Goal: Task Accomplishment & Management: Use online tool/utility

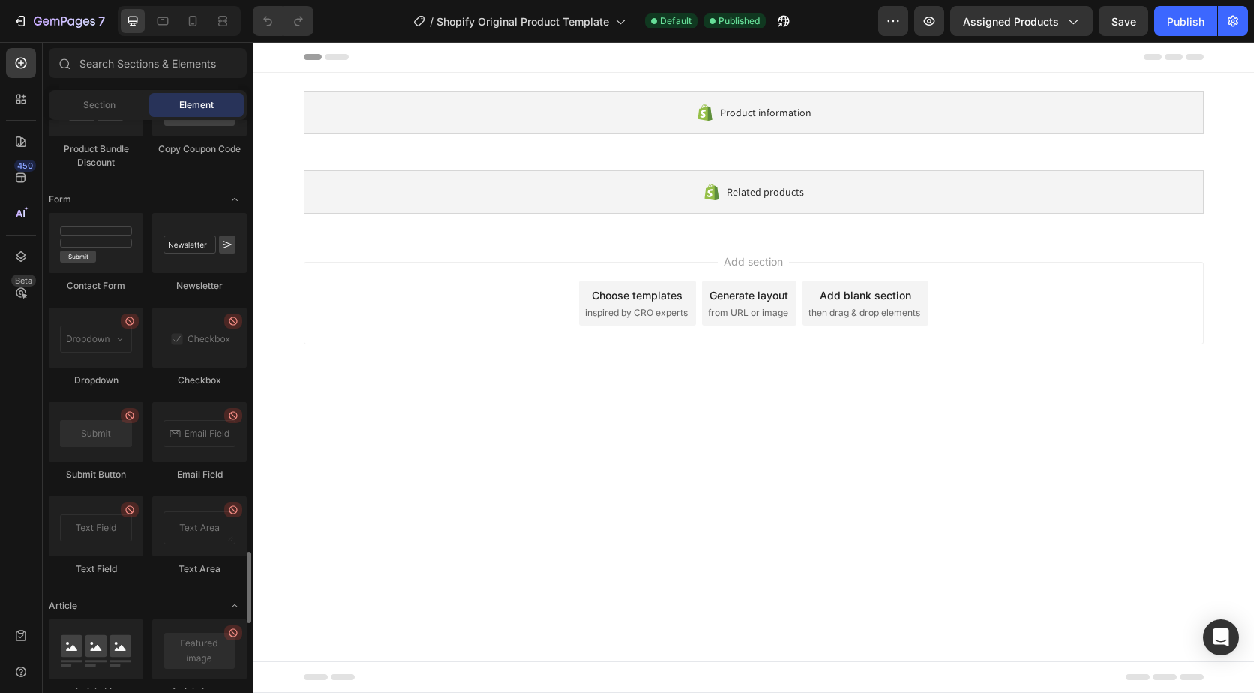
scroll to position [3976, 0]
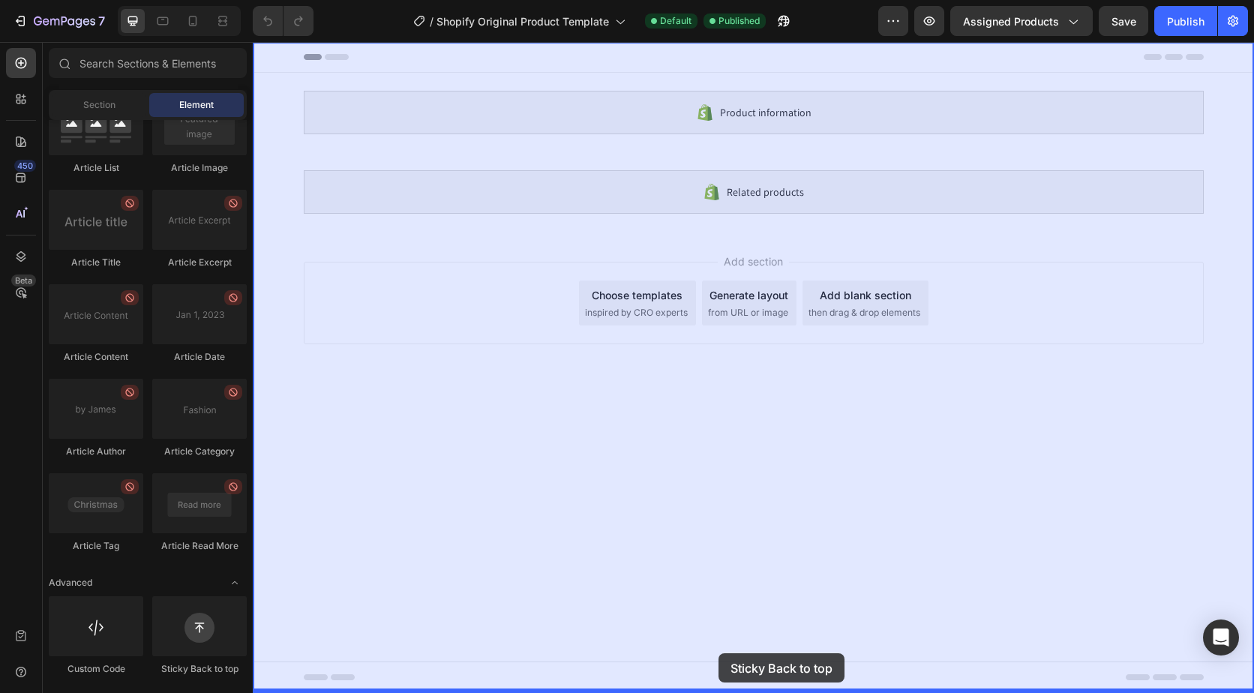
drag, startPoint x: 461, startPoint y: 686, endPoint x: 719, endPoint y: 653, distance: 259.5
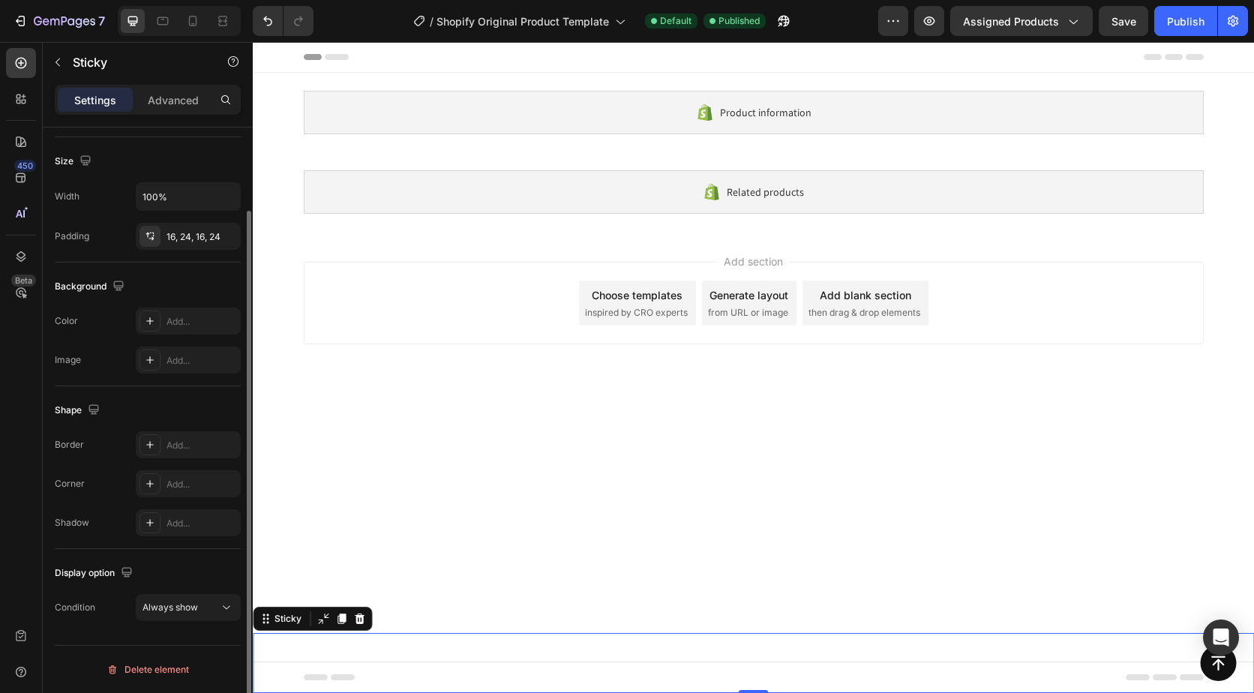
scroll to position [0, 0]
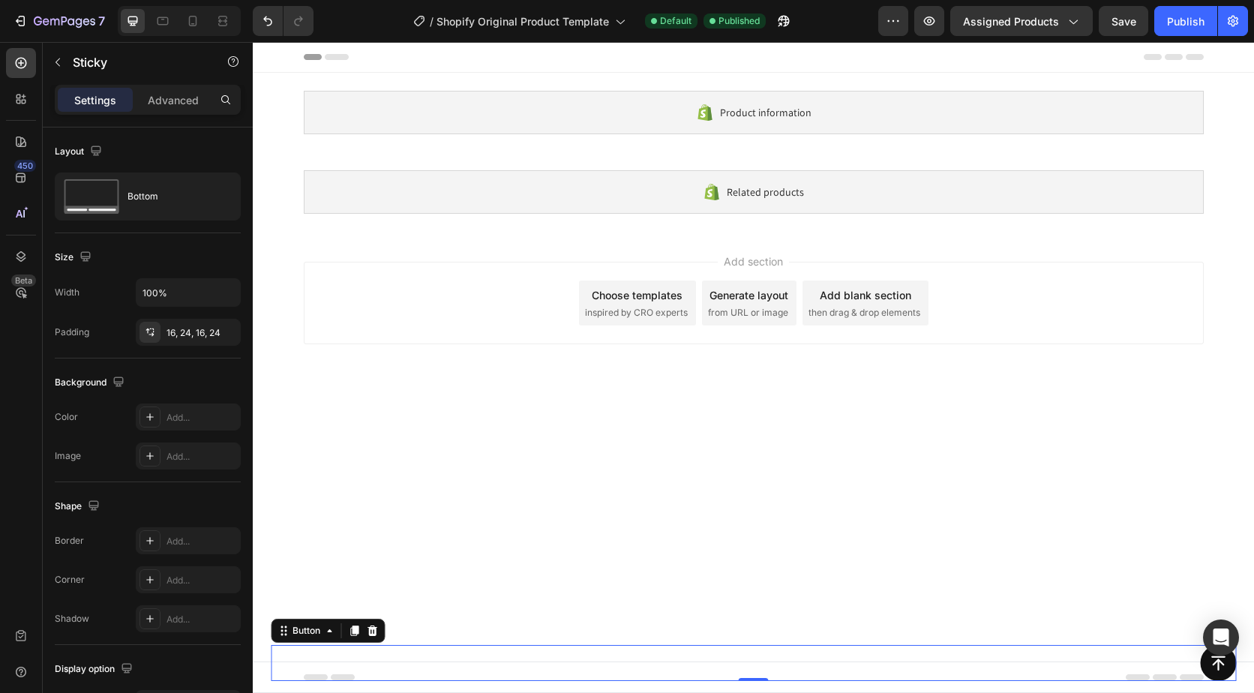
click at [554, 676] on div "Button 0" at bounding box center [754, 663] width 966 height 36
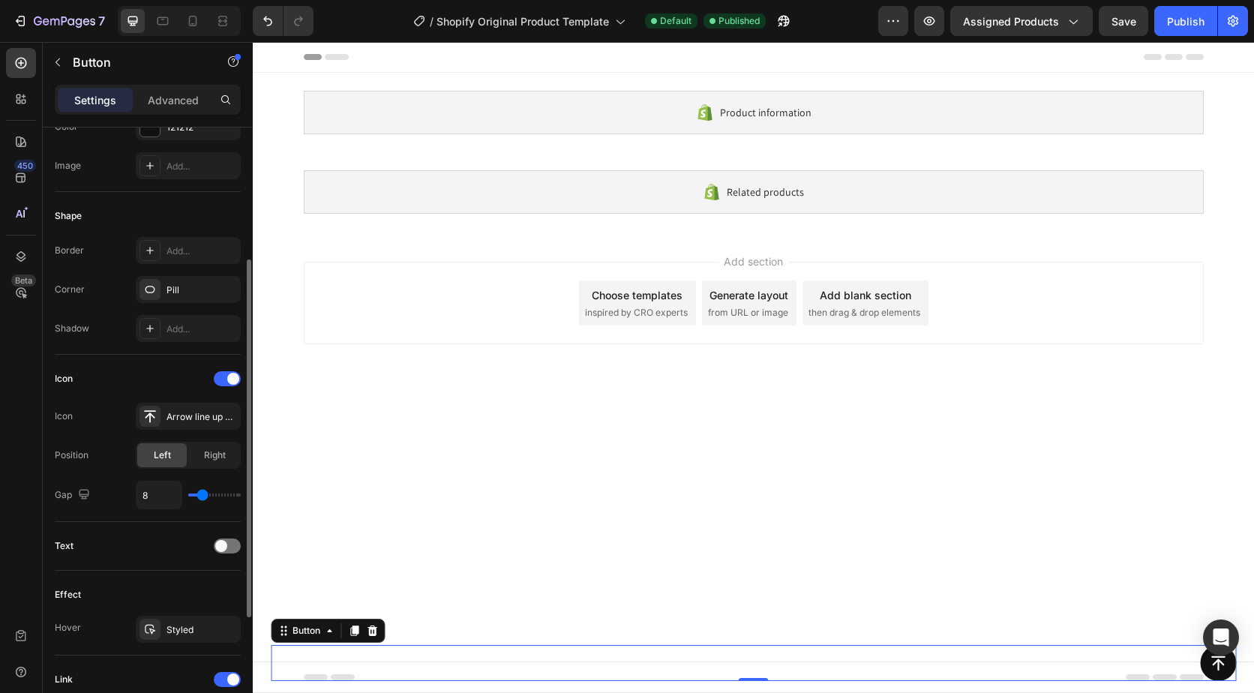
scroll to position [425, 0]
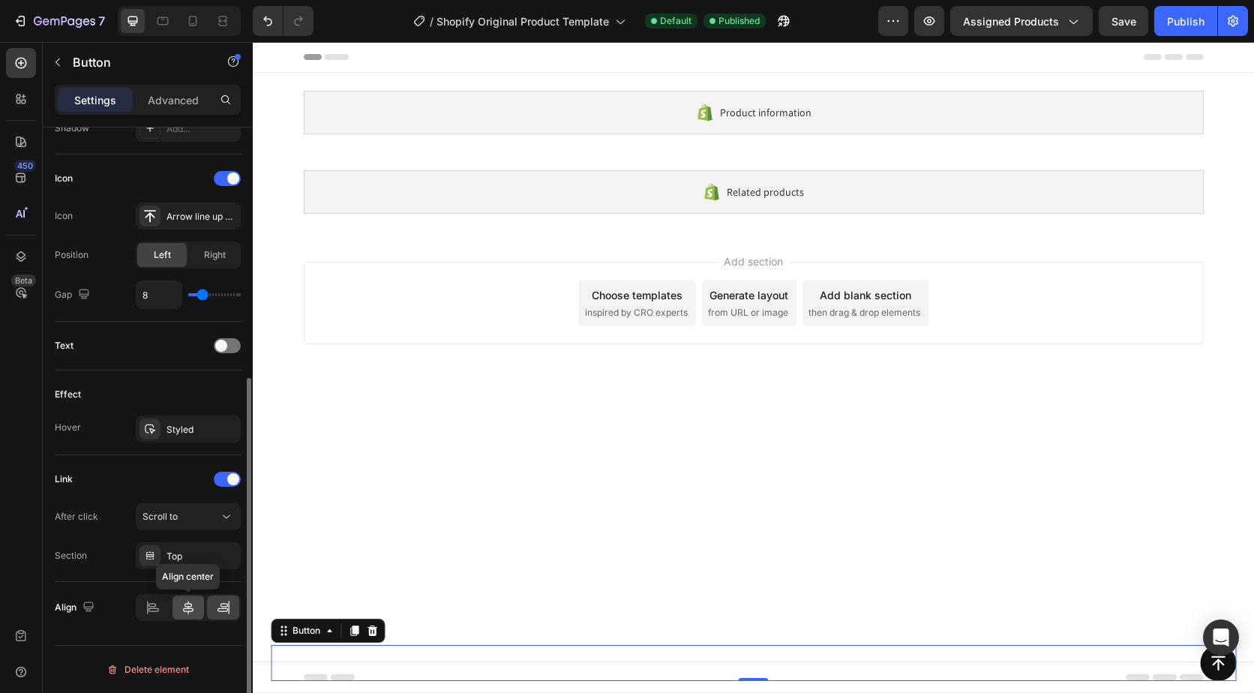
click at [187, 603] on icon at bounding box center [188, 607] width 15 height 15
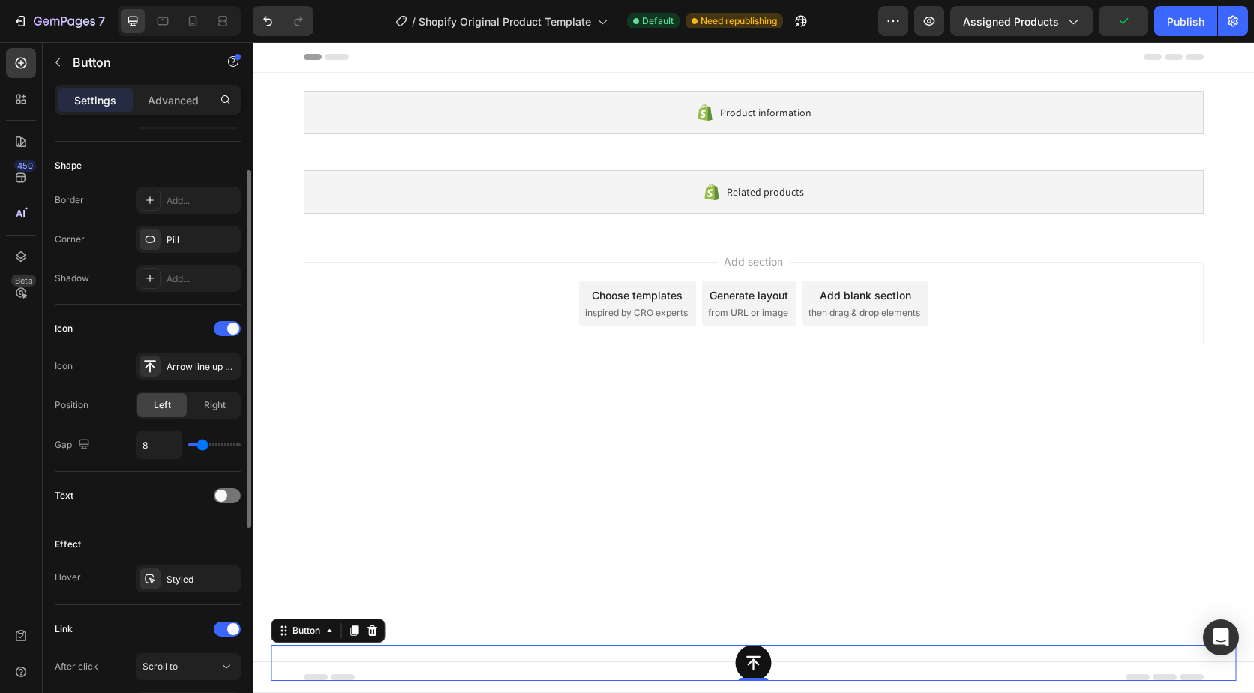
scroll to position [125, 0]
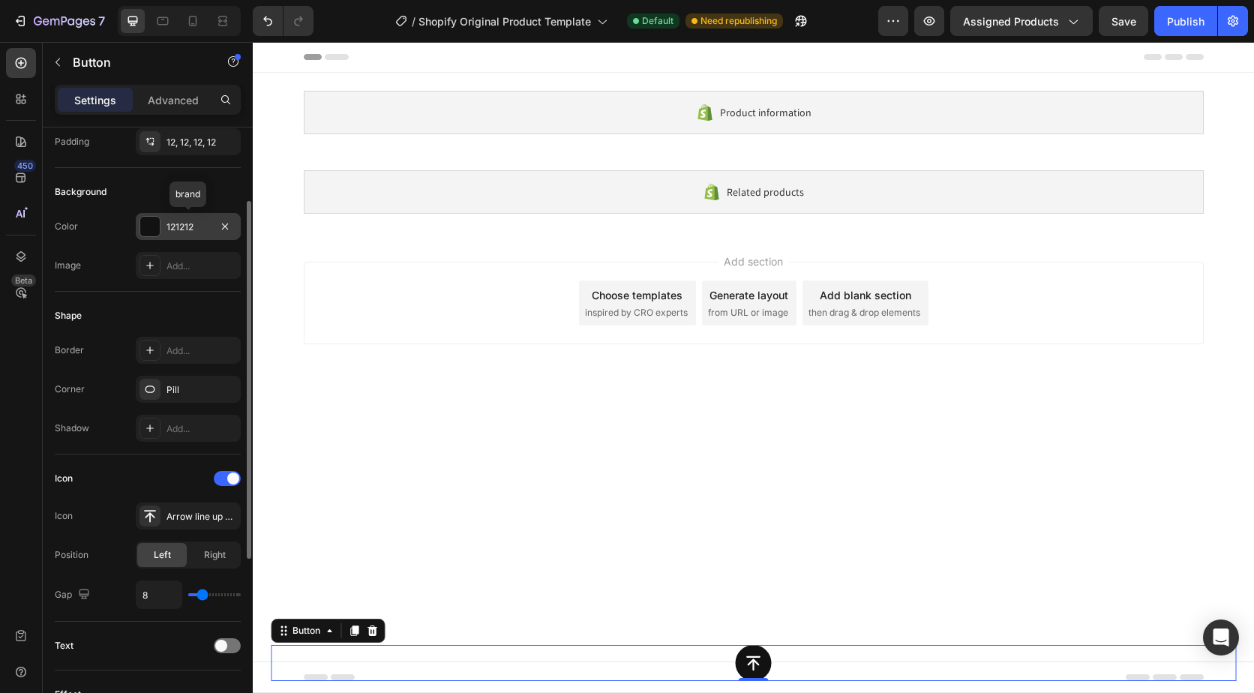
click at [173, 230] on div "121212" at bounding box center [189, 228] width 44 height 14
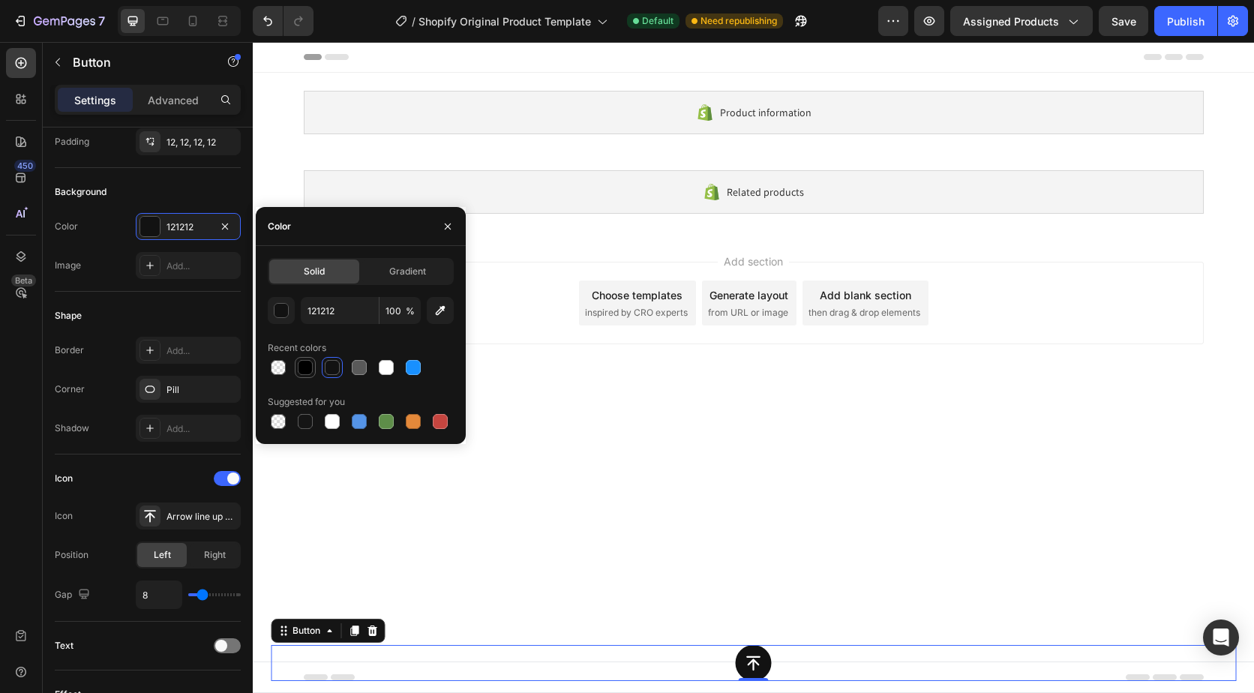
click at [302, 374] on div at bounding box center [305, 367] width 15 height 15
type input "000000"
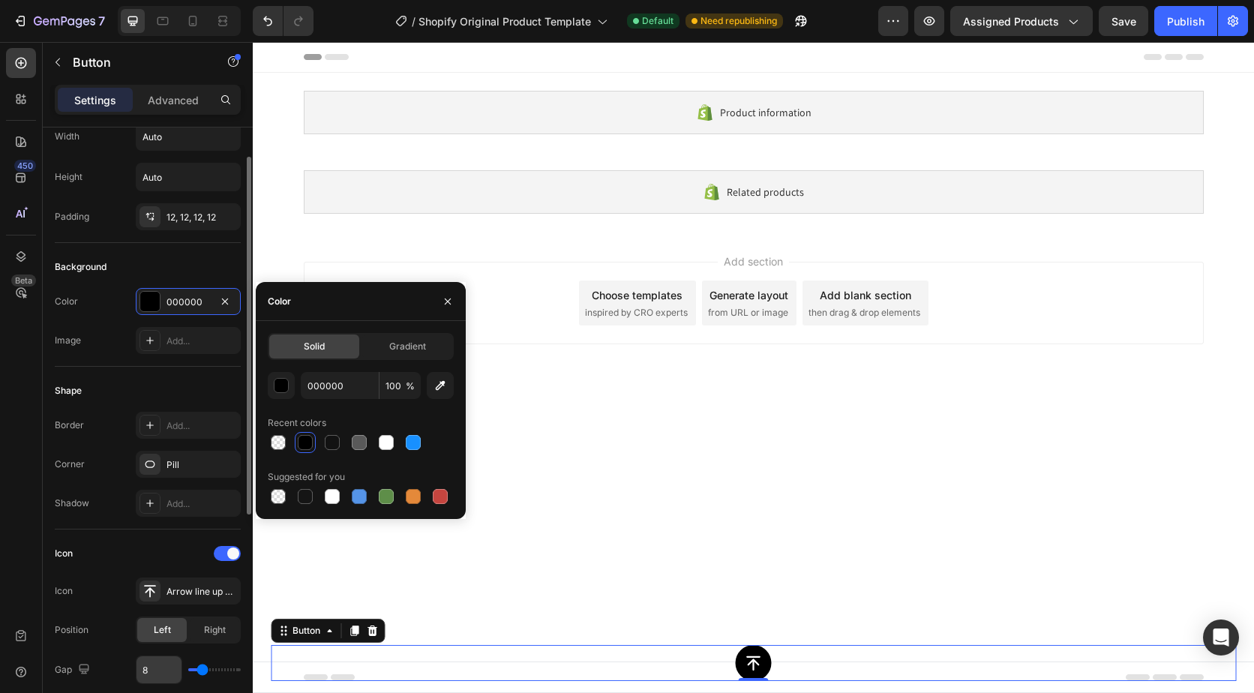
scroll to position [0, 0]
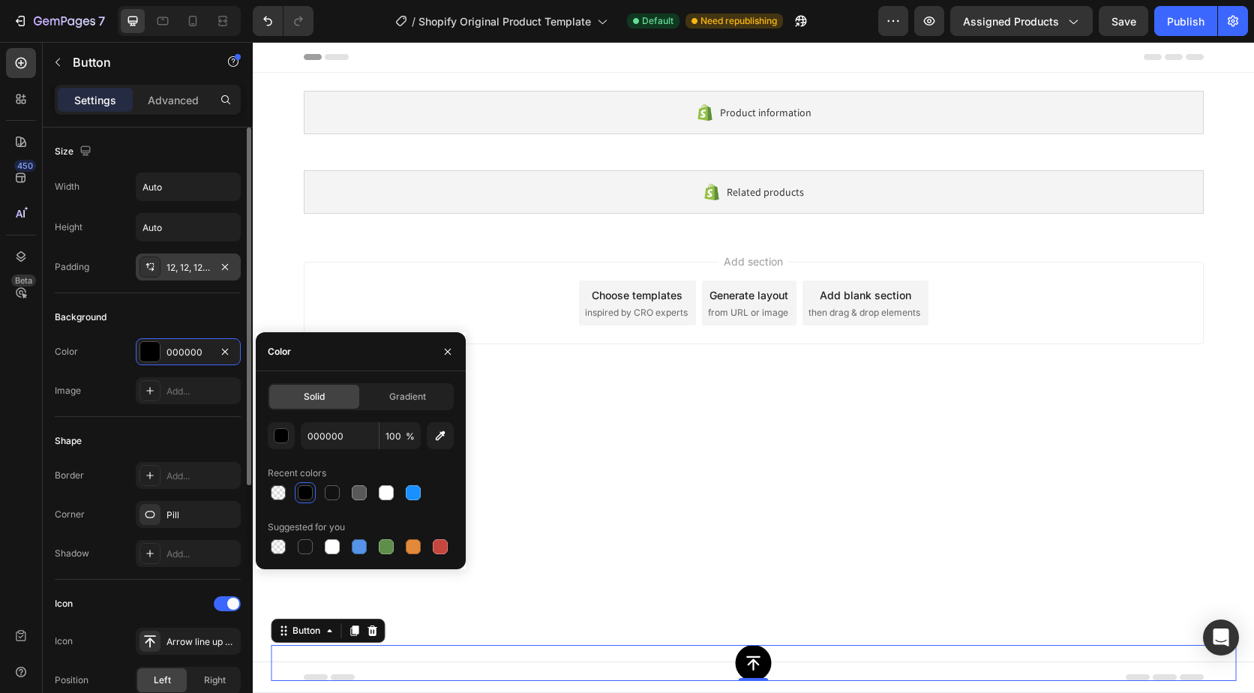
click at [185, 267] on div "12, 12, 12, 12" at bounding box center [189, 268] width 44 height 14
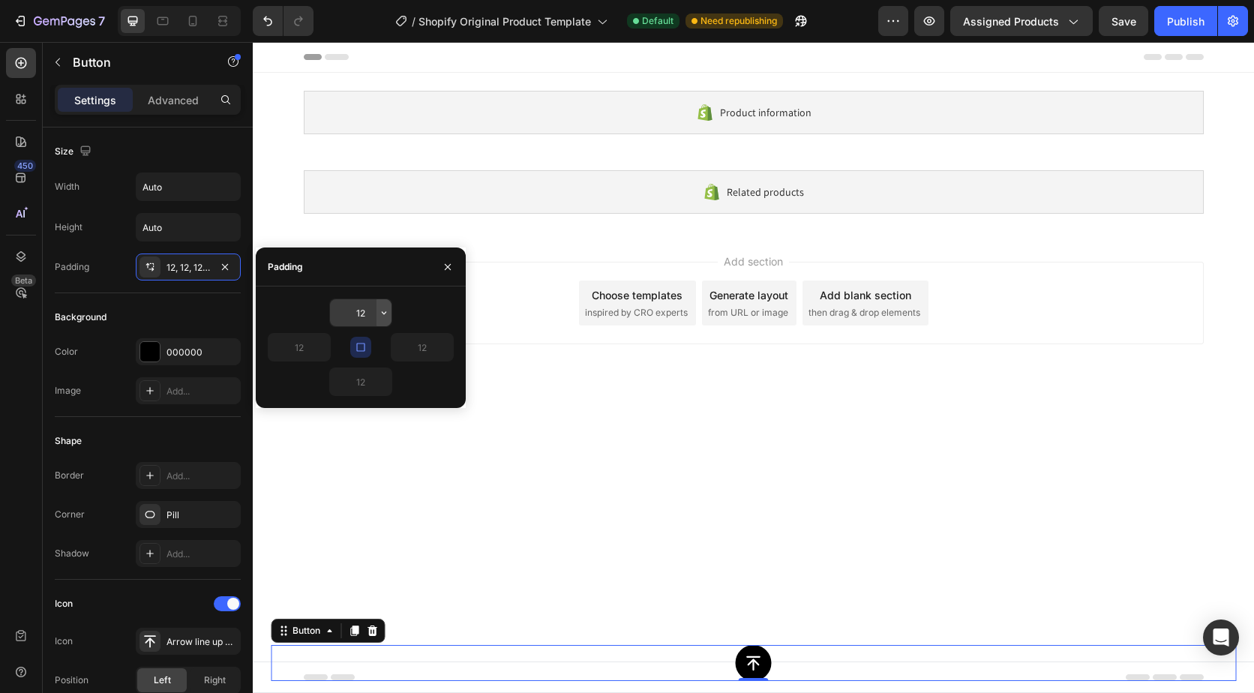
click at [379, 316] on icon "button" at bounding box center [384, 313] width 12 height 12
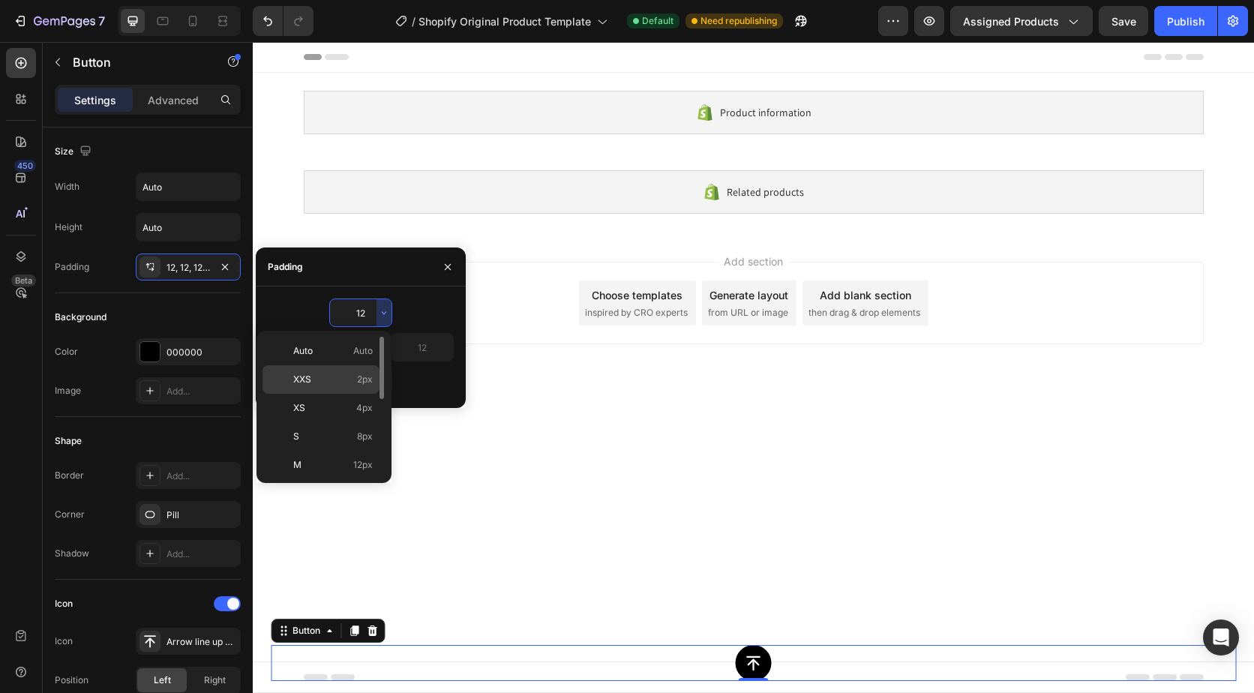
click at [345, 394] on div "XXS 2px" at bounding box center [321, 408] width 117 height 29
type input "2"
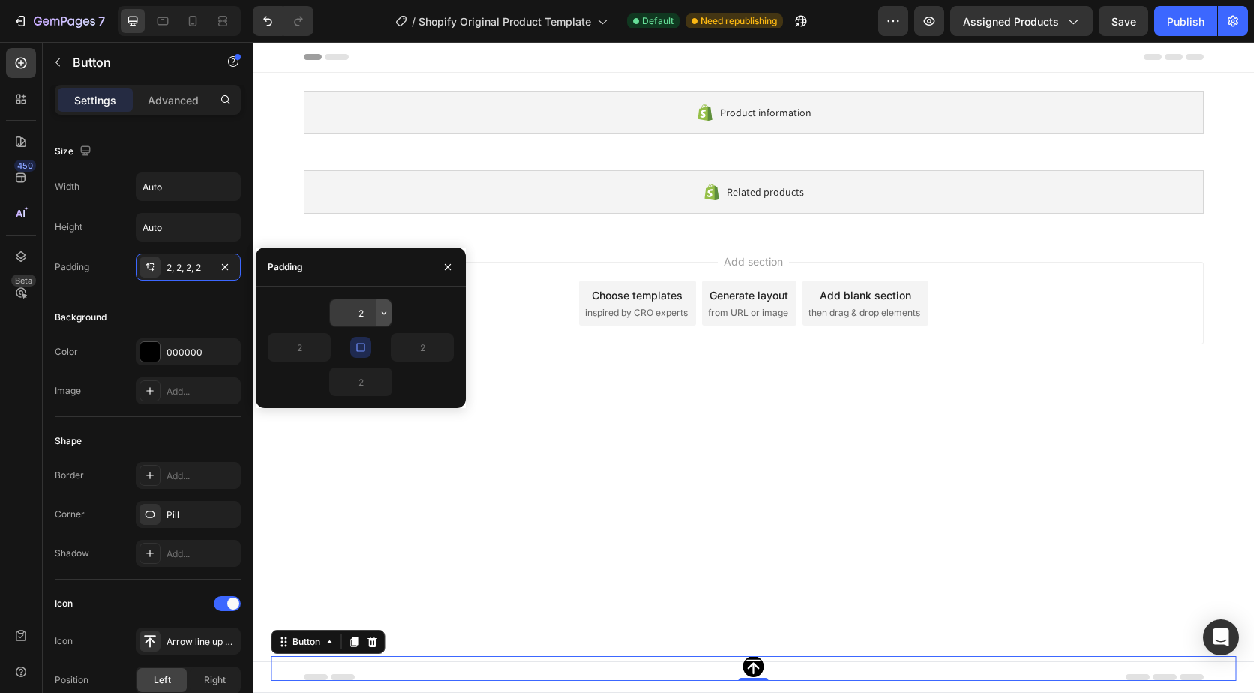
click at [380, 319] on button "button" at bounding box center [384, 312] width 15 height 27
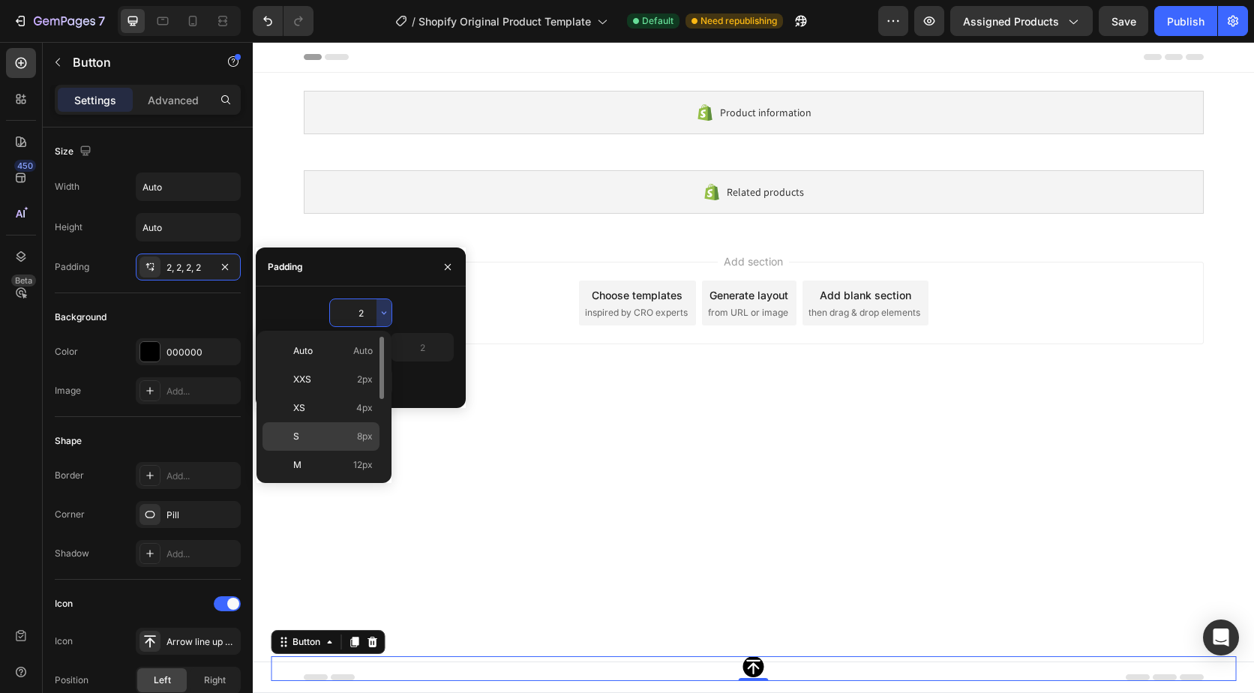
click at [347, 431] on p "S 8px" at bounding box center [333, 437] width 80 height 14
type input "8"
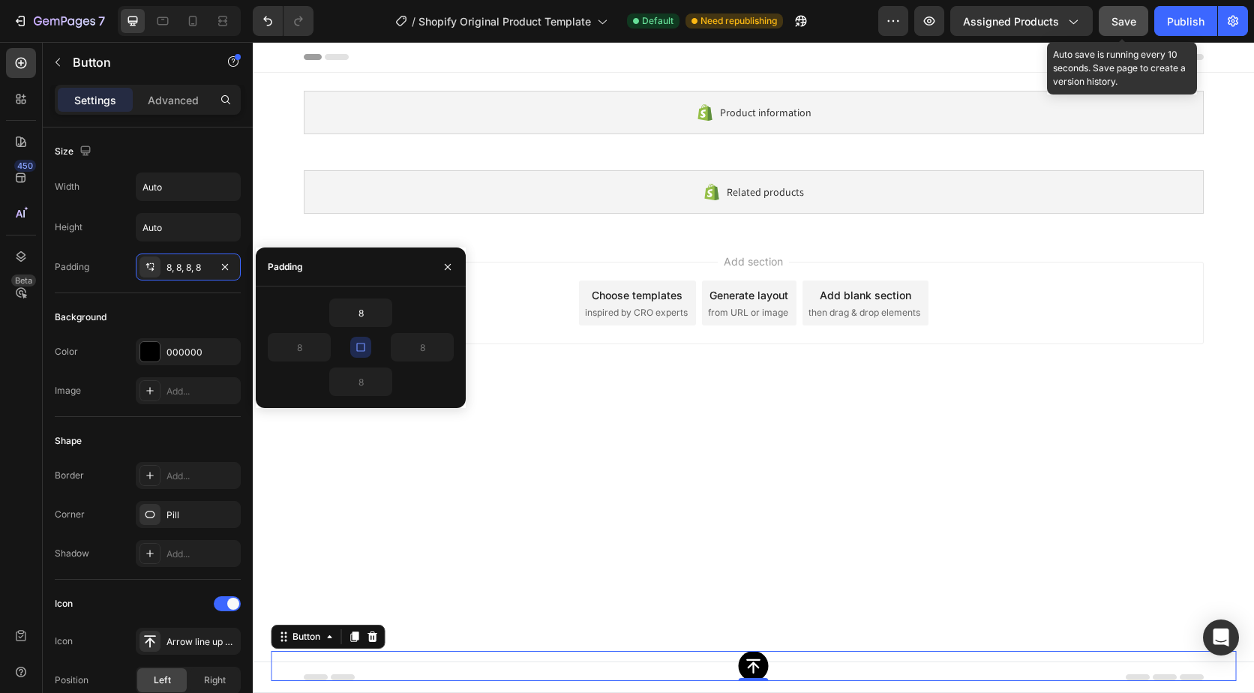
click at [1131, 25] on button "Save" at bounding box center [1124, 21] width 50 height 30
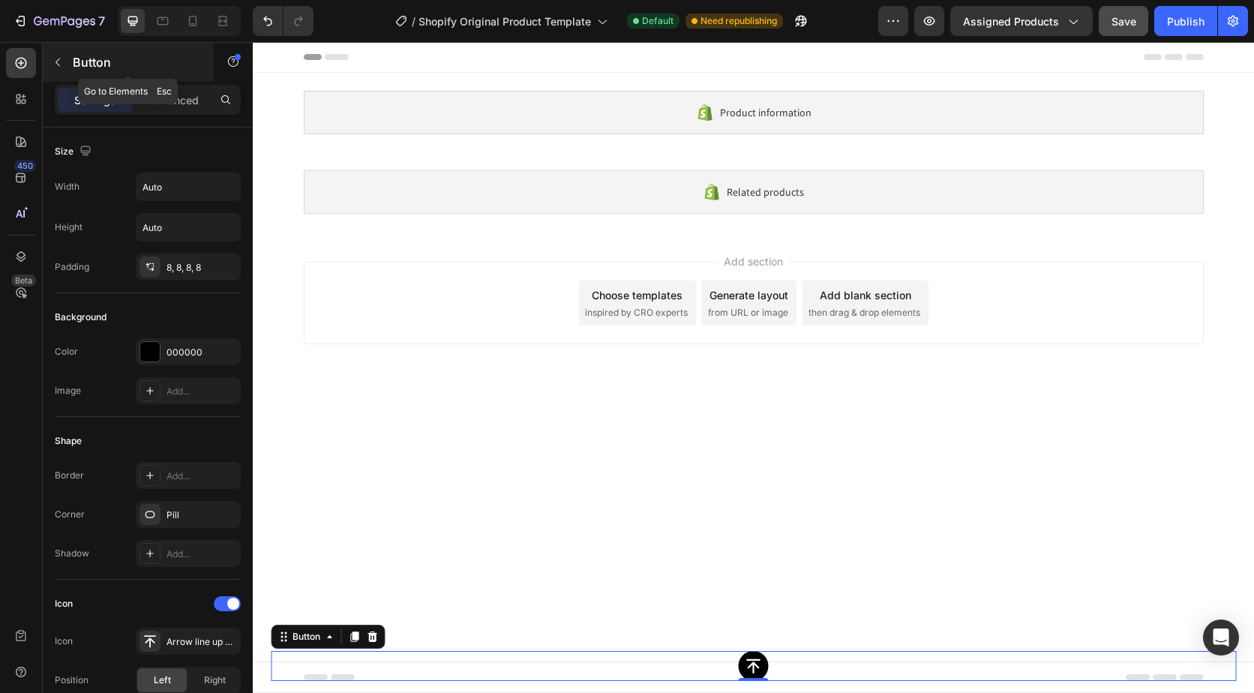
click at [60, 65] on icon "button" at bounding box center [58, 62] width 12 height 12
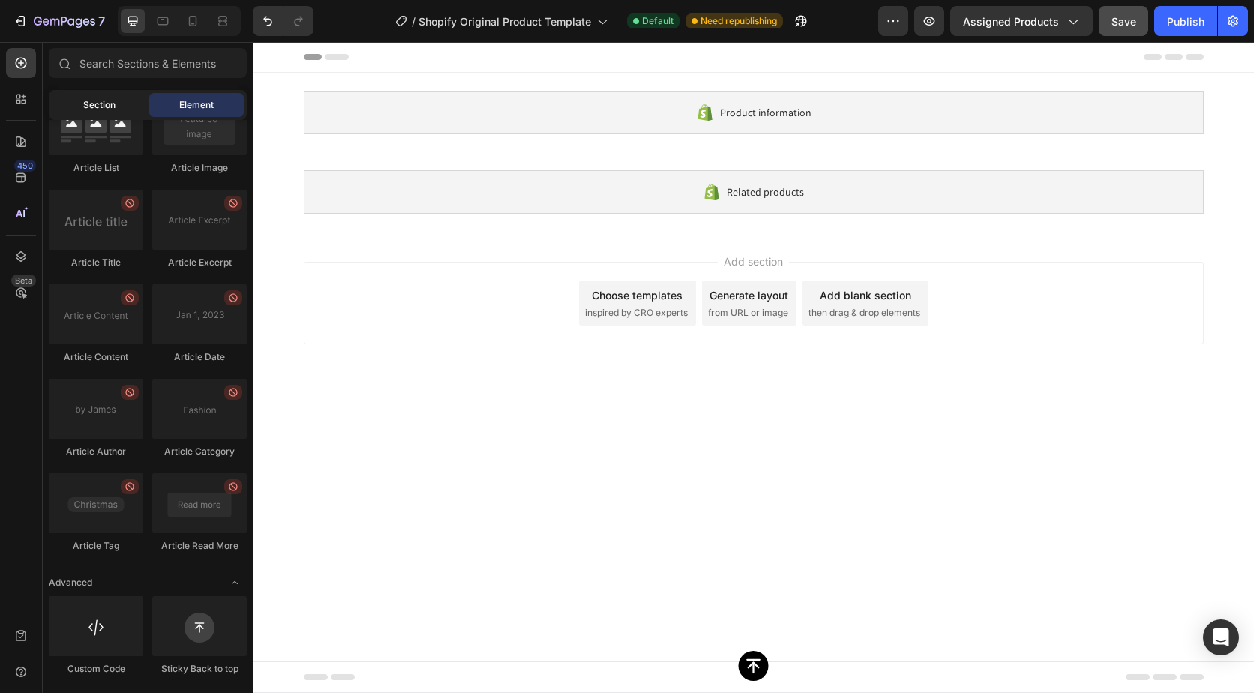
click at [103, 102] on span "Section" at bounding box center [99, 105] width 32 height 14
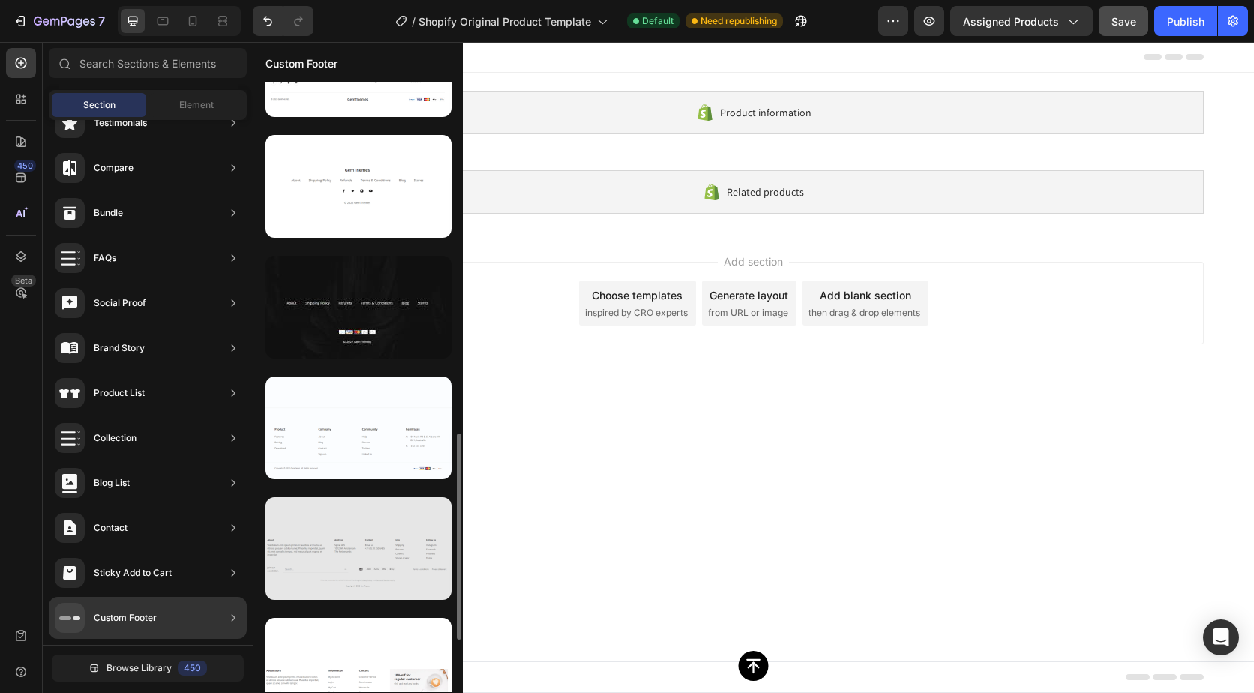
scroll to position [1192, 0]
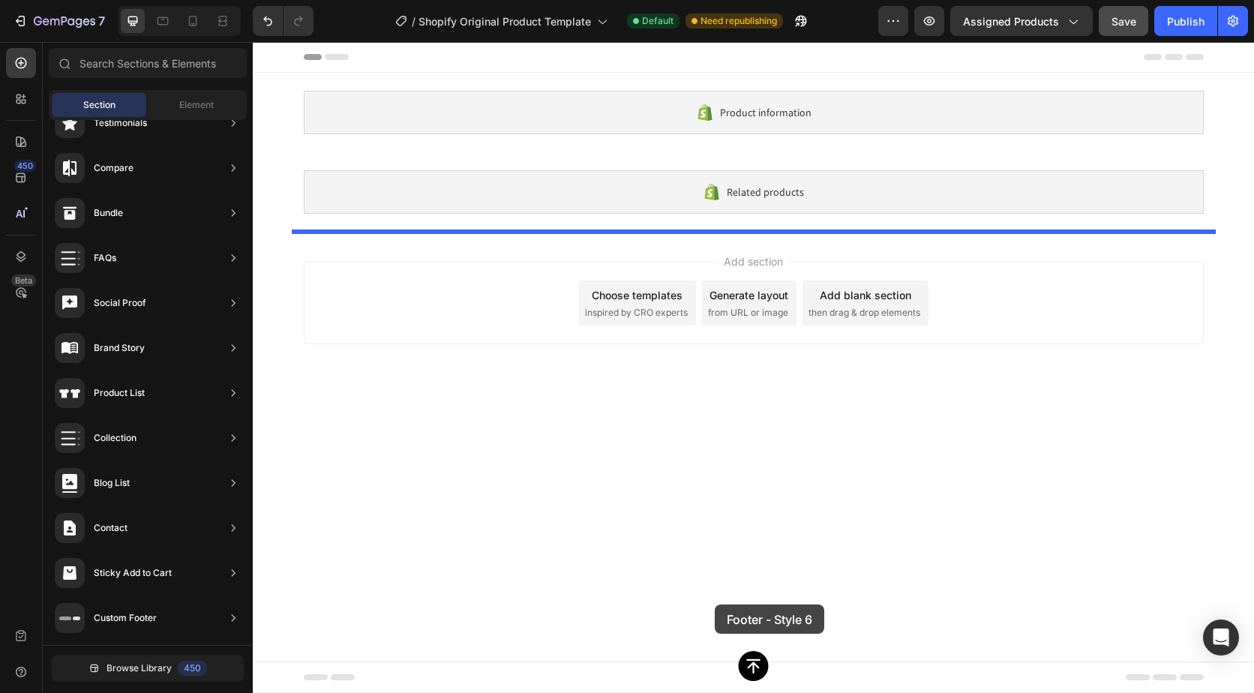
drag, startPoint x: 611, startPoint y: 565, endPoint x: 715, endPoint y: 605, distance: 110.9
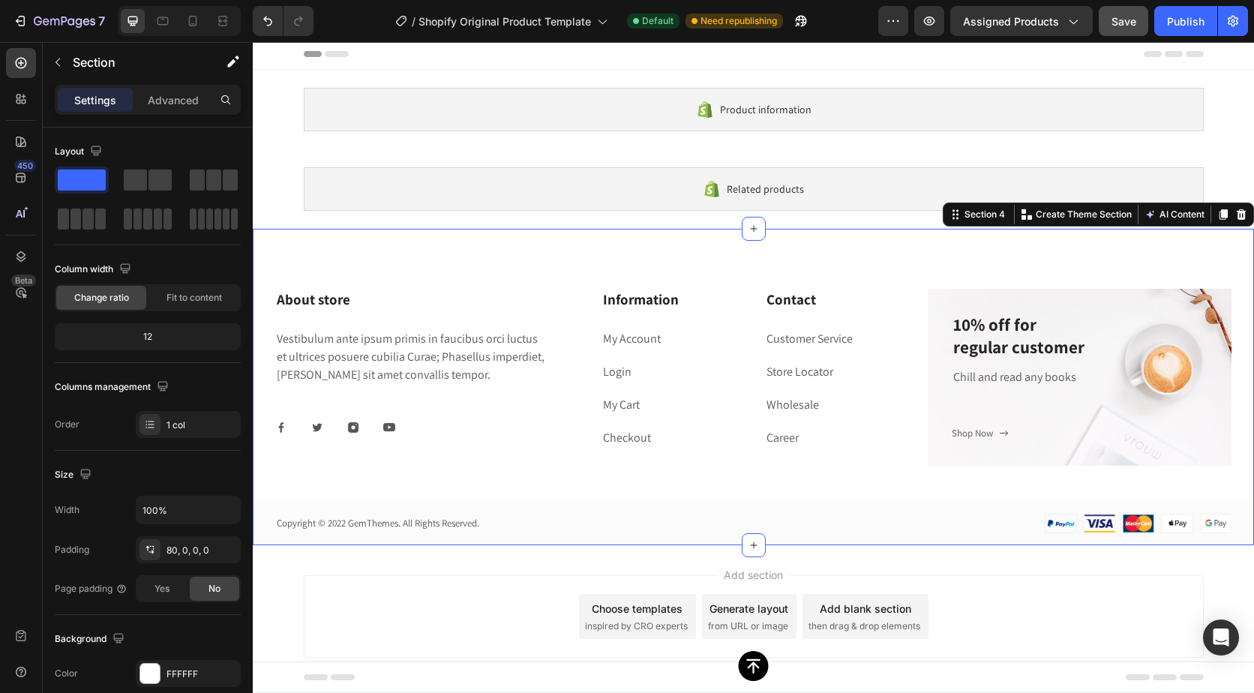
scroll to position [4, 0]
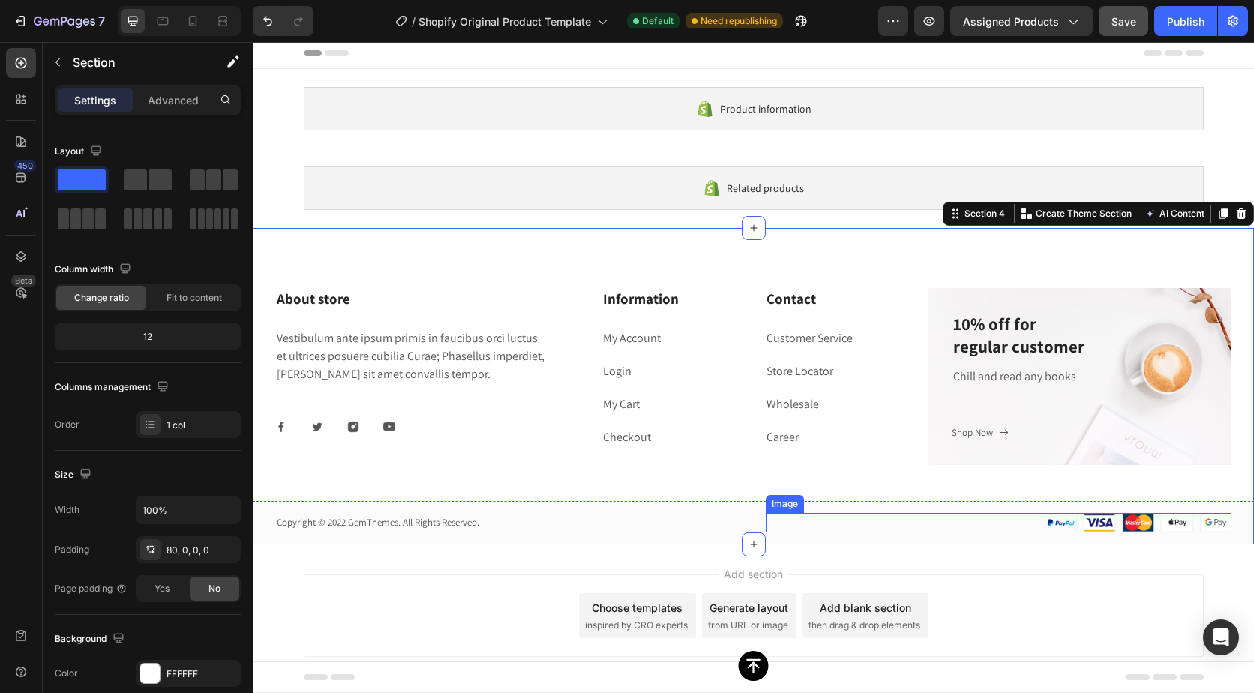
click at [1047, 521] on img at bounding box center [1138, 523] width 188 height 20
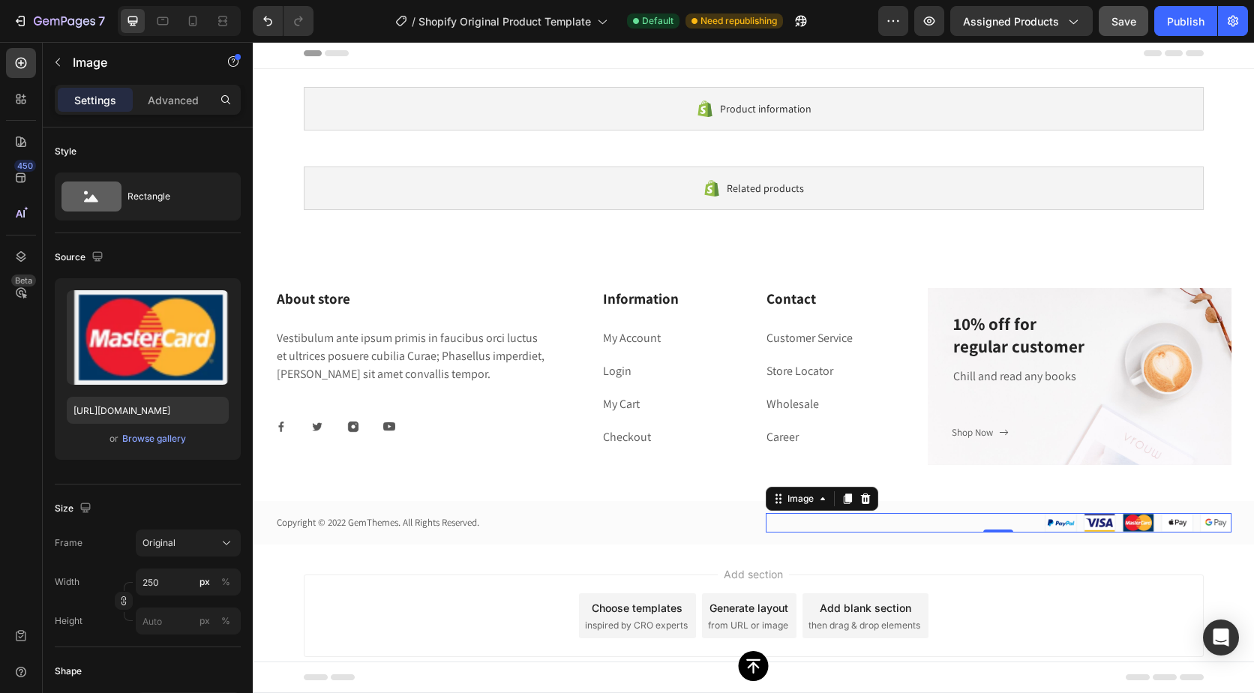
click at [1048, 521] on img at bounding box center [1138, 523] width 188 height 20
click at [1056, 524] on img at bounding box center [1138, 523] width 188 height 20
click at [1086, 522] on img at bounding box center [1138, 523] width 188 height 20
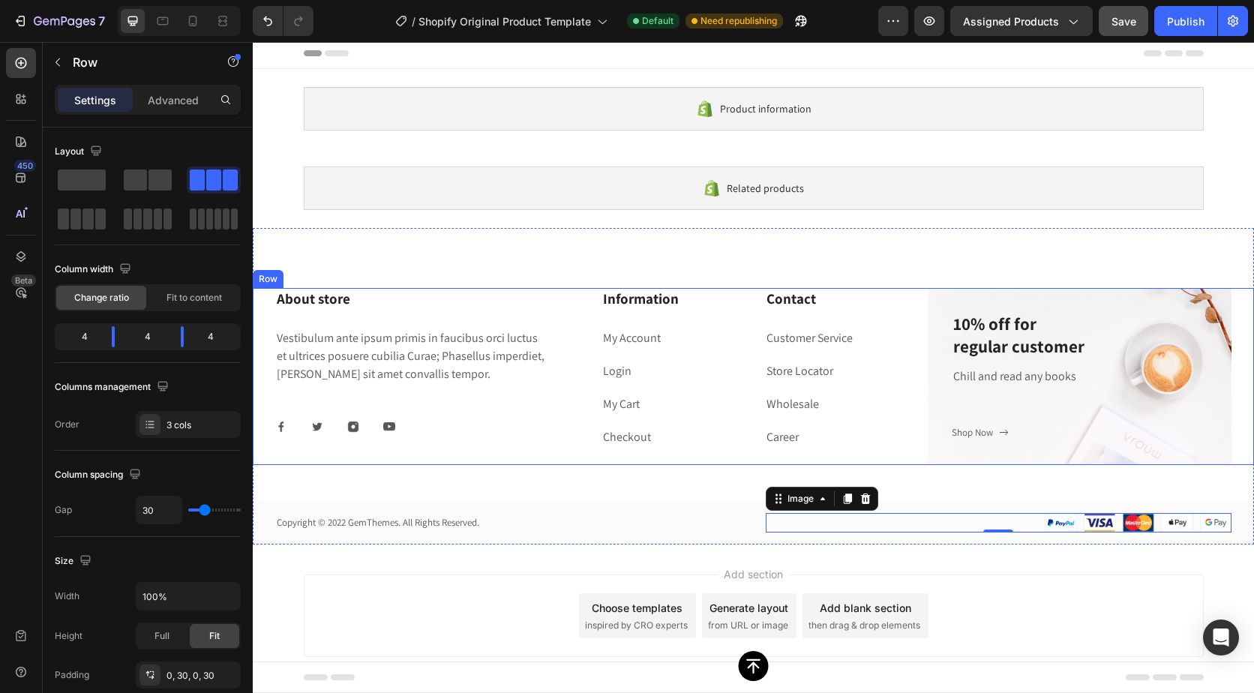
click at [874, 463] on div "Information Heading My Account Text block Login Text block My Cart Text block C…" at bounding box center [754, 376] width 304 height 177
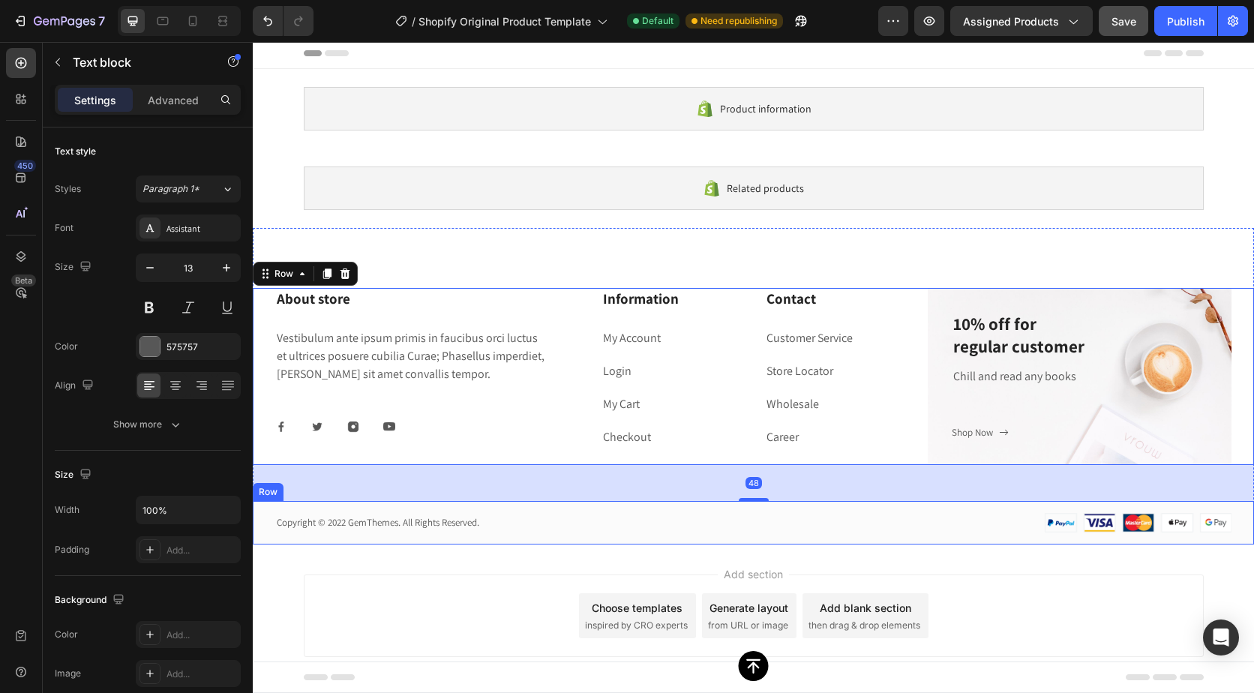
click at [335, 525] on p "Copyright © 2022 GemThemes. All Rights Reserved." at bounding box center [509, 522] width 464 height 15
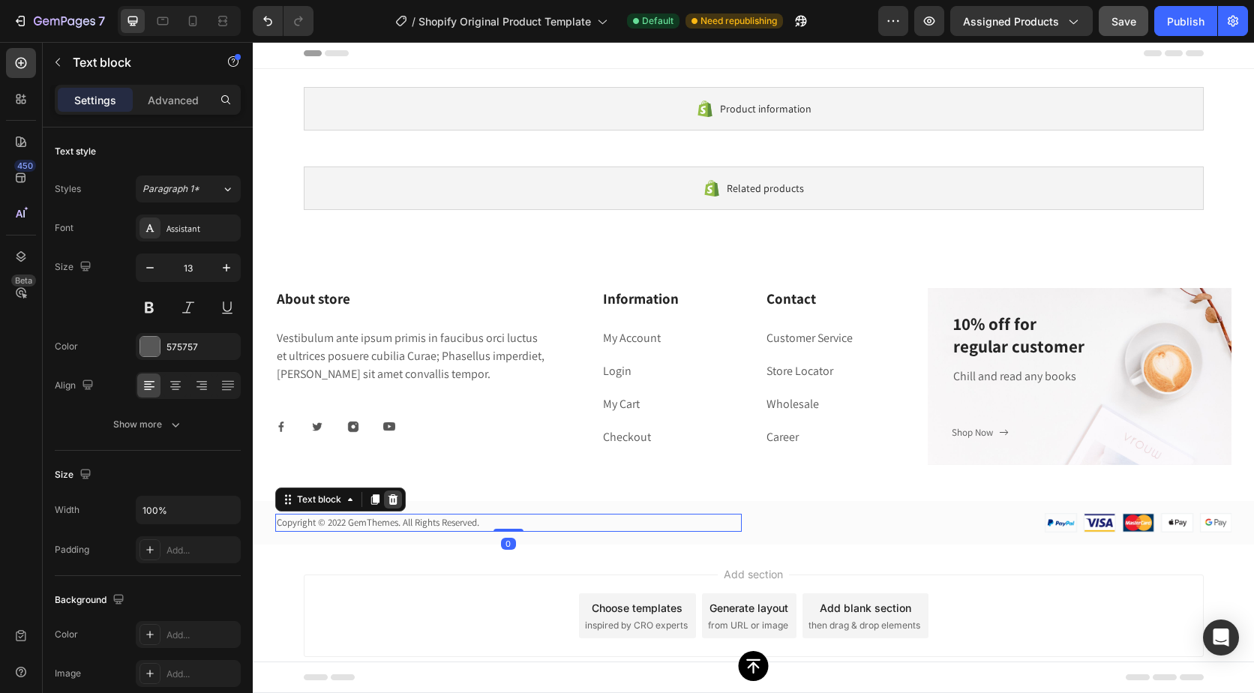
click at [390, 500] on icon at bounding box center [394, 499] width 10 height 11
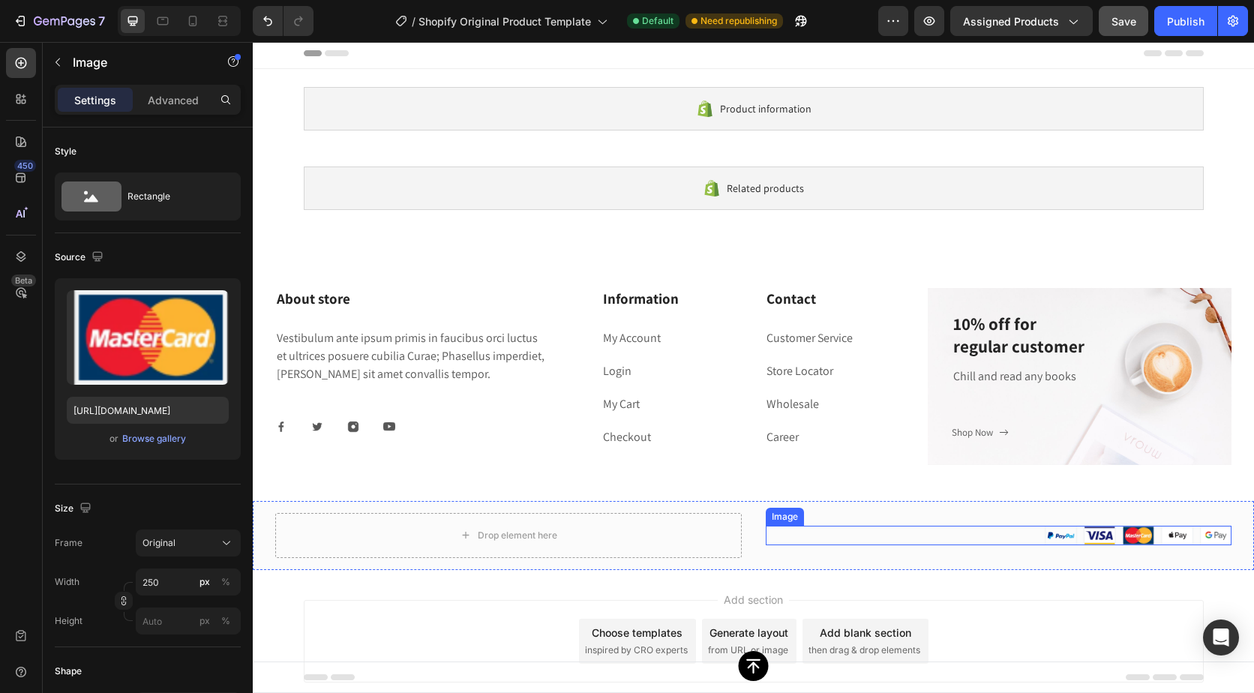
click at [1044, 535] on img at bounding box center [1138, 536] width 188 height 20
click at [1098, 529] on img at bounding box center [1138, 536] width 188 height 20
click at [1120, 531] on img at bounding box center [1138, 536] width 188 height 20
click at [1150, 532] on img at bounding box center [1138, 536] width 188 height 20
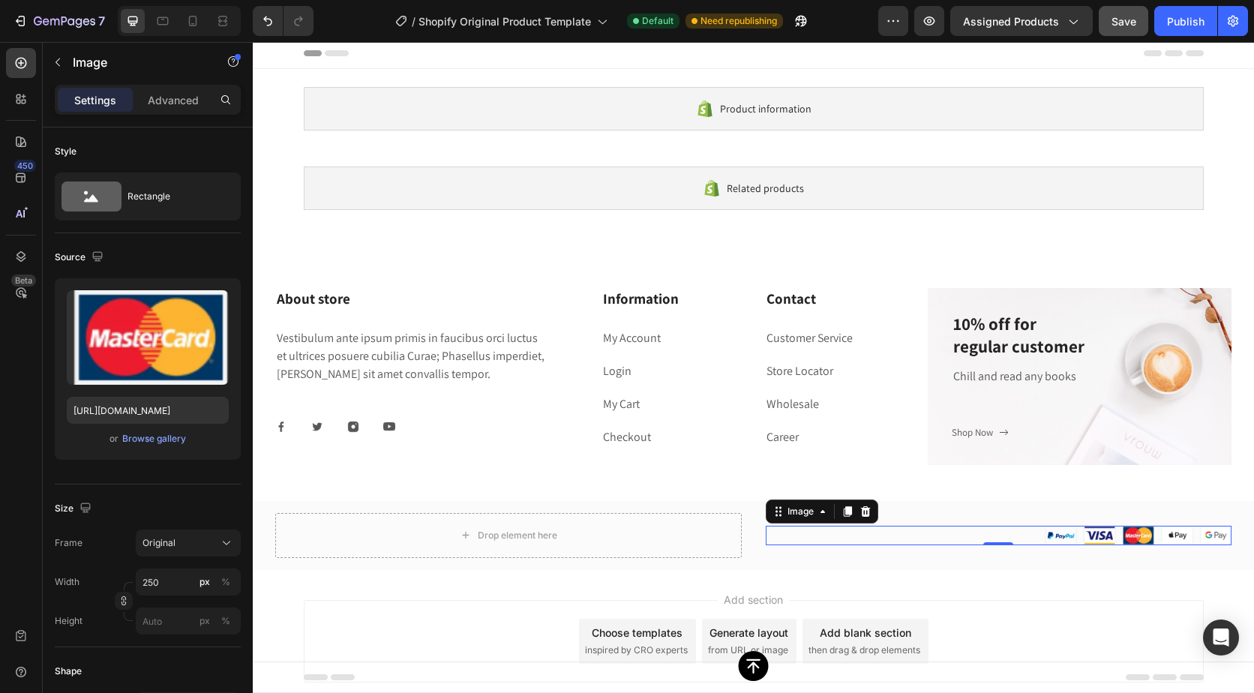
click at [996, 536] on div at bounding box center [999, 536] width 467 height 20
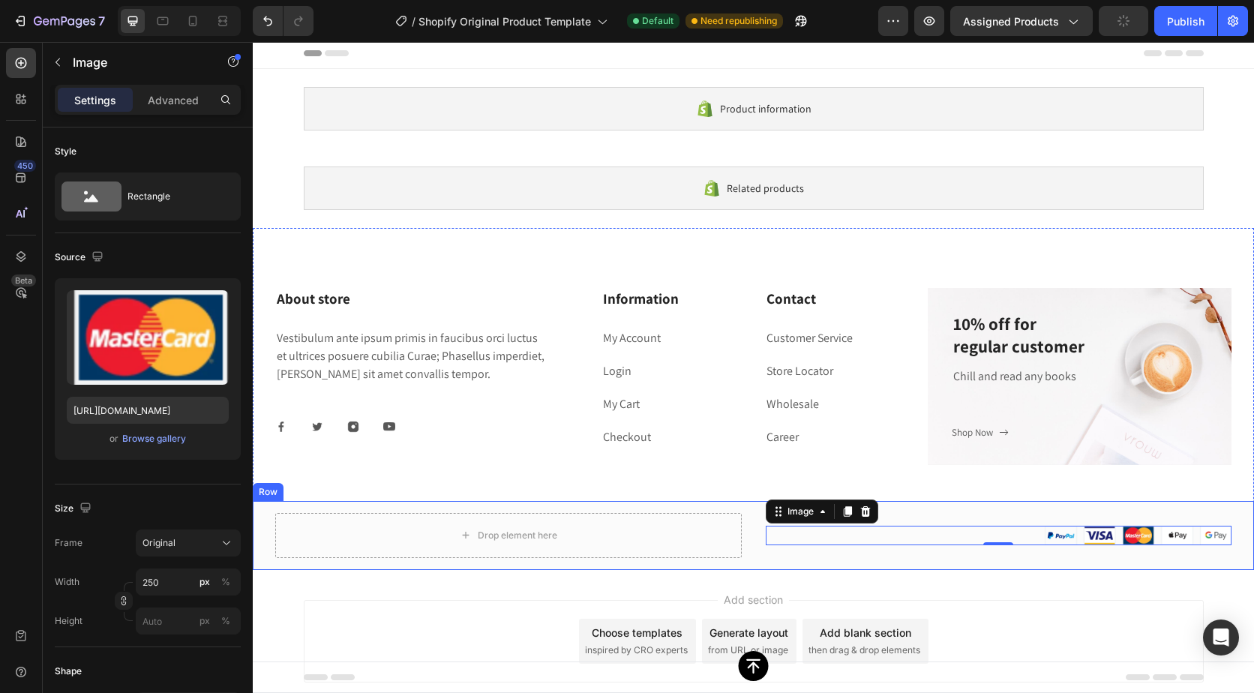
click at [879, 561] on div "Drop element here Image 0 Row" at bounding box center [754, 535] width 1002 height 69
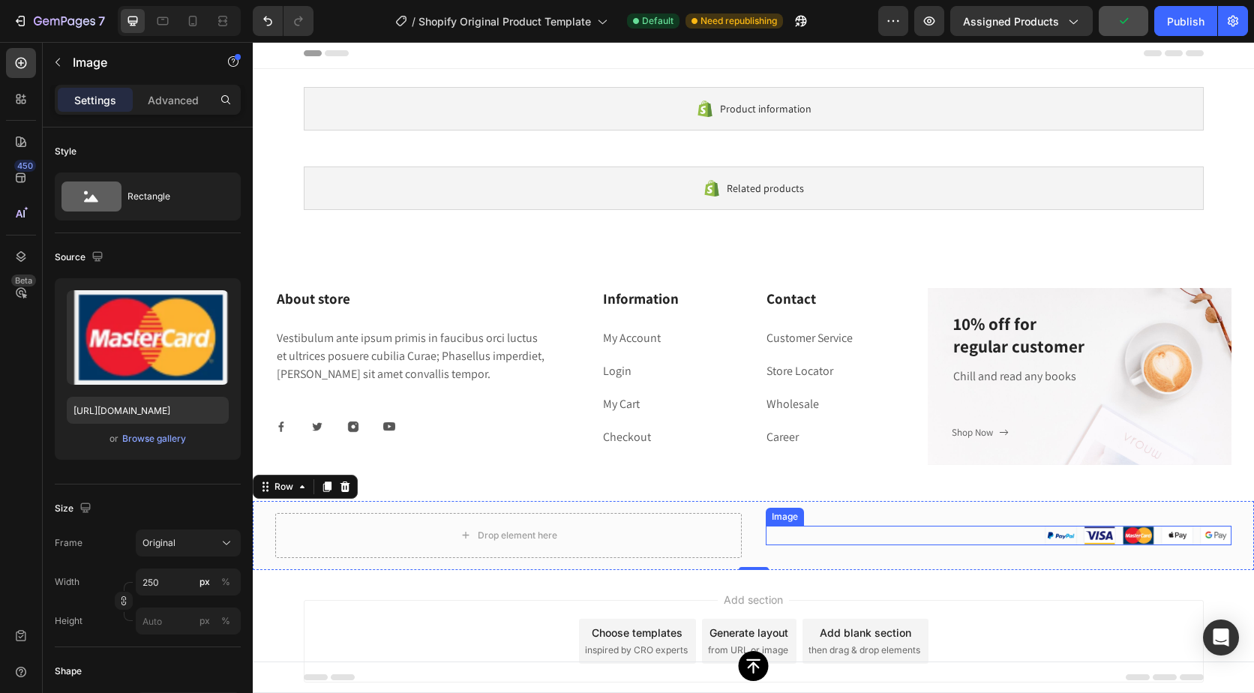
click at [1044, 533] on img at bounding box center [1138, 536] width 188 height 20
click at [1055, 531] on img at bounding box center [1138, 536] width 188 height 20
click at [1018, 507] on div "Drop element here Image Row 0" at bounding box center [754, 535] width 1002 height 69
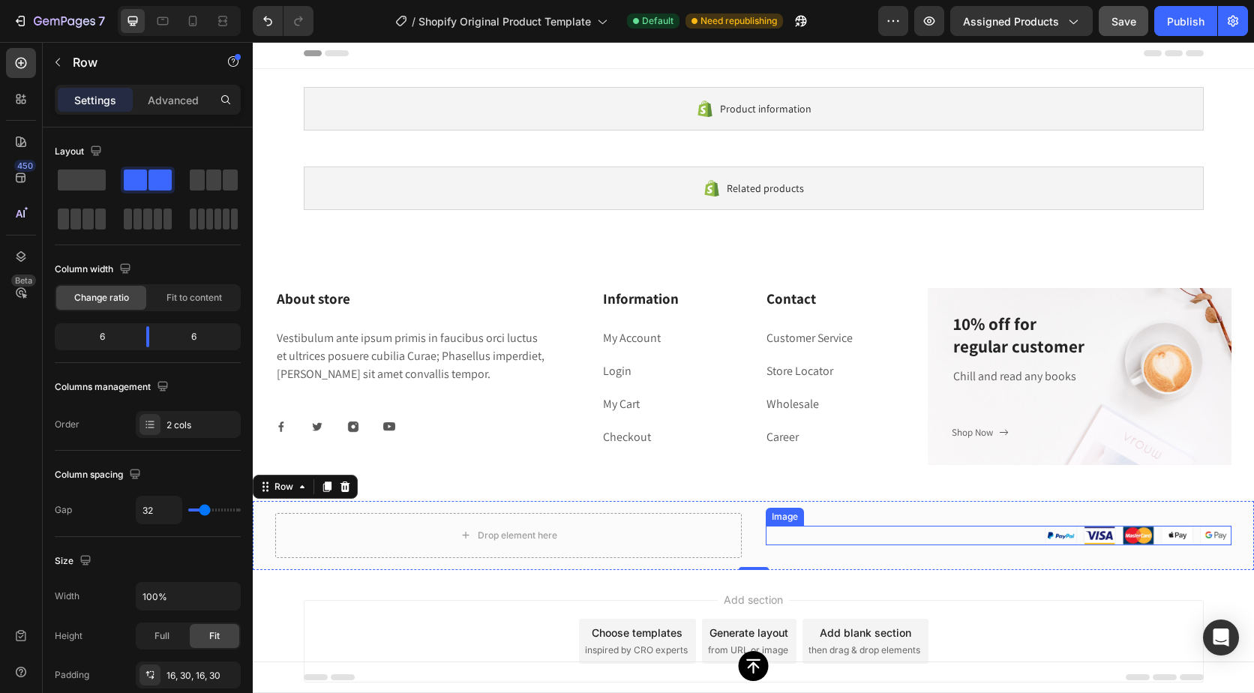
click at [1014, 540] on div at bounding box center [999, 536] width 467 height 20
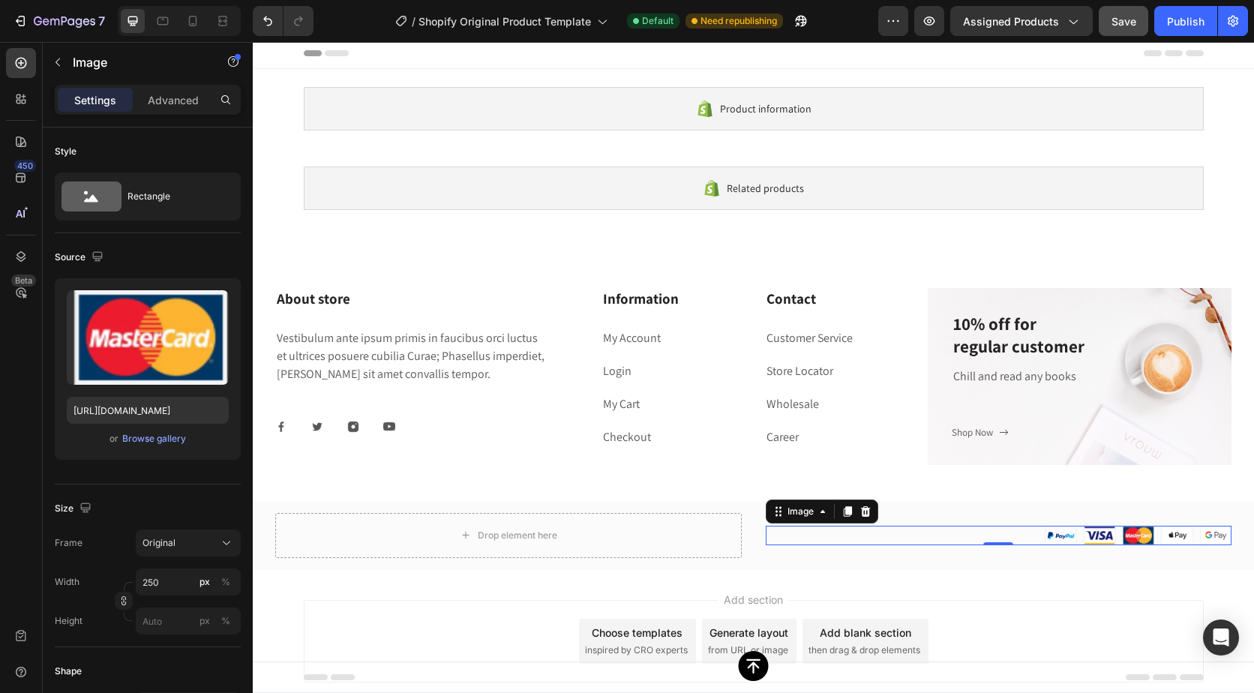
click at [1044, 536] on img at bounding box center [1138, 536] width 188 height 20
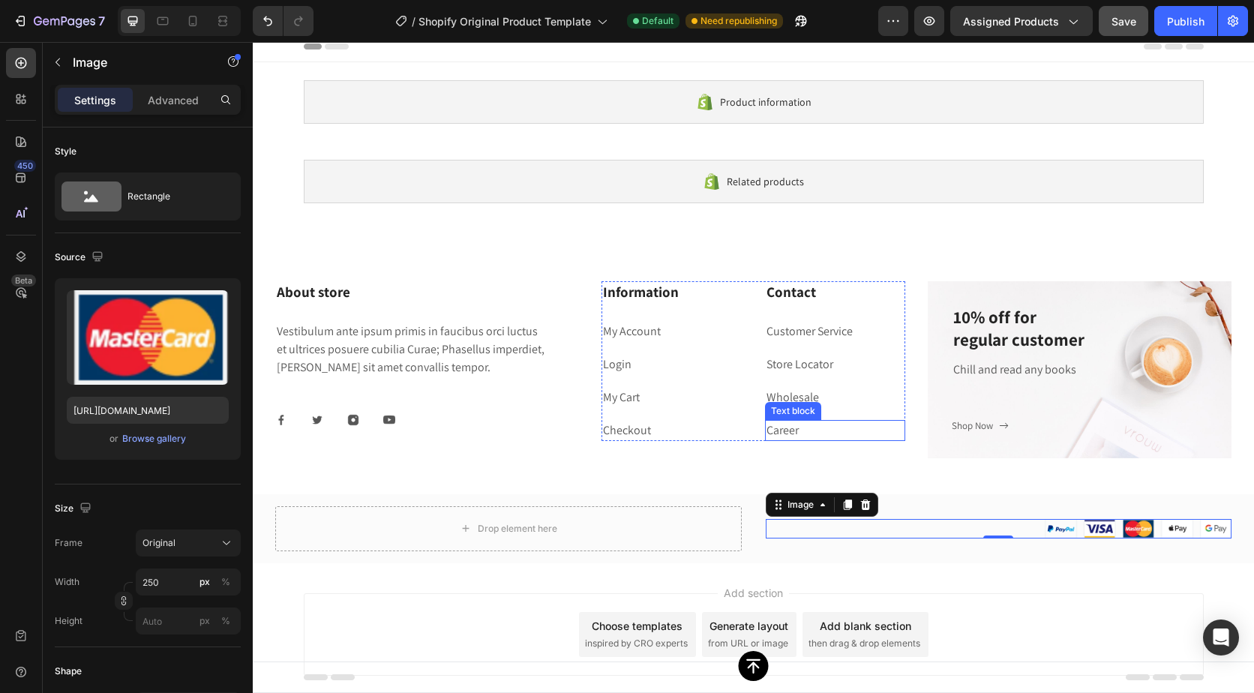
scroll to position [0, 0]
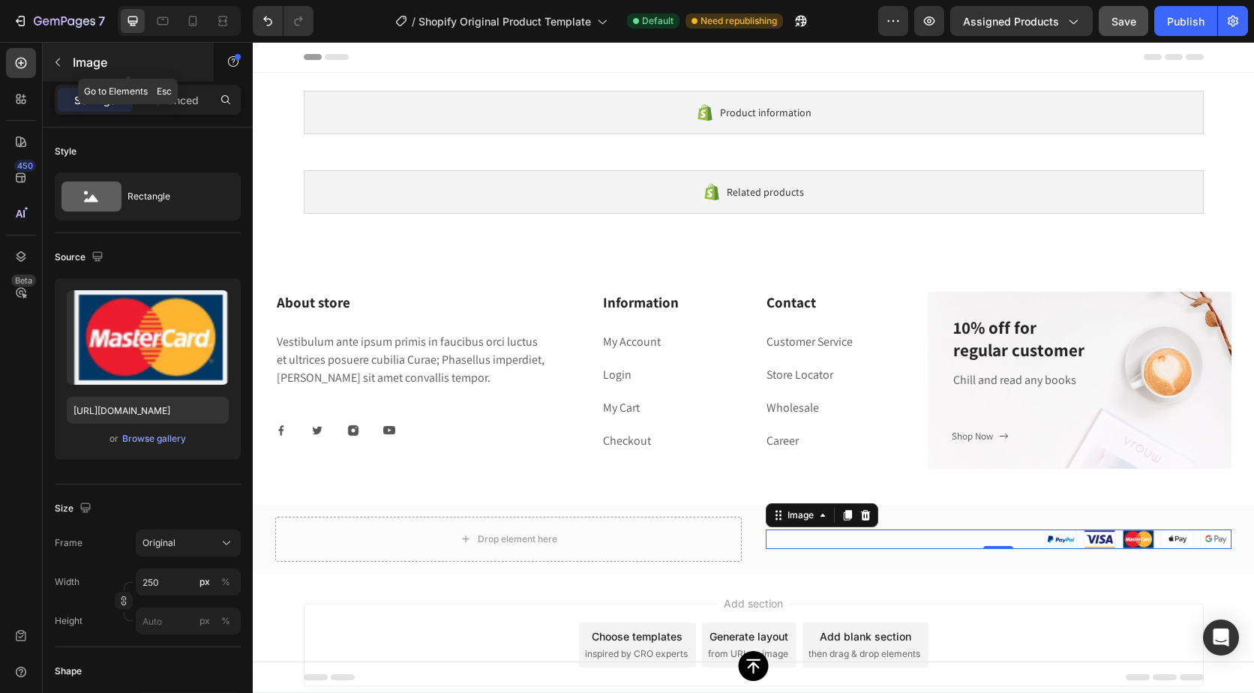
click at [71, 56] on div "Image" at bounding box center [128, 62] width 171 height 39
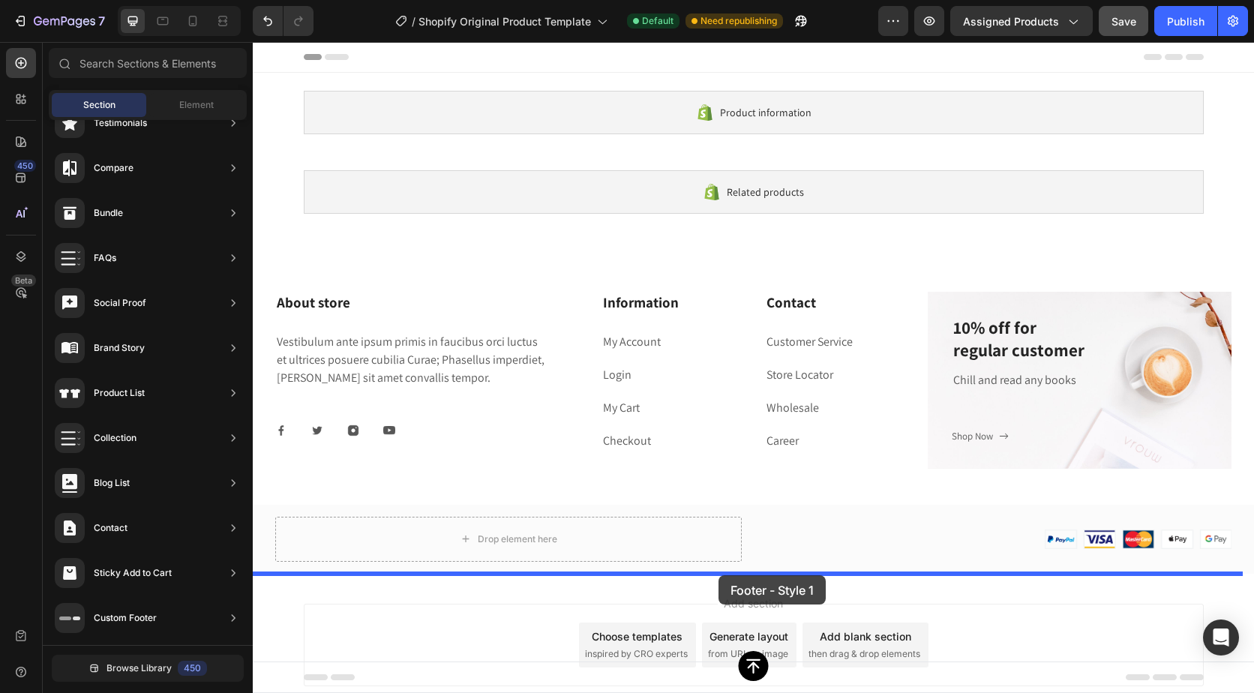
drag, startPoint x: 646, startPoint y: 209, endPoint x: 719, endPoint y: 575, distance: 373.3
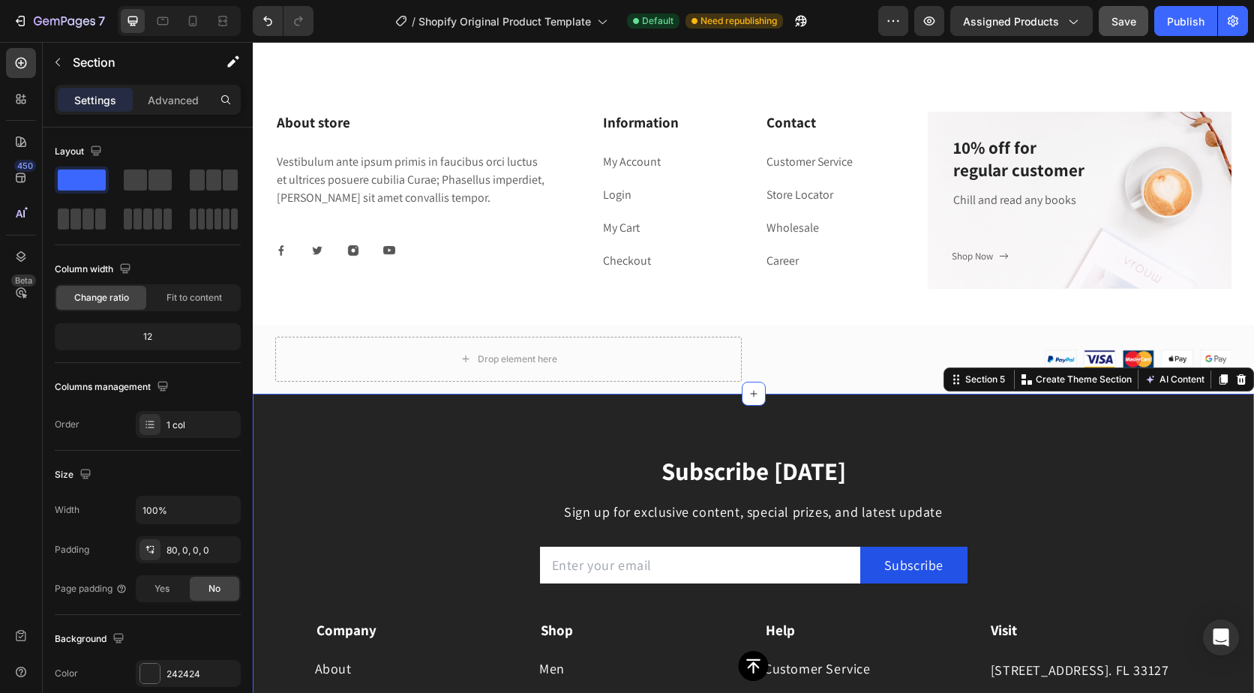
scroll to position [179, 0]
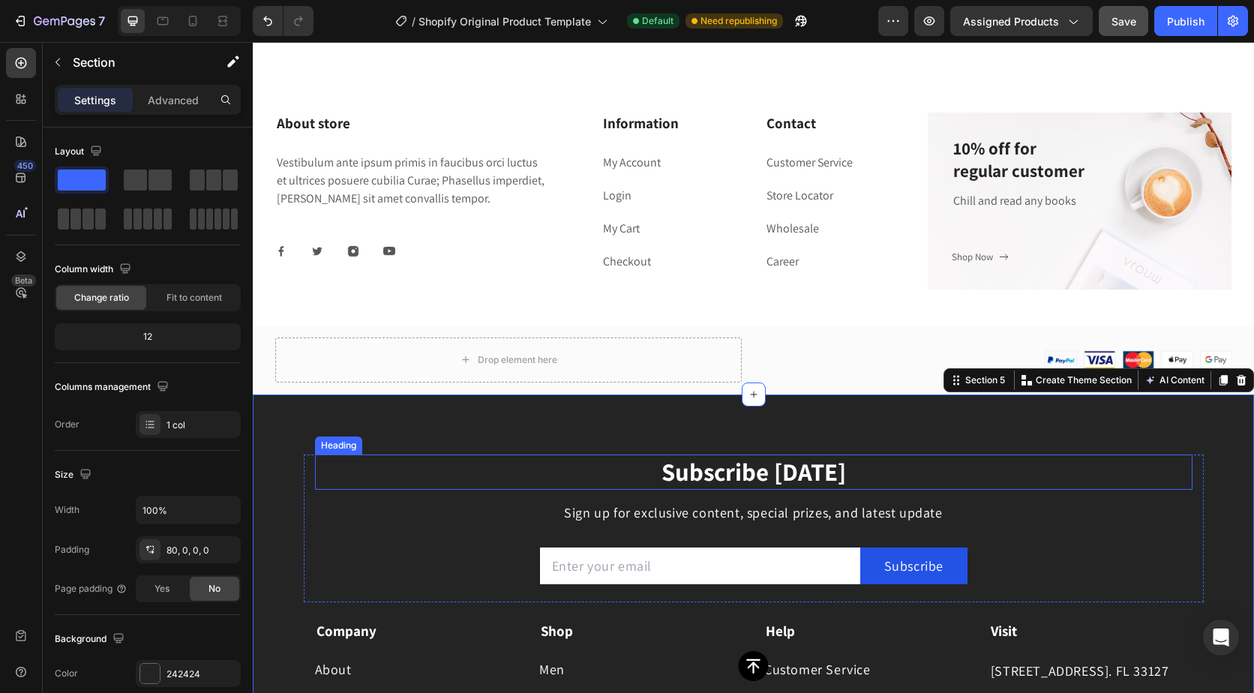
click at [476, 467] on p "Subscribe [DATE]" at bounding box center [754, 472] width 875 height 32
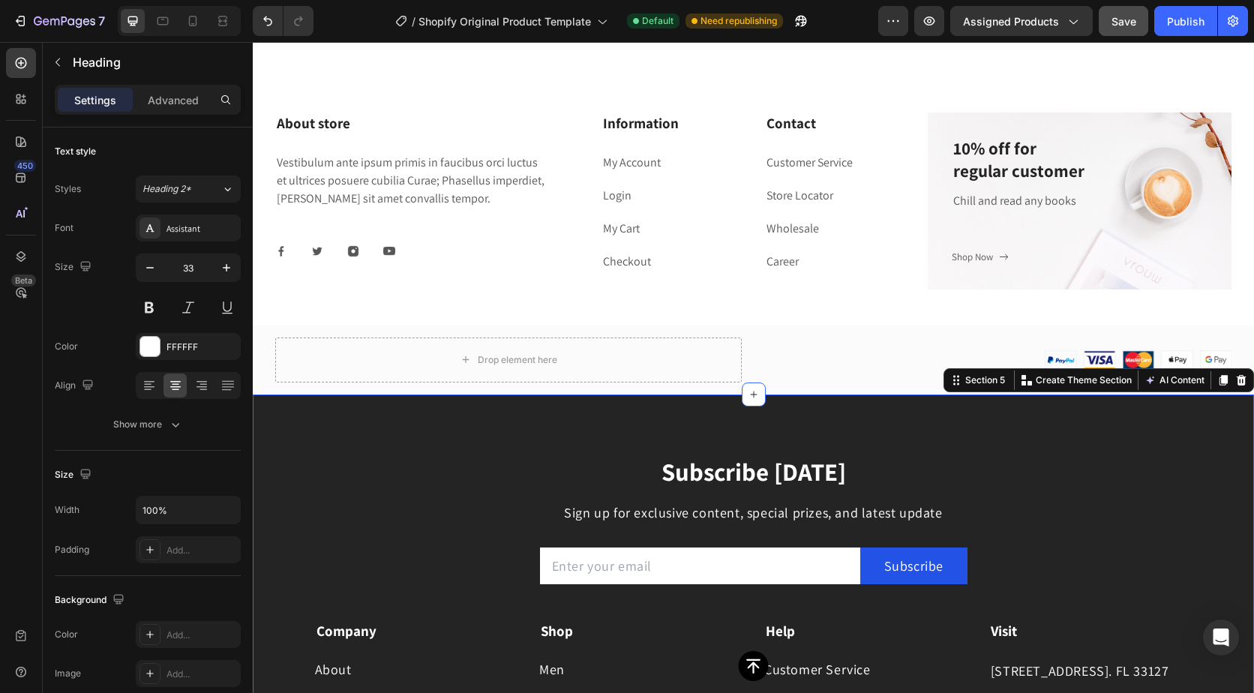
click at [481, 439] on div "Subscribe [DATE] Heading Sign up for exclusive content, special prizes, and lat…" at bounding box center [754, 643] width 1002 height 496
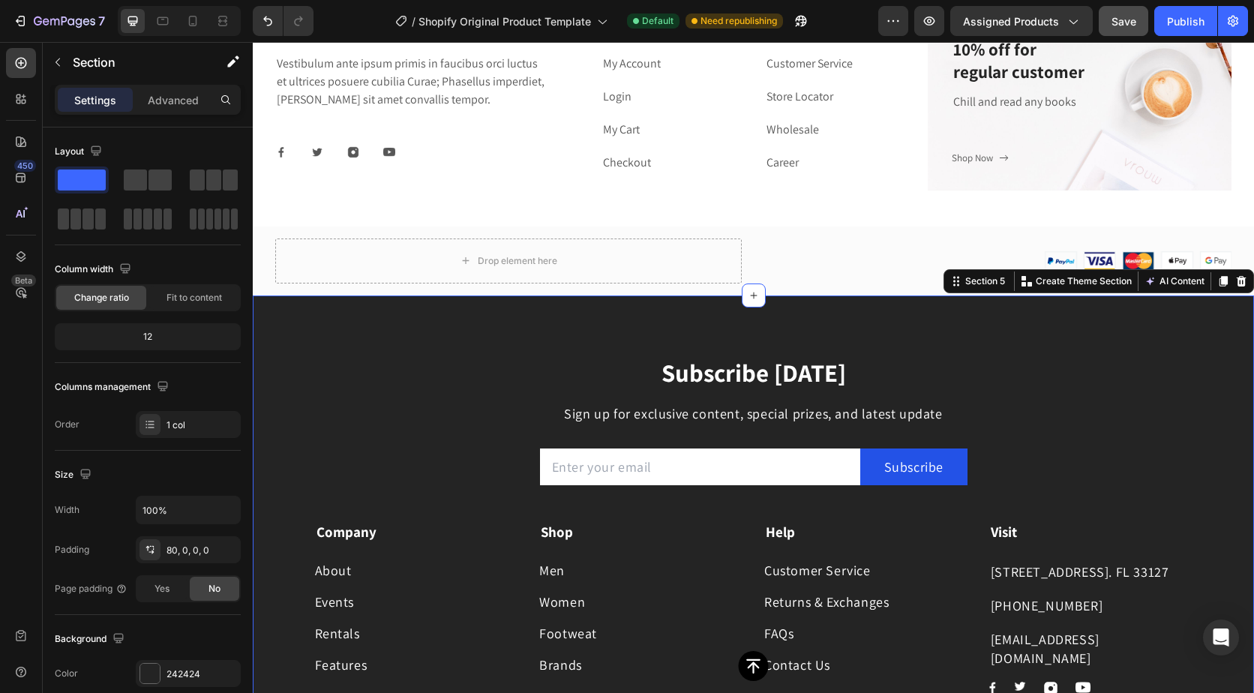
scroll to position [254, 0]
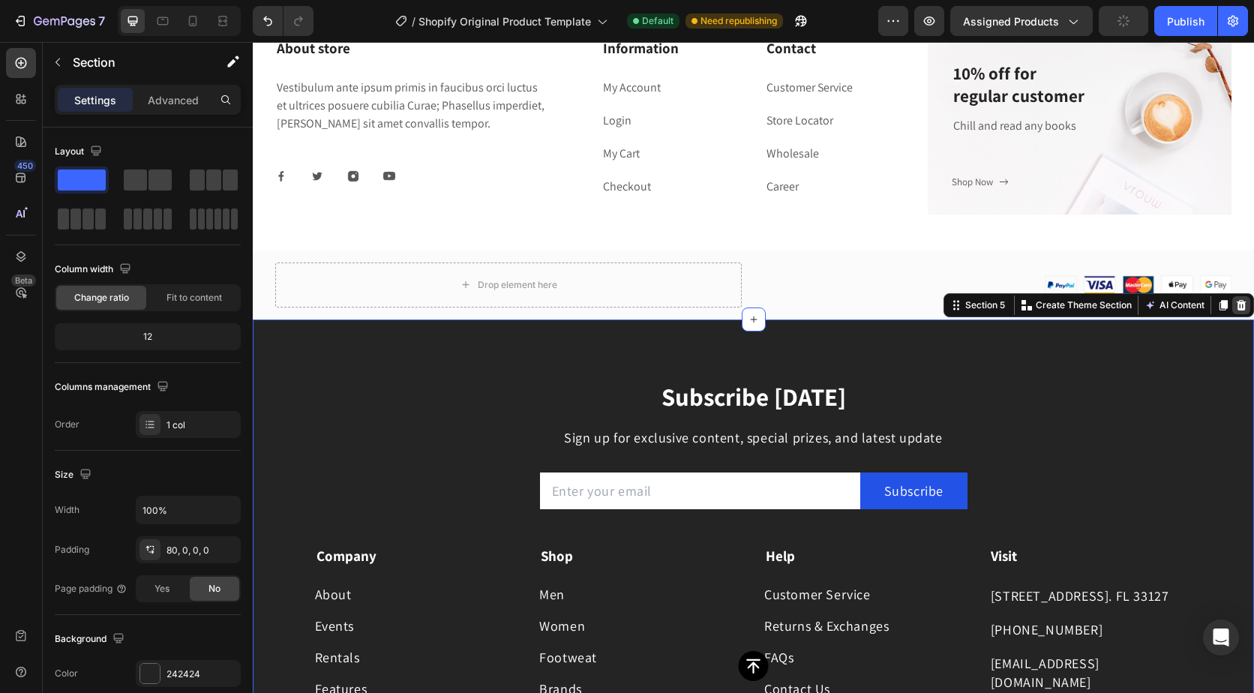
click at [1237, 304] on icon at bounding box center [1242, 305] width 10 height 11
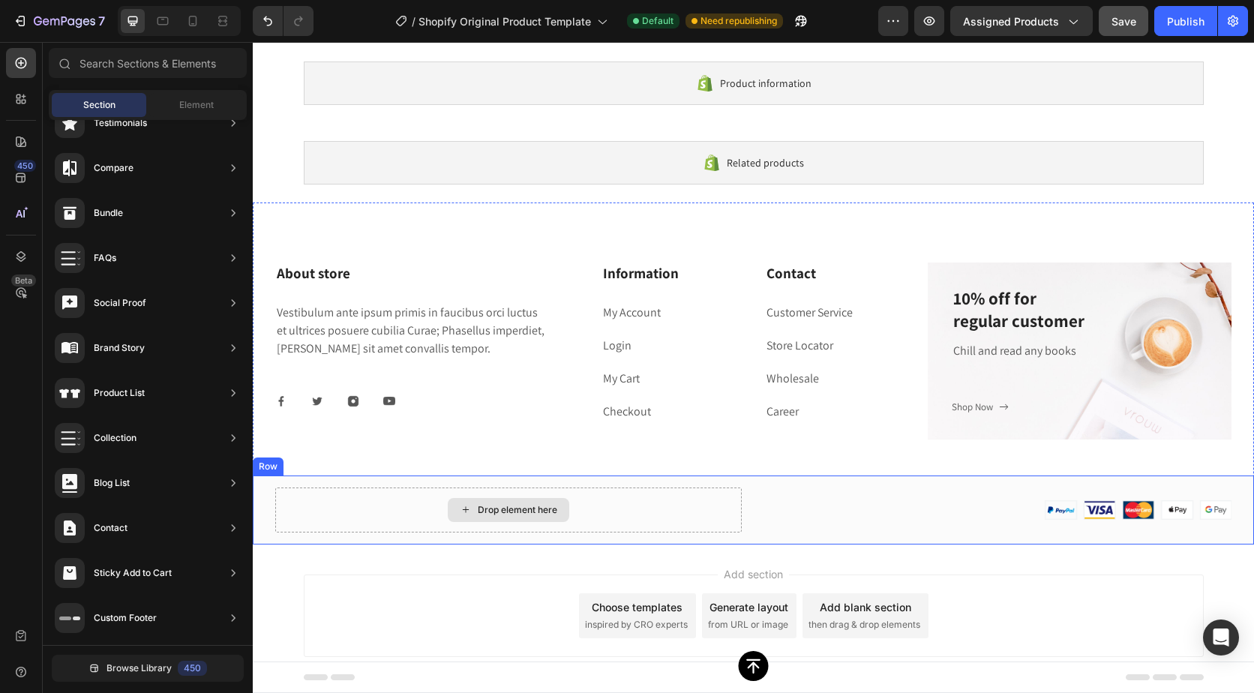
click at [341, 501] on div "Drop element here" at bounding box center [508, 510] width 467 height 45
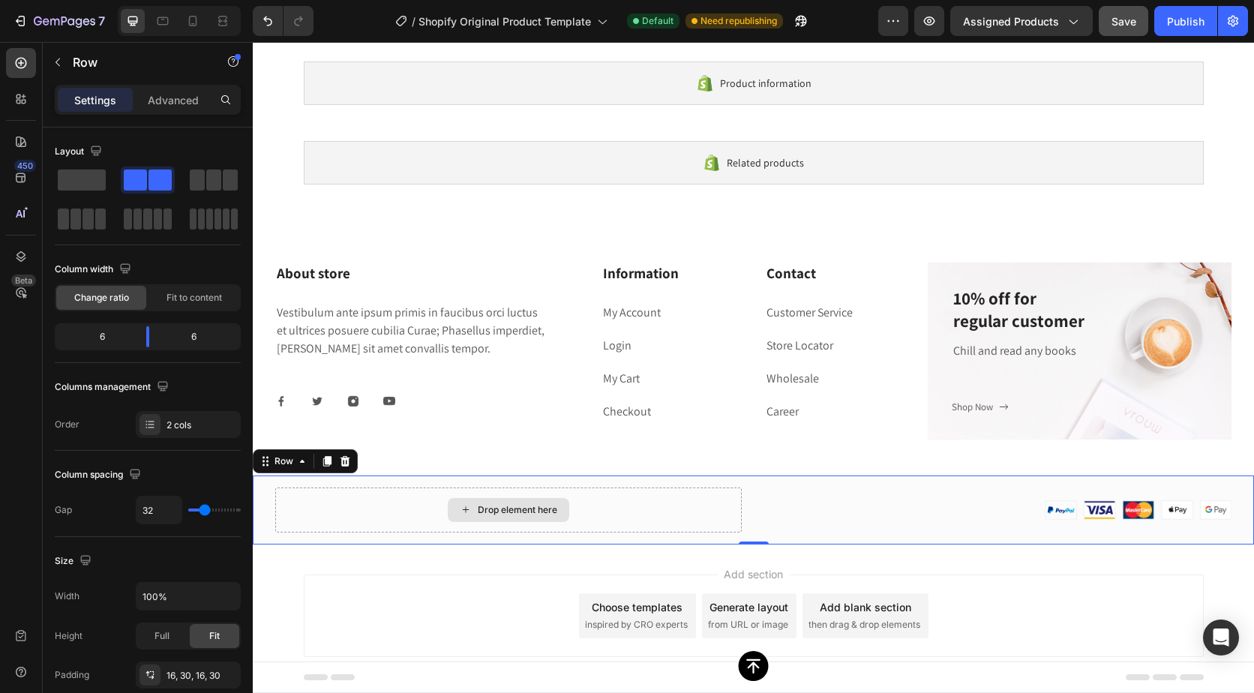
click at [392, 520] on div "Drop element here" at bounding box center [508, 510] width 467 height 45
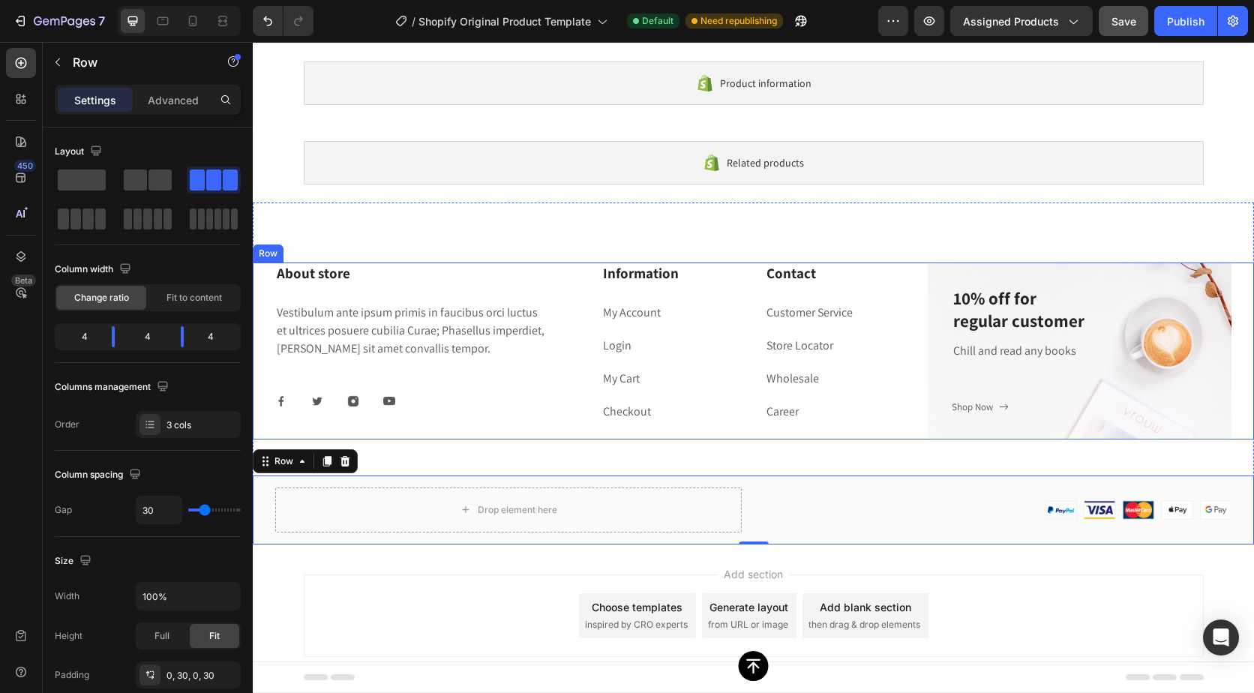
click at [711, 431] on div "Information Heading My Account Text block Login Text block My Cart Text block C…" at bounding box center [754, 351] width 304 height 177
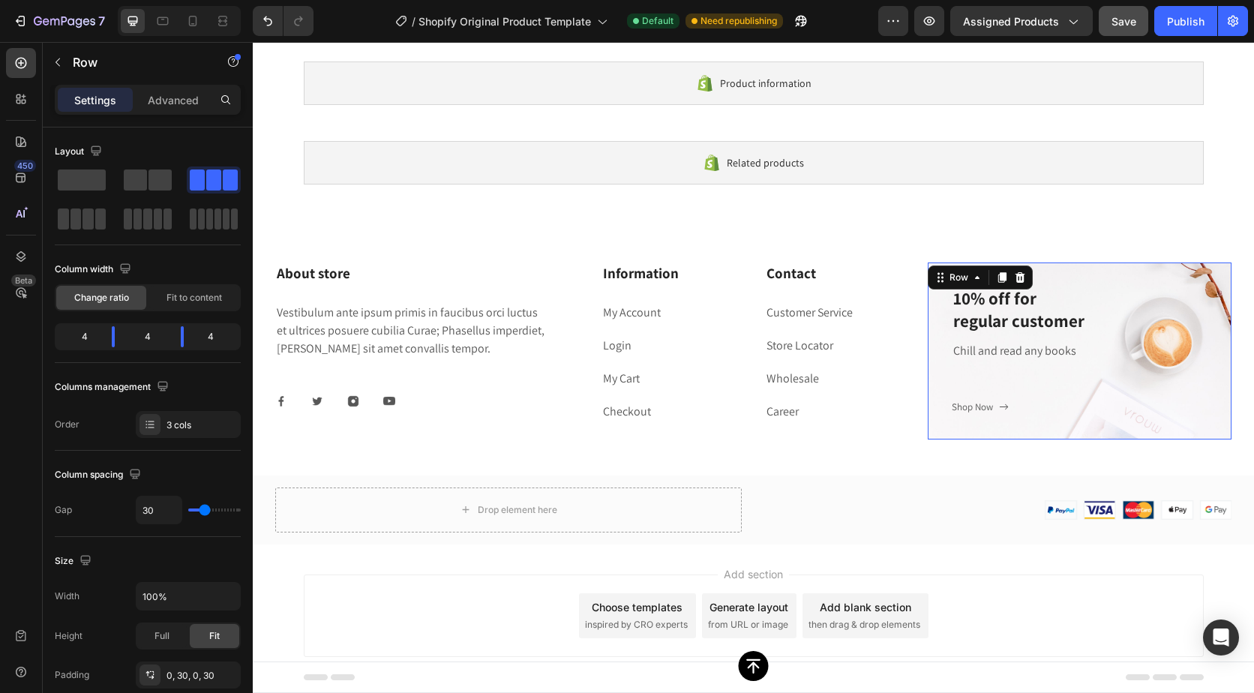
click at [1017, 373] on div "10% off for regular customer Heading Chill and read any books Text block Shop N…" at bounding box center [1080, 351] width 256 height 129
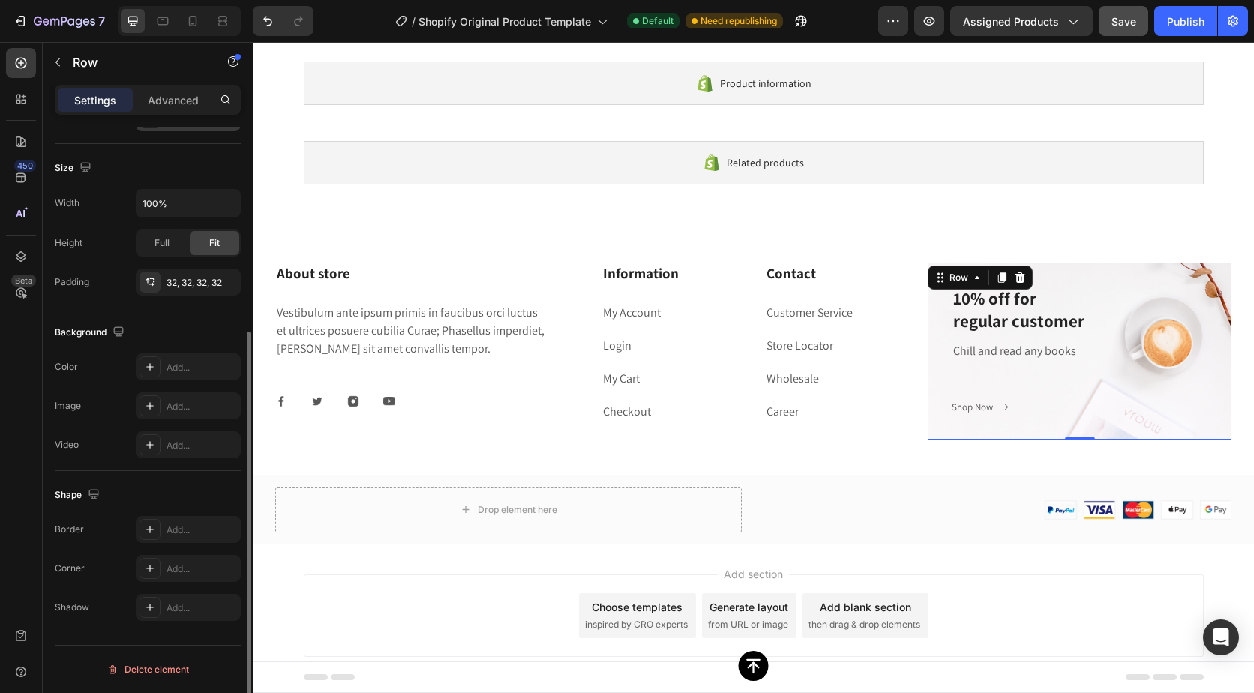
scroll to position [0, 0]
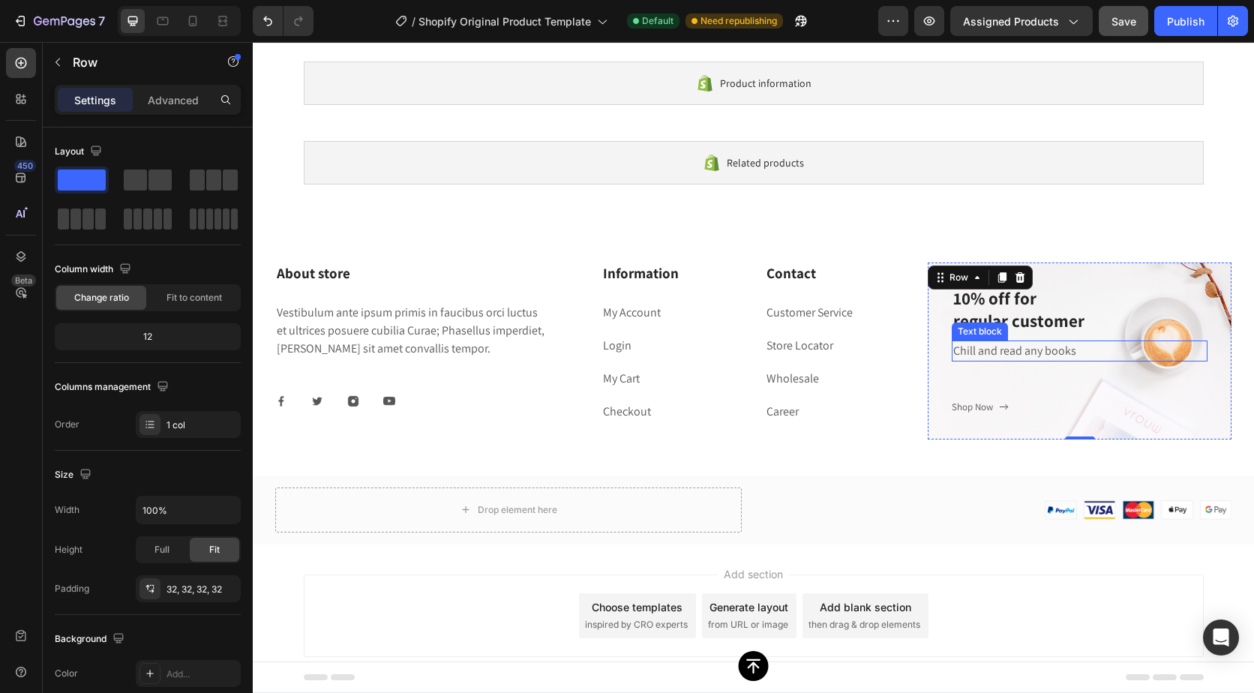
click at [1077, 357] on p "Chill and read any books" at bounding box center [1080, 351] width 253 height 18
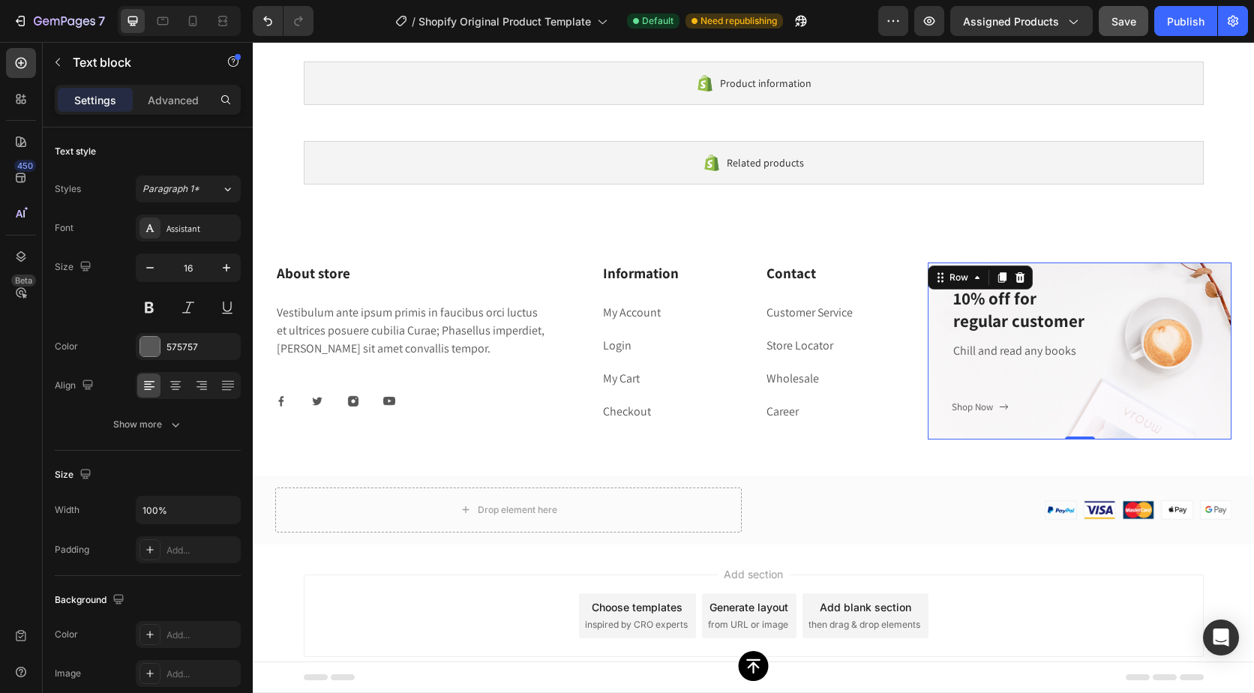
click at [1025, 416] on div "10% off for regular customer Heading Chill and read any books Text block Shop N…" at bounding box center [1080, 351] width 304 height 177
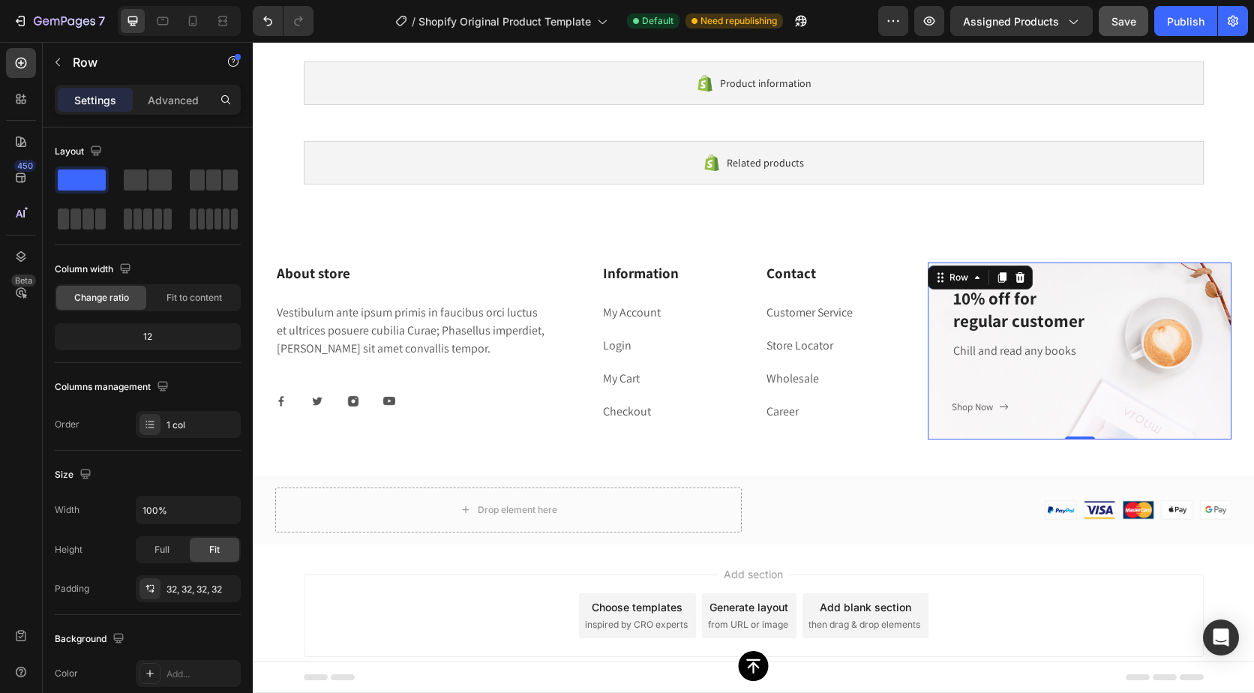
click at [948, 420] on div "10% off for regular customer Heading Chill and read any books Text block Shop N…" at bounding box center [1080, 351] width 304 height 177
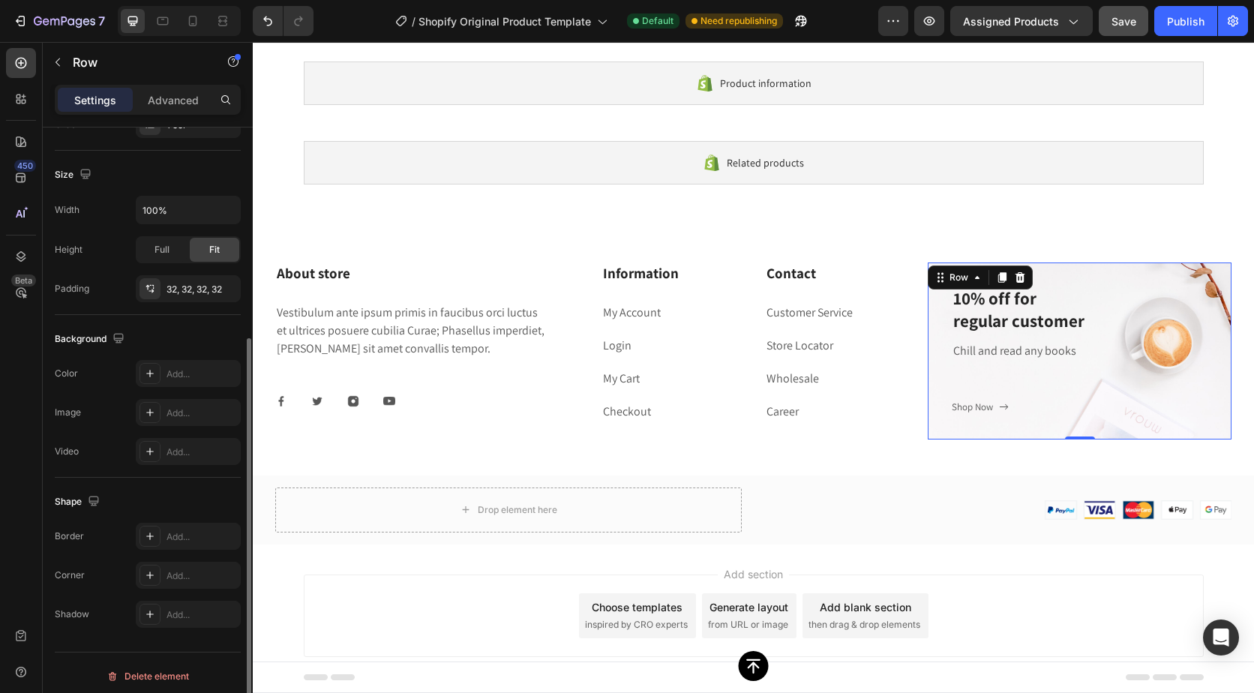
scroll to position [307, 0]
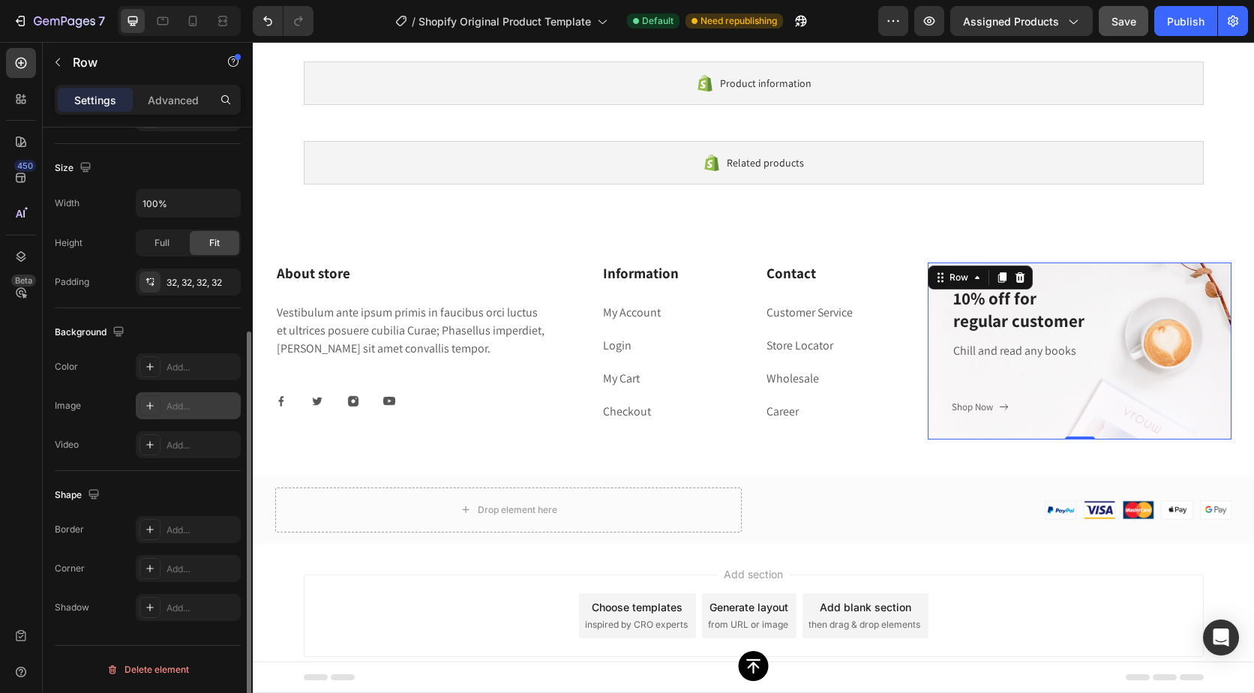
click at [177, 393] on div "Add..." at bounding box center [188, 405] width 105 height 27
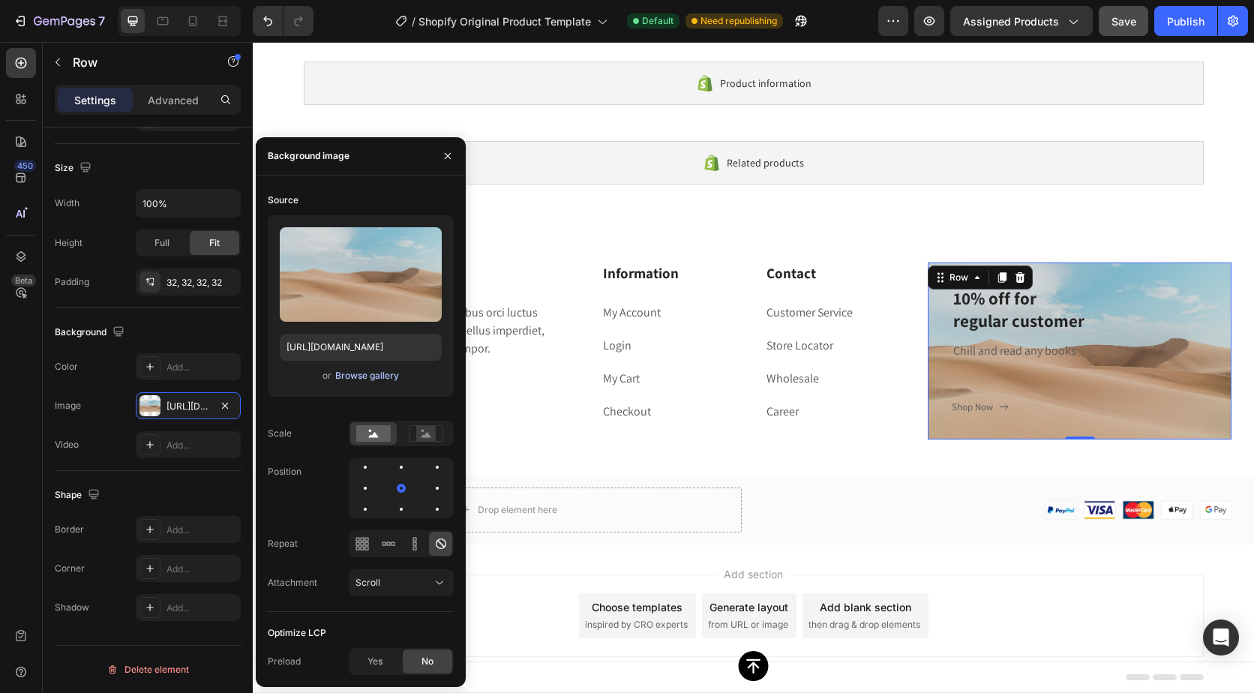
click at [359, 372] on div "Browse gallery" at bounding box center [367, 376] width 64 height 14
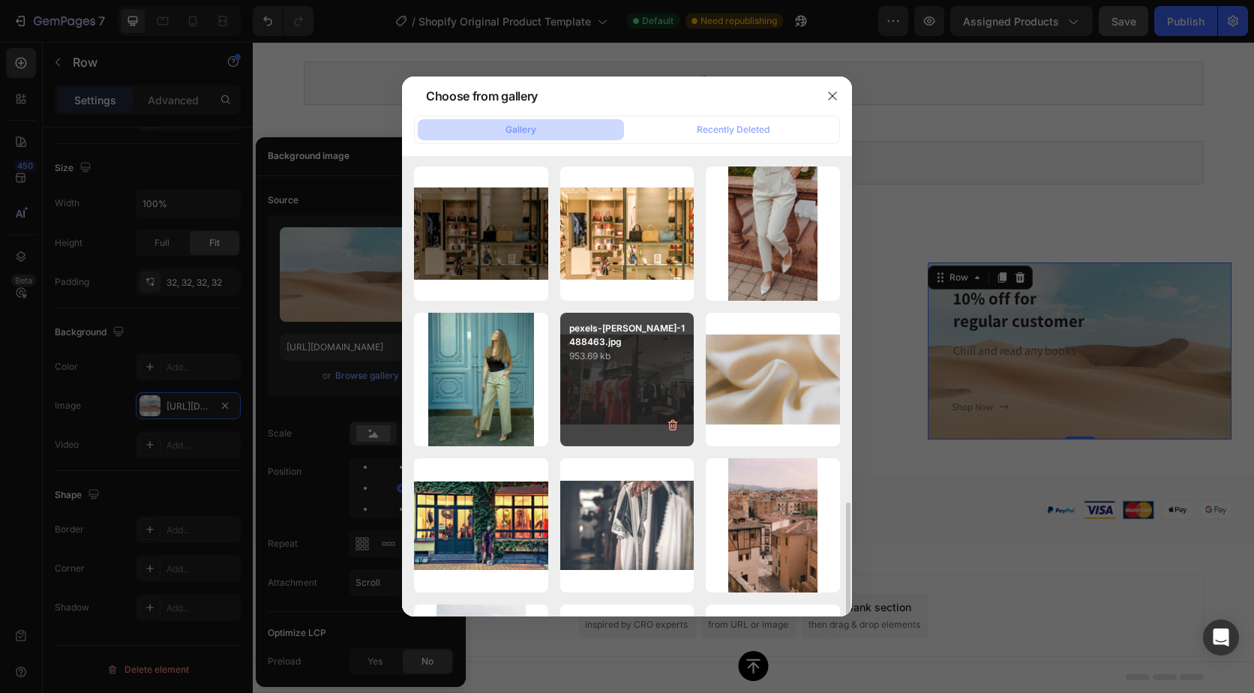
scroll to position [953, 0]
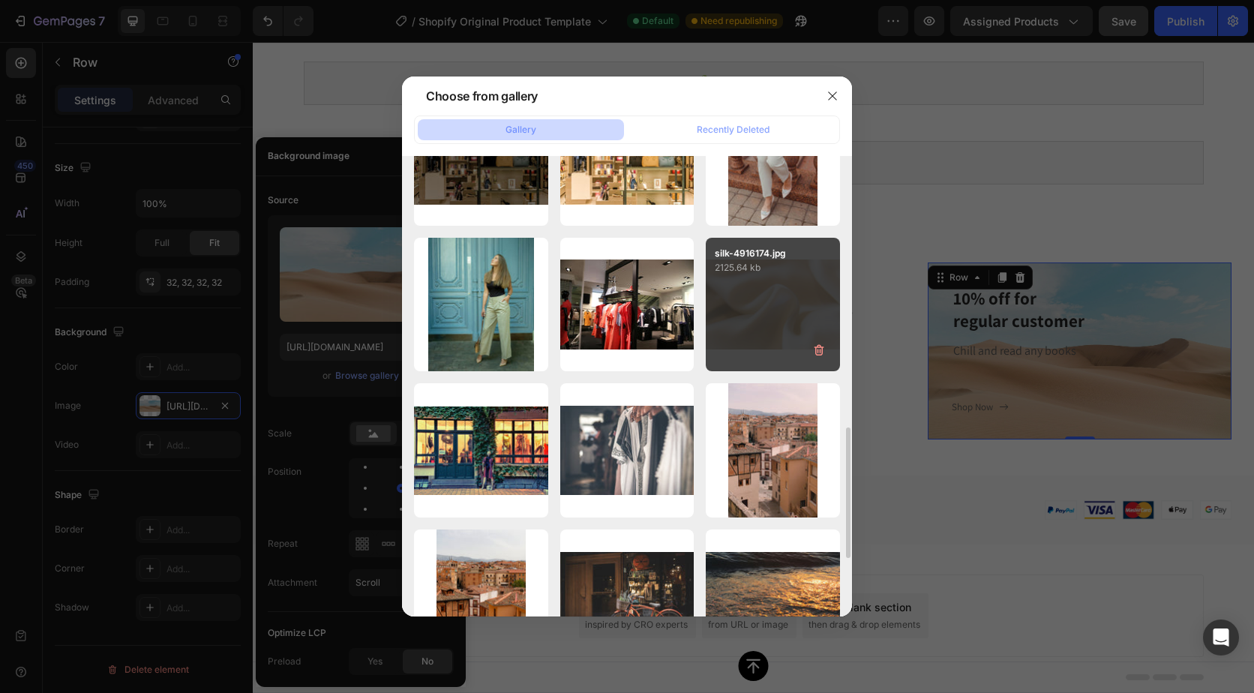
click at [753, 336] on div "silk-4916174.jpg 2125.64 kb" at bounding box center [773, 305] width 134 height 134
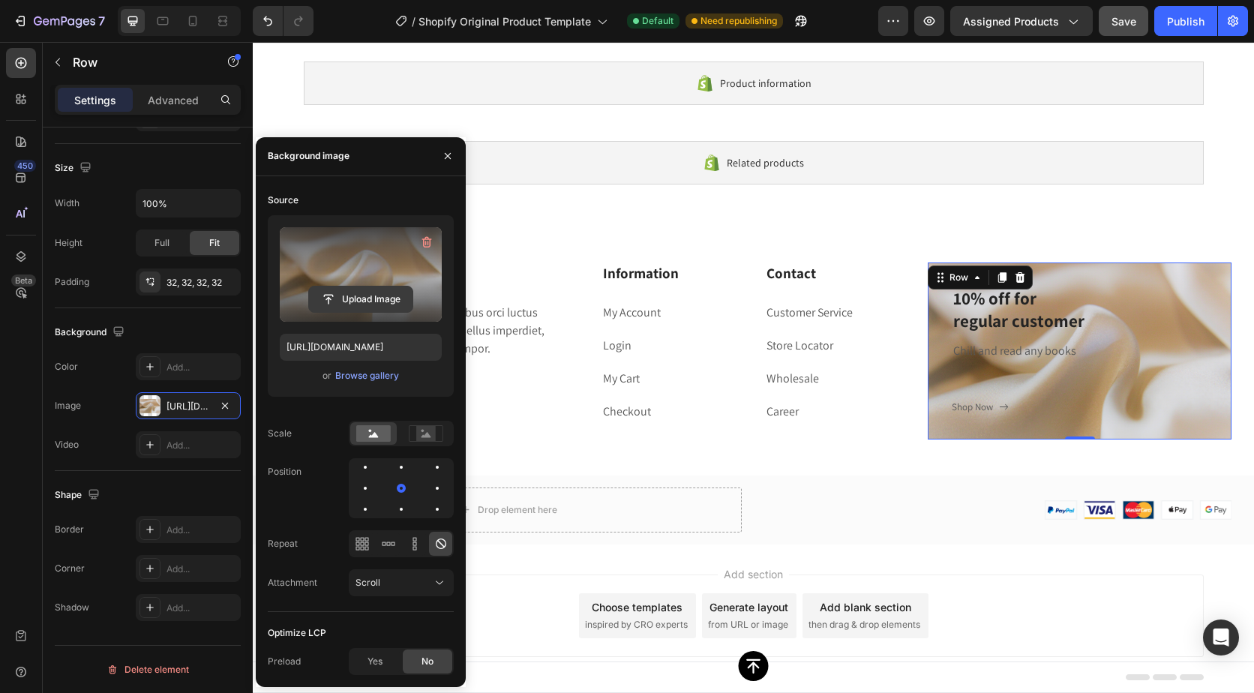
click at [365, 296] on input "file" at bounding box center [361, 300] width 104 height 26
click at [358, 296] on input "file" at bounding box center [361, 300] width 104 height 26
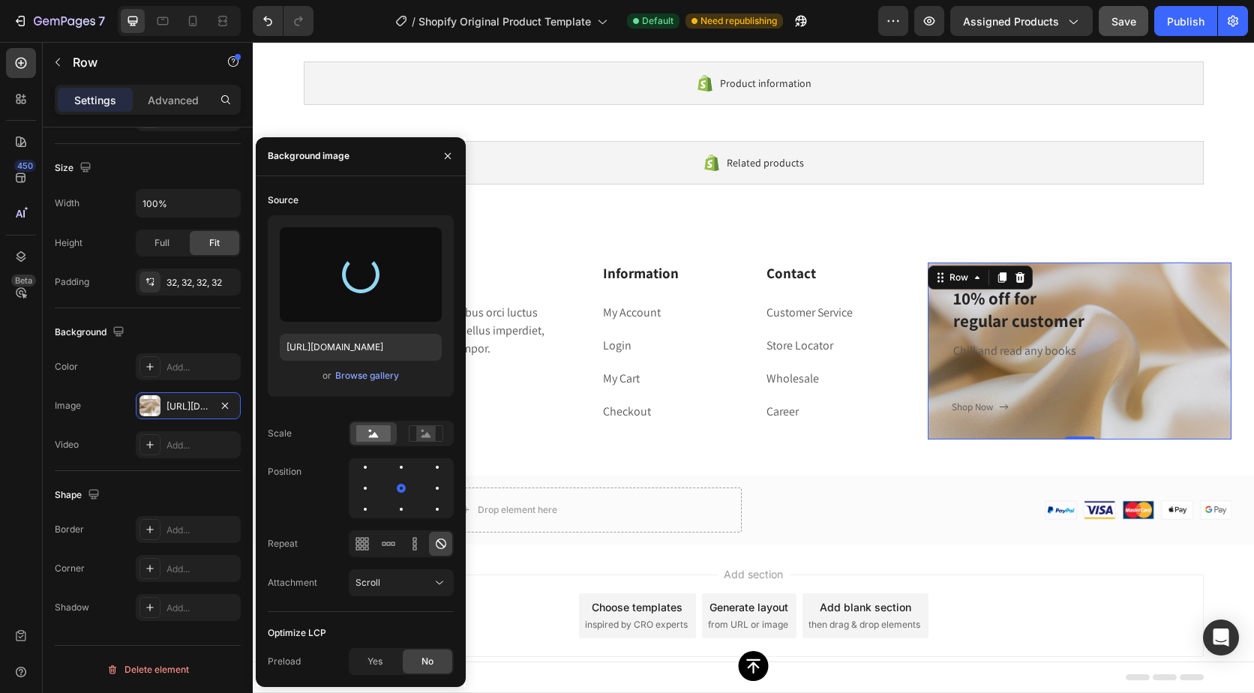
type input "[URL][DOMAIN_NAME]"
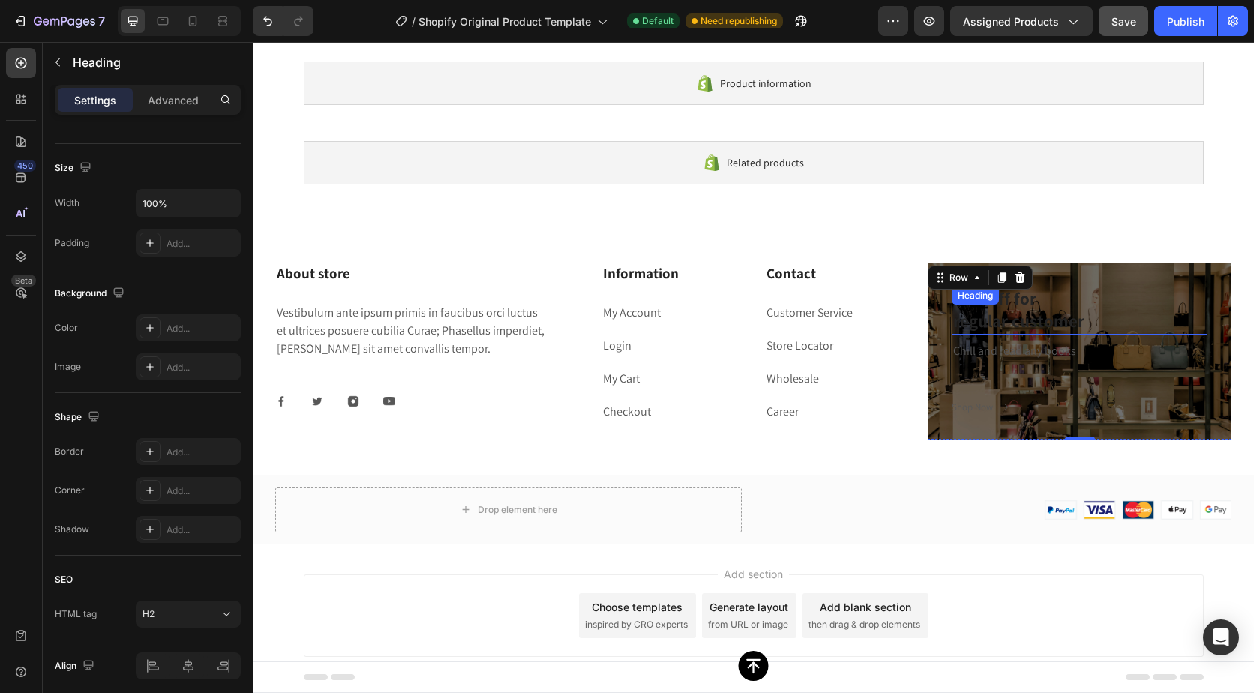
click at [952, 303] on div "Heading" at bounding box center [975, 296] width 47 height 18
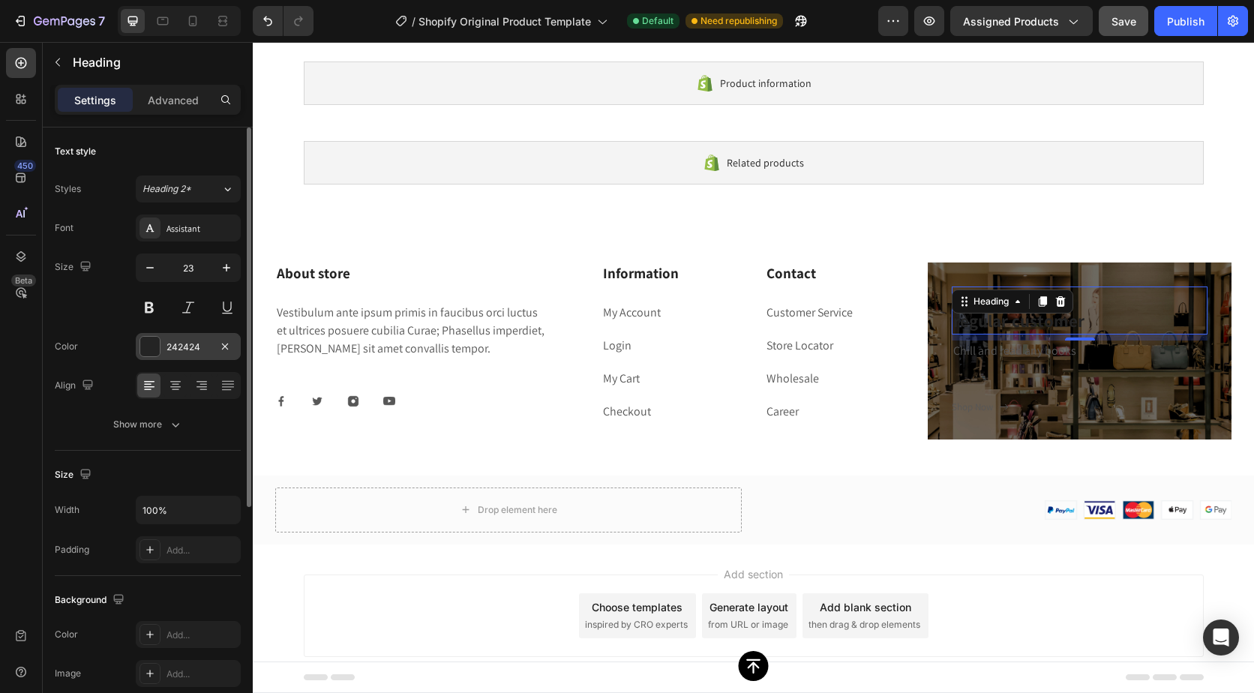
click at [219, 334] on div "242424" at bounding box center [188, 346] width 105 height 27
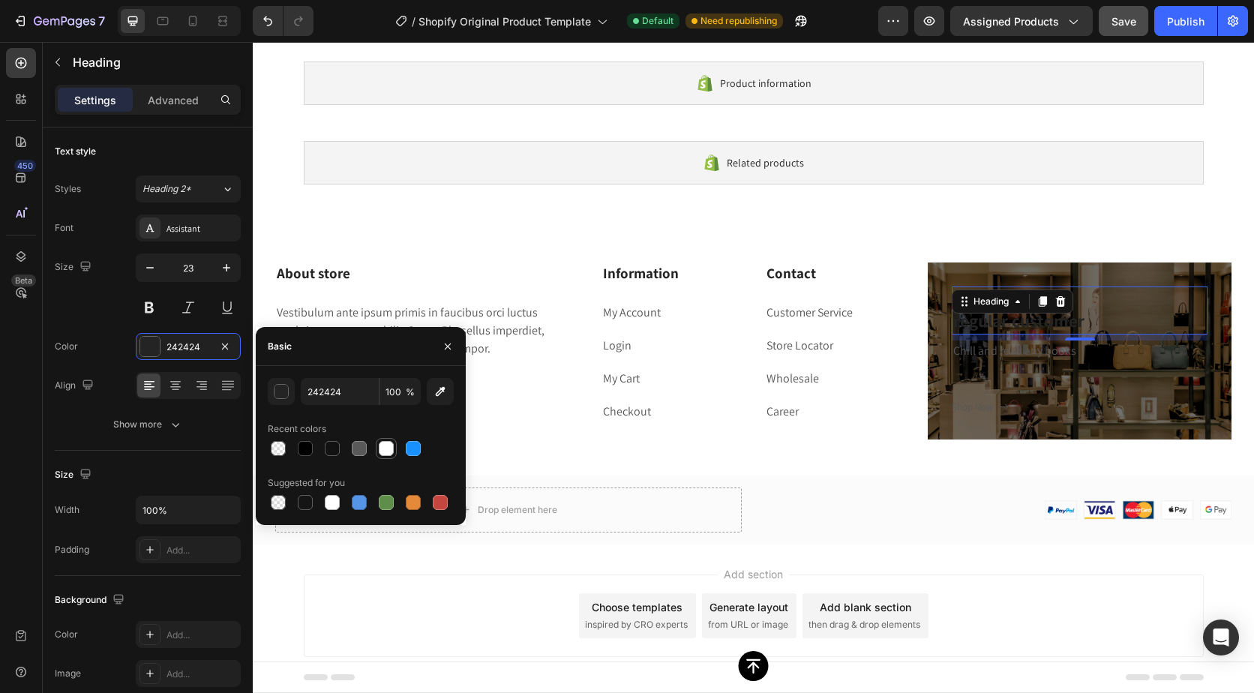
click at [385, 440] on div at bounding box center [386, 448] width 21 height 21
type input "FFFFFF"
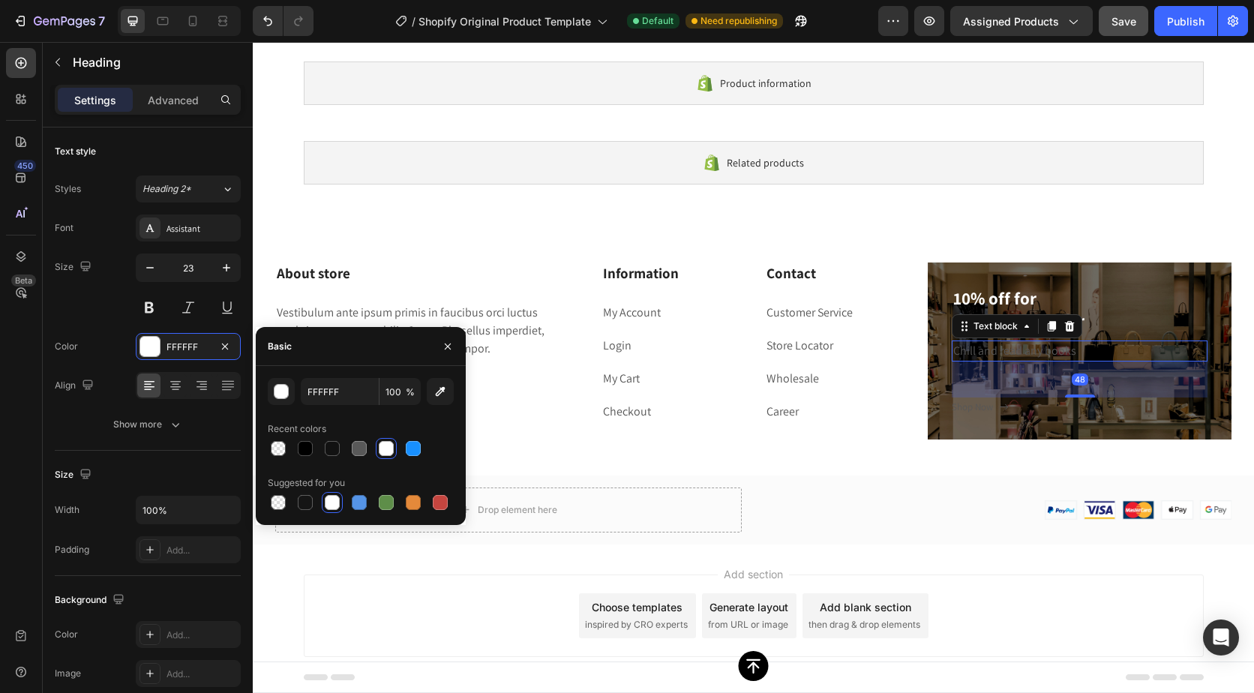
click at [972, 350] on p "Chill and read any books" at bounding box center [1080, 351] width 253 height 18
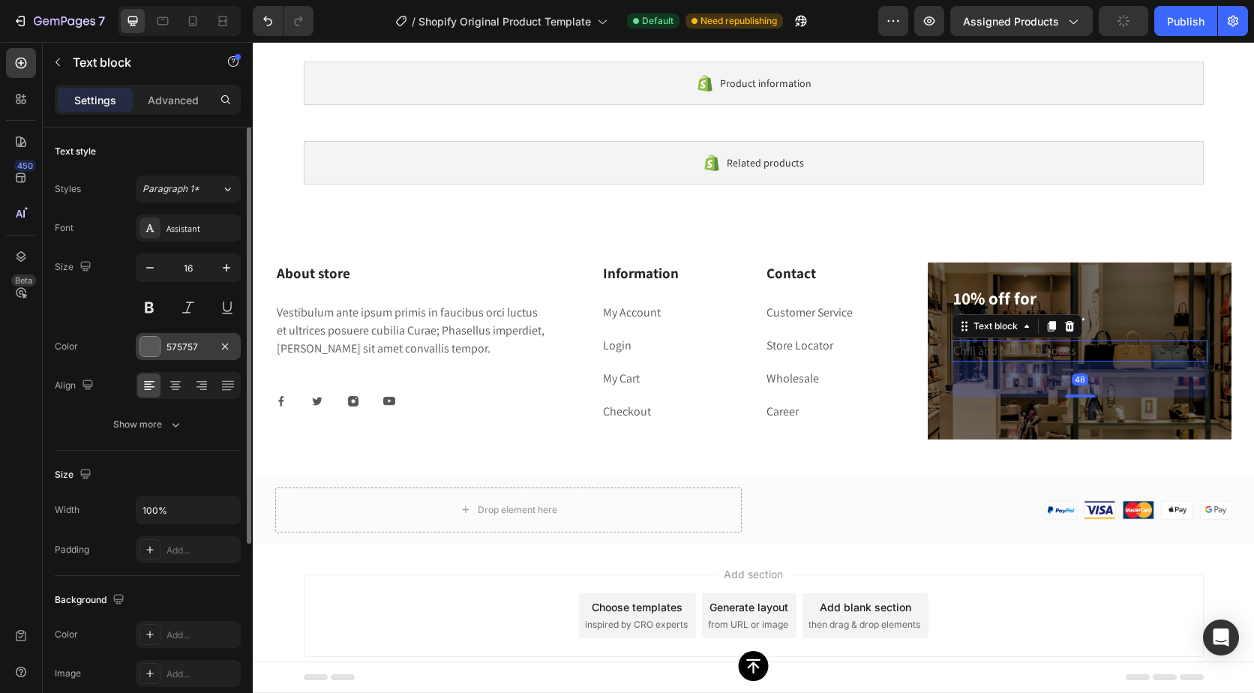
click at [190, 355] on div "575757" at bounding box center [188, 346] width 105 height 27
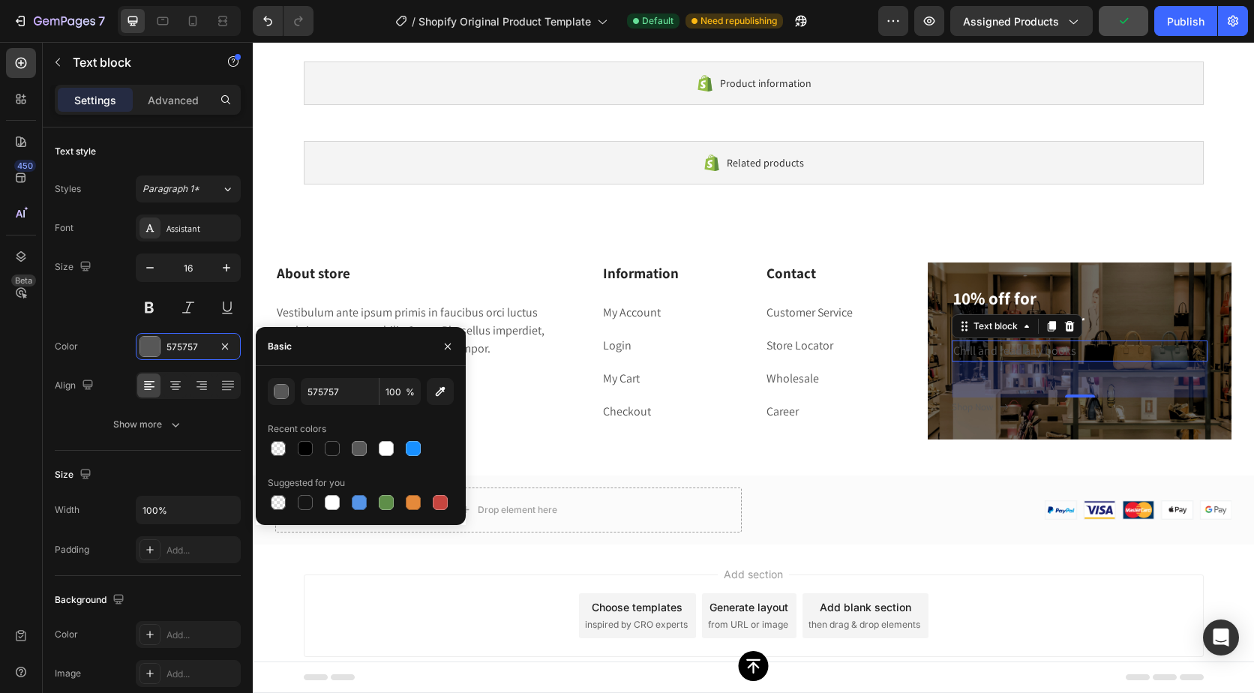
click at [375, 441] on div at bounding box center [361, 448] width 186 height 21
click at [381, 443] on div at bounding box center [386, 448] width 15 height 15
type input "FFFFFF"
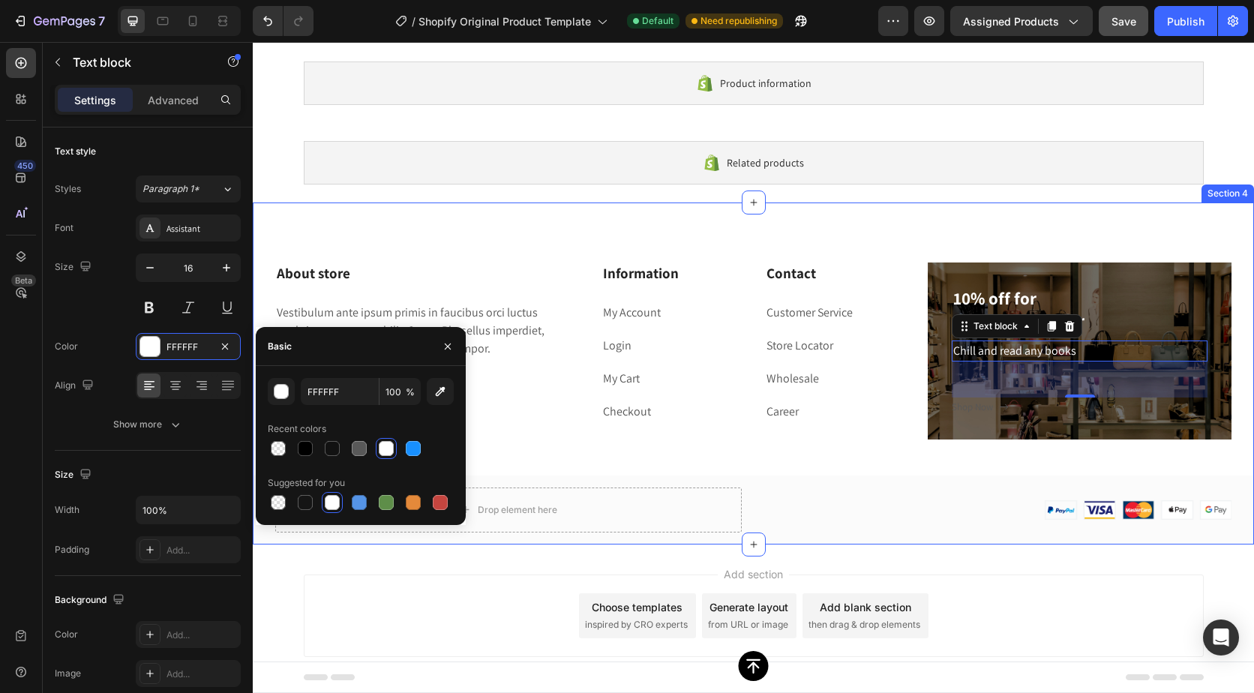
click at [893, 246] on div "About store Heading Vestibulum ante ipsum primis in faucibus orci luctus et ult…" at bounding box center [754, 374] width 1002 height 342
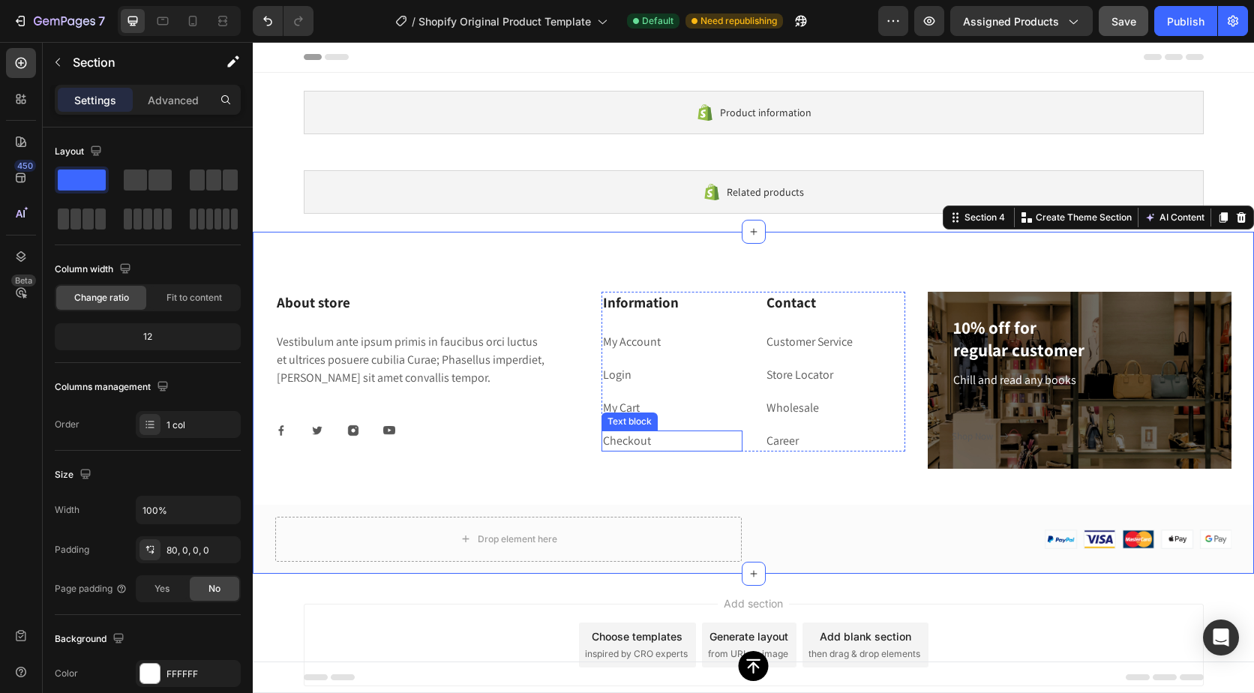
click at [639, 437] on link "Checkout" at bounding box center [627, 441] width 48 height 16
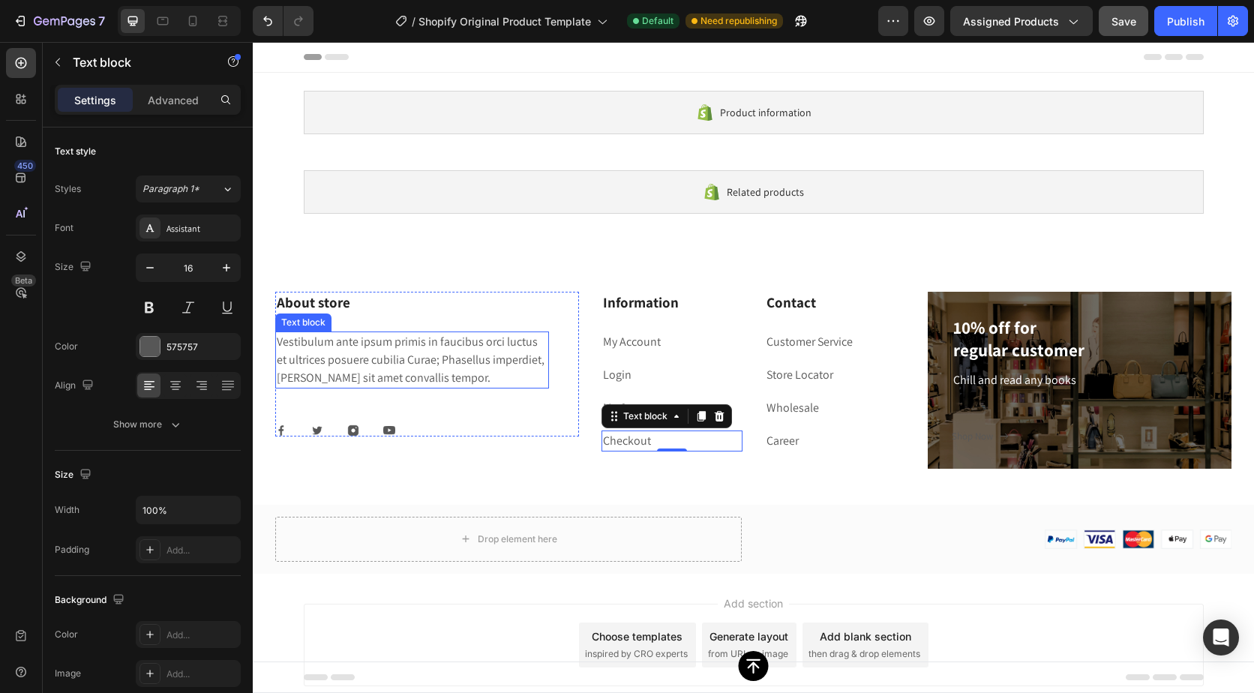
click at [311, 353] on p "Vestibulum ante ipsum primis in faucibus orci luctus et ultrices posuere cubili…" at bounding box center [412, 360] width 271 height 54
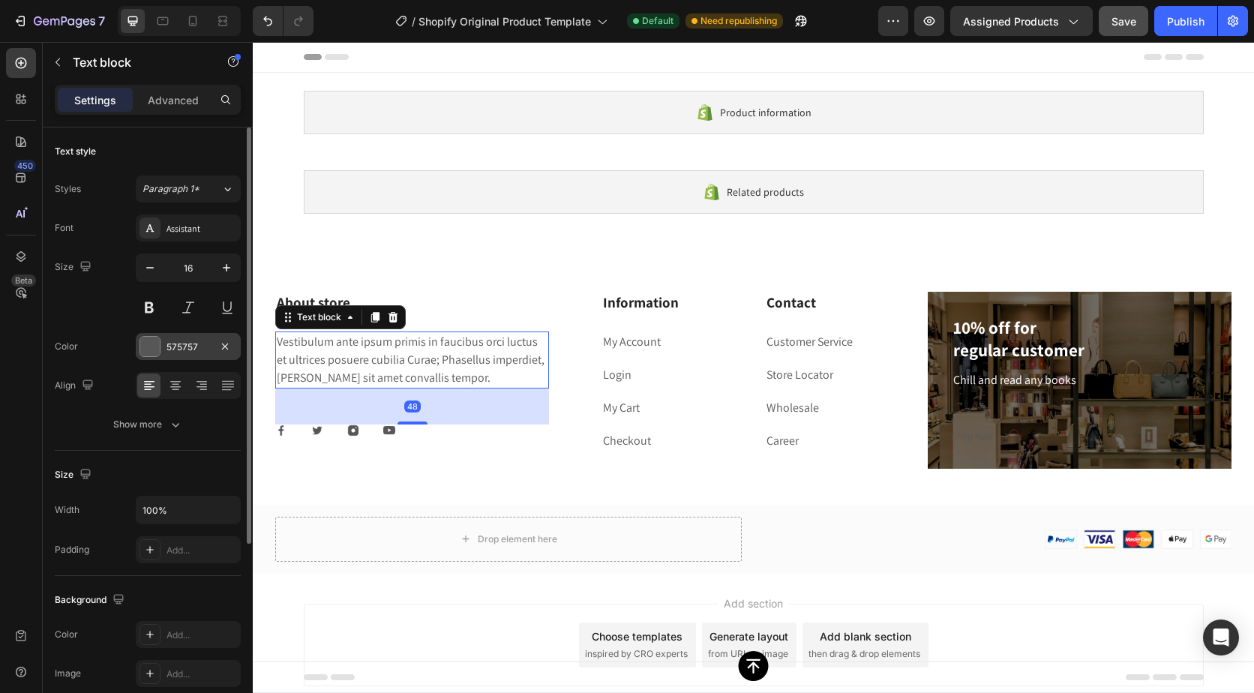
click at [170, 345] on div "575757" at bounding box center [189, 348] width 44 height 14
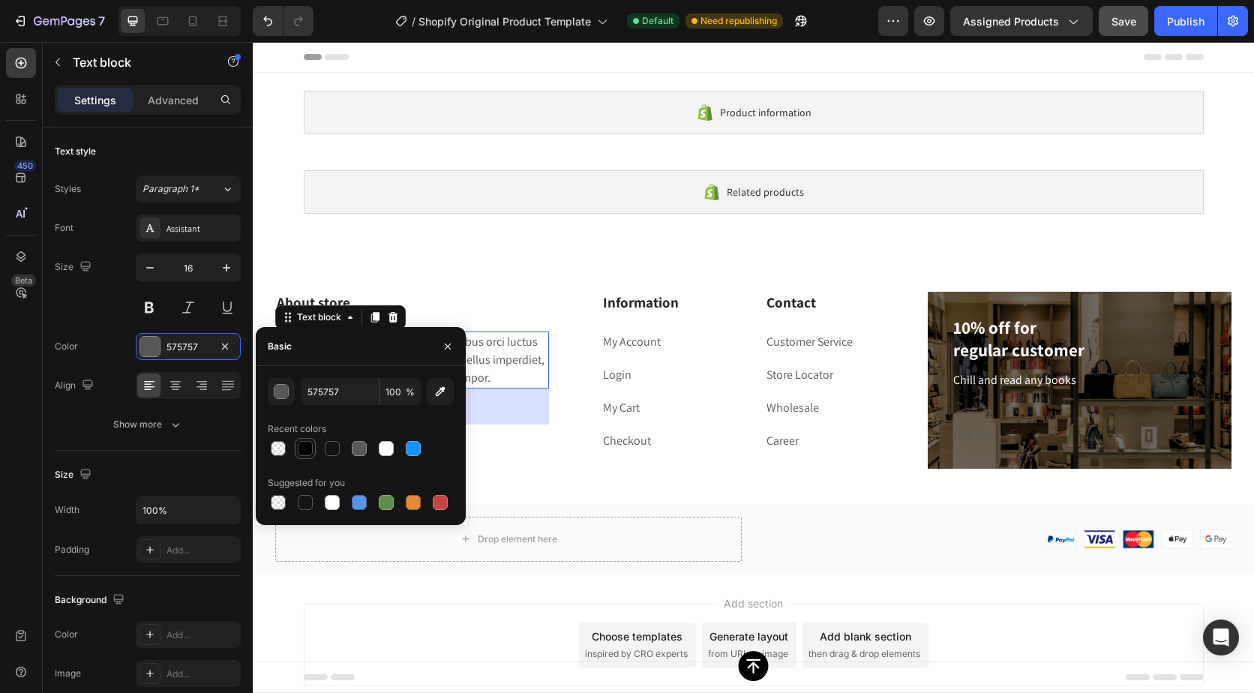
click at [306, 446] on div at bounding box center [305, 448] width 15 height 15
type input "000000"
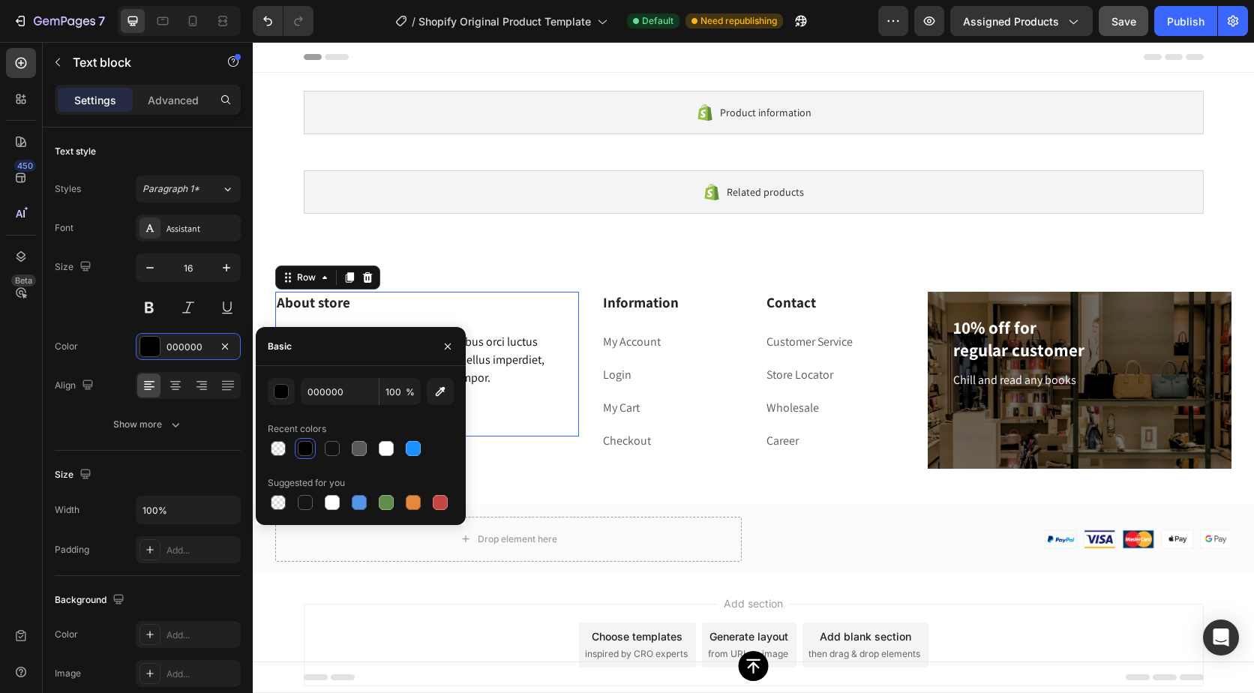
click at [467, 316] on div "About store Heading Vestibulum ante ipsum primis in faucibus orci luctus et ult…" at bounding box center [412, 364] width 274 height 145
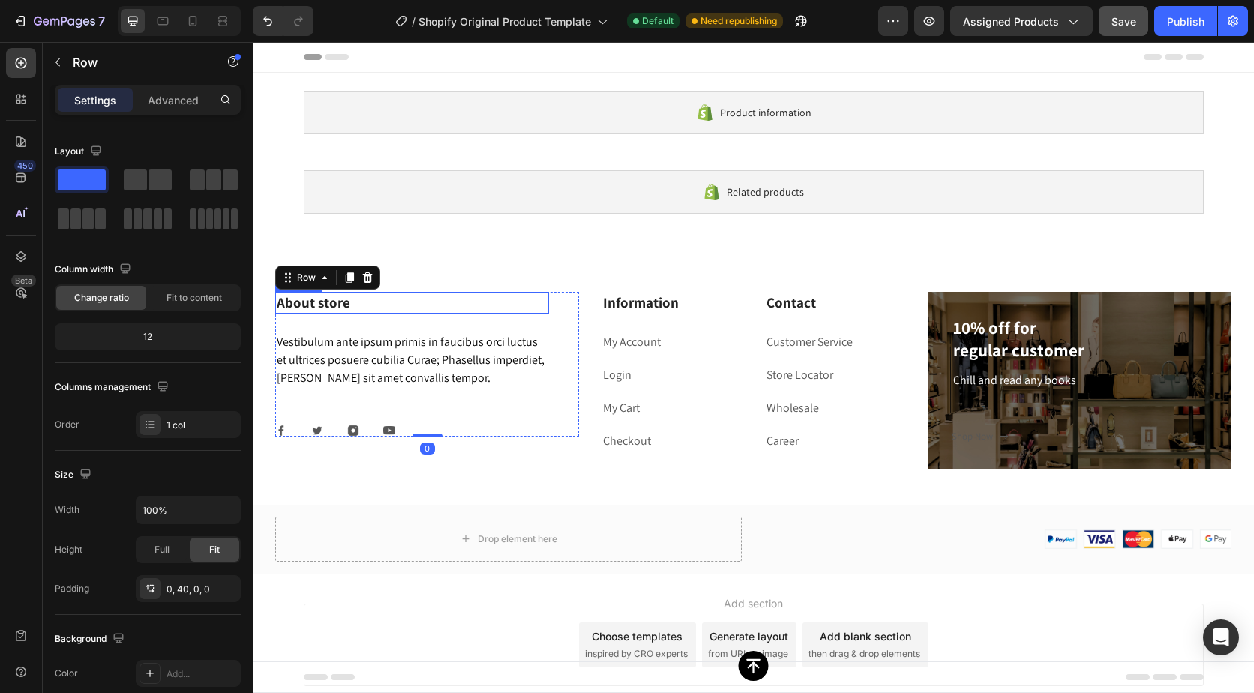
click at [320, 301] on p "About store" at bounding box center [412, 302] width 271 height 19
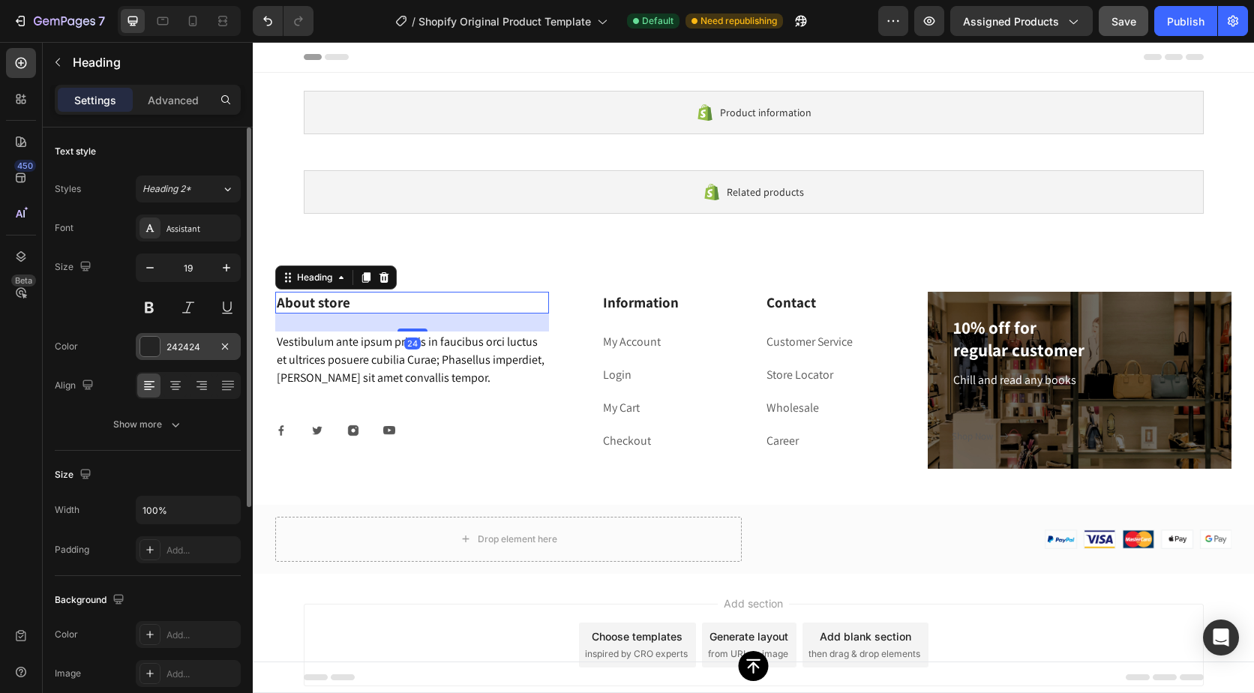
click at [182, 344] on div "242424" at bounding box center [189, 348] width 44 height 14
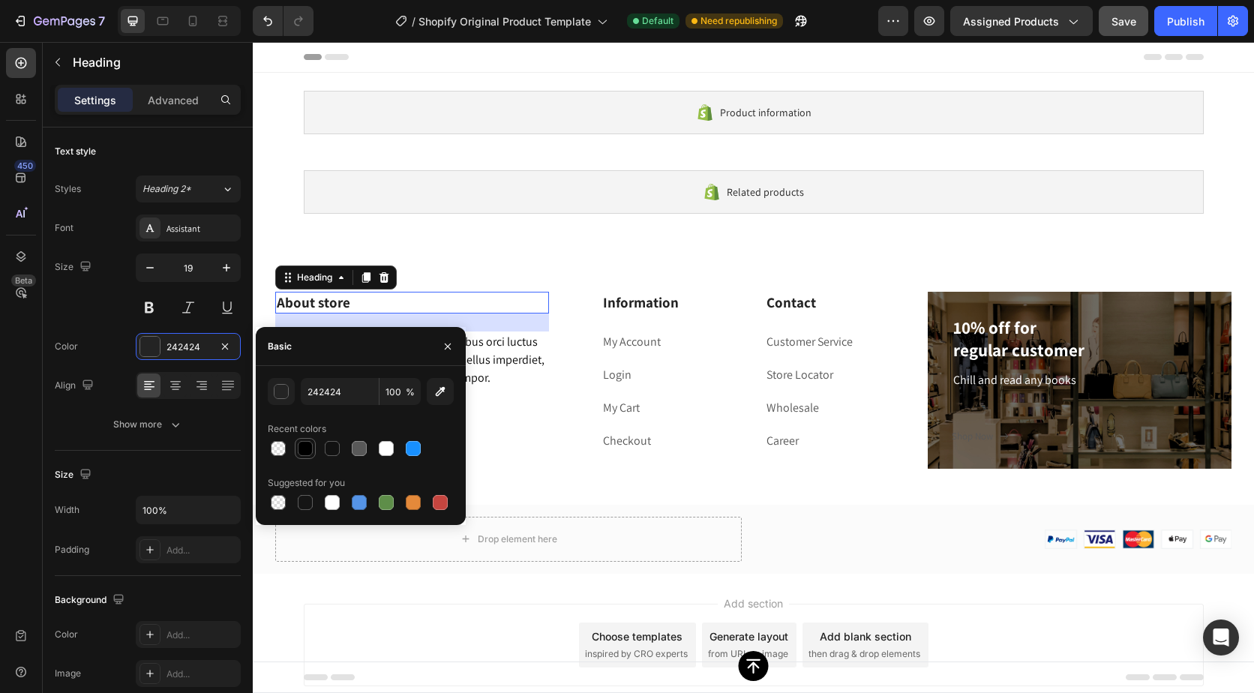
click at [309, 447] on div at bounding box center [305, 448] width 15 height 15
type input "000000"
click at [941, 615] on div "Add section Choose templates inspired by CRO experts Generate layout from URL o…" at bounding box center [754, 645] width 900 height 83
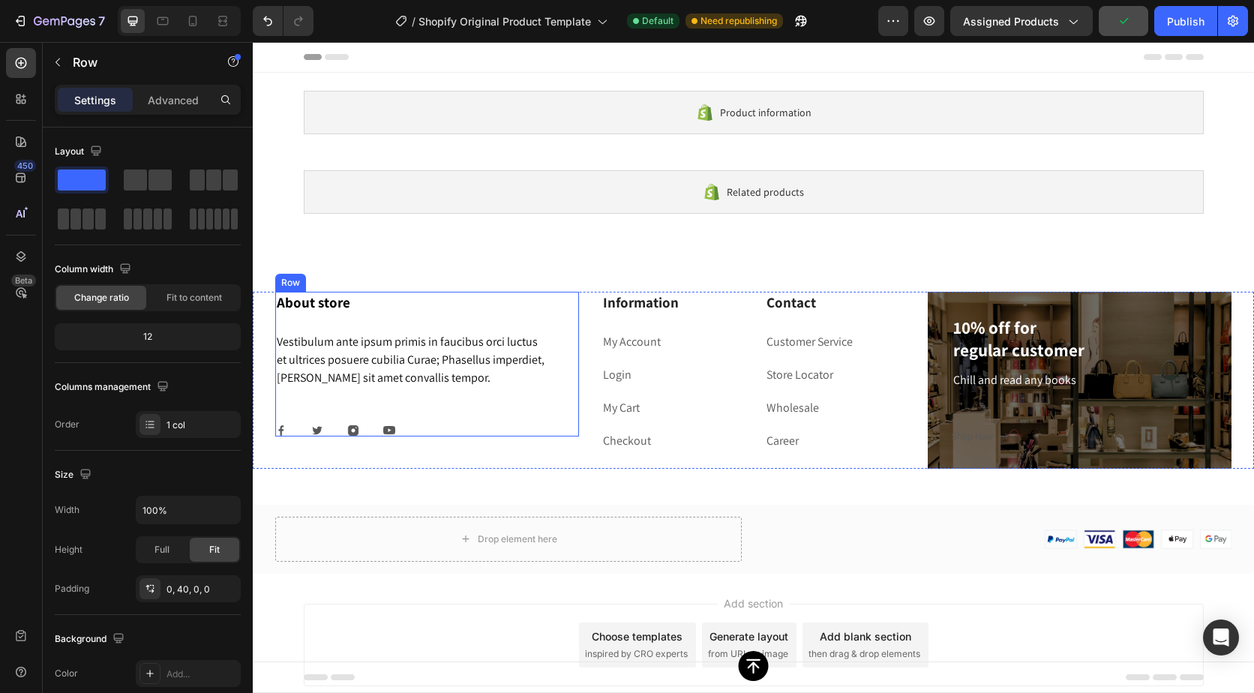
click at [428, 412] on div "About store Heading Vestibulum ante ipsum primis in faucibus orci luctus et ult…" at bounding box center [412, 364] width 274 height 145
click at [364, 277] on icon at bounding box center [368, 277] width 10 height 11
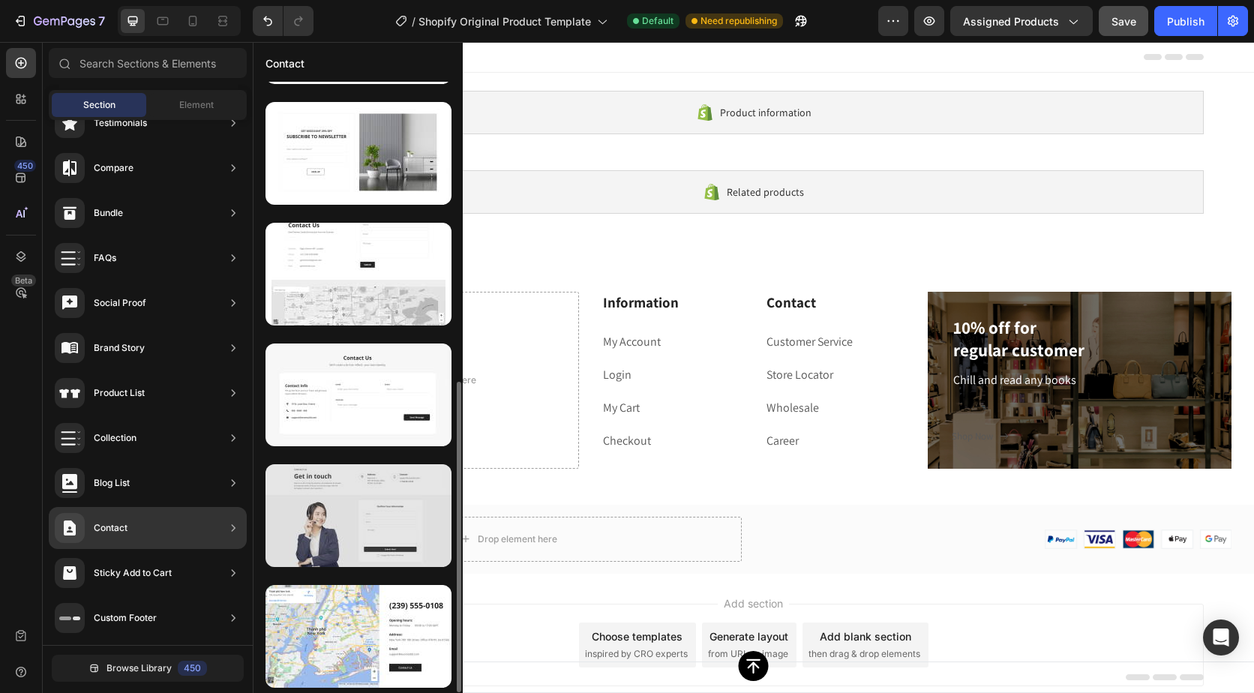
scroll to position [363, 0]
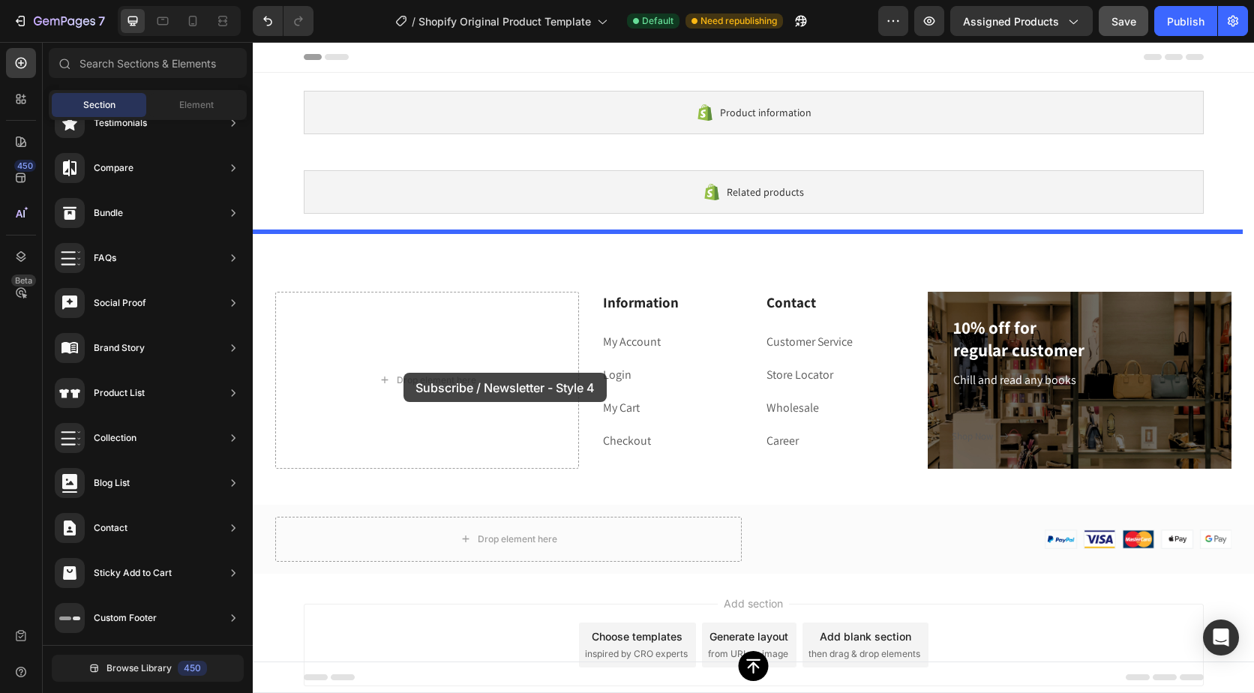
drag, startPoint x: 611, startPoint y: 322, endPoint x: 375, endPoint y: 359, distance: 239.2
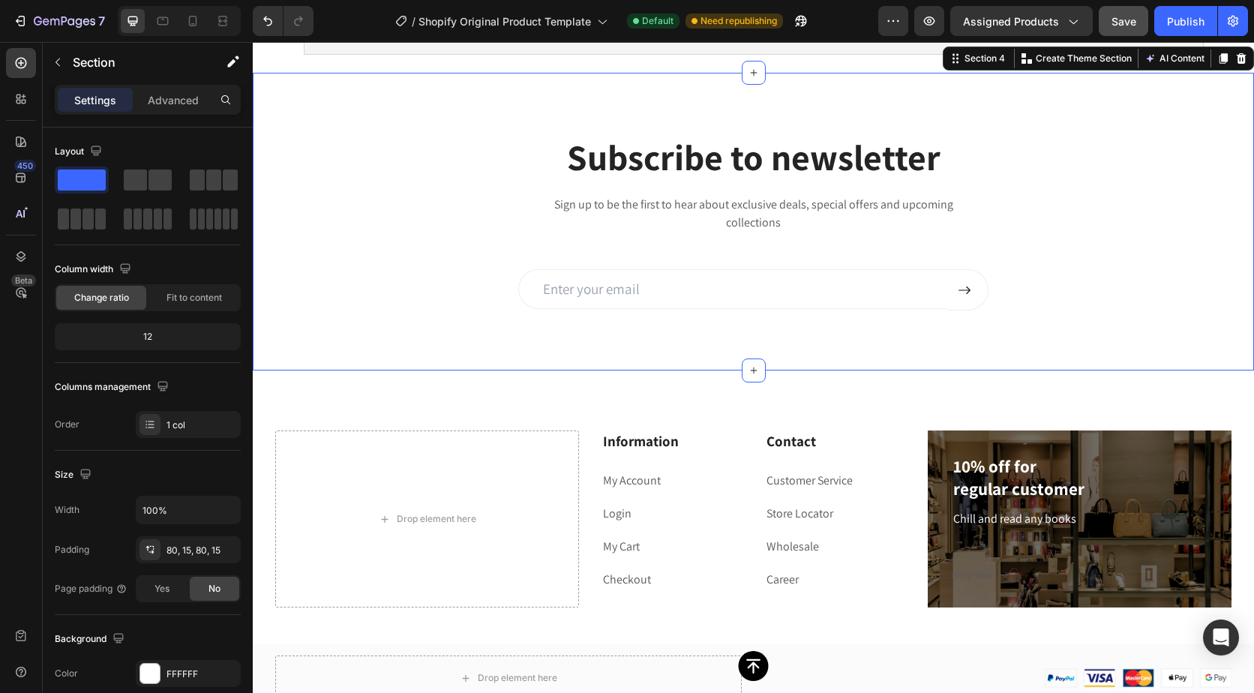
scroll to position [75, 0]
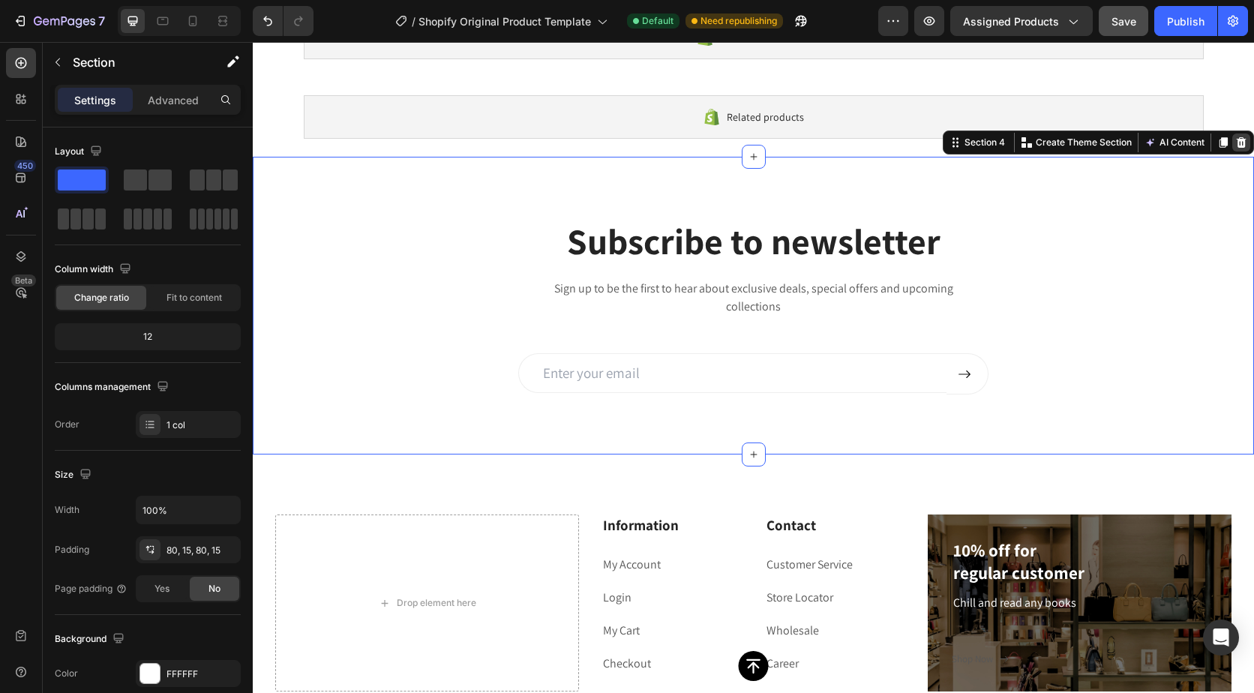
click at [1237, 148] on icon at bounding box center [1242, 142] width 10 height 11
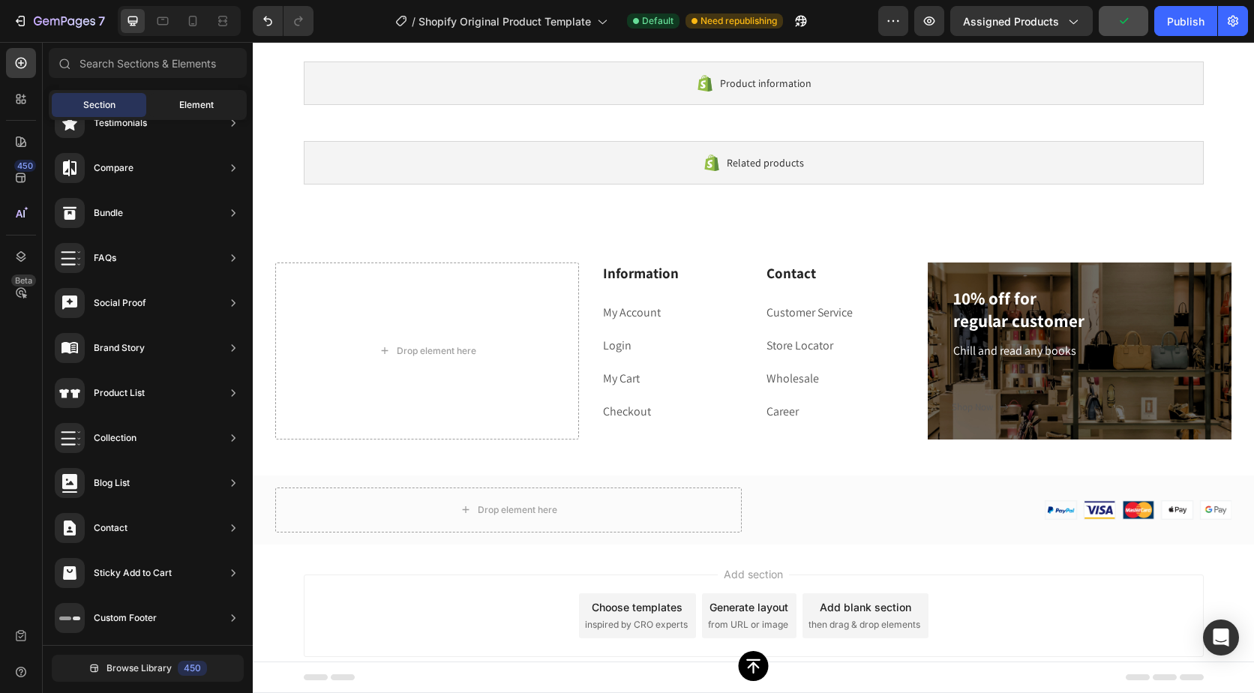
scroll to position [0, 0]
click at [191, 104] on span "Element" at bounding box center [196, 105] width 35 height 14
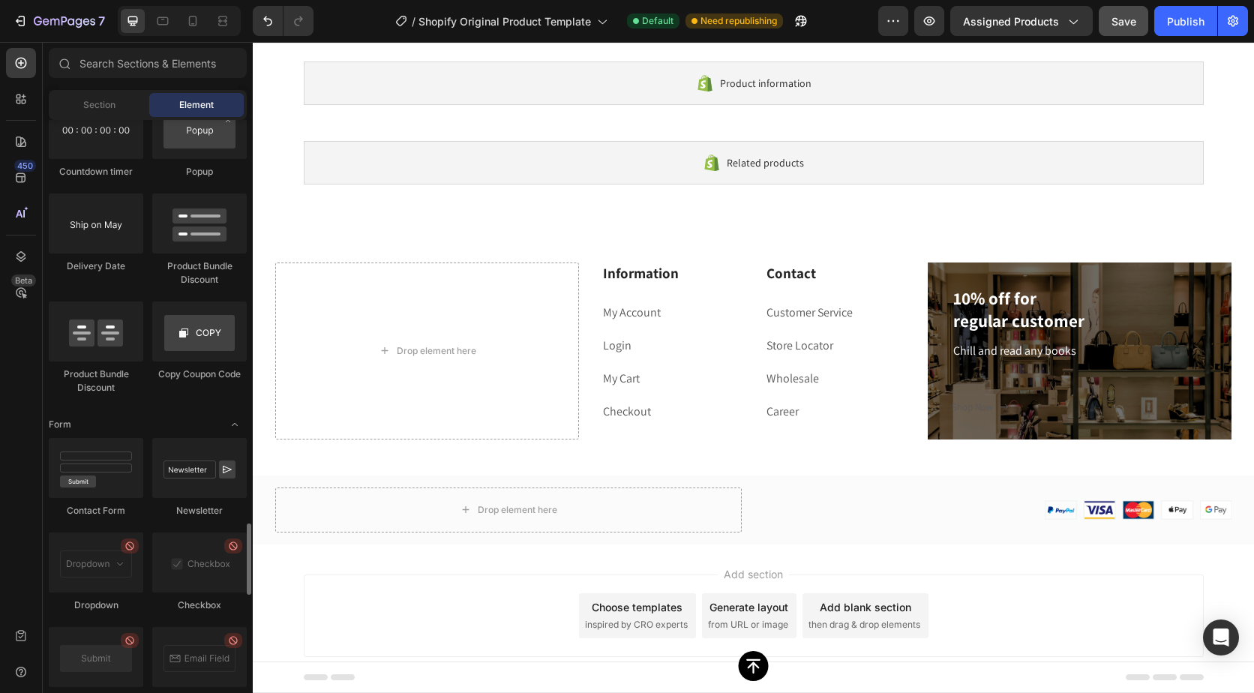
scroll to position [3301, 0]
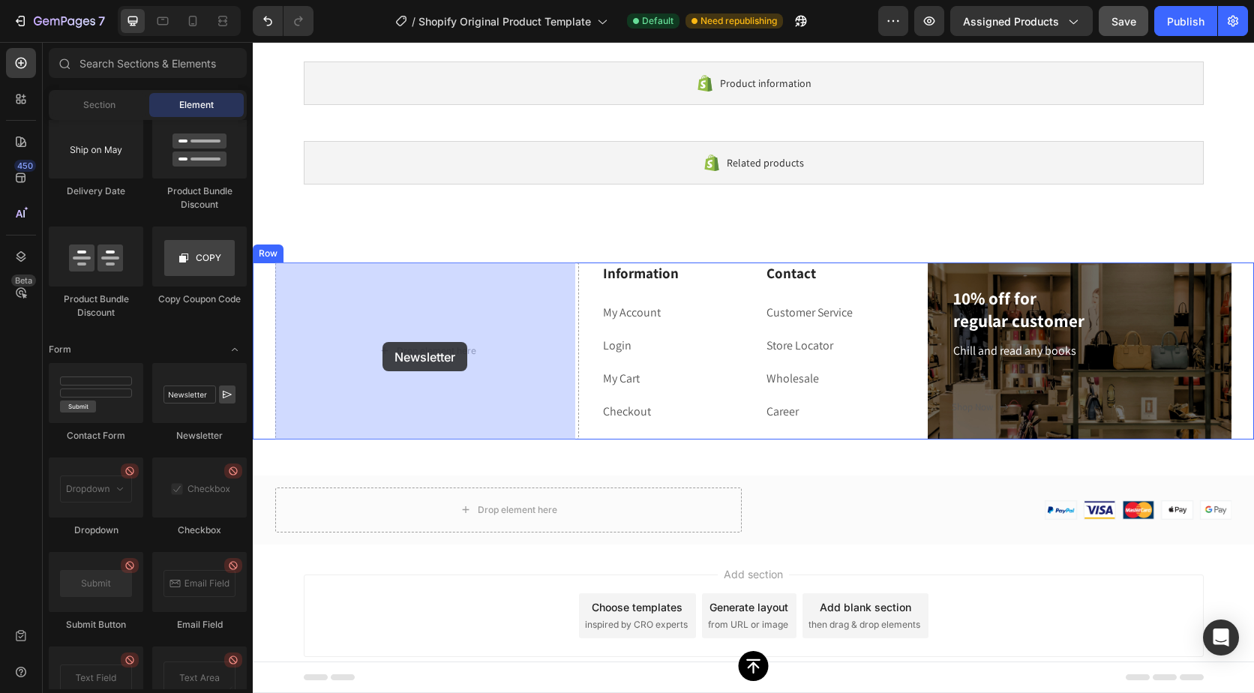
drag, startPoint x: 434, startPoint y: 449, endPoint x: 383, endPoint y: 342, distance: 119.1
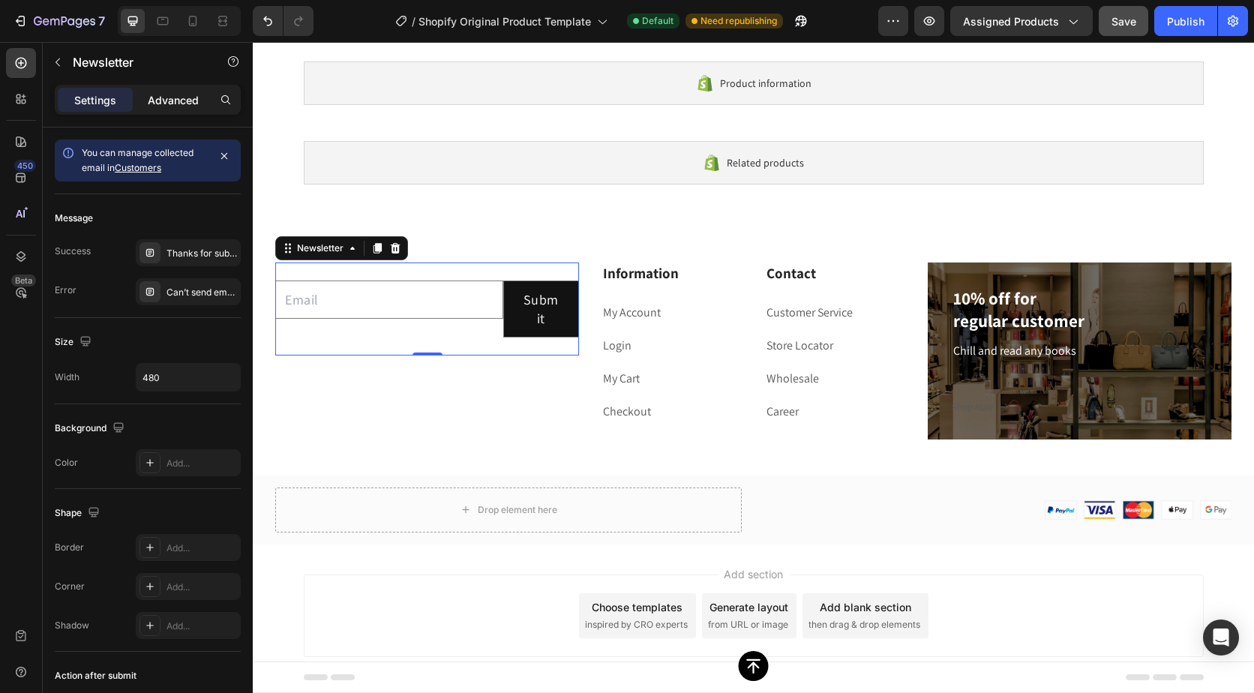
click at [153, 97] on p "Advanced" at bounding box center [173, 100] width 51 height 16
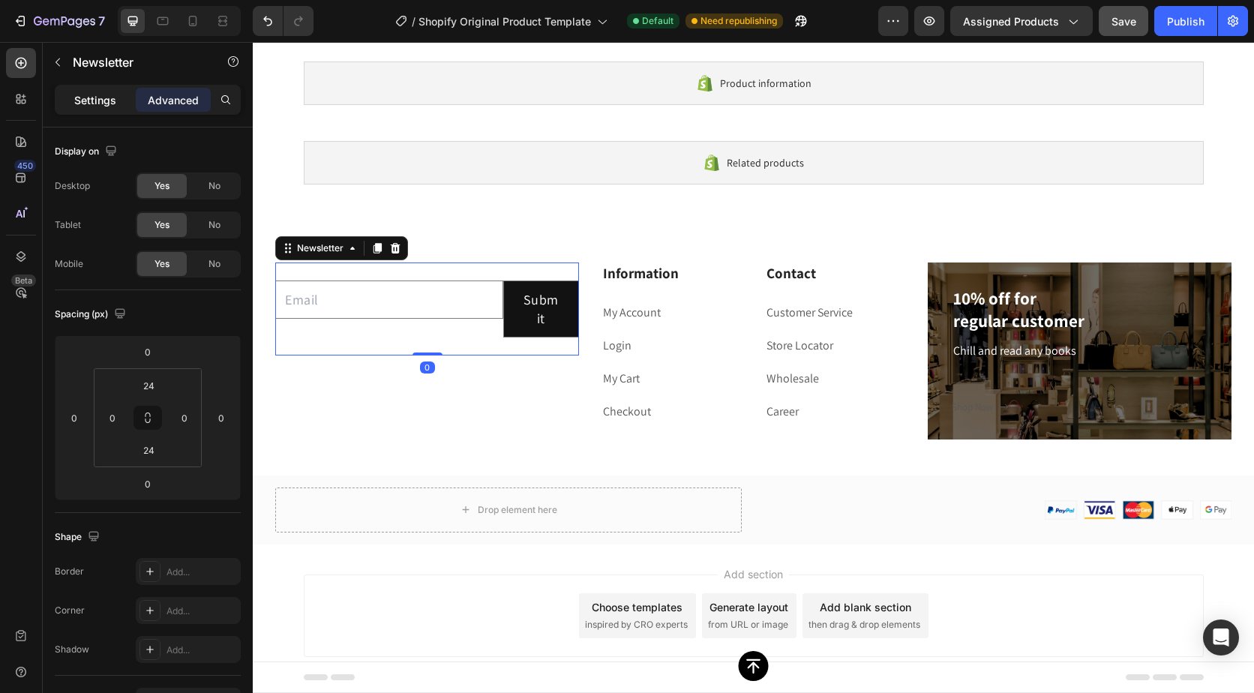
click at [119, 93] on div "Settings" at bounding box center [95, 100] width 75 height 24
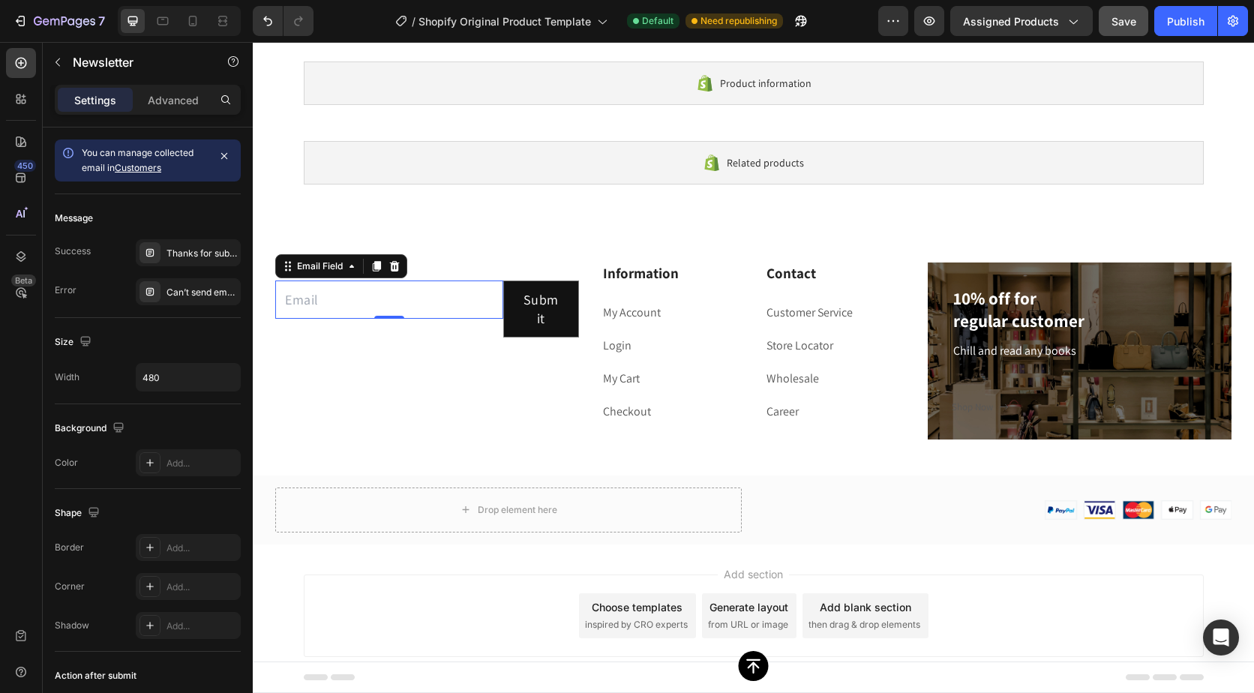
click at [393, 306] on input "email" at bounding box center [389, 300] width 228 height 38
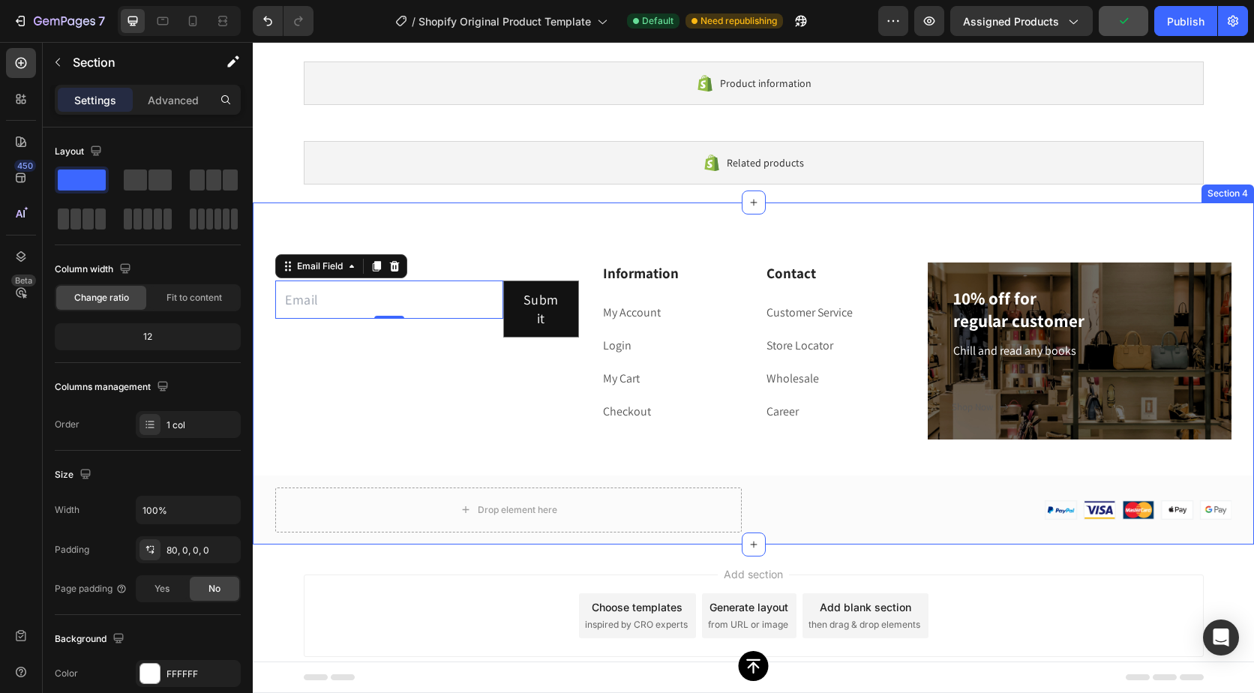
click at [426, 248] on div "Email Field 0 Submit Submit Button Row Newsletter Information Heading My Accoun…" at bounding box center [754, 374] width 1002 height 342
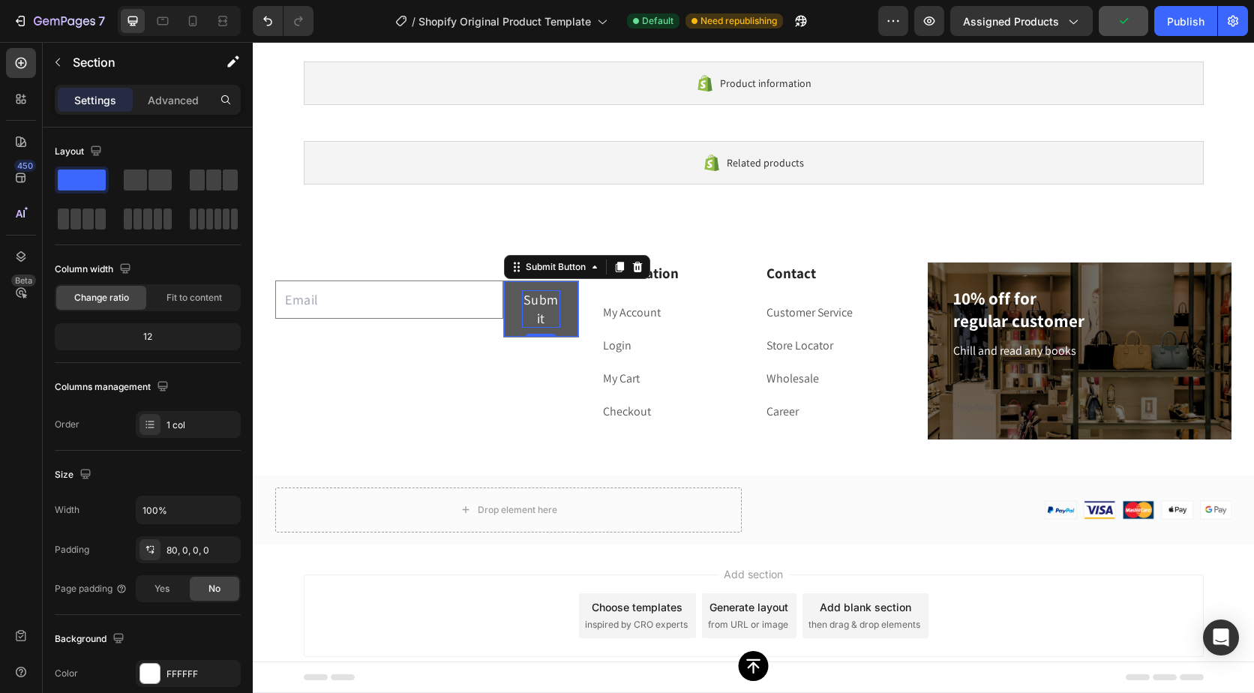
click at [522, 314] on div "Submit" at bounding box center [541, 309] width 38 height 38
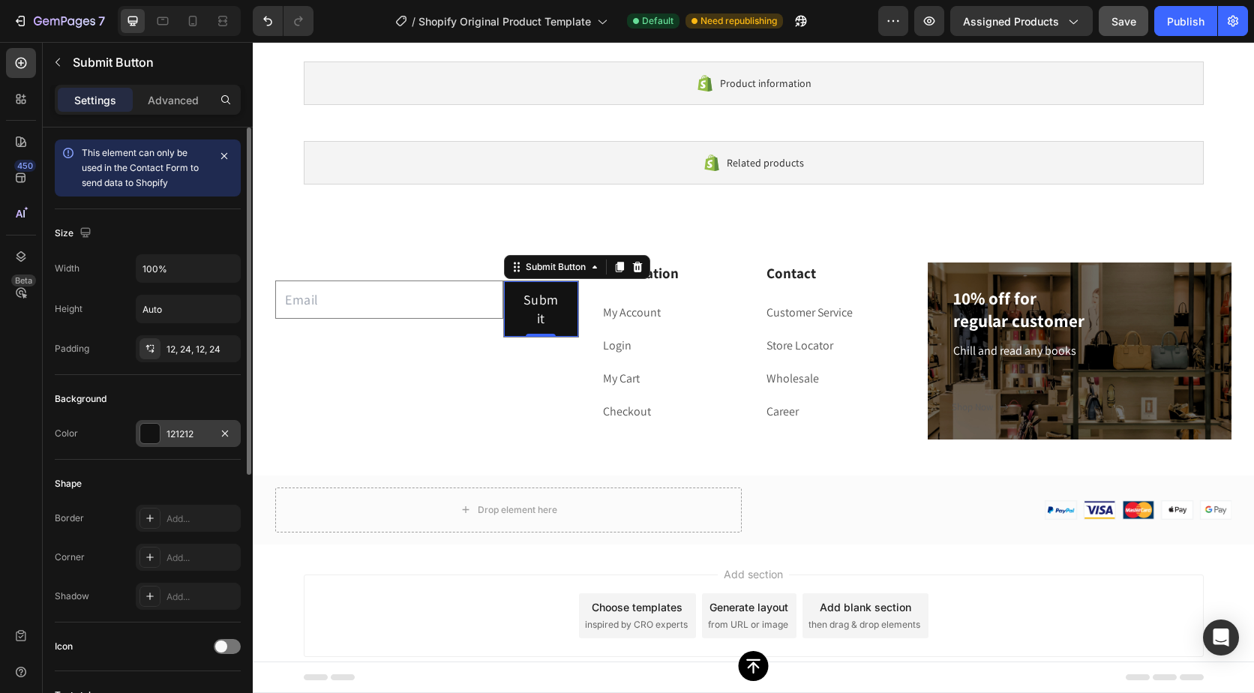
click at [200, 429] on div "121212" at bounding box center [189, 435] width 44 height 14
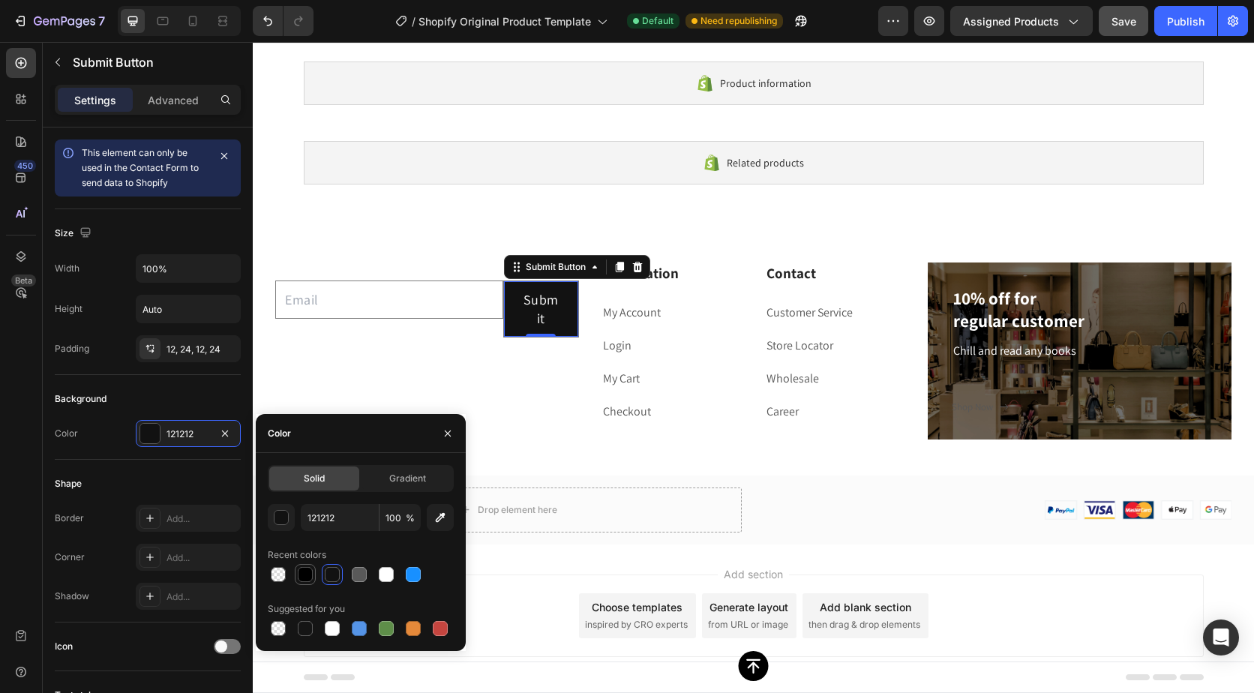
click at [310, 574] on div at bounding box center [305, 574] width 15 height 15
click at [354, 571] on div at bounding box center [359, 574] width 15 height 15
type input "595959"
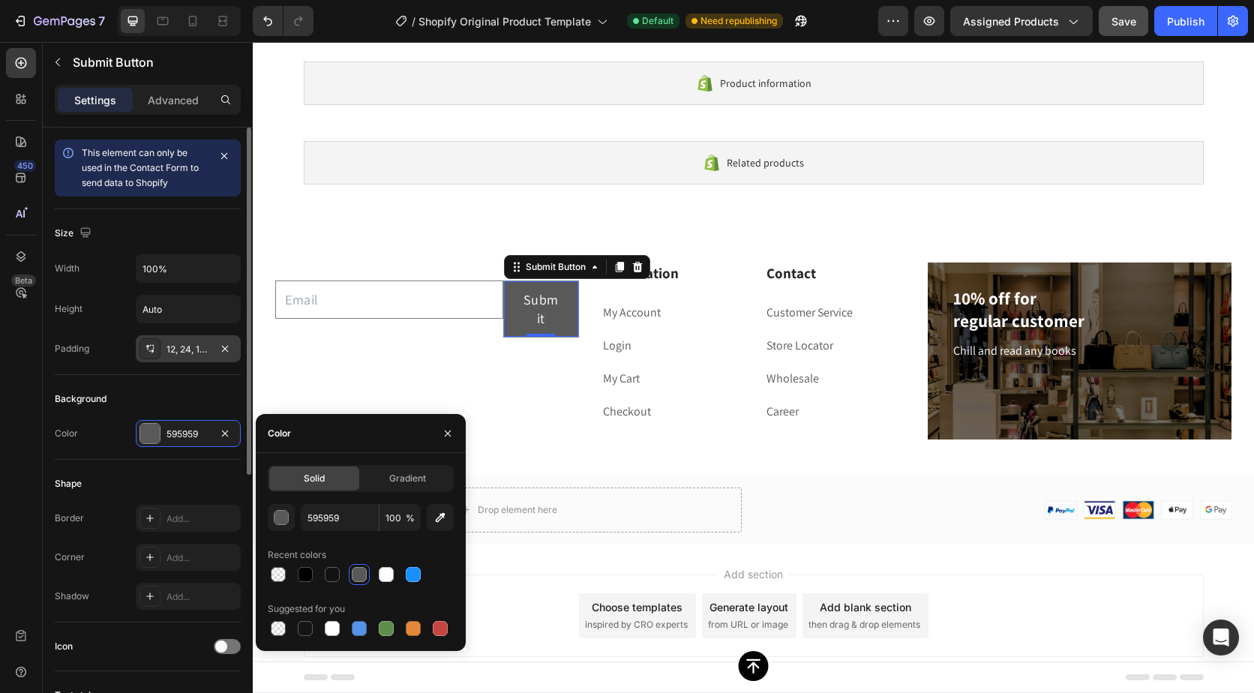
click at [191, 351] on div "12, 24, 12, 24" at bounding box center [189, 350] width 44 height 14
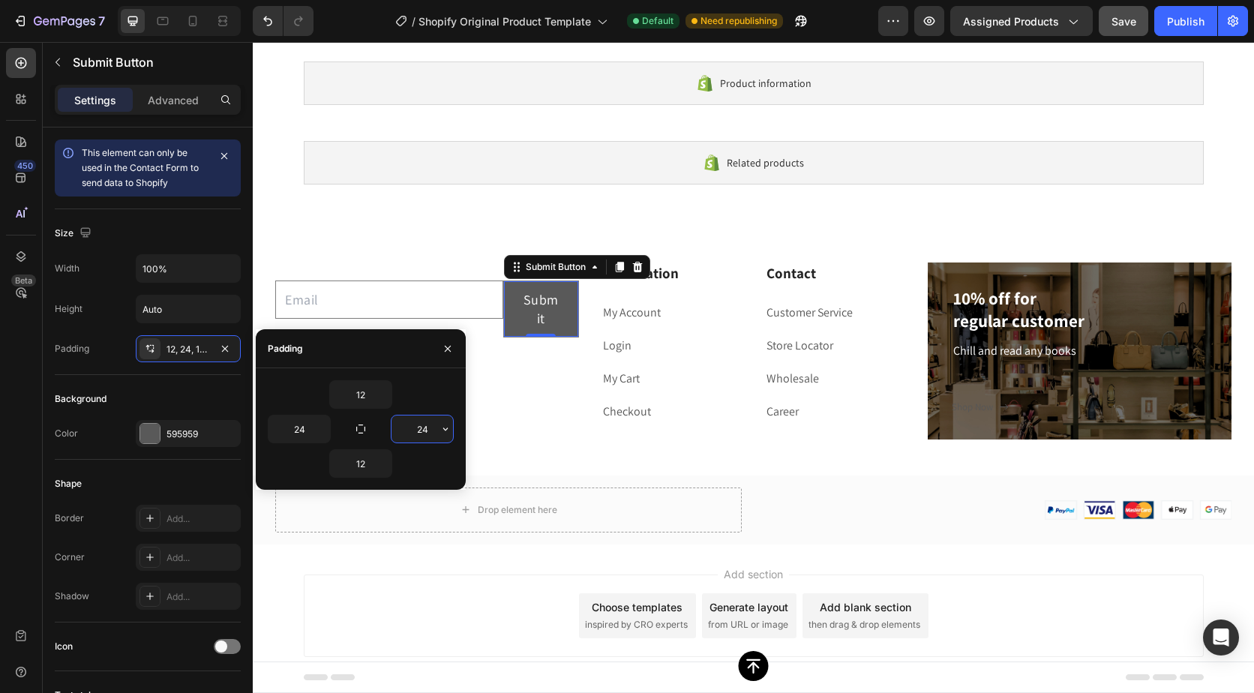
click at [437, 422] on input "24" at bounding box center [423, 429] width 62 height 27
click at [444, 426] on icon "button" at bounding box center [446, 429] width 12 height 12
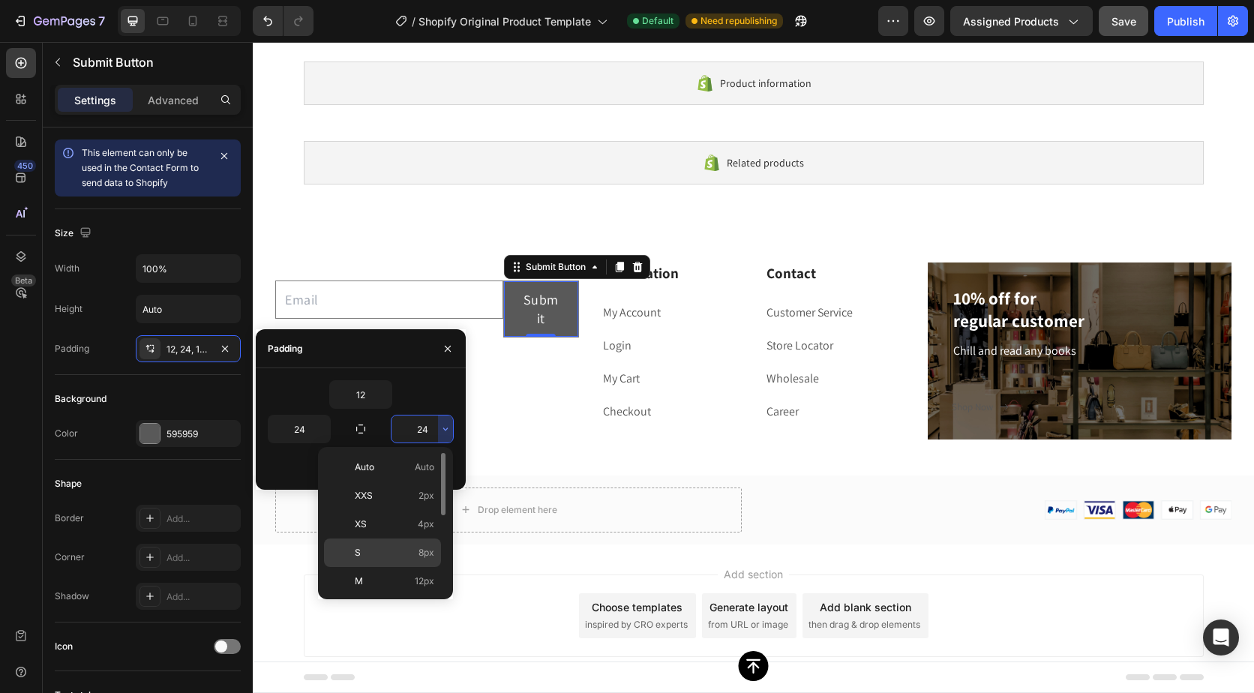
scroll to position [173, 0]
click at [409, 508] on div "2XL 32px" at bounding box center [382, 522] width 117 height 29
type input "32"
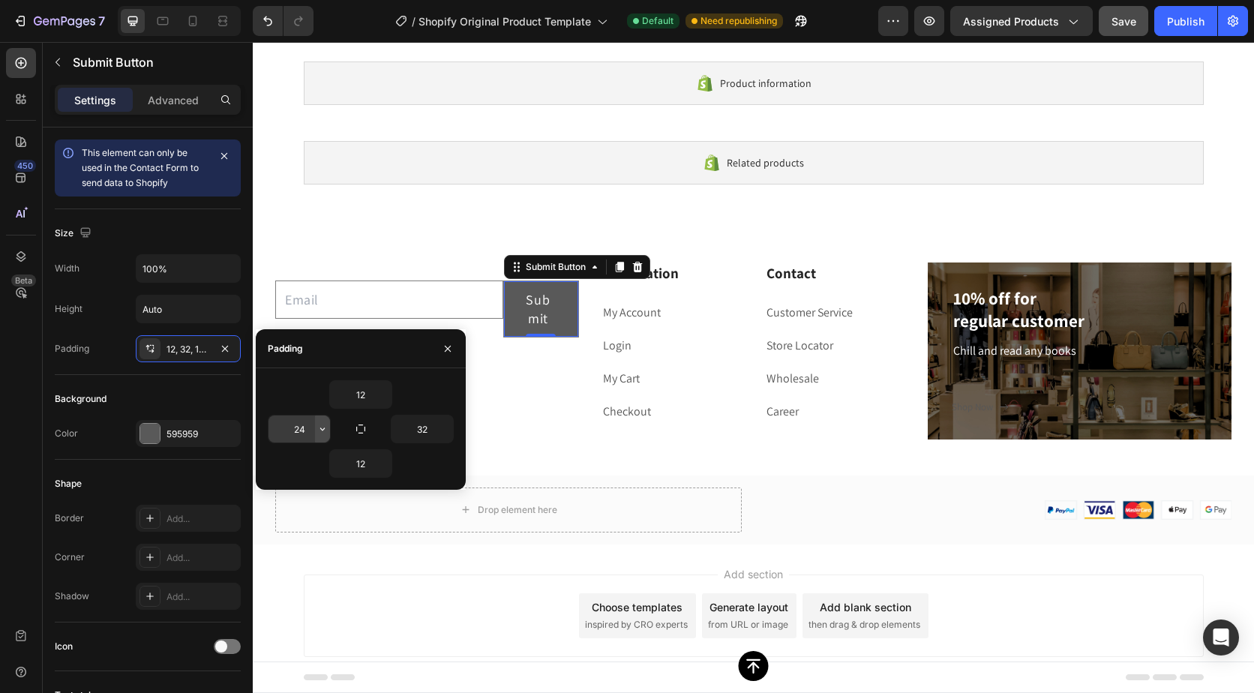
click at [320, 430] on icon "button" at bounding box center [323, 429] width 12 height 12
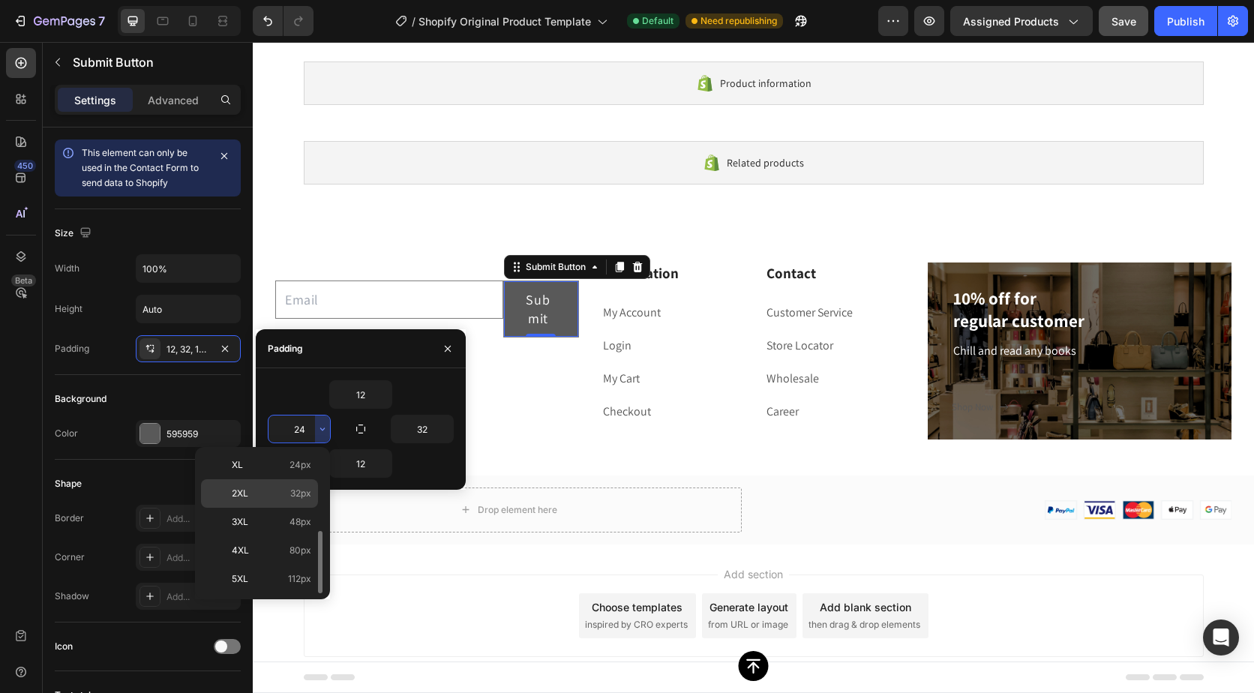
click at [287, 497] on p "2XL 32px" at bounding box center [272, 494] width 80 height 14
type input "32"
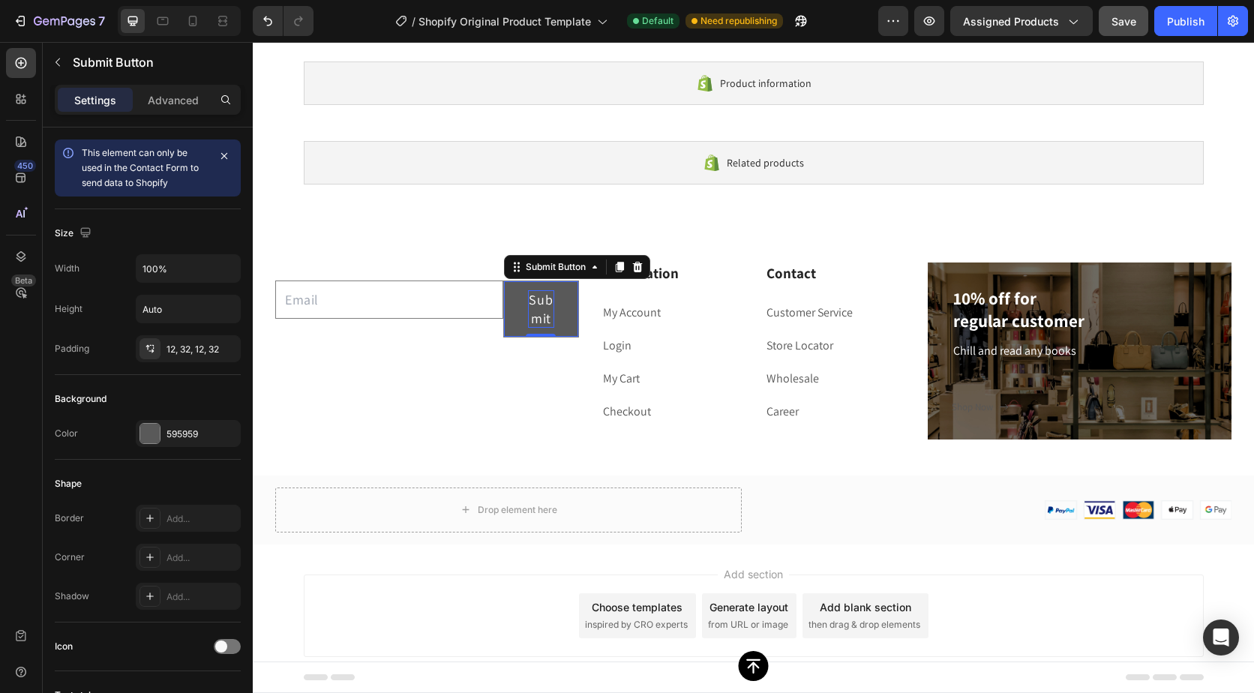
click at [528, 307] on div "Submit" at bounding box center [541, 309] width 26 height 38
click at [535, 309] on p "Submit" at bounding box center [541, 309] width 26 height 38
click at [535, 313] on p "Submit" at bounding box center [541, 309] width 26 height 38
click at [554, 310] on button "Submit" at bounding box center [541, 309] width 74 height 56
click at [211, 349] on div "12, 32, 12, 32" at bounding box center [188, 348] width 105 height 27
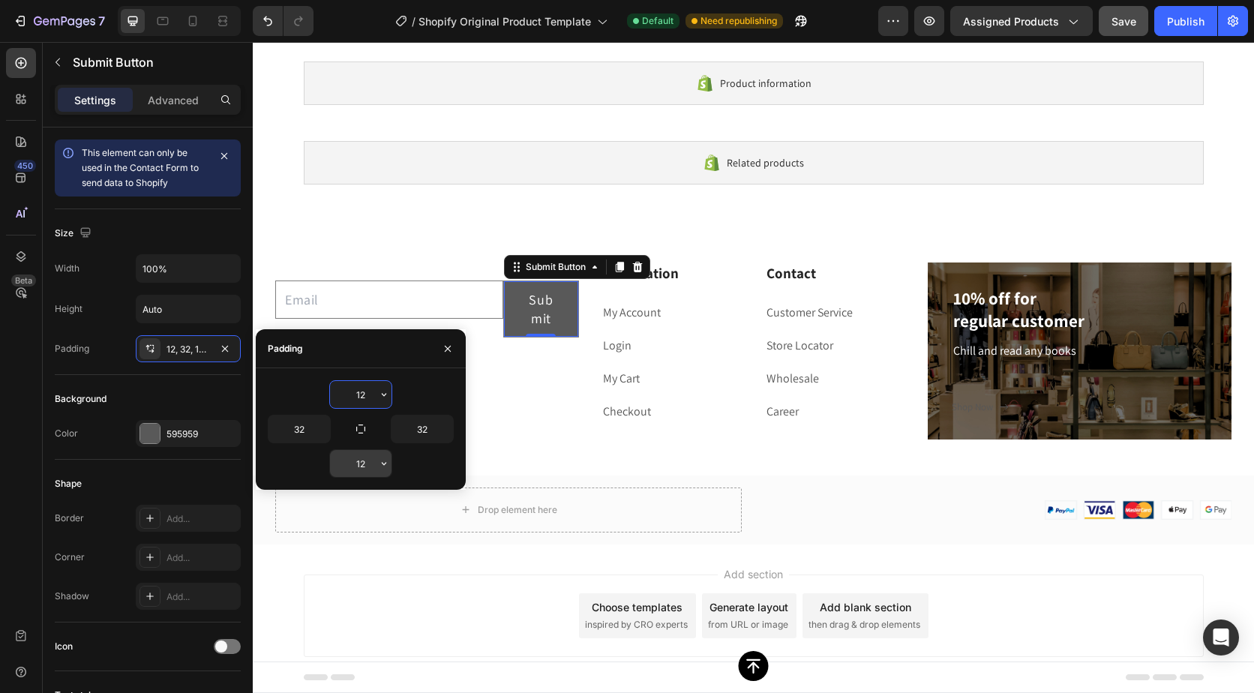
click at [365, 453] on input "12" at bounding box center [361, 463] width 62 height 27
click at [377, 464] on button "button" at bounding box center [384, 463] width 15 height 27
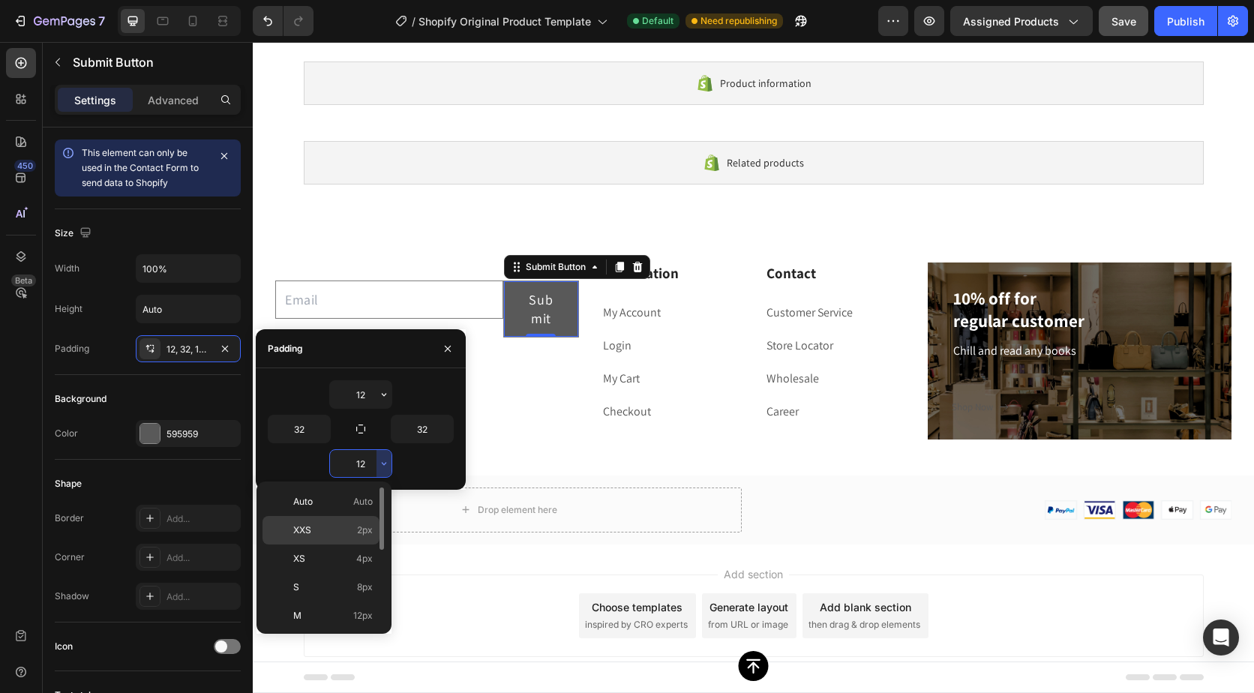
click at [364, 528] on span "2px" at bounding box center [365, 531] width 16 height 14
type input "2"
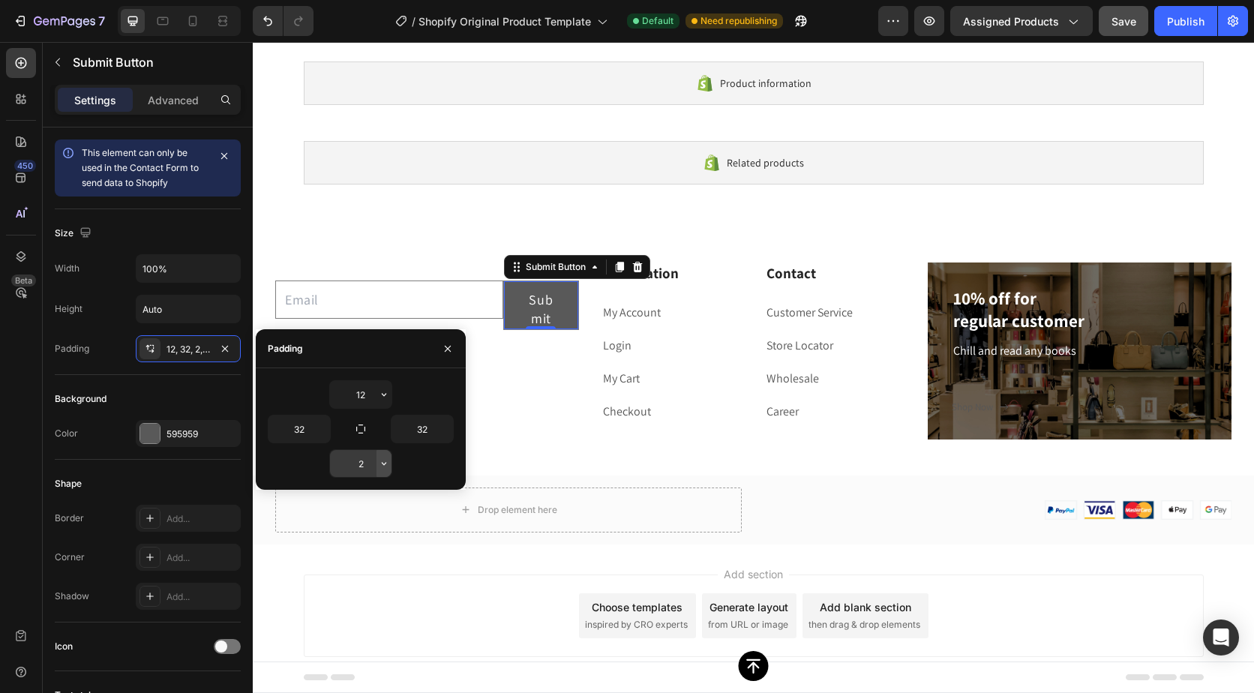
click at [381, 467] on icon "button" at bounding box center [384, 464] width 12 height 12
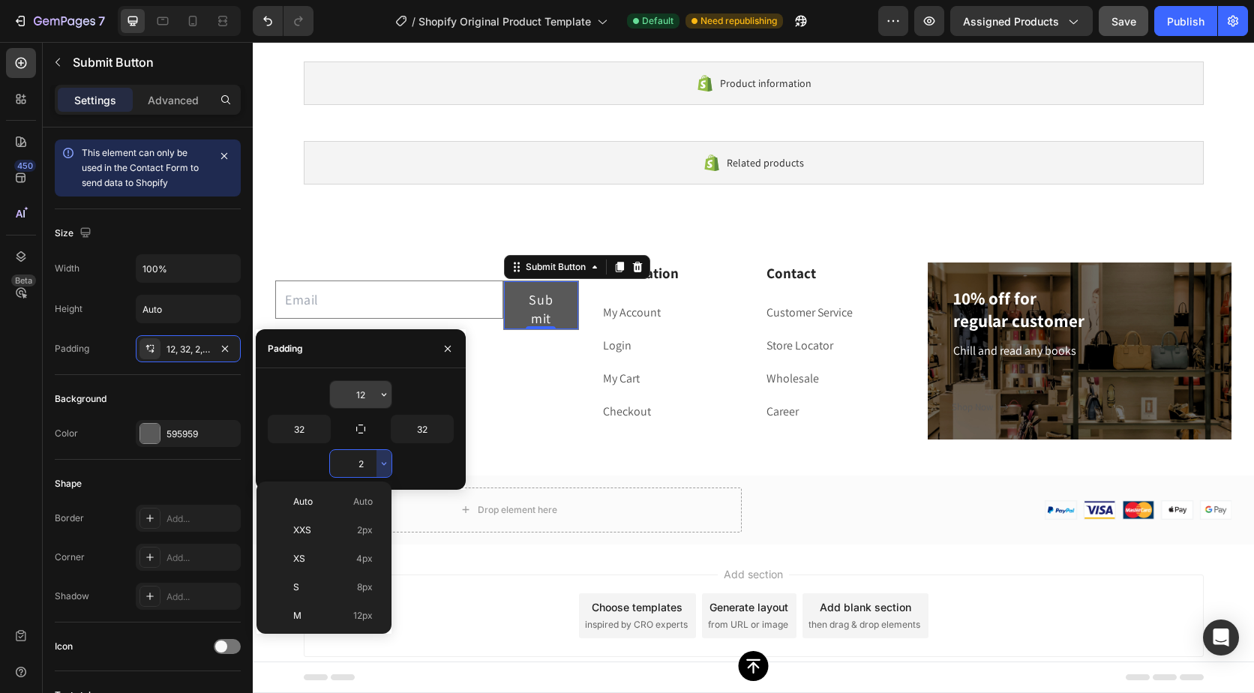
click at [371, 383] on input "12" at bounding box center [361, 394] width 62 height 27
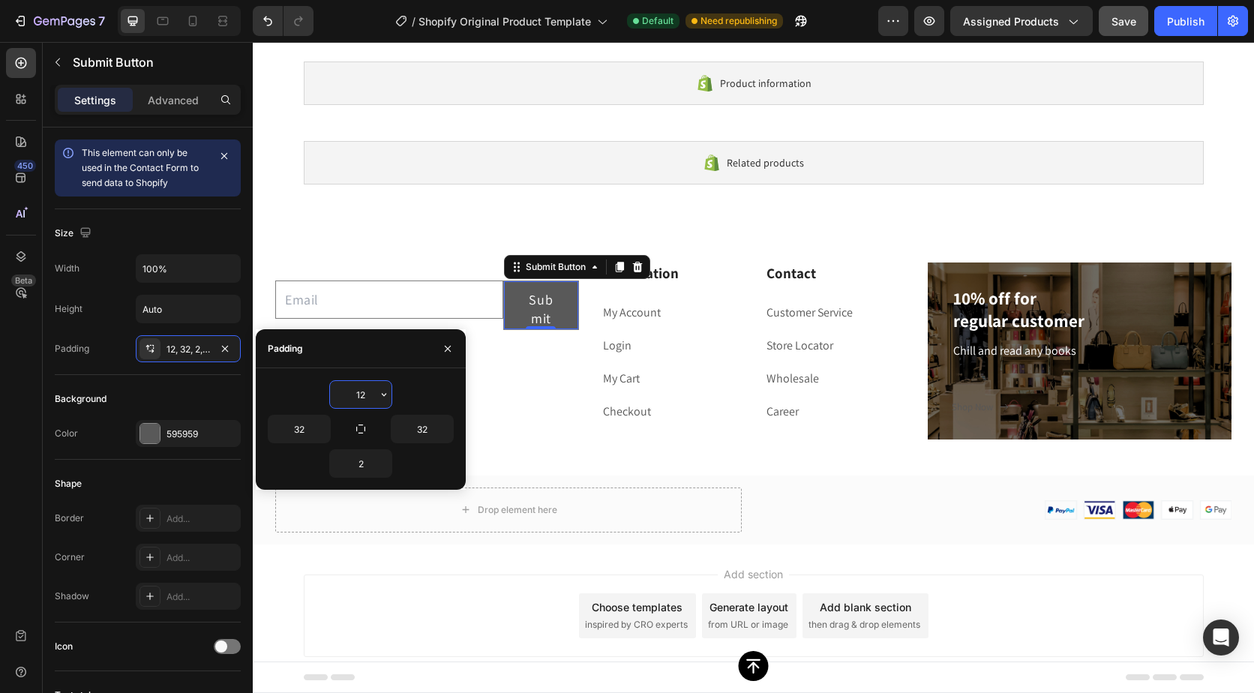
click at [374, 392] on input "12" at bounding box center [361, 394] width 62 height 27
click at [383, 398] on icon "button" at bounding box center [384, 395] width 12 height 12
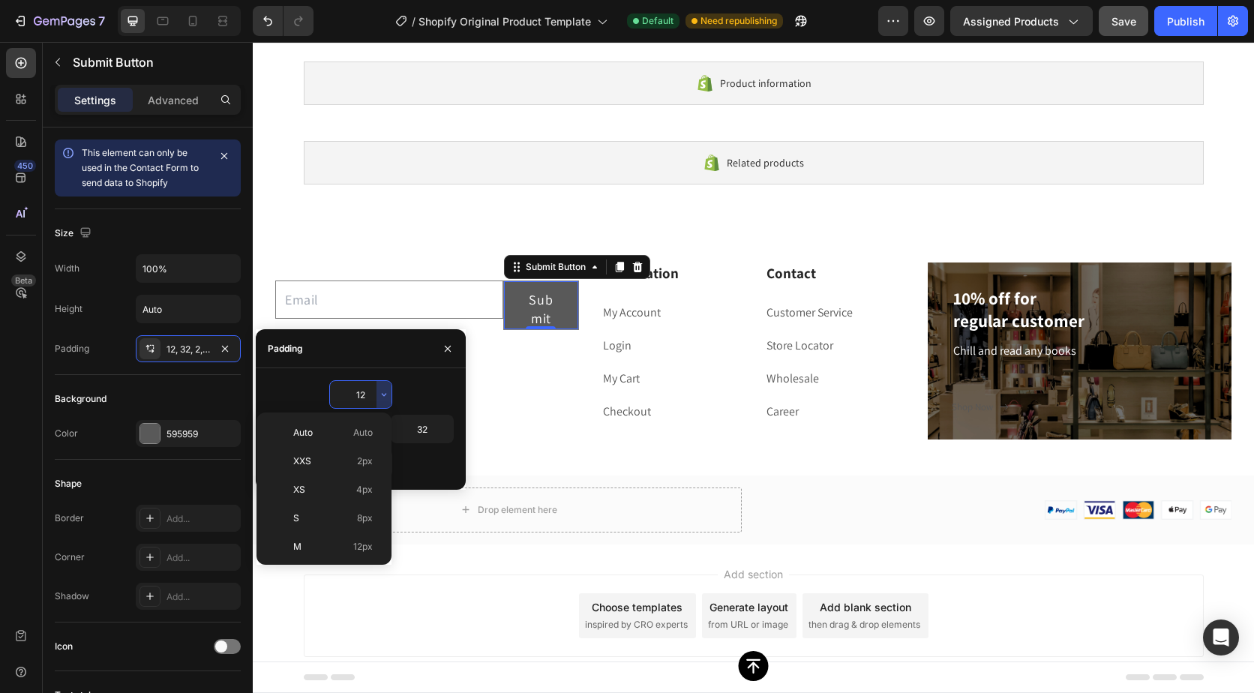
click at [368, 476] on div "XXS 2px" at bounding box center [321, 490] width 117 height 29
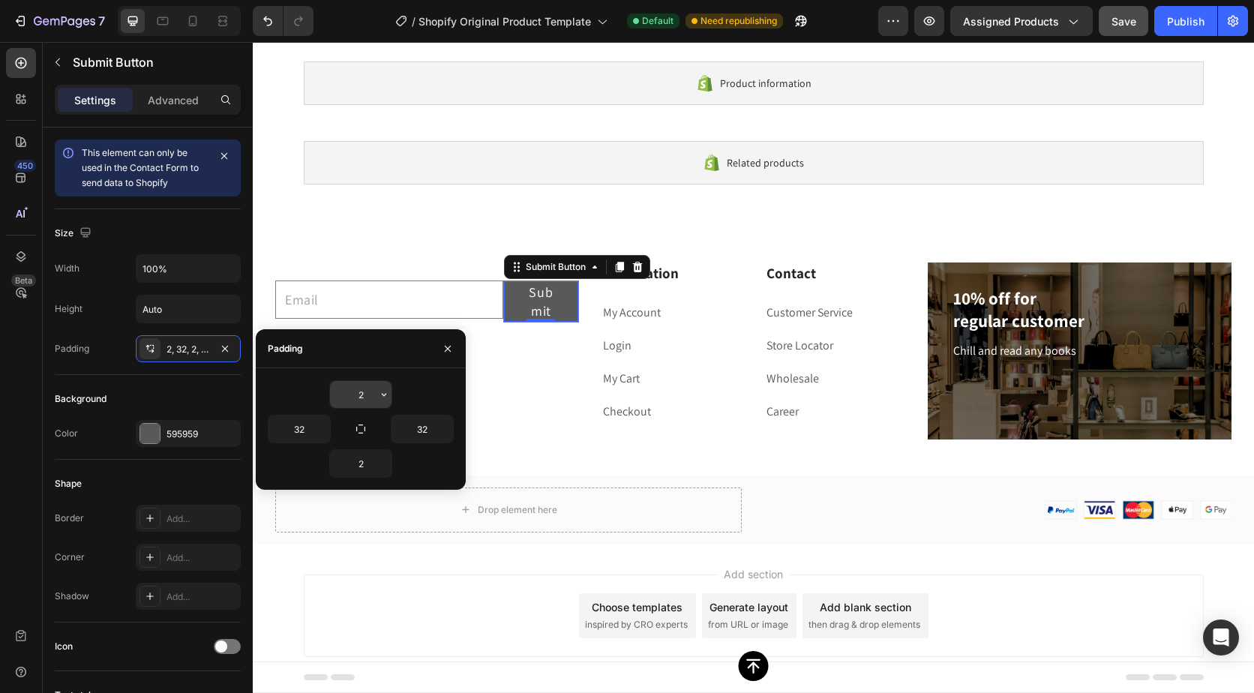
click at [374, 401] on input "2" at bounding box center [361, 394] width 62 height 27
click at [377, 397] on button "button" at bounding box center [384, 394] width 15 height 27
click at [371, 394] on input "2" at bounding box center [361, 394] width 62 height 27
type input "2"
type input "0"
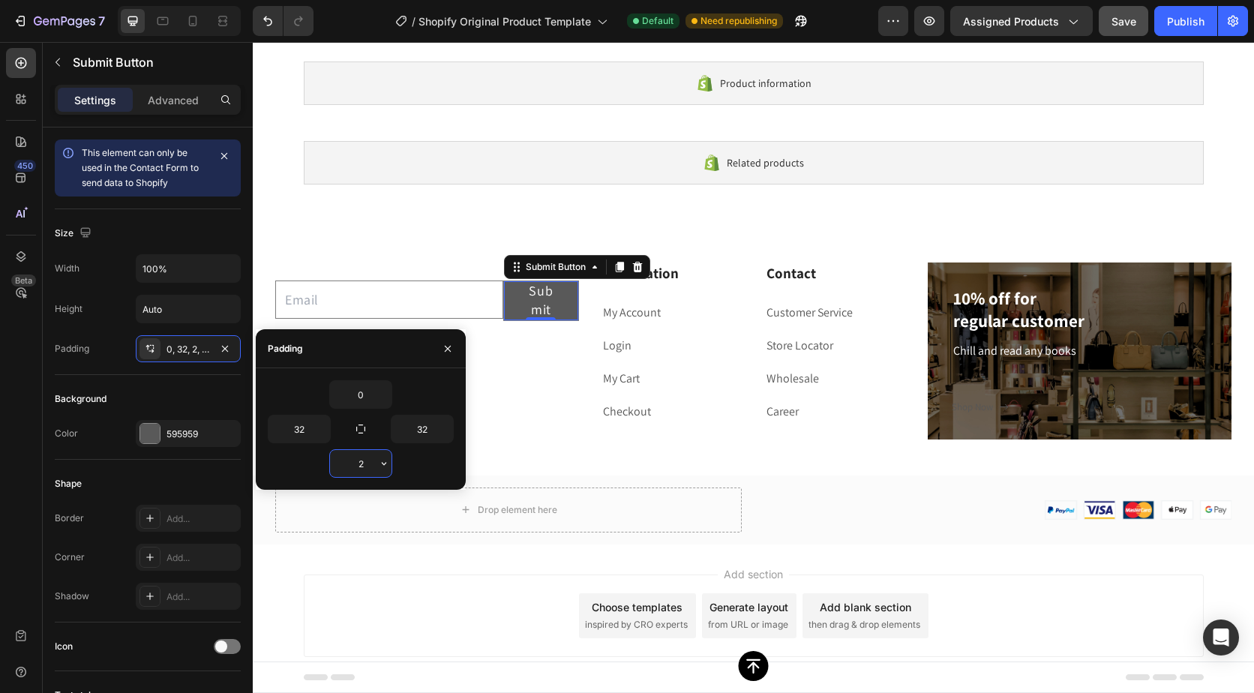
click at [371, 458] on input "2" at bounding box center [361, 463] width 62 height 27
type input "0"
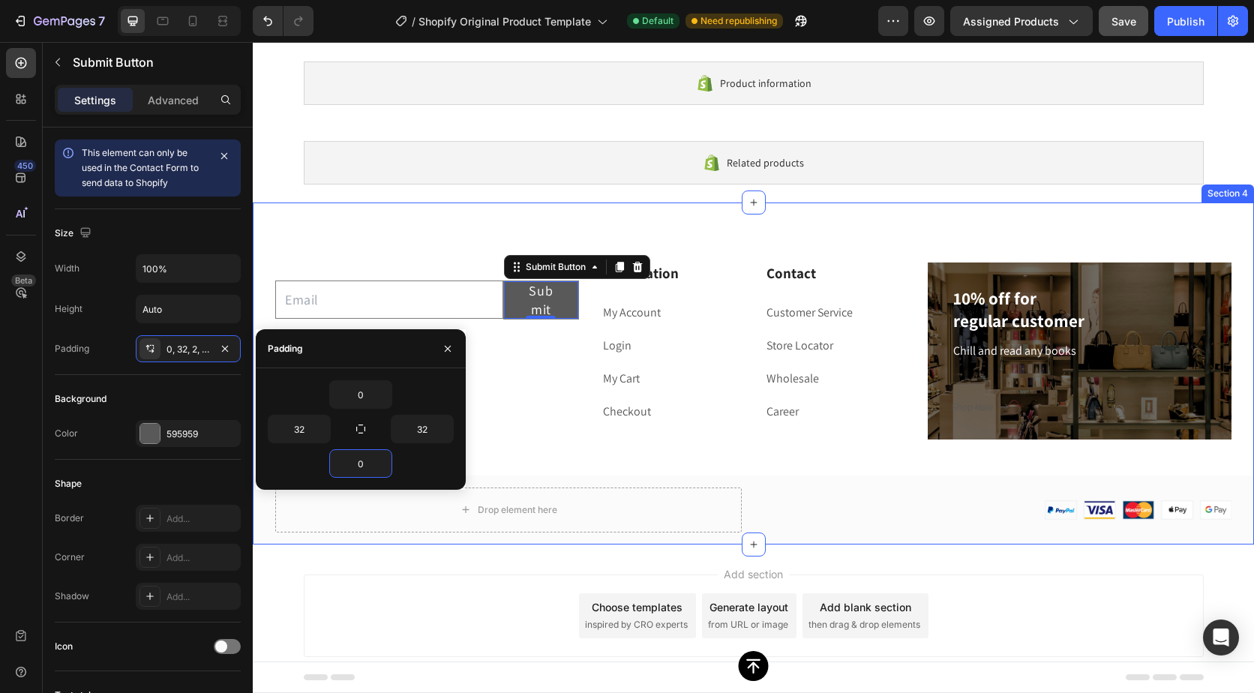
click at [490, 443] on div "Email Field Submit Submit Button 0 Row Newsletter Information Heading My Accoun…" at bounding box center [754, 404] width 1002 height 282
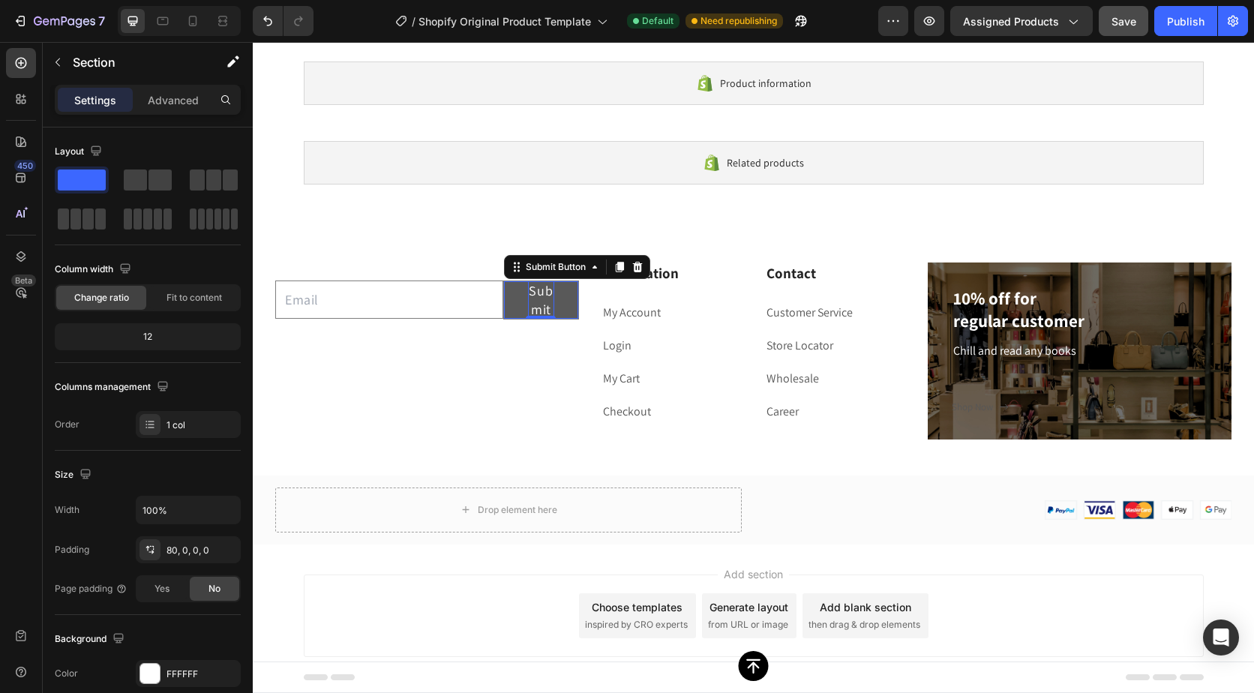
click at [540, 305] on p "Submit" at bounding box center [541, 300] width 26 height 38
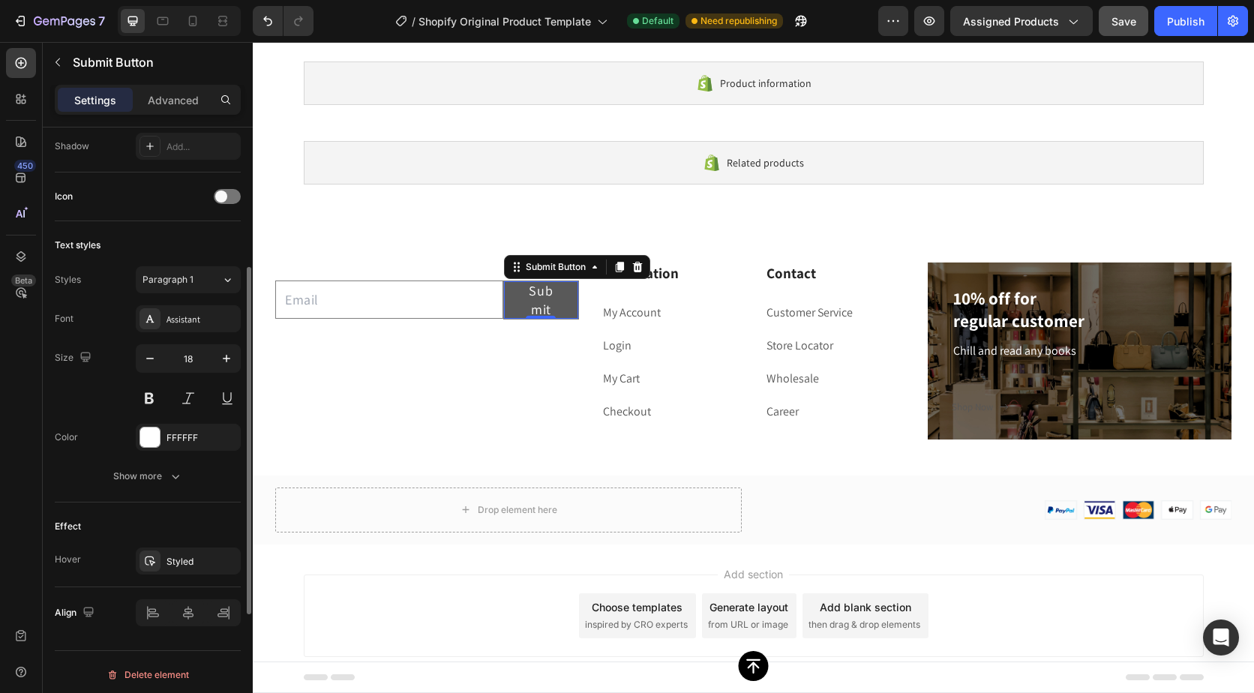
scroll to position [455, 0]
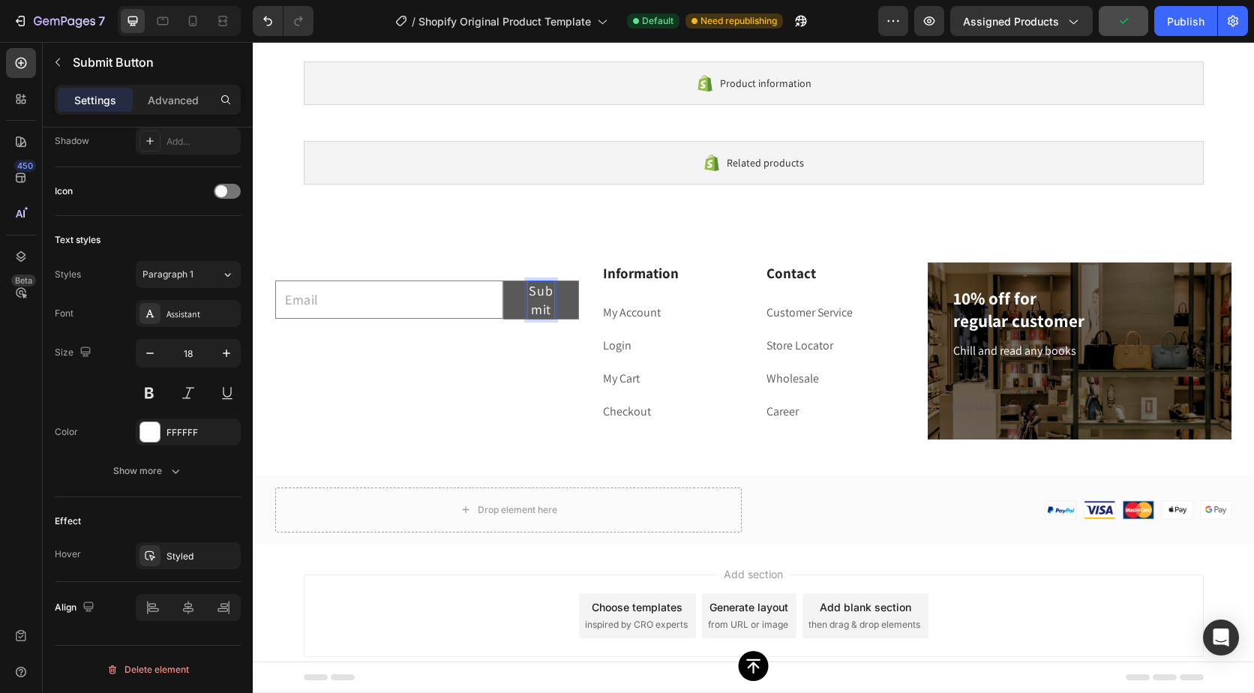
click at [544, 299] on p "Submit" at bounding box center [541, 300] width 26 height 38
click at [545, 308] on p "Submit" at bounding box center [541, 300] width 26 height 38
click at [546, 308] on p "Submit" at bounding box center [541, 300] width 26 height 38
drag, startPoint x: 546, startPoint y: 308, endPoint x: 526, endPoint y: 290, distance: 27.1
click at [528, 290] on p "Submit" at bounding box center [541, 300] width 26 height 38
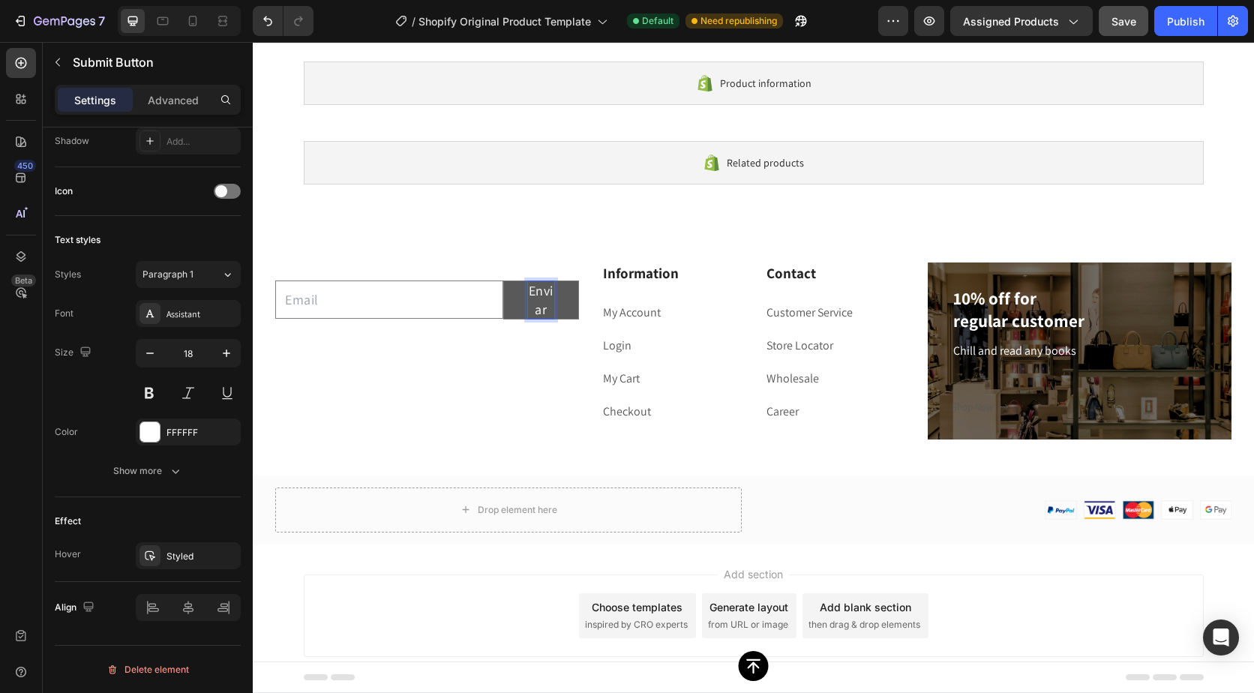
click at [534, 300] on p "Enviar" at bounding box center [541, 300] width 26 height 38
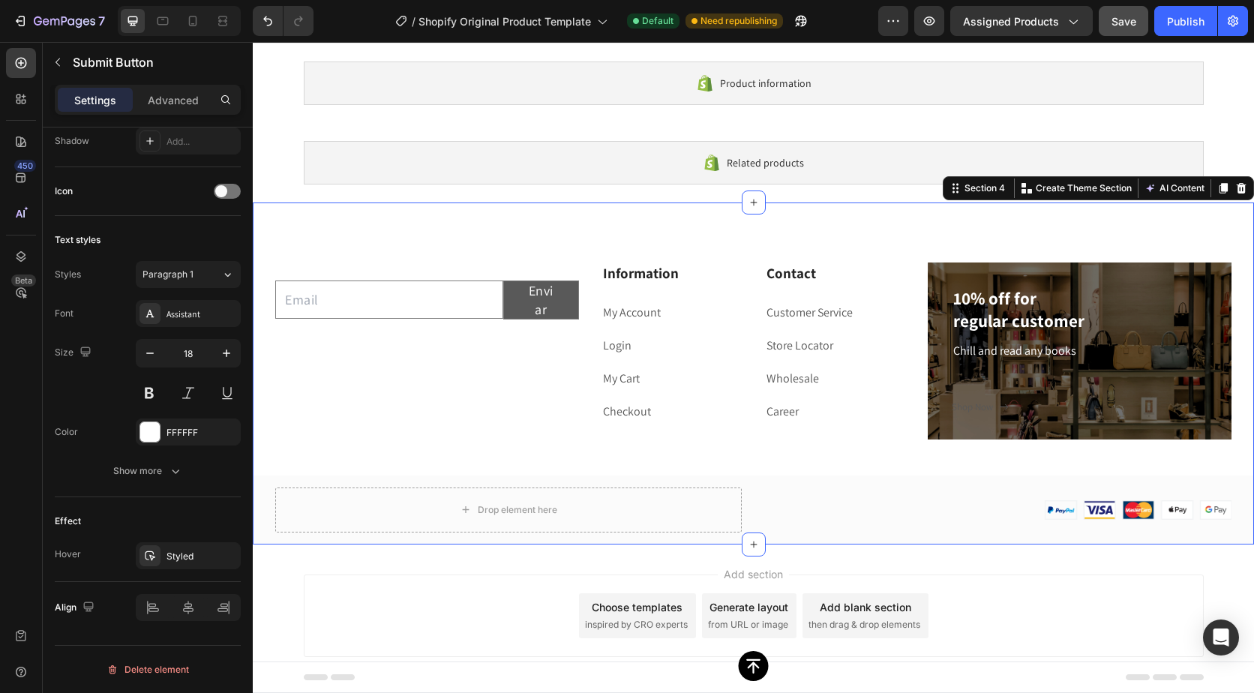
click at [560, 246] on div "Email Field Enviar Submit Button Row Newsletter Information Heading My Account …" at bounding box center [754, 374] width 1002 height 342
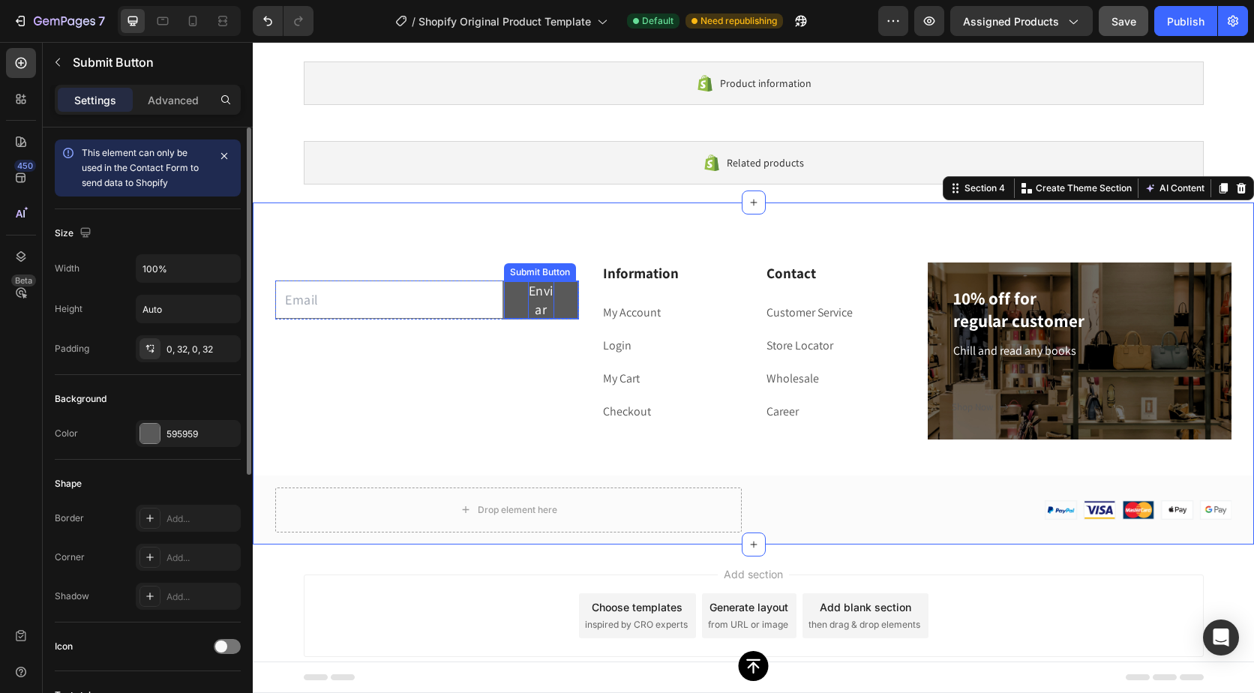
click at [541, 293] on p "Enviar" at bounding box center [541, 300] width 26 height 38
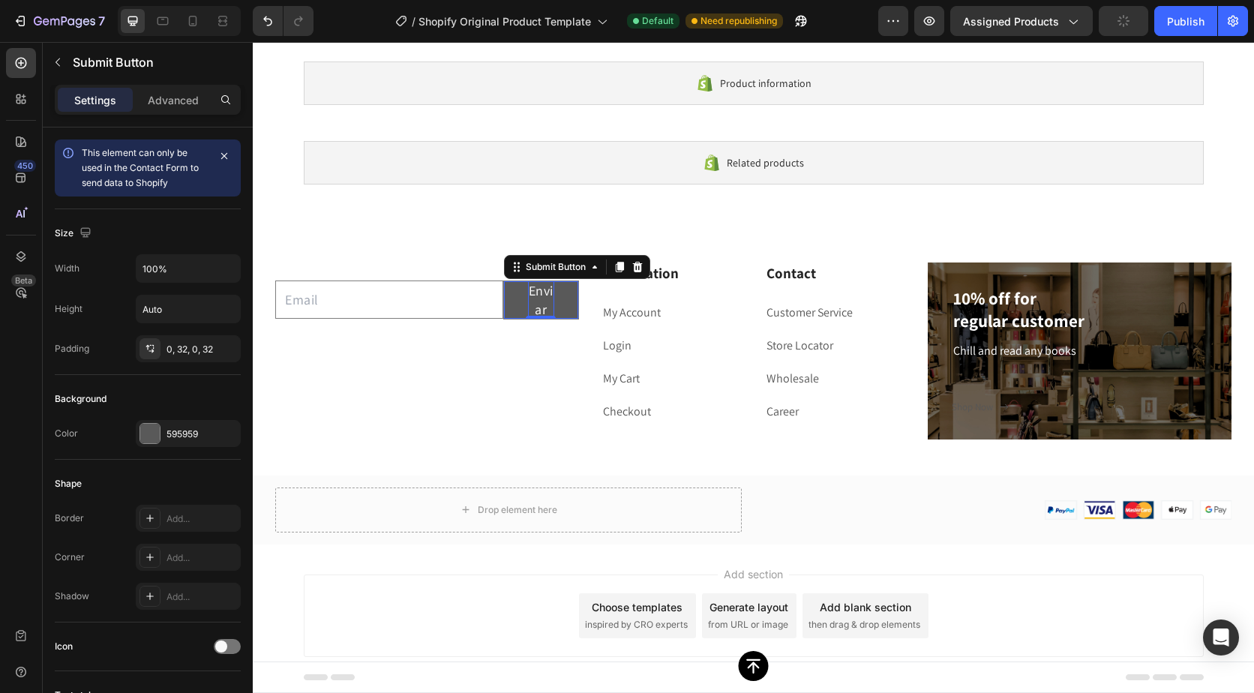
click at [515, 302] on button "Enviar" at bounding box center [541, 300] width 74 height 38
click at [538, 292] on p "Enviar" at bounding box center [541, 300] width 26 height 38
click at [546, 292] on p "Enviar" at bounding box center [541, 300] width 26 height 38
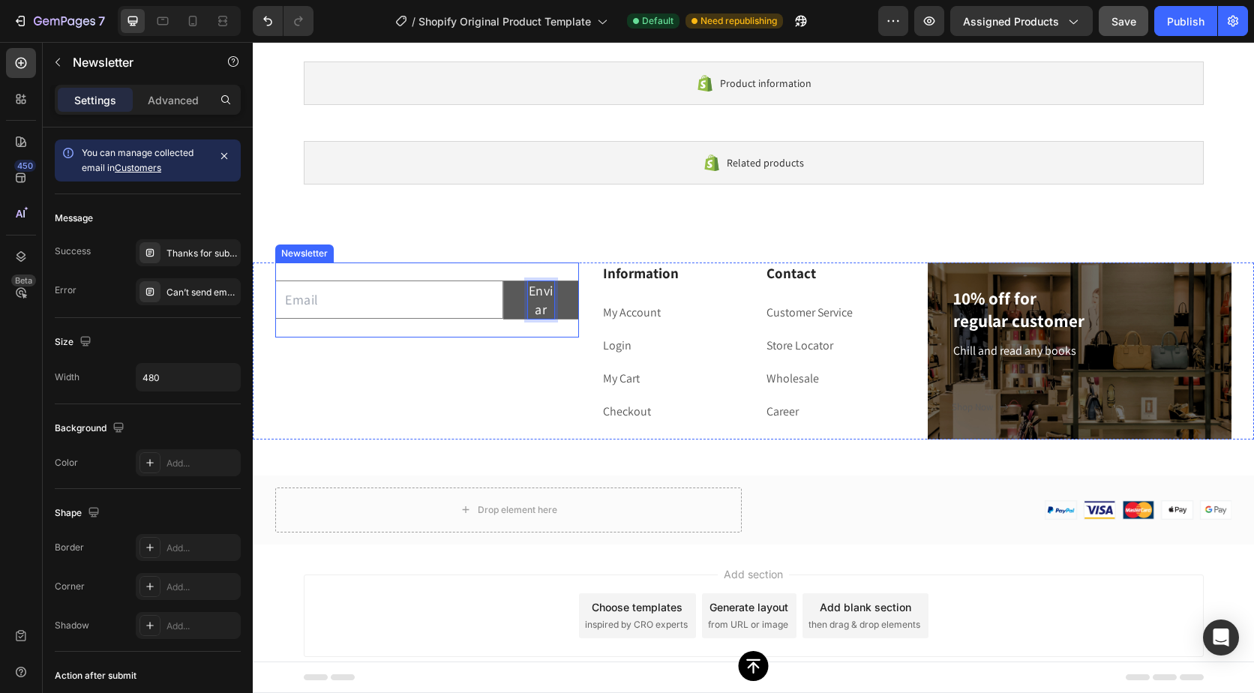
click at [553, 335] on div "Email Field Enviar Submit Button 0 Row Newsletter" at bounding box center [427, 300] width 304 height 75
click at [540, 296] on p "Enviar" at bounding box center [541, 300] width 26 height 38
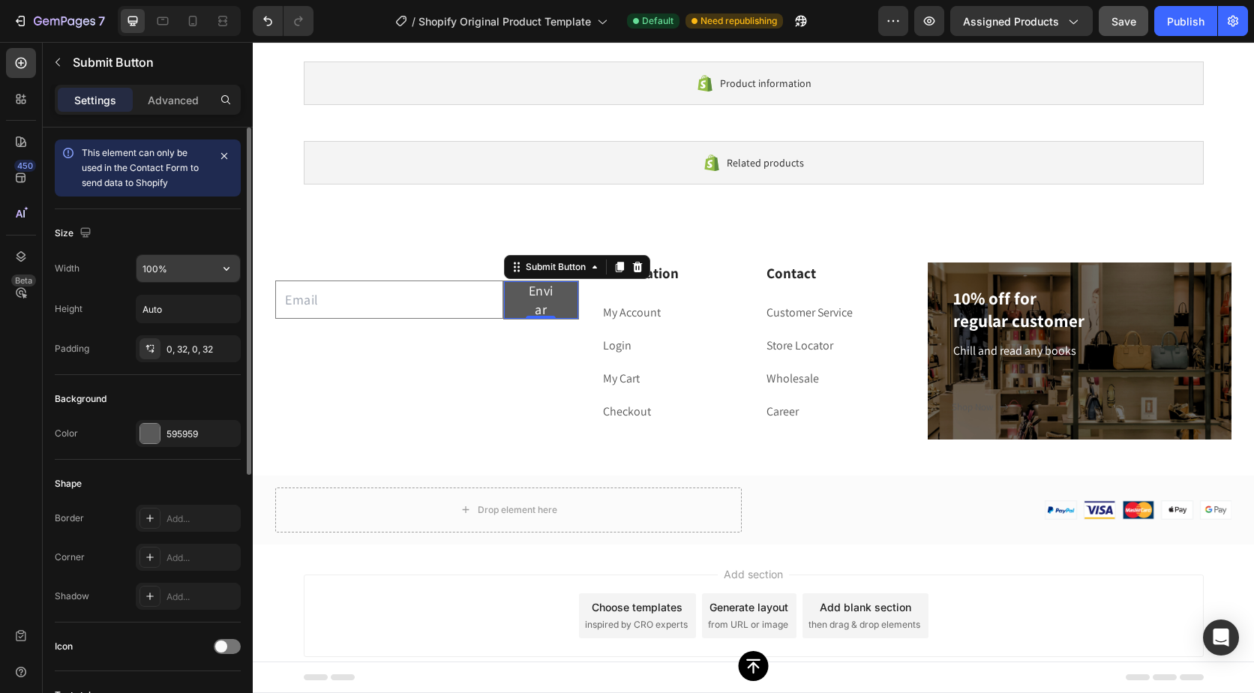
click at [182, 269] on input "100%" at bounding box center [189, 268] width 104 height 27
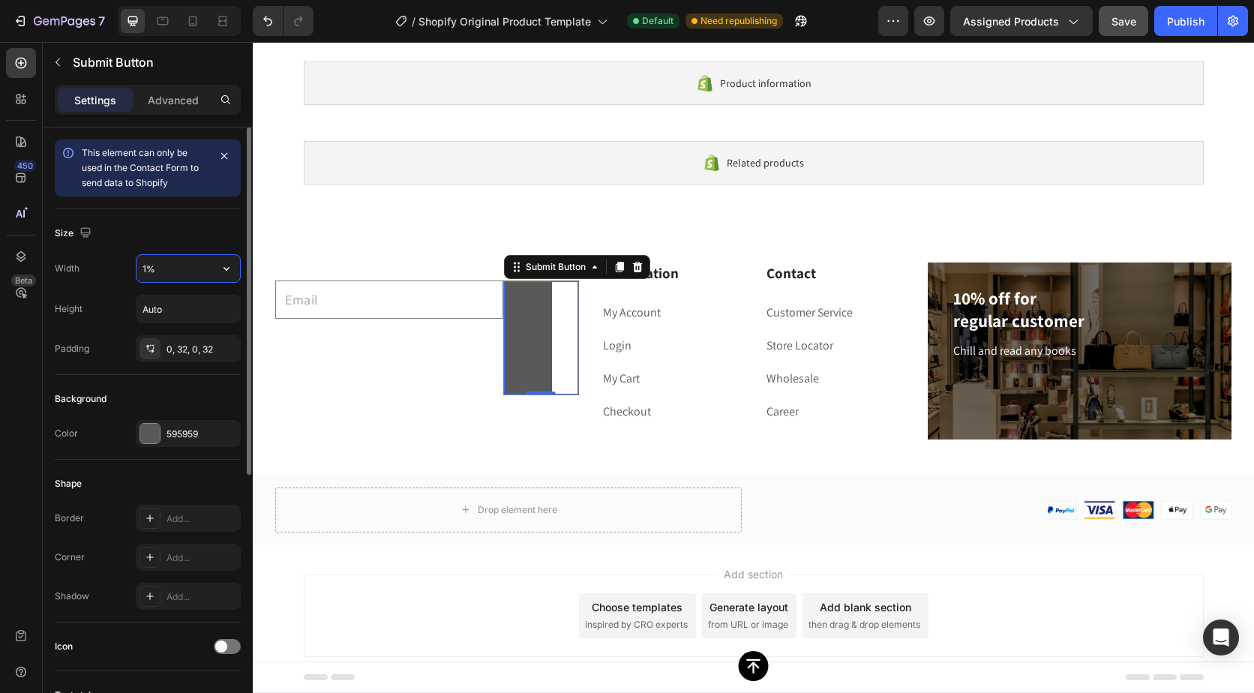
type input "1"
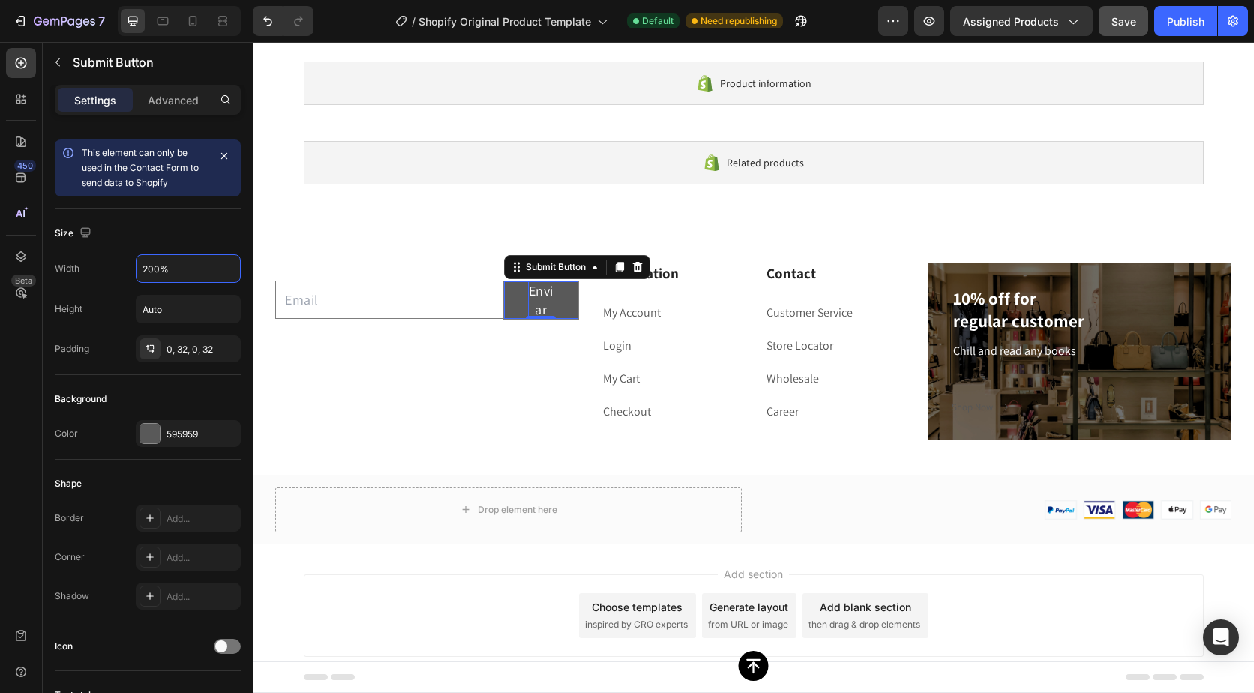
type input "200%"
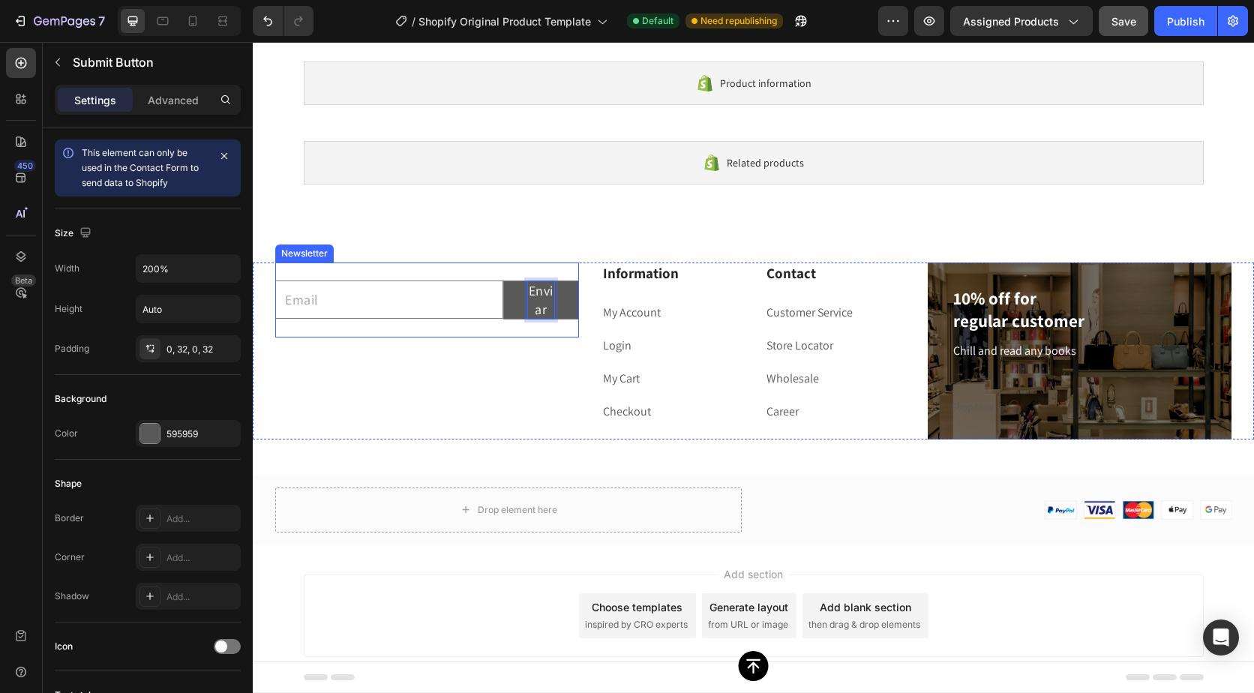
click at [539, 342] on div "Email Field Enviar Submit Button 0 Row Newsletter" at bounding box center [427, 351] width 304 height 177
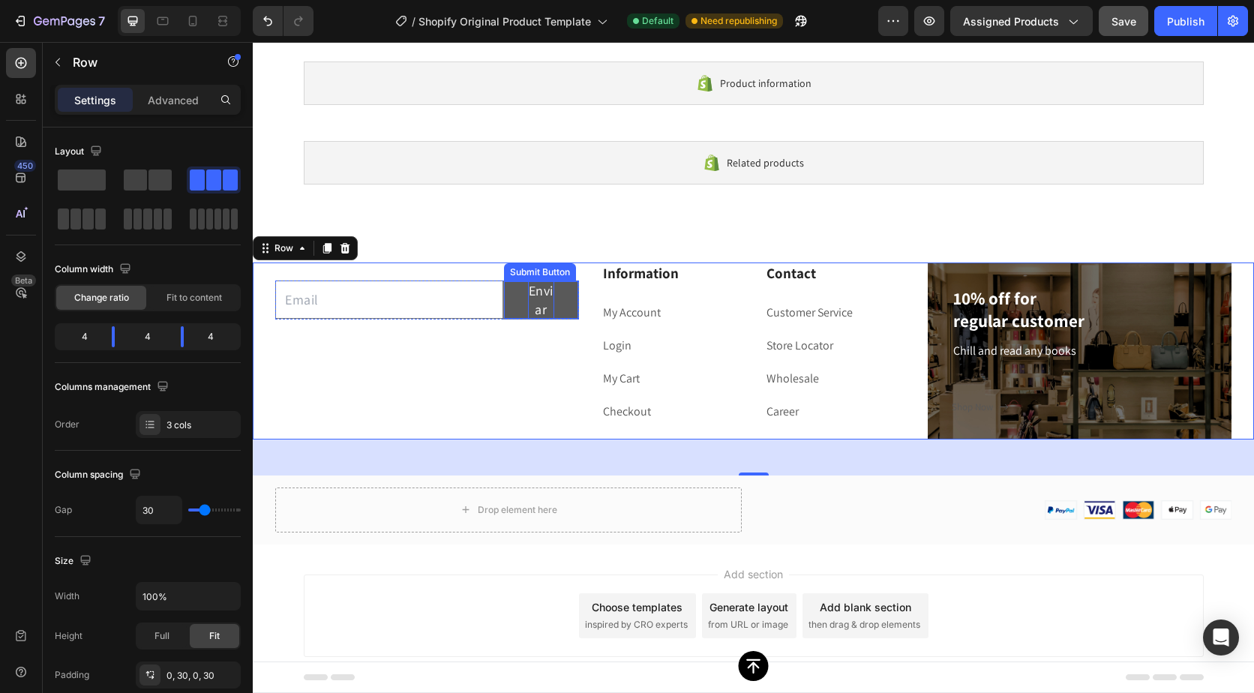
click at [537, 295] on p "Enviar" at bounding box center [541, 300] width 26 height 38
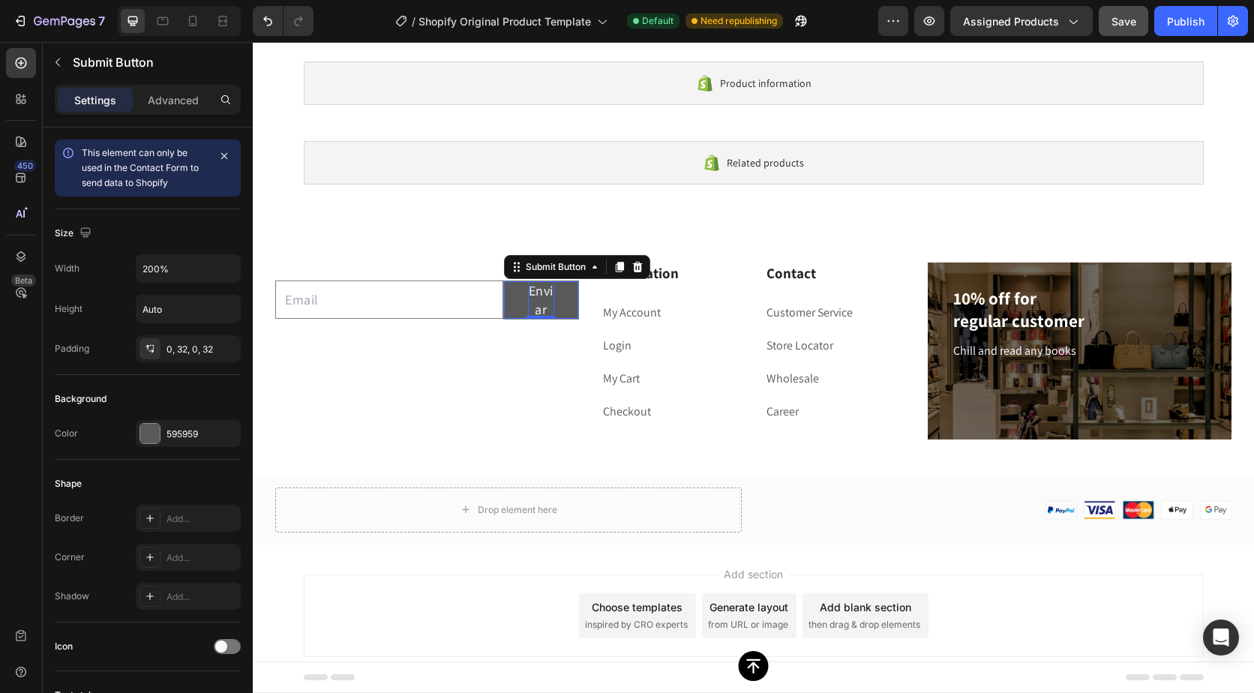
click at [543, 313] on div "Enviar Submit Button 0" at bounding box center [541, 300] width 76 height 39
click at [544, 302] on p "Enviar" at bounding box center [541, 300] width 26 height 38
click at [539, 296] on p "Enviar" at bounding box center [541, 300] width 26 height 38
click at [533, 296] on p "Enviar" at bounding box center [541, 300] width 26 height 38
click at [499, 338] on div "Email Field Enviar Submit Button 0 Row Newsletter" at bounding box center [427, 300] width 304 height 75
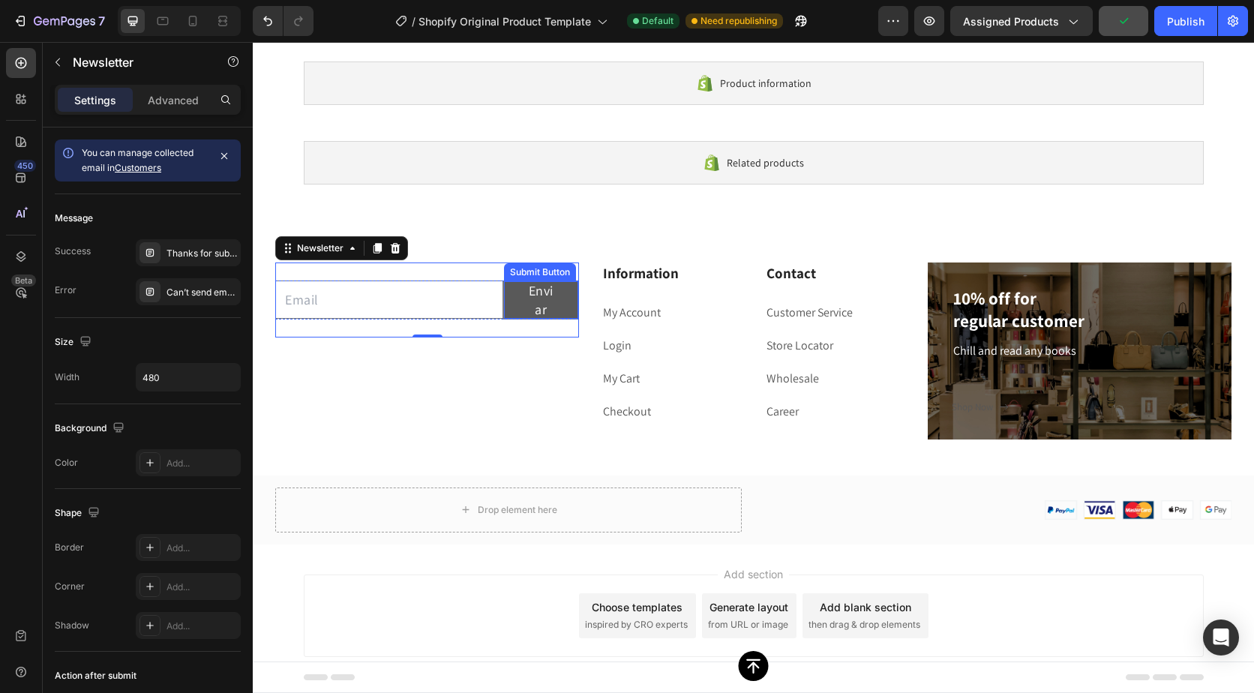
click at [515, 305] on button "Enviar" at bounding box center [541, 300] width 74 height 38
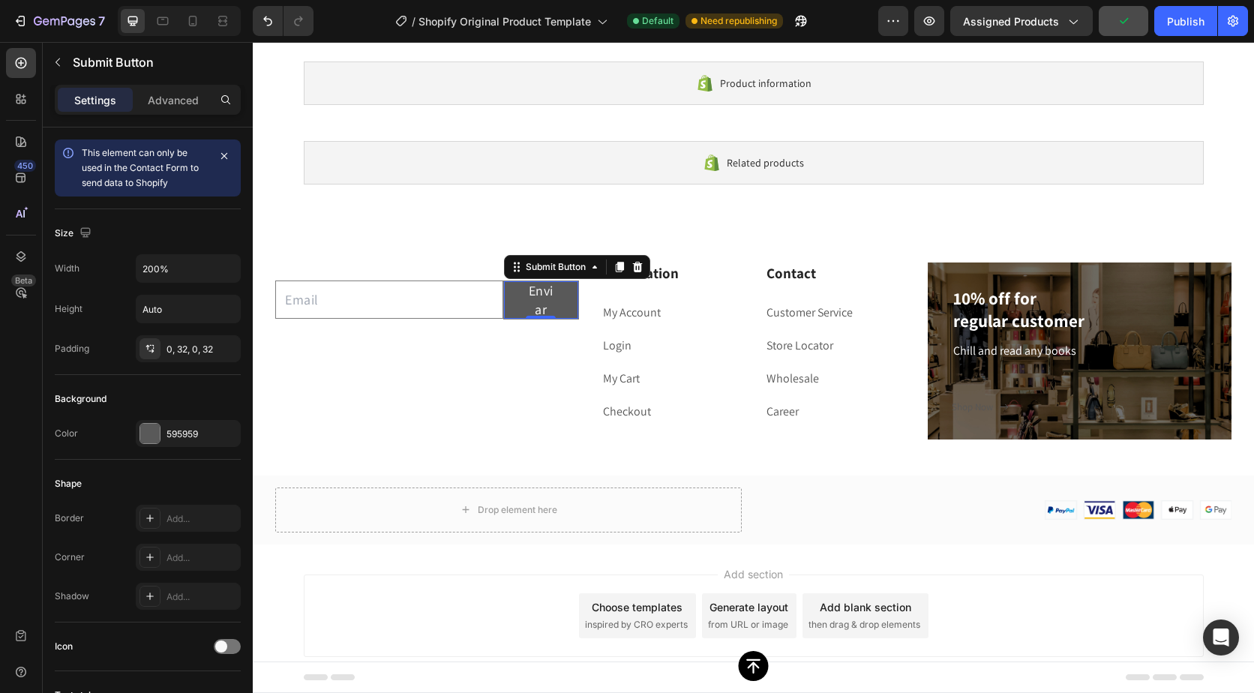
click at [160, 86] on div "Settings Advanced" at bounding box center [148, 100] width 186 height 30
click at [163, 93] on p "Advanced" at bounding box center [173, 100] width 51 height 16
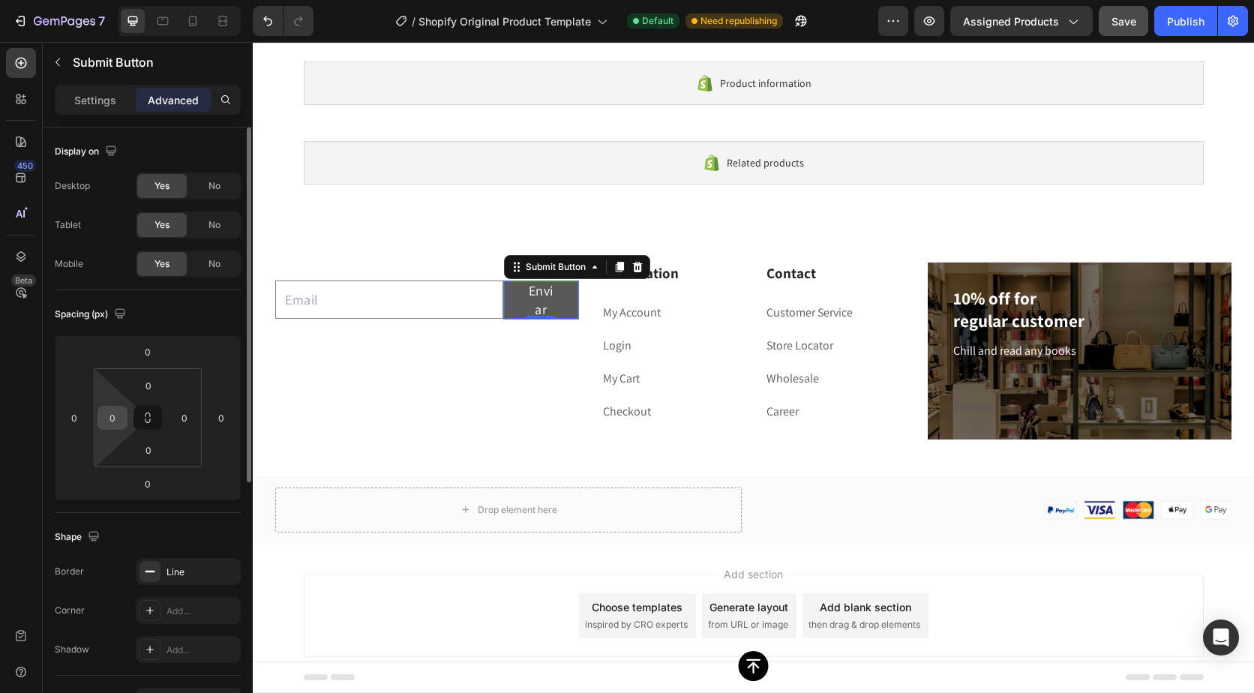
click at [118, 416] on input "0" at bounding box center [112, 418] width 23 height 23
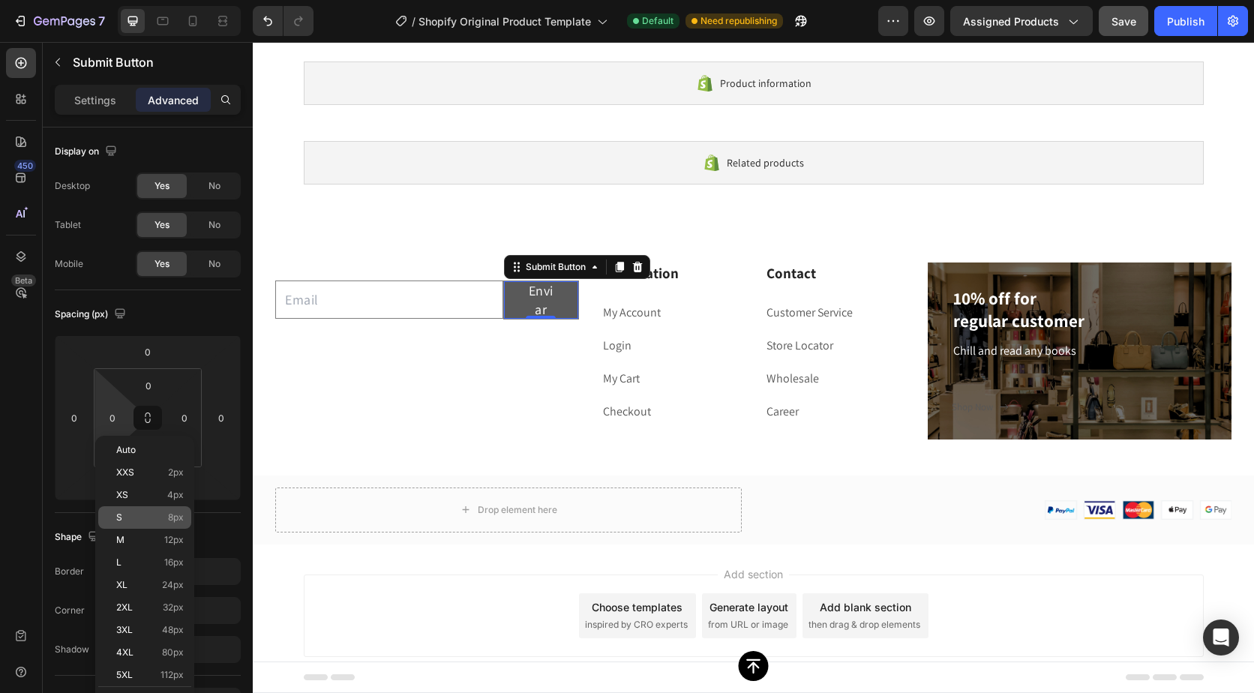
click at [151, 511] on div "S 8px" at bounding box center [144, 517] width 93 height 23
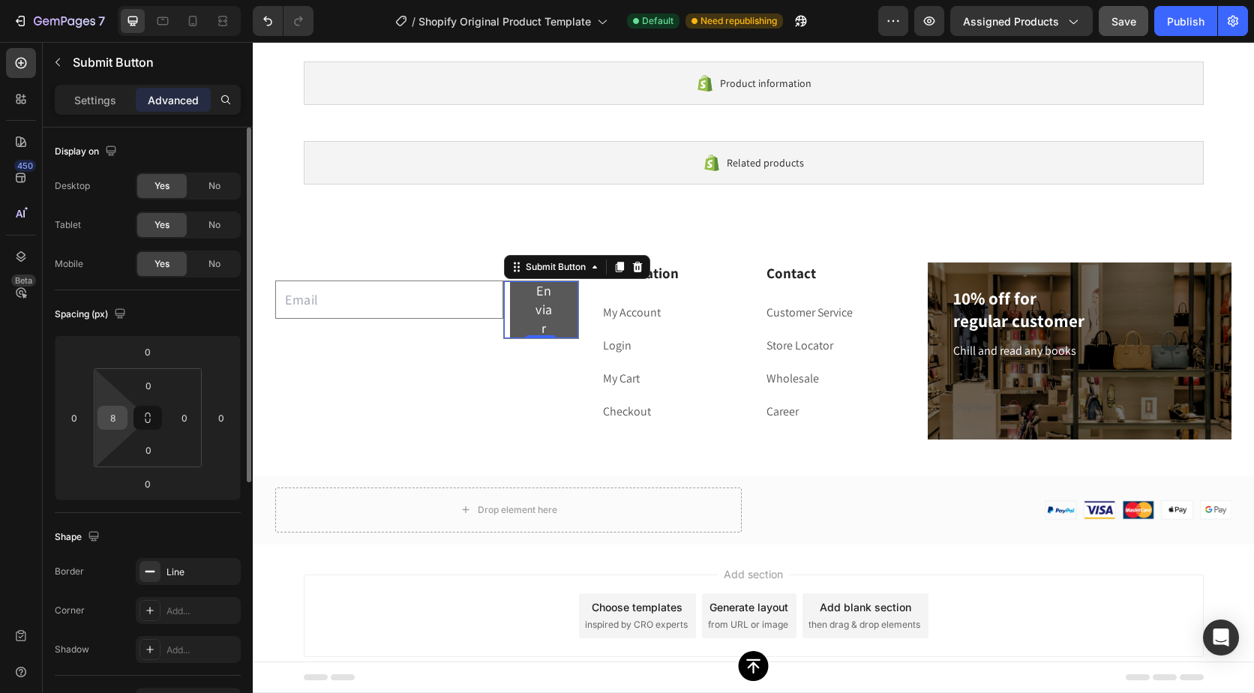
click at [111, 410] on input "8" at bounding box center [112, 418] width 23 height 23
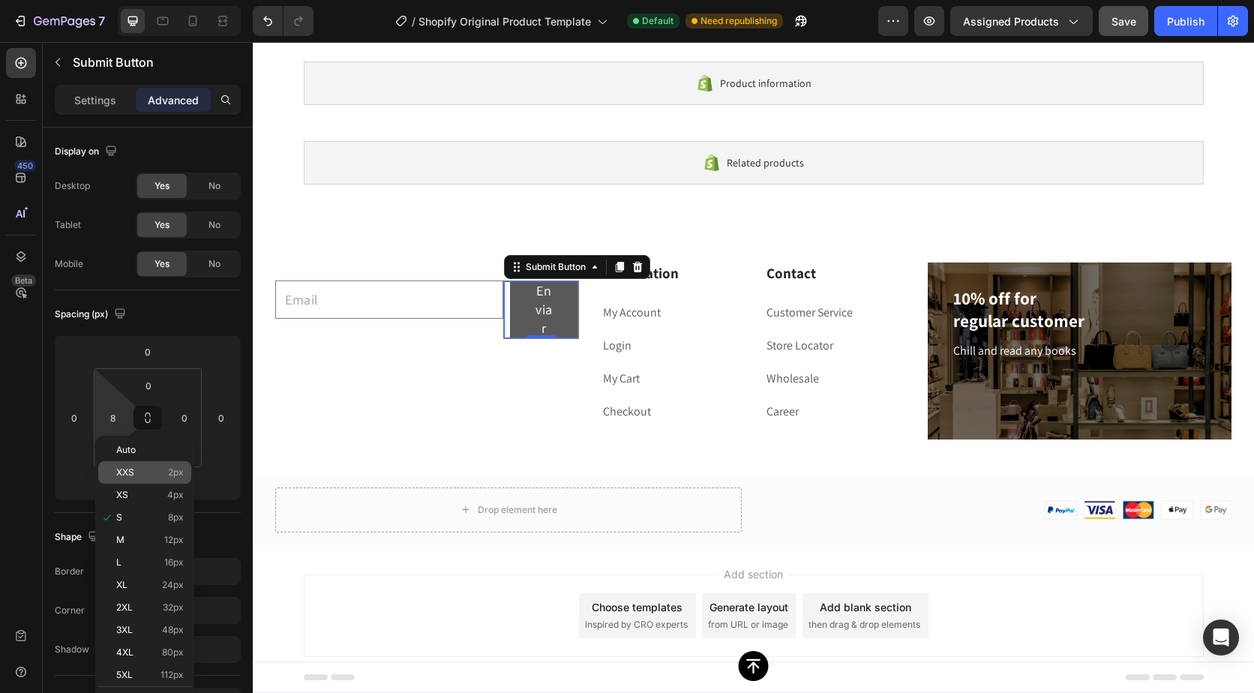
click at [140, 464] on div "XXS 2px" at bounding box center [144, 472] width 93 height 23
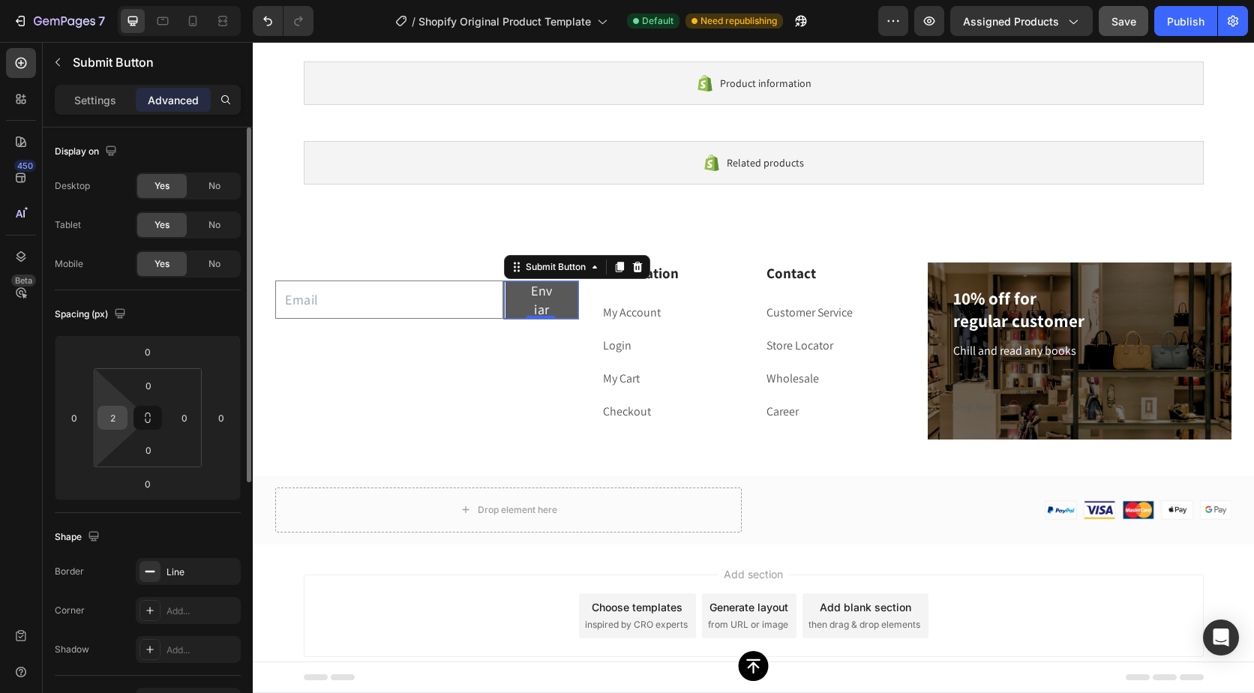
click at [113, 423] on input "2" at bounding box center [112, 418] width 23 height 23
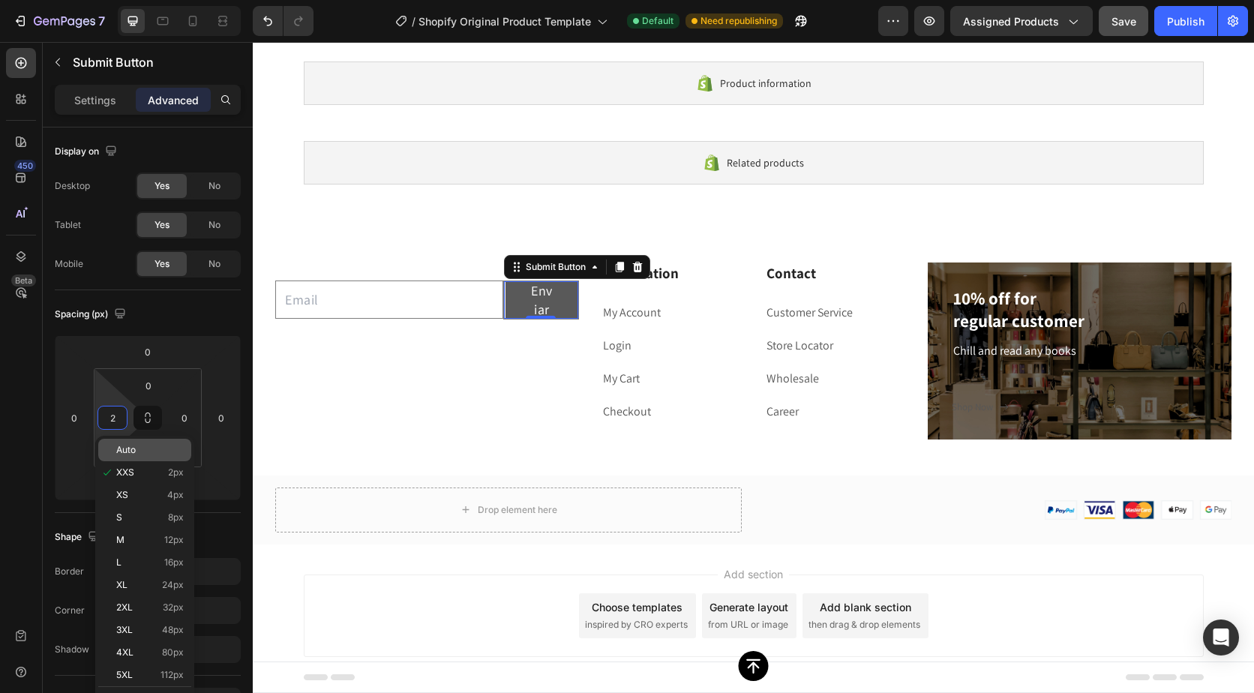
click at [138, 451] on p "Auto" at bounding box center [150, 450] width 68 height 11
type input "Auto"
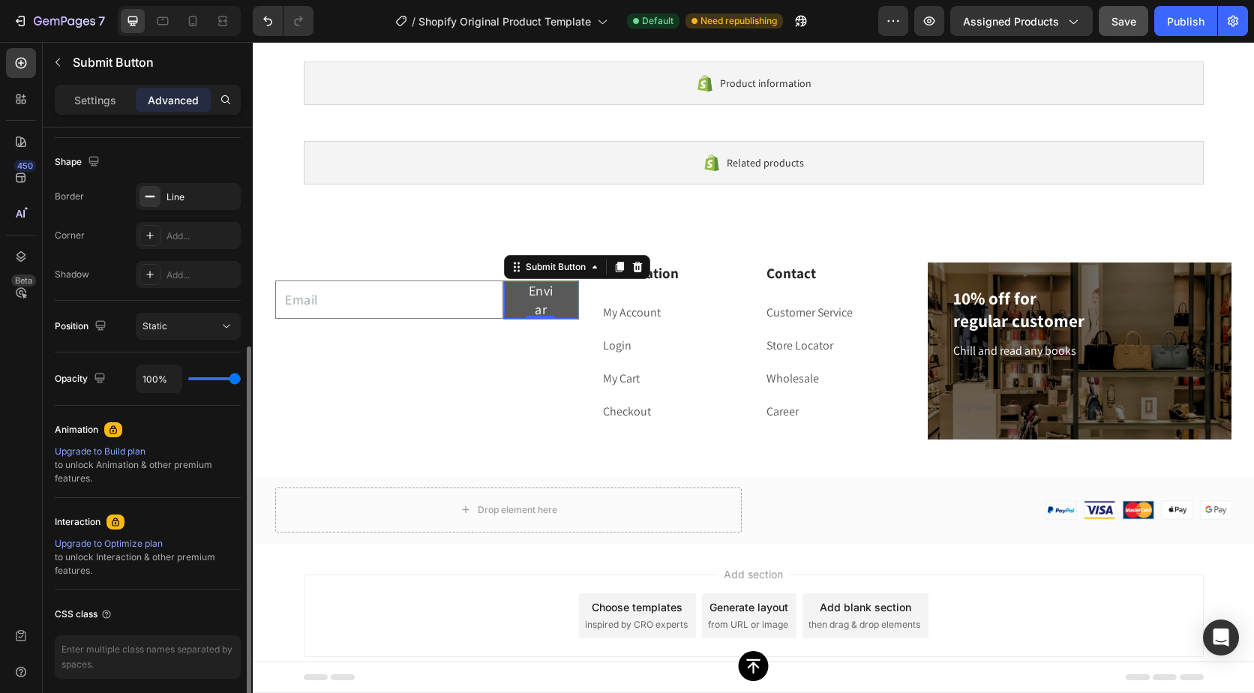
scroll to position [433, 0]
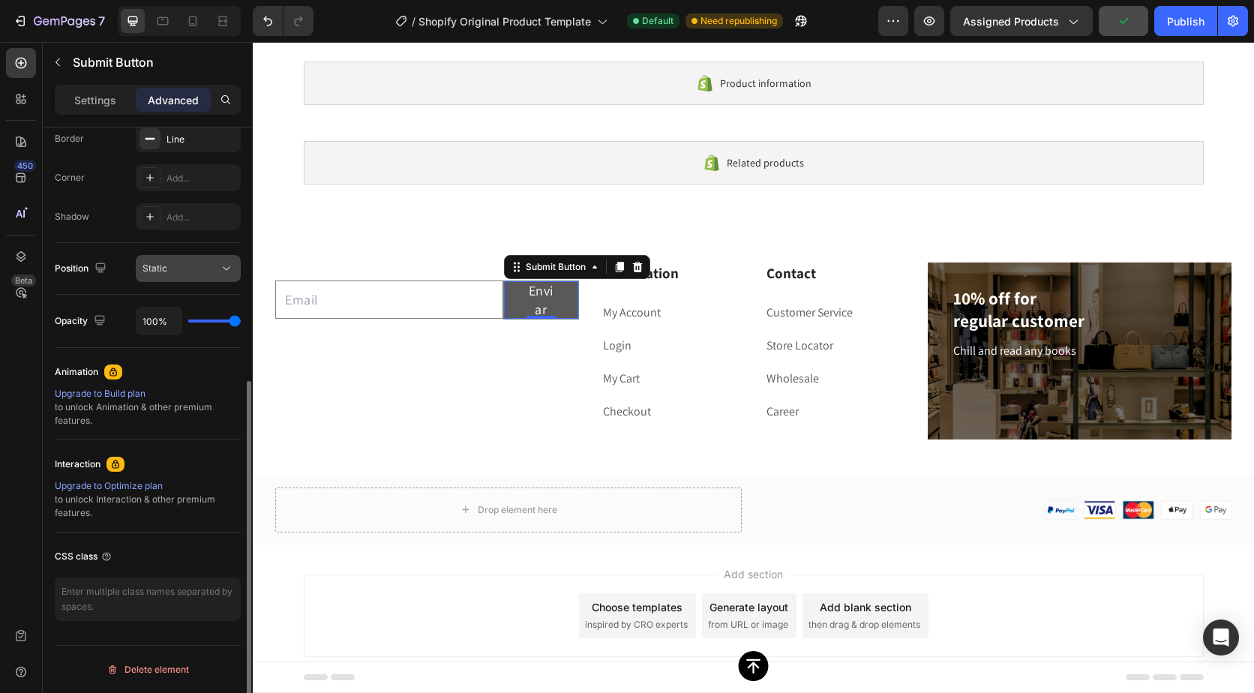
click at [165, 270] on span "Static" at bounding box center [155, 268] width 25 height 11
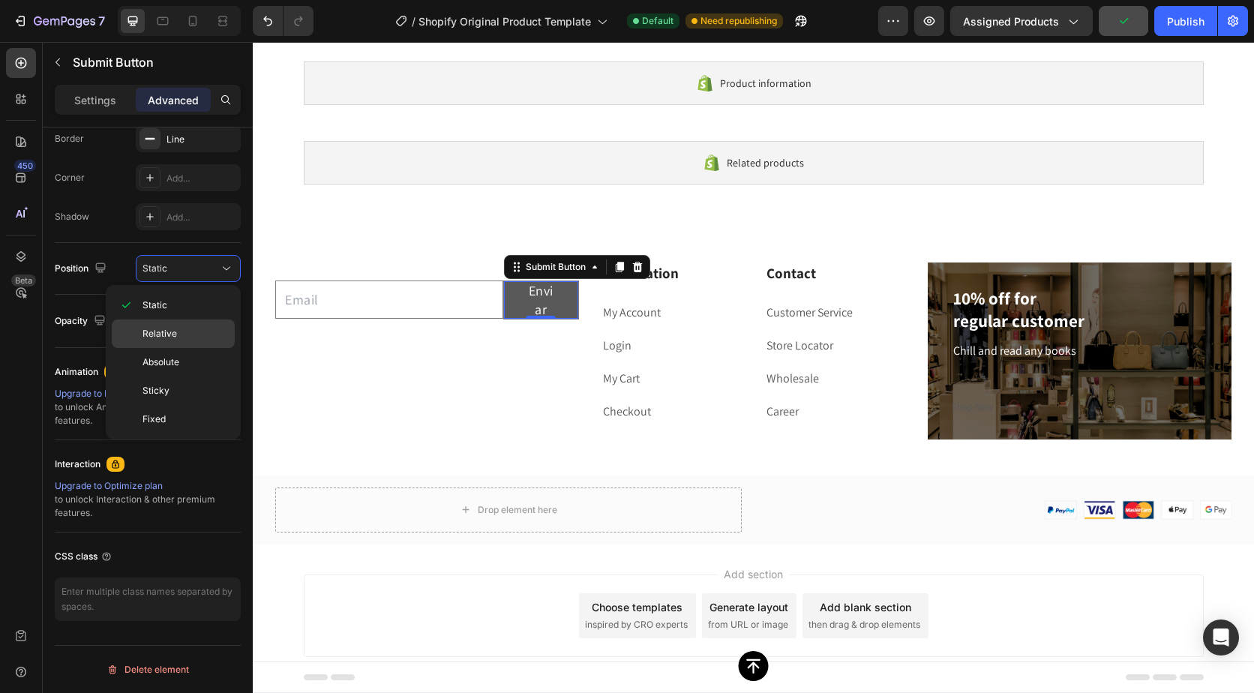
click at [172, 348] on div "Relative" at bounding box center [173, 362] width 123 height 29
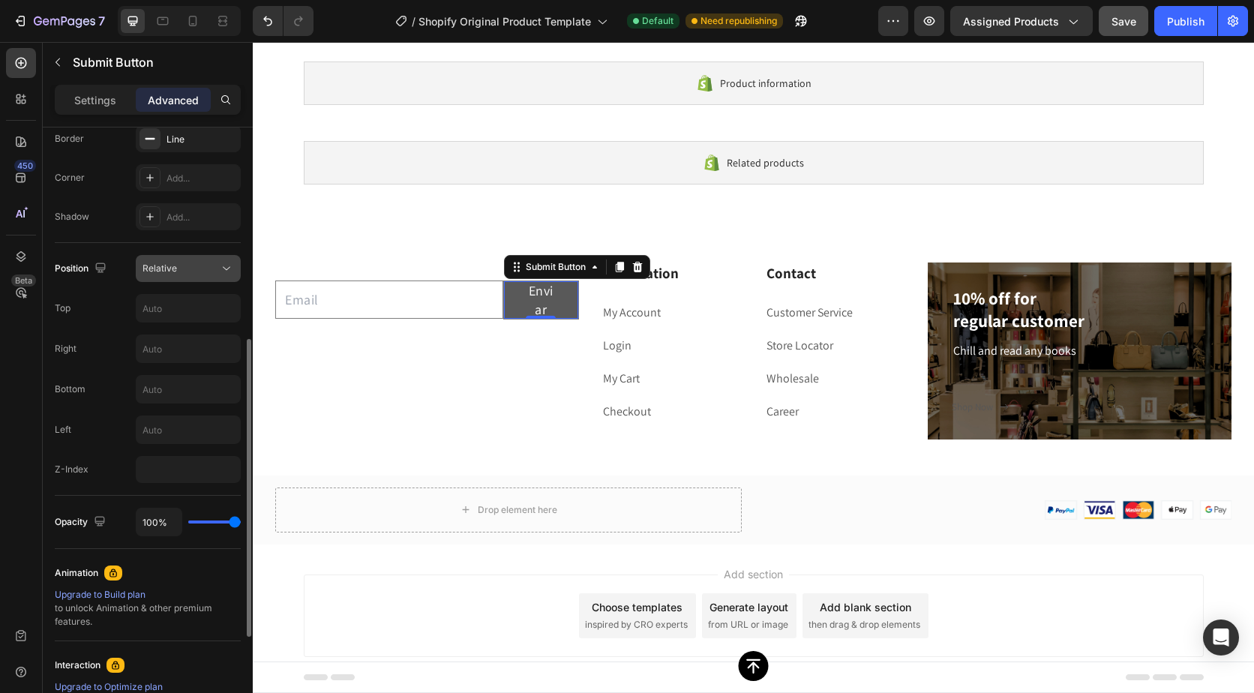
click at [194, 268] on div "Relative" at bounding box center [181, 269] width 77 height 14
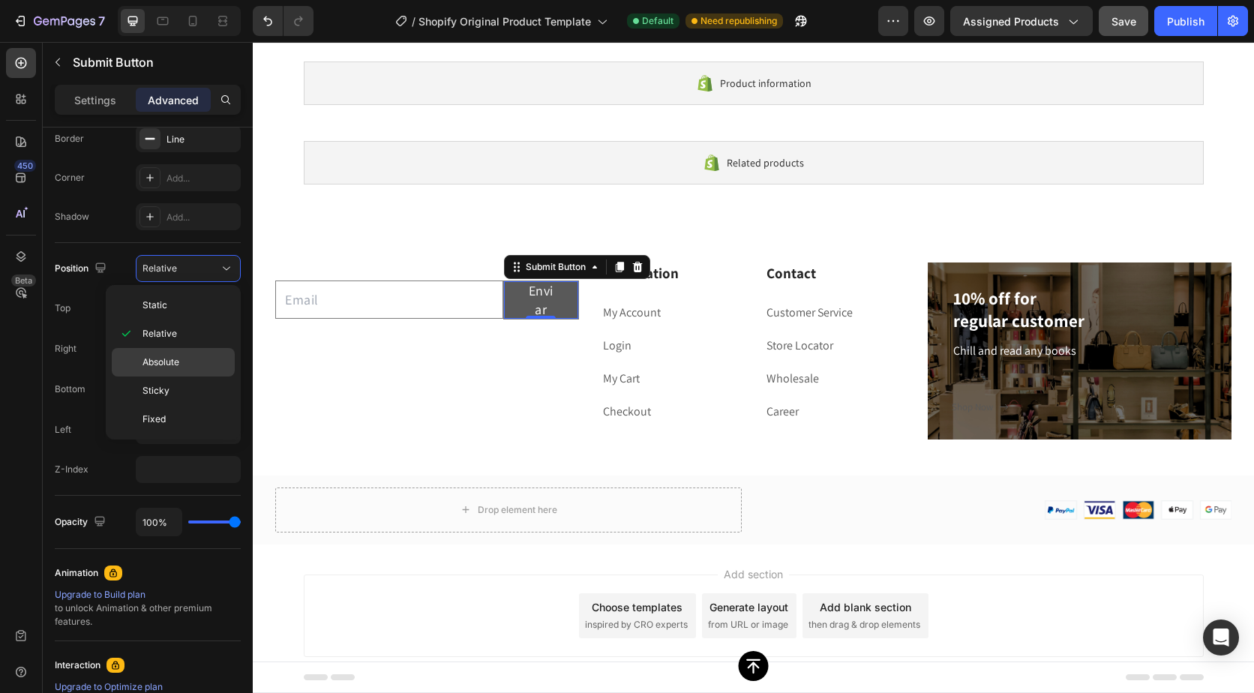
click at [181, 360] on p "Absolute" at bounding box center [186, 363] width 86 height 14
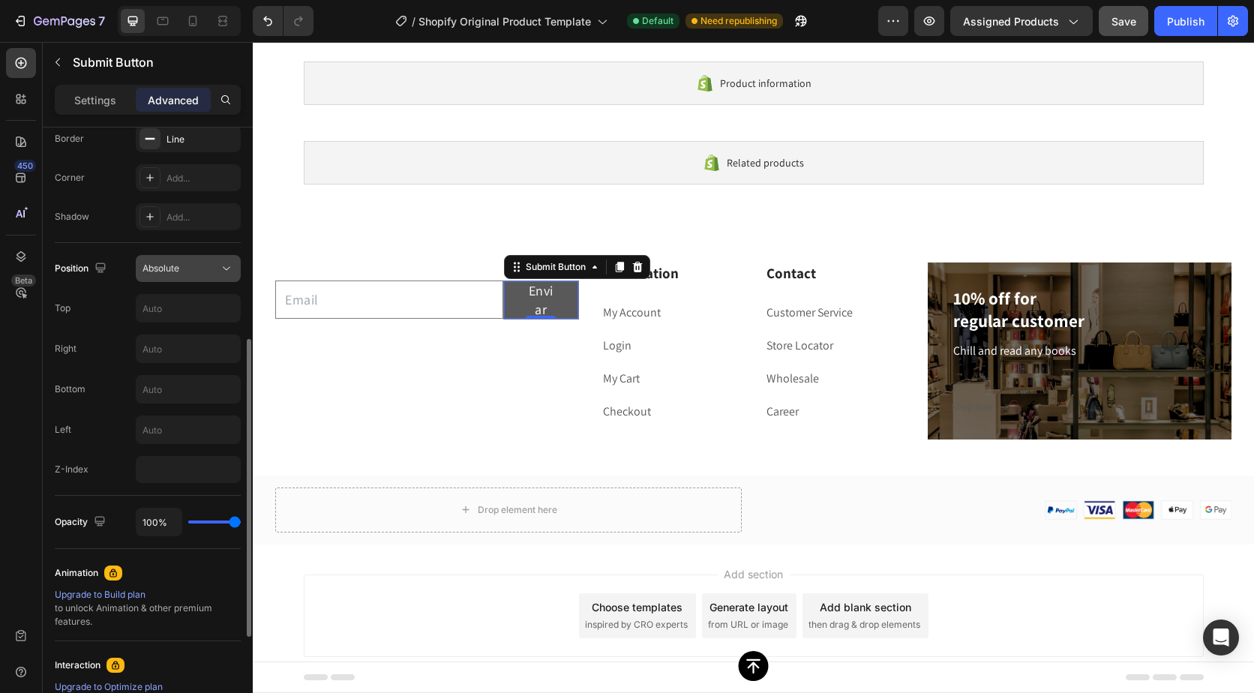
click at [189, 269] on div "Absolute" at bounding box center [181, 269] width 77 height 14
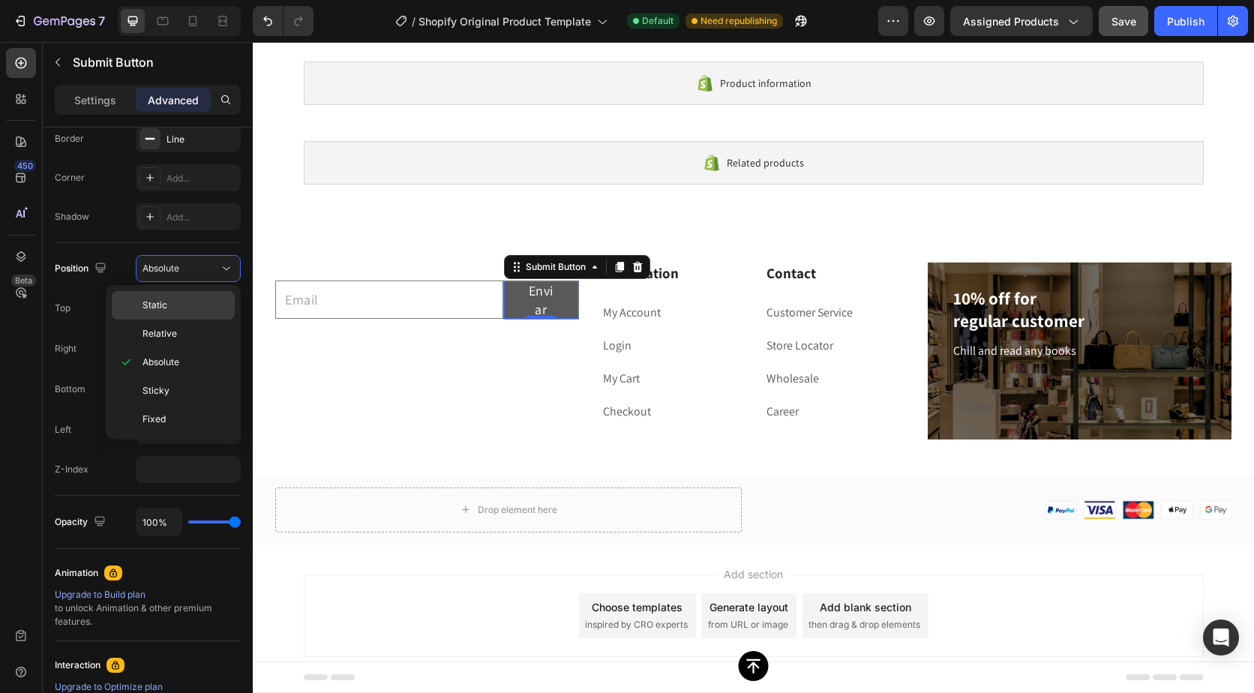
click at [187, 299] on p "Static" at bounding box center [186, 306] width 86 height 14
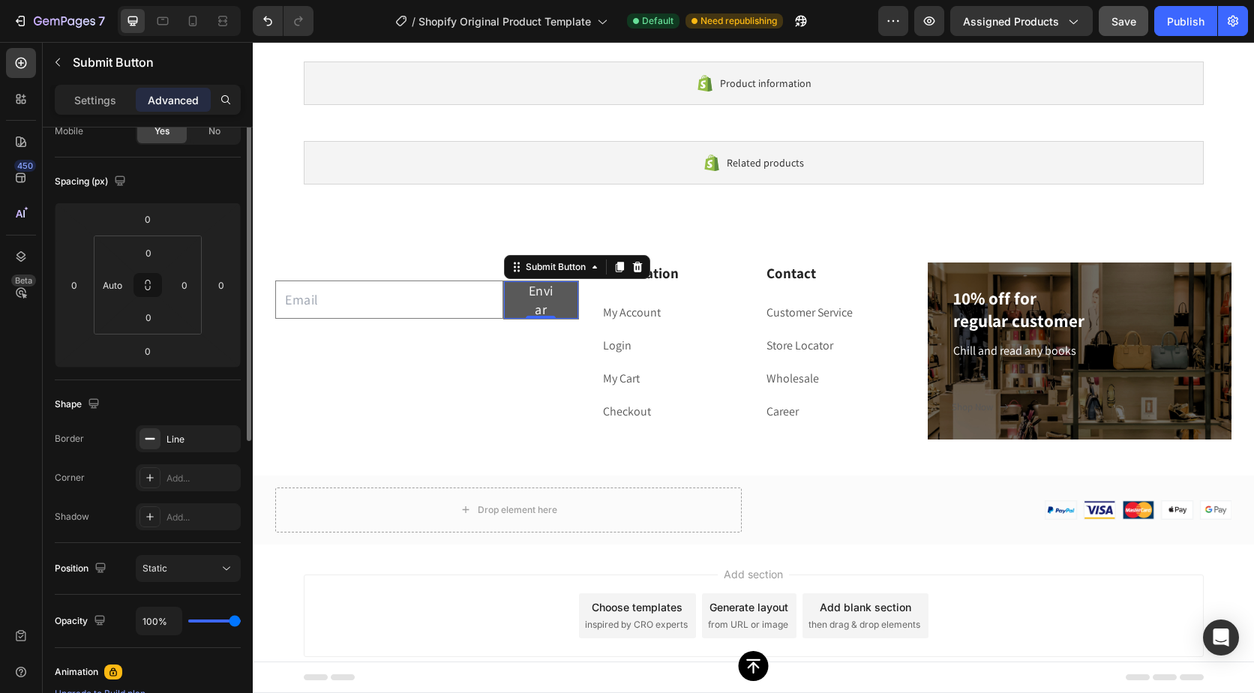
scroll to position [0, 0]
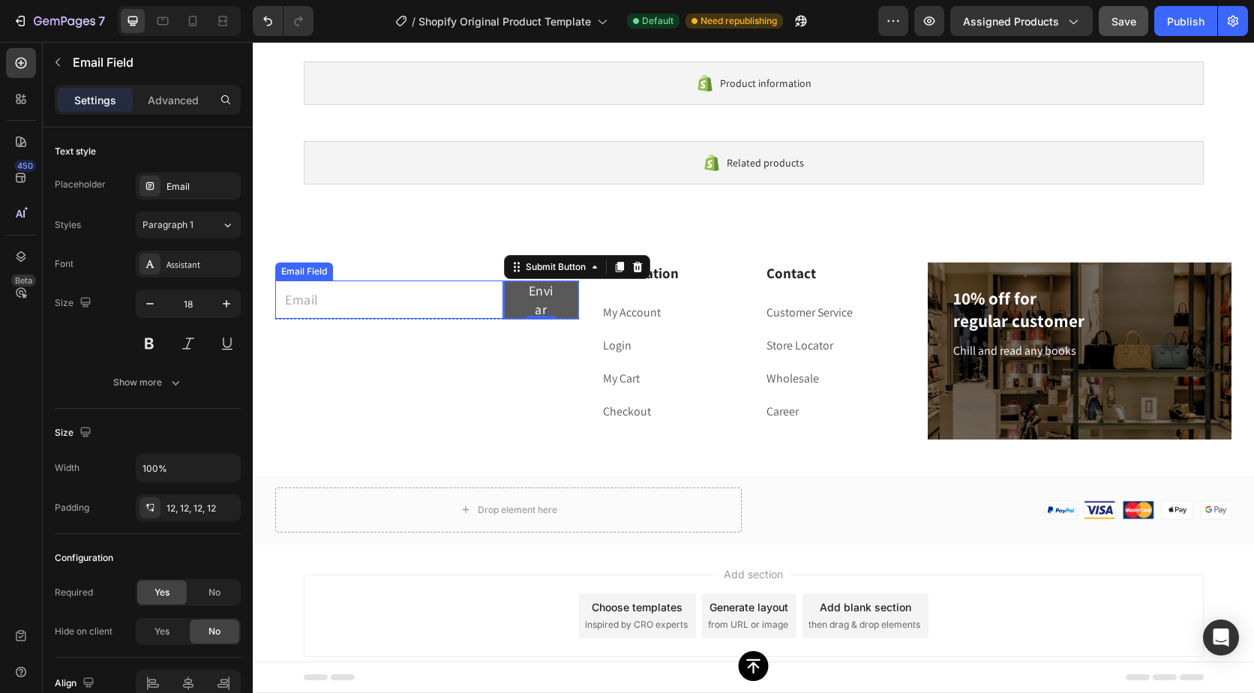
click at [300, 297] on input "email" at bounding box center [389, 300] width 228 height 38
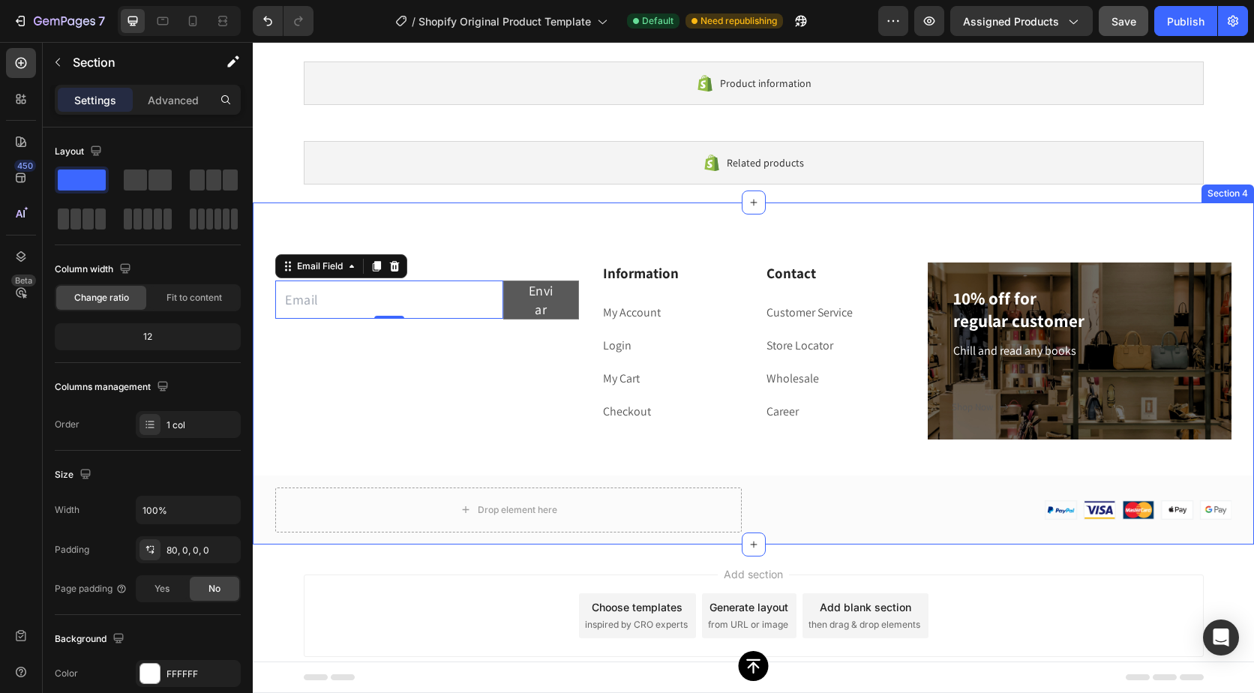
click at [446, 227] on div "Email Field 0 Enviar Submit Button Row Newsletter Information Heading My Accoun…" at bounding box center [754, 374] width 1002 height 342
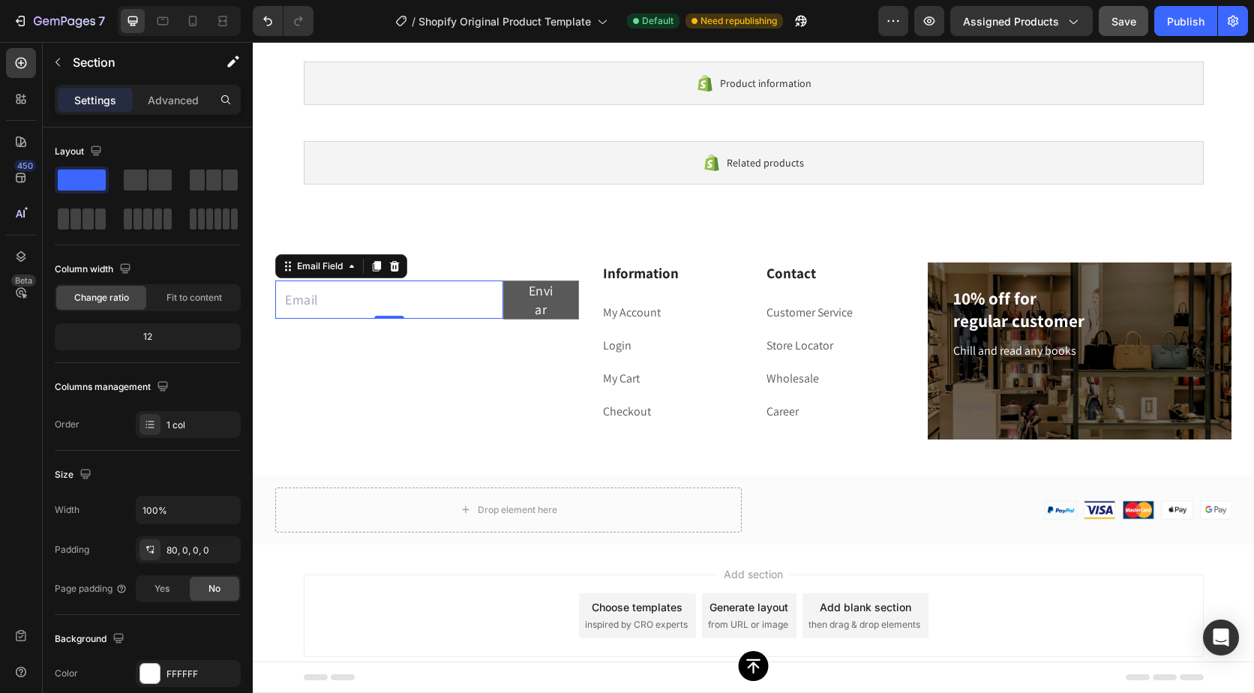
click at [306, 304] on input "email" at bounding box center [389, 300] width 228 height 38
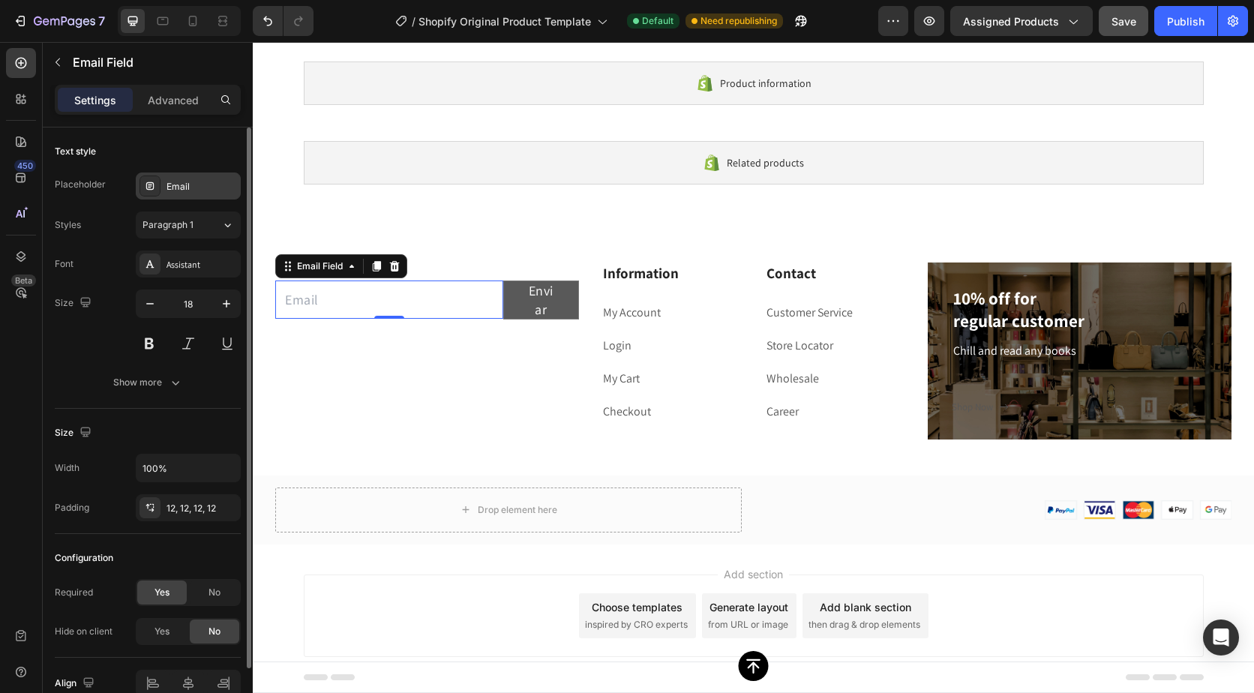
click at [185, 184] on div "Email" at bounding box center [202, 187] width 71 height 14
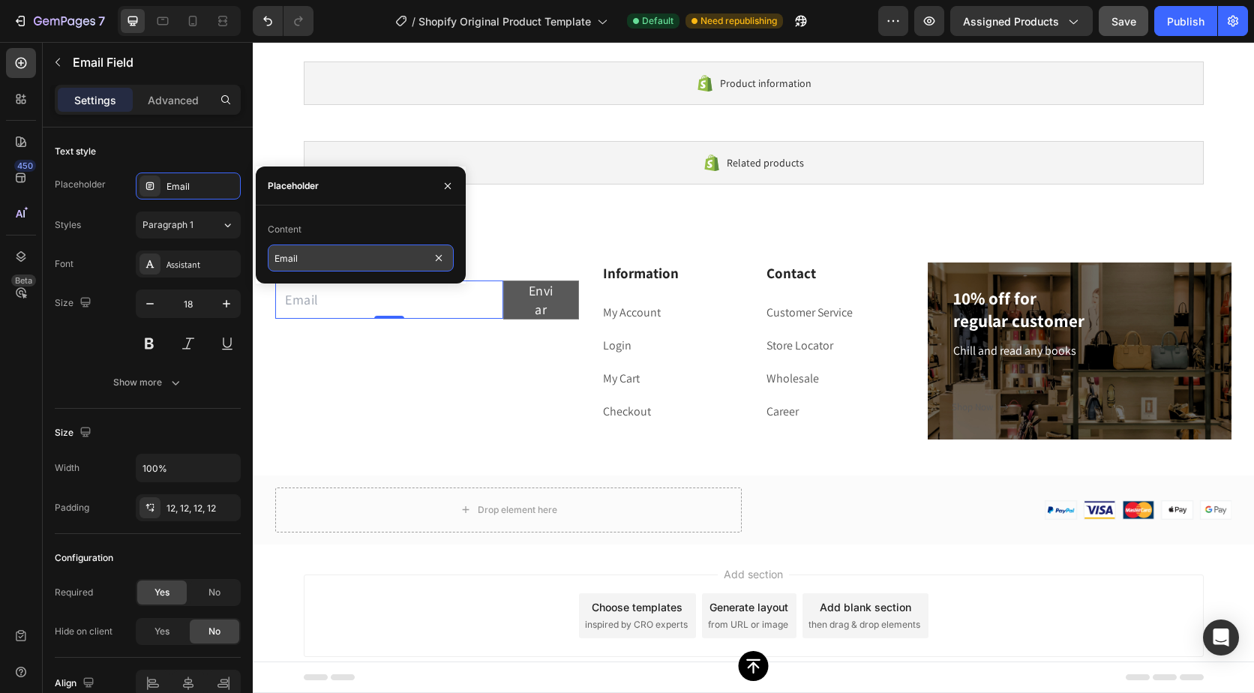
click at [307, 248] on input "Email" at bounding box center [361, 258] width 186 height 27
click at [313, 252] on input "Email" at bounding box center [361, 258] width 186 height 27
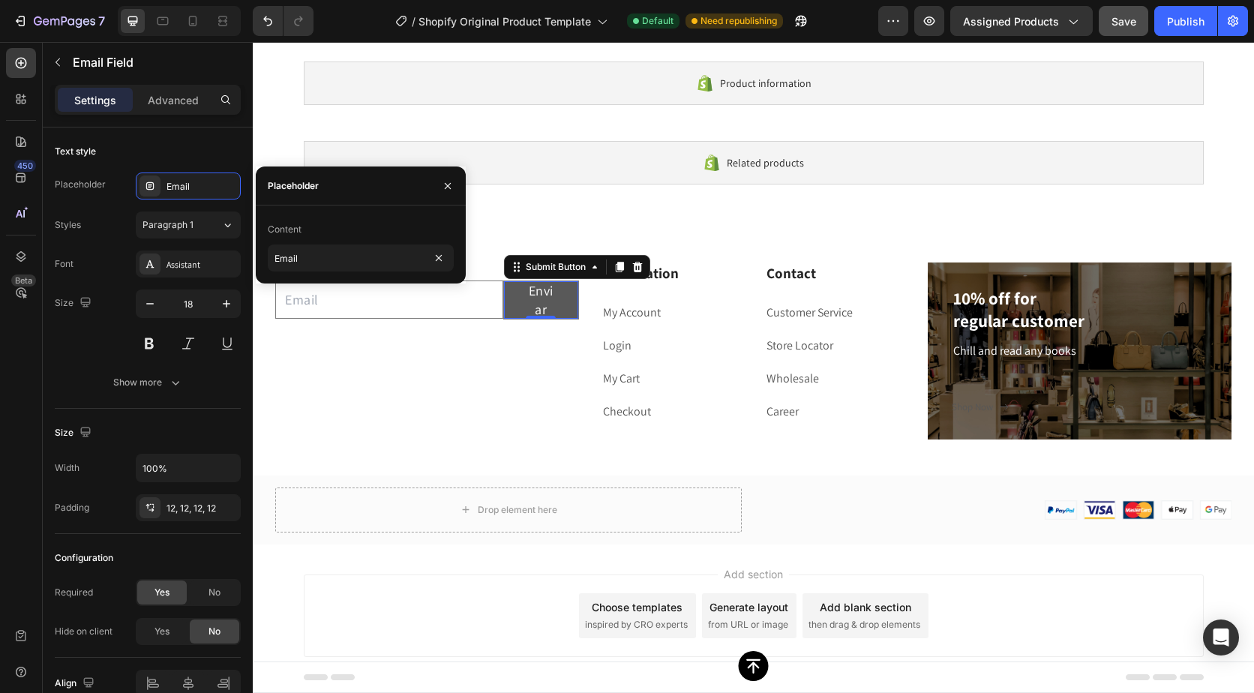
click at [522, 305] on button "Enviar" at bounding box center [541, 300] width 74 height 38
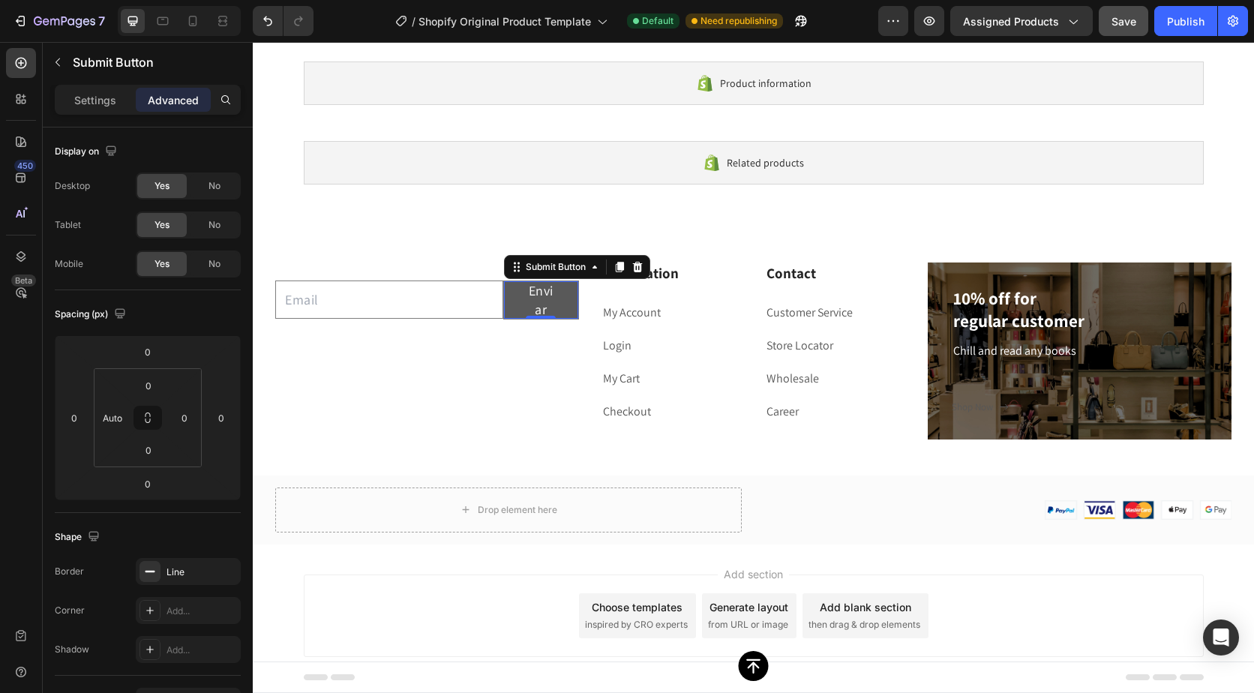
click at [564, 306] on button "Enviar" at bounding box center [541, 300] width 74 height 38
click at [94, 95] on p "Settings" at bounding box center [95, 100] width 42 height 16
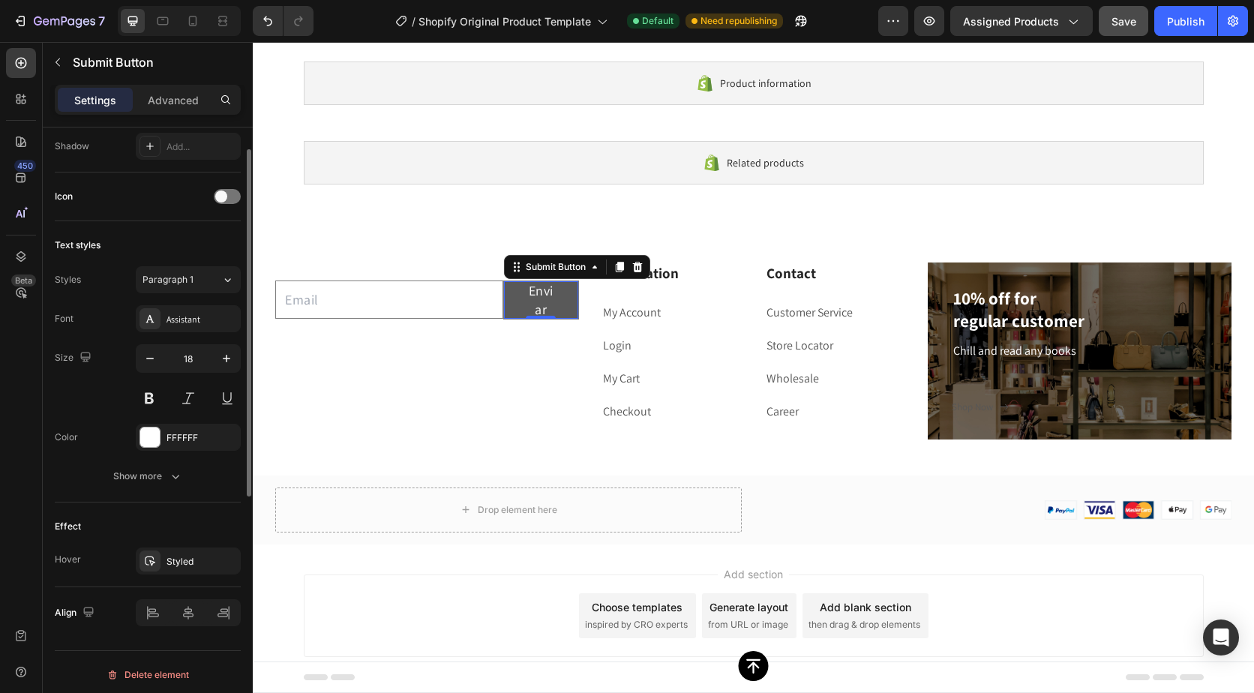
scroll to position [225, 0]
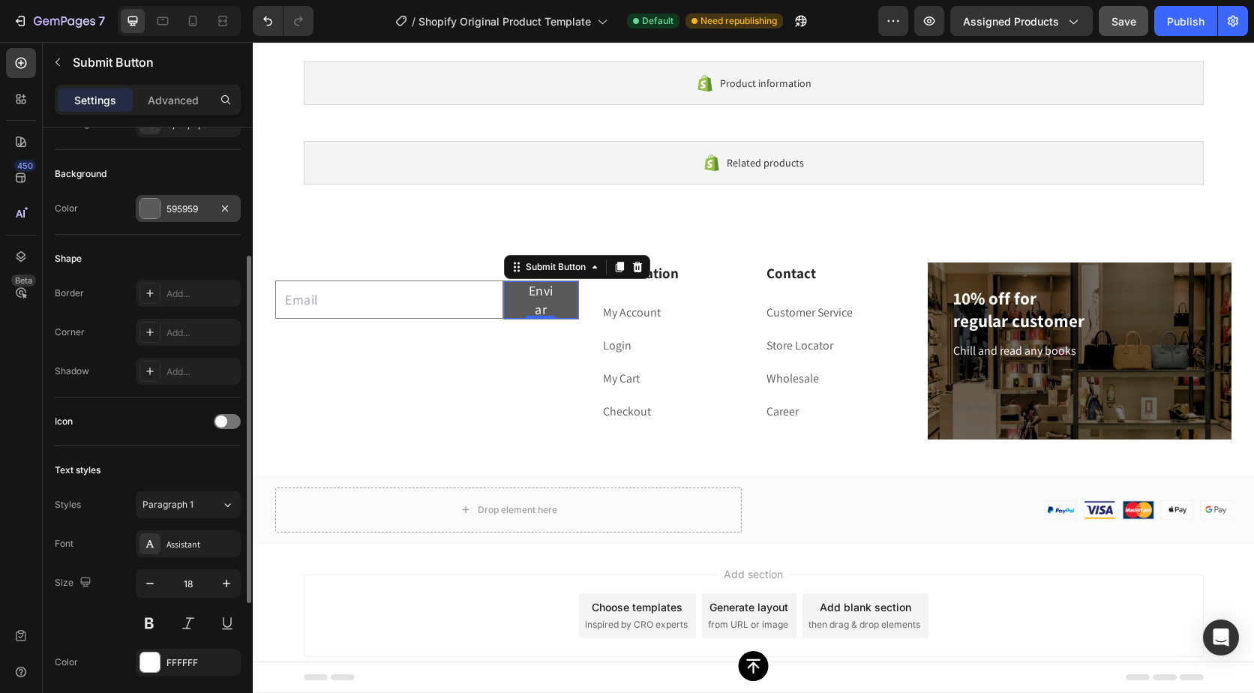
click at [186, 212] on div "595959" at bounding box center [189, 210] width 44 height 14
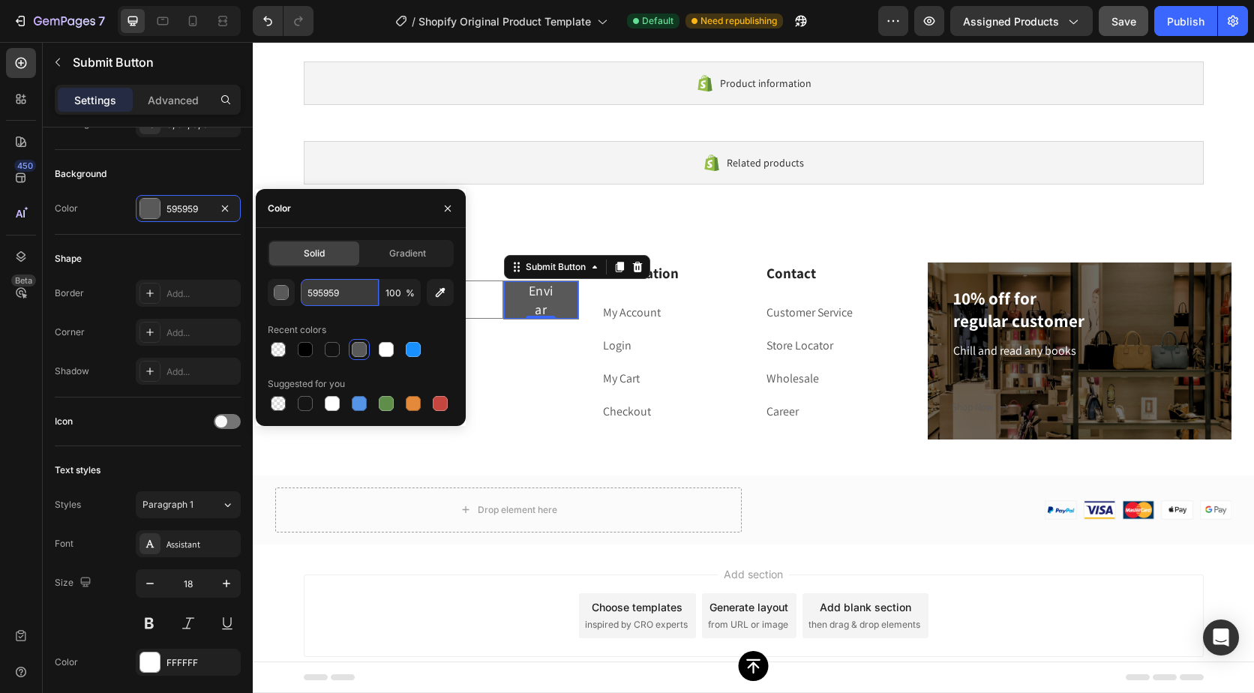
click at [344, 296] on input "595959" at bounding box center [340, 292] width 78 height 27
drag, startPoint x: 340, startPoint y: 293, endPoint x: 277, endPoint y: 293, distance: 63.0
click at [277, 293] on div "595959 100 %" at bounding box center [361, 292] width 186 height 27
click at [361, 284] on input "595959" at bounding box center [340, 292] width 78 height 27
type input "5"
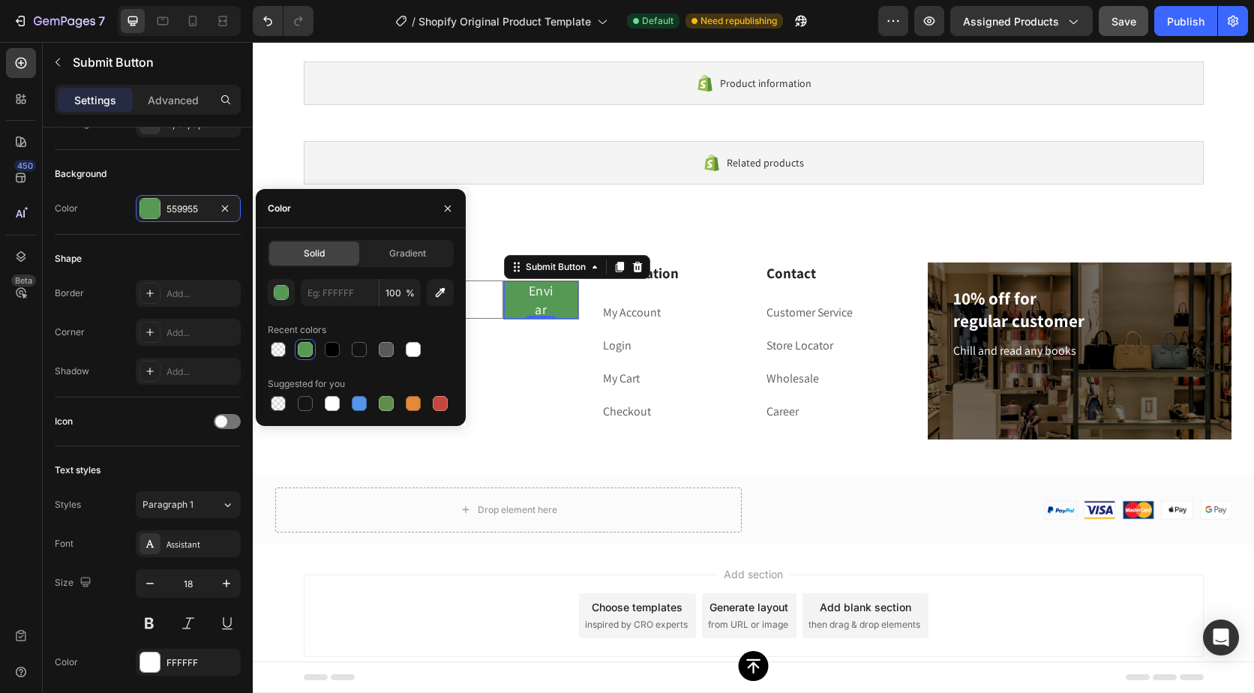
type input "559955"
click at [352, 301] on input "559955" at bounding box center [340, 292] width 78 height 27
drag, startPoint x: 352, startPoint y: 300, endPoint x: 307, endPoint y: 293, distance: 45.6
click at [307, 293] on input "559955" at bounding box center [340, 292] width 78 height 27
paste input "#1ABC9C"
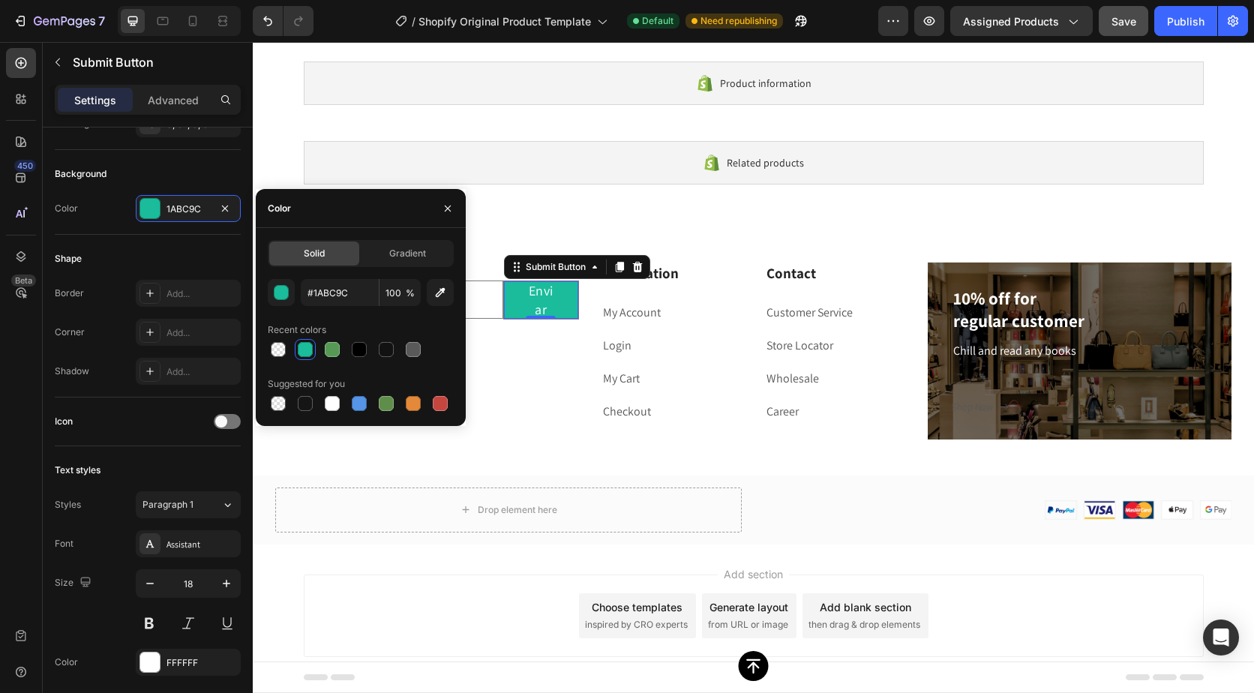
type input "1ABC9C"
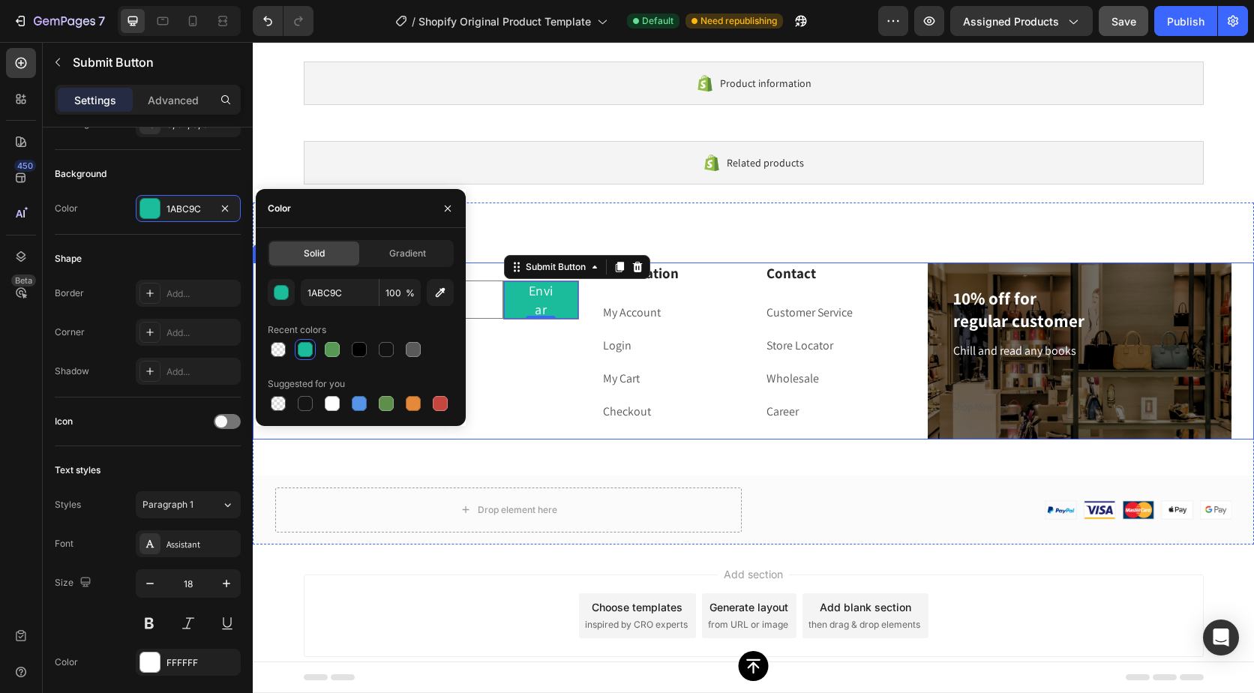
click at [554, 404] on div "Email Field Enviar Submit Button 0 Row Newsletter" at bounding box center [427, 351] width 304 height 177
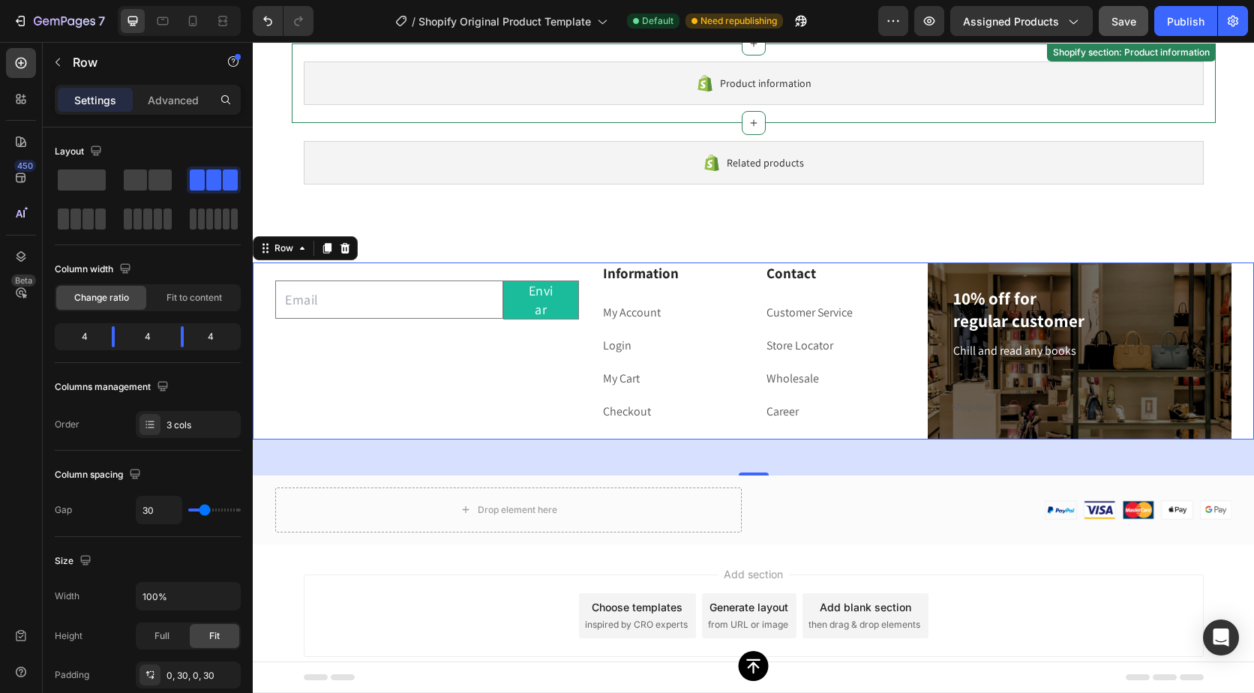
scroll to position [0, 0]
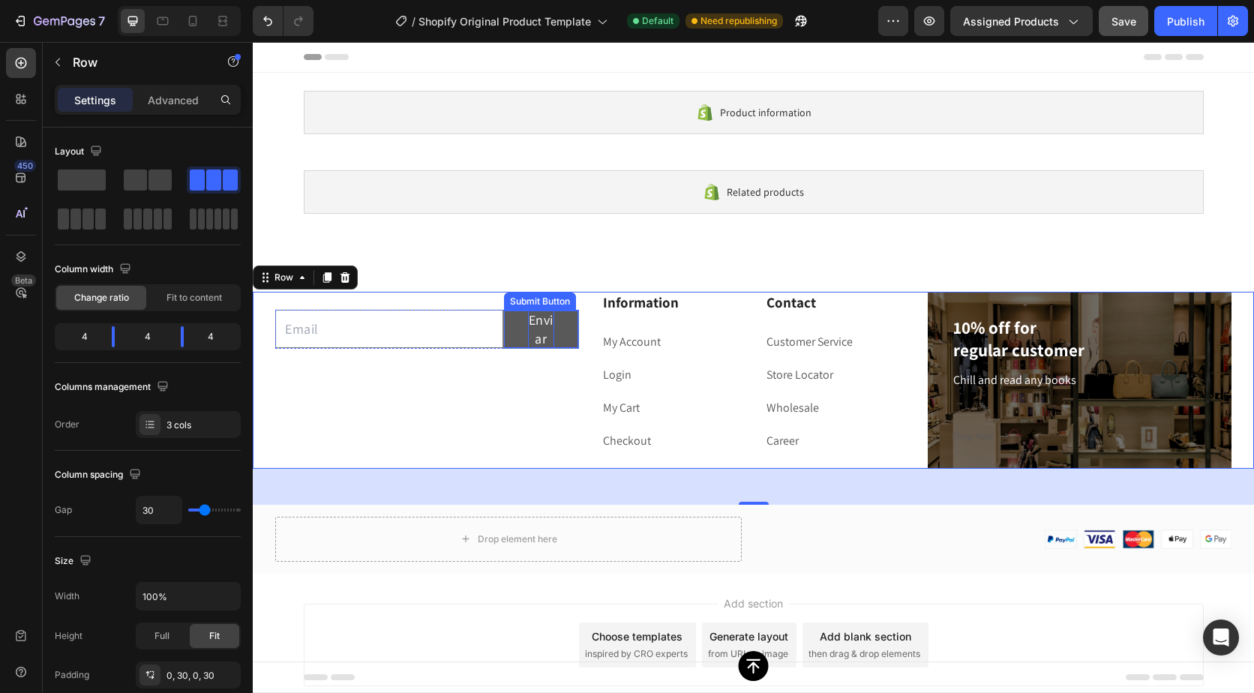
click at [546, 329] on p "Enviar" at bounding box center [541, 330] width 26 height 38
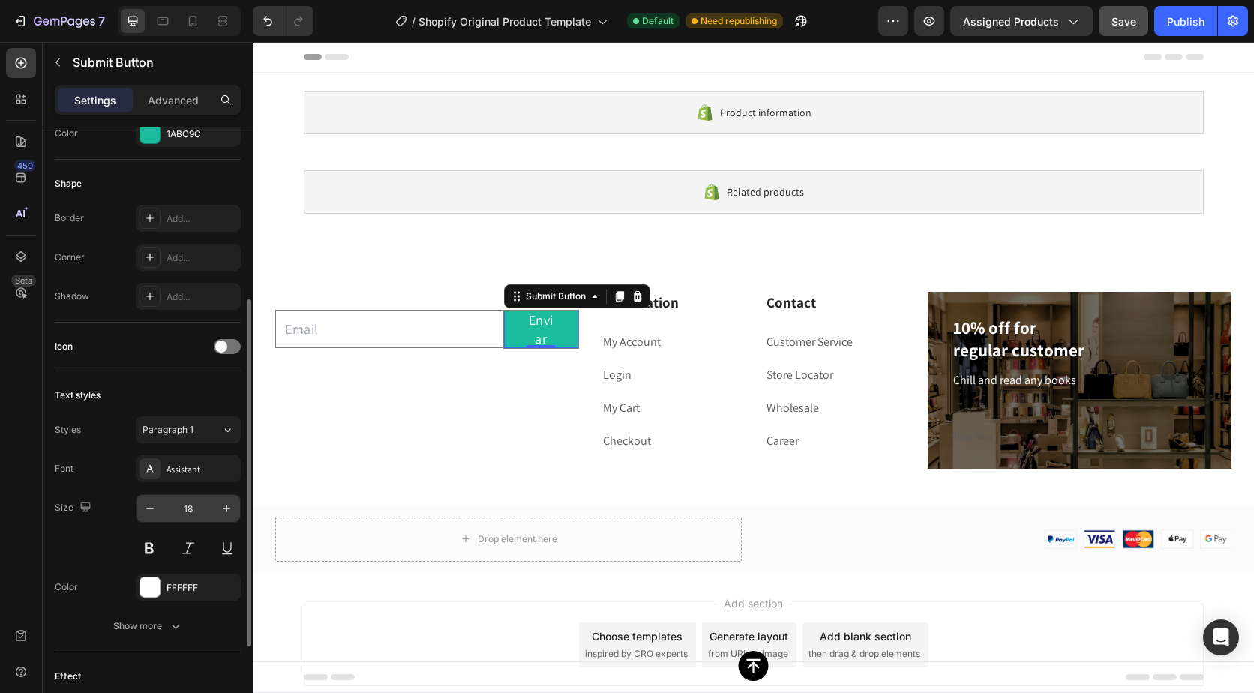
scroll to position [375, 0]
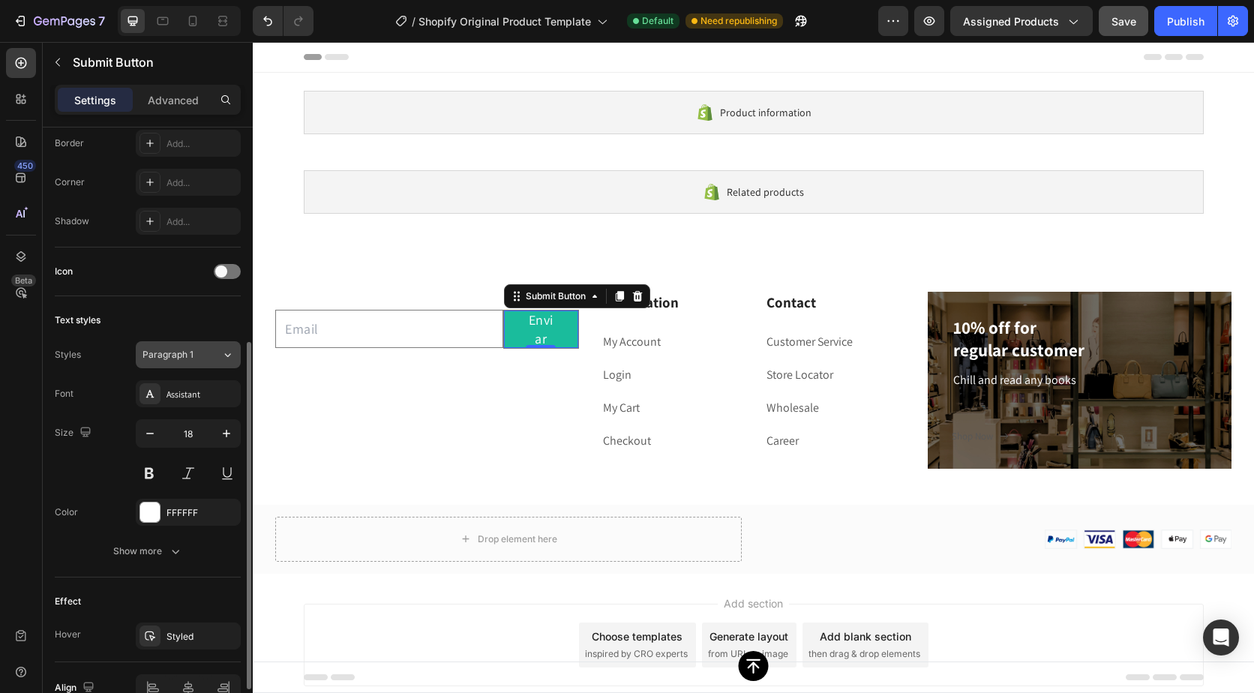
click at [208, 358] on div "Paragraph 1" at bounding box center [182, 355] width 79 height 14
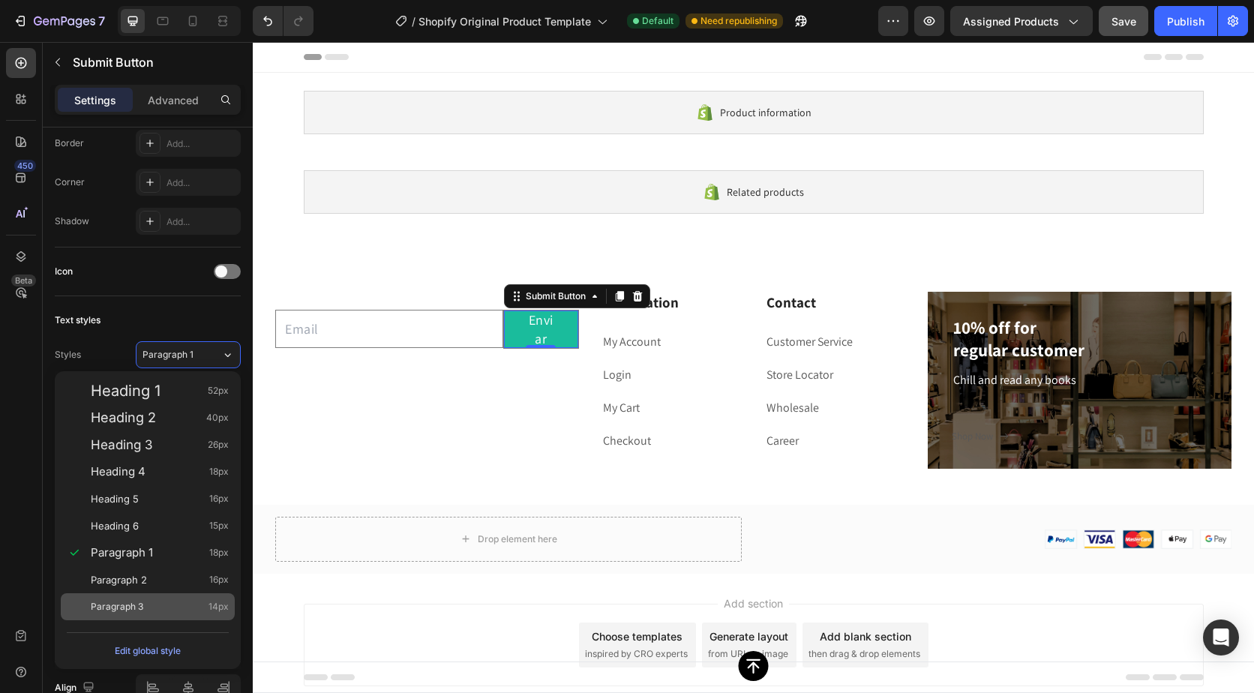
click at [175, 599] on div "Paragraph 3 14px" at bounding box center [148, 606] width 174 height 27
type input "14"
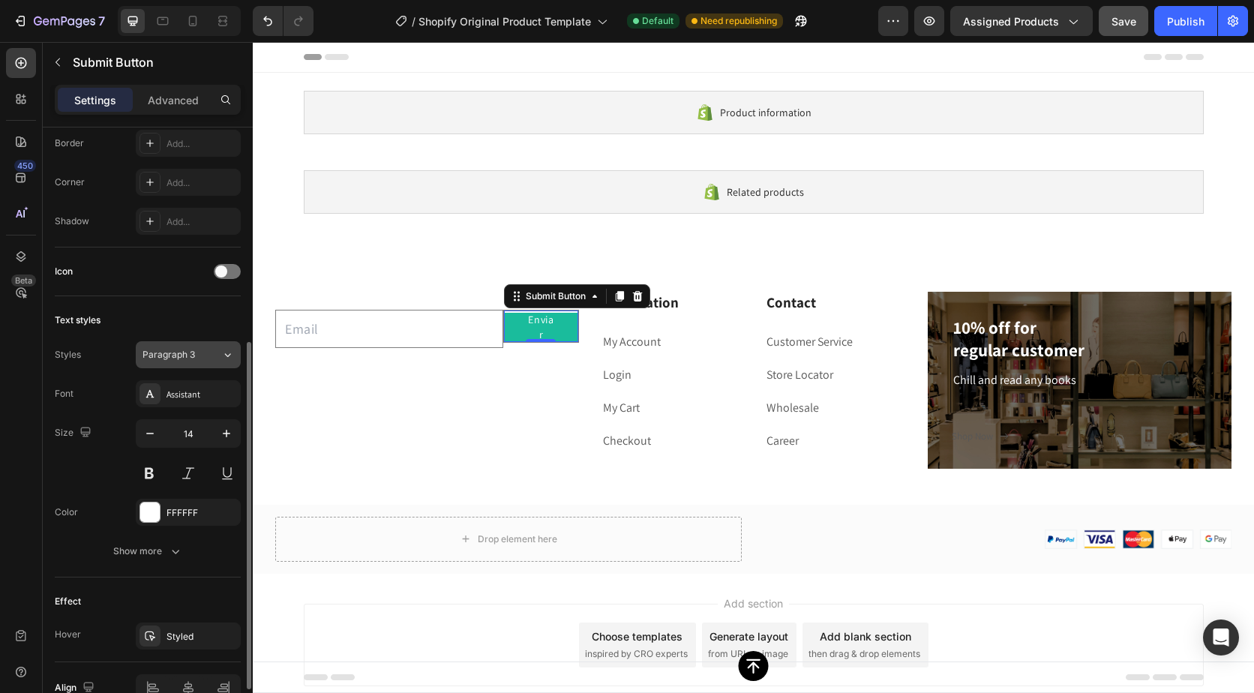
click at [200, 356] on div "Paragraph 3" at bounding box center [173, 355] width 61 height 14
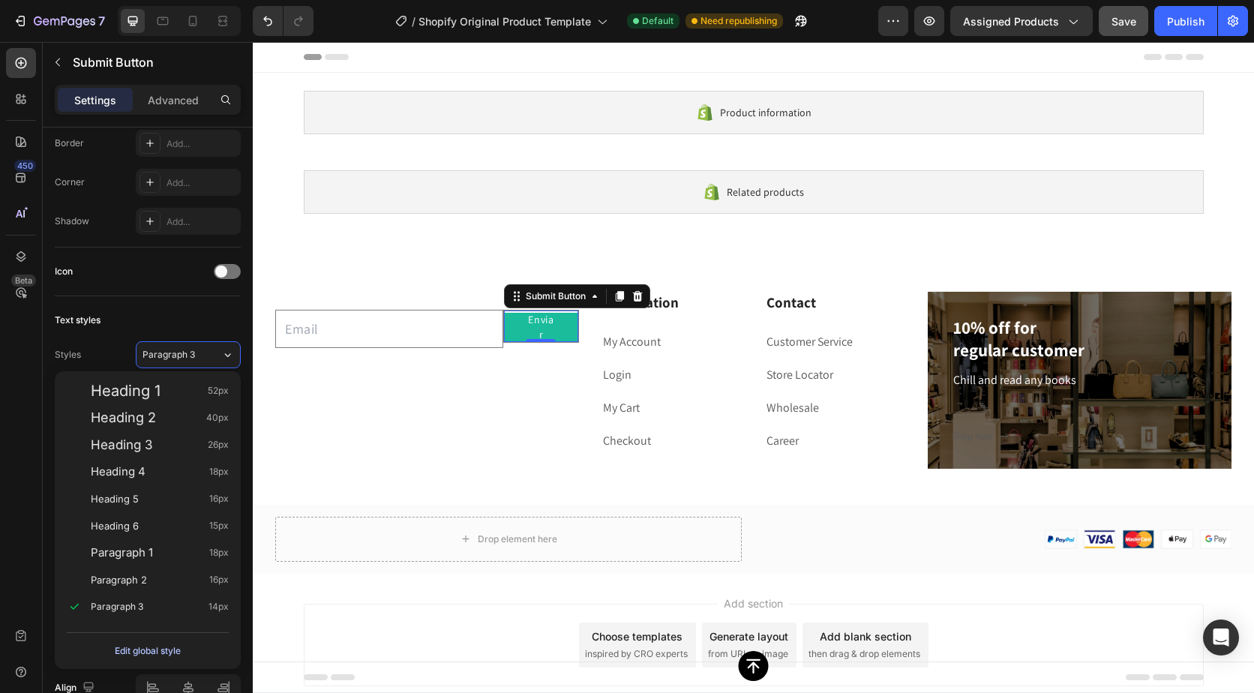
click at [164, 647] on div "Edit global style" at bounding box center [148, 651] width 66 height 18
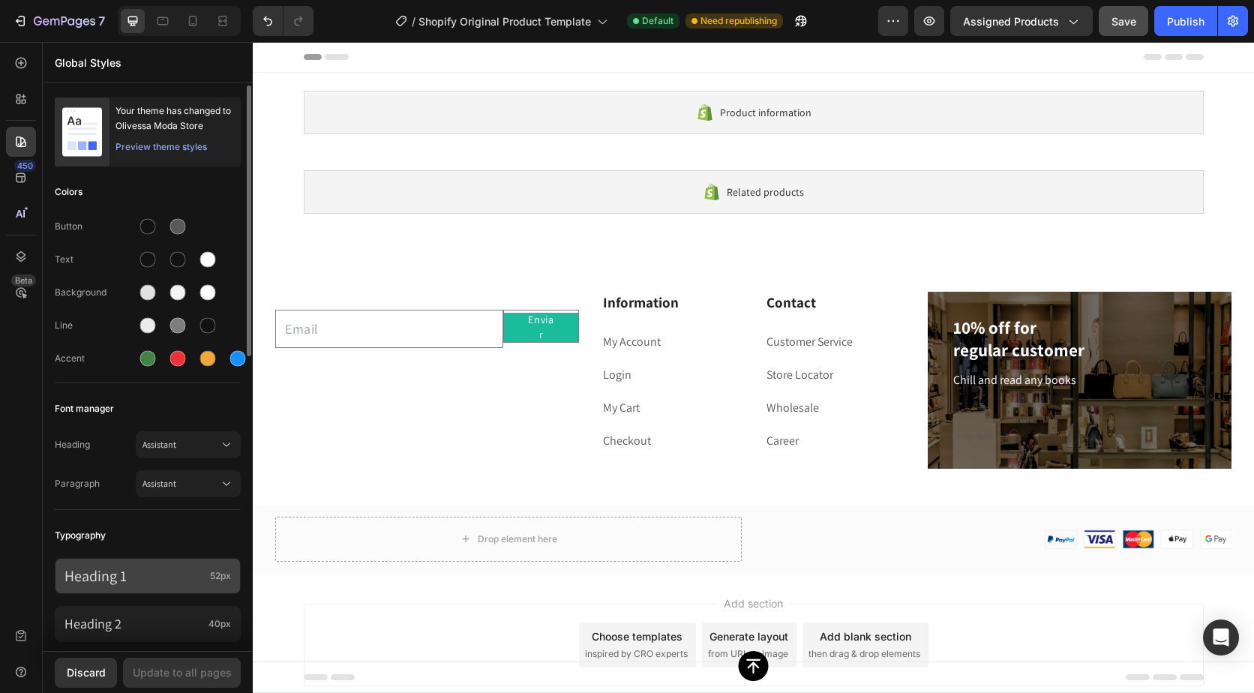
click at [178, 569] on p "Heading 1" at bounding box center [135, 576] width 140 height 20
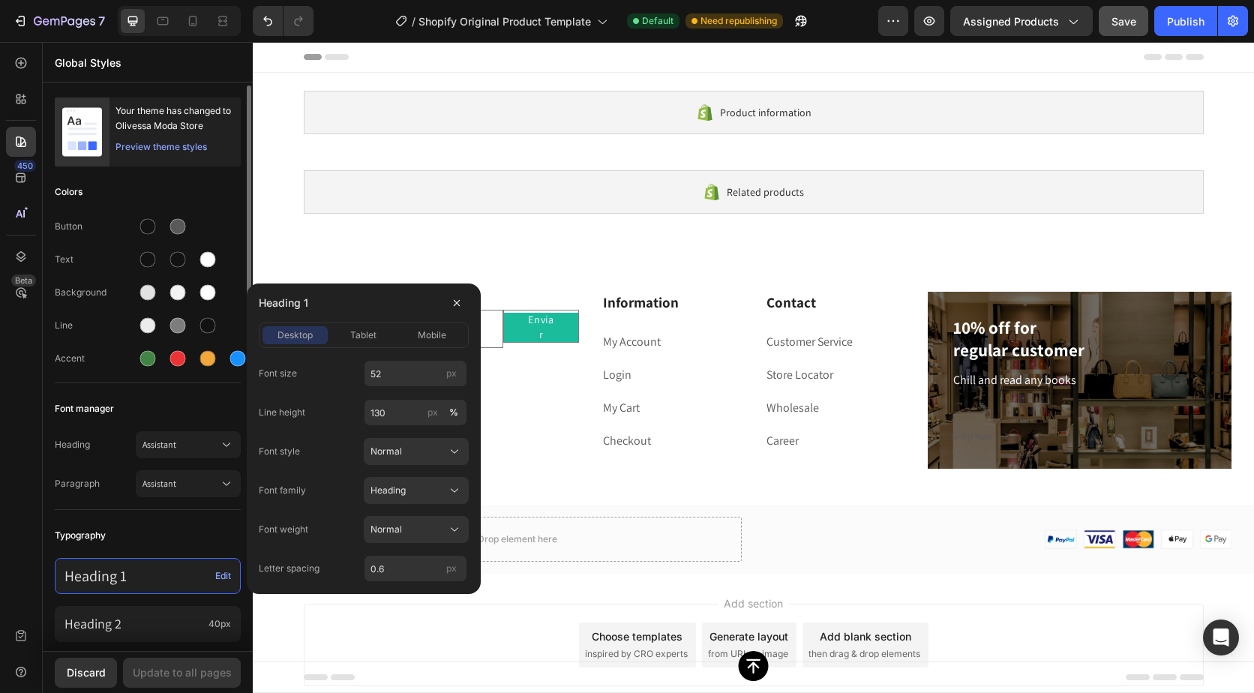
click at [167, 516] on div "Your theme has changed to Olivessa Moda Store Preview theme styles Colors Butto…" at bounding box center [148, 676] width 210 height 1180
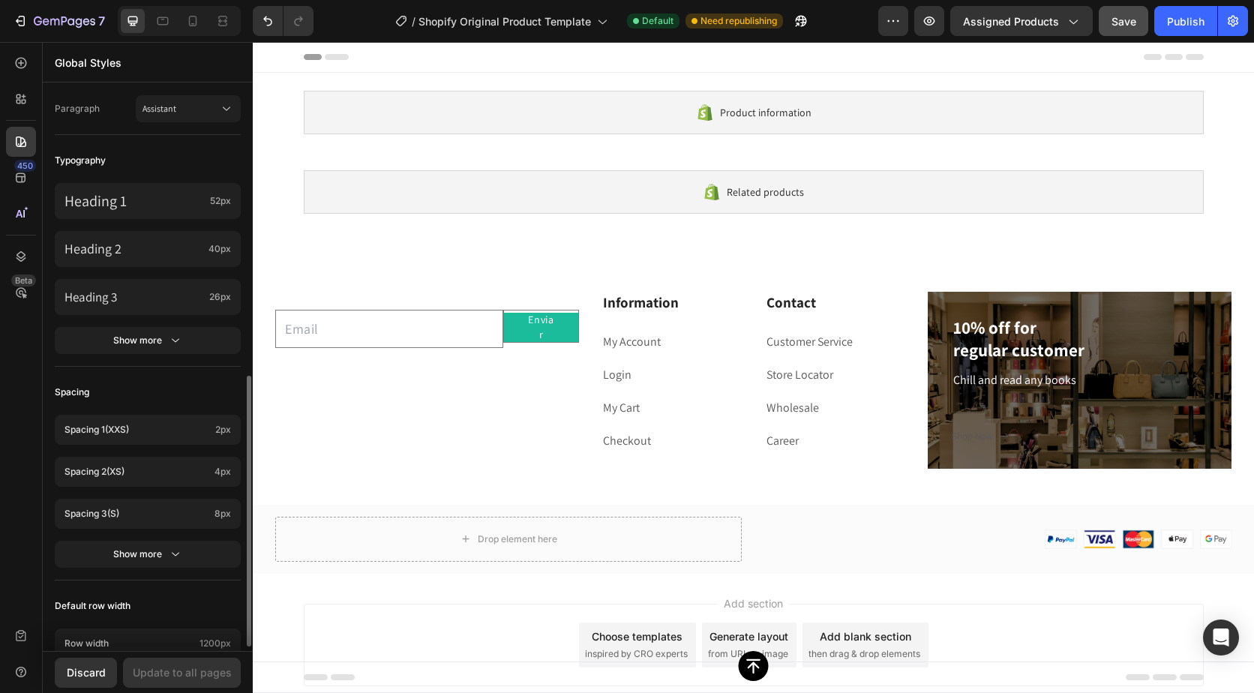
scroll to position [450, 0]
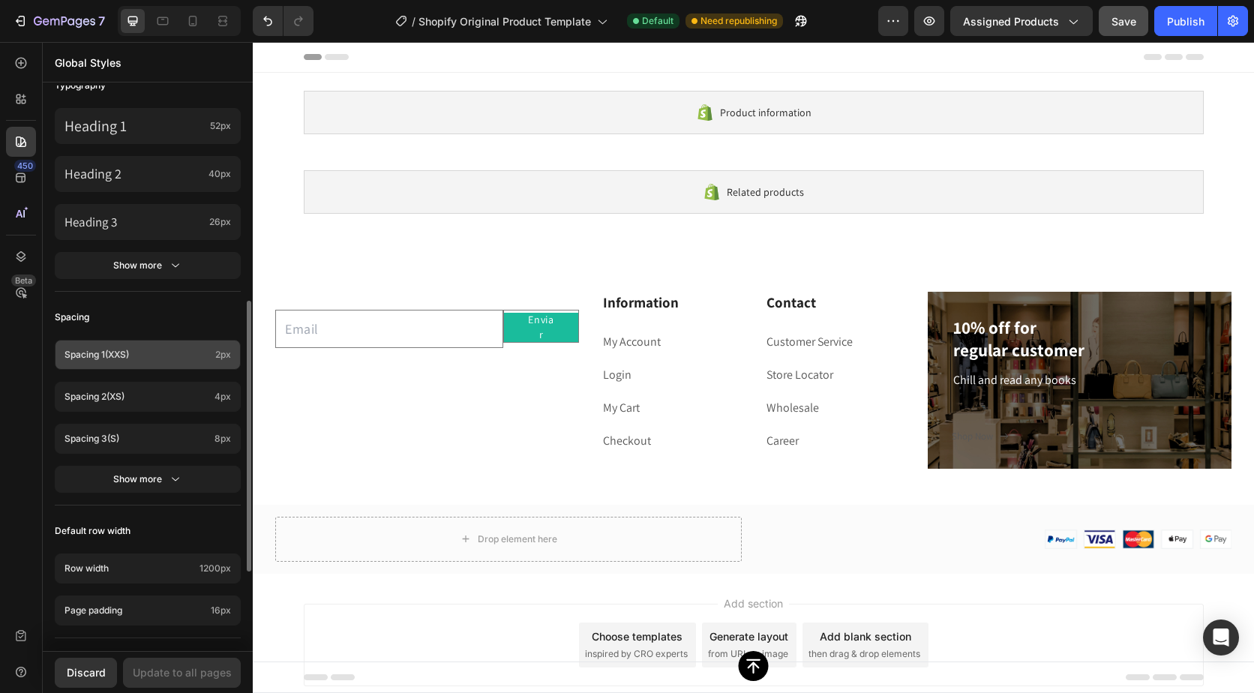
click at [189, 353] on p "Spacing 1 (xxs)" at bounding box center [137, 355] width 145 height 14
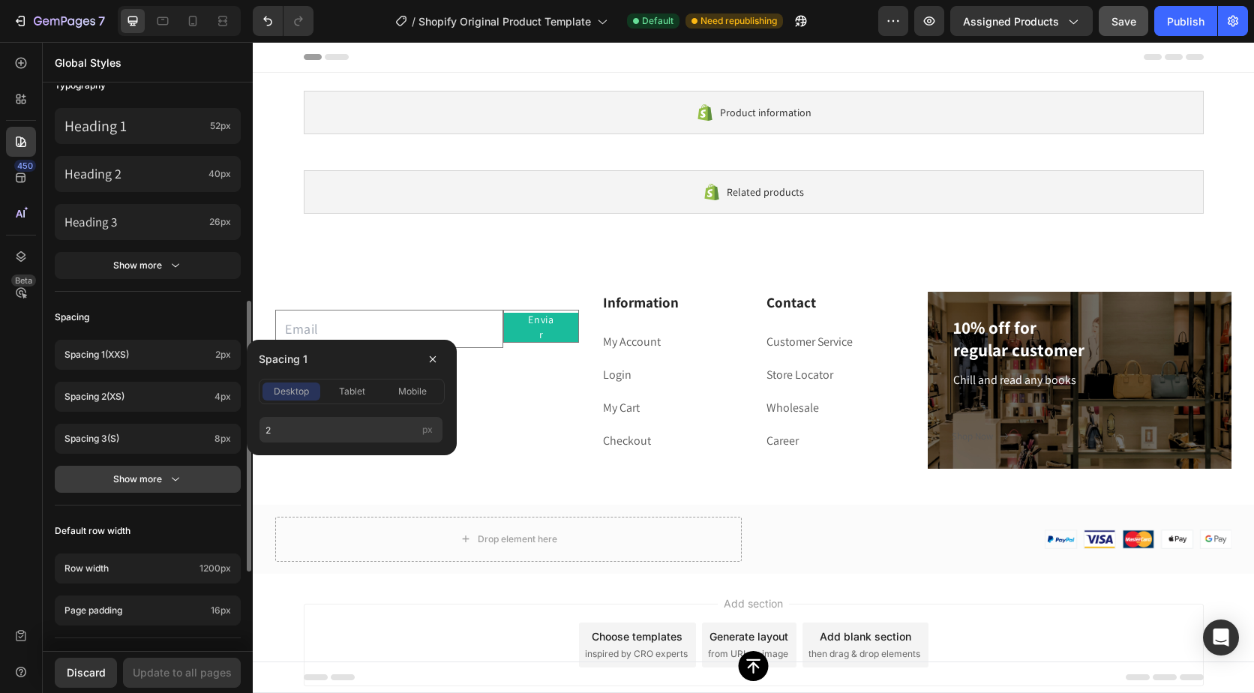
click at [163, 473] on button "Show more" at bounding box center [148, 479] width 186 height 27
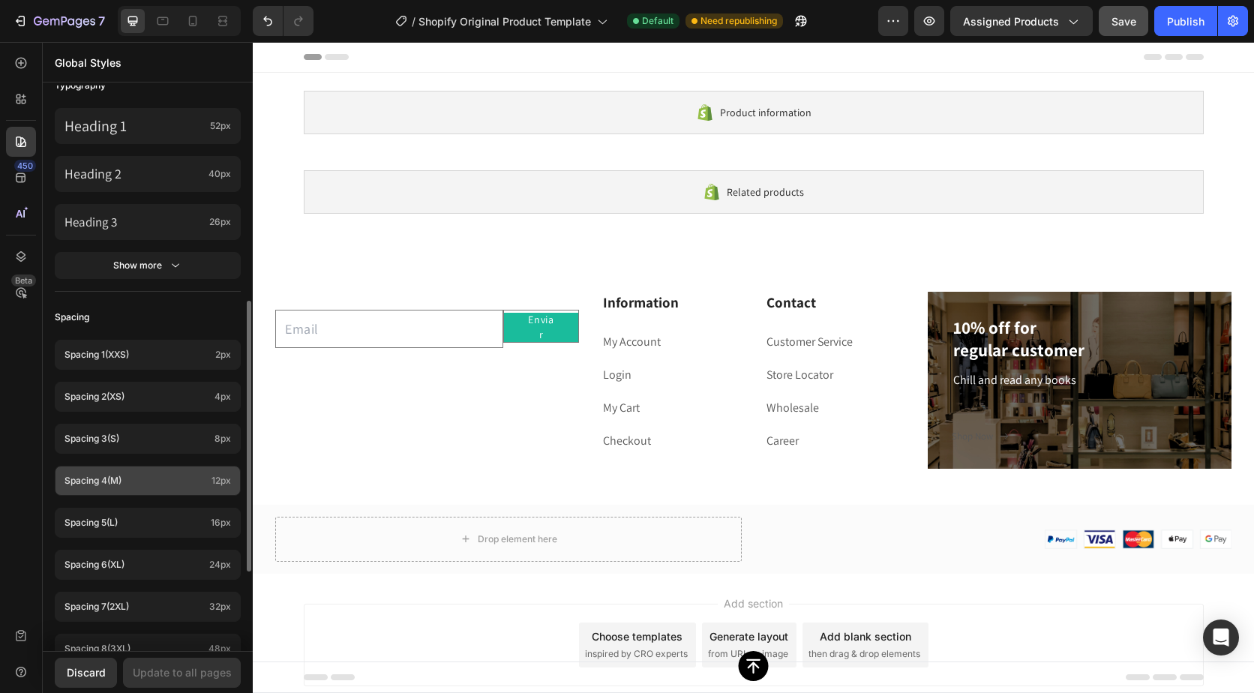
click at [158, 483] on p "Spacing 4 (m)" at bounding box center [135, 481] width 141 height 14
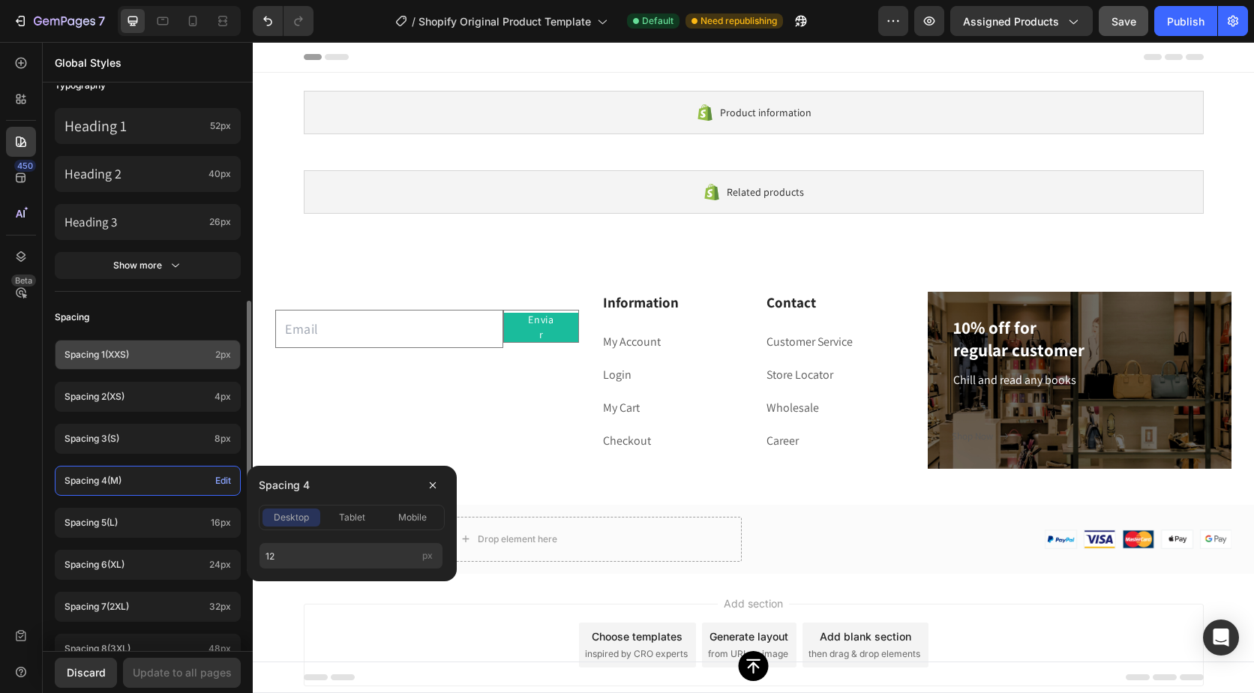
click at [166, 359] on p "Spacing 1 (xxs)" at bounding box center [137, 355] width 145 height 14
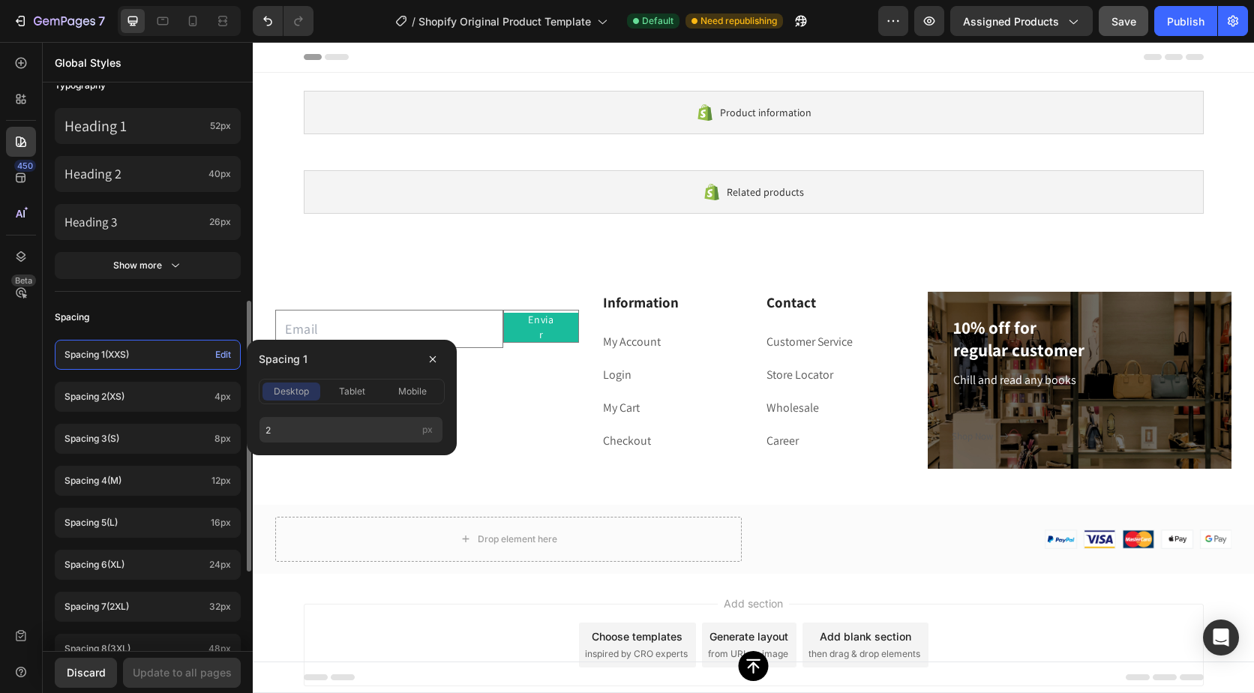
click at [194, 296] on div "Your theme has changed to Olivessa Moda Store Preview theme styles Colors Butto…" at bounding box center [148, 372] width 210 height 1474
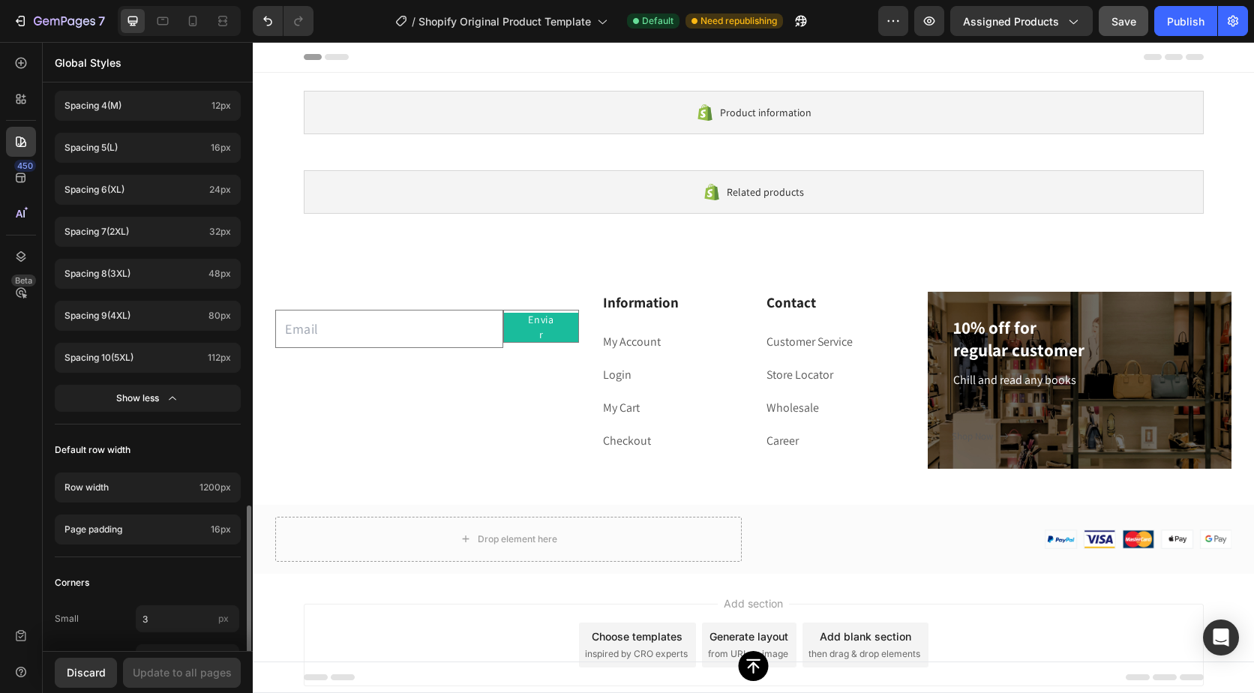
scroll to position [900, 0]
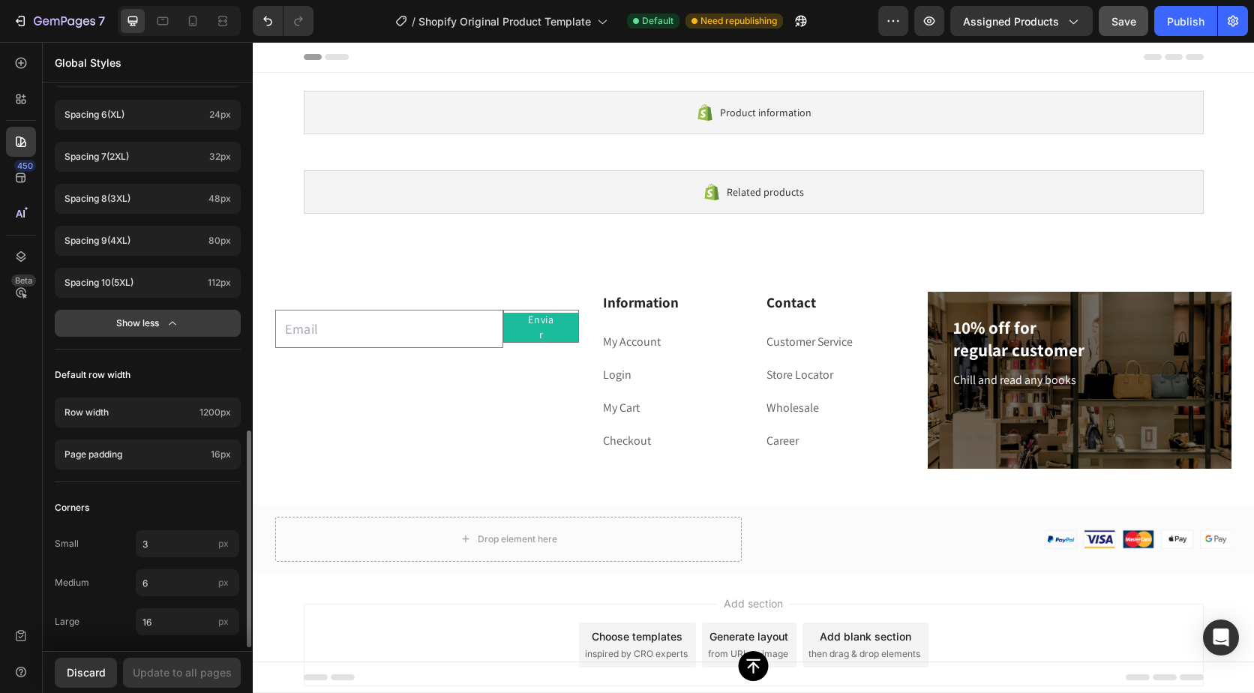
click at [158, 318] on div "Show less" at bounding box center [148, 323] width 64 height 15
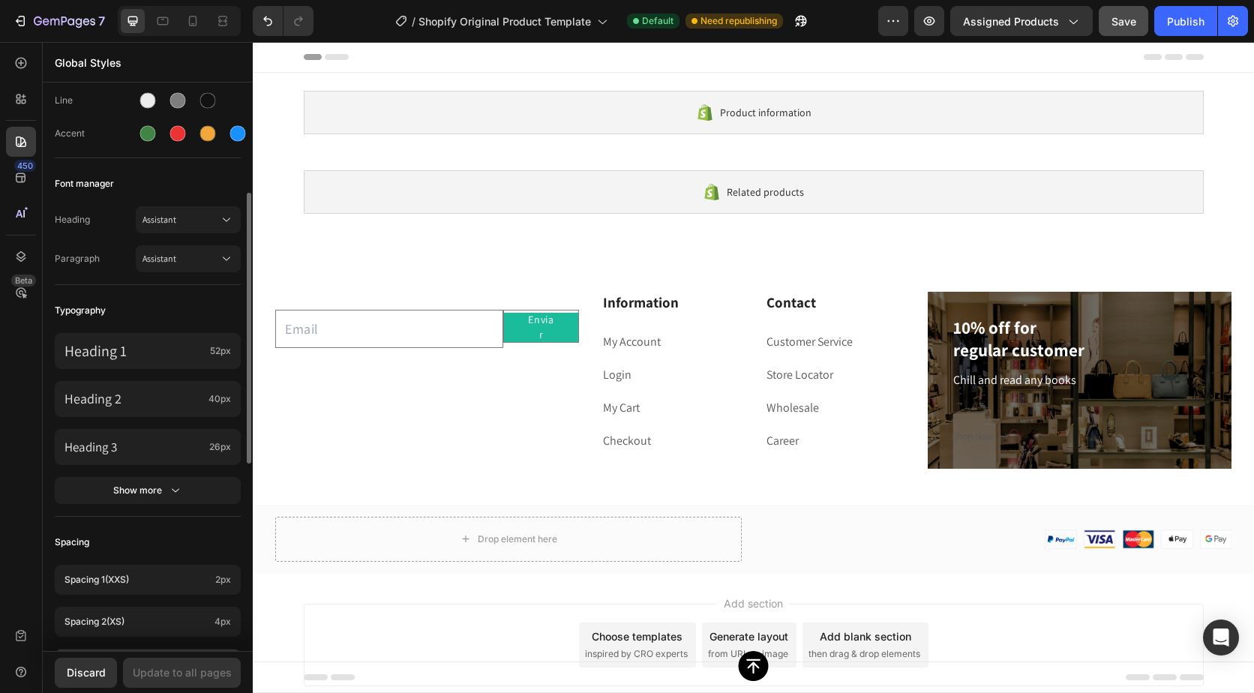
scroll to position [150, 0]
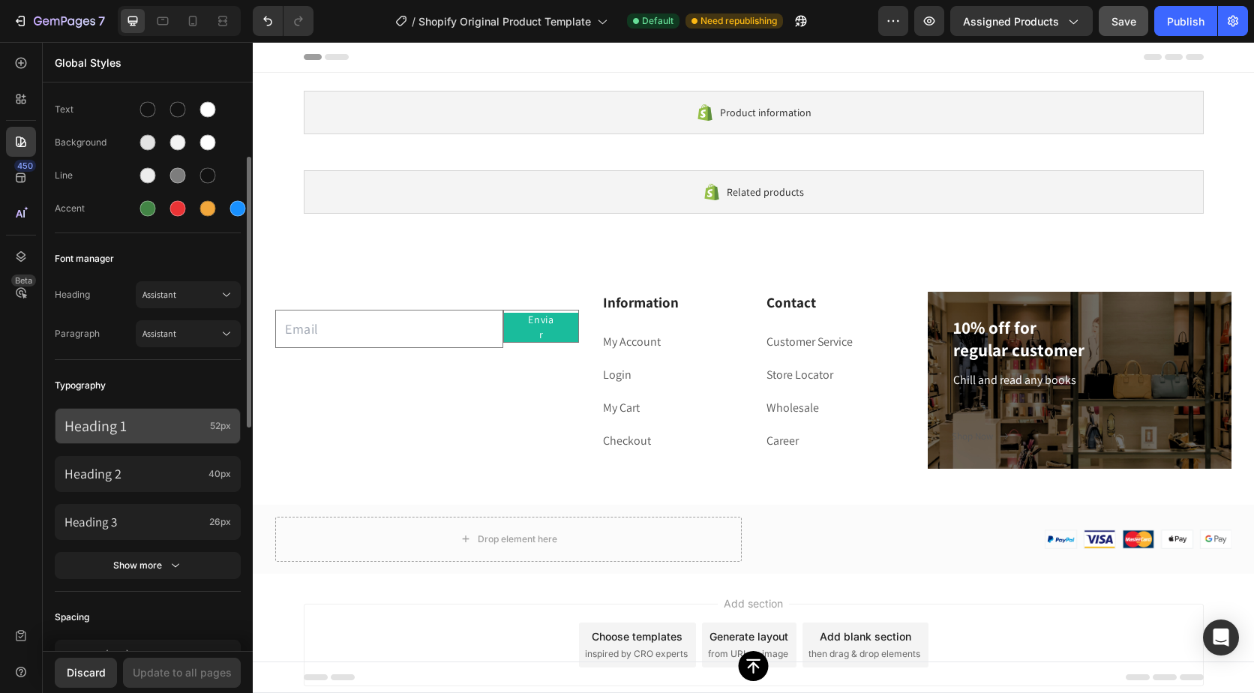
click at [153, 419] on p "Heading 1" at bounding box center [135, 426] width 140 height 20
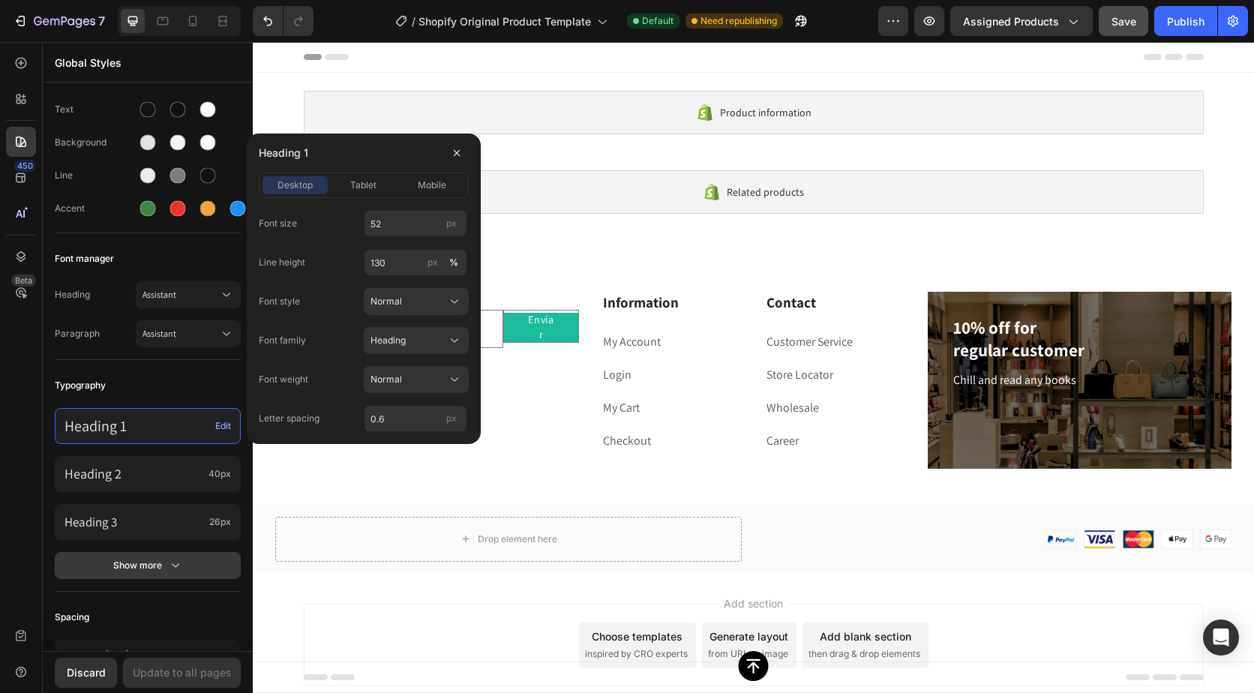
click at [164, 556] on button "Show more" at bounding box center [148, 565] width 186 height 27
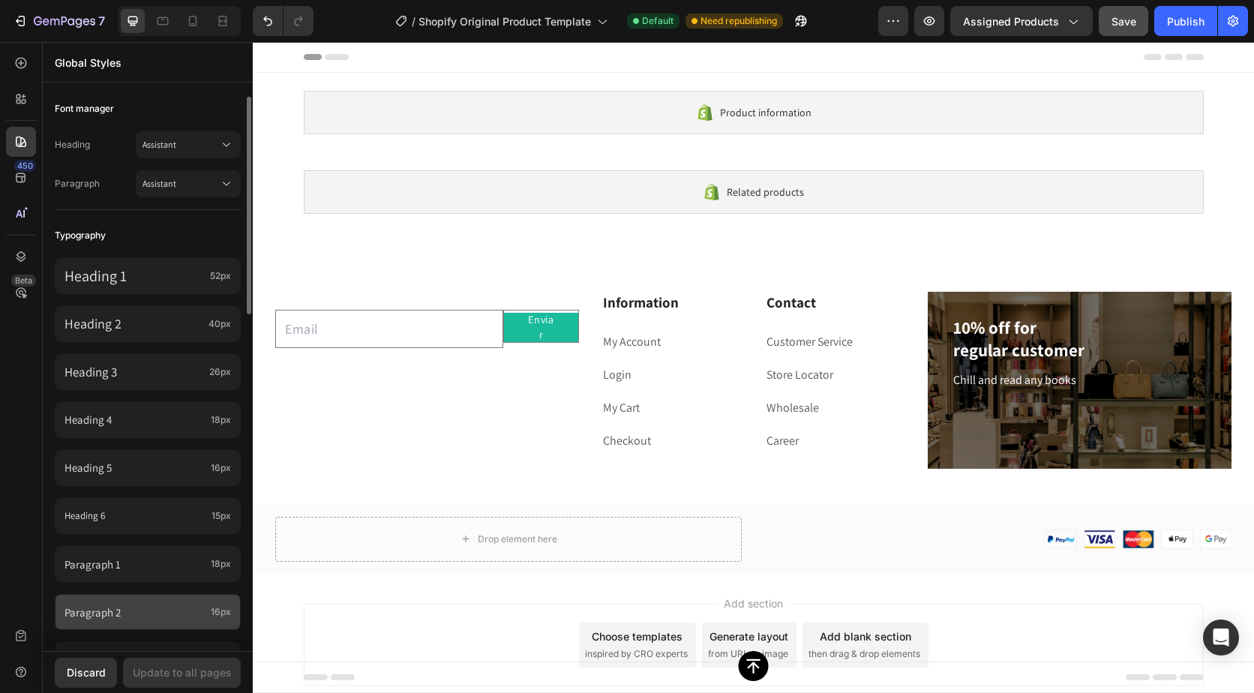
scroll to position [375, 0]
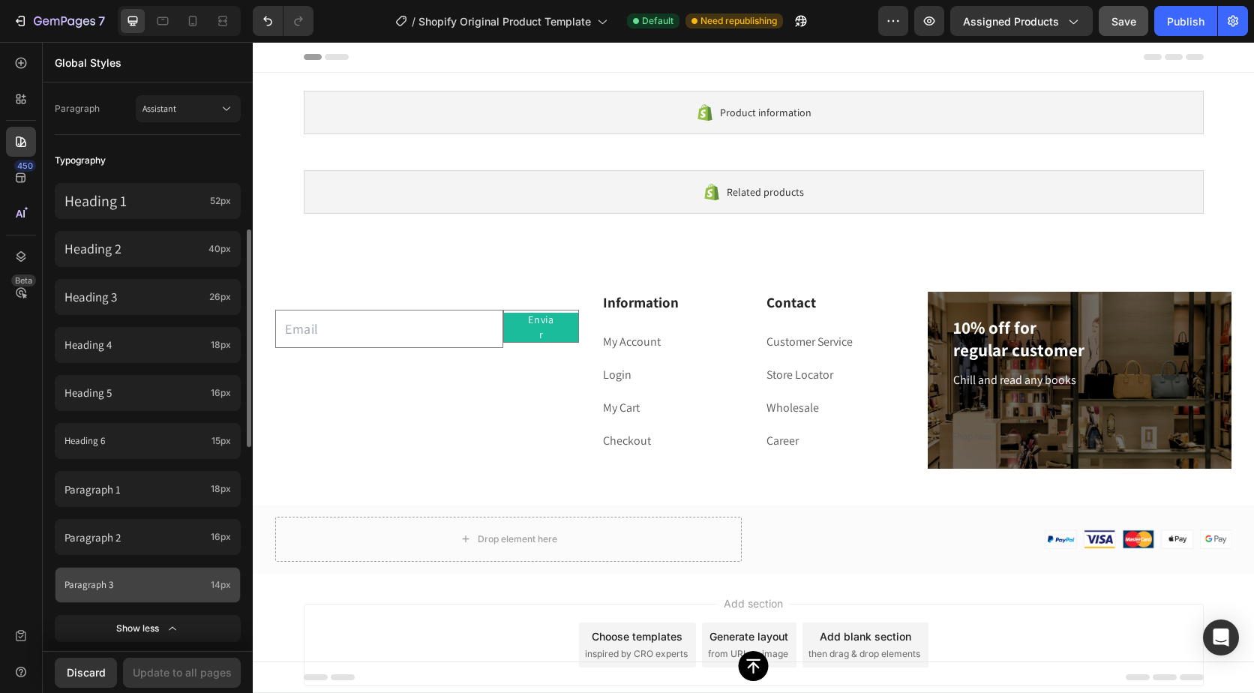
click at [128, 593] on div "Paragraph 3 14px" at bounding box center [148, 585] width 186 height 36
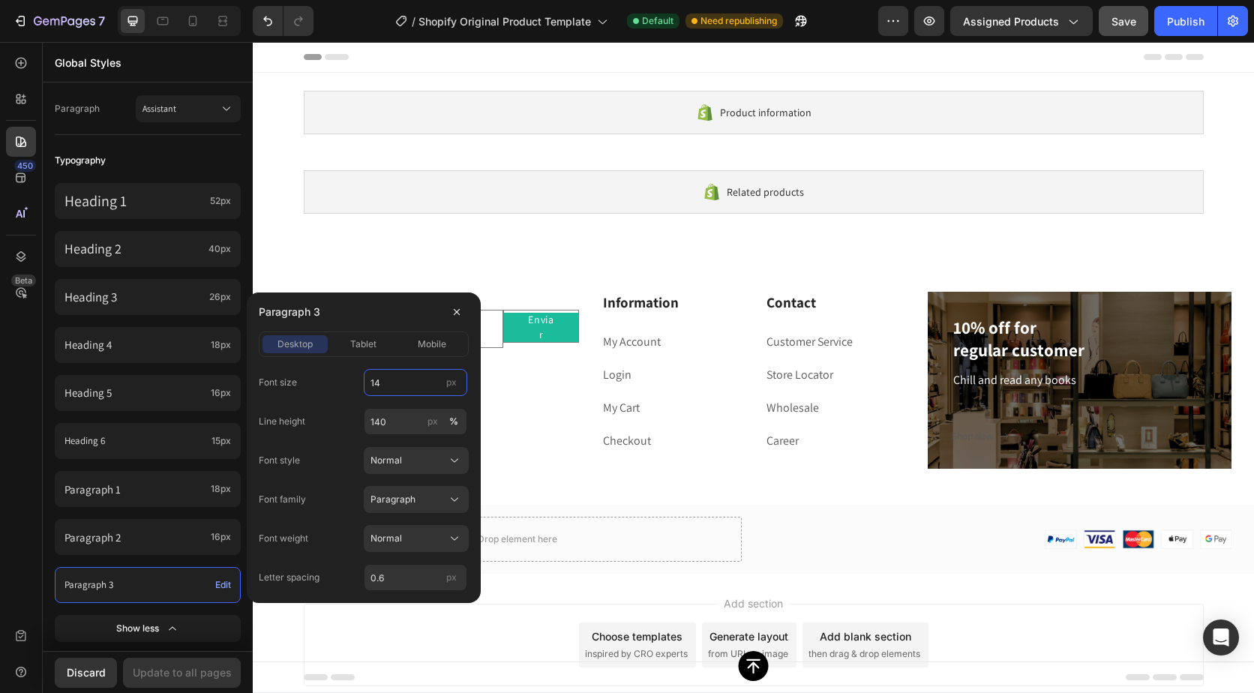
click at [401, 384] on input "14" at bounding box center [416, 382] width 104 height 27
type input "1"
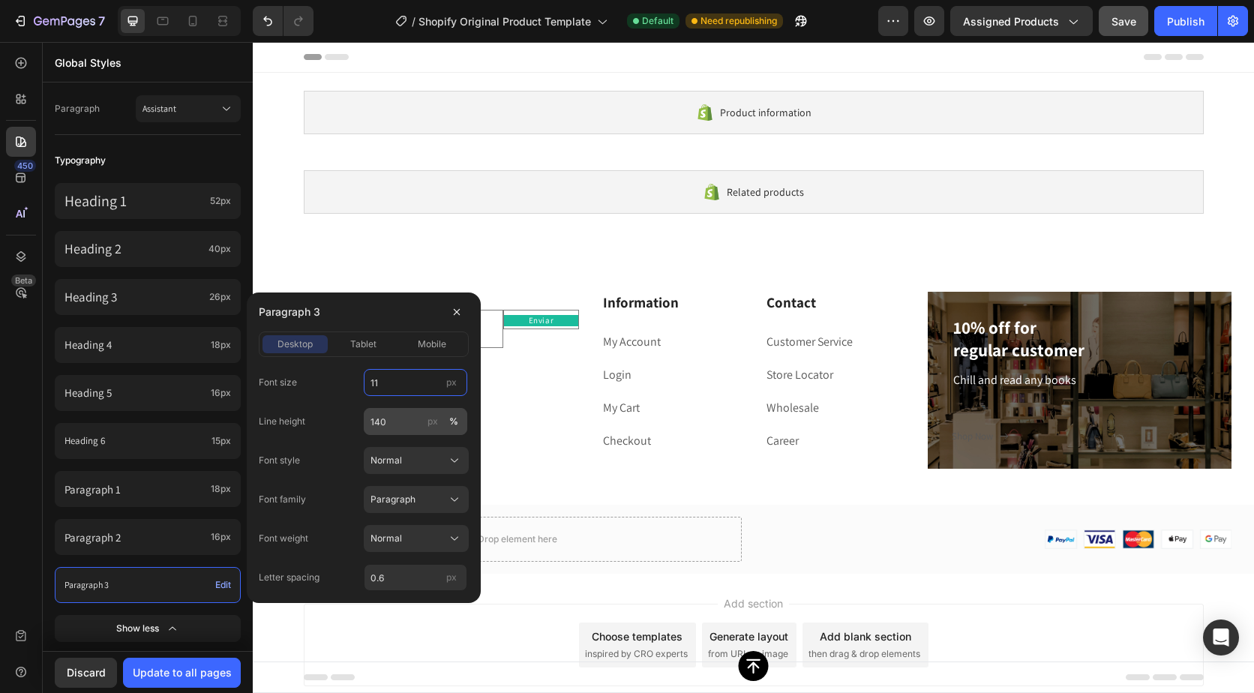
type input "11"
click at [404, 426] on input "140" at bounding box center [416, 421] width 104 height 27
type input "1"
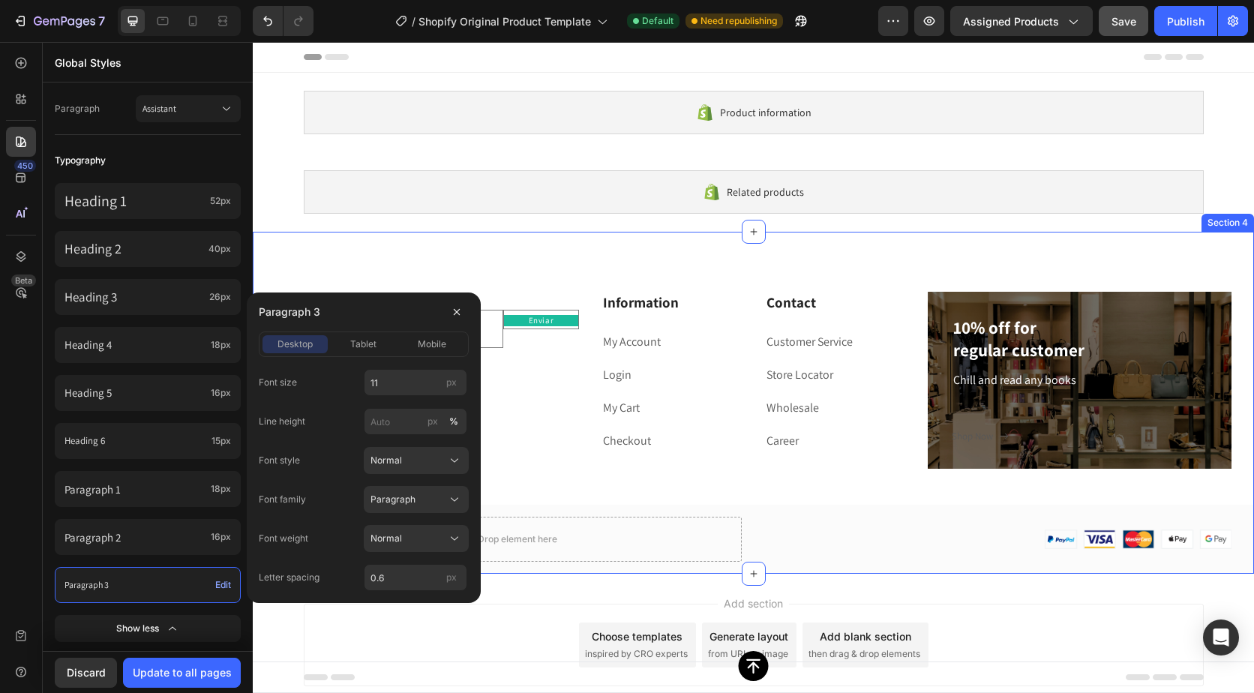
click at [397, 263] on div "Email Field Enviar Submit Button Row Newsletter Information Heading My Account …" at bounding box center [754, 403] width 1002 height 342
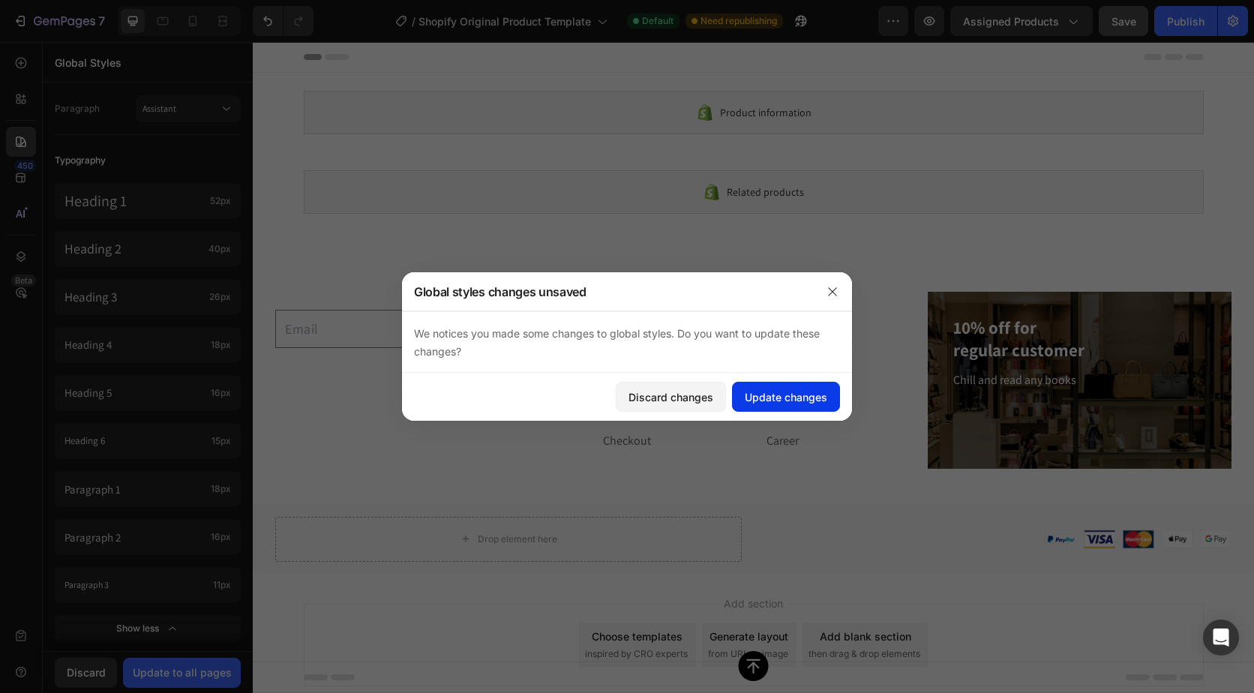
click at [773, 395] on div "Update changes" at bounding box center [786, 397] width 83 height 16
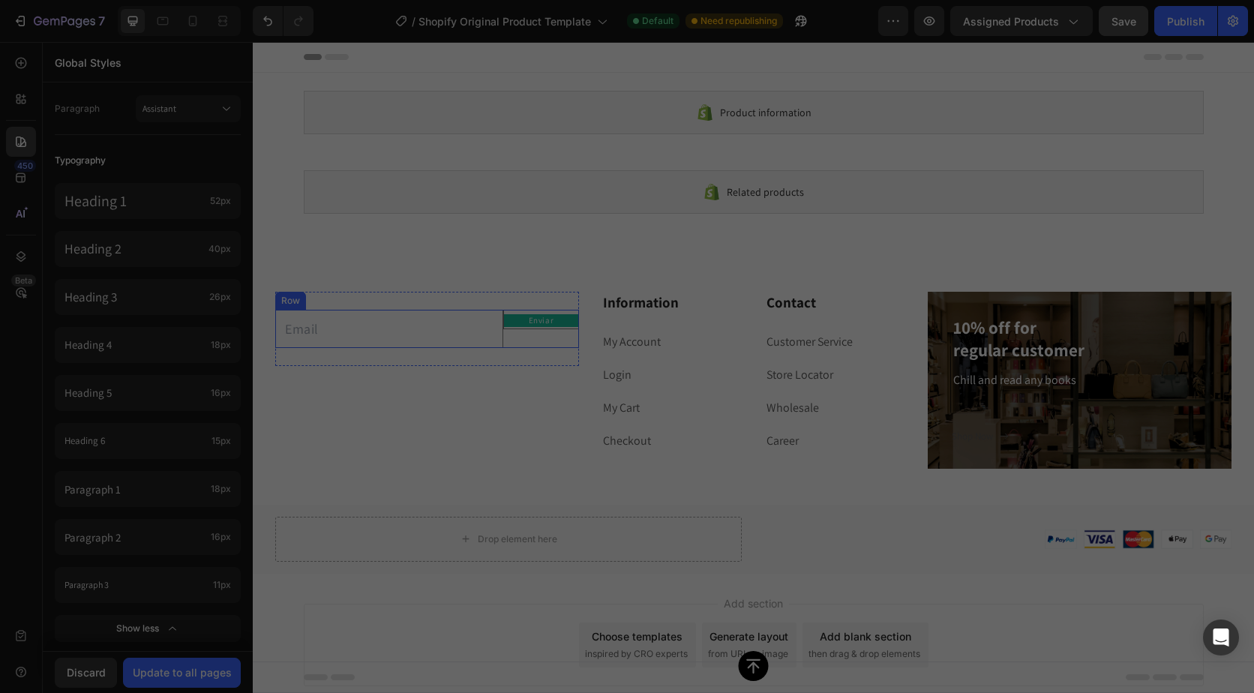
click at [538, 334] on div "Enviar Submit Button" at bounding box center [541, 329] width 76 height 38
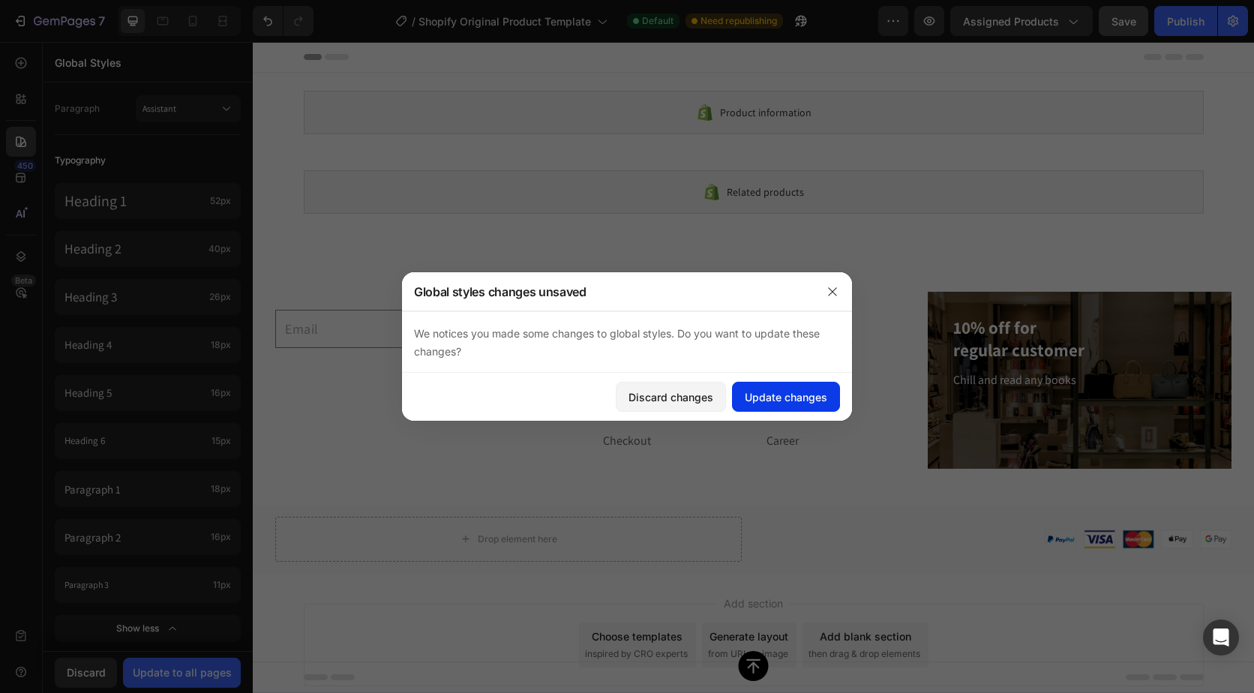
click at [780, 395] on div "Update changes" at bounding box center [786, 397] width 83 height 16
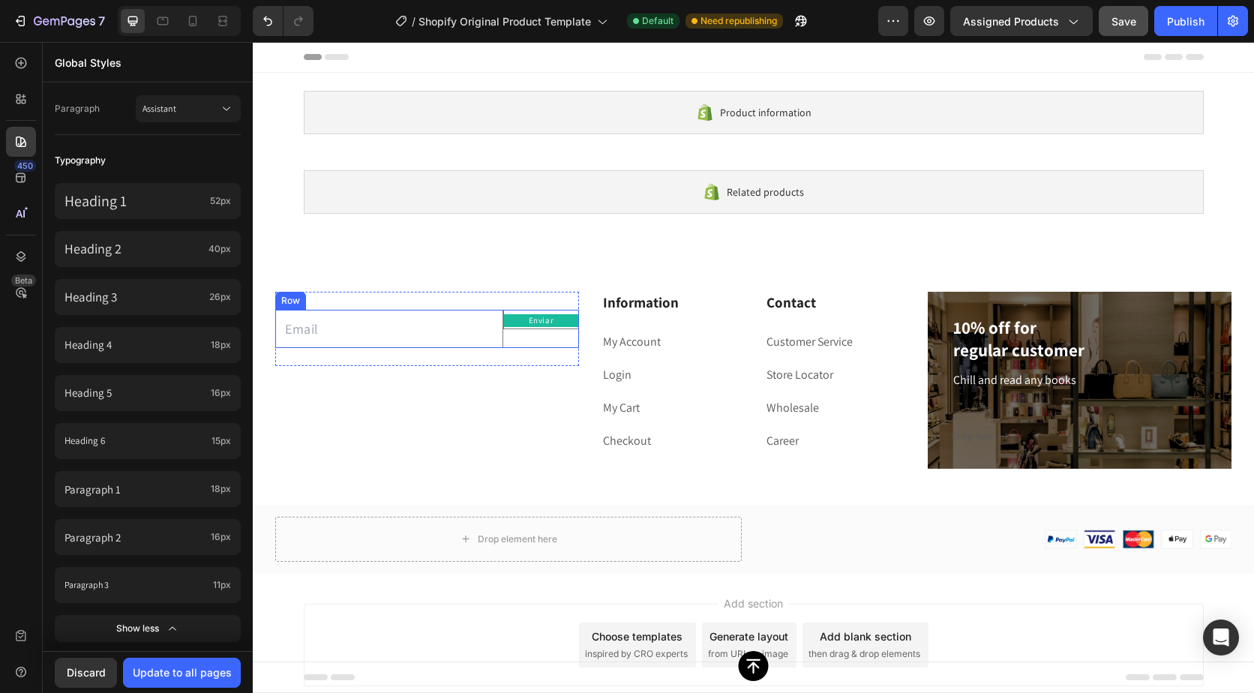
click at [557, 347] on div "Enviar Submit Button" at bounding box center [541, 329] width 76 height 38
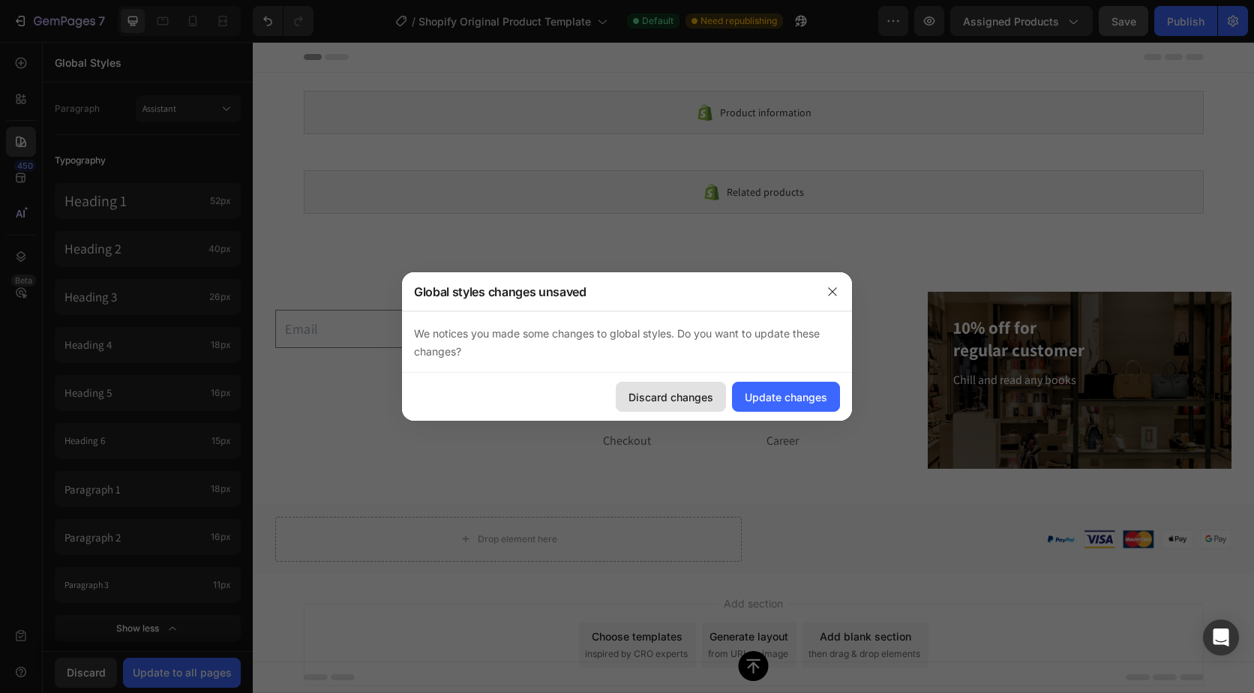
click at [689, 395] on div "Discard changes" at bounding box center [671, 397] width 85 height 16
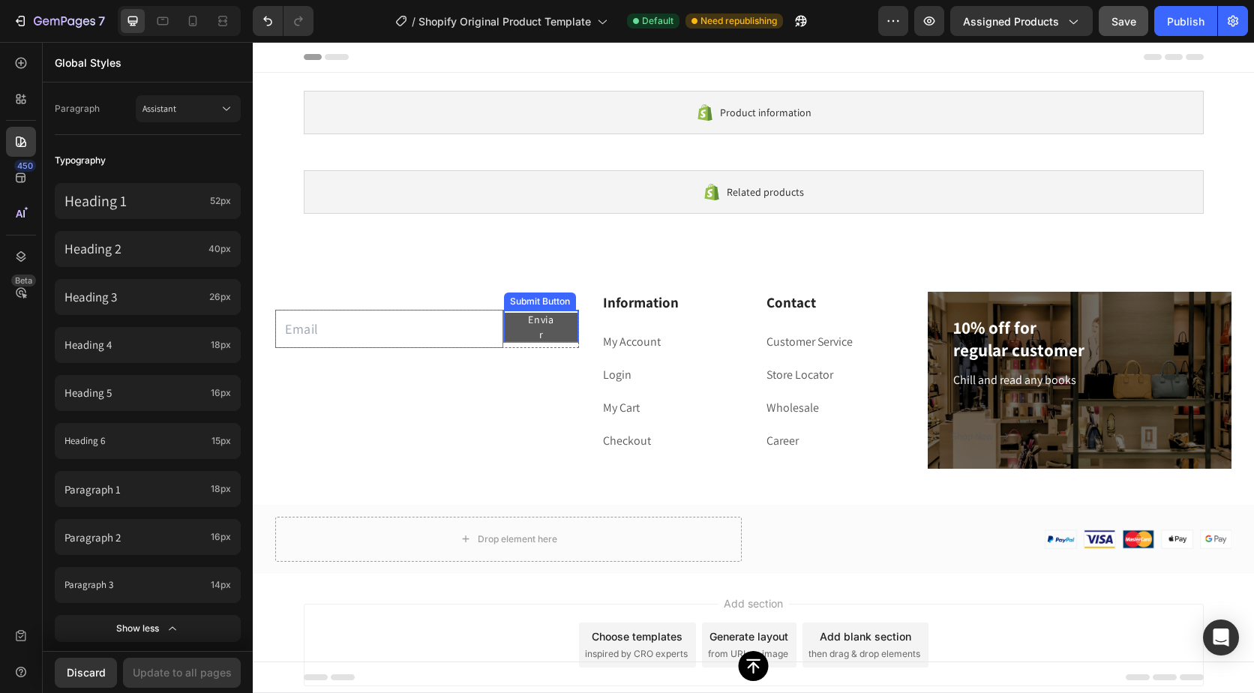
click at [509, 339] on button "Enviar" at bounding box center [541, 327] width 74 height 29
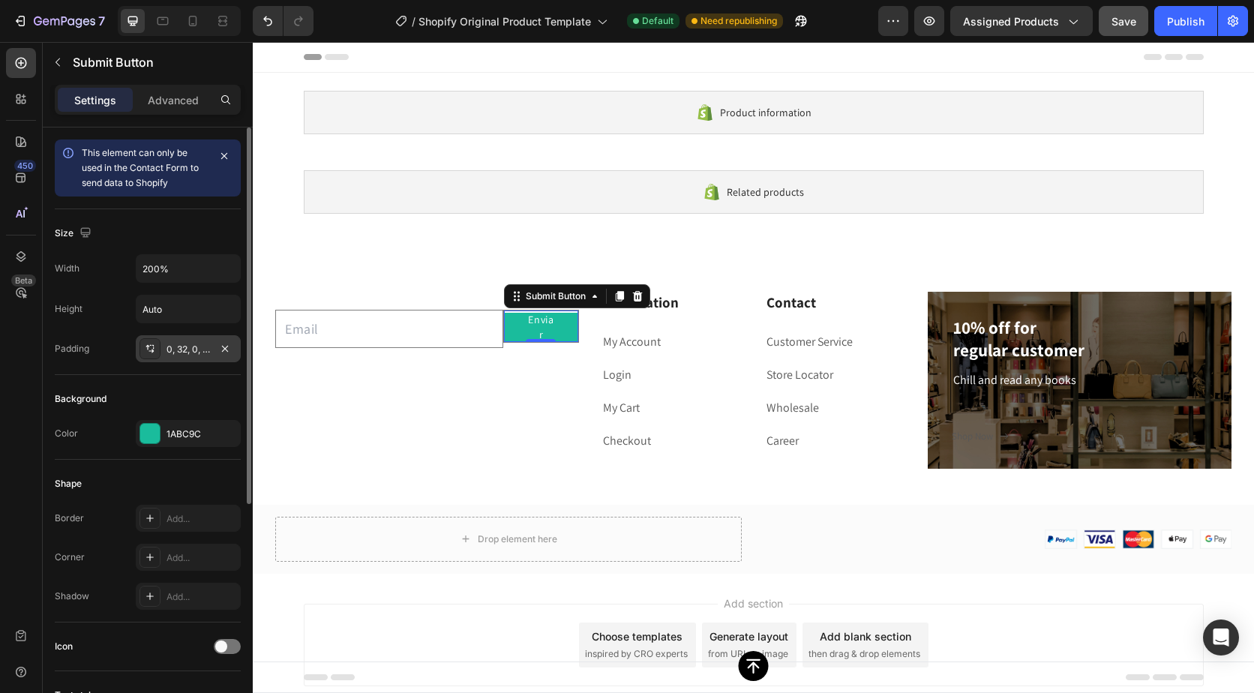
click at [182, 348] on div "0, 32, 0, 32" at bounding box center [189, 350] width 44 height 14
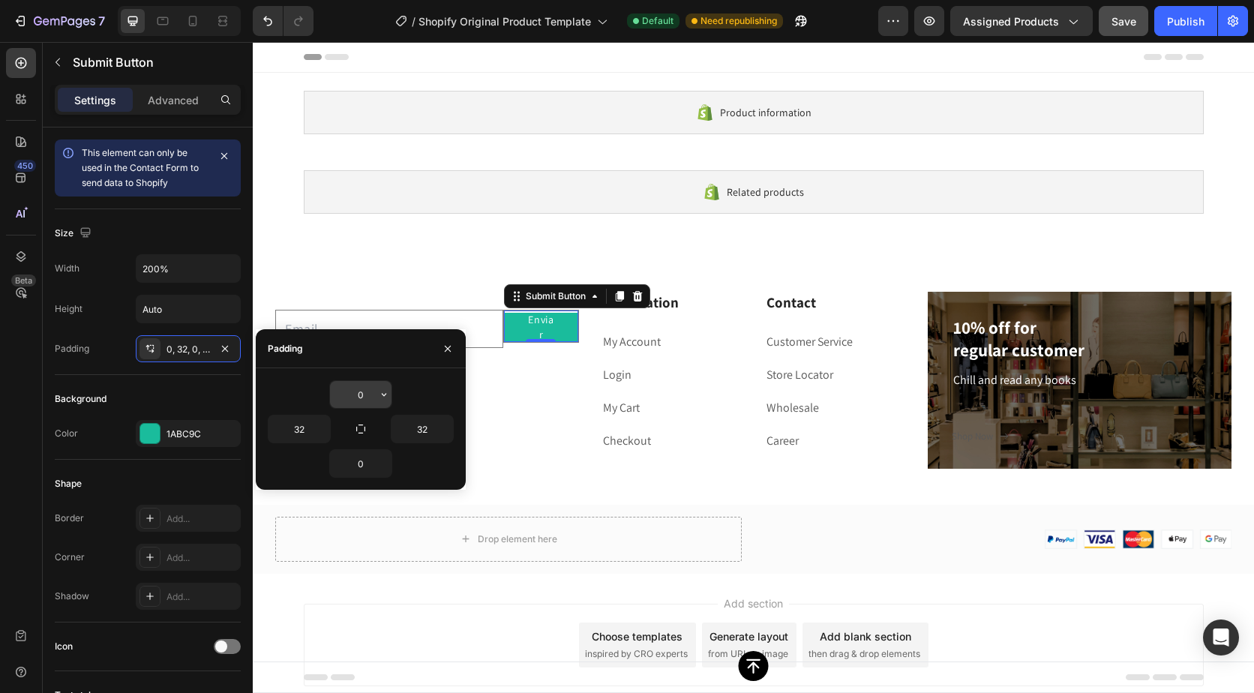
click at [374, 390] on input "0" at bounding box center [361, 394] width 62 height 27
click at [390, 399] on button "button" at bounding box center [384, 394] width 15 height 27
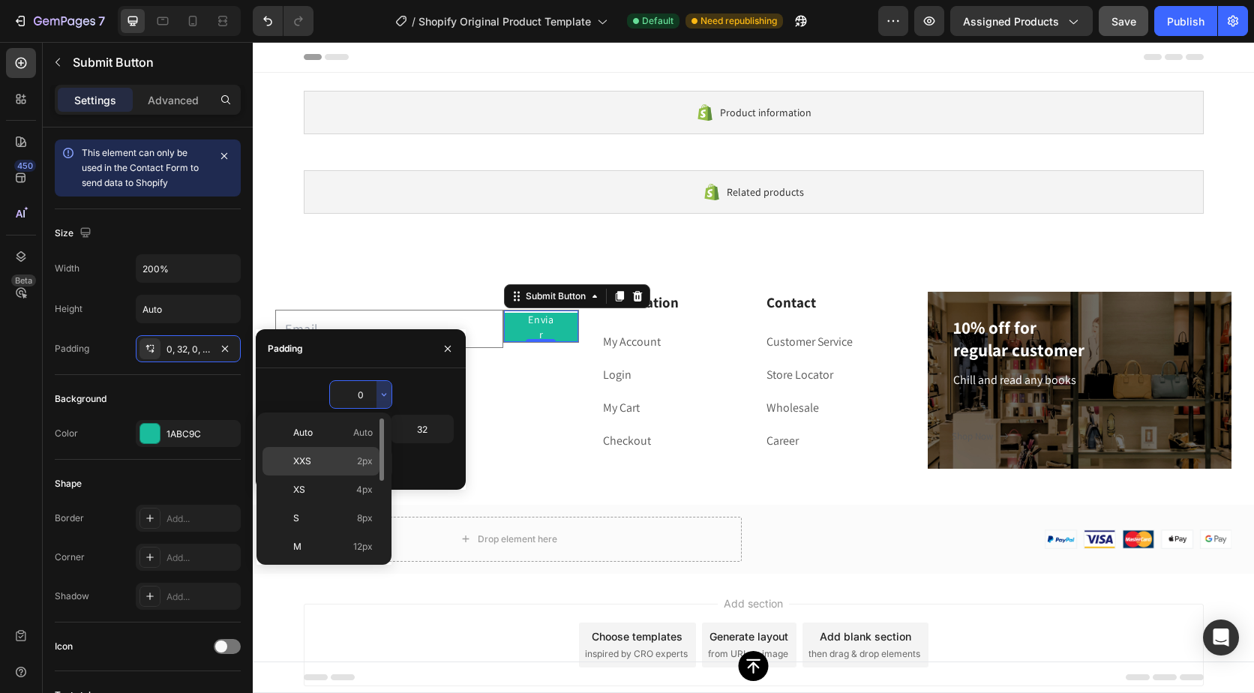
click at [362, 456] on span "2px" at bounding box center [365, 462] width 16 height 14
type input "2"
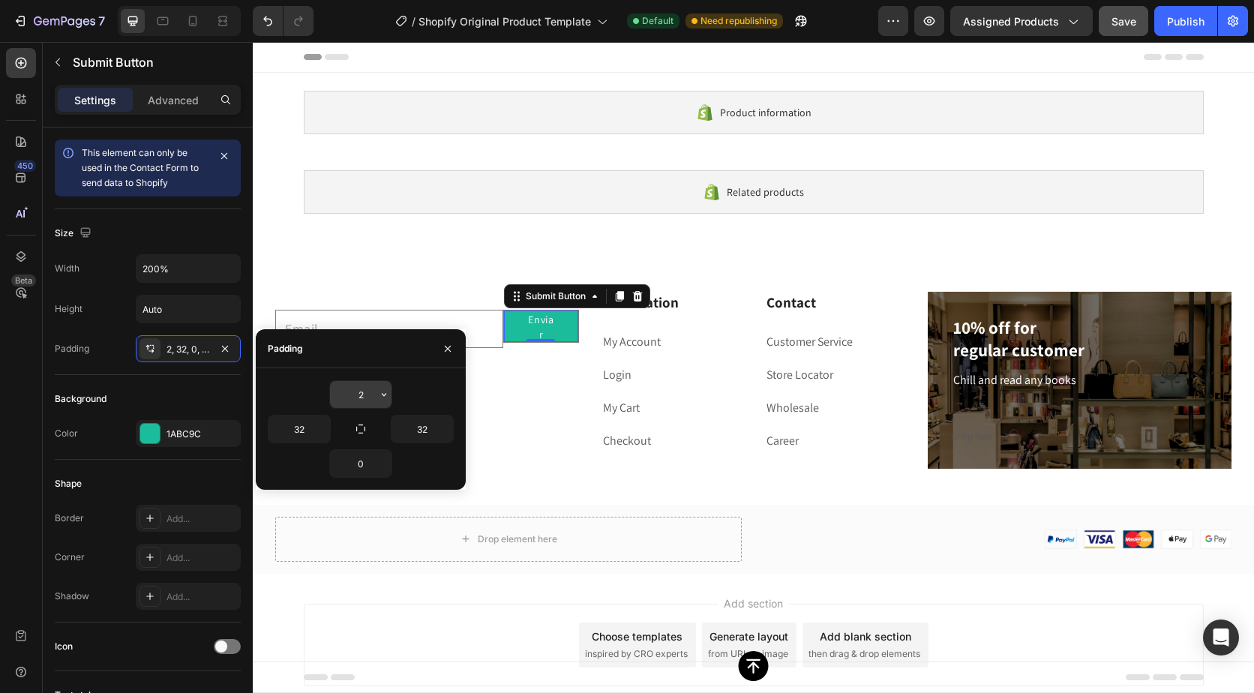
click at [374, 397] on input "2" at bounding box center [361, 394] width 62 height 27
click at [380, 461] on icon "button" at bounding box center [384, 464] width 12 height 12
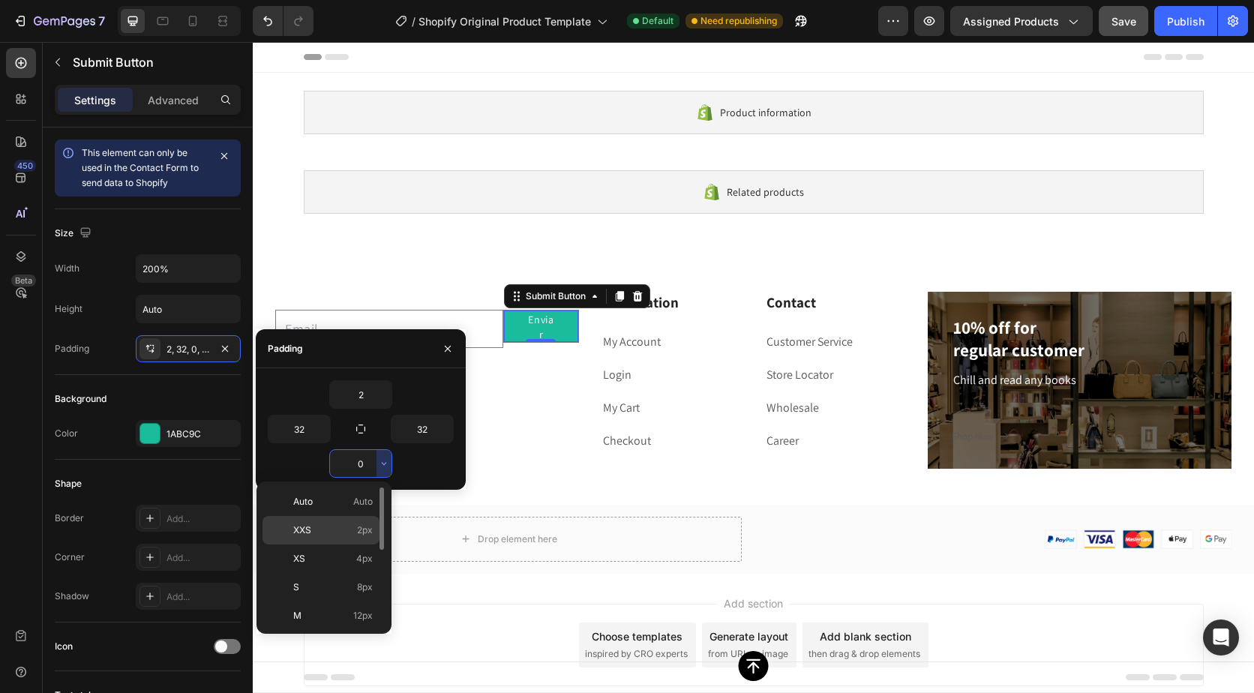
click at [360, 524] on span "2px" at bounding box center [365, 531] width 16 height 14
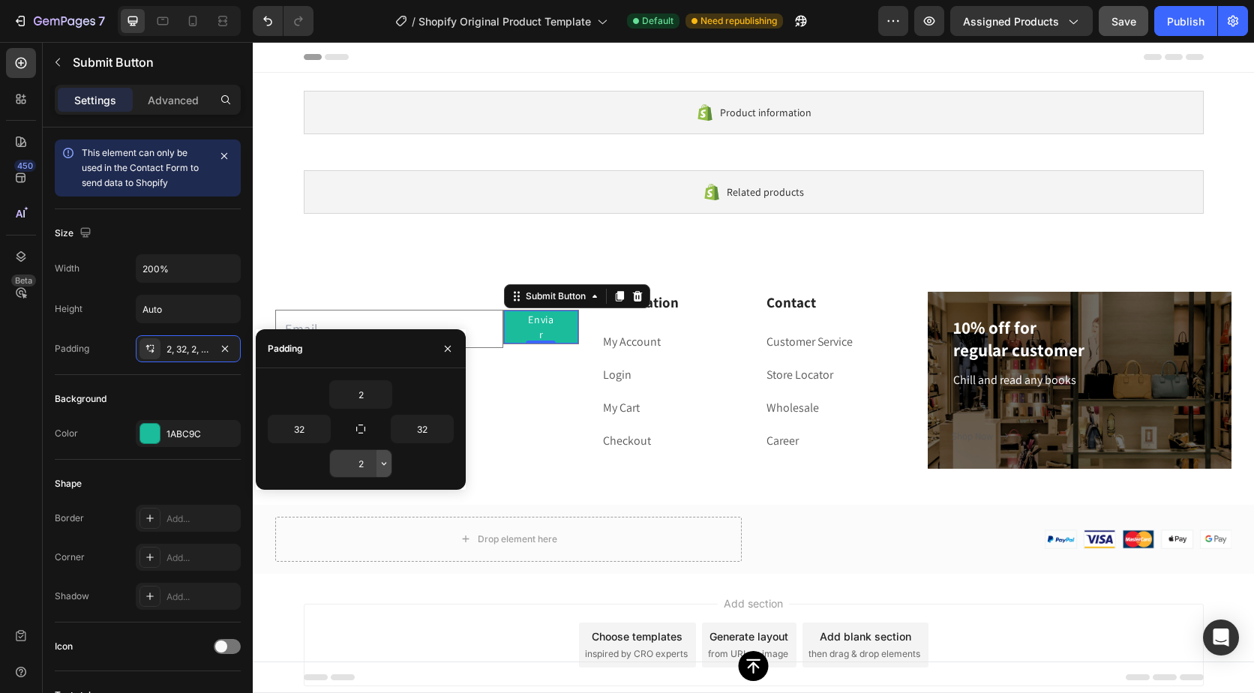
click at [380, 464] on icon "button" at bounding box center [384, 464] width 12 height 12
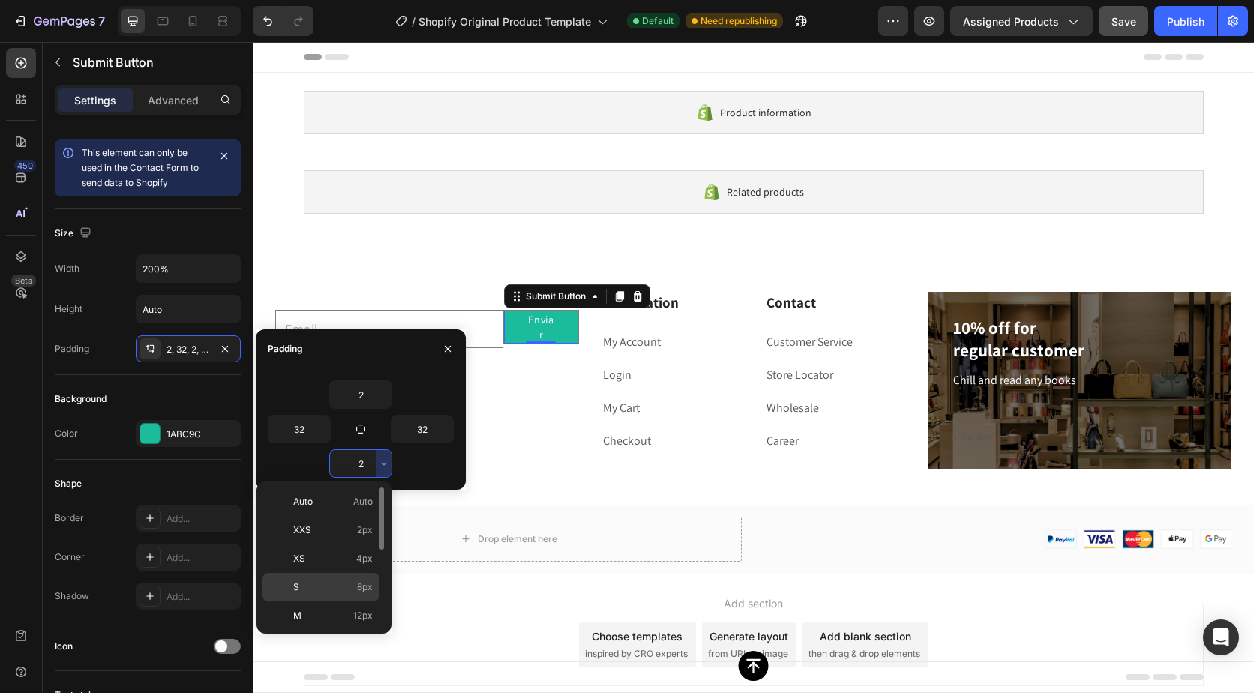
drag, startPoint x: 110, startPoint y: 541, endPoint x: 363, endPoint y: 583, distance: 256.3
click at [363, 583] on span "8px" at bounding box center [365, 588] width 16 height 14
type input "8"
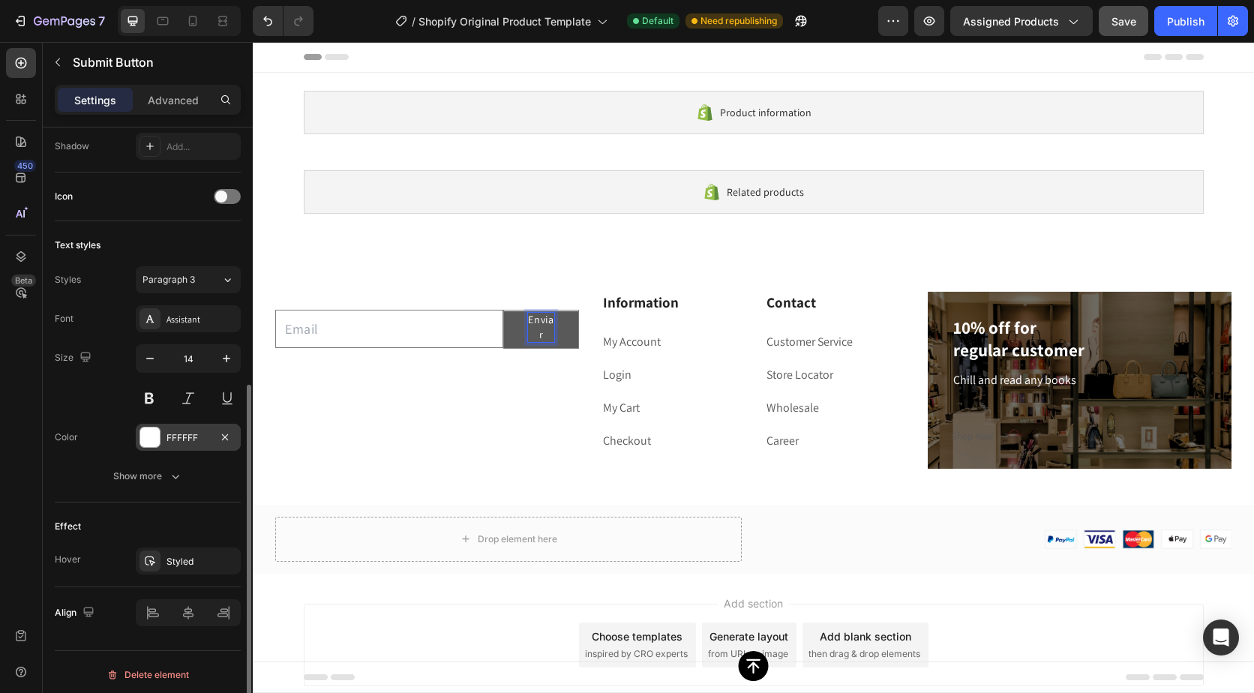
scroll to position [455, 0]
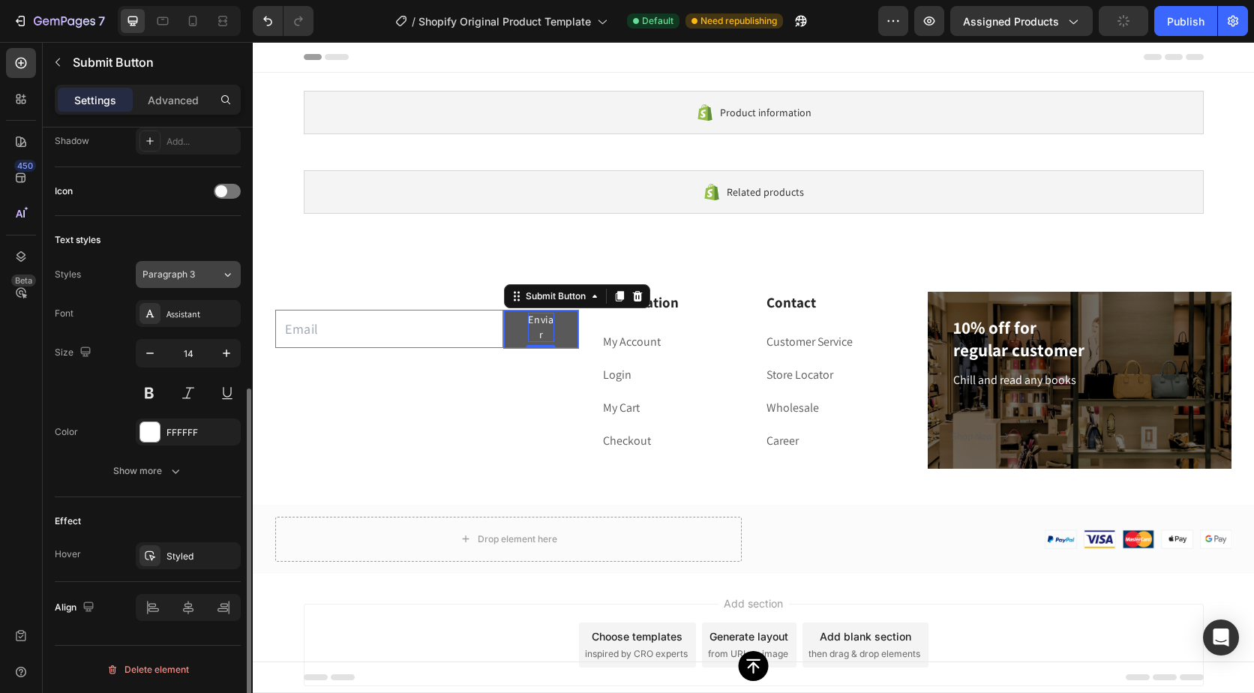
click at [197, 278] on div "Paragraph 3" at bounding box center [173, 275] width 61 height 14
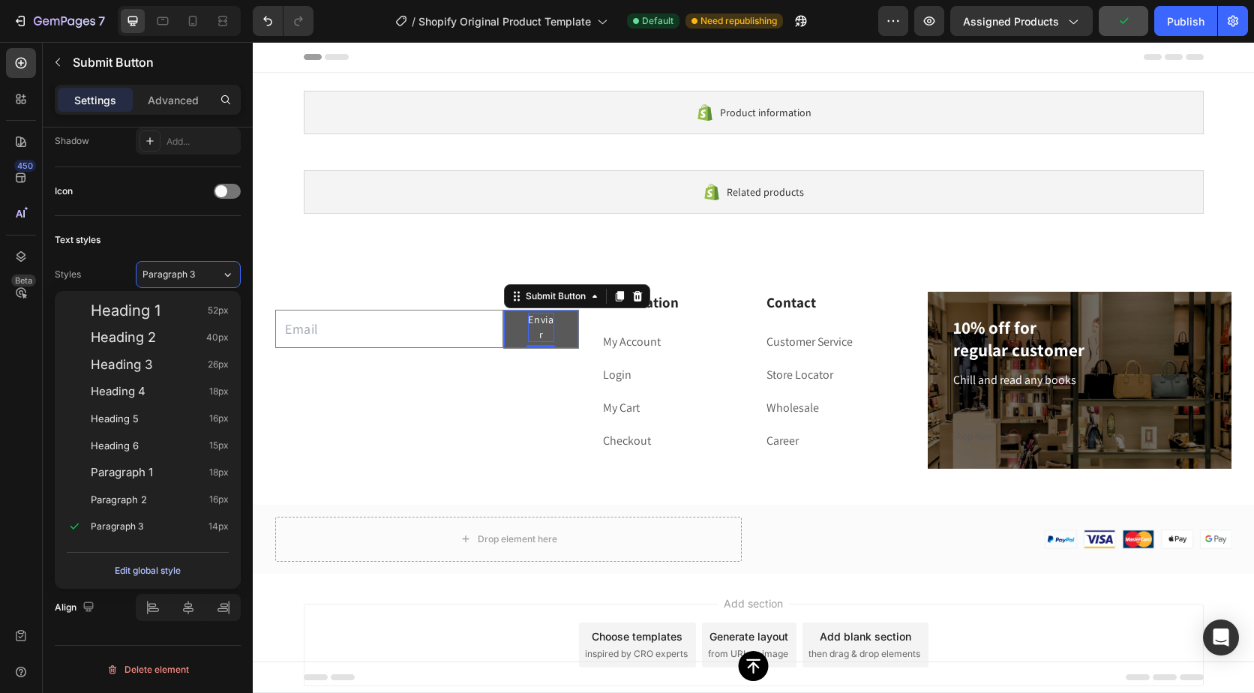
click at [144, 567] on div "Edit global style" at bounding box center [148, 571] width 66 height 18
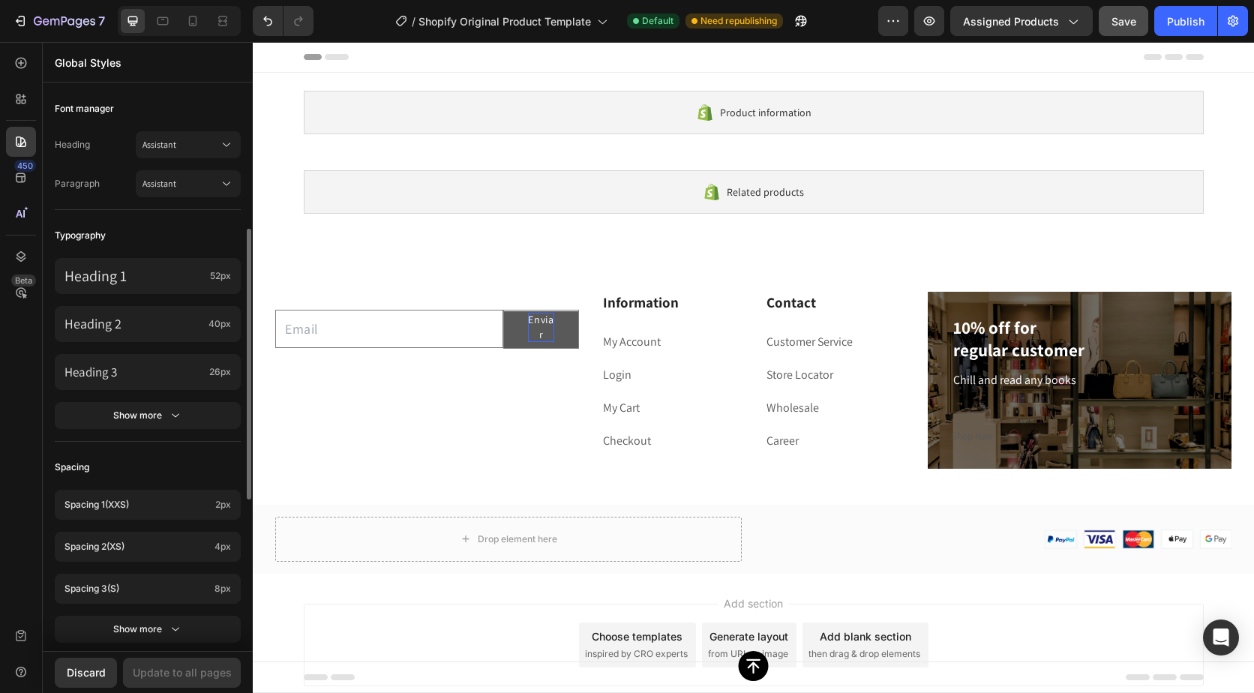
scroll to position [375, 0]
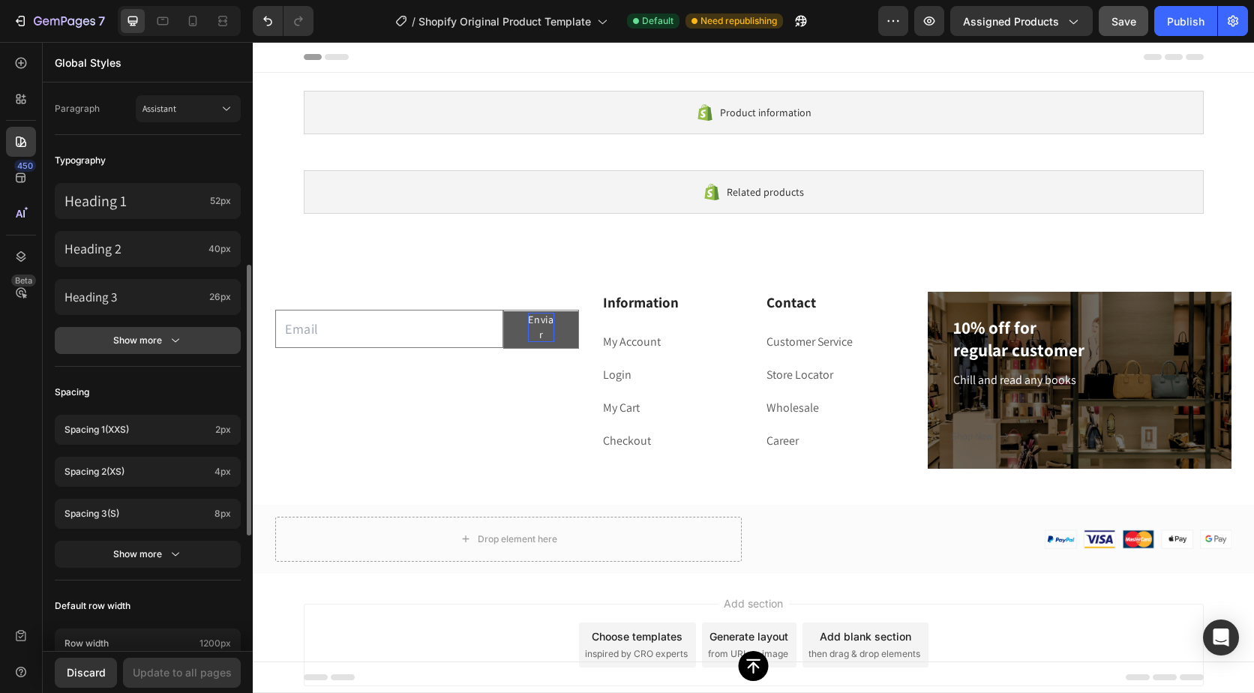
click at [179, 332] on button "Show more" at bounding box center [148, 340] width 186 height 27
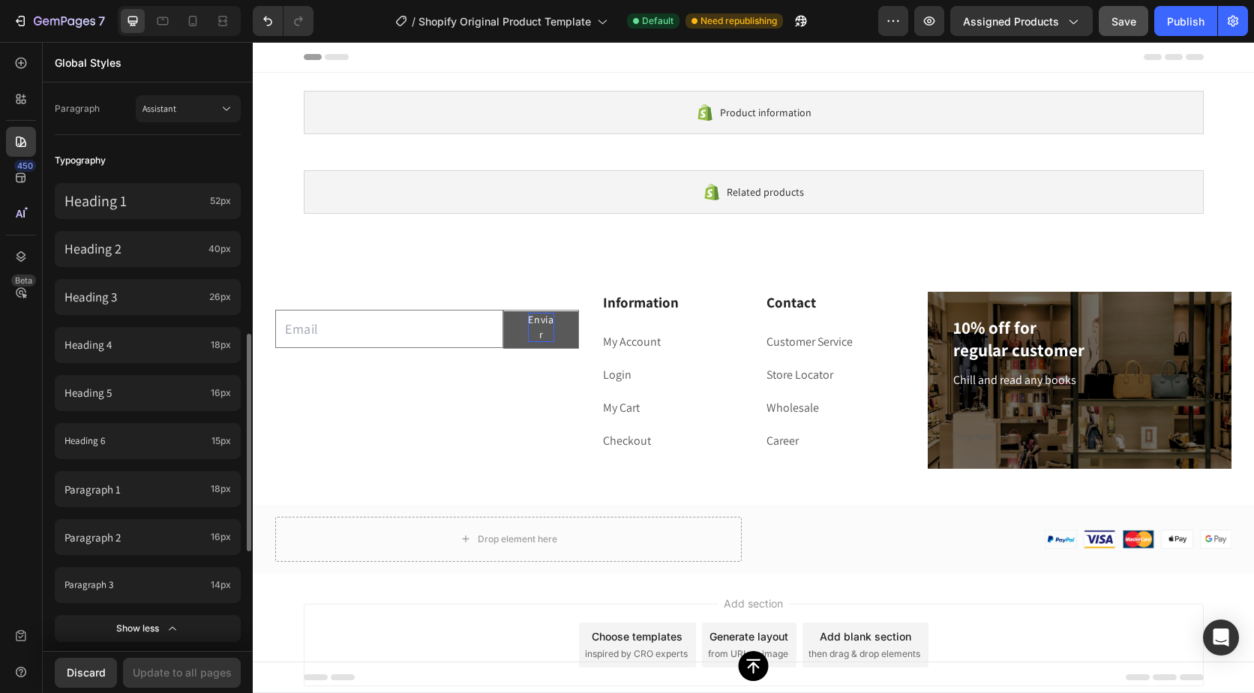
scroll to position [450, 0]
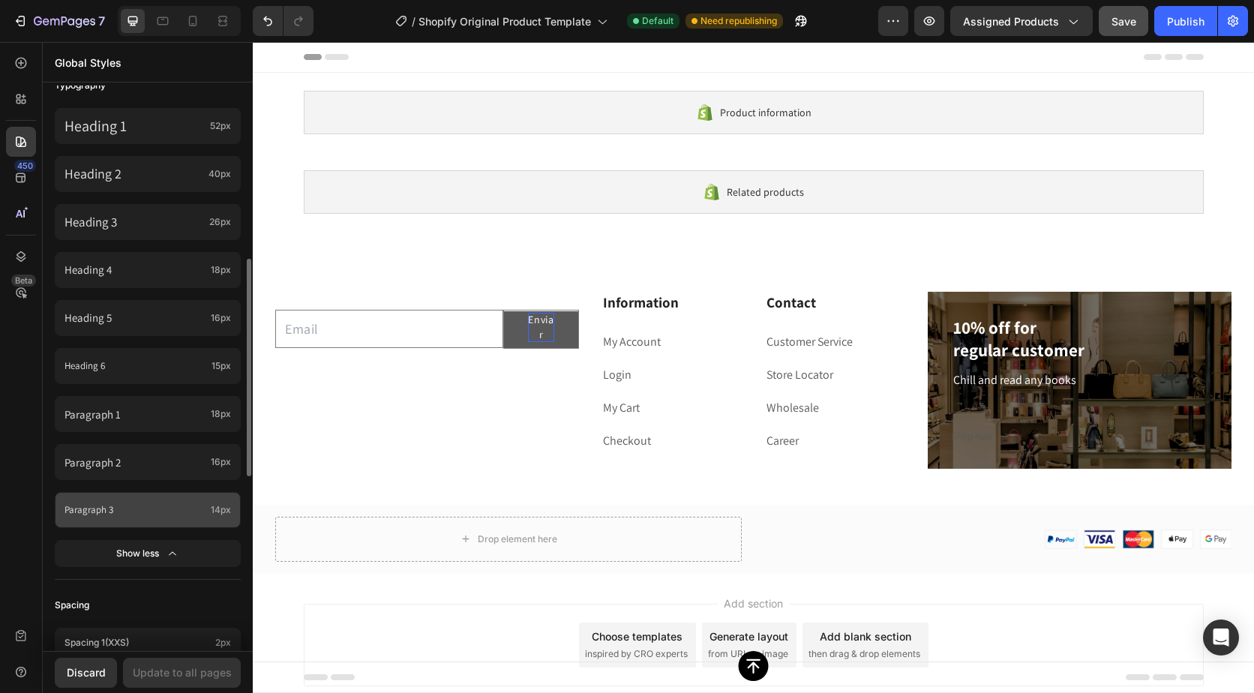
click at [173, 503] on p "Paragraph 3" at bounding box center [135, 510] width 140 height 14
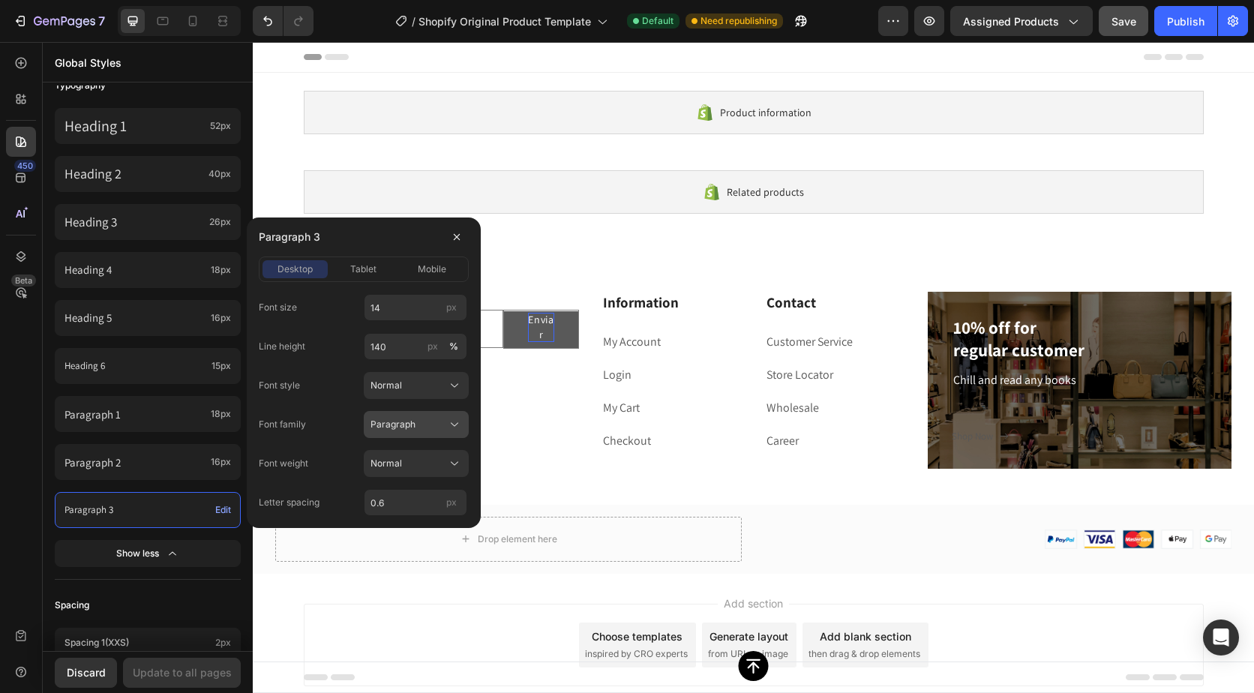
click at [434, 426] on div "Paragraph" at bounding box center [408, 425] width 74 height 14
click at [420, 422] on div "Paragraph" at bounding box center [408, 425] width 74 height 14
click at [421, 385] on div "Normal" at bounding box center [408, 386] width 74 height 14
click at [365, 271] on span "tablet" at bounding box center [363, 270] width 26 height 14
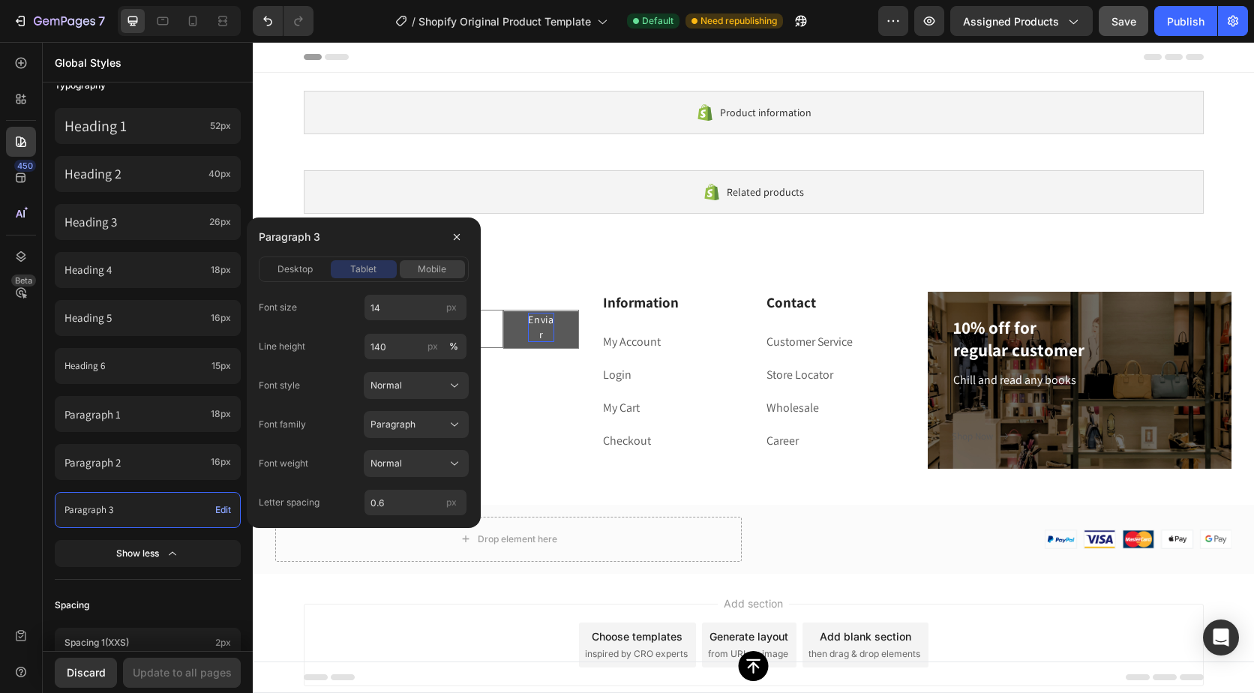
click at [407, 268] on div "mobile" at bounding box center [432, 270] width 65 height 14
click at [373, 266] on span "tablet" at bounding box center [363, 270] width 26 height 14
click at [315, 266] on div "desktop" at bounding box center [295, 270] width 65 height 14
click at [448, 242] on button "button" at bounding box center [457, 237] width 24 height 24
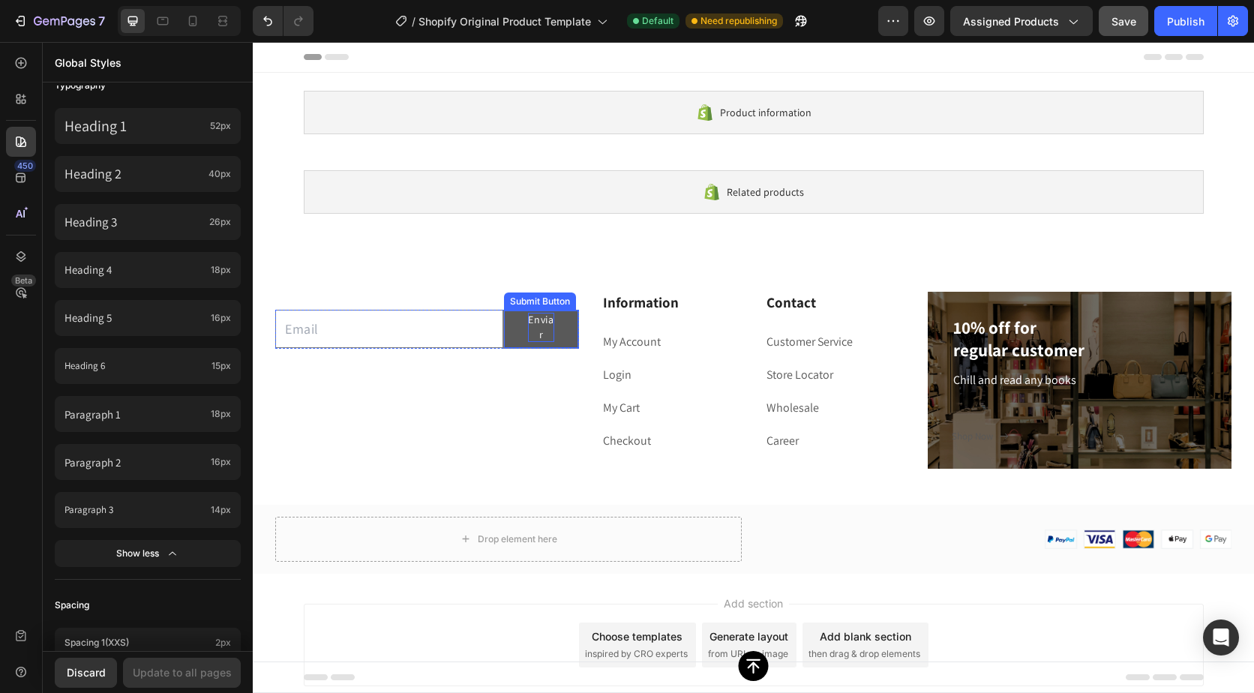
click at [563, 334] on button "Enviar" at bounding box center [541, 329] width 74 height 37
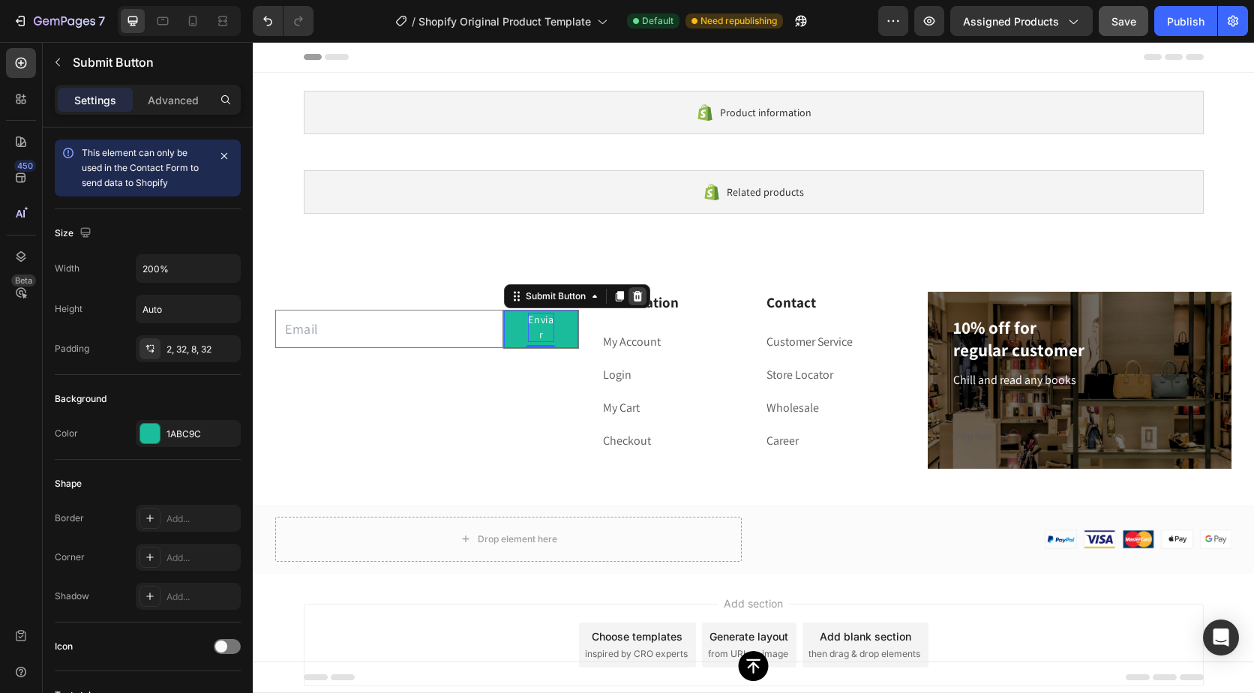
click at [635, 297] on icon at bounding box center [637, 296] width 10 height 11
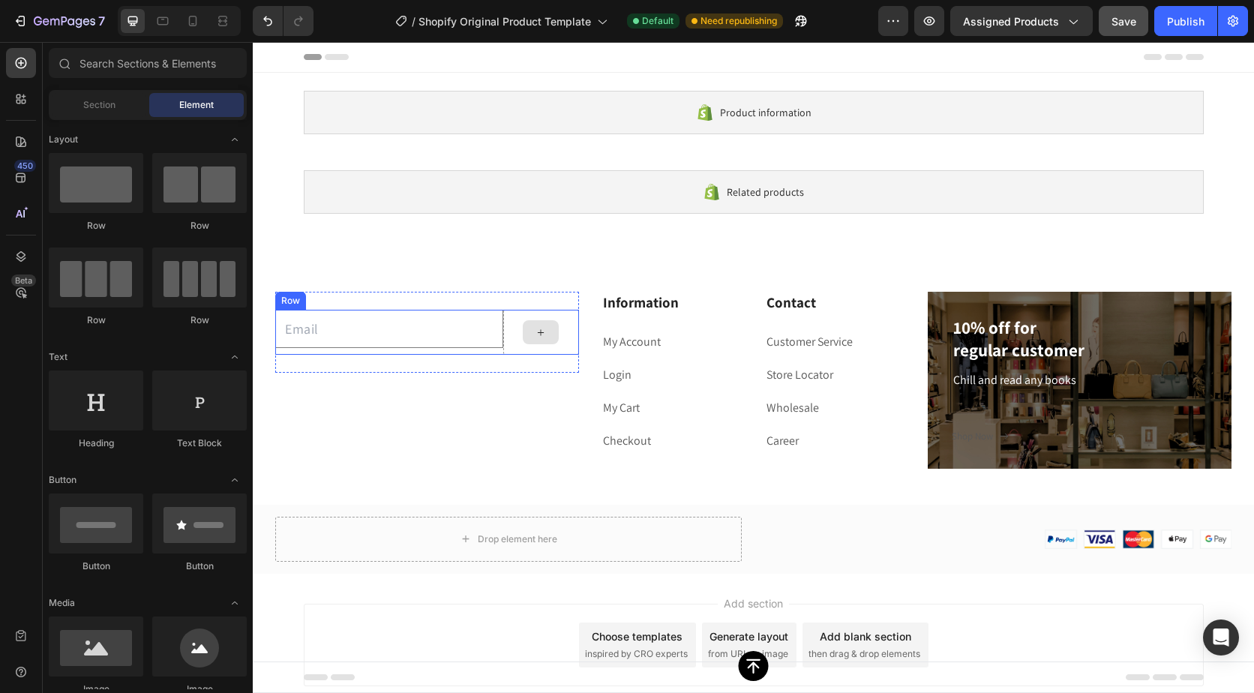
click at [544, 332] on div at bounding box center [541, 332] width 36 height 24
drag, startPoint x: 370, startPoint y: 577, endPoint x: 520, endPoint y: 317, distance: 300.5
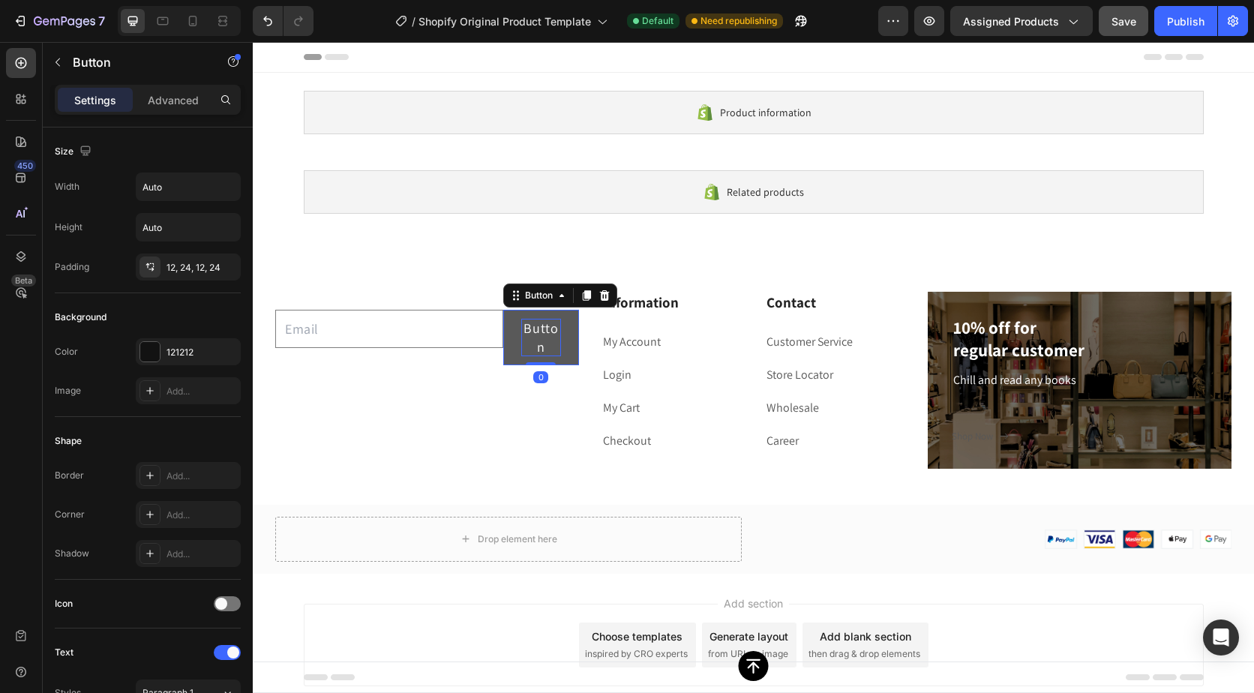
click at [546, 344] on p "Button" at bounding box center [541, 338] width 40 height 38
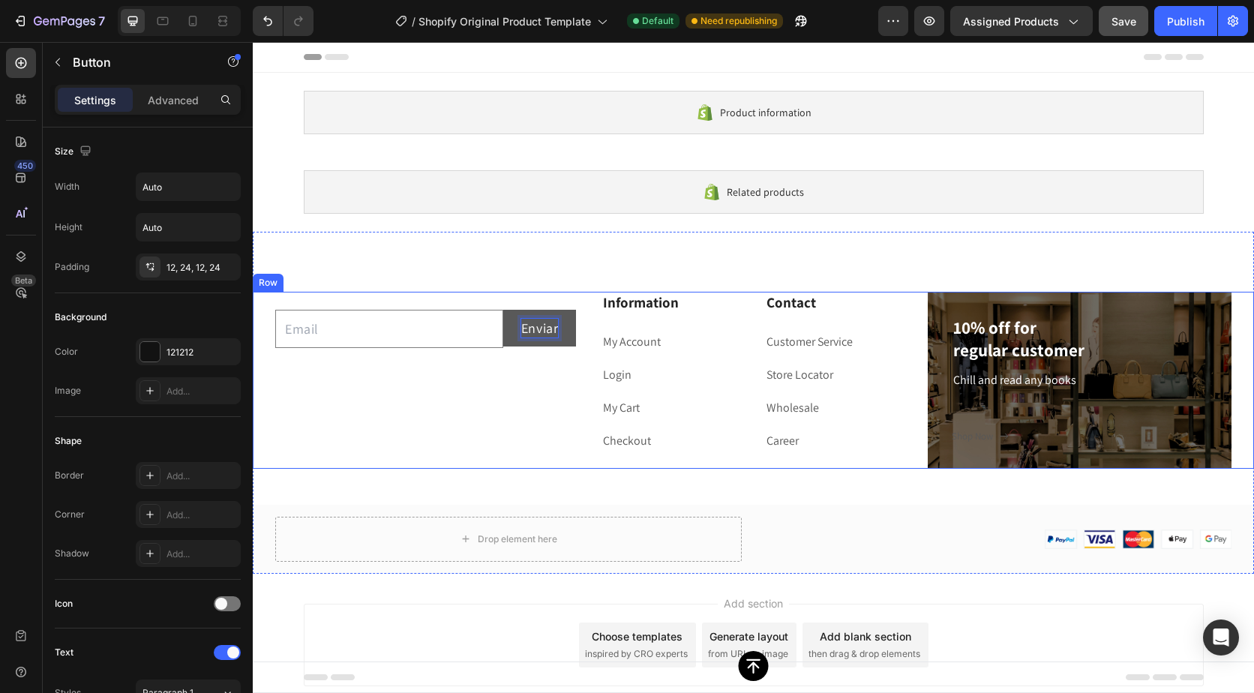
click at [394, 419] on div "Email Field Enviar Button 0 Row Newsletter" at bounding box center [427, 380] width 304 height 177
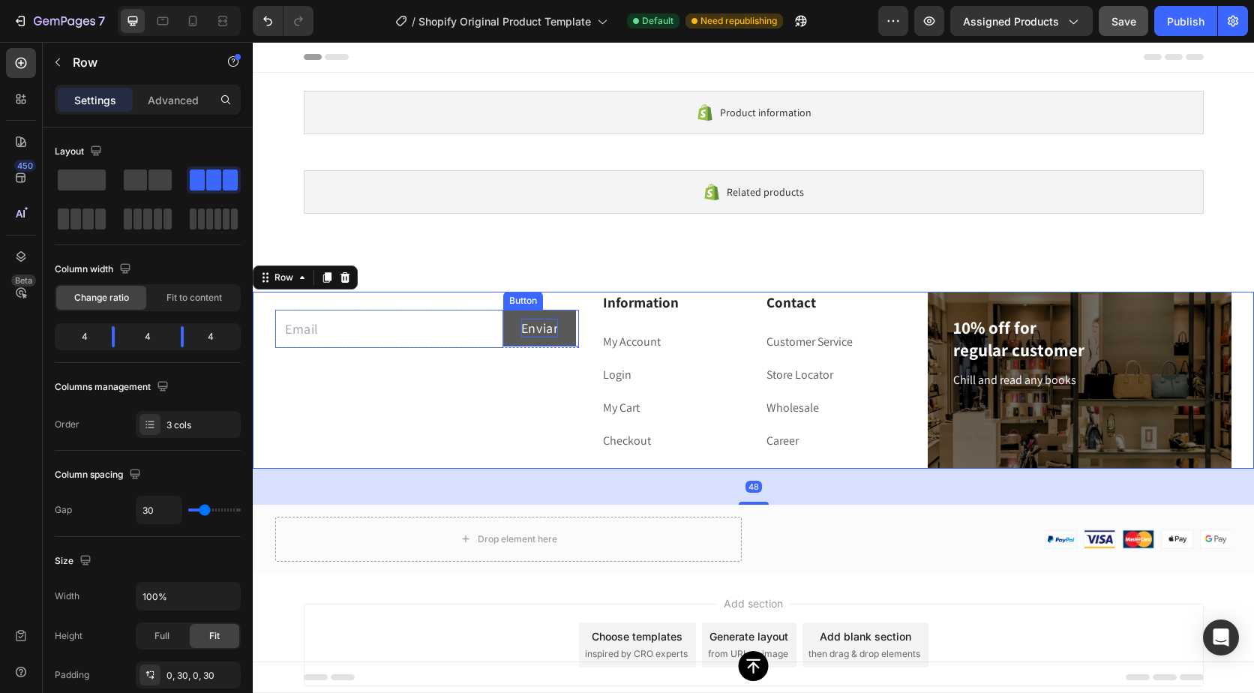
click at [563, 333] on button "Enviar" at bounding box center [540, 328] width 74 height 37
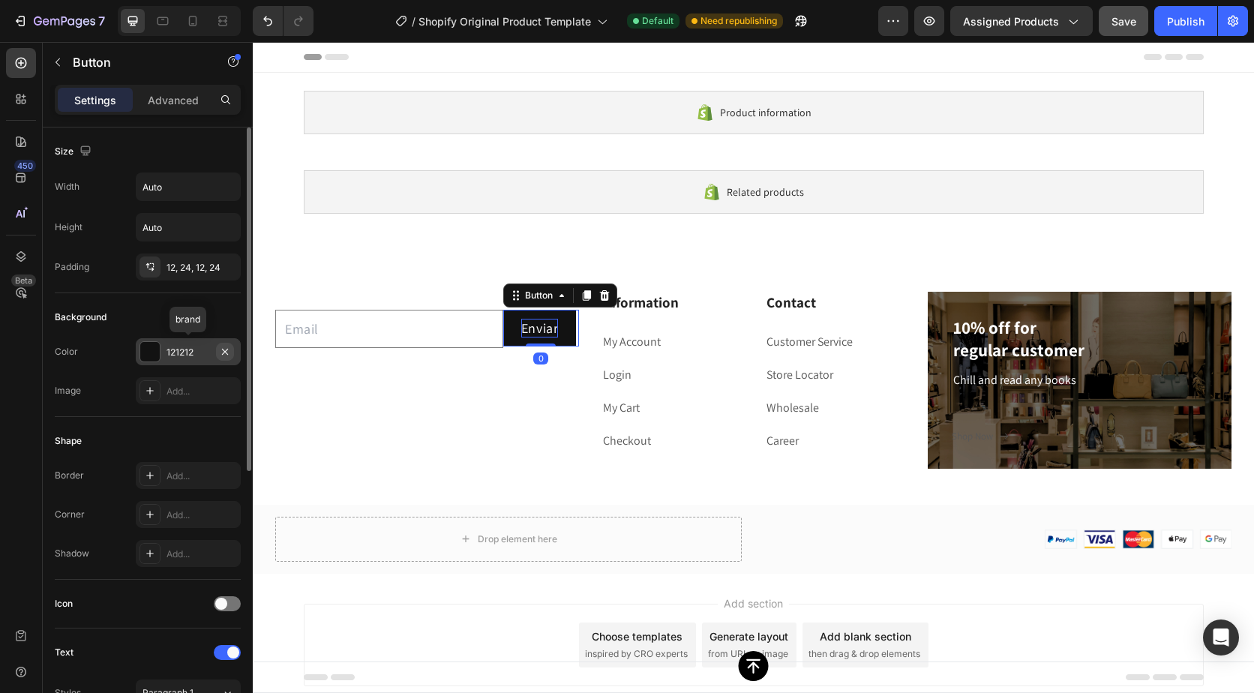
click at [219, 347] on icon "button" at bounding box center [225, 352] width 12 height 12
click at [173, 347] on div "Add..." at bounding box center [202, 353] width 71 height 14
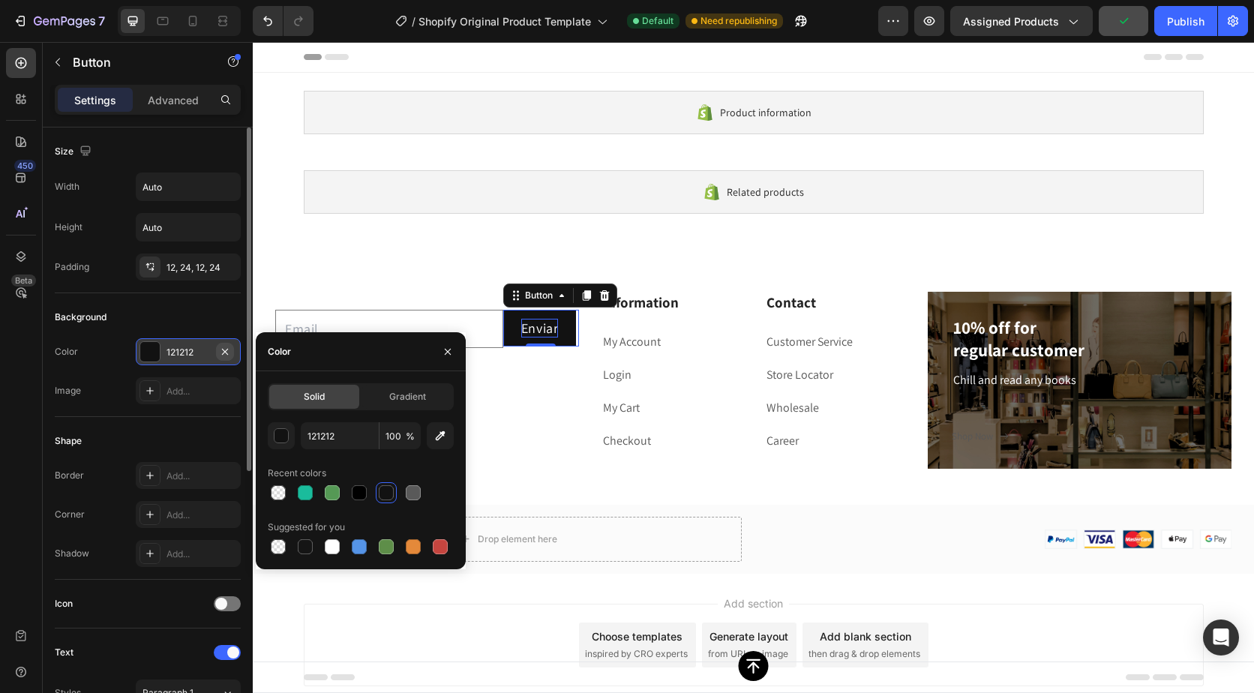
click at [221, 350] on icon "button" at bounding box center [225, 352] width 12 height 12
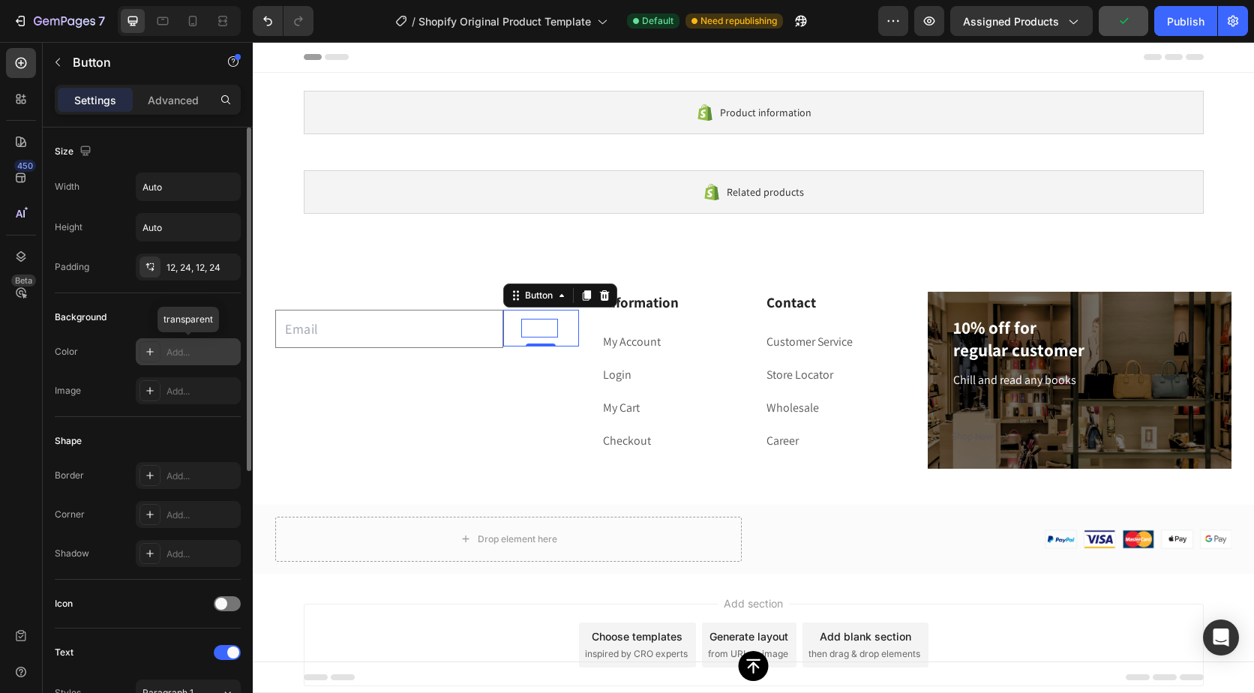
click at [202, 350] on div "Add..." at bounding box center [202, 353] width 71 height 14
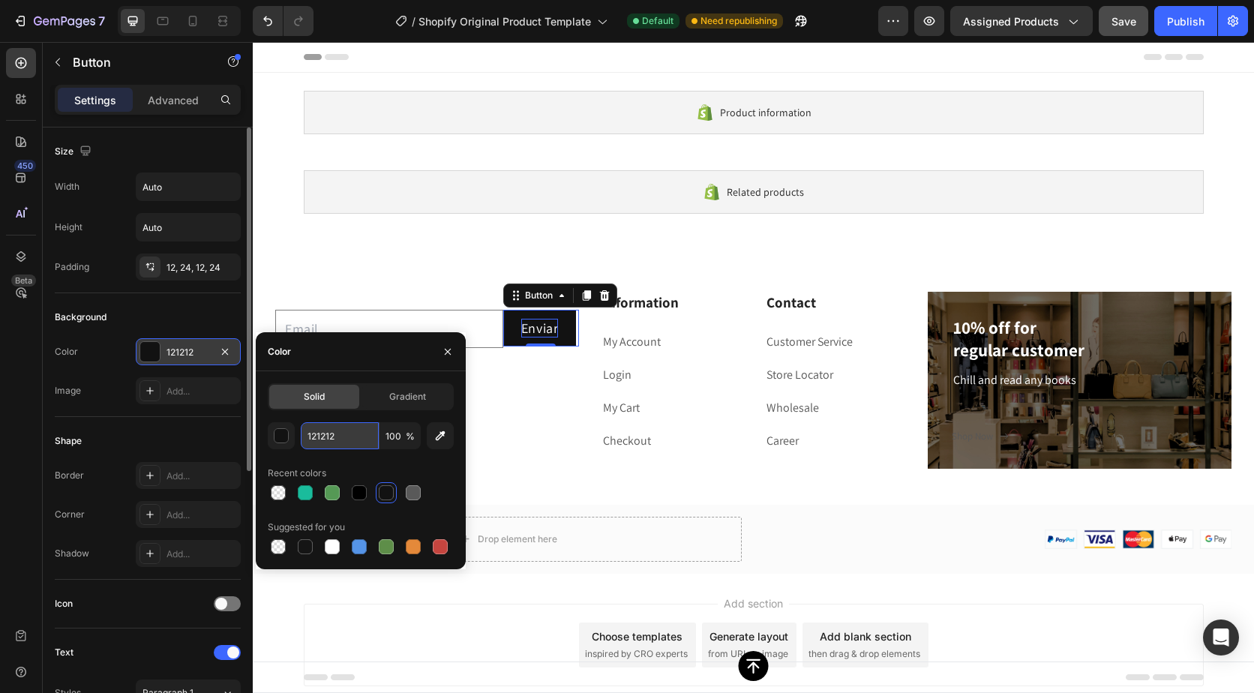
click at [328, 427] on input "121212" at bounding box center [340, 435] width 78 height 27
paste input "#1ABC9C"
type input "#1ABC9C"
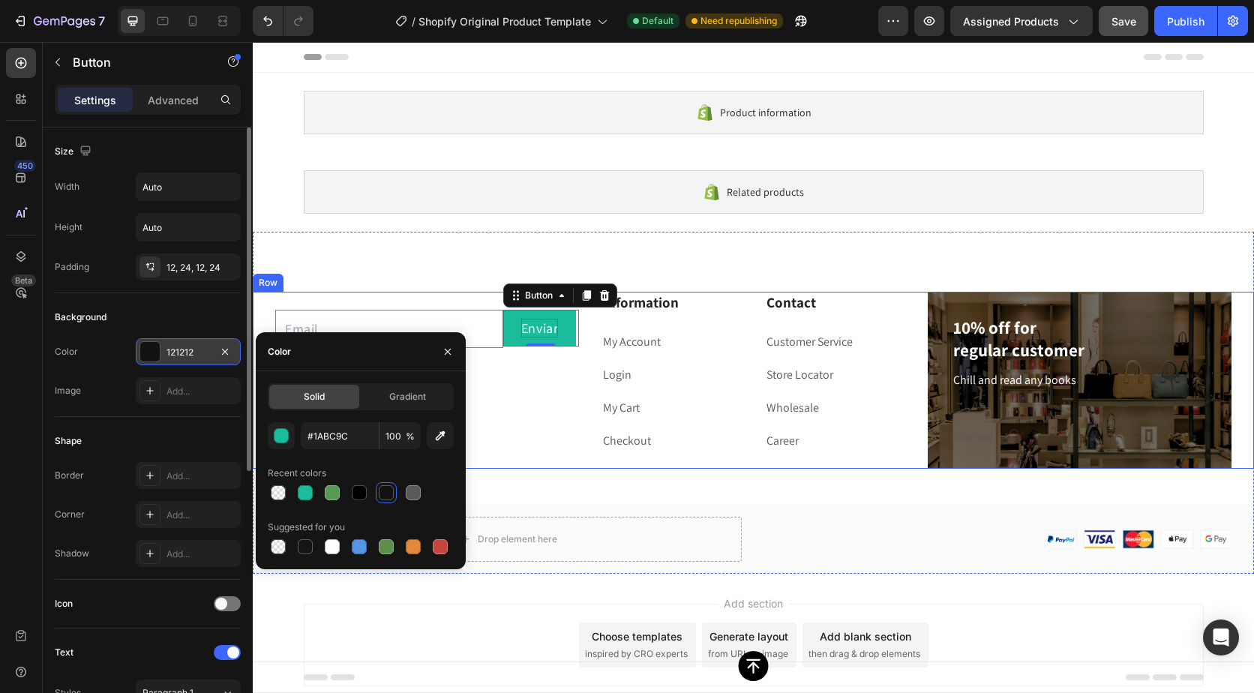
click at [485, 440] on div "Email Field Enviar Button 0 Row Newsletter" at bounding box center [427, 380] width 304 height 177
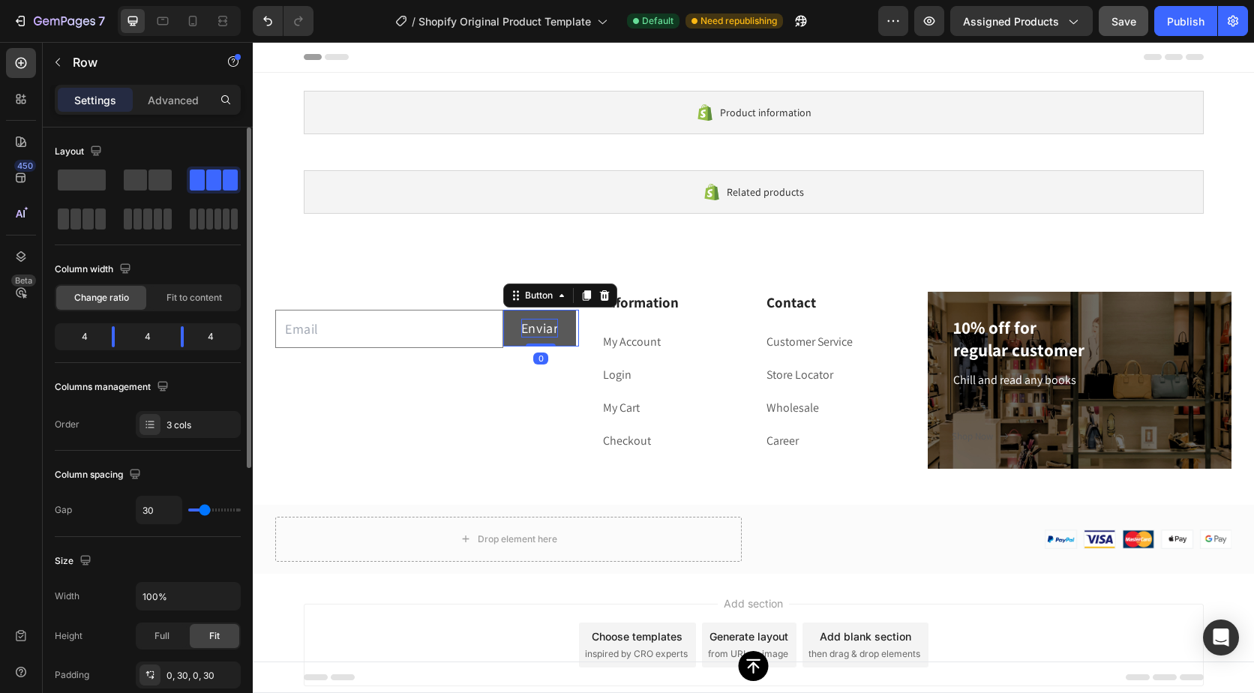
click at [565, 338] on button "Enviar" at bounding box center [540, 328] width 74 height 37
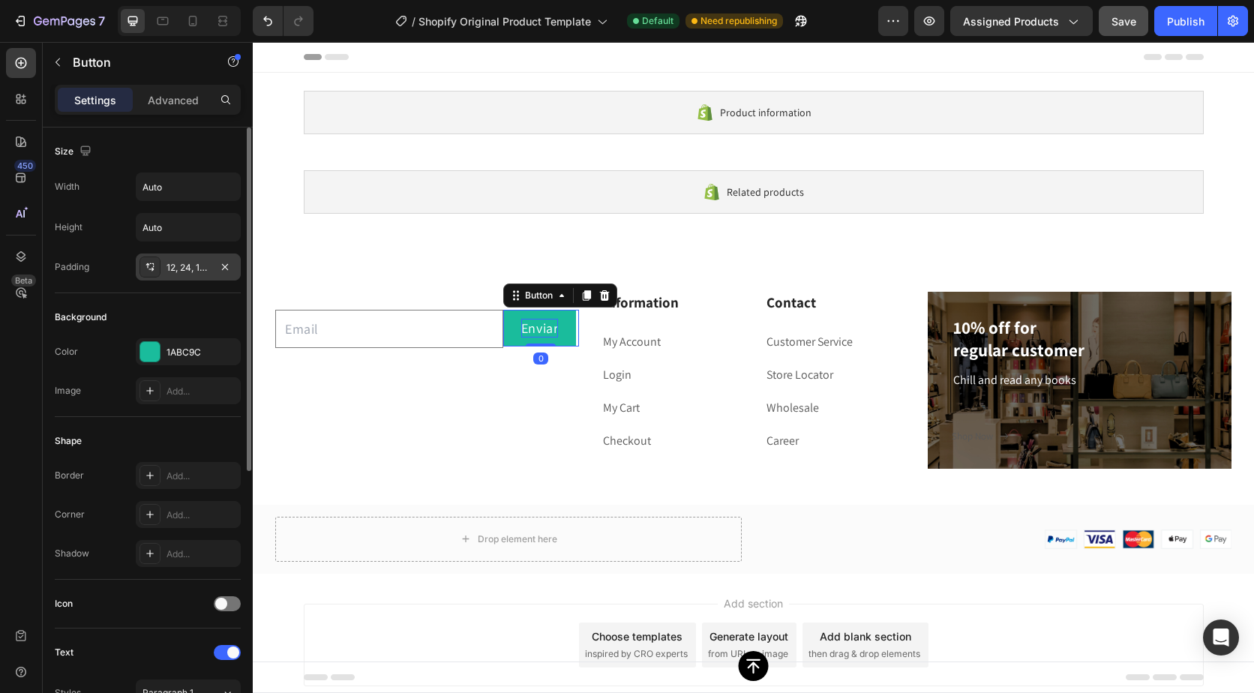
click at [195, 267] on div "12, 24, 12, 24" at bounding box center [189, 268] width 44 height 14
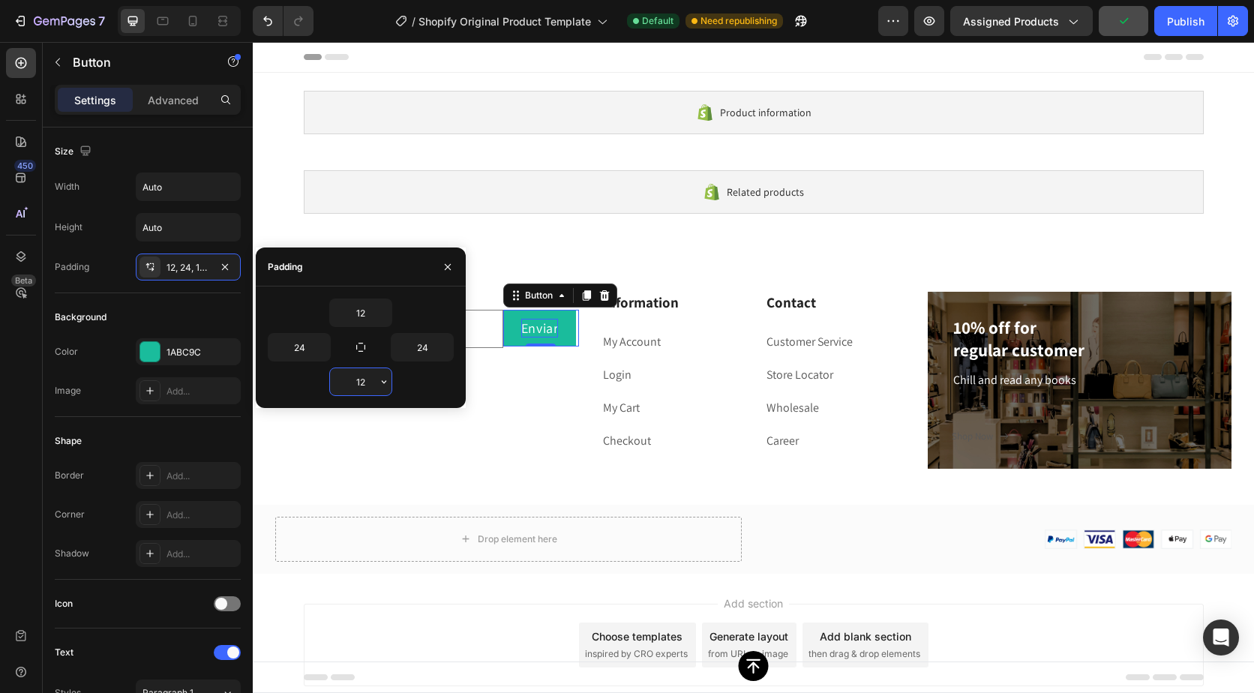
click at [364, 379] on input "12" at bounding box center [361, 381] width 62 height 27
type input "14"
click at [491, 469] on div "Email Field Enviar Button 0 Row Newsletter Information Heading My Account Text …" at bounding box center [754, 433] width 1002 height 282
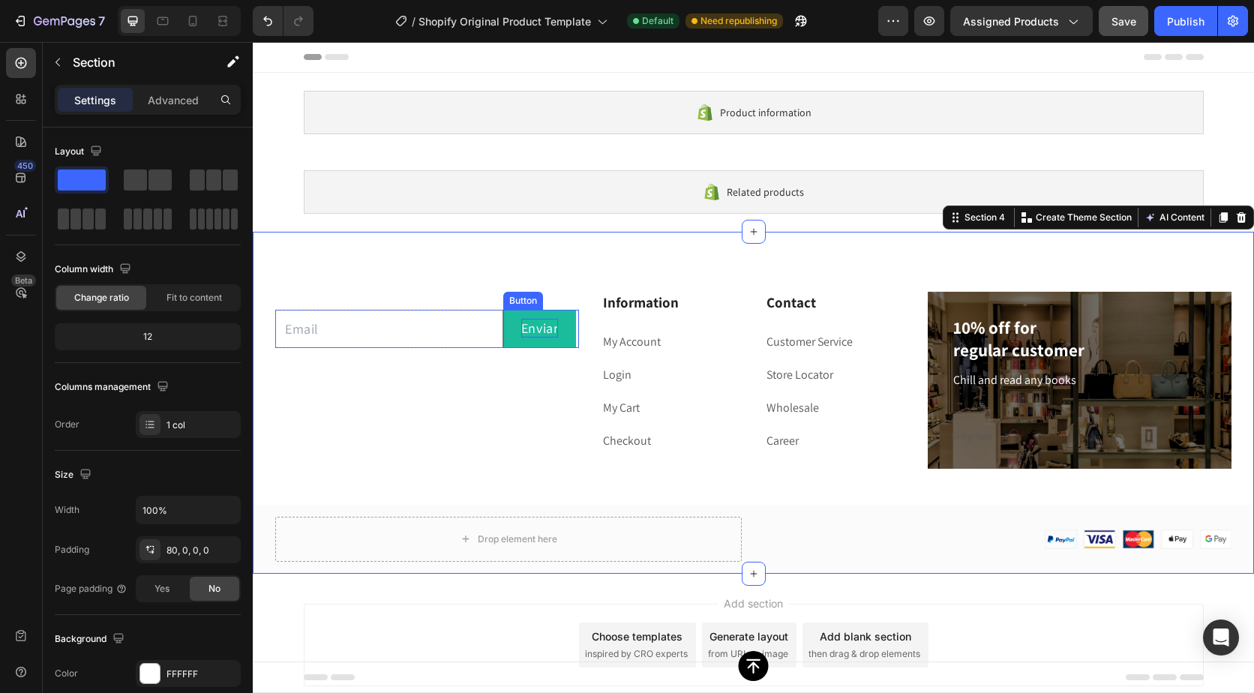
click at [539, 320] on p "Enviar" at bounding box center [540, 328] width 38 height 19
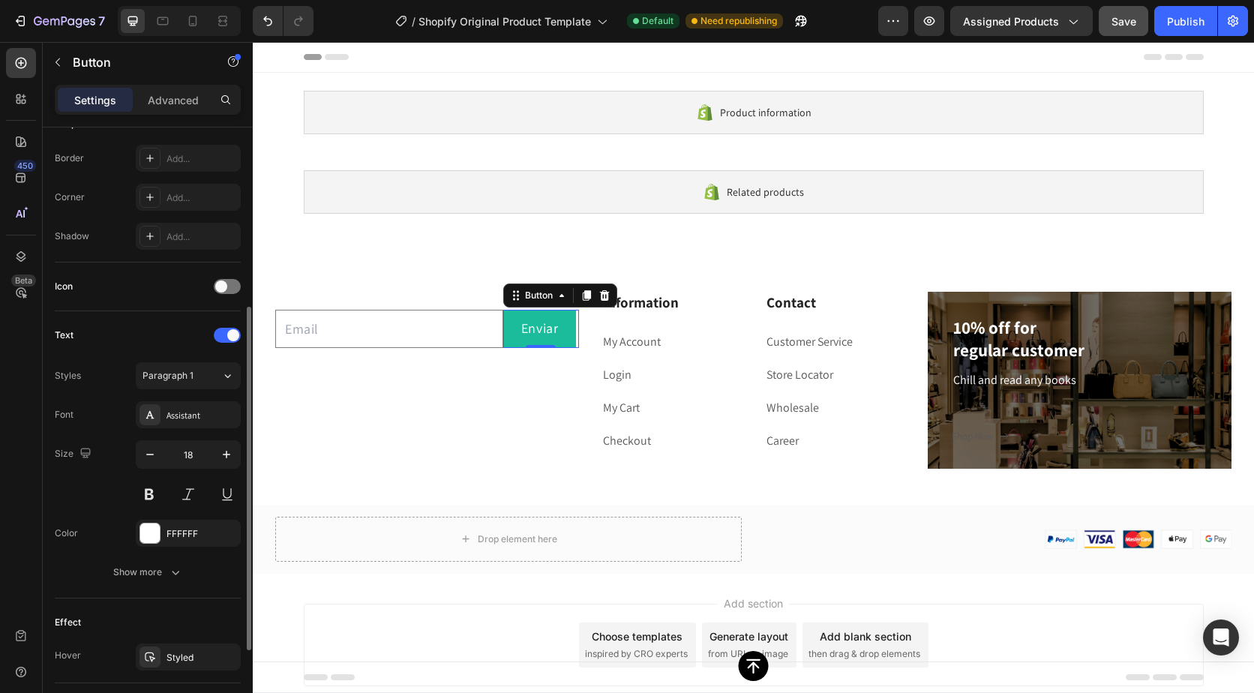
scroll to position [242, 0]
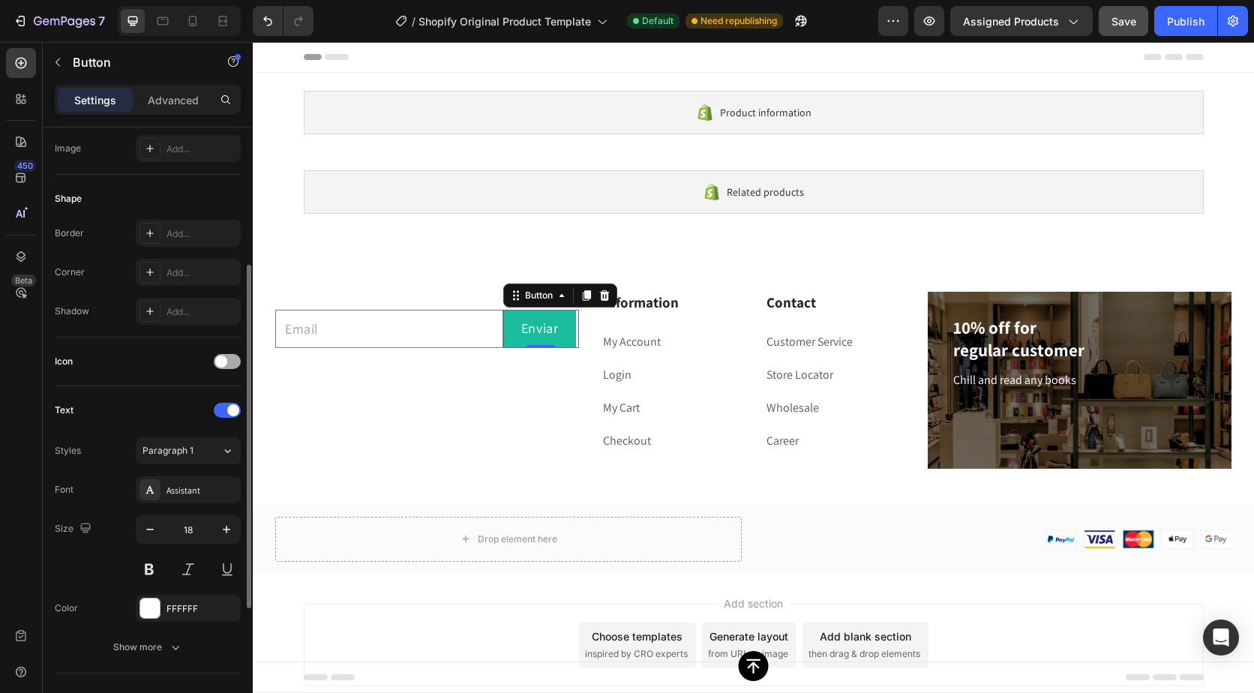
click at [226, 360] on span at bounding box center [221, 362] width 12 height 12
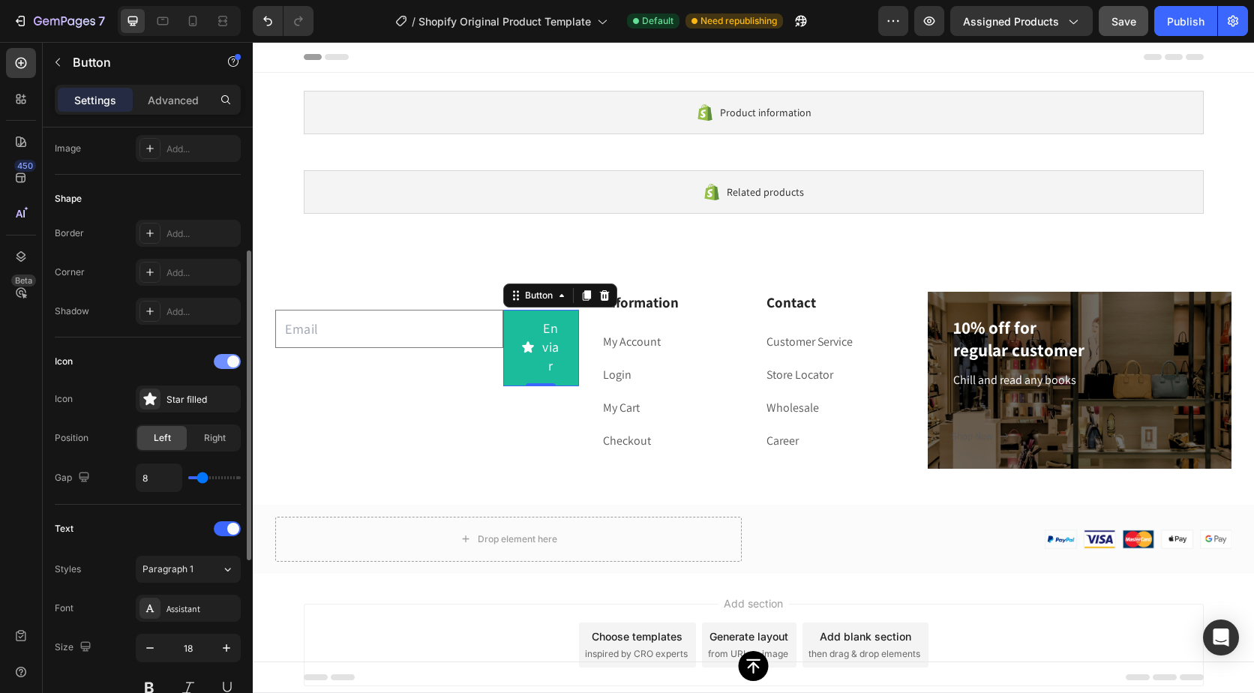
click at [232, 359] on span at bounding box center [233, 362] width 12 height 12
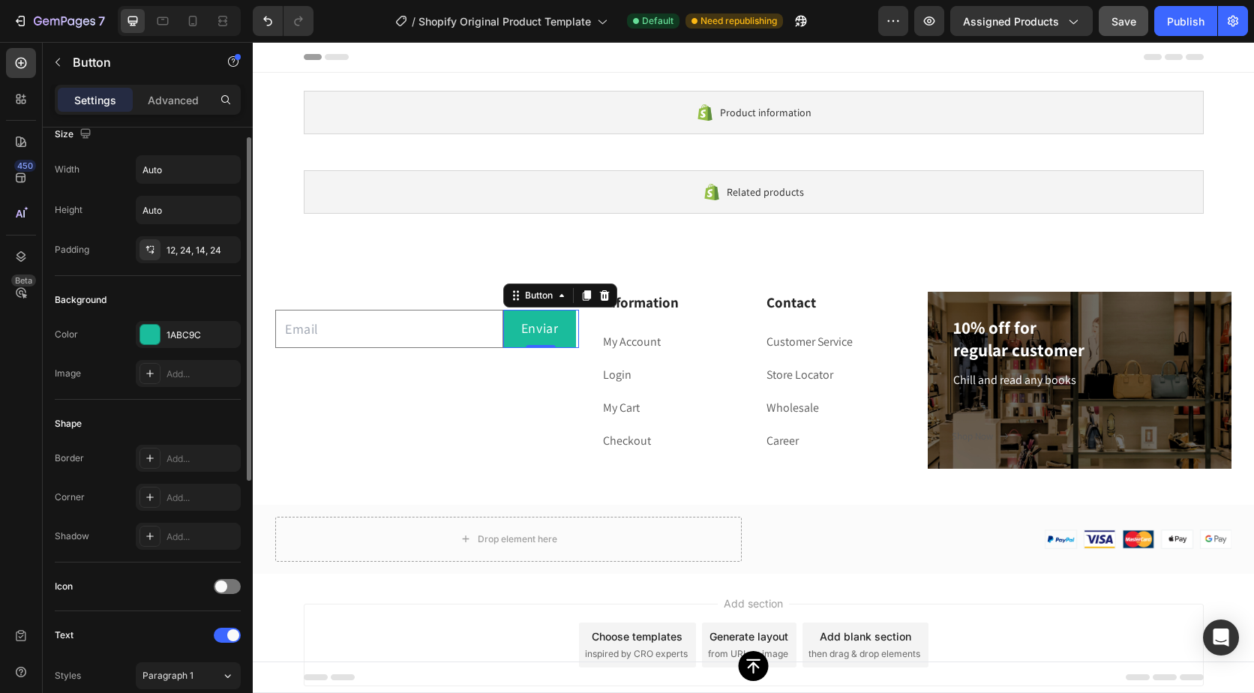
scroll to position [0, 0]
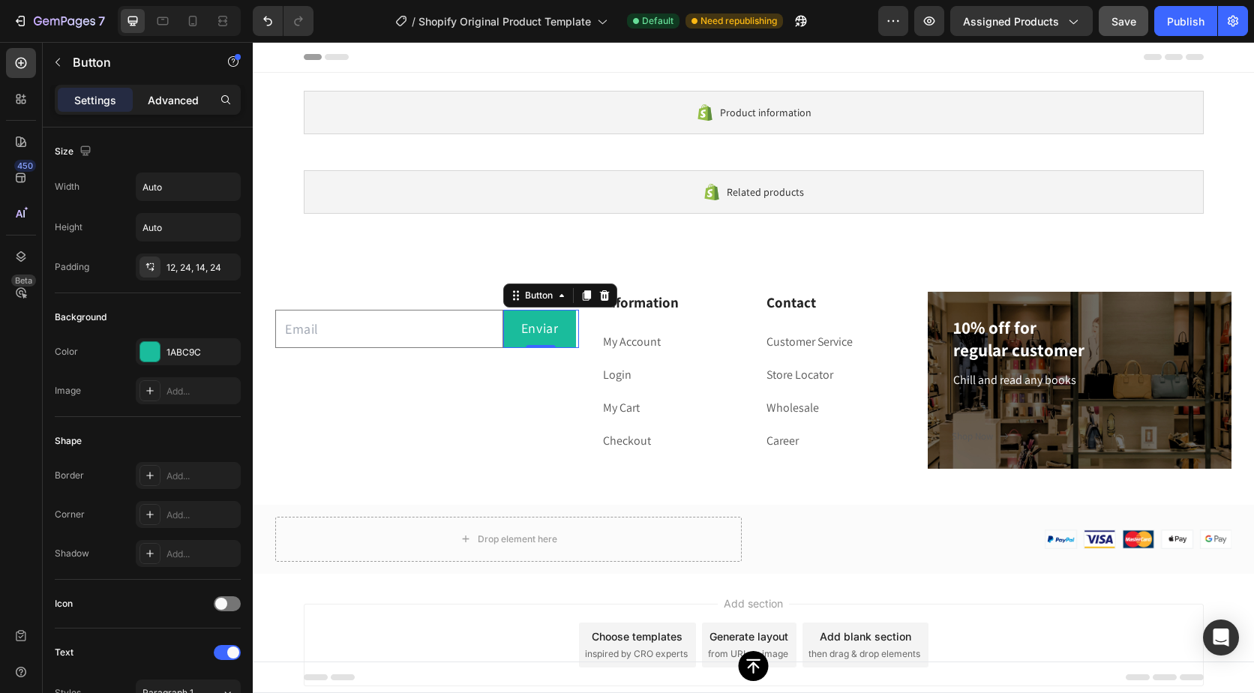
click at [167, 104] on p "Advanced" at bounding box center [173, 100] width 51 height 16
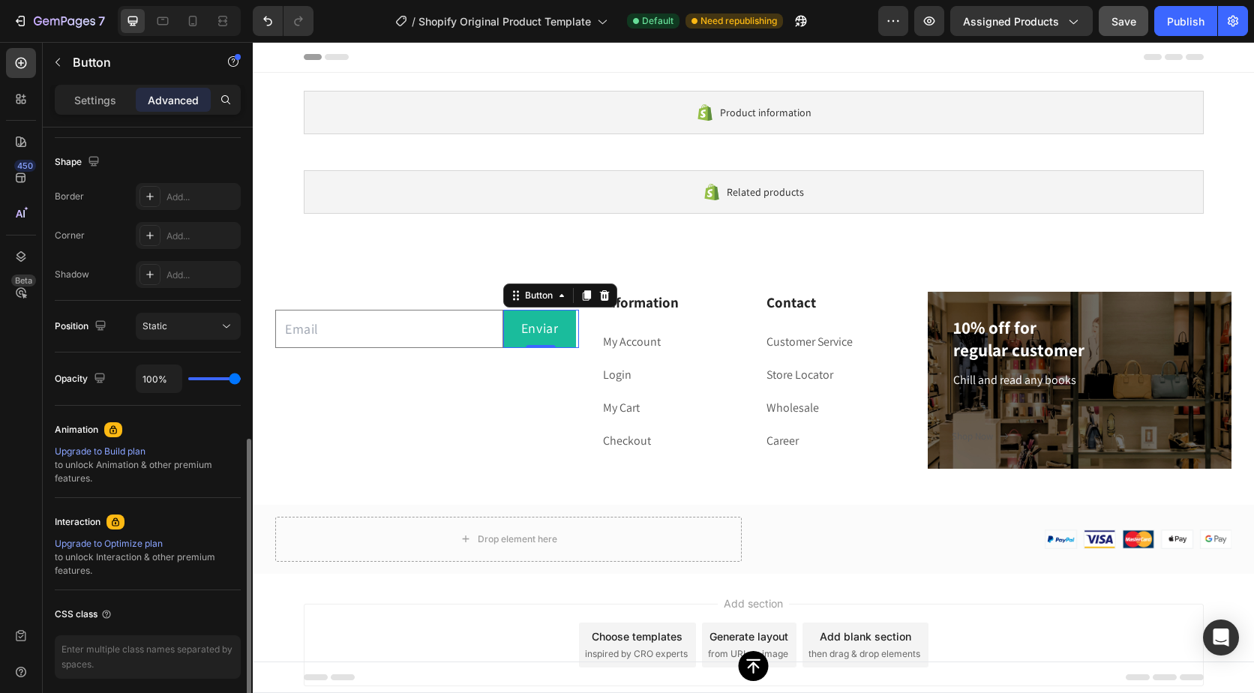
scroll to position [433, 0]
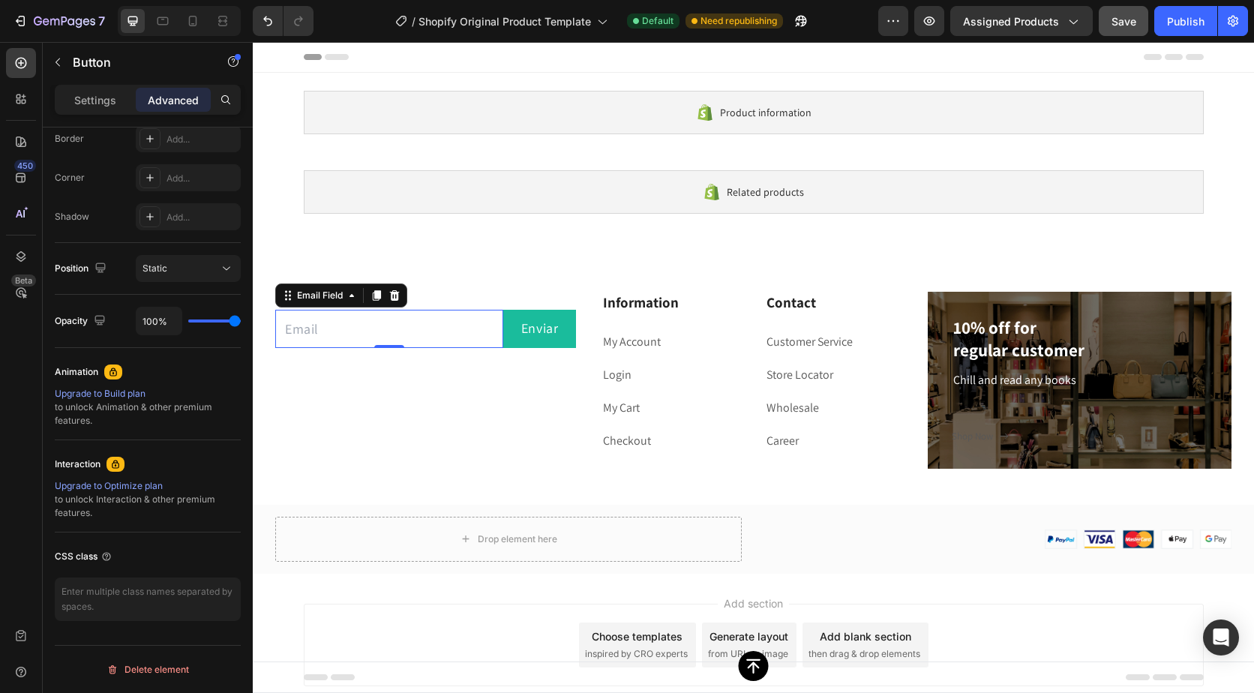
click at [307, 331] on input "email" at bounding box center [389, 329] width 228 height 38
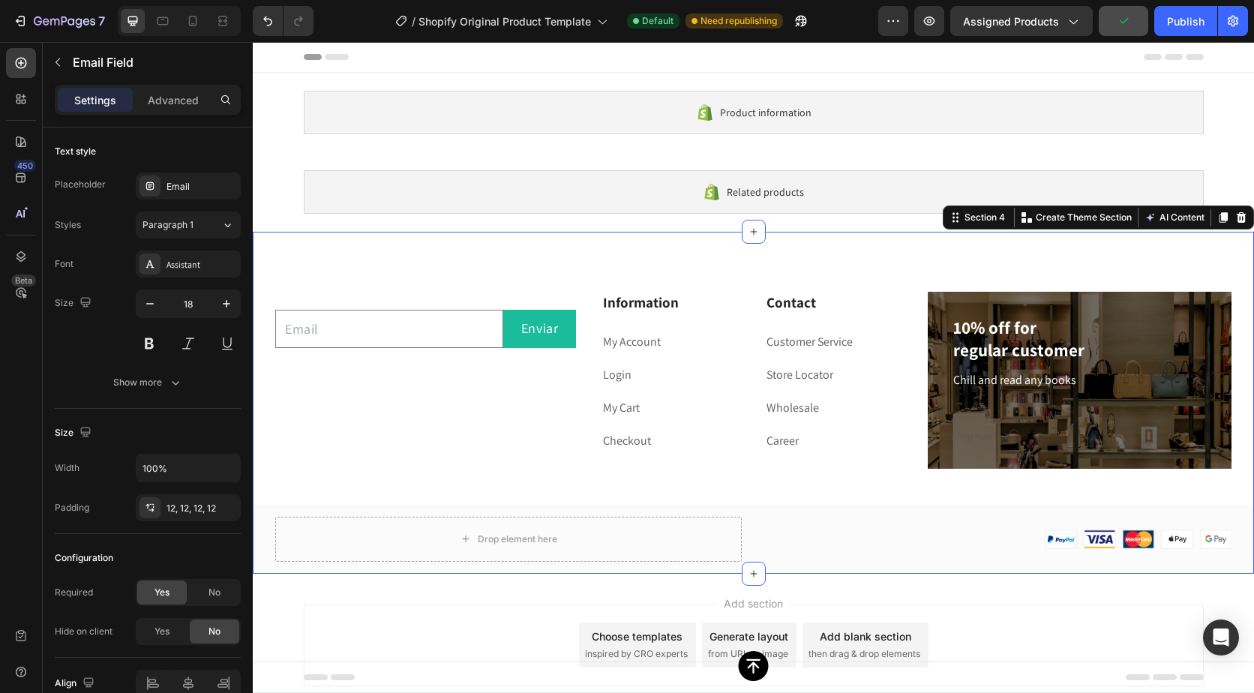
click at [437, 250] on div "Email Field Enviar Button Row Newsletter Information Heading My Account Text bl…" at bounding box center [754, 403] width 1002 height 342
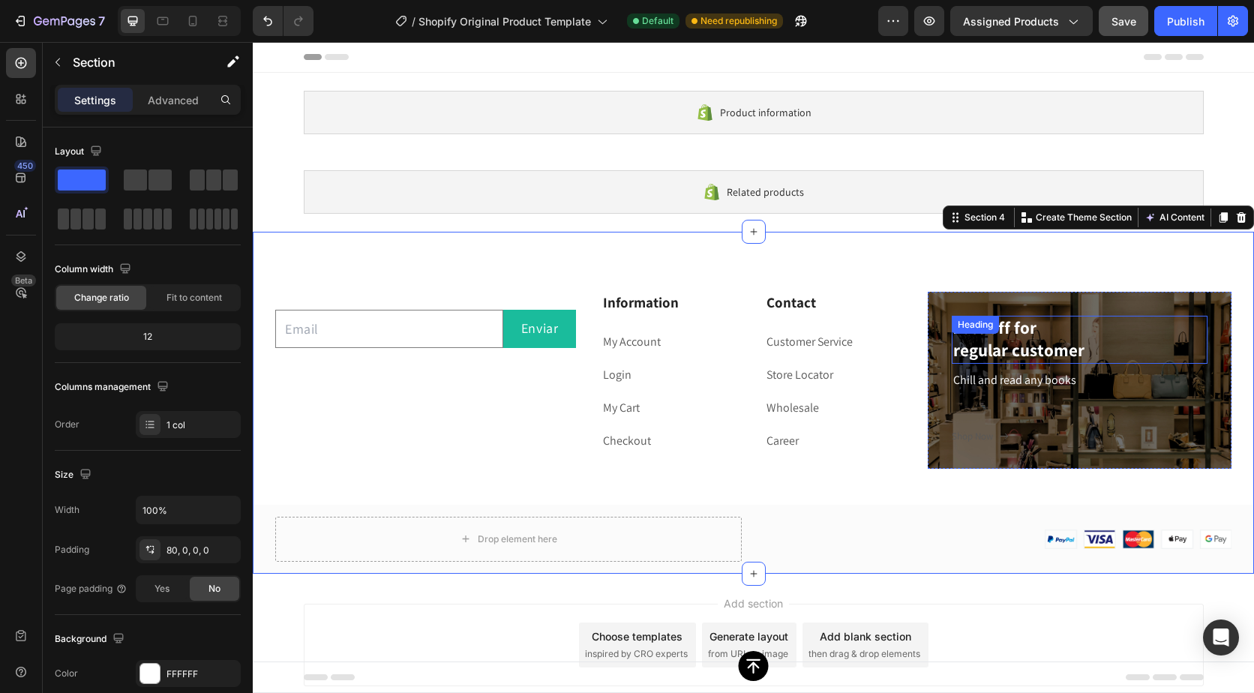
click at [1052, 341] on span "regular customer" at bounding box center [1019, 350] width 131 height 23
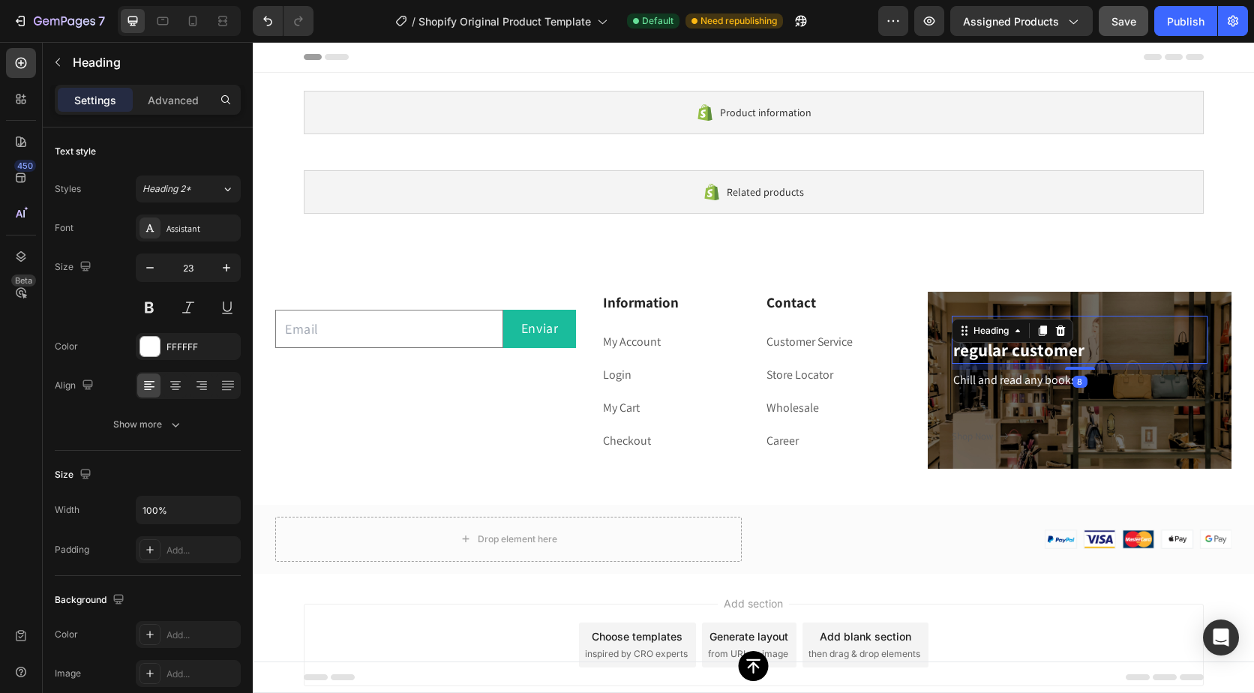
click at [1081, 344] on p "10% off for regular customer" at bounding box center [1080, 339] width 253 height 45
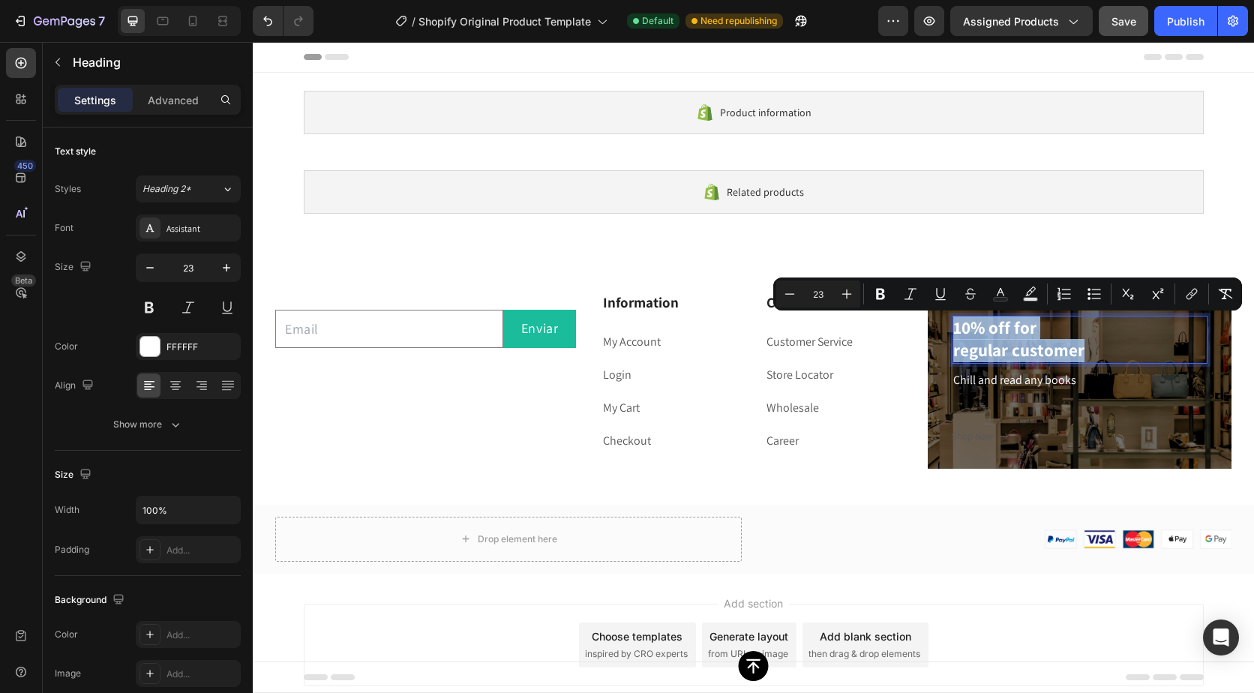
drag, startPoint x: 1081, startPoint y: 344, endPoint x: 945, endPoint y: 331, distance: 137.2
click at [952, 331] on h2 "10% off for regular customer" at bounding box center [1080, 340] width 256 height 48
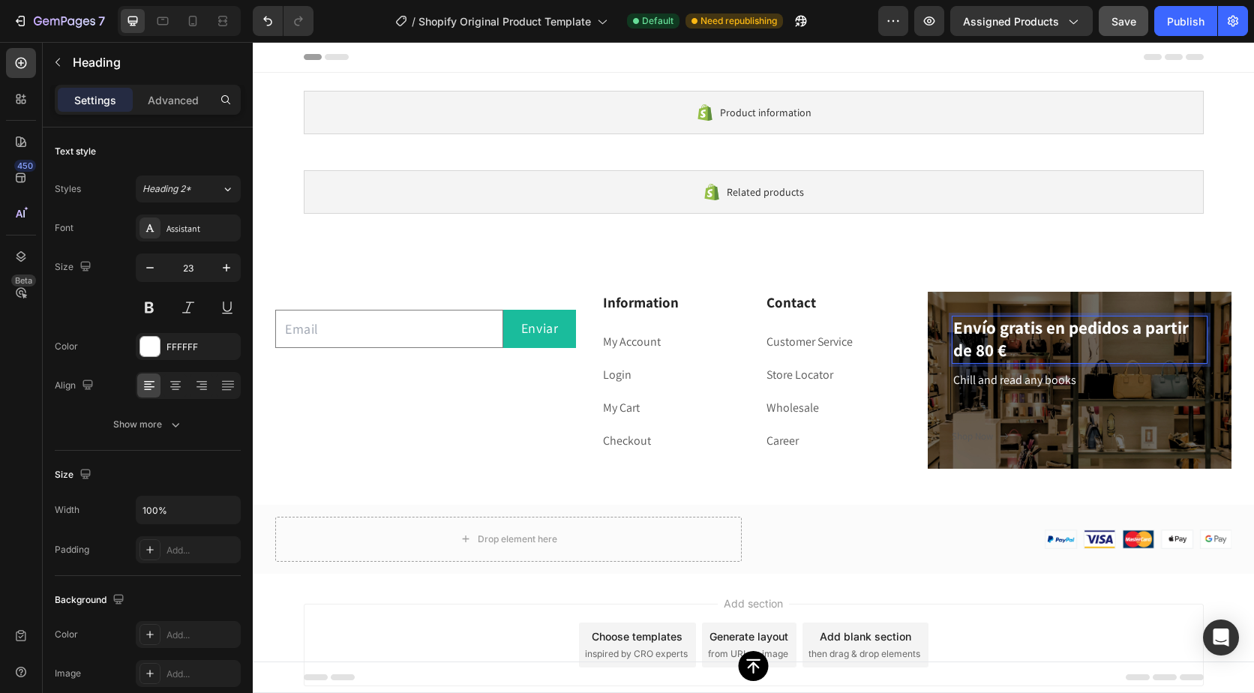
click at [990, 353] on p "Envío gratis en pedidos a partir de 80 €" at bounding box center [1080, 339] width 253 height 45
click at [1071, 371] on p "Chill and read any books" at bounding box center [1080, 380] width 253 height 18
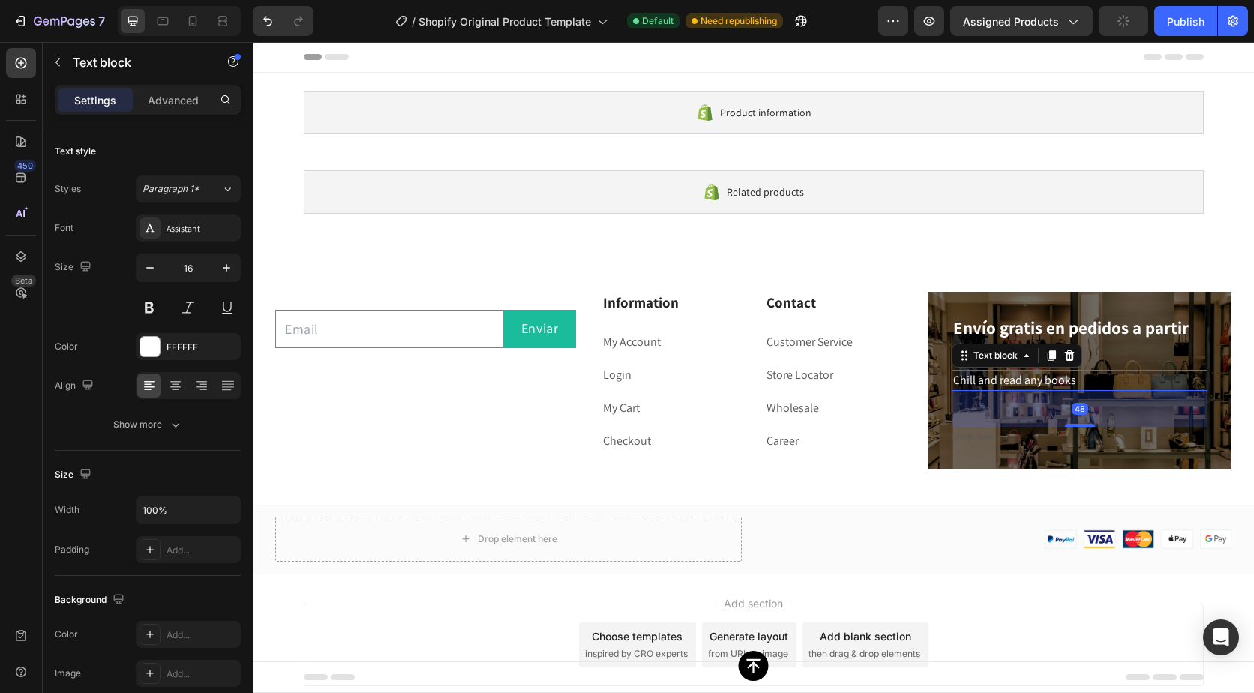
click at [1071, 374] on p "Chill and read any books" at bounding box center [1080, 380] width 253 height 18
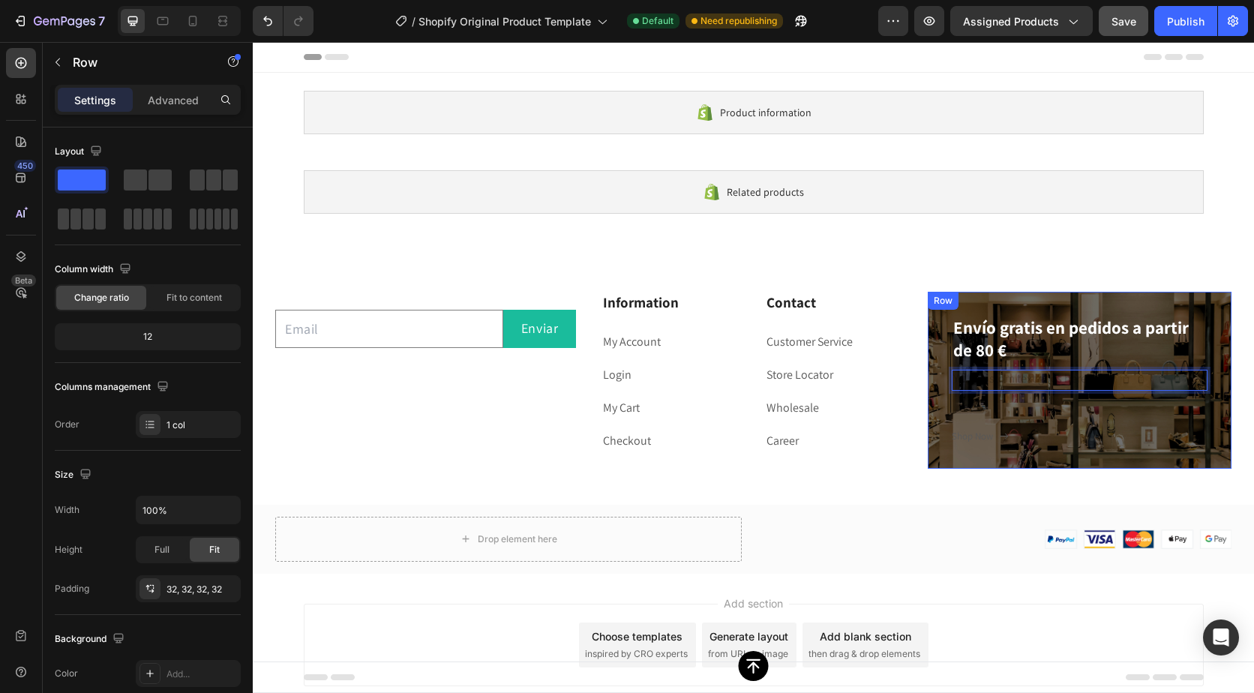
click at [1085, 419] on div "Envío gratis en pedidos a partir de 80 € Heading Text block 48 Shop Now Button" at bounding box center [1080, 380] width 256 height 129
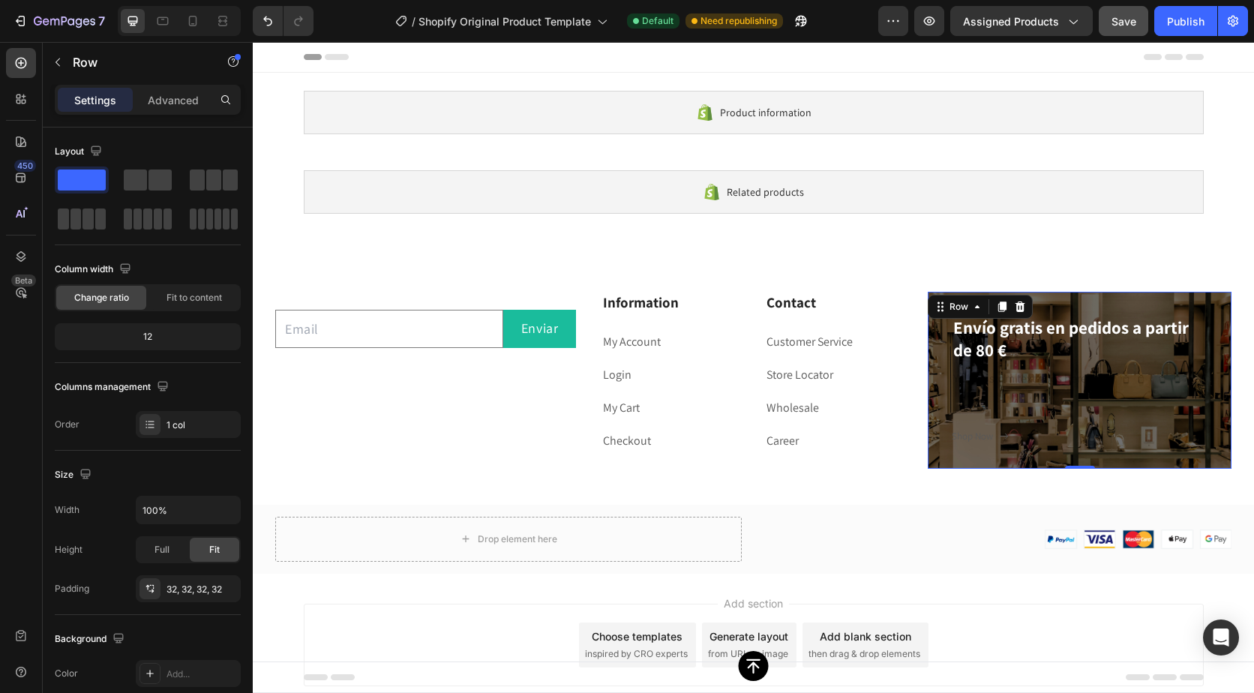
click at [1077, 396] on div "Envío gratis en pedidos a partir de 80 € Heading Text block Shop Now Button" at bounding box center [1080, 380] width 256 height 129
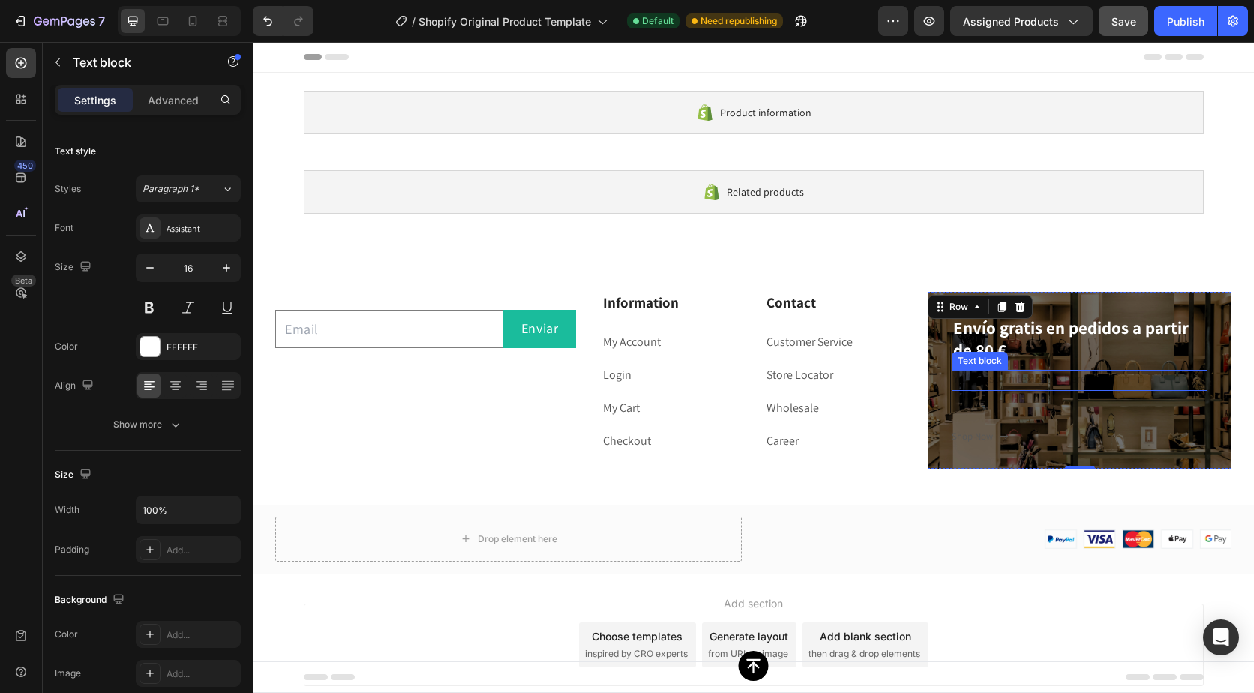
click at [1075, 378] on div "Rich Text Editor. Editing area: main" at bounding box center [1080, 380] width 256 height 21
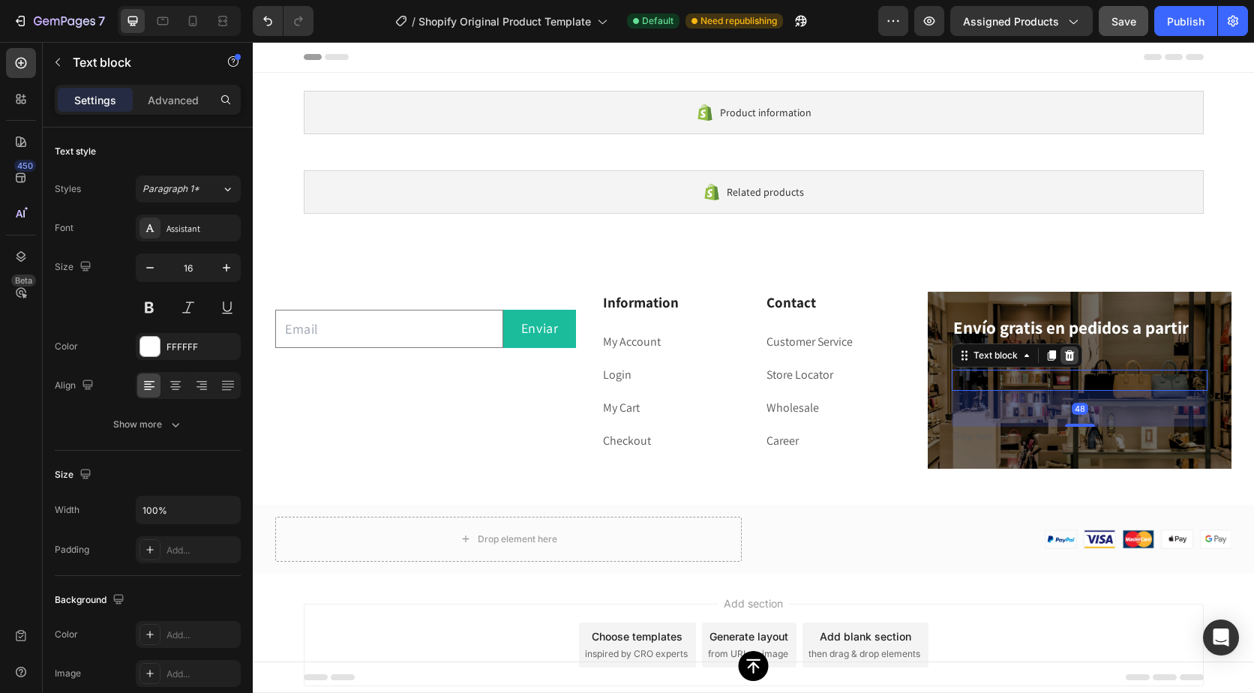
click at [1065, 357] on icon at bounding box center [1070, 355] width 10 height 11
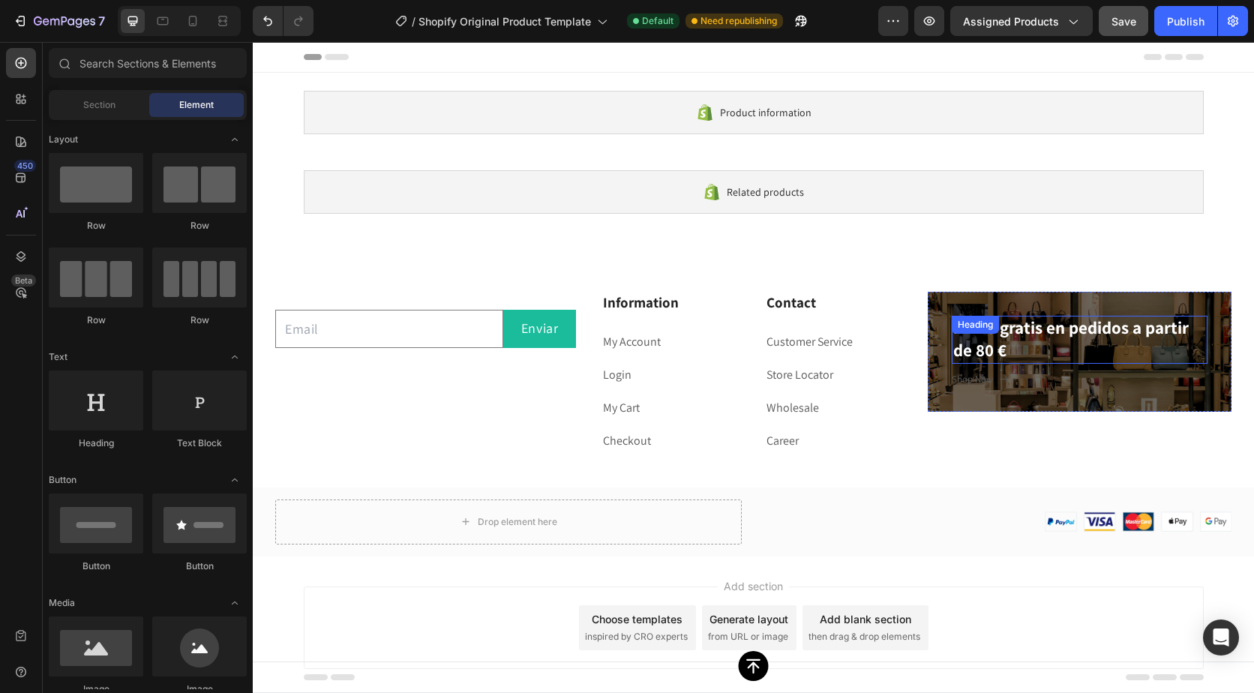
click at [1058, 351] on p "Envío gratis en pedidos a partir de 80 €" at bounding box center [1080, 339] width 253 height 45
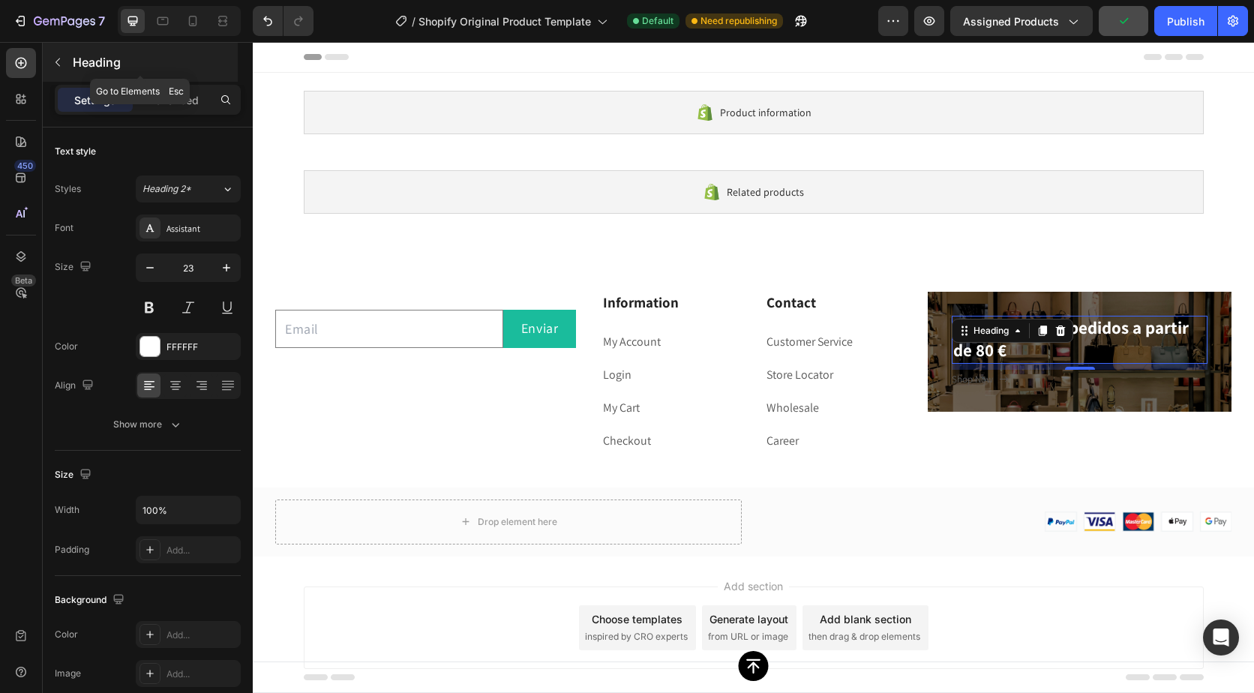
click at [62, 54] on button "button" at bounding box center [58, 62] width 24 height 24
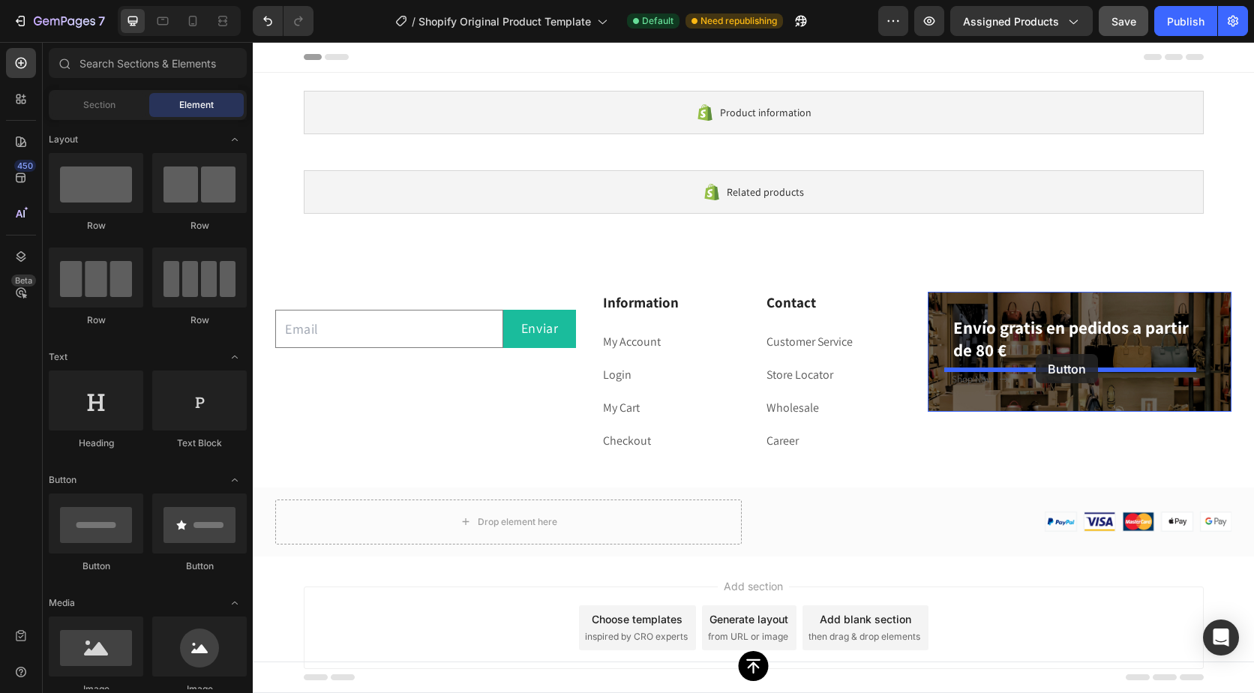
drag, startPoint x: 368, startPoint y: 563, endPoint x: 1036, endPoint y: 353, distance: 700.9
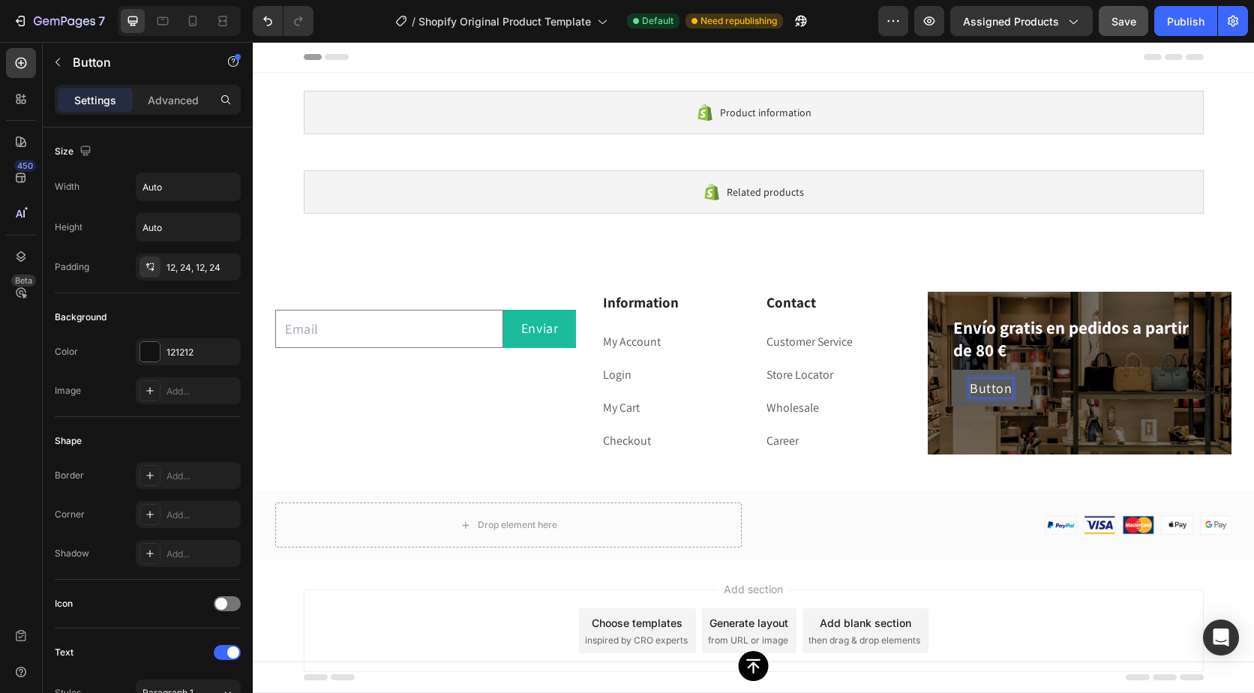
click at [990, 389] on p "Button" at bounding box center [991, 388] width 43 height 19
click at [999, 390] on p "Button" at bounding box center [991, 388] width 43 height 19
click at [1003, 390] on p "Button" at bounding box center [991, 388] width 43 height 19
click at [952, 370] on button "Comprar" at bounding box center [996, 388] width 89 height 37
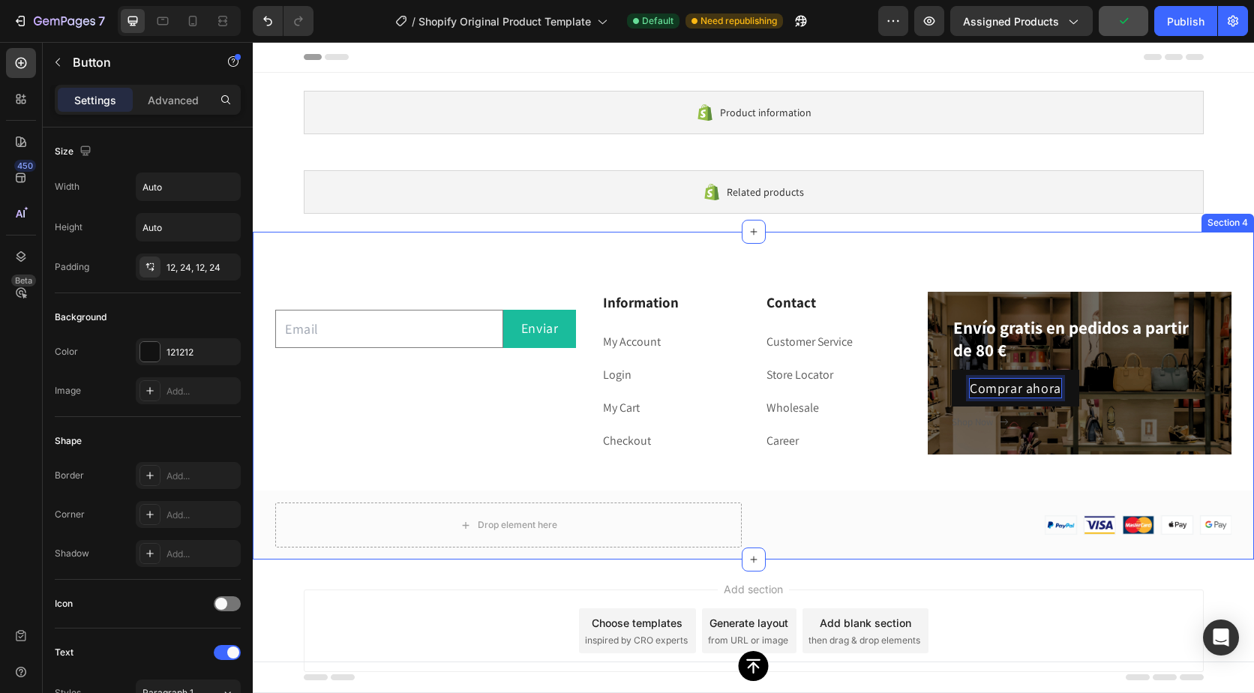
click at [948, 520] on div at bounding box center [999, 525] width 467 height 20
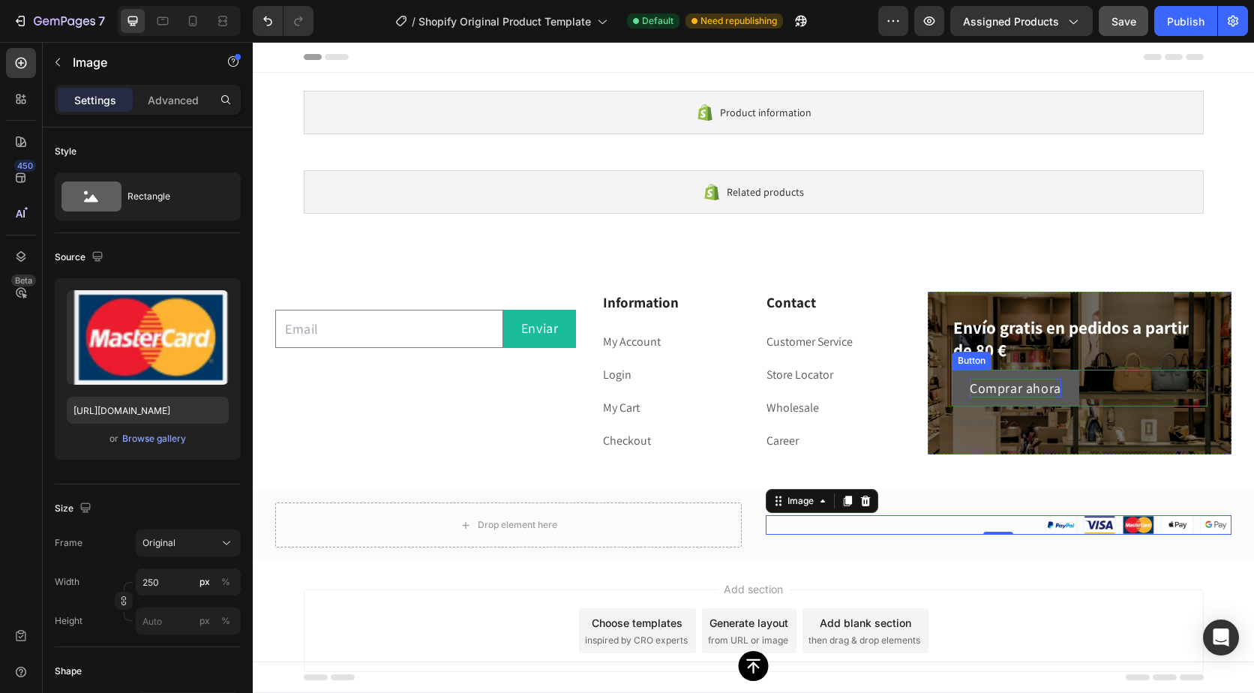
click at [960, 393] on button "Comprar ahora" at bounding box center [1016, 388] width 128 height 37
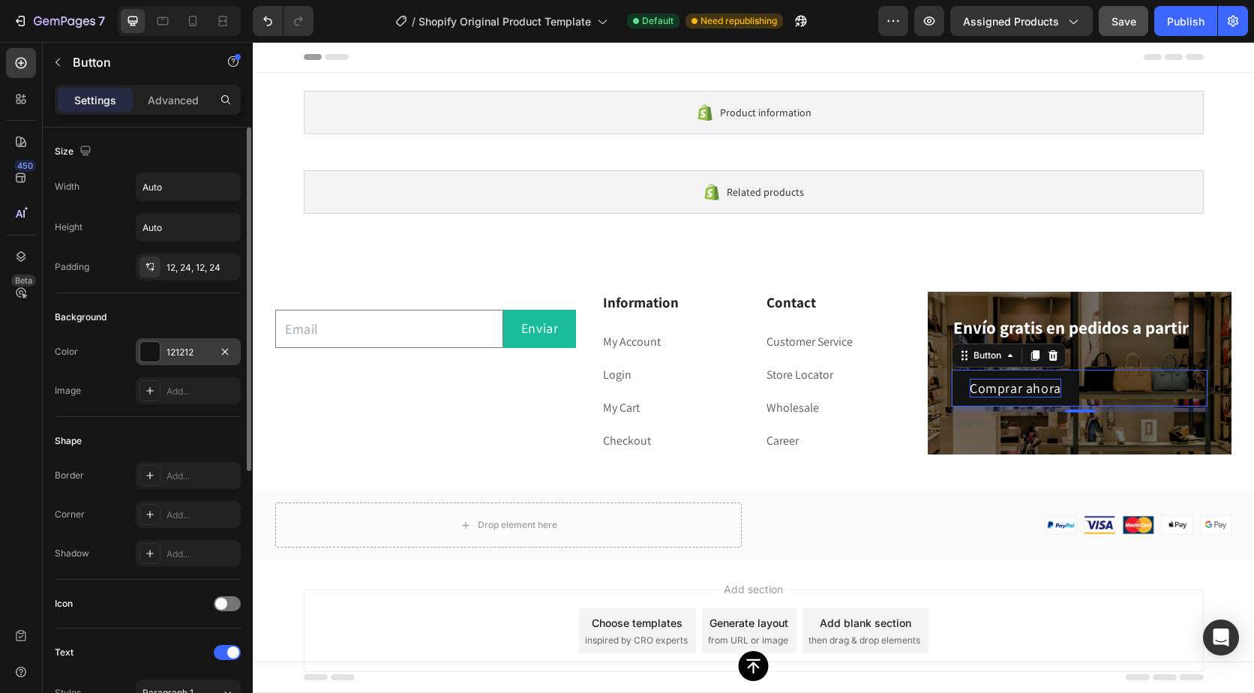
click at [192, 344] on div "121212" at bounding box center [188, 351] width 105 height 27
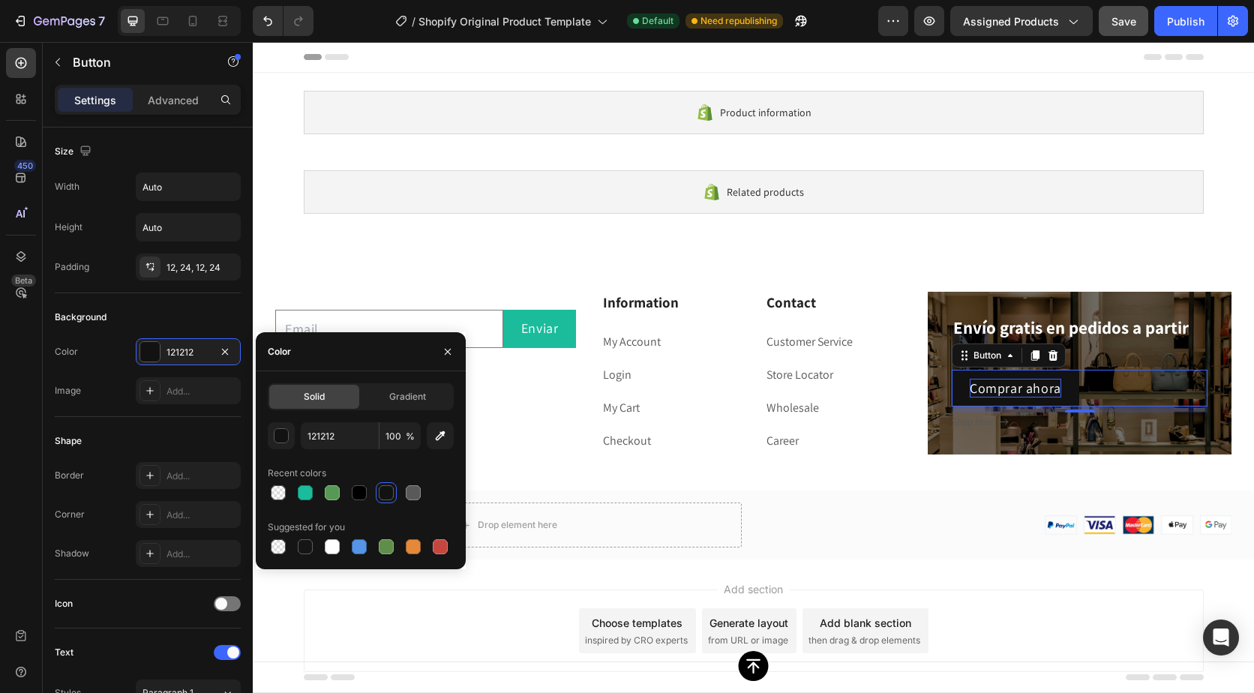
click at [353, 422] on div "Solid Gradient 121212 100 % Recent colors Suggested for you" at bounding box center [361, 470] width 186 height 174
click at [353, 434] on input "121212" at bounding box center [340, 435] width 78 height 27
paste input "#1ABC9C"
type input "#1ABC9C"
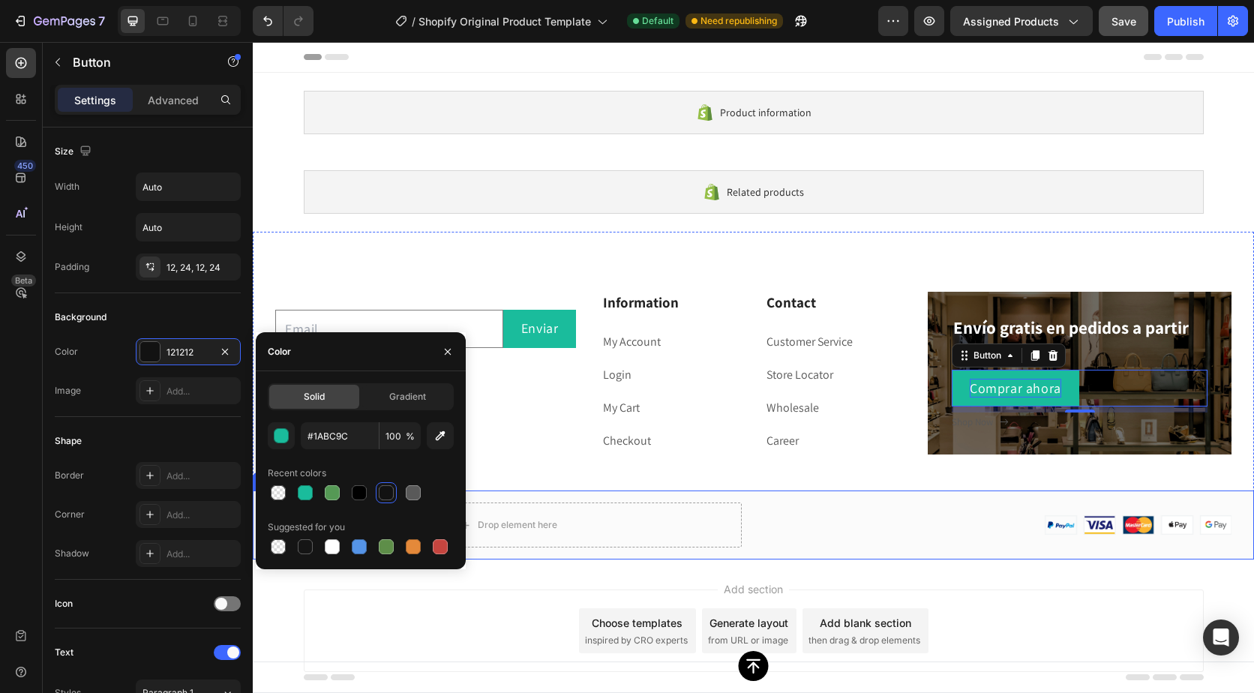
click at [843, 495] on div "Drop element here Image Row" at bounding box center [754, 525] width 1002 height 69
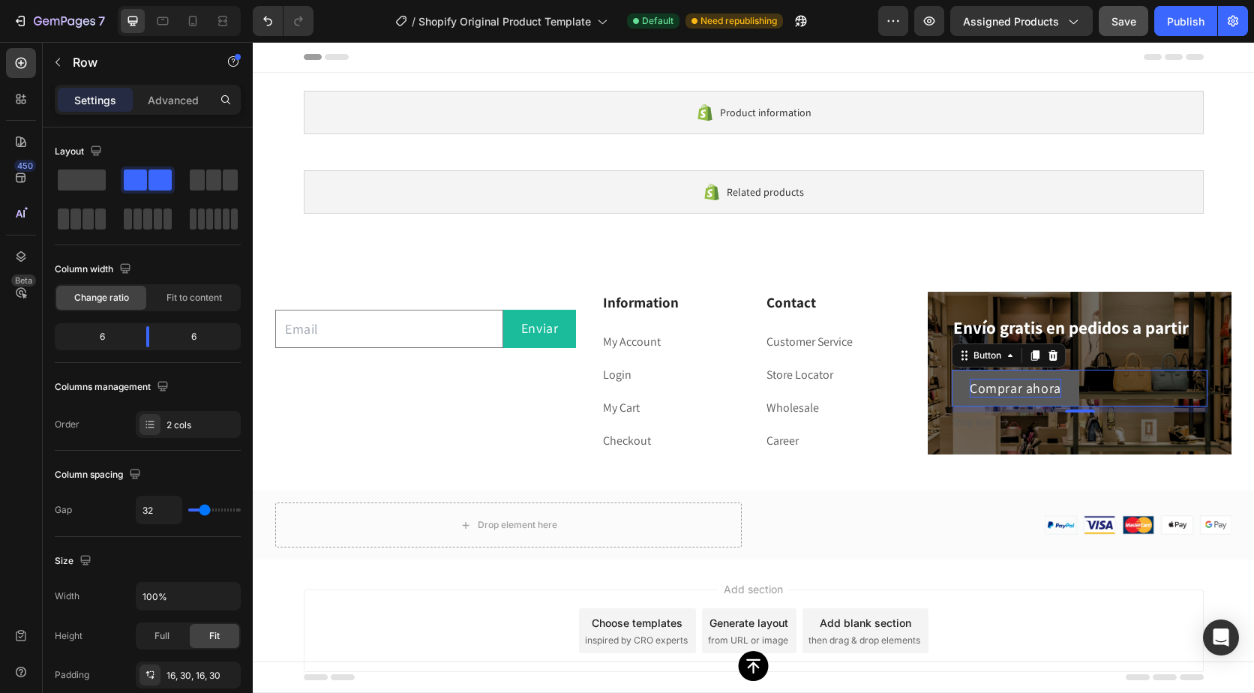
click at [955, 386] on button "Comprar ahora" at bounding box center [1016, 388] width 128 height 37
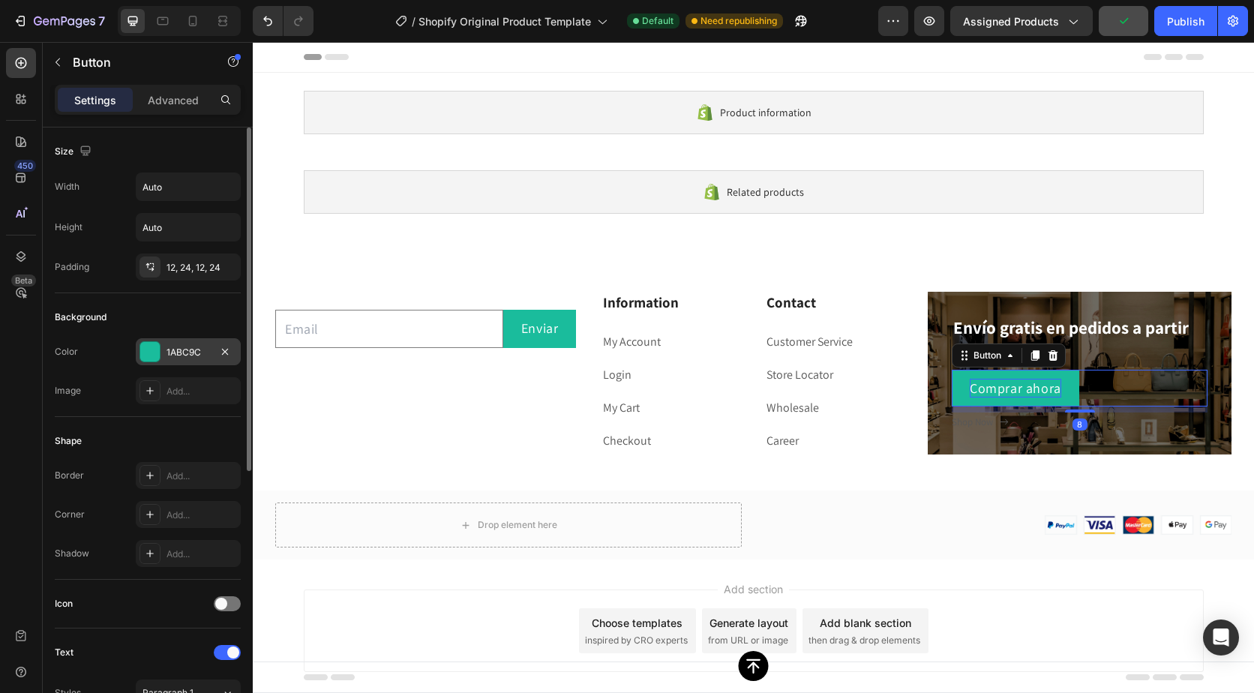
click at [182, 354] on div "1ABC9C" at bounding box center [189, 353] width 44 height 14
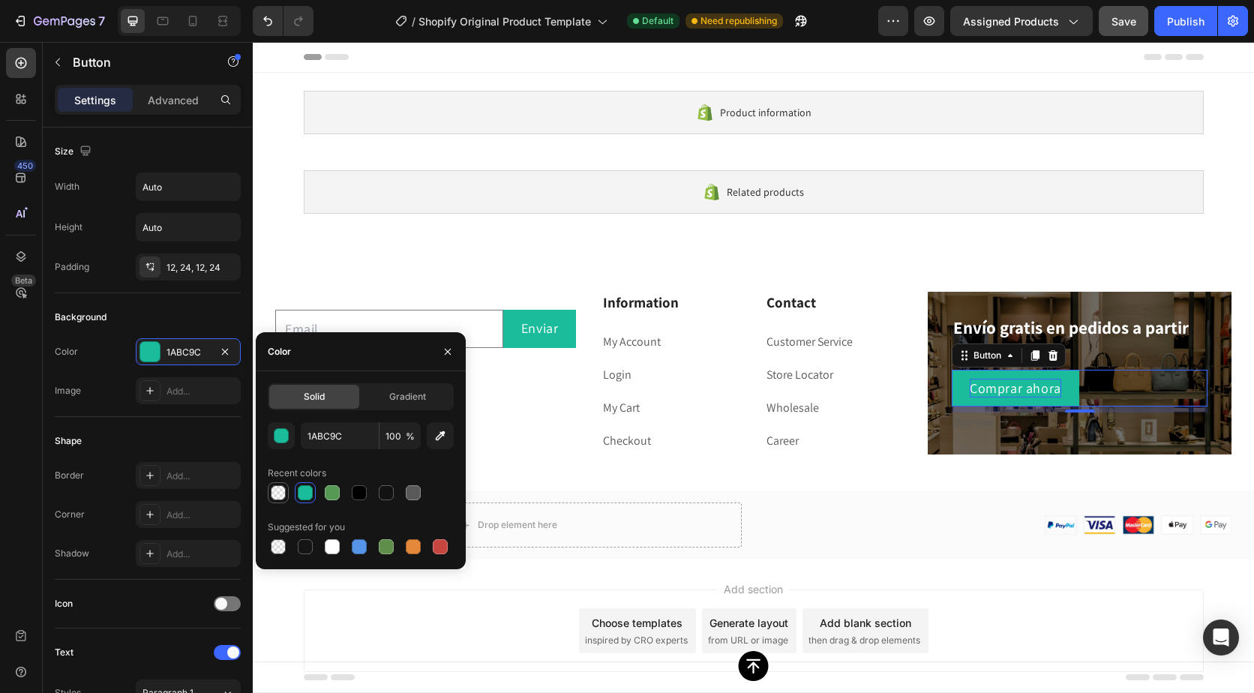
click at [274, 493] on div at bounding box center [278, 492] width 15 height 15
type input "000000"
type input "0"
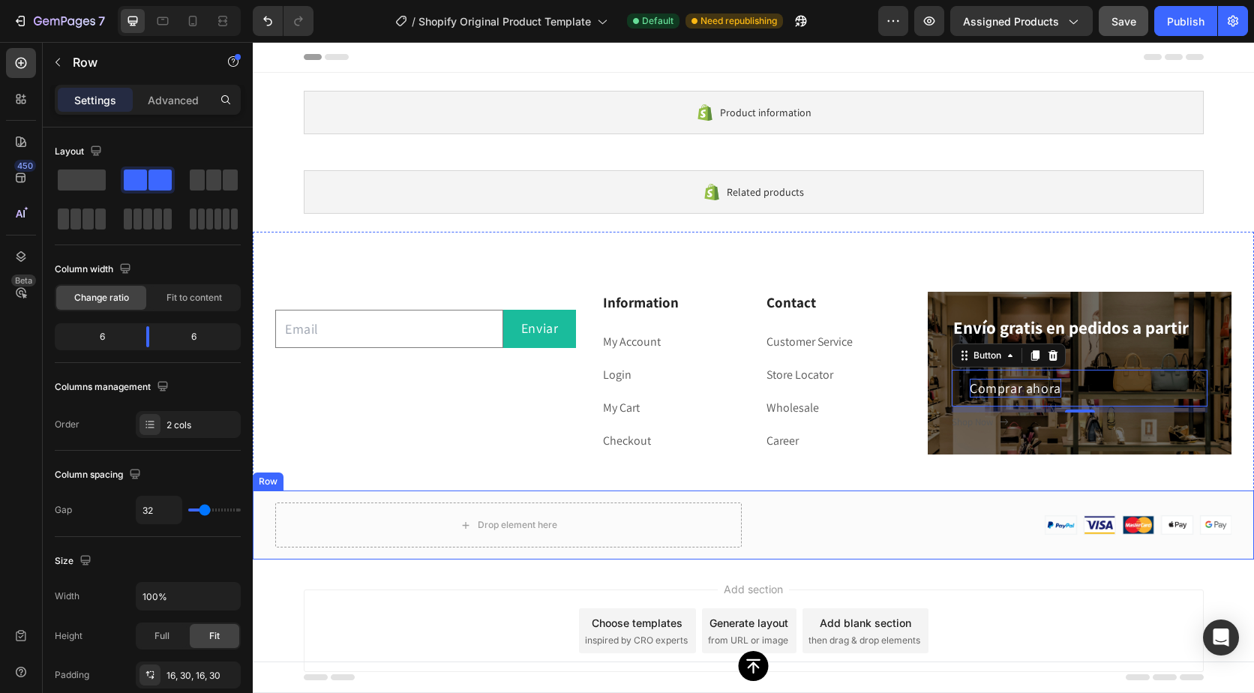
click at [940, 491] on div "Drop element here Image Row" at bounding box center [754, 525] width 1002 height 69
click at [1035, 394] on p "Comprar ahora" at bounding box center [1016, 388] width 92 height 19
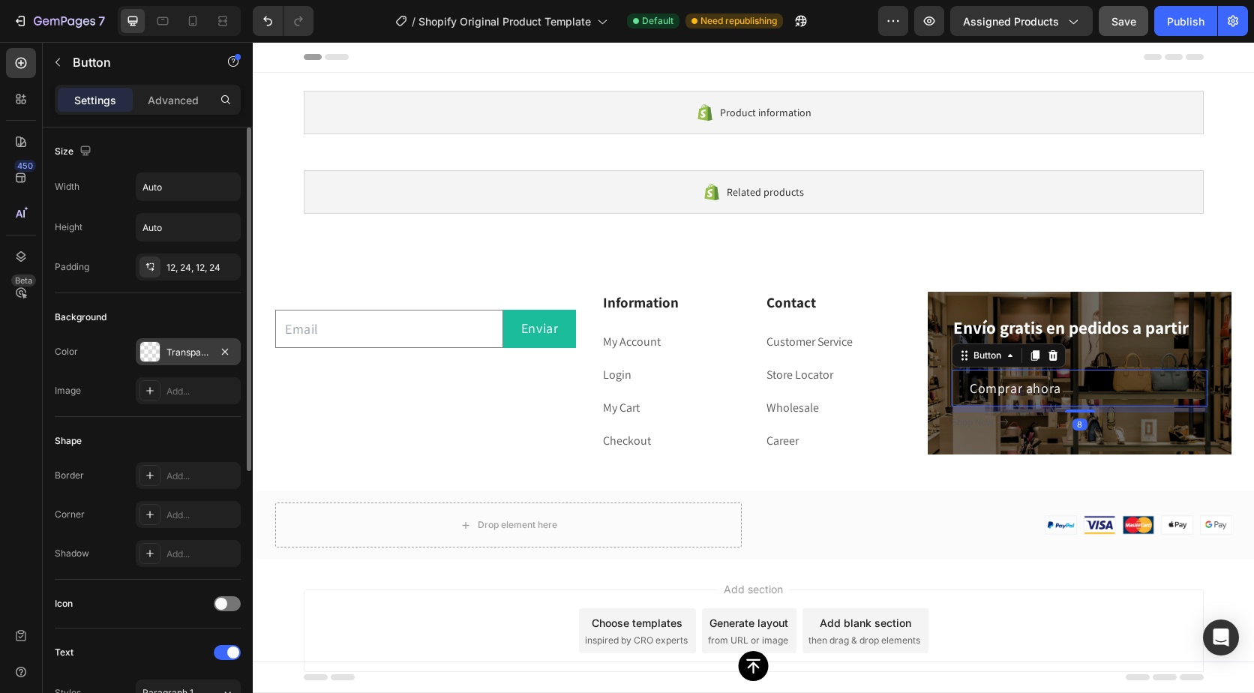
click at [195, 347] on div "Transparent" at bounding box center [189, 353] width 44 height 14
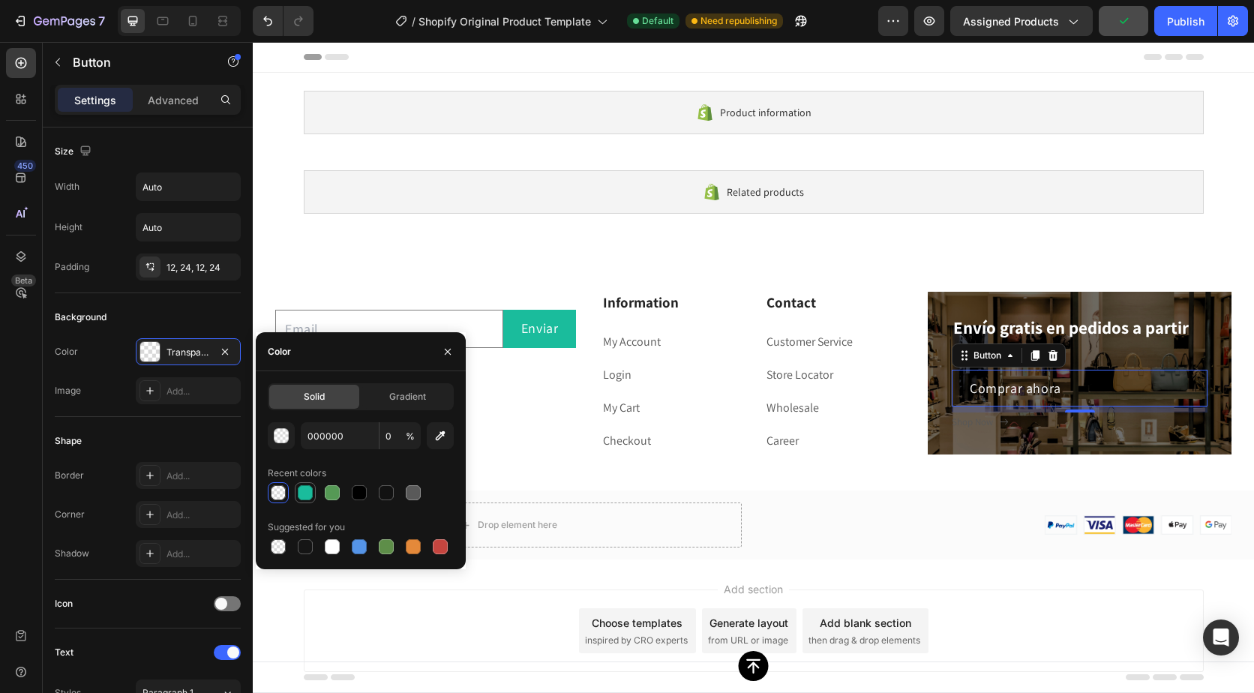
click at [306, 488] on div at bounding box center [305, 492] width 15 height 15
type input "1ABC9C"
type input "100"
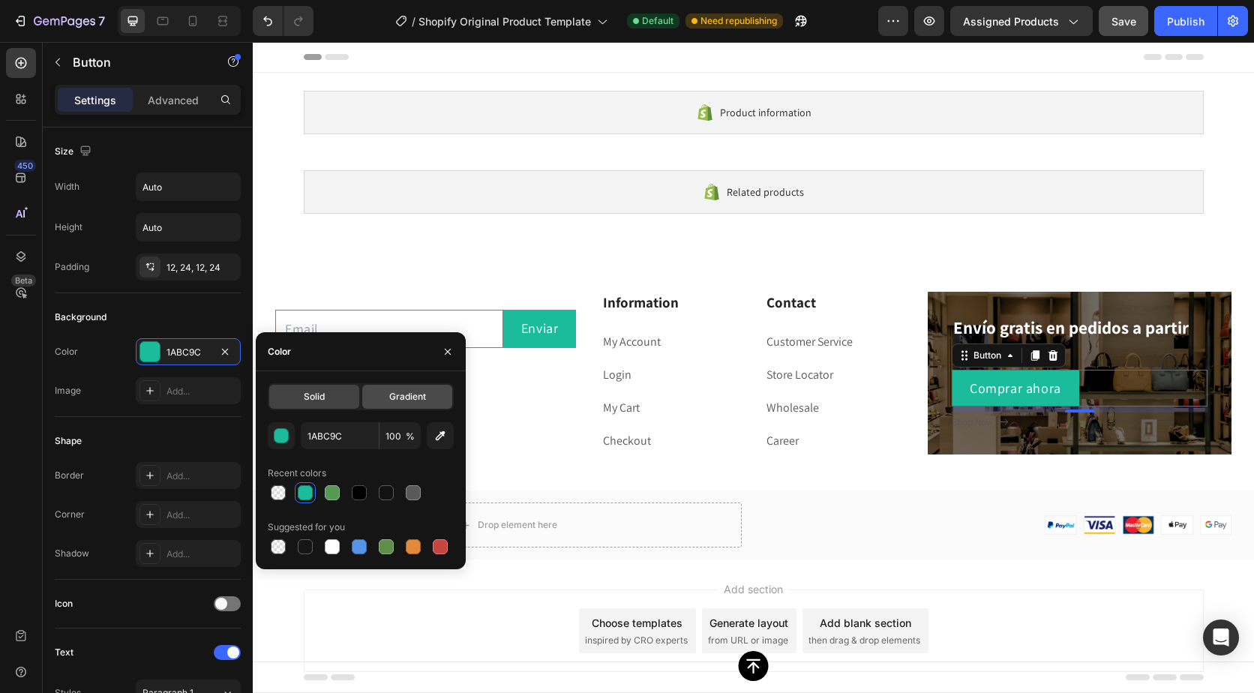
click at [390, 400] on span "Gradient" at bounding box center [407, 397] width 37 height 14
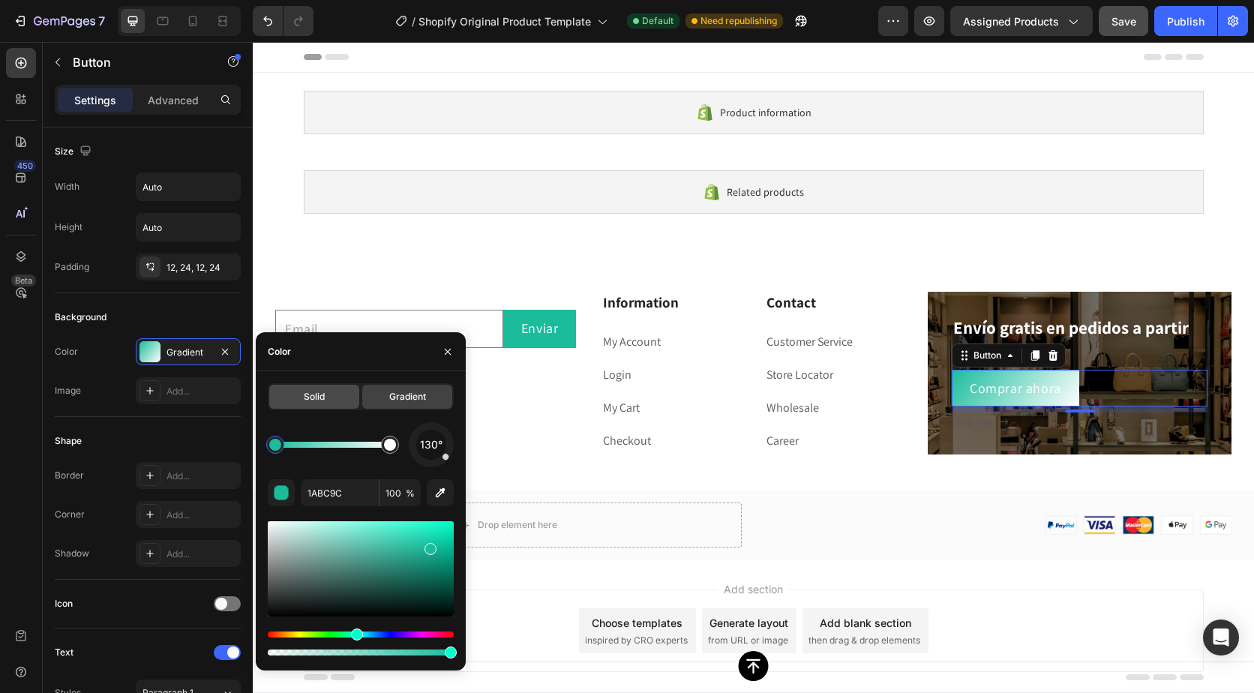
click at [329, 390] on div "Solid" at bounding box center [314, 397] width 90 height 24
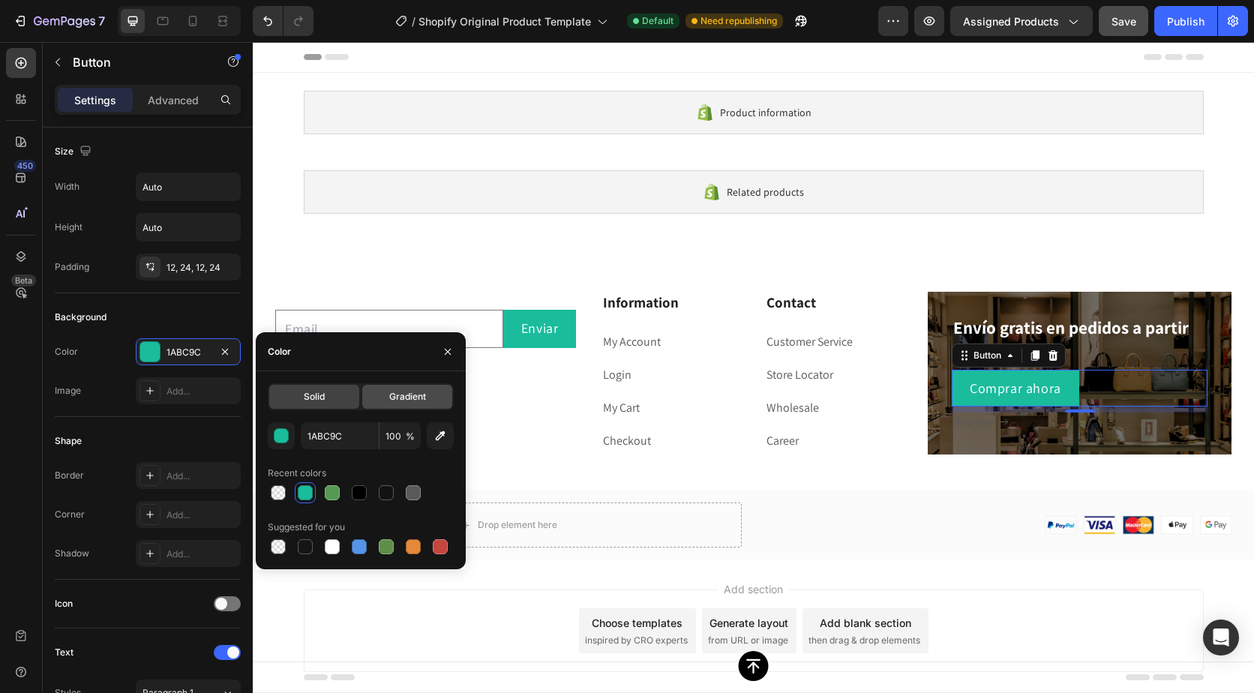
click at [410, 388] on div "Gradient" at bounding box center [407, 397] width 90 height 24
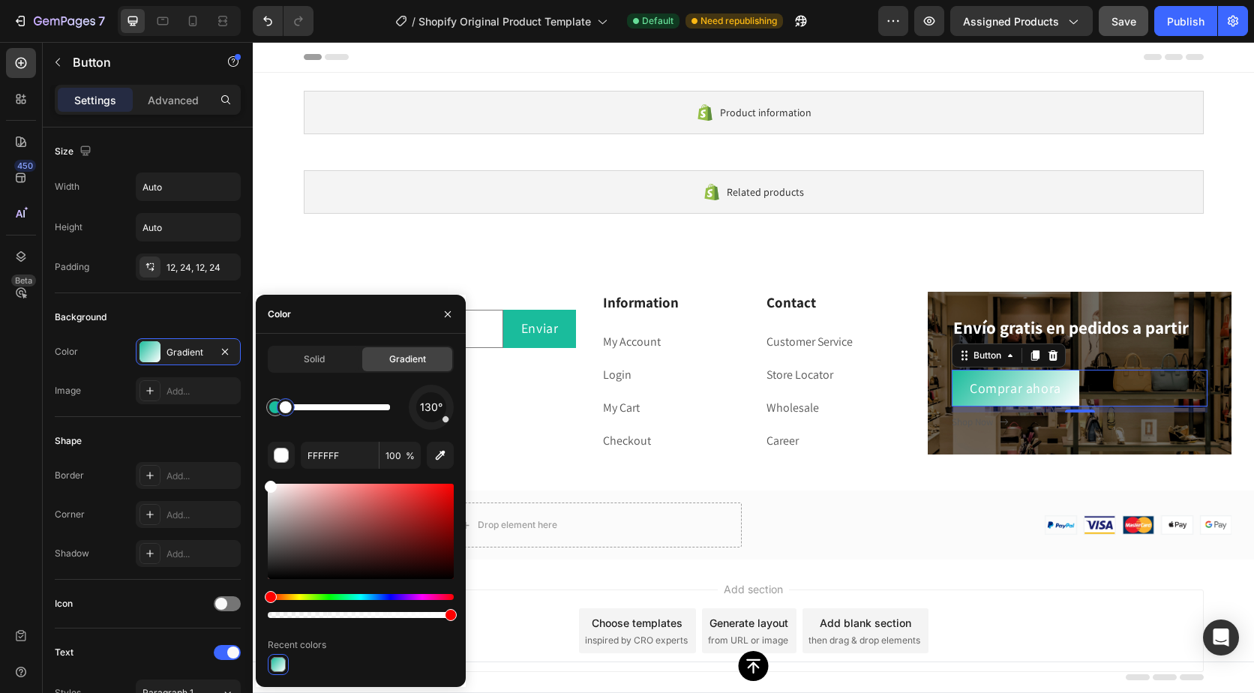
drag, startPoint x: 396, startPoint y: 413, endPoint x: 284, endPoint y: 419, distance: 112.0
click at [284, 419] on div at bounding box center [285, 407] width 27 height 27
drag, startPoint x: 285, startPoint y: 416, endPoint x: 386, endPoint y: 411, distance: 101.4
click at [386, 411] on div at bounding box center [386, 407] width 12 height 12
drag, startPoint x: 386, startPoint y: 411, endPoint x: 366, endPoint y: 411, distance: 20.3
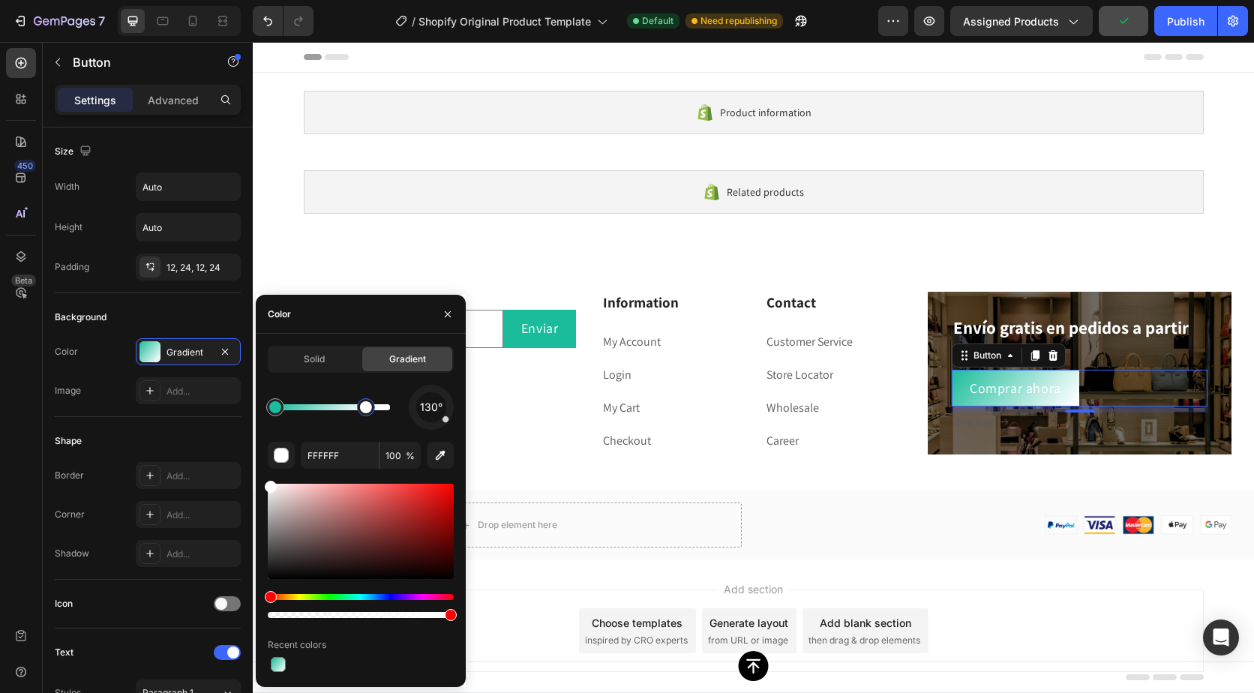
click at [366, 411] on div at bounding box center [366, 407] width 12 height 12
drag, startPoint x: 368, startPoint y: 410, endPoint x: 403, endPoint y: 409, distance: 35.3
click at [396, 409] on div at bounding box center [390, 407] width 12 height 12
type input "1ABC9C"
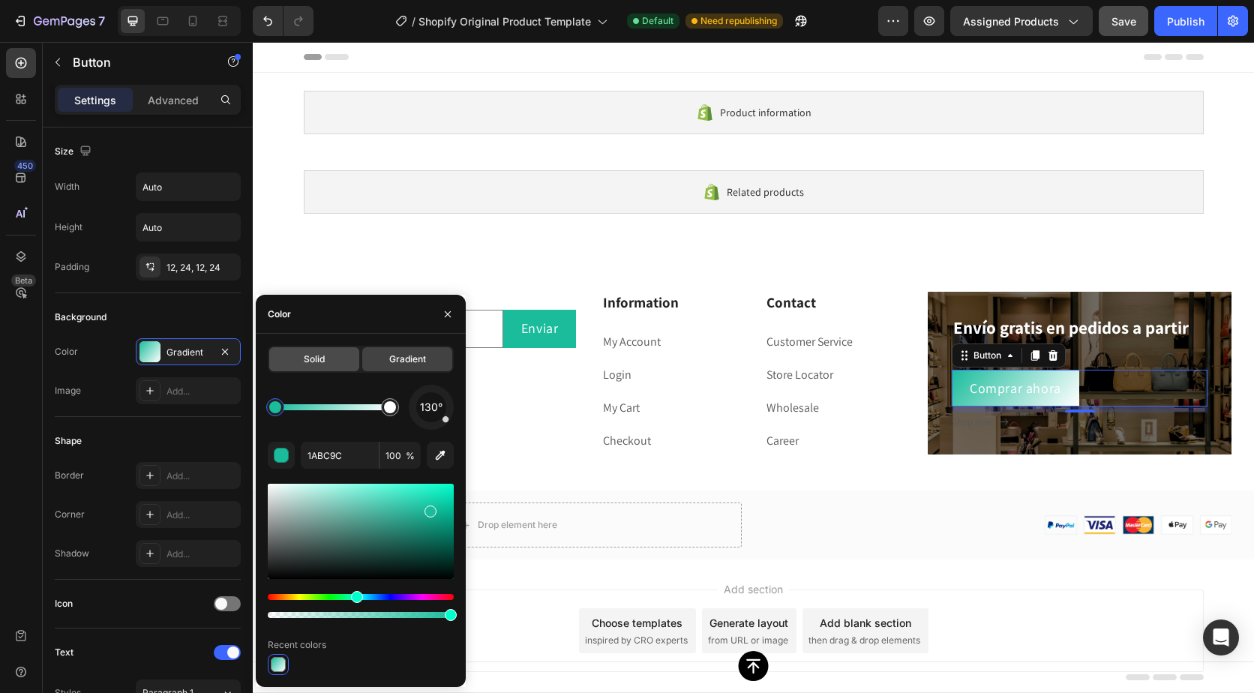
click at [335, 368] on div "Solid" at bounding box center [314, 359] width 90 height 24
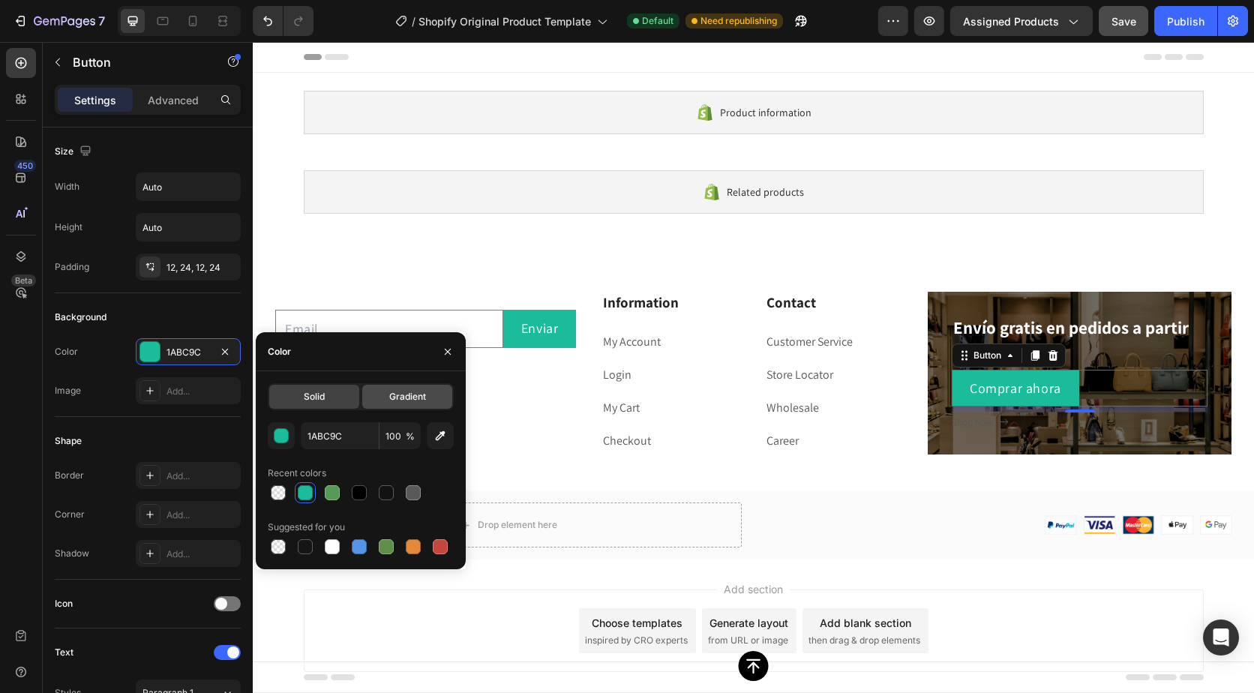
click at [404, 393] on span "Gradient" at bounding box center [407, 397] width 37 height 14
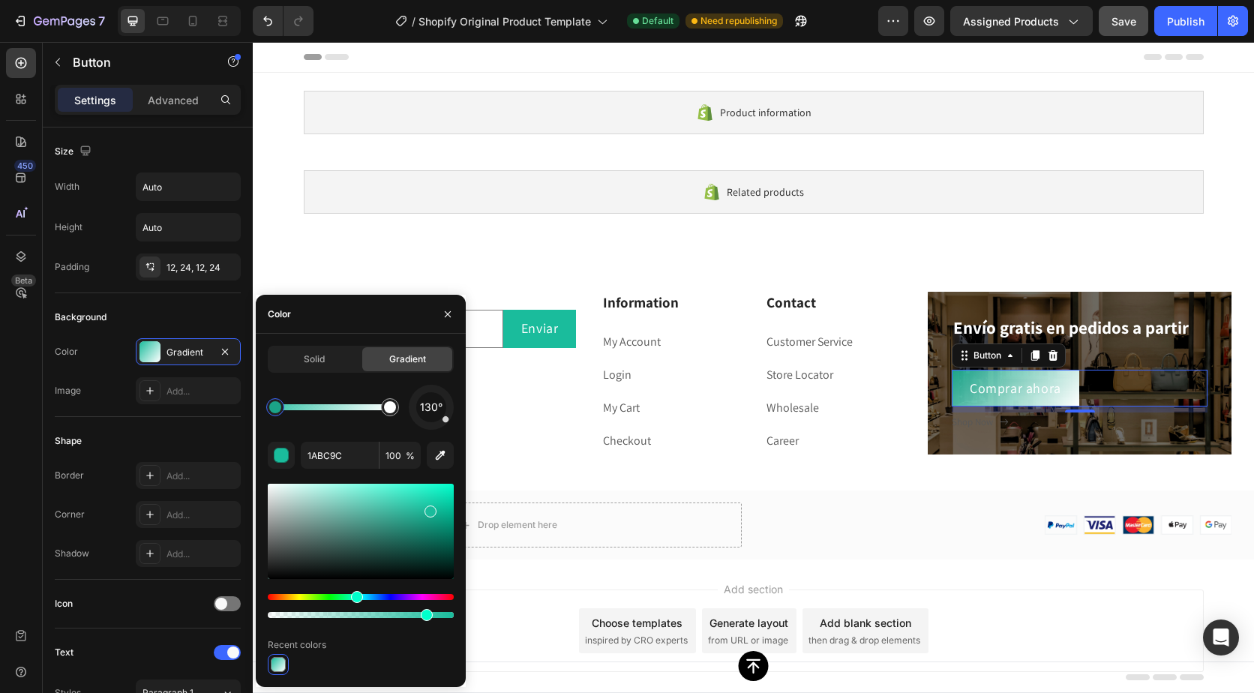
drag, startPoint x: 448, startPoint y: 610, endPoint x: 418, endPoint y: 613, distance: 30.2
click at [421, 613] on div at bounding box center [427, 615] width 12 height 12
drag, startPoint x: 418, startPoint y: 614, endPoint x: 383, endPoint y: 617, distance: 35.3
click at [383, 617] on div at bounding box center [386, 615] width 12 height 12
drag, startPoint x: 395, startPoint y: 617, endPoint x: 324, endPoint y: 620, distance: 70.6
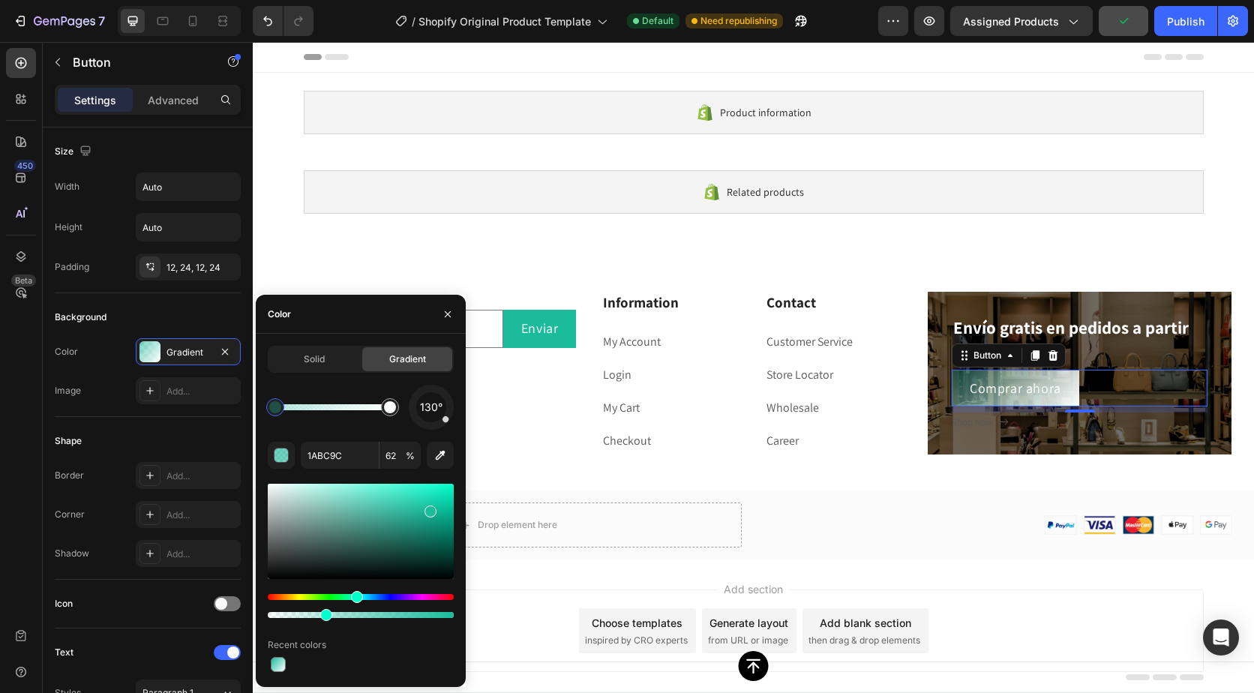
click at [324, 618] on div at bounding box center [361, 615] width 186 height 6
drag, startPoint x: 582, startPoint y: 660, endPoint x: 525, endPoint y: 612, distance: 74.5
type input "100"
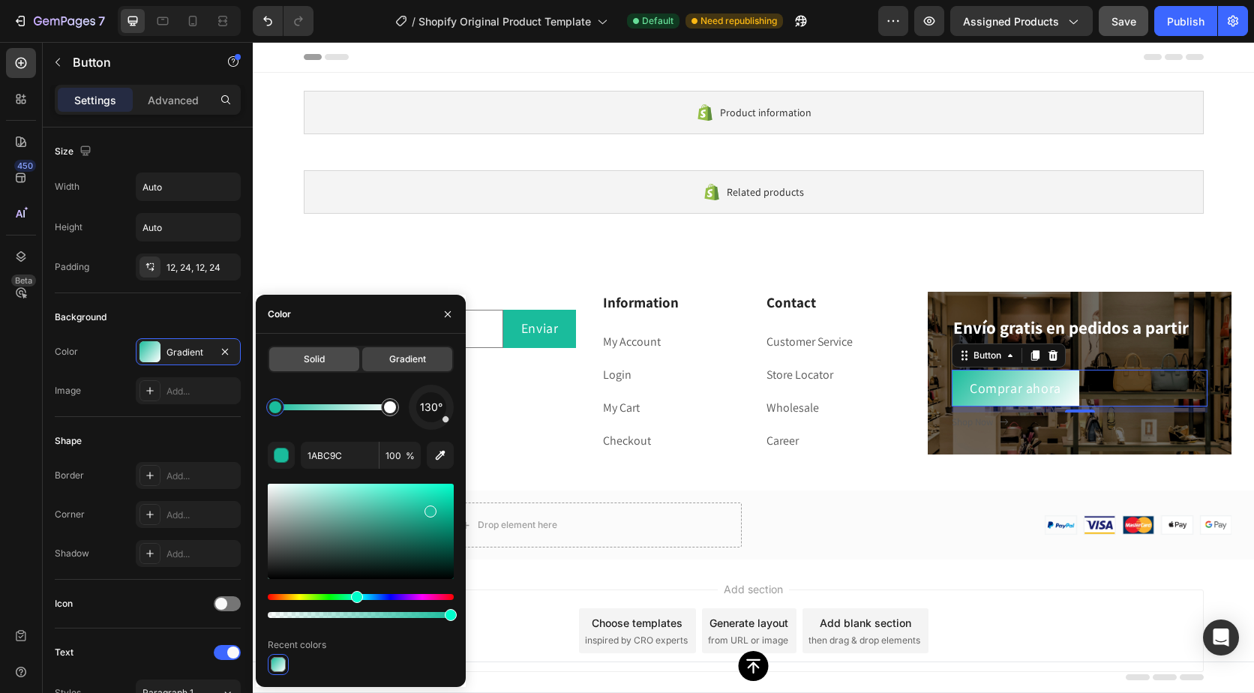
click at [323, 356] on span "Solid" at bounding box center [314, 360] width 21 height 14
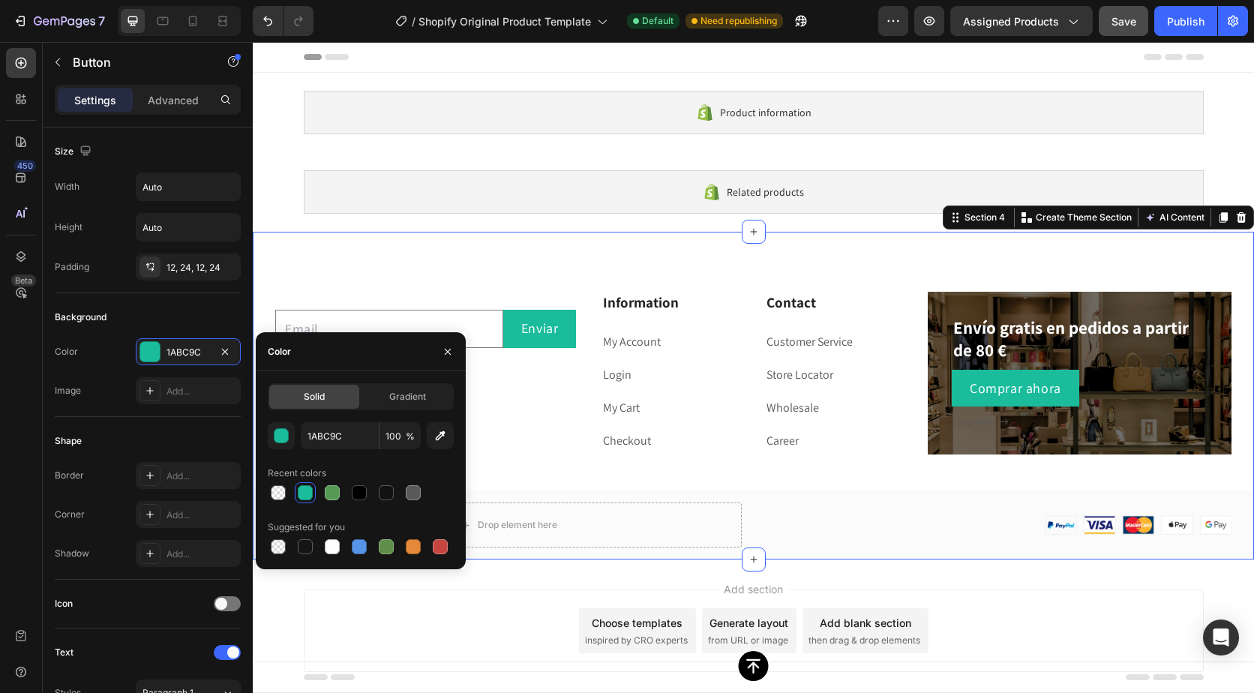
click at [849, 470] on div "Email Field Enviar Button Row Newsletter Information Heading My Account Text bl…" at bounding box center [754, 426] width 1002 height 268
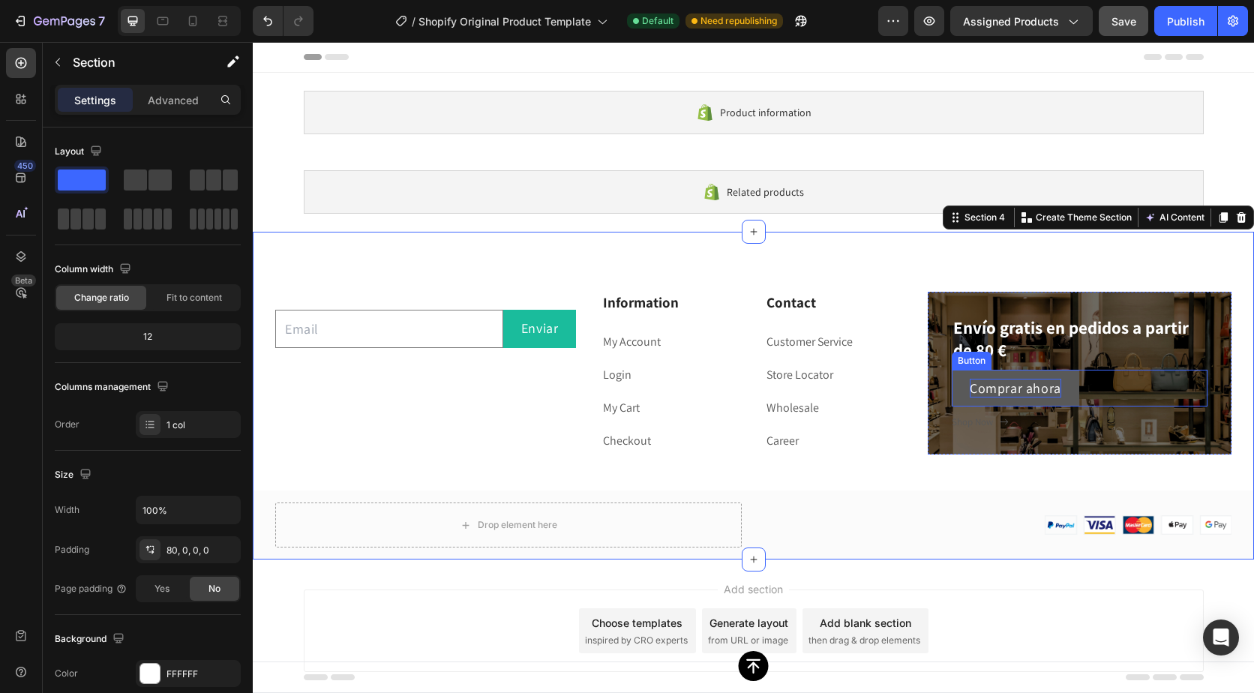
click at [970, 388] on p "Comprar ahora" at bounding box center [1016, 388] width 92 height 19
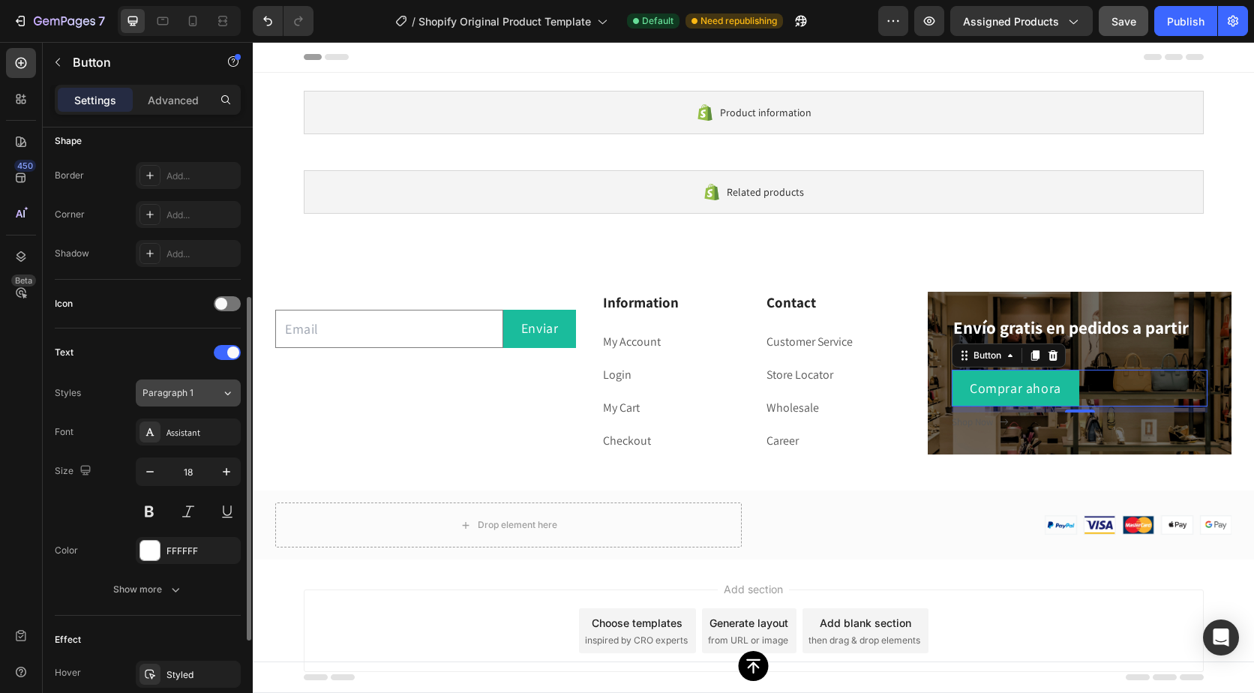
scroll to position [375, 0]
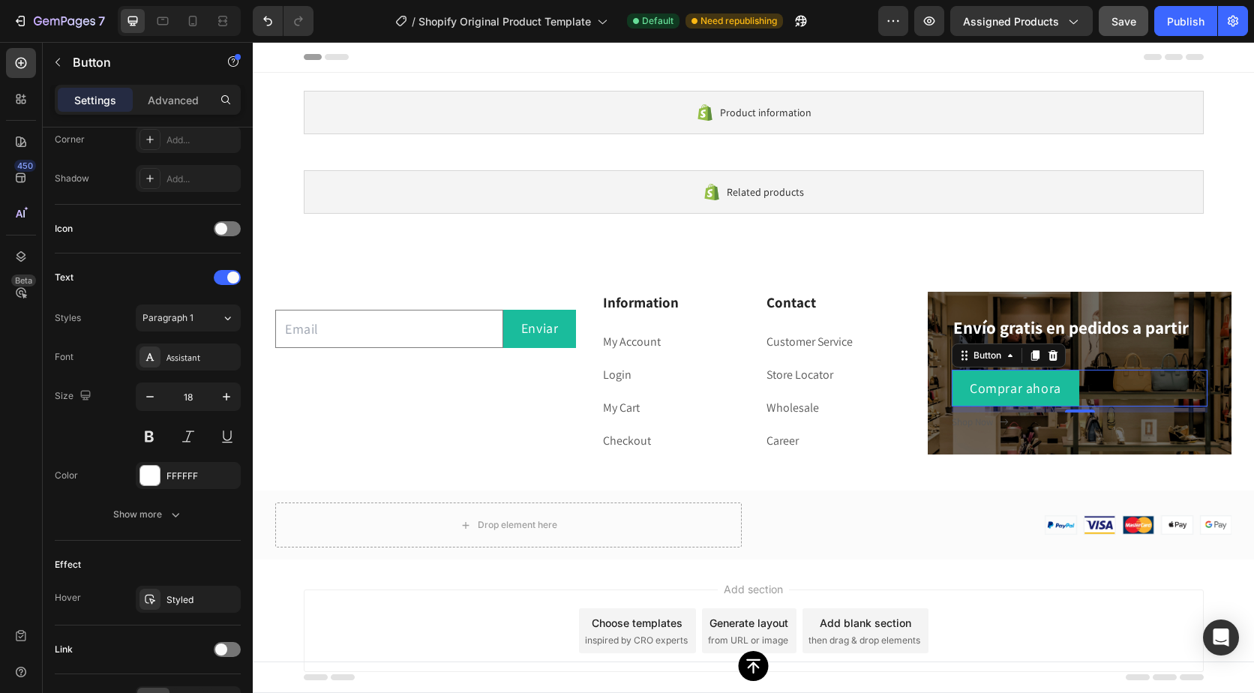
click at [154, 86] on div "Settings Advanced" at bounding box center [148, 100] width 186 height 30
click at [153, 94] on p "Advanced" at bounding box center [173, 100] width 51 height 16
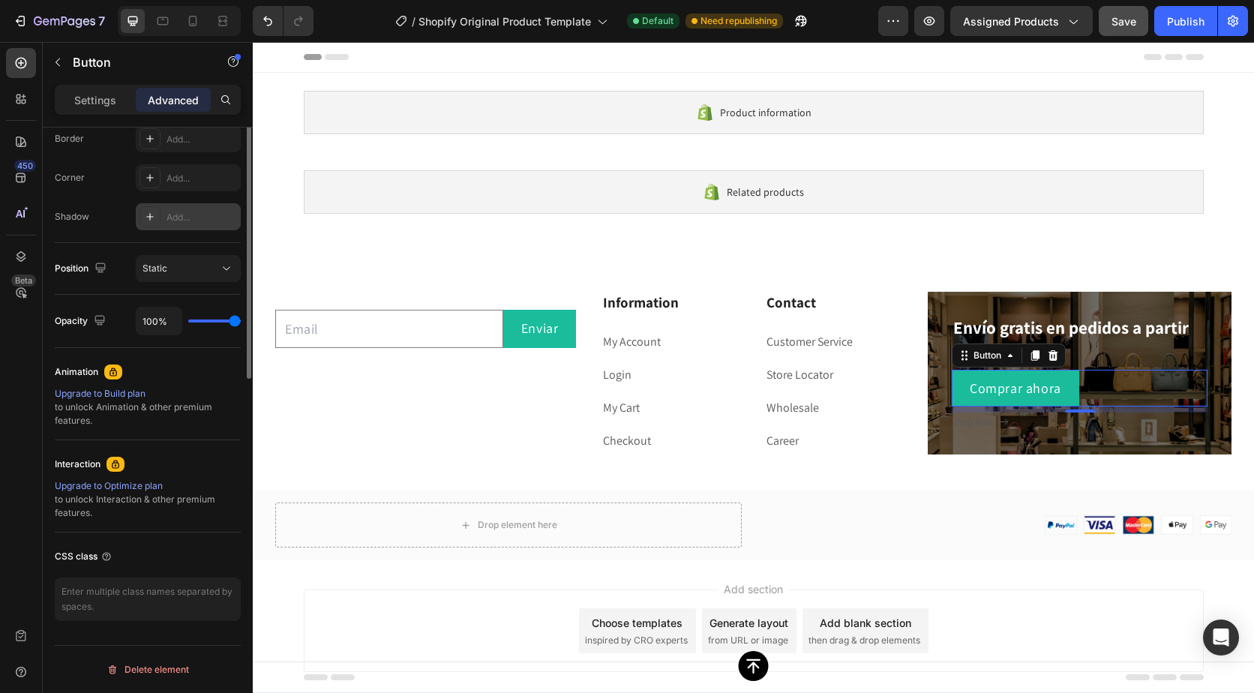
scroll to position [0, 0]
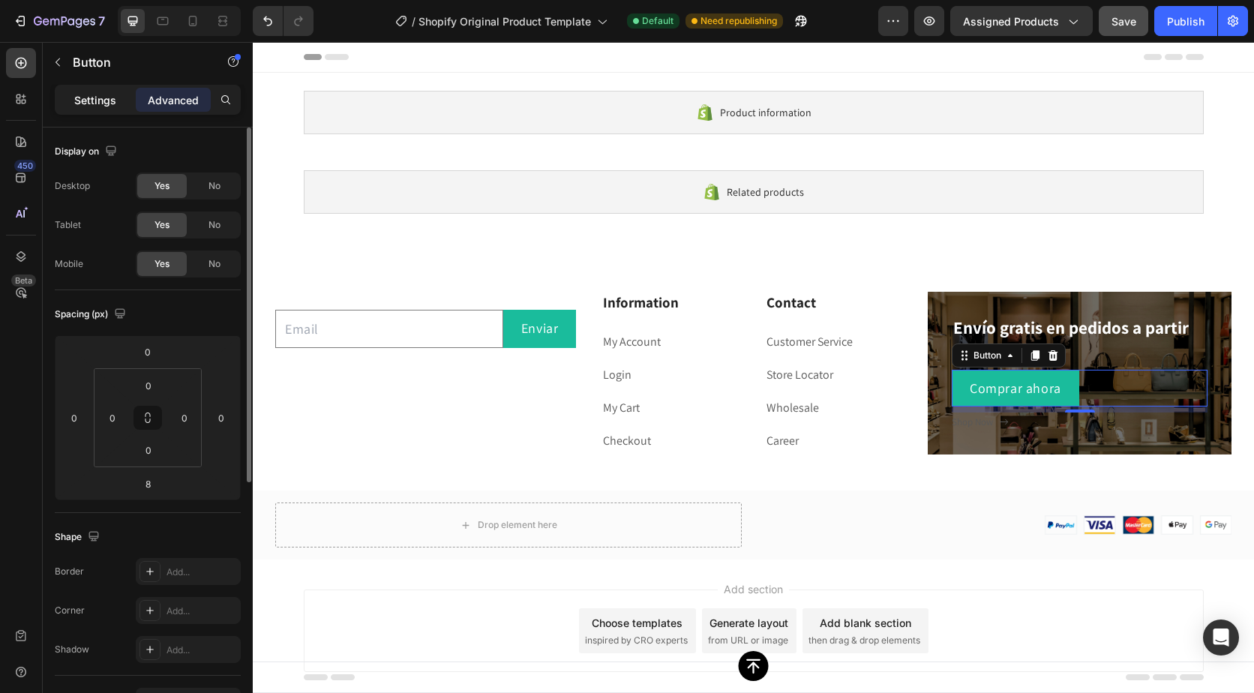
click at [100, 106] on p "Settings" at bounding box center [95, 100] width 42 height 16
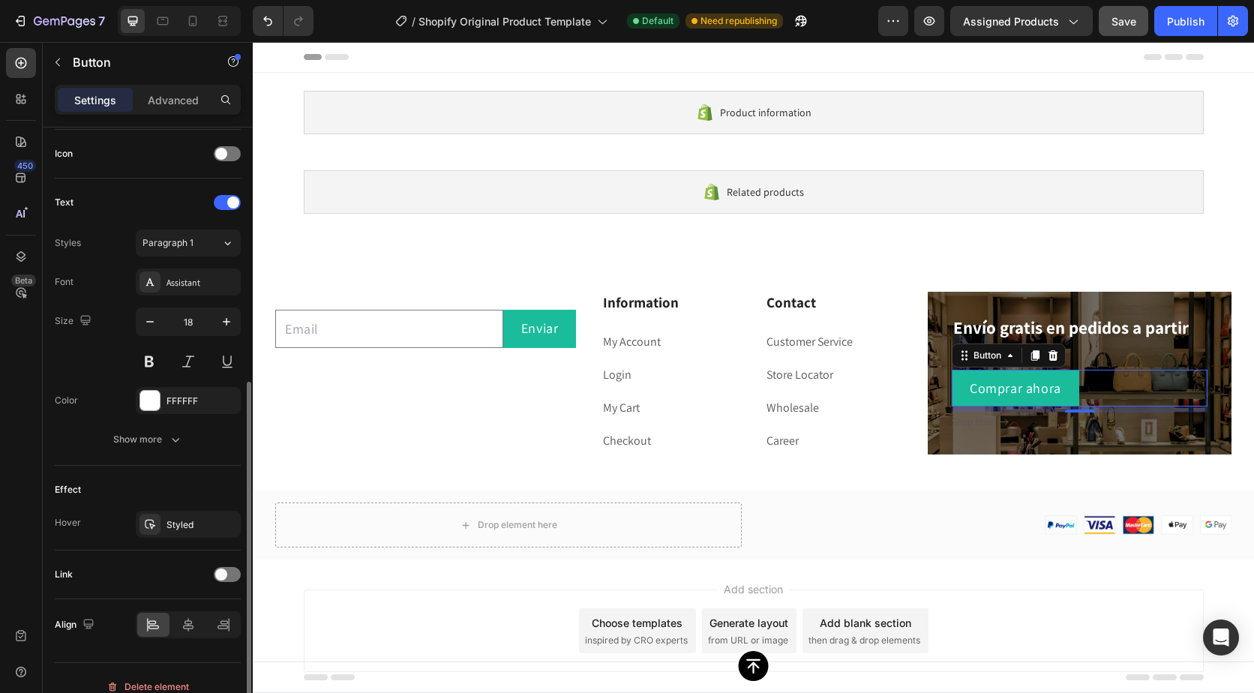
scroll to position [467, 0]
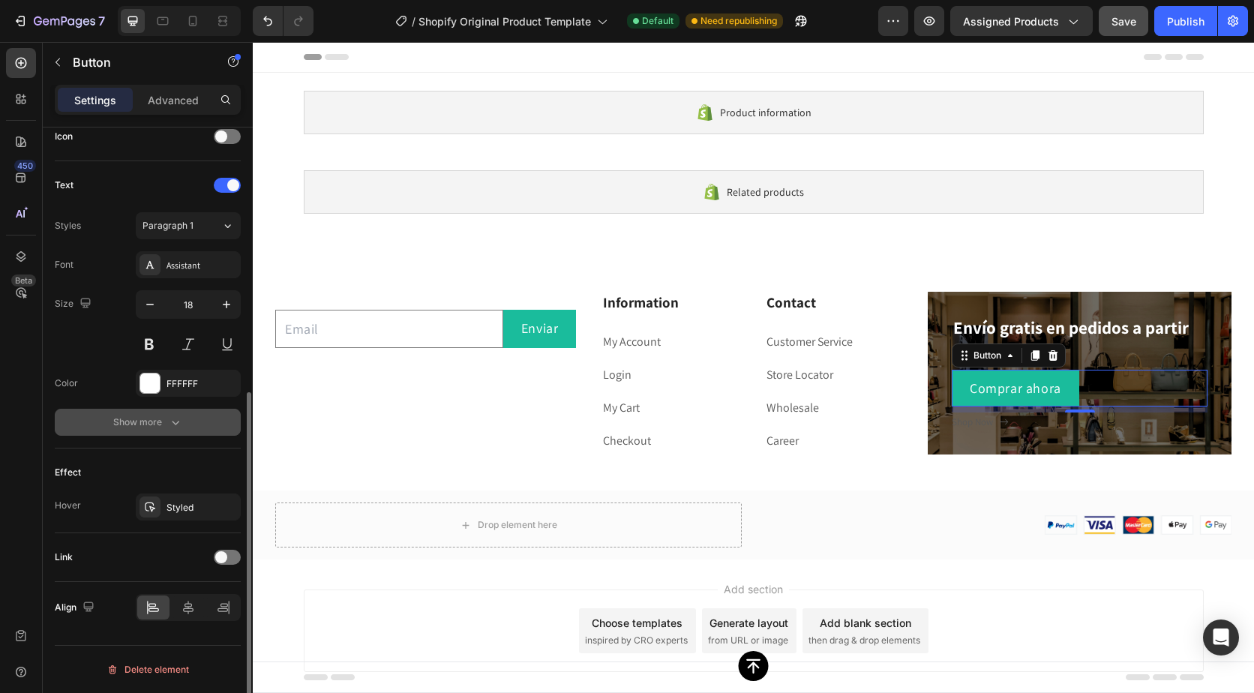
click at [165, 415] on div "Show more" at bounding box center [148, 422] width 70 height 15
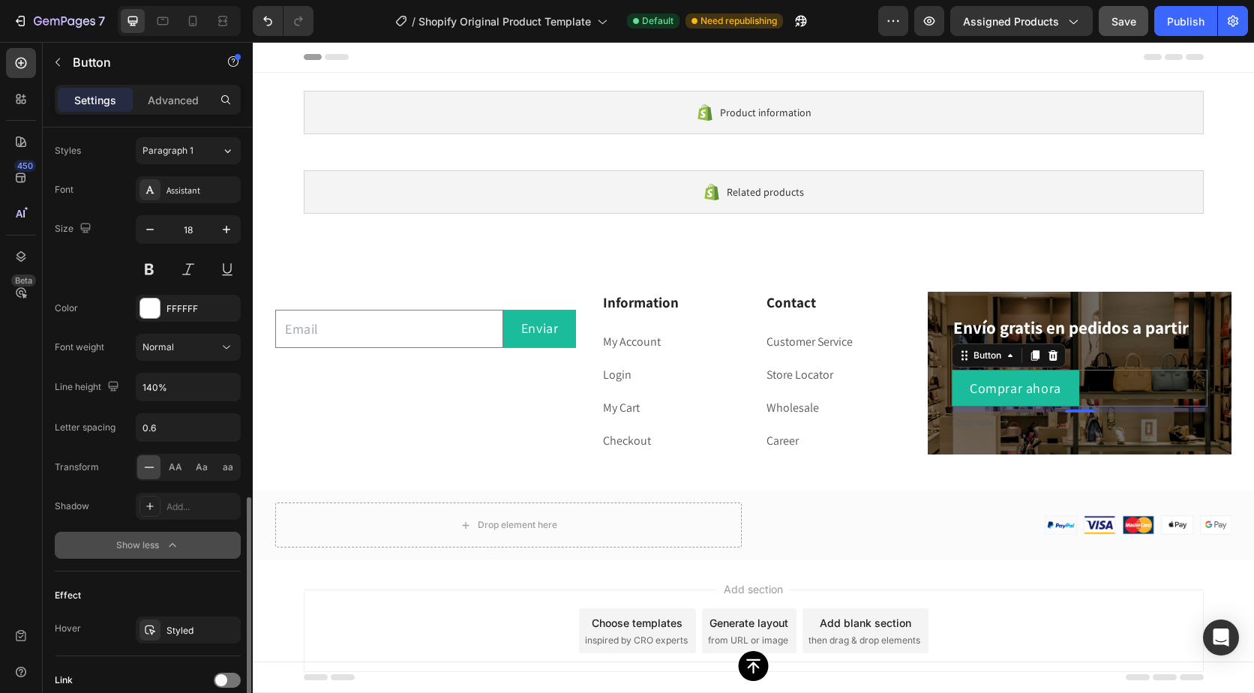
scroll to position [665, 0]
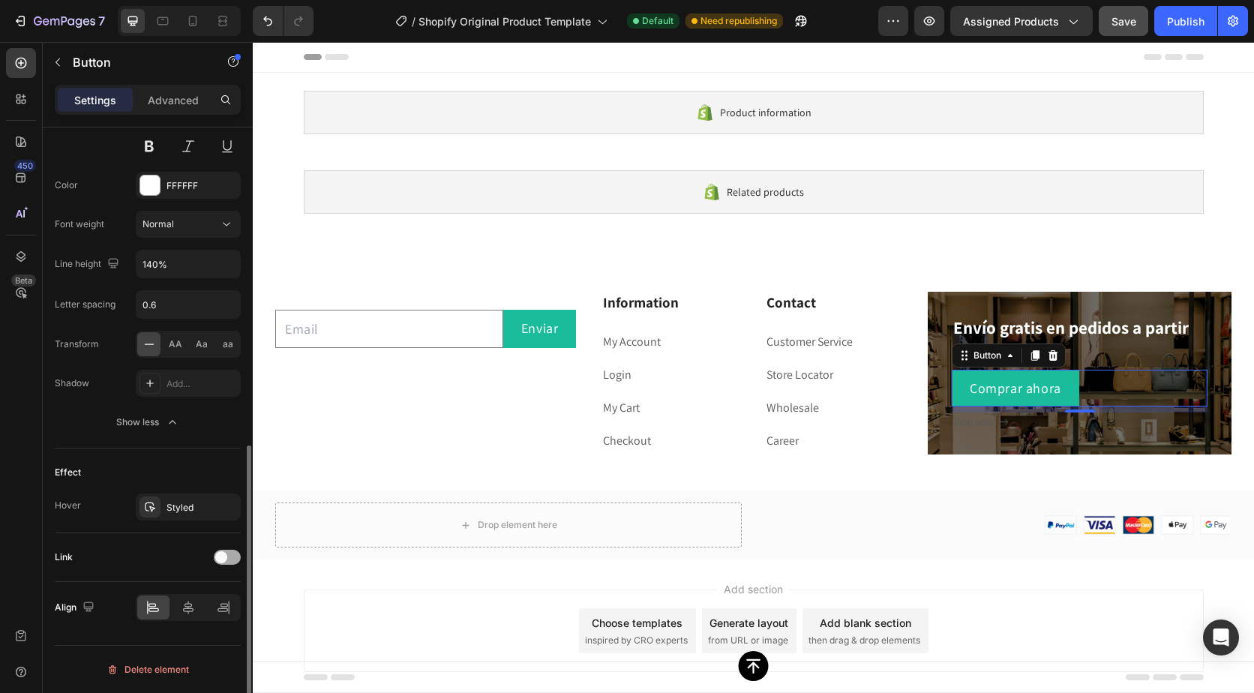
click at [221, 556] on span at bounding box center [221, 557] width 12 height 12
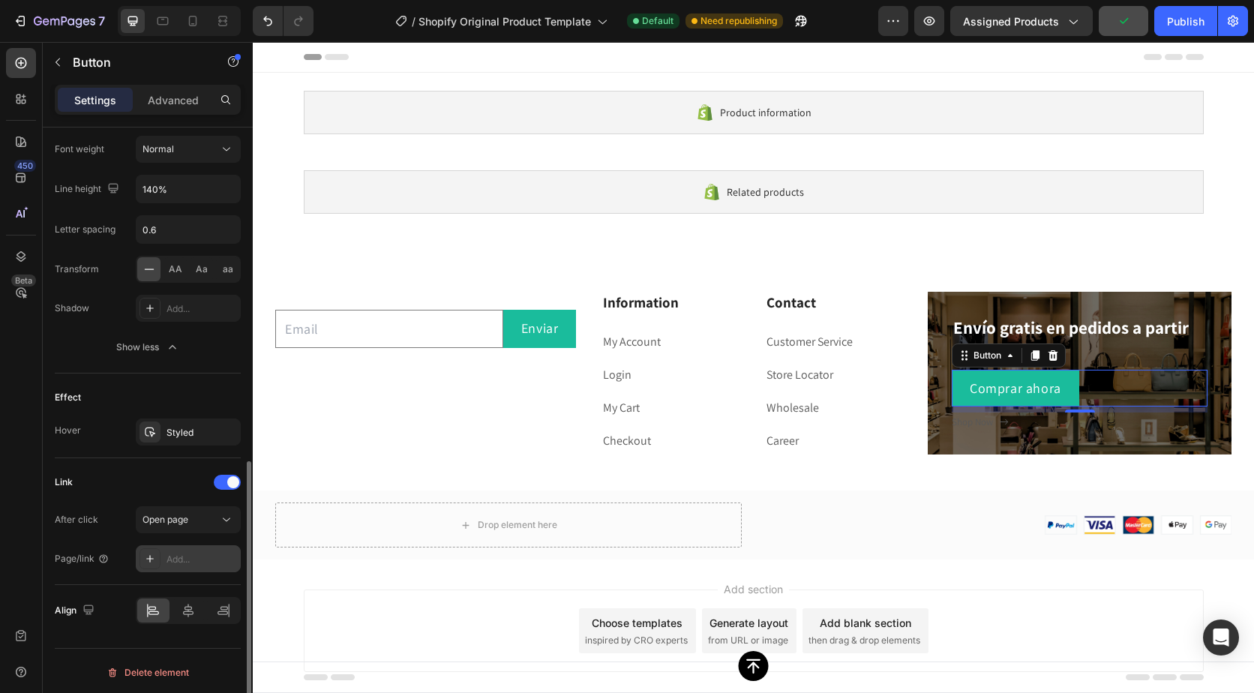
scroll to position [744, 0]
click at [191, 515] on div "Open page" at bounding box center [181, 517] width 77 height 14
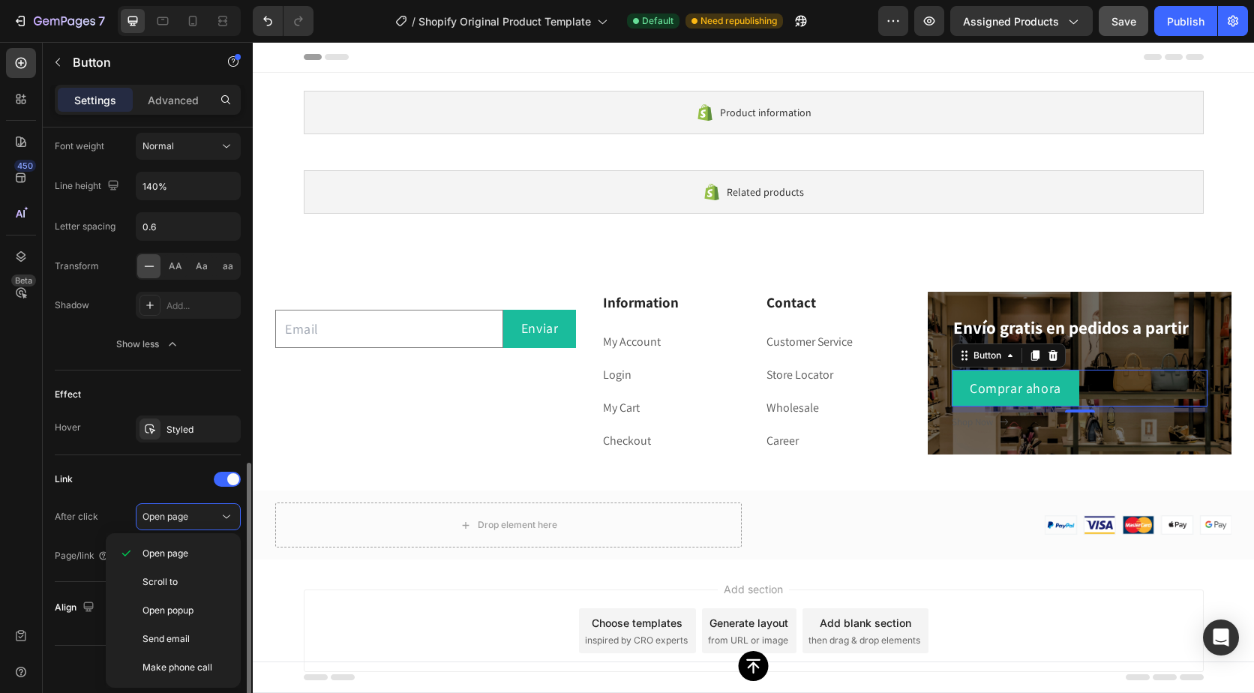
click at [150, 479] on div "Link" at bounding box center [148, 479] width 186 height 24
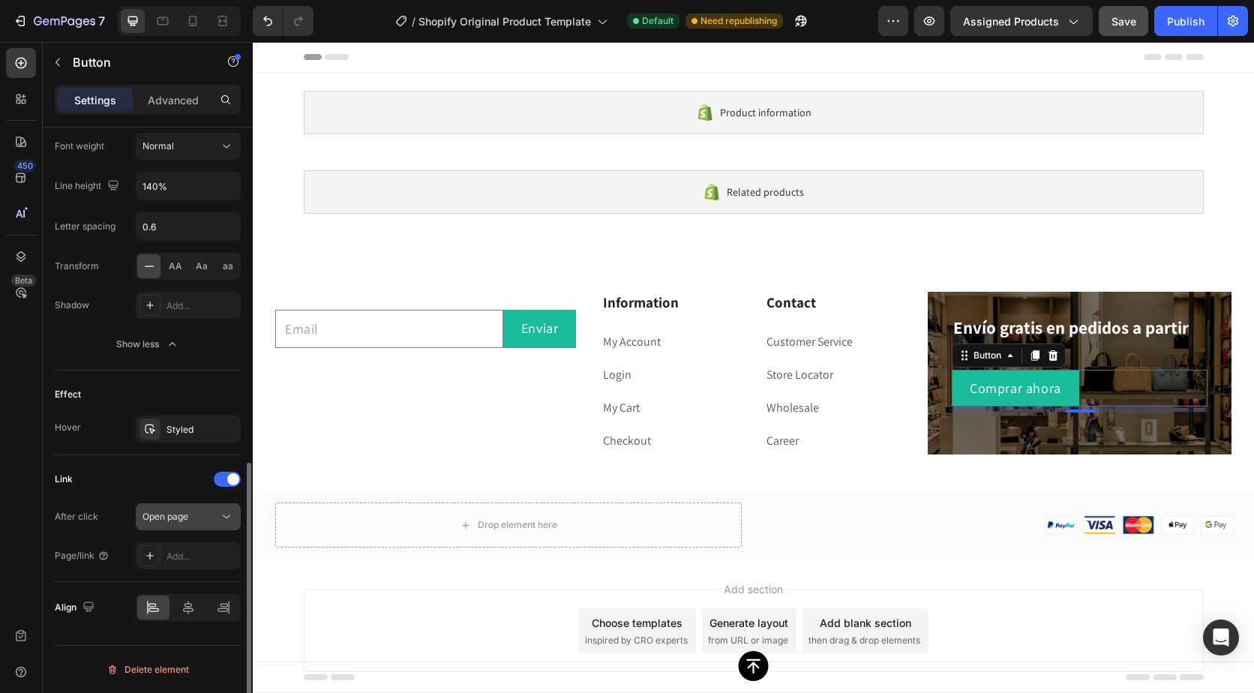
click at [181, 525] on button "Open page" at bounding box center [188, 516] width 105 height 27
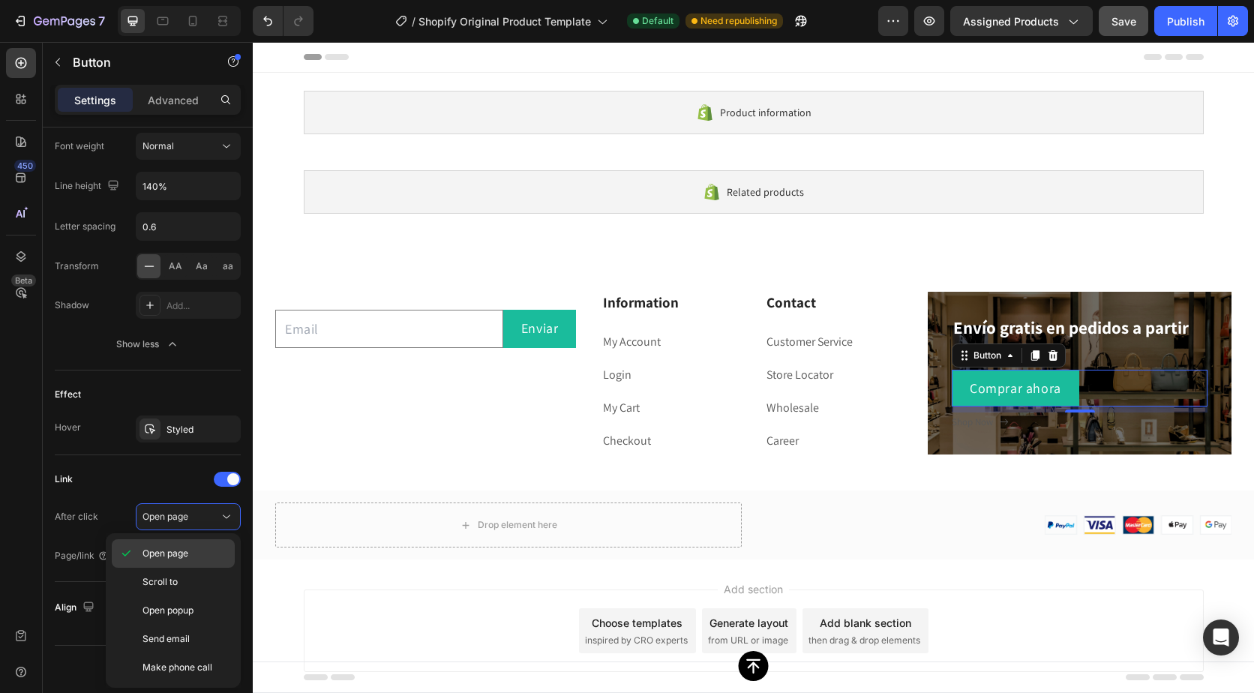
click at [179, 555] on span "Open page" at bounding box center [166, 554] width 46 height 14
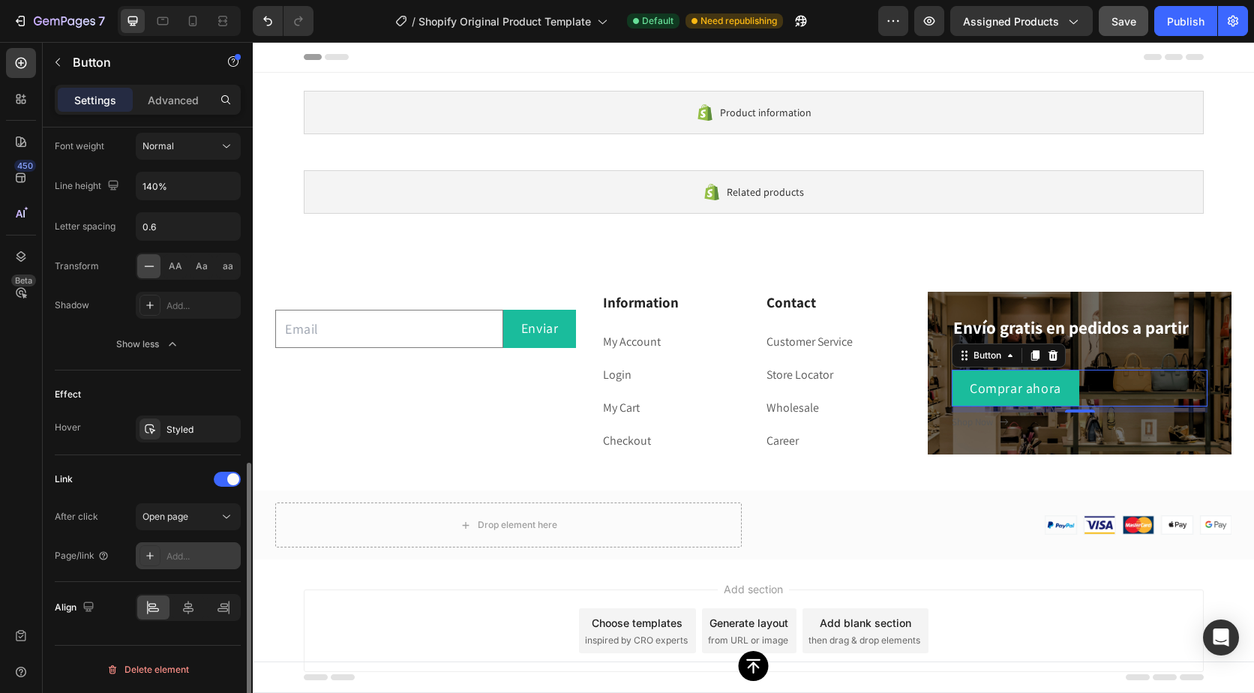
click at [197, 551] on div "Add..." at bounding box center [202, 557] width 71 height 14
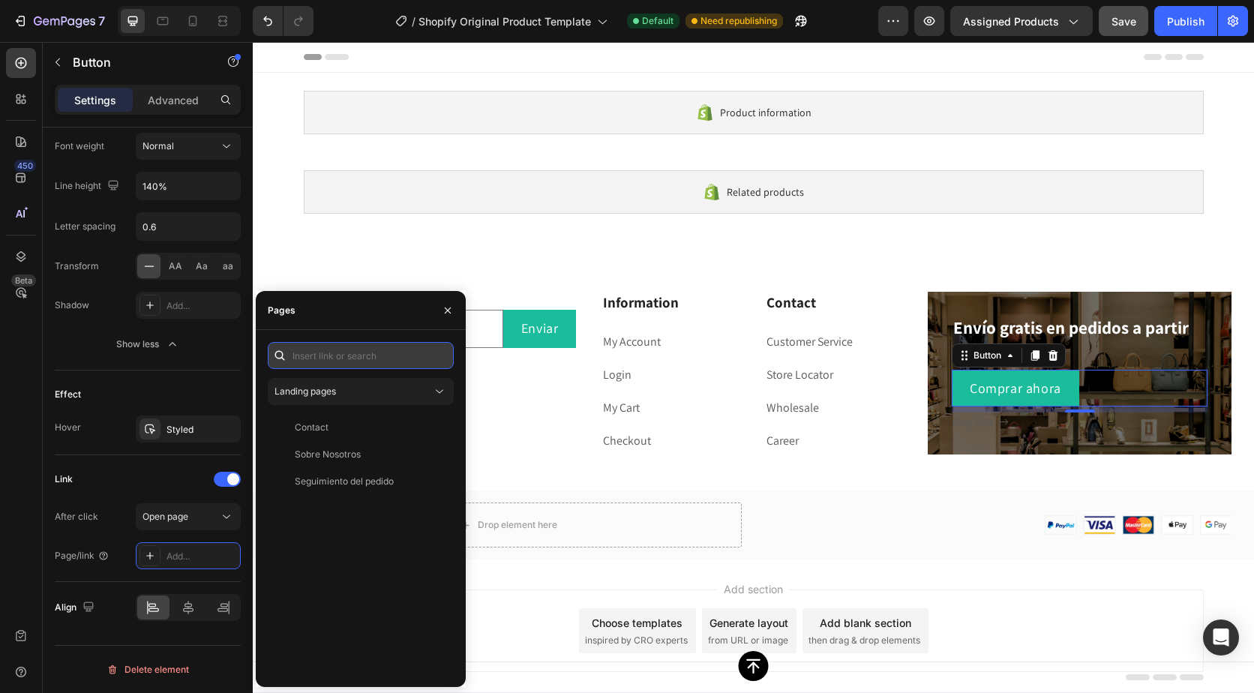
click at [323, 354] on input "text" at bounding box center [361, 355] width 186 height 27
paste input "[URL][DOMAIN_NAME]"
type input "[URL][DOMAIN_NAME]"
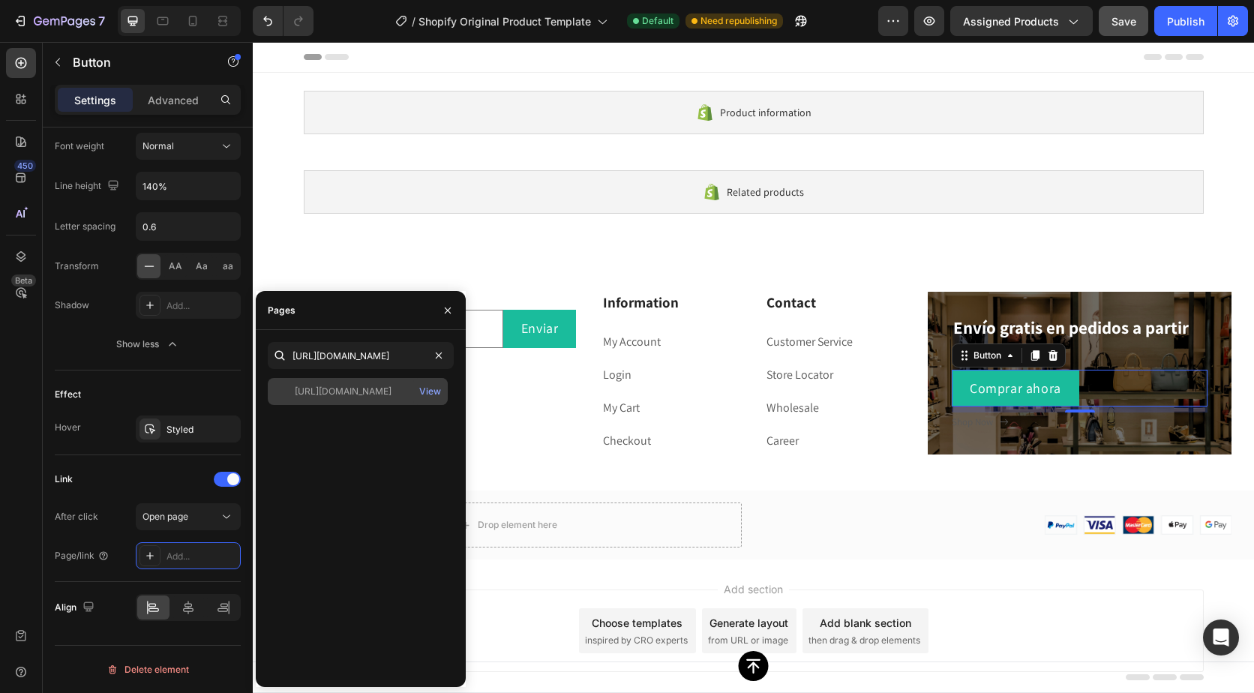
click at [377, 391] on div "[URL][DOMAIN_NAME]" at bounding box center [343, 392] width 97 height 14
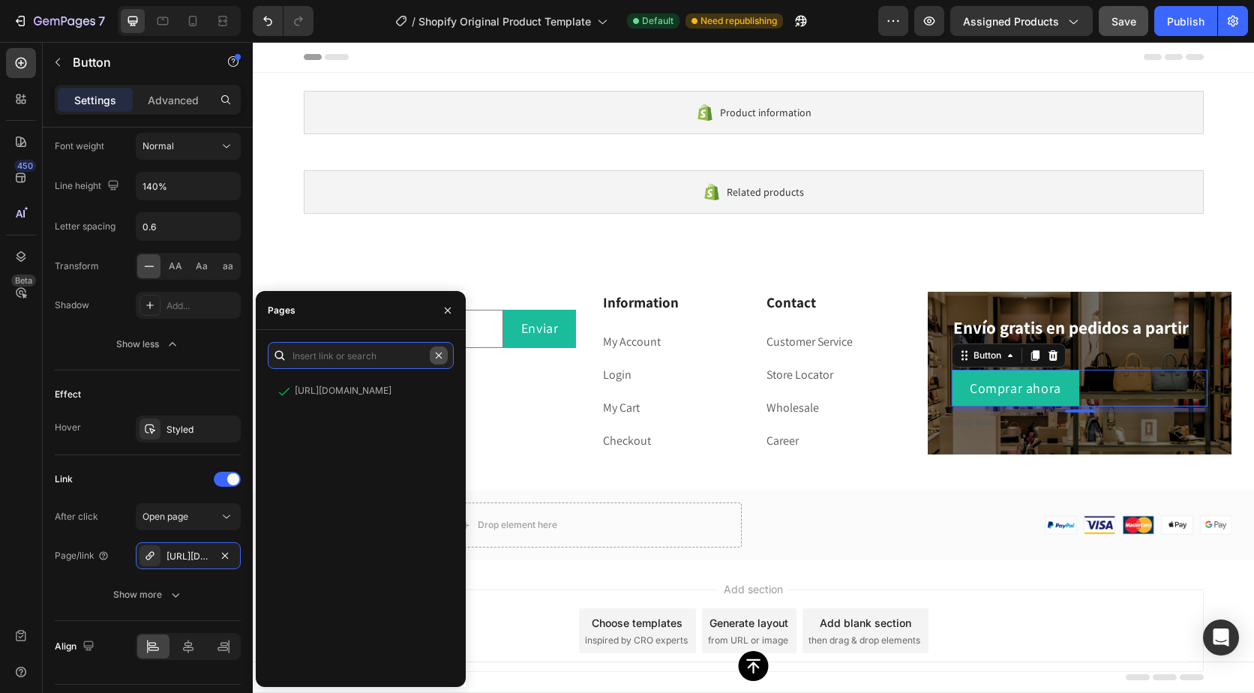
scroll to position [0, 0]
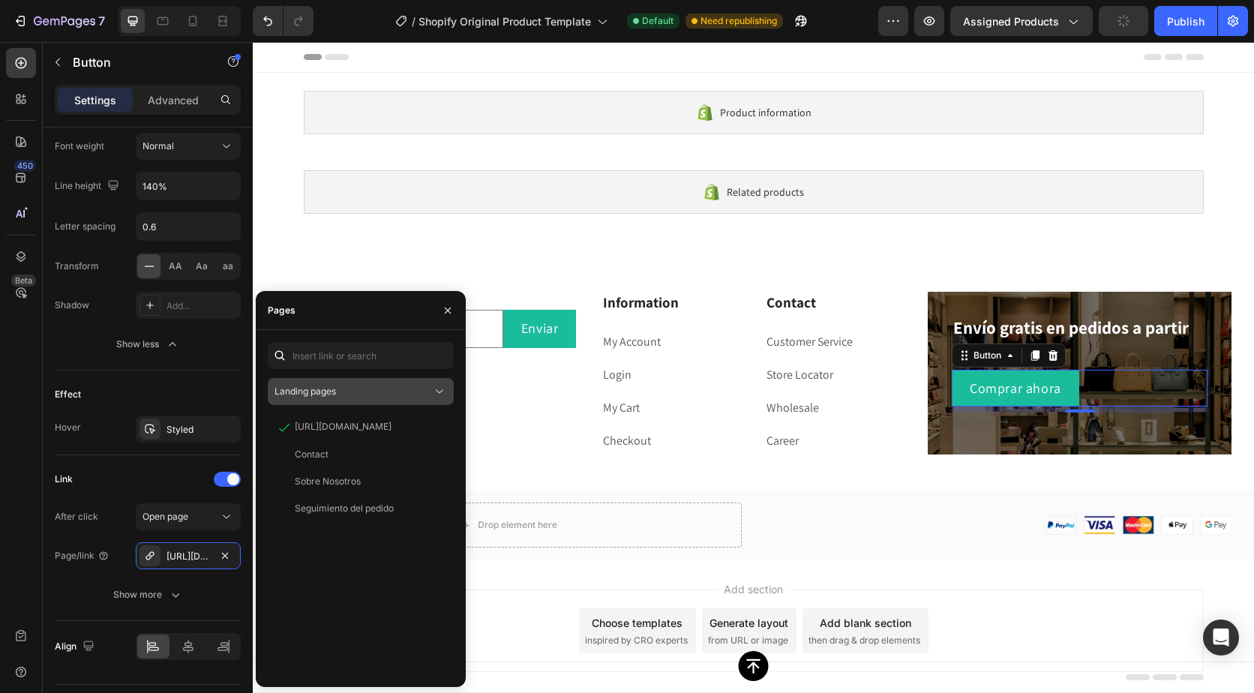
click at [356, 389] on div "Landing pages" at bounding box center [354, 392] width 158 height 14
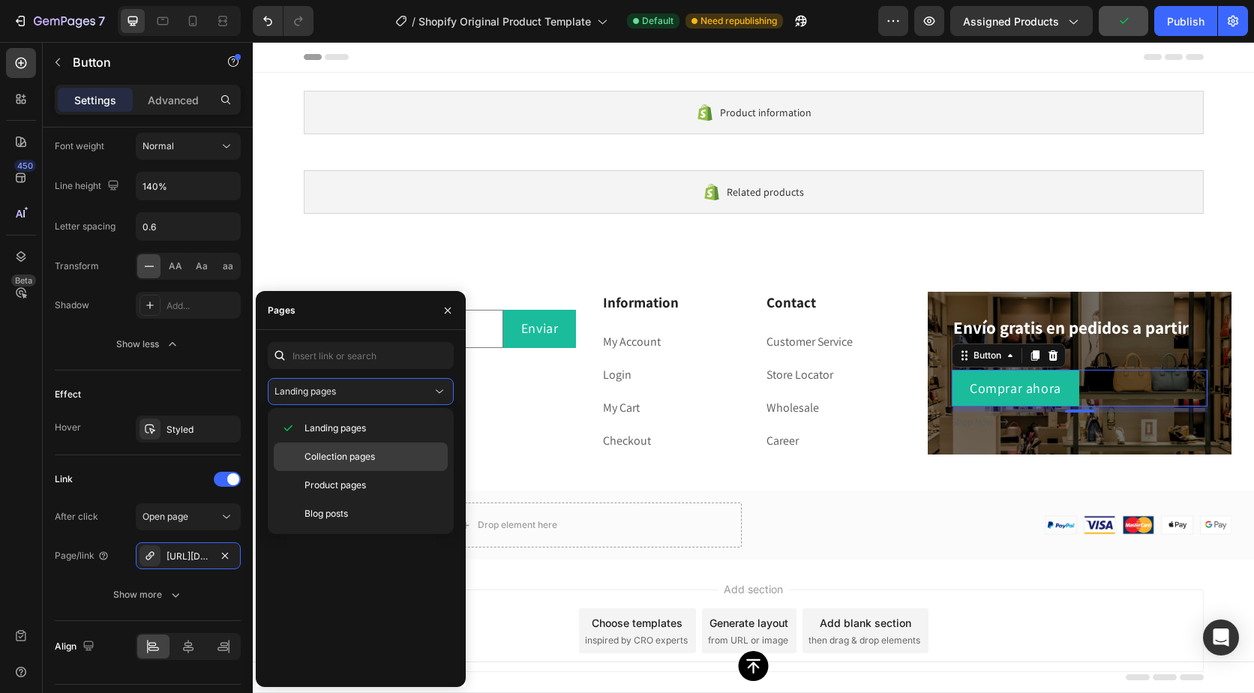
click at [356, 452] on span "Collection pages" at bounding box center [340, 457] width 71 height 14
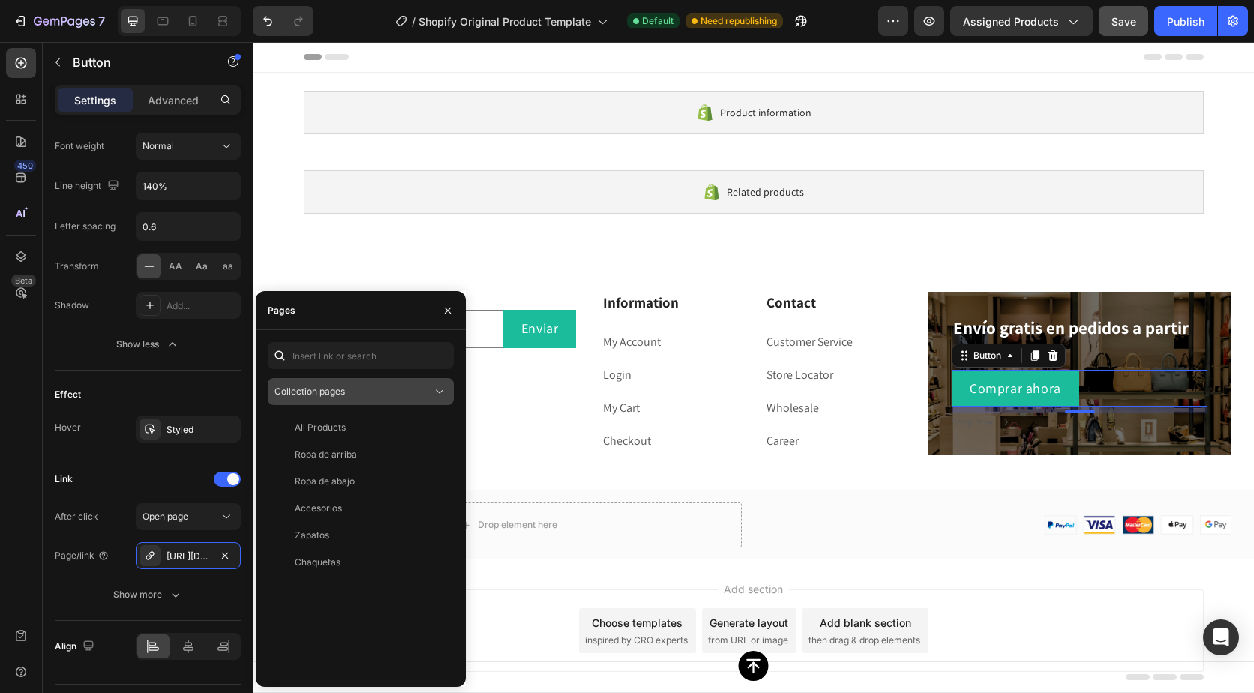
click at [361, 389] on div "Collection pages" at bounding box center [354, 392] width 158 height 14
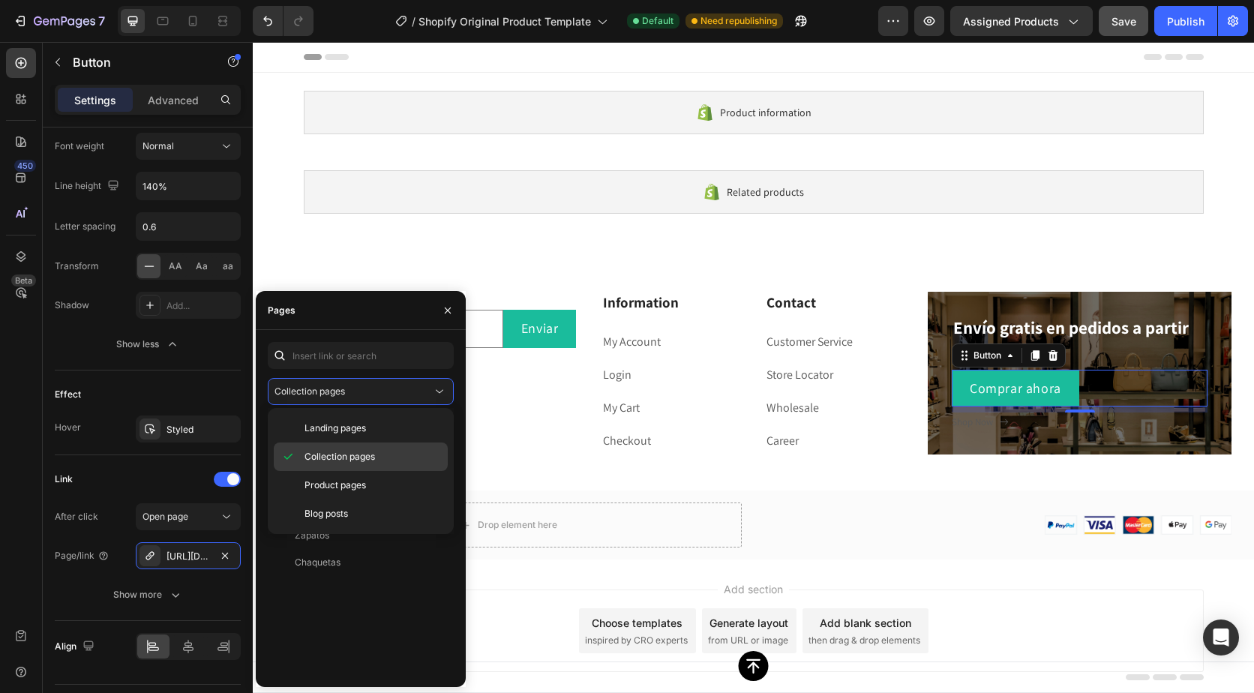
click at [337, 454] on span "Collection pages" at bounding box center [340, 457] width 71 height 14
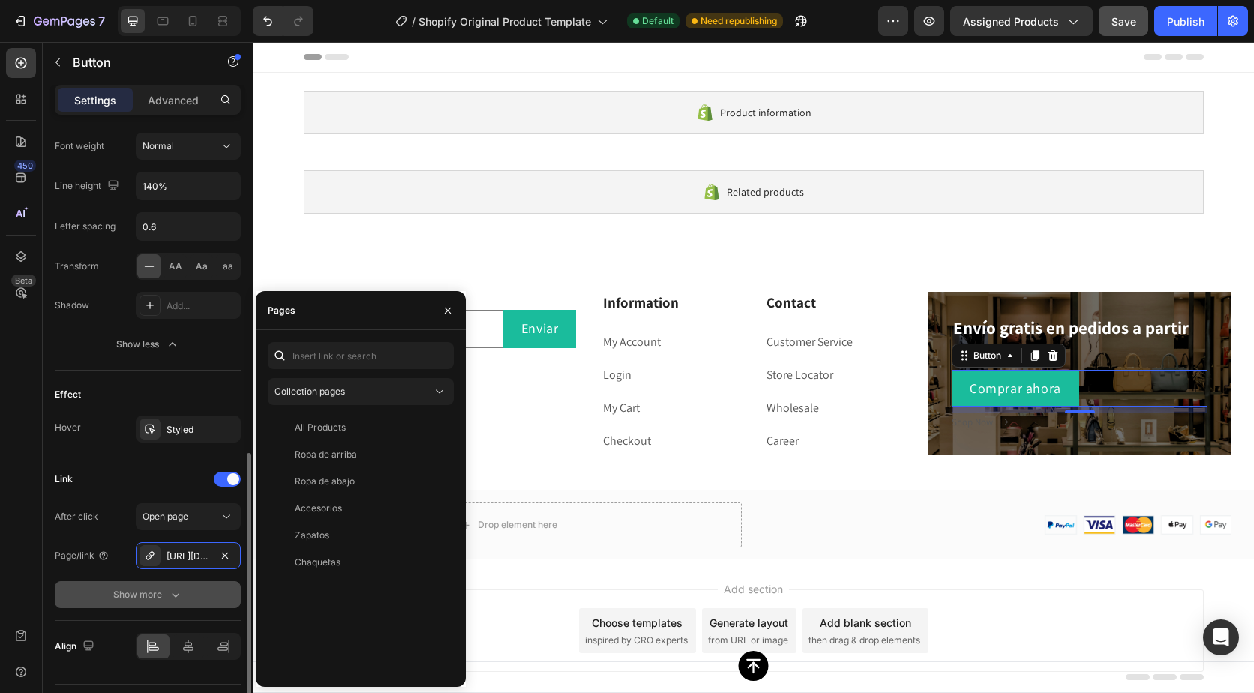
click at [214, 584] on button "Show more" at bounding box center [148, 594] width 186 height 27
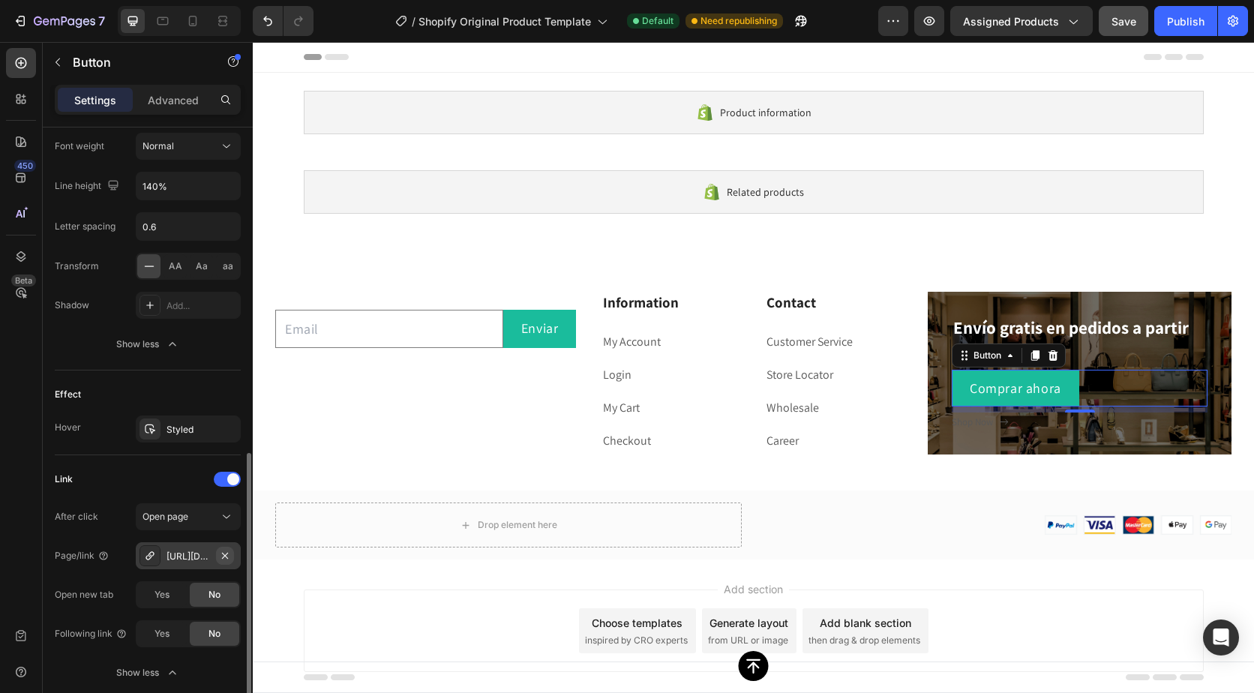
click at [220, 551] on icon "button" at bounding box center [225, 556] width 12 height 12
click at [202, 552] on div "Add..." at bounding box center [202, 557] width 71 height 14
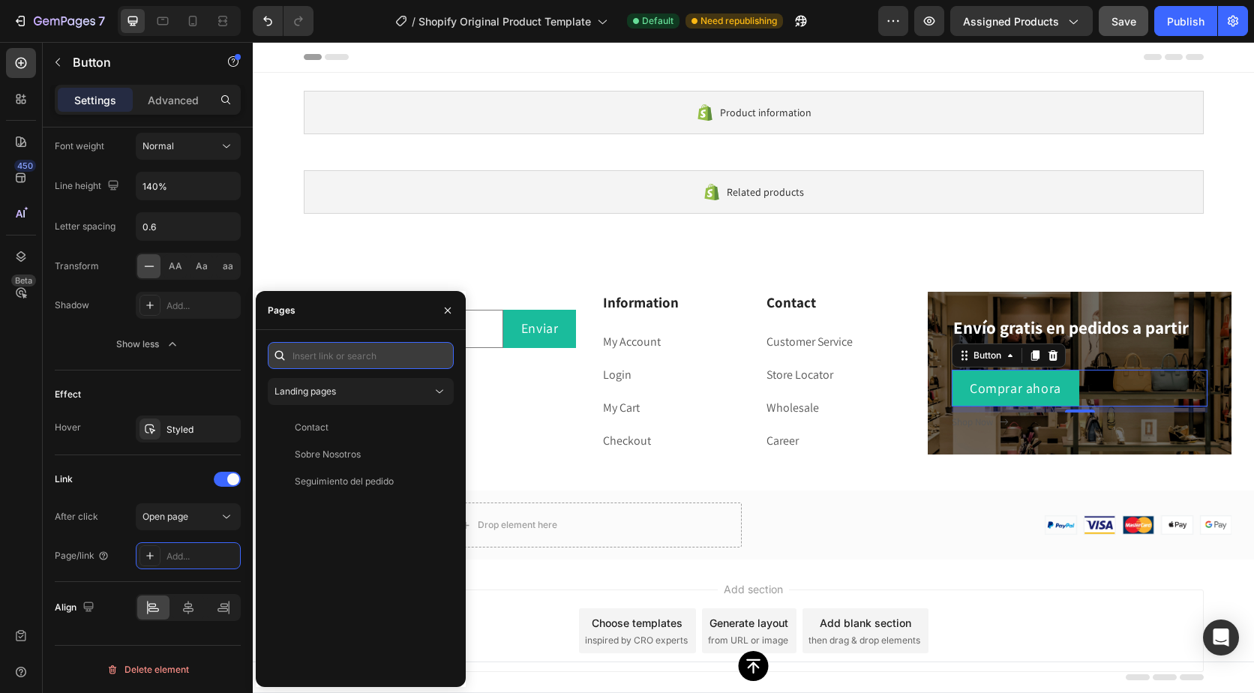
click at [338, 353] on input "text" at bounding box center [361, 355] width 186 height 27
click at [335, 393] on span "Landing pages" at bounding box center [306, 391] width 62 height 11
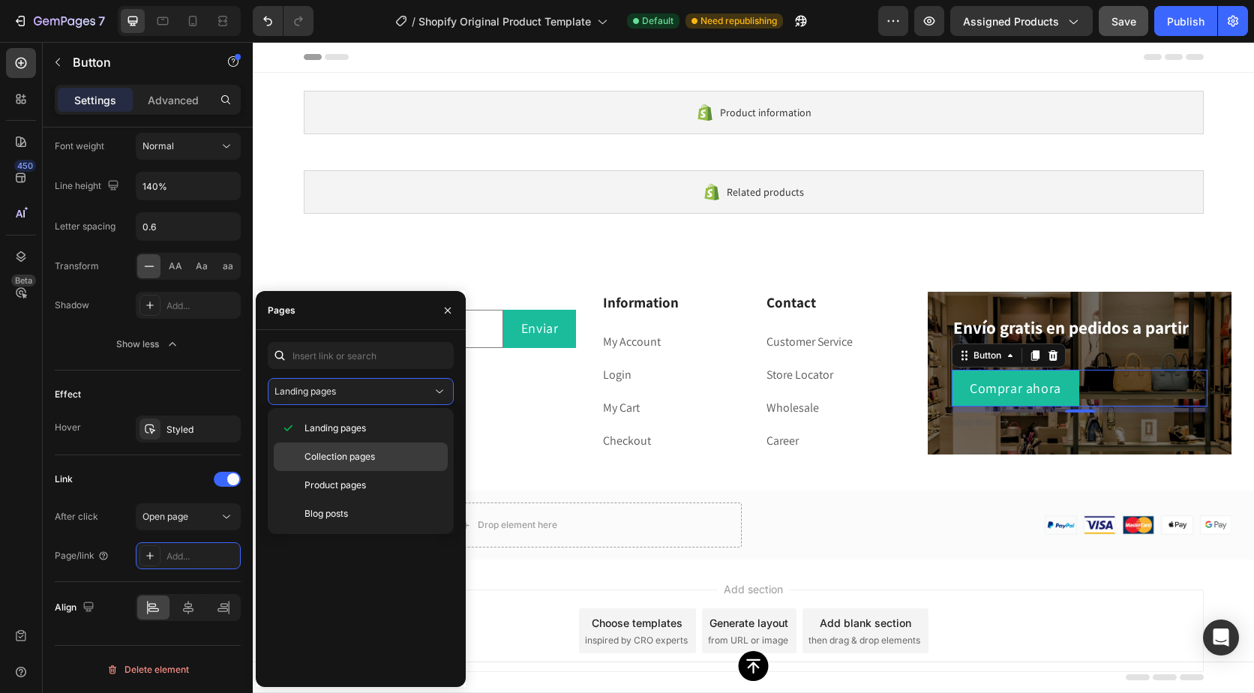
click at [326, 451] on span "Collection pages" at bounding box center [340, 457] width 71 height 14
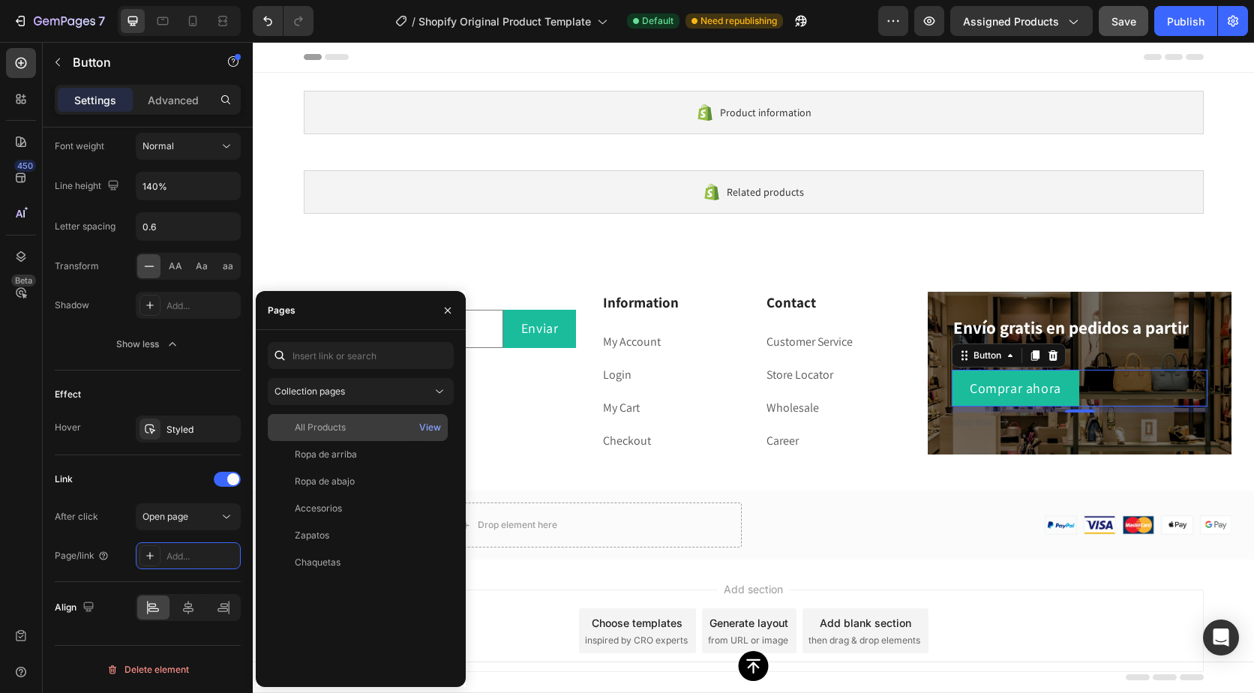
click at [333, 423] on div "All Products" at bounding box center [320, 428] width 51 height 14
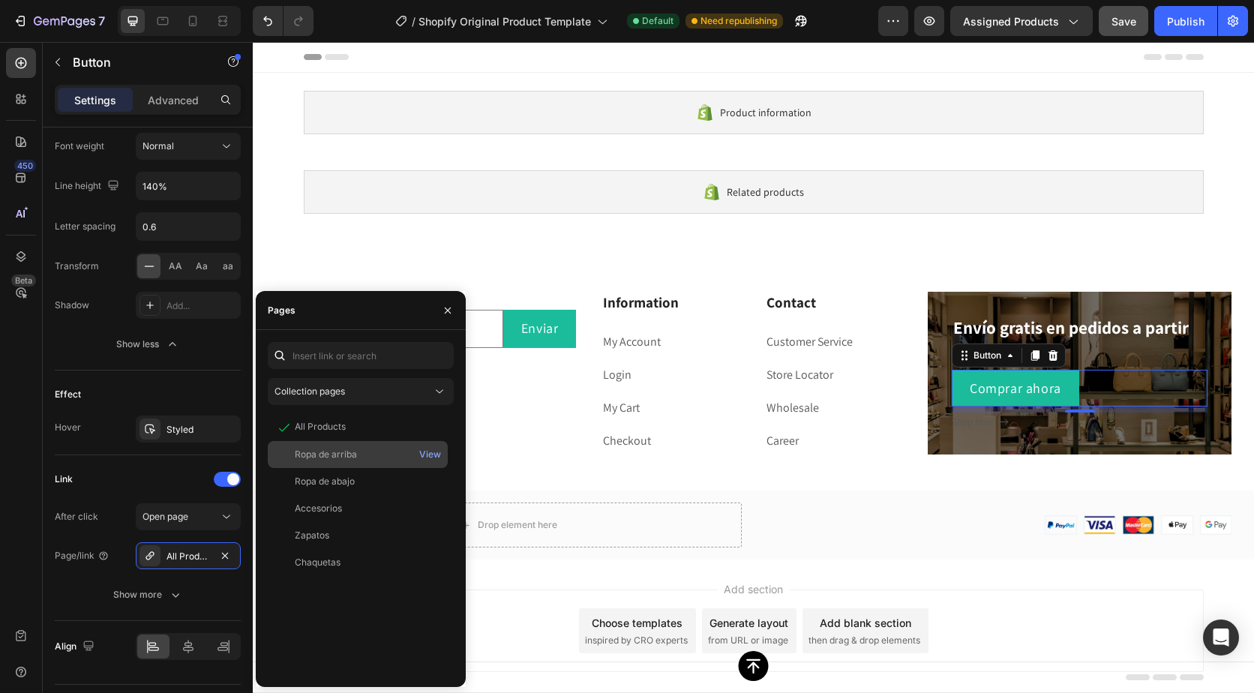
click at [347, 449] on div "Ropa de arriba" at bounding box center [326, 455] width 62 height 14
click at [347, 495] on div "Ropa de abajo View" at bounding box center [358, 508] width 180 height 27
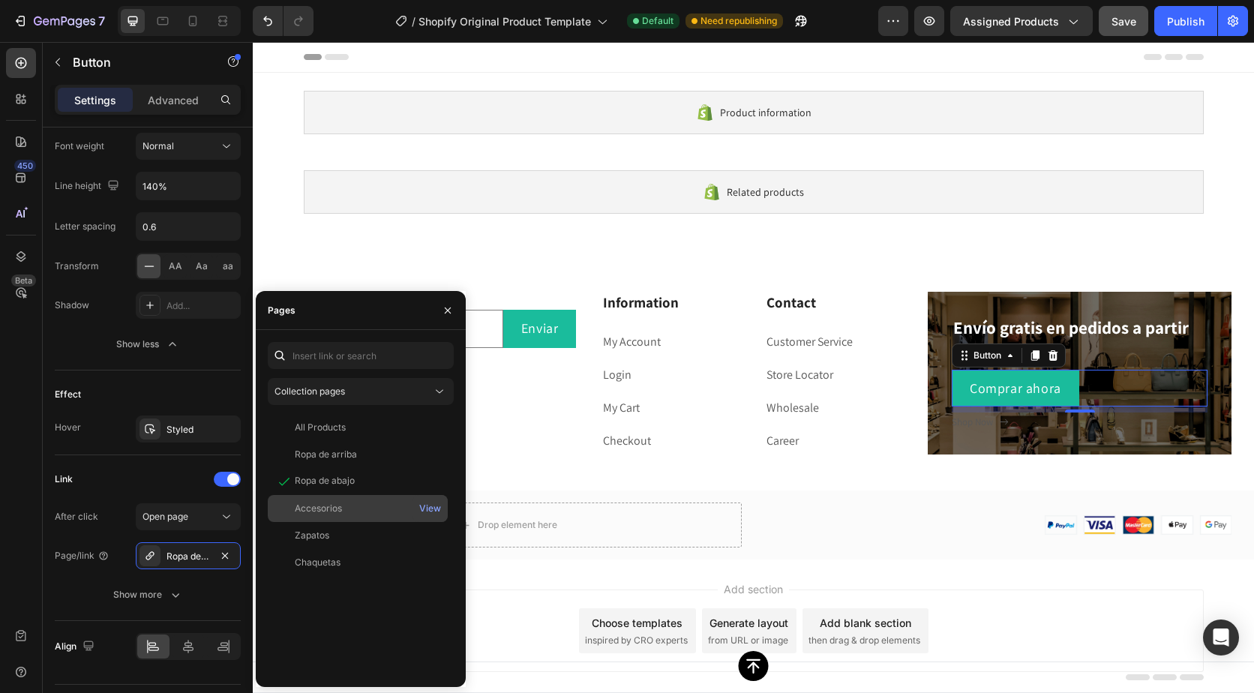
click at [347, 522] on div "Accesorios View" at bounding box center [358, 535] width 180 height 27
click at [342, 529] on div "Zapatos" at bounding box center [358, 536] width 168 height 14
click at [344, 557] on div "Chaquetas" at bounding box center [358, 563] width 168 height 14
click at [347, 482] on div "Ropa de abajo" at bounding box center [325, 482] width 60 height 14
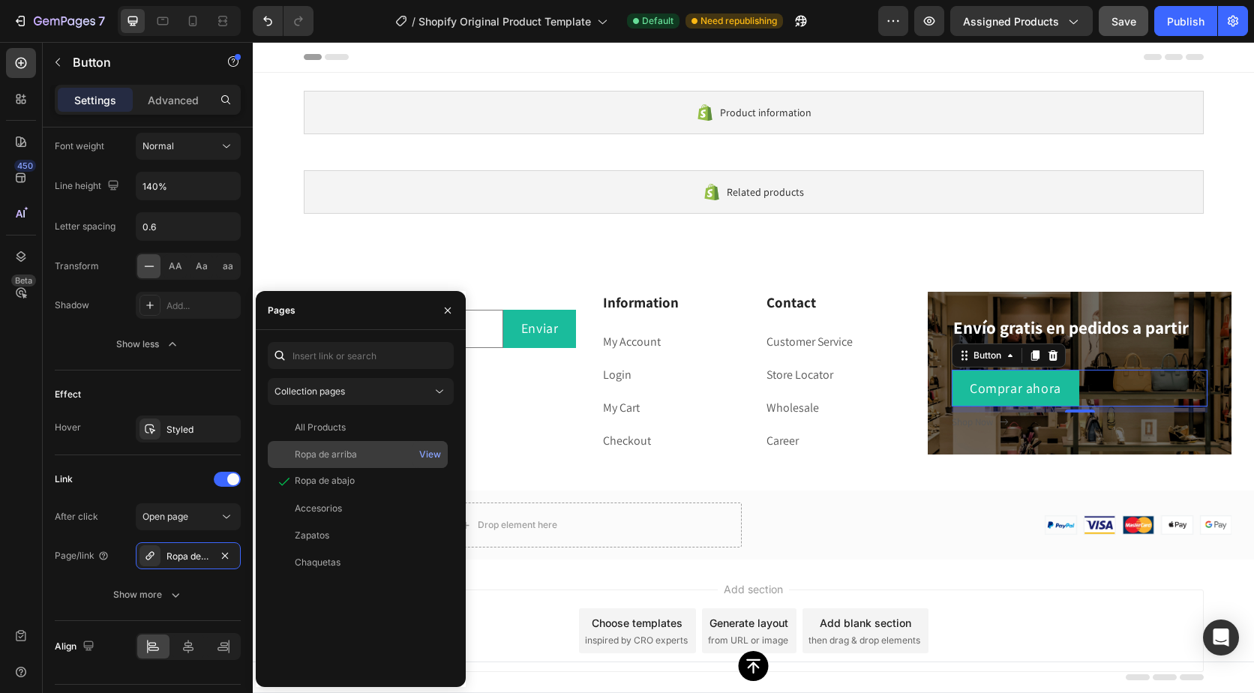
click at [350, 452] on div "Ropa de arriba" at bounding box center [326, 455] width 62 height 14
click at [351, 425] on div "All Products" at bounding box center [358, 428] width 168 height 14
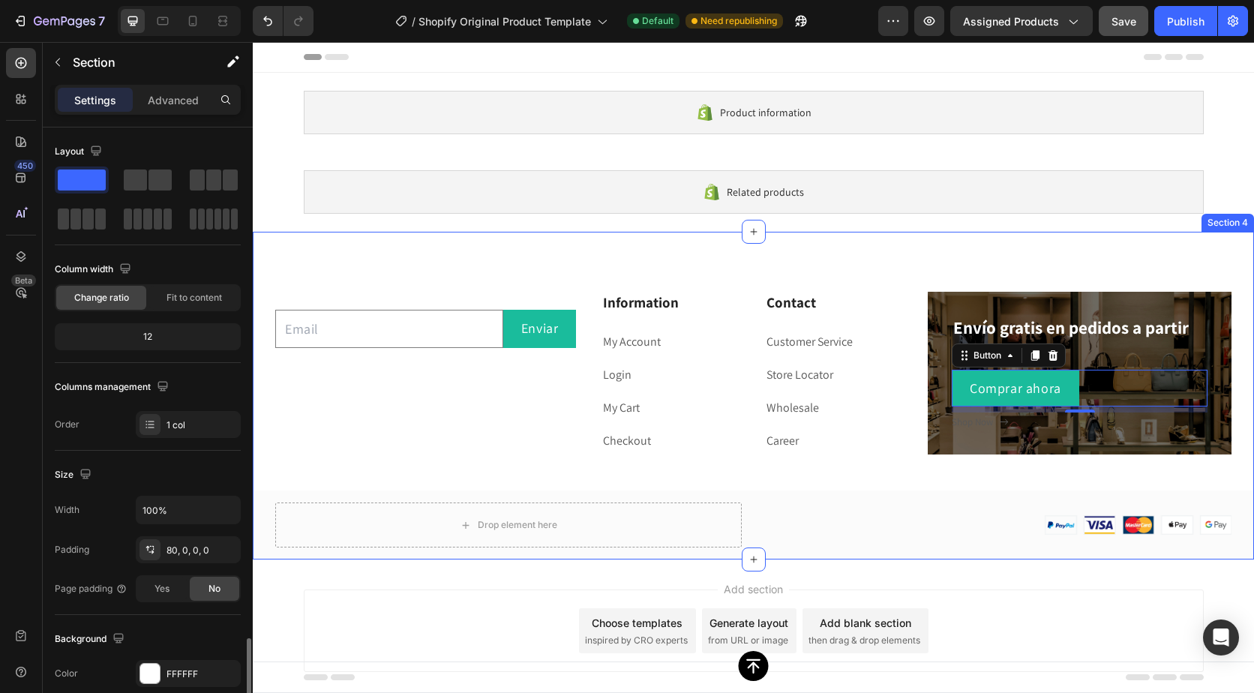
click at [353, 272] on div "Email Field Enviar Button Row Newsletter Information Heading My Account Text bl…" at bounding box center [754, 396] width 1002 height 328
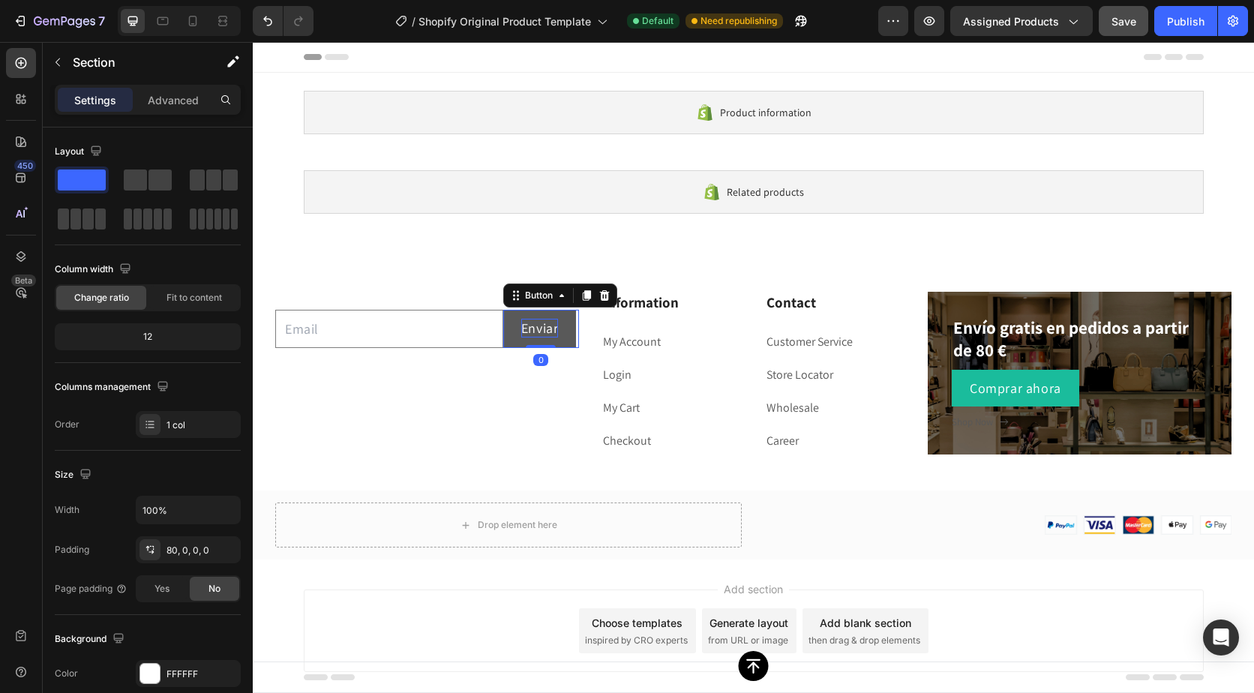
click at [529, 338] on p "Enviar" at bounding box center [540, 328] width 38 height 19
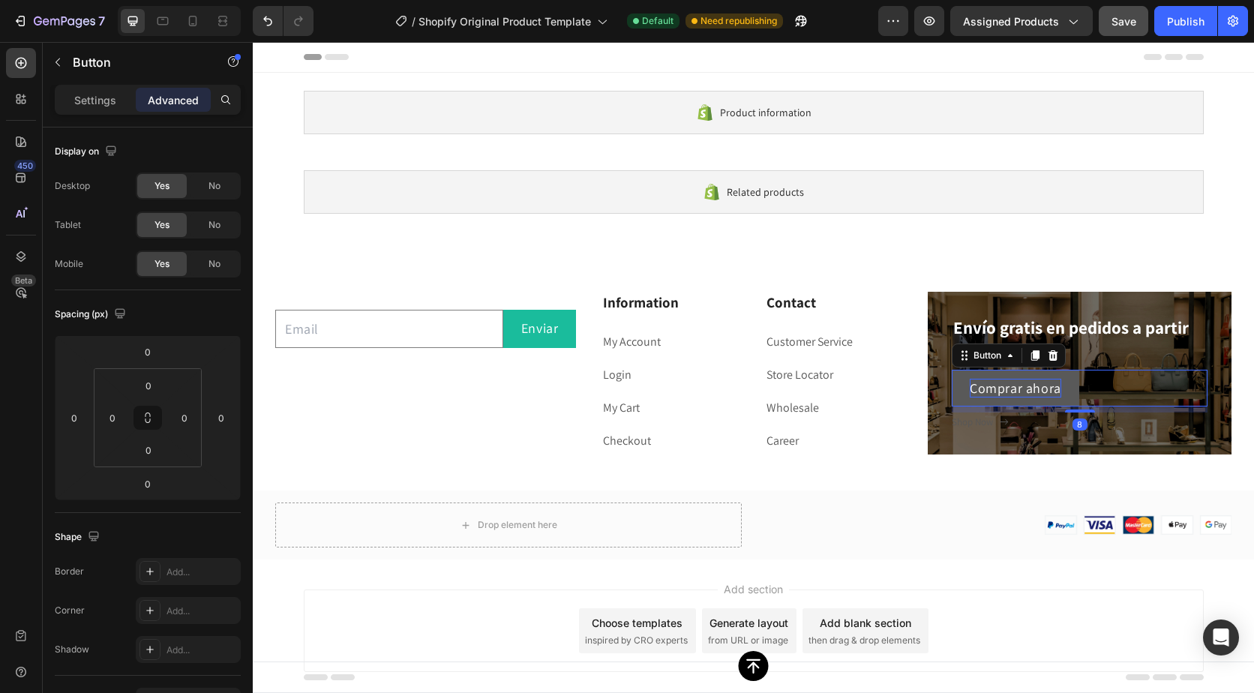
click at [1017, 387] on p "Comprar ahora" at bounding box center [1016, 388] width 92 height 19
click at [1060, 387] on link "Comprar ahora" at bounding box center [1016, 388] width 128 height 37
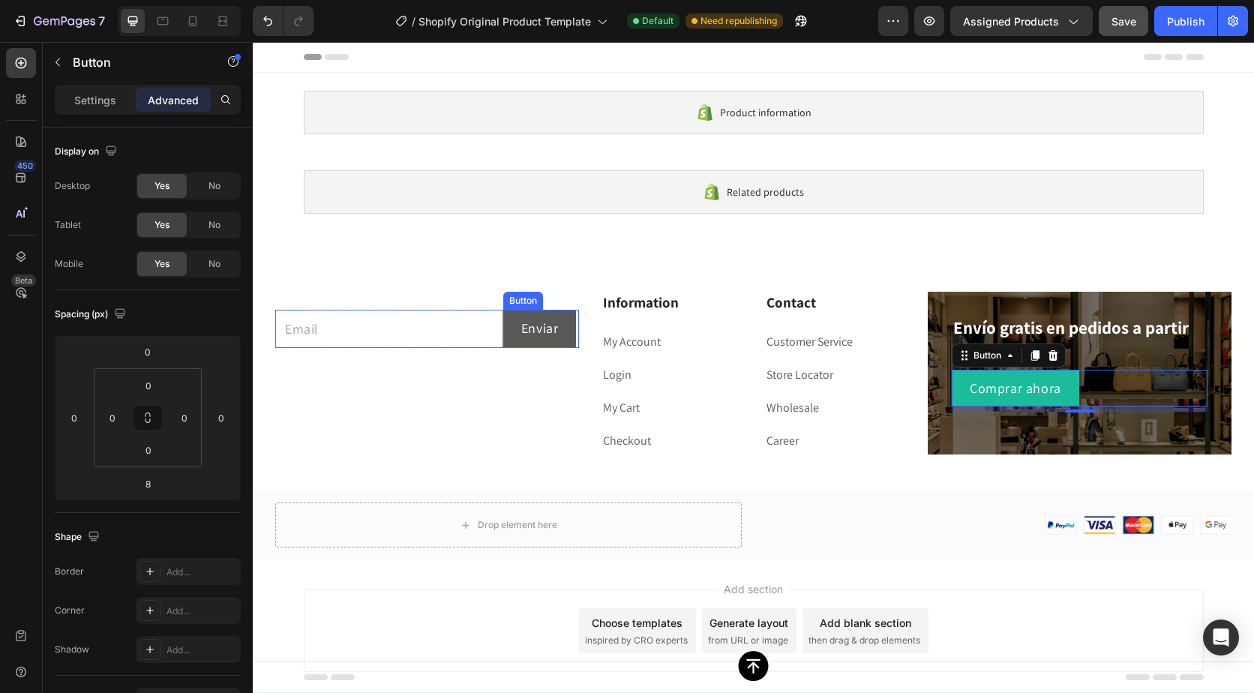
click at [566, 327] on button "Enviar" at bounding box center [540, 329] width 74 height 38
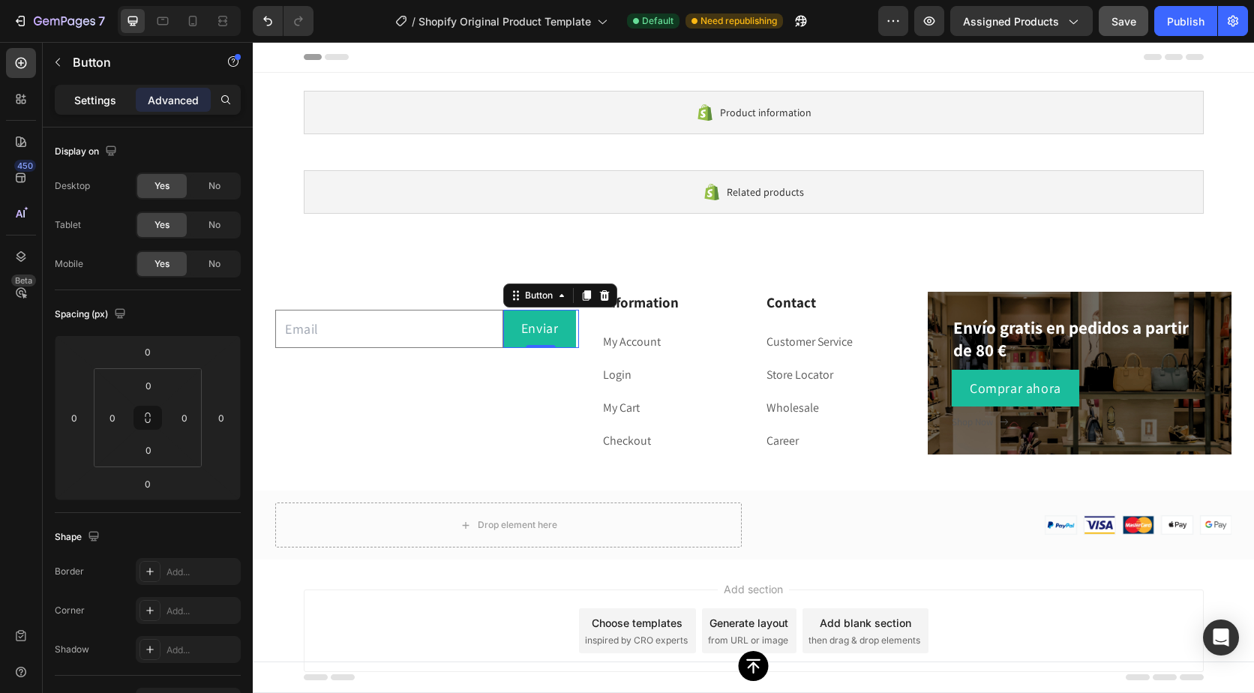
drag, startPoint x: 78, startPoint y: 95, endPoint x: 98, endPoint y: 115, distance: 28.1
click at [79, 95] on p "Settings" at bounding box center [95, 100] width 42 height 16
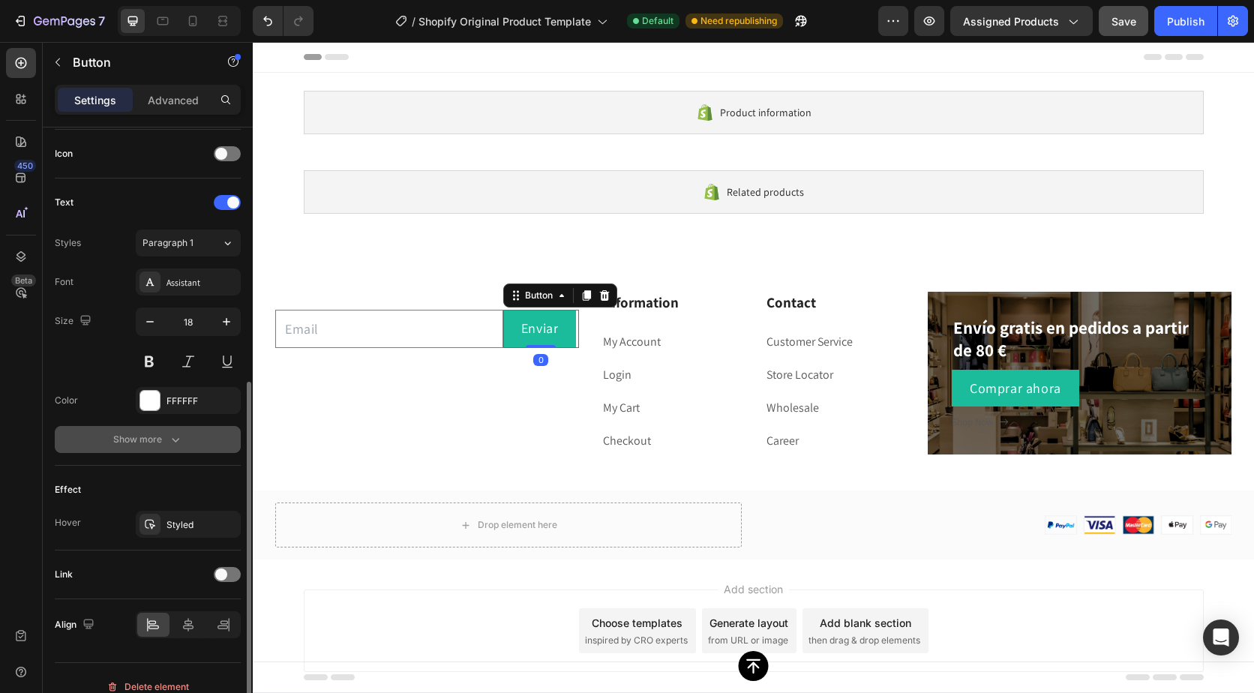
scroll to position [467, 0]
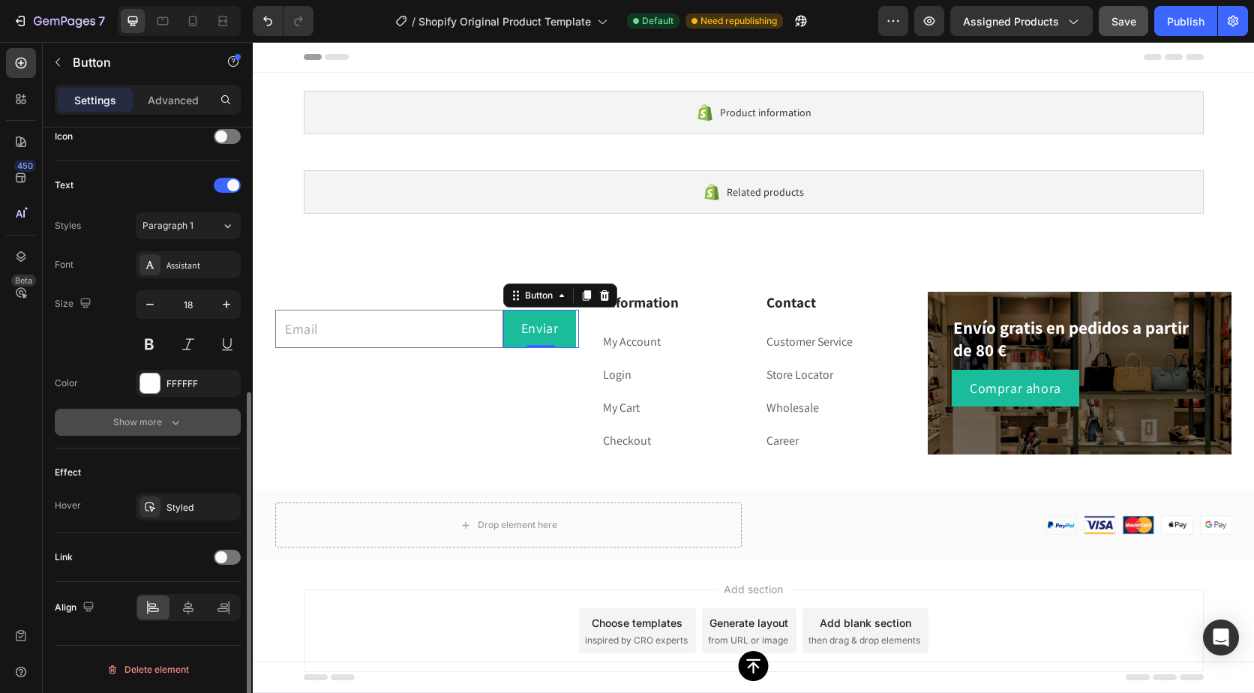
click at [164, 428] on div "Show more" at bounding box center [148, 422] width 70 height 15
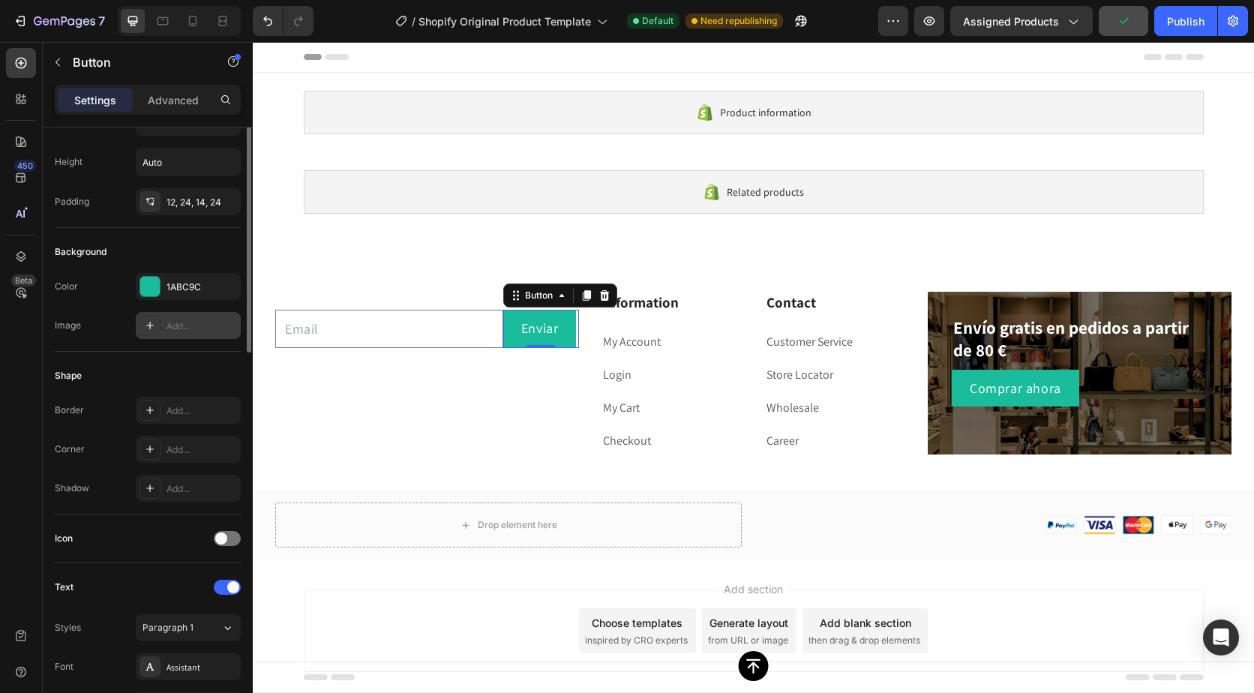
scroll to position [0, 0]
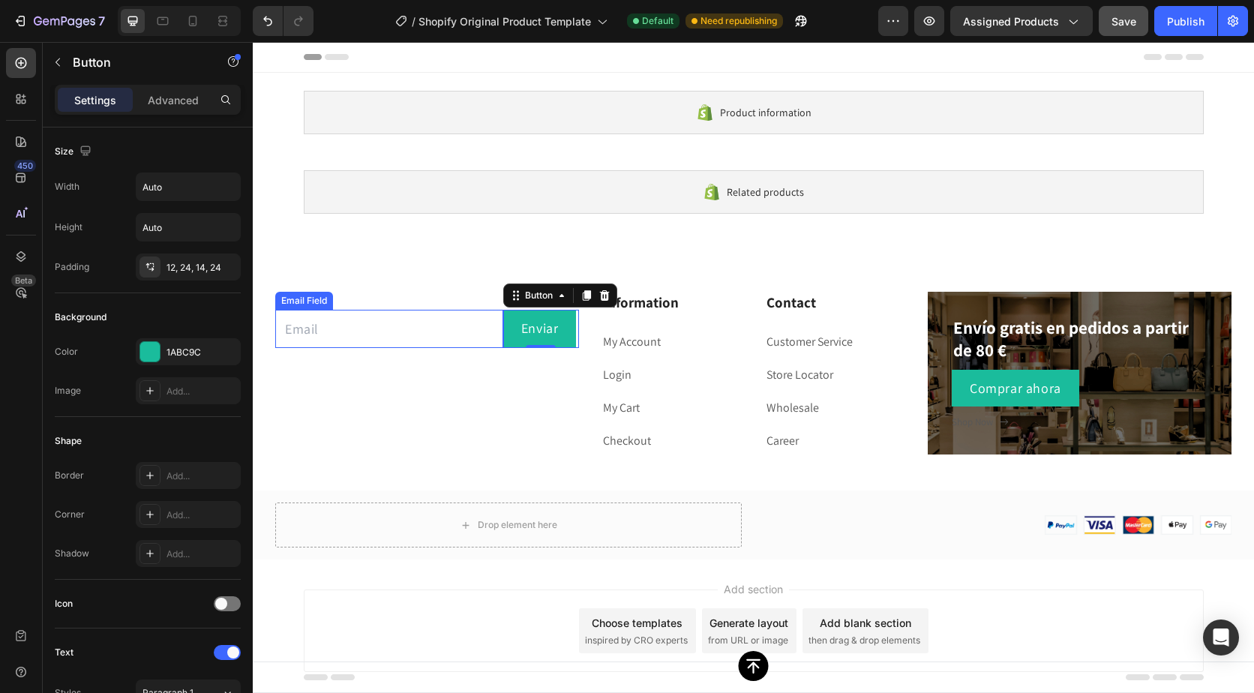
click at [380, 332] on input "email" at bounding box center [389, 329] width 228 height 38
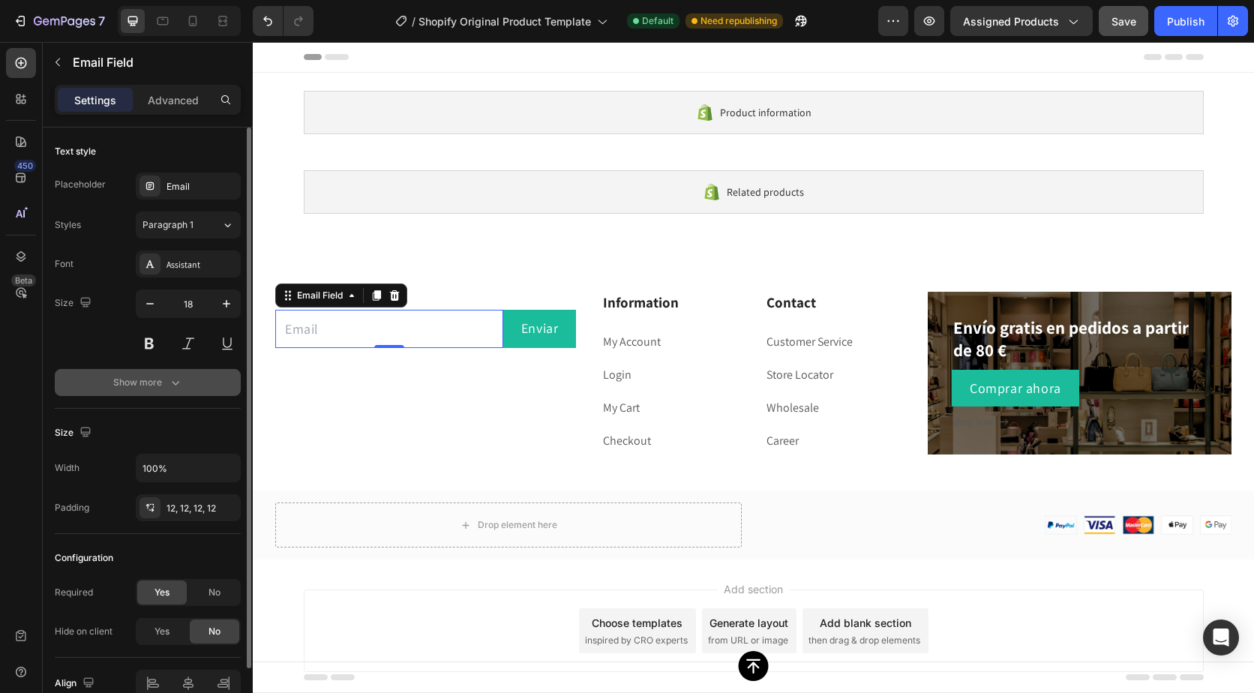
click at [218, 386] on button "Show more" at bounding box center [148, 382] width 186 height 27
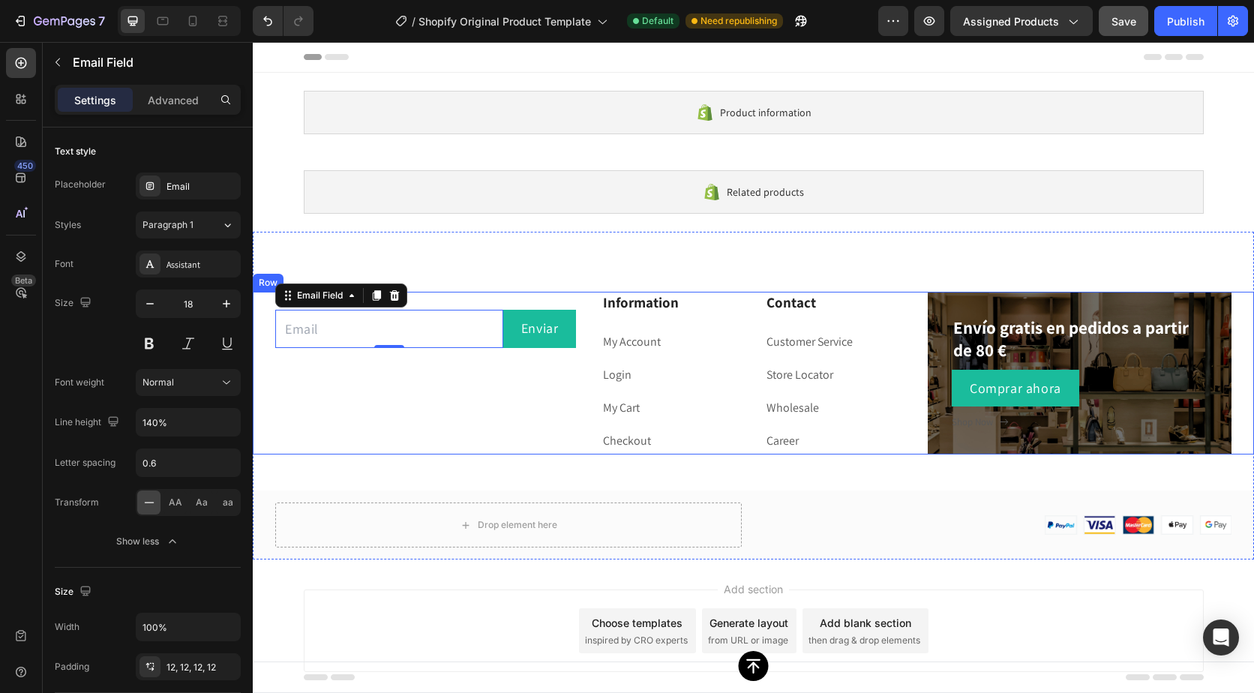
click at [343, 389] on div "Email Field 0 Enviar Button Row Newsletter" at bounding box center [427, 373] width 304 height 163
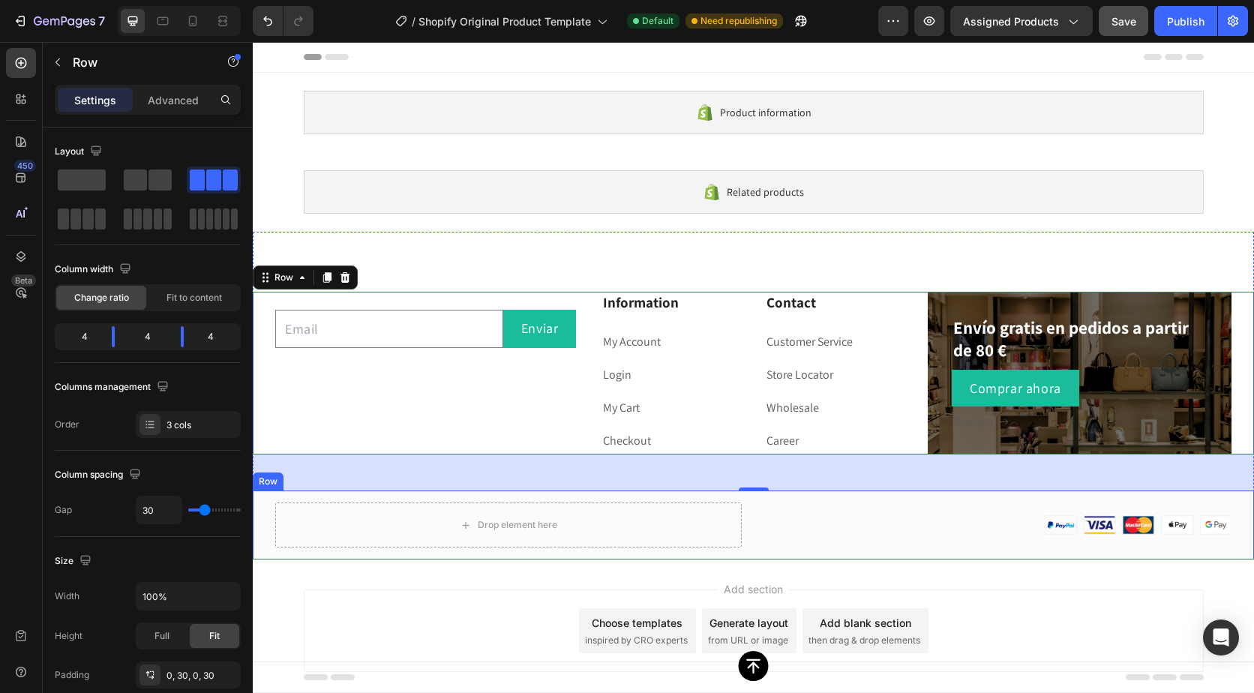
click at [961, 553] on div "Drop element here Image Row" at bounding box center [754, 525] width 1002 height 69
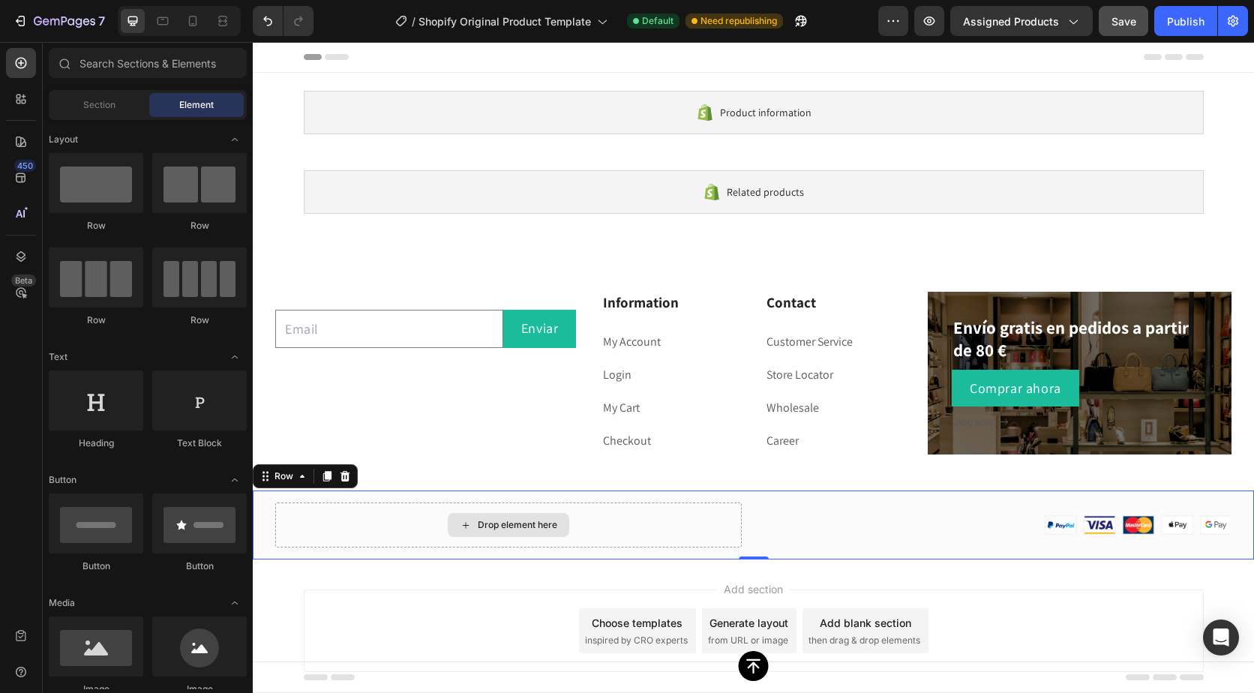
click at [460, 522] on icon at bounding box center [466, 525] width 12 height 13
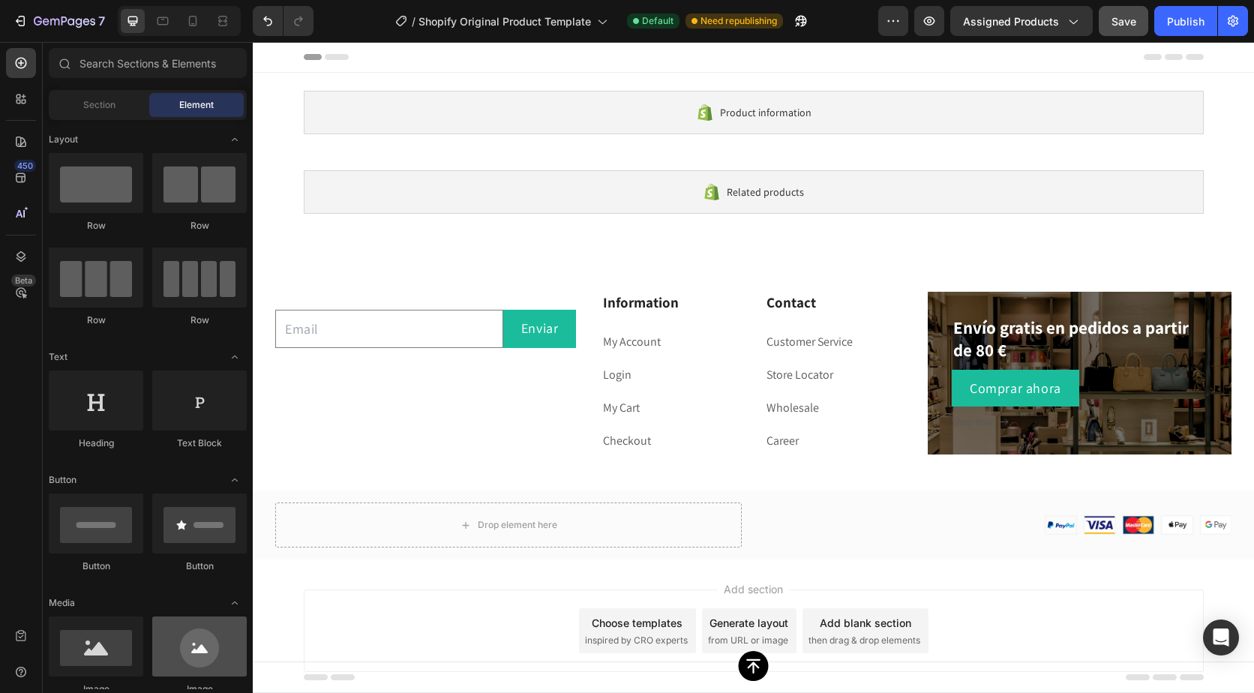
scroll to position [150, 0]
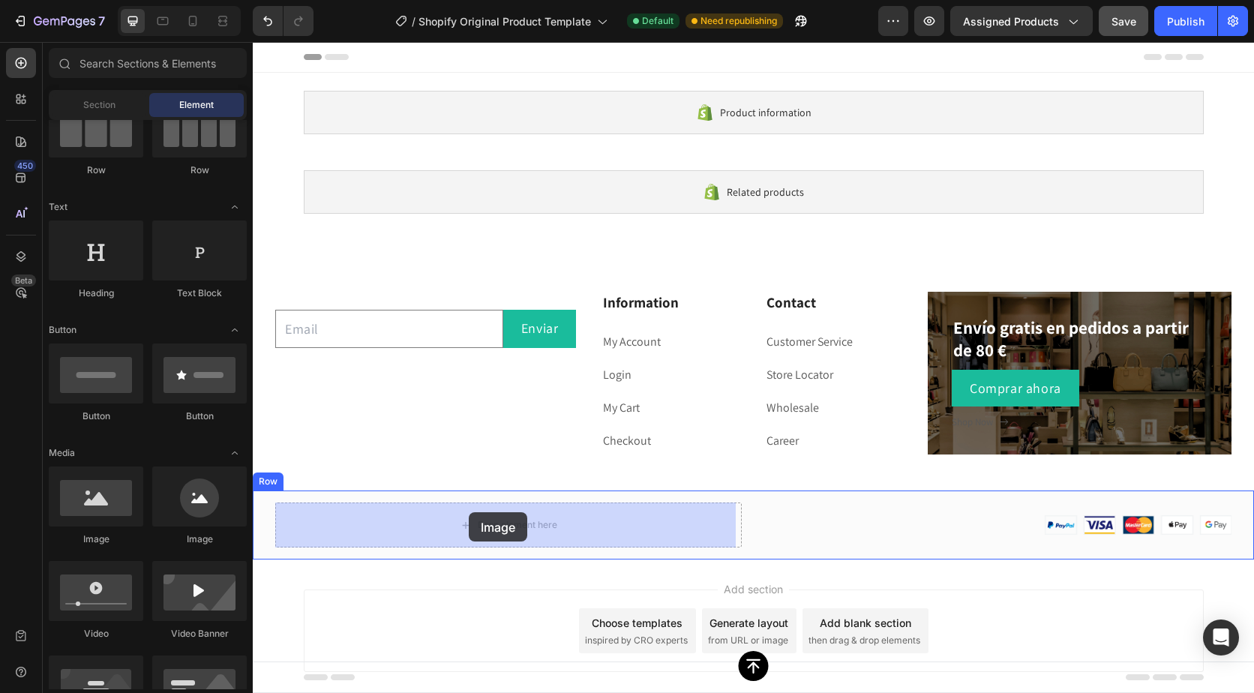
drag, startPoint x: 362, startPoint y: 540, endPoint x: 469, endPoint y: 511, distance: 110.5
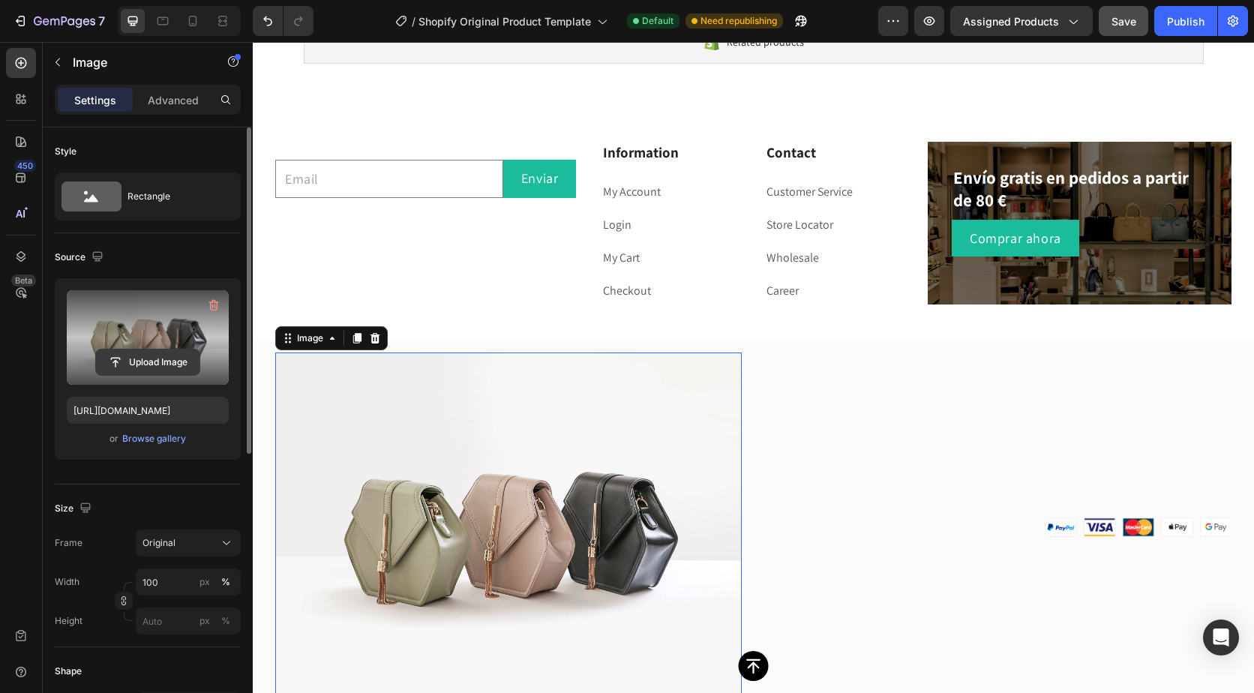
click at [154, 355] on input "file" at bounding box center [148, 363] width 104 height 26
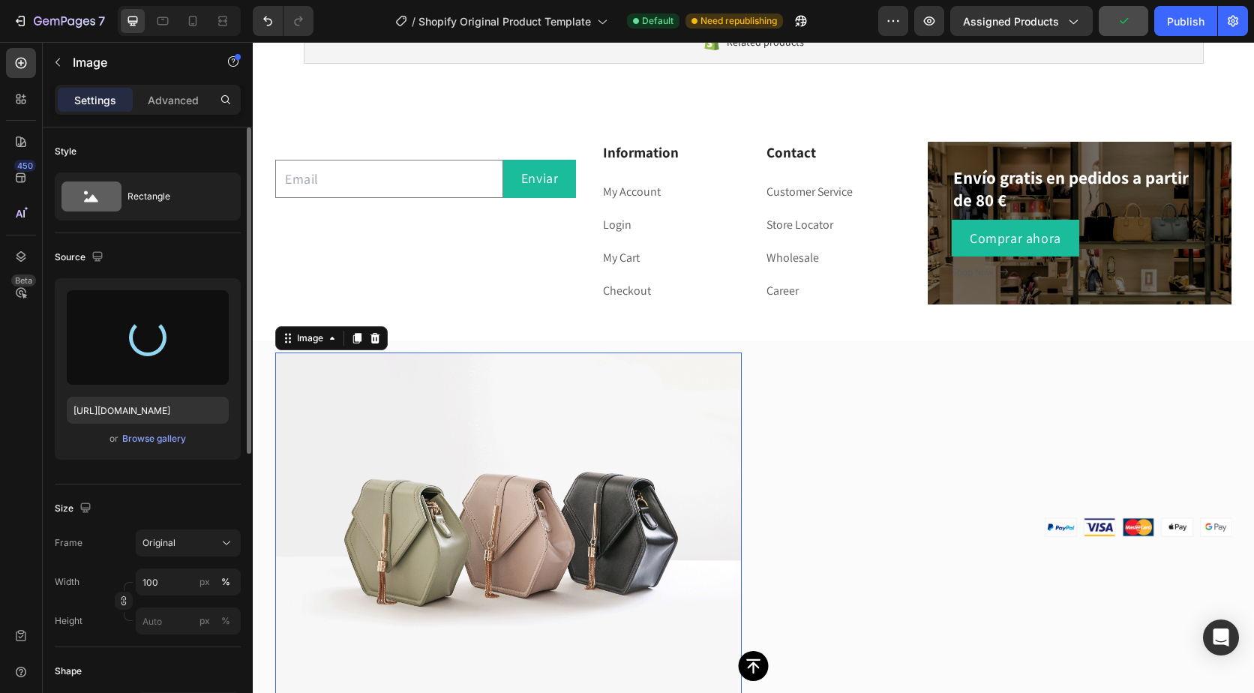
type input "[URL][DOMAIN_NAME]"
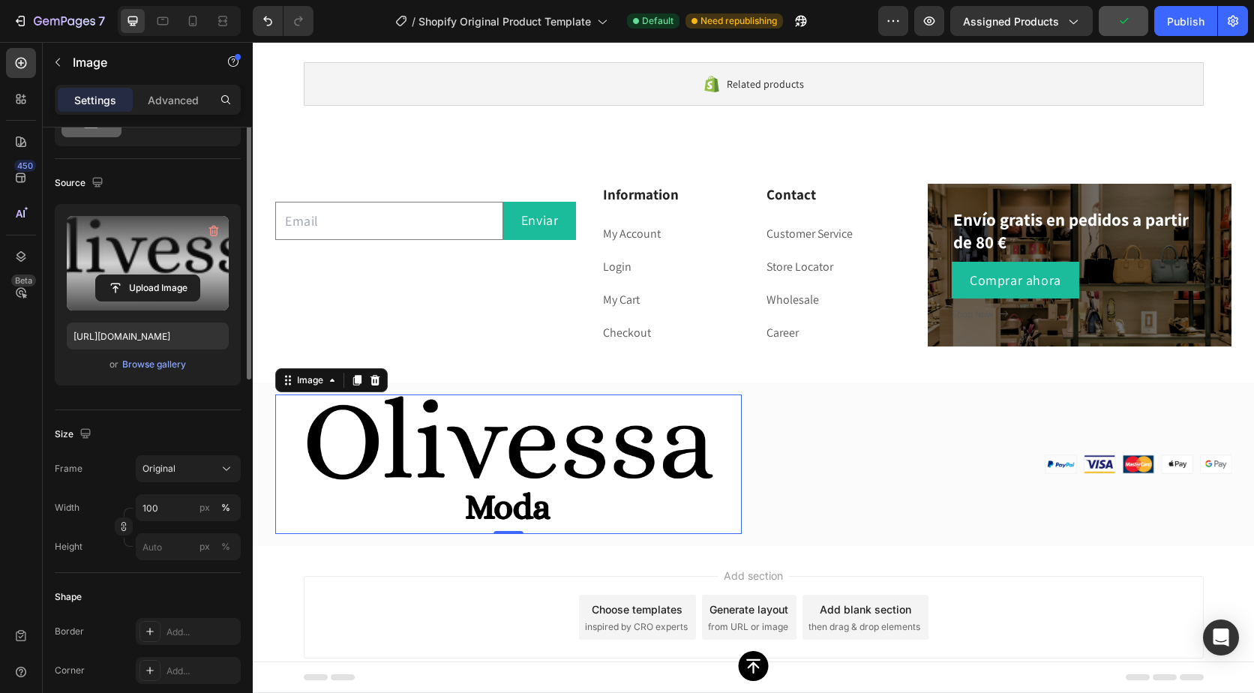
scroll to position [0, 0]
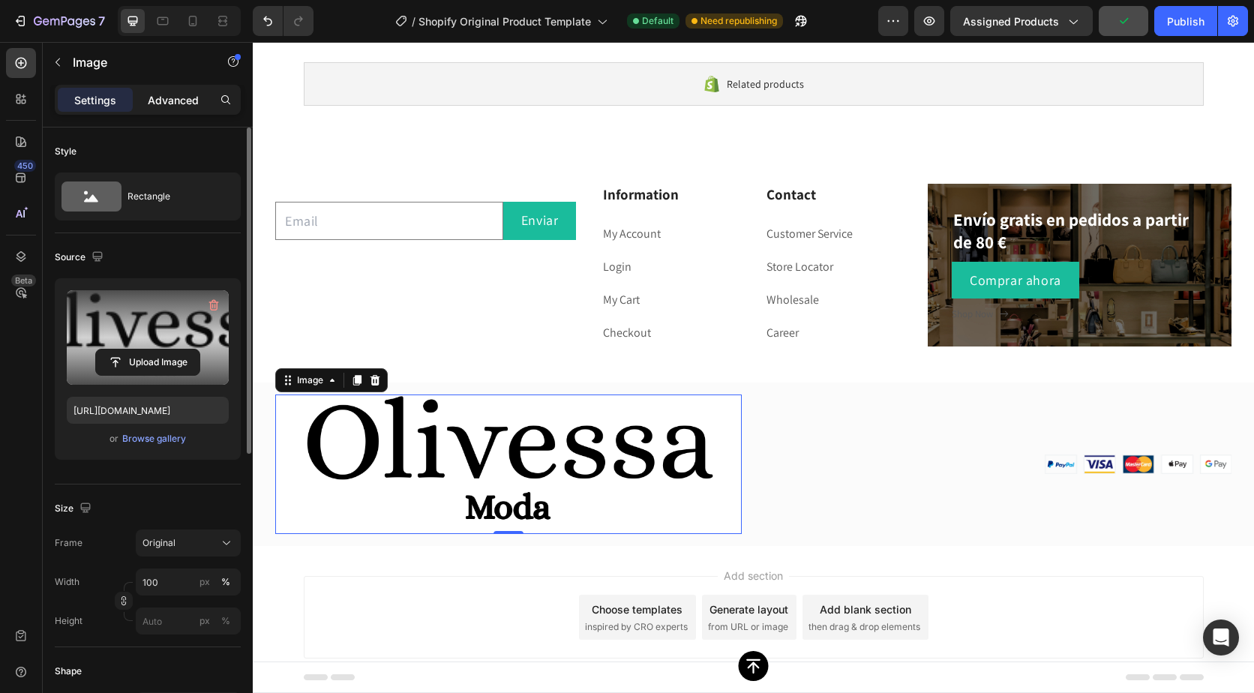
click at [163, 104] on p "Advanced" at bounding box center [173, 100] width 51 height 16
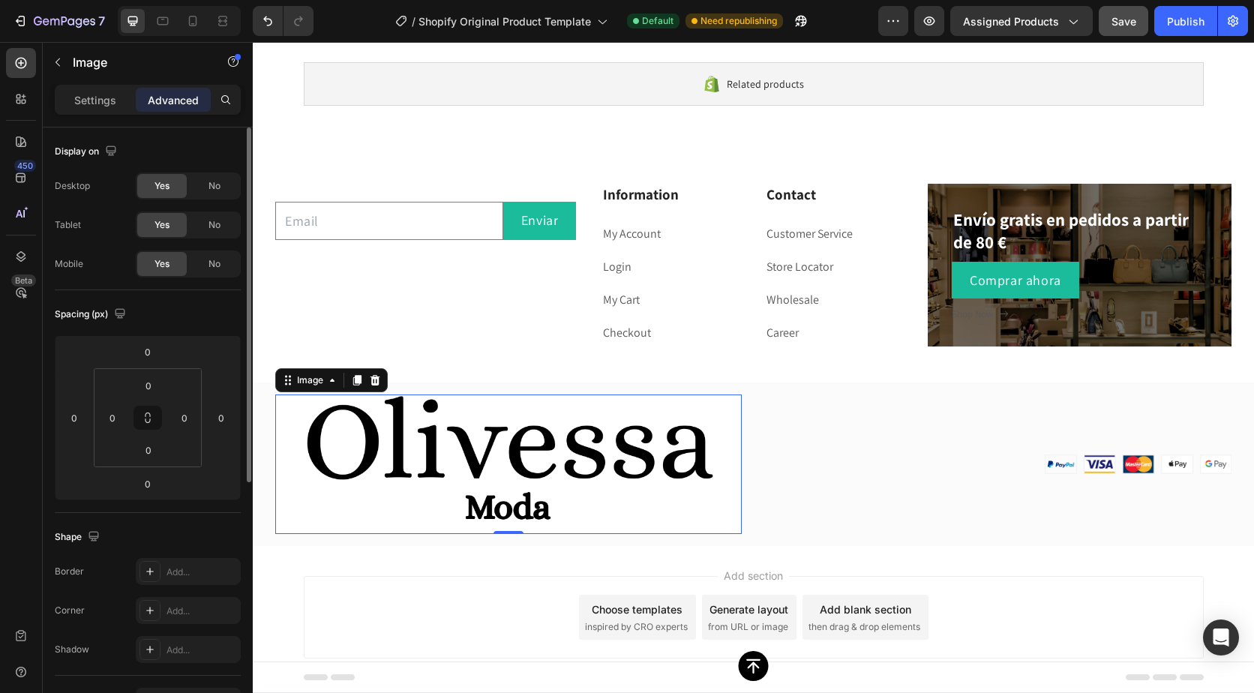
click at [95, 97] on p "Settings" at bounding box center [95, 100] width 42 height 16
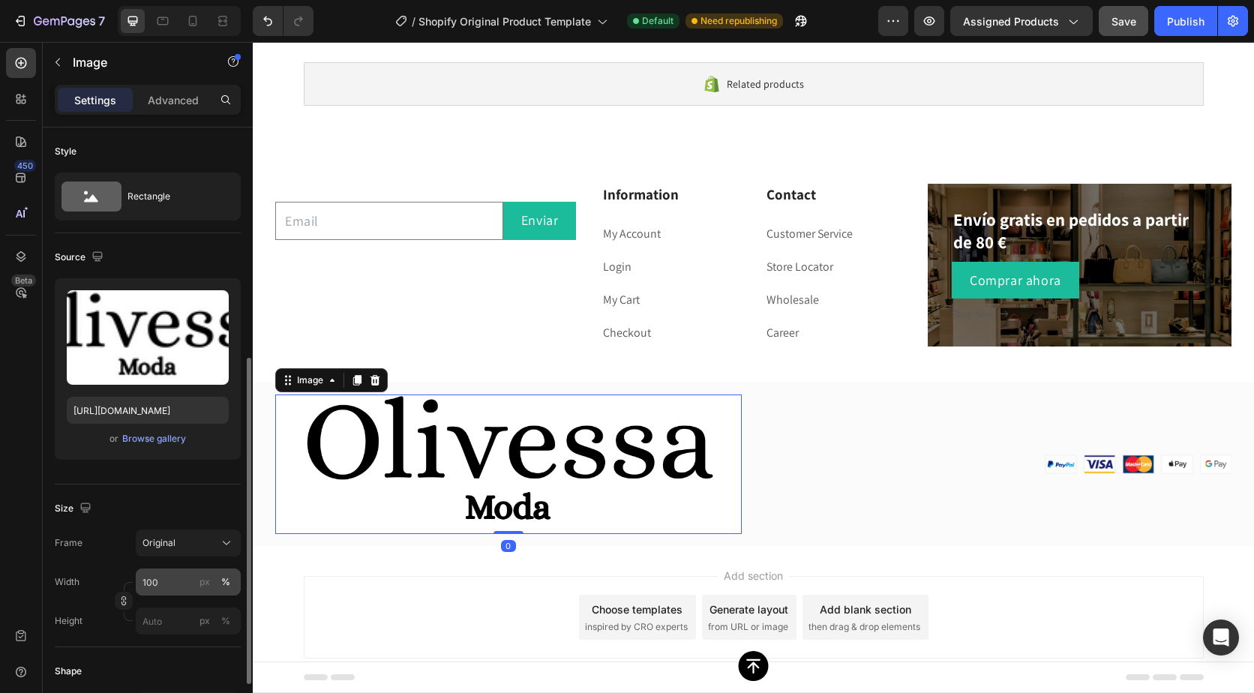
scroll to position [225, 0]
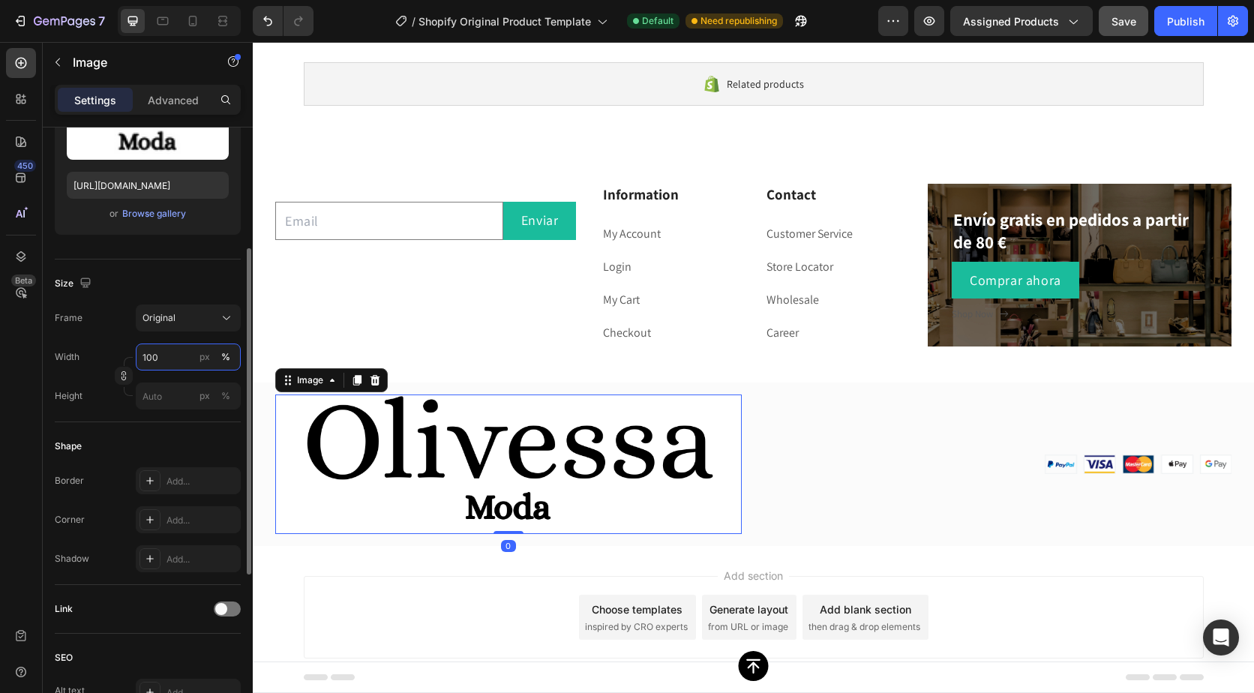
click at [171, 359] on input "100" at bounding box center [188, 357] width 105 height 27
click at [181, 355] on input "100" at bounding box center [188, 357] width 105 height 27
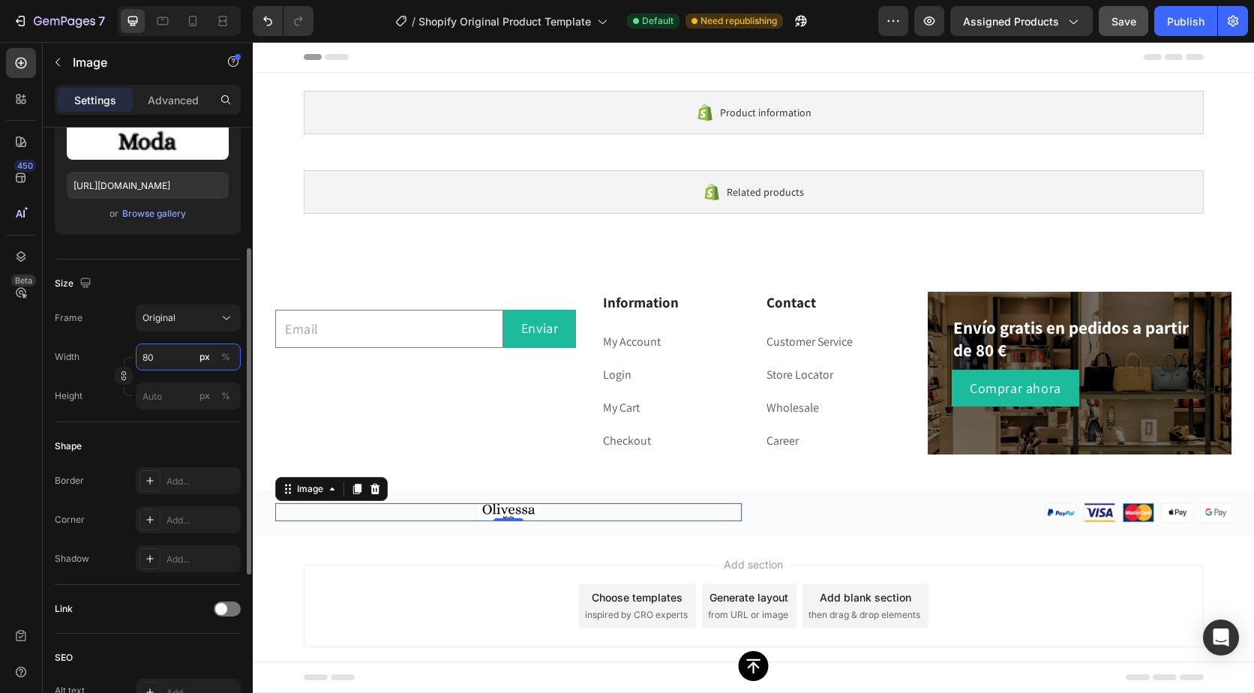
type input "8"
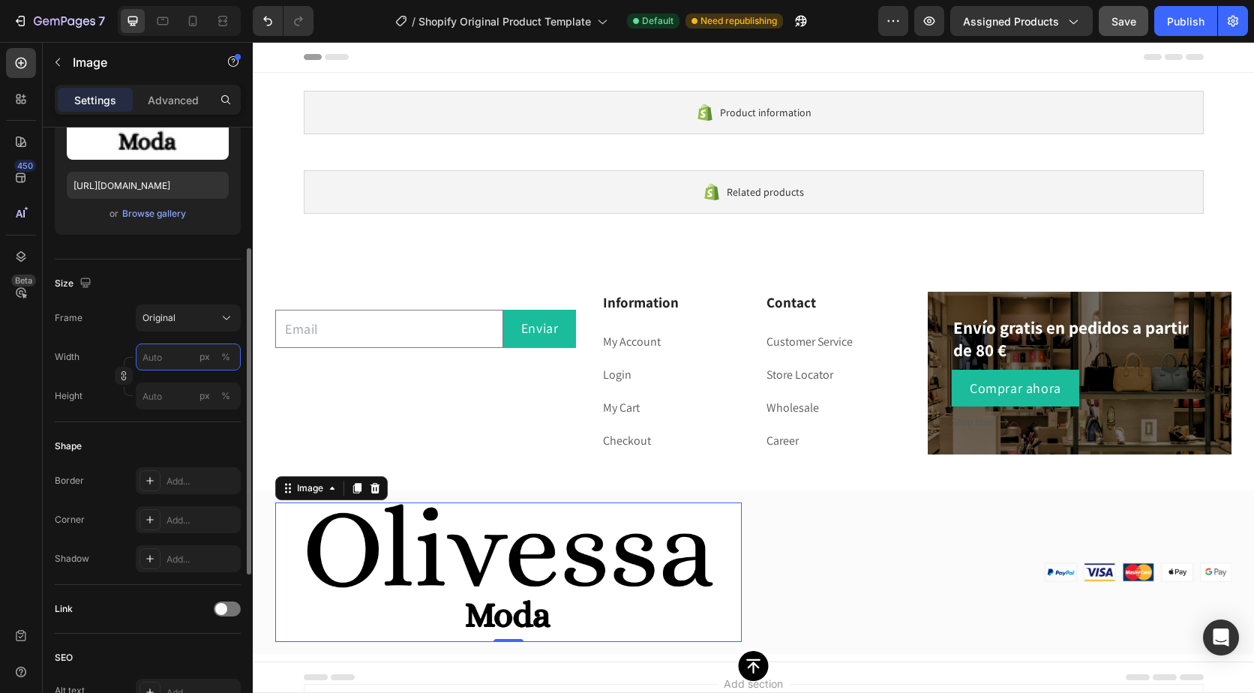
type input "8"
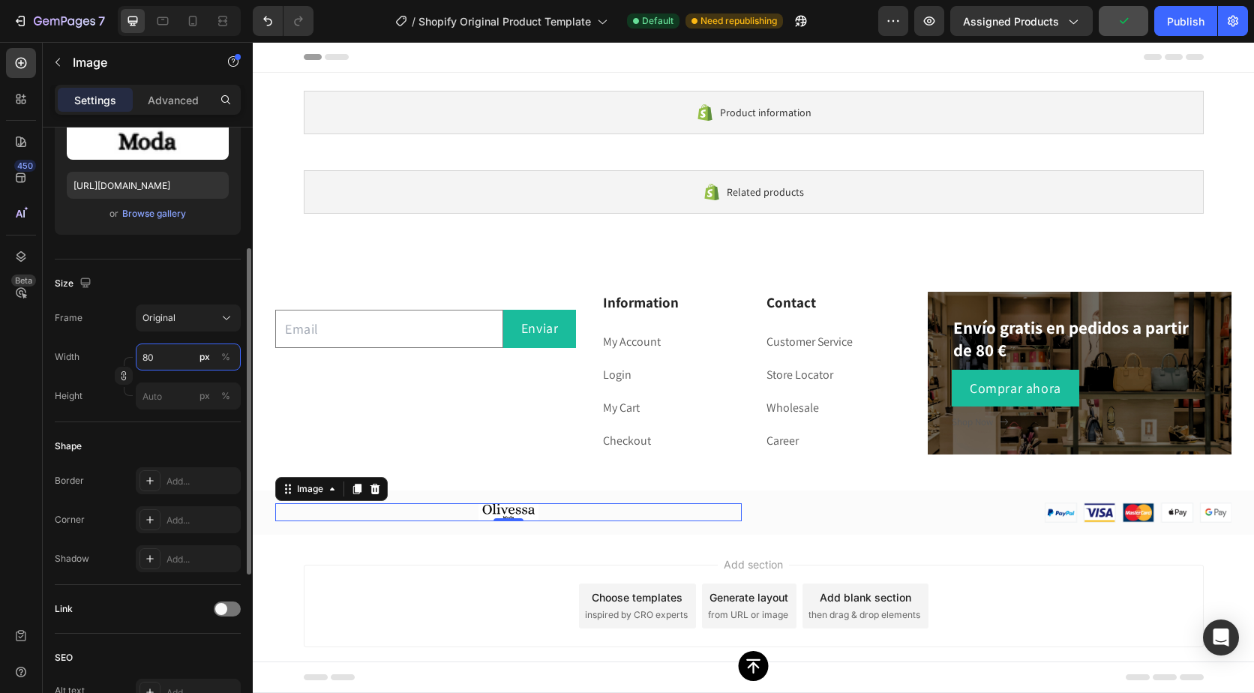
type input "8"
type input "1"
type input "200"
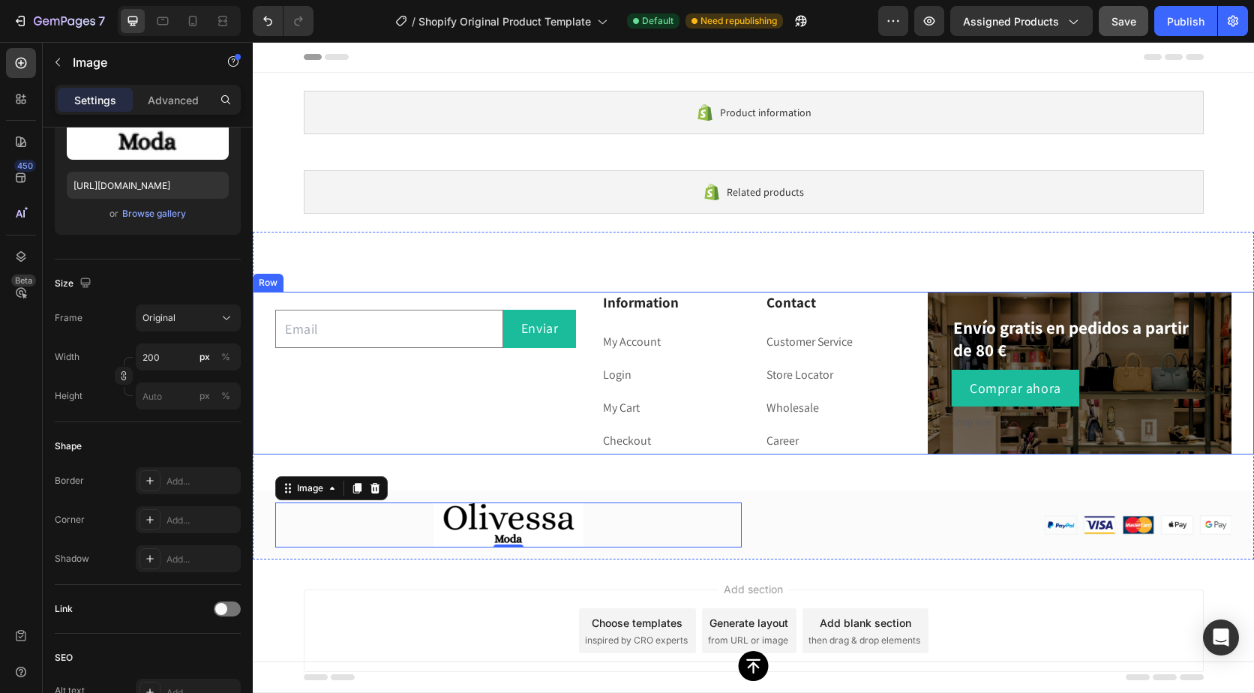
click at [538, 405] on div "Email Field Enviar Button Row Newsletter" at bounding box center [427, 373] width 304 height 163
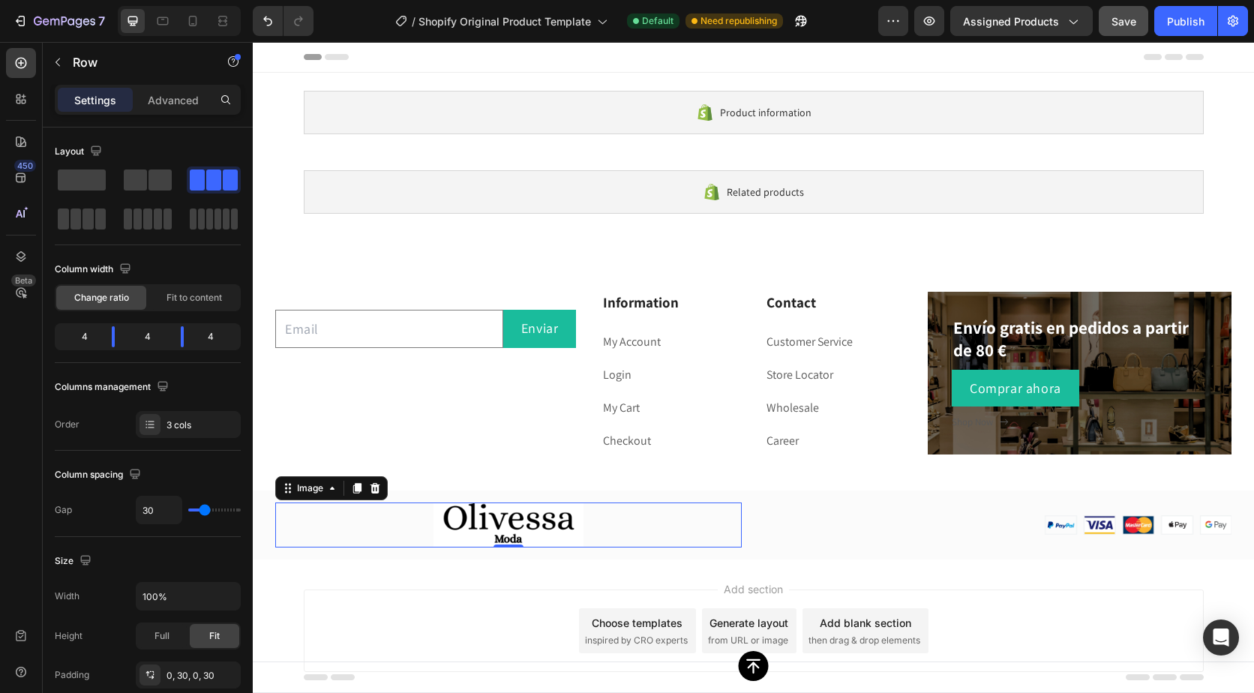
click at [554, 525] on img at bounding box center [509, 525] width 150 height 45
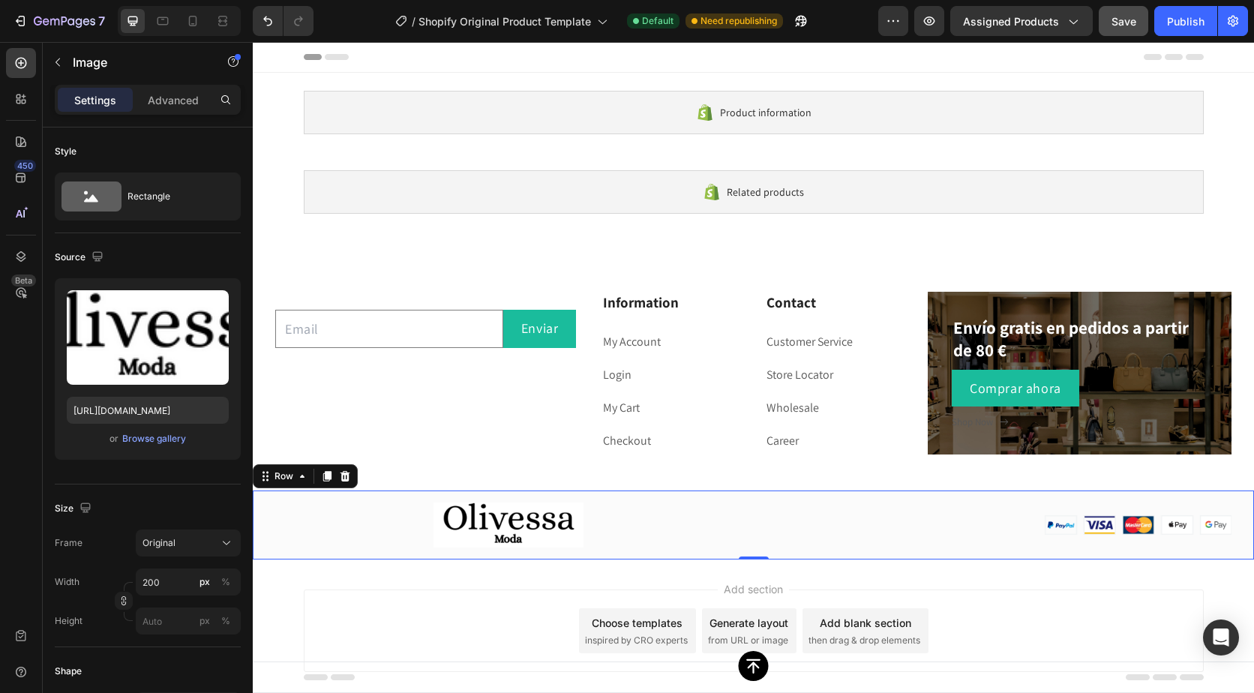
click at [788, 548] on div "Image" at bounding box center [999, 525] width 467 height 45
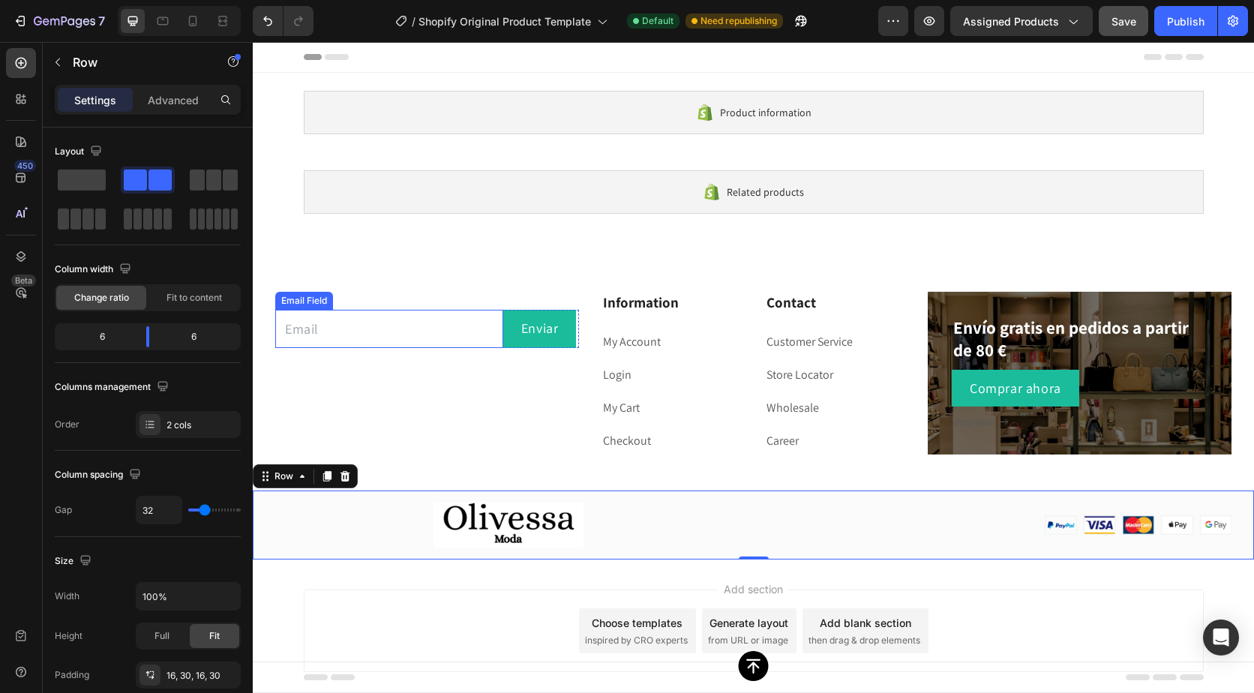
click at [404, 319] on input "email" at bounding box center [389, 329] width 228 height 38
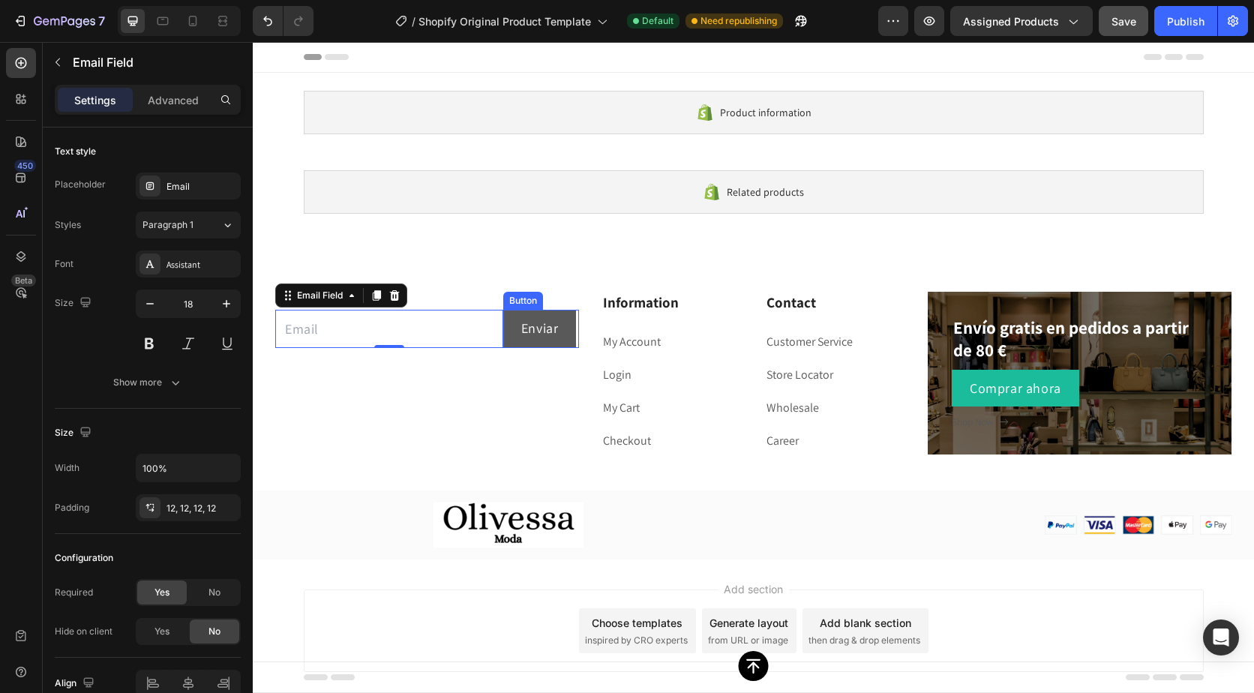
click at [516, 323] on button "Enviar" at bounding box center [540, 329] width 74 height 38
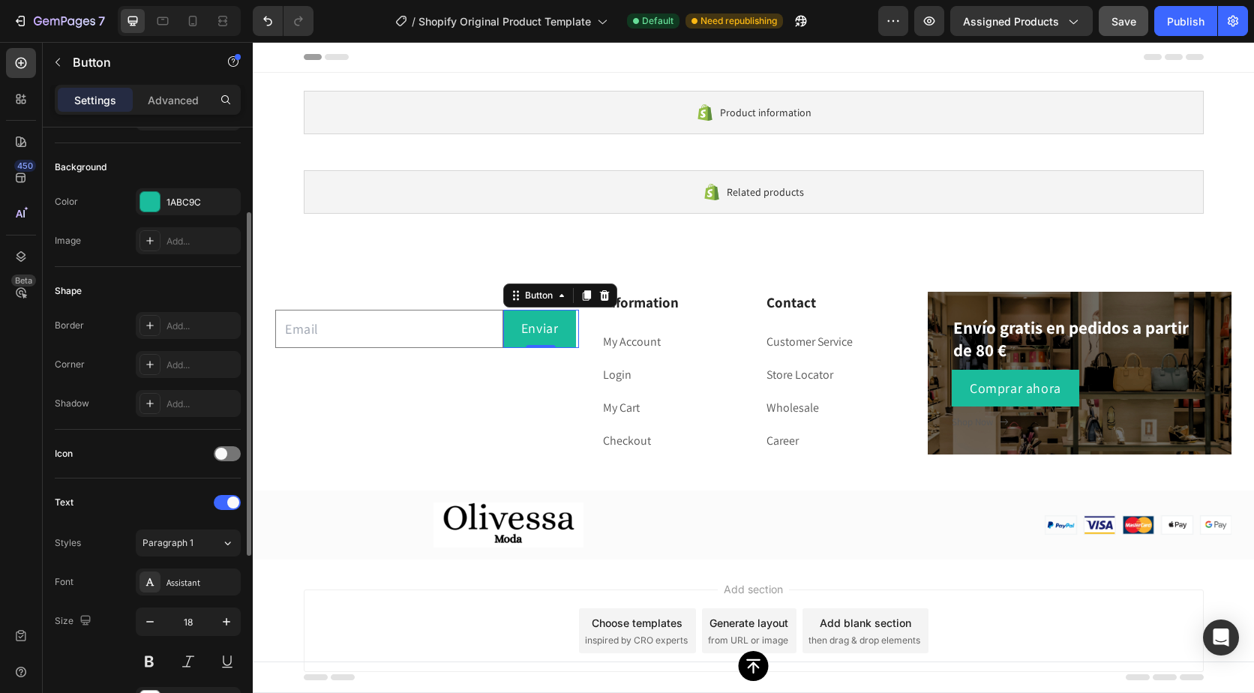
scroll to position [225, 0]
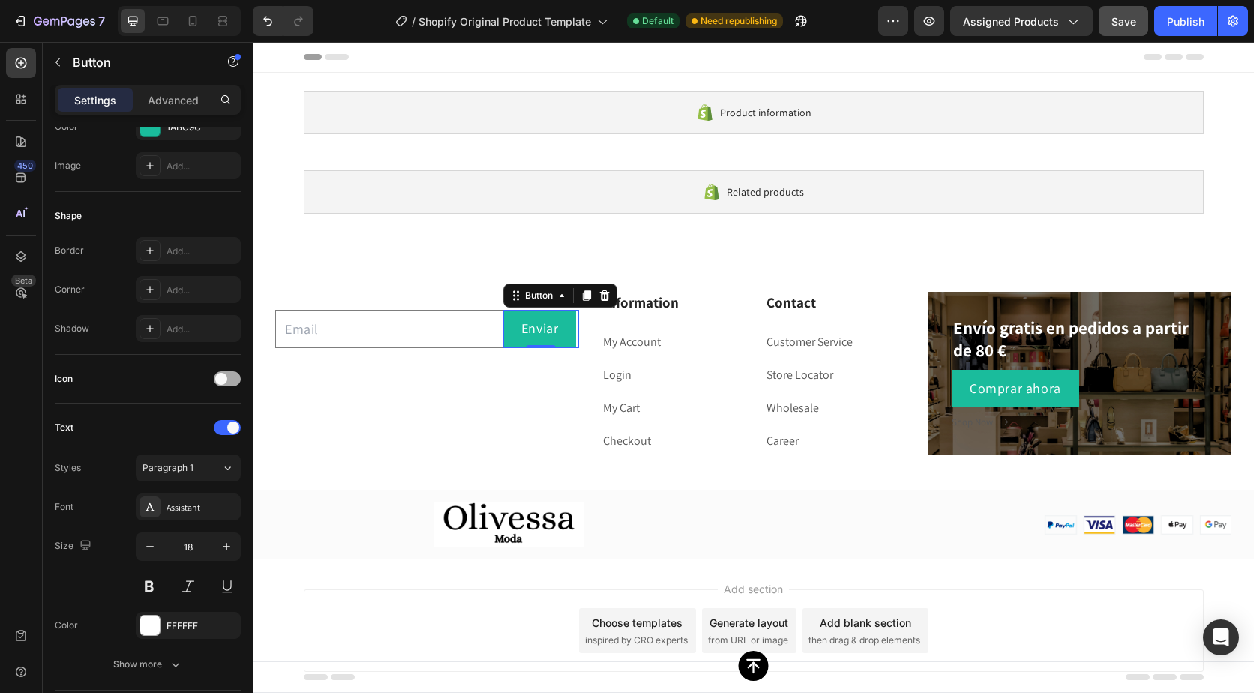
click at [223, 377] on span at bounding box center [221, 379] width 12 height 12
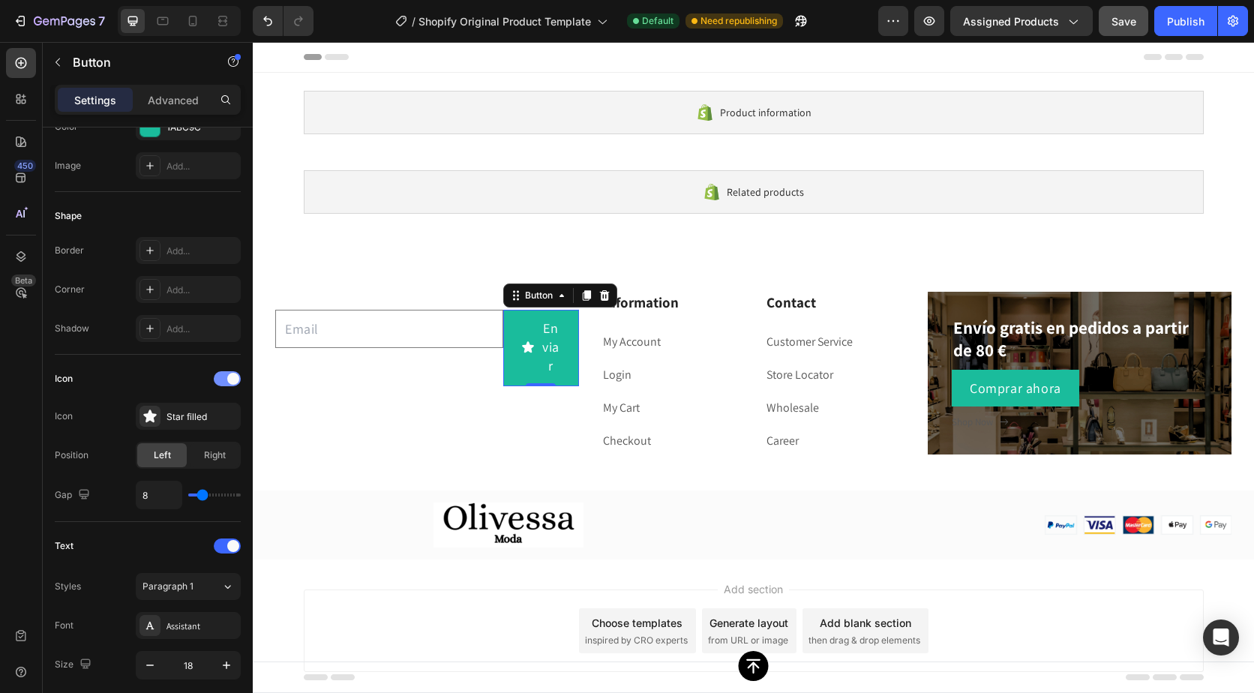
click at [233, 376] on span at bounding box center [233, 379] width 12 height 12
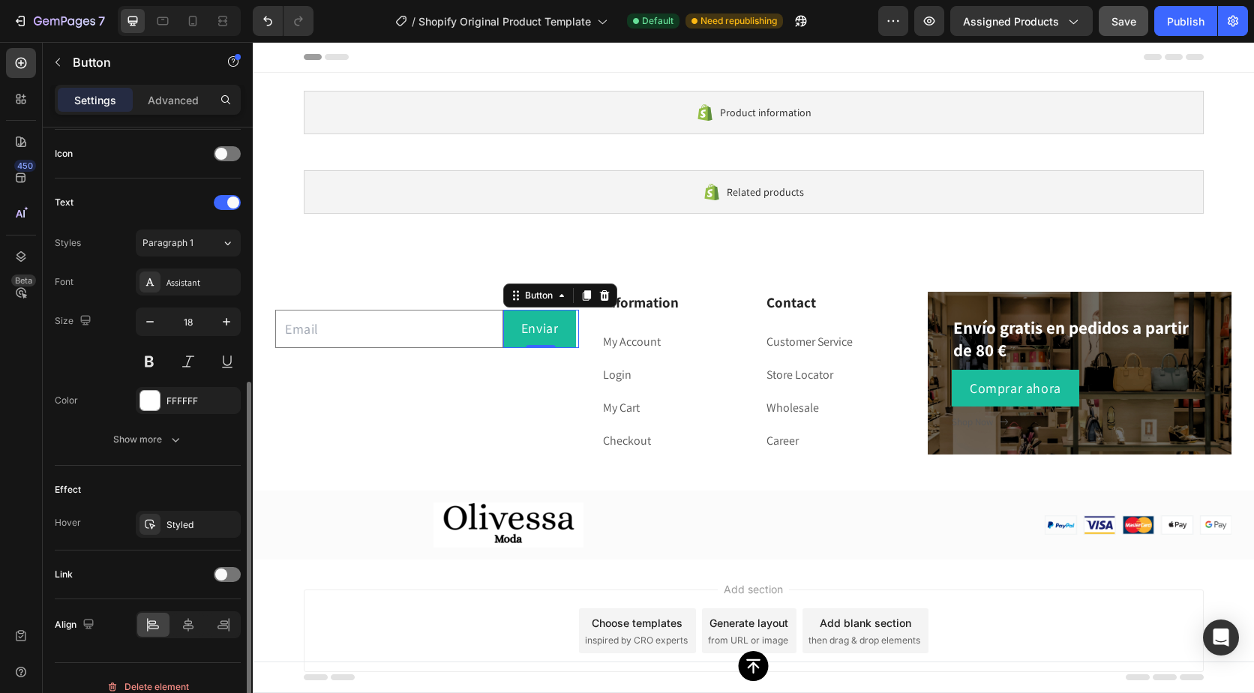
scroll to position [467, 0]
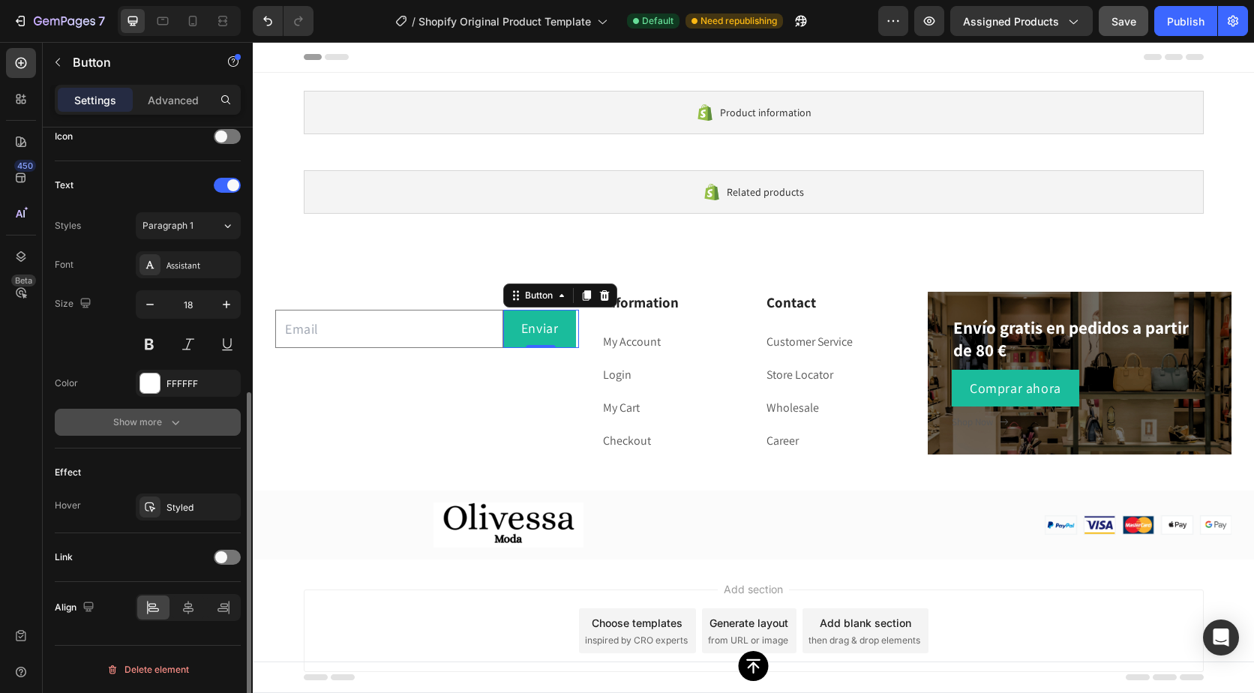
click at [167, 419] on div "Show more" at bounding box center [148, 422] width 70 height 15
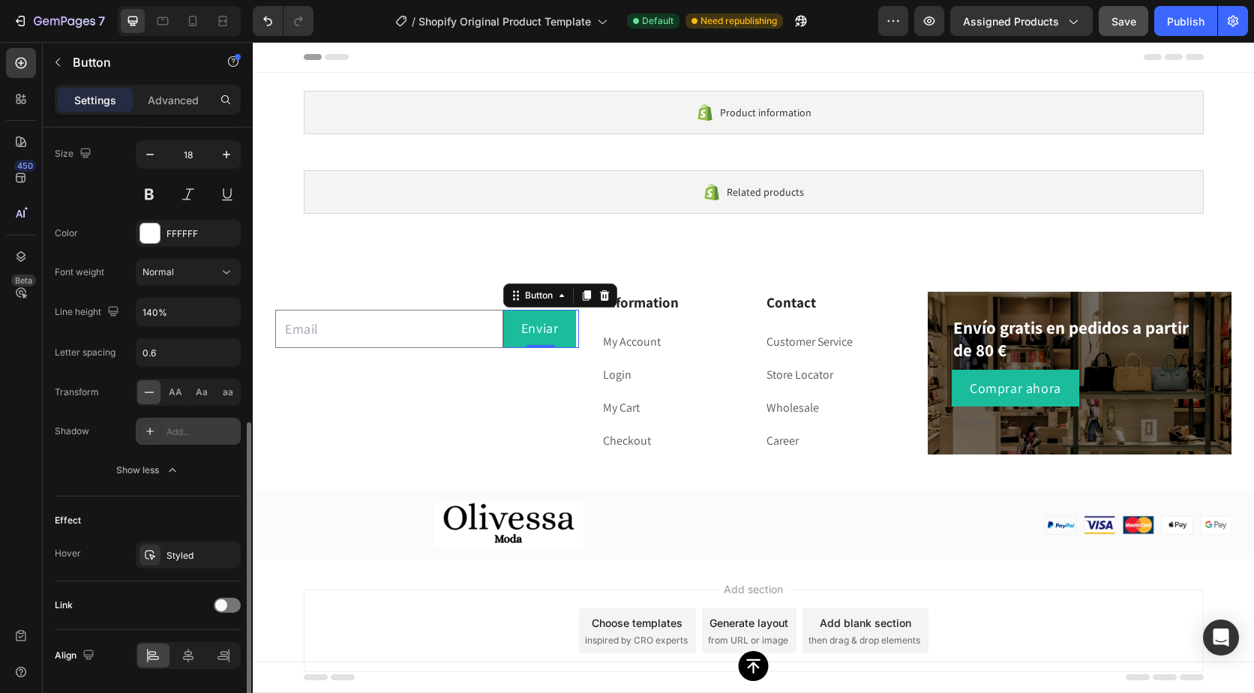
scroll to position [665, 0]
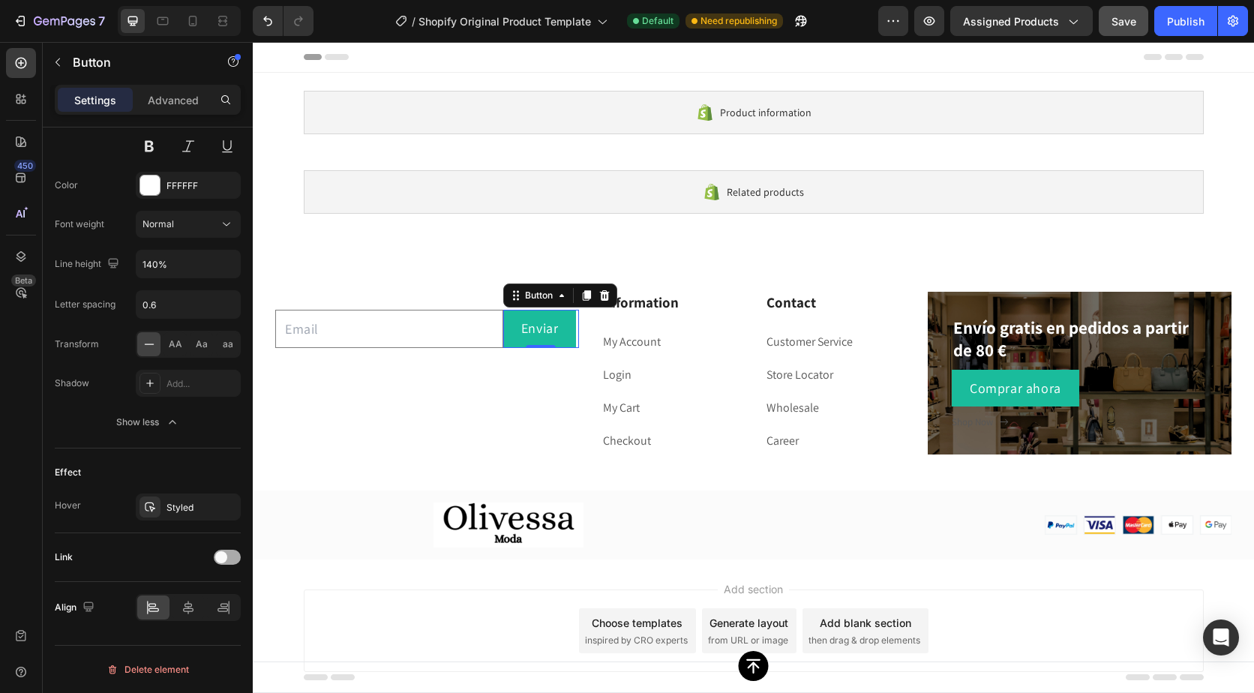
click at [215, 557] on span at bounding box center [221, 557] width 12 height 12
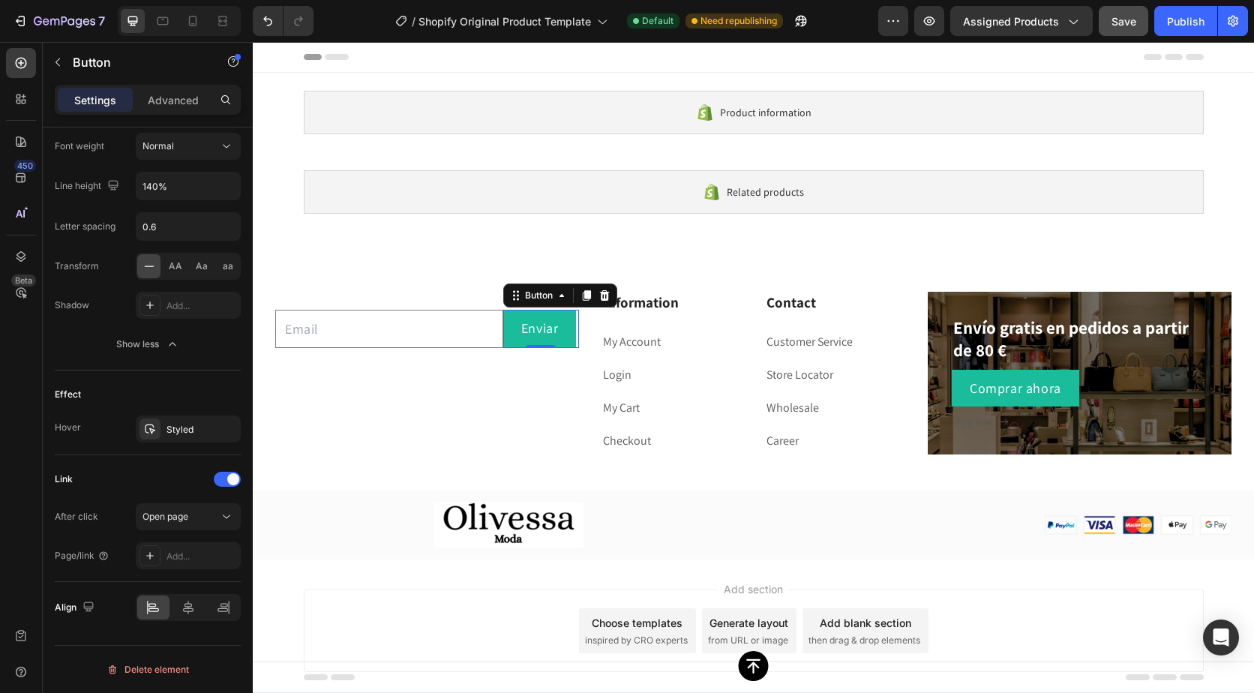
click at [220, 503] on div "Link After click Open page Page/link Add..." at bounding box center [148, 518] width 186 height 102
click at [222, 509] on icon at bounding box center [226, 516] width 15 height 15
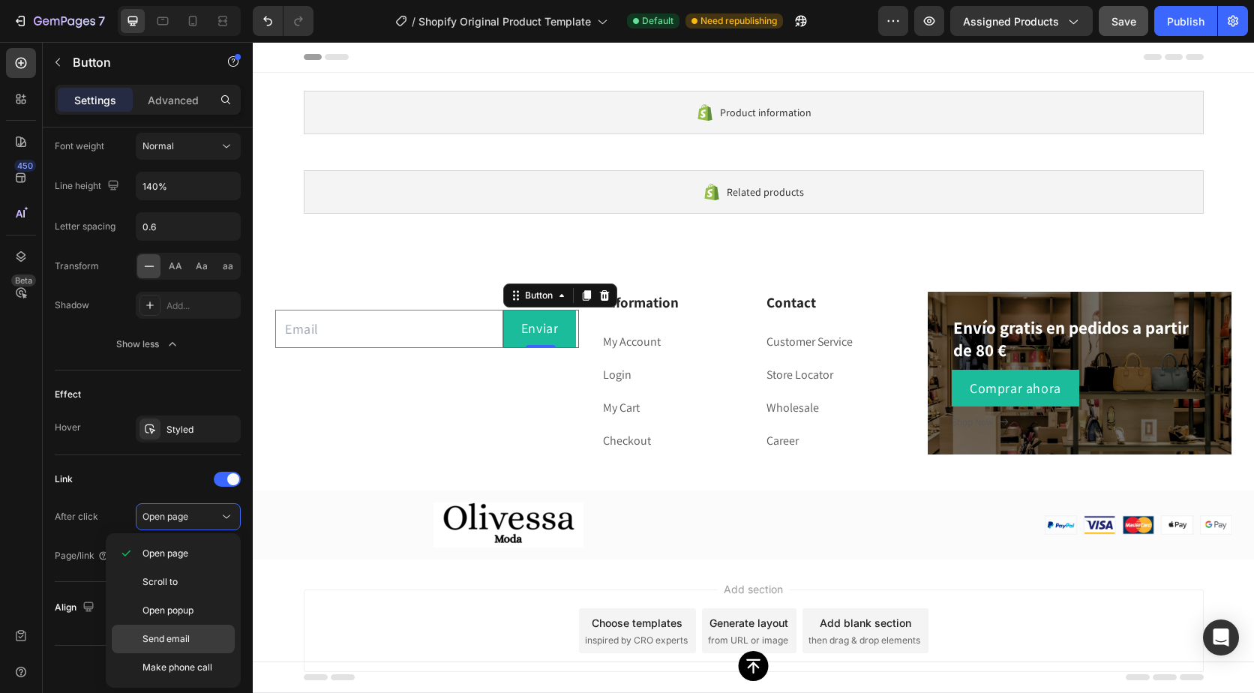
click at [188, 635] on span "Send email" at bounding box center [166, 639] width 47 height 14
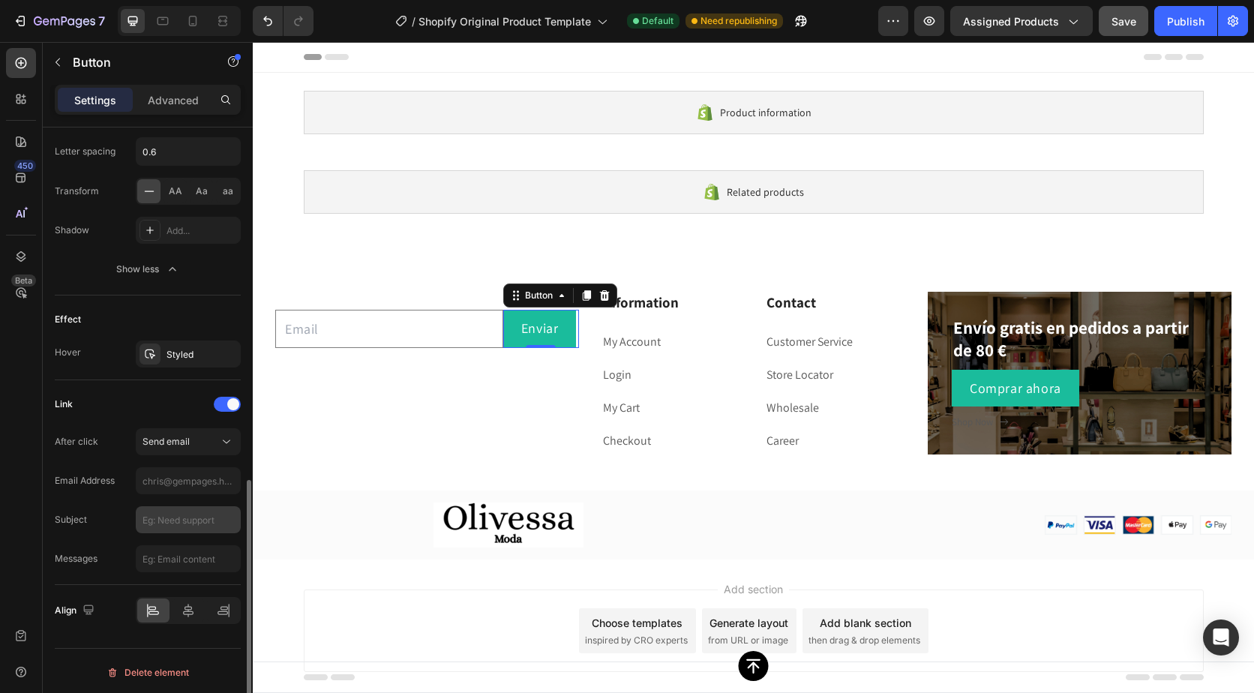
scroll to position [822, 0]
click at [197, 478] on input "text" at bounding box center [188, 477] width 105 height 27
click at [110, 449] on div "After click Send email" at bounding box center [148, 438] width 186 height 27
click at [166, 442] on span "Send email" at bounding box center [166, 438] width 47 height 11
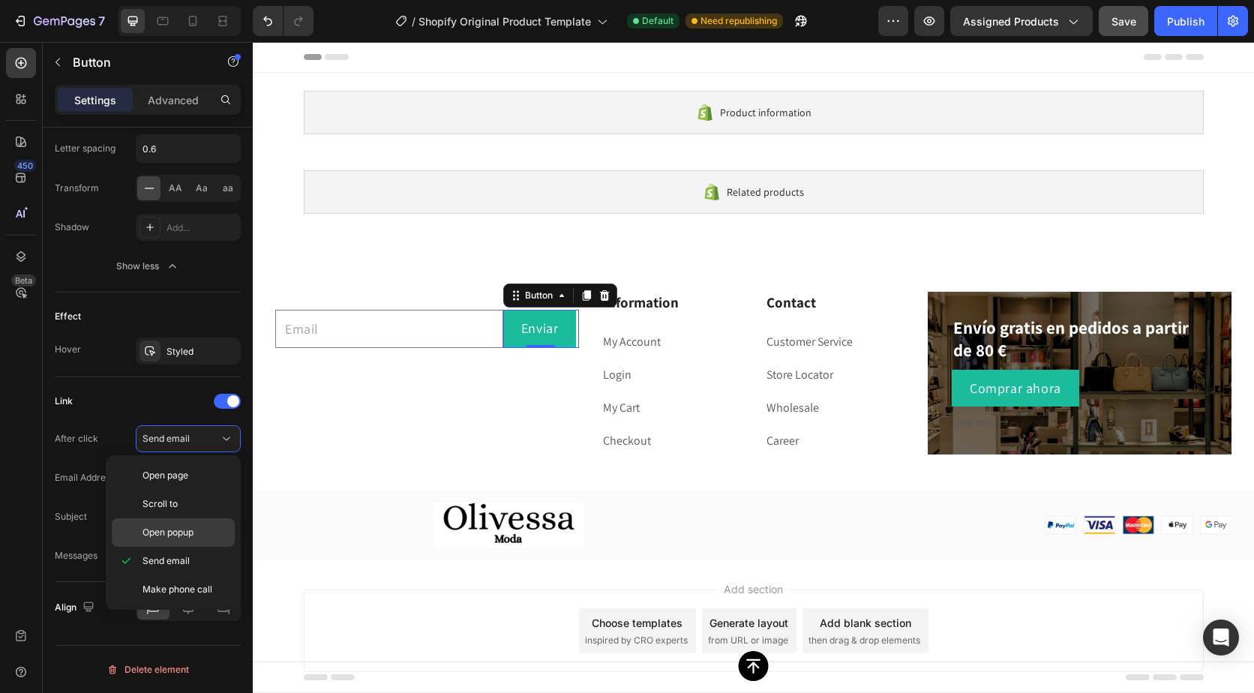
click at [169, 529] on span "Open popup" at bounding box center [168, 533] width 51 height 14
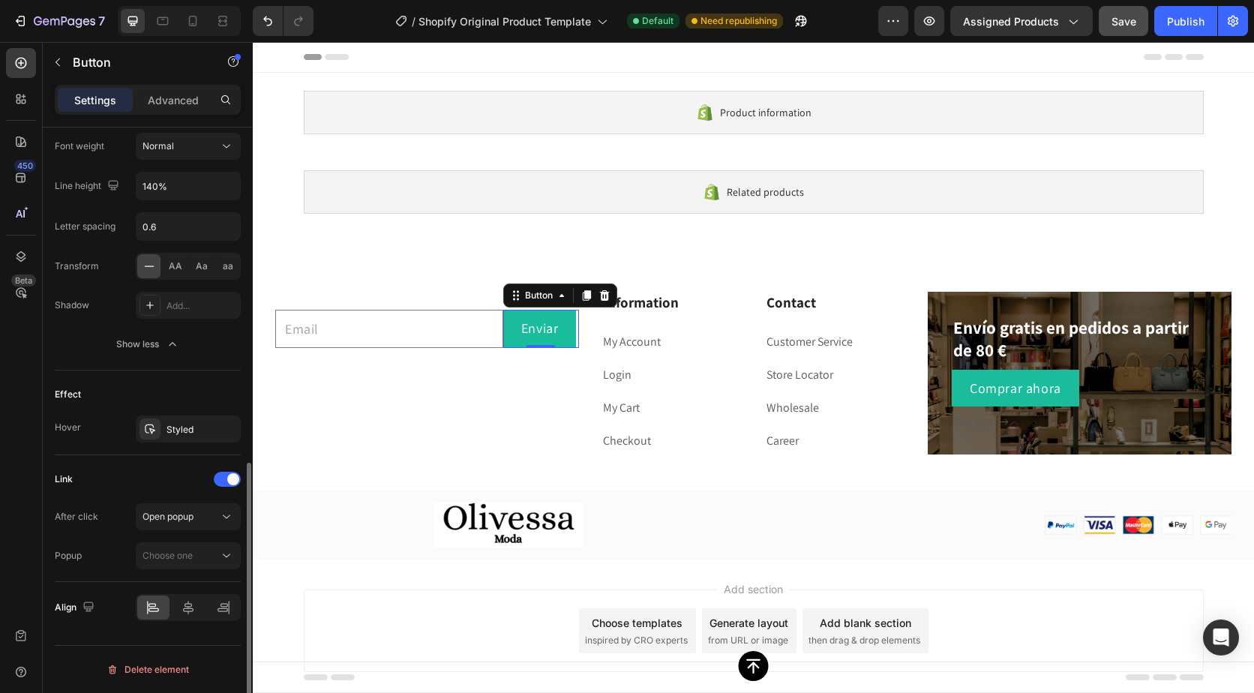
scroll to position [744, 0]
click at [182, 514] on span "Open popup" at bounding box center [168, 516] width 51 height 11
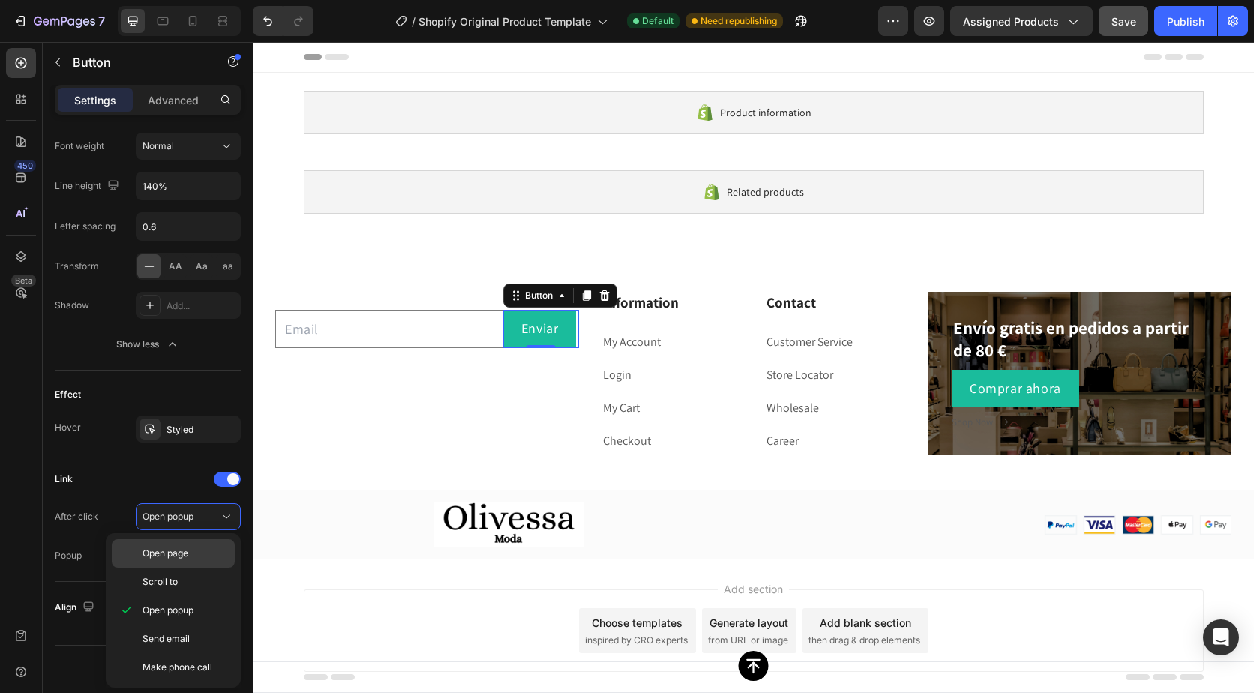
click at [182, 568] on div "Open page" at bounding box center [173, 582] width 123 height 29
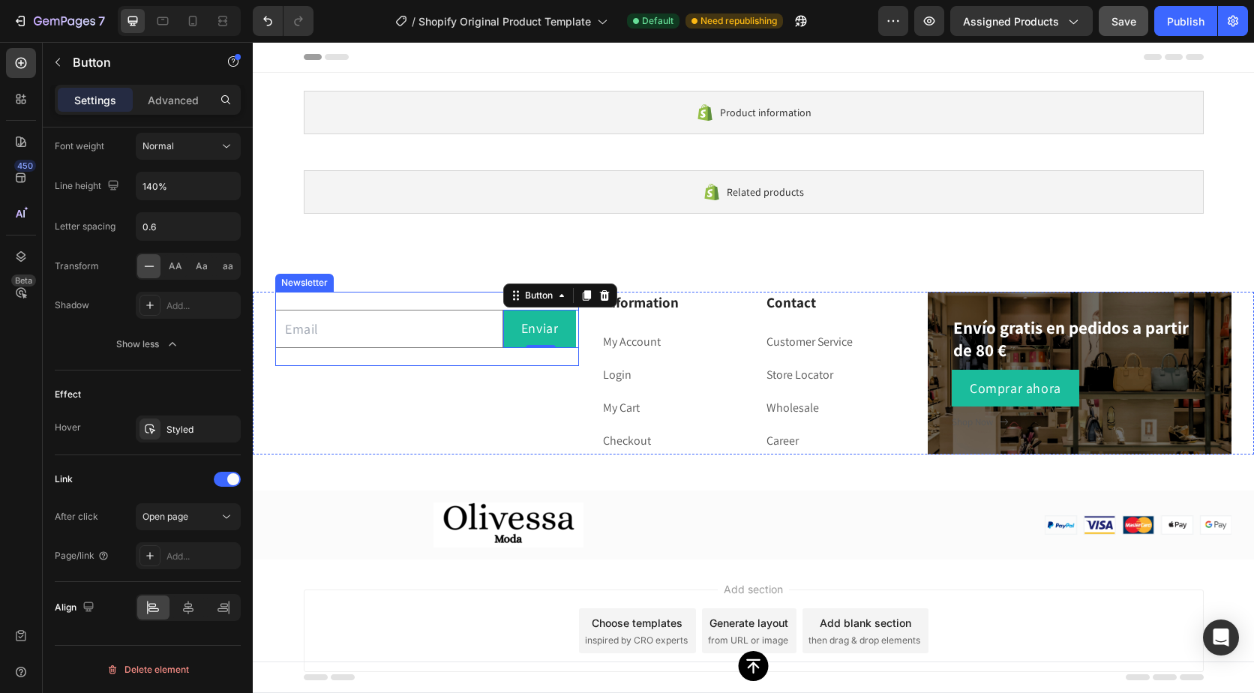
click at [386, 355] on div "Email Field Enviar Button 0 Row Newsletter" at bounding box center [427, 329] width 304 height 74
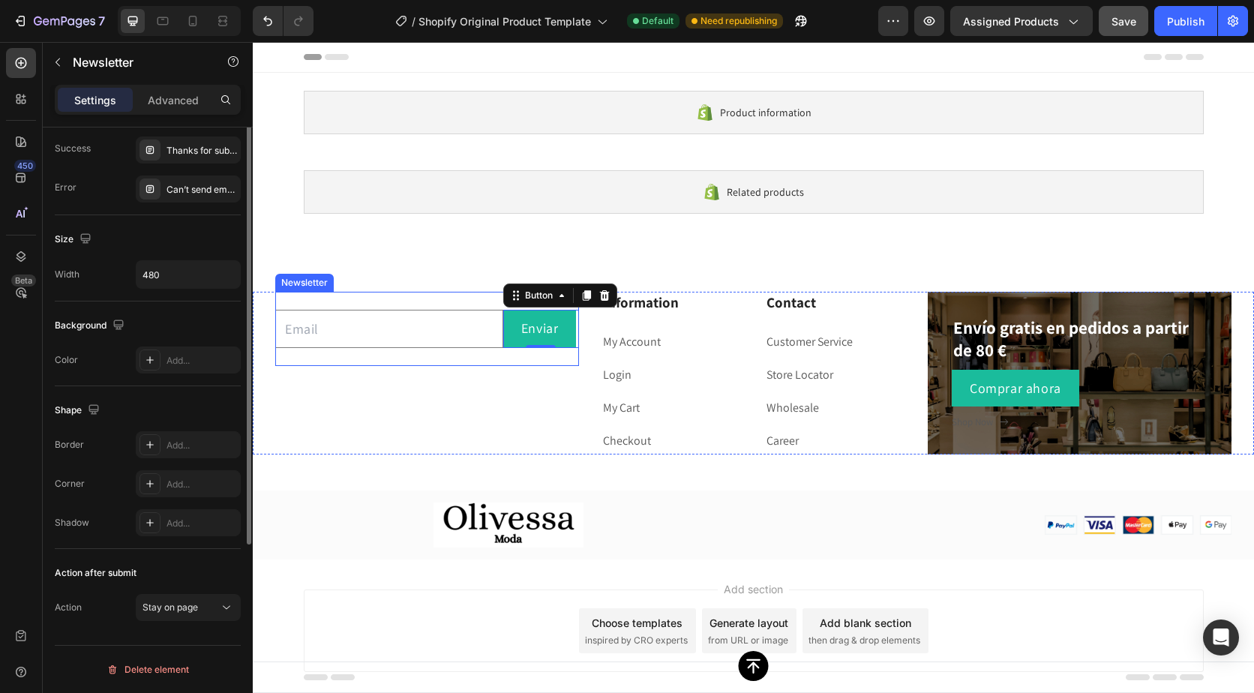
scroll to position [0, 0]
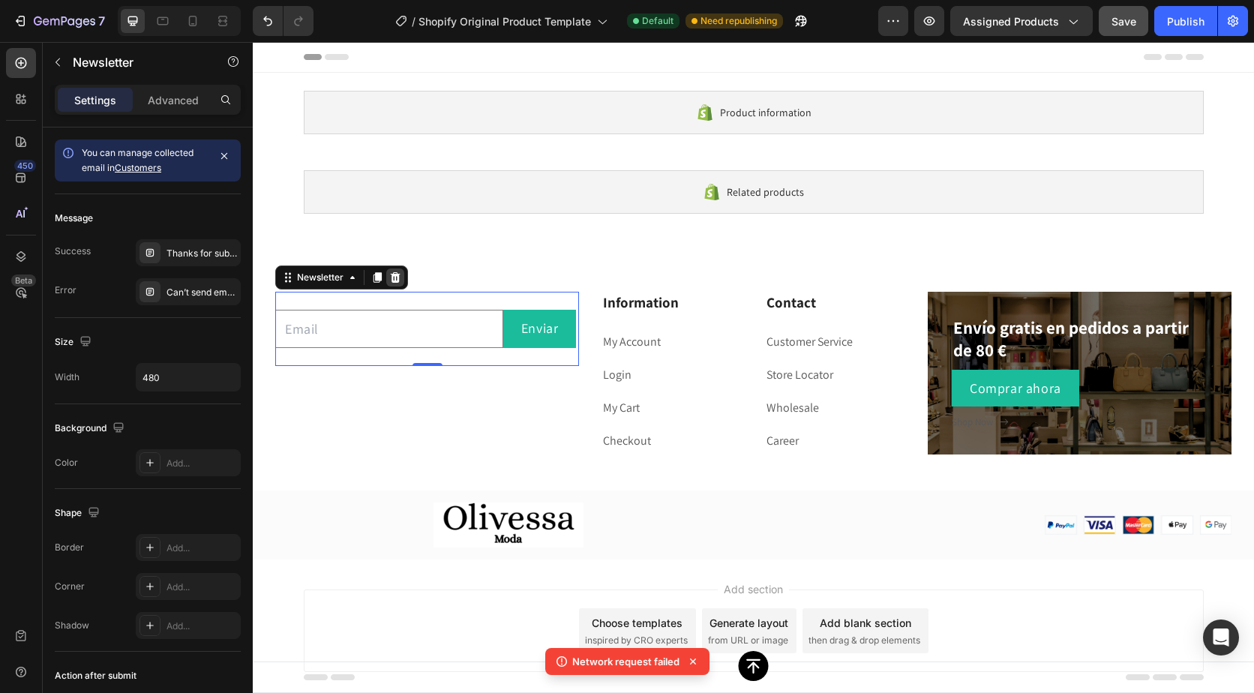
click at [394, 274] on icon at bounding box center [396, 277] width 10 height 11
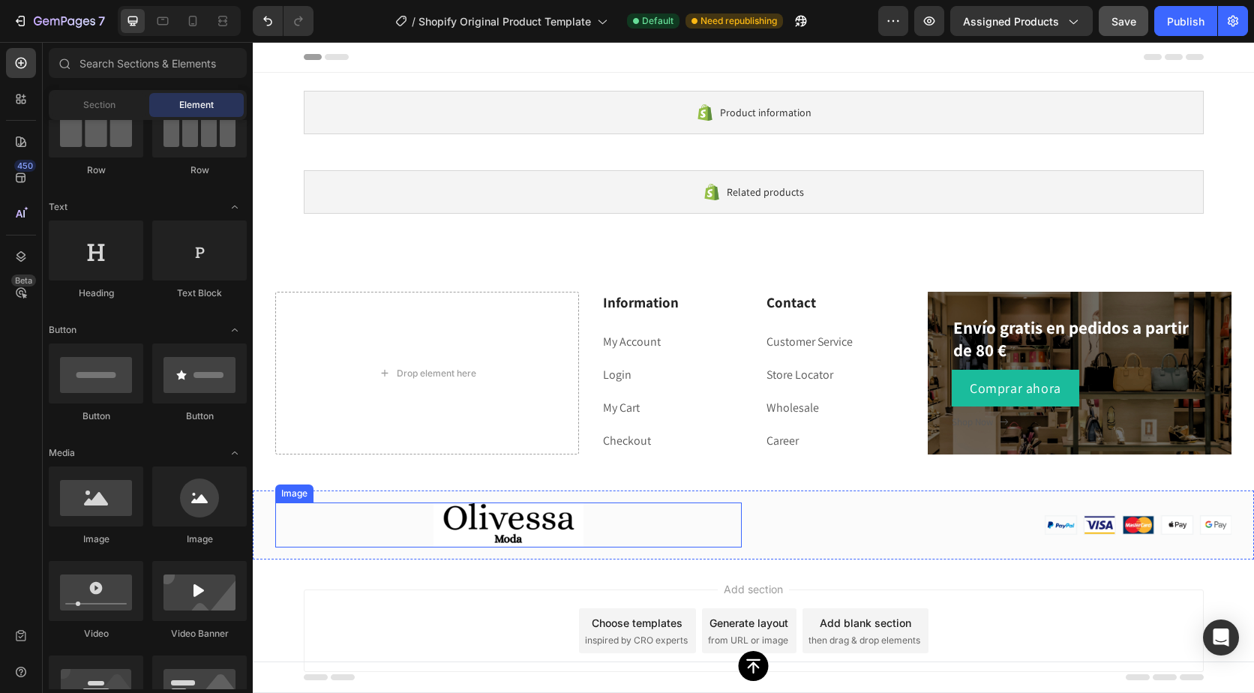
click at [521, 530] on img at bounding box center [509, 525] width 150 height 45
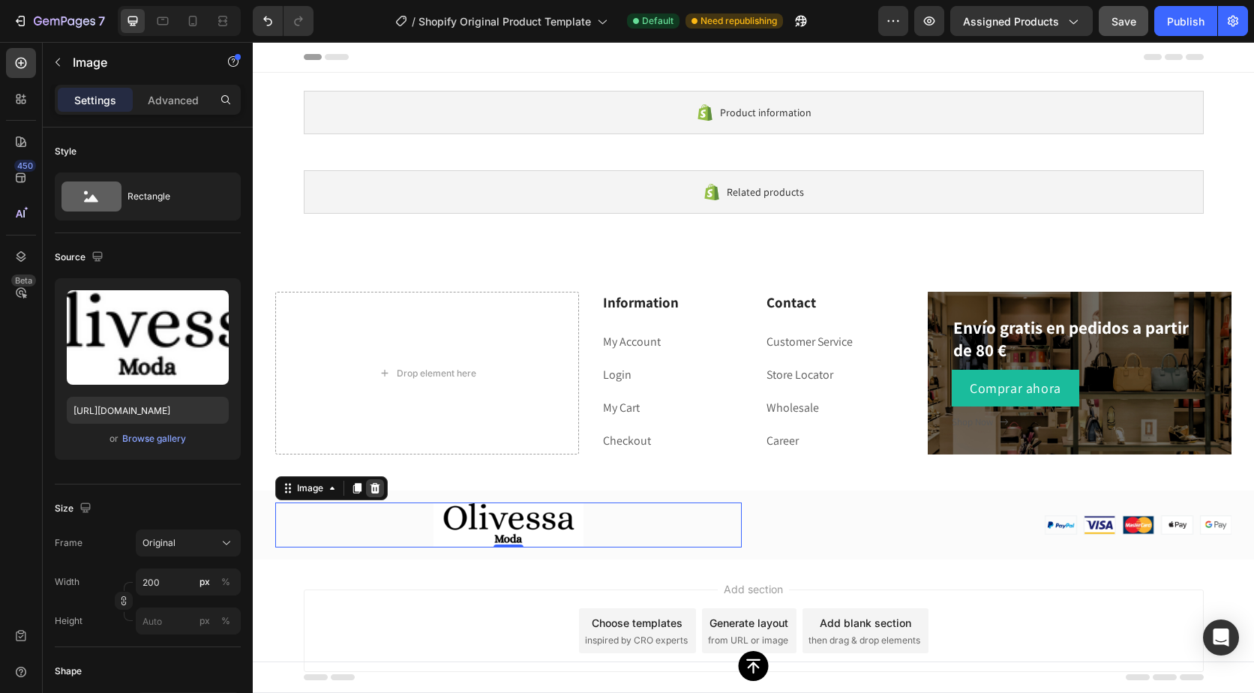
click at [370, 485] on icon at bounding box center [375, 488] width 12 height 12
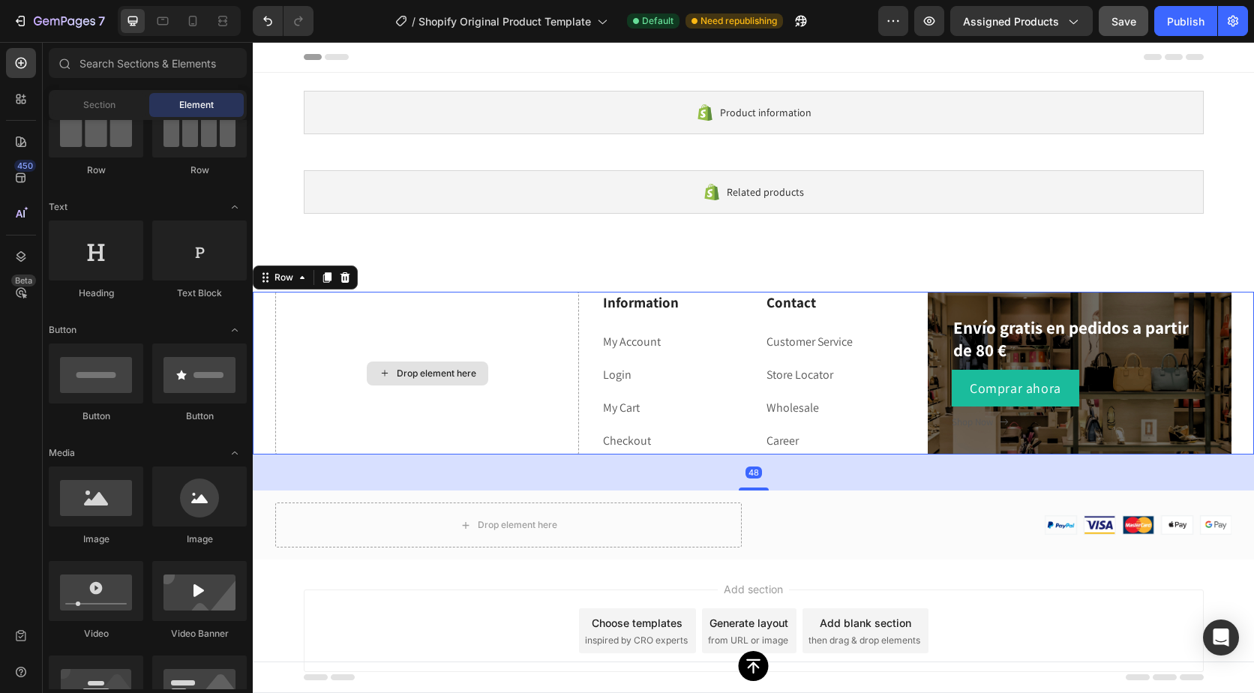
click at [456, 416] on div "Drop element here" at bounding box center [427, 373] width 304 height 163
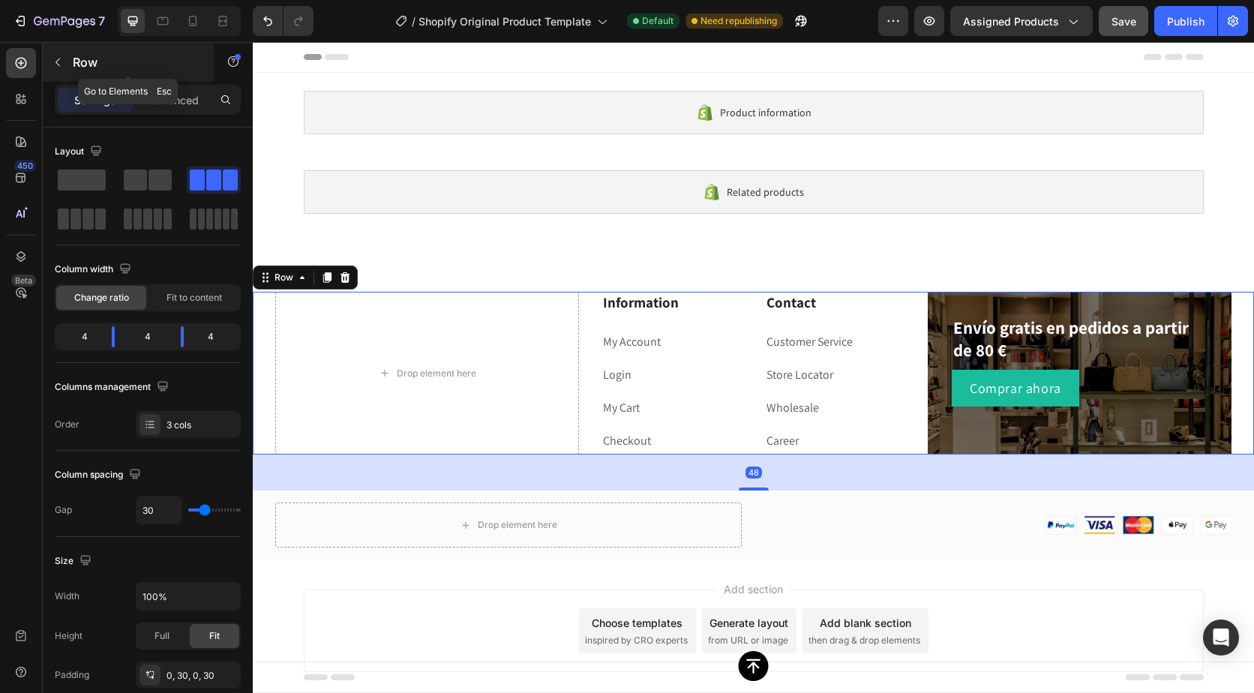
click at [72, 65] on div "Row" at bounding box center [128, 62] width 171 height 39
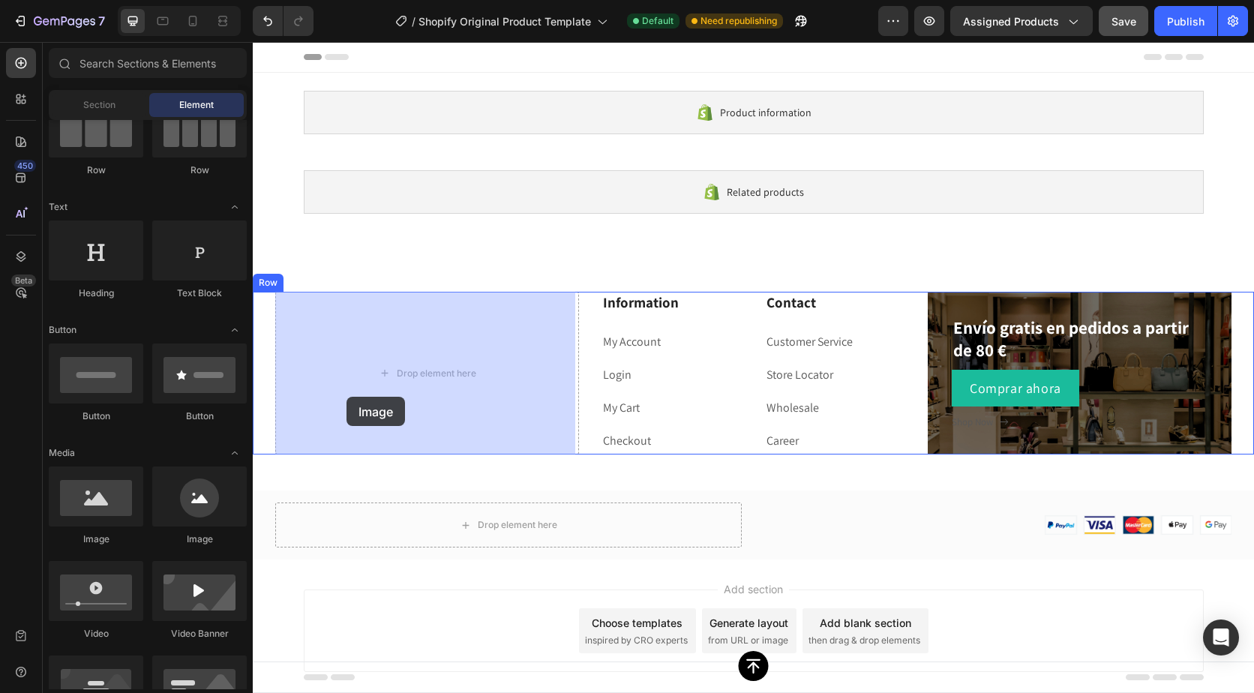
drag, startPoint x: 334, startPoint y: 552, endPoint x: 359, endPoint y: 375, distance: 178.9
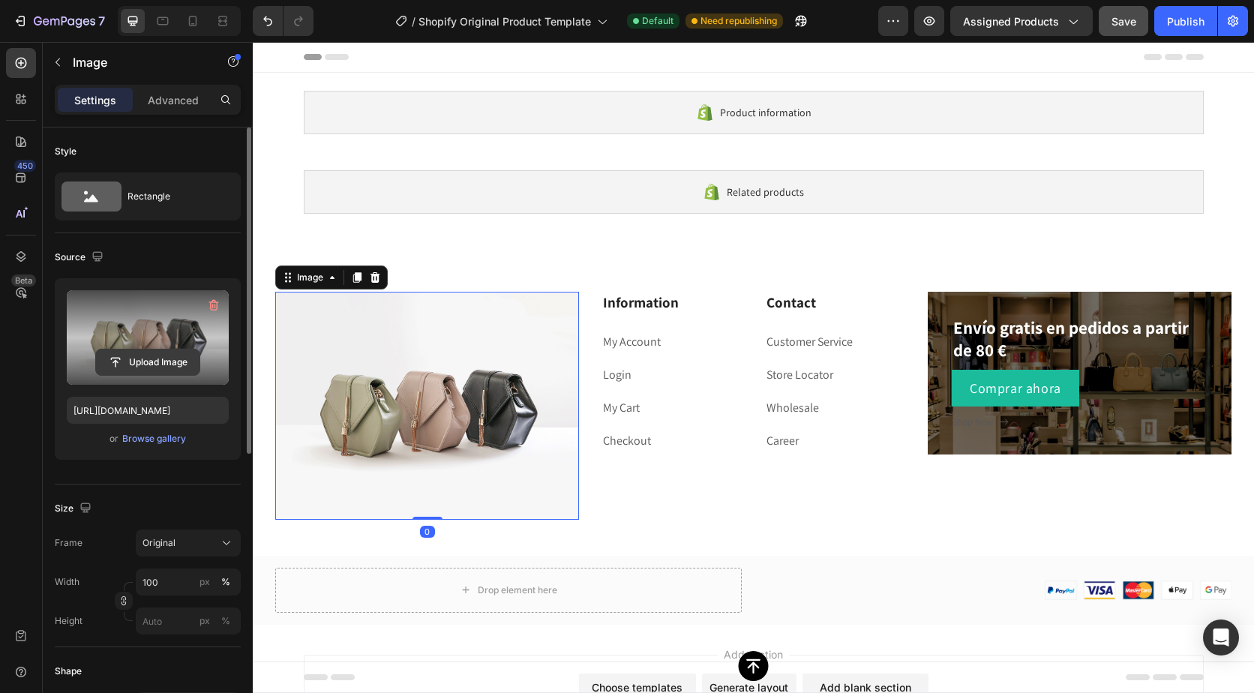
click at [182, 359] on input "file" at bounding box center [148, 363] width 104 height 26
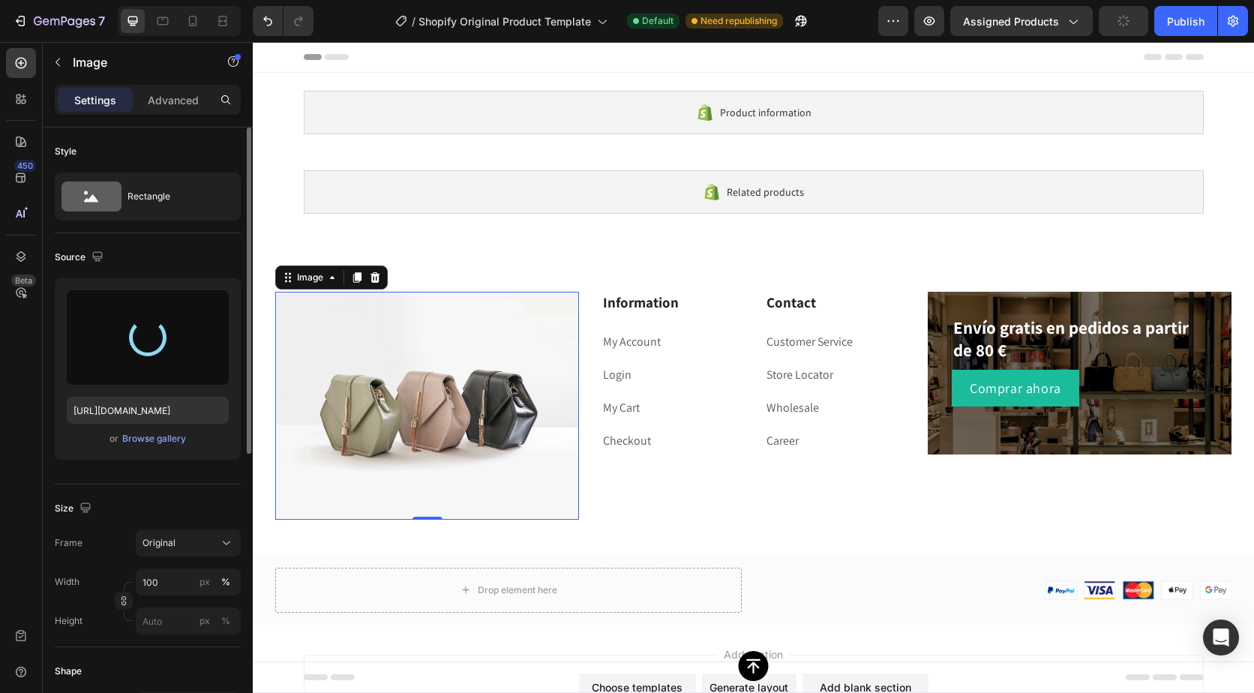
type input "[URL][DOMAIN_NAME]"
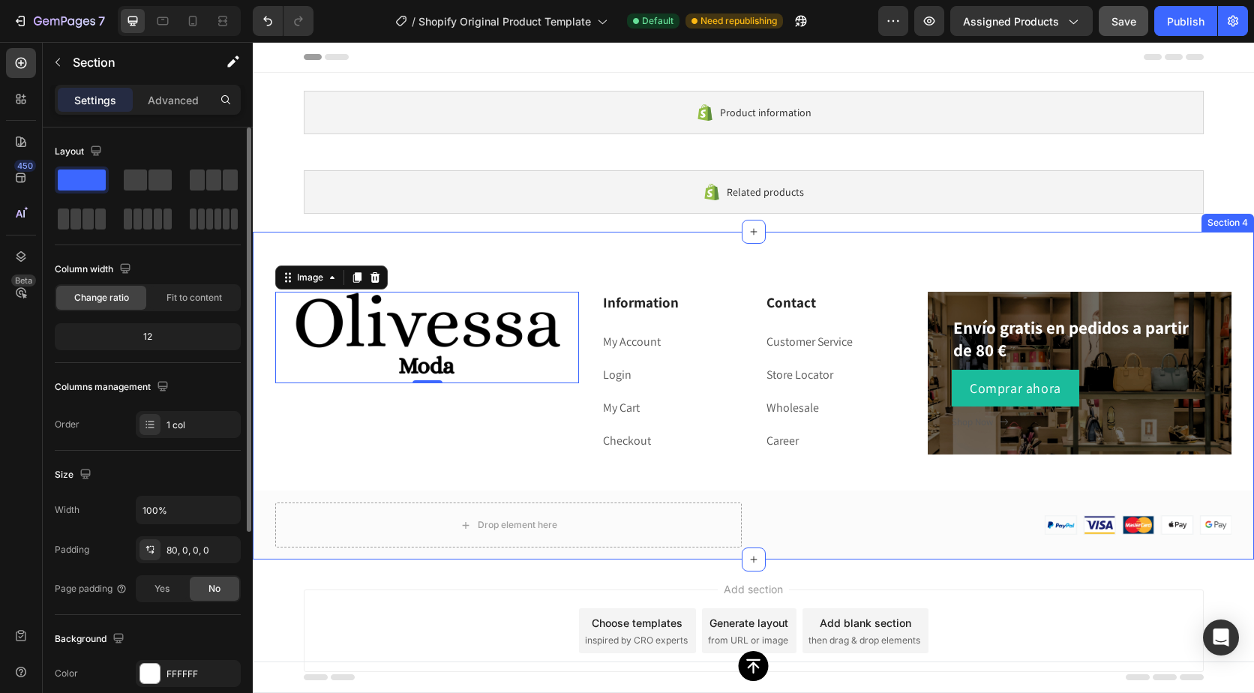
click at [510, 248] on div "Image 0 Information Heading My Account Text block Login Text block My Cart Text…" at bounding box center [754, 396] width 1002 height 328
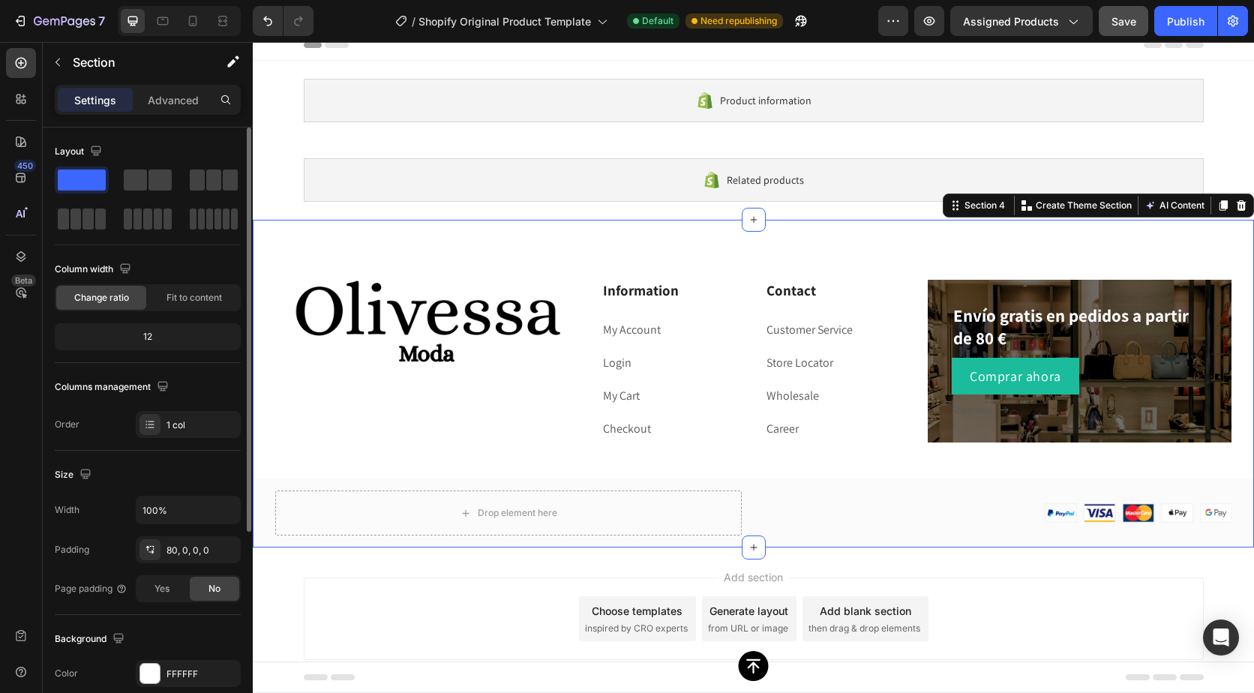
scroll to position [15, 0]
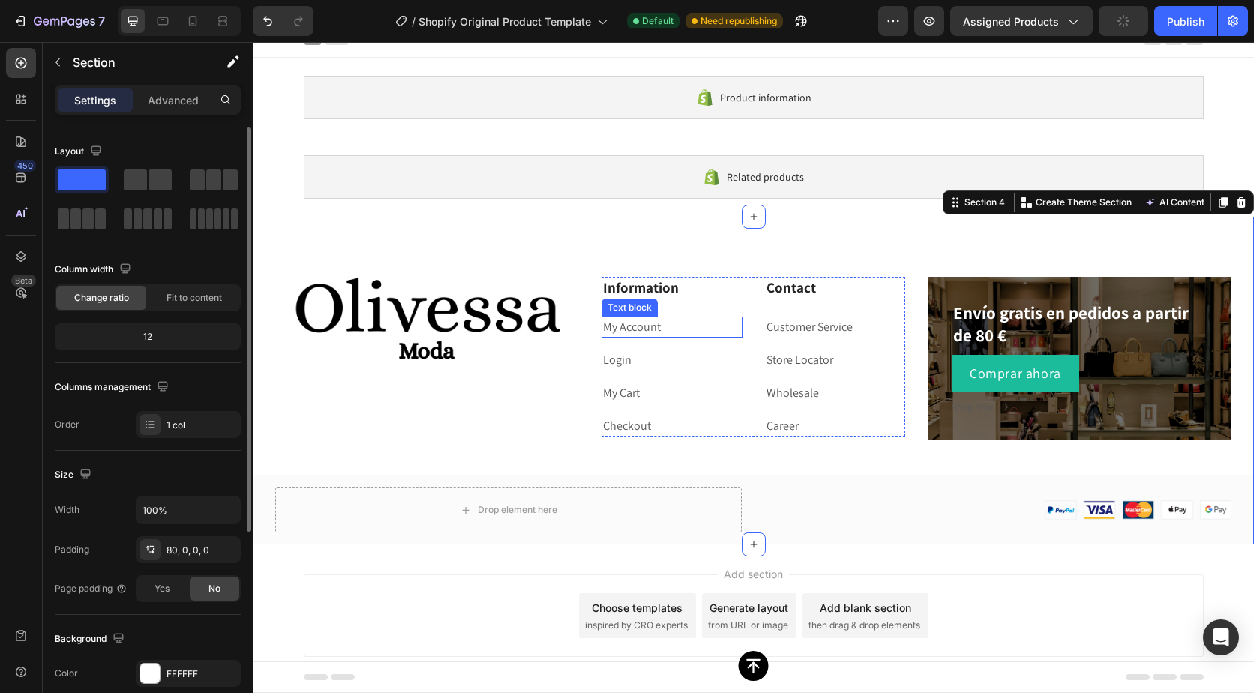
click at [624, 323] on link "My Account" at bounding box center [632, 327] width 58 height 16
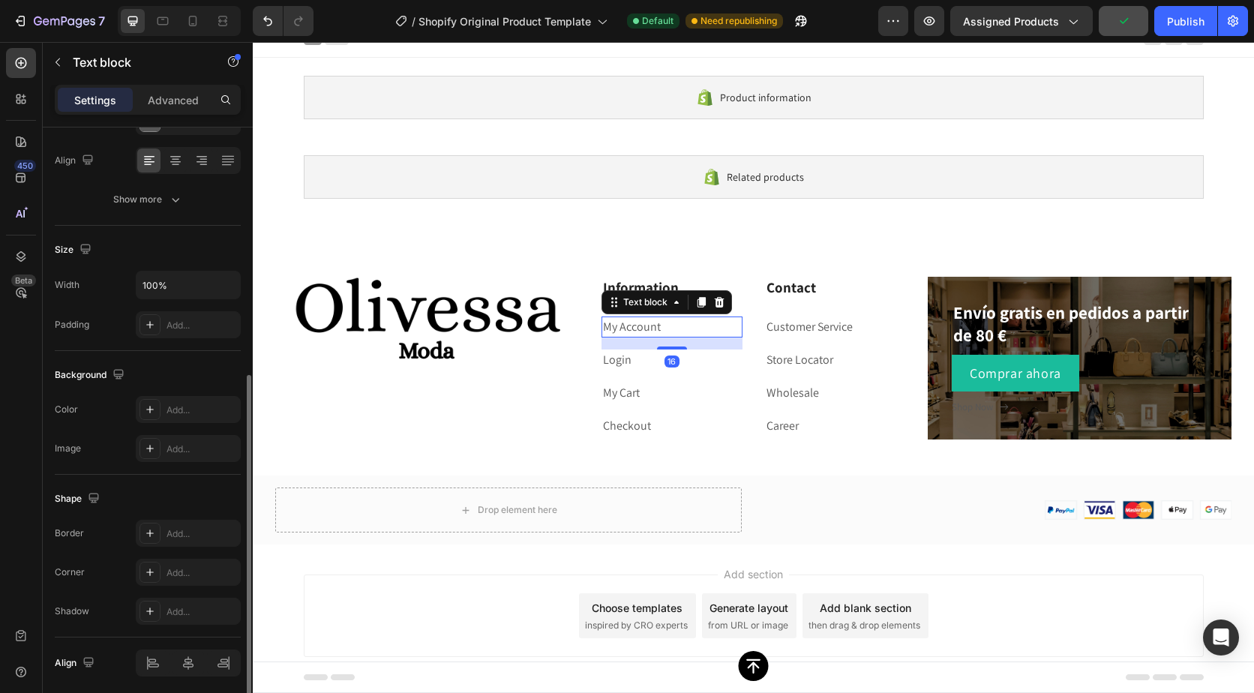
scroll to position [281, 0]
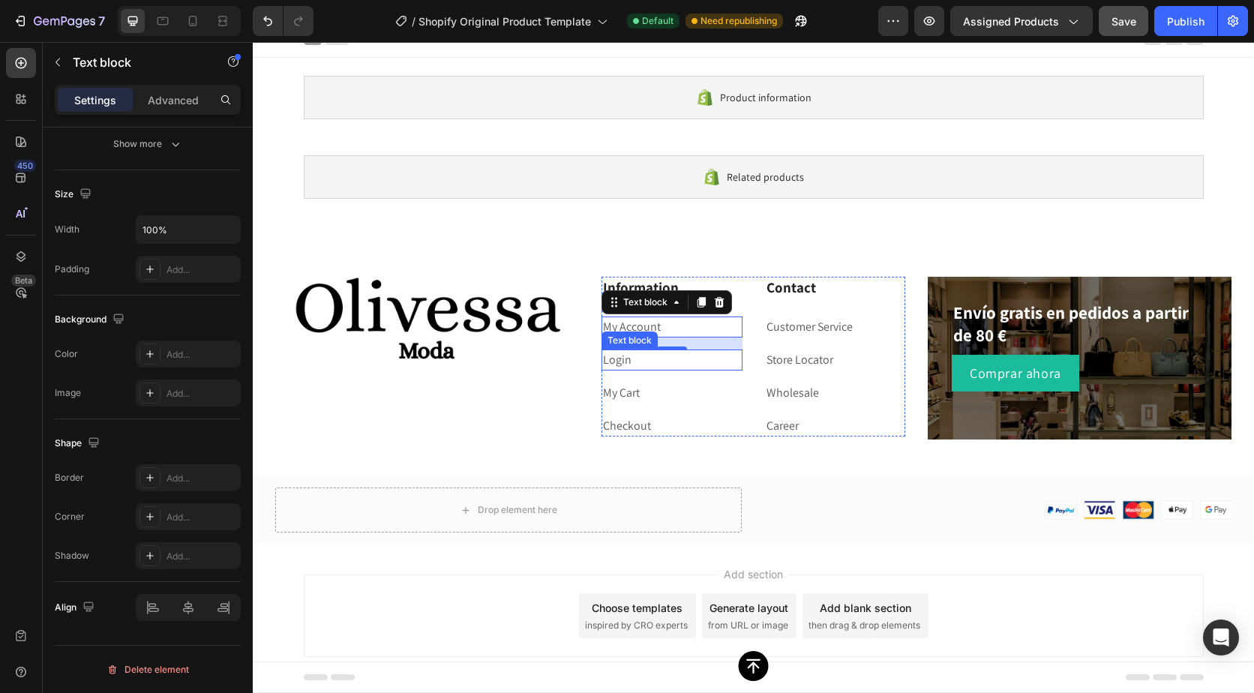
click at [612, 358] on link "Login" at bounding box center [617, 360] width 29 height 16
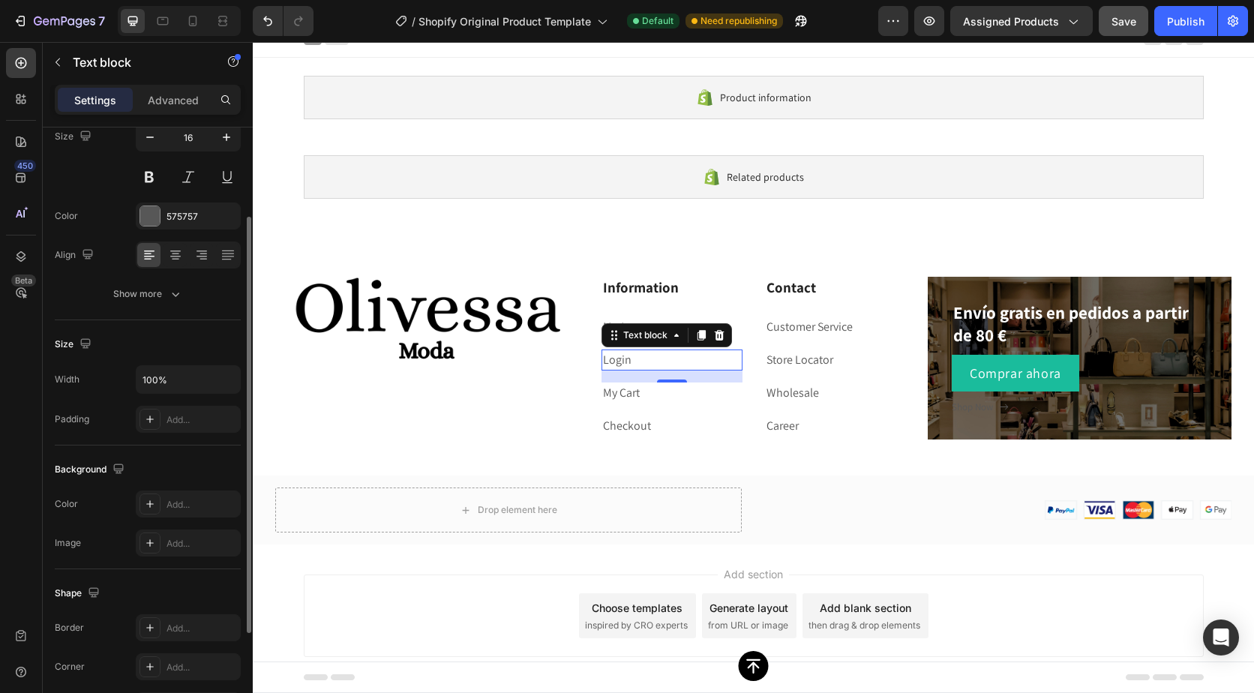
scroll to position [0, 0]
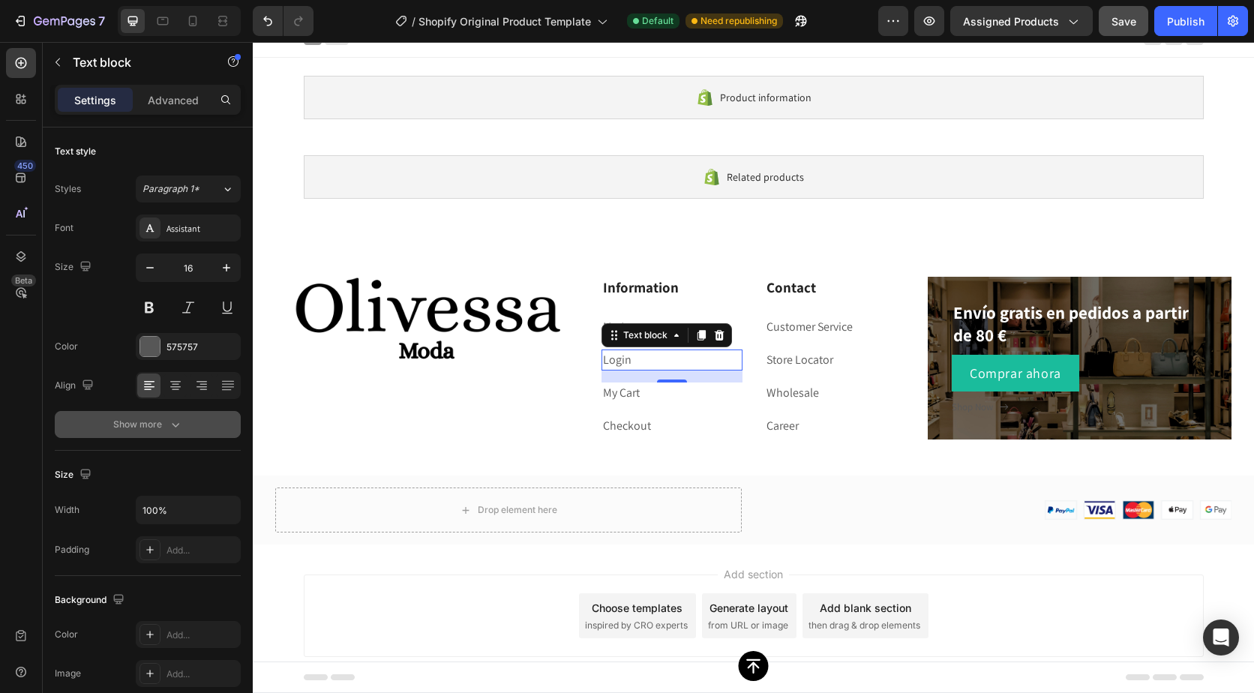
click at [166, 424] on div "Show more" at bounding box center [148, 424] width 70 height 15
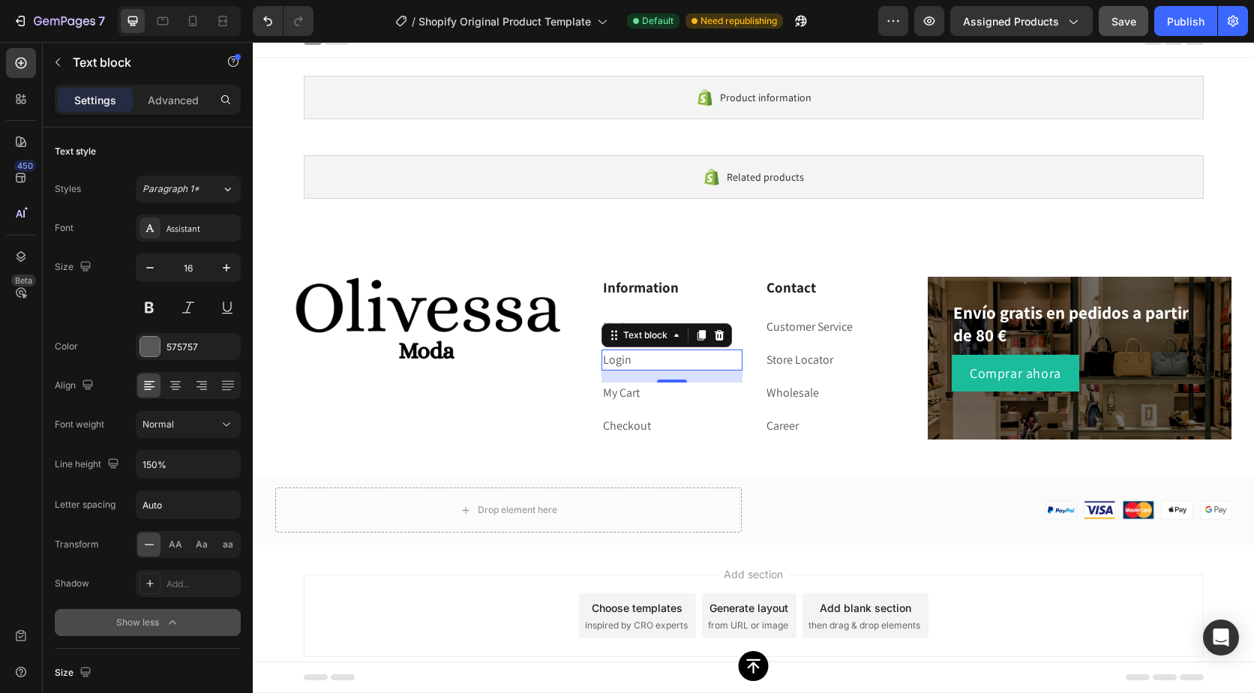
click at [170, 619] on icon "button" at bounding box center [172, 622] width 15 height 15
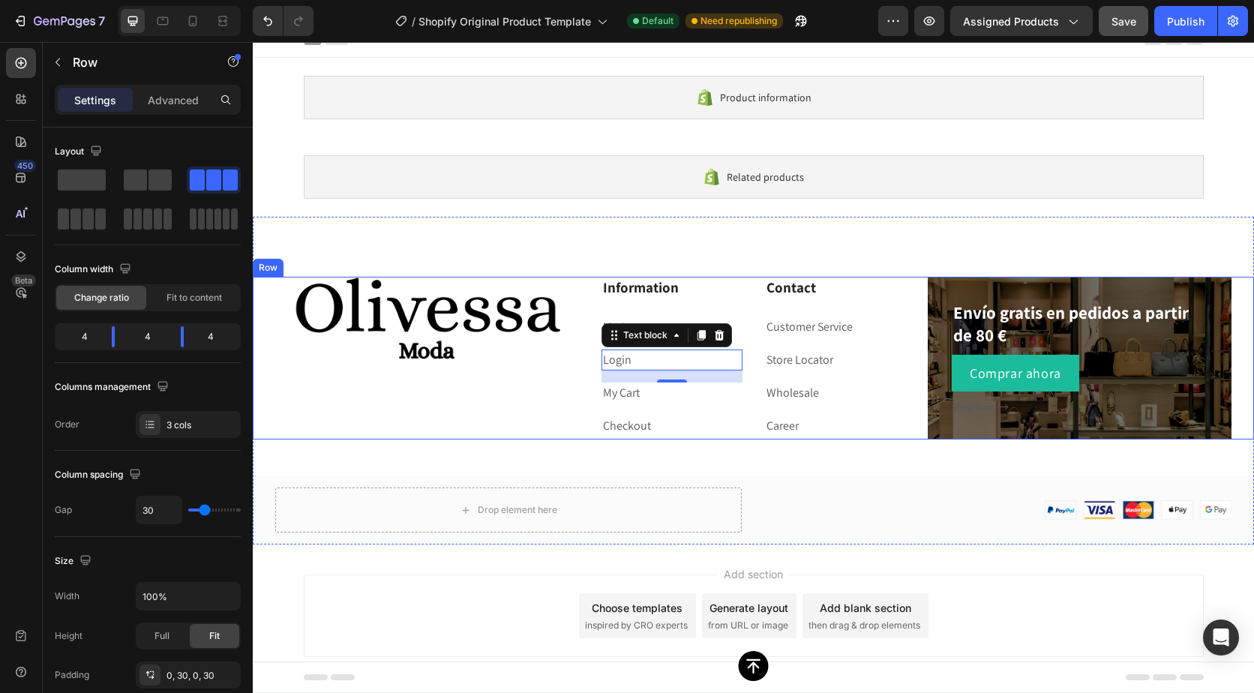
click at [540, 426] on div "Image" at bounding box center [427, 358] width 304 height 163
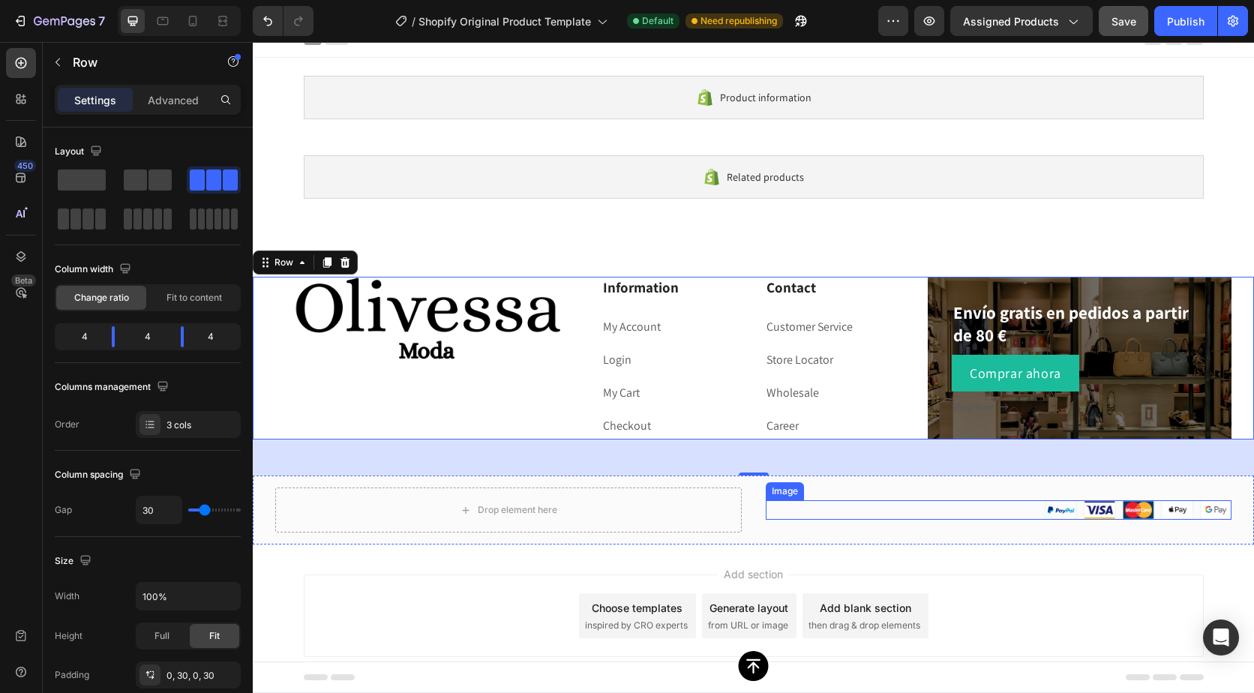
click at [968, 504] on div at bounding box center [999, 510] width 467 height 20
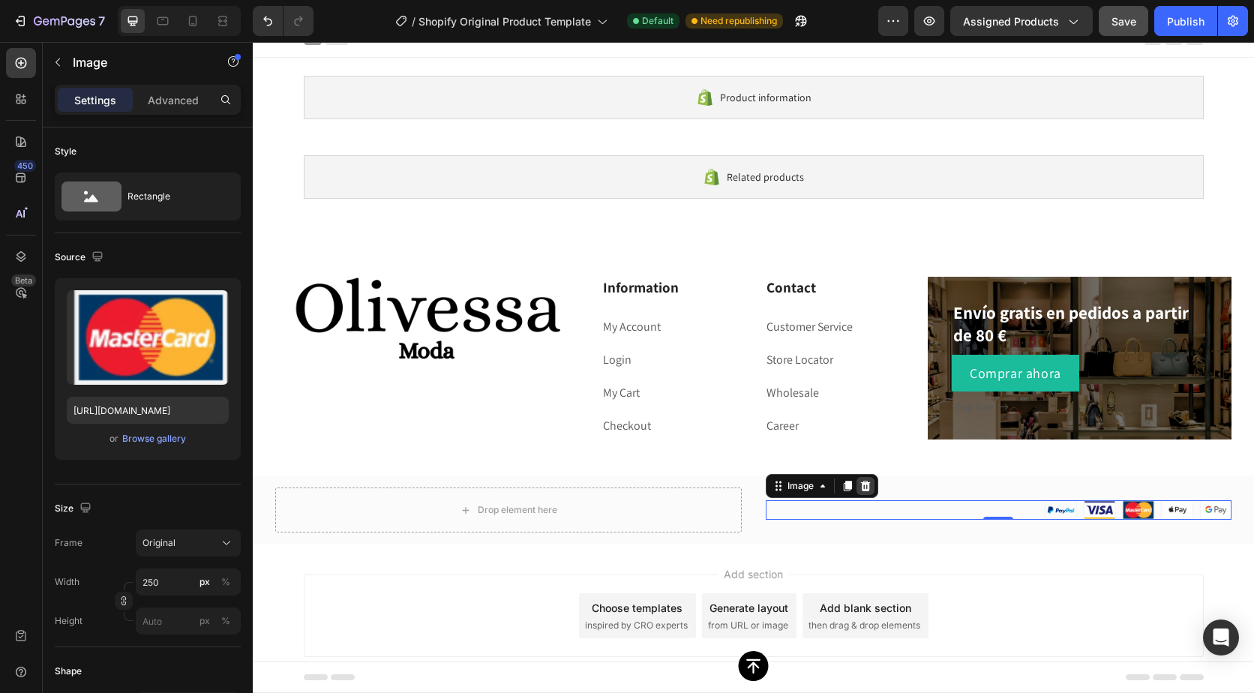
click at [860, 480] on icon at bounding box center [866, 486] width 12 height 12
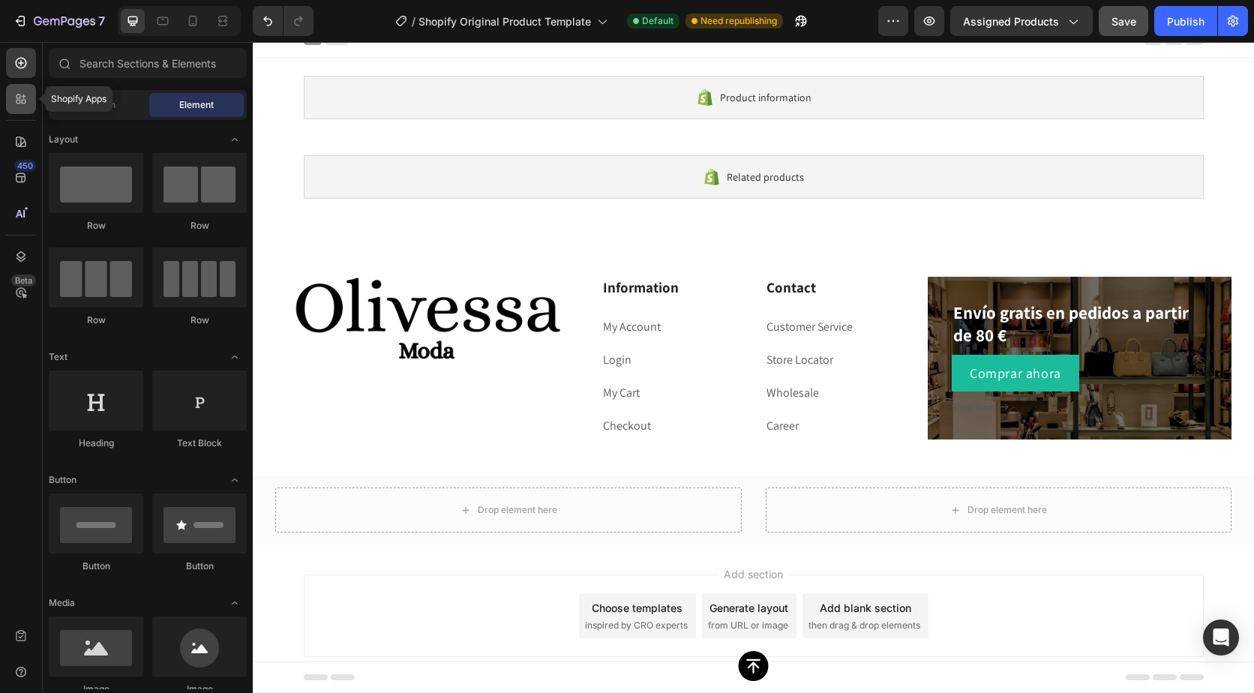
click at [27, 112] on div at bounding box center [21, 99] width 30 height 30
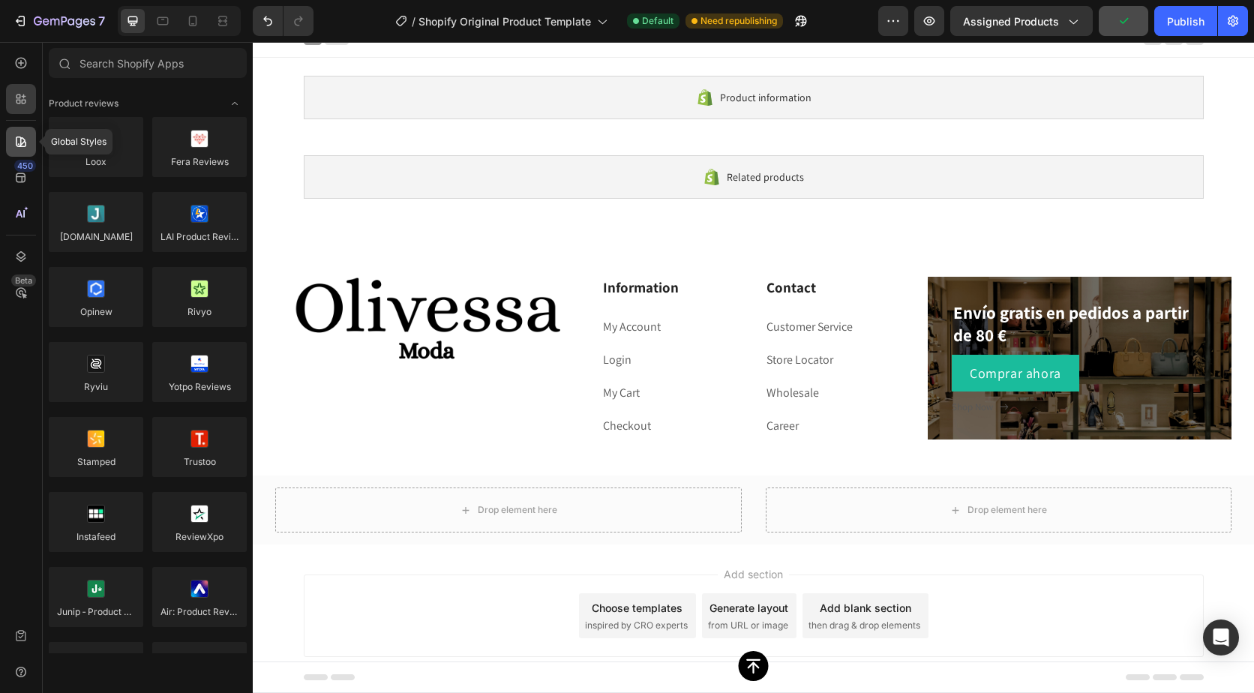
click at [20, 143] on icon at bounding box center [21, 142] width 11 height 11
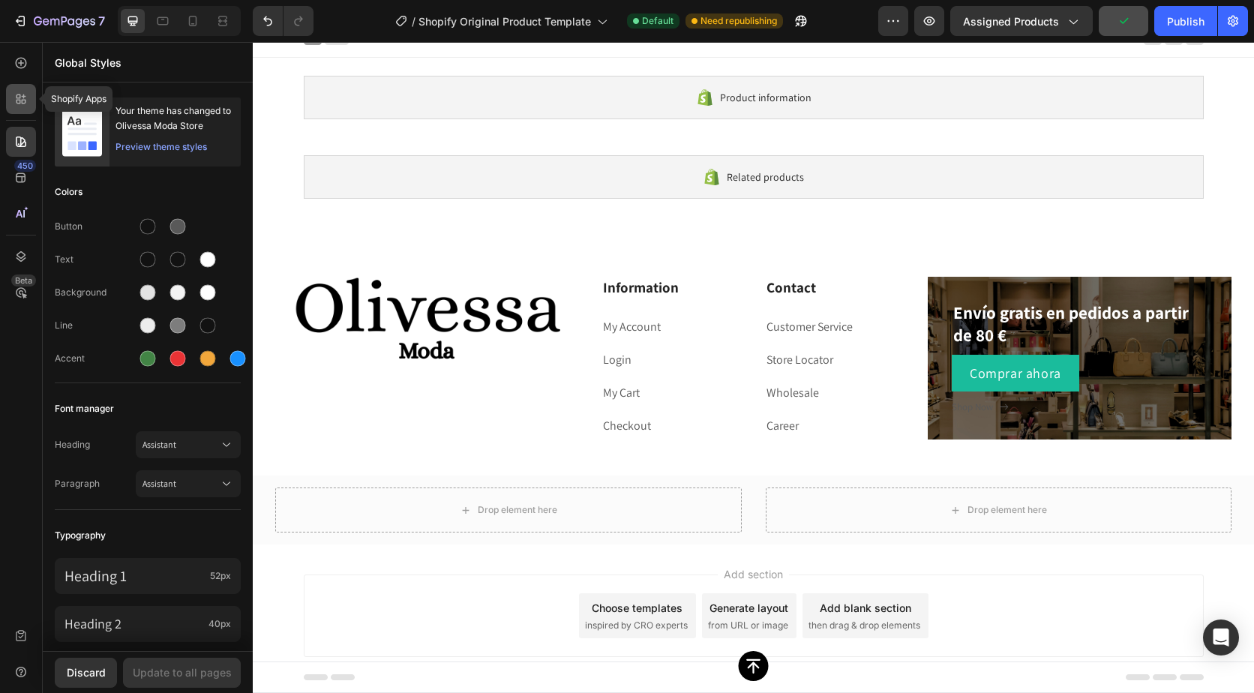
click at [23, 102] on icon at bounding box center [21, 99] width 15 height 15
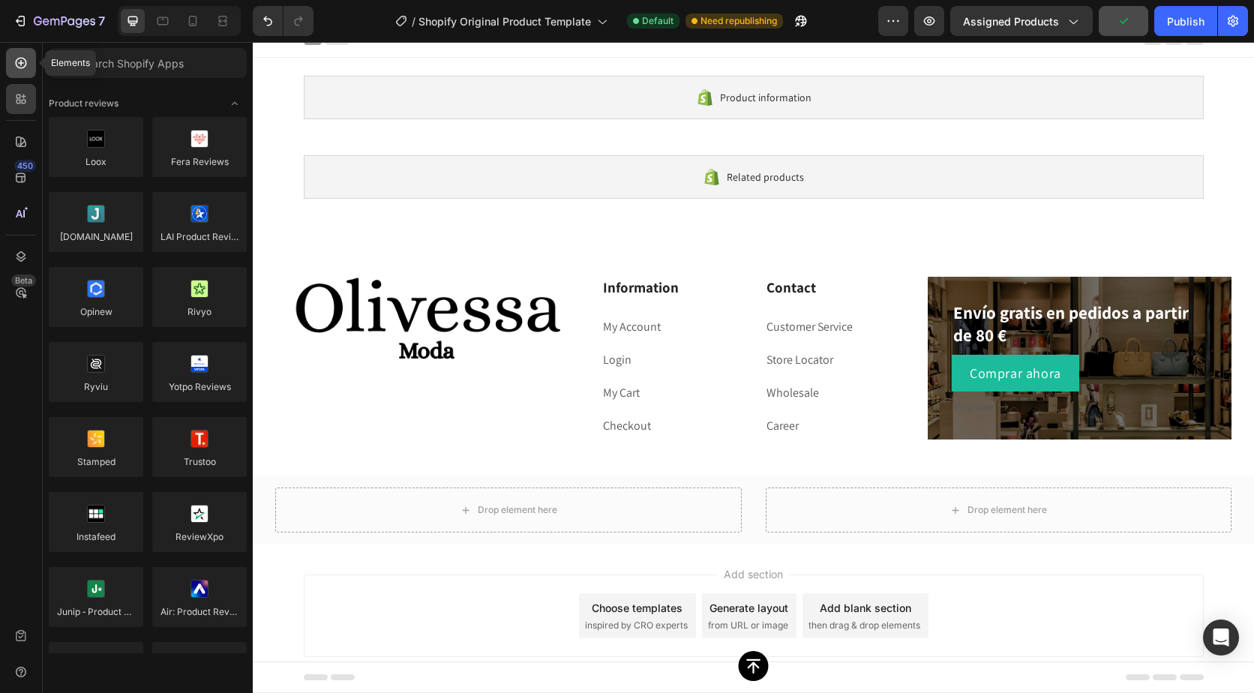
click at [24, 72] on div at bounding box center [21, 63] width 30 height 30
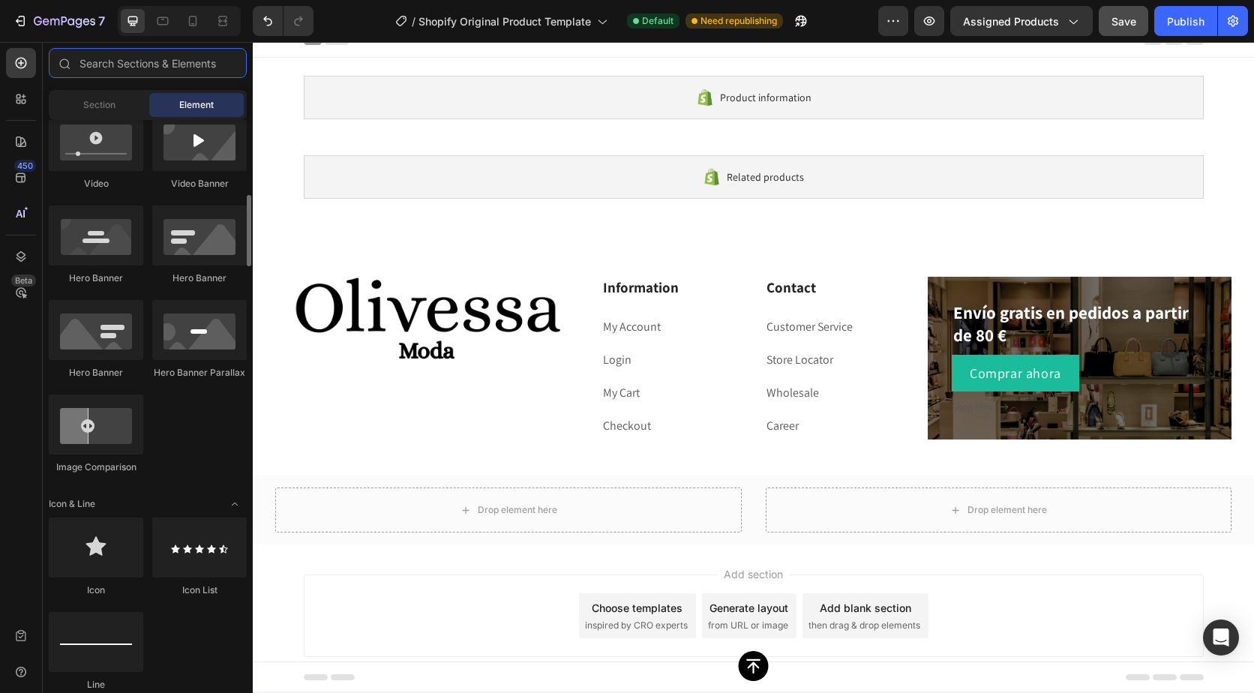
scroll to position [1200, 0]
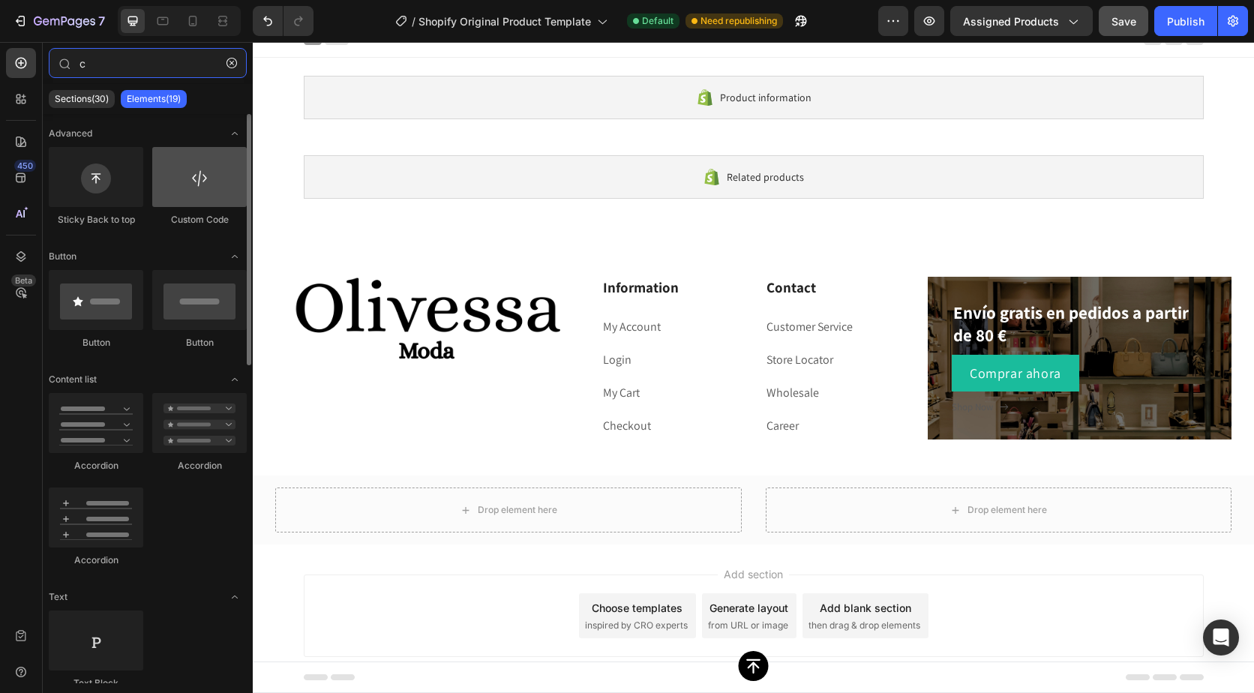
type input "c"
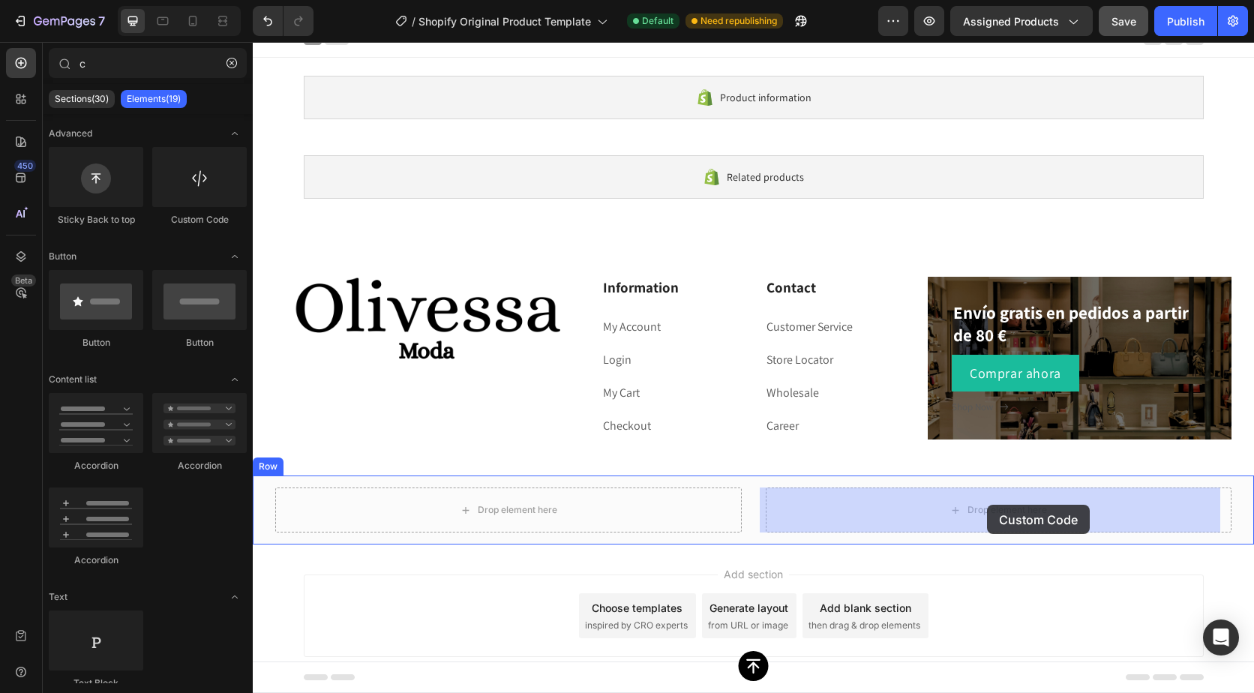
drag, startPoint x: 439, startPoint y: 217, endPoint x: 987, endPoint y: 505, distance: 619.5
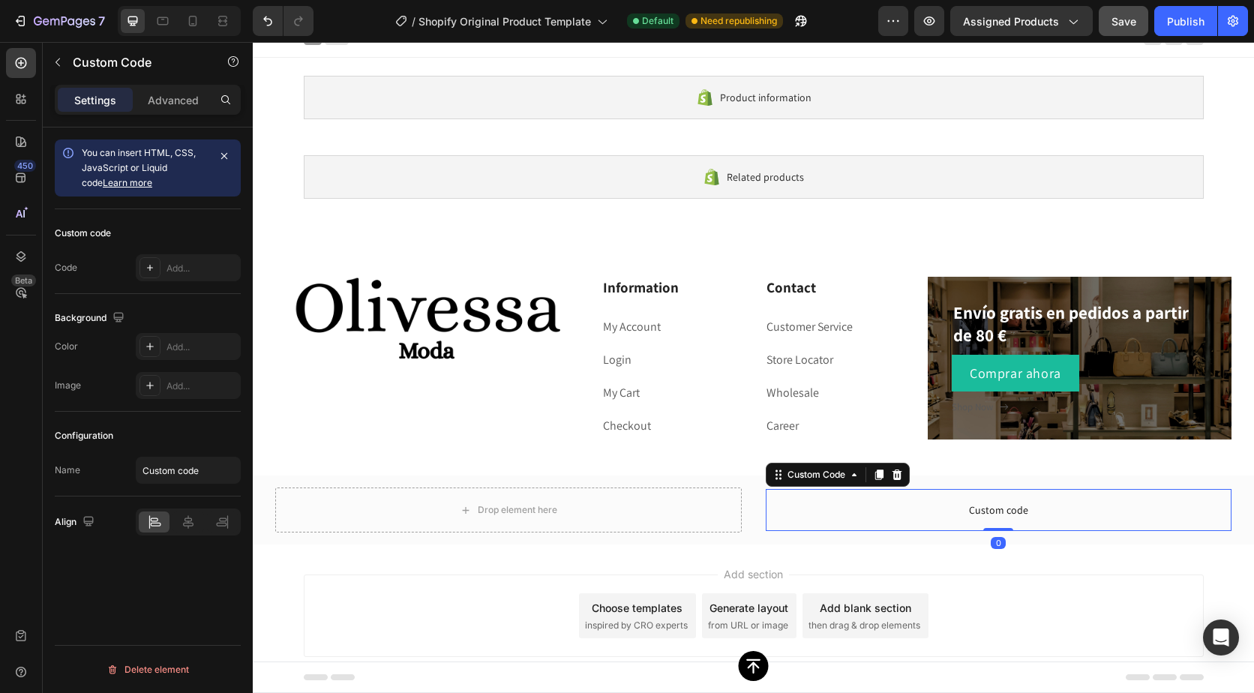
click at [1001, 507] on span "Custom code" at bounding box center [999, 510] width 467 height 18
click at [164, 264] on div "Add..." at bounding box center [188, 267] width 105 height 27
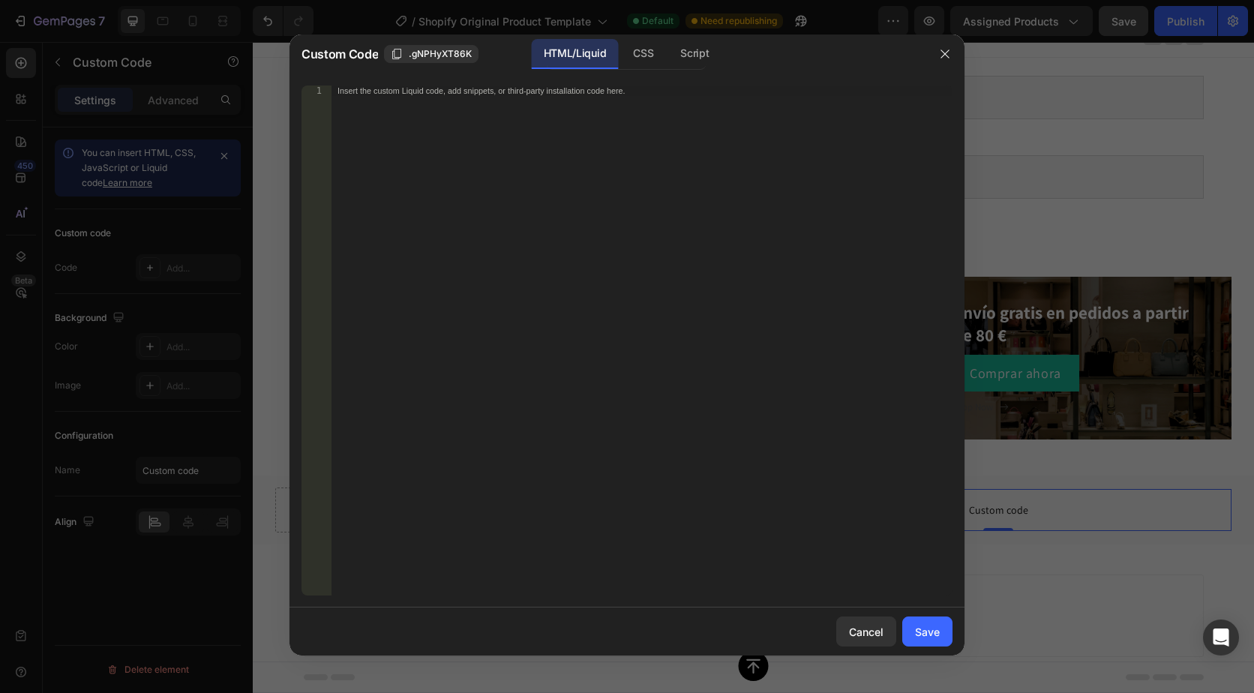
click at [511, 160] on div "Insert the custom Liquid code, add snippets, or third-party installation code h…" at bounding box center [642, 351] width 621 height 531
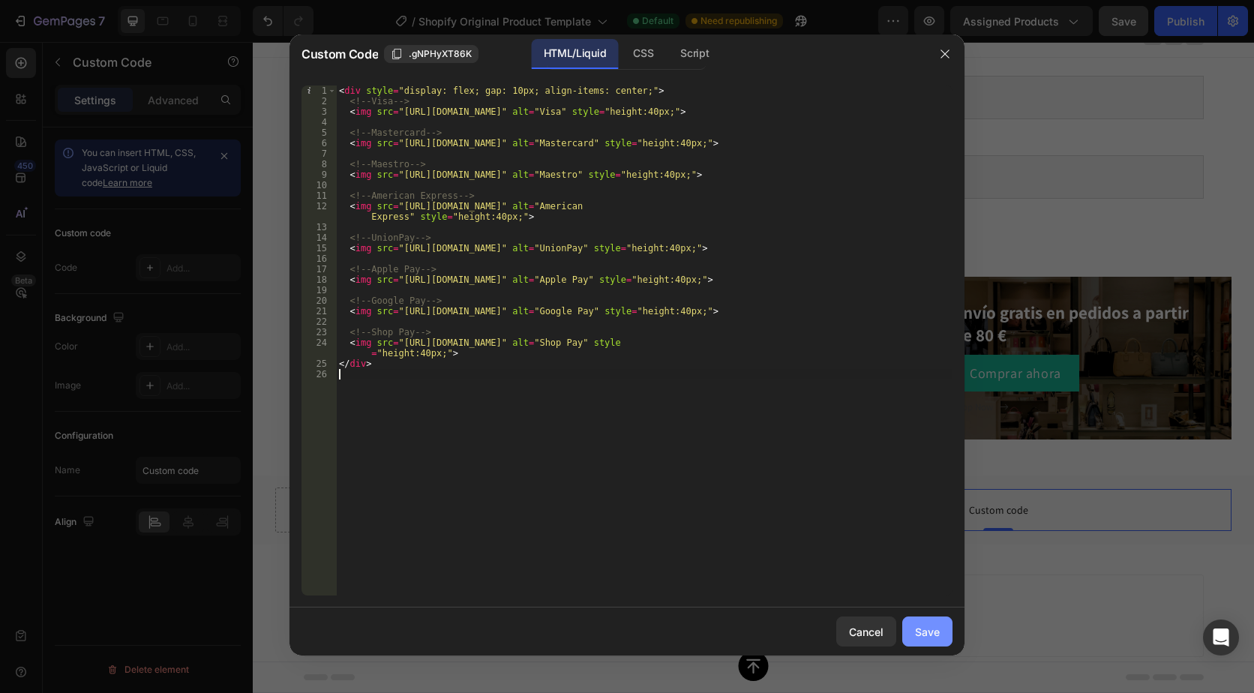
click at [927, 626] on div "Save" at bounding box center [927, 632] width 25 height 16
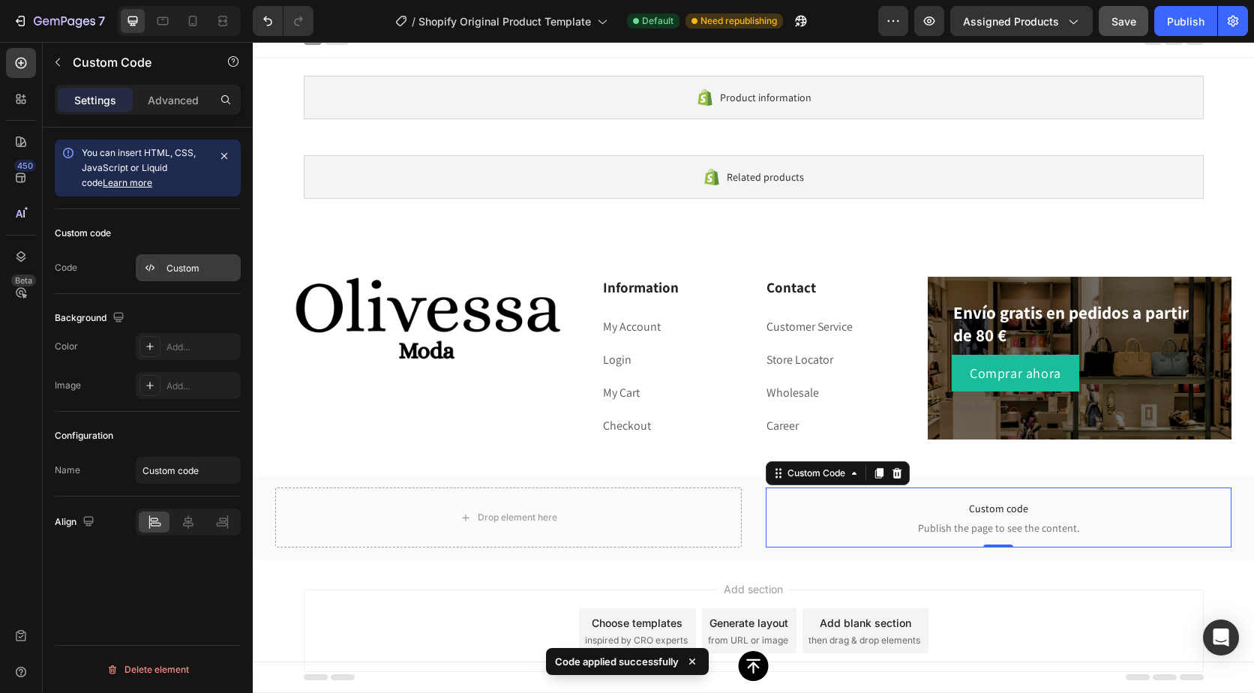
click at [192, 266] on div "Custom" at bounding box center [202, 269] width 71 height 14
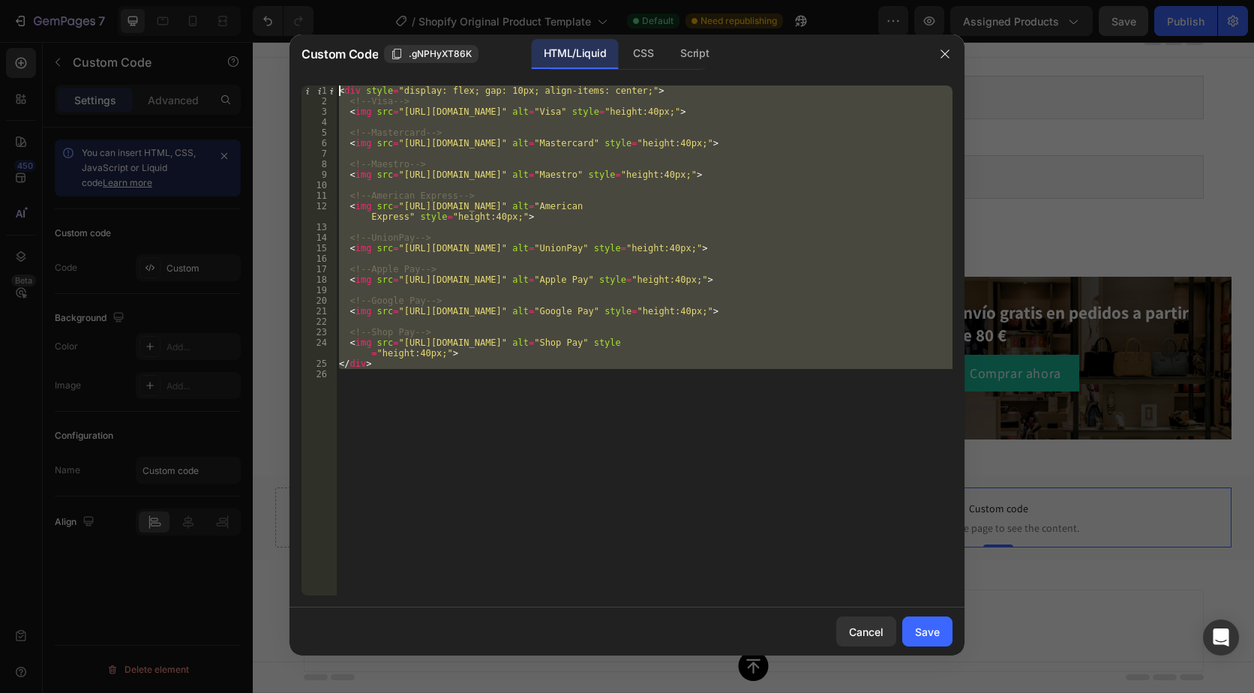
drag, startPoint x: 592, startPoint y: 389, endPoint x: 308, endPoint y: 89, distance: 412.9
click at [308, 89] on div "1 2 3 4 5 6 7 8 9 10 11 12 13 14 15 16 17 18 19 20 21 22 23 24 25 26 < div styl…" at bounding box center [627, 341] width 651 height 510
type textarea "<div style="display: flex; gap: 10px; align-items: center;"> <!-- Visa -->"
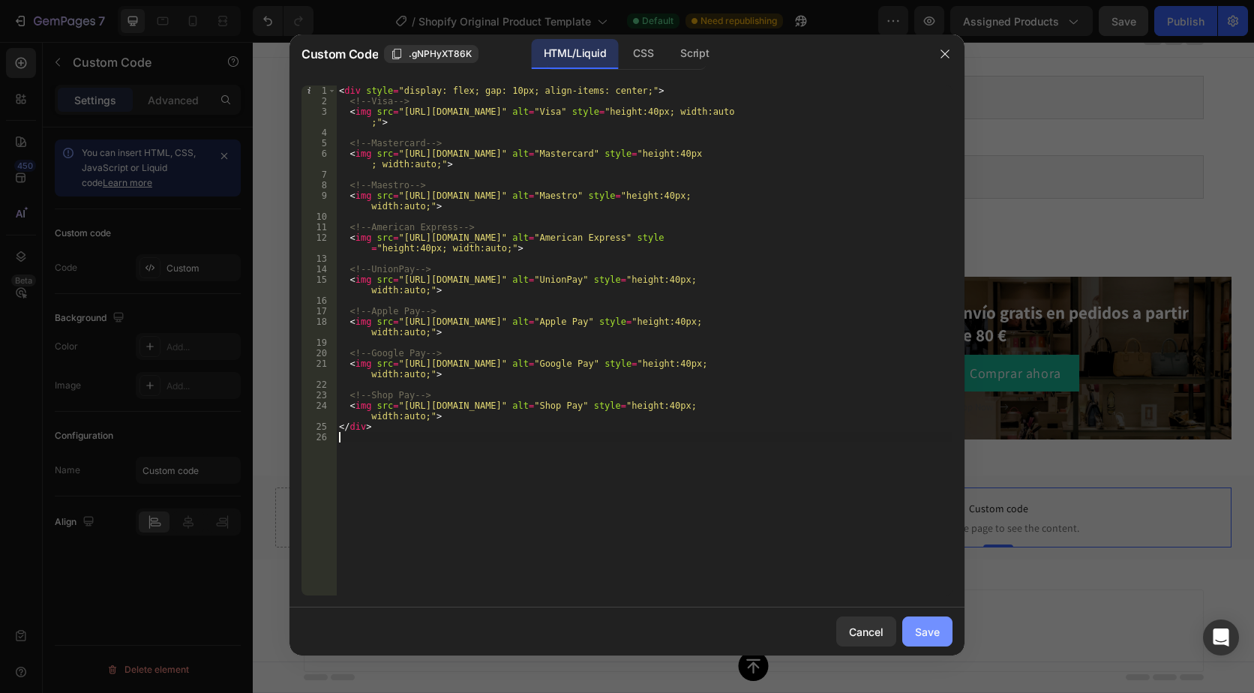
click at [933, 624] on div "Save" at bounding box center [927, 632] width 25 height 16
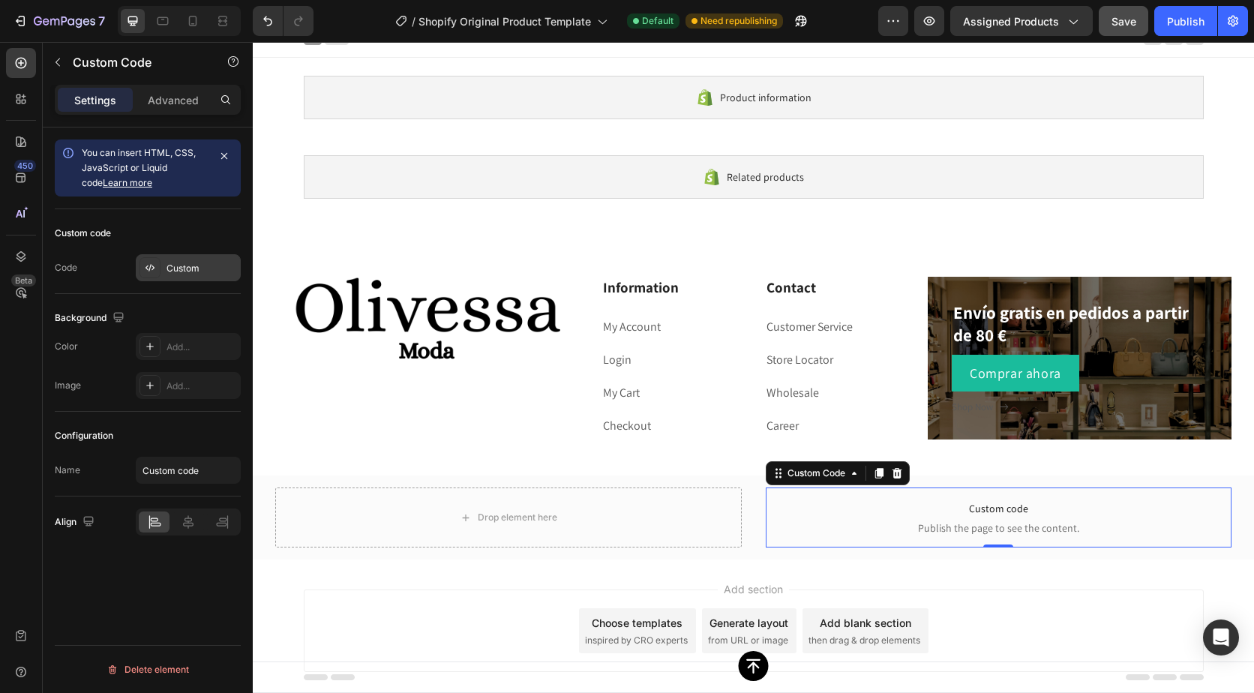
click at [180, 264] on div "Custom" at bounding box center [202, 269] width 71 height 14
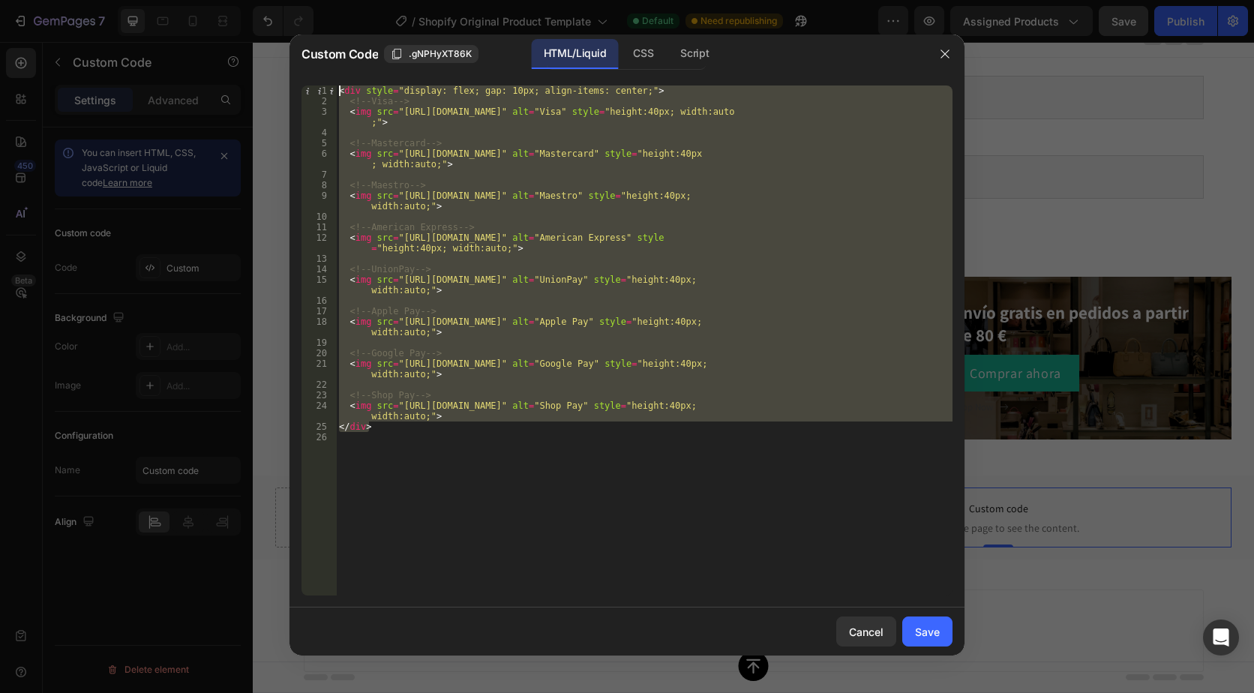
drag, startPoint x: 547, startPoint y: 426, endPoint x: 308, endPoint y: 82, distance: 418.9
click at [308, 82] on div "</div> 1 2 3 4 5 6 7 8 9 10 11 12 13 14 15 16 17 18 19 20 21 22 23 24 25 26 < d…" at bounding box center [627, 341] width 675 height 534
type textarea "<div style="display: flex; gap: 10px; align-items: center;"> <!-- Visa -->"
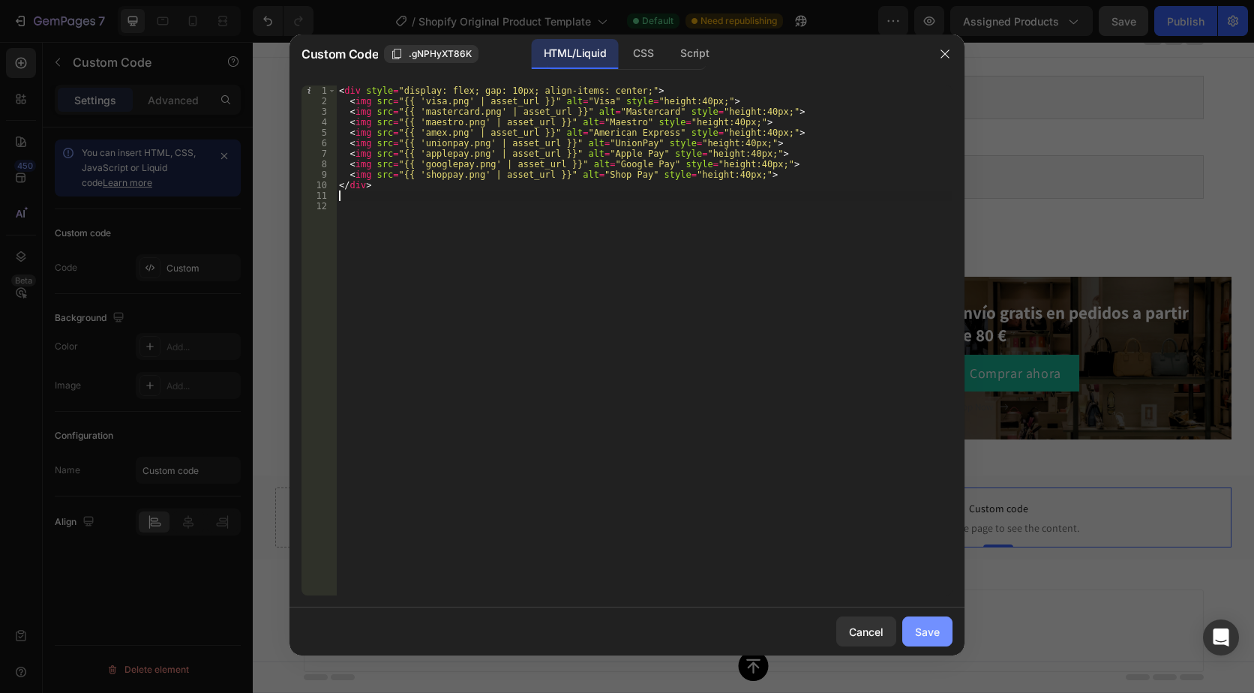
click at [934, 629] on div "Save" at bounding box center [927, 632] width 25 height 16
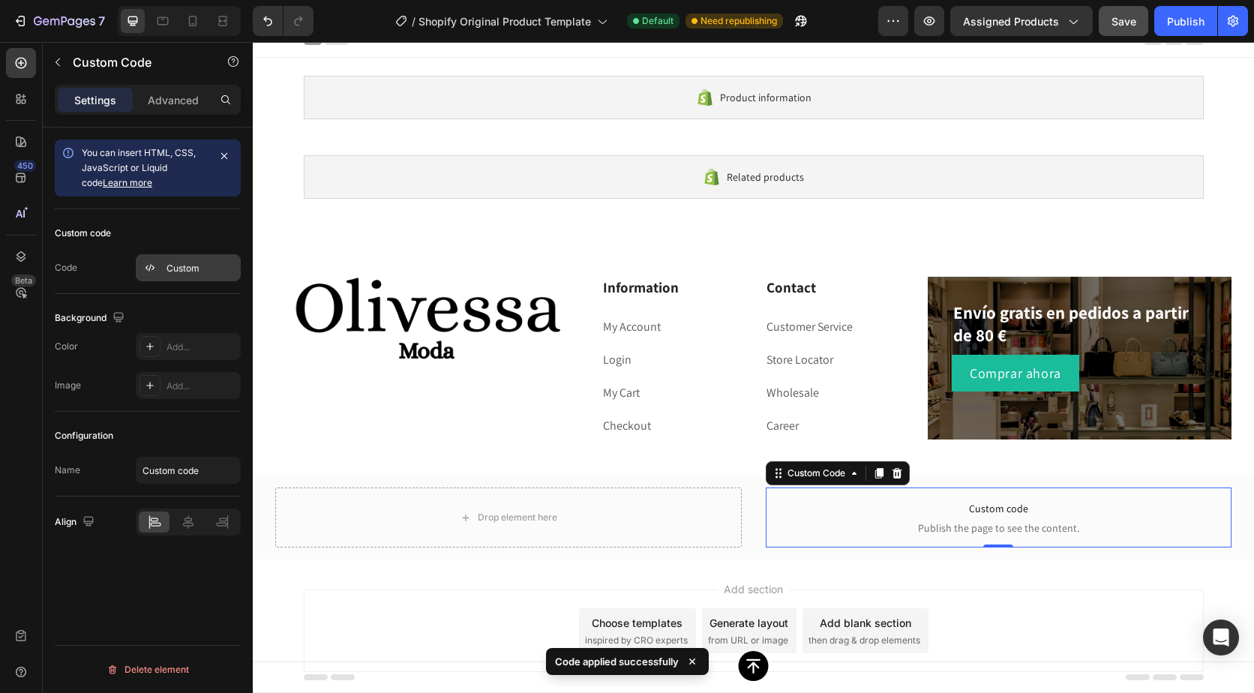
click at [194, 263] on div "Custom" at bounding box center [202, 269] width 71 height 14
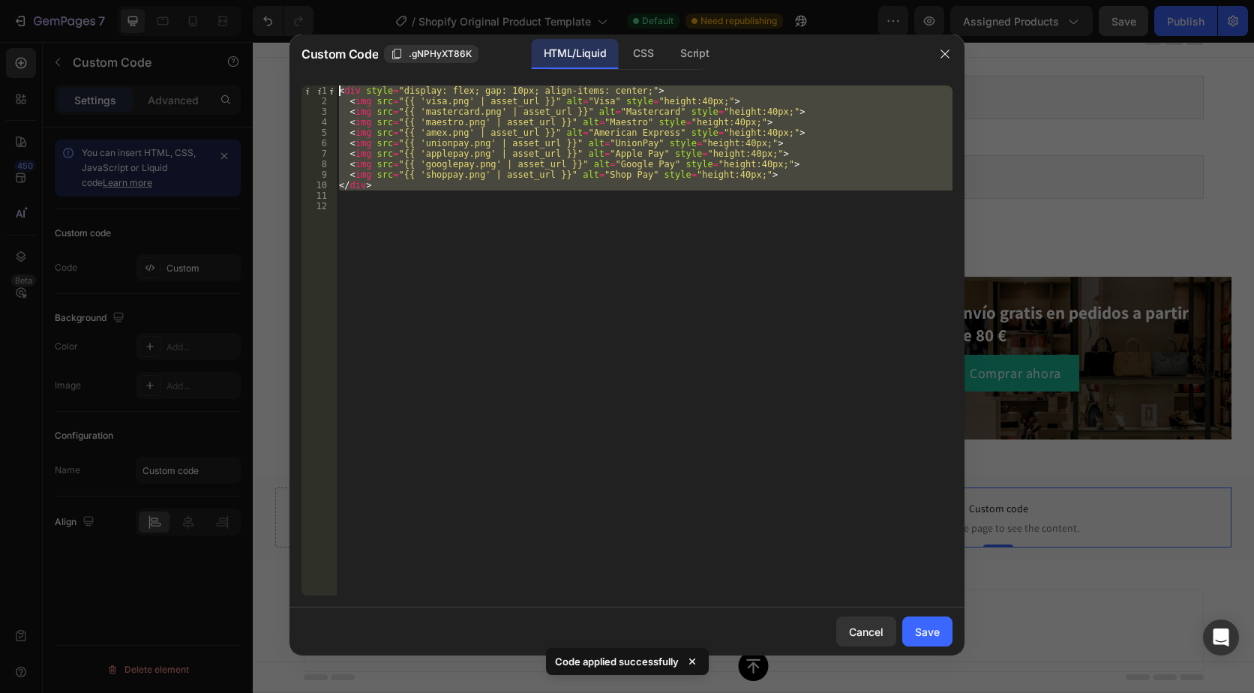
drag, startPoint x: 648, startPoint y: 201, endPoint x: 326, endPoint y: 93, distance: 340.2
click at [326, 93] on div "1 2 3 4 5 6 7 8 9 10 11 12 < div style = "display: flex; gap: 10px; align-items…" at bounding box center [627, 341] width 651 height 510
type textarea "<div style="display: flex; gap: 10px; align-items: center;"> <img src="{{ 'visa…"
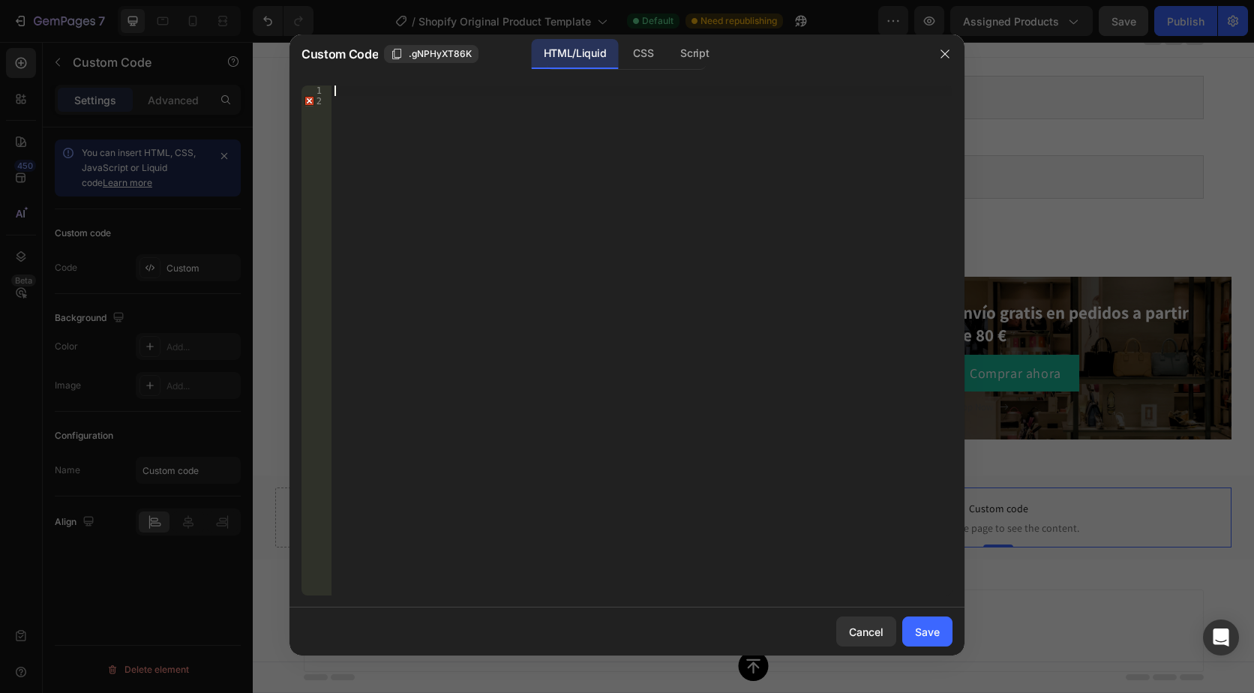
click at [370, 115] on div at bounding box center [642, 351] width 621 height 531
click at [863, 636] on div "Cancel" at bounding box center [866, 632] width 35 height 16
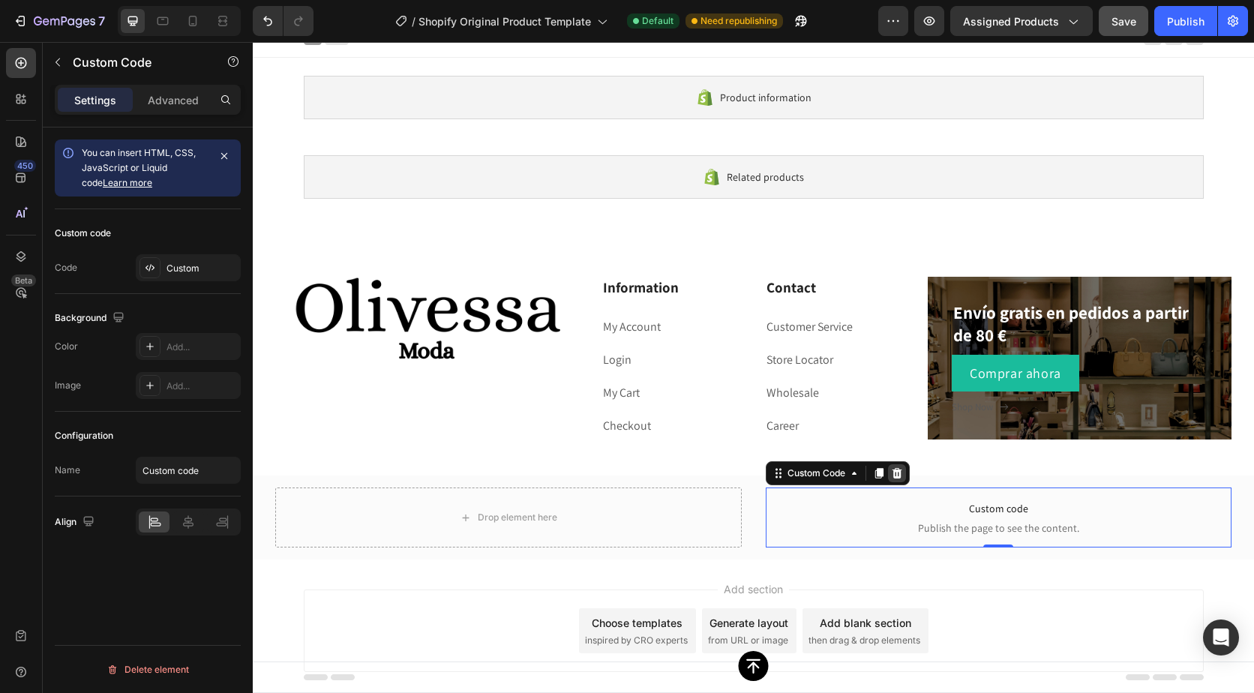
click at [894, 476] on icon at bounding box center [897, 473] width 10 height 11
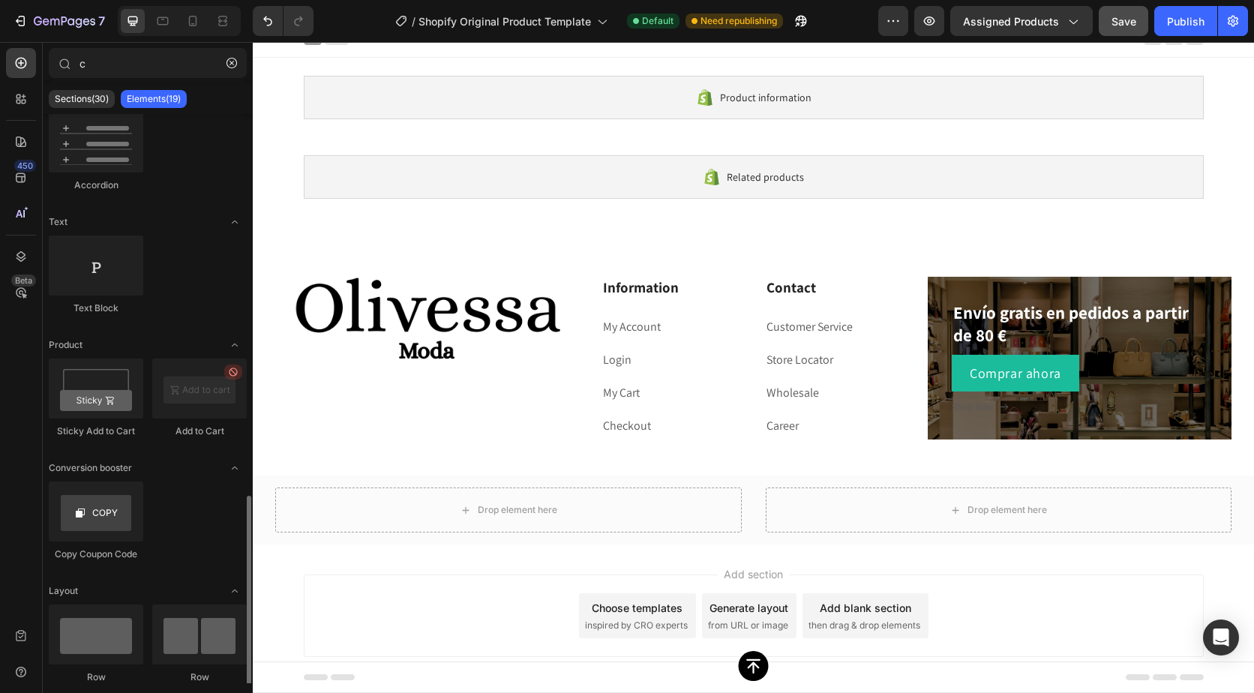
scroll to position [525, 0]
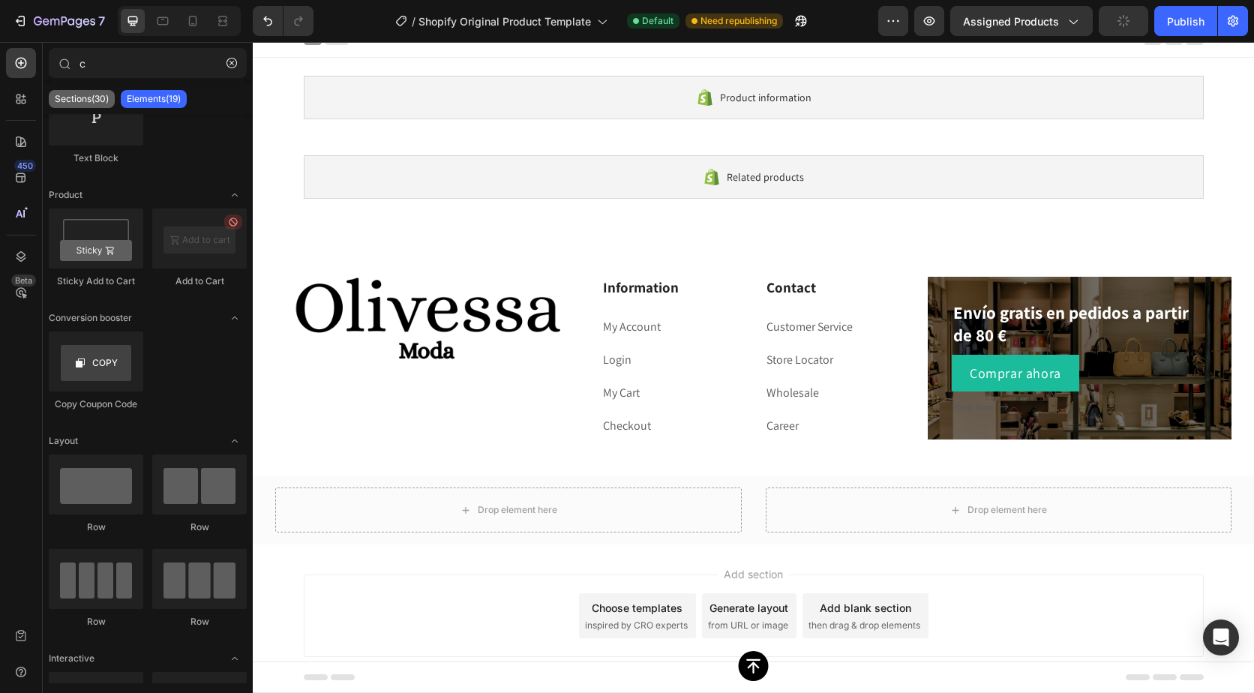
click at [87, 98] on p "Sections(30)" at bounding box center [82, 99] width 54 height 12
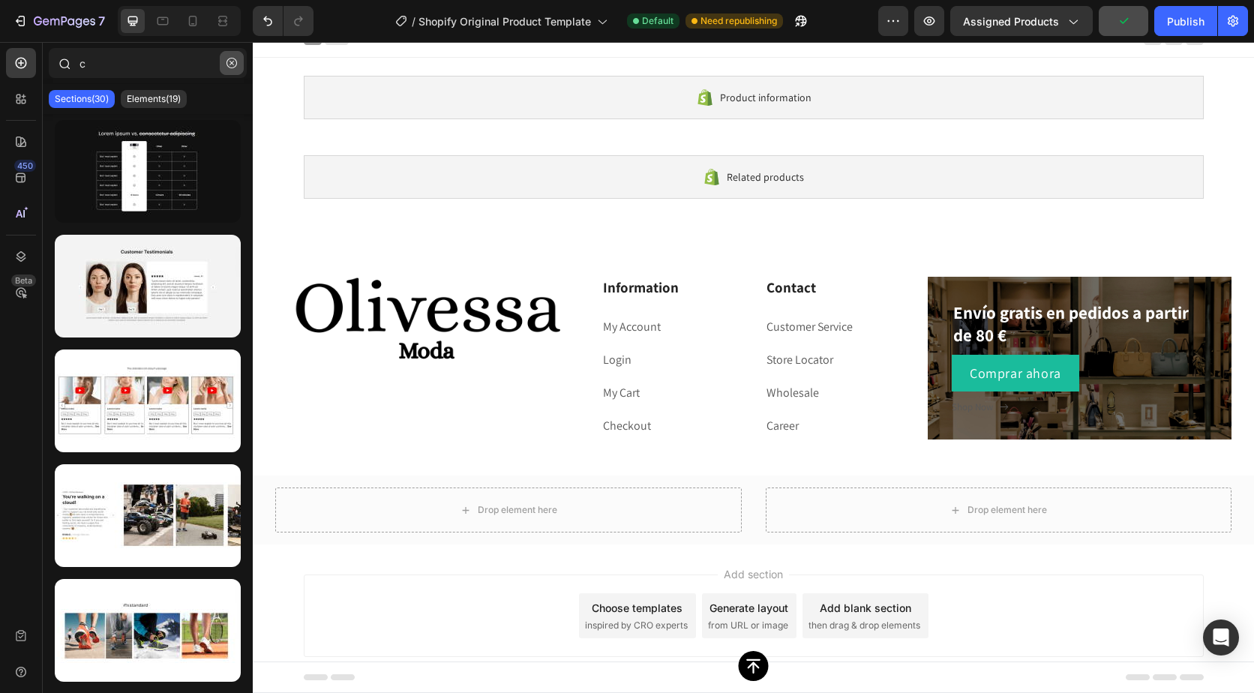
click at [237, 65] on button "button" at bounding box center [232, 63] width 24 height 24
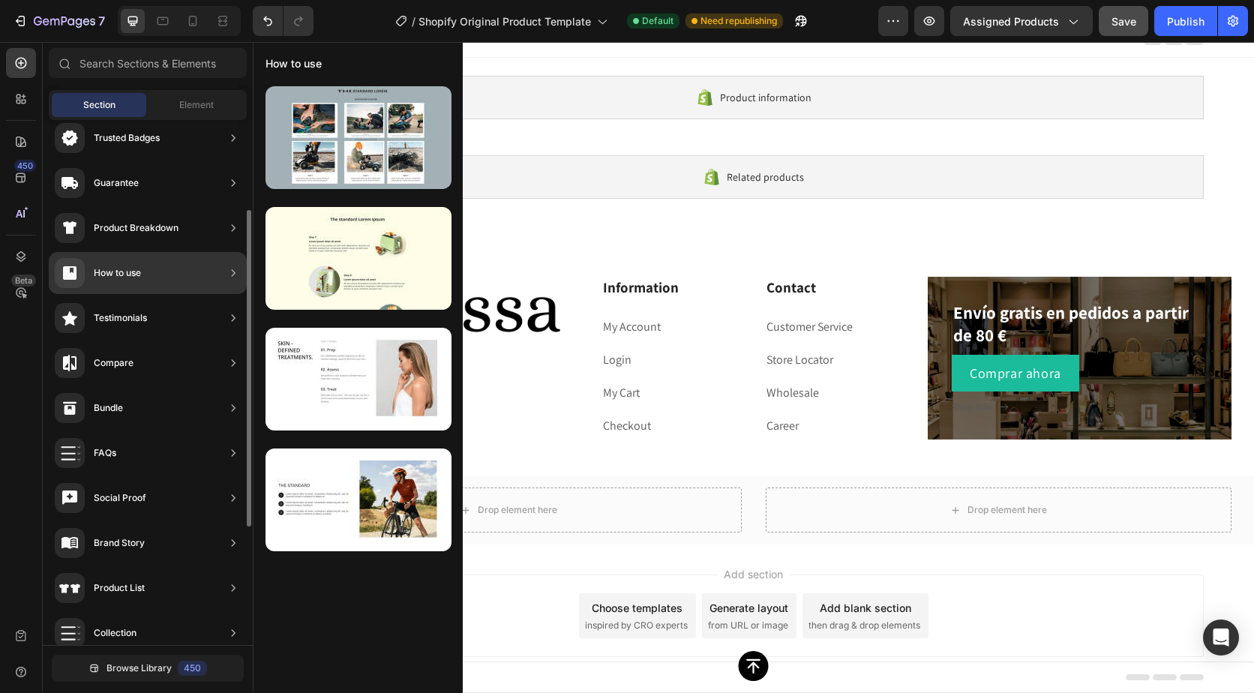
scroll to position [225, 0]
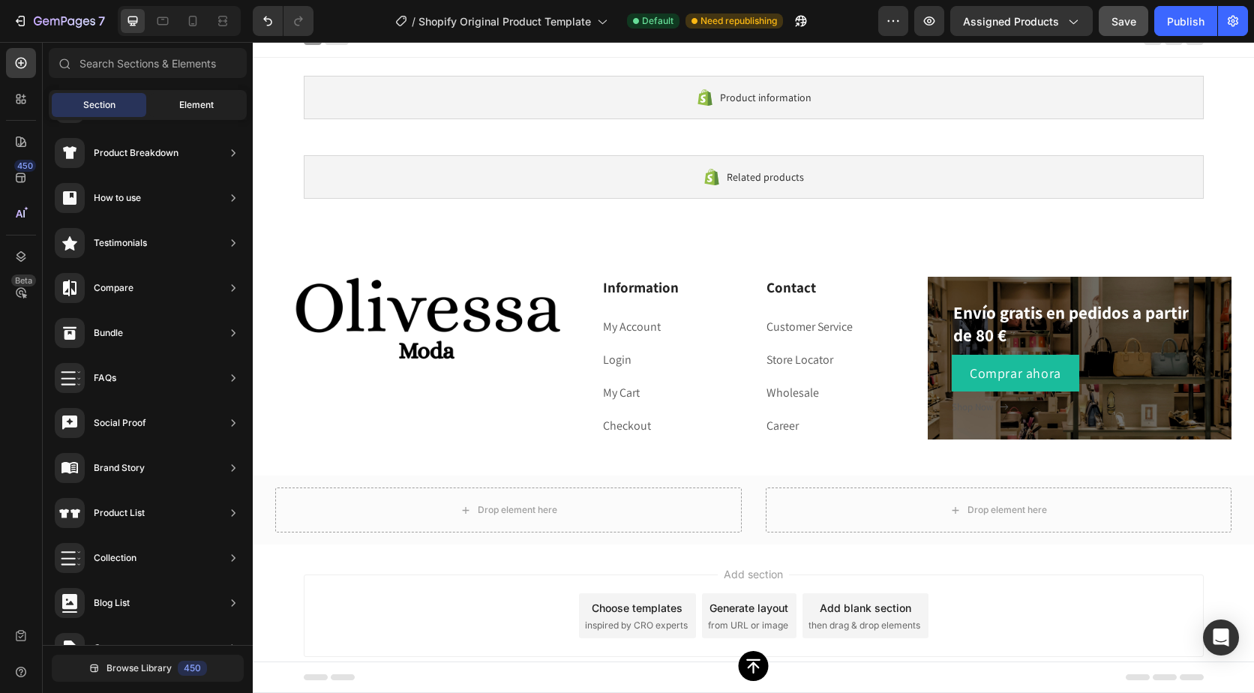
click at [219, 97] on div "Element" at bounding box center [196, 105] width 95 height 24
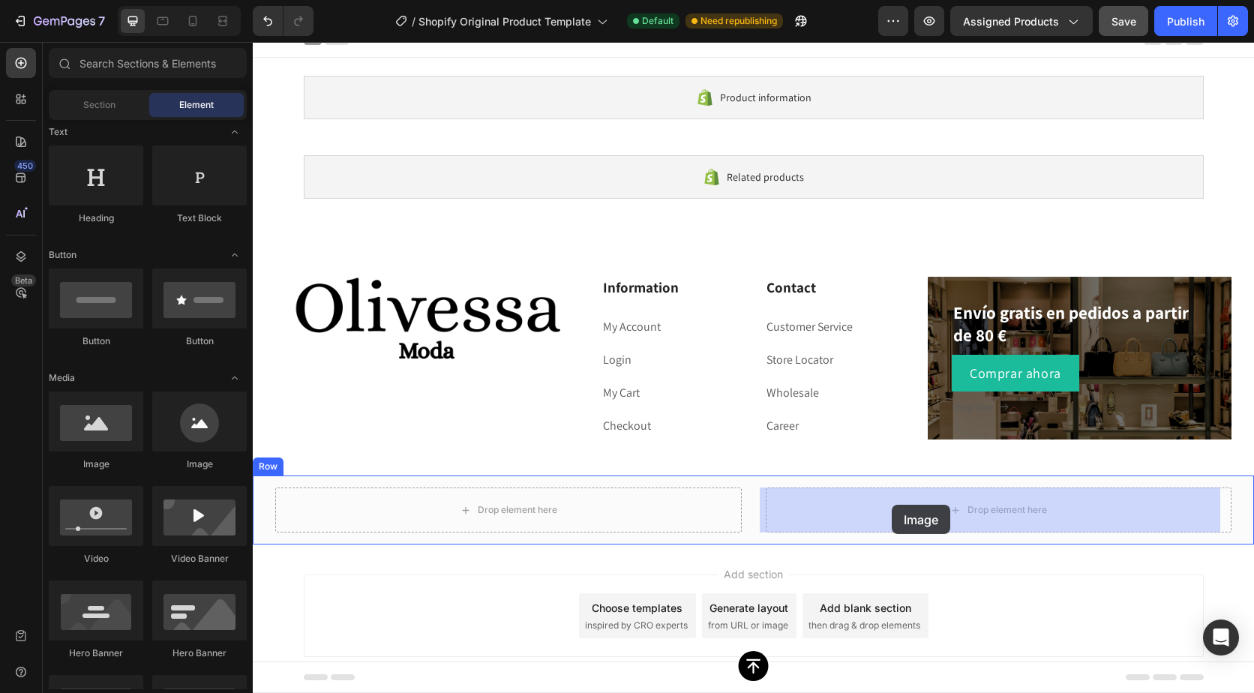
drag, startPoint x: 335, startPoint y: 487, endPoint x: 892, endPoint y: 505, distance: 557.0
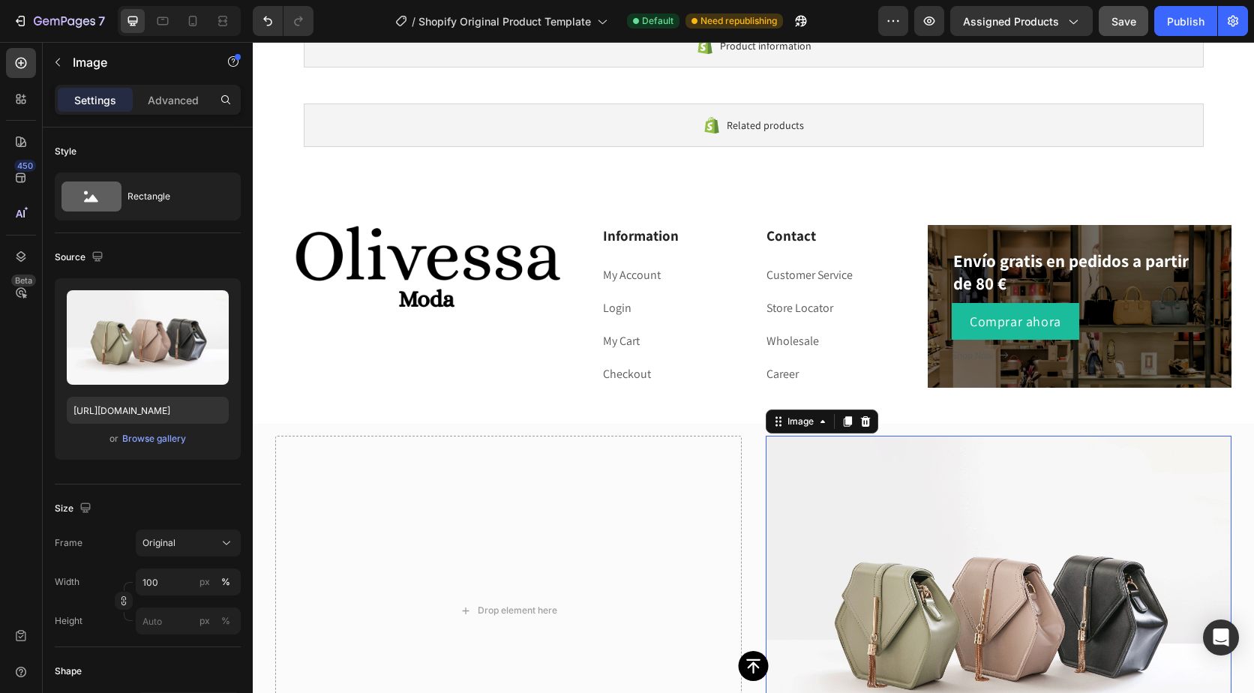
scroll to position [90, 0]
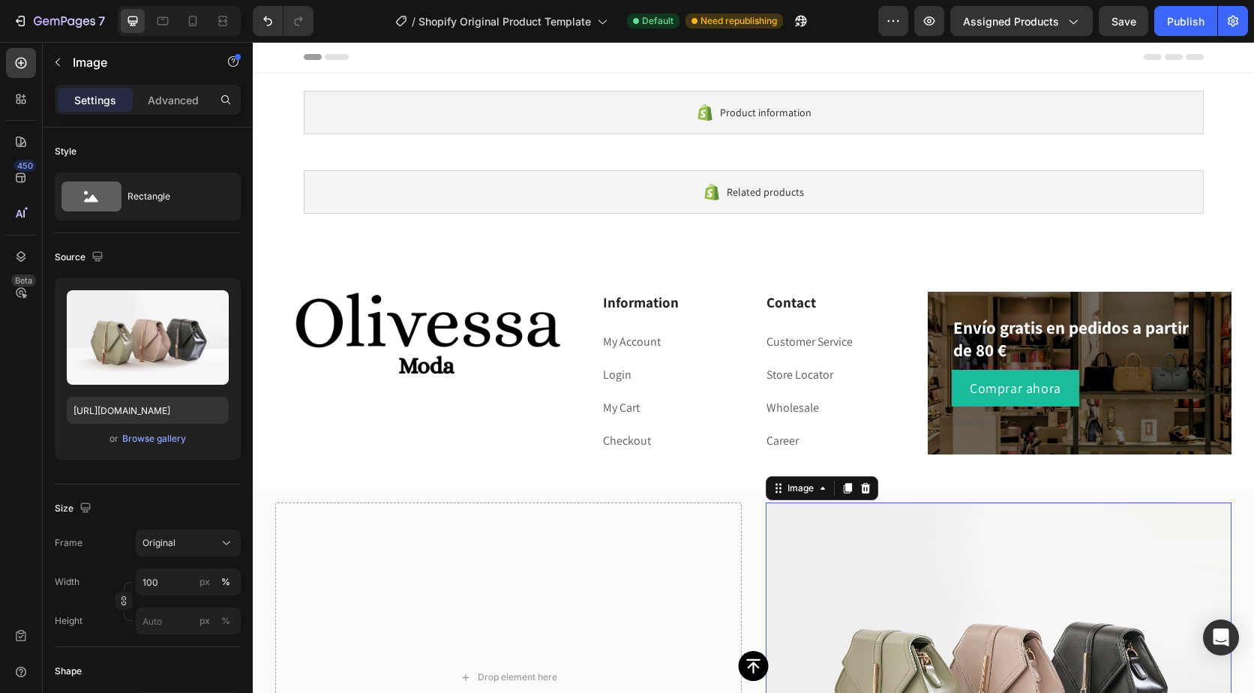
scroll to position [90, 0]
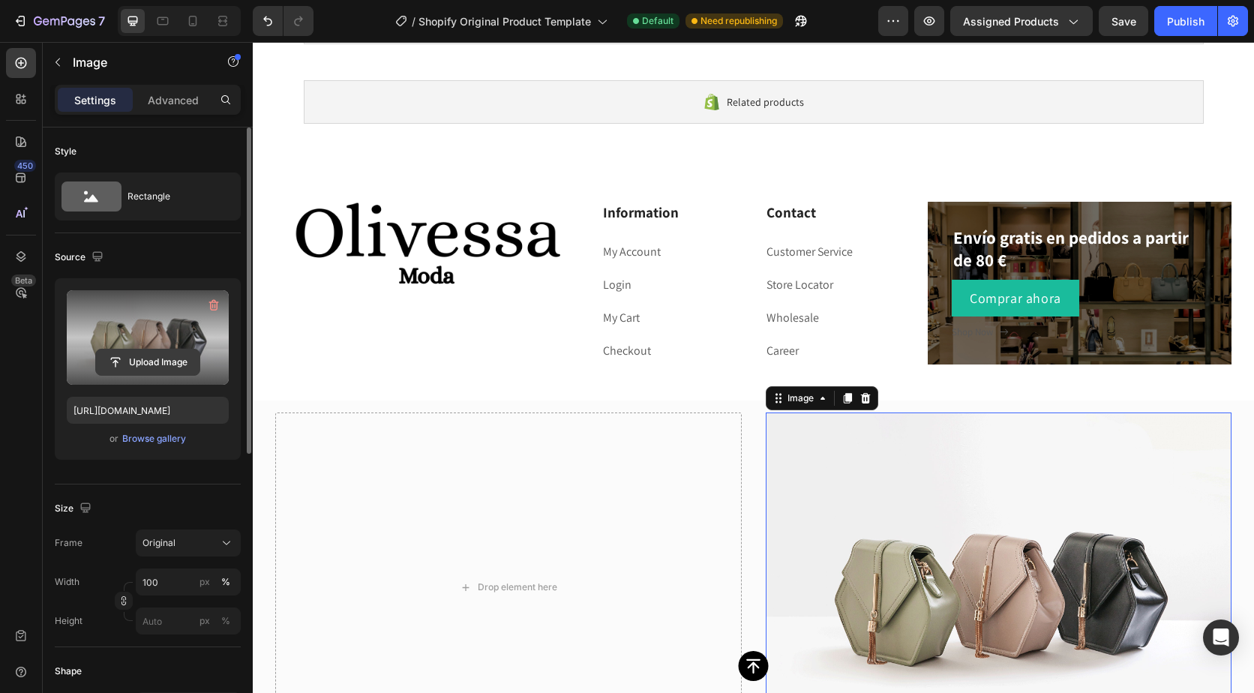
click at [116, 360] on input "file" at bounding box center [148, 363] width 104 height 26
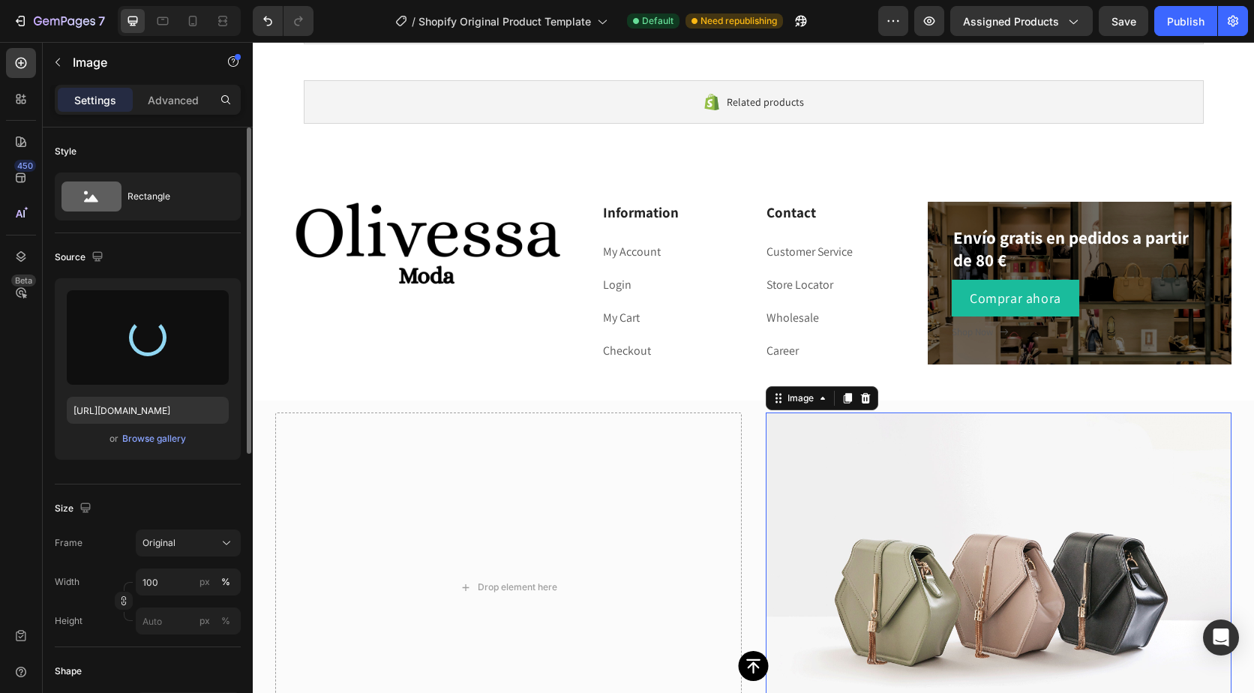
type input "https://cdn.shopify.com/s/files/1/0923/7125/5682/files/gempages_581497015100244…"
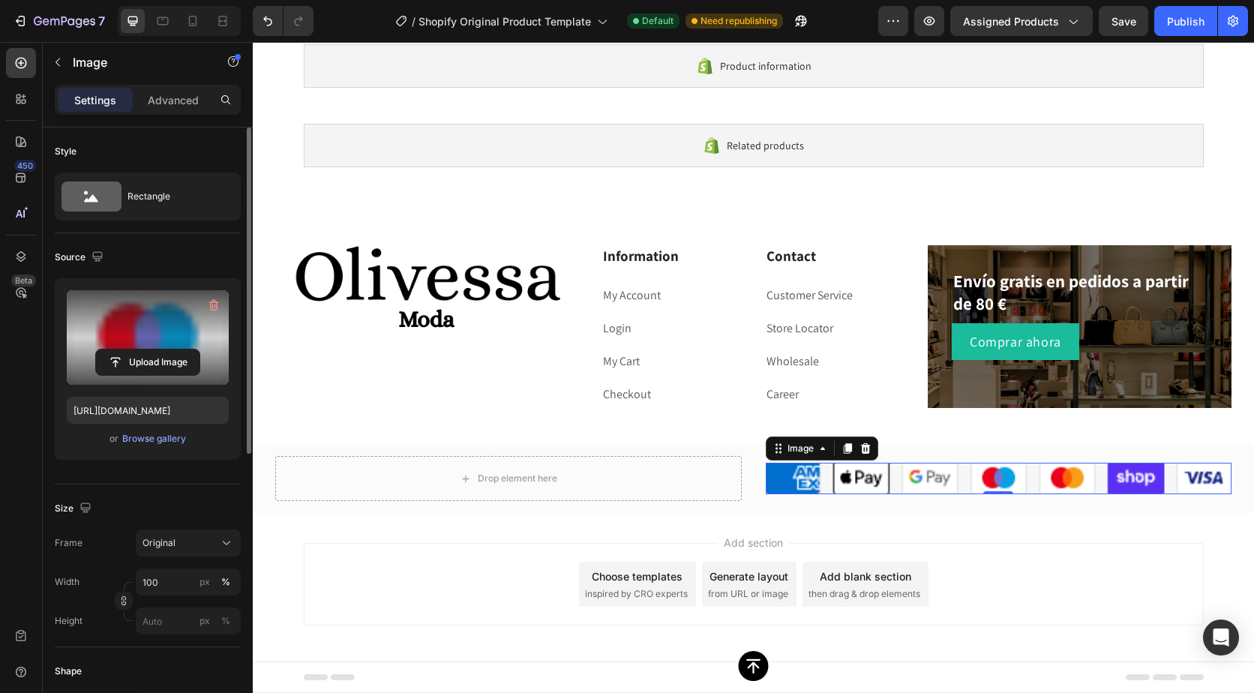
scroll to position [15, 0]
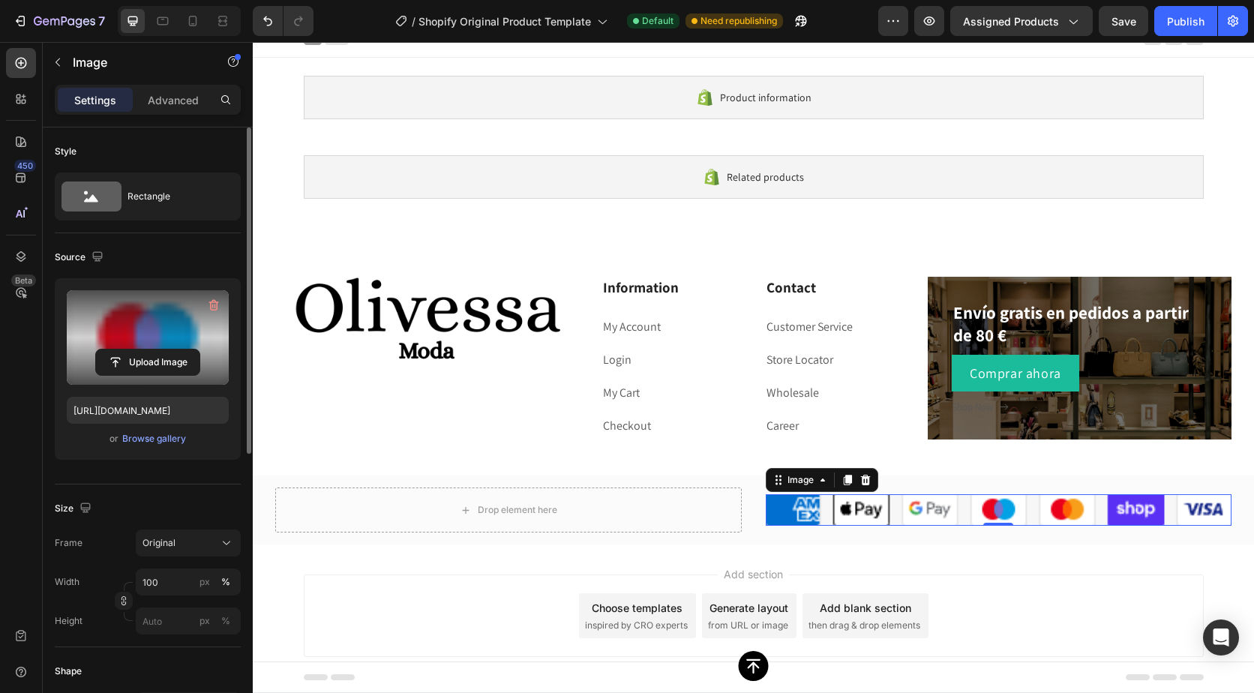
click at [796, 511] on img at bounding box center [999, 510] width 467 height 32
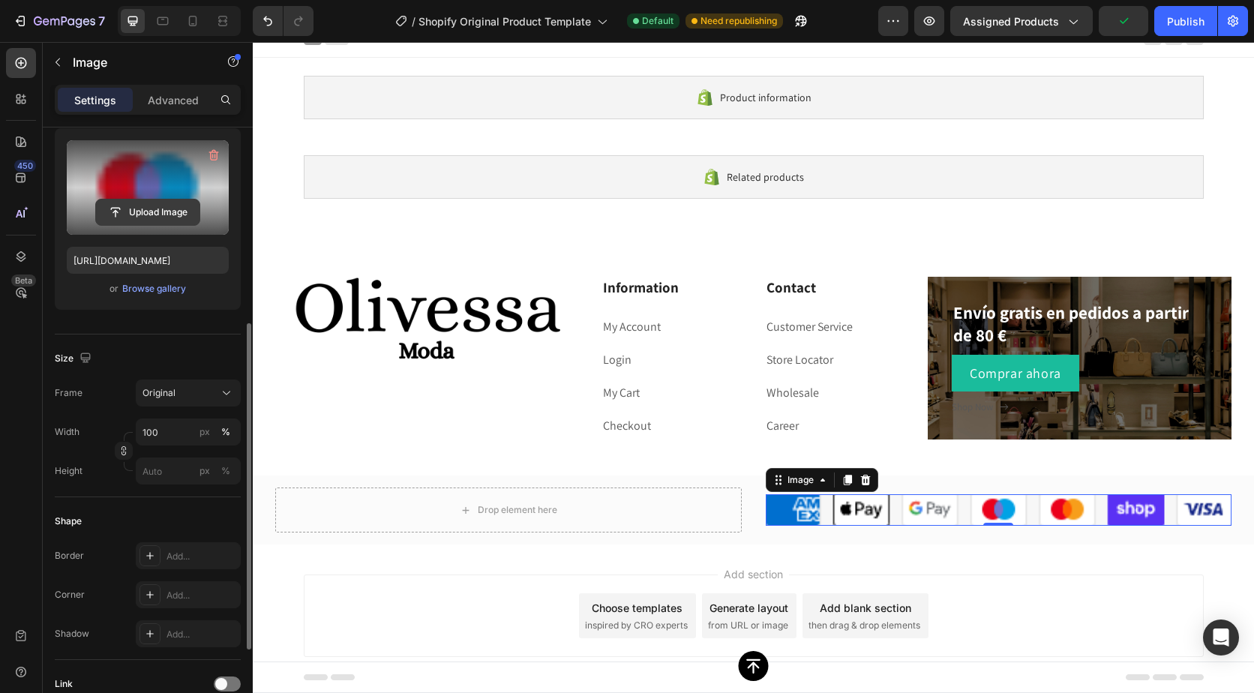
scroll to position [225, 0]
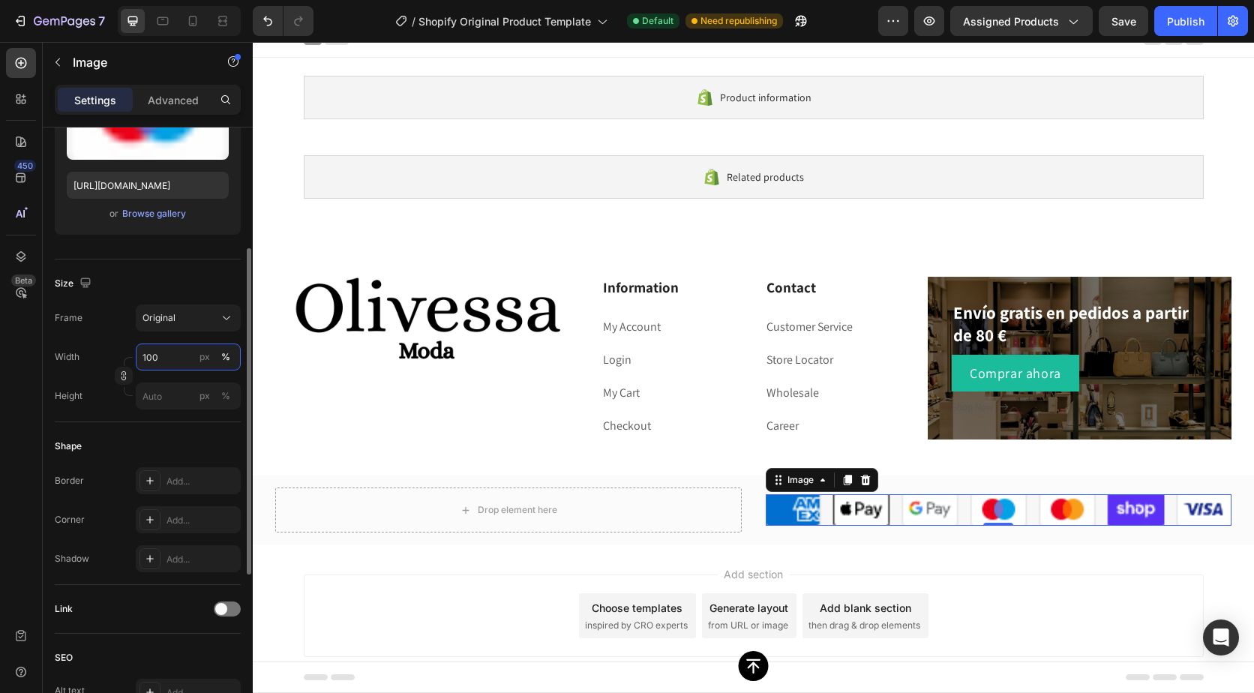
click at [183, 357] on input "100" at bounding box center [188, 357] width 105 height 27
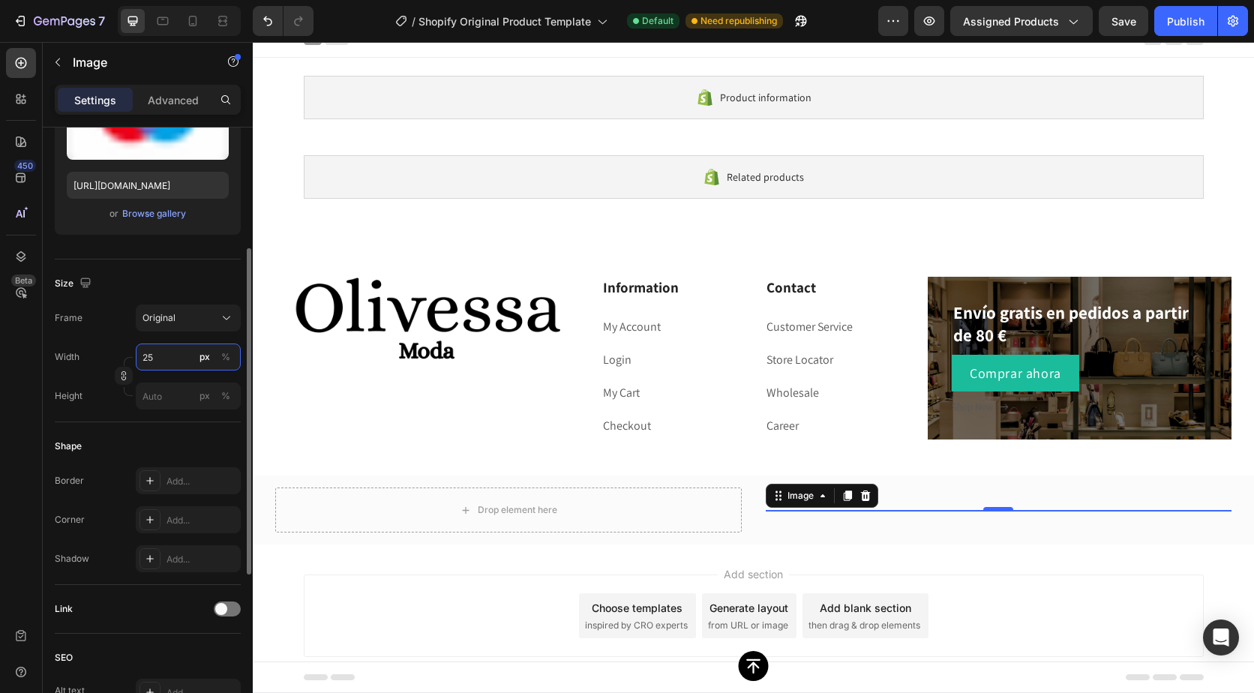
type input "250"
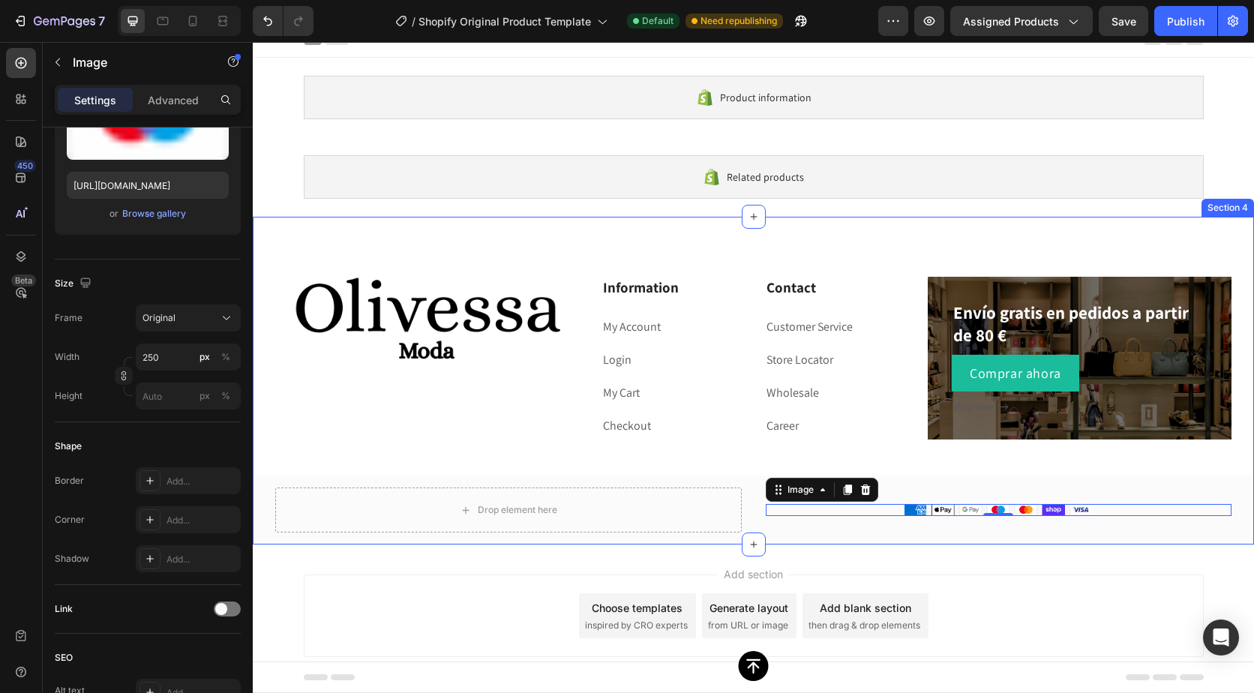
click at [696, 450] on div "Image Information Heading My Account Text block Login Text block My Cart Text b…" at bounding box center [754, 411] width 1002 height 268
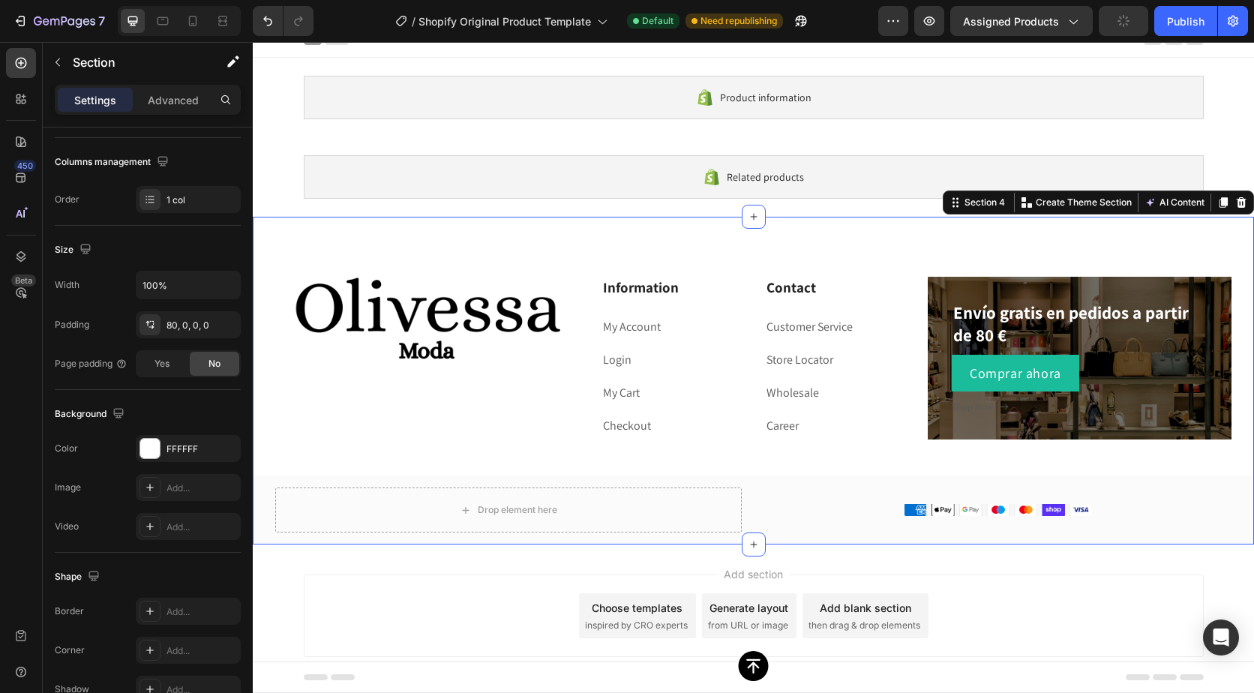
scroll to position [0, 0]
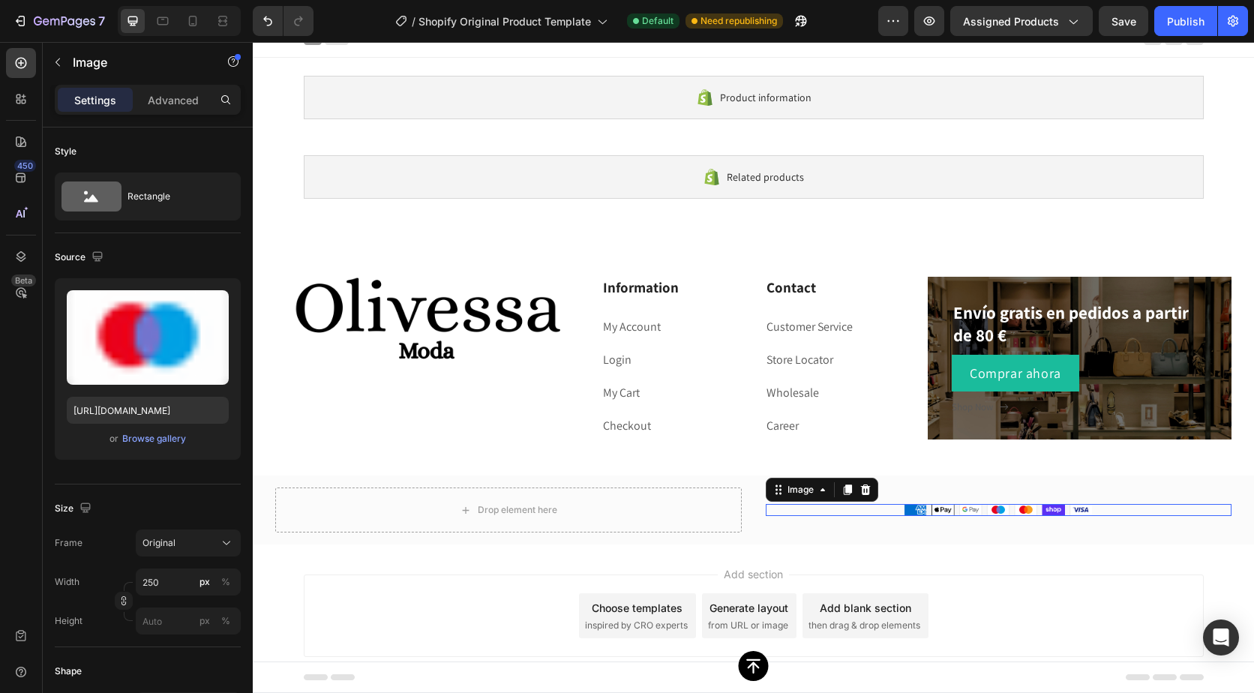
click at [1010, 509] on img at bounding box center [999, 510] width 188 height 13
click at [175, 95] on p "Advanced" at bounding box center [173, 100] width 51 height 16
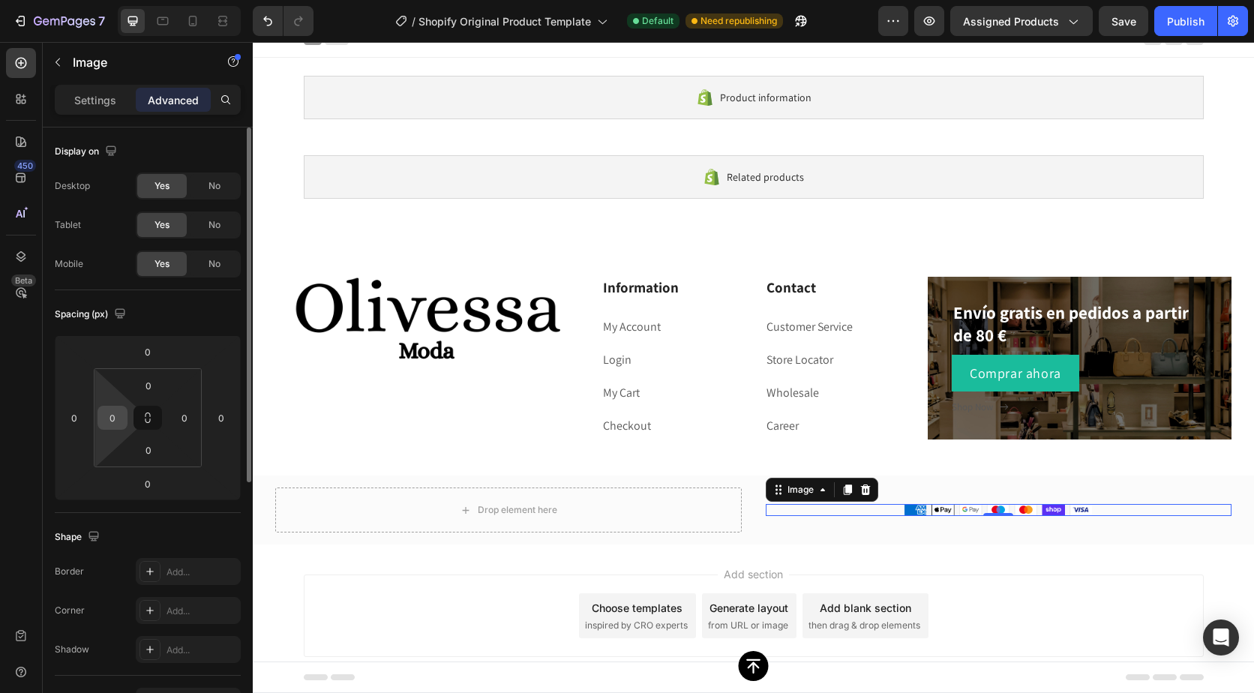
click at [124, 419] on div "0" at bounding box center [113, 418] width 30 height 24
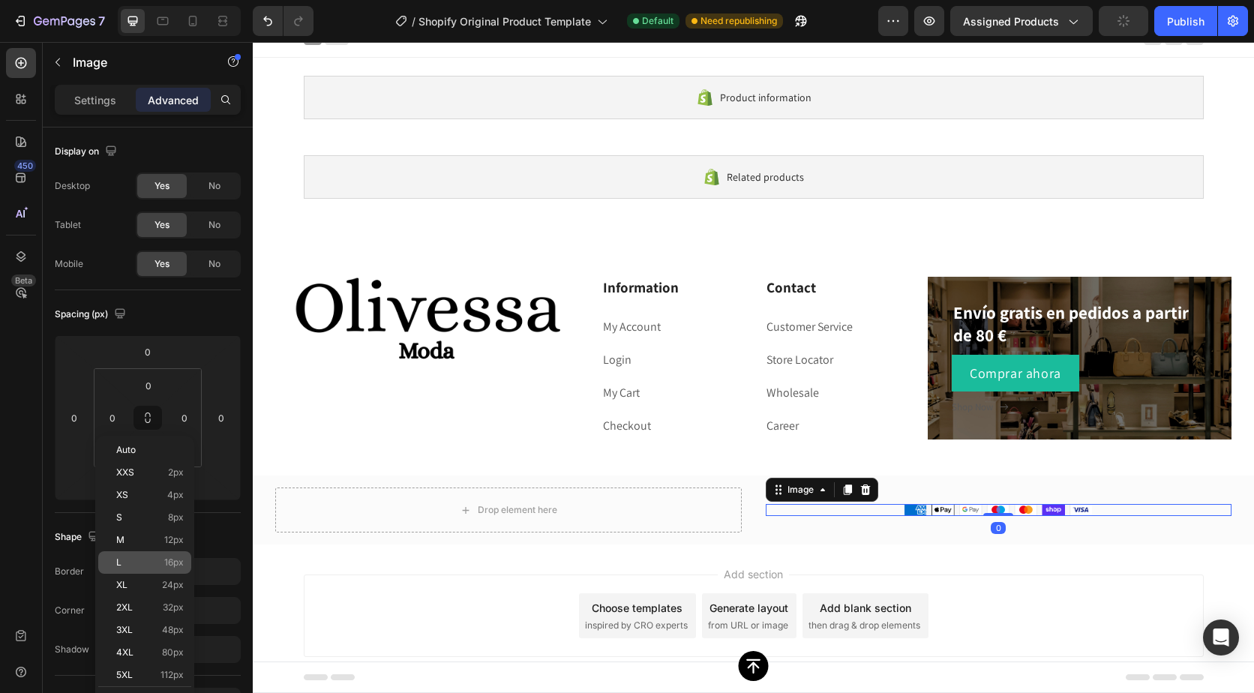
click at [152, 560] on p "L 16px" at bounding box center [150, 562] width 68 height 11
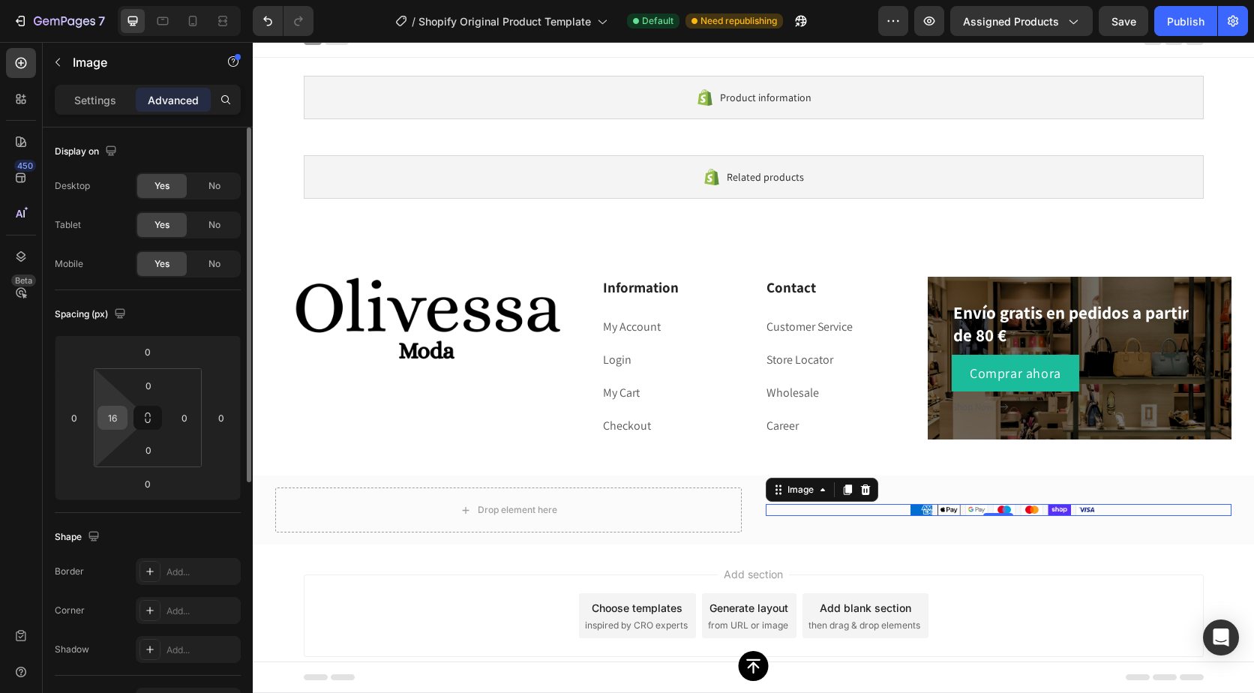
click at [120, 429] on div "16" at bounding box center [113, 418] width 30 height 24
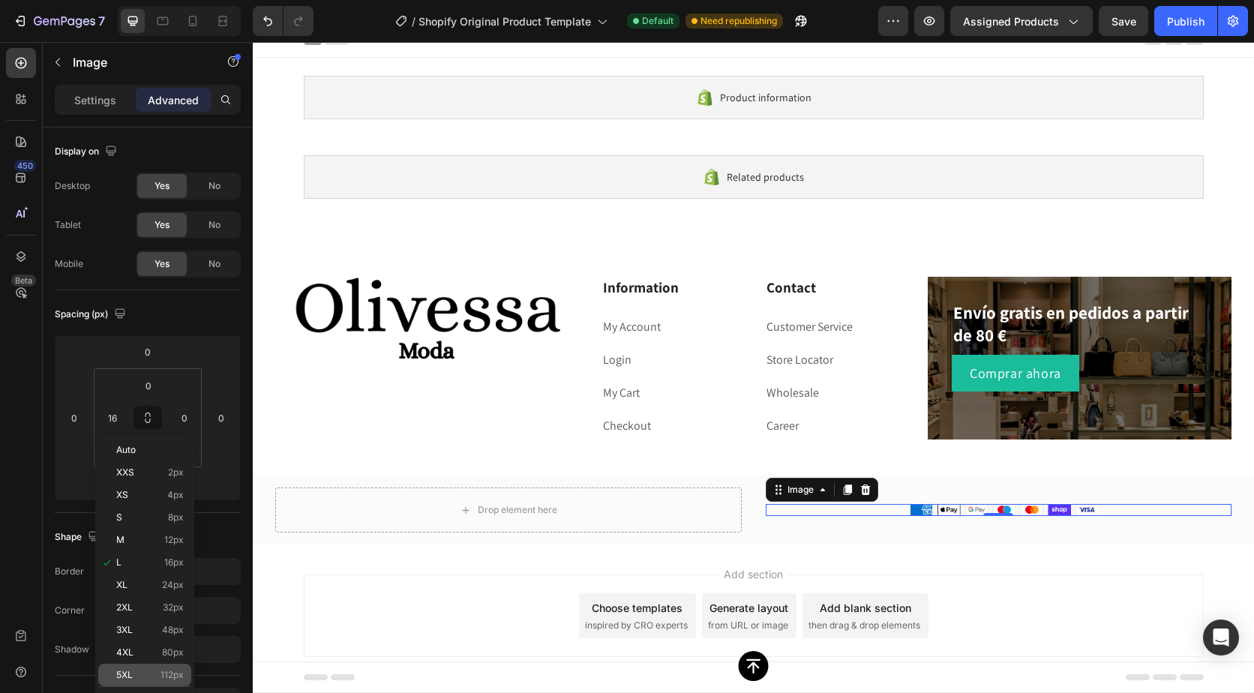
click at [155, 677] on p "5XL 112px" at bounding box center [150, 675] width 68 height 11
type input "112"
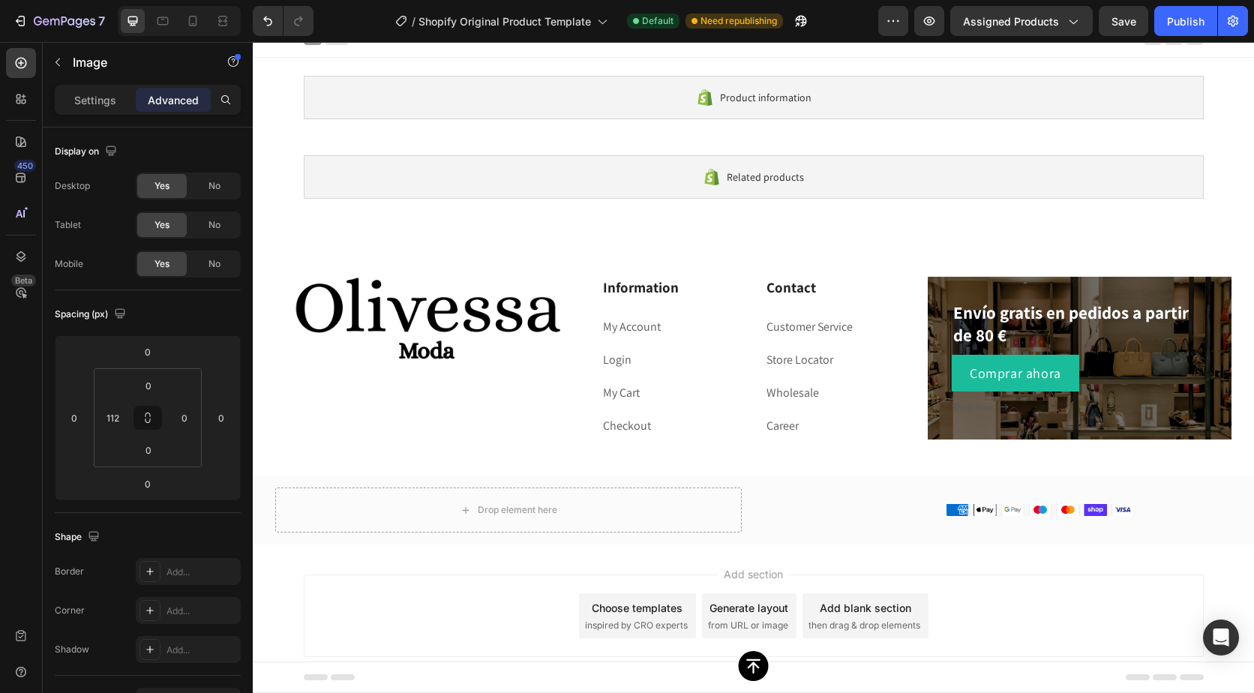
click at [467, 619] on div "Add section Choose templates inspired by CRO experts Generate layout from URL o…" at bounding box center [754, 616] width 900 height 83
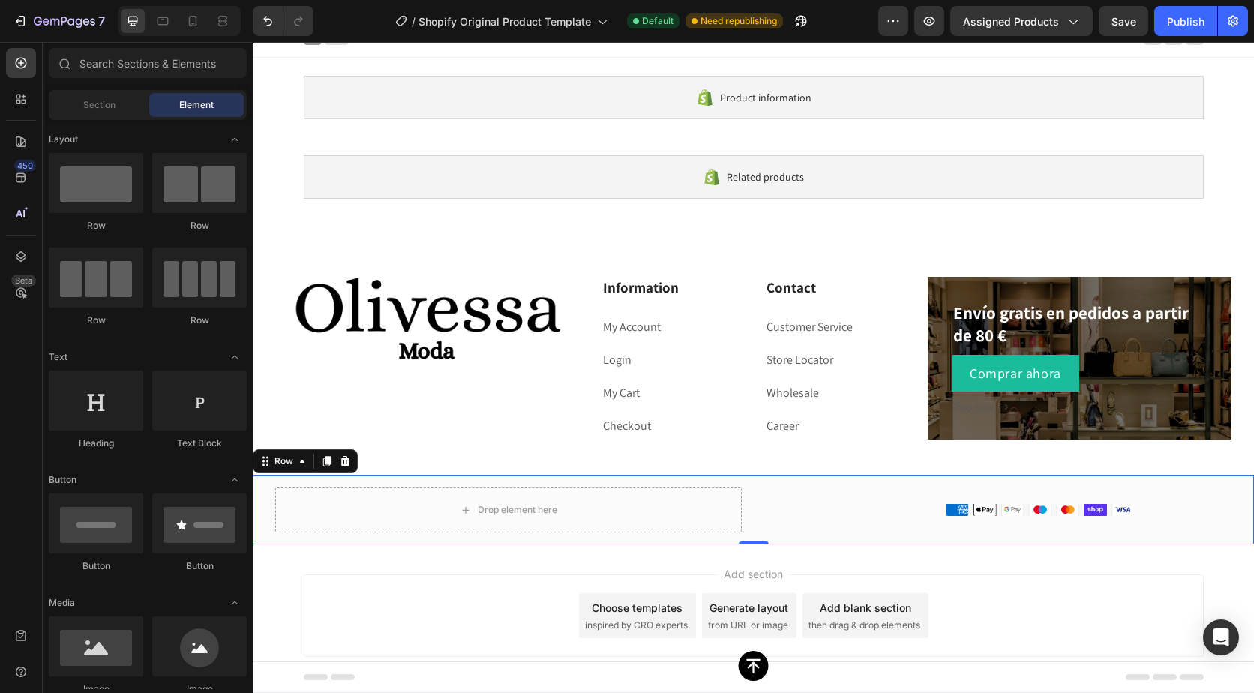
click at [966, 497] on div "Image" at bounding box center [999, 510] width 467 height 45
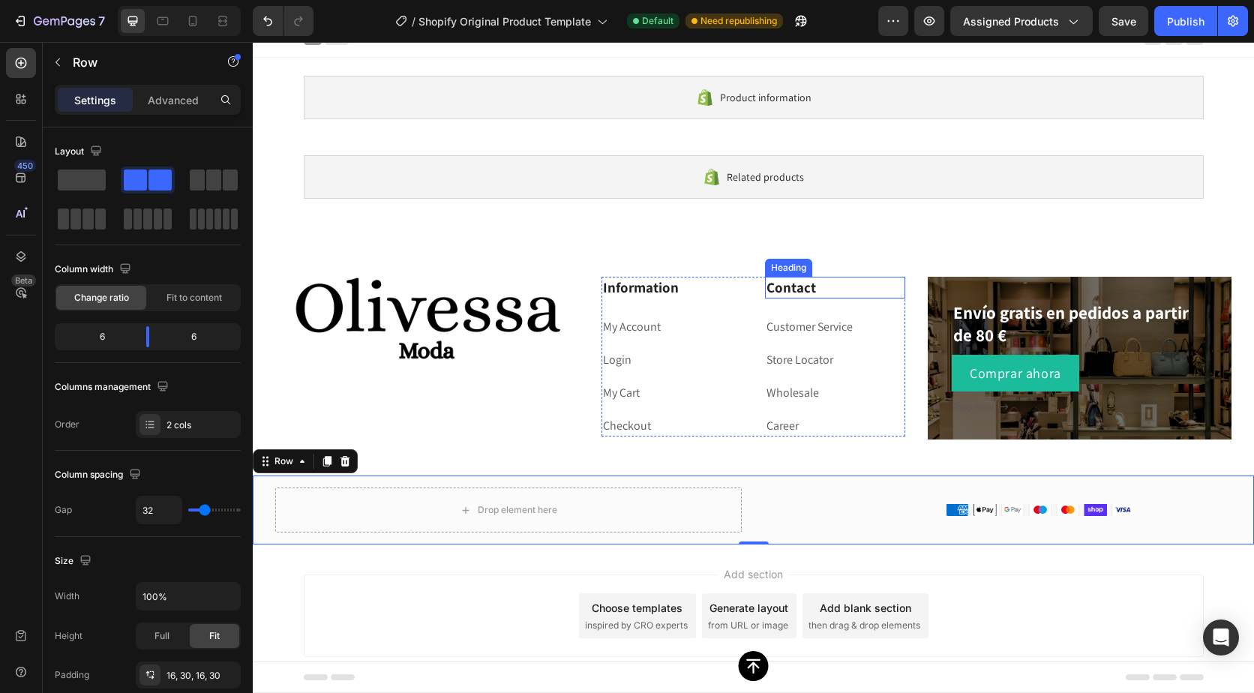
click at [788, 286] on p "Contact" at bounding box center [836, 287] width 138 height 19
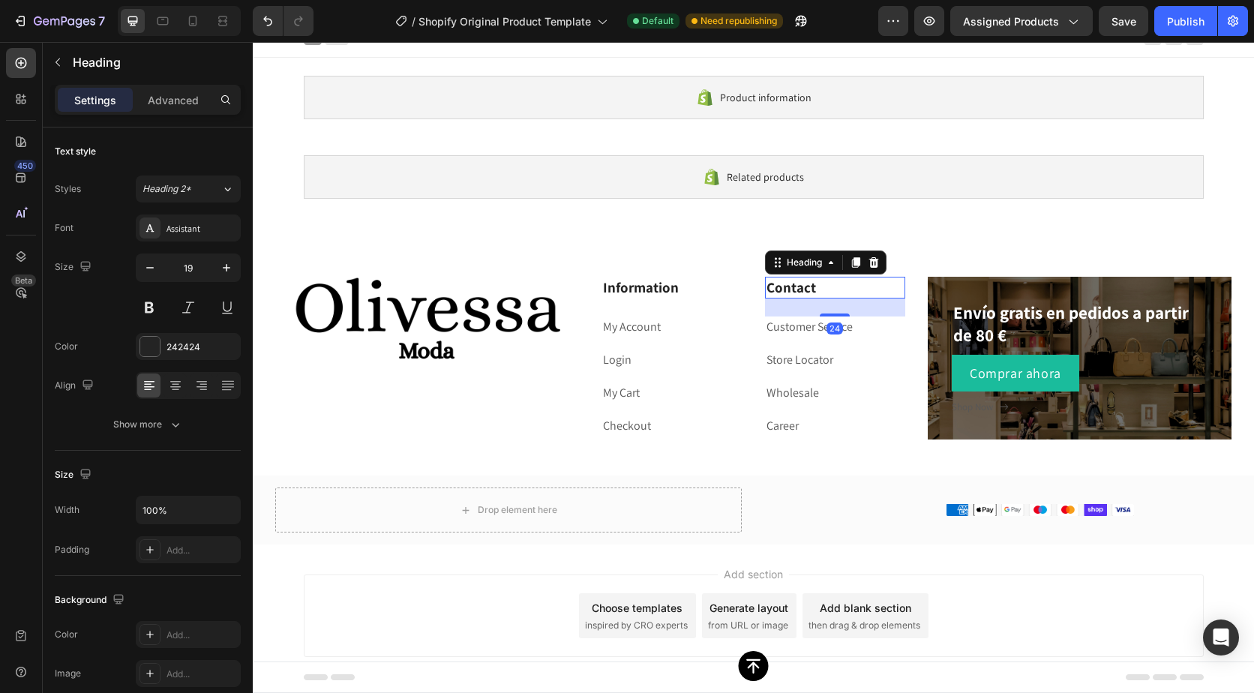
click at [808, 286] on p "Contact" at bounding box center [836, 287] width 138 height 19
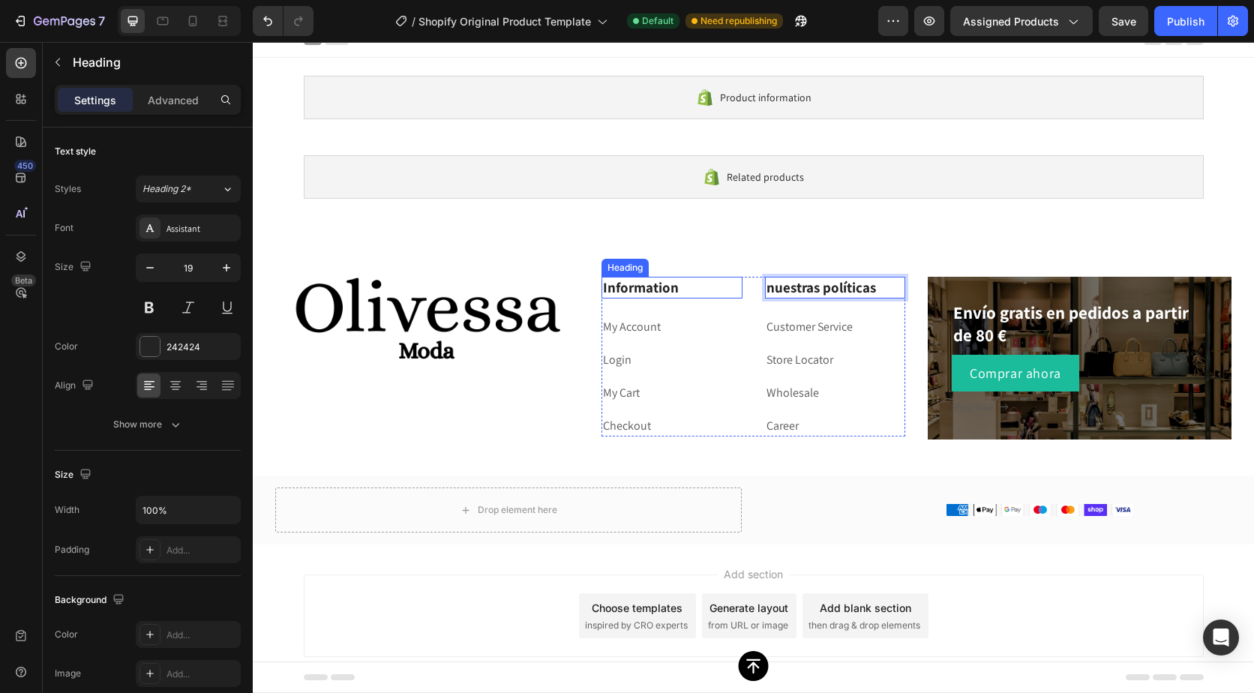
click at [666, 285] on p "Information" at bounding box center [672, 287] width 138 height 19
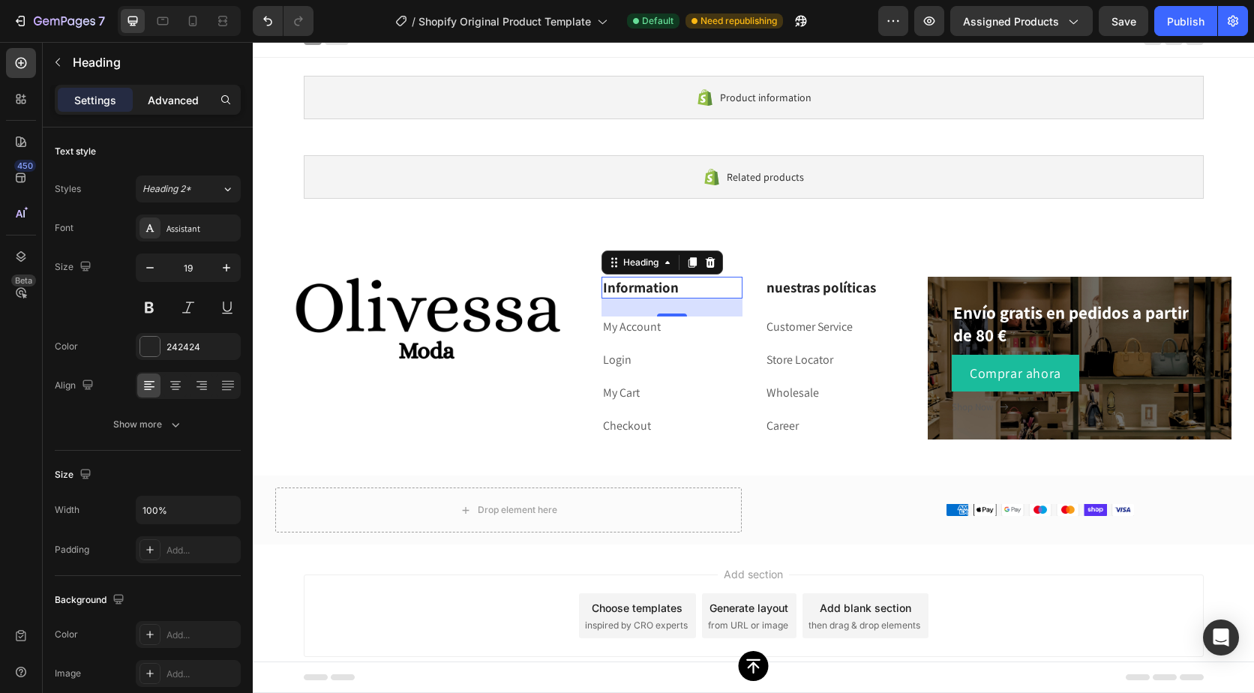
click at [182, 95] on p "Advanced" at bounding box center [173, 100] width 51 height 16
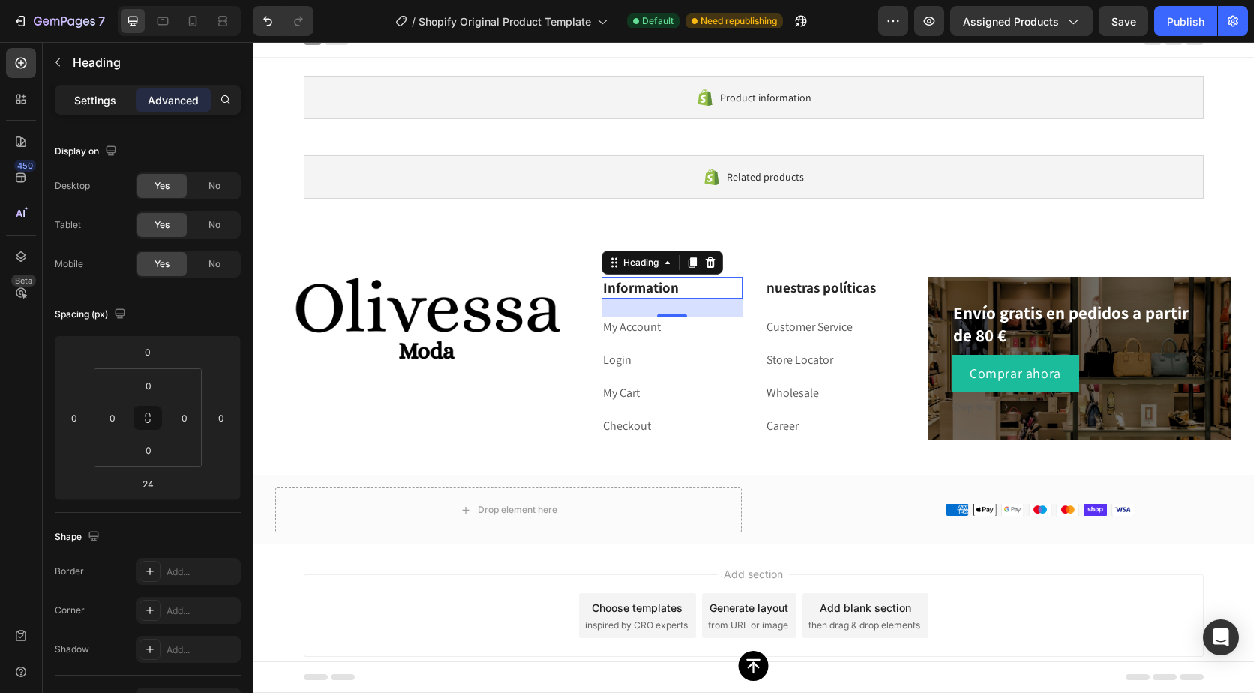
click at [110, 98] on p "Settings" at bounding box center [95, 100] width 42 height 16
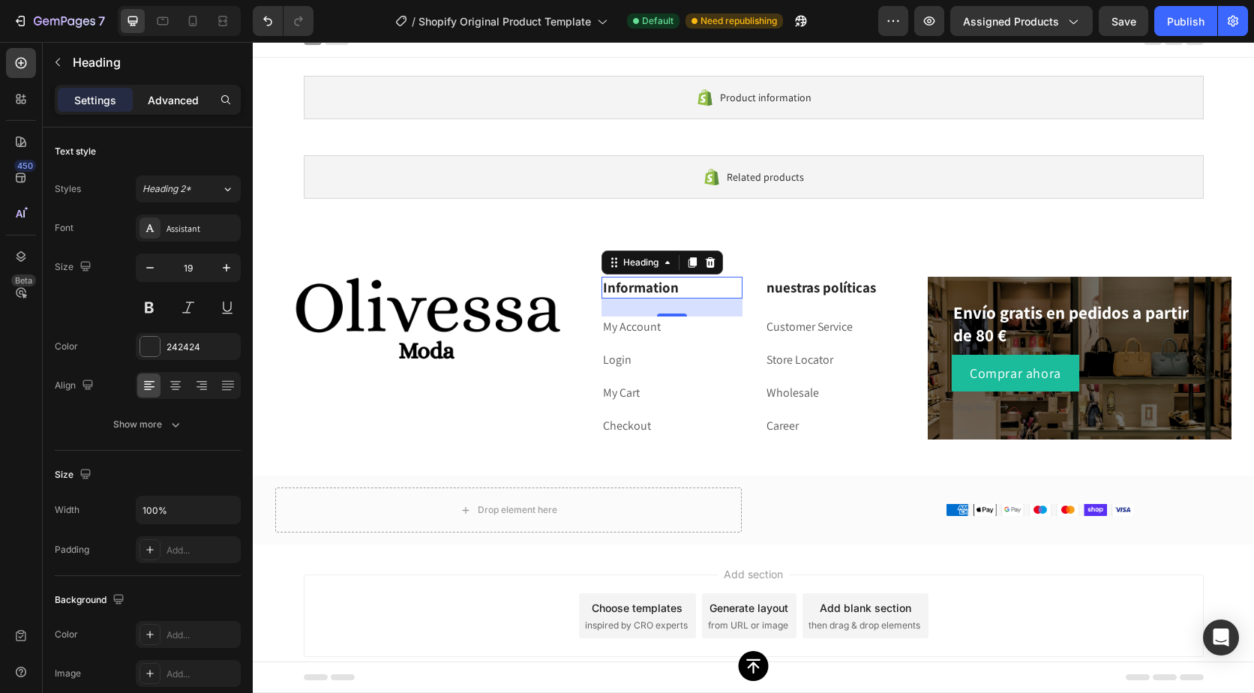
click at [147, 95] on div "Advanced" at bounding box center [173, 100] width 75 height 24
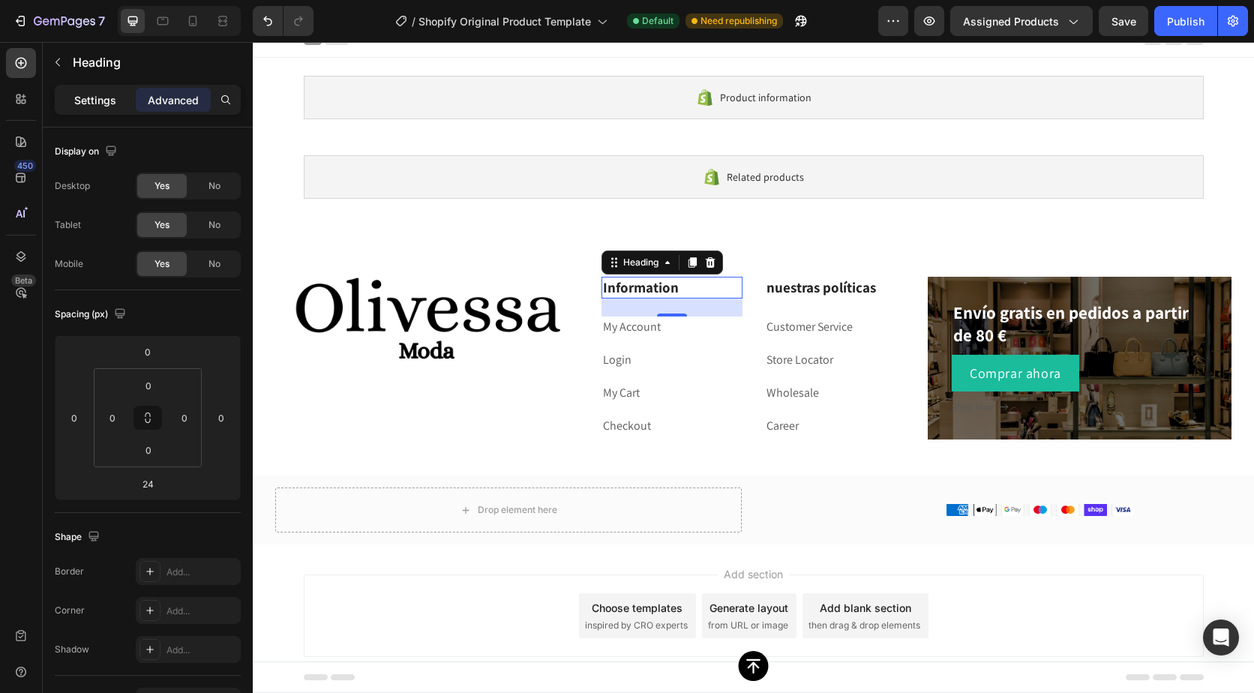
click at [110, 98] on p "Settings" at bounding box center [95, 100] width 42 height 16
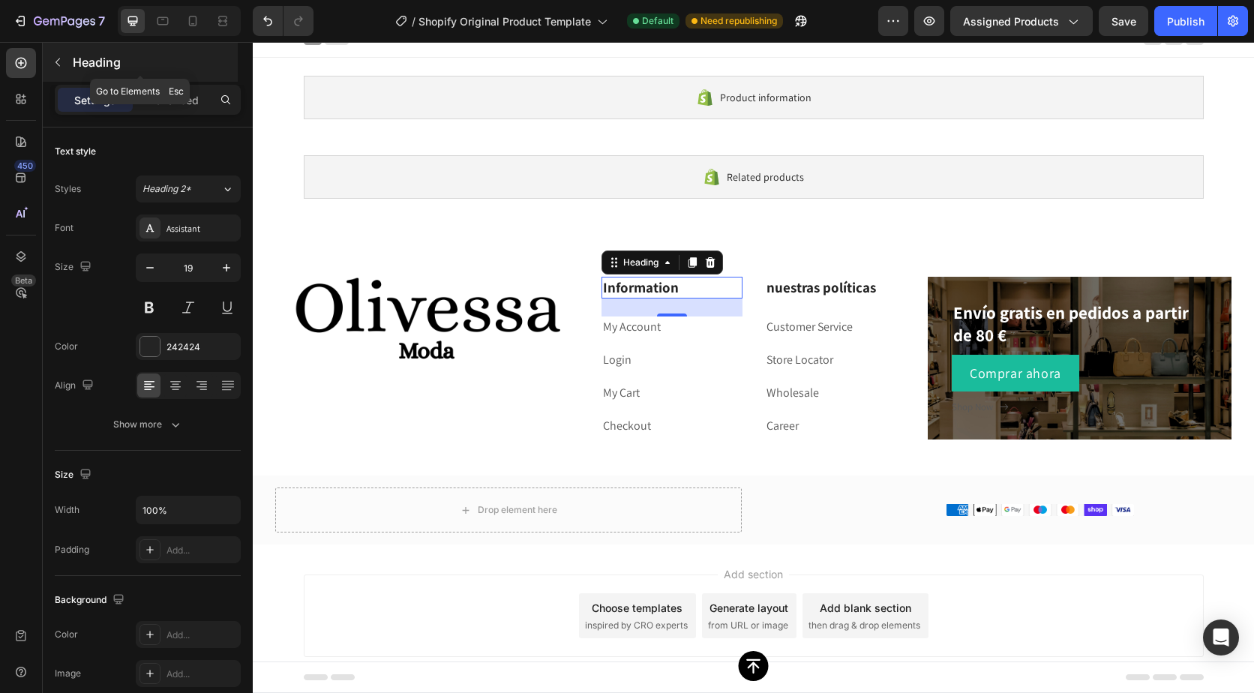
click at [72, 61] on div "Heading" at bounding box center [140, 62] width 195 height 39
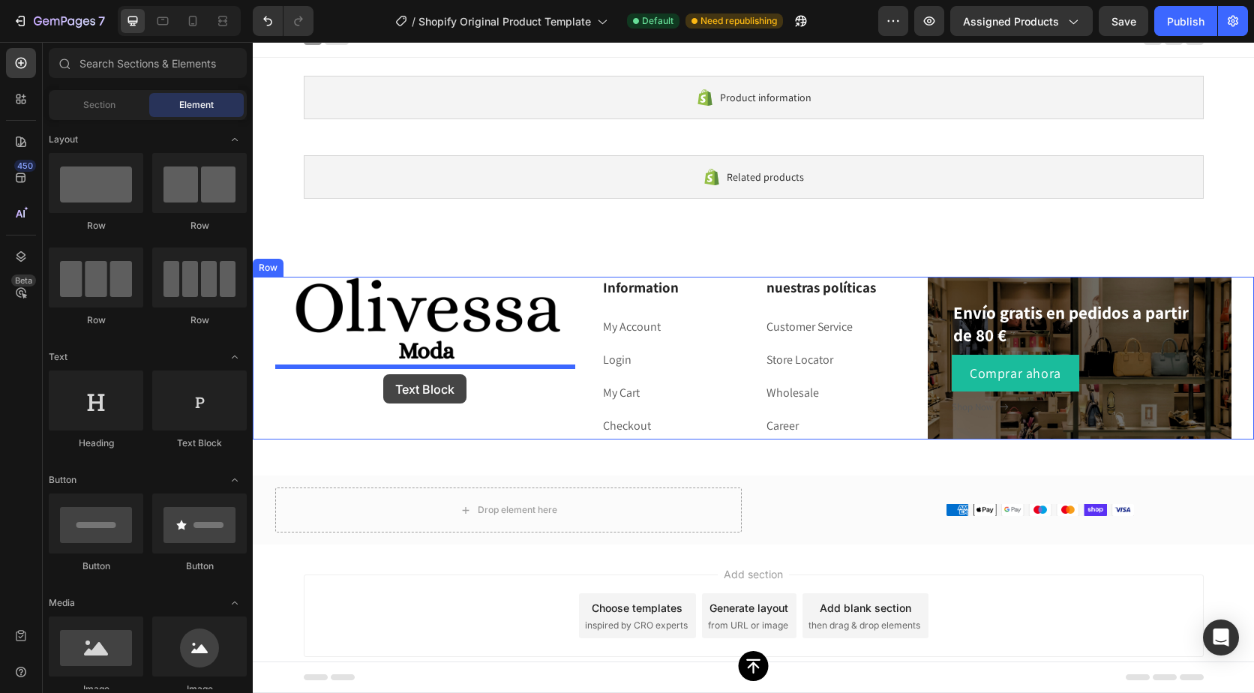
drag, startPoint x: 440, startPoint y: 225, endPoint x: 383, endPoint y: 374, distance: 159.6
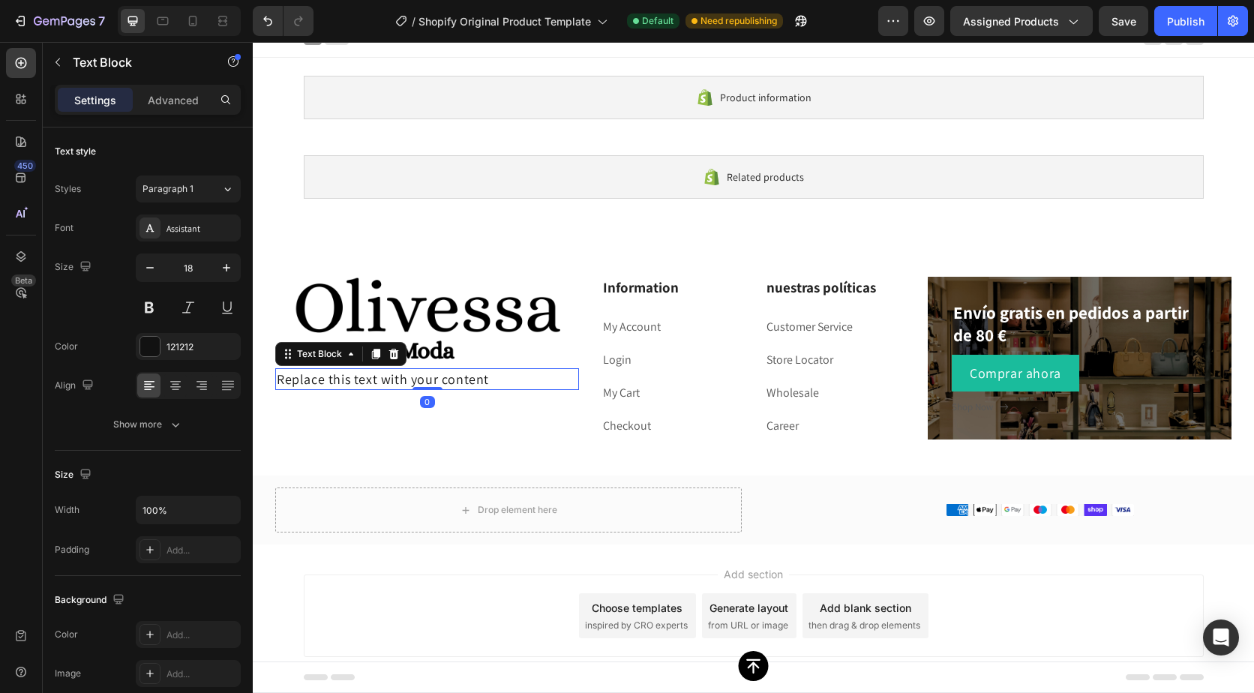
click at [497, 374] on div "Replace this text with your content" at bounding box center [427, 379] width 304 height 22
drag, startPoint x: 497, startPoint y: 374, endPoint x: 278, endPoint y: 377, distance: 219.9
click at [278, 377] on p "Replace this text with your content" at bounding box center [427, 379] width 301 height 19
click at [278, 377] on p "Estilo que habla" at bounding box center [427, 379] width 301 height 19
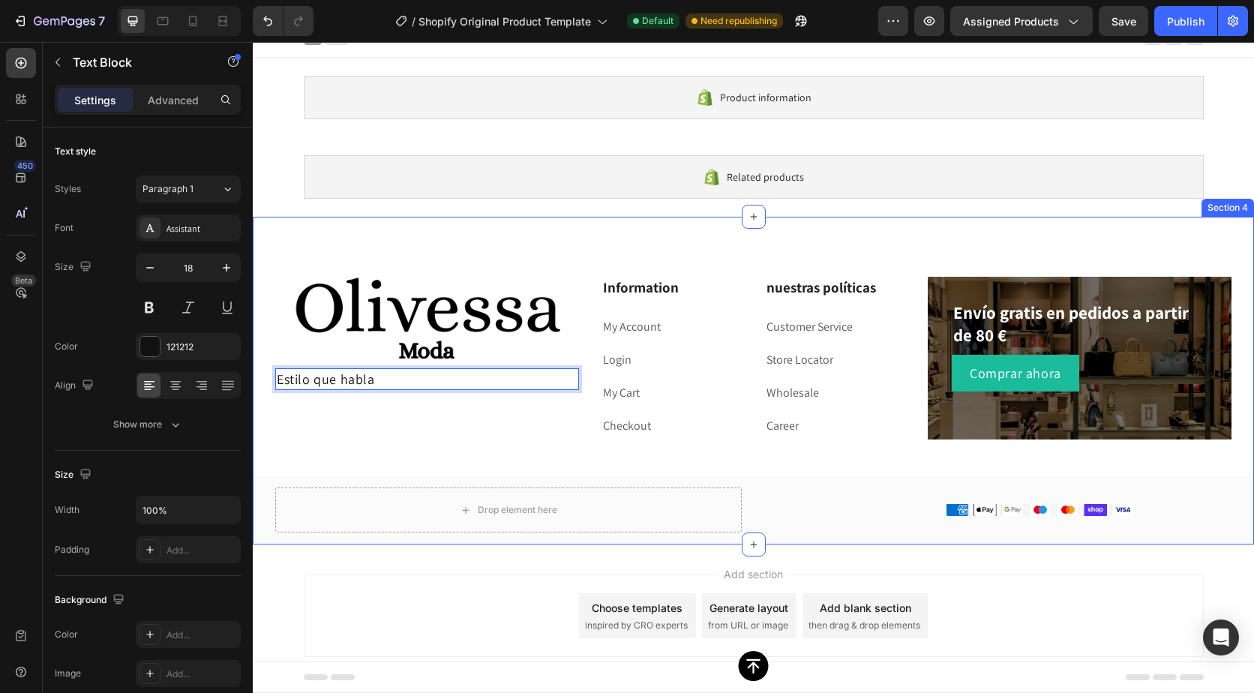
click at [446, 451] on div "Image Estilo que habla Text Block 0 Information Heading My Account Text block L…" at bounding box center [754, 411] width 1002 height 268
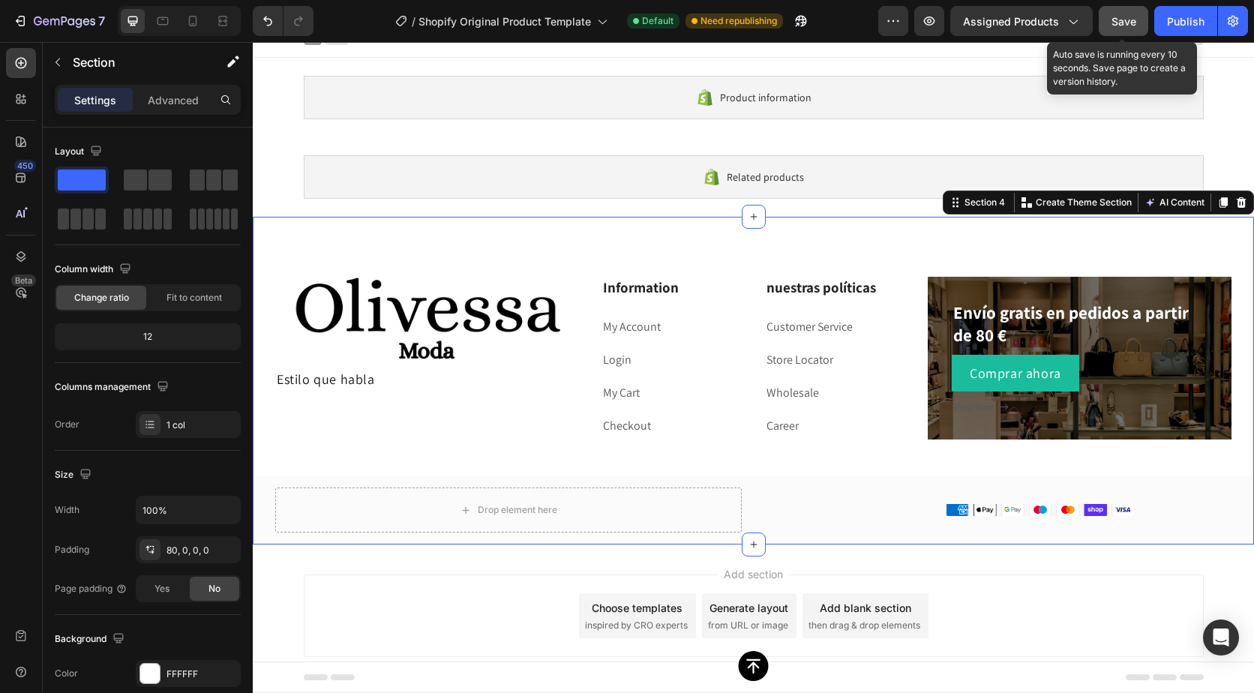
click at [1122, 20] on span "Save" at bounding box center [1124, 21] width 25 height 13
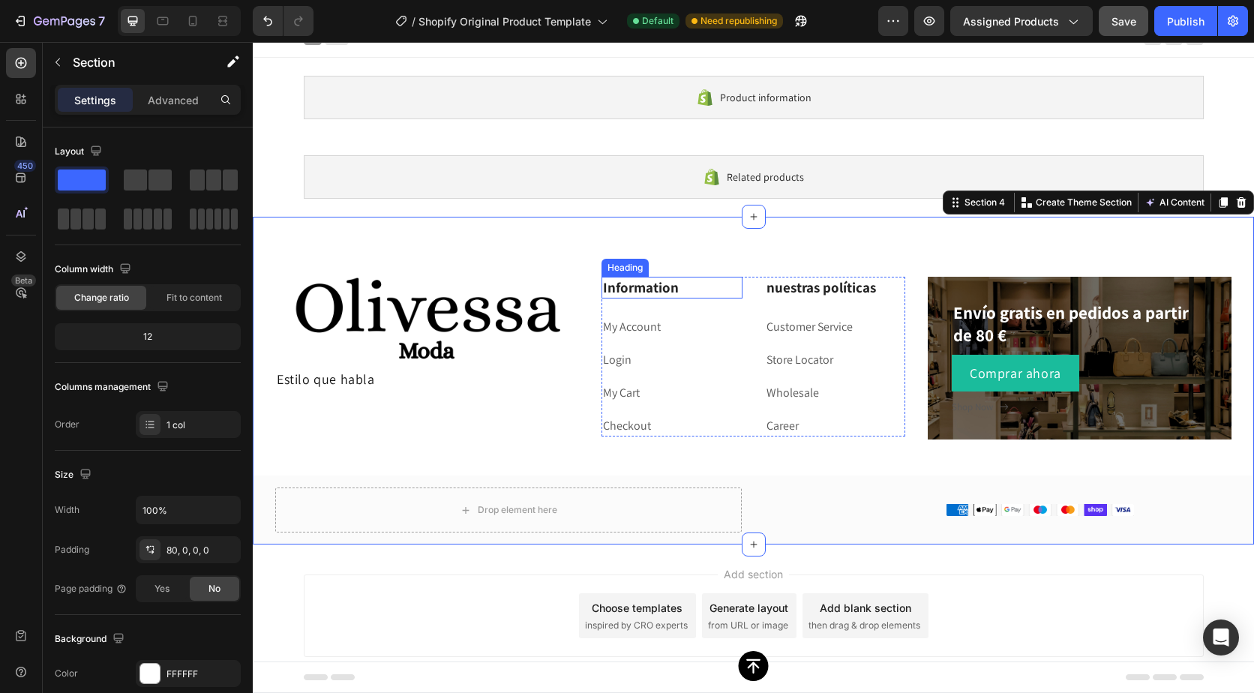
click at [653, 291] on p "Information" at bounding box center [672, 287] width 138 height 19
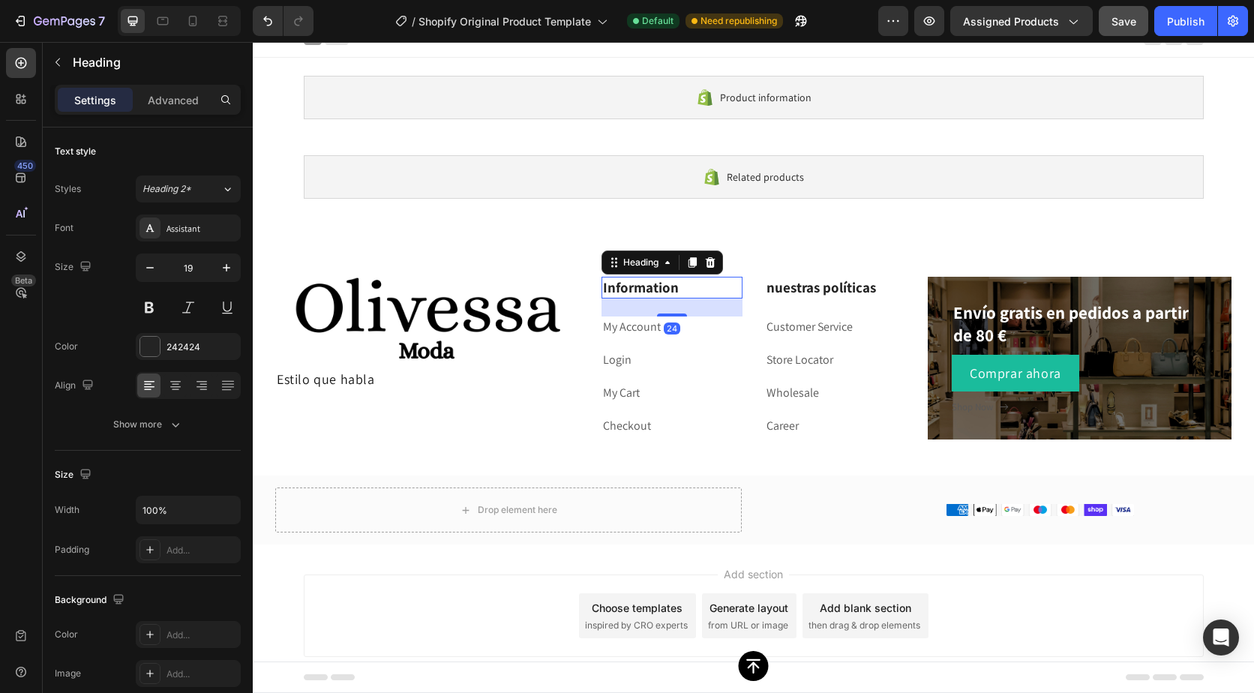
click at [678, 284] on p "Information" at bounding box center [672, 287] width 138 height 19
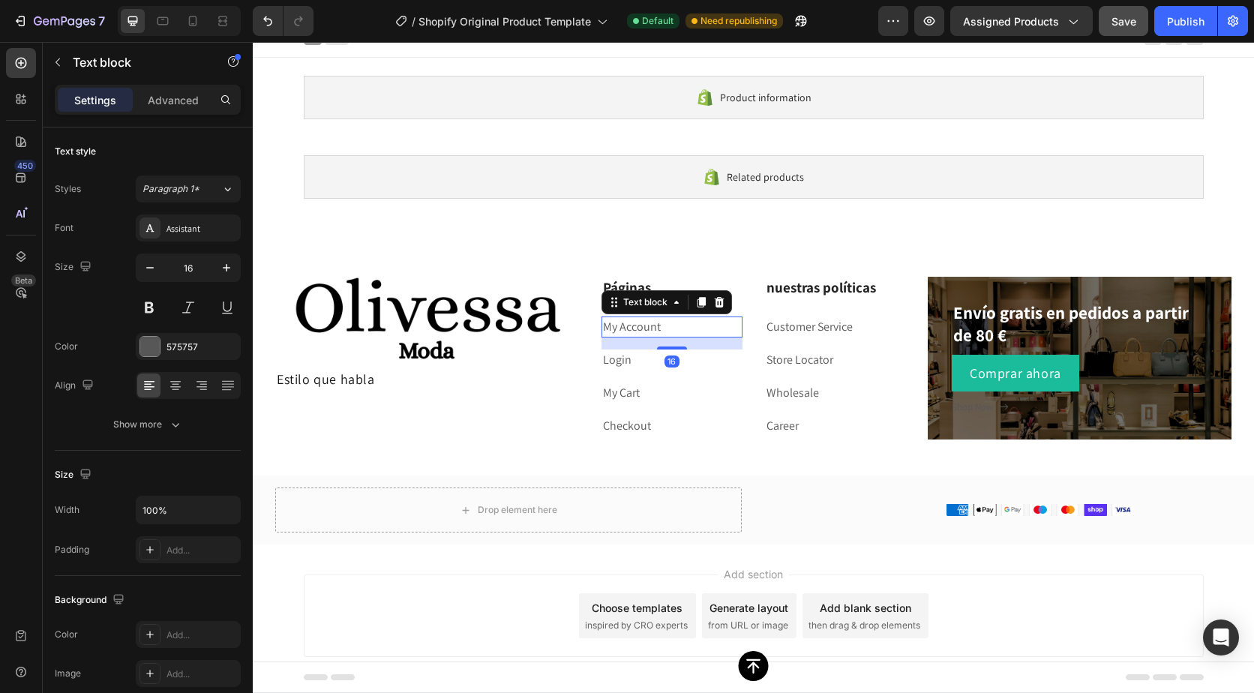
click at [670, 326] on p "My Account" at bounding box center [672, 327] width 138 height 18
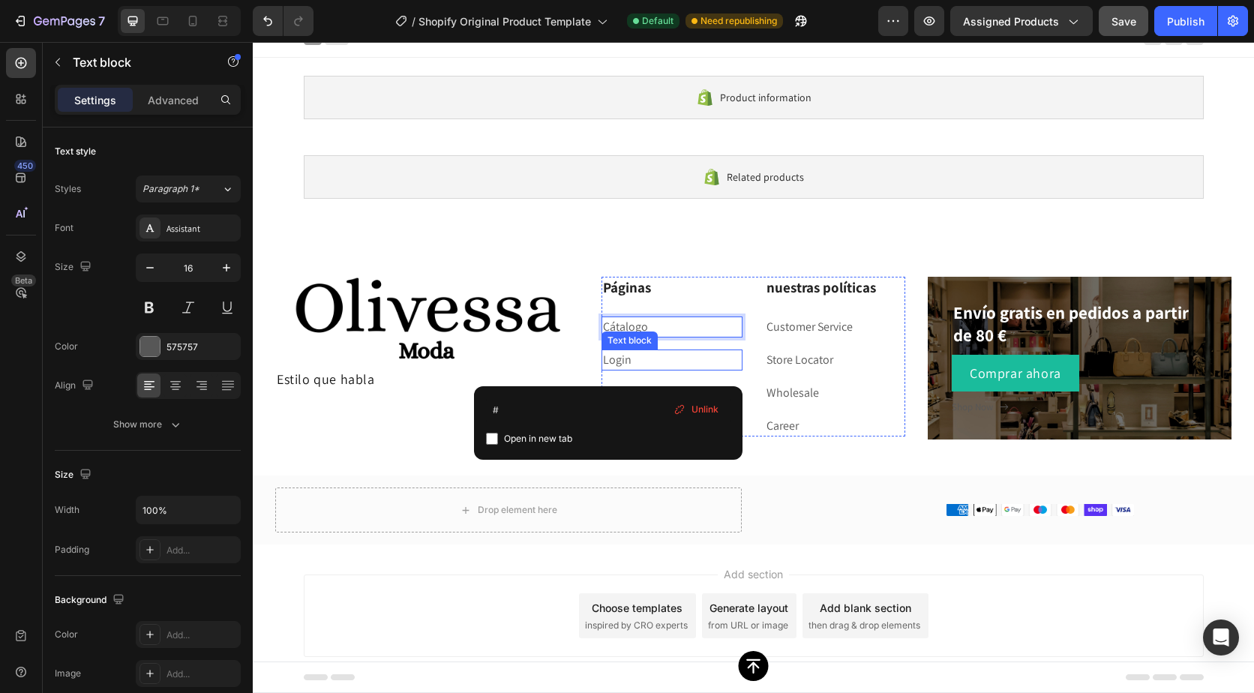
click at [617, 353] on link "Login" at bounding box center [617, 360] width 29 height 16
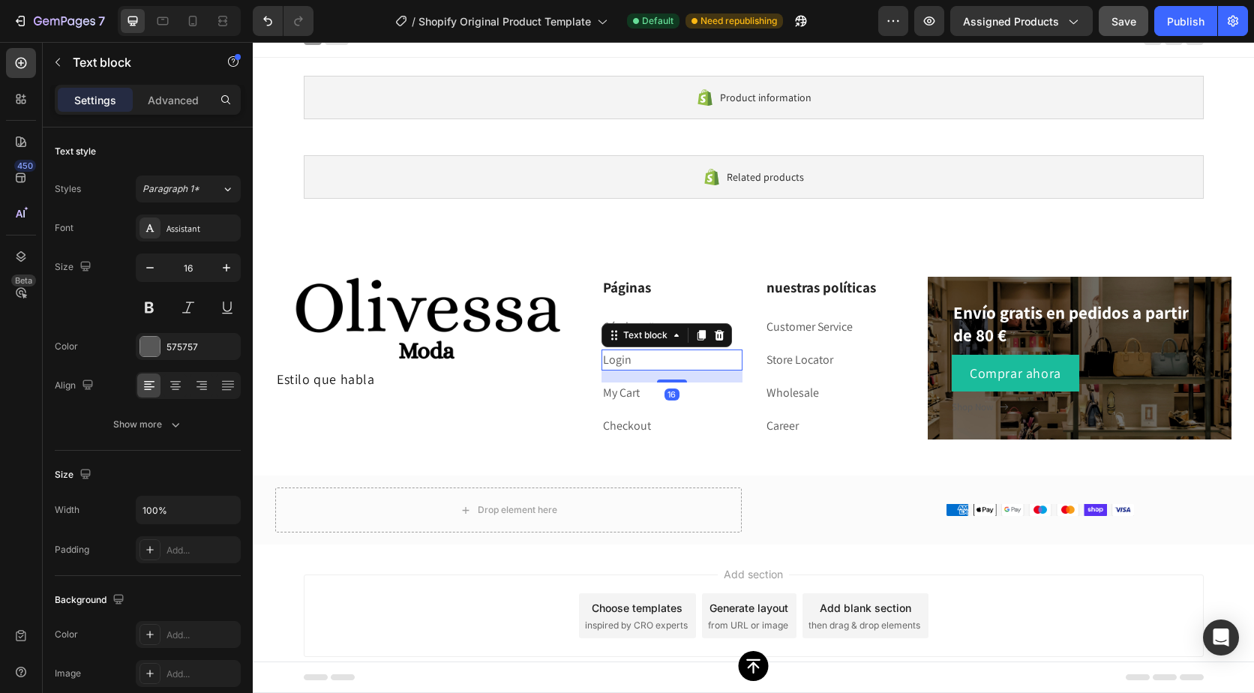
click at [617, 353] on link "Login" at bounding box center [617, 360] width 29 height 16
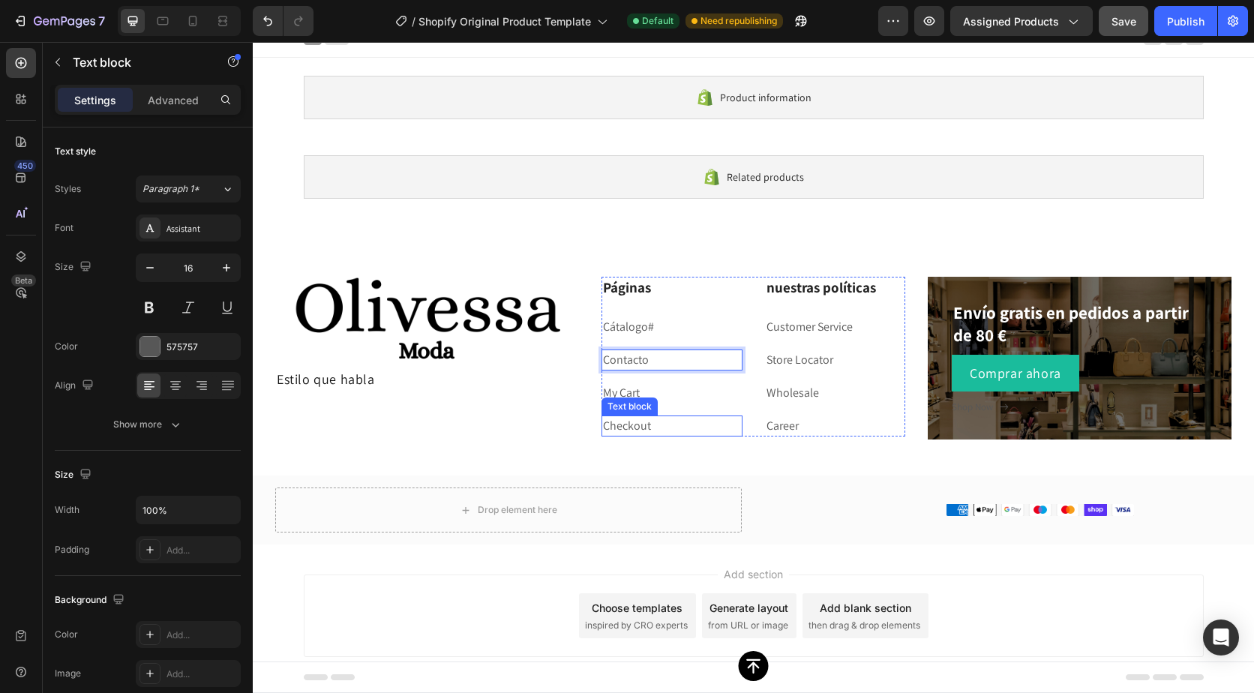
click at [620, 400] on div "Text block" at bounding box center [630, 407] width 50 height 14
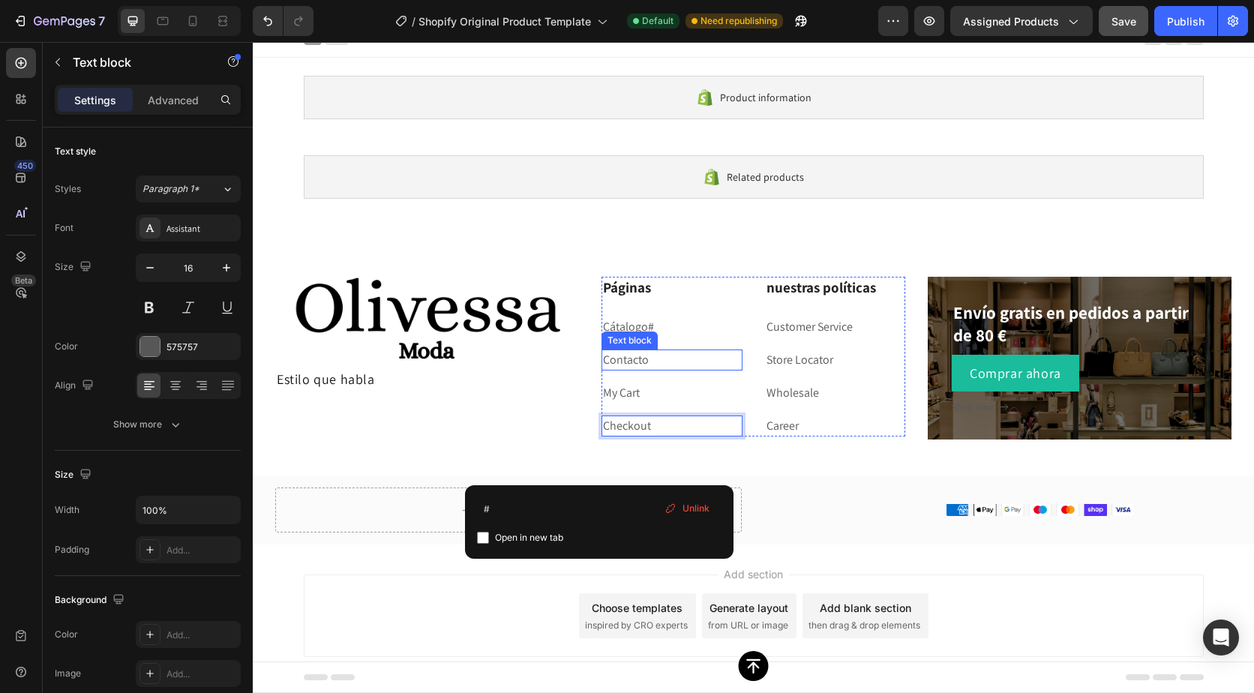
click at [647, 336] on div "Text block" at bounding box center [630, 341] width 50 height 14
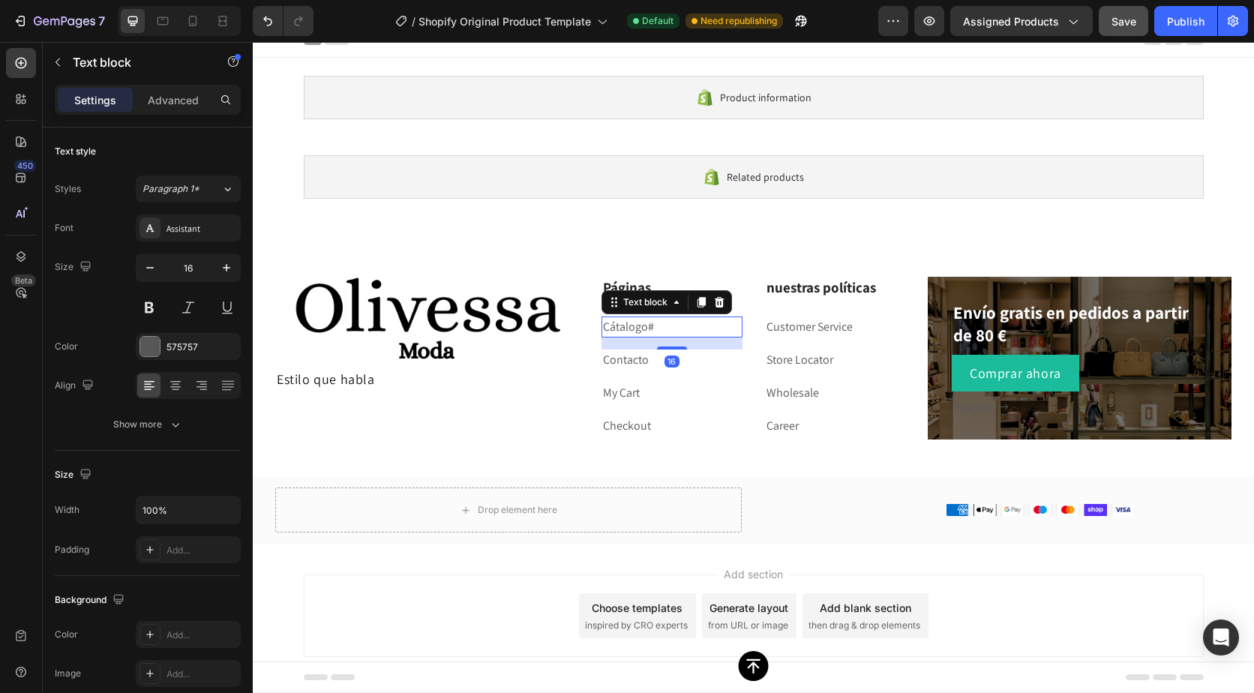
click at [656, 327] on p "Cátalogo #" at bounding box center [672, 327] width 138 height 18
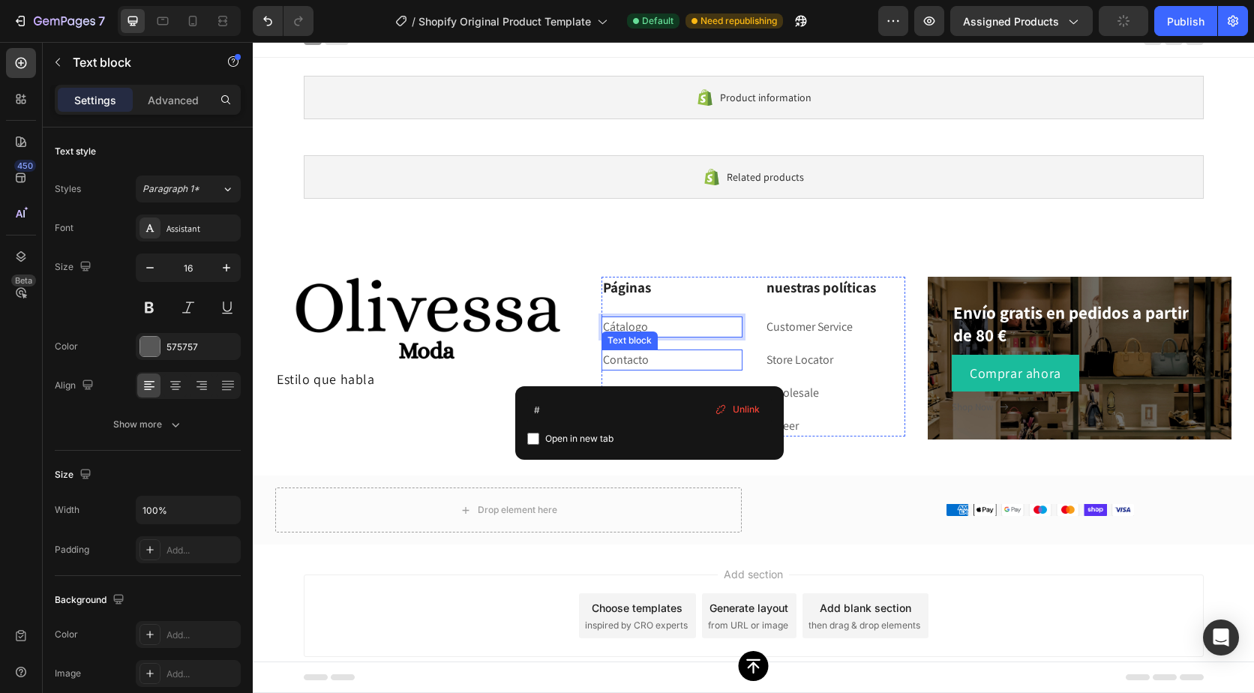
click at [630, 353] on p "Contacto" at bounding box center [672, 360] width 138 height 18
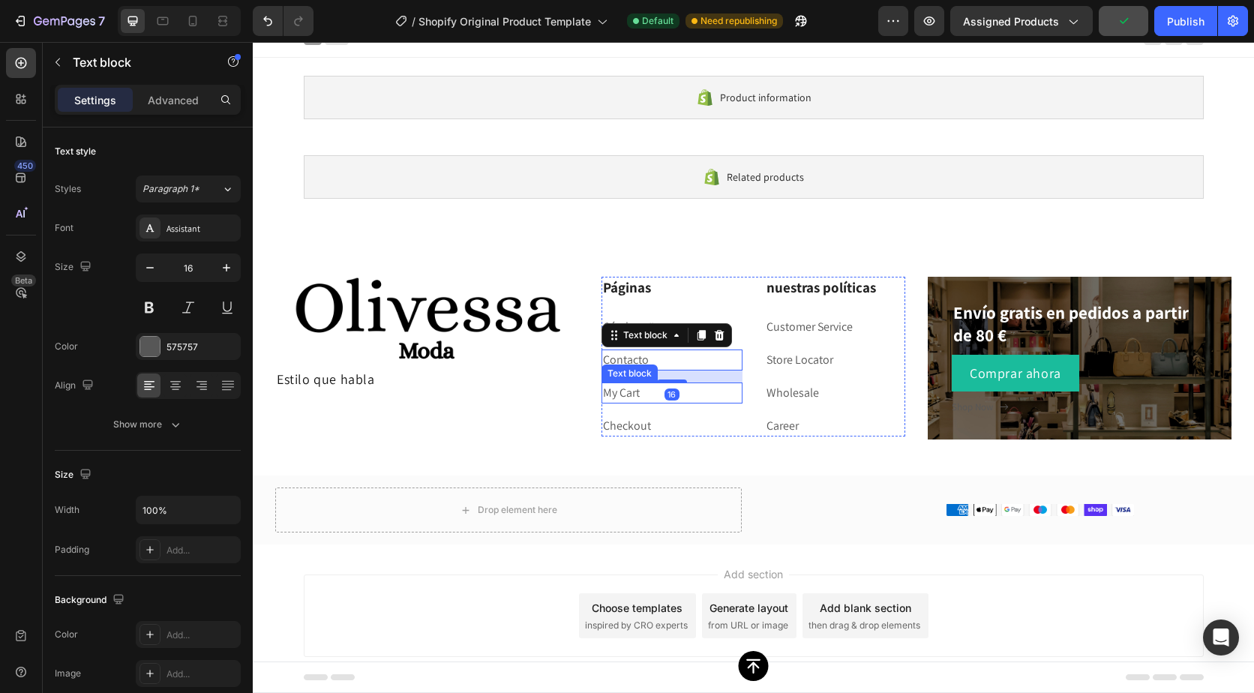
click at [638, 395] on p "My Cart" at bounding box center [672, 393] width 138 height 18
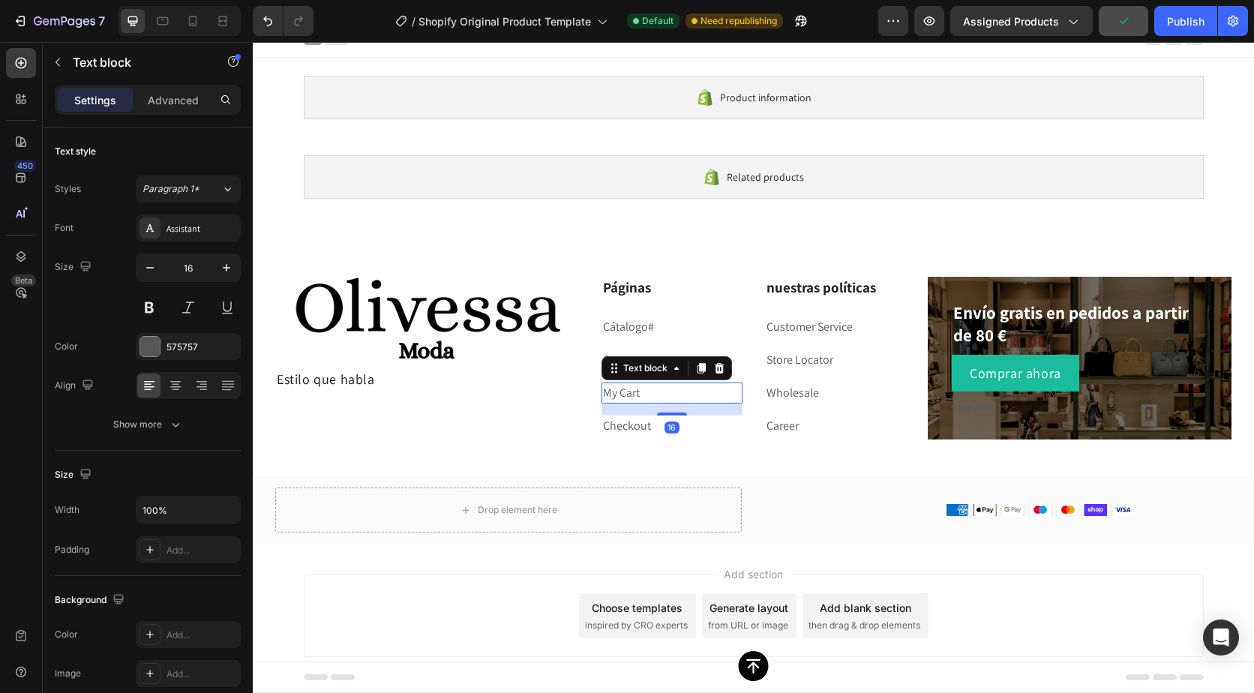
click at [638, 395] on p "My Cart" at bounding box center [672, 393] width 138 height 18
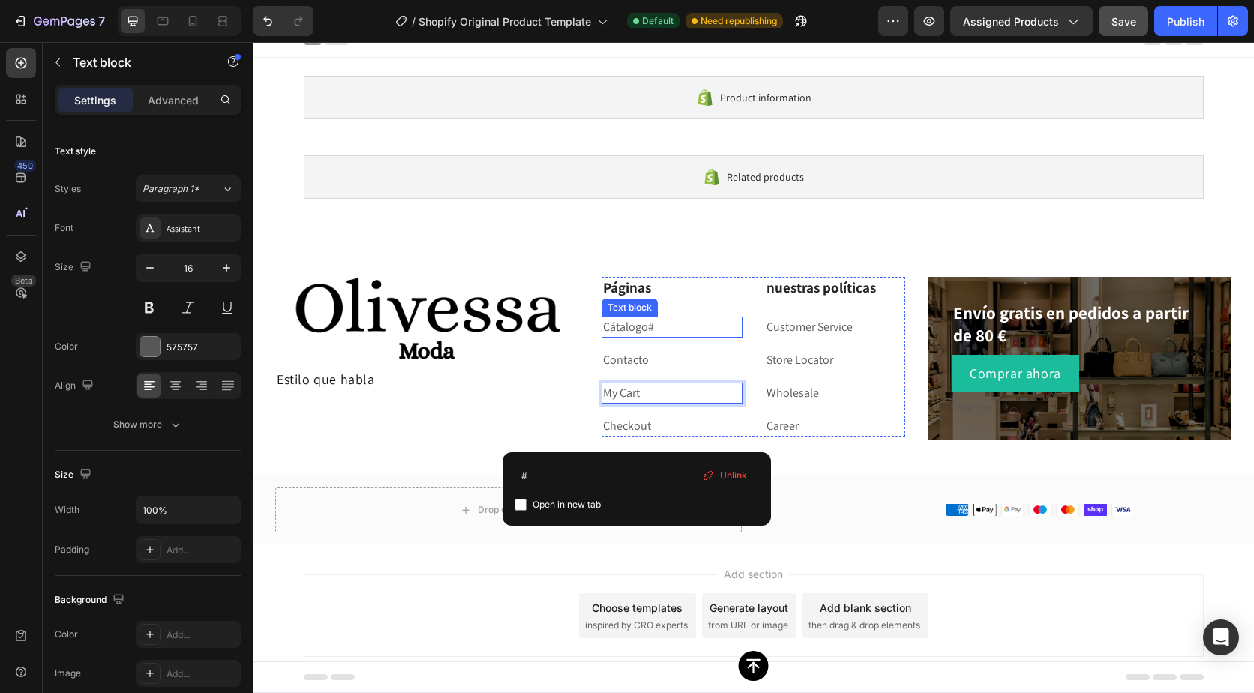
click at [648, 323] on link "#" at bounding box center [651, 327] width 6 height 16
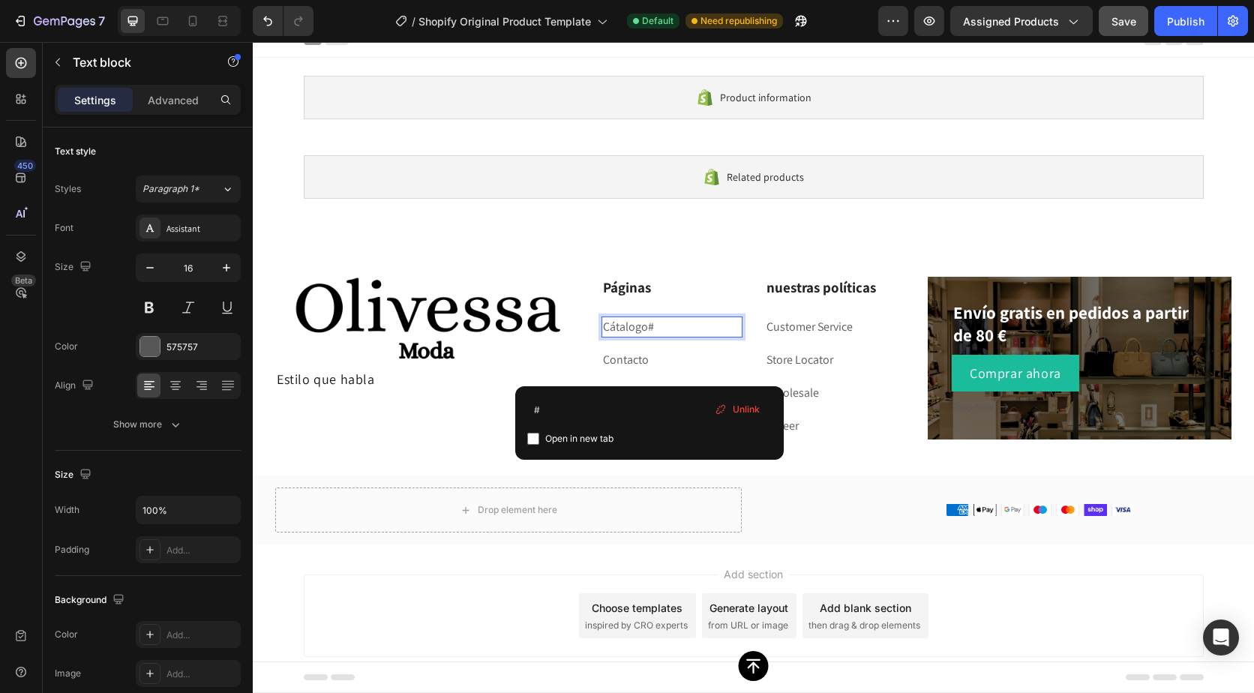
click at [735, 404] on span "Unlink" at bounding box center [746, 410] width 27 height 14
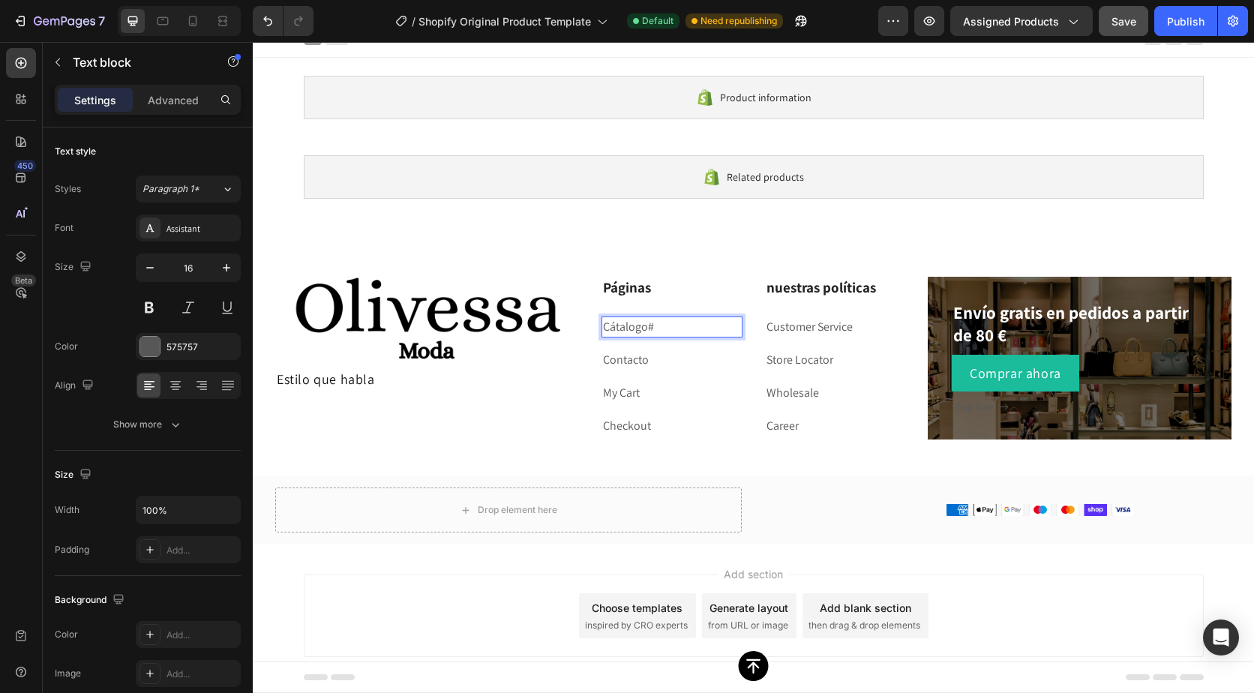
click at [666, 329] on p "Cátalogo#" at bounding box center [672, 327] width 138 height 18
click at [629, 366] on p "Contacto" at bounding box center [672, 360] width 138 height 18
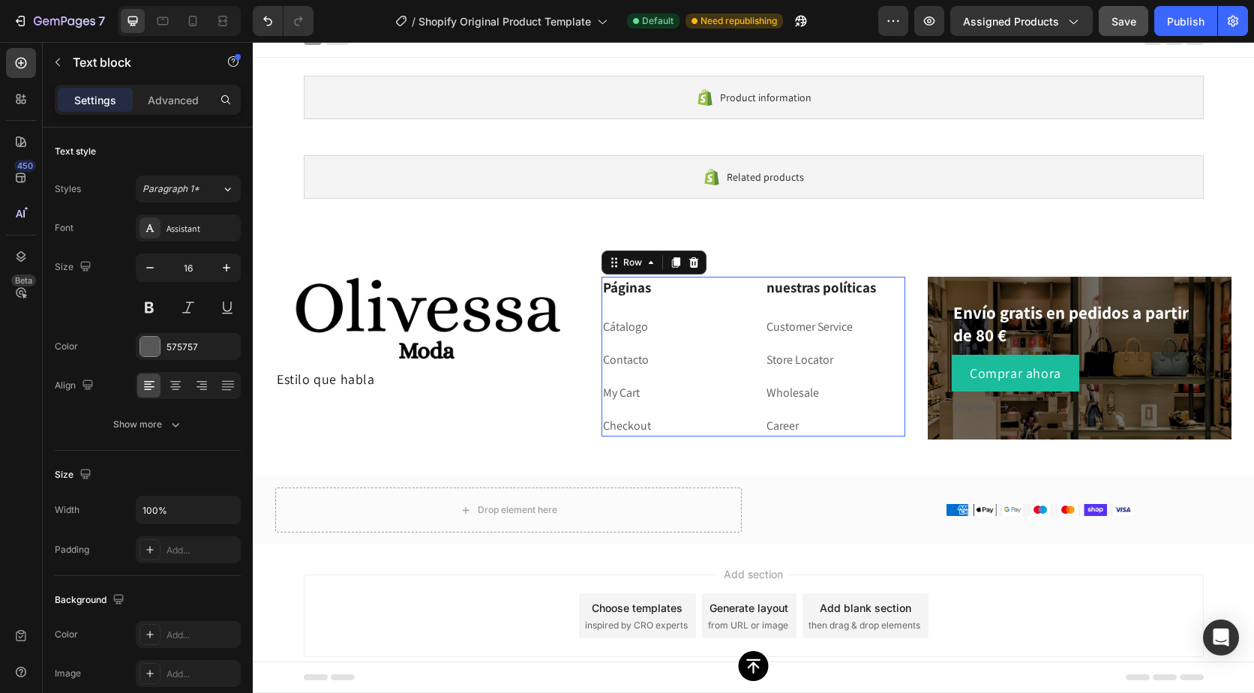
click at [631, 412] on div "Páginas Heading Cátalogo Text block Contacto Text block My Cart Text block Chec…" at bounding box center [672, 357] width 141 height 160
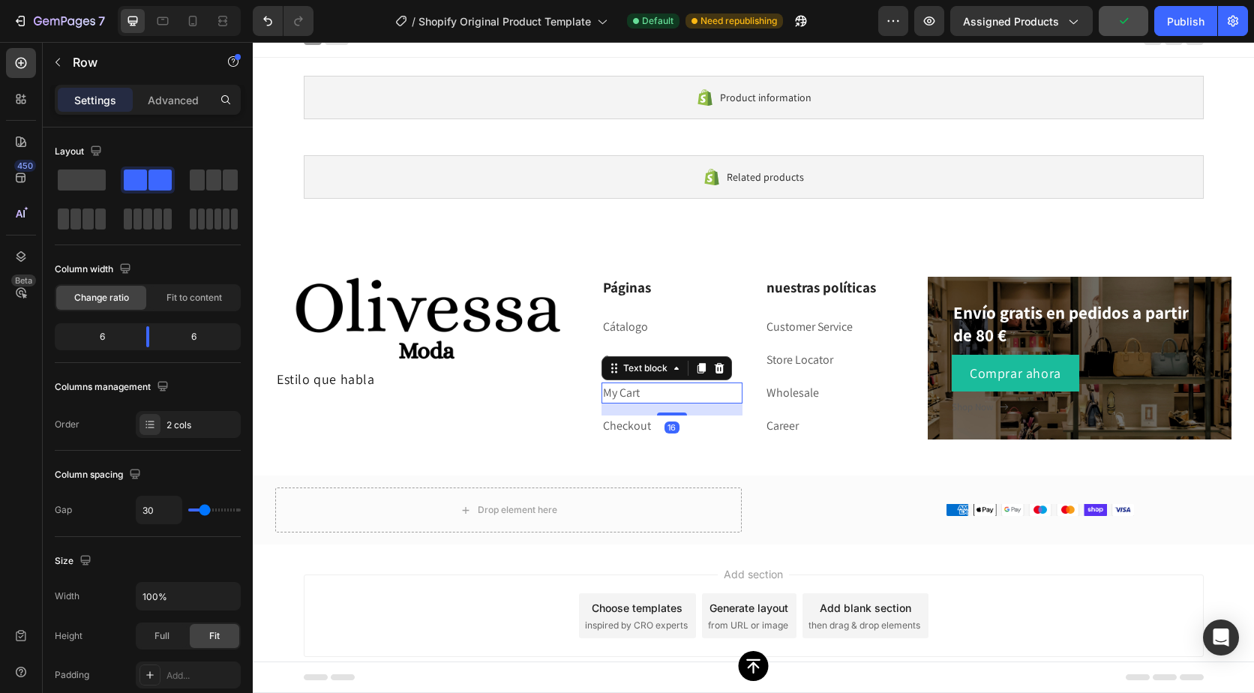
click at [647, 393] on p "My Cart" at bounding box center [672, 393] width 138 height 18
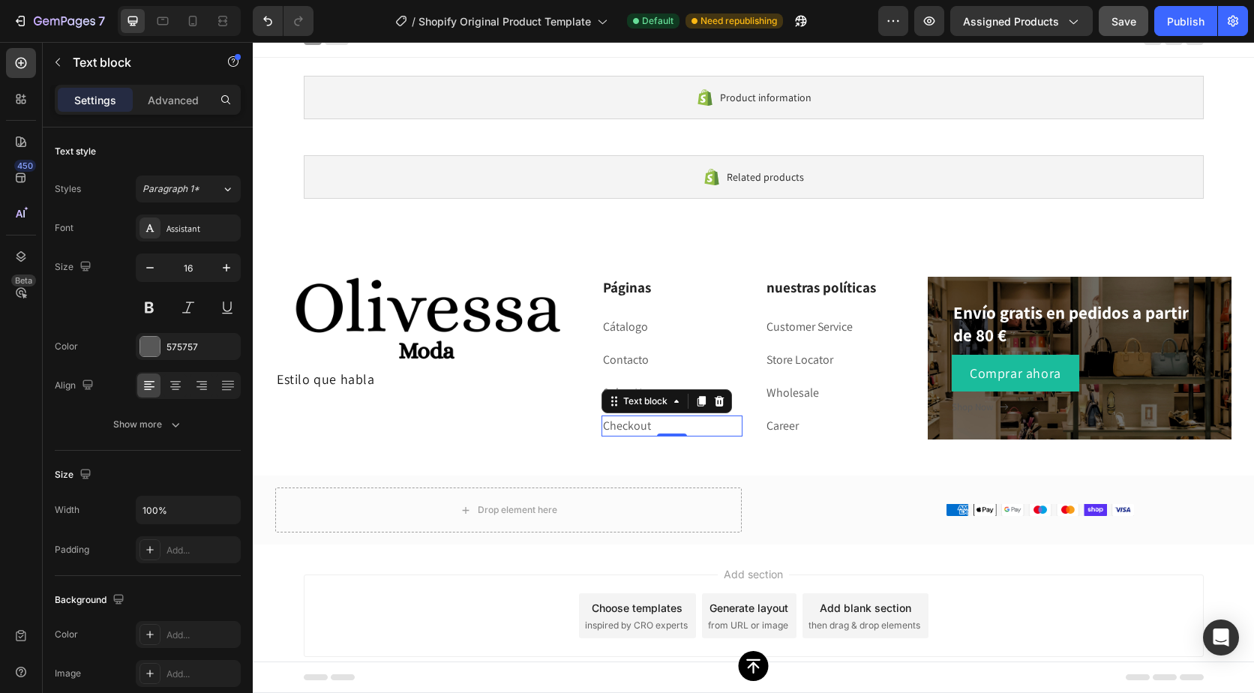
click at [617, 422] on link "Checkout" at bounding box center [627, 426] width 48 height 16
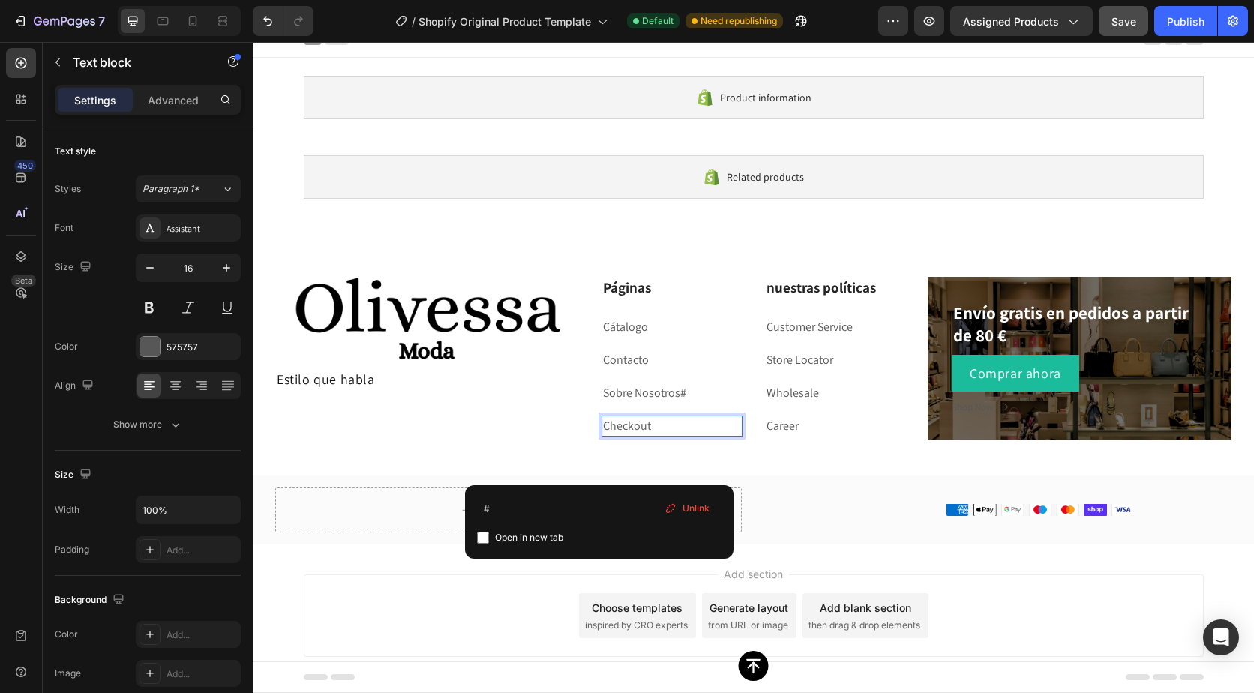
click at [650, 426] on p "Checkout ⁠⁠⁠⁠⁠⁠⁠" at bounding box center [672, 426] width 138 height 18
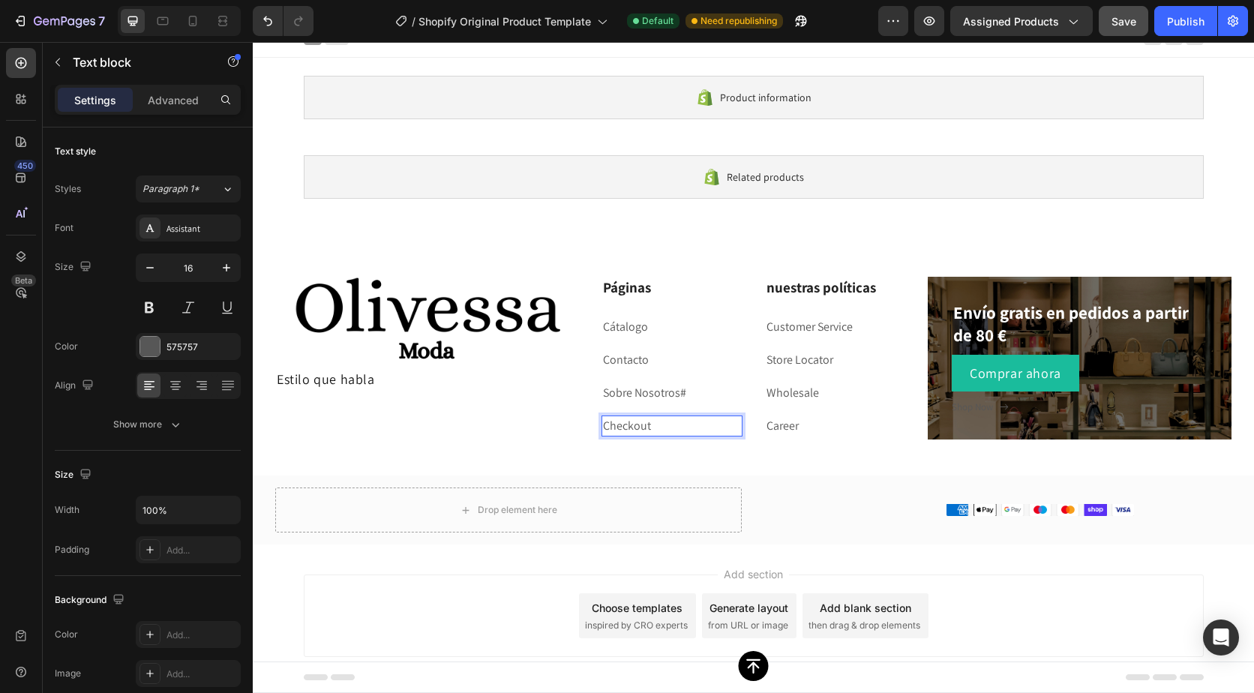
click at [650, 426] on p "Checkout ⁠⁠⁠⁠⁠⁠⁠" at bounding box center [672, 426] width 138 height 18
click at [646, 322] on p "Cátalogo" at bounding box center [672, 327] width 138 height 18
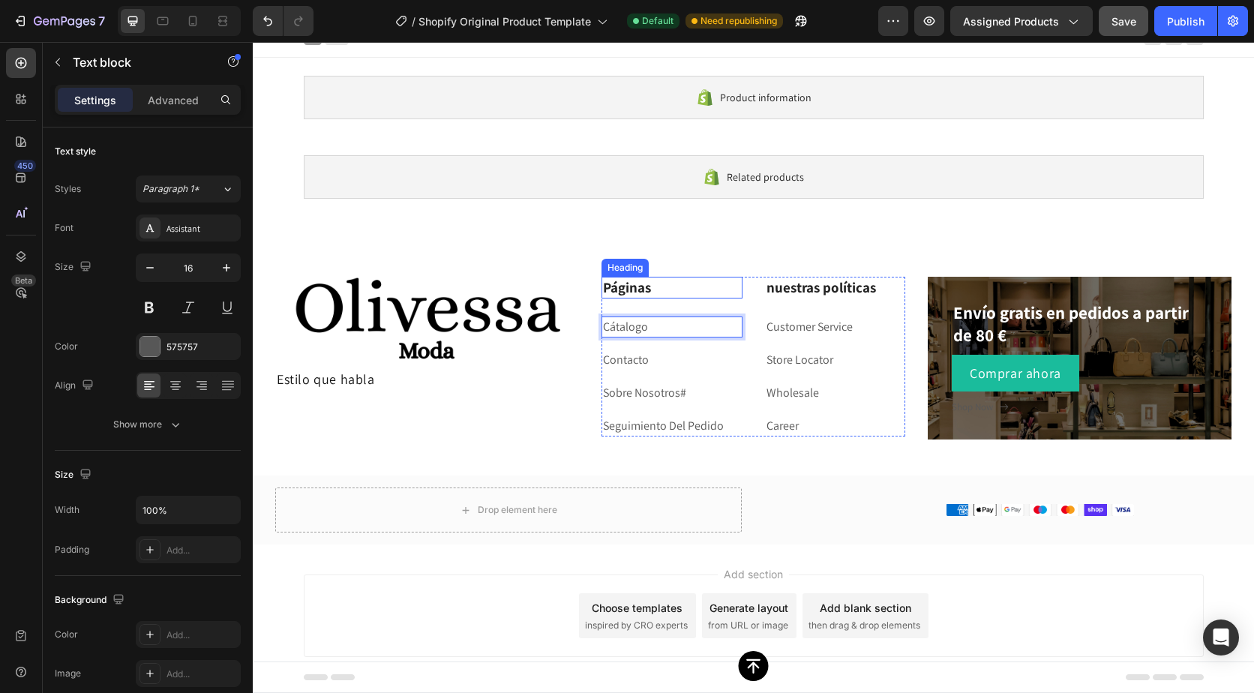
click at [675, 294] on p "Páginas" at bounding box center [672, 287] width 138 height 19
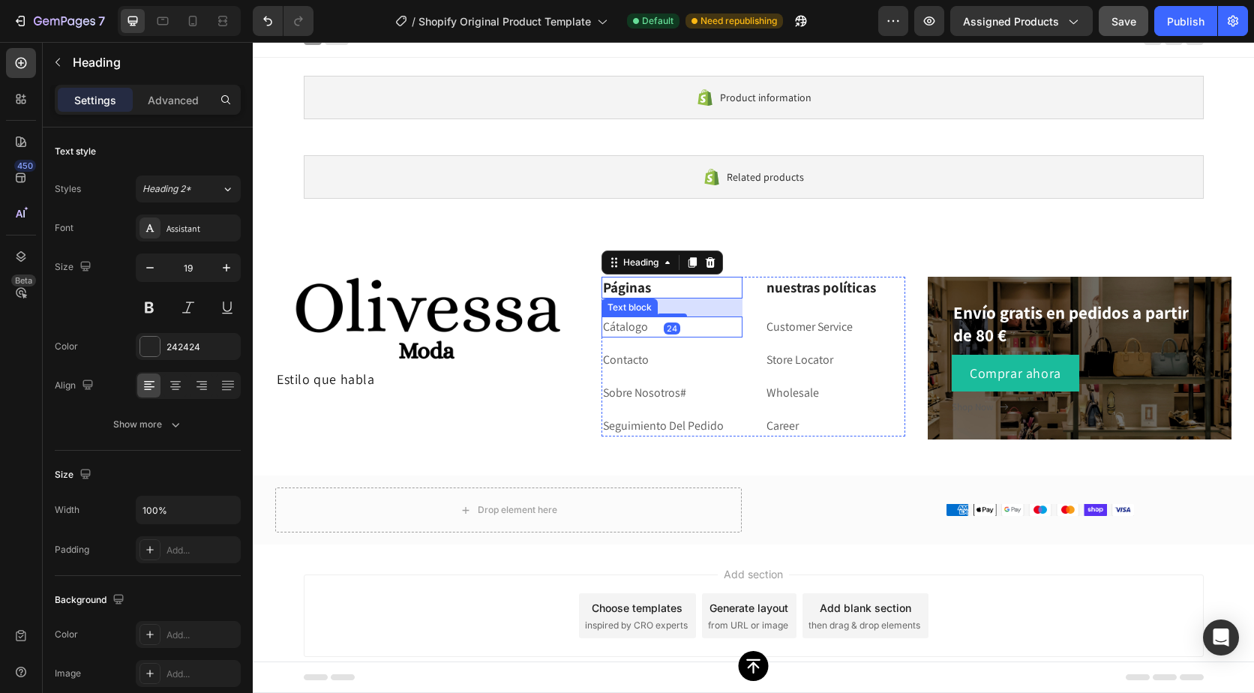
click at [680, 331] on p "Cátalogo" at bounding box center [672, 327] width 138 height 18
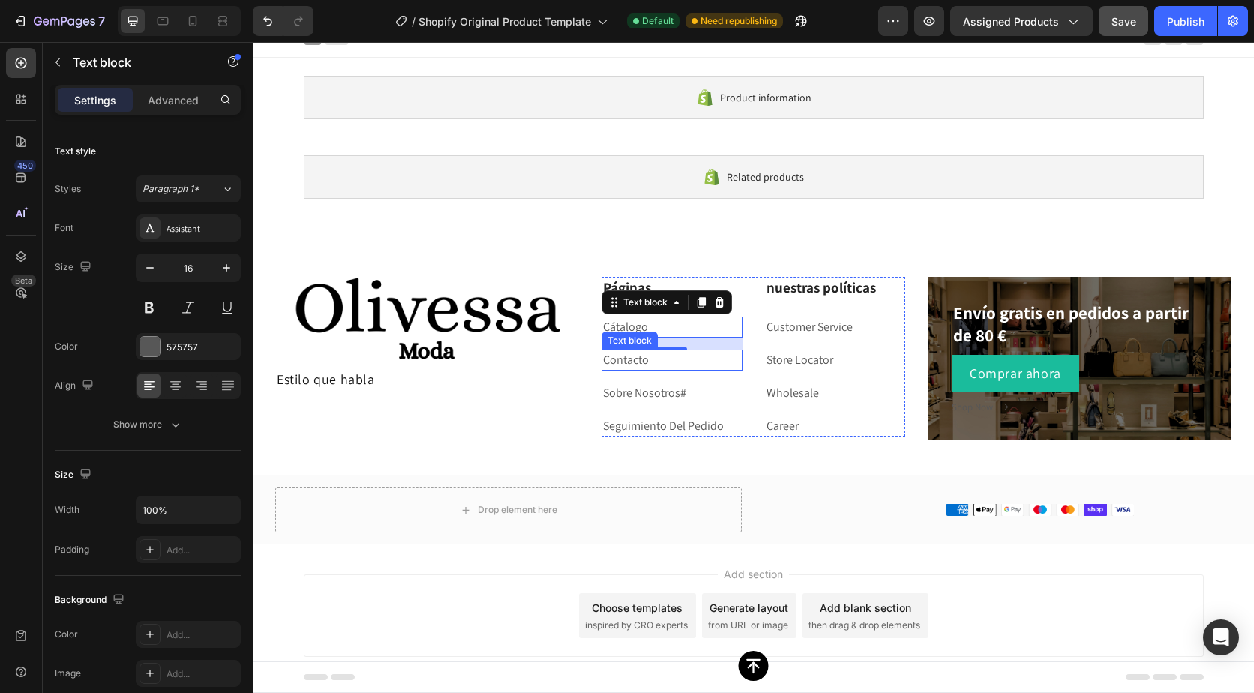
click at [635, 365] on p "Contacto" at bounding box center [672, 360] width 138 height 18
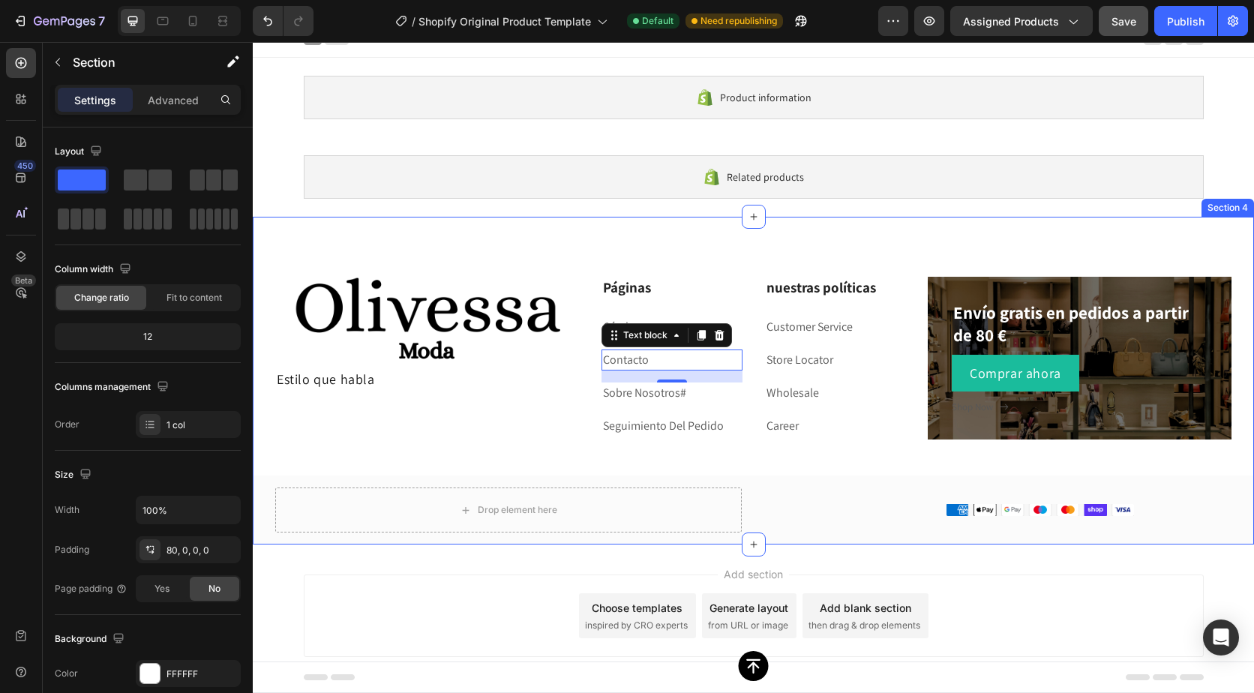
click at [705, 249] on div "Image Estilo que habla Text Block Páginas Heading Cátalogo Text block Contacto …" at bounding box center [754, 381] width 1002 height 328
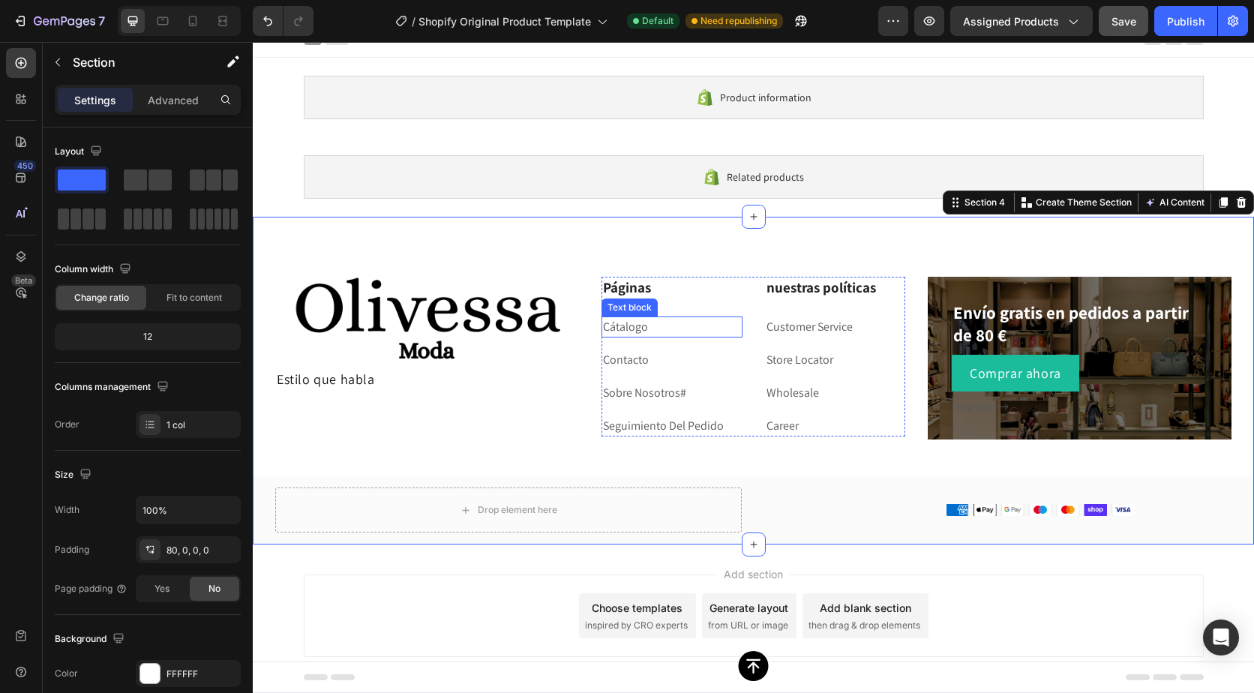
click at [647, 331] on p "Cátalogo" at bounding box center [672, 327] width 138 height 18
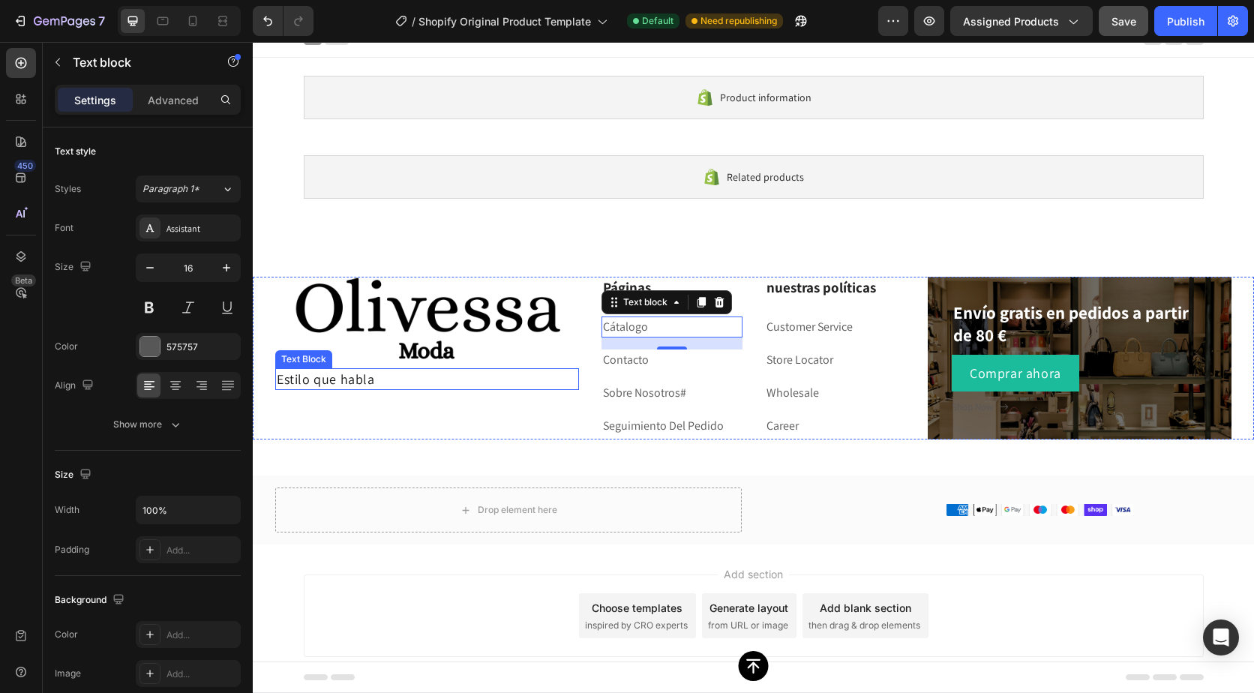
click at [460, 377] on p "Estilo que habla" at bounding box center [427, 379] width 301 height 19
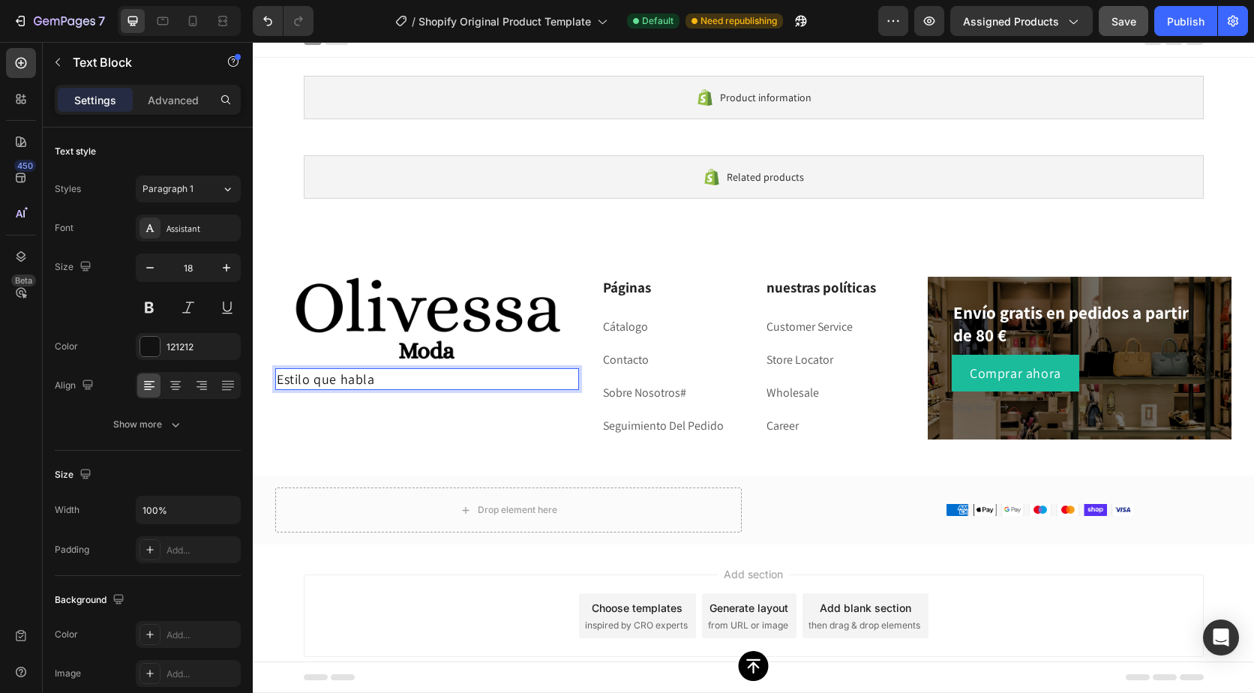
click at [466, 377] on p "Estilo que habla" at bounding box center [427, 379] width 301 height 19
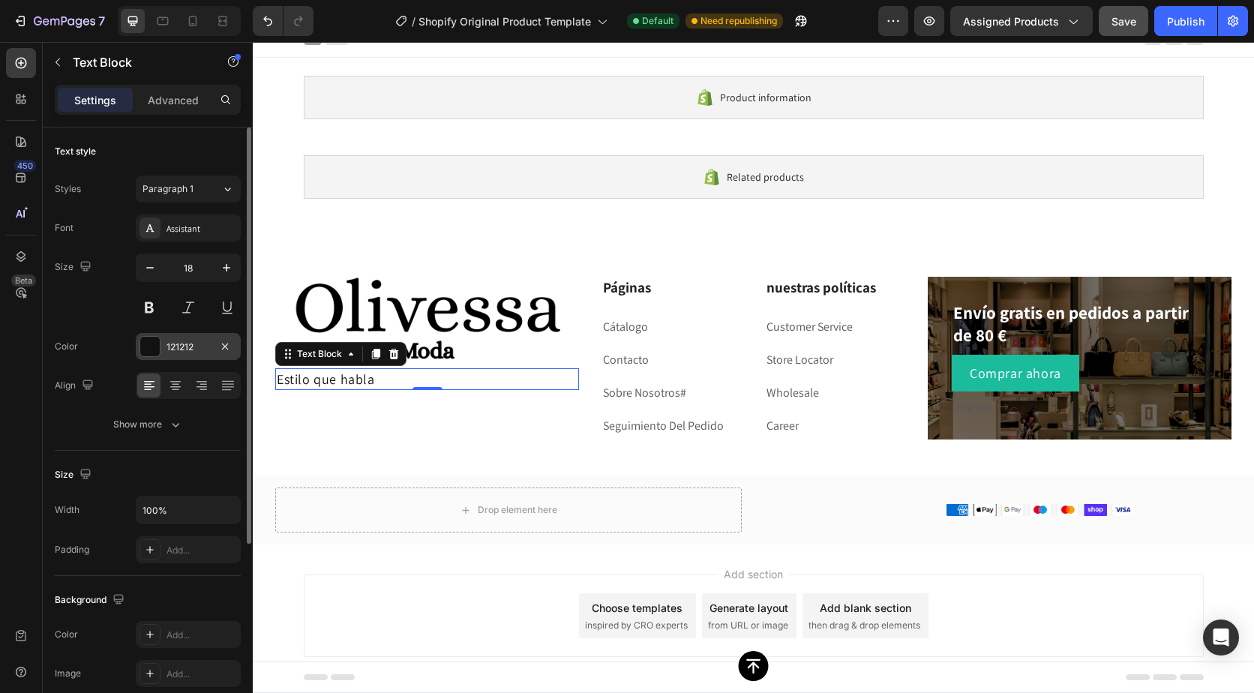
click at [207, 345] on div "121212" at bounding box center [189, 348] width 44 height 14
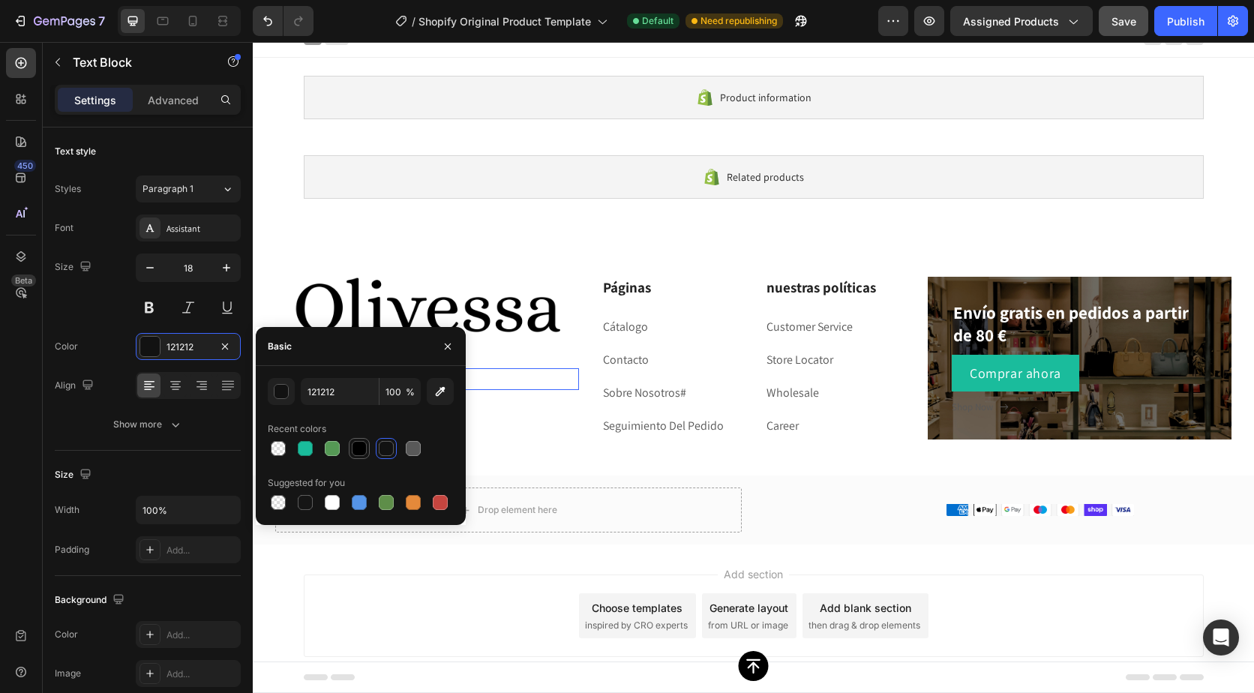
click at [354, 443] on div at bounding box center [359, 448] width 15 height 15
type input "000000"
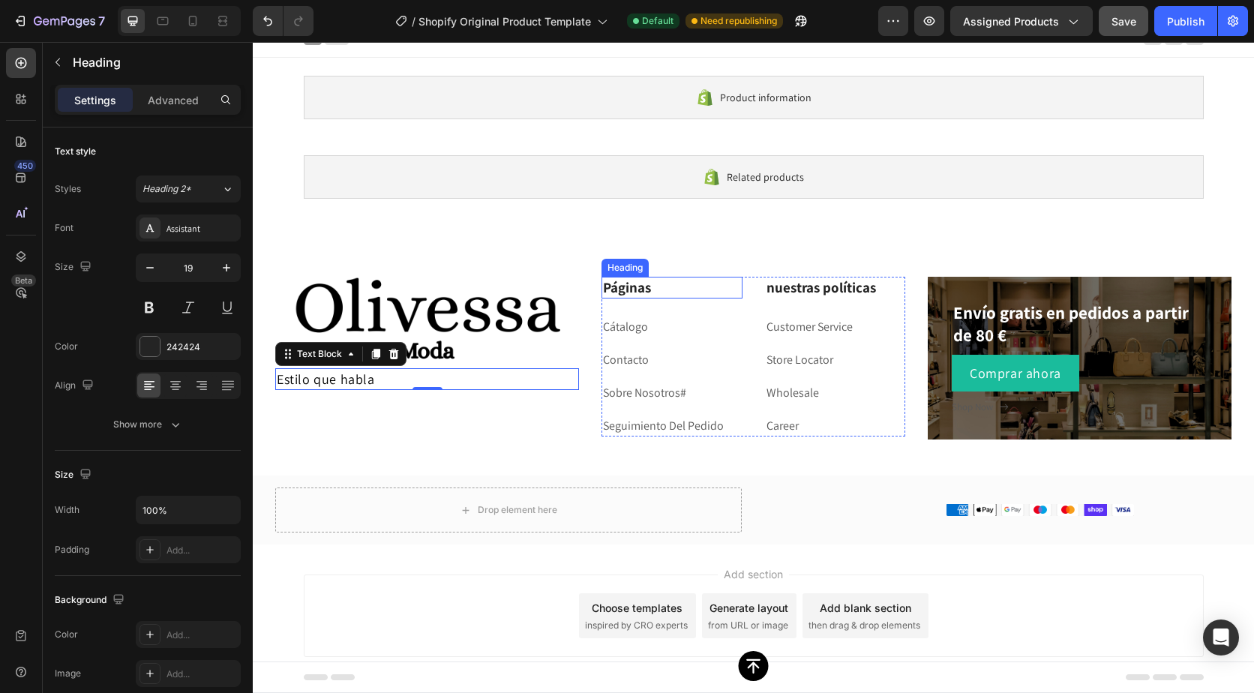
click at [627, 281] on p "Páginas" at bounding box center [672, 287] width 138 height 19
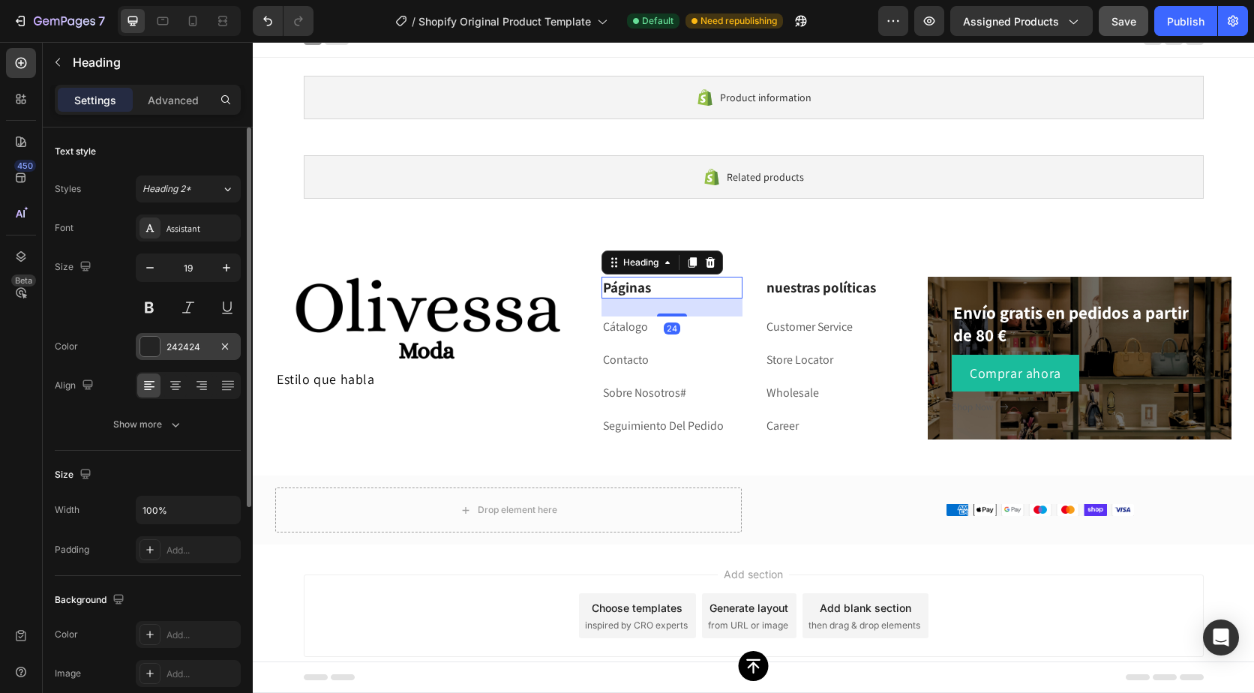
click at [201, 349] on div "242424" at bounding box center [189, 348] width 44 height 14
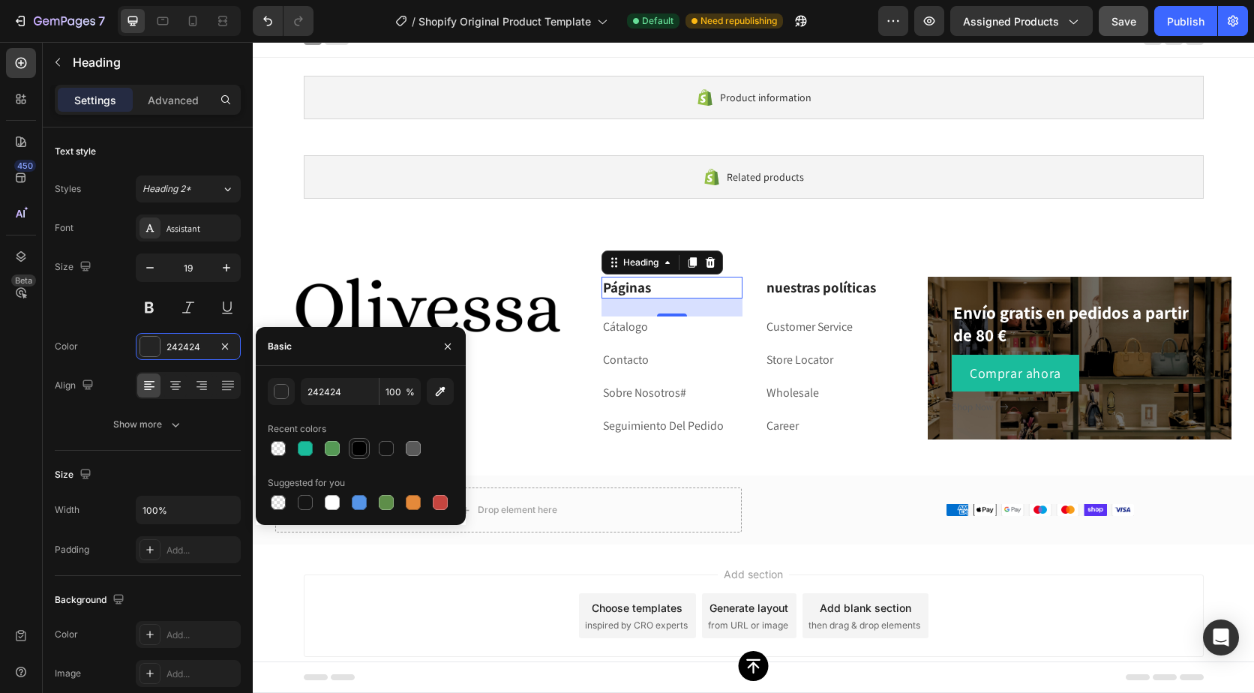
click at [350, 447] on div at bounding box center [359, 449] width 18 height 18
type input "000000"
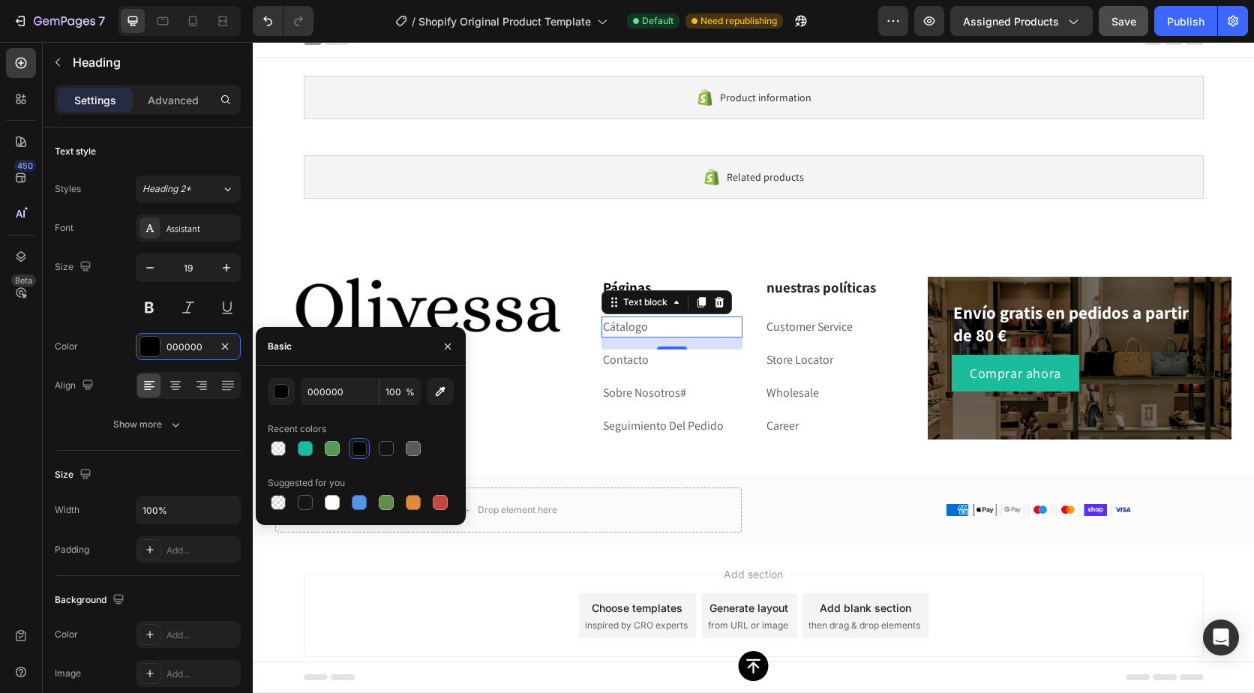
click at [603, 328] on p "Cátalogo" at bounding box center [672, 327] width 138 height 18
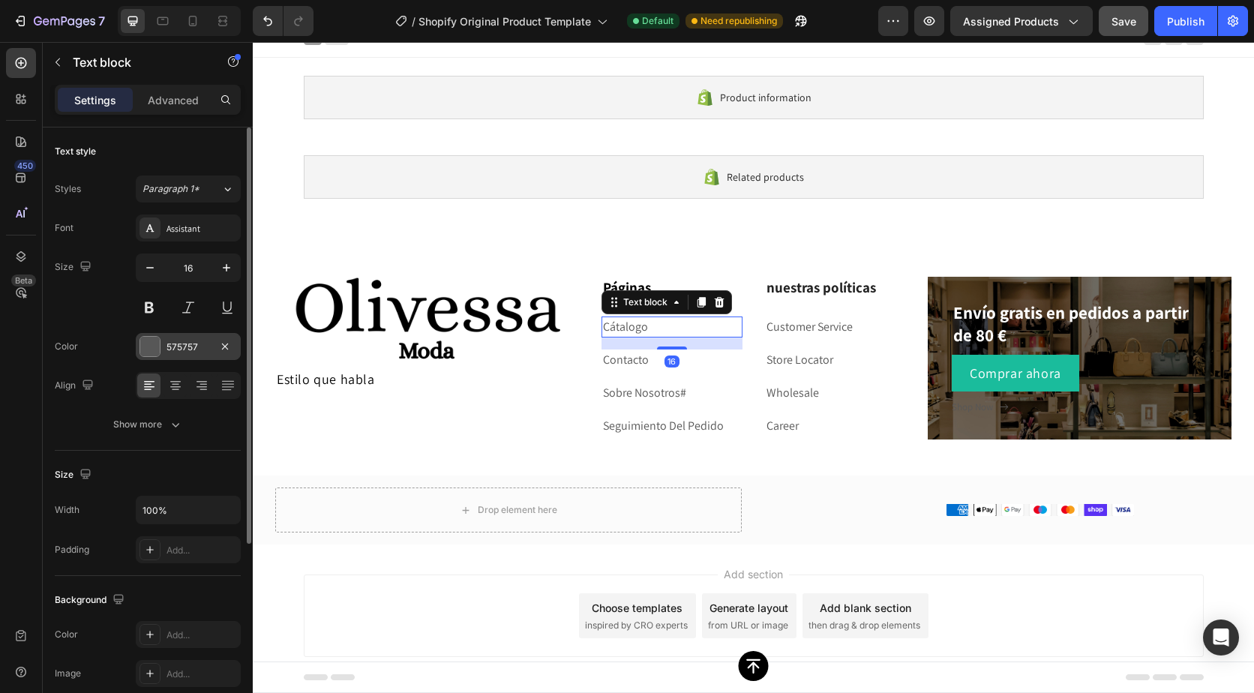
click at [172, 355] on div "575757" at bounding box center [188, 346] width 105 height 27
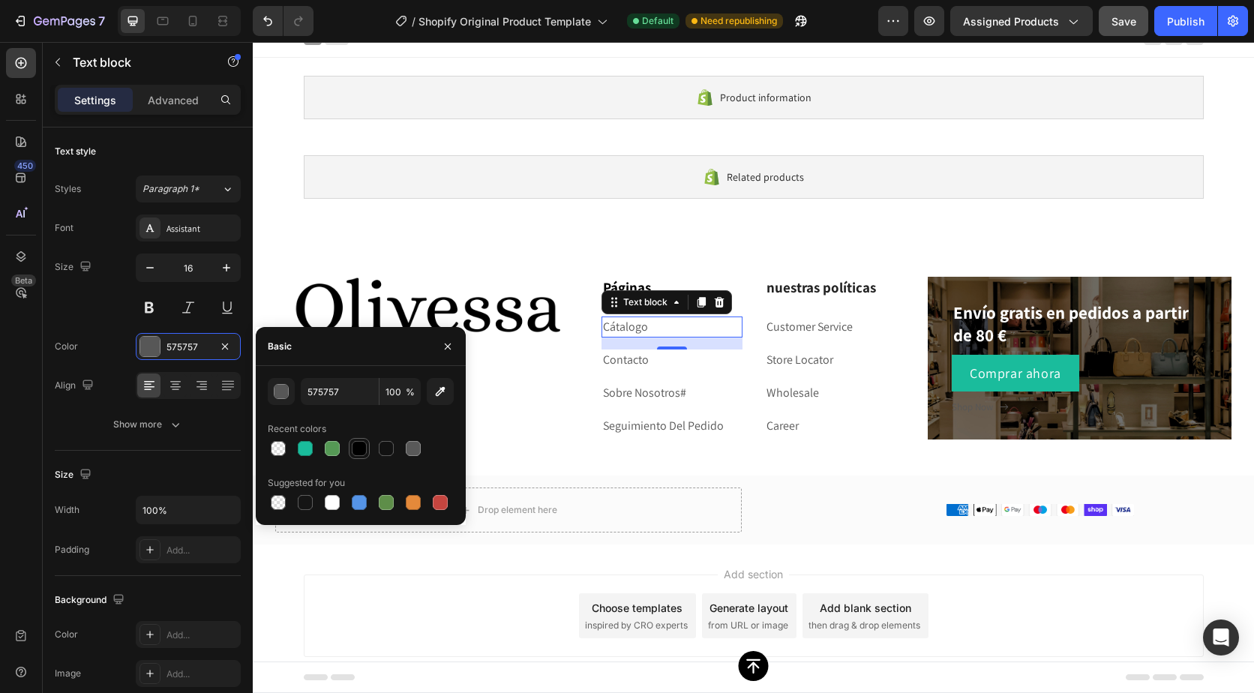
click at [359, 449] on div at bounding box center [359, 448] width 15 height 15
type input "000000"
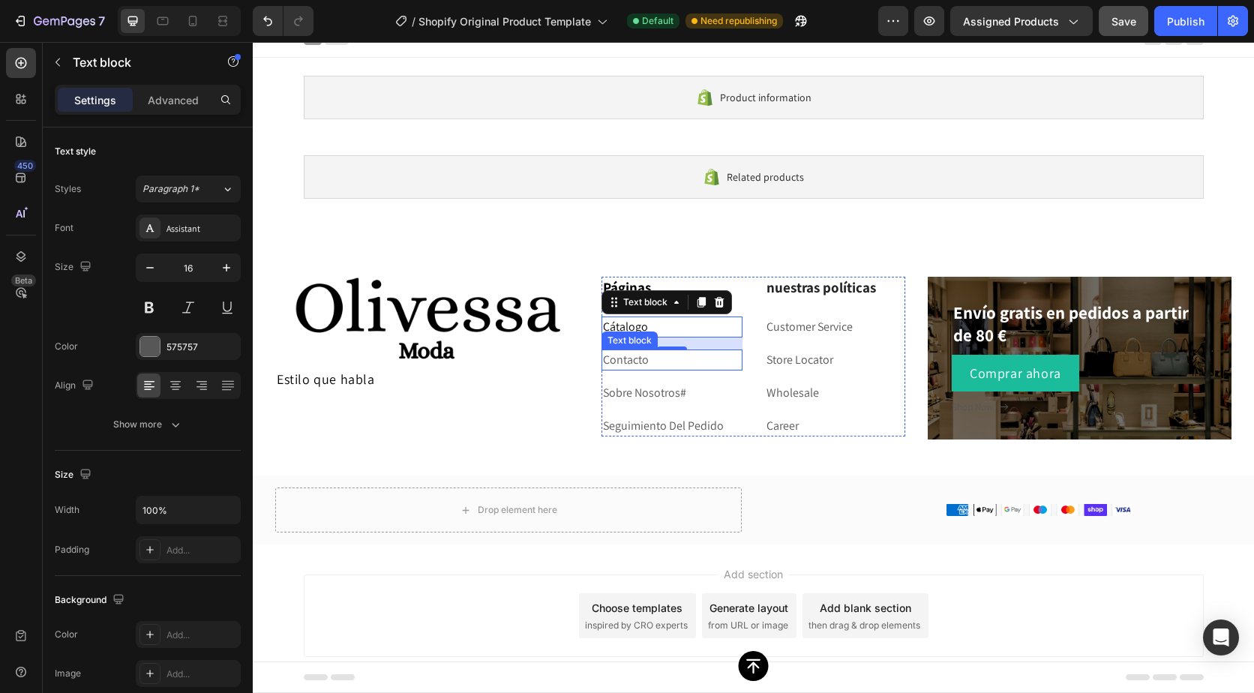
click at [603, 356] on p "Contacto" at bounding box center [672, 360] width 138 height 18
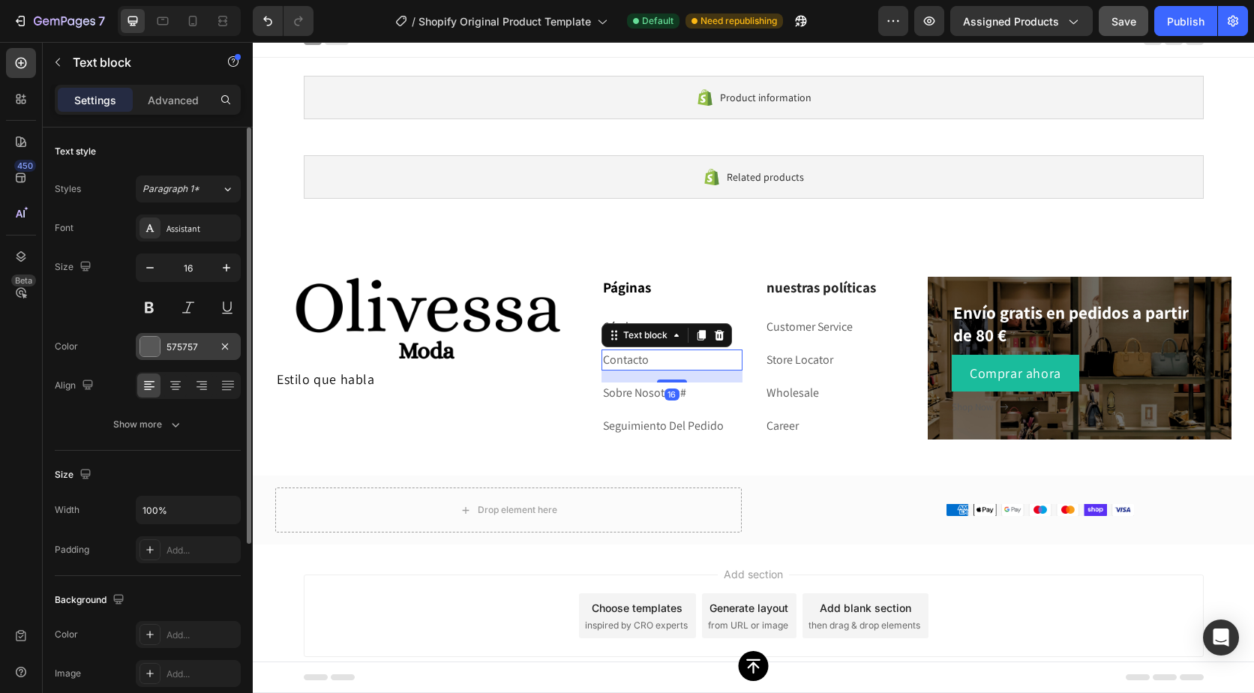
click at [160, 353] on div at bounding box center [150, 346] width 21 height 21
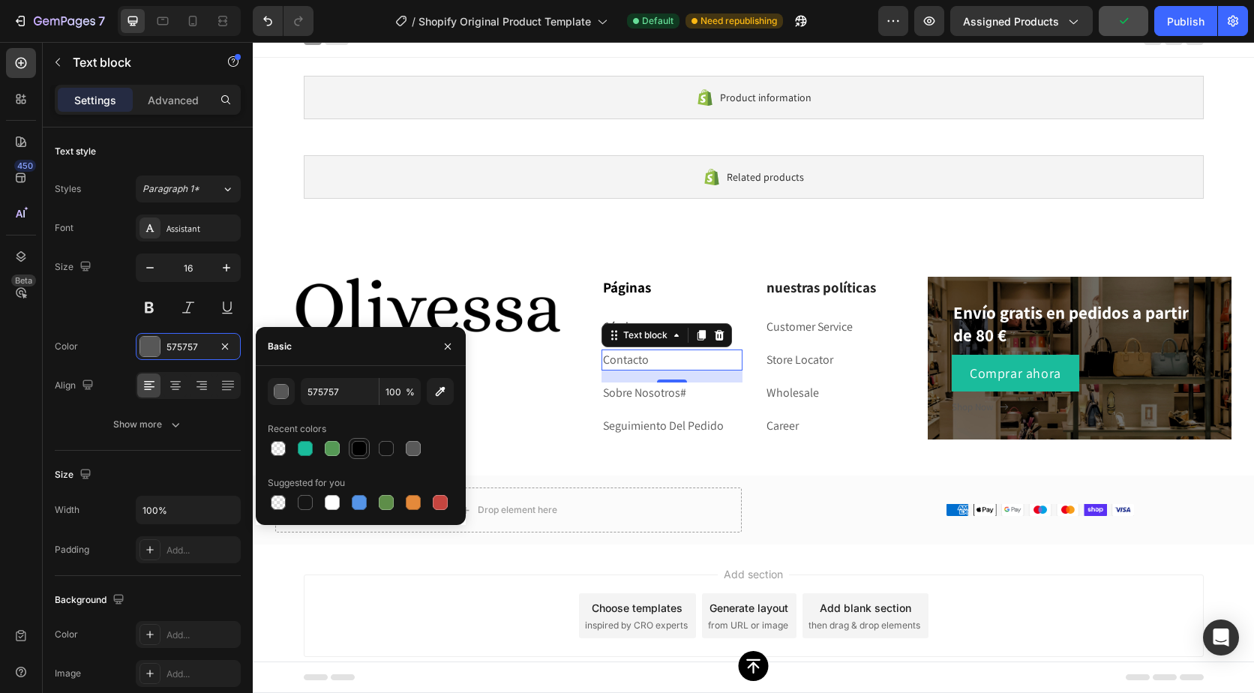
click at [356, 443] on div at bounding box center [359, 448] width 15 height 15
type input "000000"
click at [605, 395] on p "Sobre Nosotros #" at bounding box center [672, 393] width 138 height 18
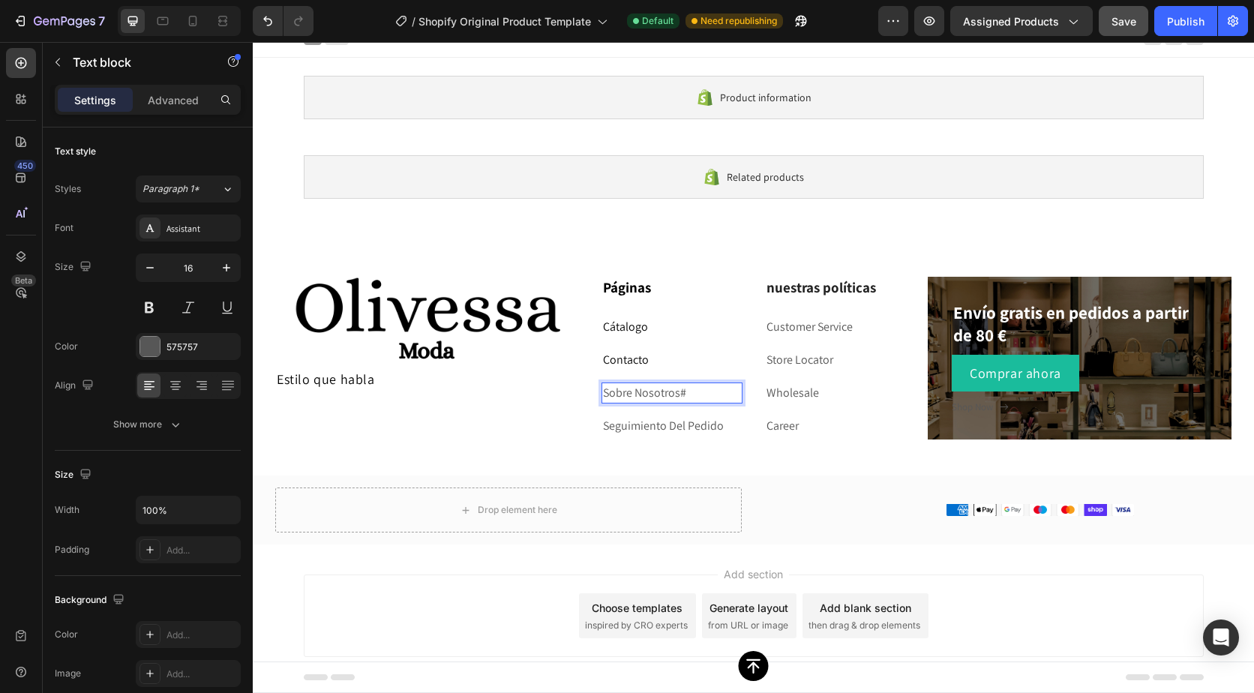
click at [608, 392] on p "Sobre Nosotros #" at bounding box center [672, 393] width 138 height 18
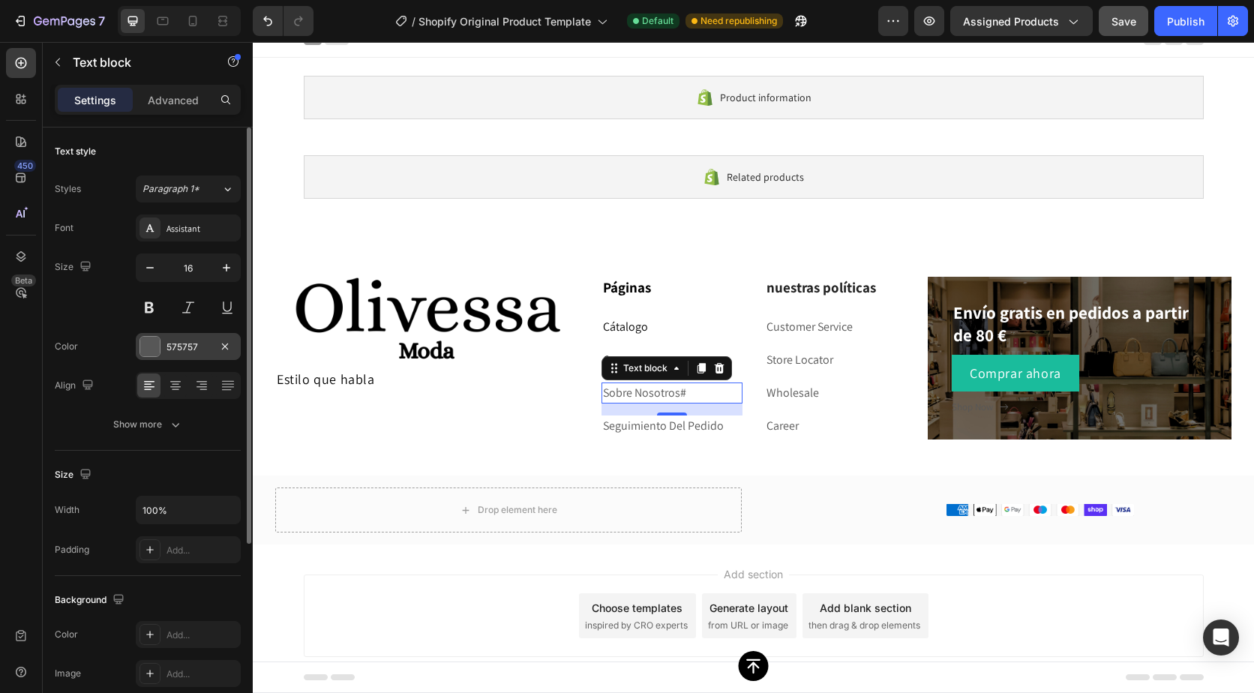
click at [172, 350] on div "575757" at bounding box center [189, 348] width 44 height 14
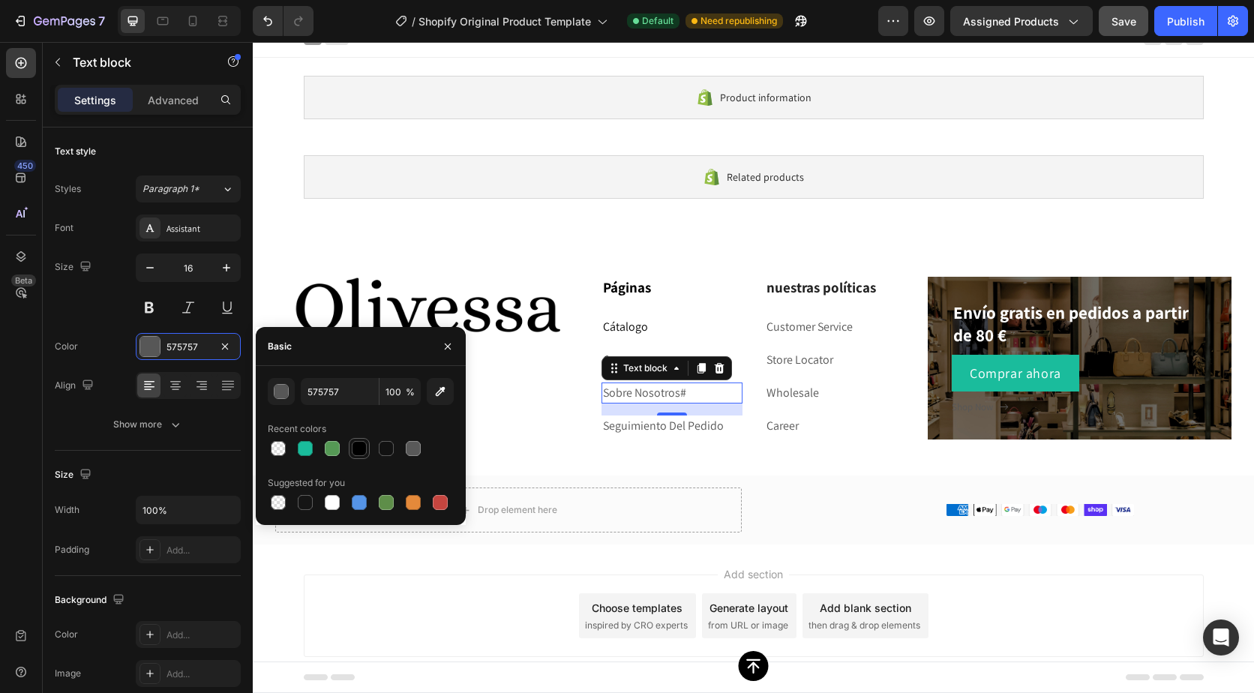
click at [353, 445] on div at bounding box center [359, 448] width 15 height 15
type input "000000"
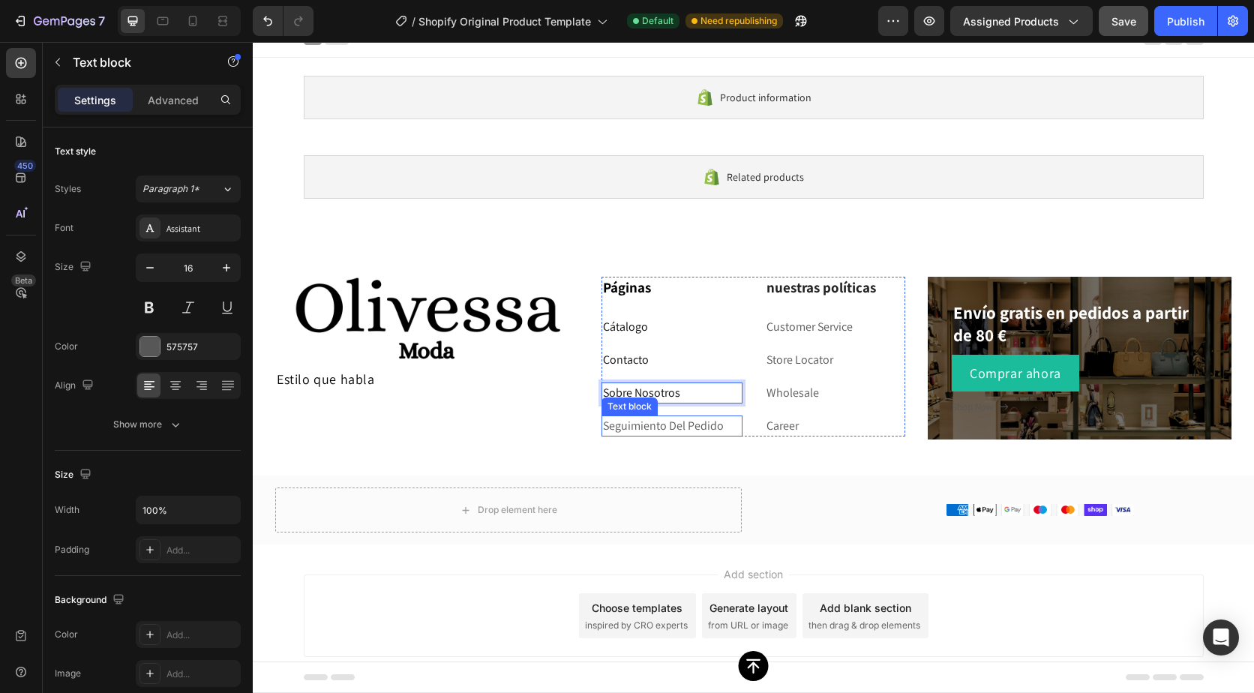
click at [671, 424] on p "Seguimiento Del Pedido" at bounding box center [672, 426] width 138 height 18
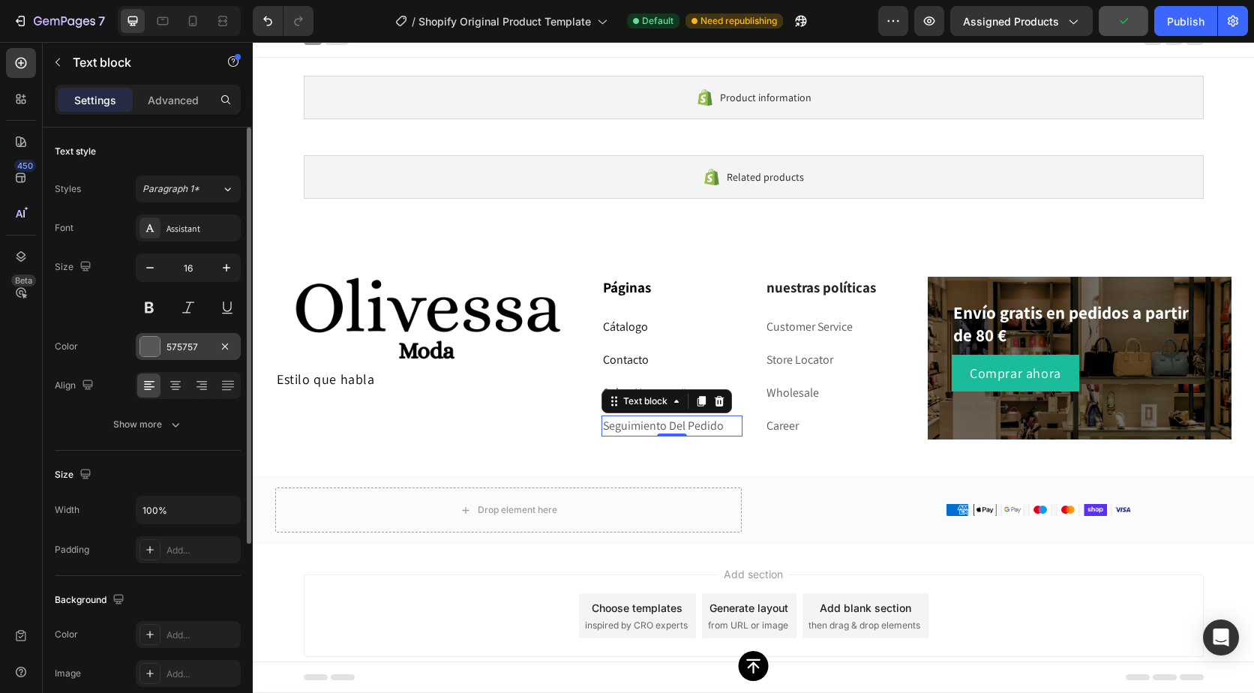
click at [170, 344] on div "575757" at bounding box center [189, 348] width 44 height 14
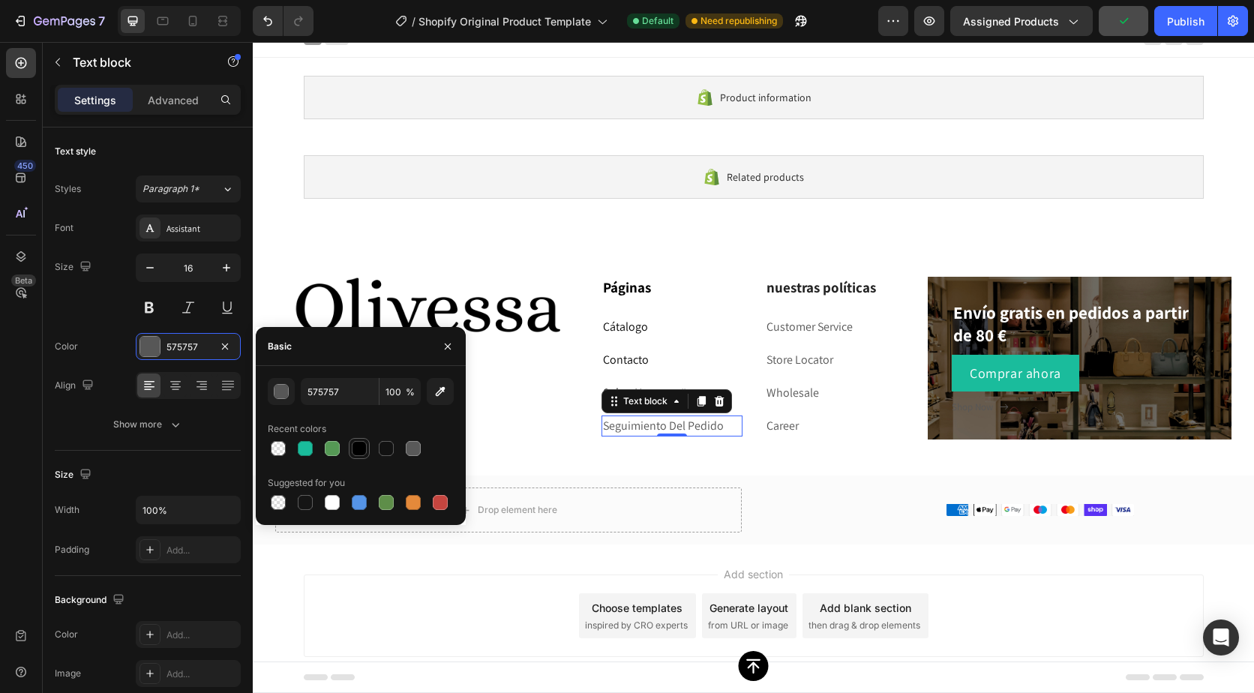
click at [359, 442] on div at bounding box center [359, 448] width 15 height 15
type input "000000"
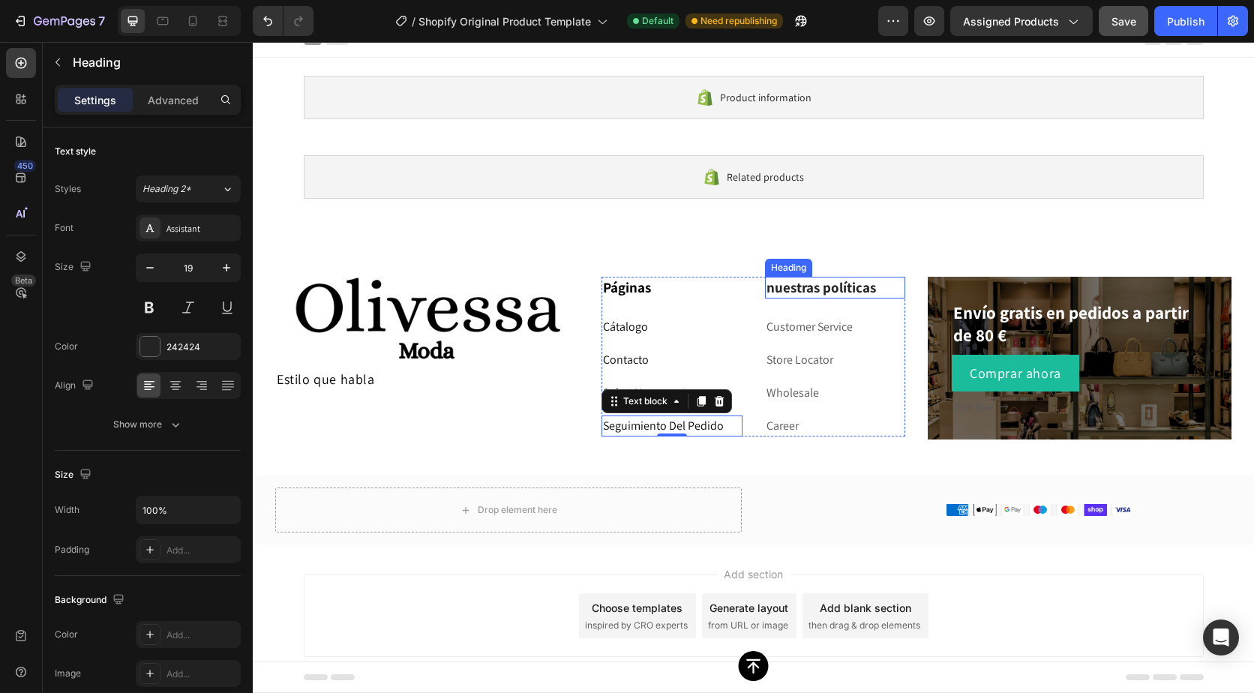
click at [786, 290] on p "nuestras políticas" at bounding box center [836, 287] width 138 height 19
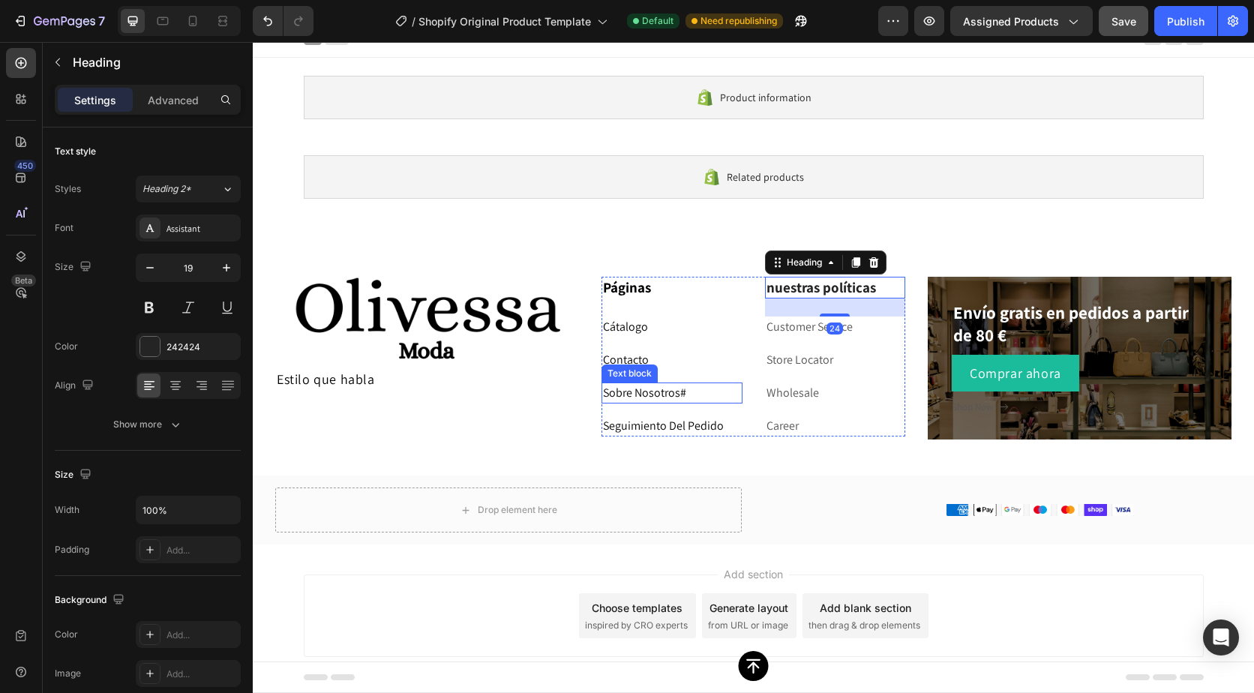
click at [624, 398] on p "Sobre Nosotros #" at bounding box center [672, 393] width 138 height 18
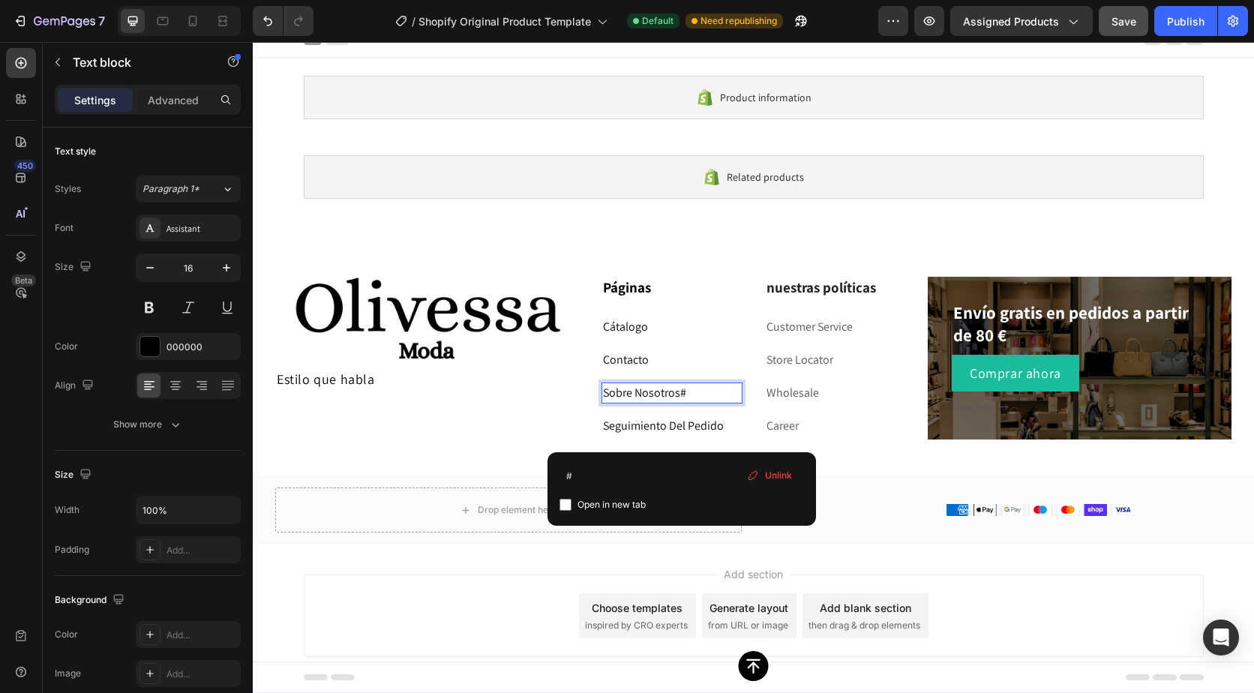
click at [684, 389] on p "Sobre Nosotros #" at bounding box center [672, 393] width 138 height 18
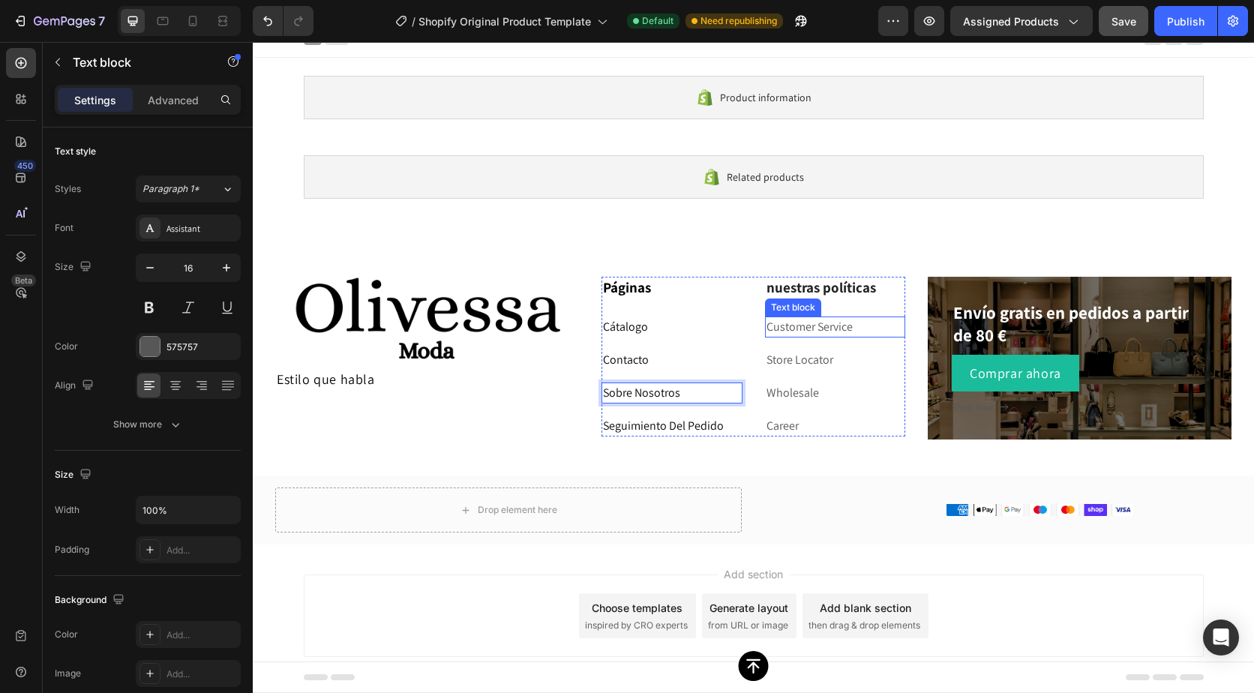
click at [801, 319] on link "Customer Service" at bounding box center [810, 327] width 86 height 16
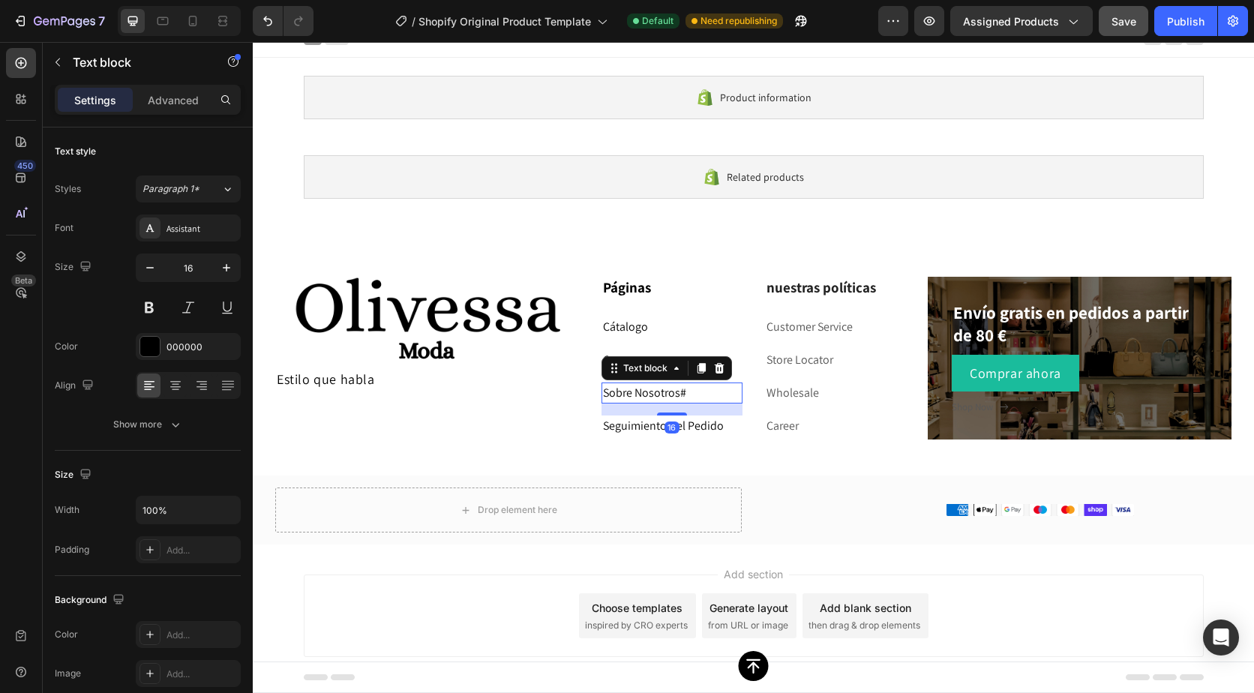
click at [705, 385] on p "Sobre Nosotros #" at bounding box center [672, 393] width 138 height 18
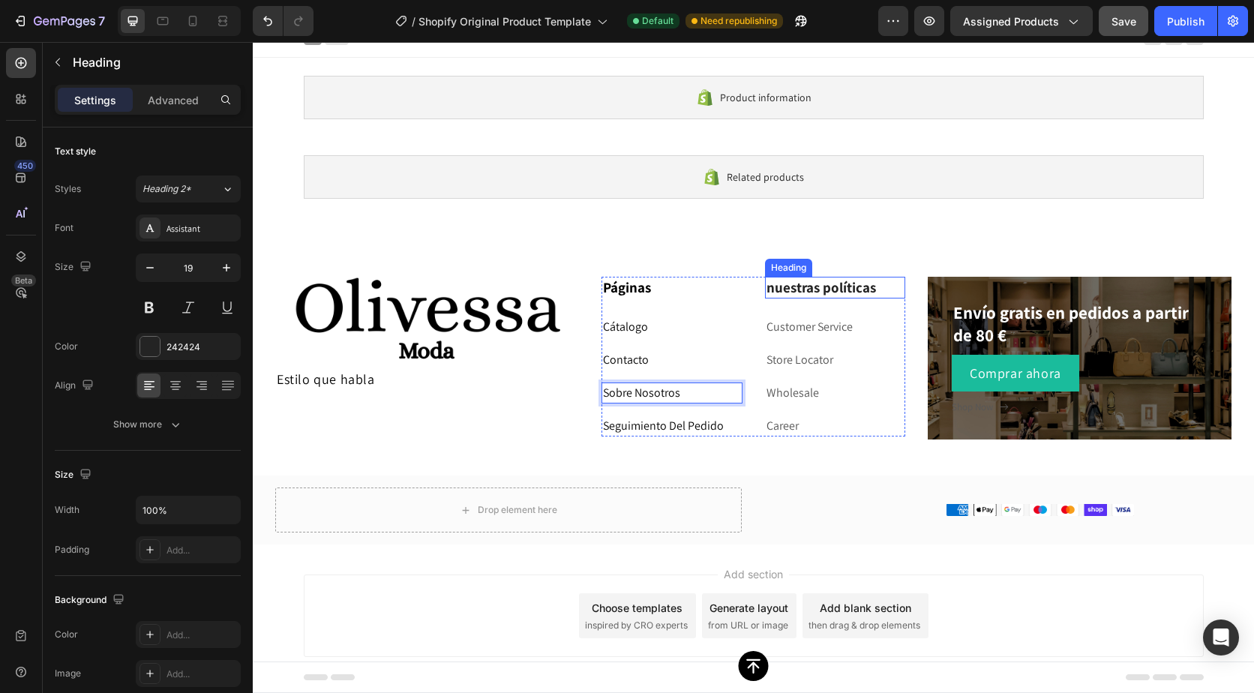
click at [786, 287] on p "nuestras políticas" at bounding box center [836, 287] width 138 height 19
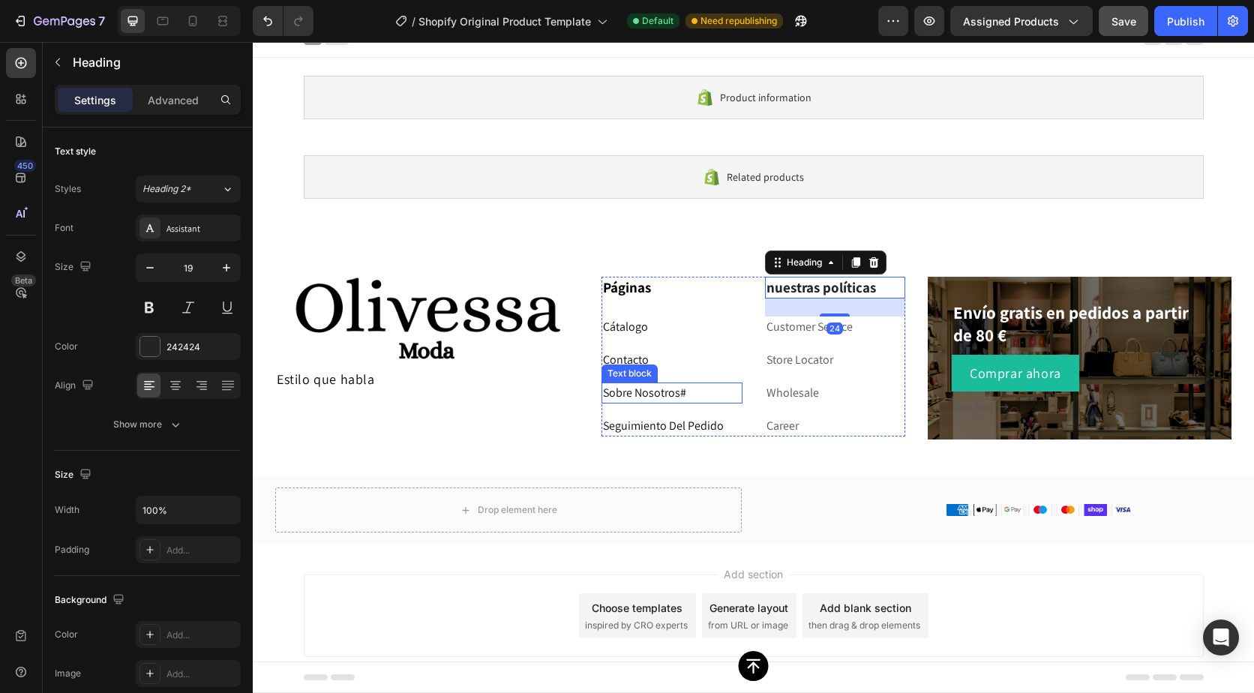
click at [697, 388] on p "Sobre Nosotros #" at bounding box center [672, 393] width 138 height 18
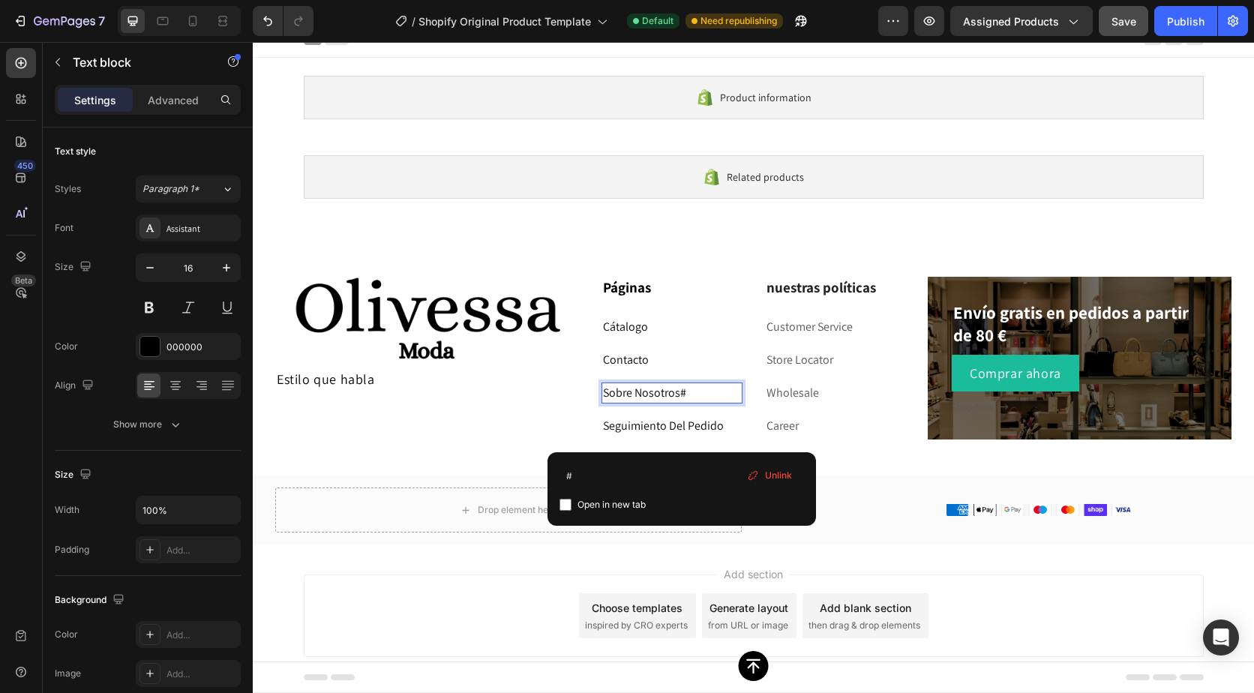
click at [768, 469] on span "Unlink" at bounding box center [778, 476] width 27 height 14
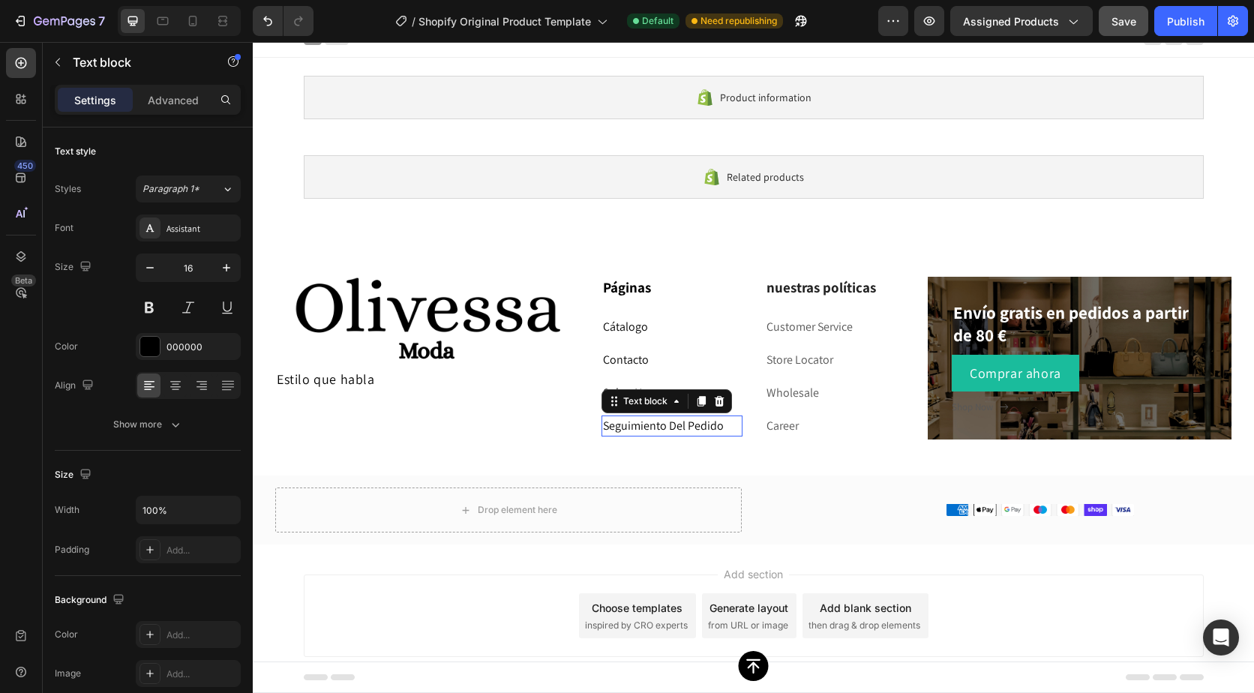
click at [723, 428] on p "Seguimiento Del Pedido" at bounding box center [672, 426] width 138 height 18
click at [699, 356] on p "Contacto" at bounding box center [672, 360] width 138 height 18
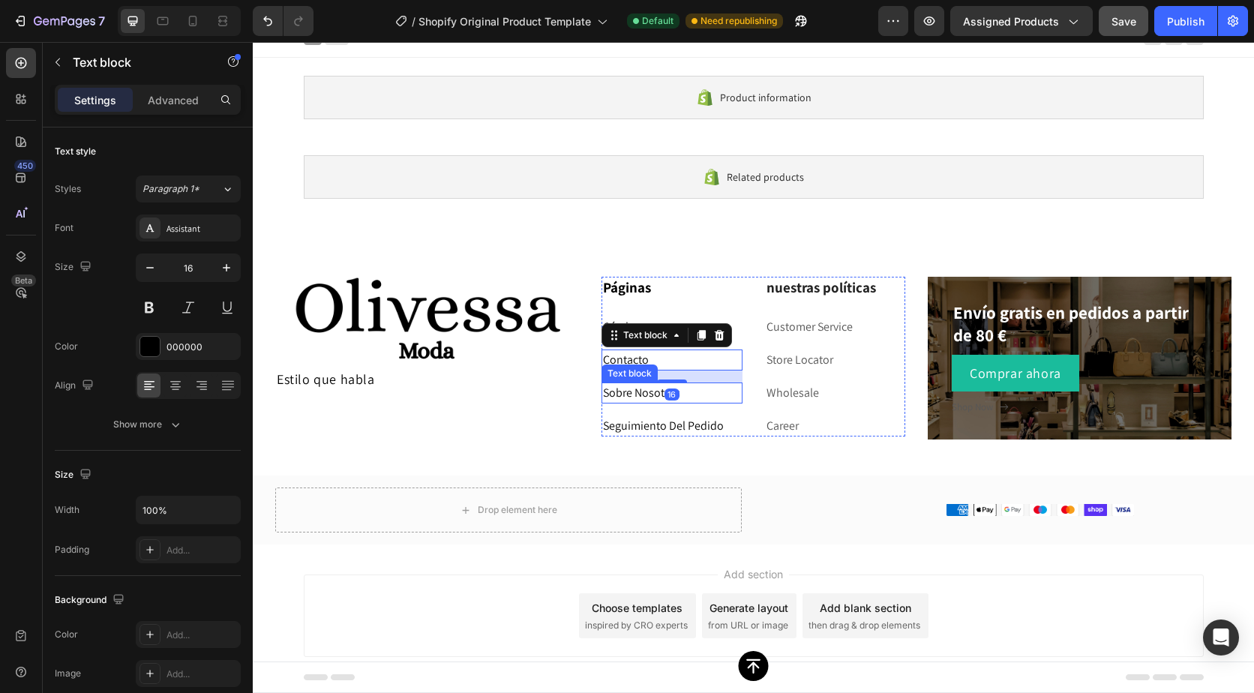
click at [704, 390] on p "Sobre Nosotros" at bounding box center [672, 393] width 138 height 18
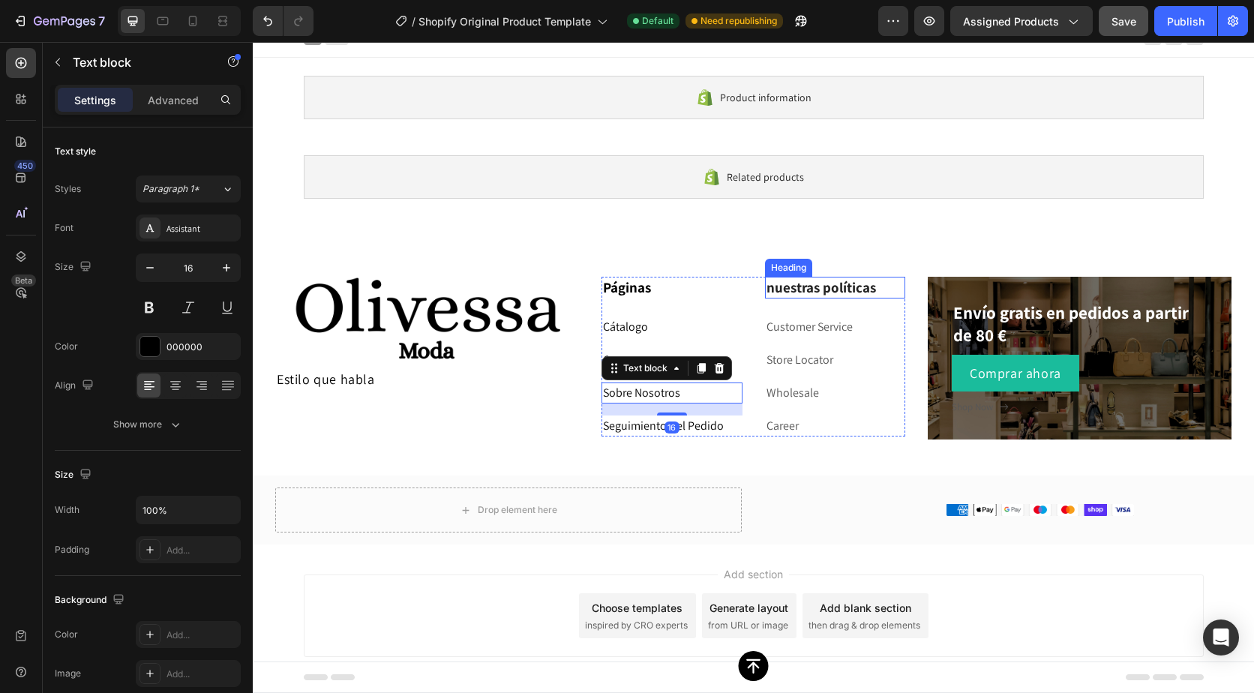
click at [797, 291] on p "nuestras políticas" at bounding box center [836, 287] width 138 height 19
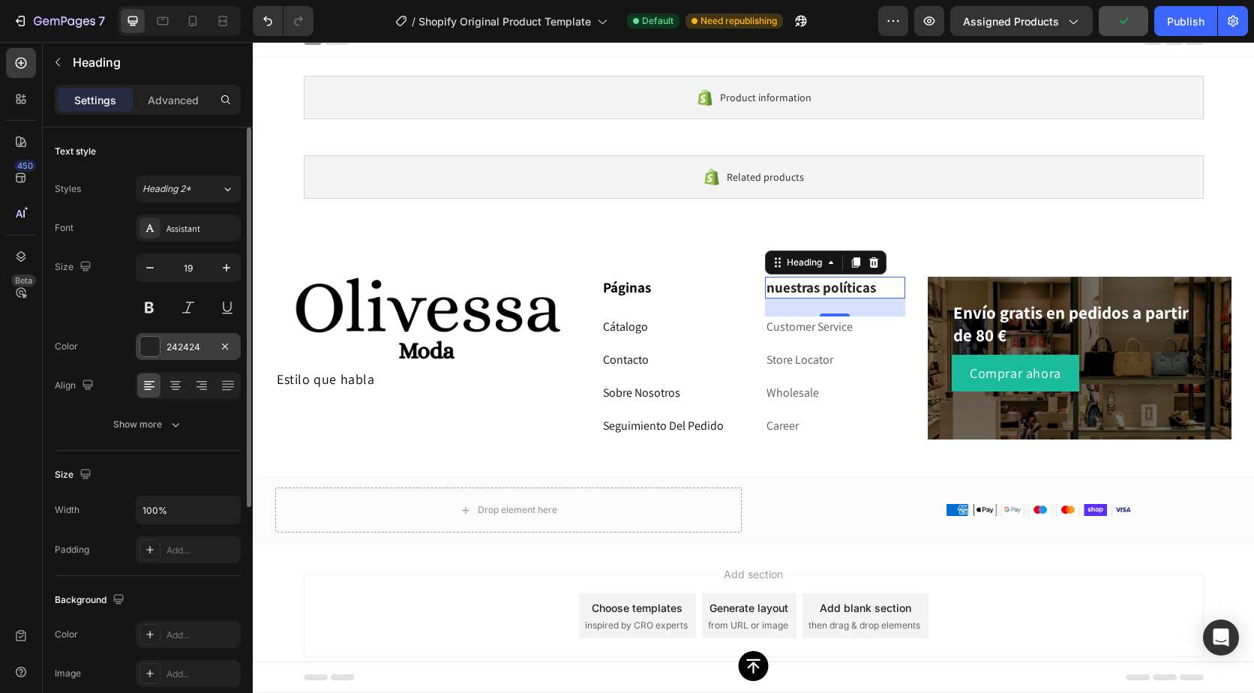
click at [166, 347] on div "242424" at bounding box center [188, 346] width 105 height 27
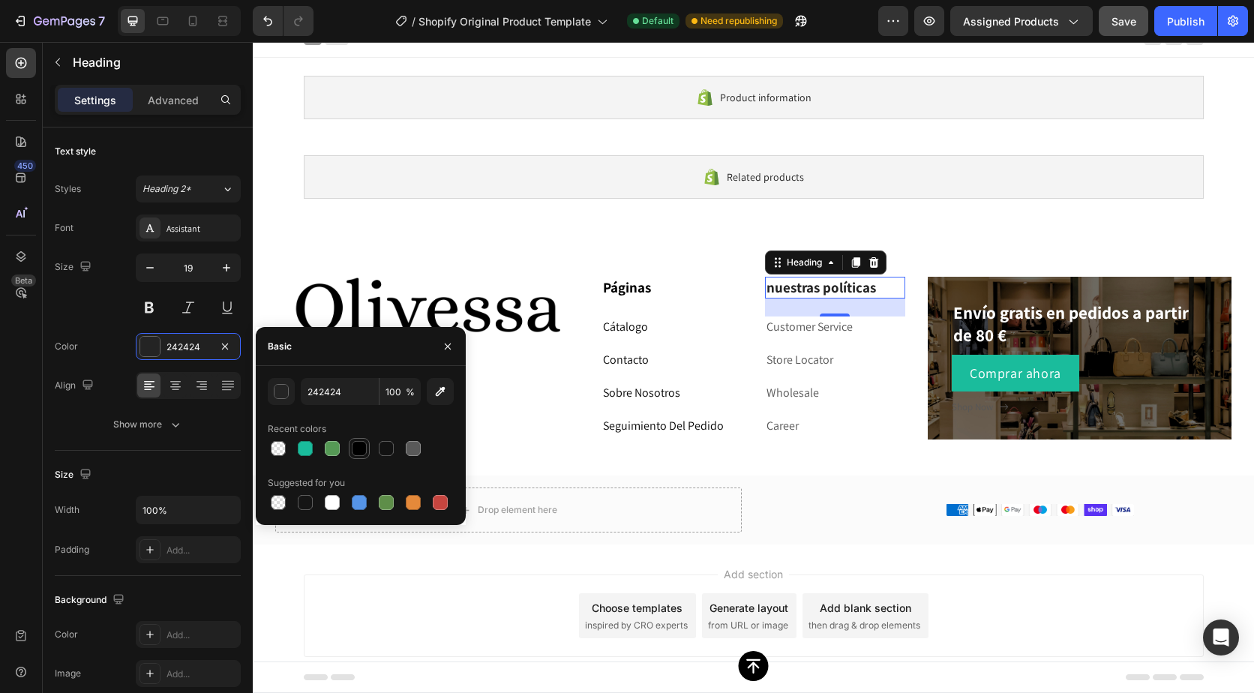
click at [365, 448] on div at bounding box center [359, 448] width 15 height 15
type input "000000"
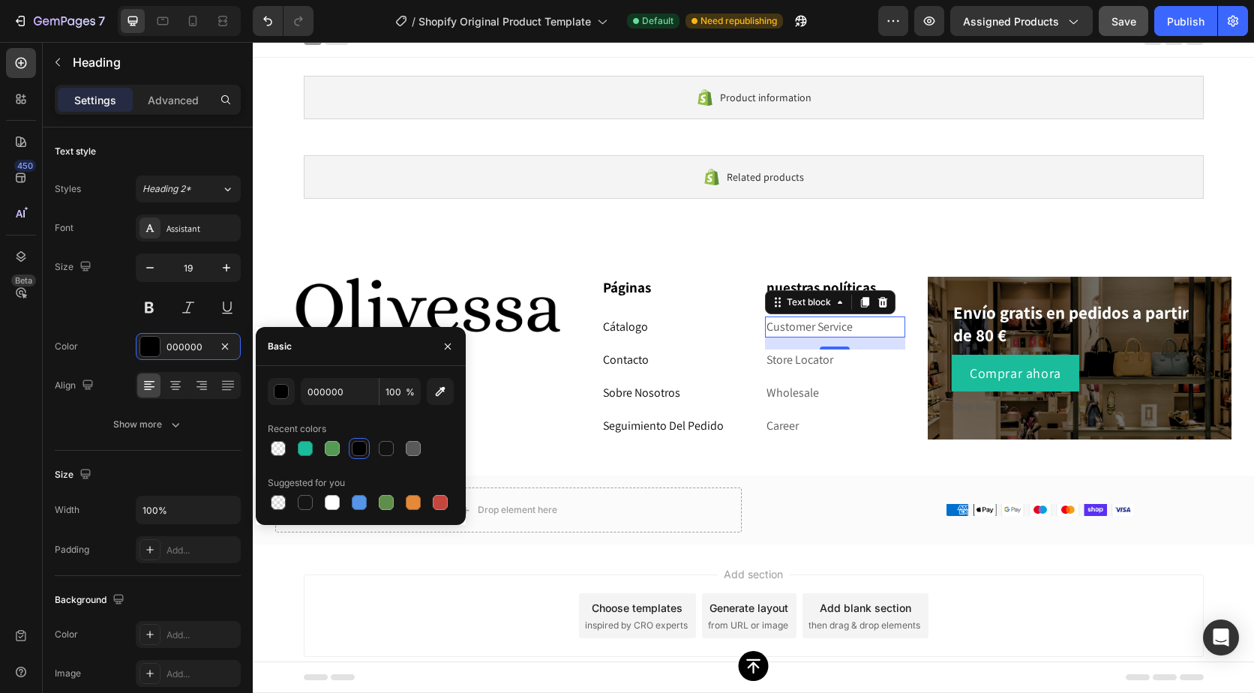
click at [773, 321] on link "Customer Service" at bounding box center [810, 327] width 86 height 16
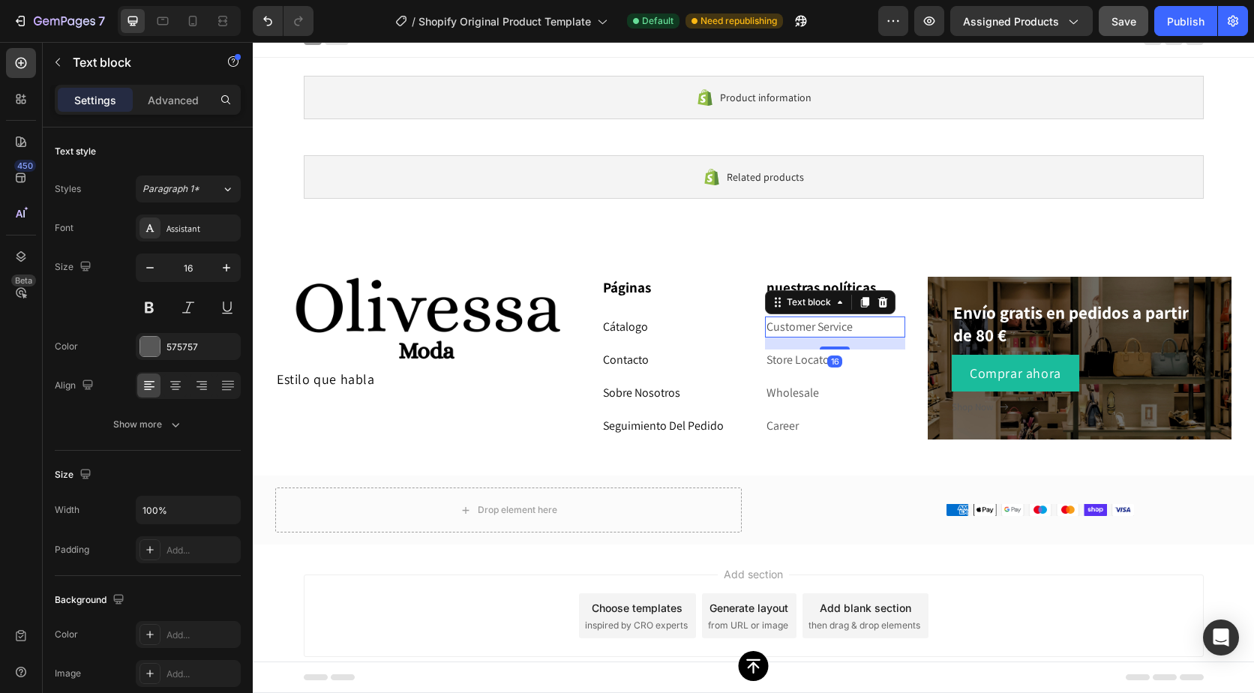
click at [772, 321] on link "Customer Service" at bounding box center [810, 327] width 86 height 16
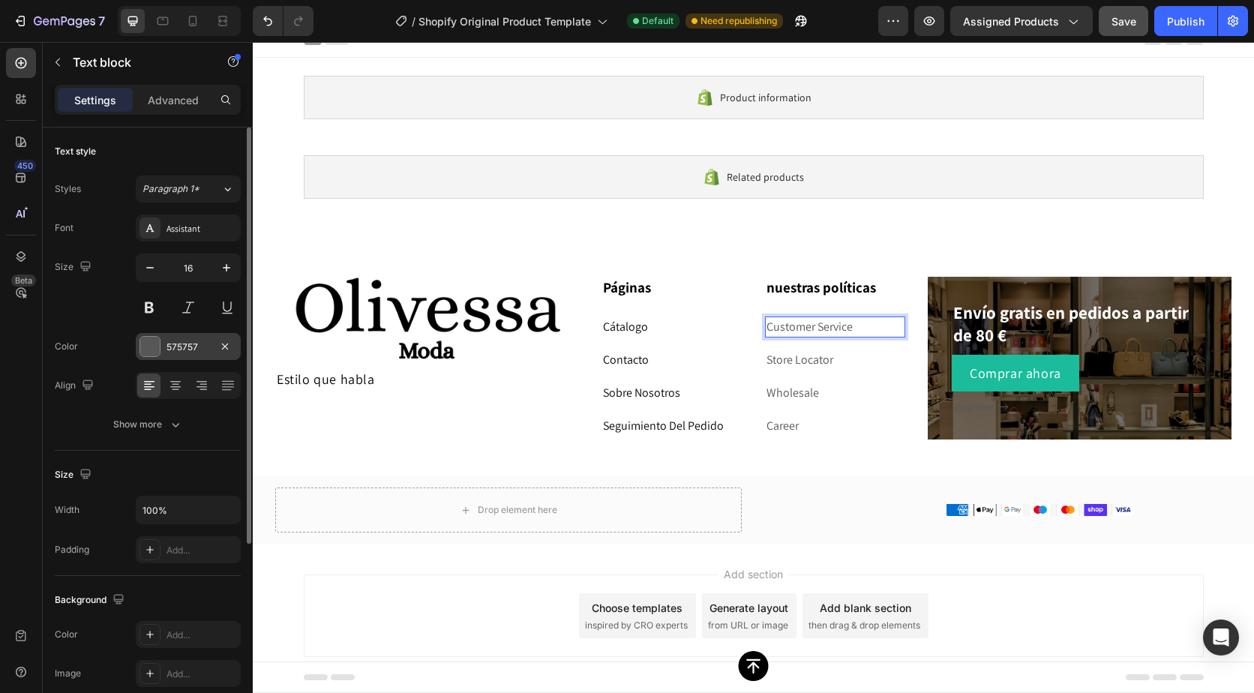
click at [174, 356] on div "575757" at bounding box center [188, 346] width 105 height 27
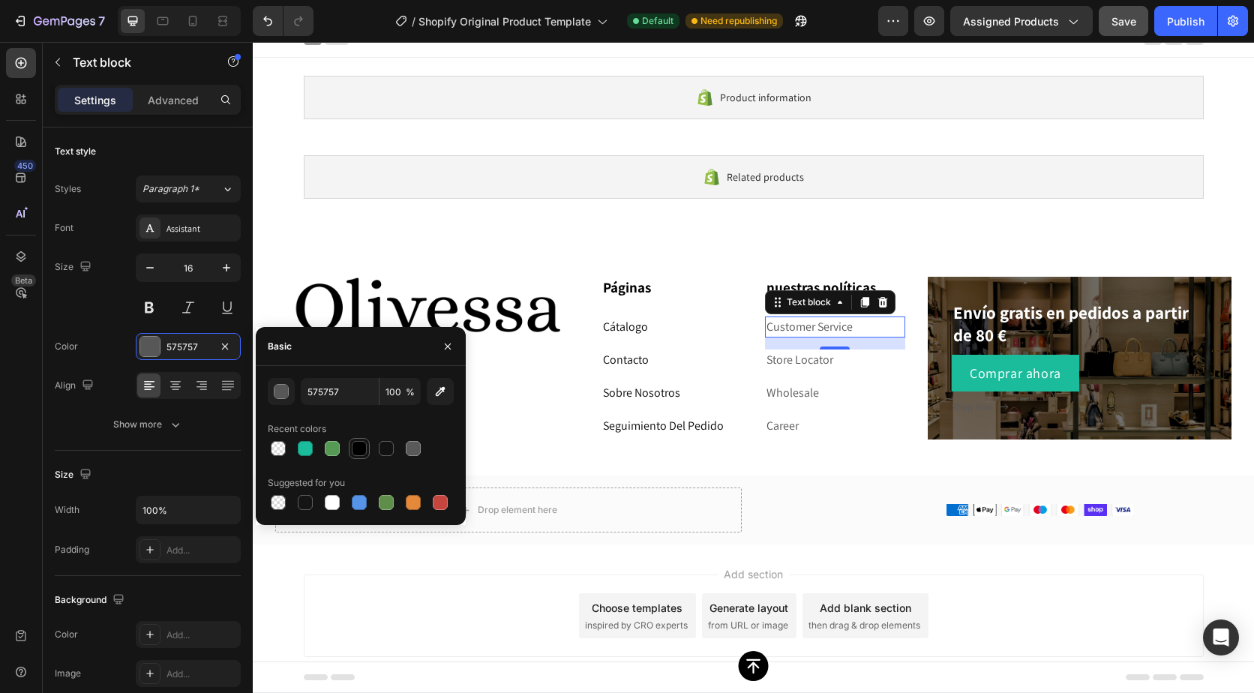
click at [352, 446] on div at bounding box center [359, 448] width 15 height 15
type input "000000"
click at [743, 359] on div "Páginas Heading Cátalogo Text block Contacto Text block Sobre Nosotros Text blo…" at bounding box center [754, 357] width 304 height 160
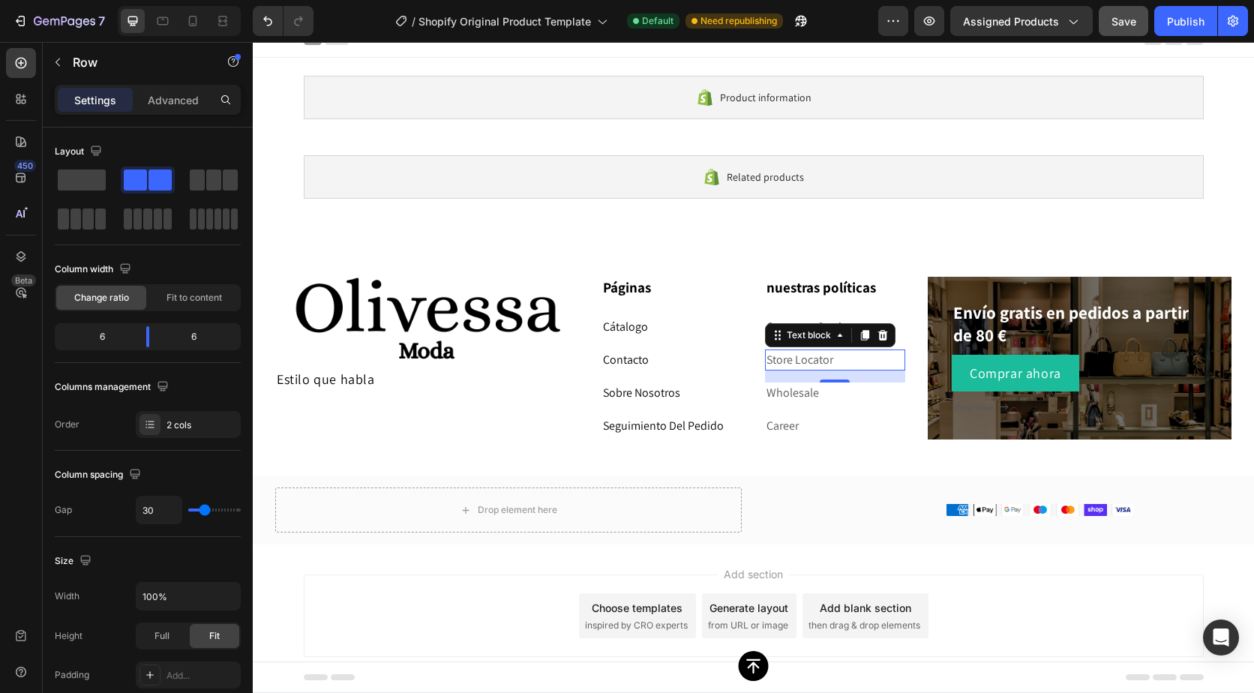
click at [774, 357] on link "Store Locator" at bounding box center [800, 360] width 67 height 16
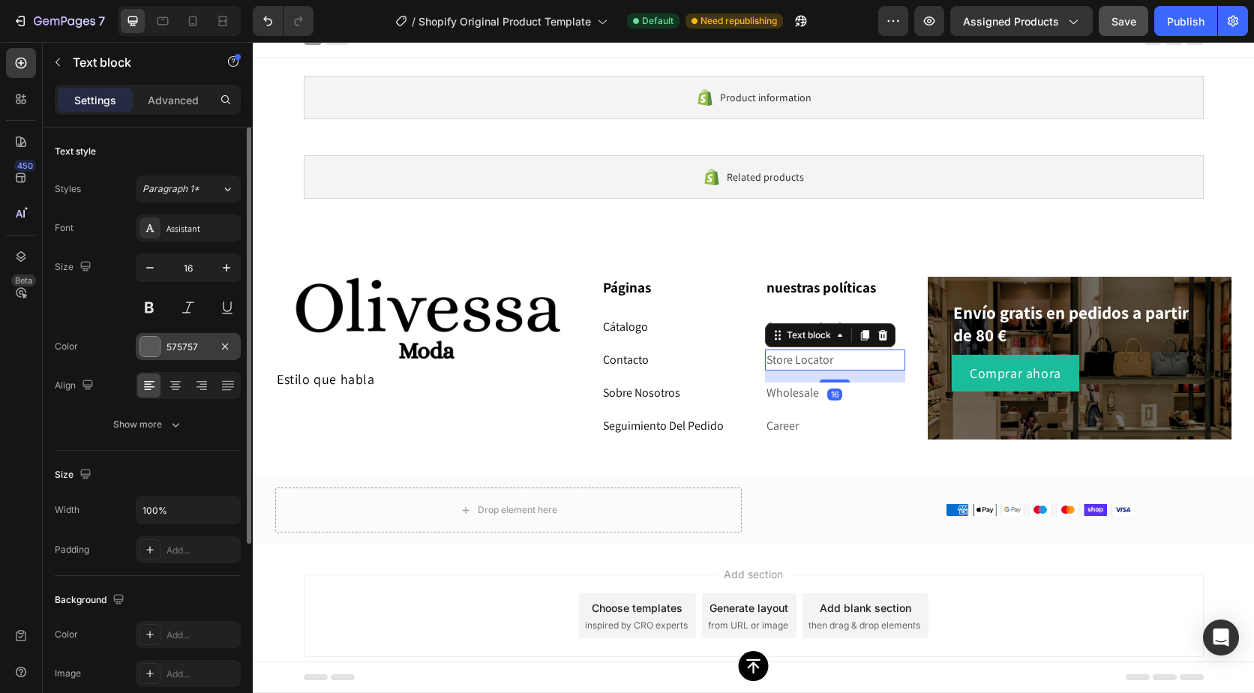
click at [170, 344] on div "575757" at bounding box center [189, 348] width 44 height 14
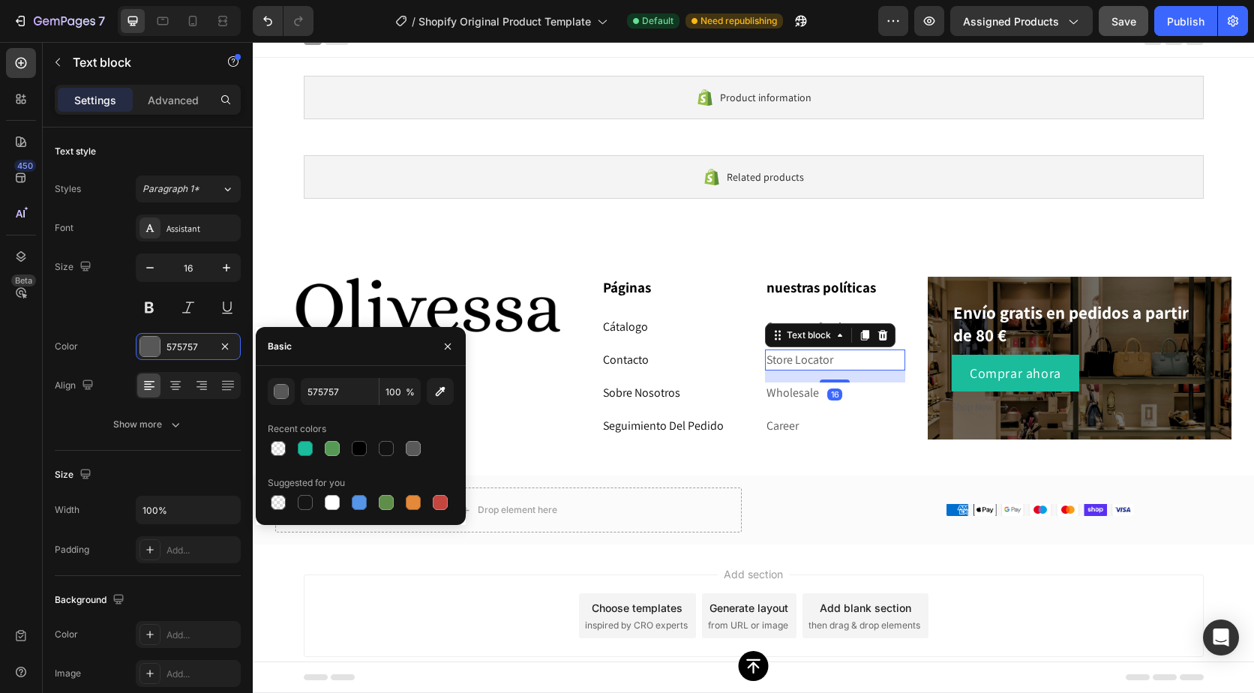
click at [348, 447] on div at bounding box center [361, 448] width 186 height 21
click at [356, 447] on div at bounding box center [359, 448] width 15 height 15
type input "000000"
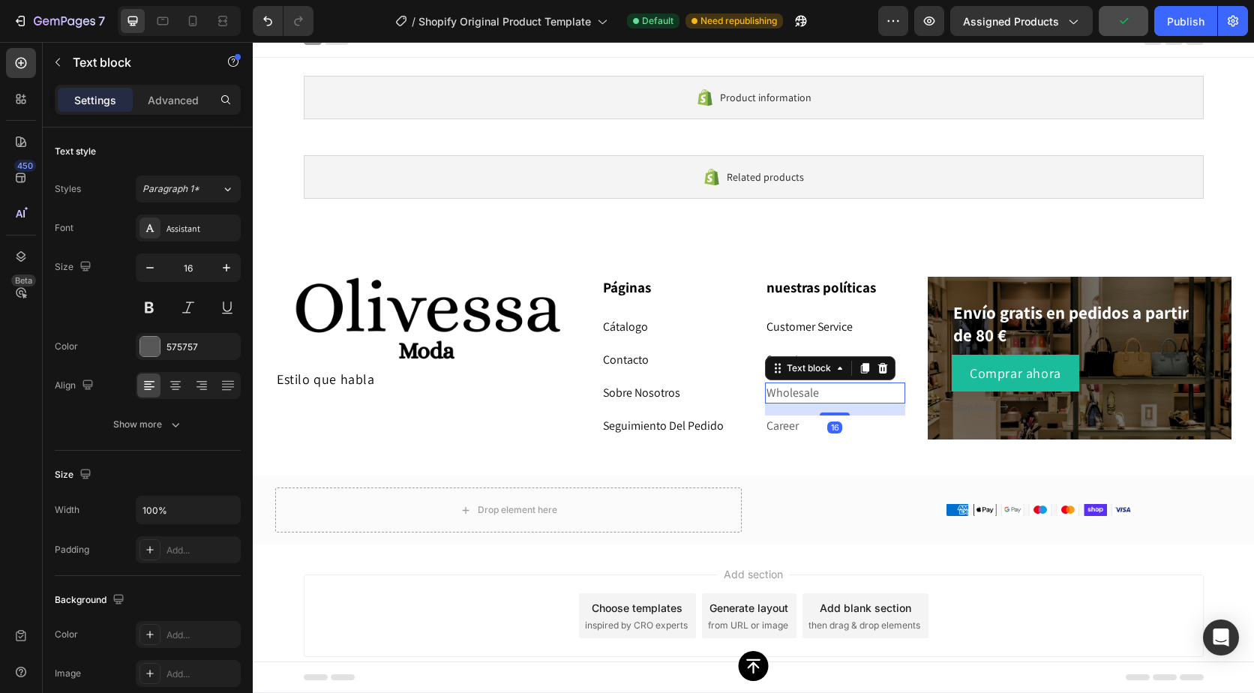
click at [781, 396] on link "Wholesale" at bounding box center [793, 393] width 53 height 16
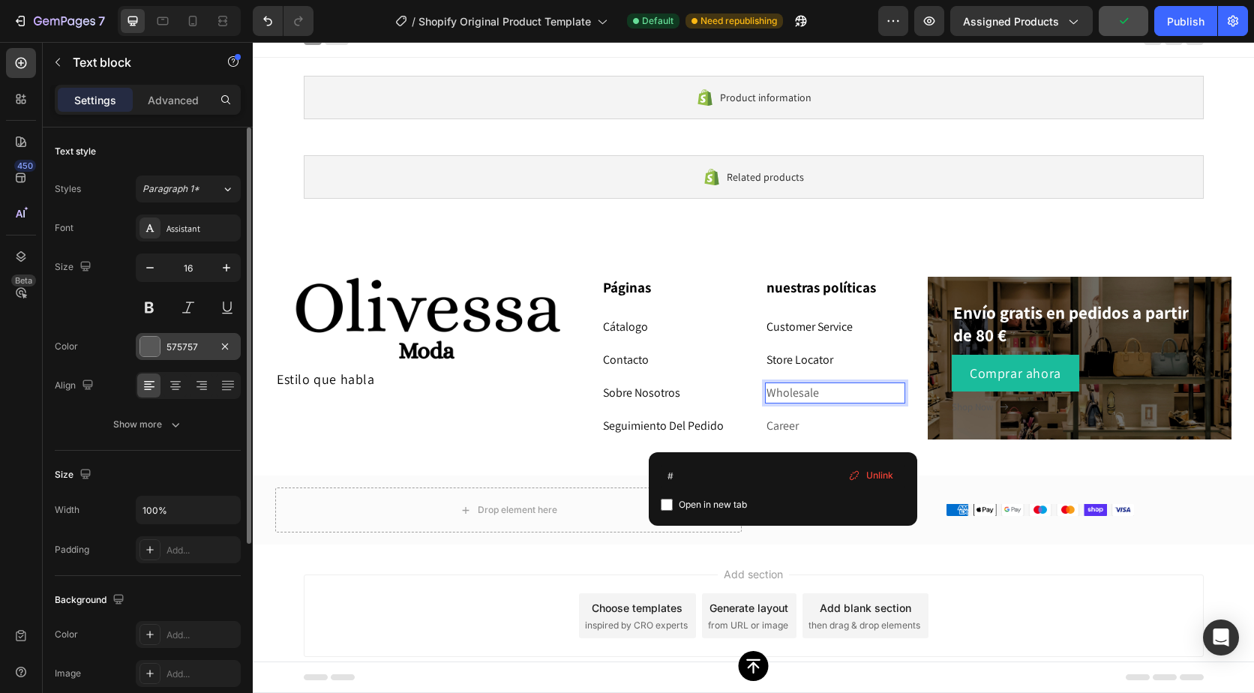
click at [173, 346] on div "575757" at bounding box center [189, 348] width 44 height 14
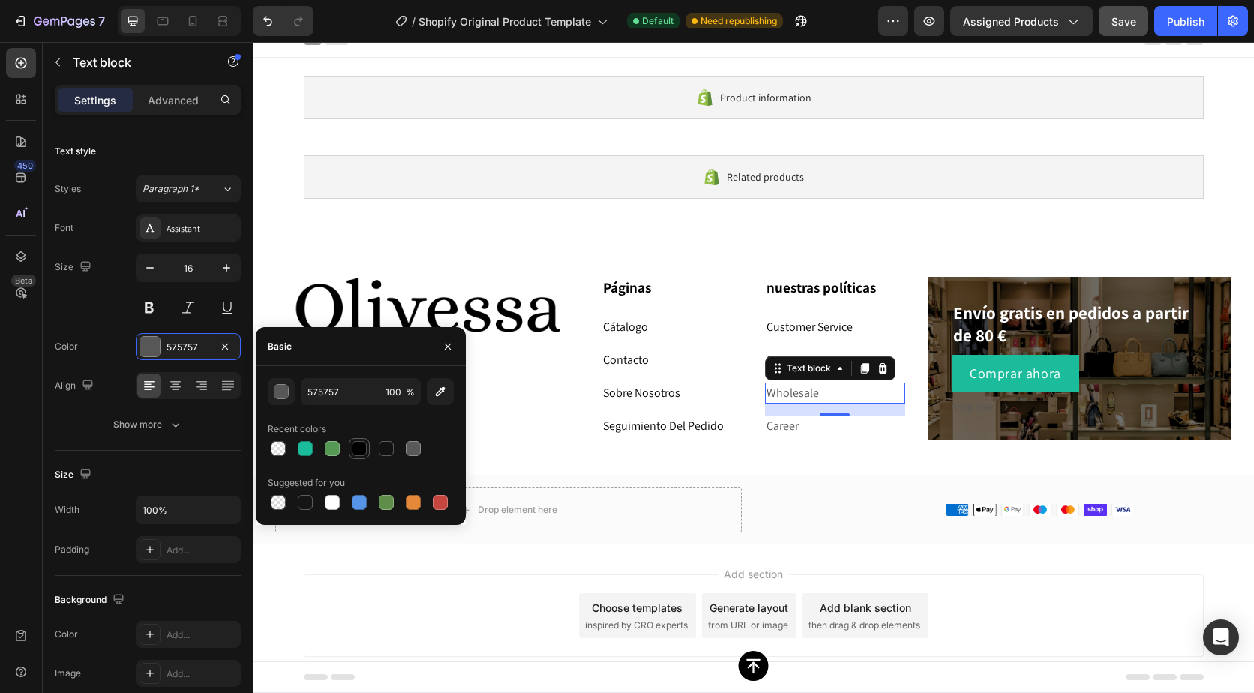
click at [357, 442] on div at bounding box center [359, 448] width 15 height 15
type input "000000"
click at [778, 422] on link "Career" at bounding box center [783, 426] width 32 height 16
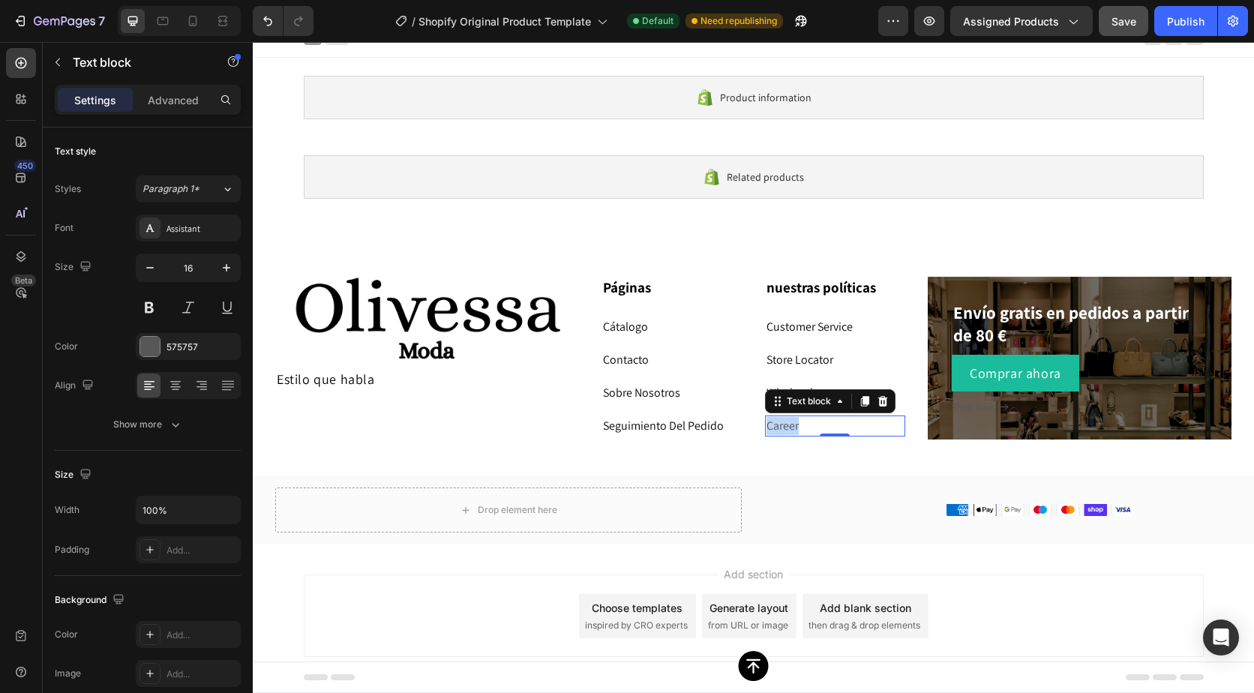
click at [778, 422] on link "Career" at bounding box center [783, 426] width 32 height 16
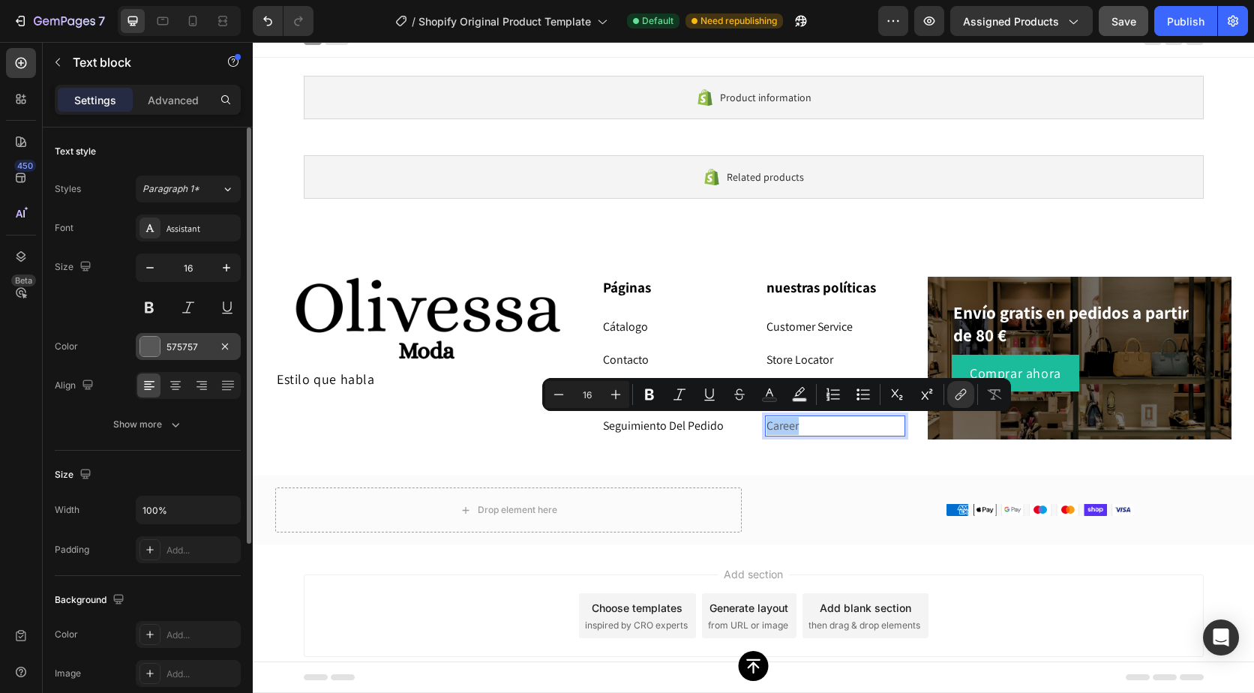
click at [193, 341] on div "575757" at bounding box center [189, 348] width 44 height 14
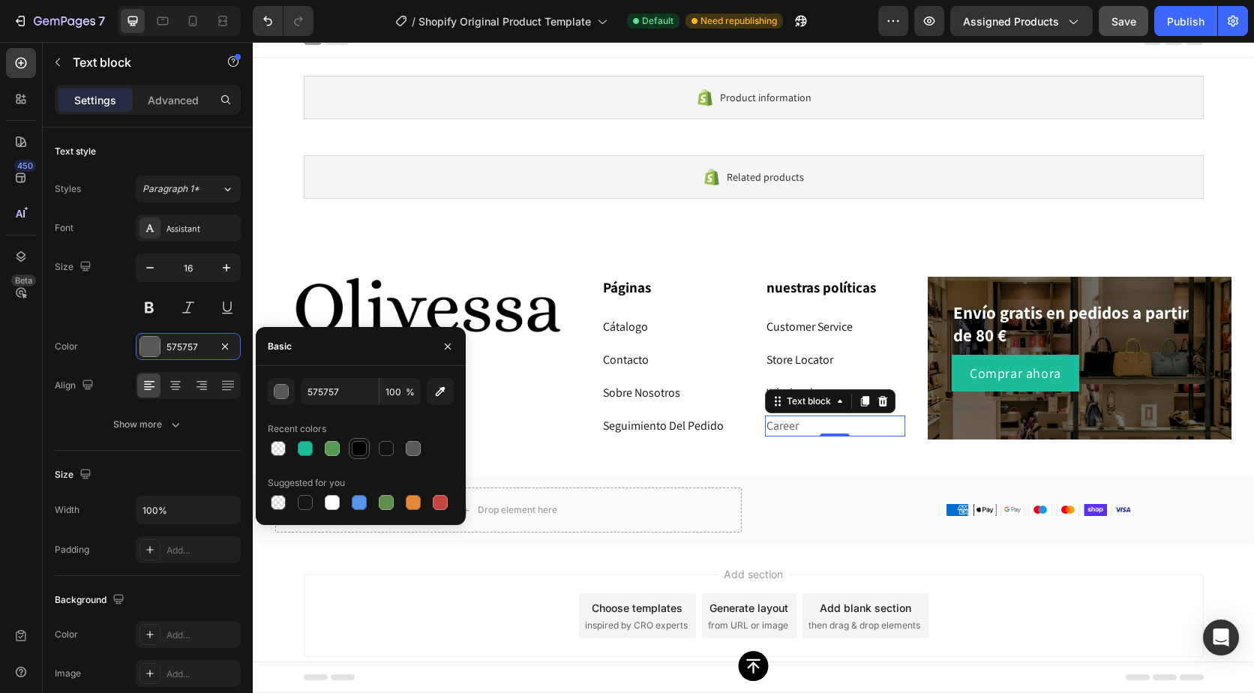
click at [365, 441] on div at bounding box center [359, 449] width 18 height 18
type input "000000"
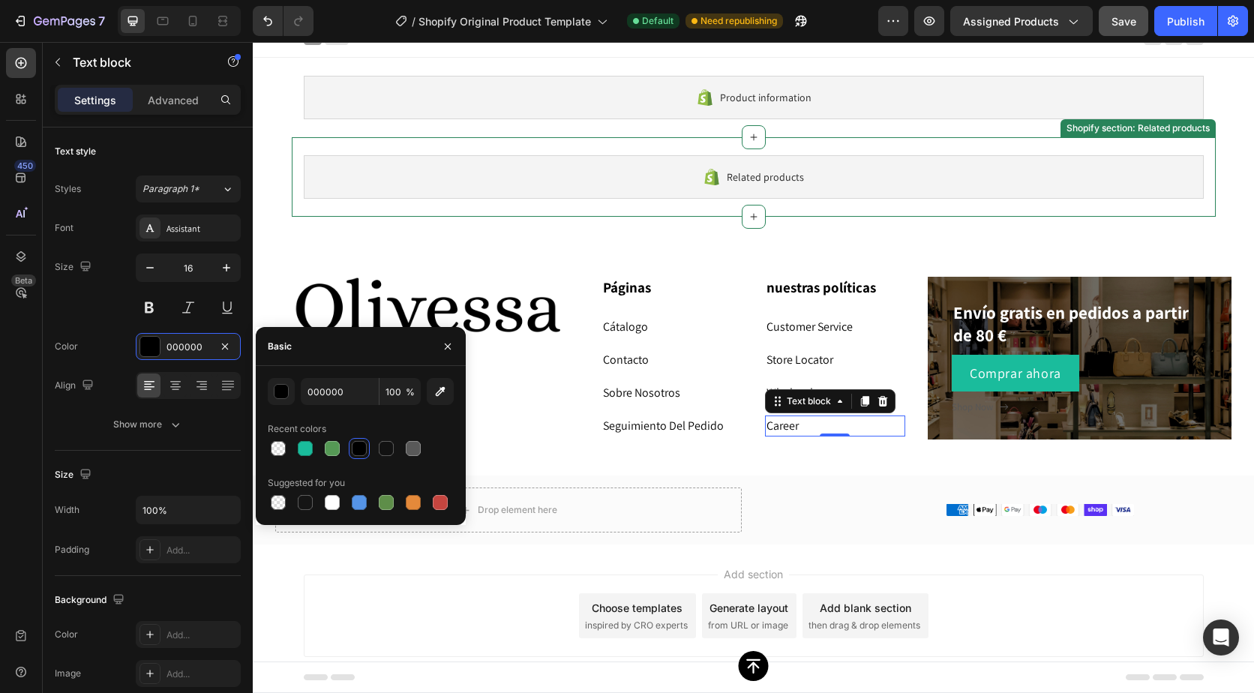
click at [577, 211] on div "Related products Shopify section: Related products" at bounding box center [754, 177] width 924 height 80
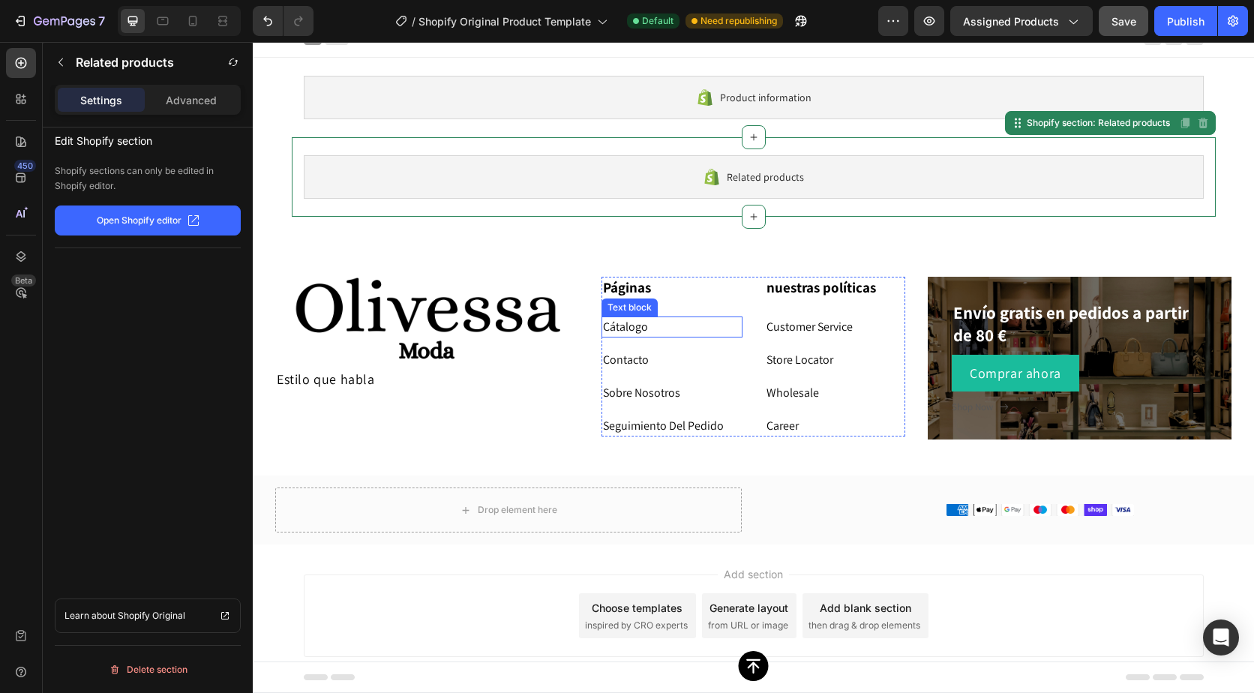
click at [647, 329] on p "Cátalogo" at bounding box center [672, 327] width 138 height 18
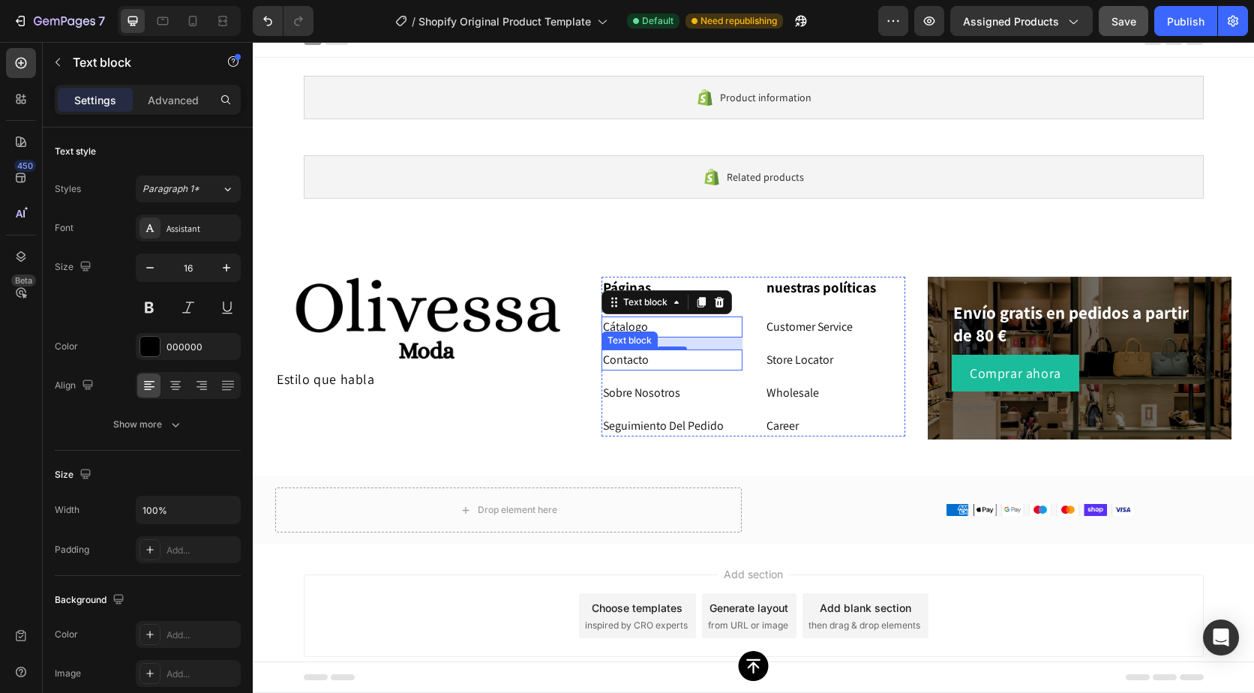
click at [638, 355] on p "Contacto" at bounding box center [672, 360] width 138 height 18
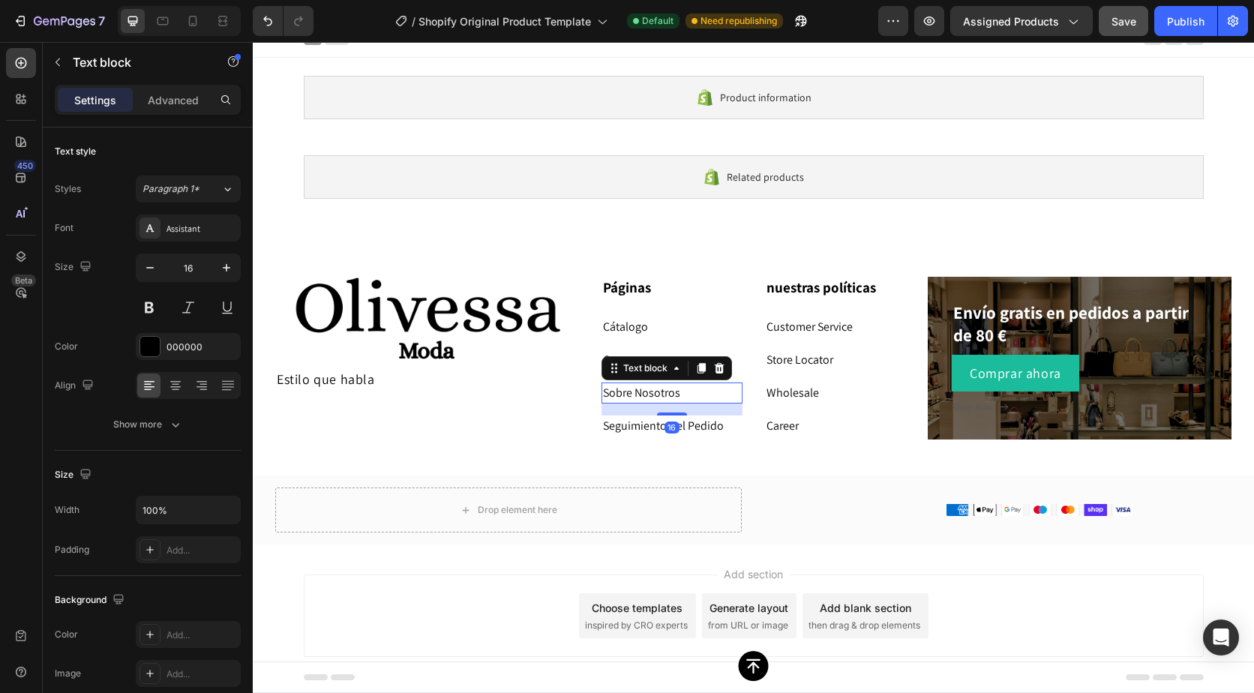
click at [630, 394] on p "Sobre Nosotros" at bounding box center [672, 393] width 138 height 18
click at [629, 327] on p "Cátalogo" at bounding box center [672, 327] width 138 height 18
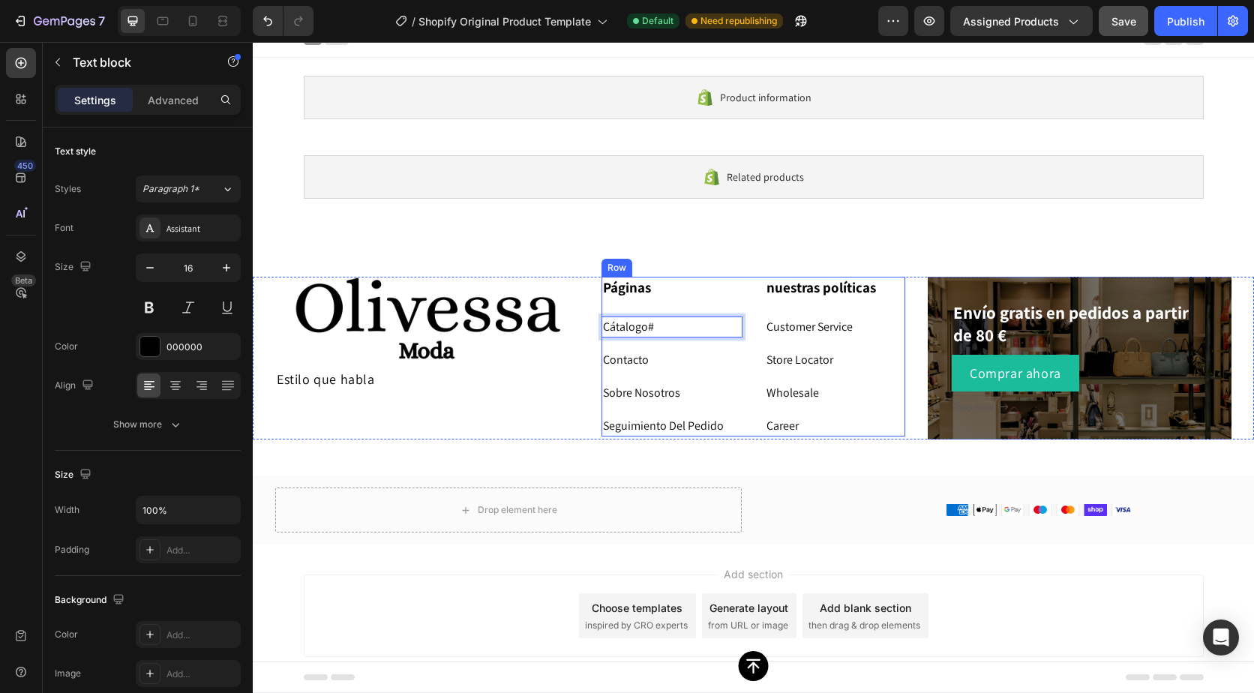
click at [664, 371] on div "Páginas Heading Cátalogo# Text block 16 Contacto Text block Sobre Nosotros Text…" at bounding box center [672, 357] width 141 height 160
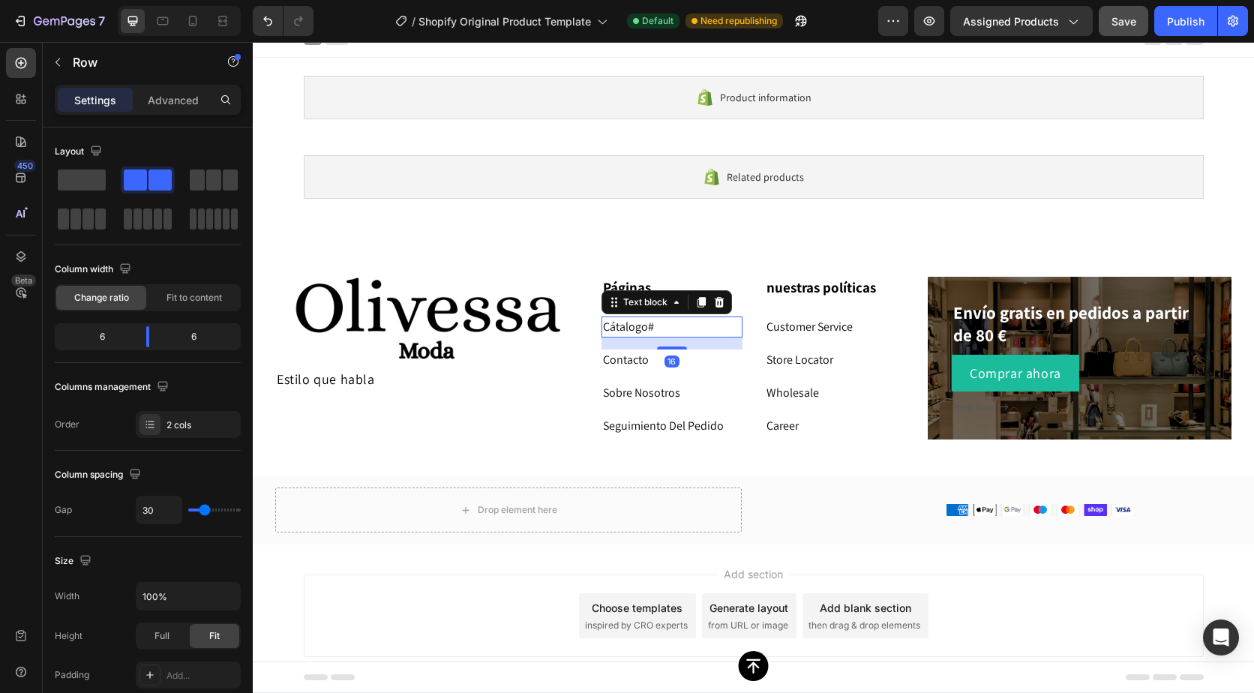
click at [659, 319] on p "Cátalogo#" at bounding box center [672, 327] width 138 height 18
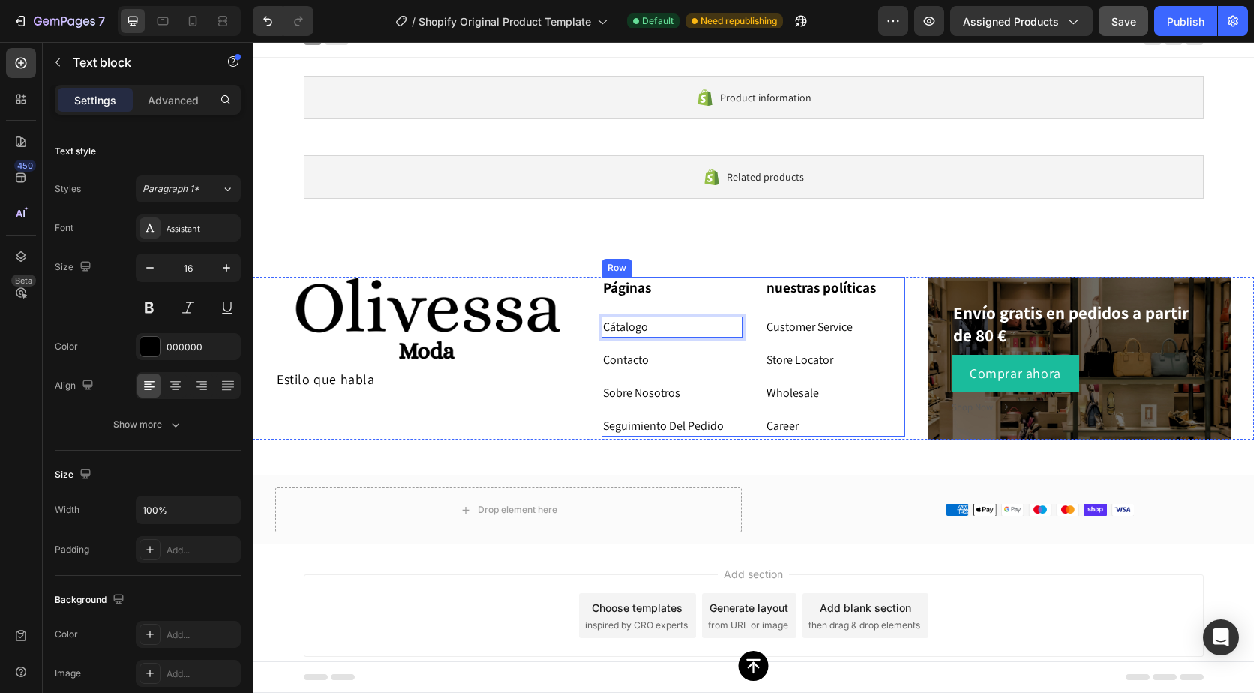
click at [786, 320] on link "Customer Service" at bounding box center [810, 327] width 86 height 16
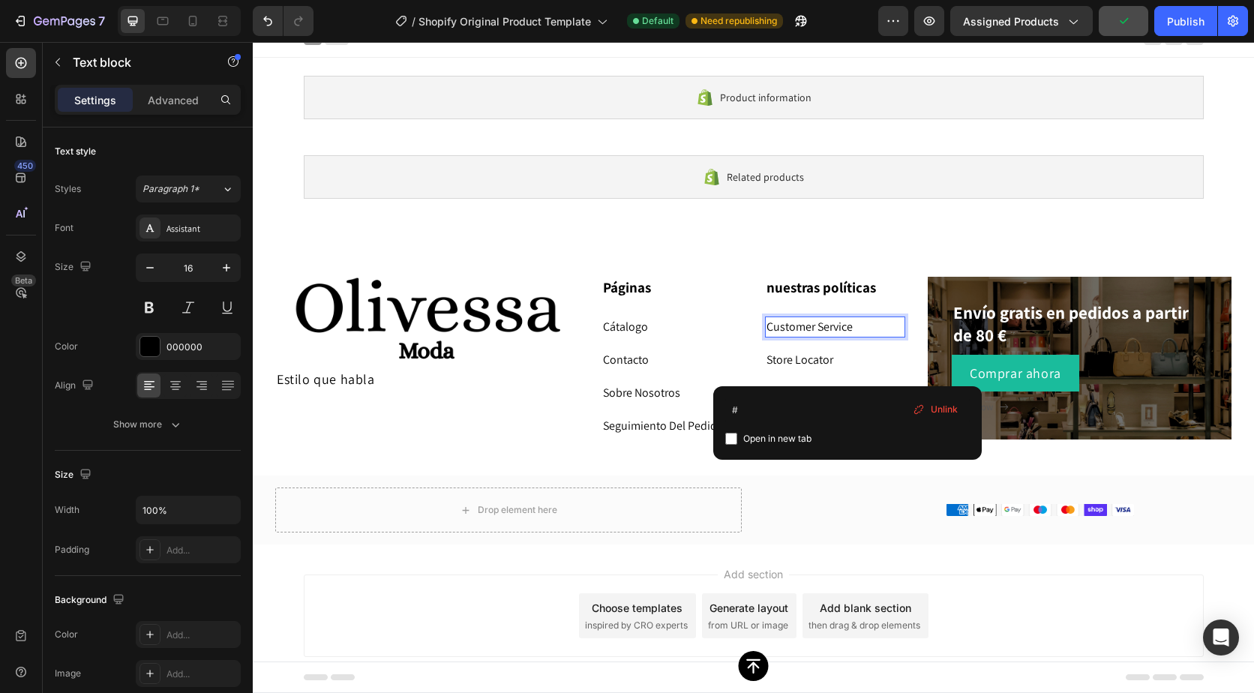
click at [773, 432] on span "Open in new tab" at bounding box center [778, 439] width 68 height 18
checkbox input "true"
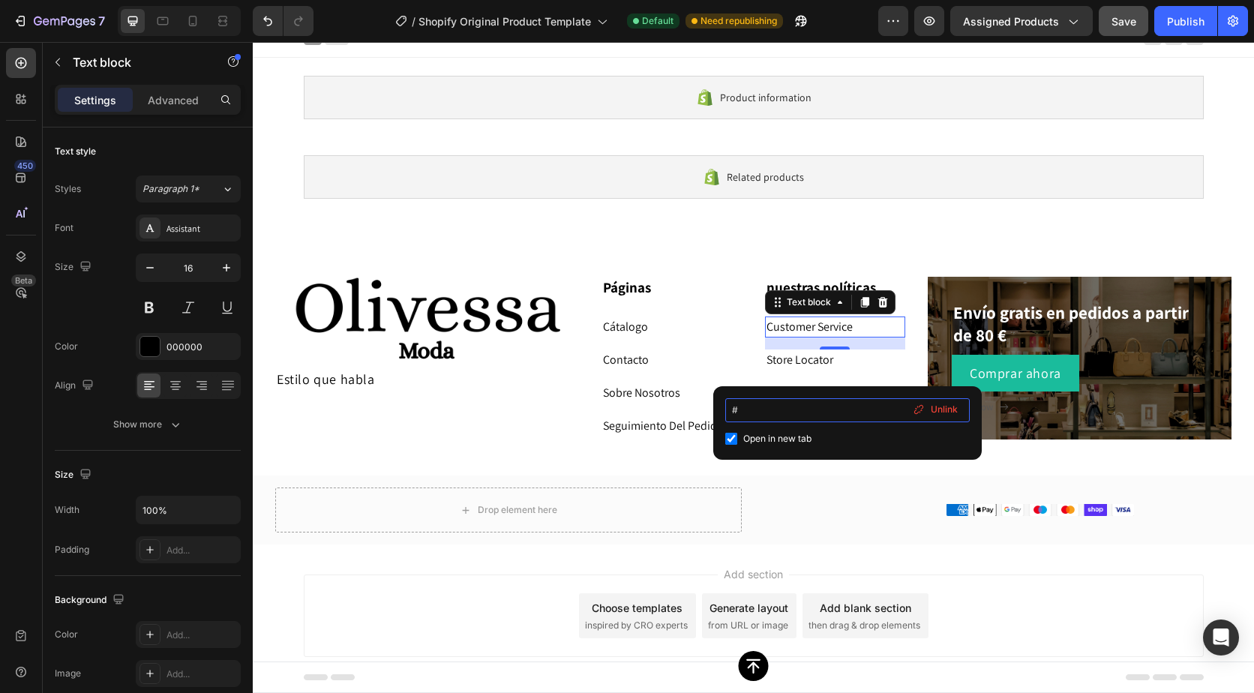
click at [747, 411] on input "#" at bounding box center [848, 410] width 245 height 24
type input "#"
type input "H"
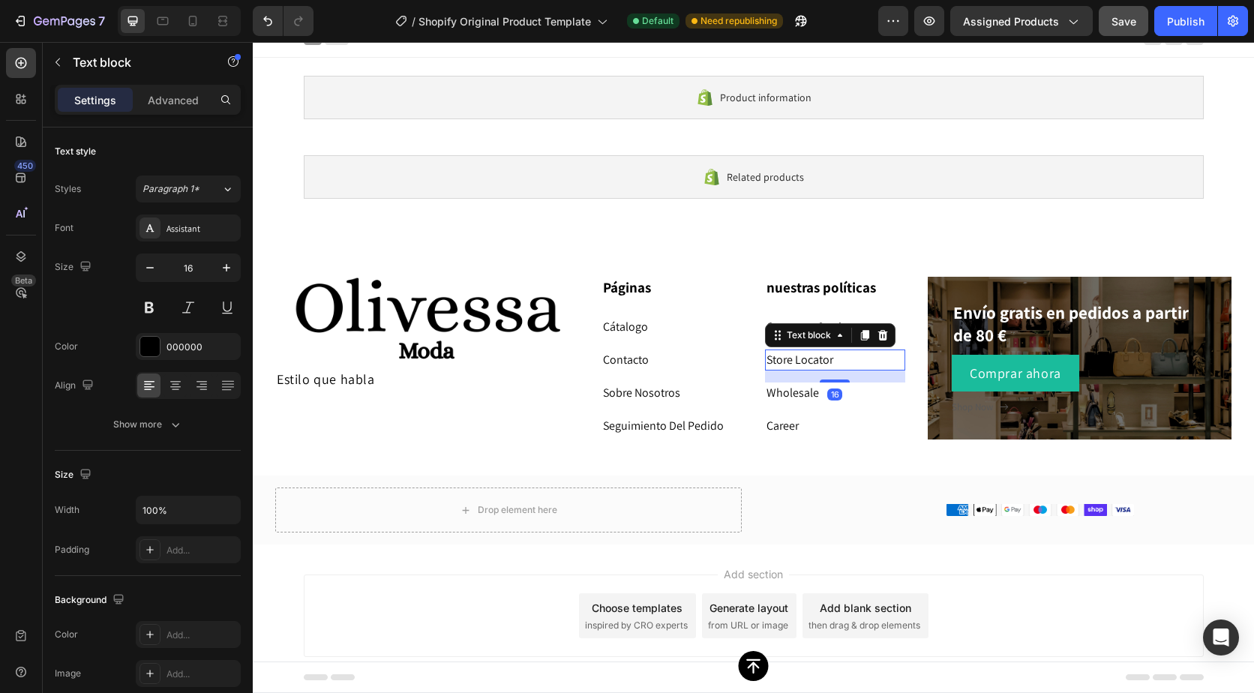
click at [787, 353] on link "Store Locator" at bounding box center [800, 360] width 67 height 16
click at [748, 314] on div "Páginas Heading Cátalogo Text block Contacto Text block Sobre Nosotros Text blo…" at bounding box center [754, 357] width 304 height 160
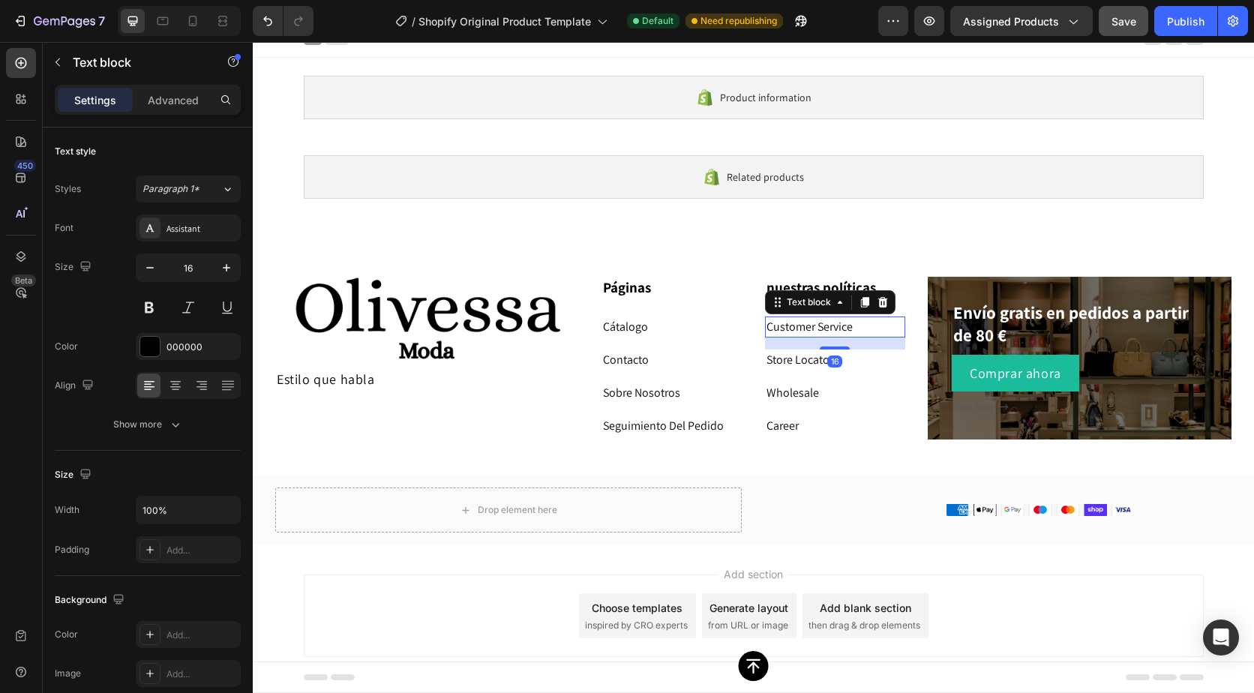
click at [775, 323] on p "Customer Service" at bounding box center [836, 327] width 138 height 18
click at [791, 360] on link "Store Locator" at bounding box center [800, 360] width 67 height 16
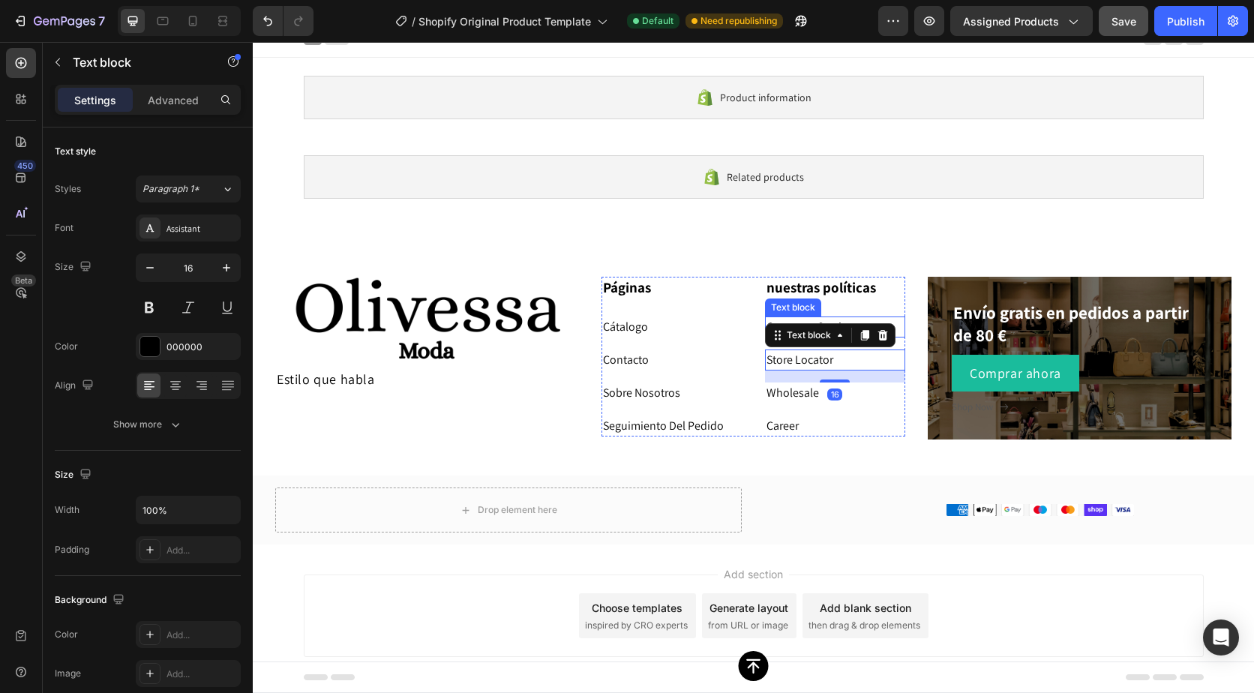
click at [773, 312] on div "Text block" at bounding box center [793, 308] width 56 height 18
click at [834, 360] on p "Store Locator" at bounding box center [836, 360] width 138 height 18
click at [786, 337] on div "Text block" at bounding box center [809, 336] width 50 height 14
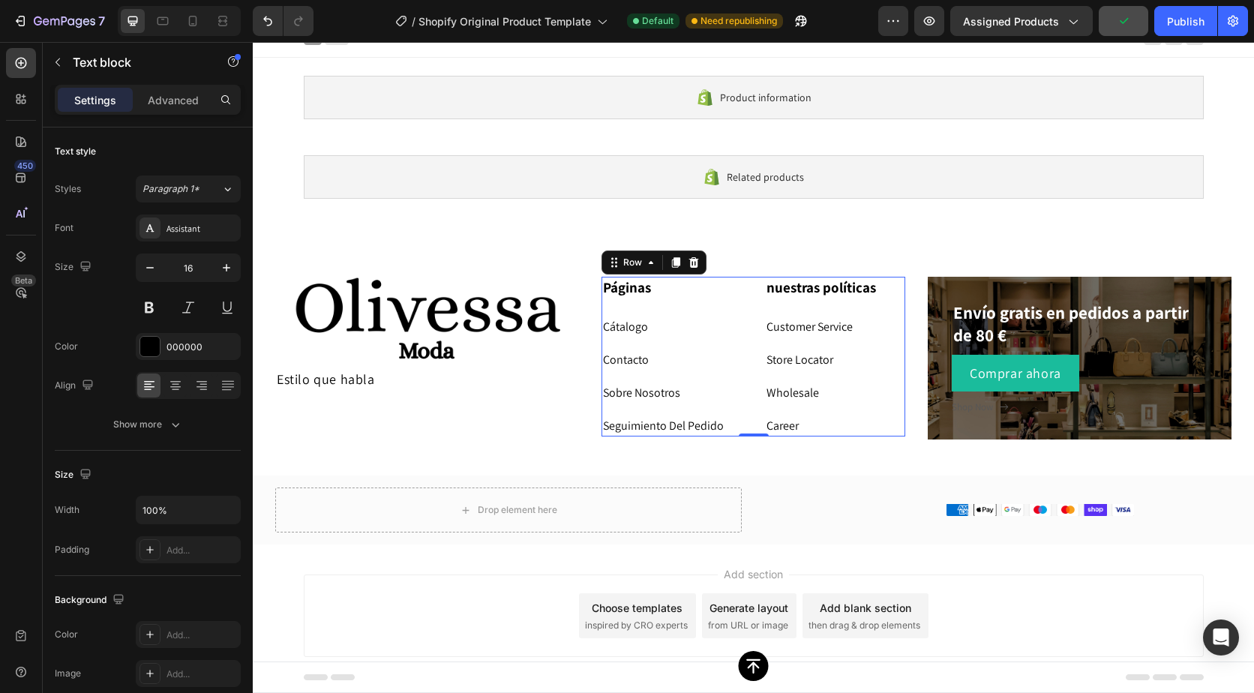
click at [847, 312] on div "nuestras políticas Heading Customer Service Text block Store Locator Text block…" at bounding box center [835, 357] width 141 height 160
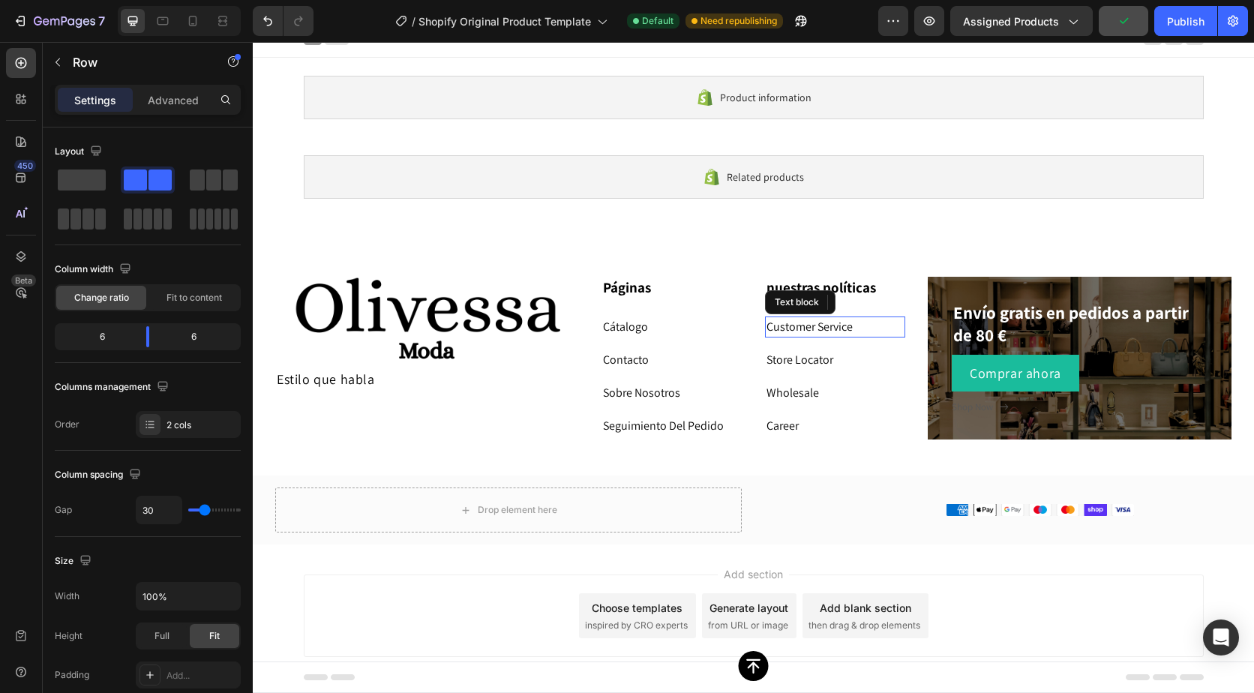
click at [843, 324] on p "Customer Service" at bounding box center [836, 327] width 138 height 18
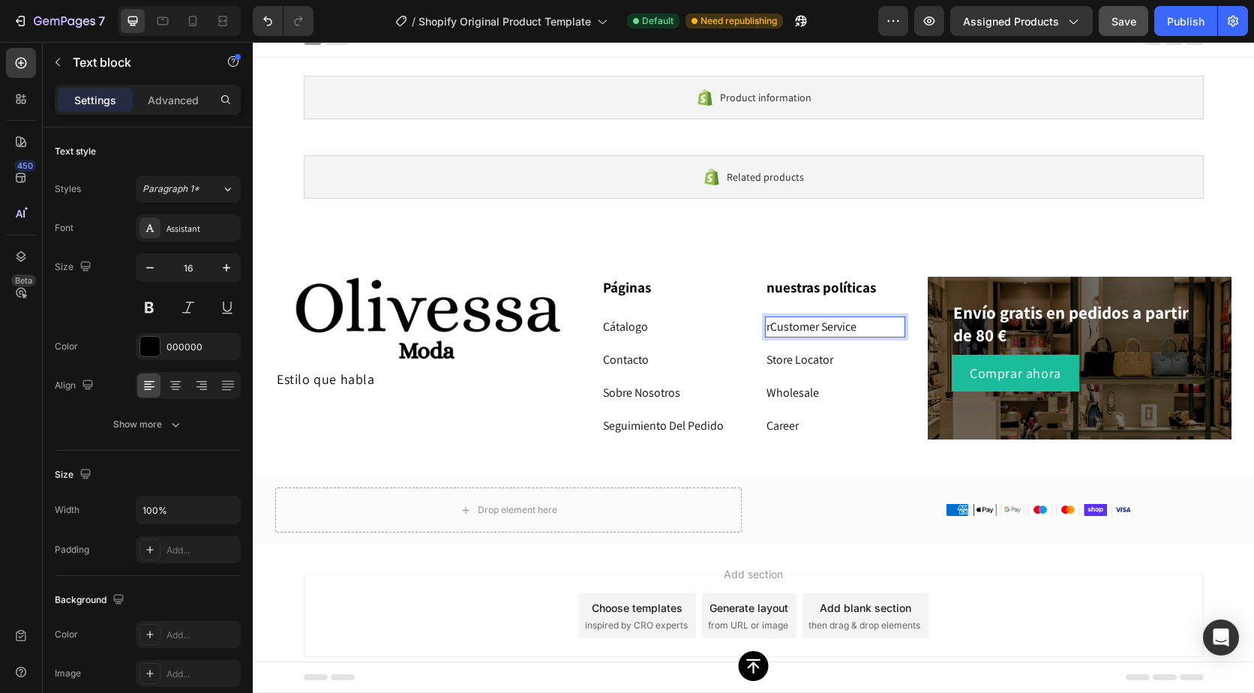
click at [851, 325] on p "rCustomer Service" at bounding box center [836, 327] width 138 height 18
click at [820, 352] on link "Store Locator" at bounding box center [800, 360] width 67 height 16
click at [811, 312] on div "Text block" at bounding box center [794, 308] width 58 height 18
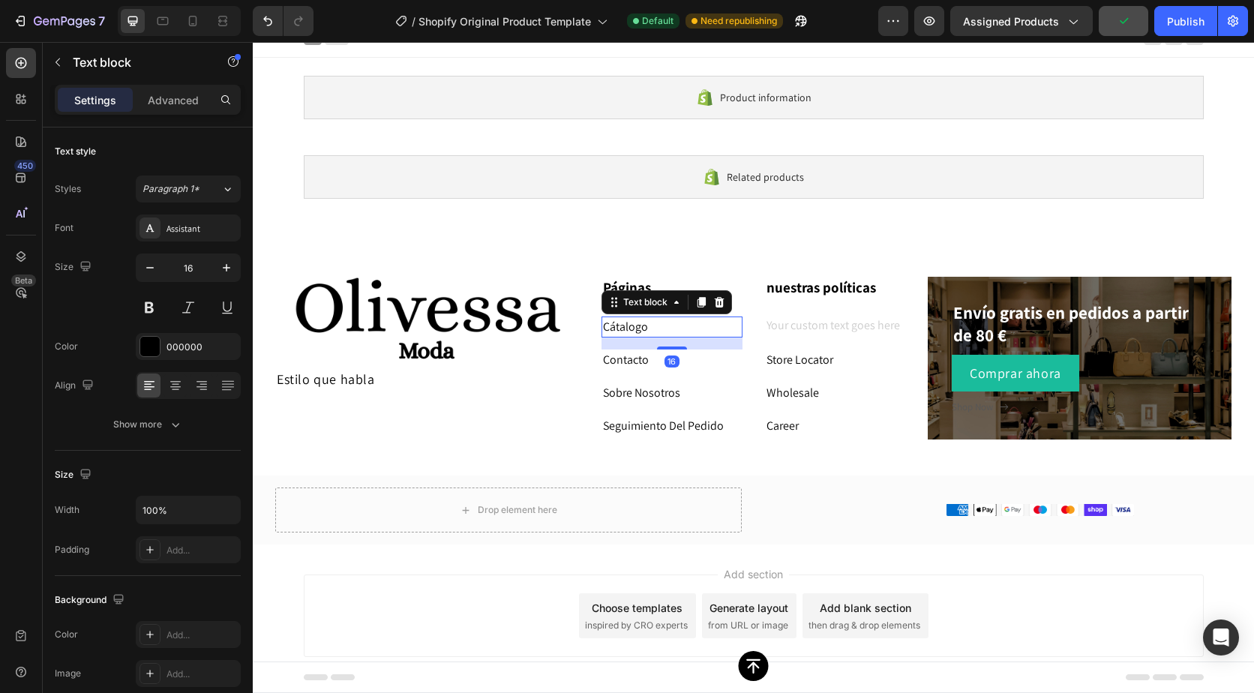
click at [640, 333] on p "Cátalogo" at bounding box center [672, 327] width 138 height 18
click at [658, 325] on p "Cátalogo" at bounding box center [672, 327] width 138 height 18
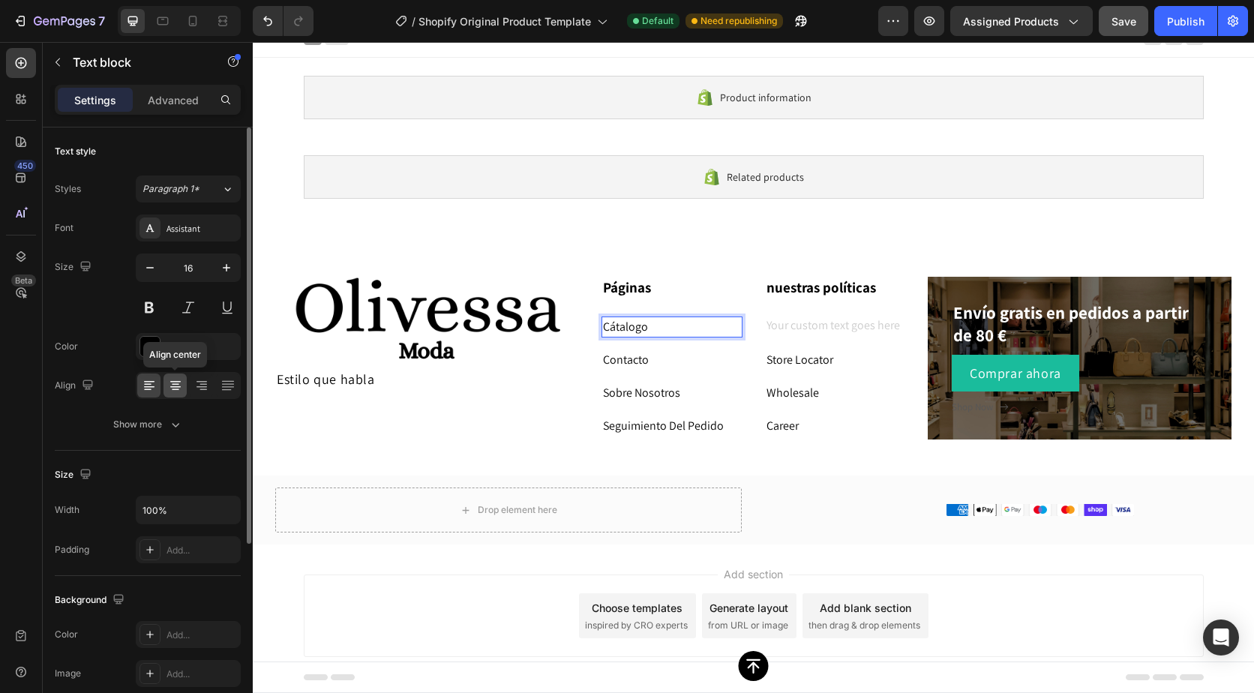
click at [172, 389] on icon at bounding box center [175, 385] width 15 height 15
click at [152, 387] on icon at bounding box center [149, 387] width 11 height 2
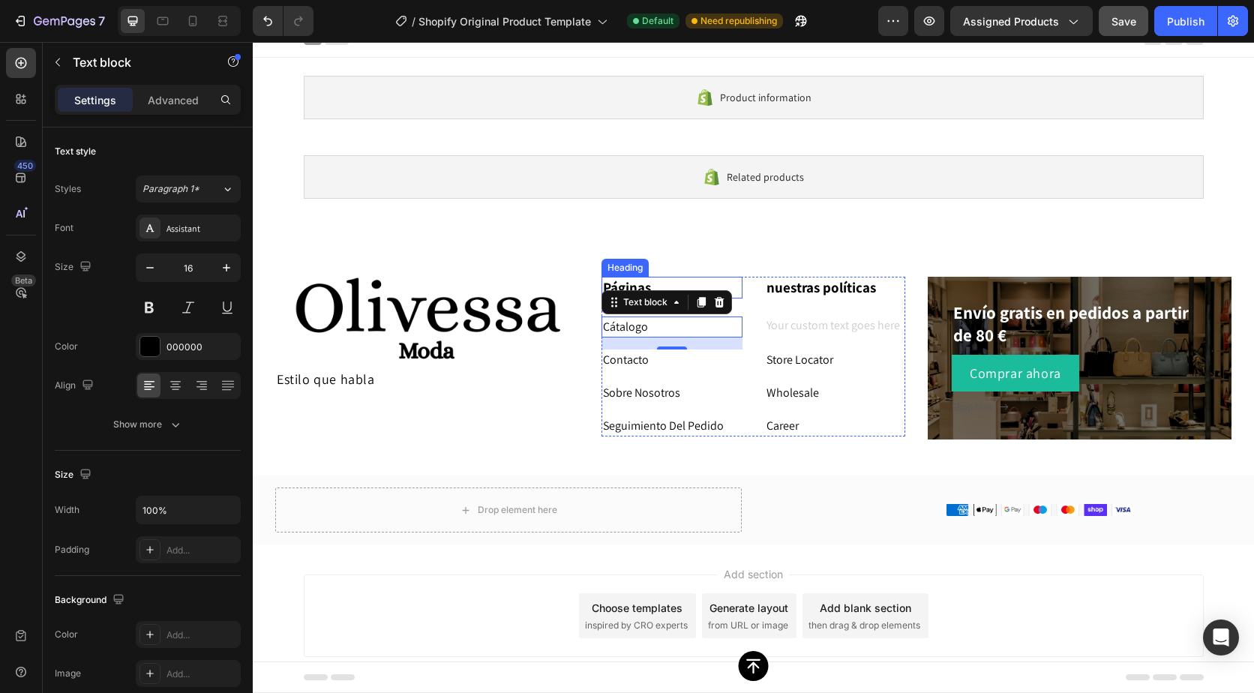
click at [614, 281] on p "Páginas" at bounding box center [672, 287] width 138 height 19
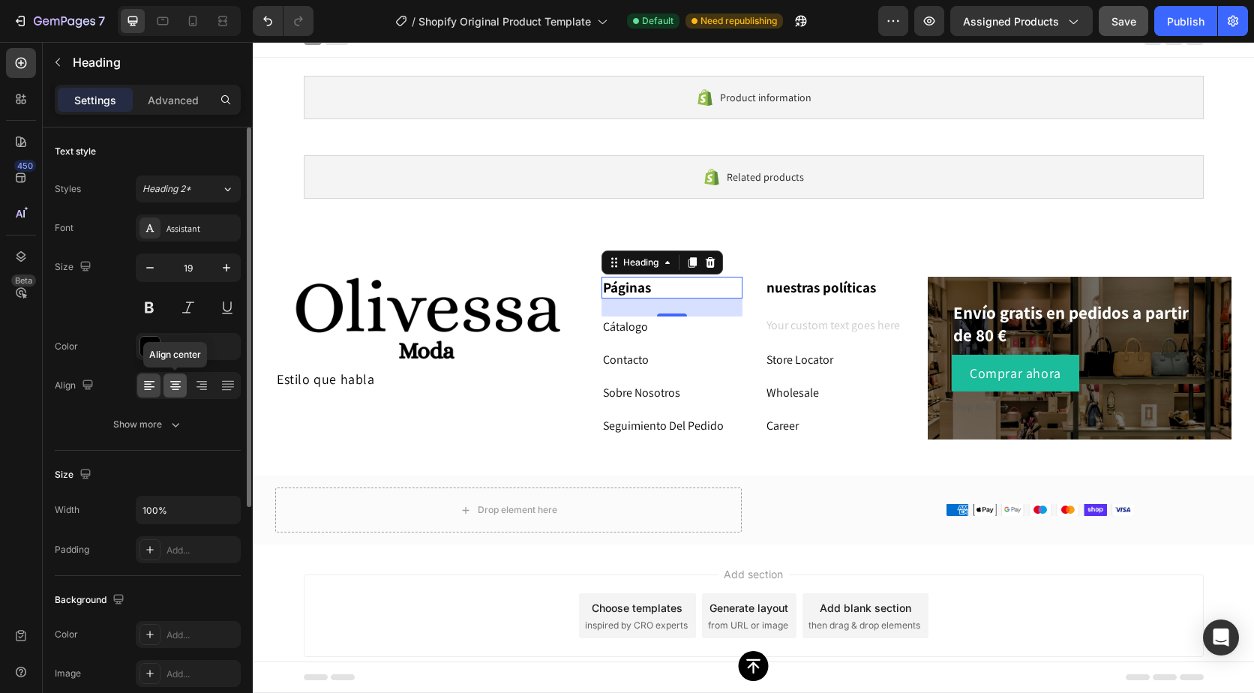
click at [179, 386] on icon at bounding box center [175, 387] width 11 height 2
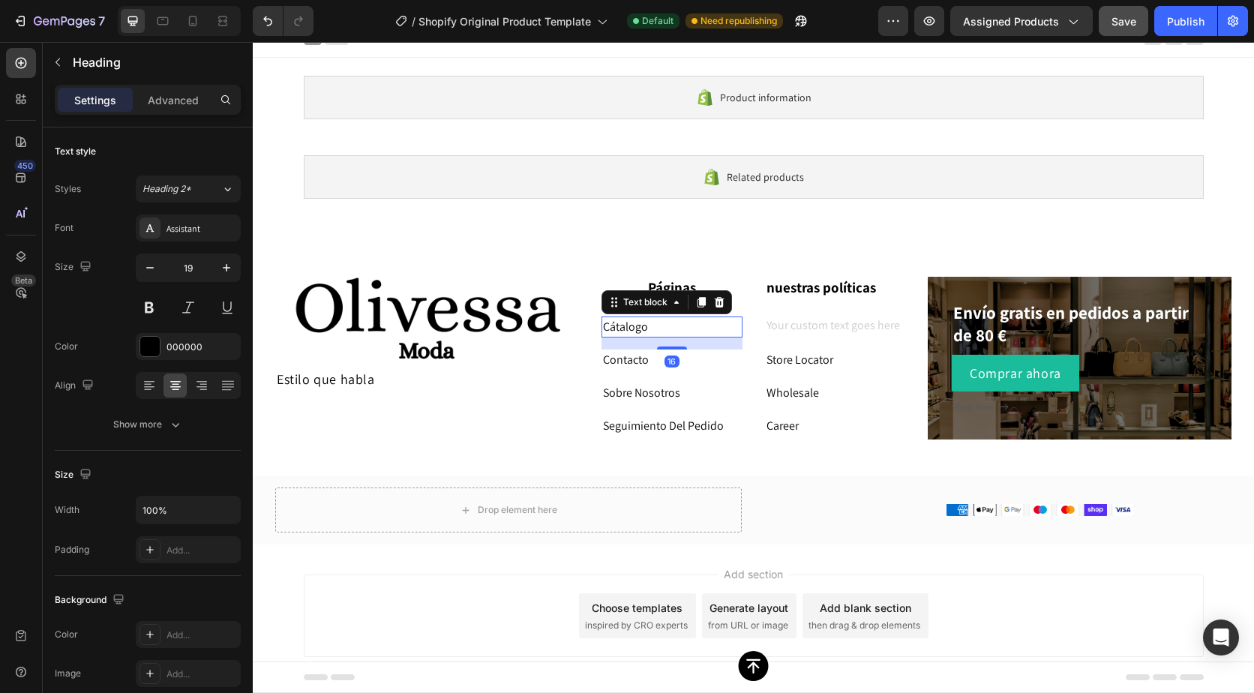
click at [611, 330] on p "Cátalogo" at bounding box center [672, 327] width 138 height 18
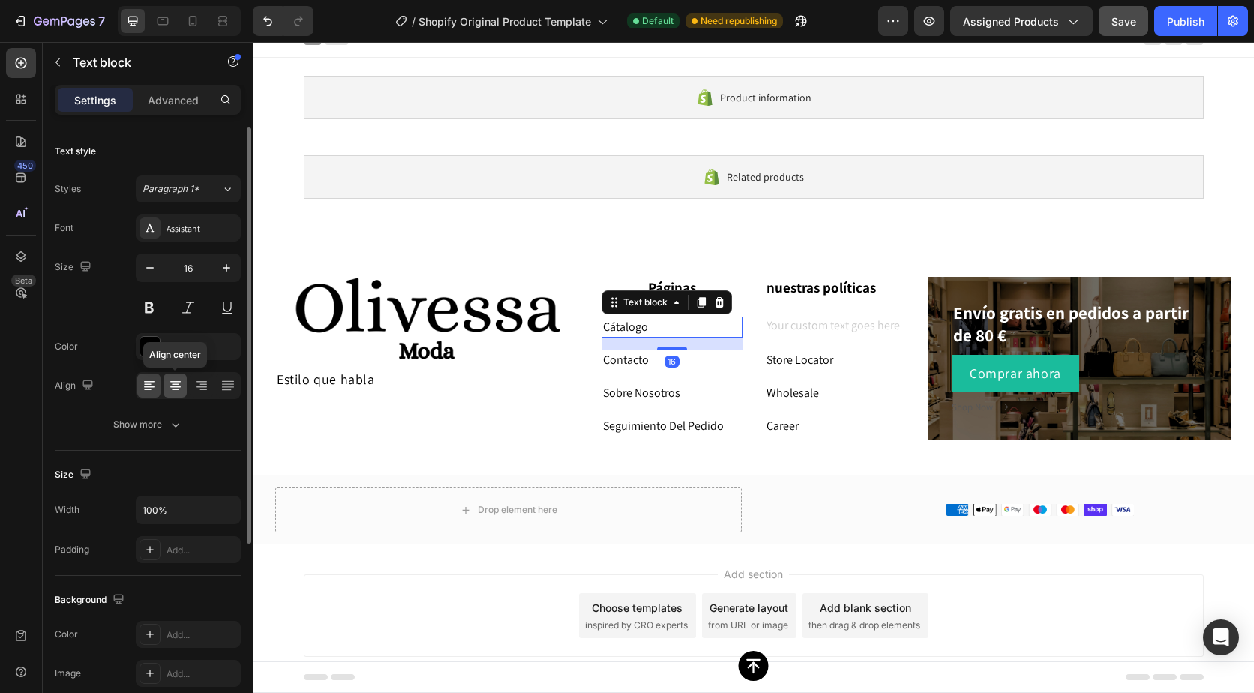
click at [177, 383] on icon at bounding box center [175, 385] width 15 height 15
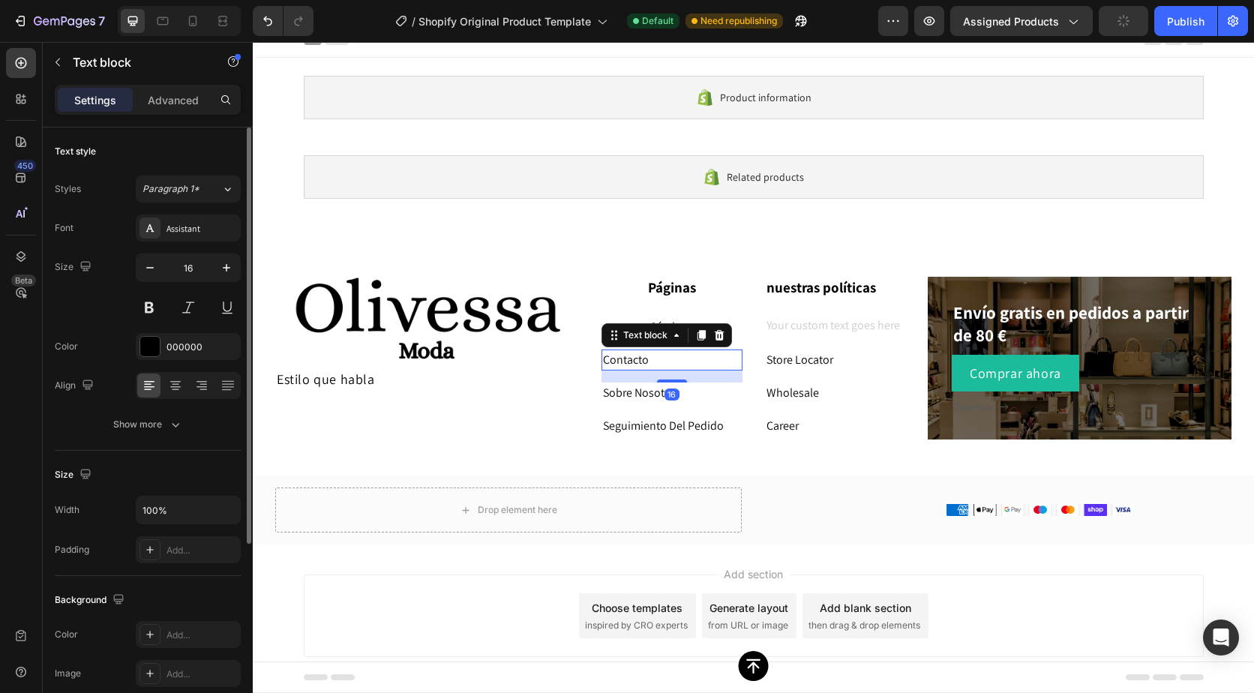
click at [630, 365] on p "Contacto" at bounding box center [672, 360] width 138 height 18
click at [187, 390] on div at bounding box center [188, 385] width 105 height 27
click at [182, 389] on icon at bounding box center [175, 385] width 15 height 15
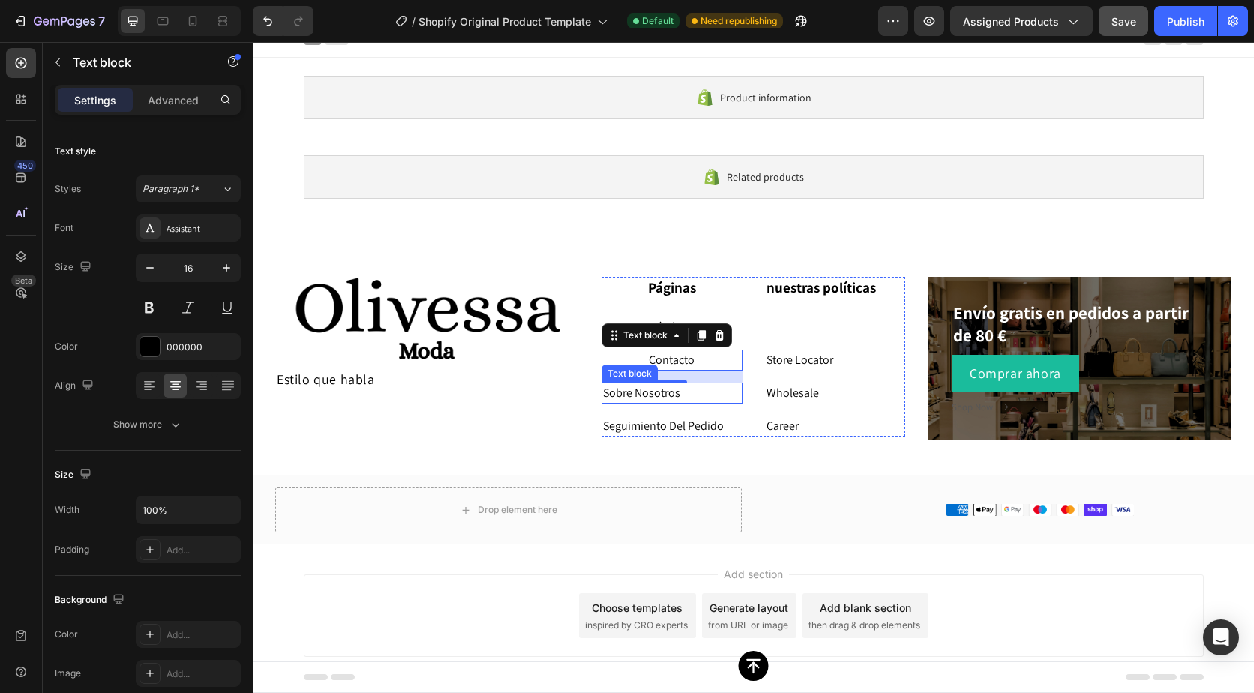
click at [656, 389] on p "Sobre Nosotros" at bounding box center [672, 393] width 138 height 18
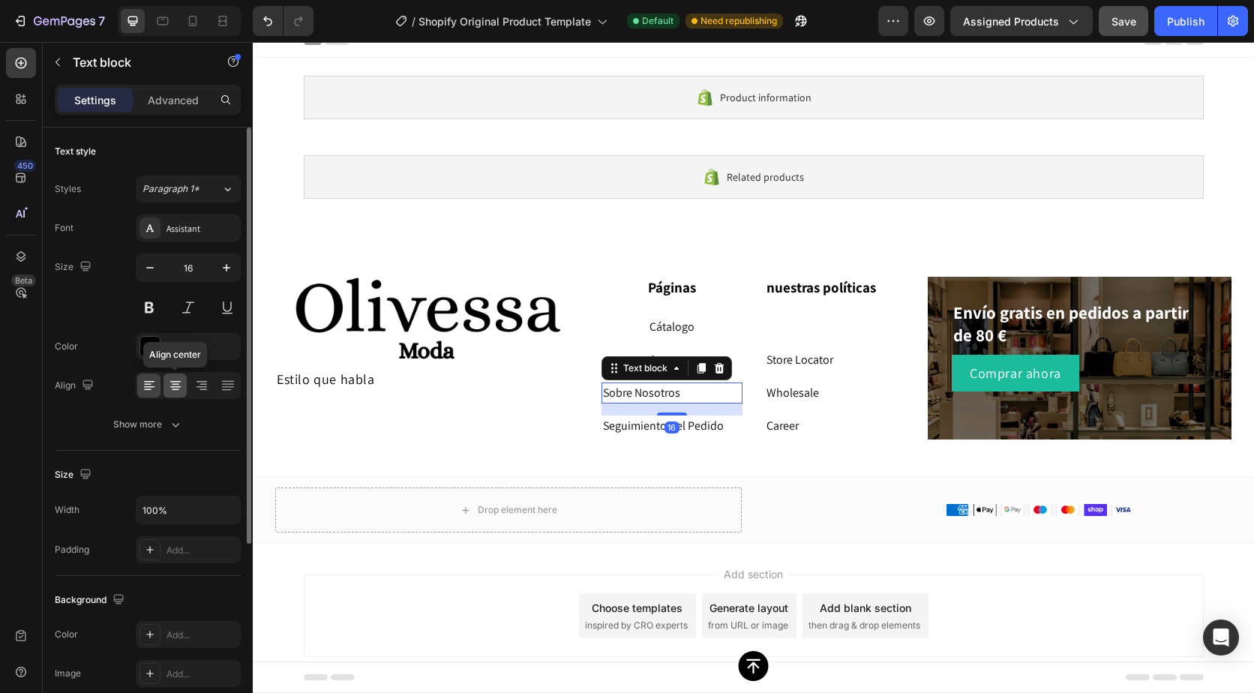
click at [173, 381] on icon at bounding box center [175, 382] width 11 height 2
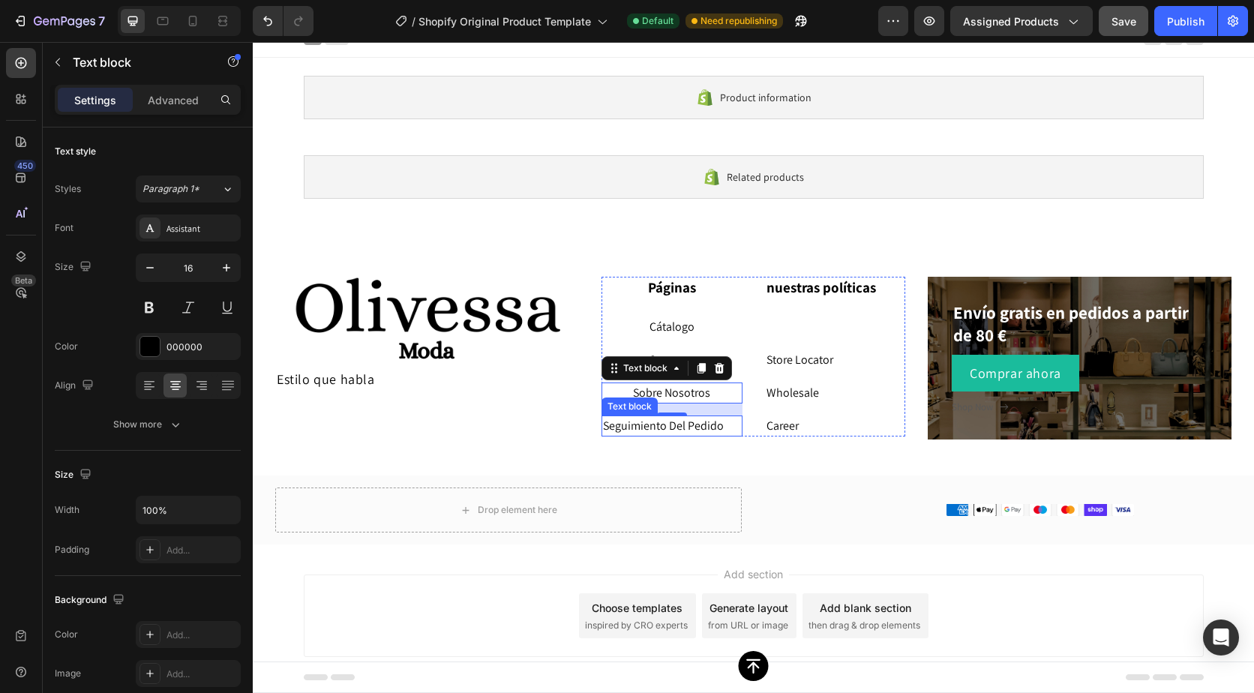
click at [641, 430] on p "Seguimiento Del Pedido" at bounding box center [672, 426] width 138 height 18
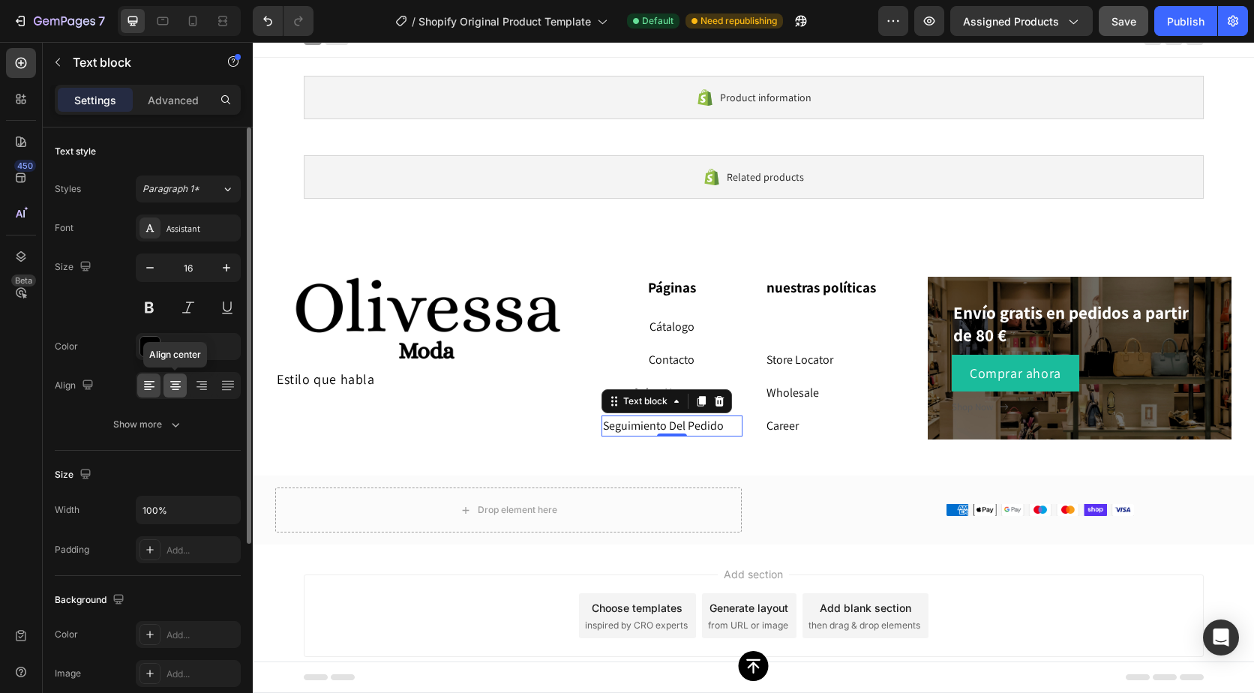
click at [180, 392] on icon at bounding box center [175, 385] width 15 height 15
click at [602, 306] on div "Text block" at bounding box center [630, 308] width 56 height 18
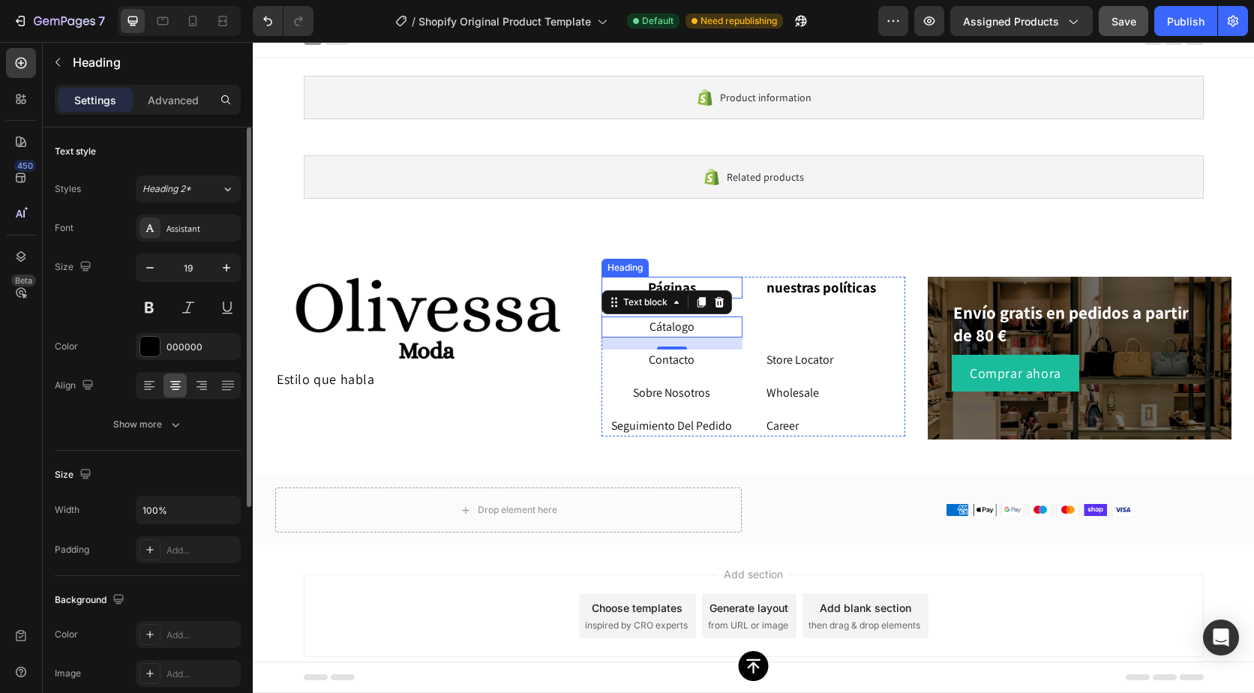
click at [669, 280] on p "Páginas" at bounding box center [672, 287] width 138 height 19
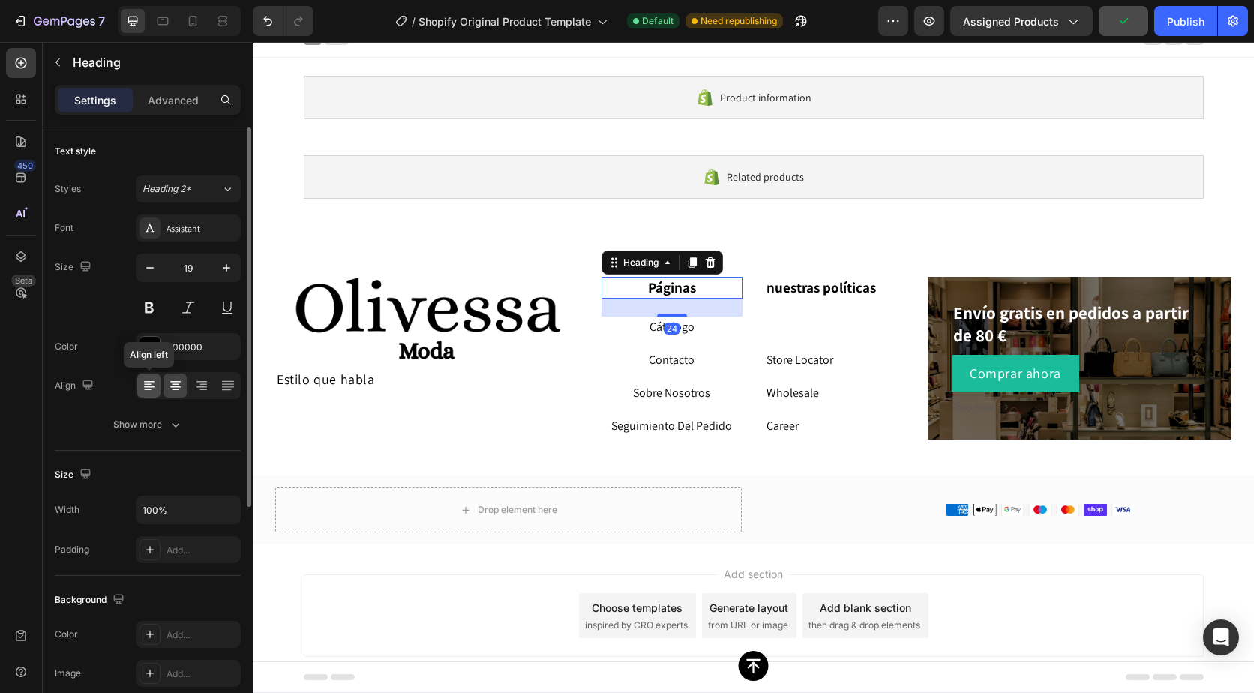
click at [142, 390] on icon at bounding box center [149, 385] width 15 height 15
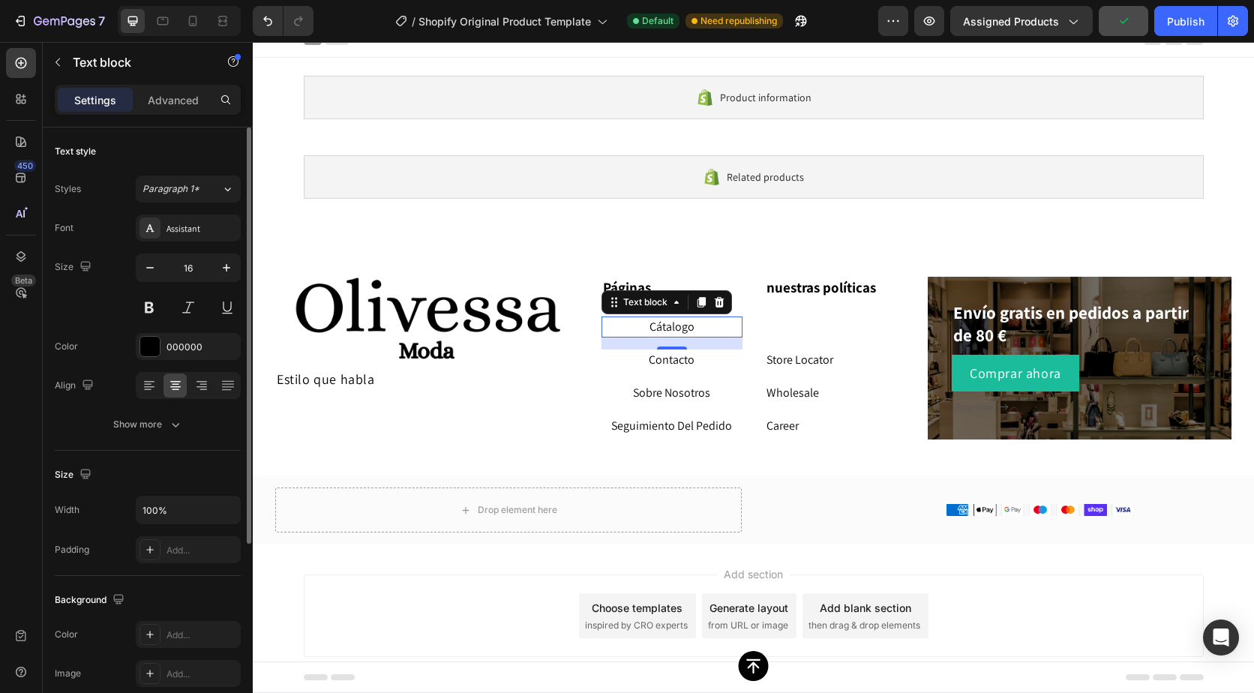
click at [621, 329] on p "Cátalogo" at bounding box center [672, 327] width 138 height 18
drag, startPoint x: 149, startPoint y: 380, endPoint x: 185, endPoint y: 381, distance: 36.0
click at [149, 381] on icon at bounding box center [149, 385] width 15 height 15
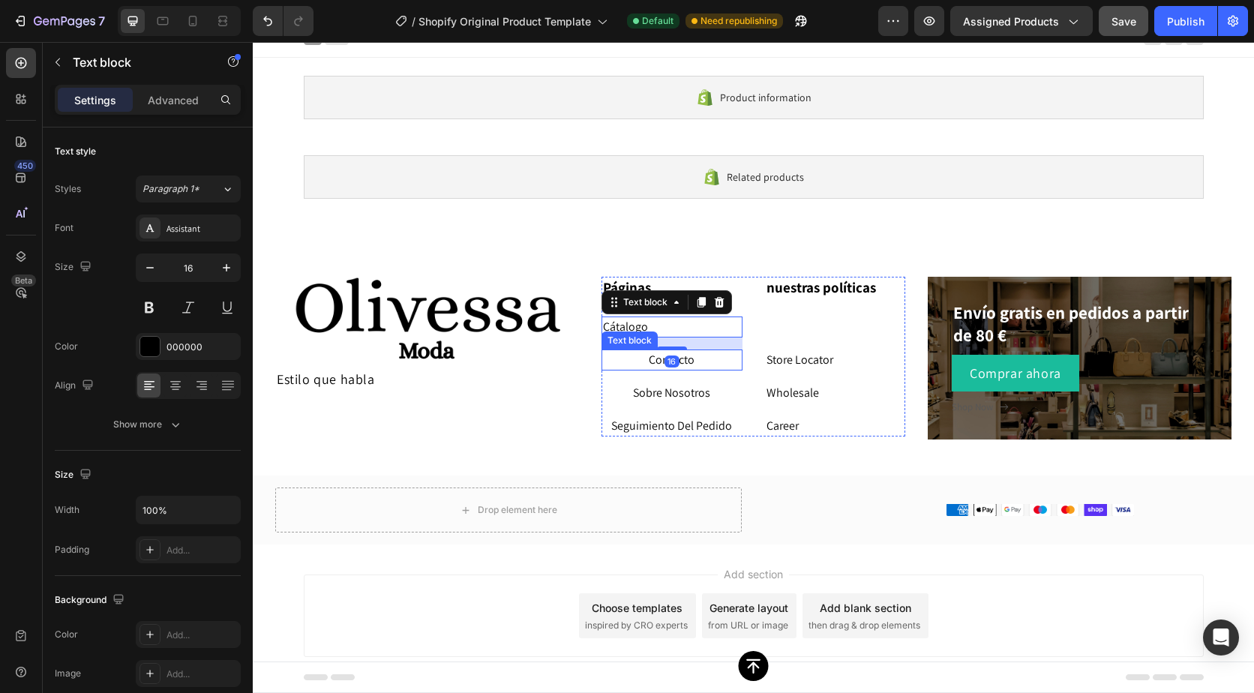
click at [638, 362] on p "Contacto" at bounding box center [672, 360] width 138 height 18
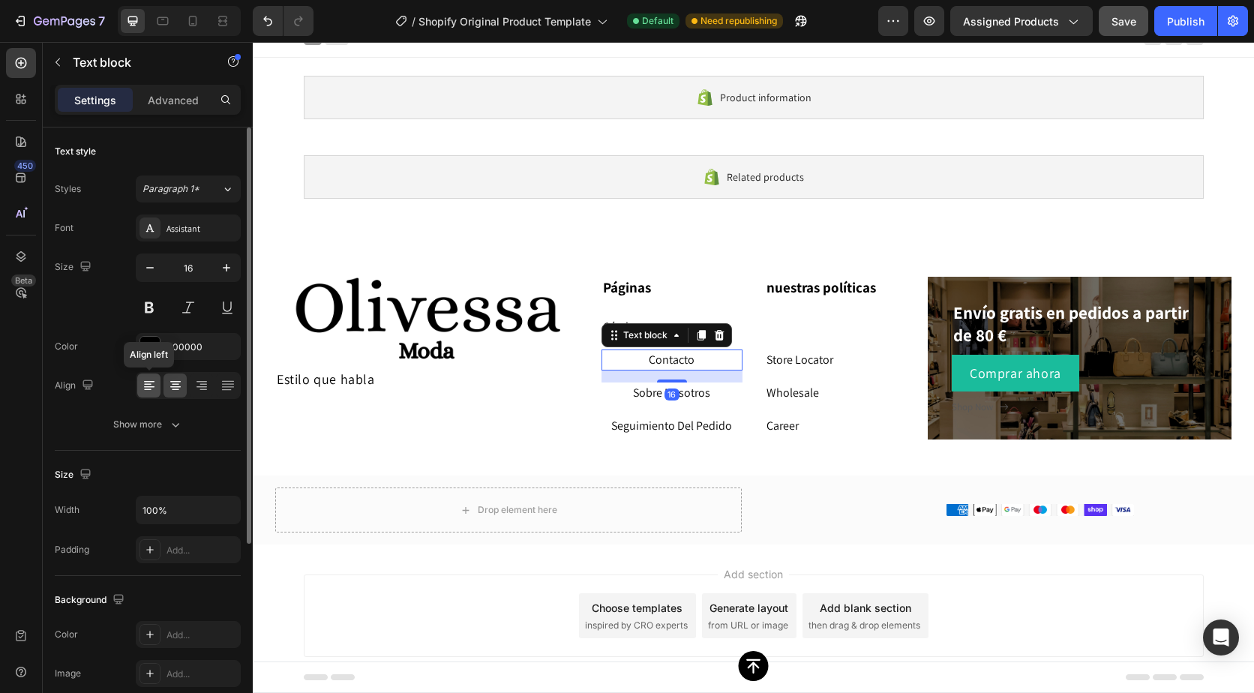
click at [149, 382] on icon at bounding box center [149, 382] width 11 height 2
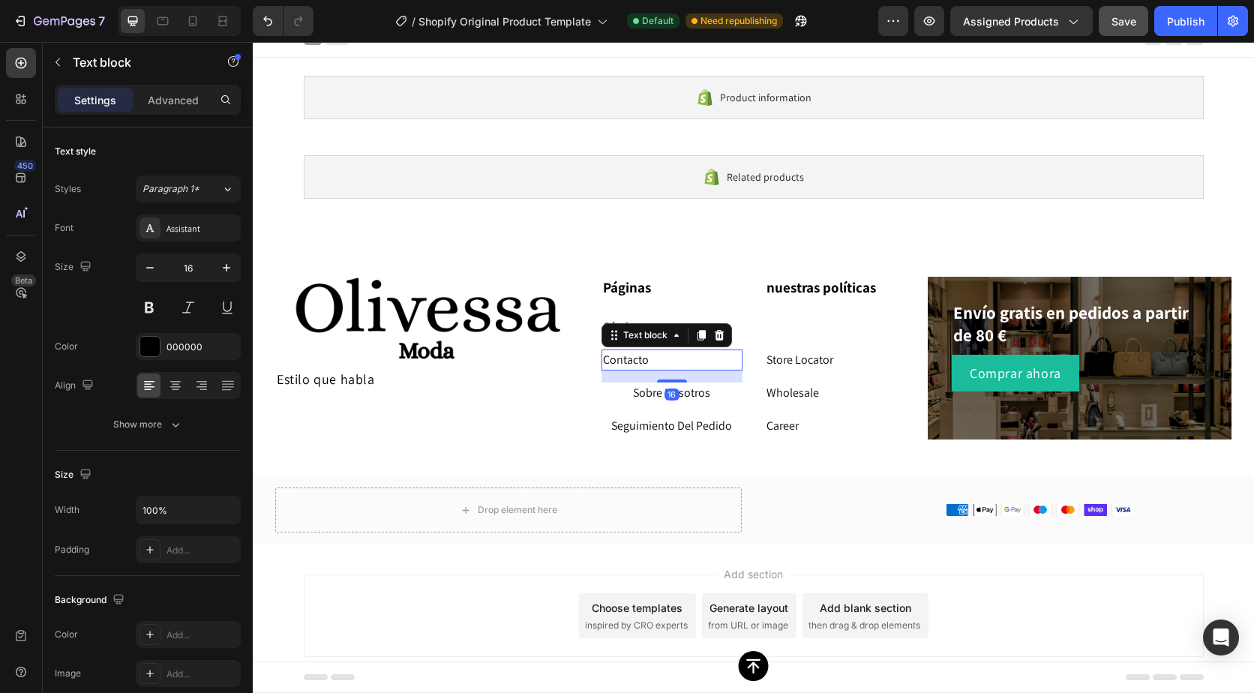
click at [634, 380] on div "16" at bounding box center [672, 377] width 141 height 12
click at [623, 395] on p "Sobre Nosotros" at bounding box center [672, 393] width 138 height 18
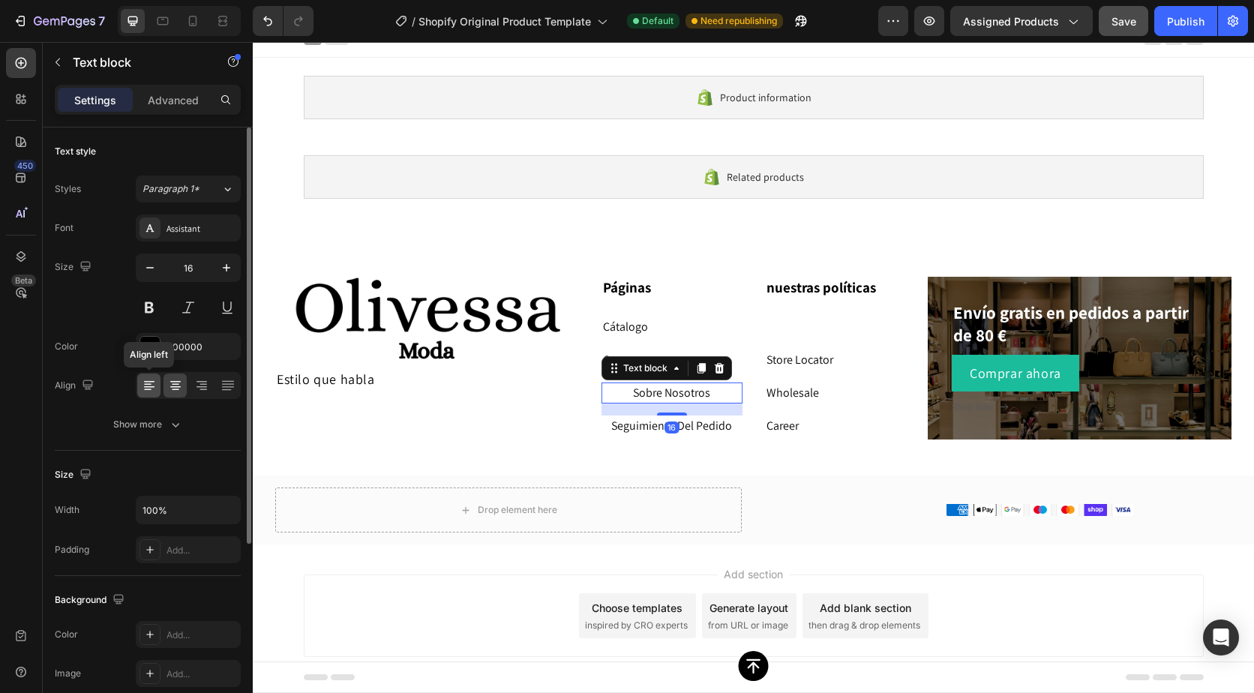
click at [152, 383] on icon at bounding box center [149, 385] width 15 height 15
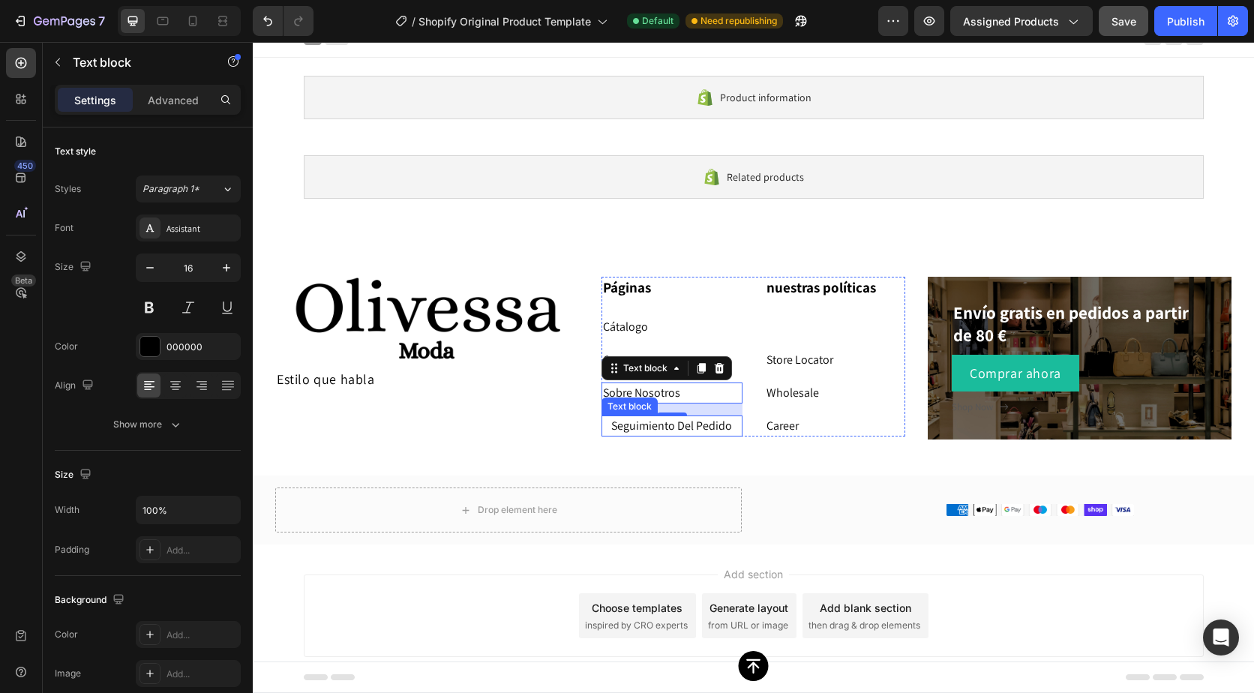
click at [629, 428] on p "Seguimiento Del Pedido" at bounding box center [672, 426] width 138 height 18
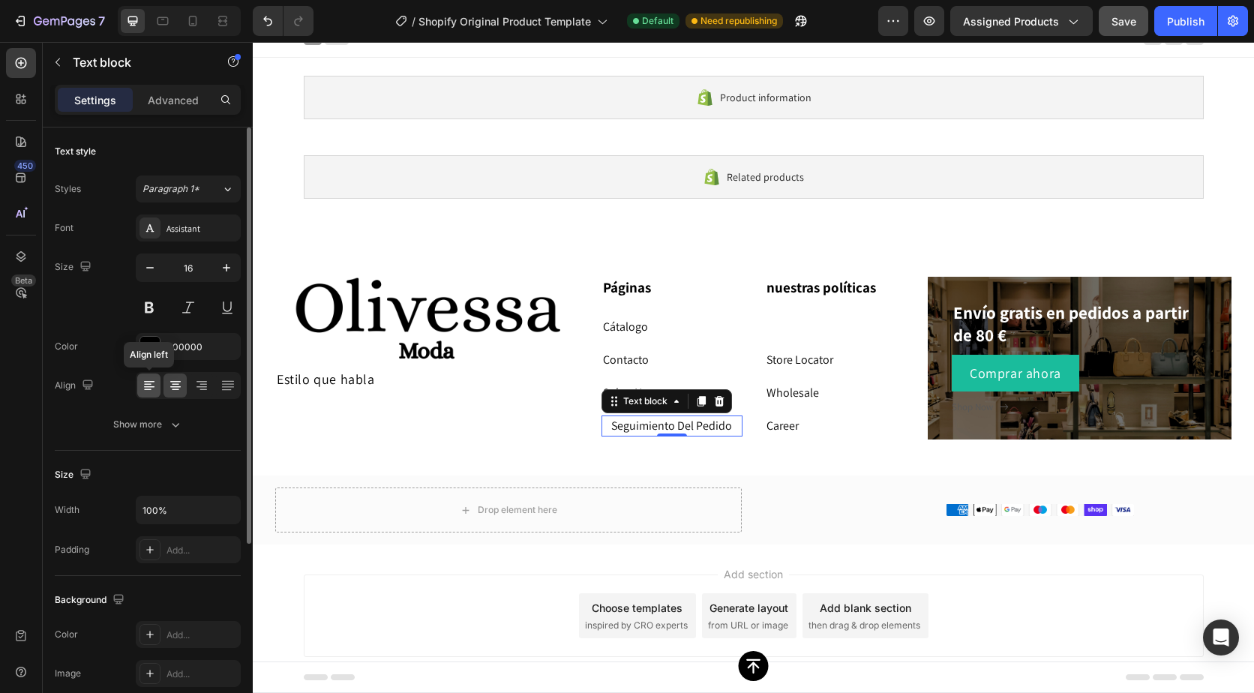
click at [148, 380] on icon at bounding box center [149, 385] width 15 height 15
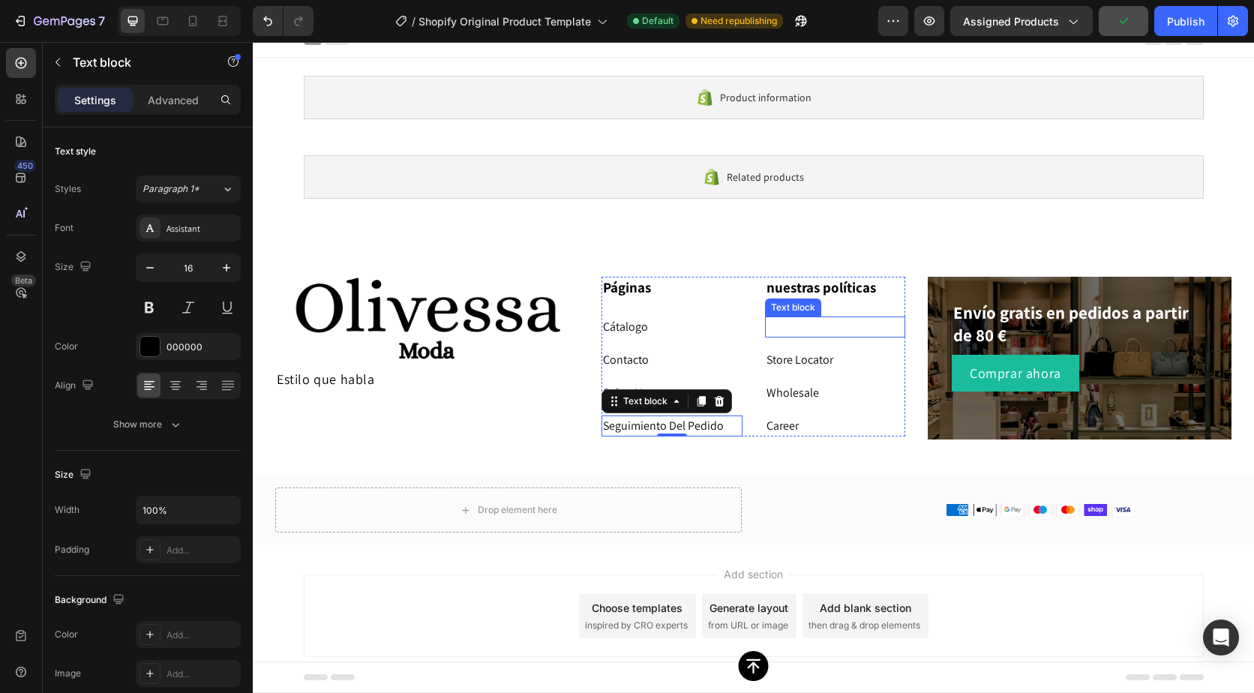
click at [801, 321] on p "Rich Text Editor. Editing area: main" at bounding box center [836, 327] width 138 height 18
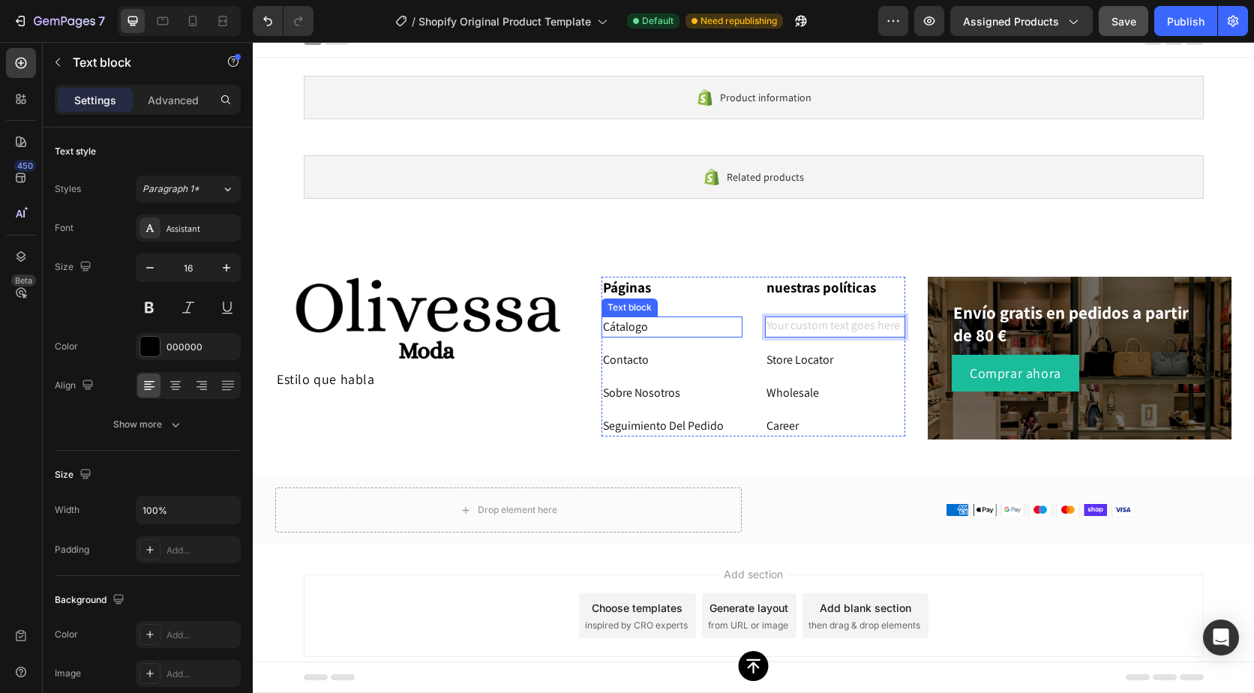
click at [603, 327] on p "Cátalogo" at bounding box center [672, 327] width 138 height 18
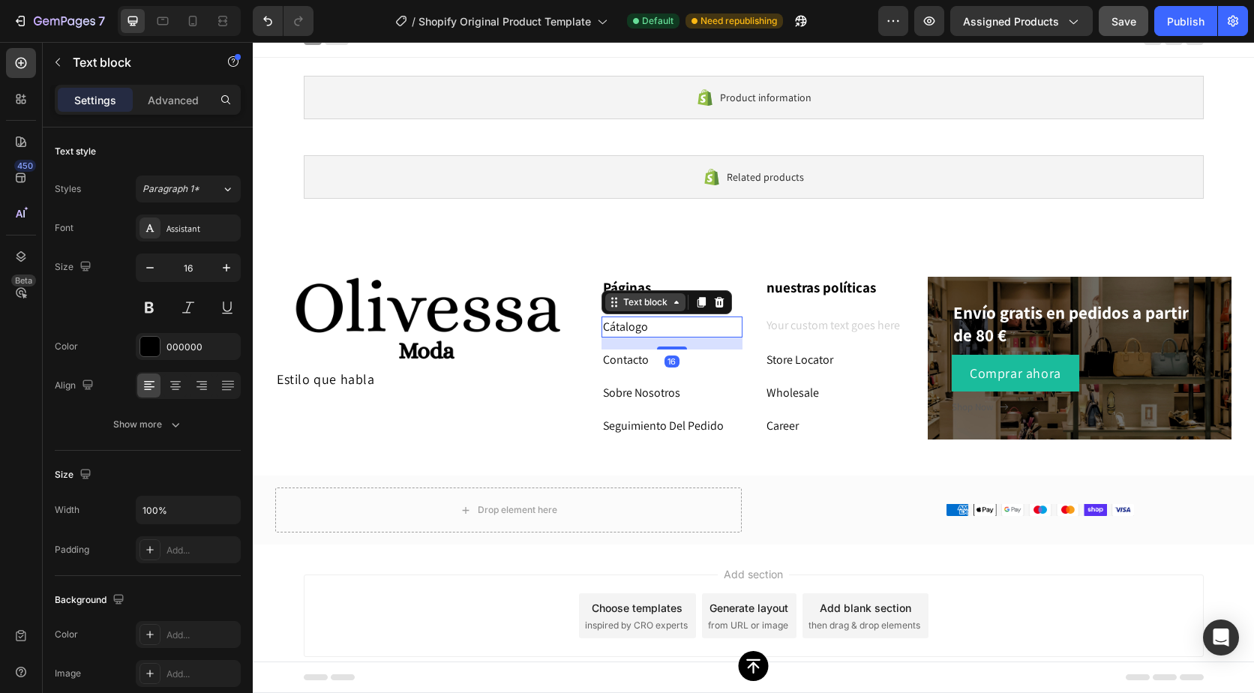
click at [677, 305] on icon at bounding box center [677, 302] width 12 height 12
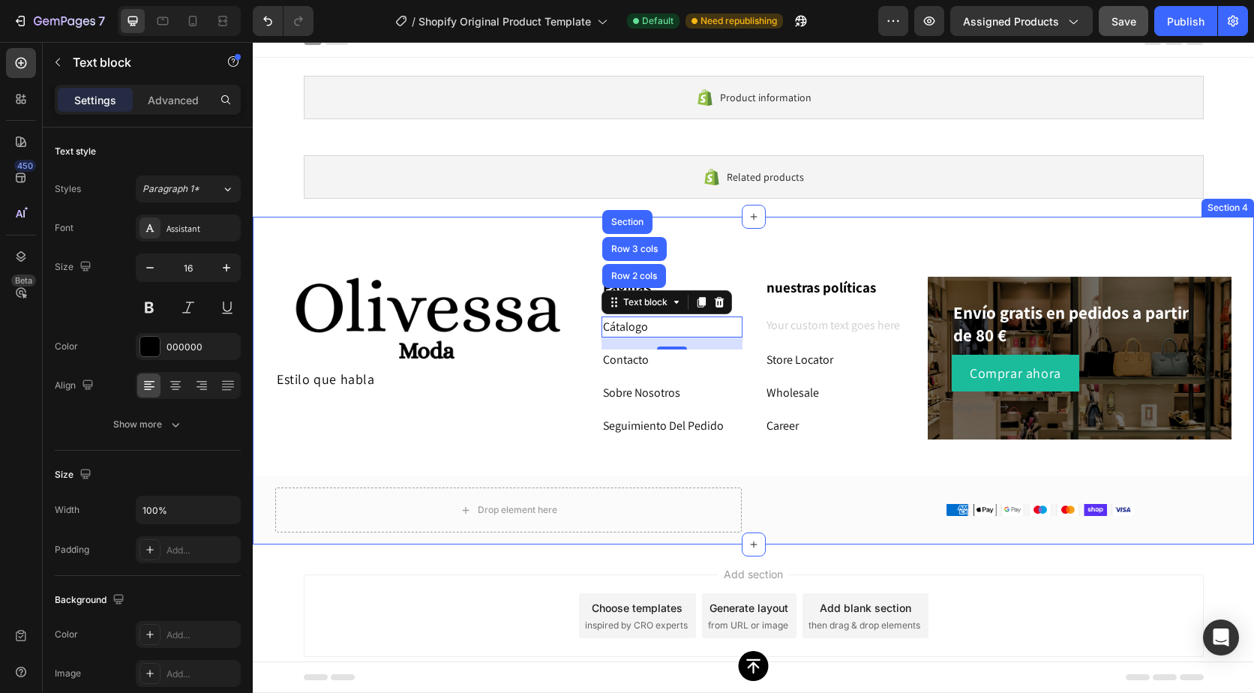
click at [523, 266] on div "Image Estilo que habla Text Block Páginas Heading Cátalogo Text block Row 2 col…" at bounding box center [754, 381] width 1002 height 328
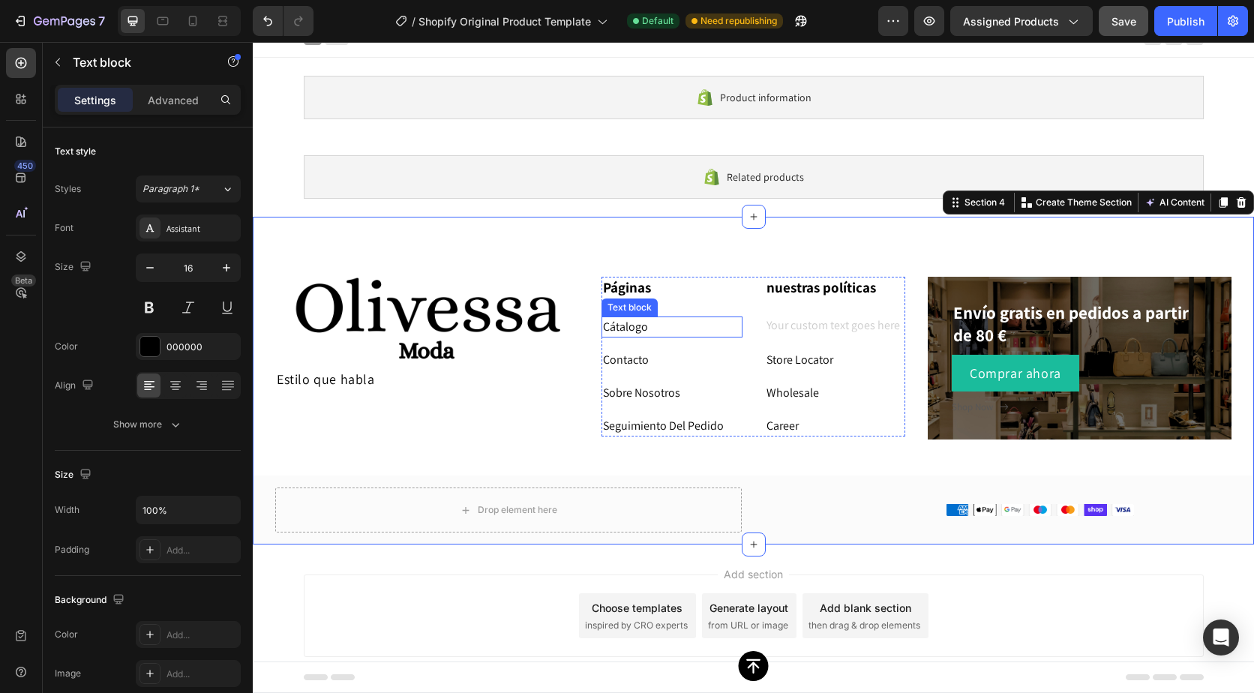
click at [622, 326] on p "Cátalogo" at bounding box center [672, 327] width 138 height 18
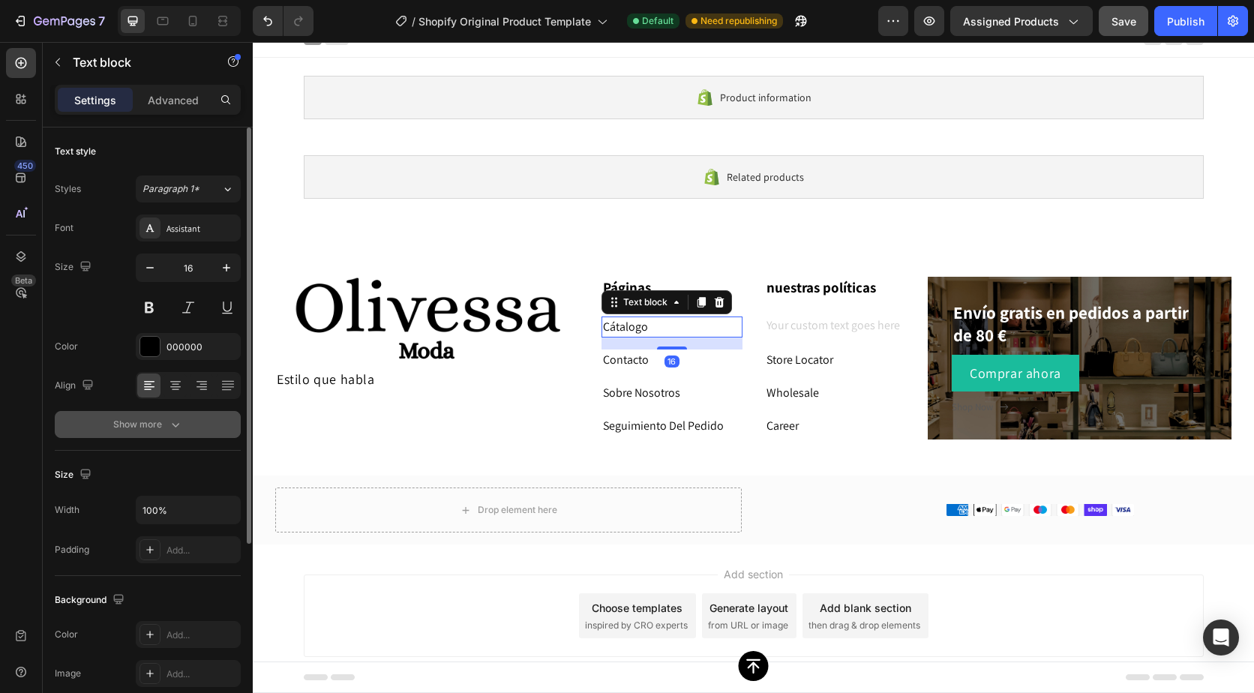
click at [149, 418] on div "Show more" at bounding box center [148, 424] width 70 height 15
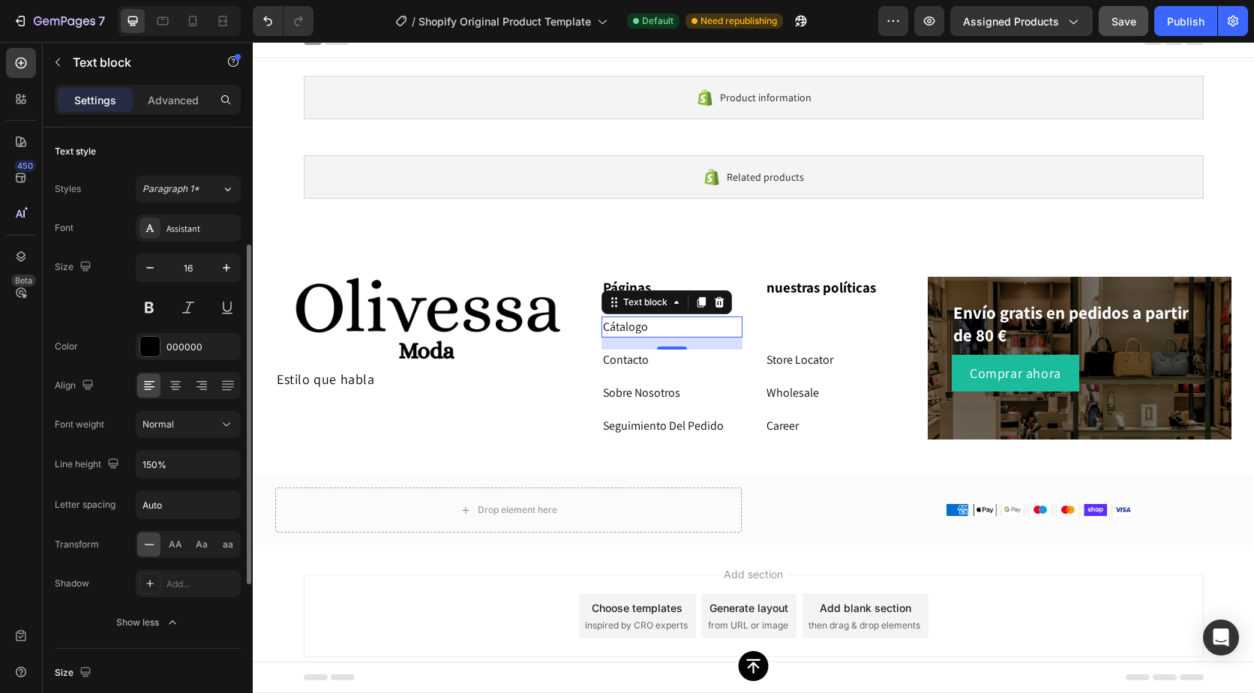
scroll to position [75, 0]
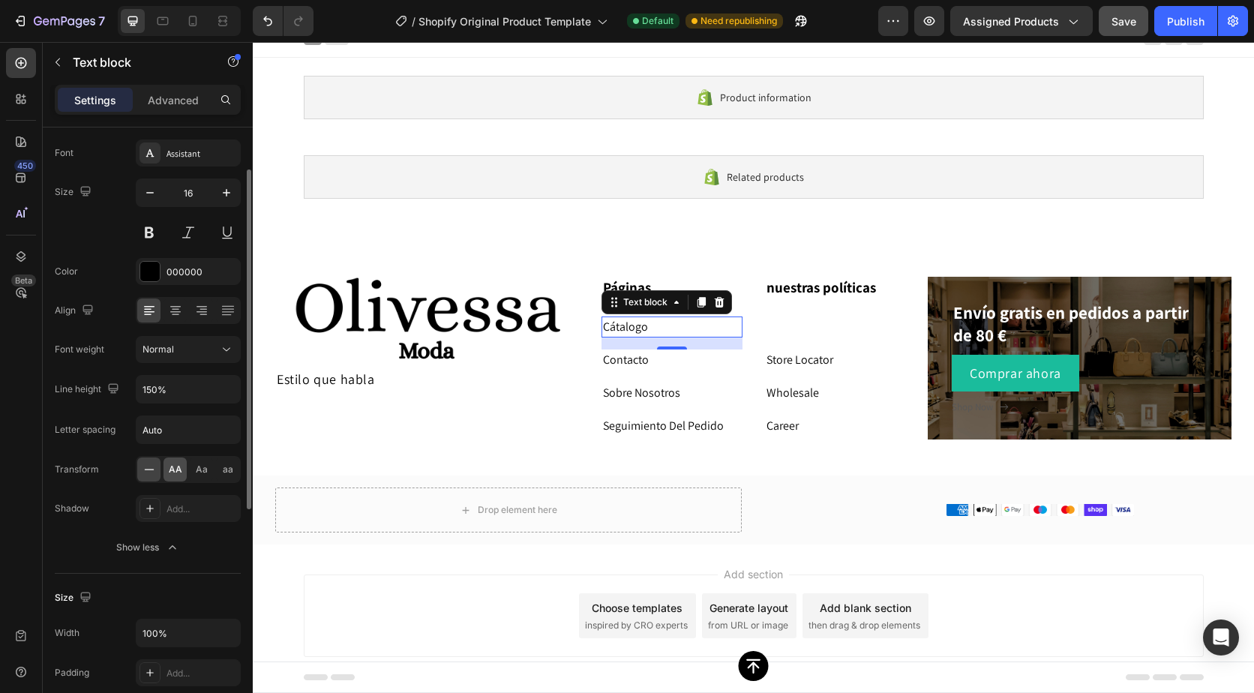
click at [173, 472] on span "AA" at bounding box center [176, 470] width 14 height 14
click at [144, 473] on icon at bounding box center [149, 469] width 15 height 15
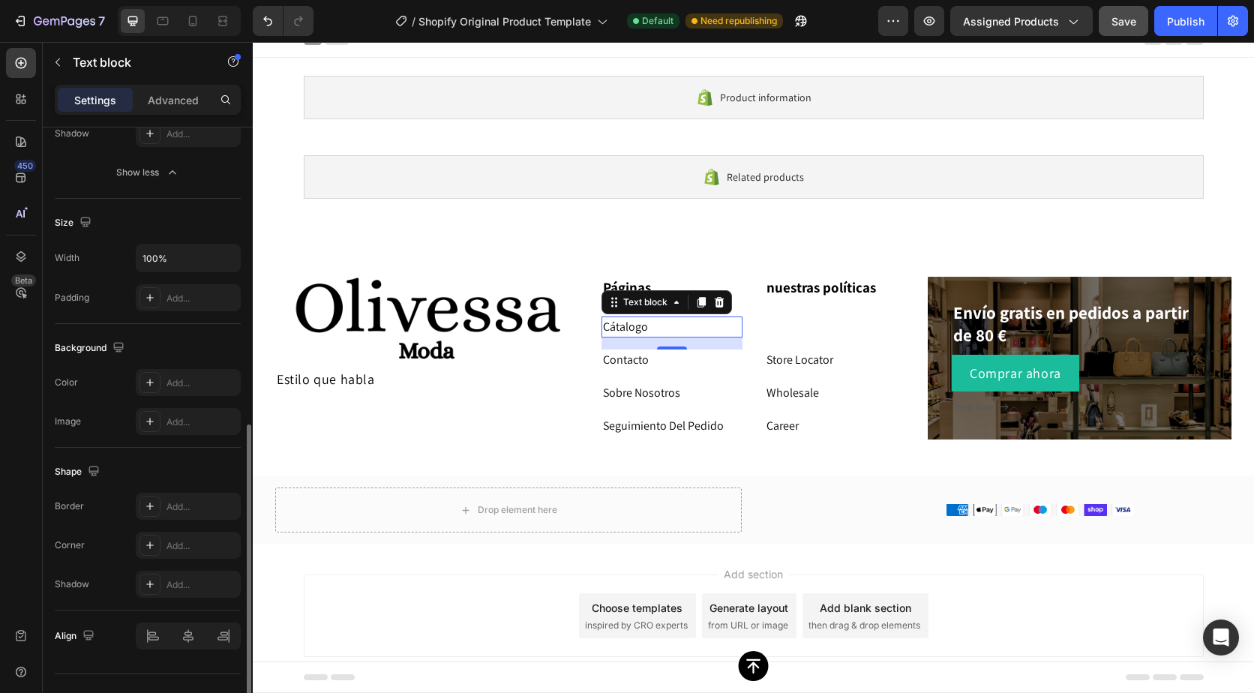
scroll to position [479, 0]
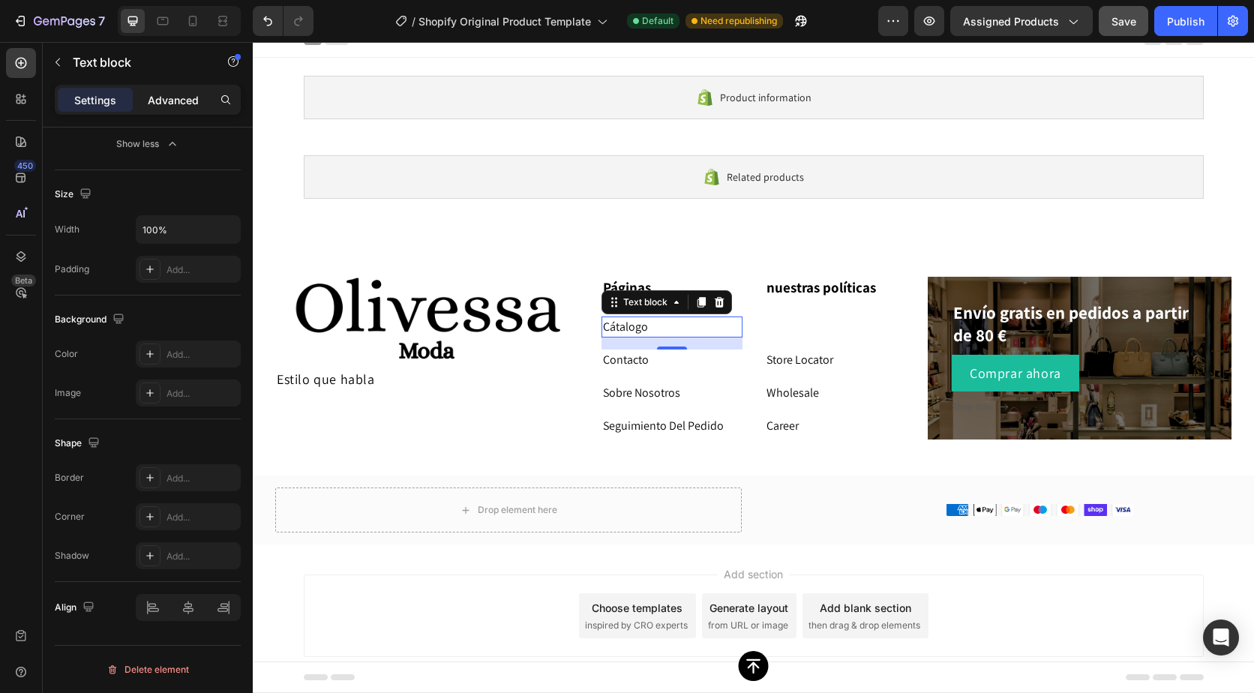
click at [167, 102] on p "Advanced" at bounding box center [173, 100] width 51 height 16
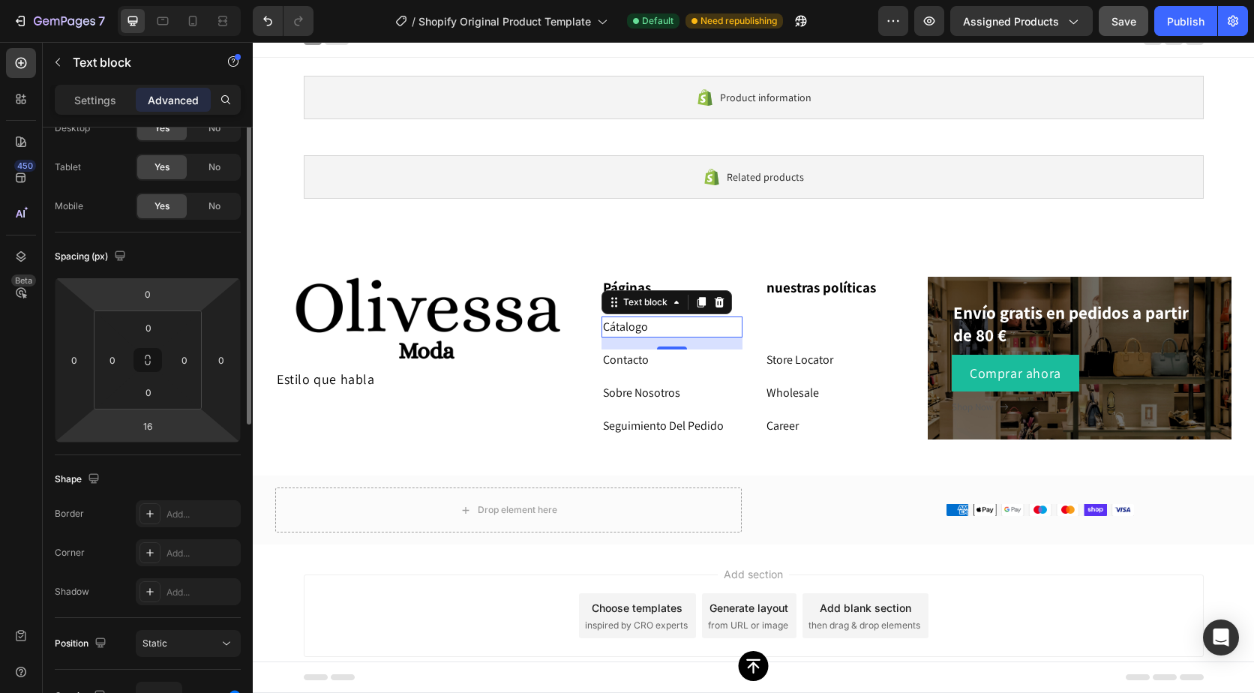
scroll to position [0, 0]
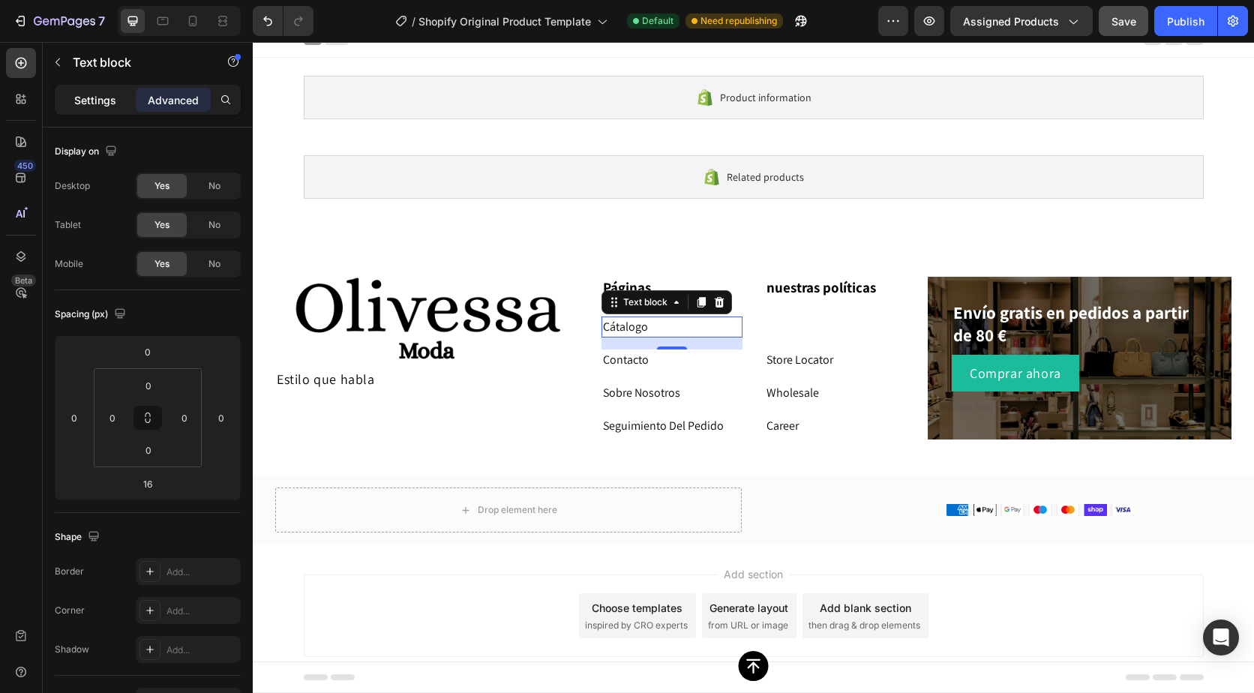
click at [69, 98] on div "Settings" at bounding box center [95, 100] width 75 height 24
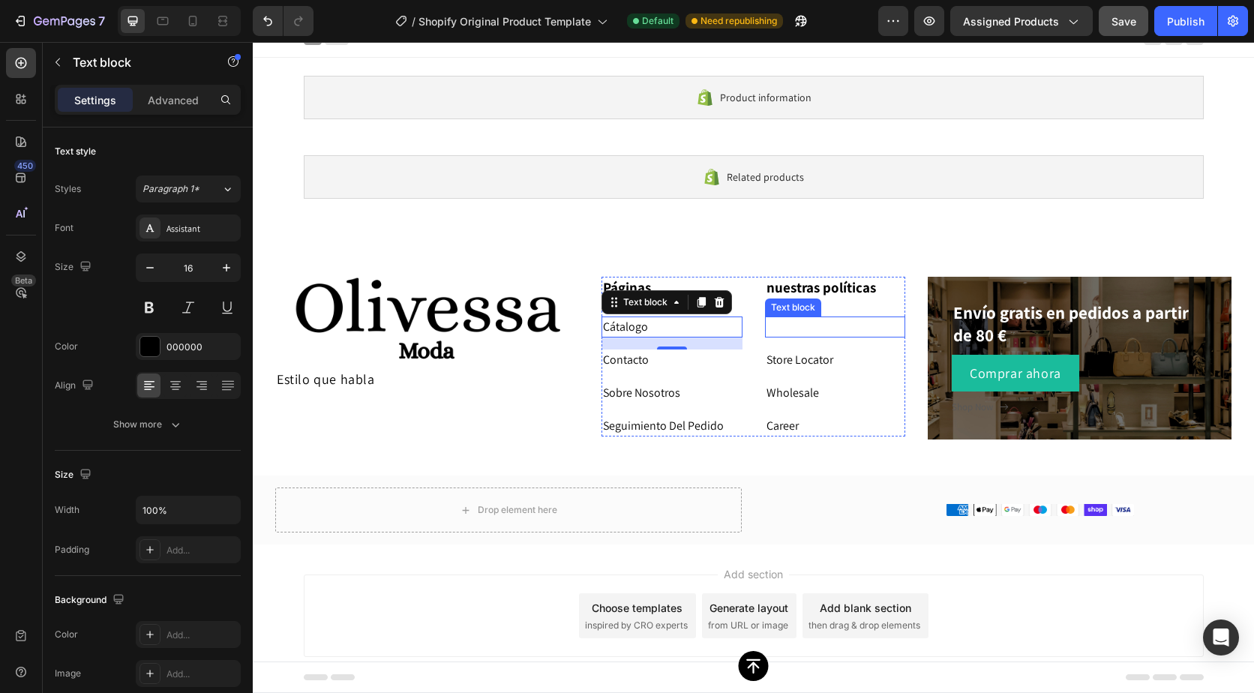
click at [794, 320] on p "Rich Text Editor. Editing area: main" at bounding box center [836, 327] width 138 height 18
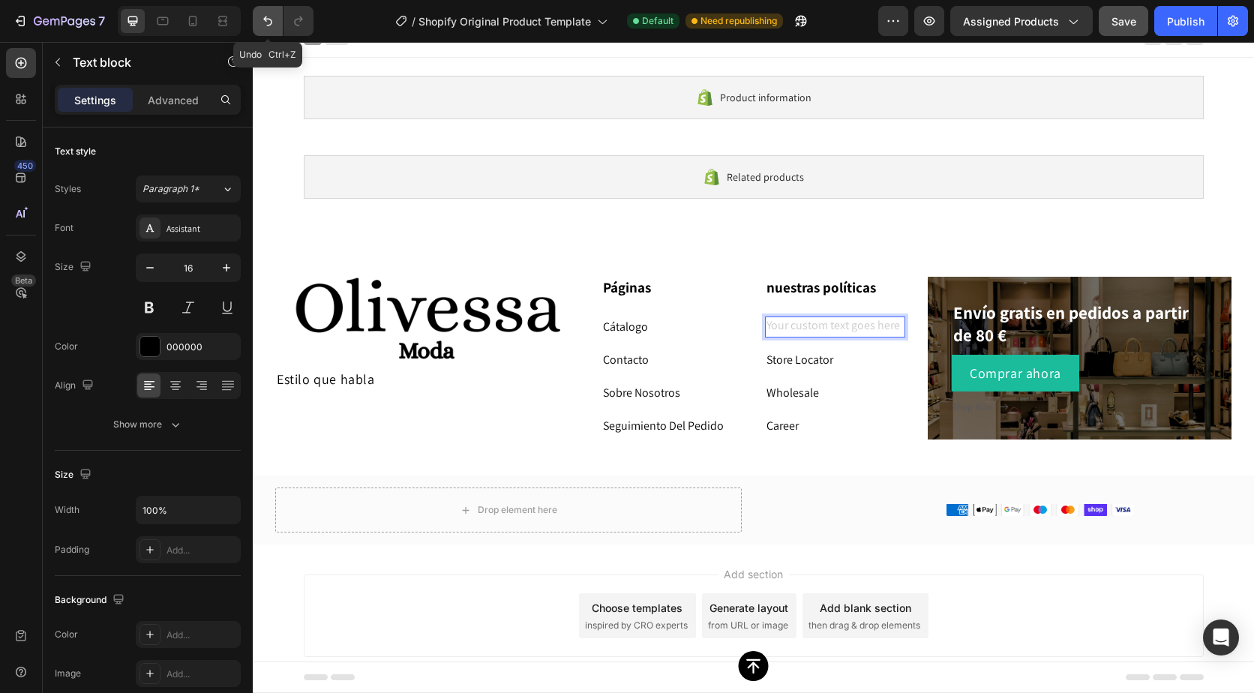
click at [266, 20] on icon "Undo/Redo" at bounding box center [267, 22] width 9 height 10
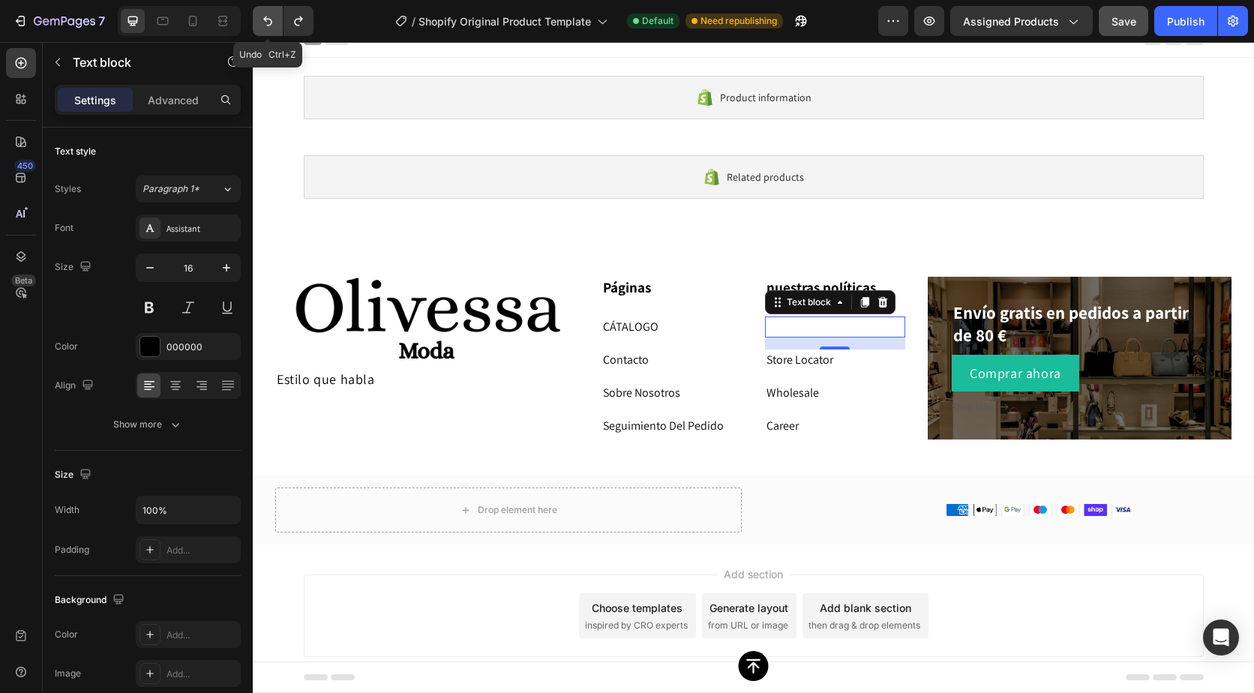
click at [266, 20] on icon "Undo/Redo" at bounding box center [267, 22] width 9 height 10
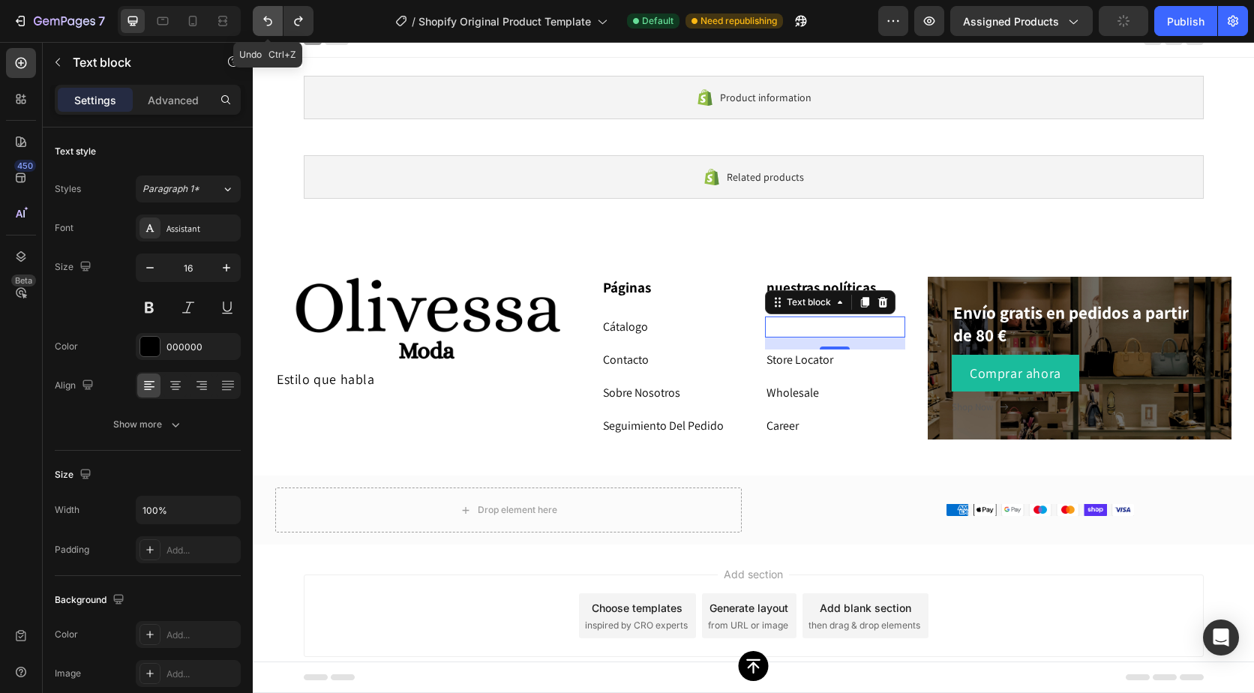
click at [266, 20] on icon "Undo/Redo" at bounding box center [267, 22] width 9 height 10
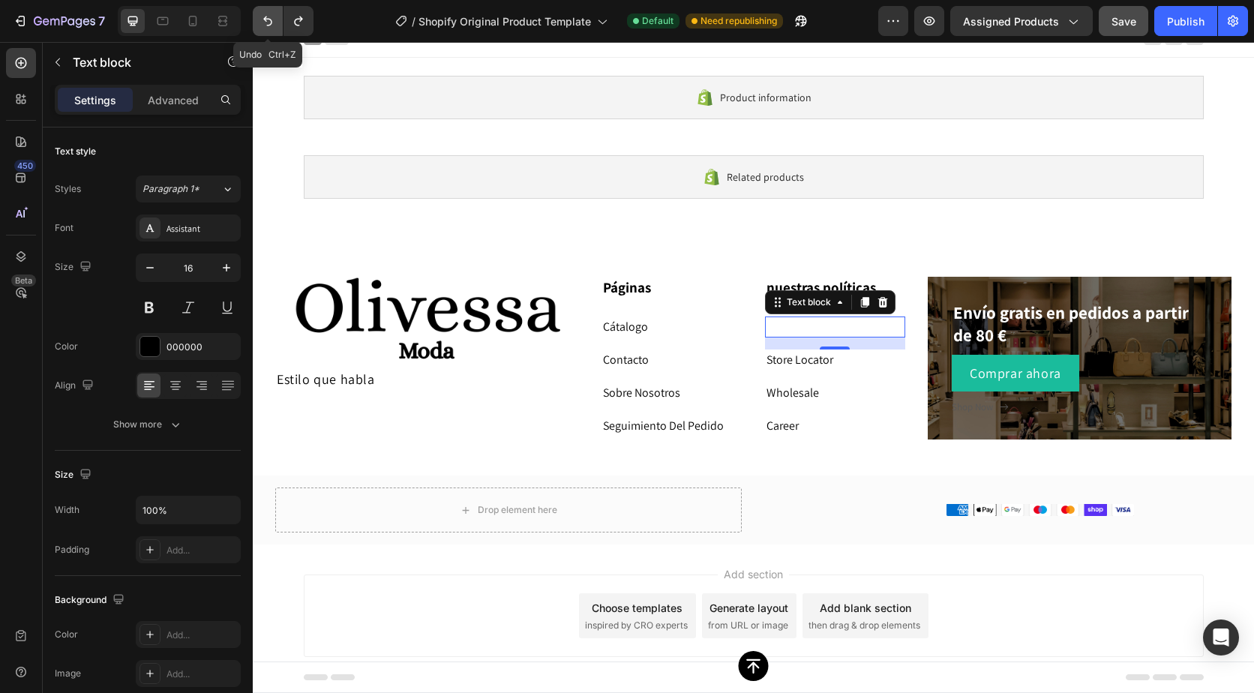
click at [266, 20] on icon "Undo/Redo" at bounding box center [267, 22] width 9 height 10
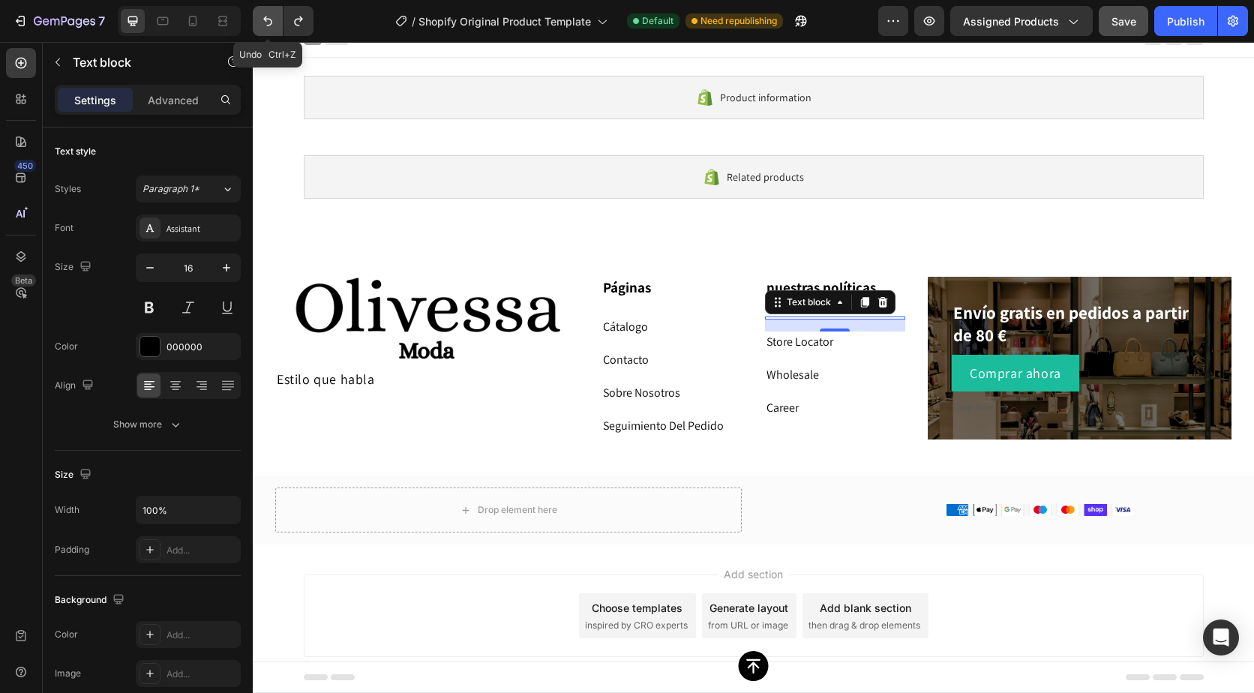
click at [266, 20] on icon "Undo/Redo" at bounding box center [267, 22] width 9 height 10
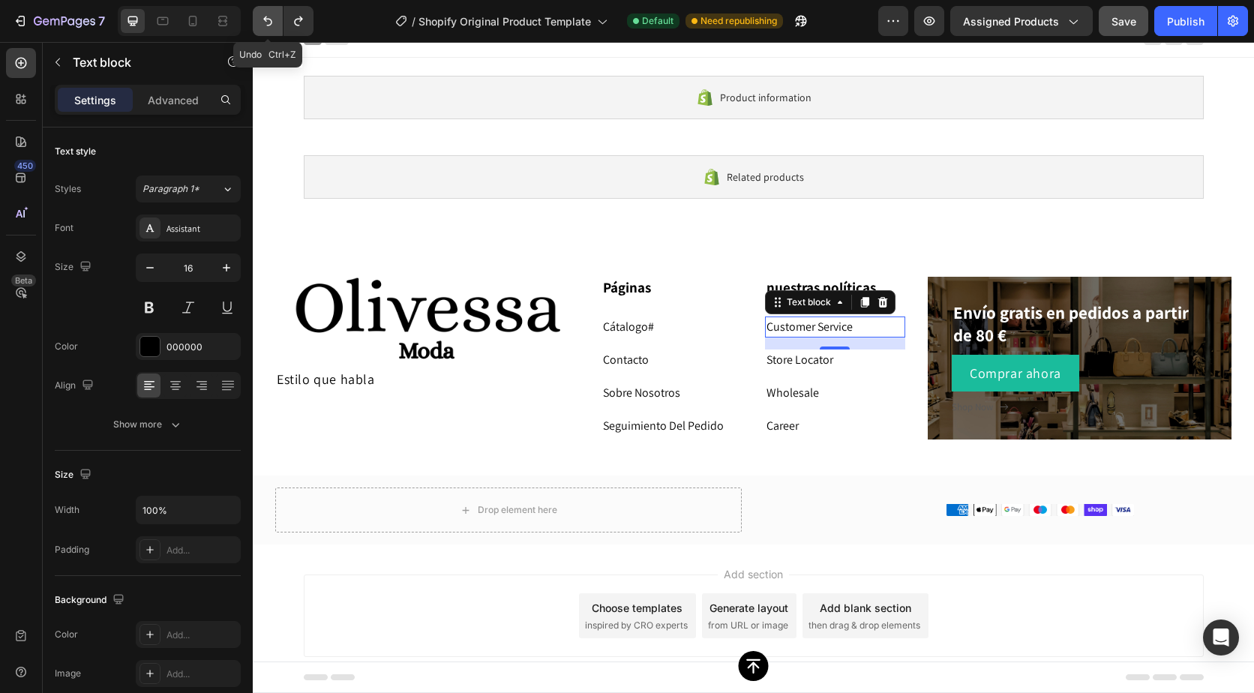
click at [266, 20] on icon "Undo/Redo" at bounding box center [267, 22] width 9 height 10
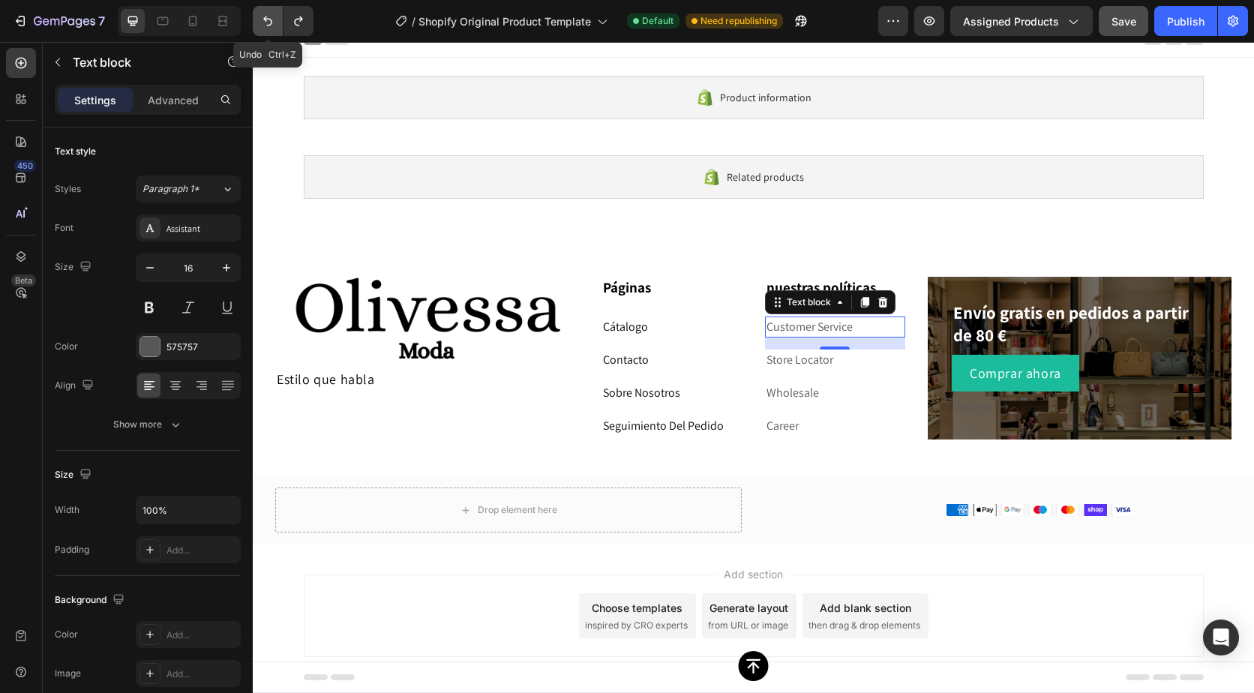
click at [266, 20] on icon "Undo/Redo" at bounding box center [267, 22] width 9 height 10
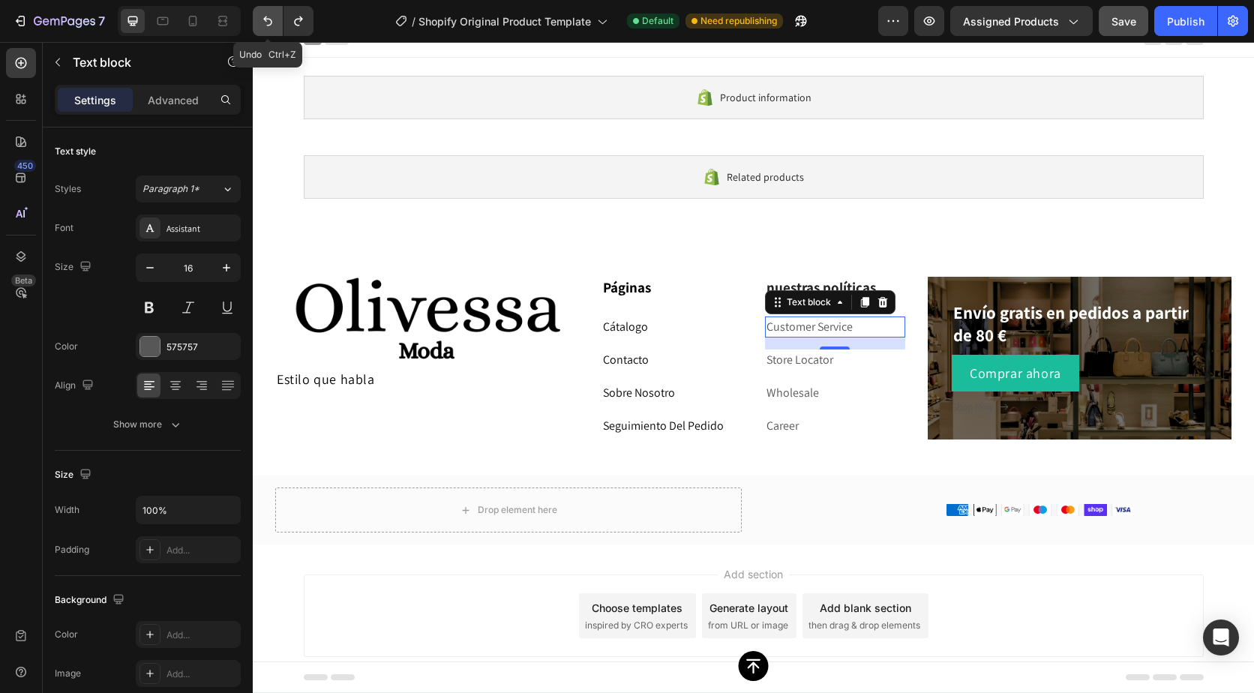
click at [266, 20] on icon "Undo/Redo" at bounding box center [267, 22] width 9 height 10
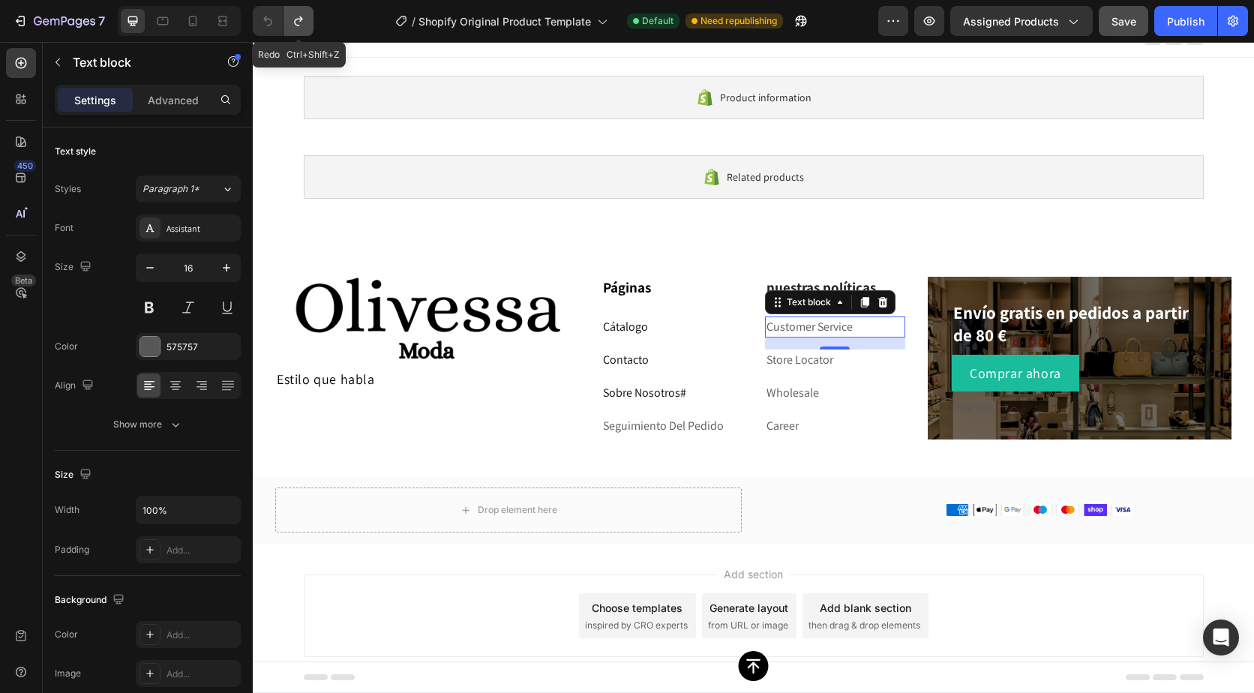
click at [299, 20] on icon "Undo/Redo" at bounding box center [298, 22] width 8 height 10
click at [299, 21] on icon "Undo/Redo" at bounding box center [298, 21] width 15 height 15
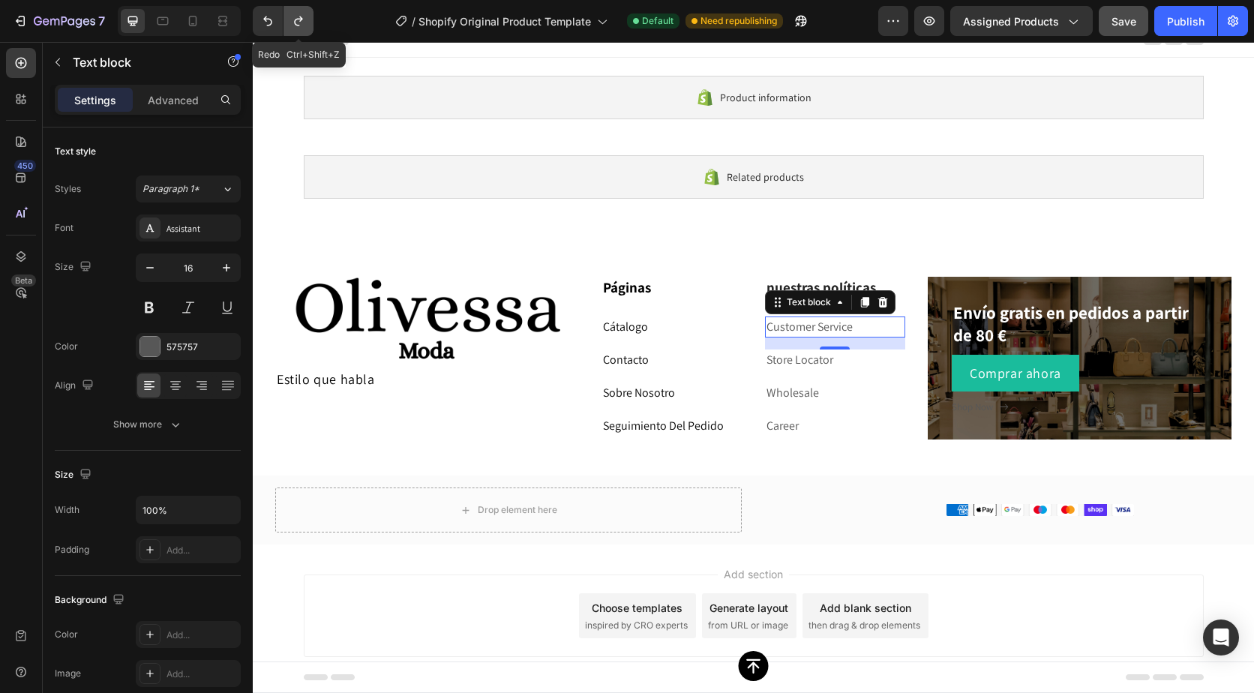
click at [299, 21] on icon "Undo/Redo" at bounding box center [298, 21] width 15 height 15
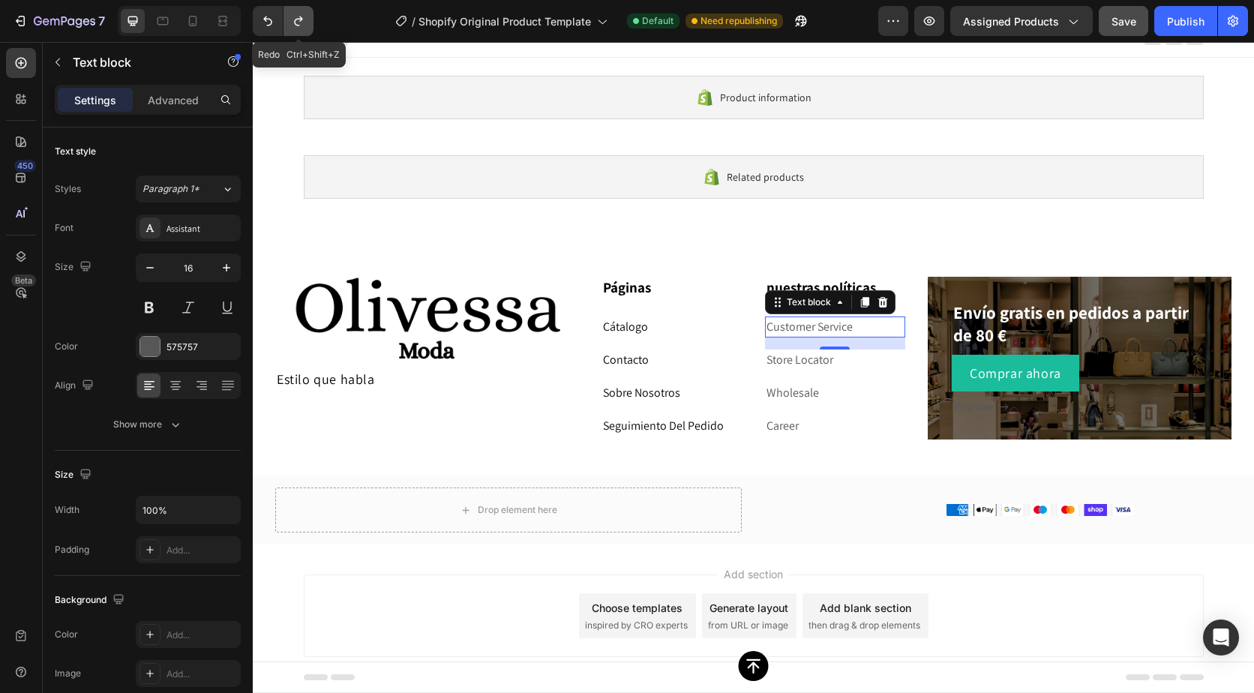
click at [299, 21] on icon "Undo/Redo" at bounding box center [298, 21] width 15 height 15
click at [303, 21] on icon "Undo/Redo" at bounding box center [298, 21] width 15 height 15
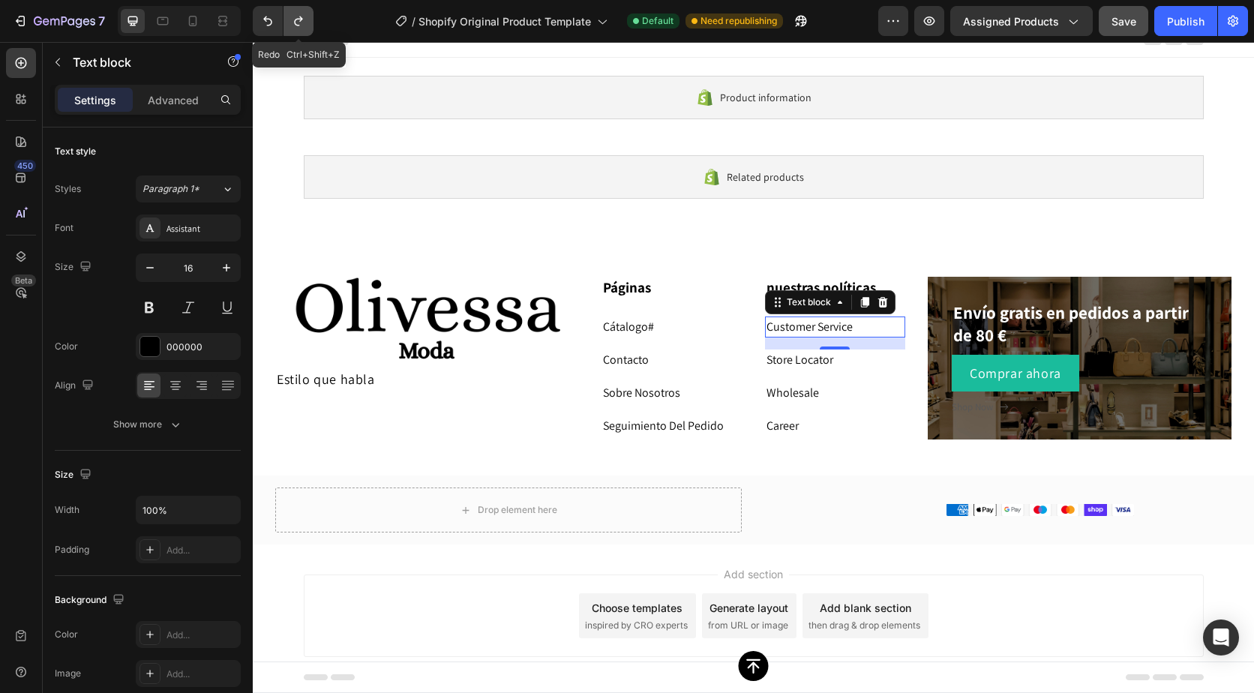
click at [303, 24] on icon "Undo/Redo" at bounding box center [298, 21] width 15 height 15
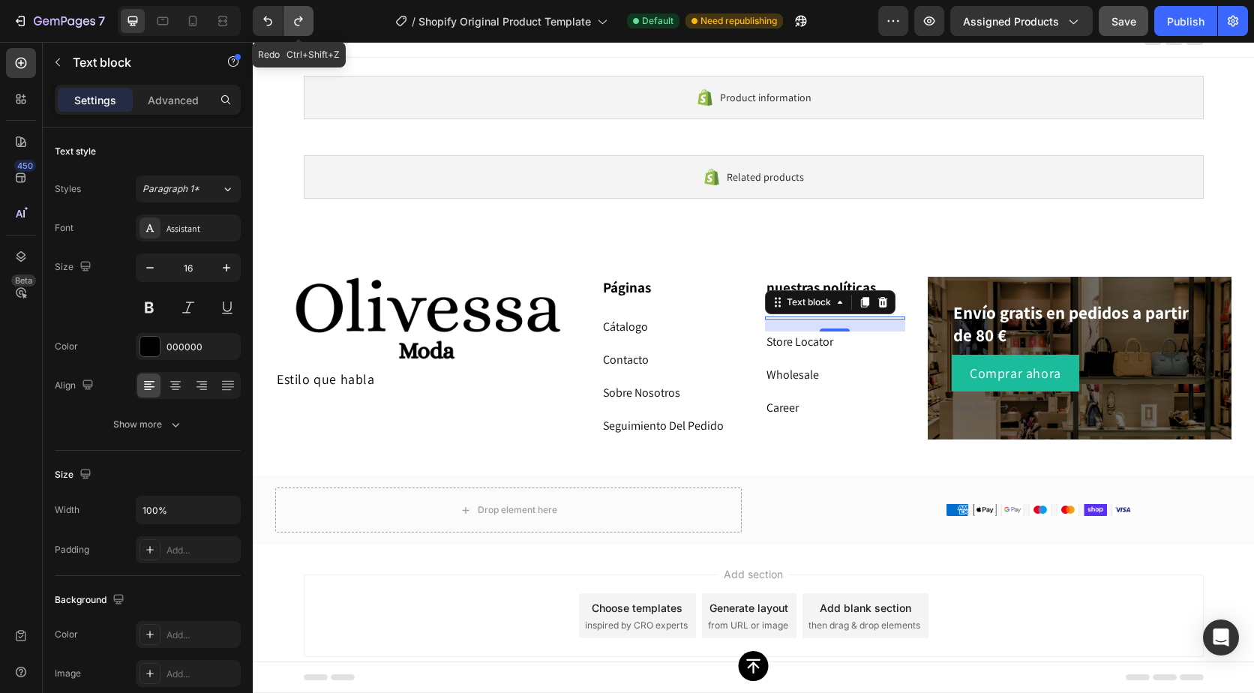
click at [302, 20] on icon "Undo/Redo" at bounding box center [298, 21] width 15 height 15
click at [301, 14] on icon "Undo/Redo" at bounding box center [298, 21] width 15 height 15
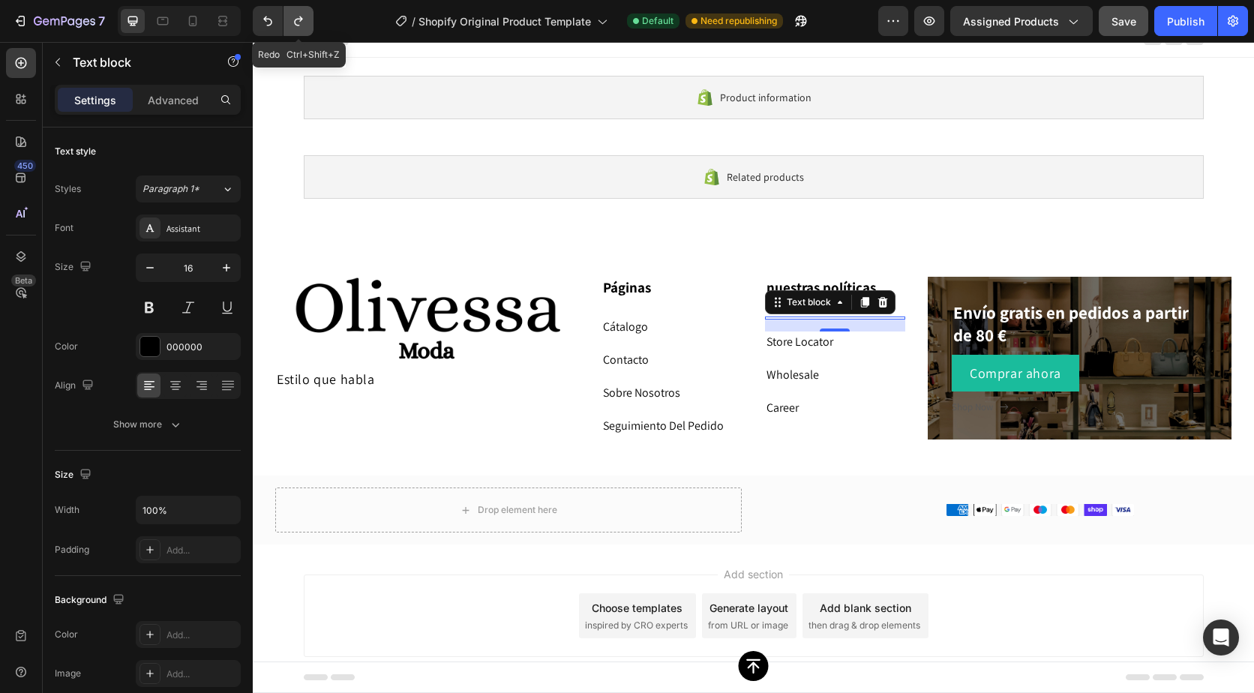
click at [302, 14] on icon "Undo/Redo" at bounding box center [298, 21] width 15 height 15
click at [302, 17] on icon "Undo/Redo" at bounding box center [298, 21] width 15 height 15
click at [302, 20] on icon "Undo/Redo" at bounding box center [298, 22] width 8 height 10
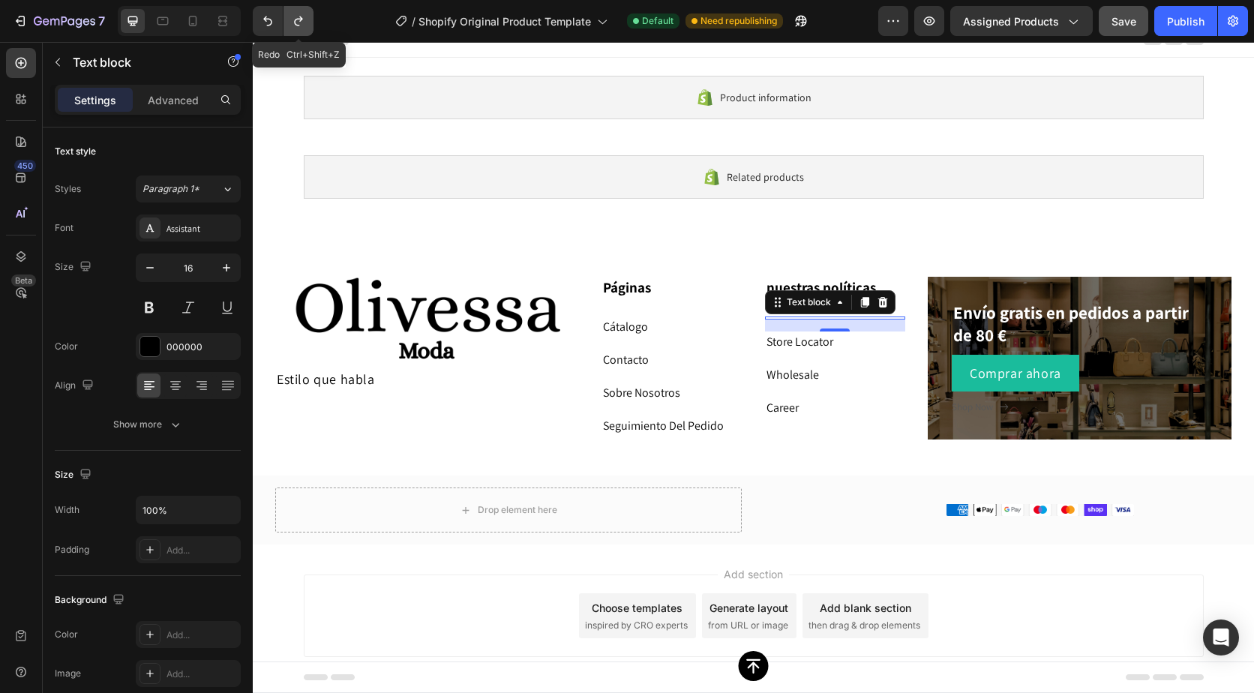
click at [302, 20] on icon "Undo/Redo" at bounding box center [298, 22] width 8 height 10
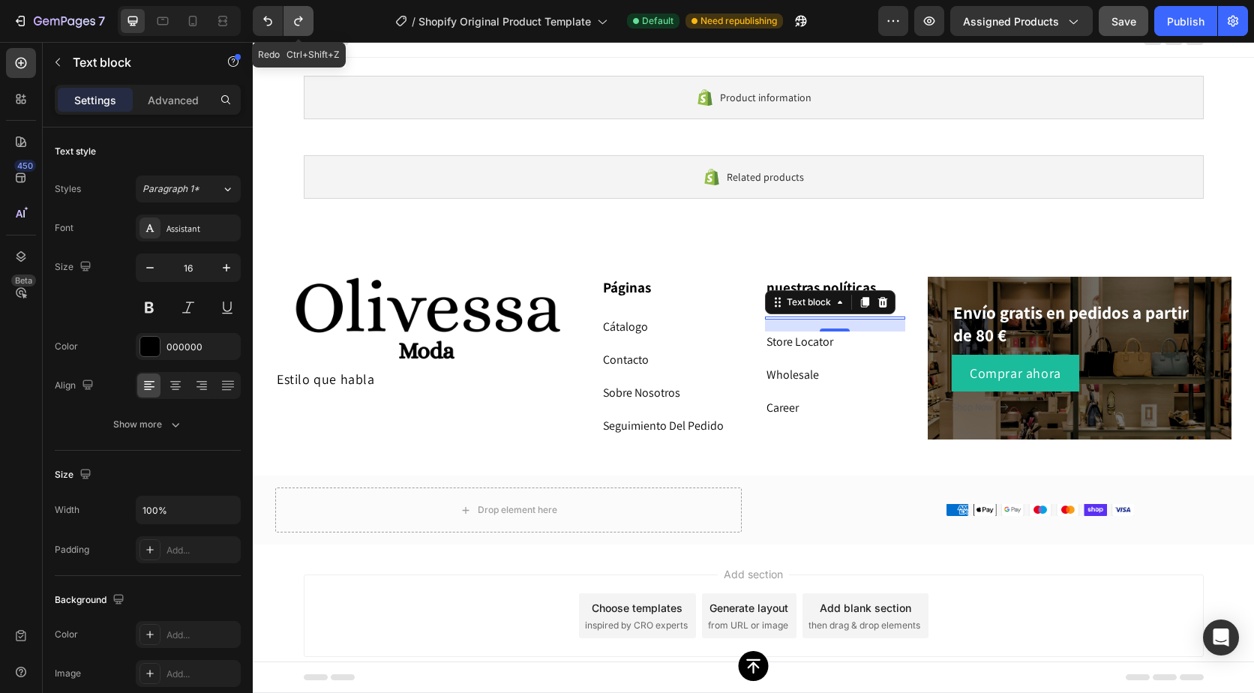
click at [302, 20] on icon "Undo/Redo" at bounding box center [298, 22] width 8 height 10
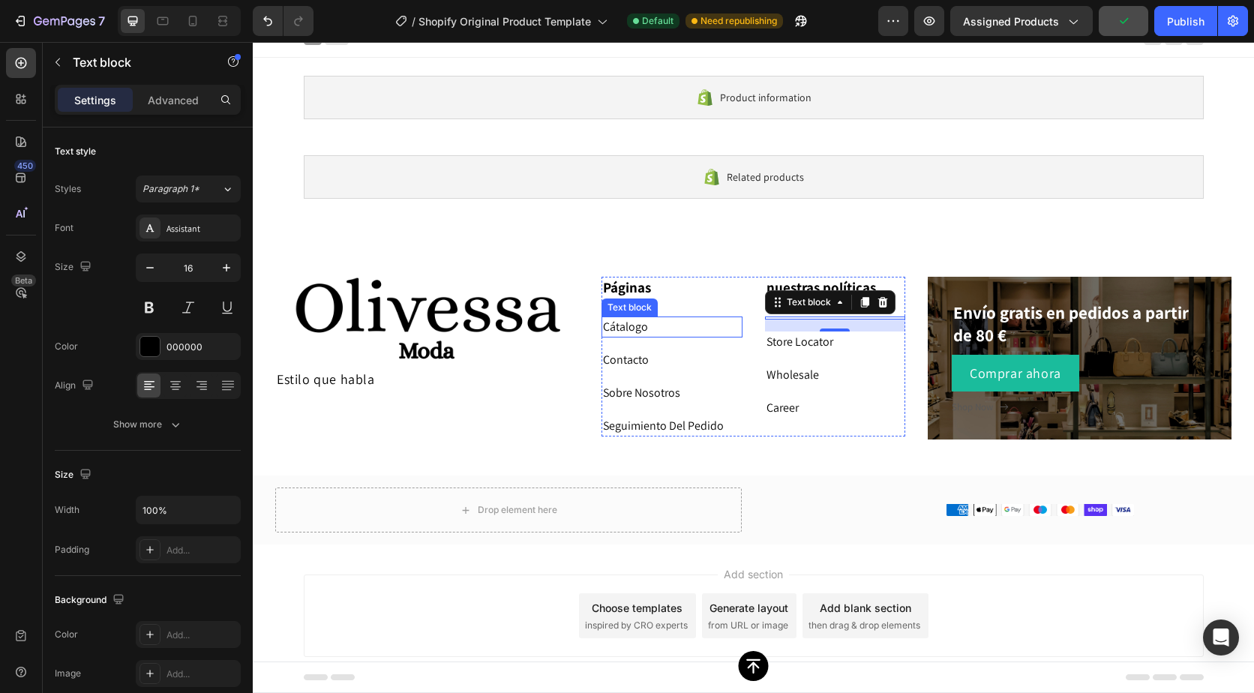
click at [641, 335] on p "Cátalogo" at bounding box center [672, 327] width 138 height 18
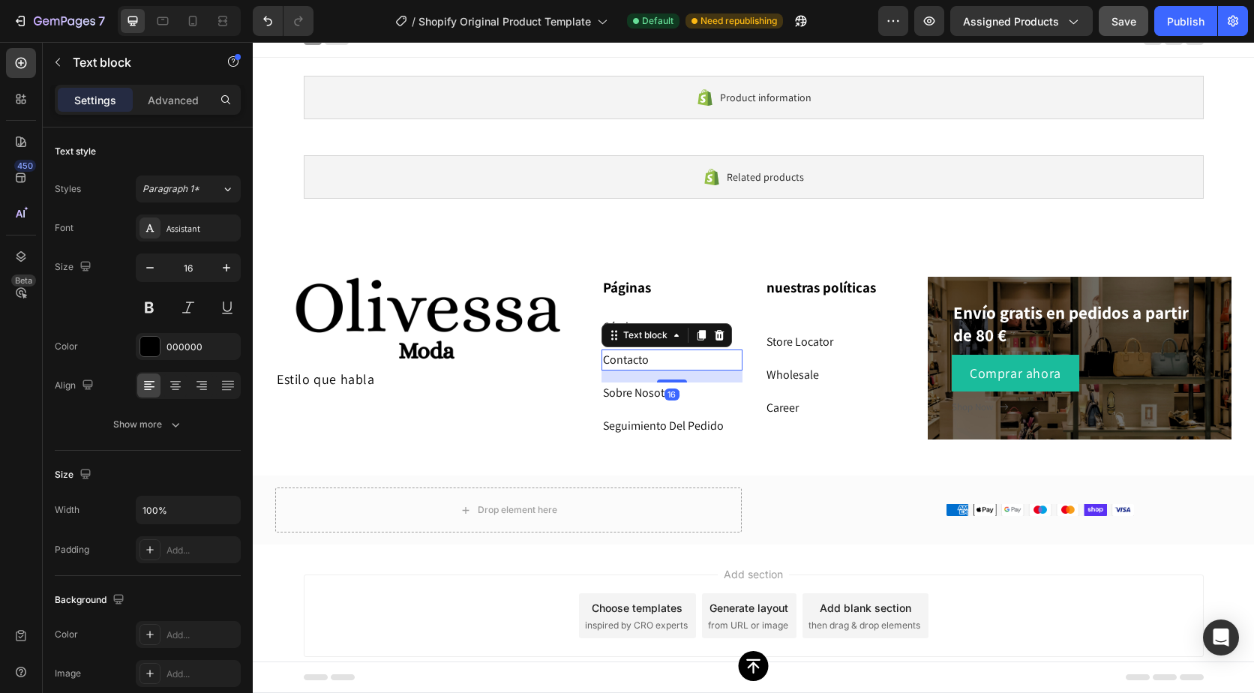
click at [633, 363] on p "Contacto" at bounding box center [672, 360] width 138 height 18
click at [684, 295] on p "Páginas" at bounding box center [672, 287] width 138 height 19
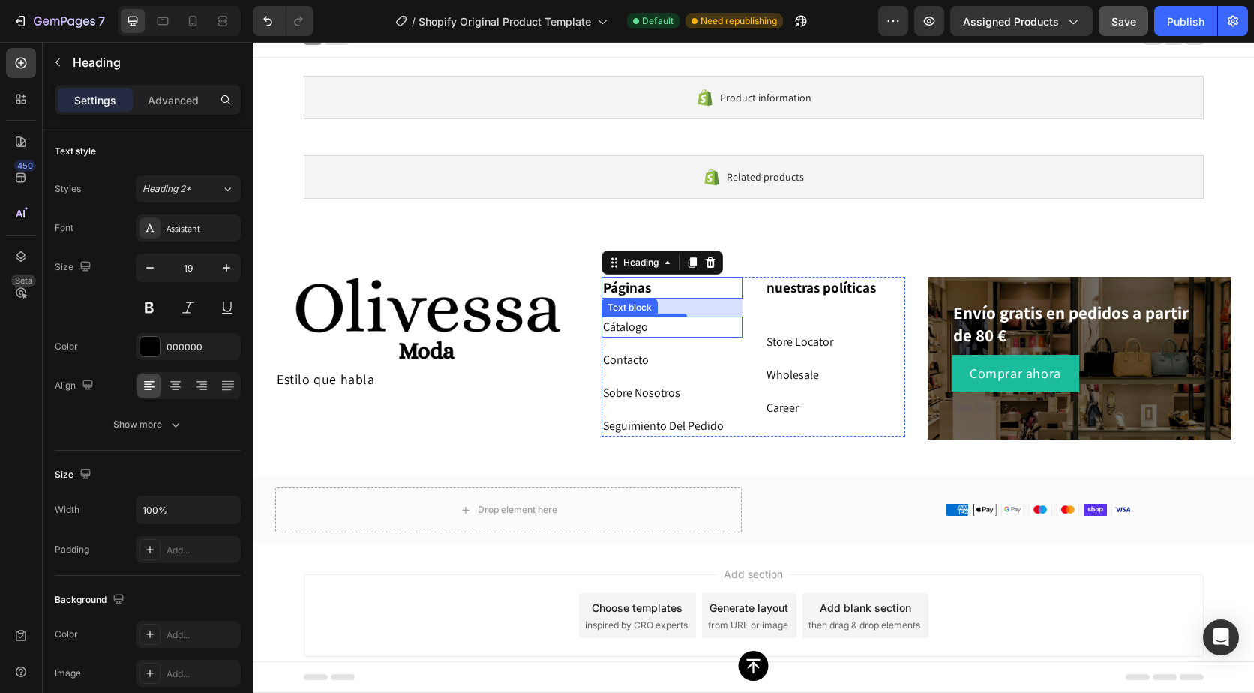
click at [697, 330] on p "Cátalogo" at bounding box center [672, 327] width 138 height 18
click at [822, 314] on div "nuestras políticas Heading Text block Store Locator Text block Wholesale ⁠⁠⁠⁠⁠⁠…" at bounding box center [835, 357] width 141 height 160
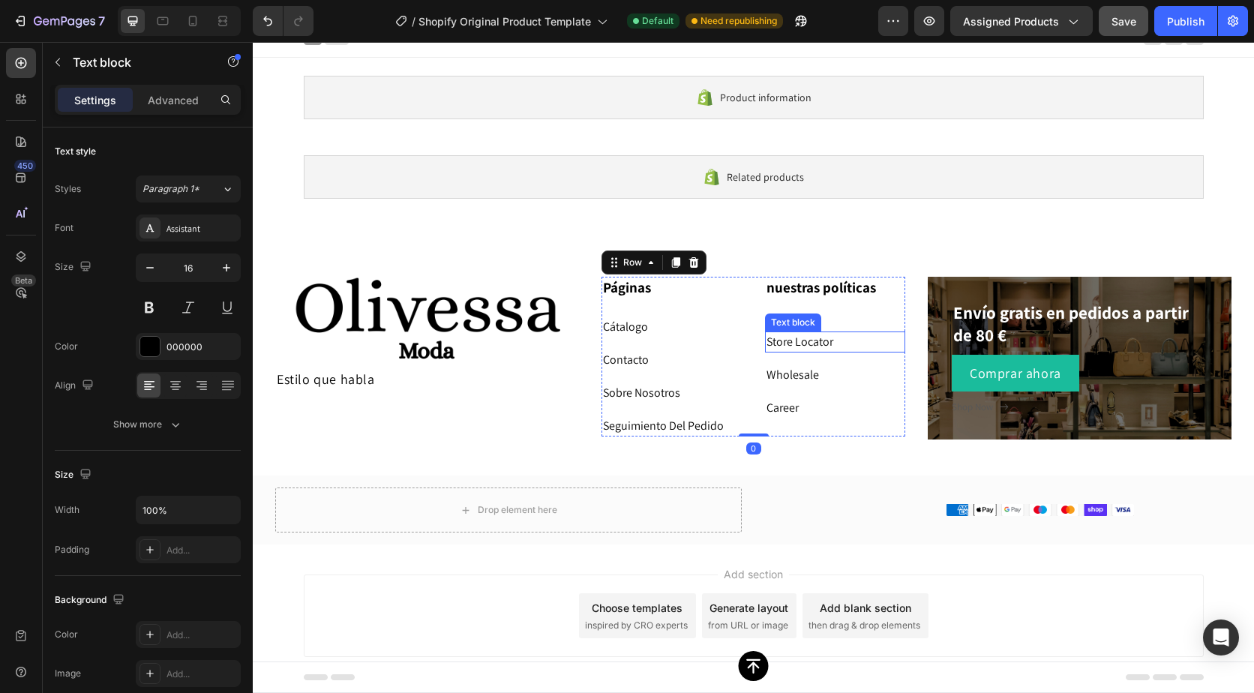
click at [805, 332] on div "Store Locator Text block" at bounding box center [835, 342] width 141 height 21
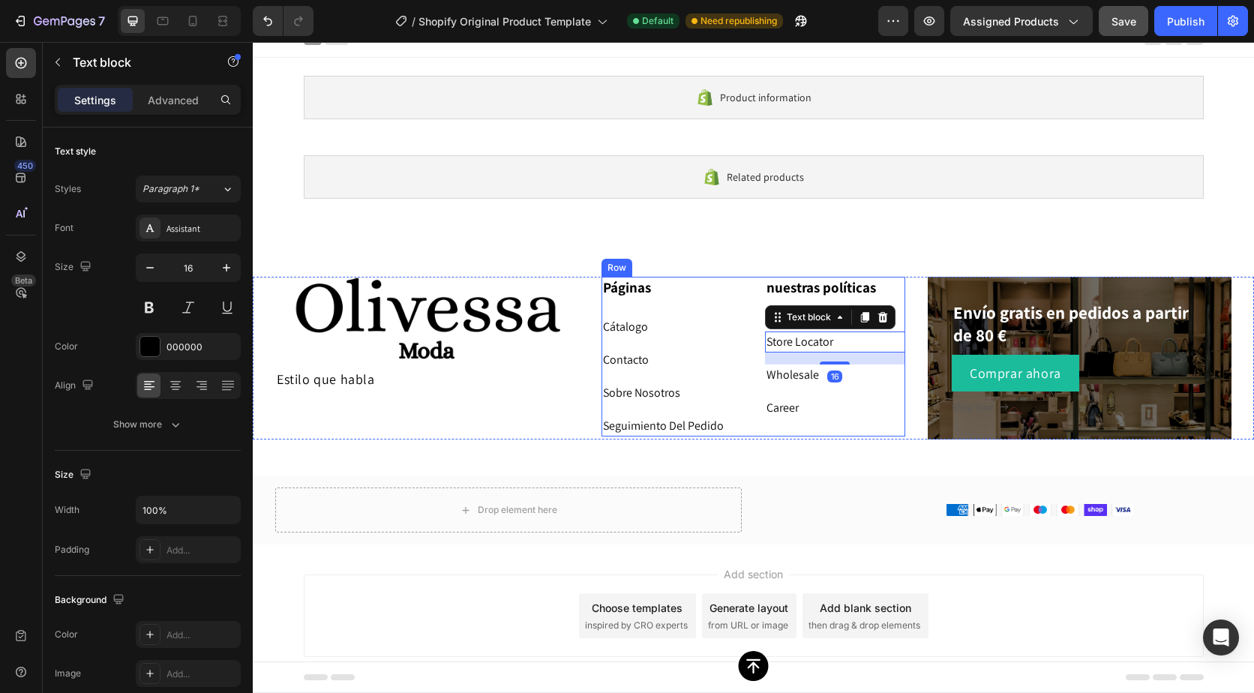
click at [719, 308] on div "Páginas Heading Cátalogo Text block Contacto Text block Sobre Nosotros Text blo…" at bounding box center [672, 357] width 141 height 160
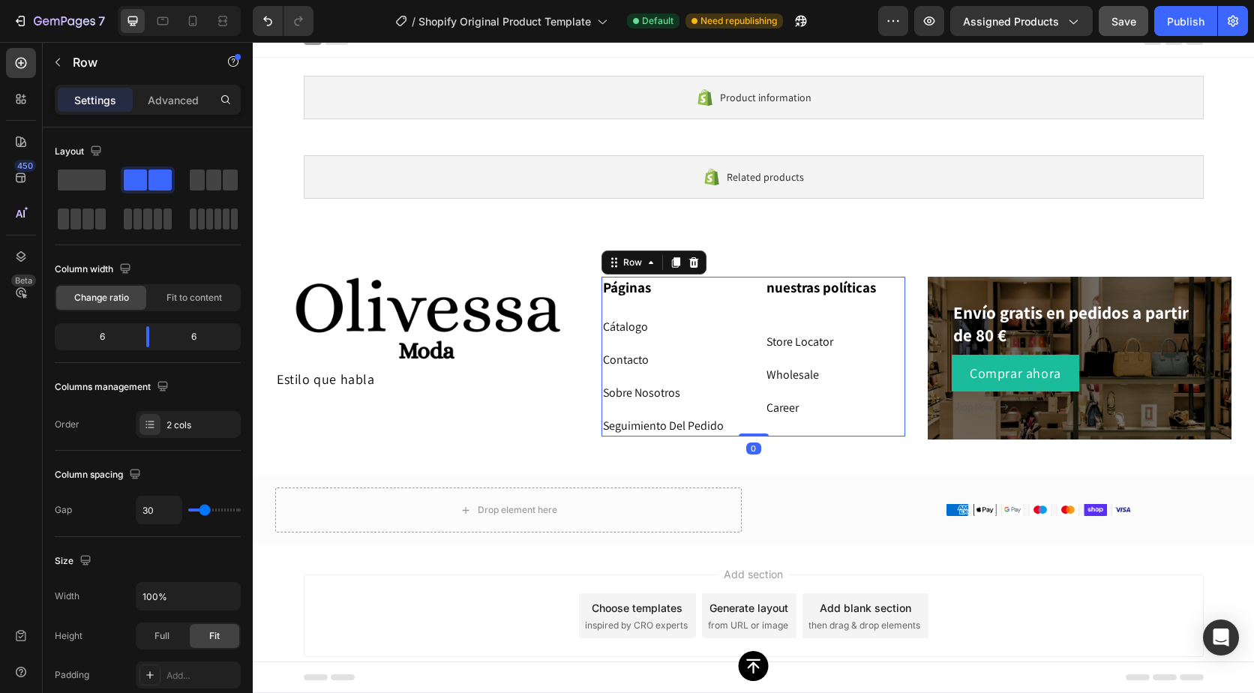
click at [773, 312] on div "nuestras políticas Heading Text block Store Locator Text block Wholesale ⁠⁠⁠⁠⁠⁠…" at bounding box center [835, 357] width 141 height 160
click at [781, 330] on div "nuestras políticas Heading Text block Store Locator Text block Wholesale ⁠⁠⁠⁠⁠⁠…" at bounding box center [835, 357] width 141 height 160
click at [783, 339] on link "Store Locator" at bounding box center [800, 342] width 67 height 16
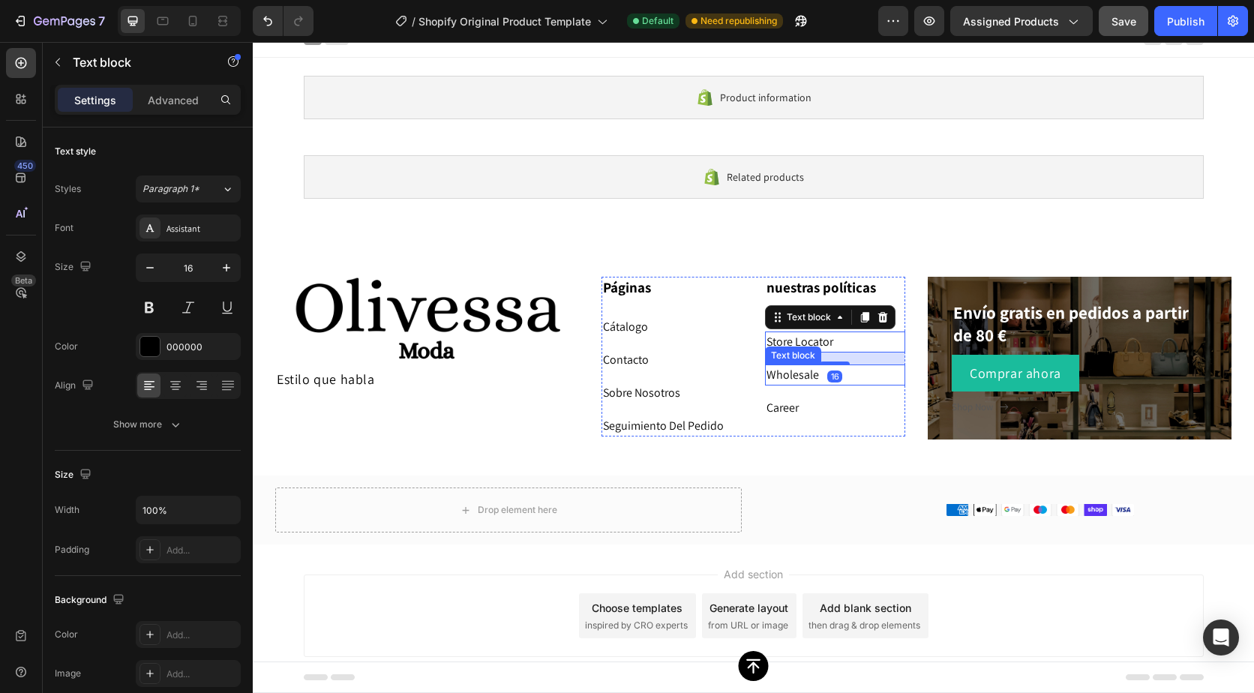
click at [786, 373] on link "Wholesale" at bounding box center [793, 375] width 53 height 16
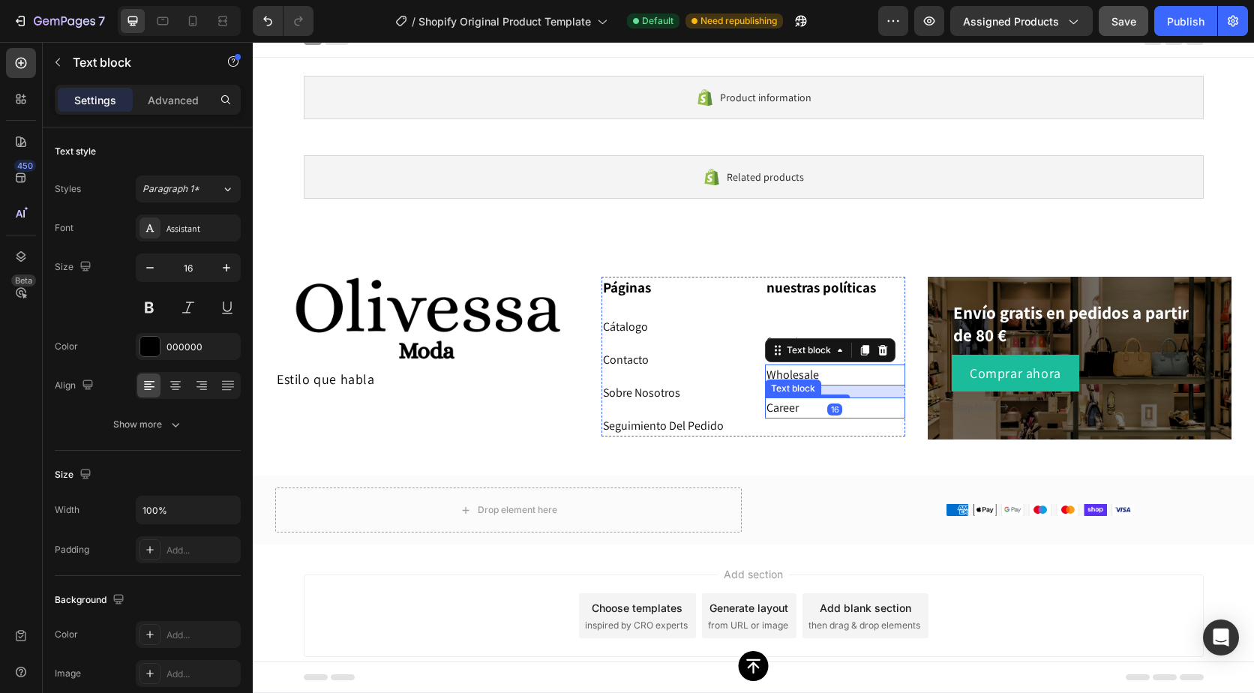
click at [787, 404] on link "Career" at bounding box center [783, 408] width 32 height 16
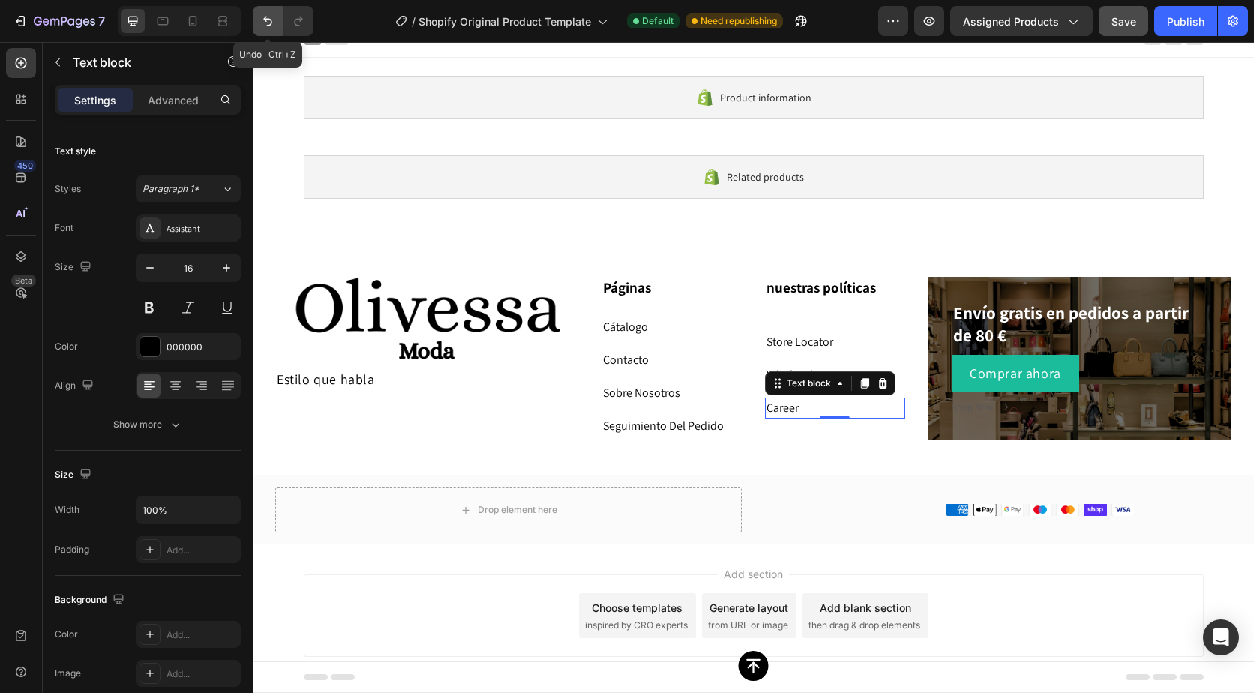
click at [269, 22] on icon "Undo/Redo" at bounding box center [267, 21] width 15 height 15
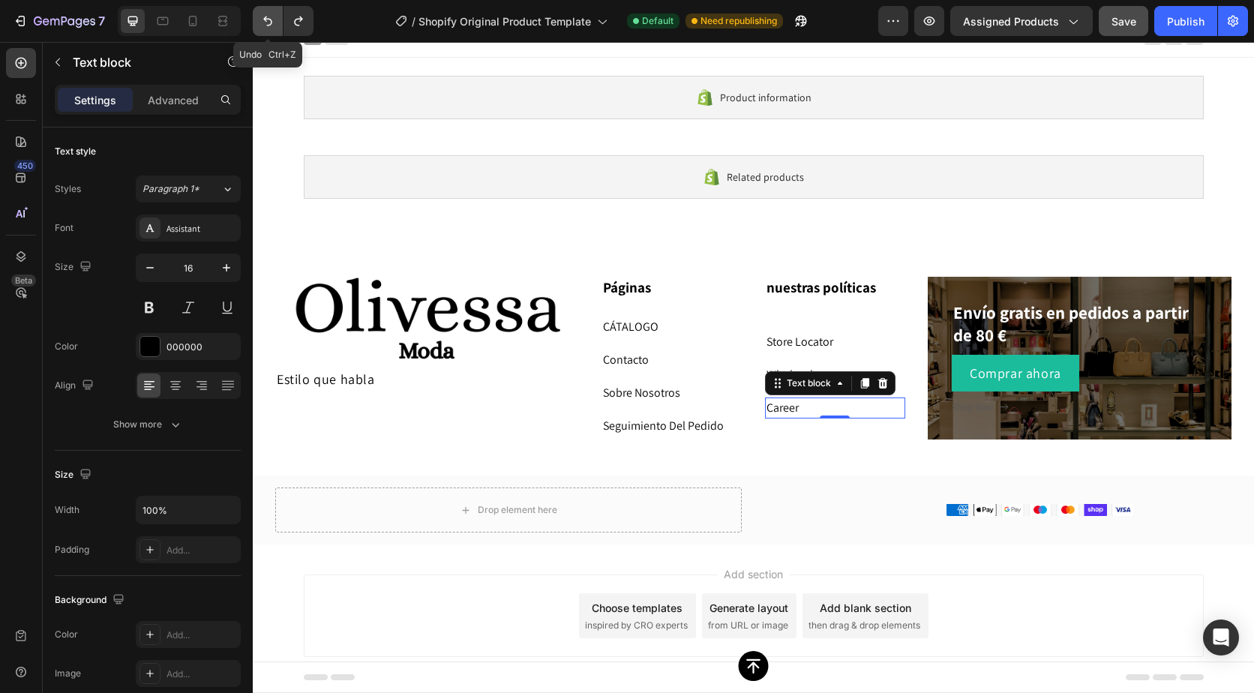
click at [269, 22] on icon "Undo/Redo" at bounding box center [267, 21] width 15 height 15
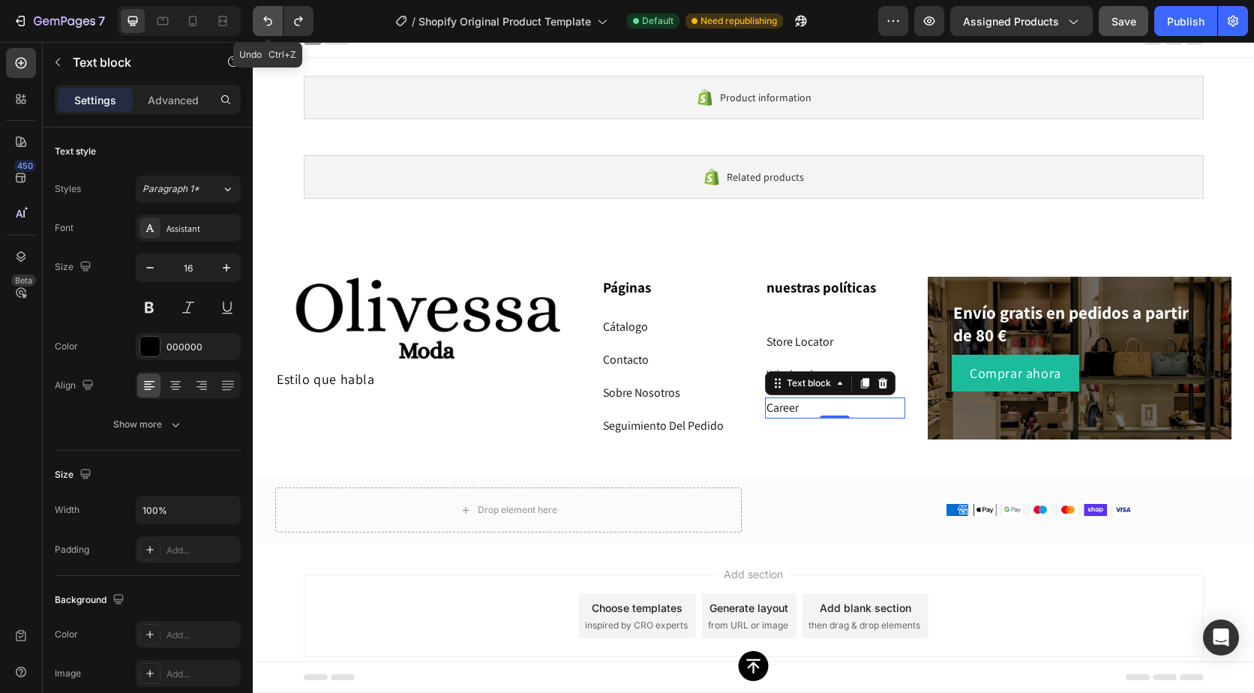
click at [269, 22] on icon "Undo/Redo" at bounding box center [267, 21] width 15 height 15
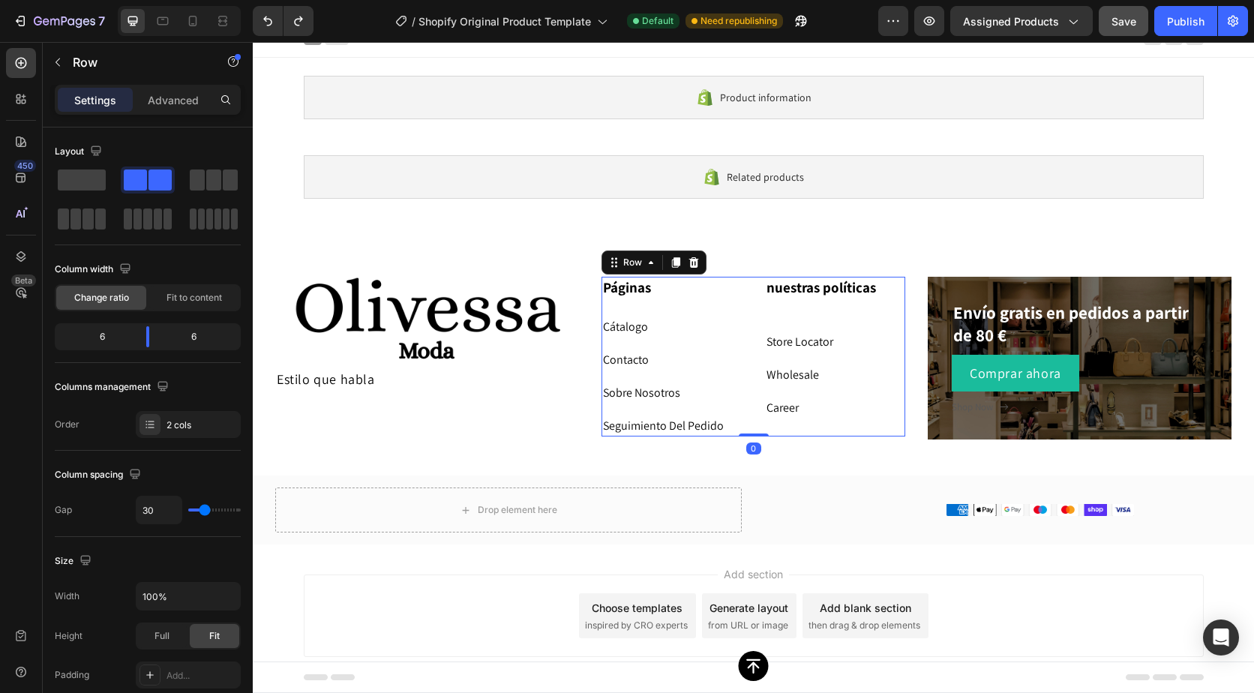
click at [782, 314] on div "nuestras políticas Heading Text block Store Locator Text block Wholesale ⁠⁠⁠⁠⁠⁠…" at bounding box center [835, 357] width 141 height 160
click at [785, 320] on div "nuestras políticas Heading Text block Store Locator Text block Wholesale ⁠⁠⁠⁠⁠⁠…" at bounding box center [835, 357] width 141 height 160
click at [788, 329] on div "nuestras políticas Heading Text block Store Locator Text block Wholesale ⁠⁠⁠⁠⁠⁠…" at bounding box center [835, 357] width 141 height 160
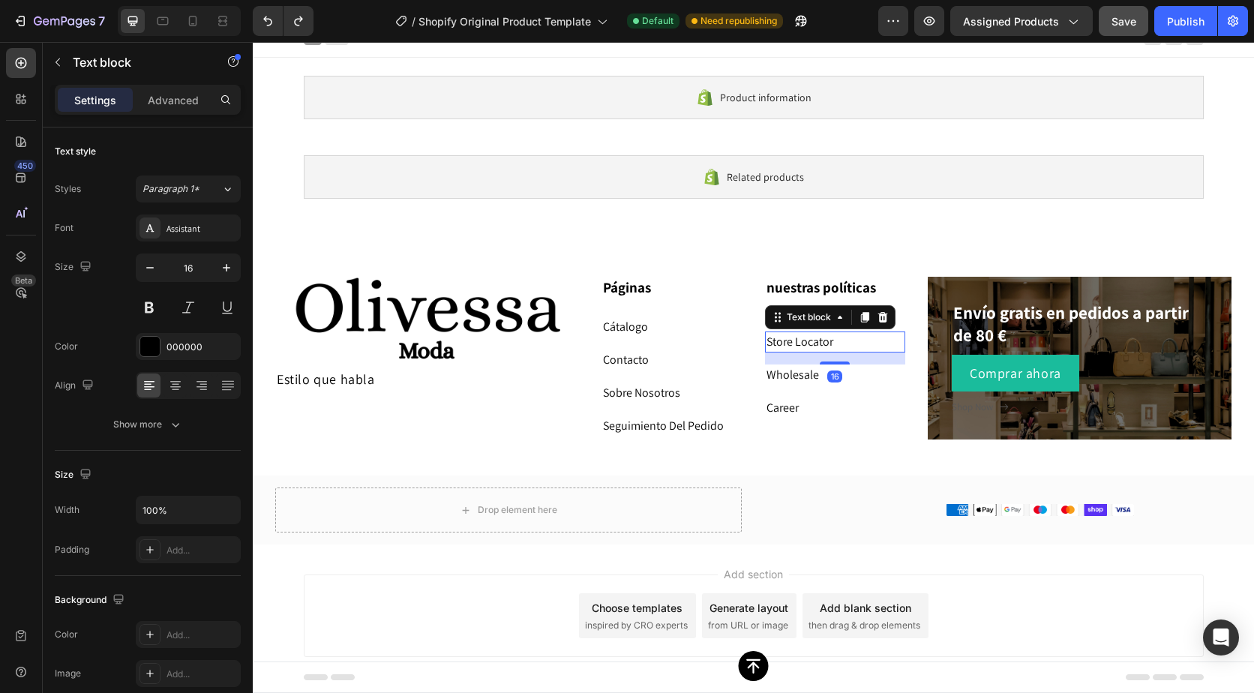
click at [791, 339] on link "Store Locator" at bounding box center [800, 342] width 67 height 16
click at [797, 371] on link "Wholesale" at bounding box center [793, 375] width 53 height 16
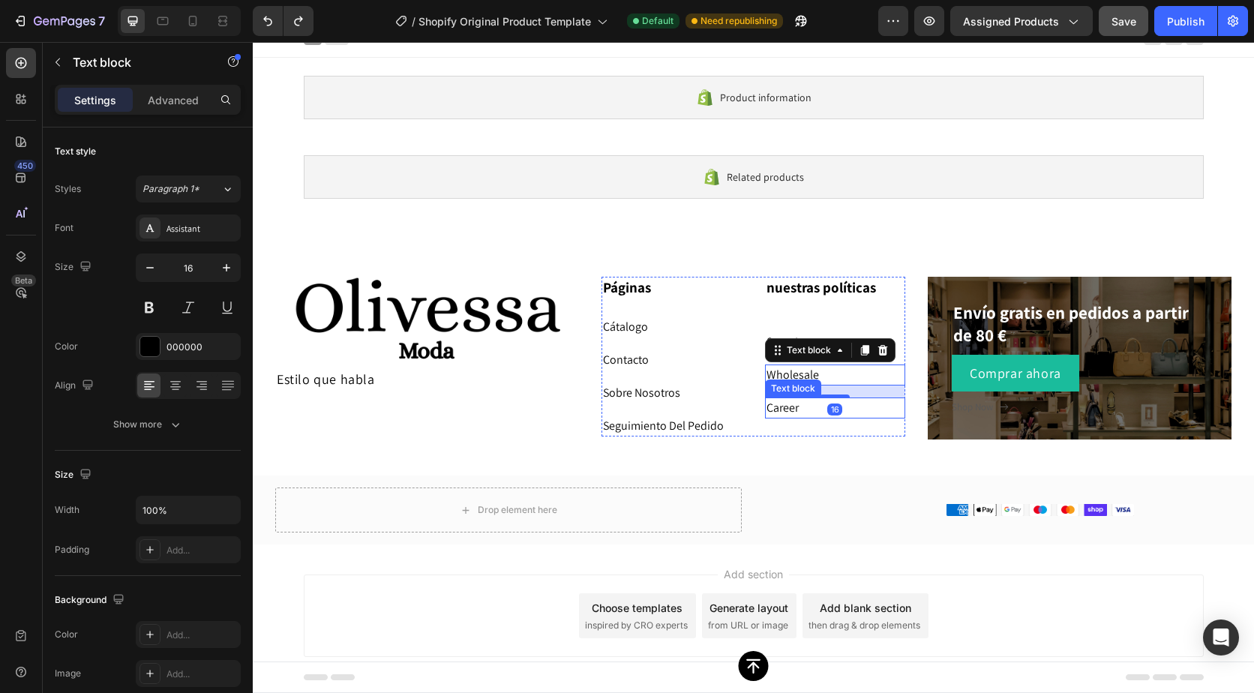
click at [799, 404] on p "Career" at bounding box center [836, 408] width 138 height 18
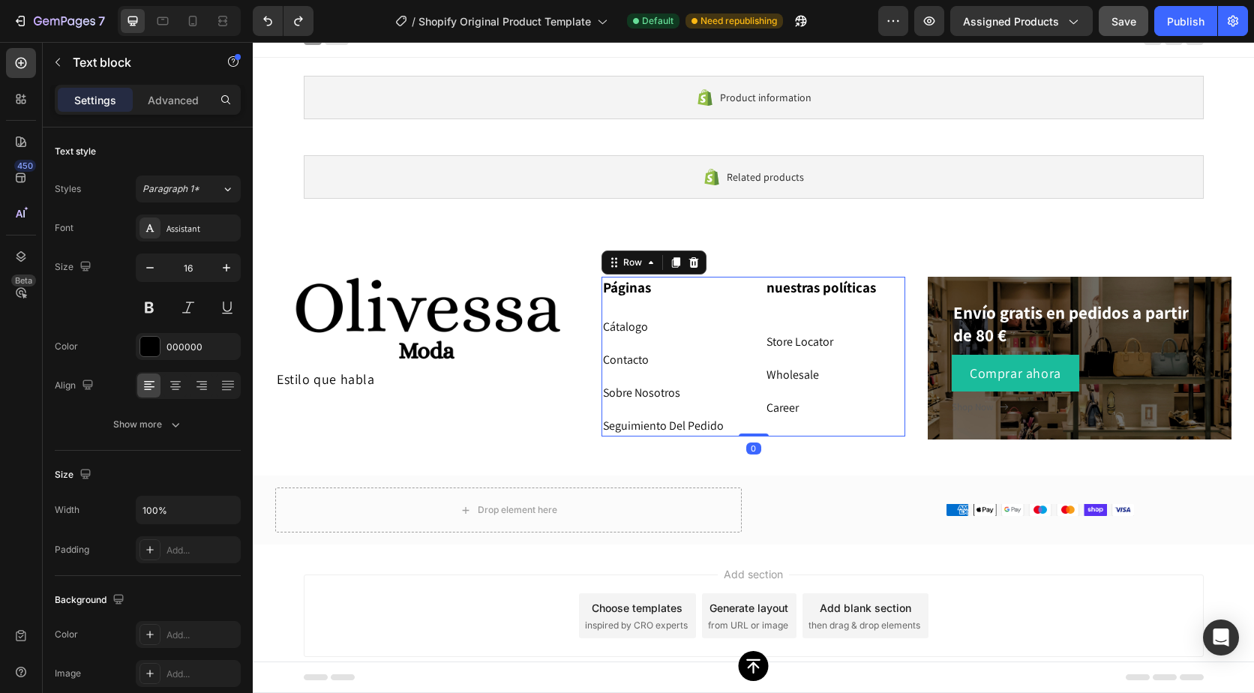
click at [798, 307] on div "nuestras políticas Heading Text block Store Locator Text block Wholesale ⁠⁠⁠⁠⁠⁠…" at bounding box center [835, 357] width 141 height 160
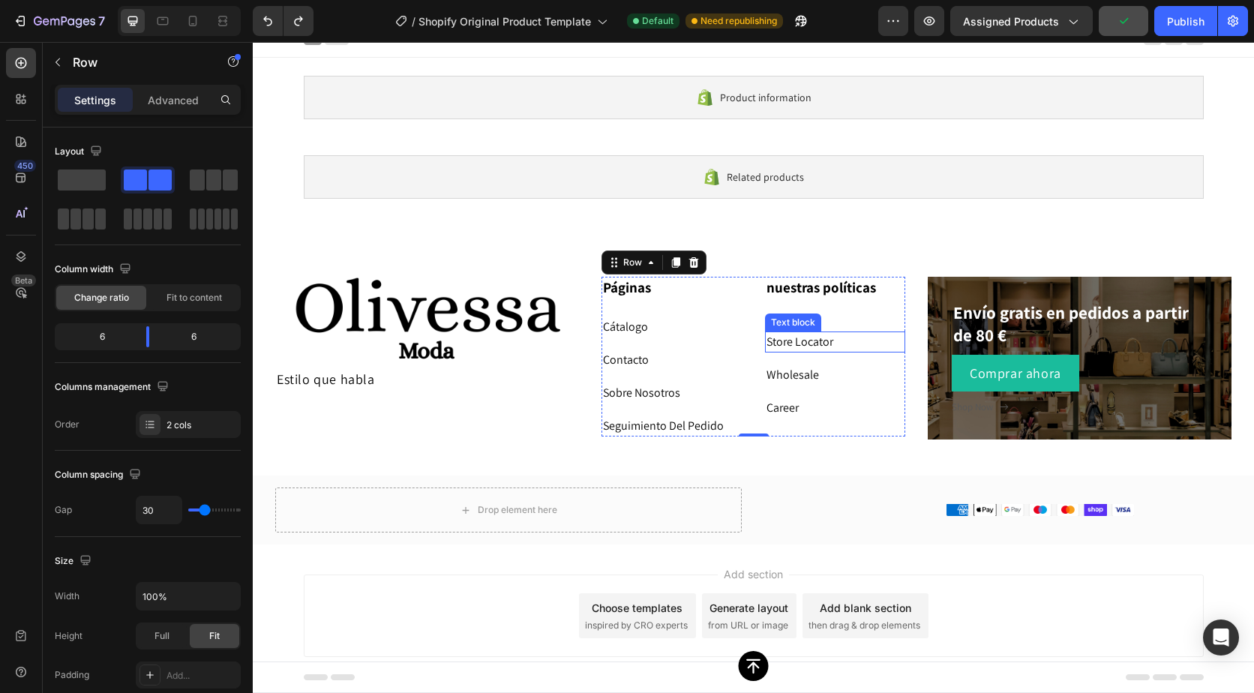
click at [819, 342] on link "Store Locator" at bounding box center [800, 342] width 67 height 16
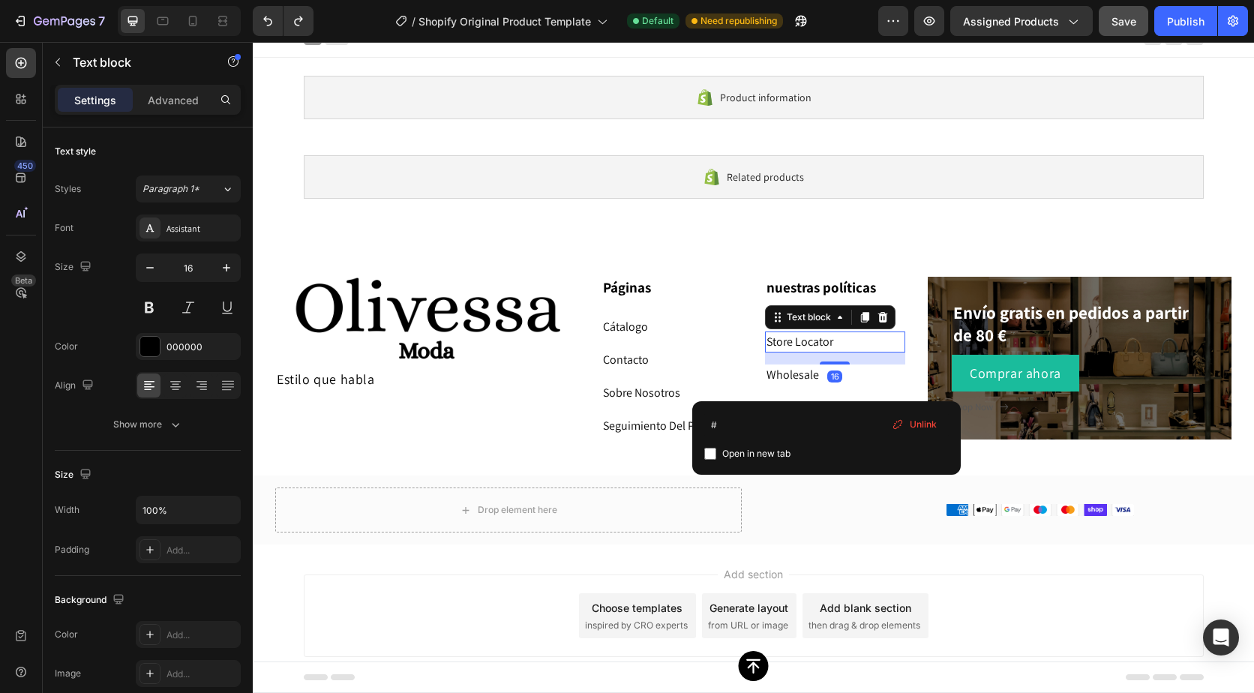
click at [834, 342] on p "Store Locator" at bounding box center [836, 342] width 138 height 18
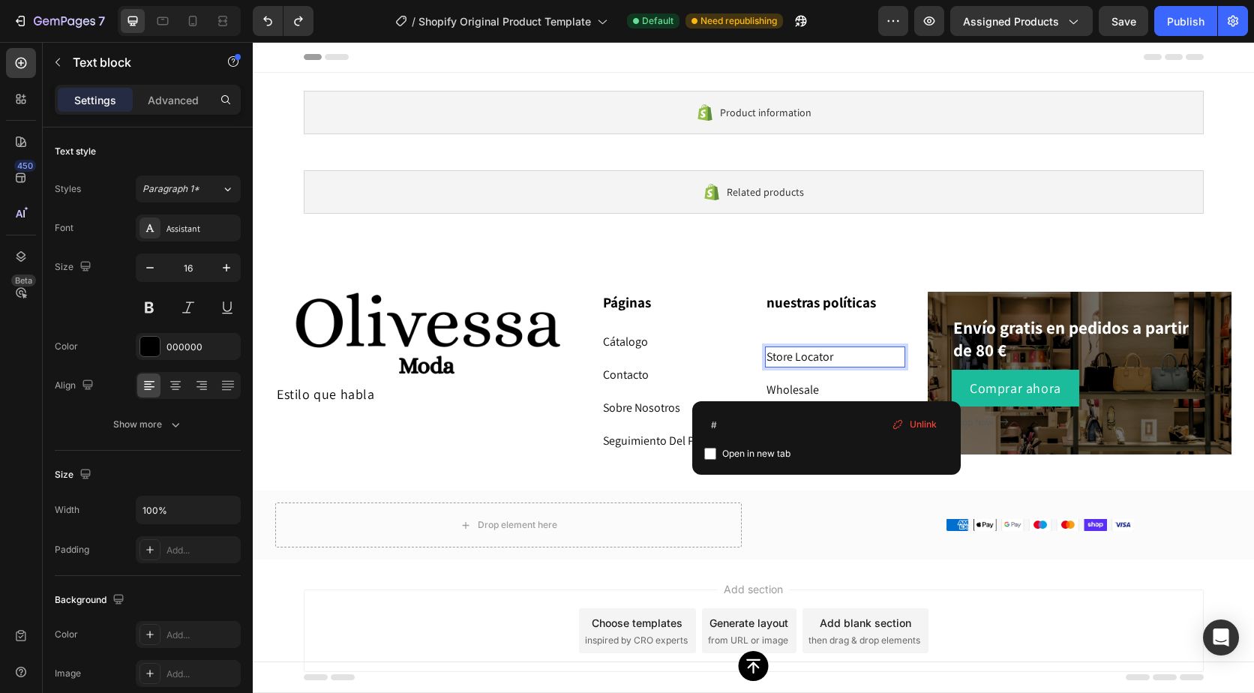
scroll to position [15, 0]
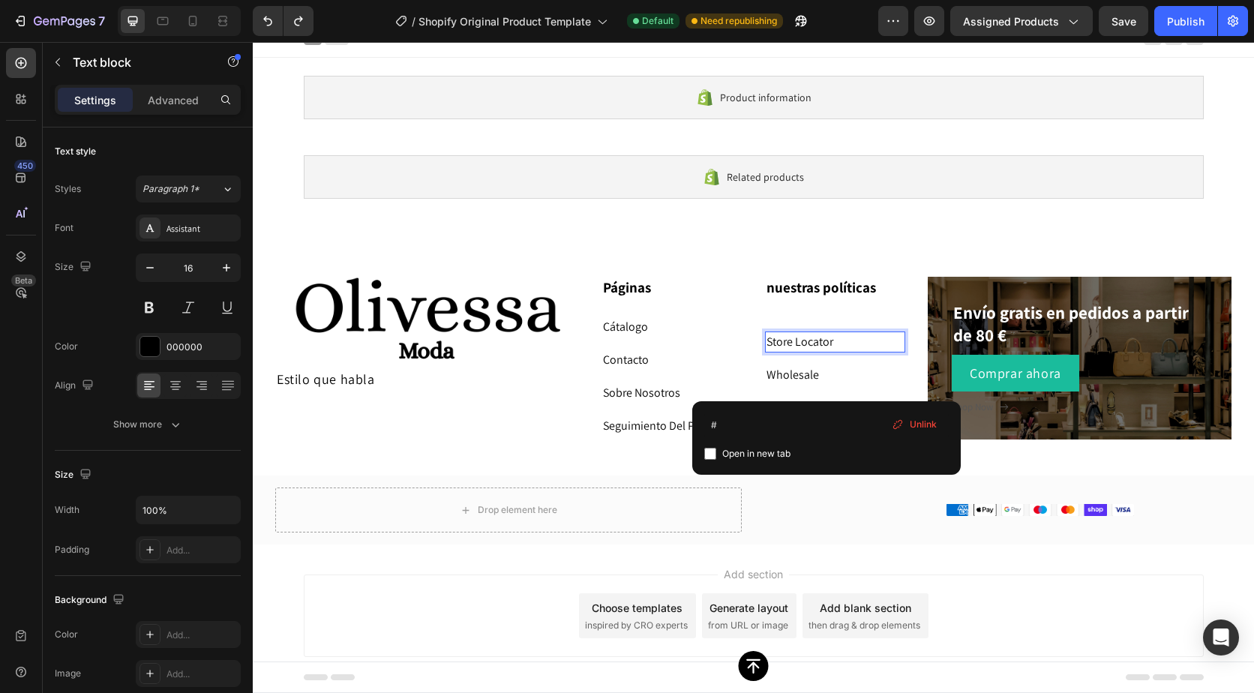
click at [918, 422] on span "Unlink" at bounding box center [923, 425] width 27 height 14
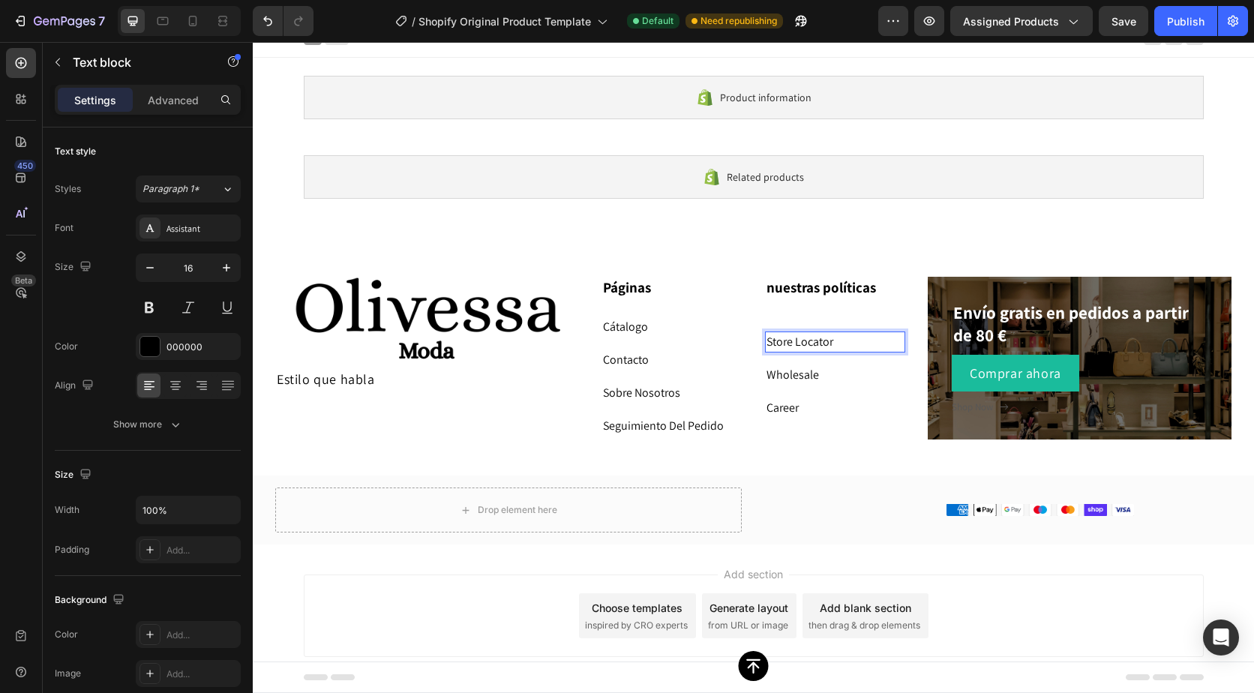
click at [850, 340] on p "Store Locator" at bounding box center [836, 342] width 138 height 18
click at [801, 17] on icon "button" at bounding box center [801, 21] width 15 height 15
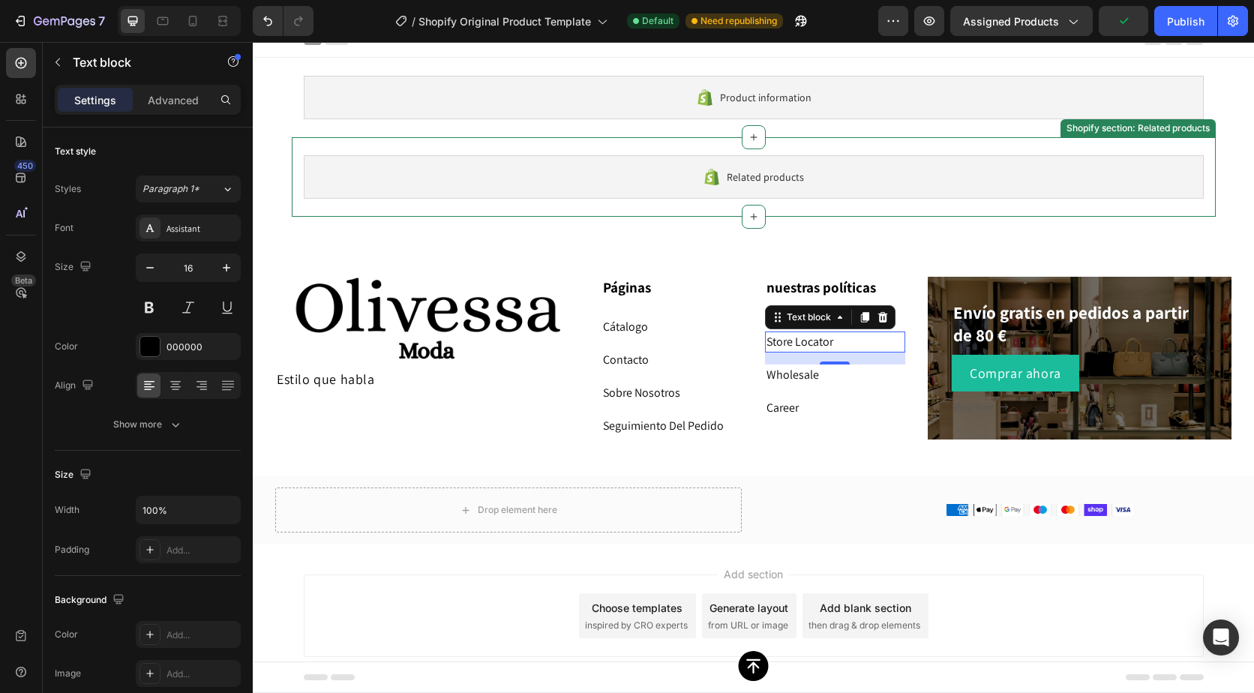
scroll to position [0, 0]
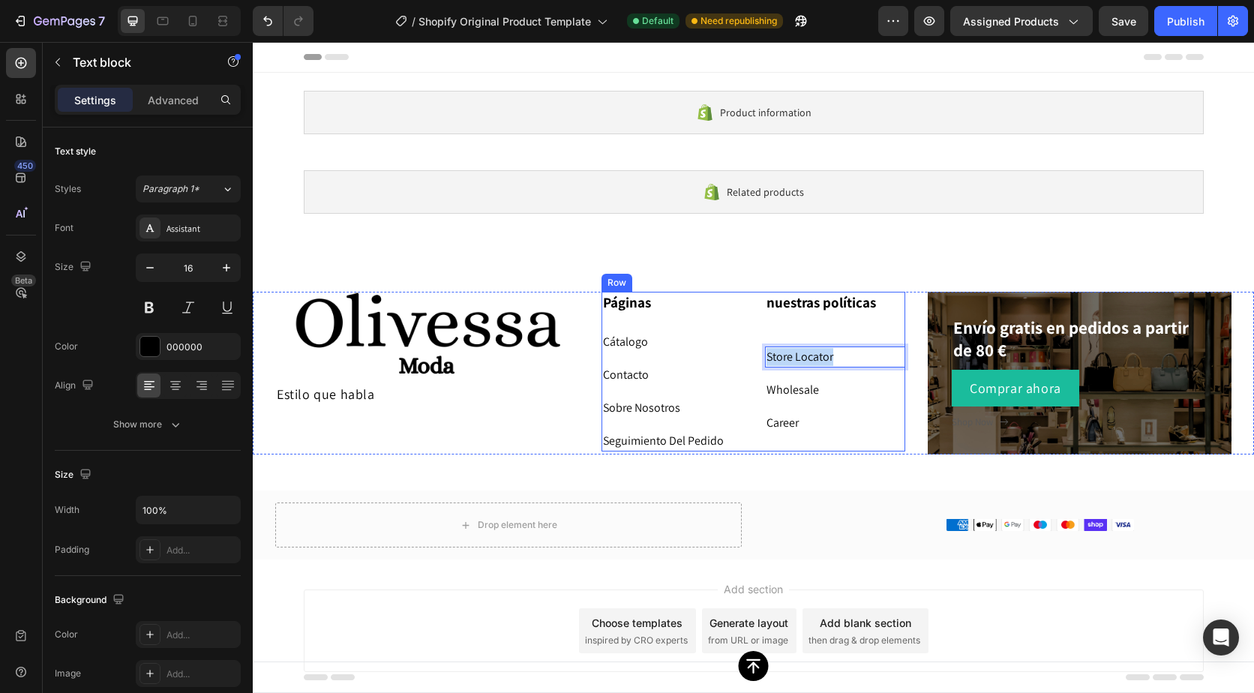
drag, startPoint x: 849, startPoint y: 359, endPoint x: 753, endPoint y: 359, distance: 95.3
click at [753, 359] on div "Páginas Heading Cátalogo Text block Contacto Text block Sobre Nosotros Text blo…" at bounding box center [754, 372] width 304 height 160
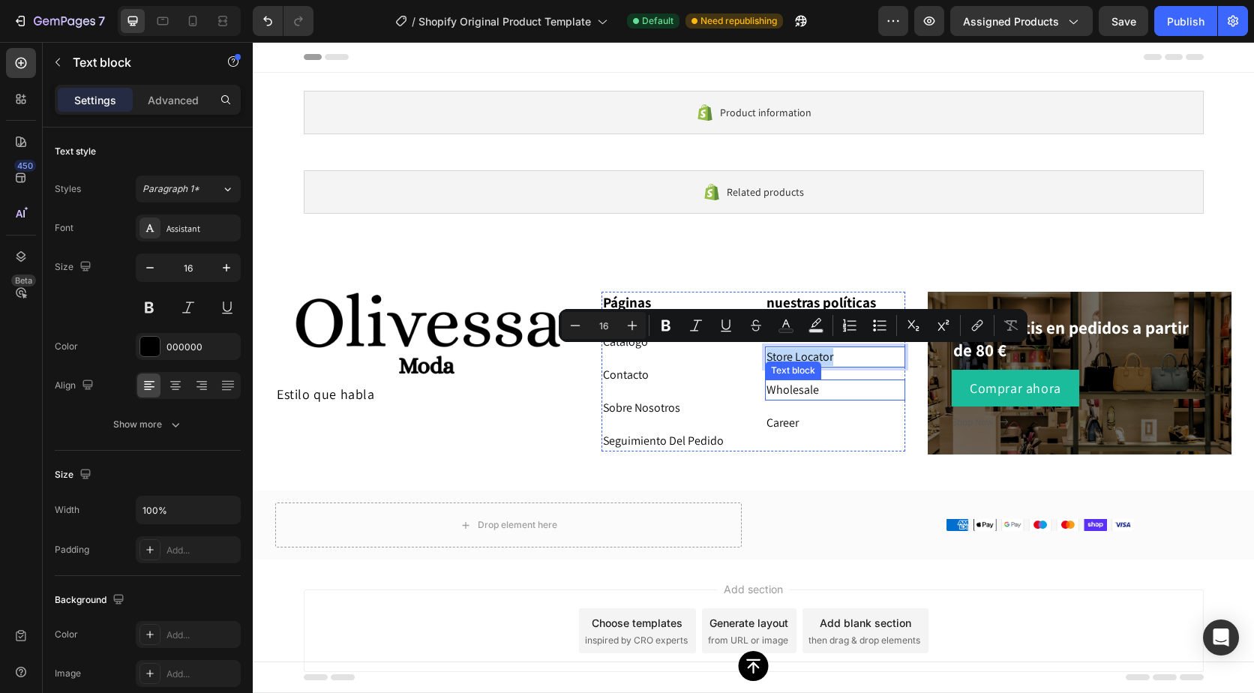
click at [777, 392] on link "Wholesale" at bounding box center [793, 390] width 53 height 16
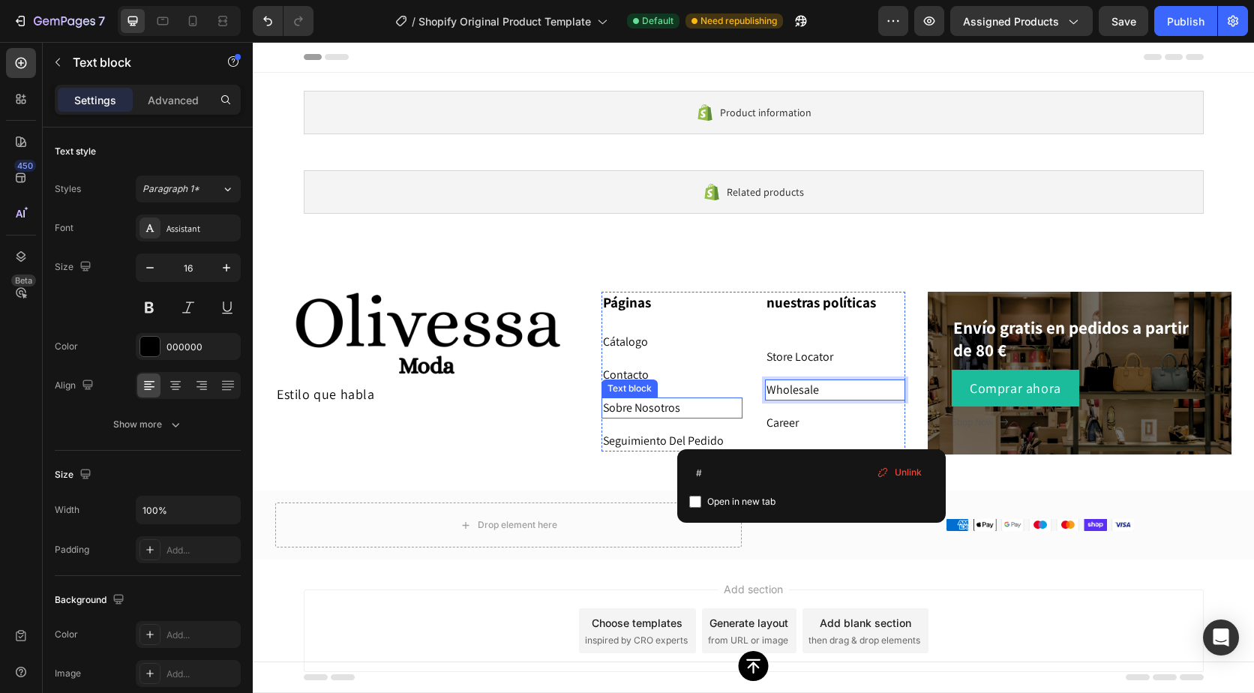
click at [656, 405] on p "Sobre Nosotros" at bounding box center [672, 408] width 138 height 18
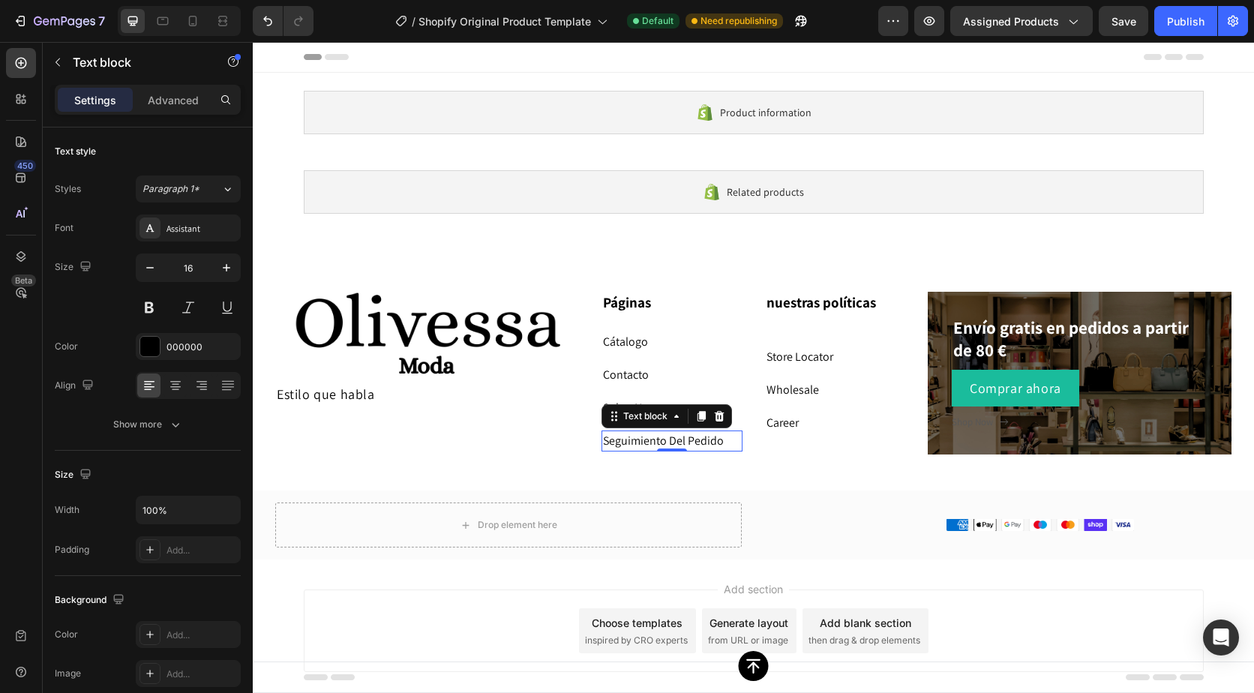
click at [703, 432] on p "Seguimiento Del Pedido" at bounding box center [672, 441] width 138 height 18
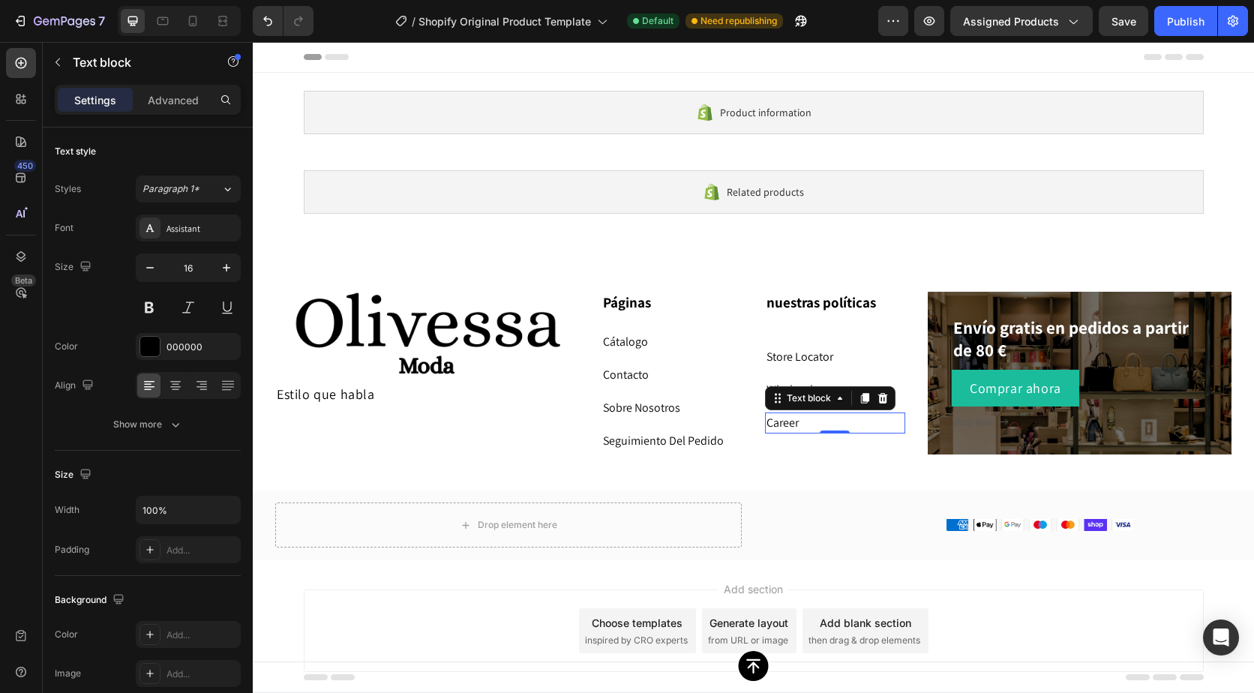
click at [769, 427] on link "Career" at bounding box center [783, 423] width 32 height 16
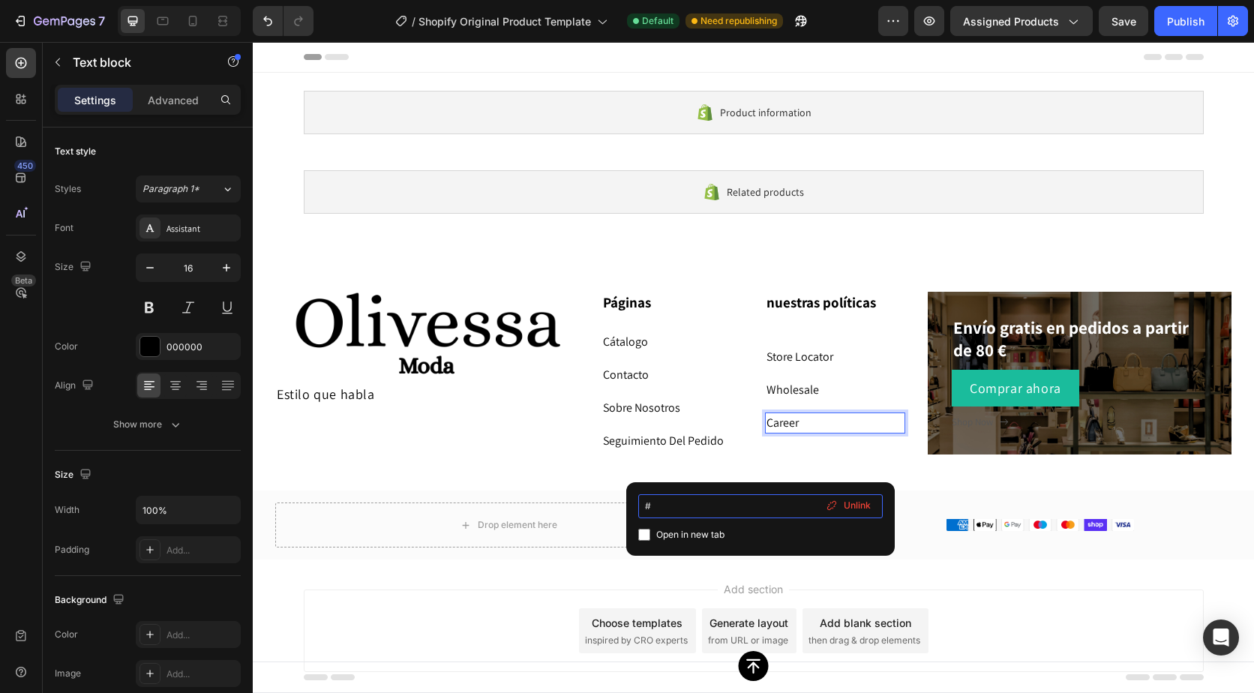
click at [705, 509] on input "#" at bounding box center [760, 506] width 245 height 24
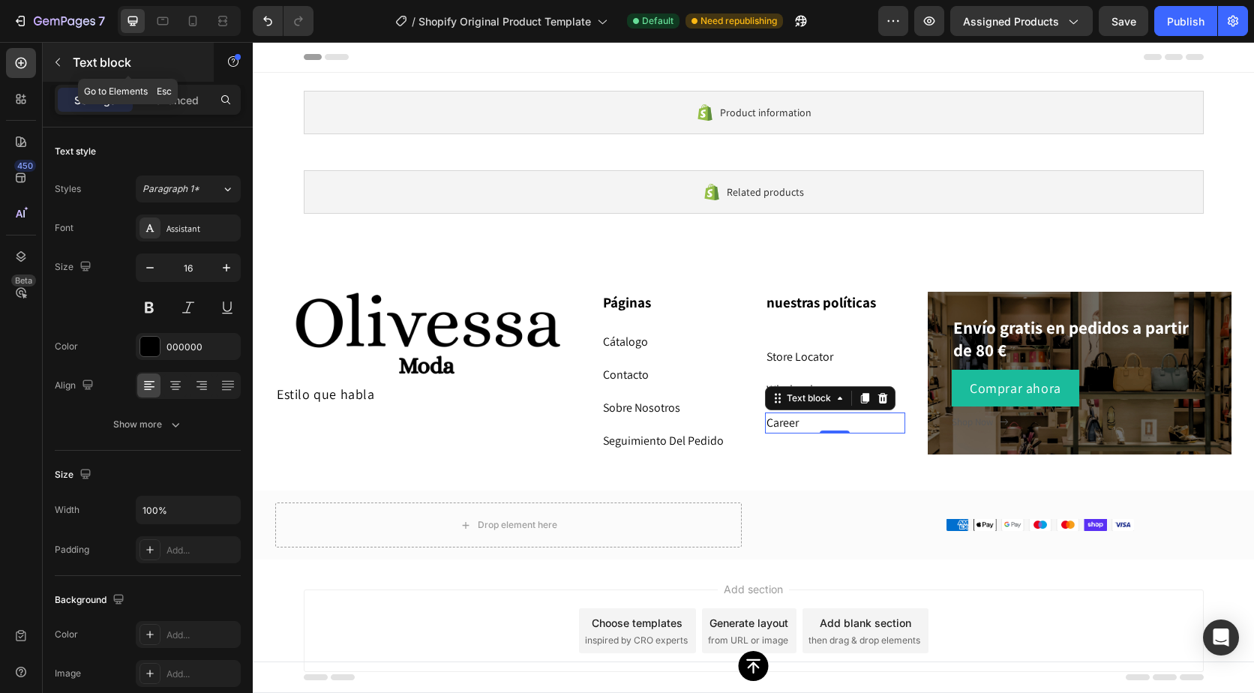
click at [59, 60] on icon "button" at bounding box center [58, 62] width 12 height 12
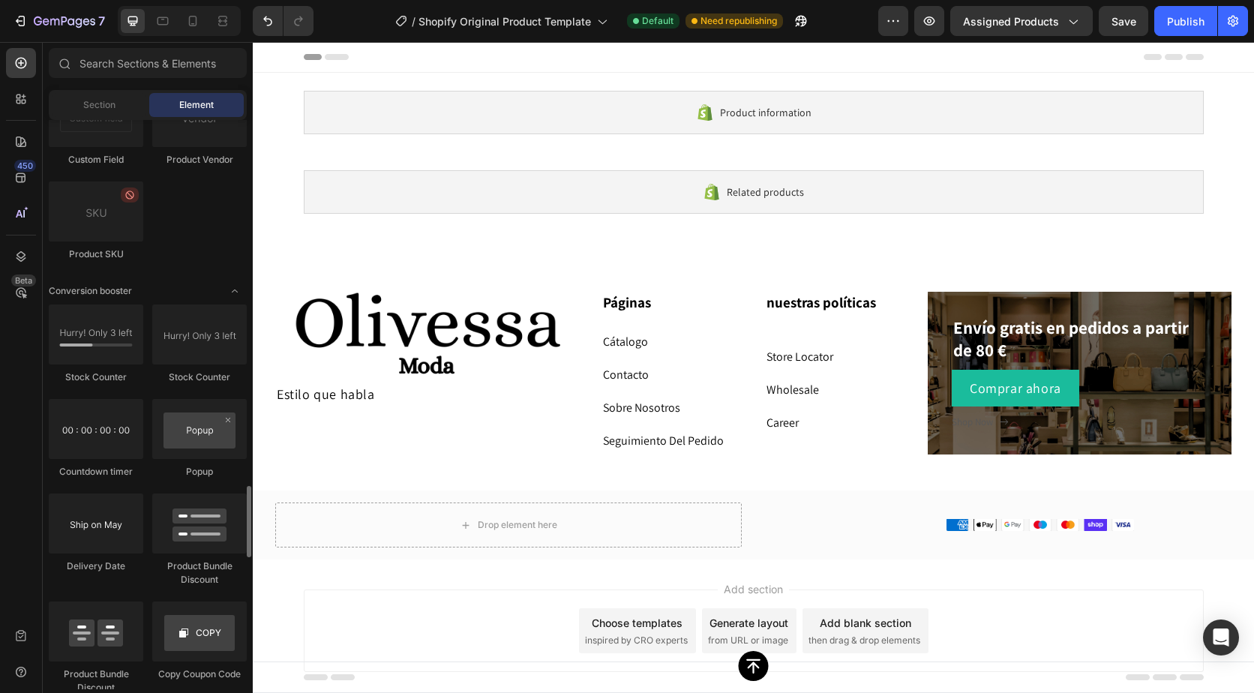
scroll to position [3376, 0]
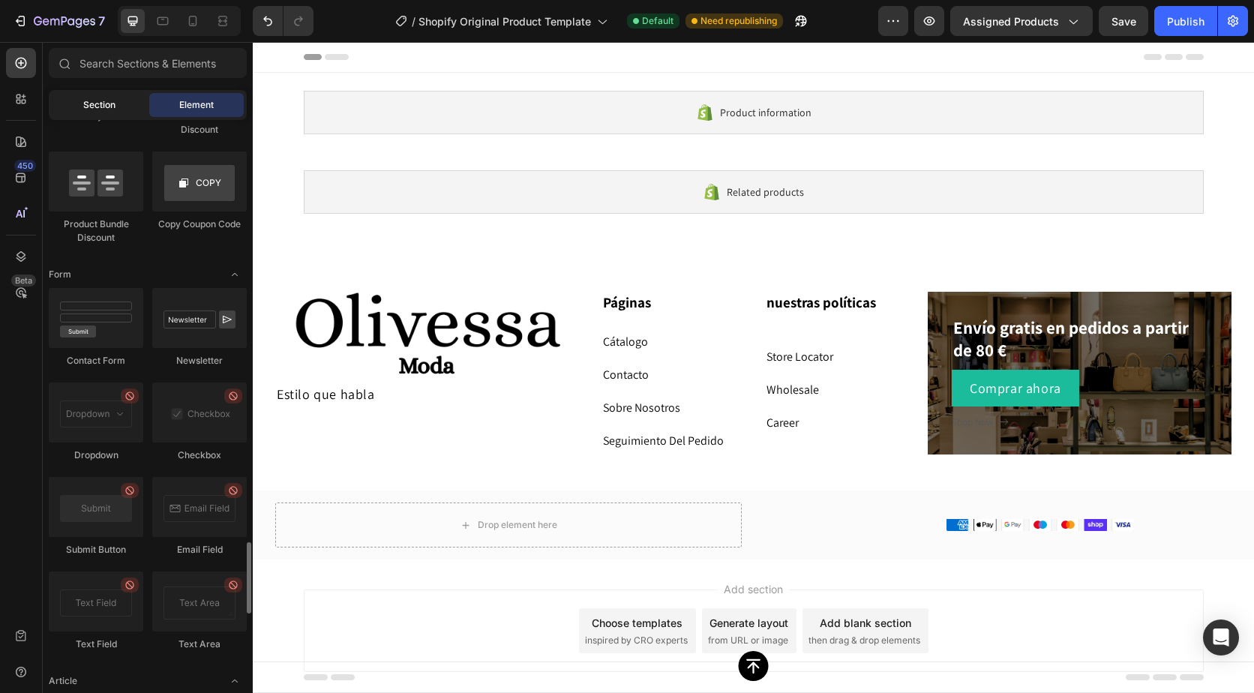
drag, startPoint x: 114, startPoint y: 96, endPoint x: 124, endPoint y: 107, distance: 14.9
click at [122, 104] on div "Section" at bounding box center [99, 105] width 95 height 24
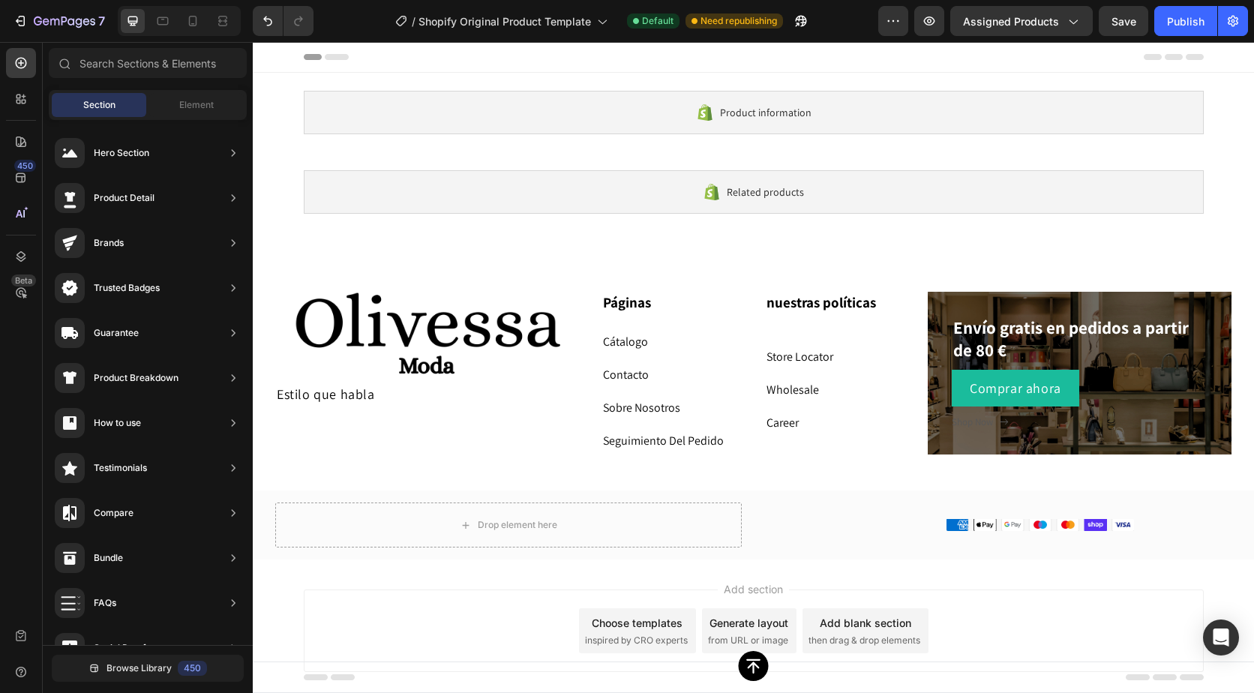
scroll to position [345, 0]
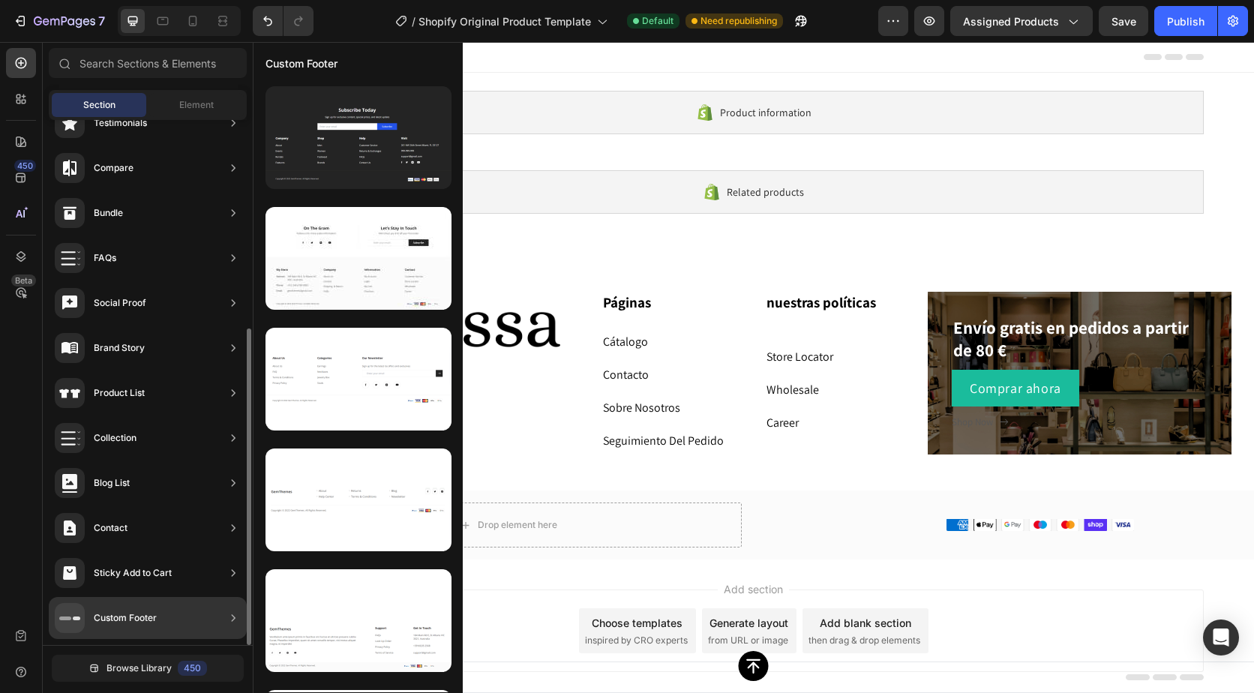
click at [167, 619] on div "Custom Footer" at bounding box center [148, 618] width 198 height 42
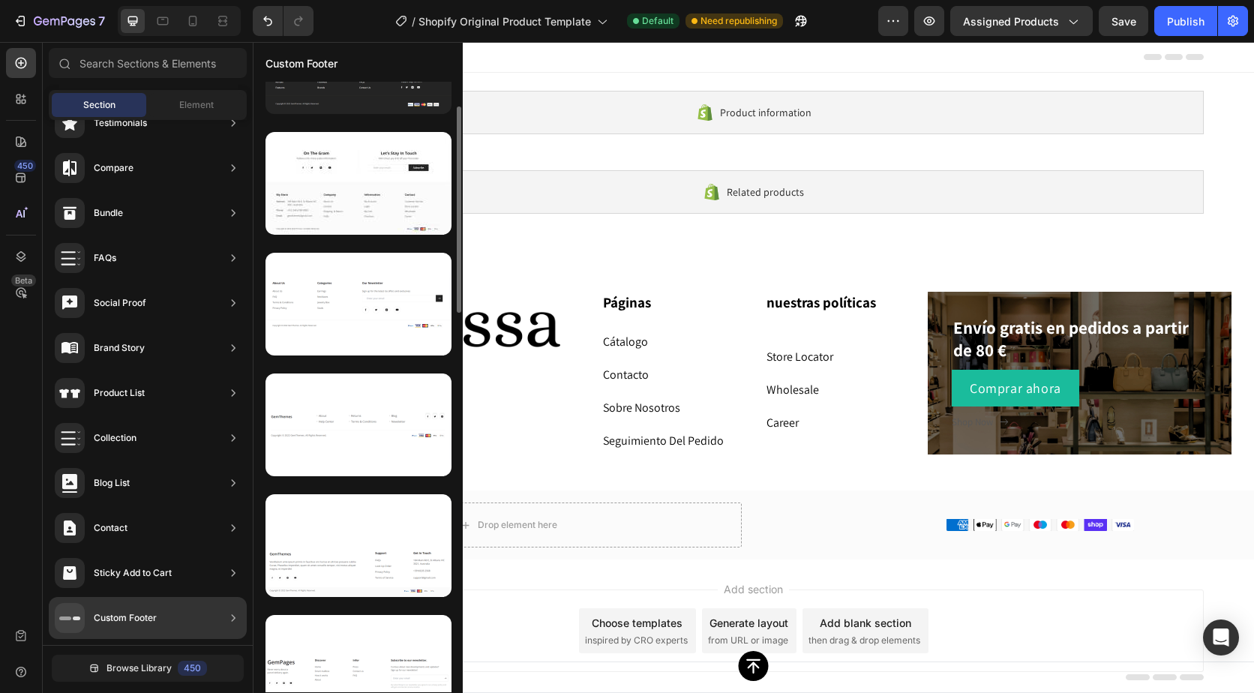
scroll to position [0, 0]
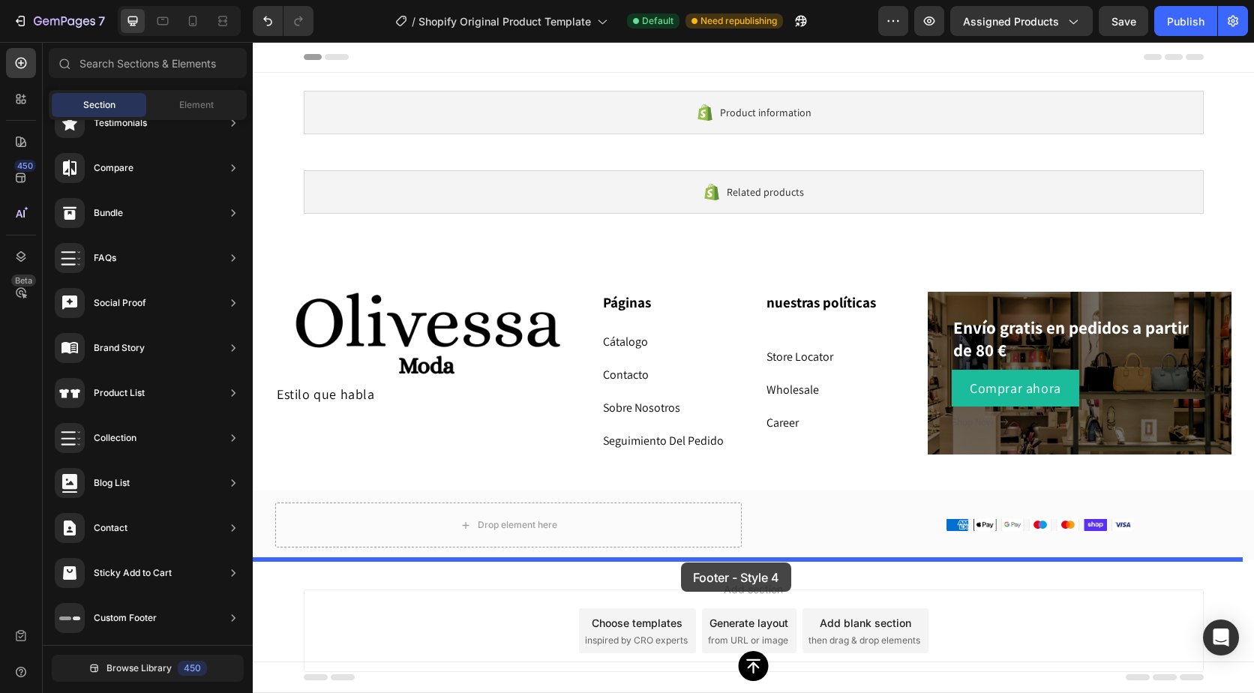
drag, startPoint x: 605, startPoint y: 545, endPoint x: 681, endPoint y: 563, distance: 77.7
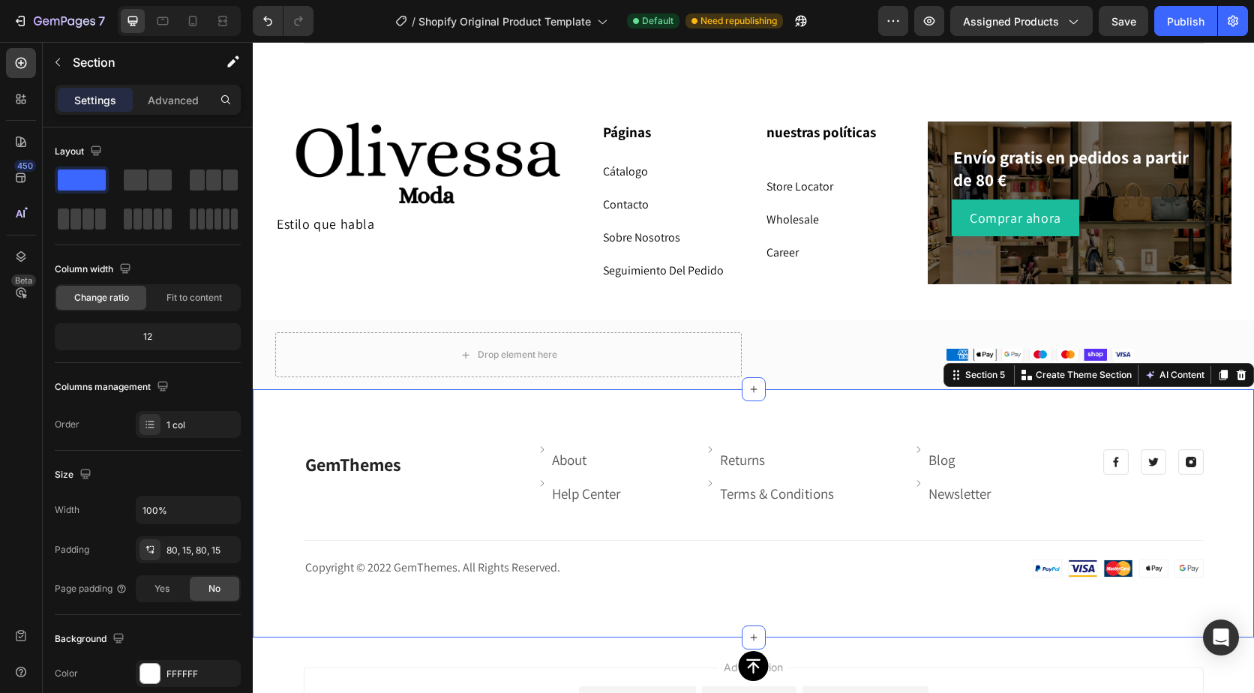
scroll to position [263, 0]
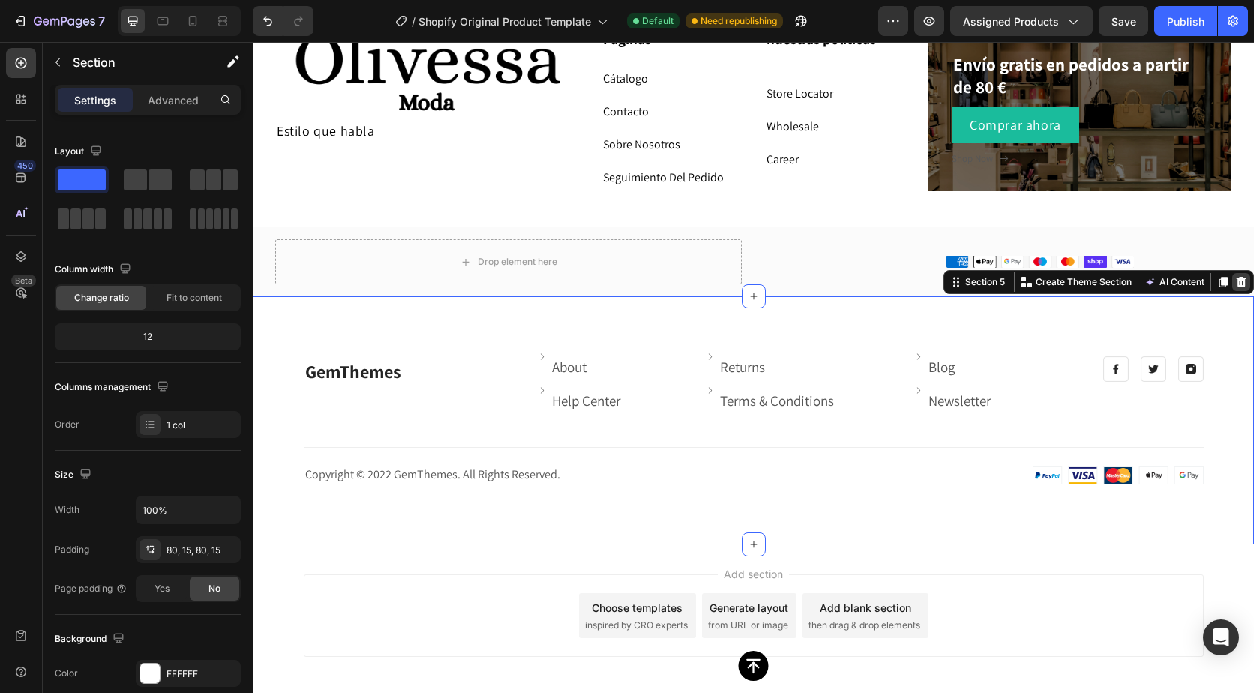
click at [1236, 276] on icon at bounding box center [1242, 282] width 12 height 12
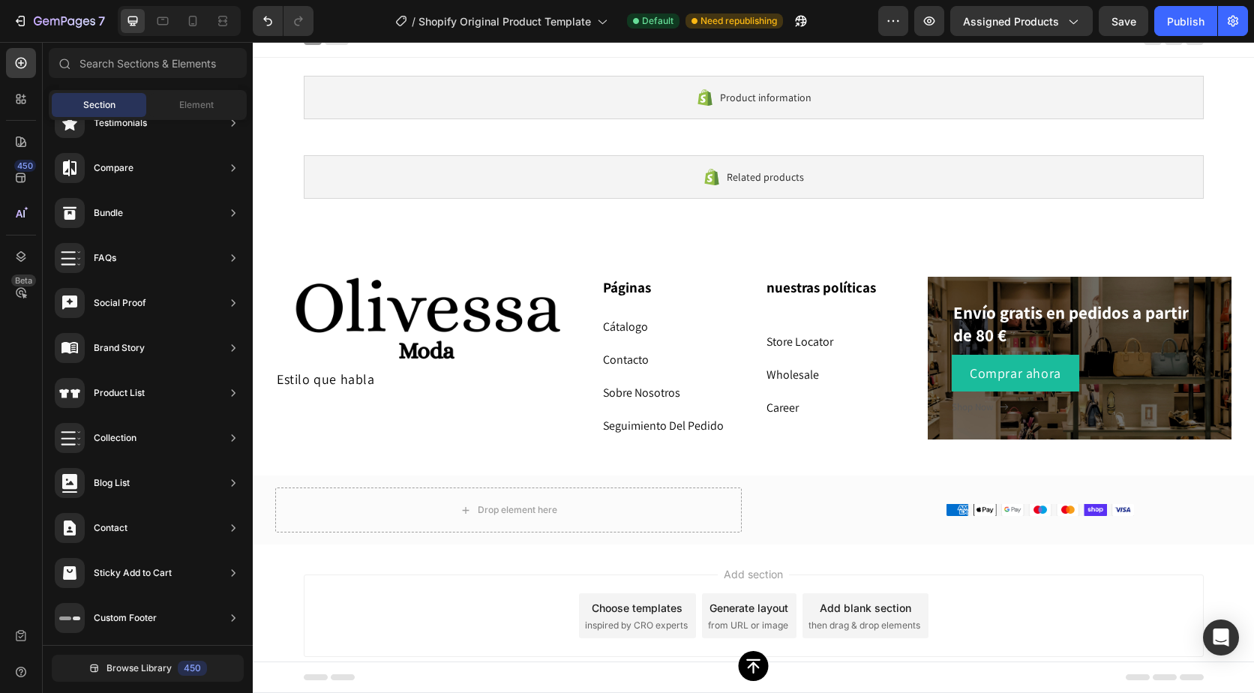
scroll to position [15, 0]
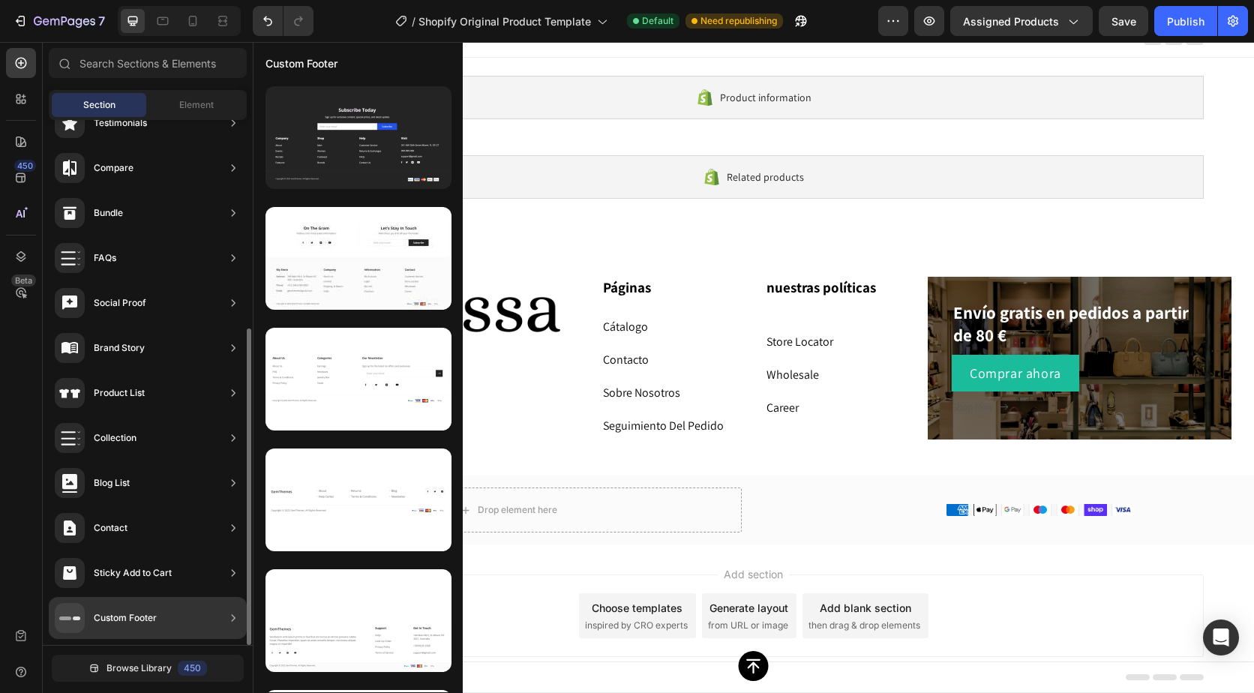
click at [159, 613] on div "Custom Footer" at bounding box center [148, 618] width 198 height 42
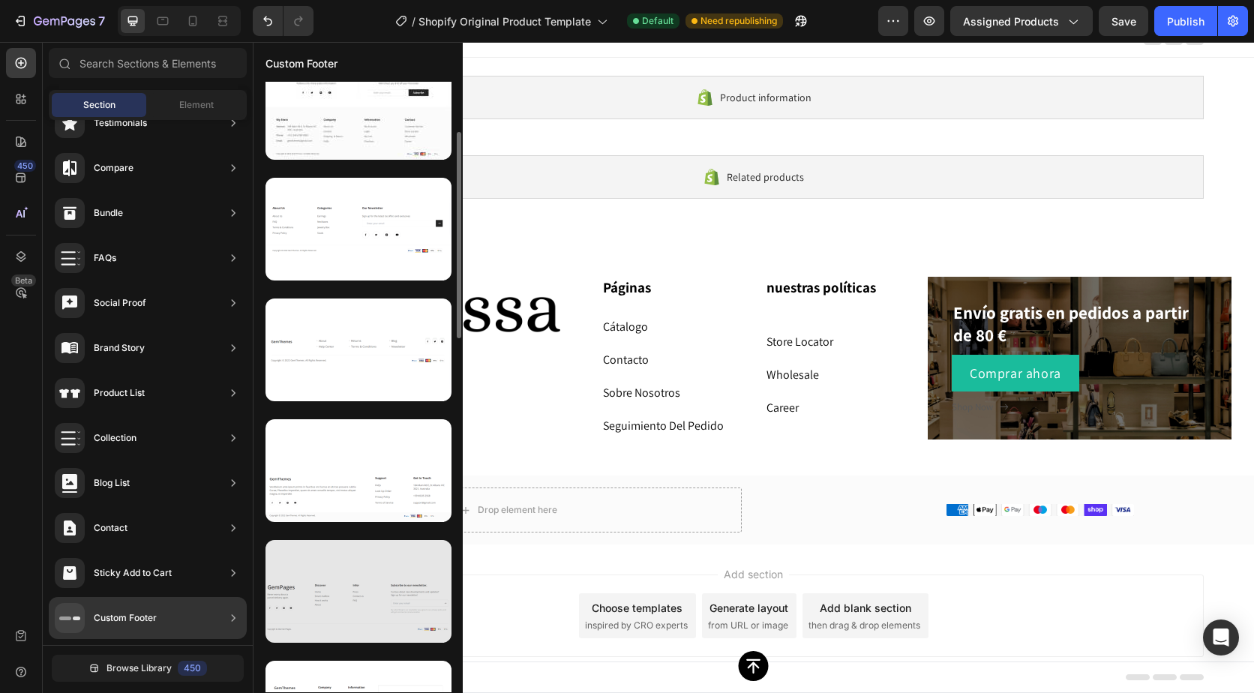
scroll to position [225, 0]
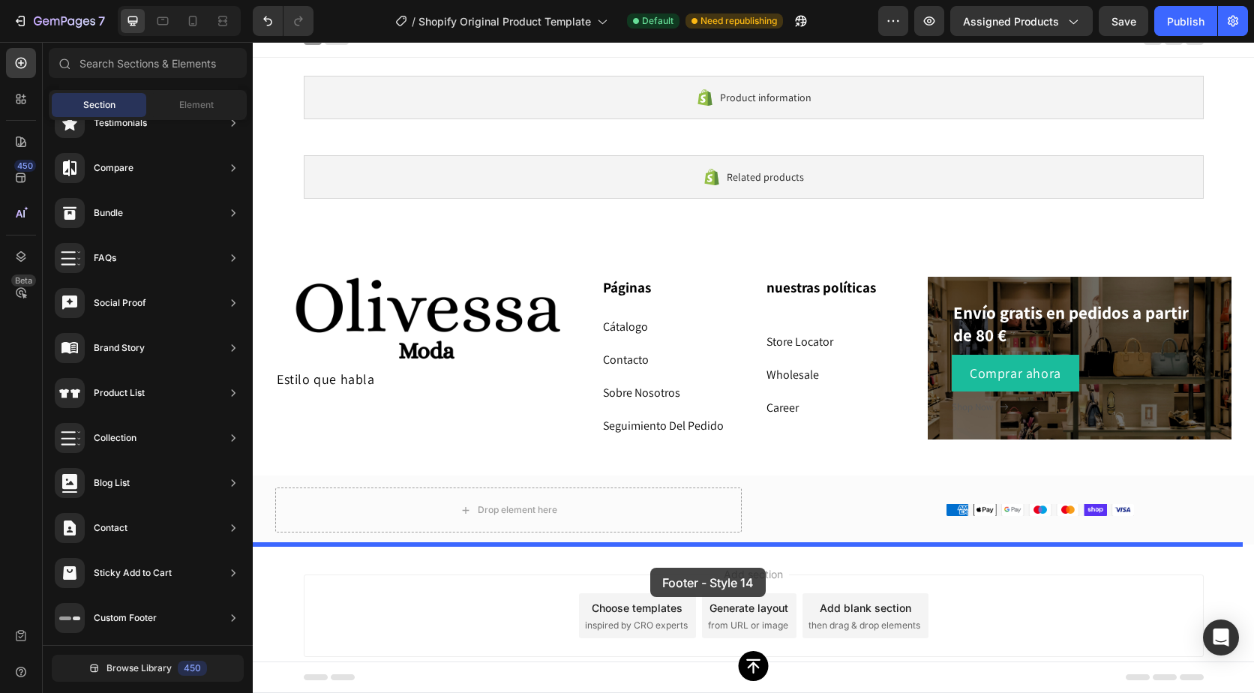
drag, startPoint x: 617, startPoint y: 579, endPoint x: 650, endPoint y: 568, distance: 34.9
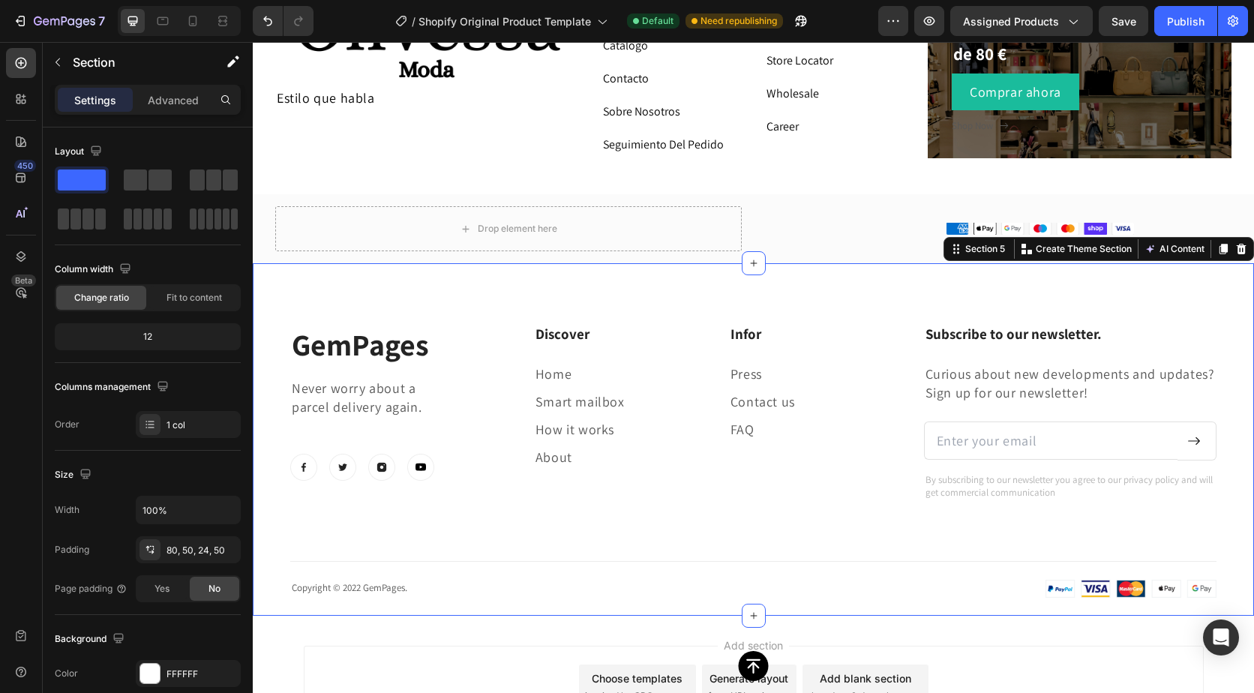
scroll to position [365, 0]
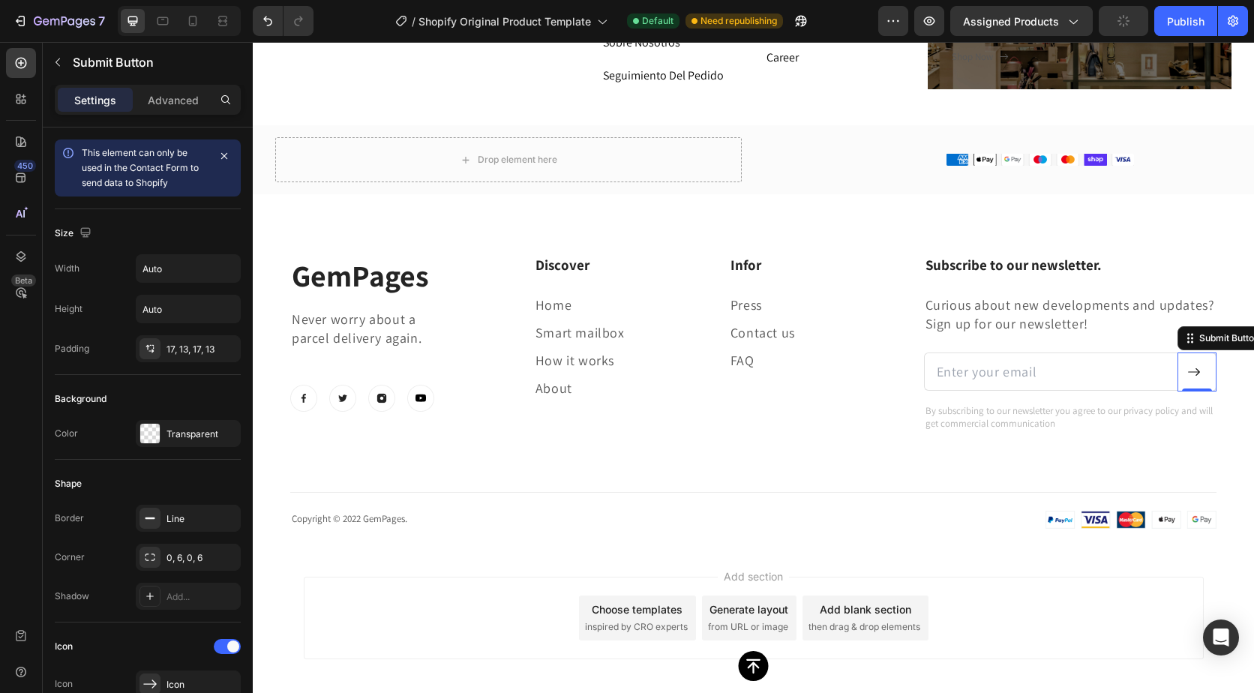
click at [1191, 381] on button at bounding box center [1197, 372] width 39 height 39
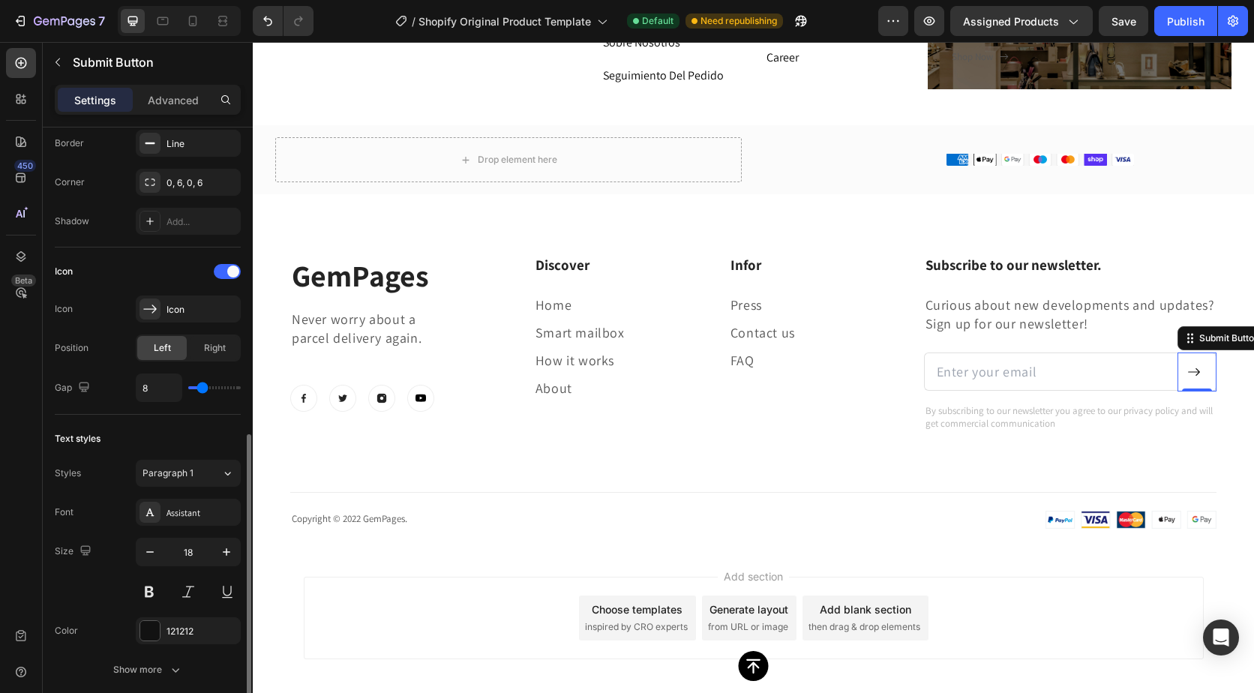
scroll to position [574, 0]
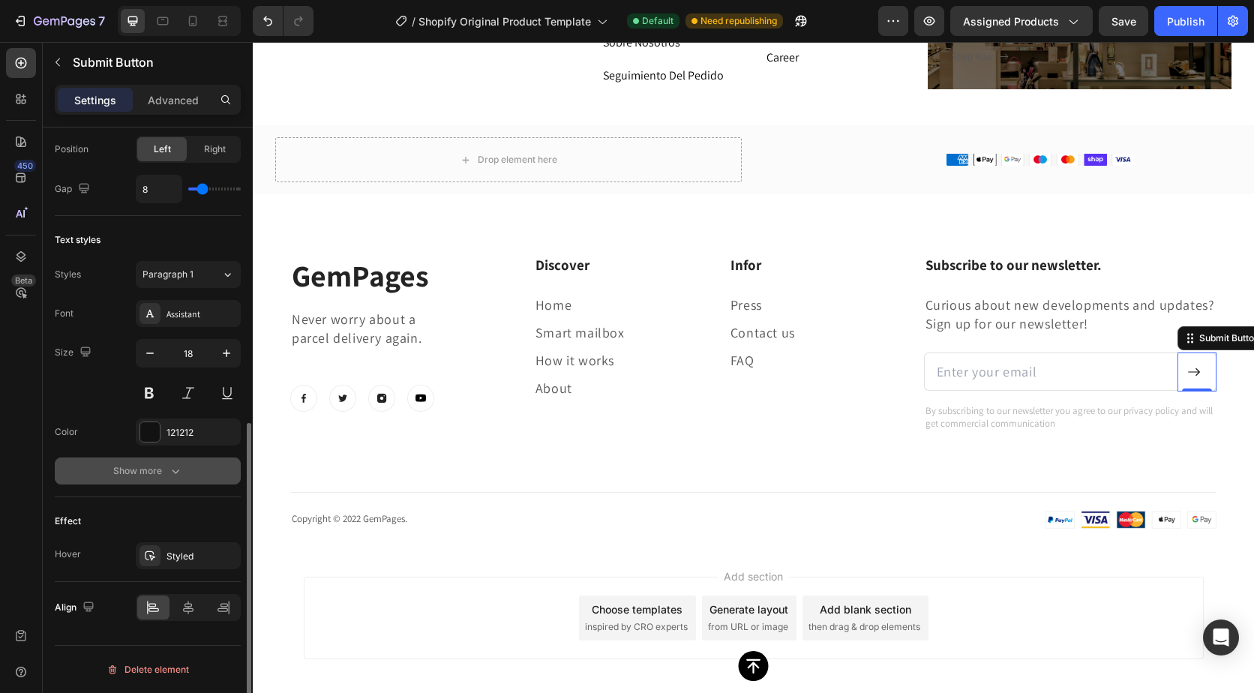
click at [149, 463] on button "Show more" at bounding box center [148, 471] width 186 height 27
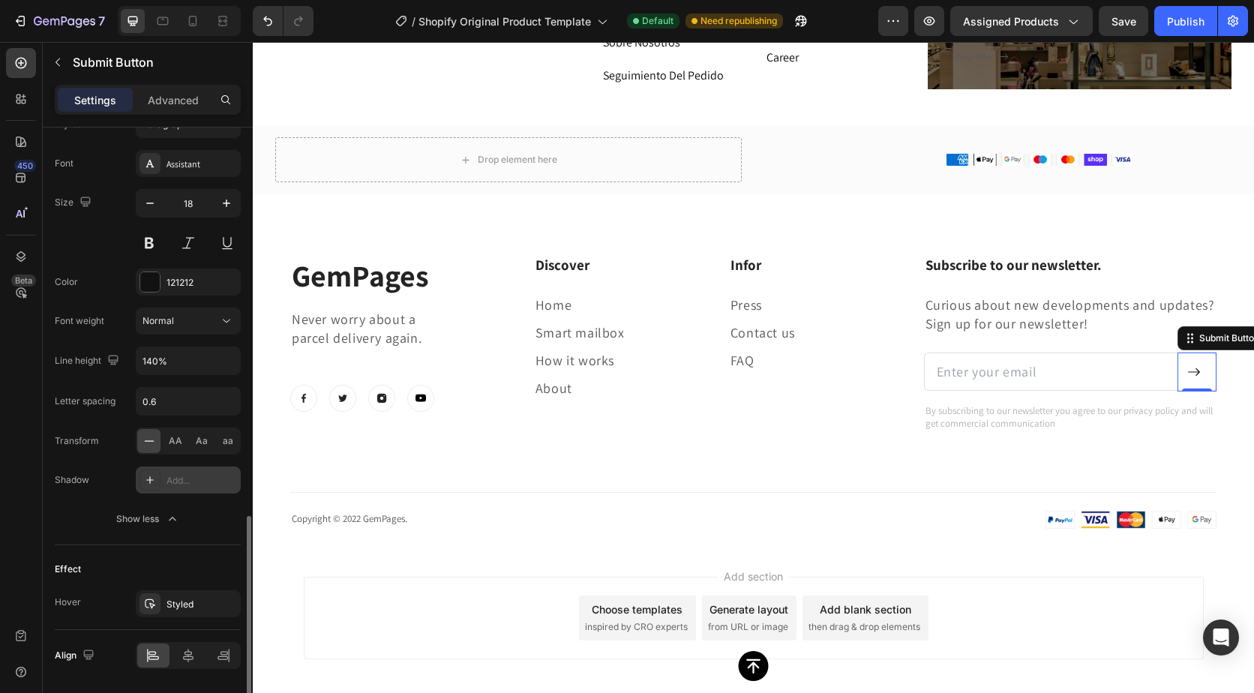
scroll to position [772, 0]
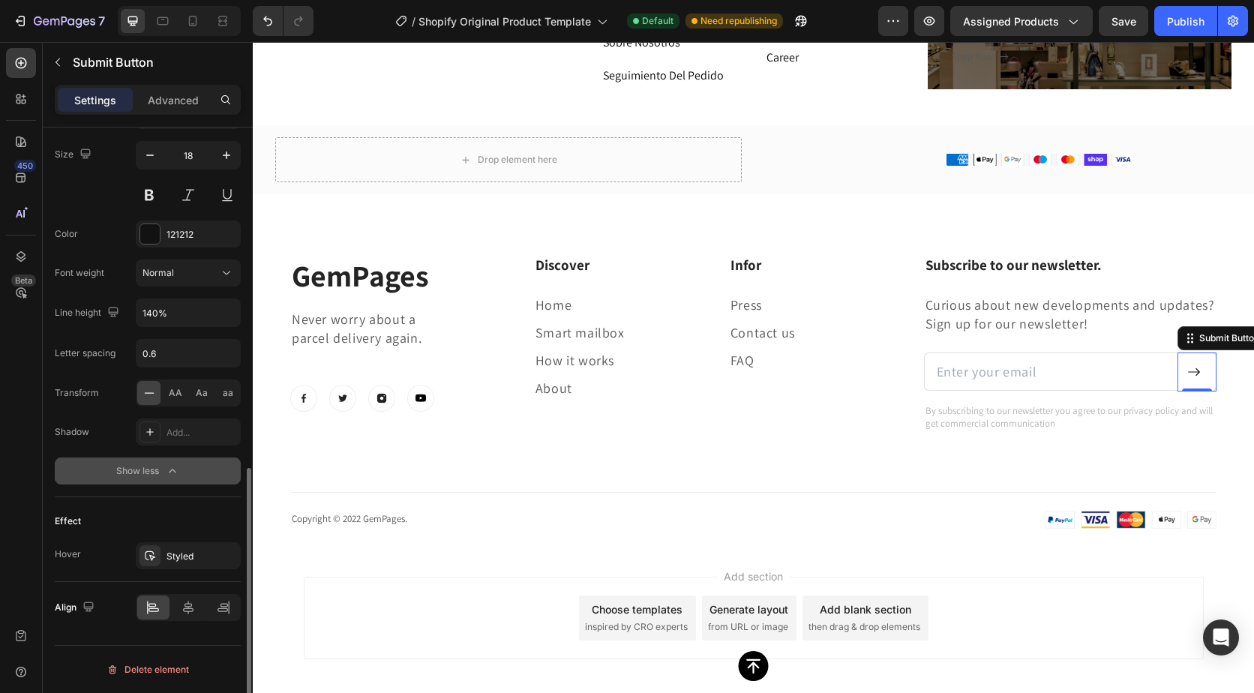
click at [155, 474] on div "Show less" at bounding box center [148, 471] width 64 height 15
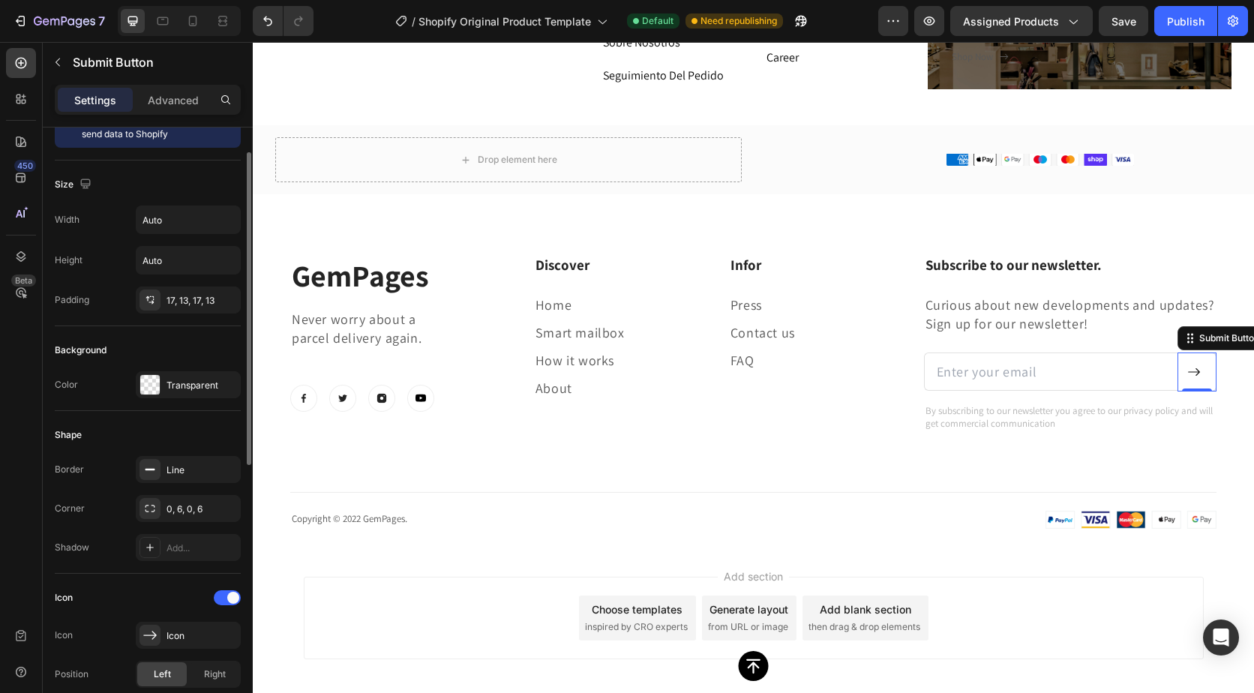
scroll to position [0, 0]
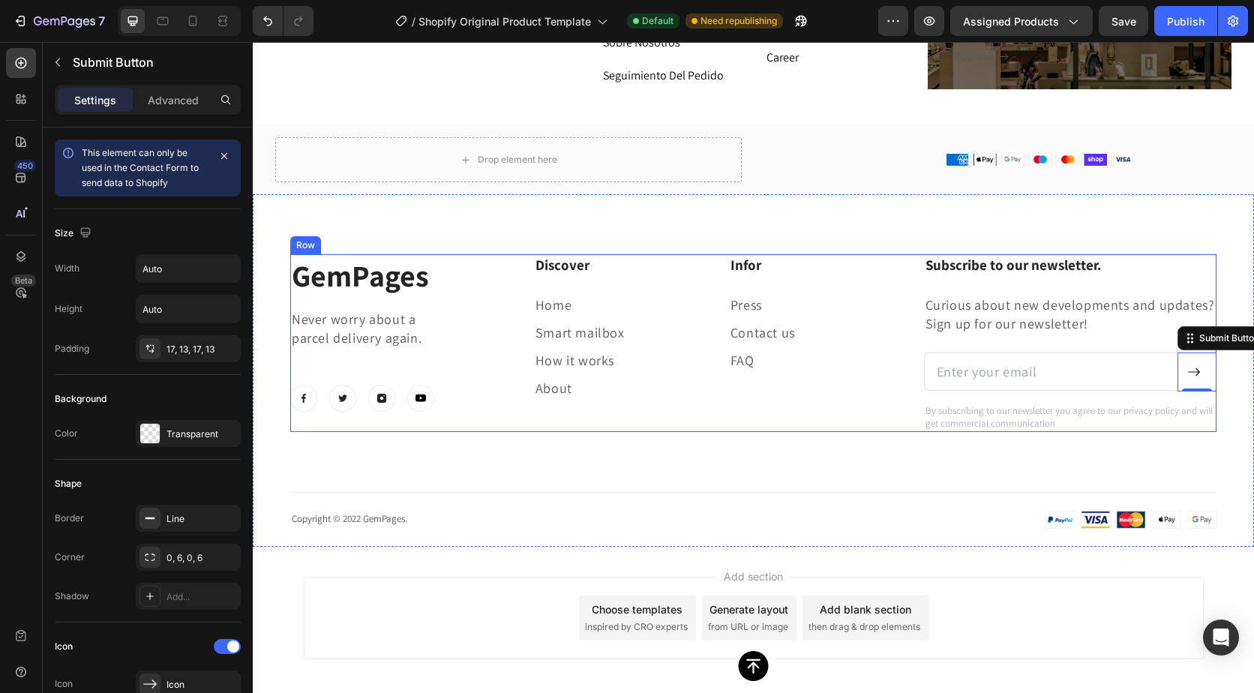
click at [1088, 351] on div "Subscribe to our newsletter. Heading Curious about new developments and updates…" at bounding box center [1070, 343] width 293 height 178
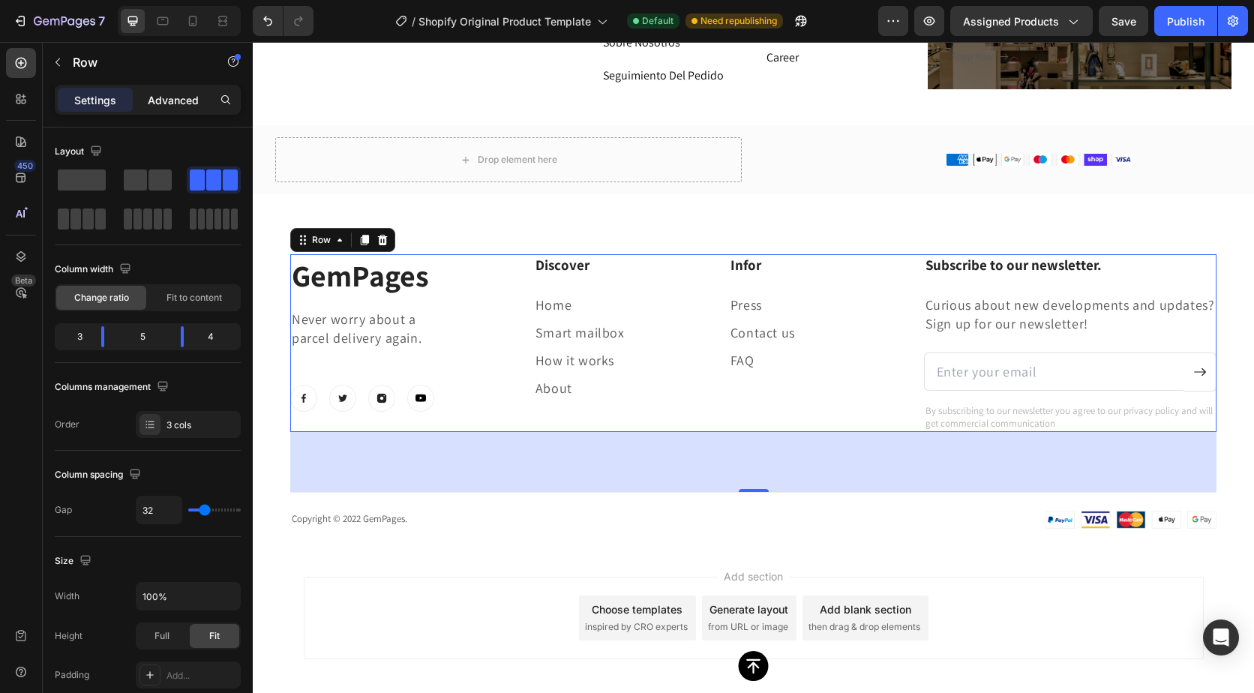
click at [168, 94] on p "Advanced" at bounding box center [173, 100] width 51 height 16
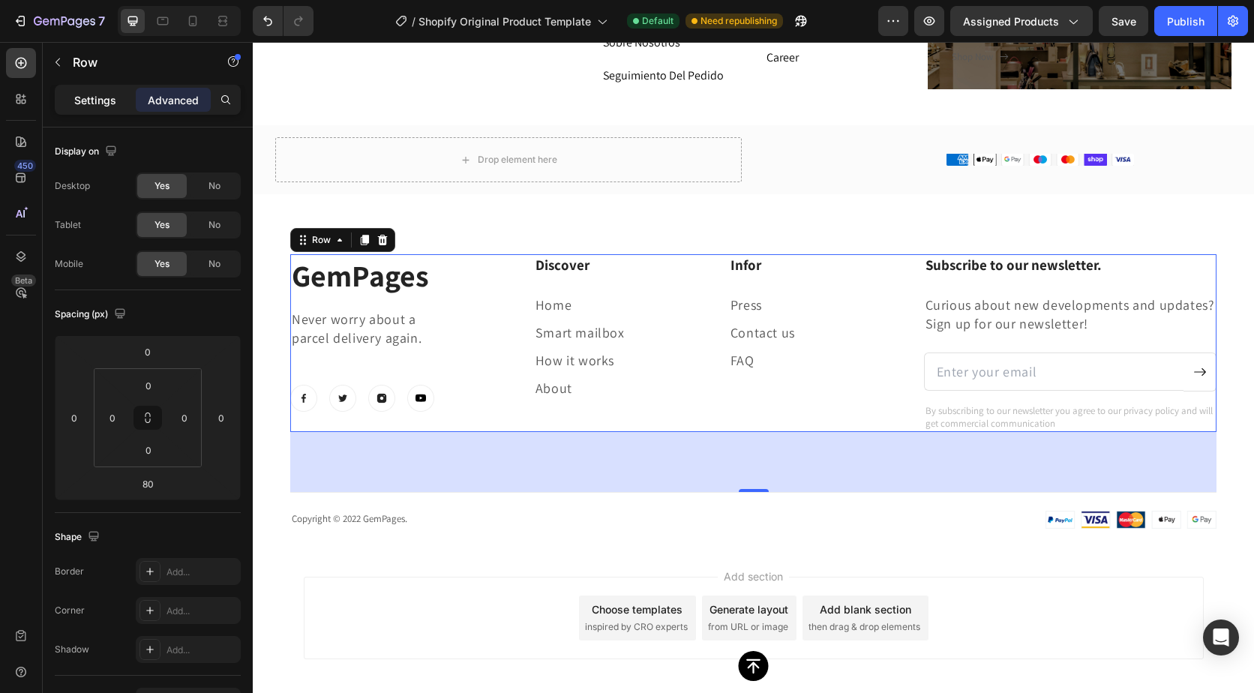
click at [111, 95] on p "Settings" at bounding box center [95, 100] width 42 height 16
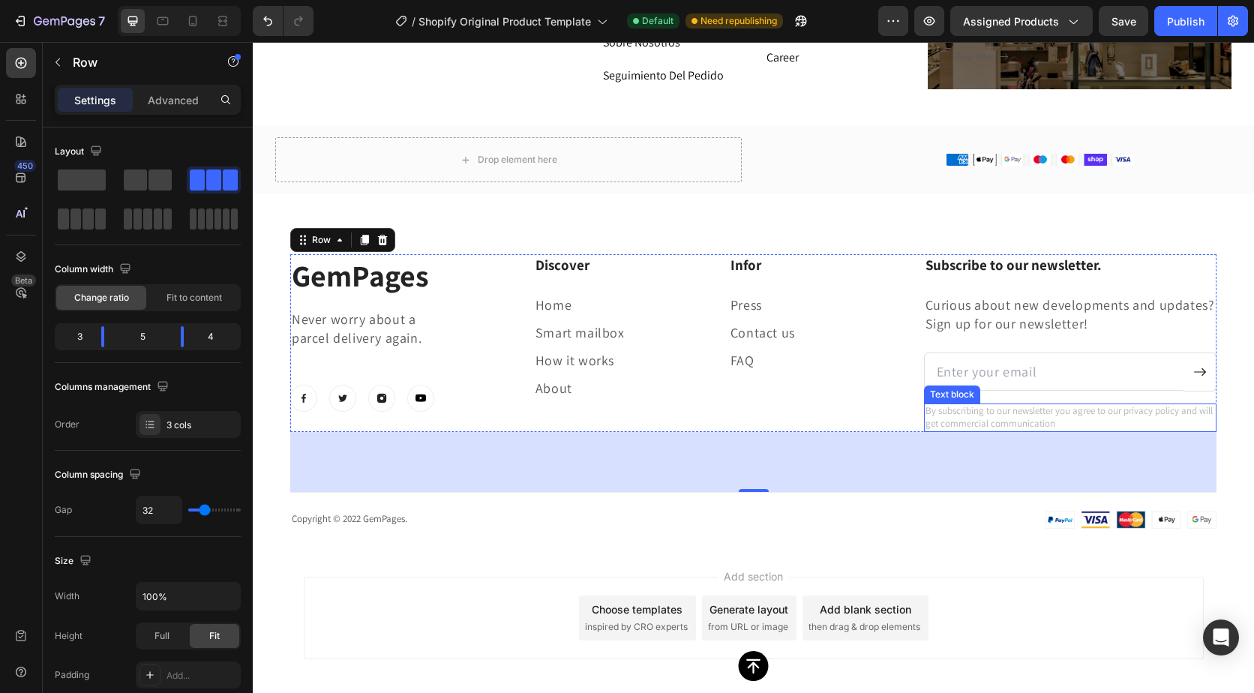
click at [1065, 421] on p "By subscribing to our newsletter you agree to our privacy policy and will get c…" at bounding box center [1071, 418] width 290 height 26
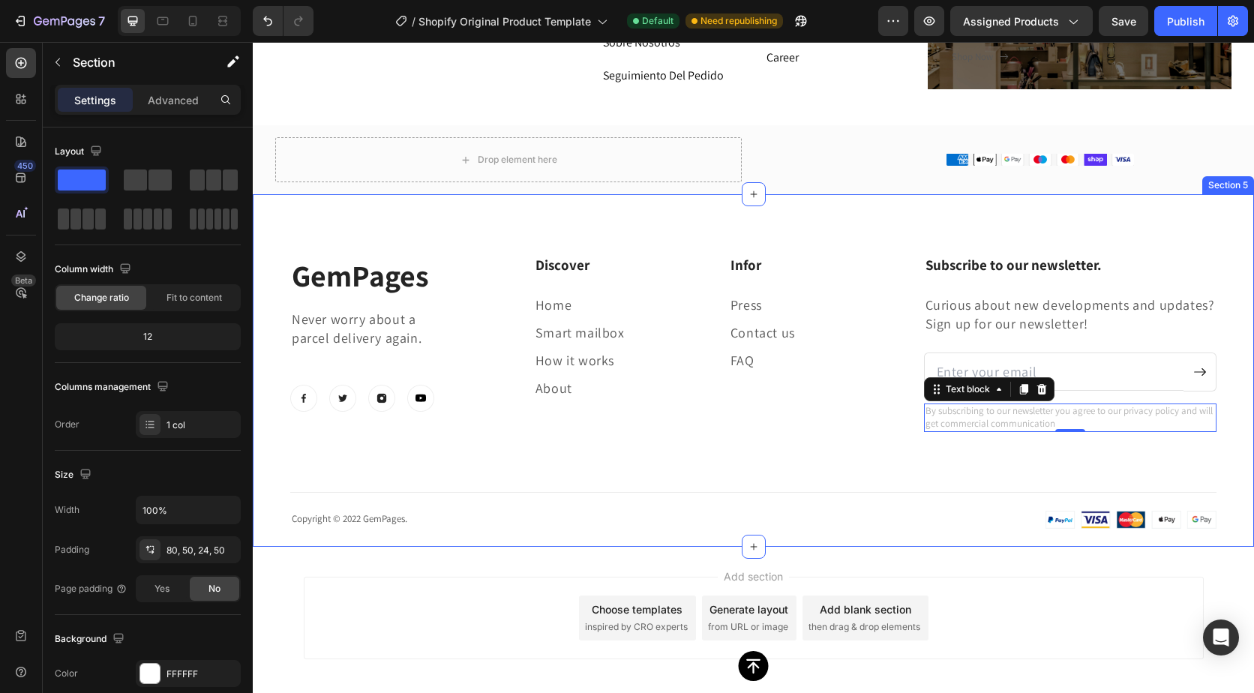
click at [1072, 464] on div "GemPages Heading Never worry about a parcel delivery again. Text block Image Im…" at bounding box center [753, 391] width 927 height 275
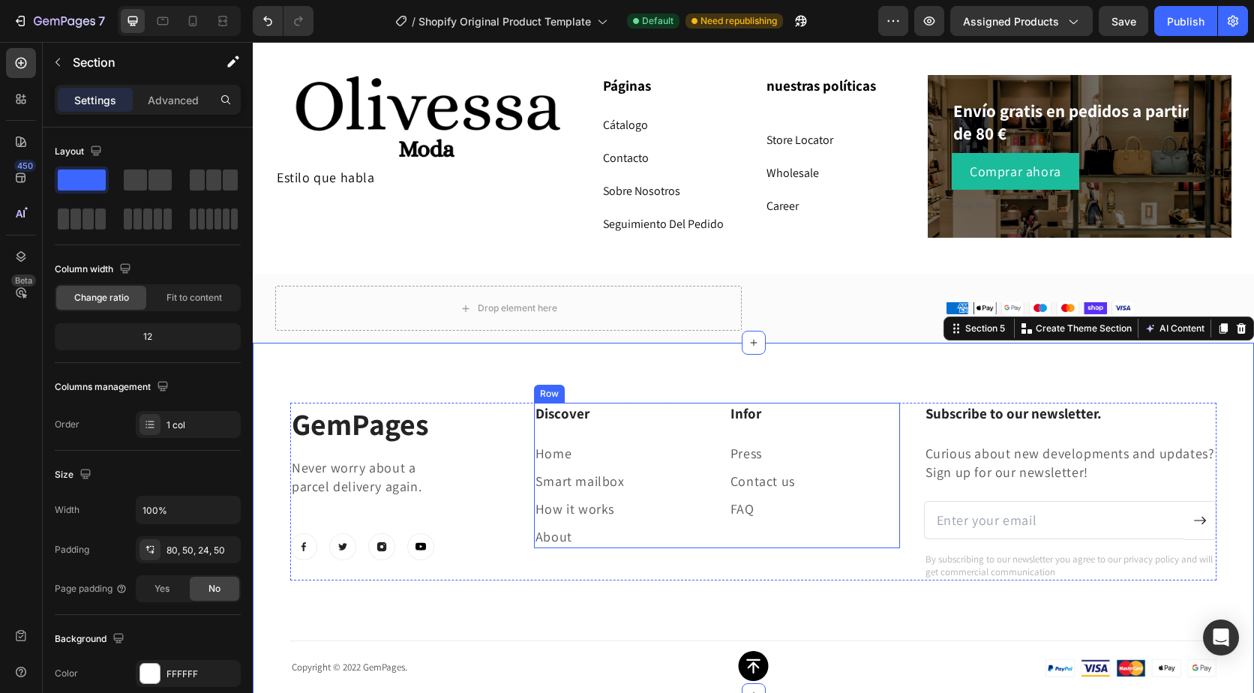
scroll to position [215, 0]
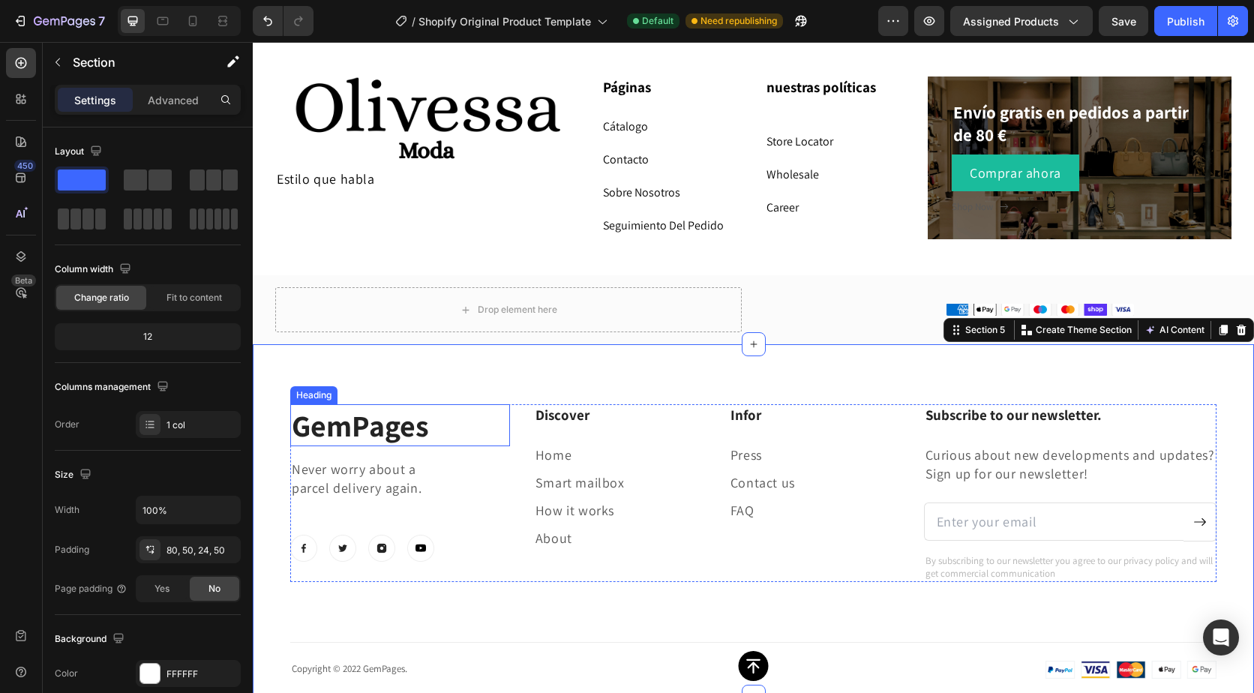
click at [433, 433] on p "GemPages" at bounding box center [400, 425] width 217 height 39
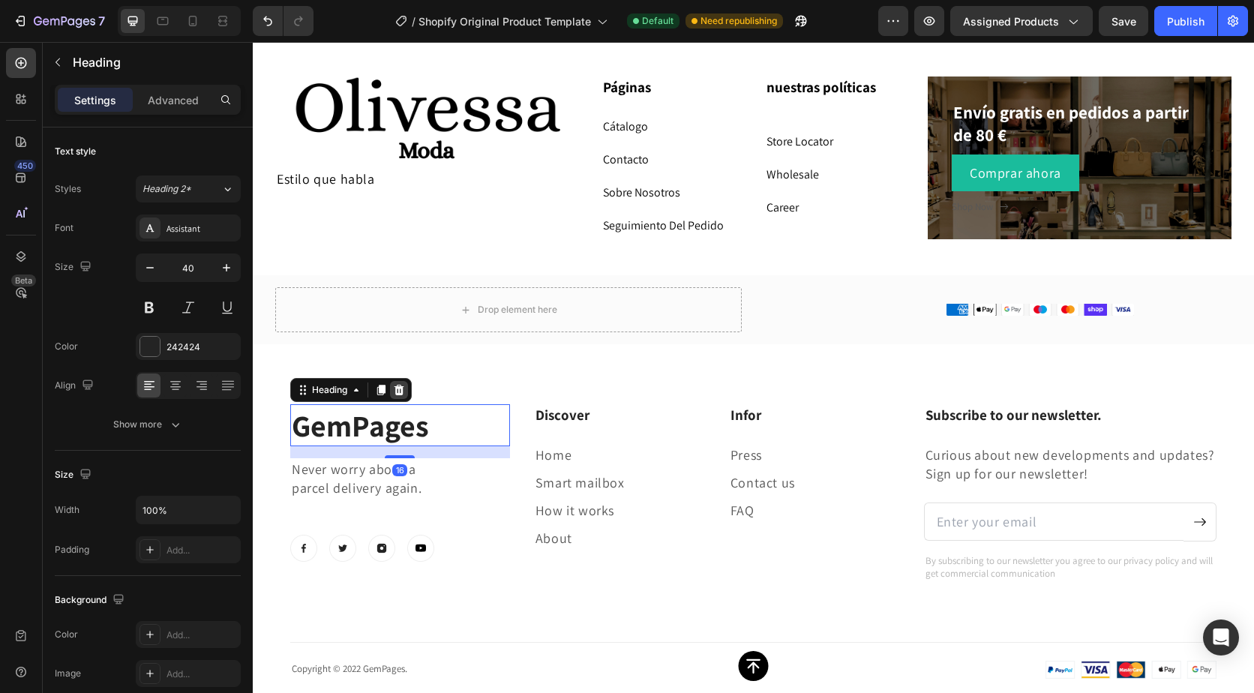
click at [398, 390] on icon at bounding box center [400, 390] width 10 height 11
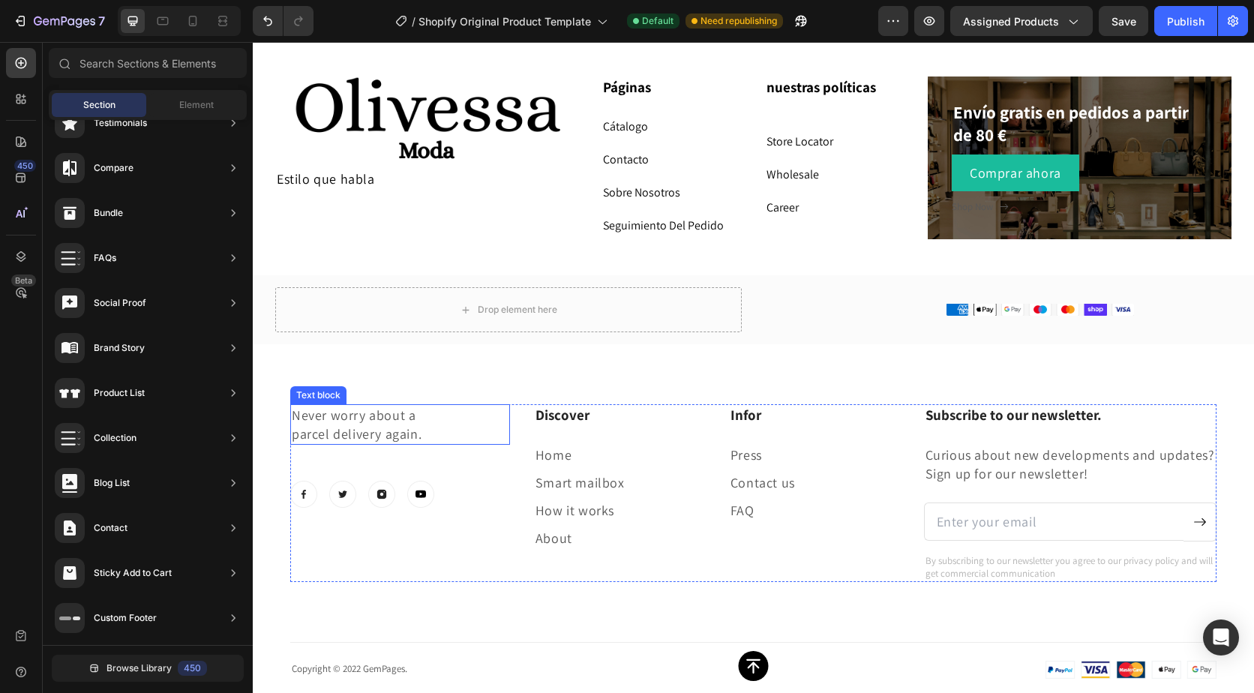
click at [419, 441] on p "parcel delivery again." at bounding box center [400, 434] width 217 height 19
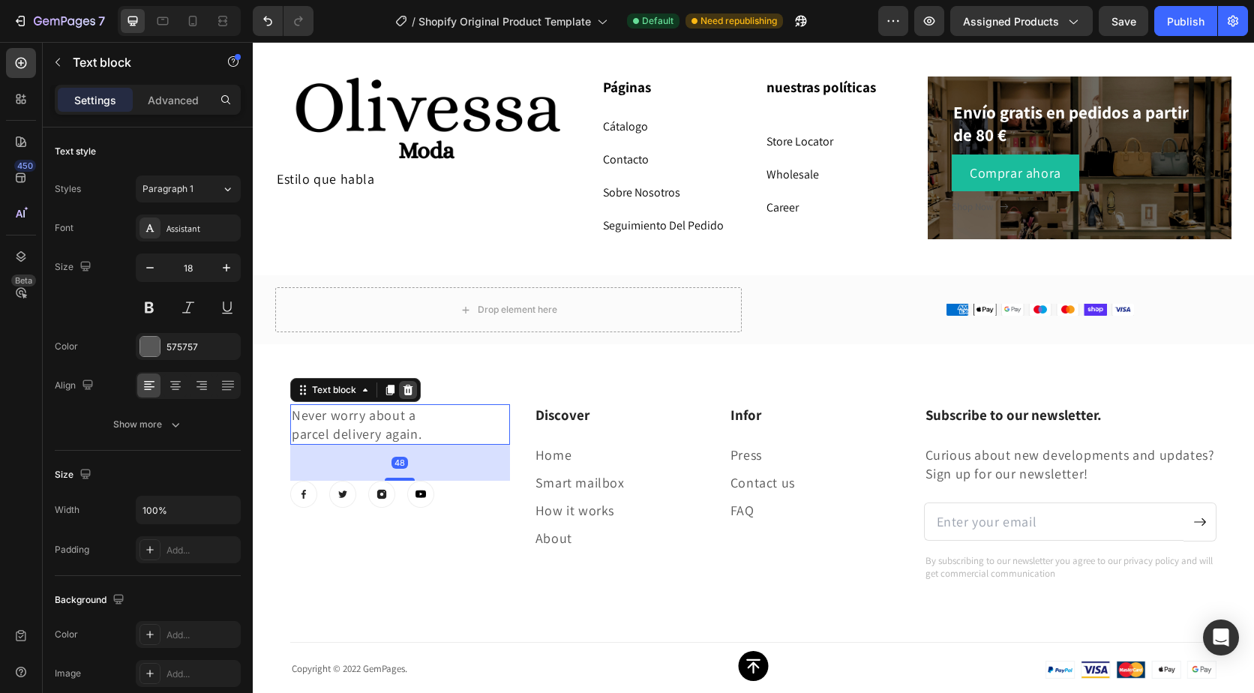
click at [403, 383] on div at bounding box center [408, 390] width 18 height 18
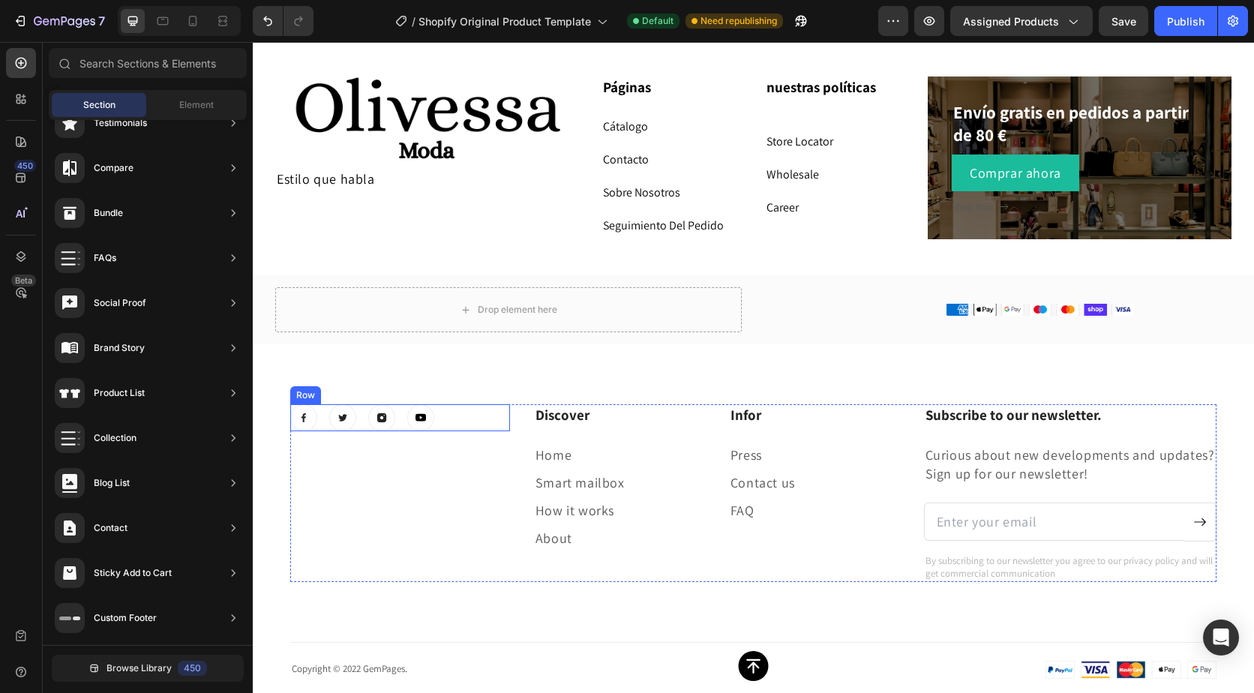
click at [434, 425] on div "Image Image Image Image Row" at bounding box center [400, 417] width 220 height 27
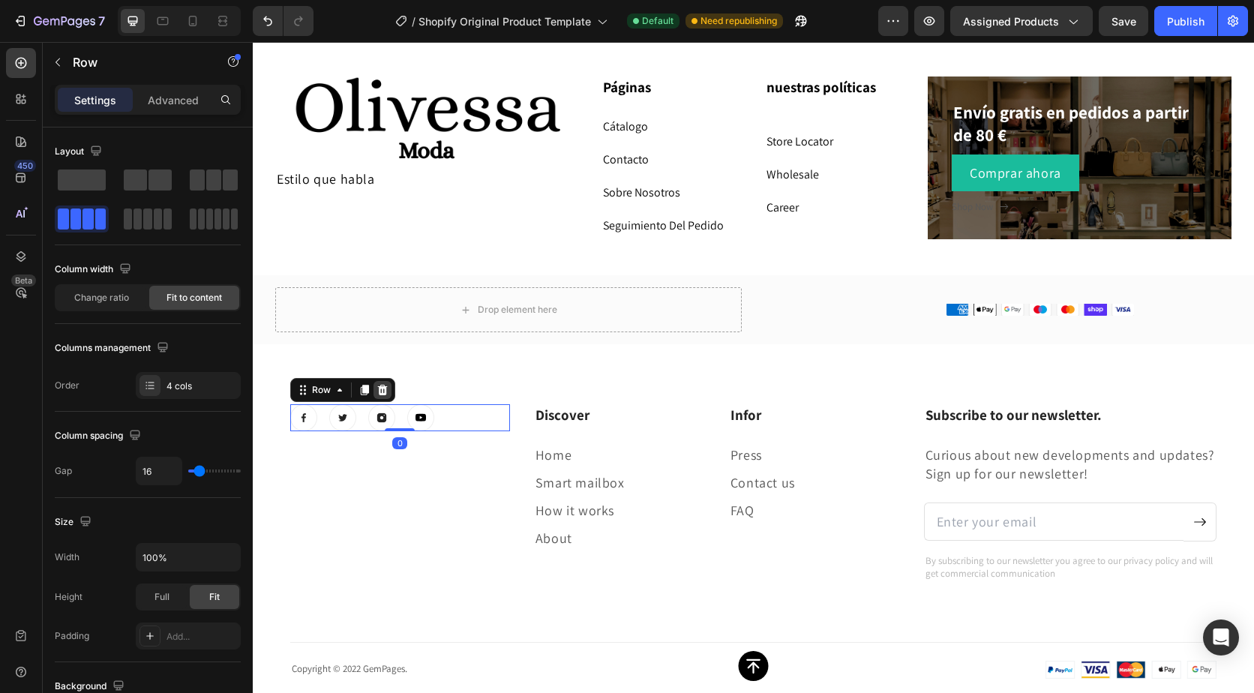
click at [382, 395] on icon at bounding box center [383, 390] width 10 height 11
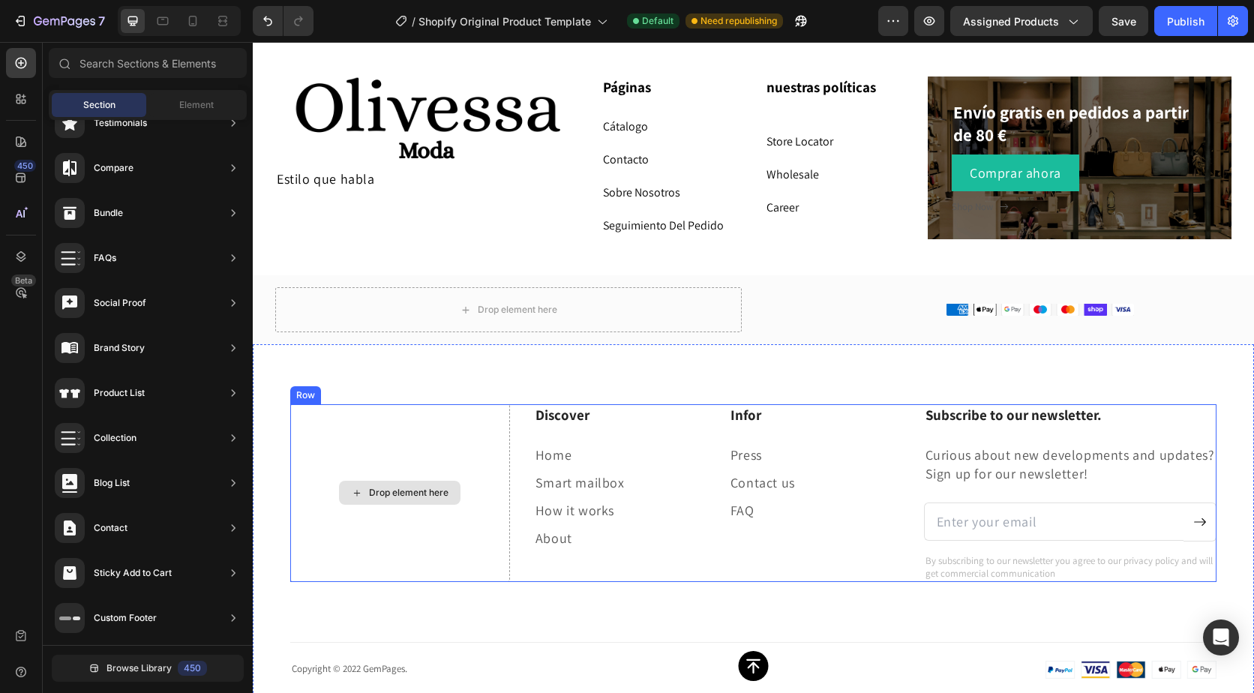
click at [395, 489] on div "Drop element here" at bounding box center [409, 493] width 80 height 12
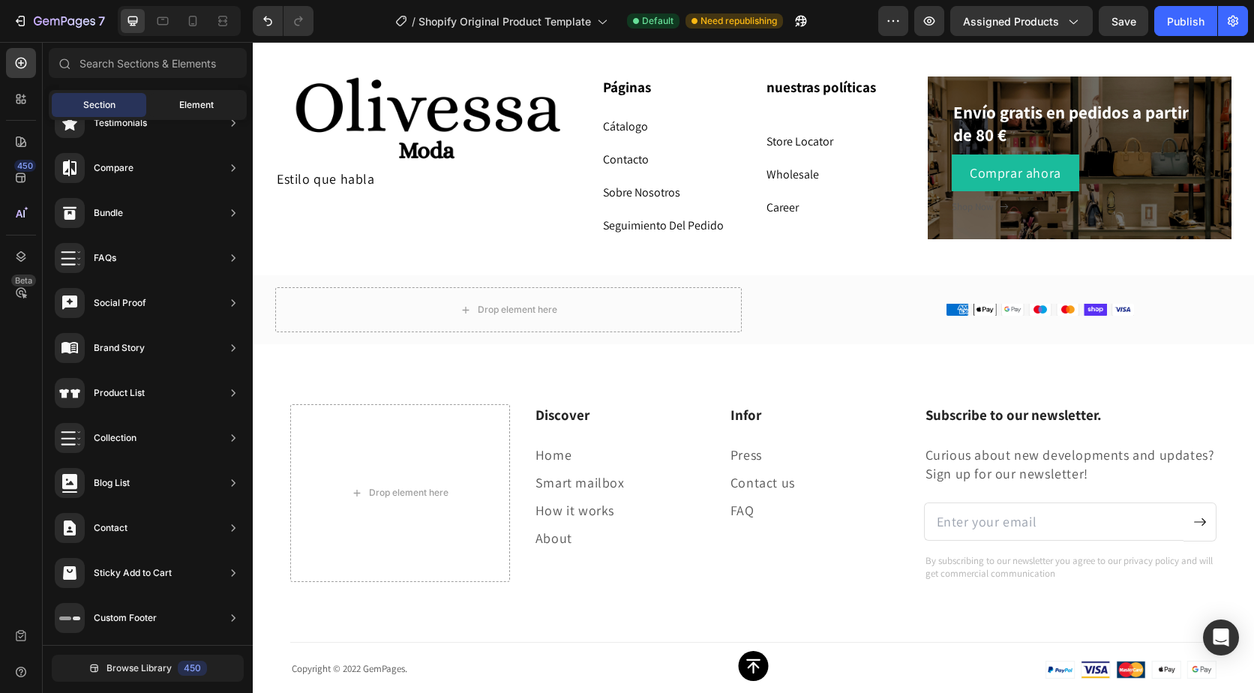
click at [198, 105] on span "Element" at bounding box center [196, 105] width 35 height 14
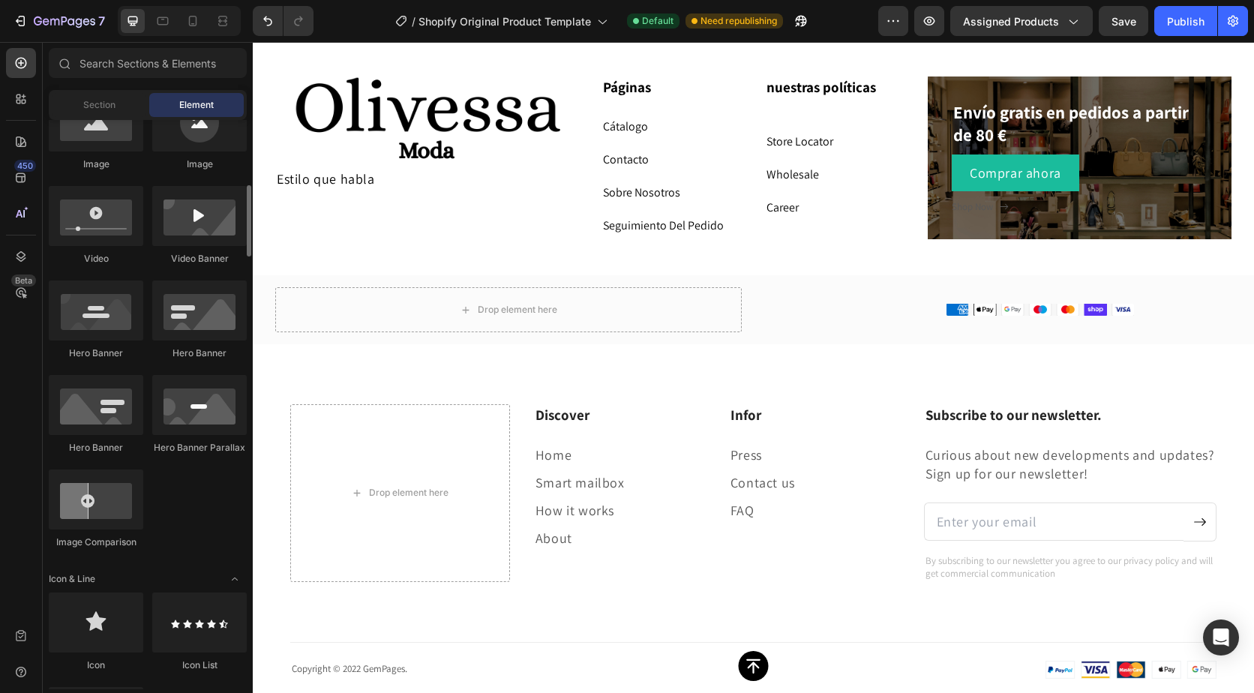
scroll to position [225, 0]
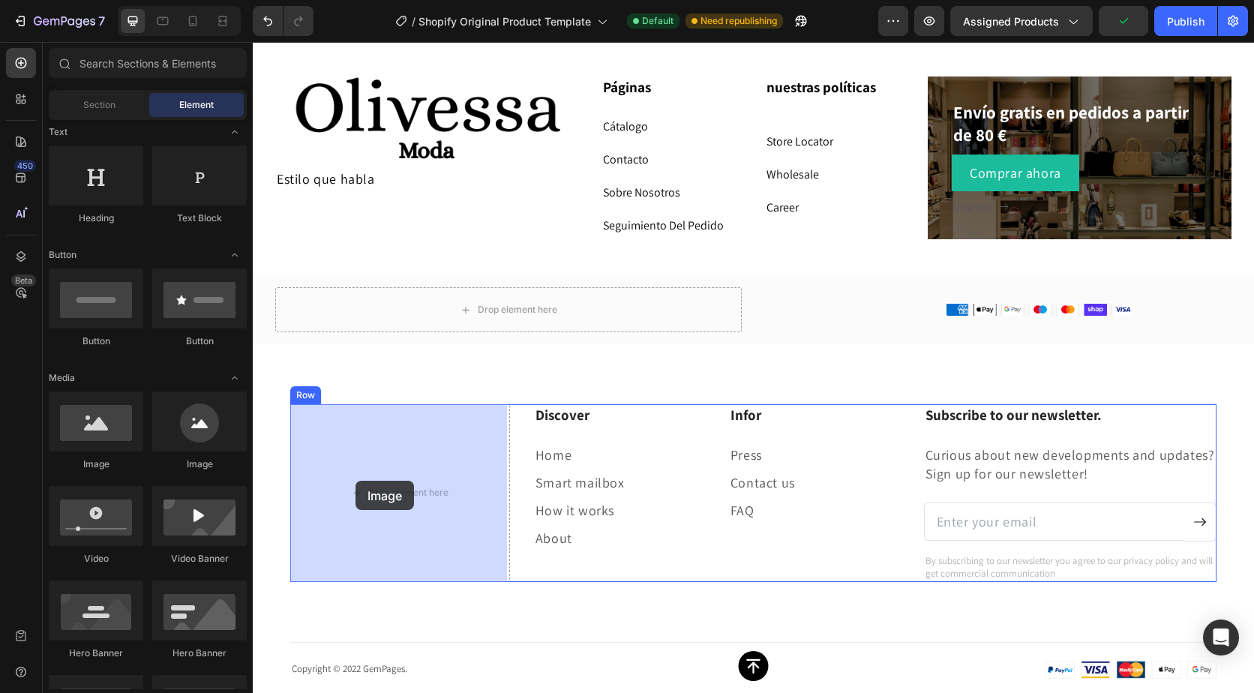
drag, startPoint x: 350, startPoint y: 468, endPoint x: 361, endPoint y: 478, distance: 14.3
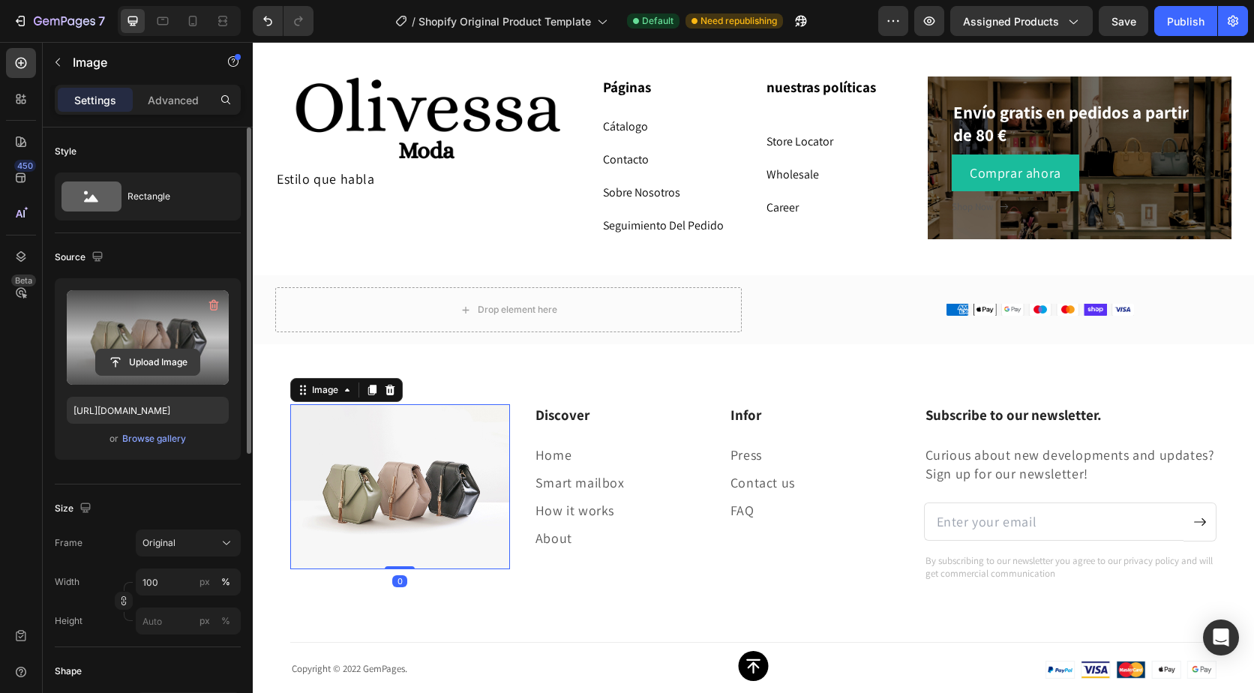
click at [142, 359] on input "file" at bounding box center [148, 363] width 104 height 26
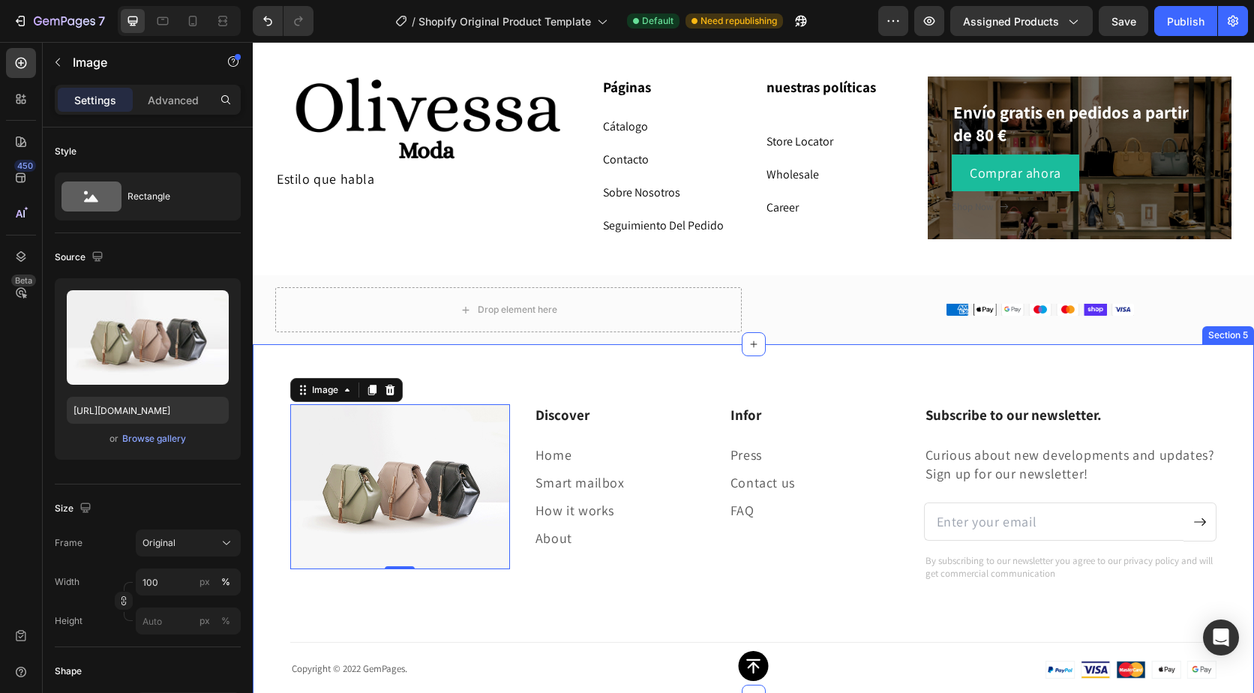
type input "[URL][DOMAIN_NAME]"
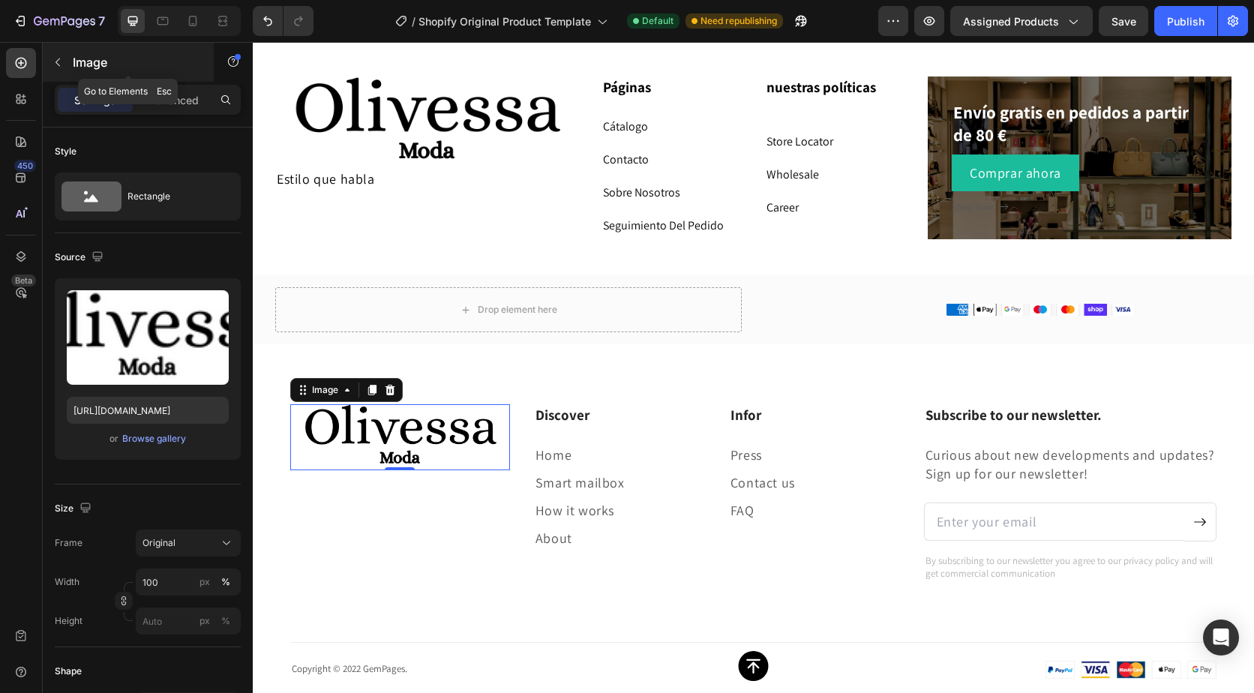
click at [67, 71] on button "button" at bounding box center [58, 62] width 24 height 24
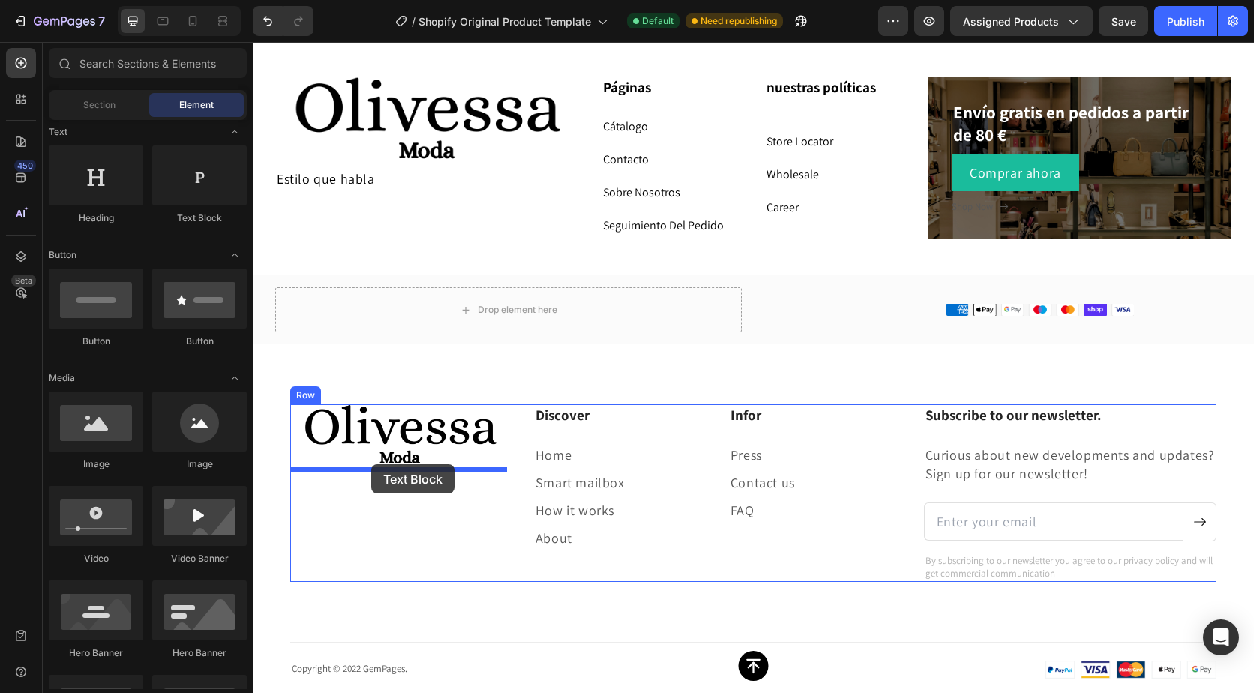
drag, startPoint x: 457, startPoint y: 229, endPoint x: 371, endPoint y: 464, distance: 250.6
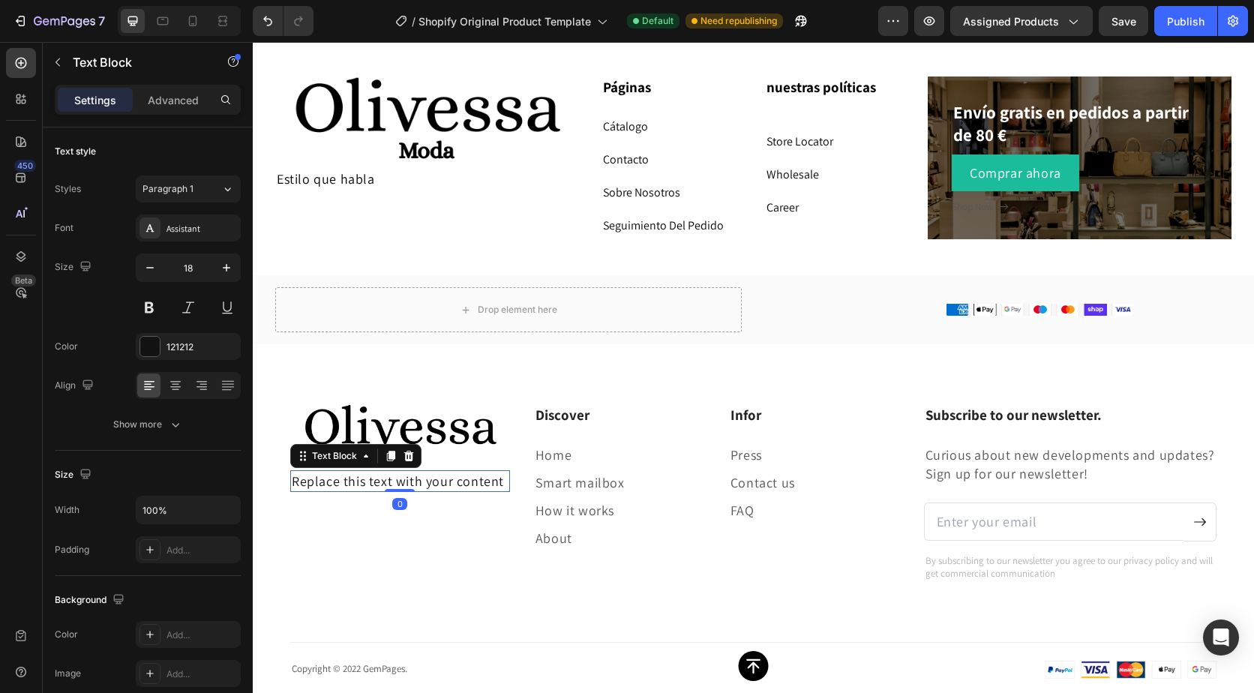
click at [467, 482] on div "Replace this text with your content" at bounding box center [400, 481] width 220 height 22
click at [502, 477] on p "Replace this text with your content" at bounding box center [400, 481] width 217 height 19
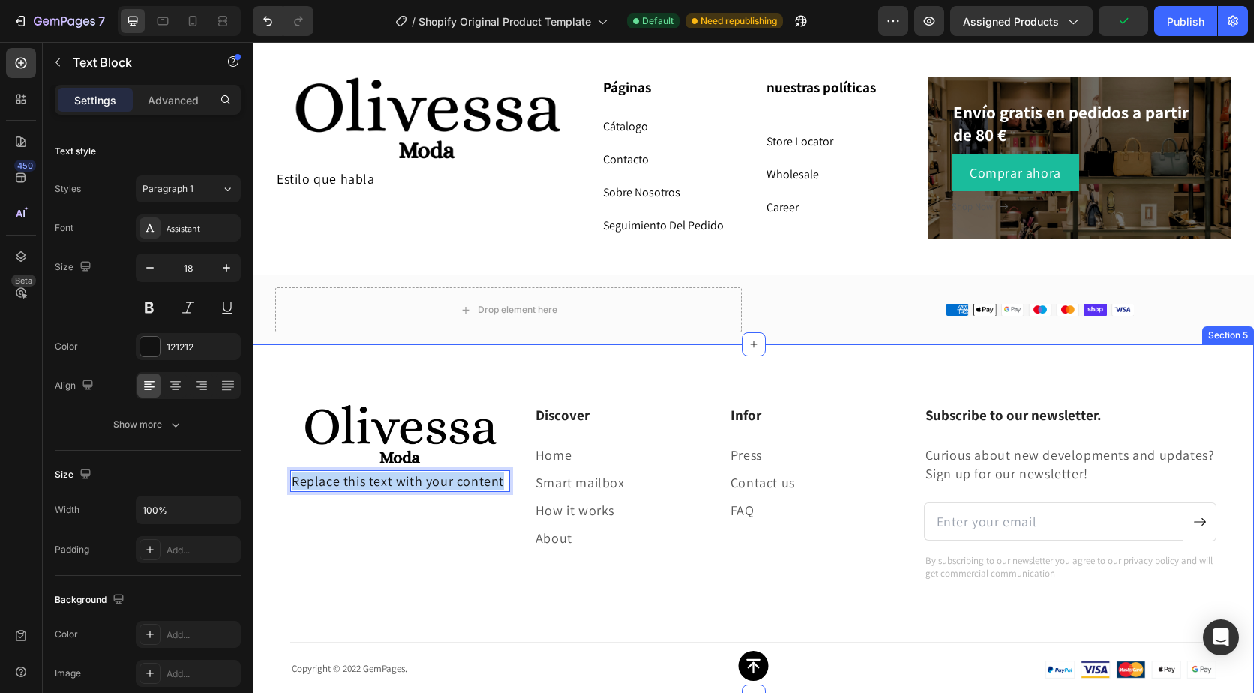
drag, startPoint x: 502, startPoint y: 477, endPoint x: 289, endPoint y: 476, distance: 213.1
click at [289, 476] on div "Image Replace this text with your content Text Block 0 Discover Heading Home Te…" at bounding box center [754, 520] width 1002 height 353
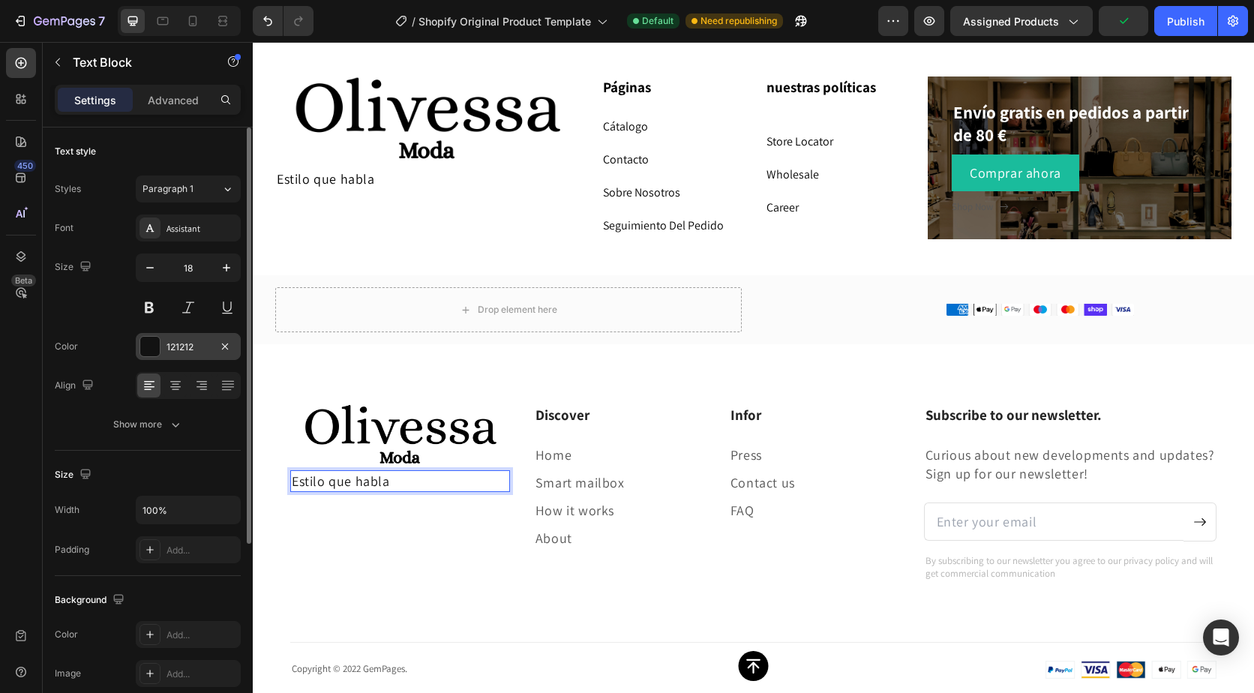
click at [218, 335] on div "121212" at bounding box center [188, 346] width 105 height 27
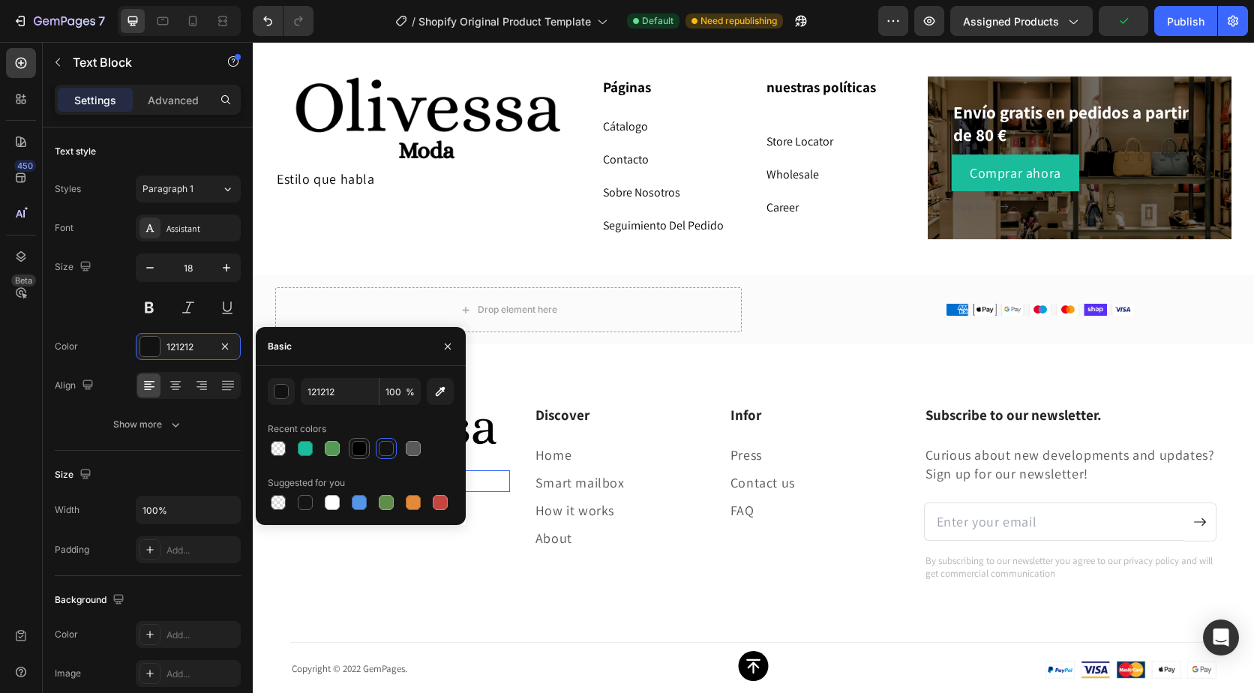
click at [359, 444] on div at bounding box center [359, 448] width 15 height 15
type input "000000"
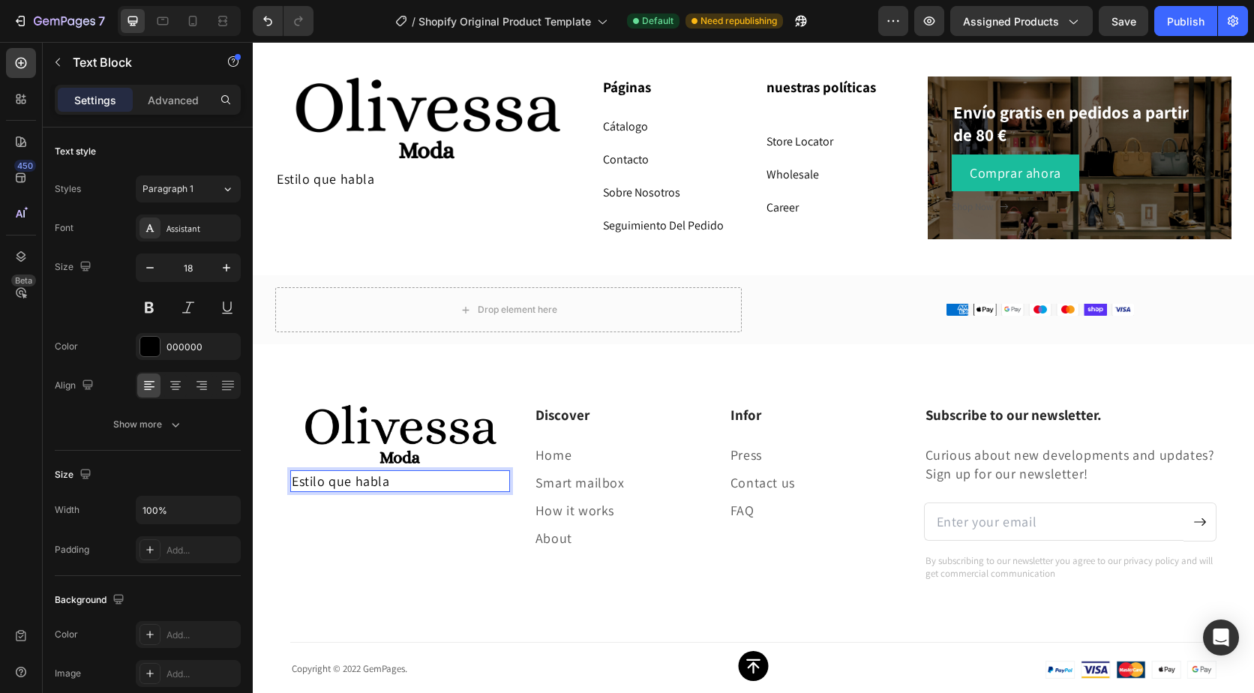
click at [294, 474] on p "Estilo que habla" at bounding box center [400, 481] width 217 height 19
click at [587, 413] on p "Discover" at bounding box center [620, 415] width 168 height 19
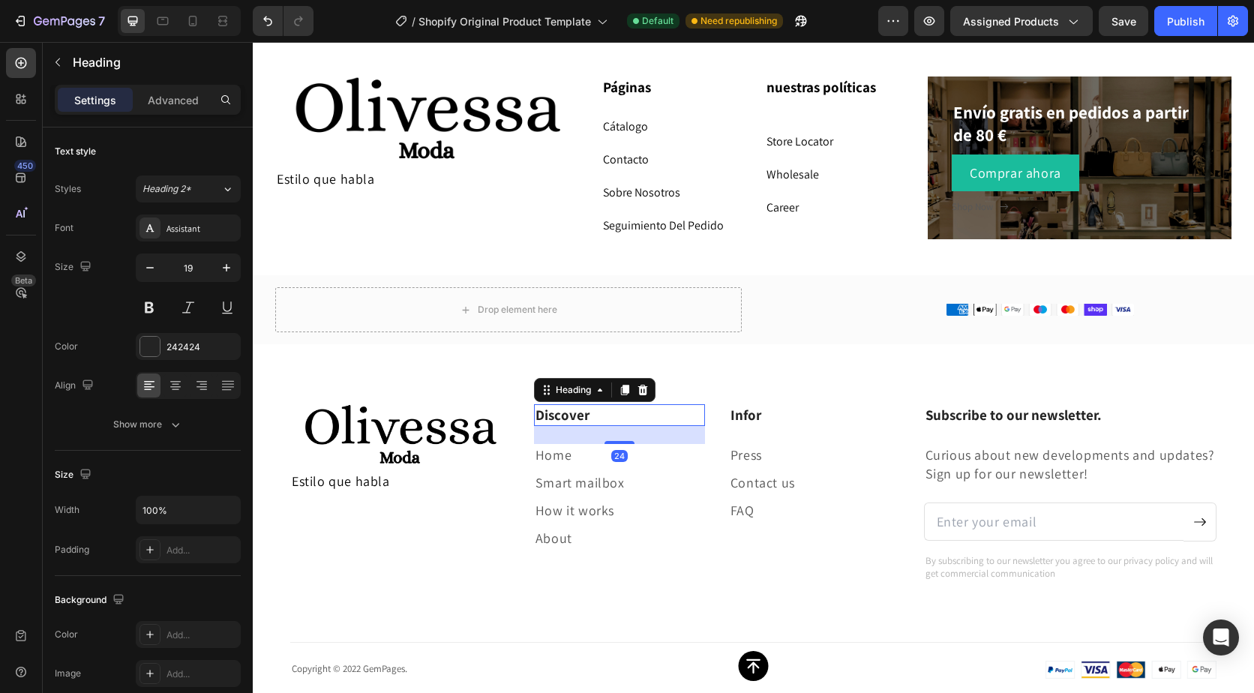
click at [587, 413] on p "Discover" at bounding box center [620, 415] width 168 height 19
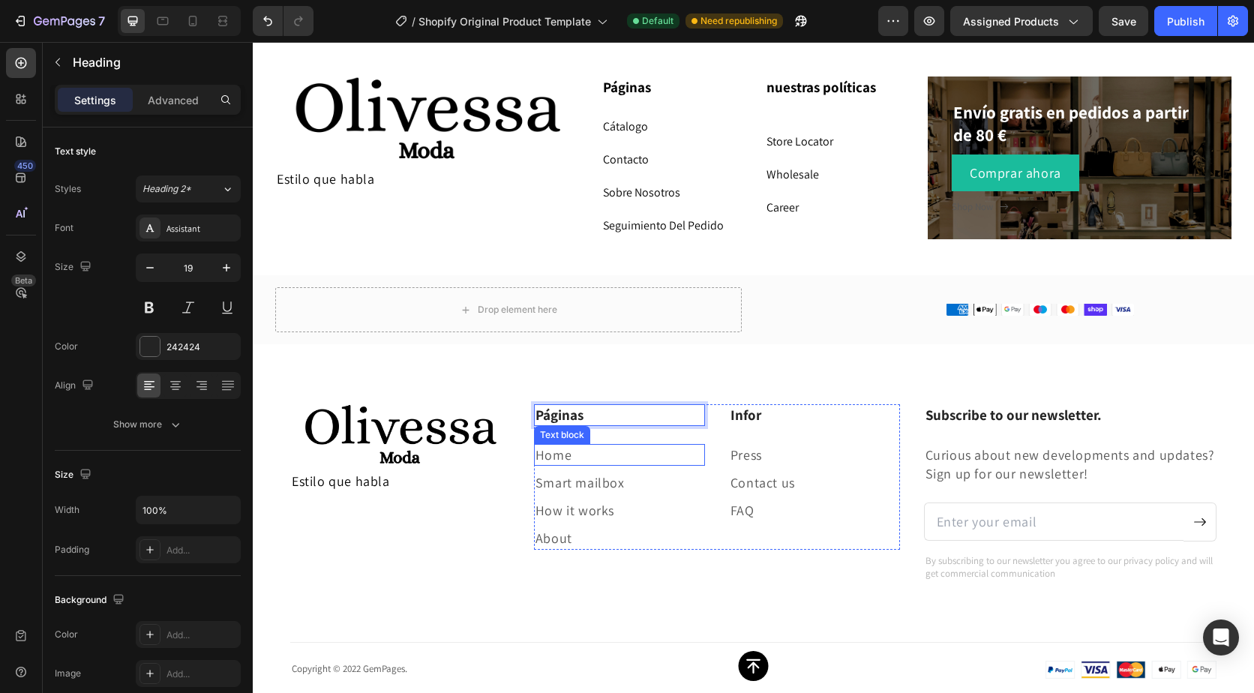
click at [547, 455] on link "Home" at bounding box center [554, 454] width 36 height 17
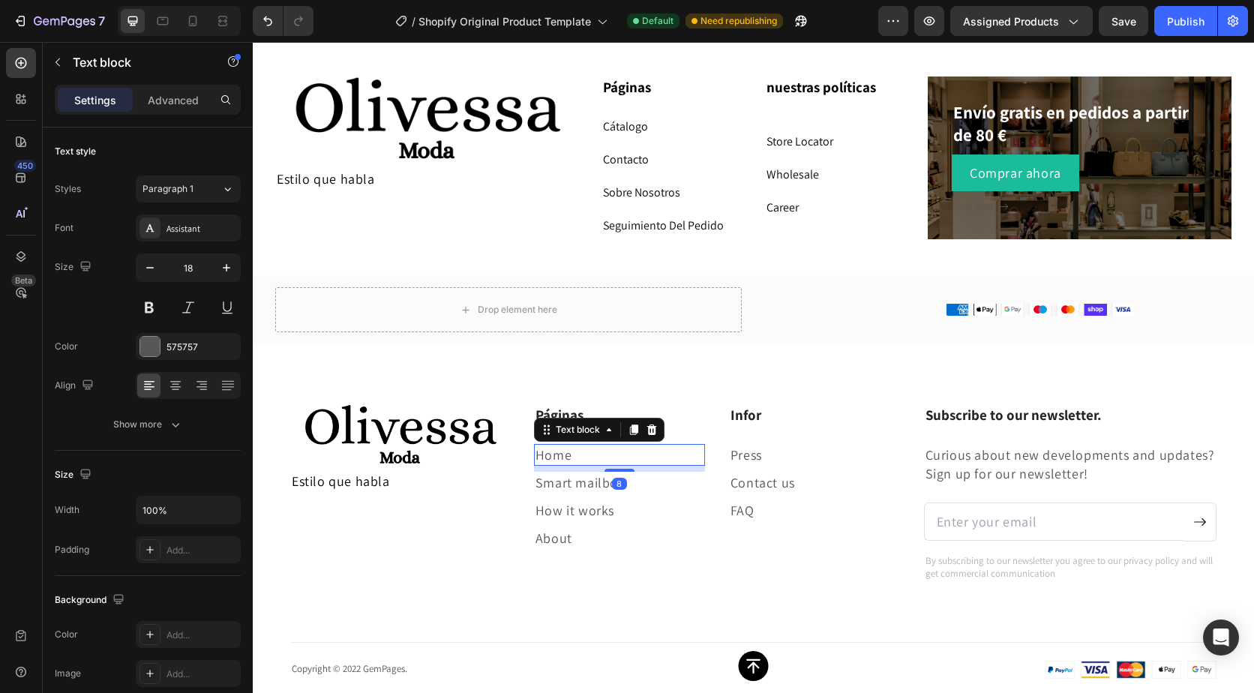
click at [575, 451] on p "Home" at bounding box center [620, 455] width 168 height 19
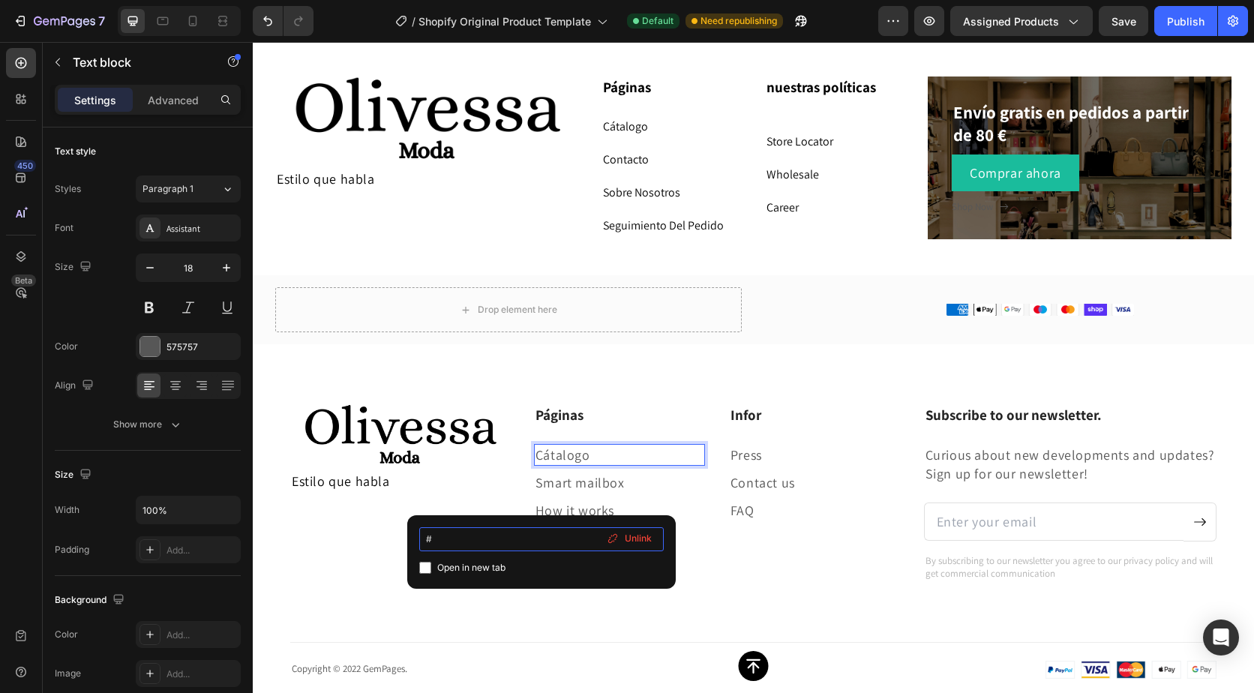
click at [503, 540] on input "#" at bounding box center [541, 539] width 245 height 24
paste input "[URL][DOMAIN_NAME]"
type input "#https://admin.shopify.com/store/16c50x-ee/themes/181463155074/editor?section=s…"
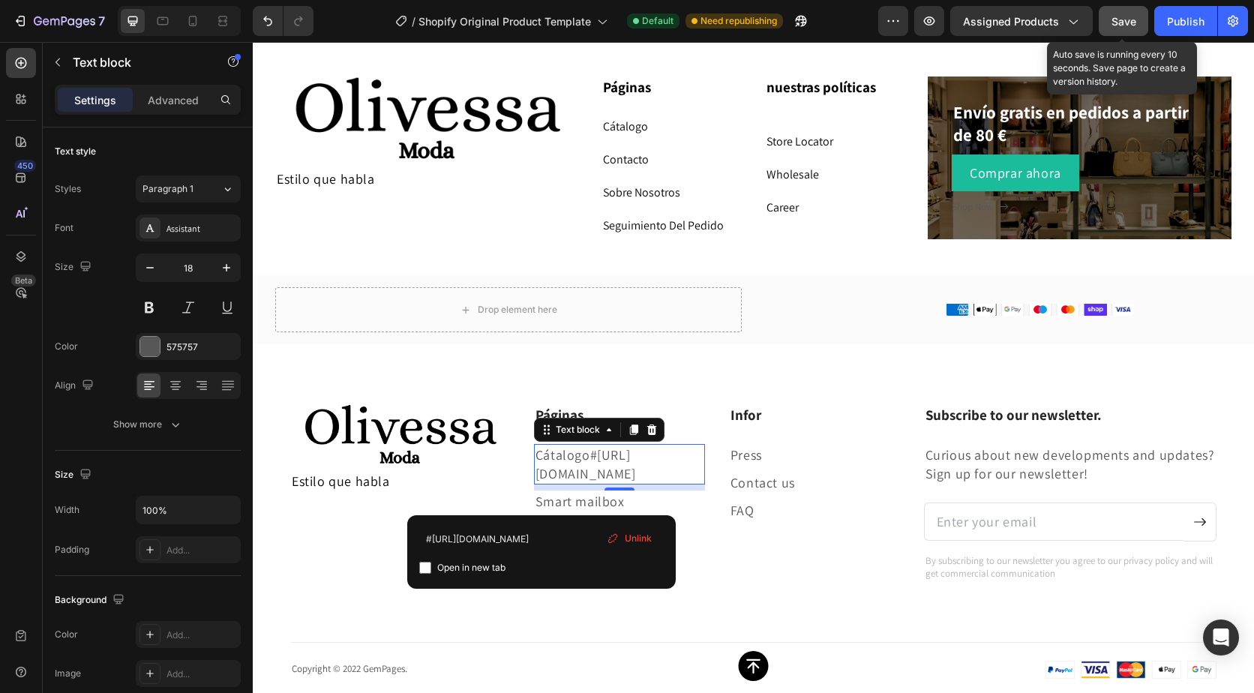
click at [1129, 27] on span "Save" at bounding box center [1124, 21] width 25 height 13
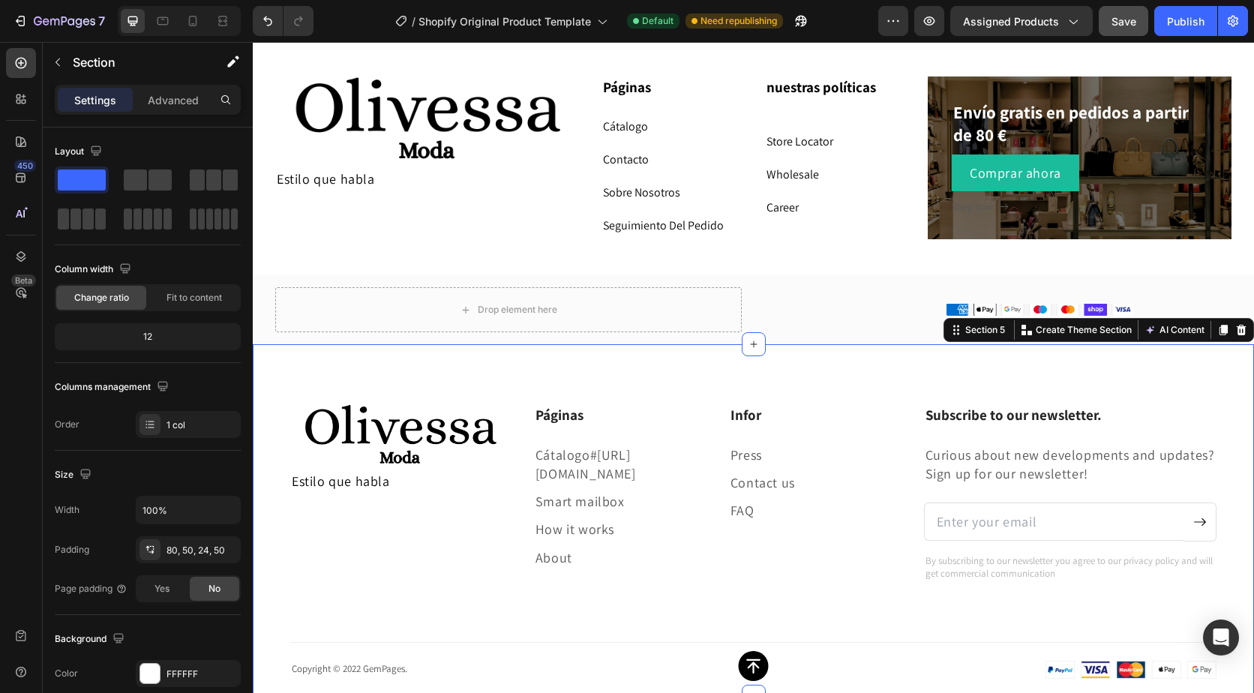
click at [653, 365] on div "Image Estilo que habla Text Block Páginas Heading Cátalogo #https://admin.shopi…" at bounding box center [754, 520] width 1002 height 353
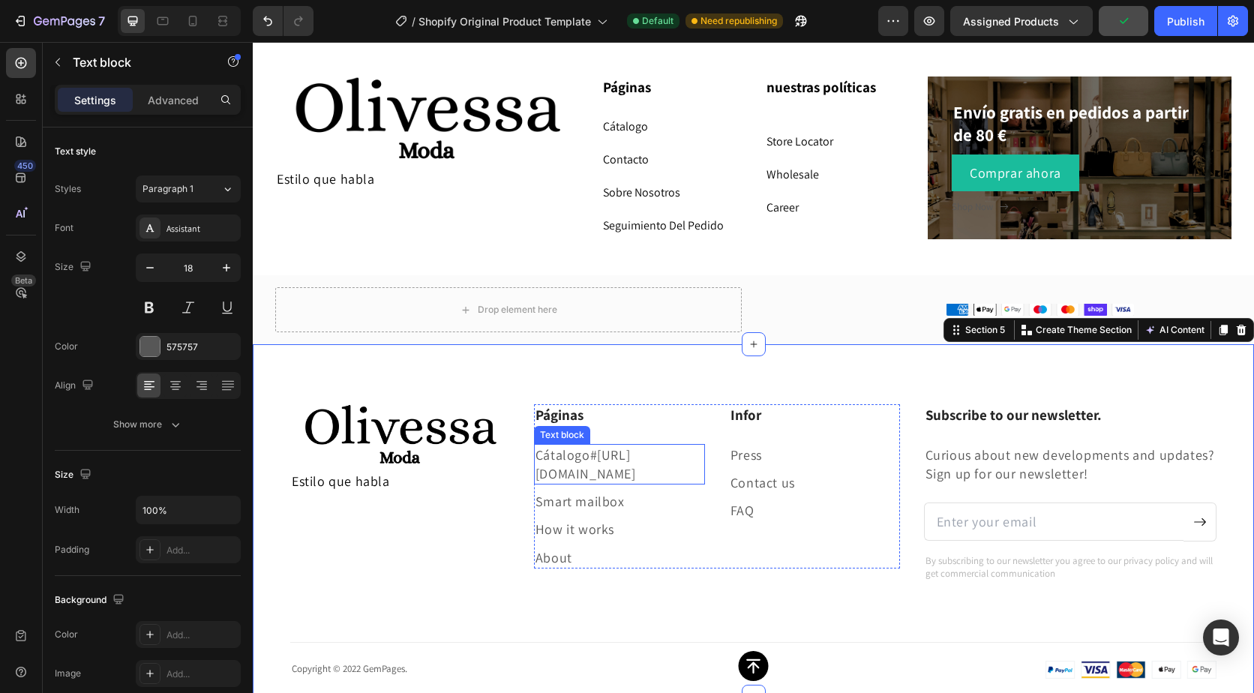
click at [610, 479] on link "#https://admin.shopify.com/store/16c50x-ee/themes/181463155074/editor?section=s…" at bounding box center [586, 464] width 101 height 36
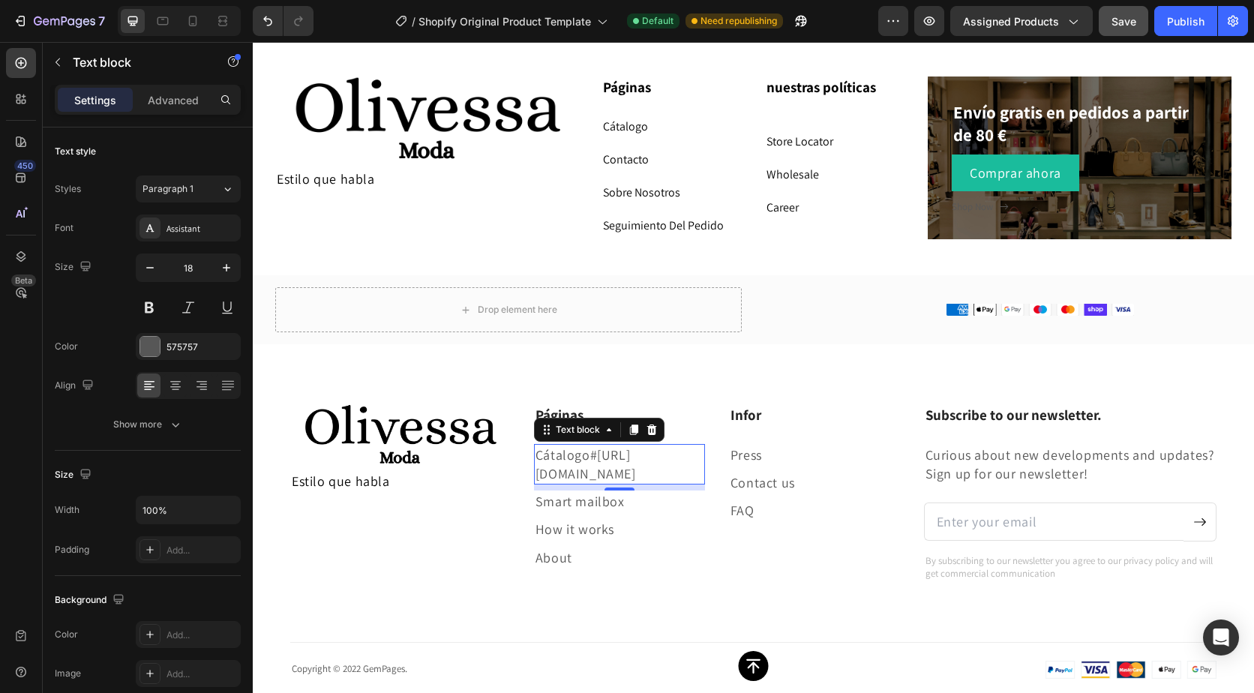
click at [618, 509] on div "8" at bounding box center [619, 503] width 15 height 12
click at [598, 511] on p "Smart mailbox" at bounding box center [620, 501] width 168 height 19
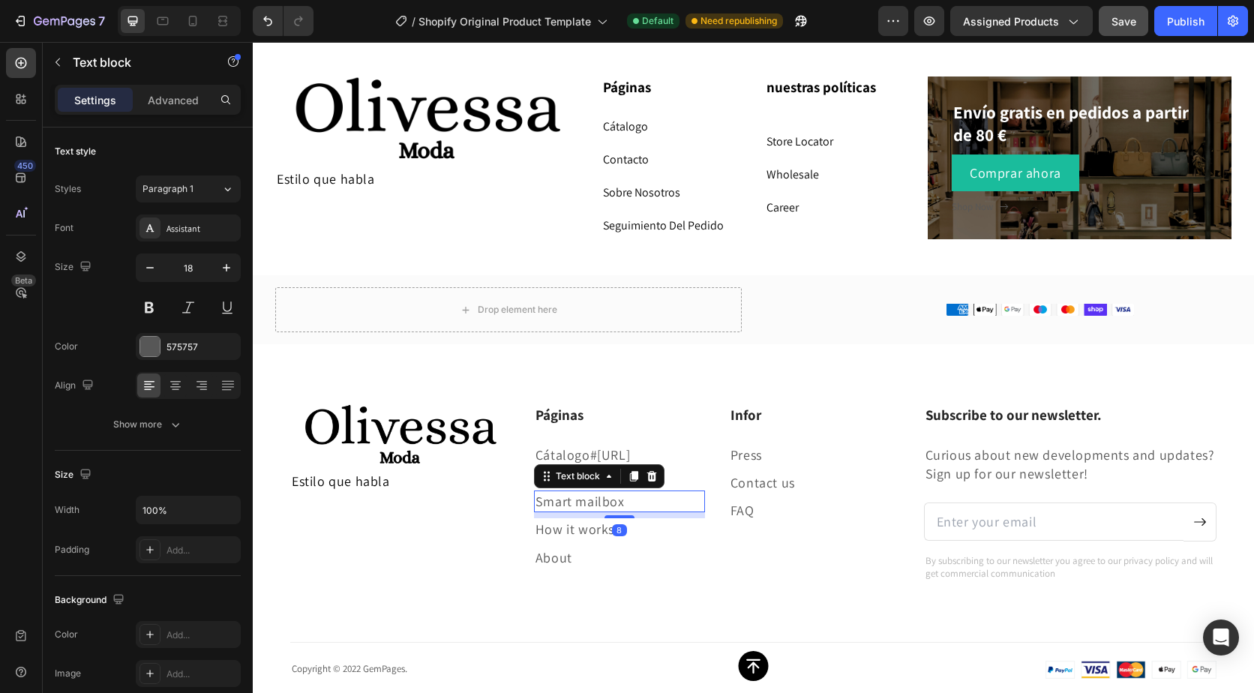
scroll to position [365, 0]
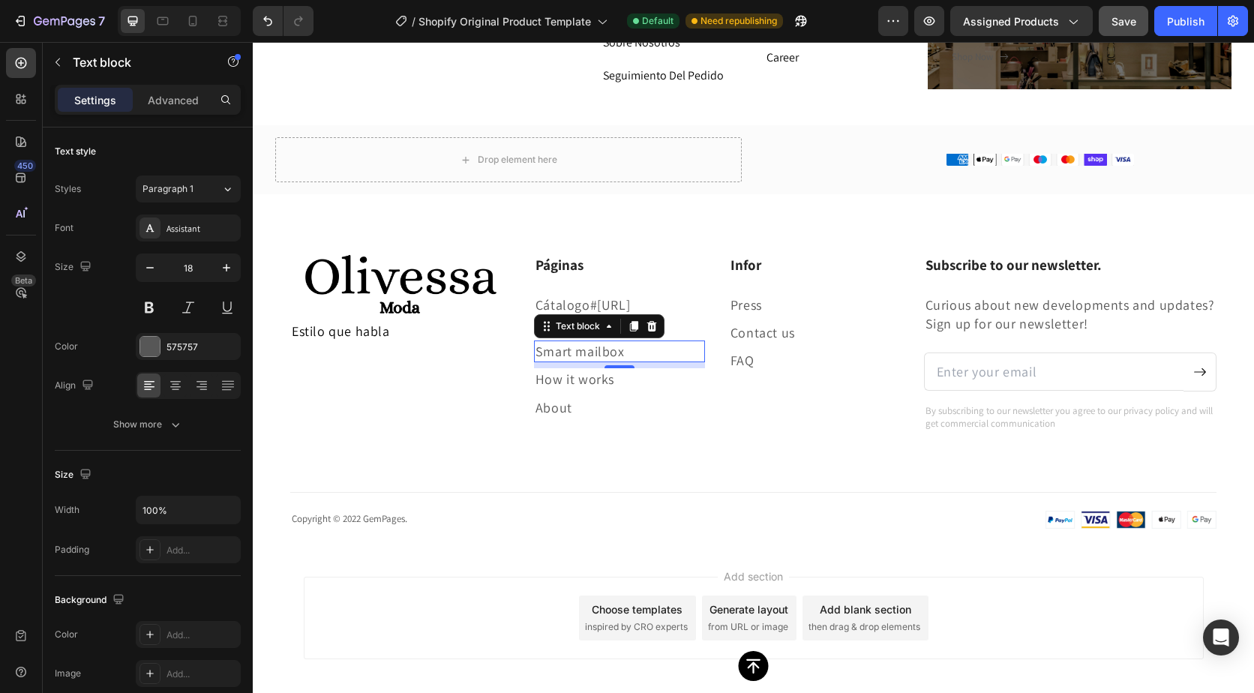
click at [596, 361] on p "Smart mailbox" at bounding box center [620, 351] width 168 height 19
click at [629, 361] on p "Smart mailbox" at bounding box center [620, 351] width 168 height 19
click at [652, 419] on div "About" at bounding box center [619, 408] width 171 height 22
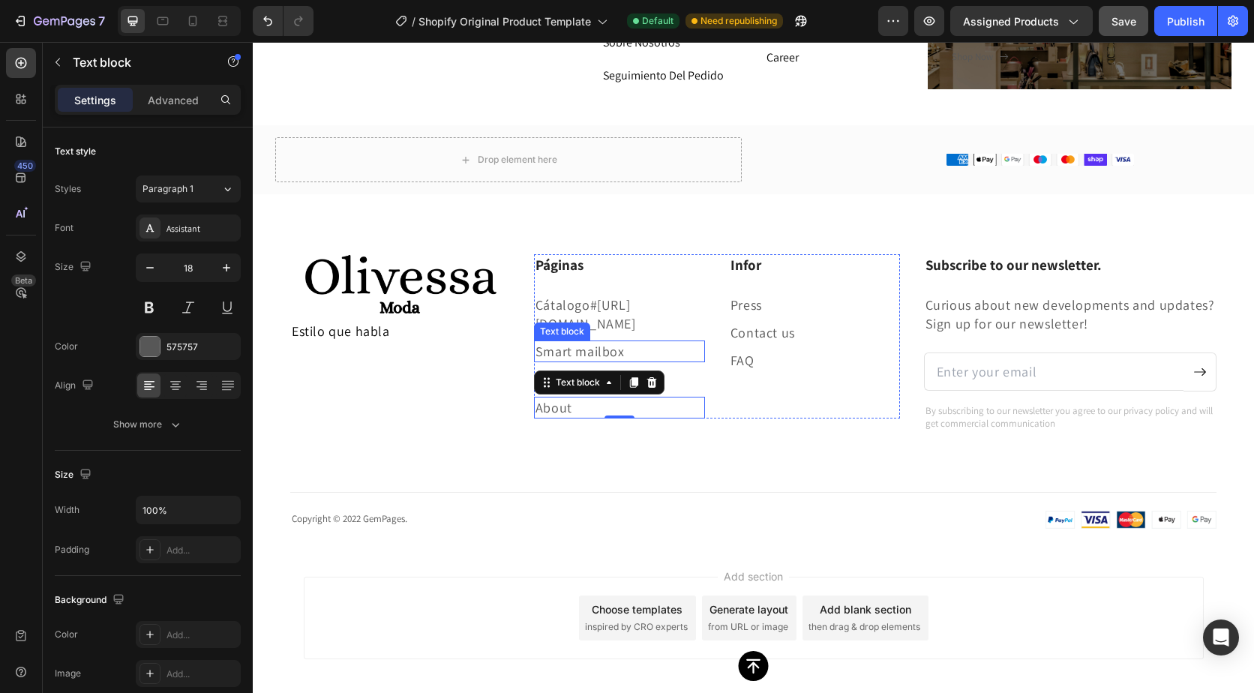
click at [653, 361] on p "Smart mailbox" at bounding box center [620, 351] width 168 height 19
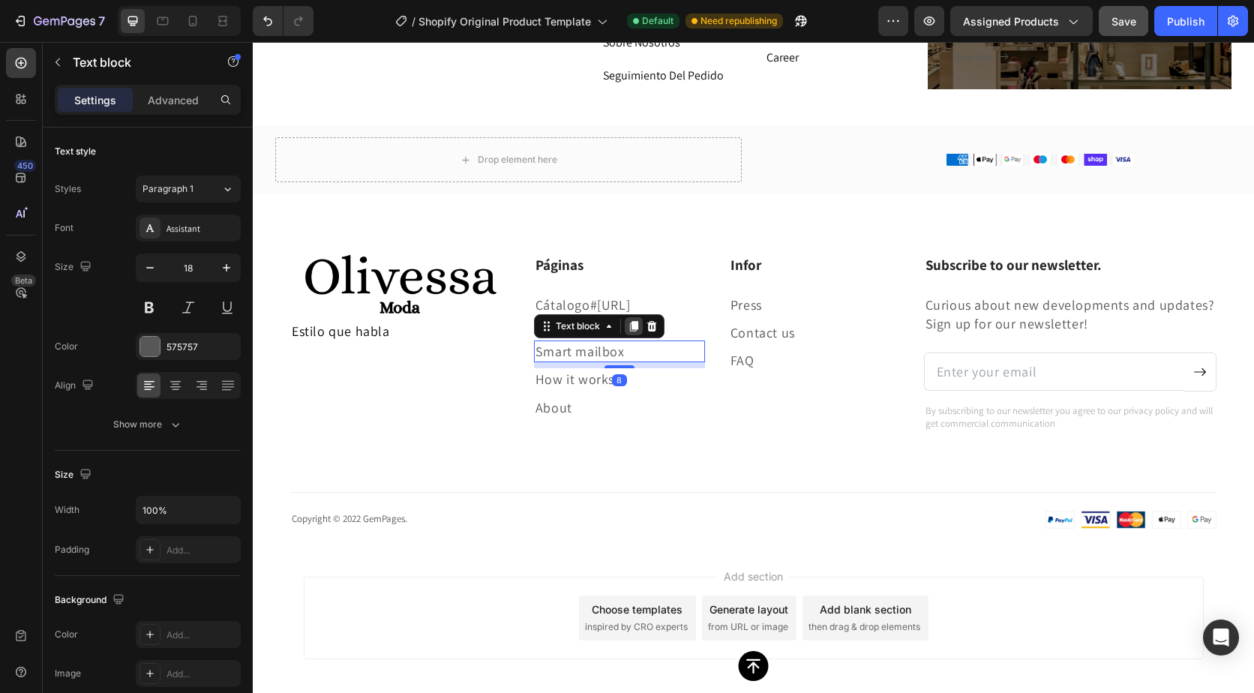
click at [632, 335] on div at bounding box center [634, 326] width 18 height 18
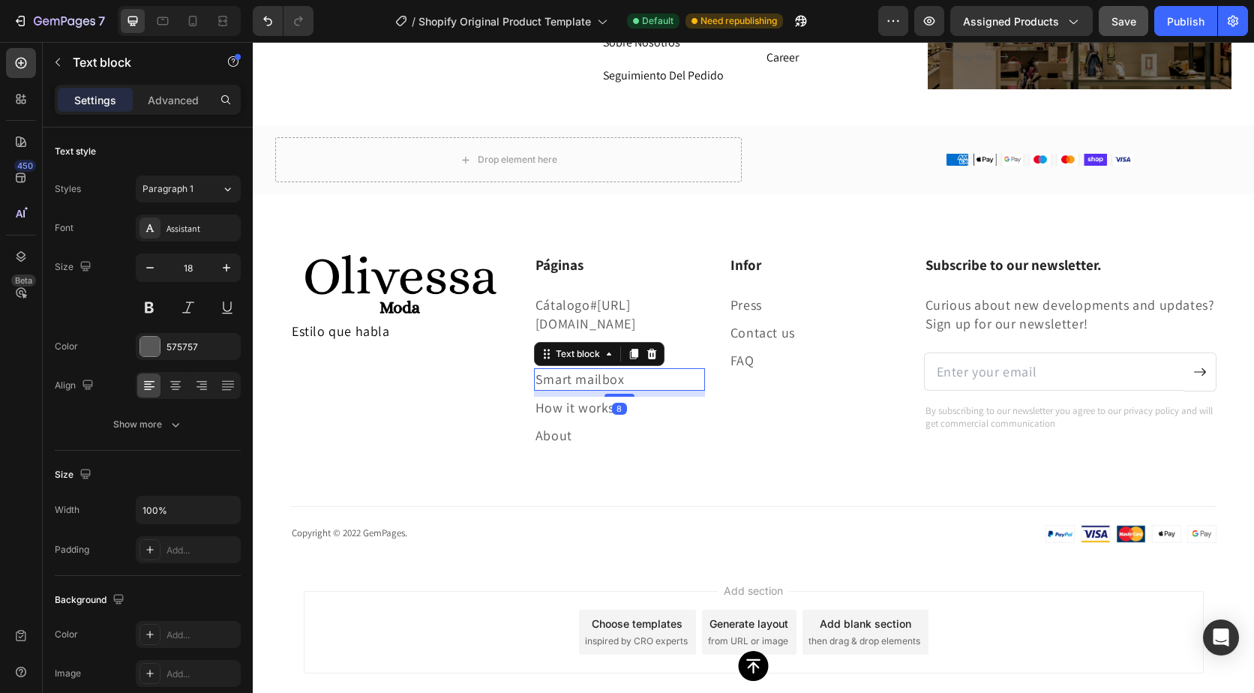
click at [651, 389] on p "Smart mailbox" at bounding box center [620, 379] width 168 height 19
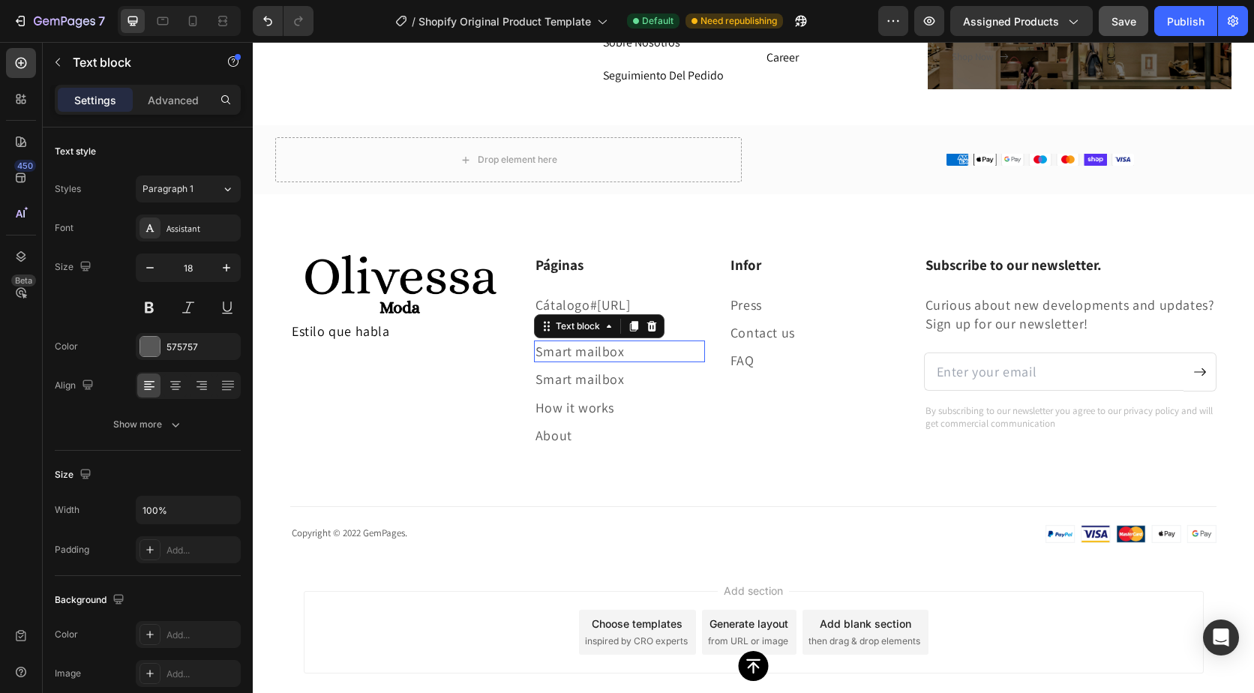
click at [626, 361] on p "Smart mailbox" at bounding box center [620, 351] width 168 height 19
click at [646, 332] on icon at bounding box center [652, 326] width 12 height 12
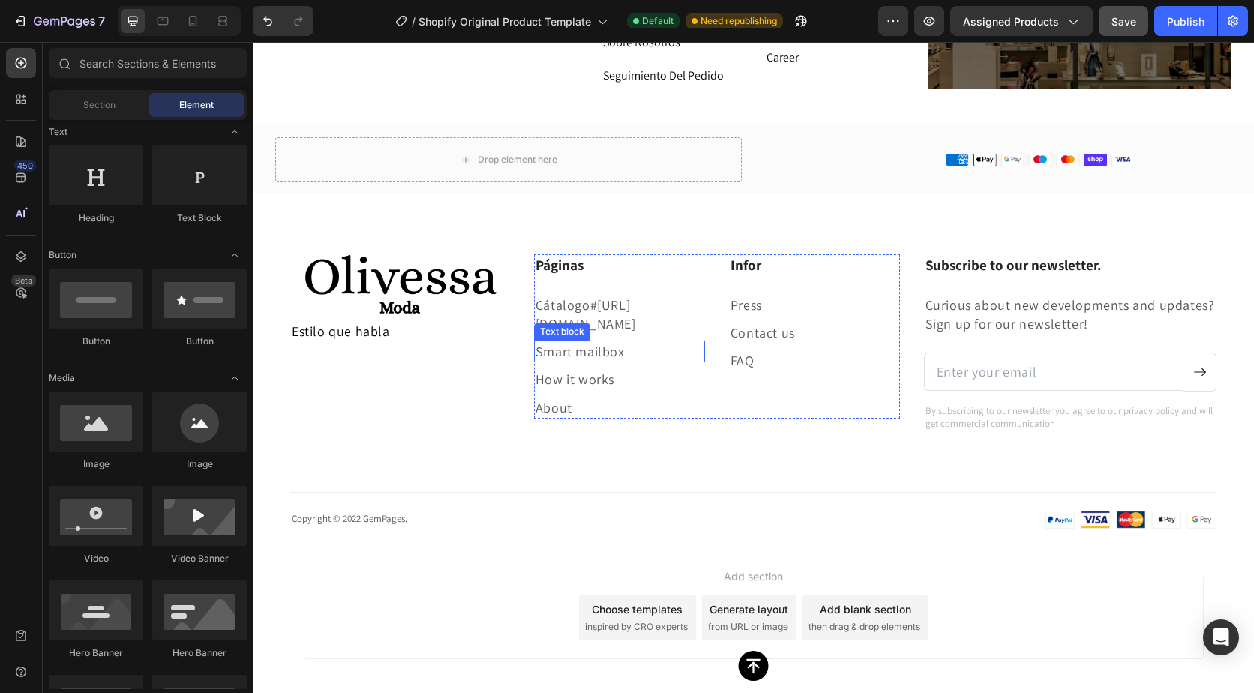
click at [639, 361] on p "Smart mailbox" at bounding box center [620, 351] width 168 height 19
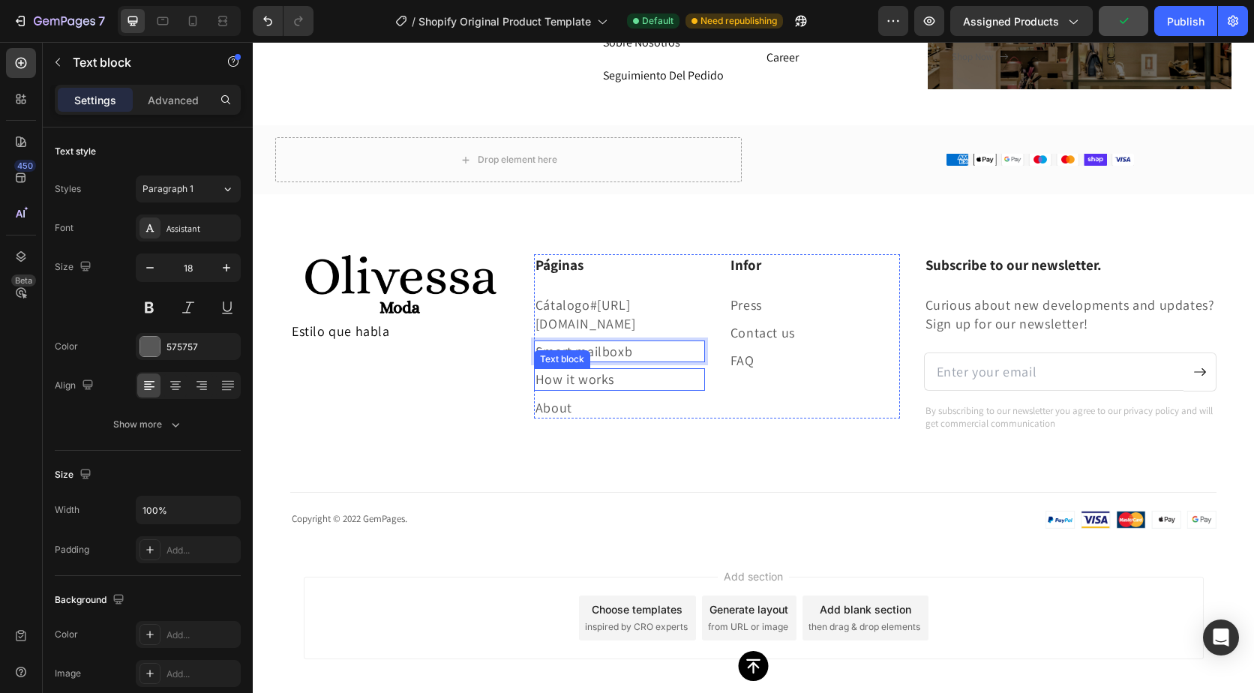
click at [602, 389] on p "How it works" at bounding box center [620, 379] width 168 height 19
click at [584, 389] on p "How it works" at bounding box center [620, 379] width 168 height 19
click at [626, 389] on p "How it works" at bounding box center [620, 379] width 168 height 19
click at [622, 417] on p "About" at bounding box center [620, 407] width 168 height 19
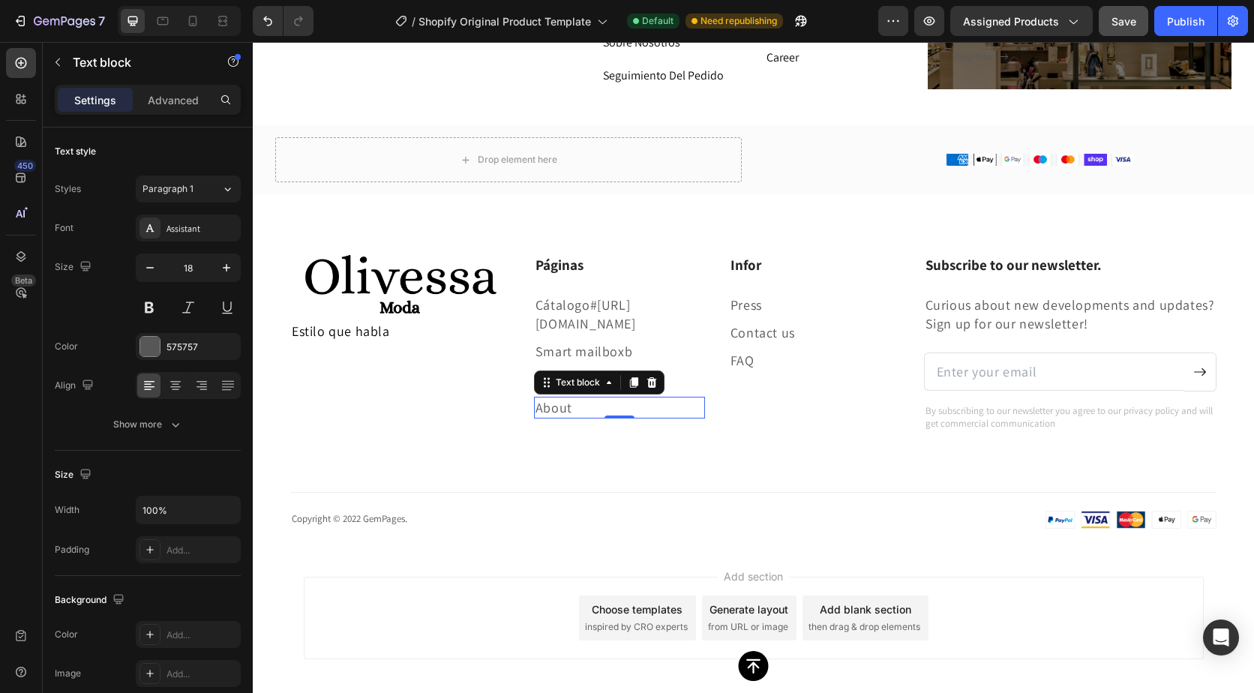
click at [555, 417] on p "About" at bounding box center [620, 407] width 168 height 19
click at [599, 417] on p "About" at bounding box center [620, 407] width 168 height 19
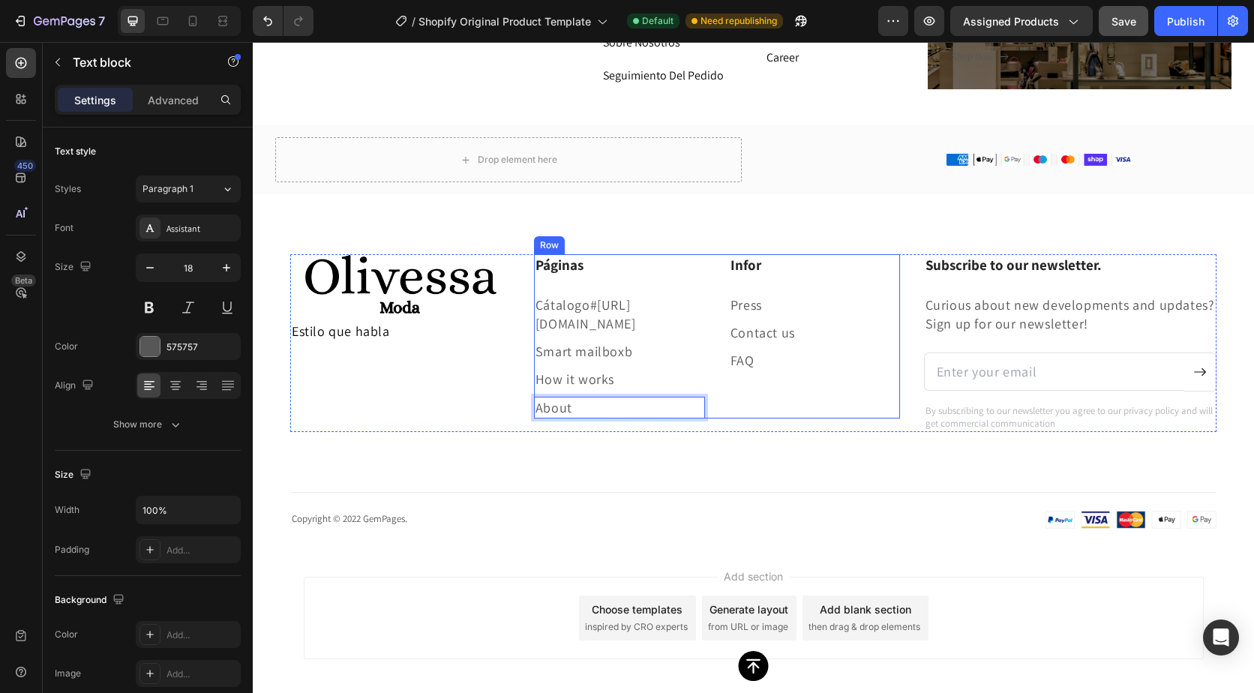
click at [617, 361] on p "Smart mailboxb" at bounding box center [620, 351] width 168 height 19
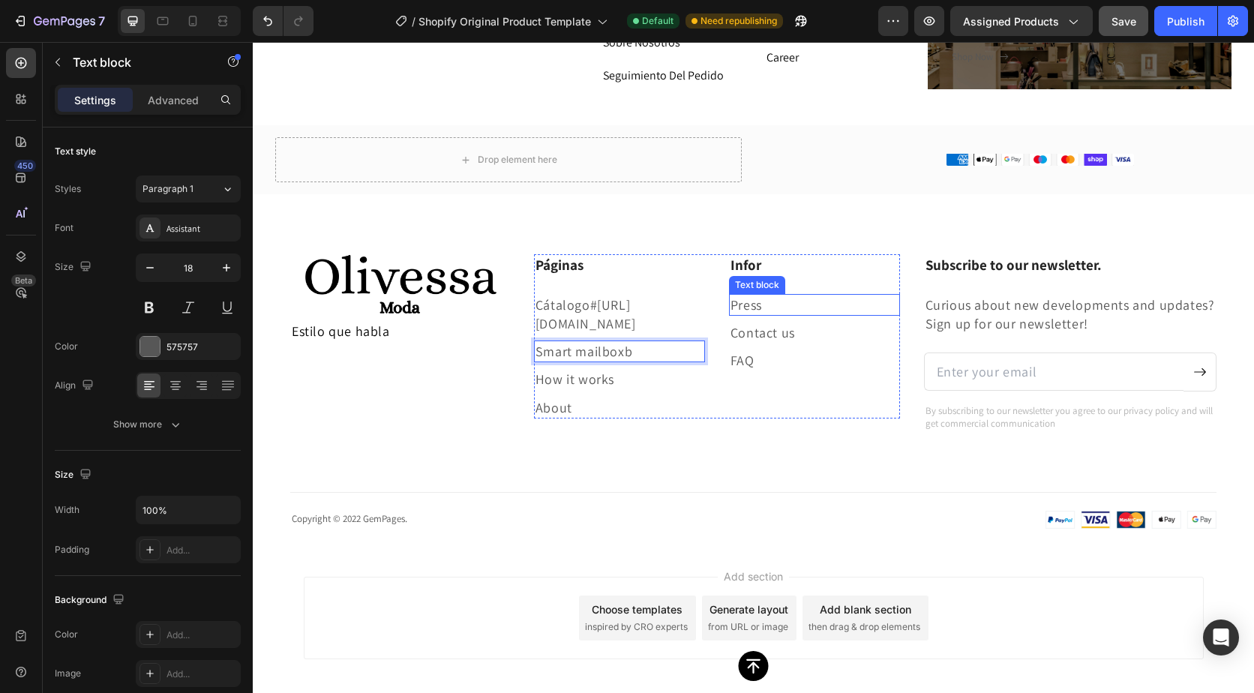
click at [782, 305] on p "Press" at bounding box center [815, 305] width 168 height 19
click at [771, 305] on p "Press" at bounding box center [815, 305] width 168 height 19
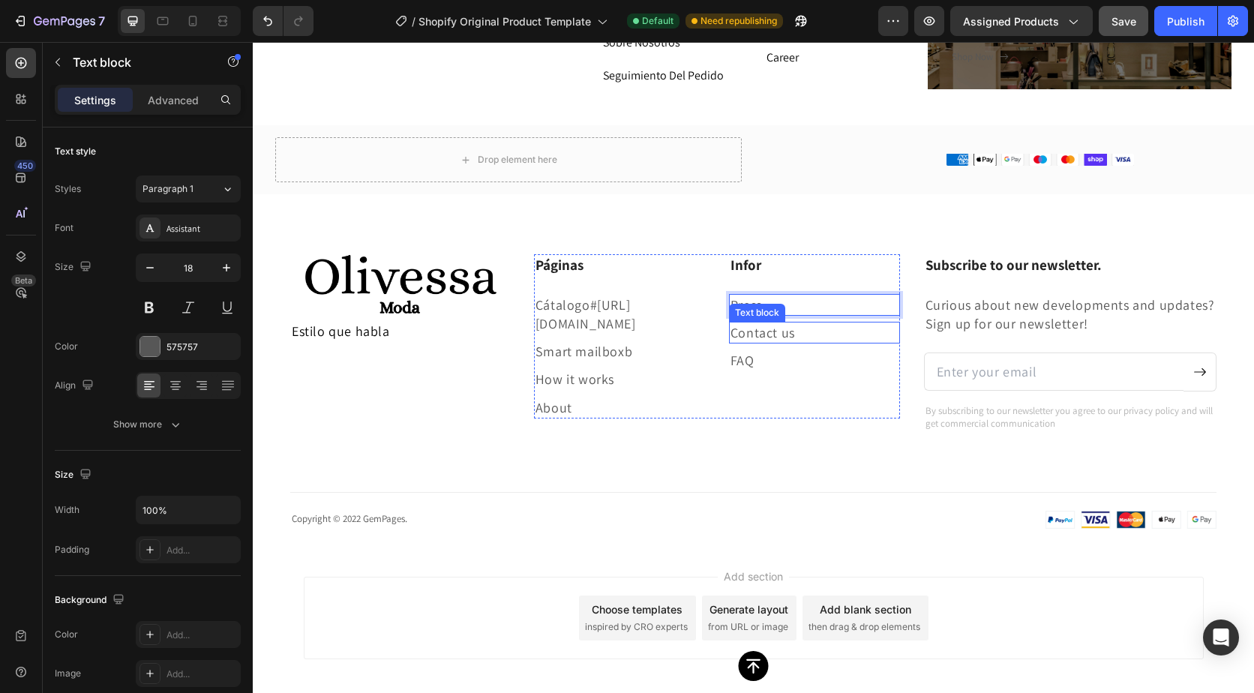
click at [766, 329] on p "Contact us" at bounding box center [815, 332] width 168 height 19
click at [741, 359] on p "FAQ" at bounding box center [815, 360] width 168 height 19
click at [780, 359] on p "FAQ" at bounding box center [815, 360] width 168 height 19
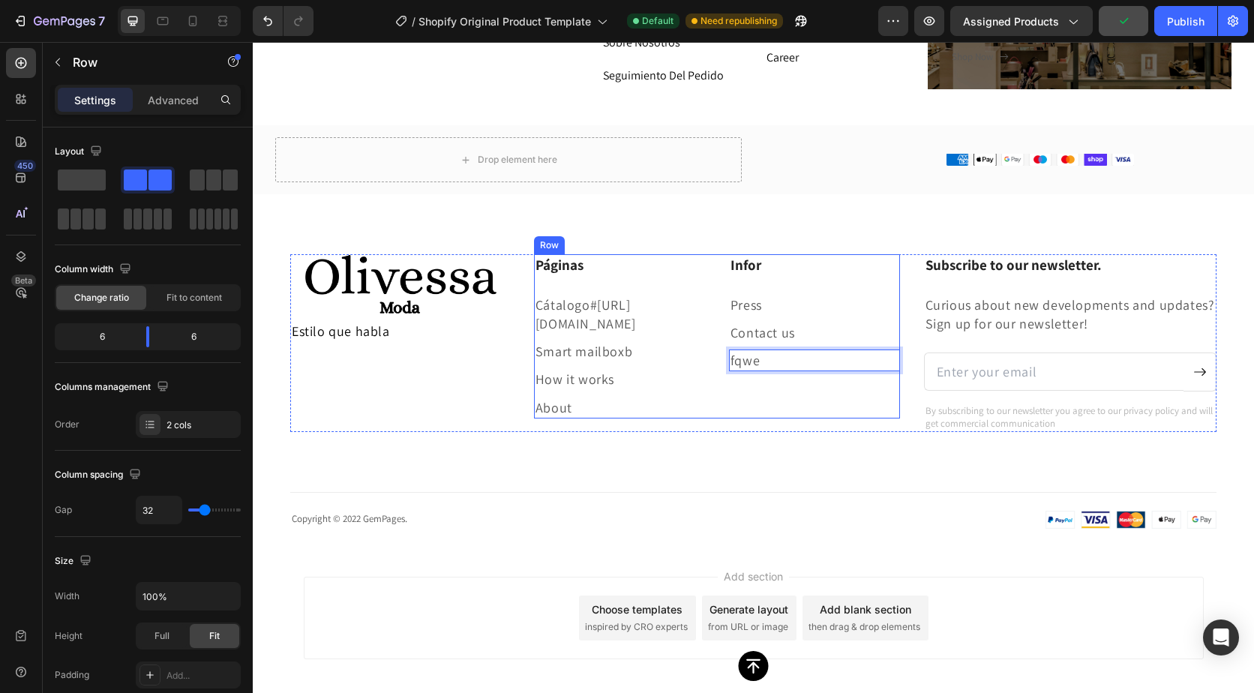
click at [804, 394] on div "Infor Heading Press Text block Contact us Text block fqwe Text block 0" at bounding box center [814, 336] width 171 height 164
click at [769, 367] on p "fqwe" at bounding box center [815, 360] width 168 height 19
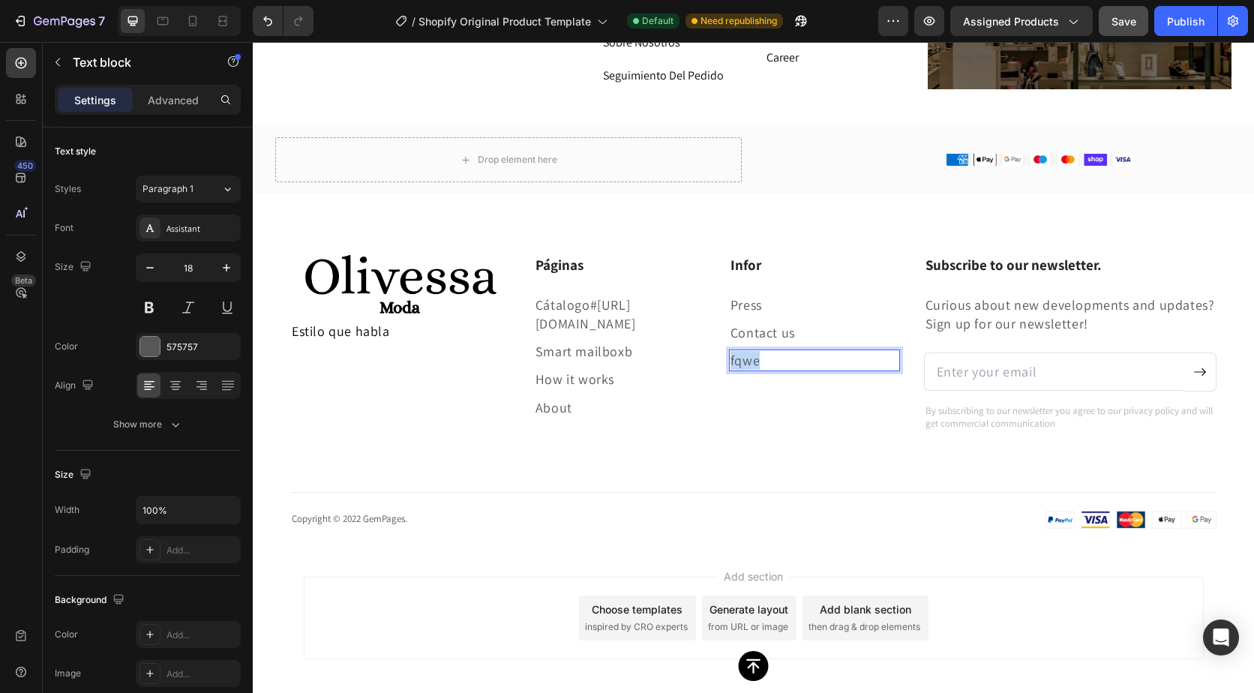
drag, startPoint x: 767, startPoint y: 362, endPoint x: 707, endPoint y: 364, distance: 60.0
click at [707, 364] on div "Páginas Heading Cátalogo #https://admin.shopify.com/store/16c50x-ee/themes/1814…" at bounding box center [717, 336] width 366 height 164
click at [772, 332] on p "Contact us" at bounding box center [815, 332] width 168 height 19
click at [792, 332] on p "Conus" at bounding box center [815, 332] width 168 height 19
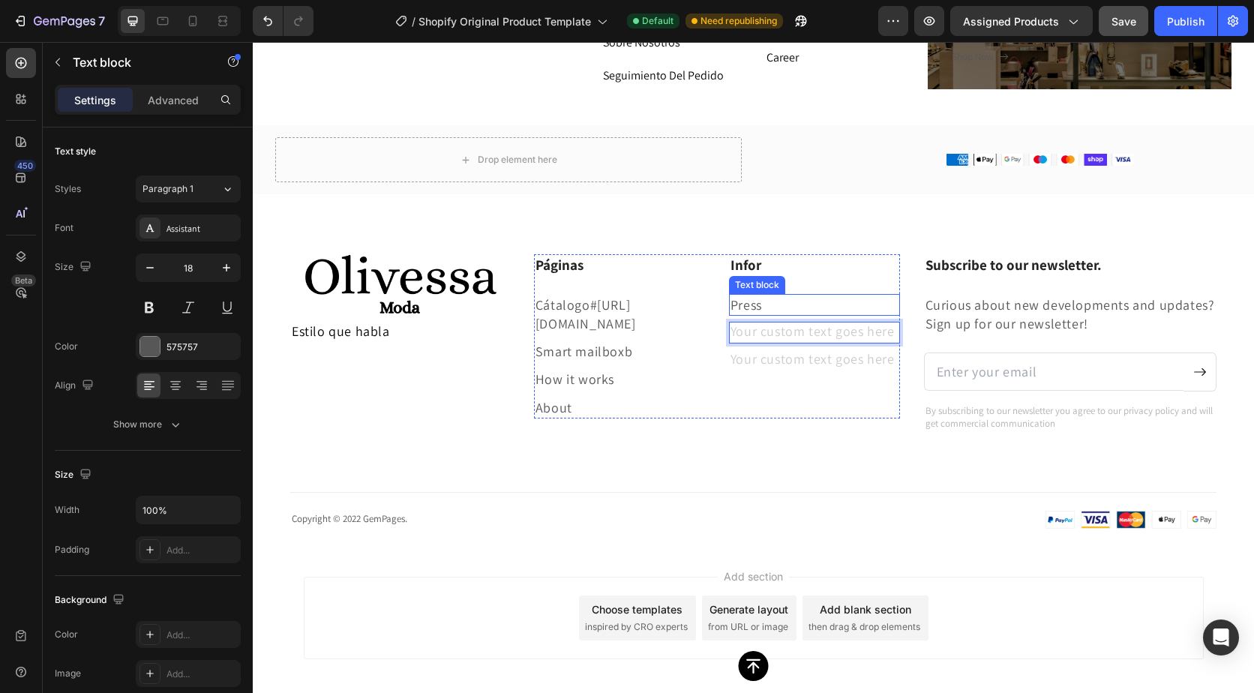
click at [762, 308] on p "Press" at bounding box center [815, 305] width 168 height 19
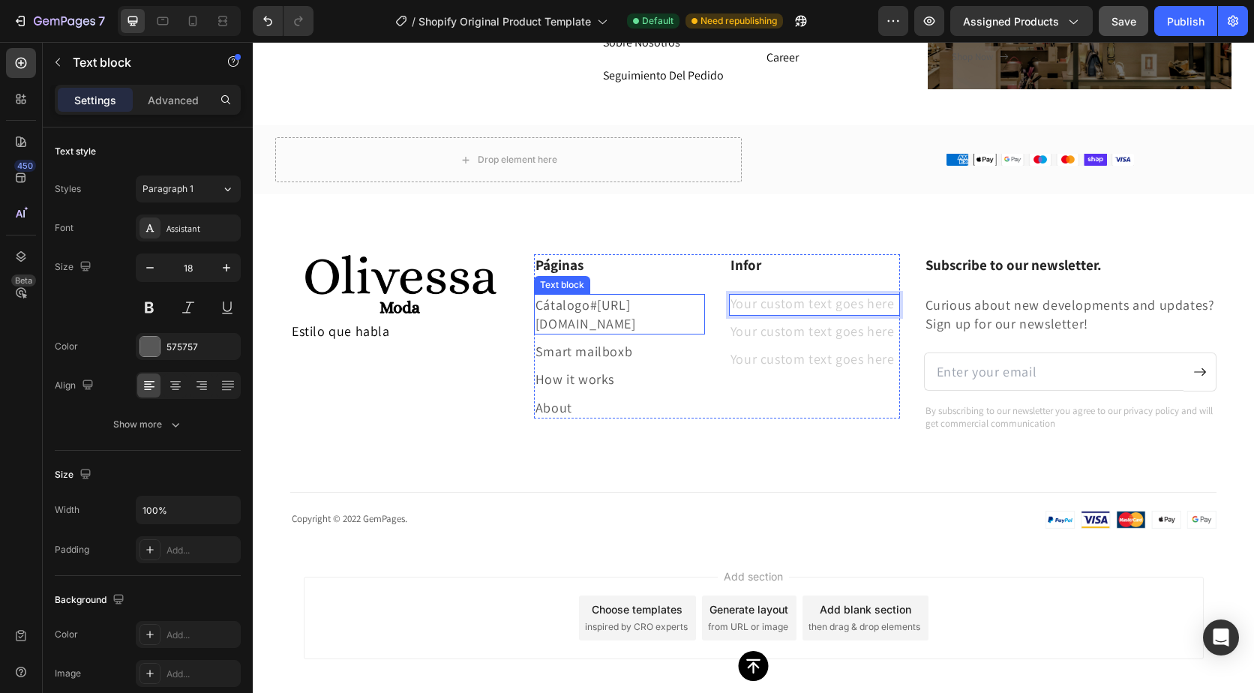
click at [623, 332] on link "#https://admin.shopify.com/store/16c50x-ee/themes/181463155074/editor?section=s…" at bounding box center [586, 314] width 101 height 36
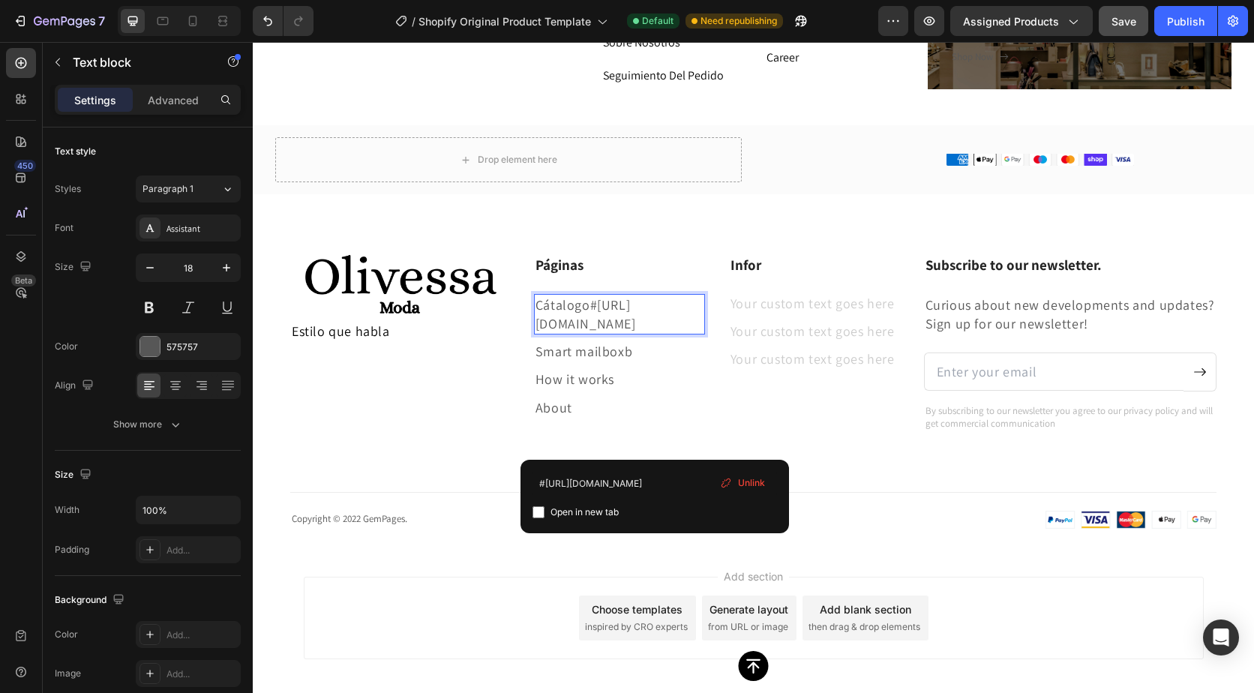
drag, startPoint x: 657, startPoint y: 406, endPoint x: 650, endPoint y: 401, distance: 8.6
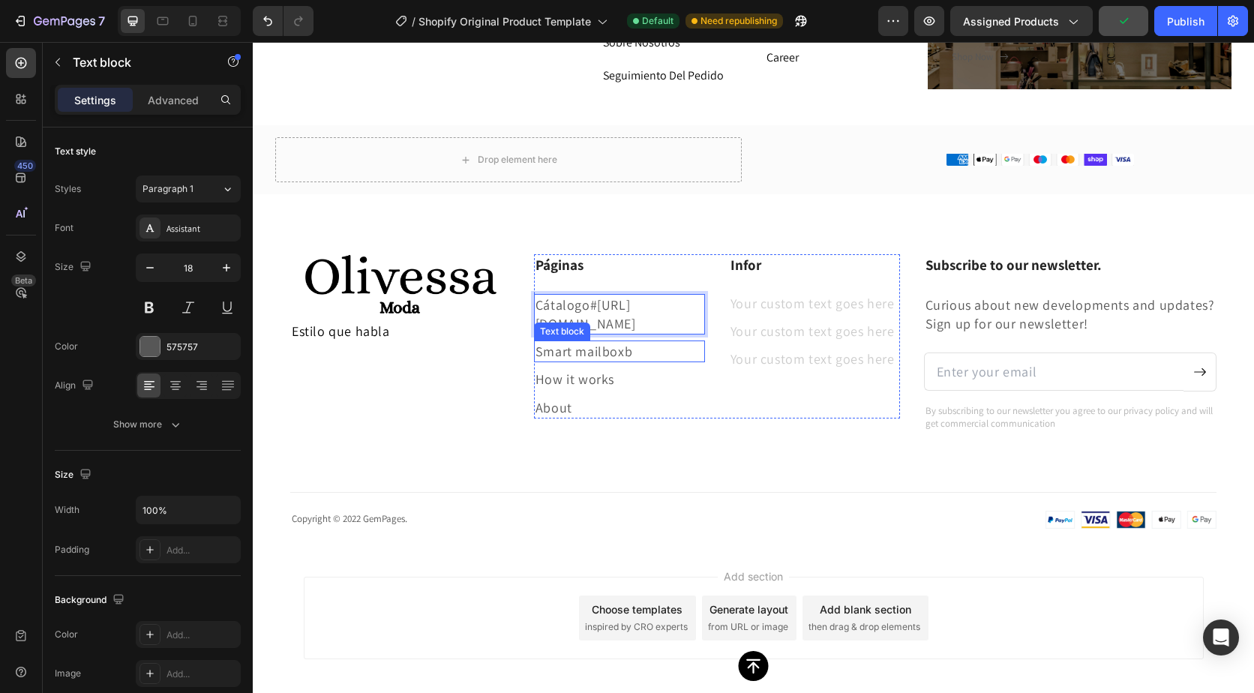
click at [656, 361] on p "Smart mailboxb" at bounding box center [620, 351] width 168 height 19
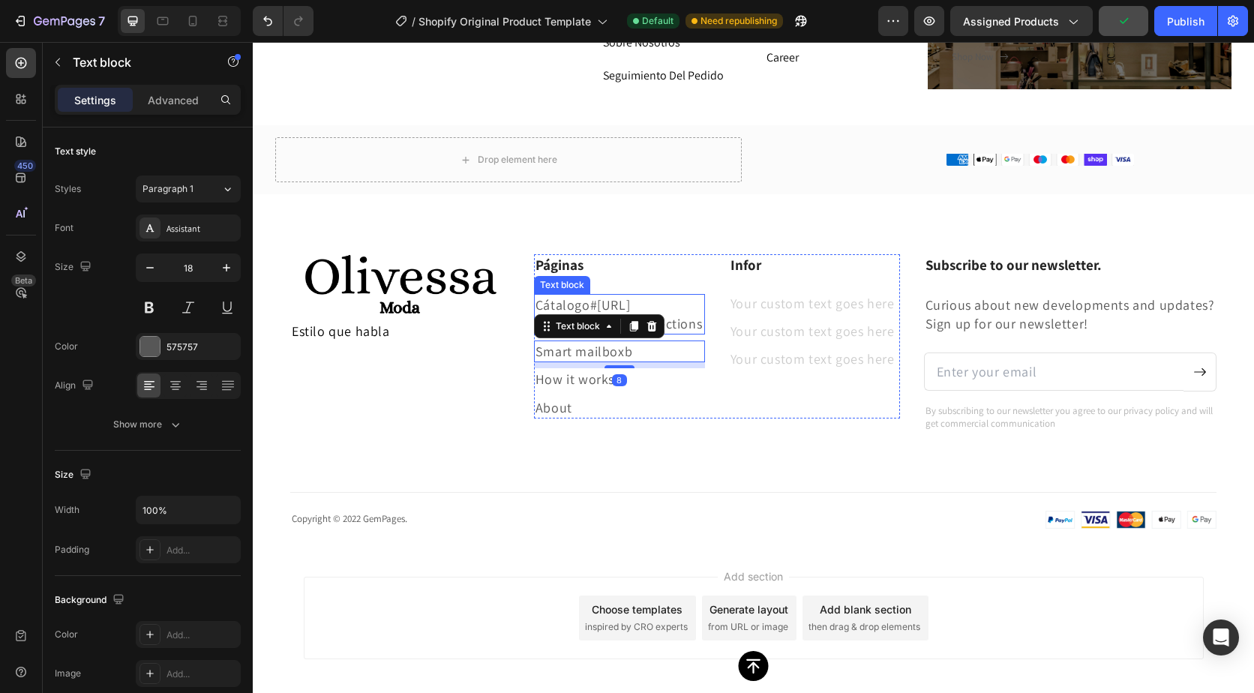
click at [641, 332] on link "#https://admin.shopify.com/store/16c50x-ee/themes/181463155074/editor?section=s…" at bounding box center [619, 314] width 167 height 36
click at [666, 361] on p "Smart mailboxb" at bounding box center [620, 351] width 168 height 19
click at [596, 332] on link "#https://admin.shopify.com/store/16c50x-ee/themes/181463155074/editor?section=s…" at bounding box center [619, 314] width 167 height 36
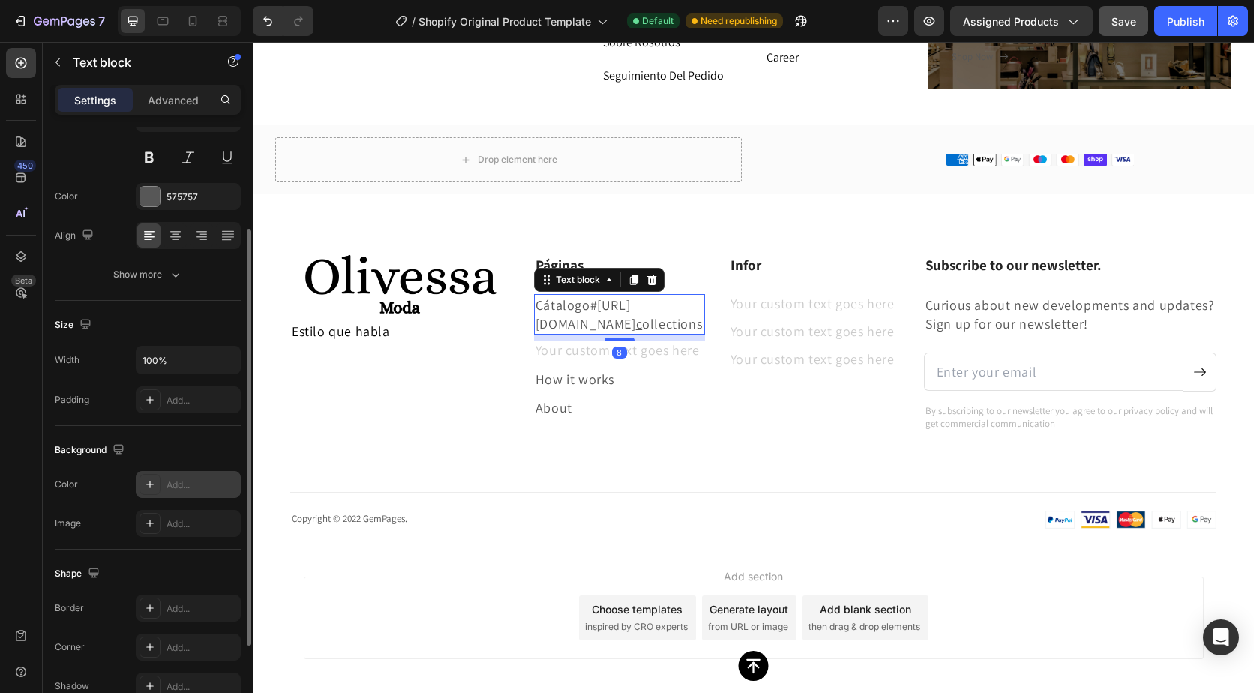
scroll to position [281, 0]
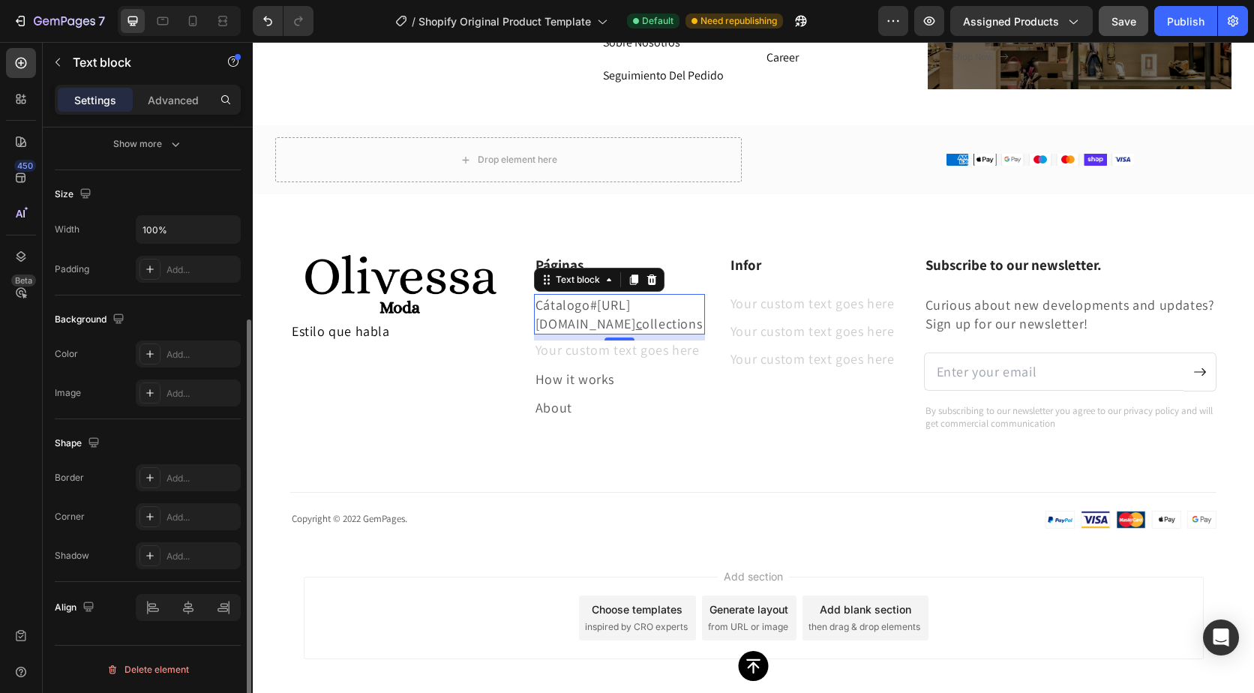
click at [590, 362] on div "Rich Text Editor. Editing area: main" at bounding box center [619, 352] width 171 height 22
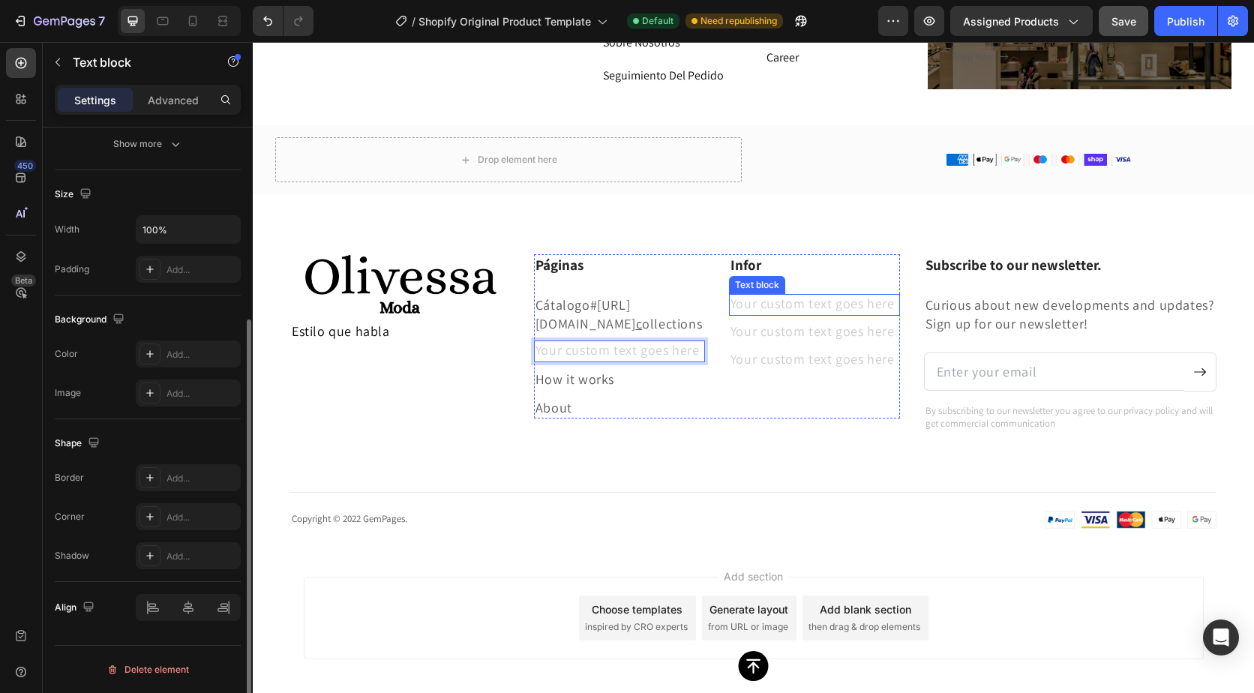
click at [800, 305] on div "Rich Text Editor. Editing area: main" at bounding box center [814, 305] width 171 height 22
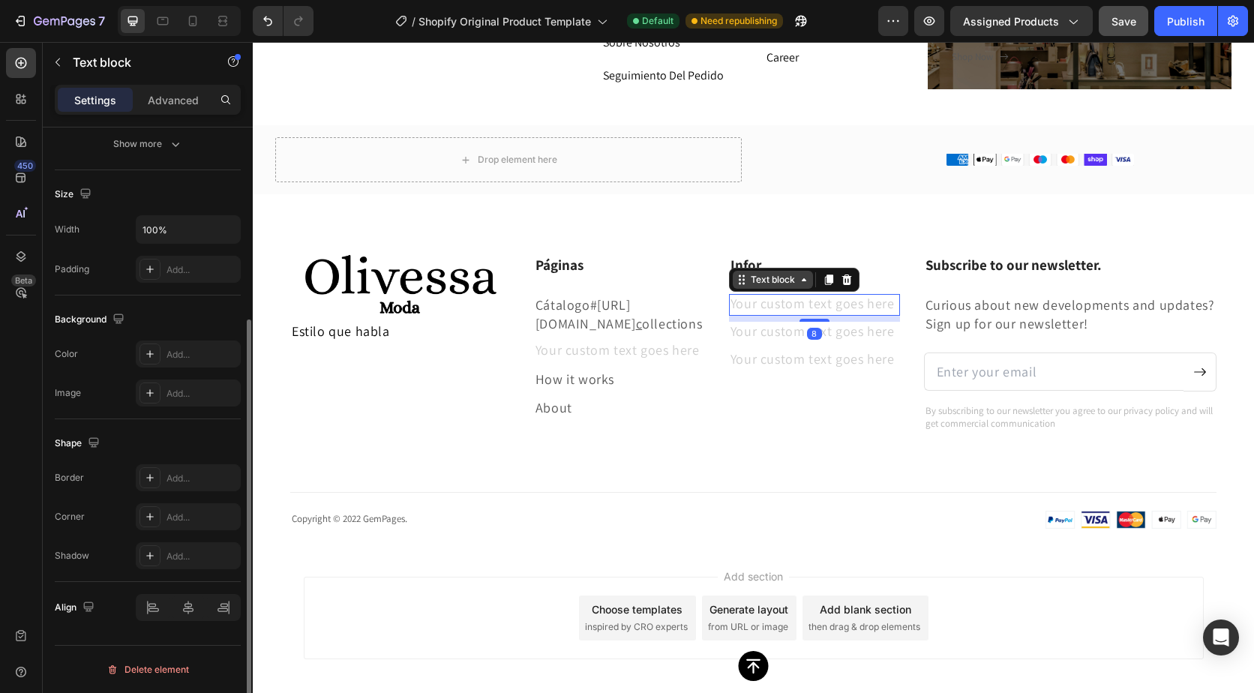
click at [798, 276] on icon at bounding box center [804, 280] width 12 height 12
click at [771, 283] on div "Text block" at bounding box center [773, 280] width 50 height 14
click at [736, 282] on icon at bounding box center [742, 280] width 12 height 12
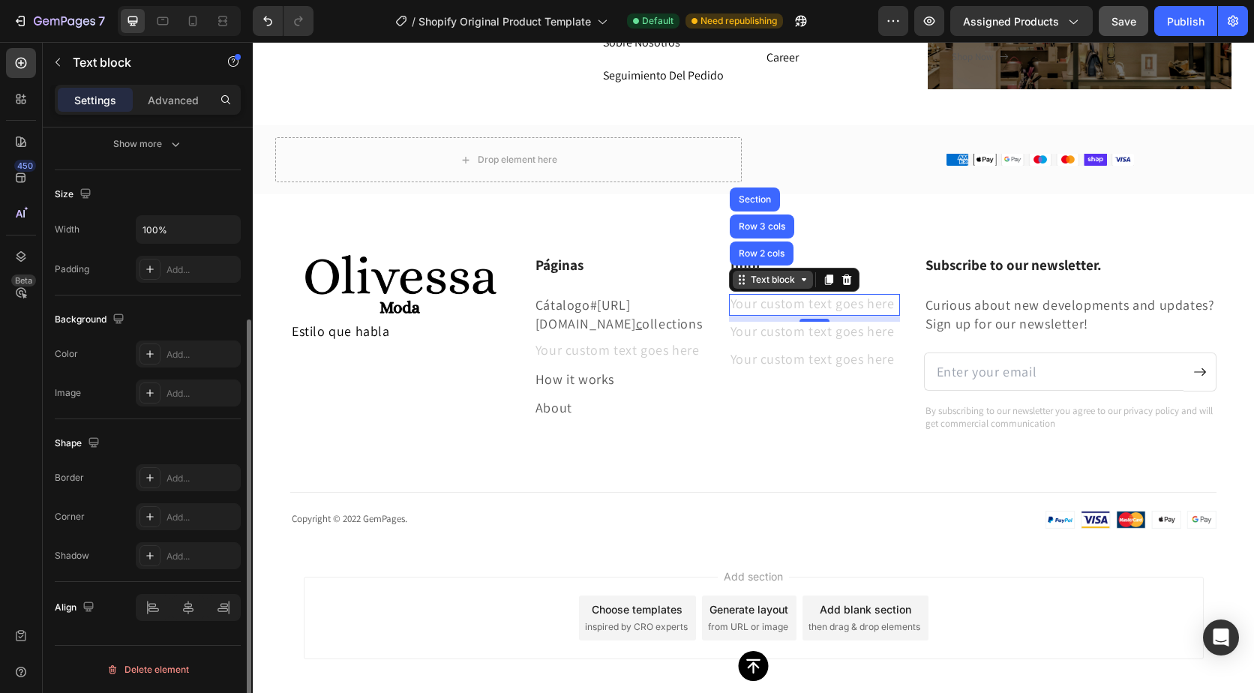
click at [772, 284] on div "Text block" at bounding box center [773, 280] width 50 height 14
click at [771, 284] on div "Text block" at bounding box center [773, 280] width 50 height 14
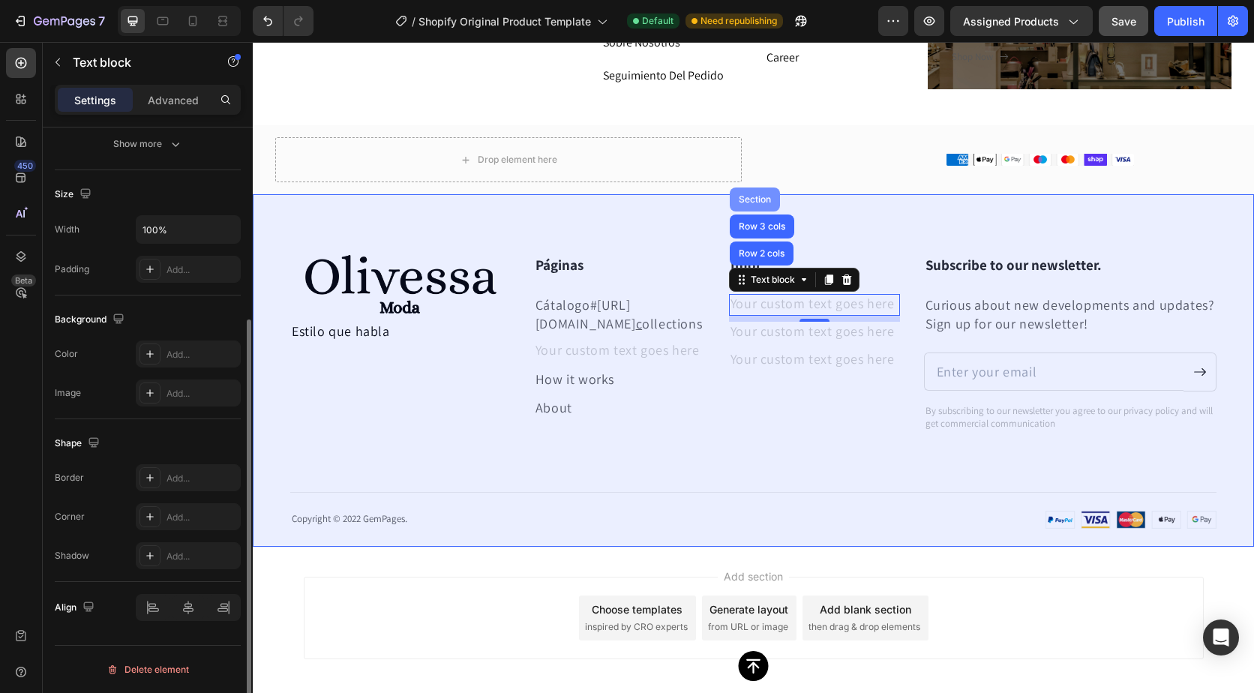
click at [745, 200] on div "Section" at bounding box center [755, 199] width 38 height 9
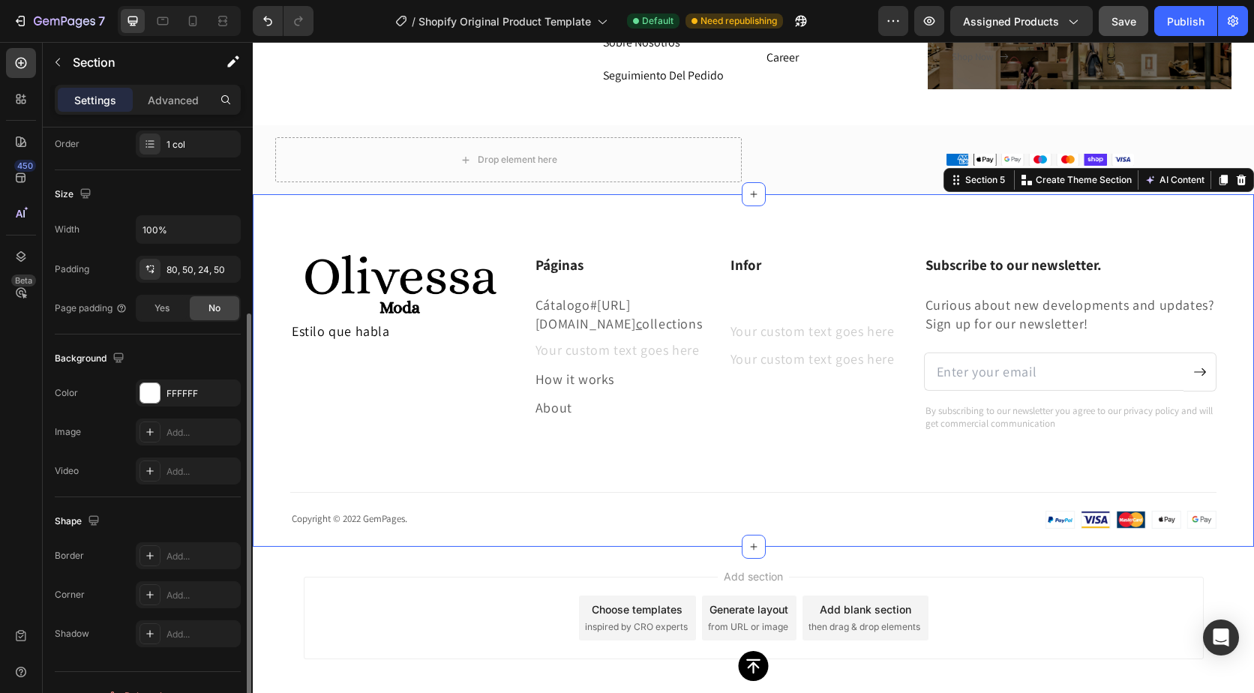
scroll to position [0, 0]
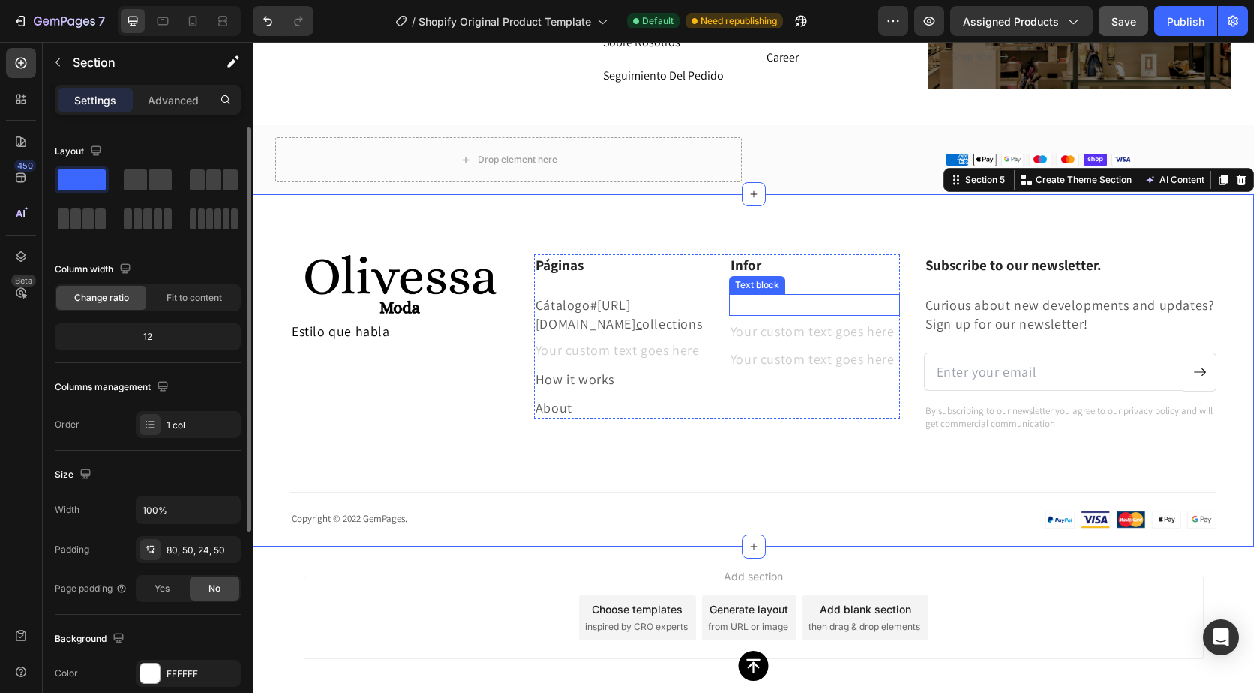
click at [787, 307] on p "Rich Text Editor. Editing area: main" at bounding box center [815, 305] width 168 height 19
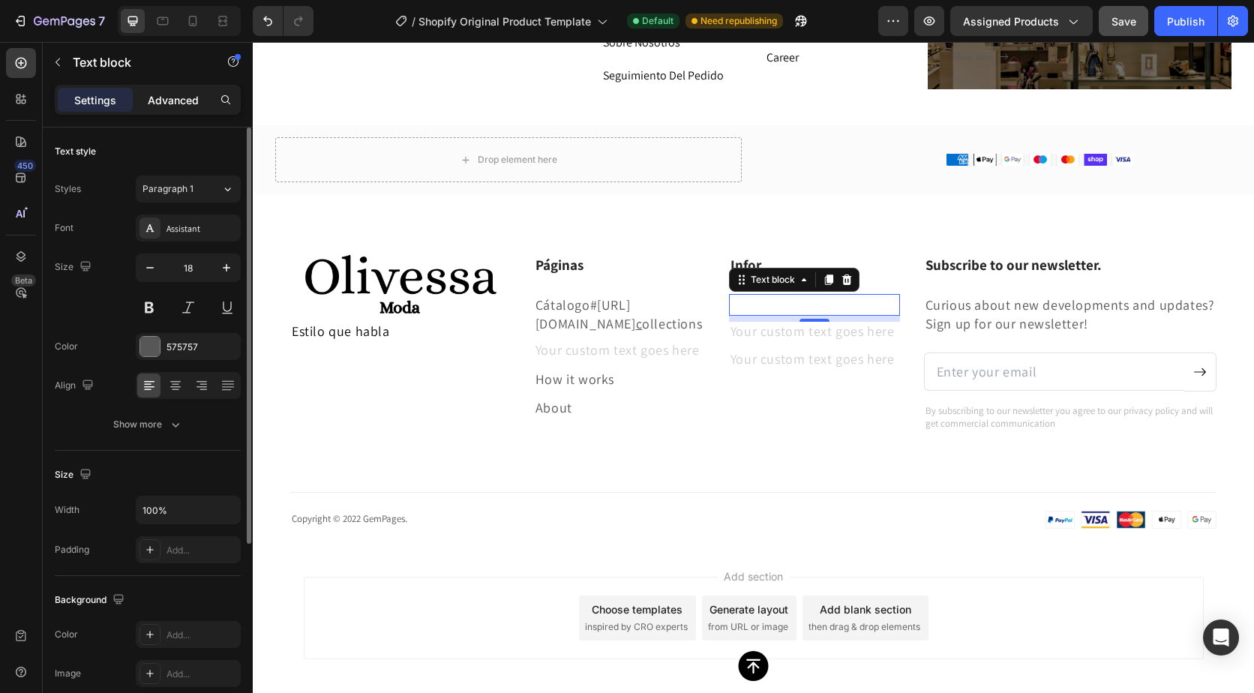
click at [161, 104] on p "Advanced" at bounding box center [173, 100] width 51 height 16
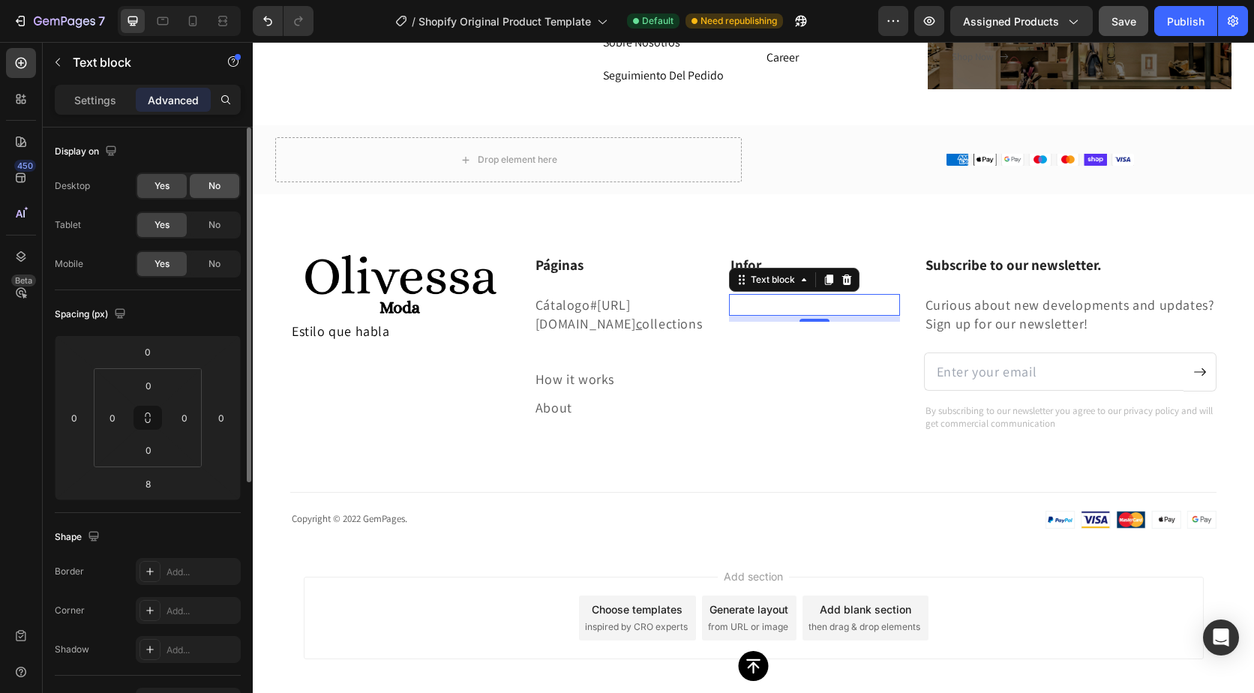
click at [201, 187] on div "No" at bounding box center [215, 186] width 50 height 24
click at [180, 185] on div "Yes" at bounding box center [162, 186] width 50 height 24
click at [191, 220] on div "No" at bounding box center [215, 225] width 50 height 24
click at [176, 218] on div "Yes" at bounding box center [162, 225] width 50 height 24
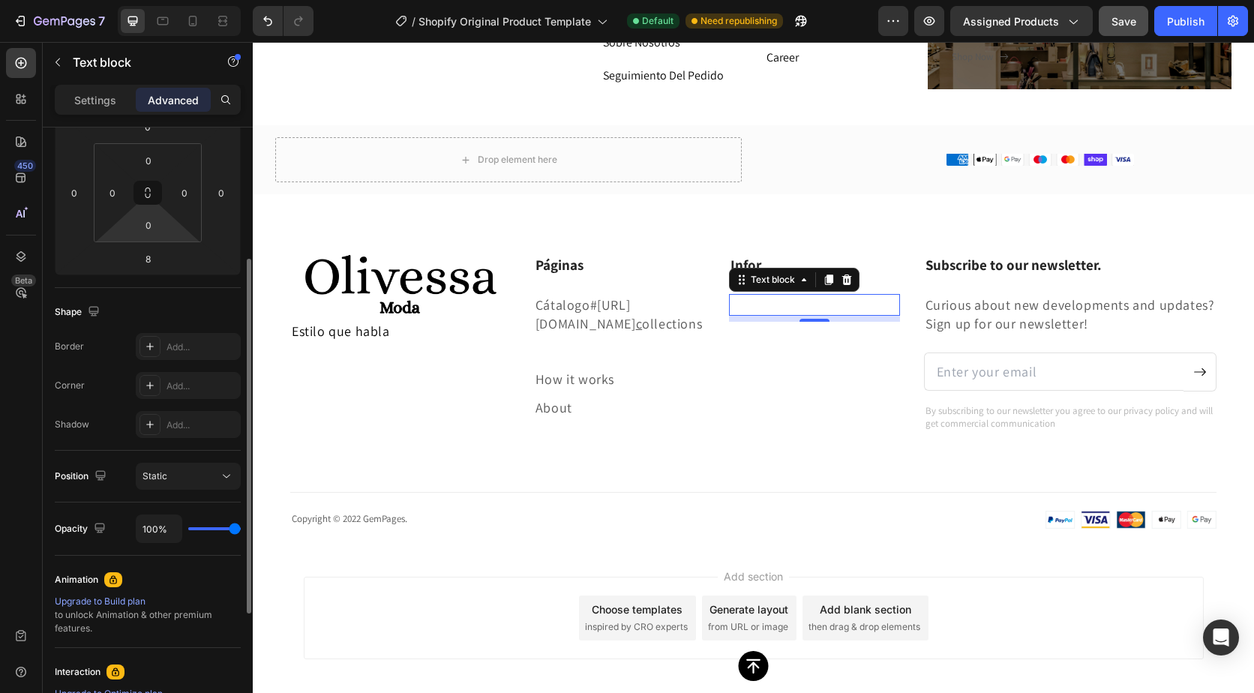
scroll to position [300, 0]
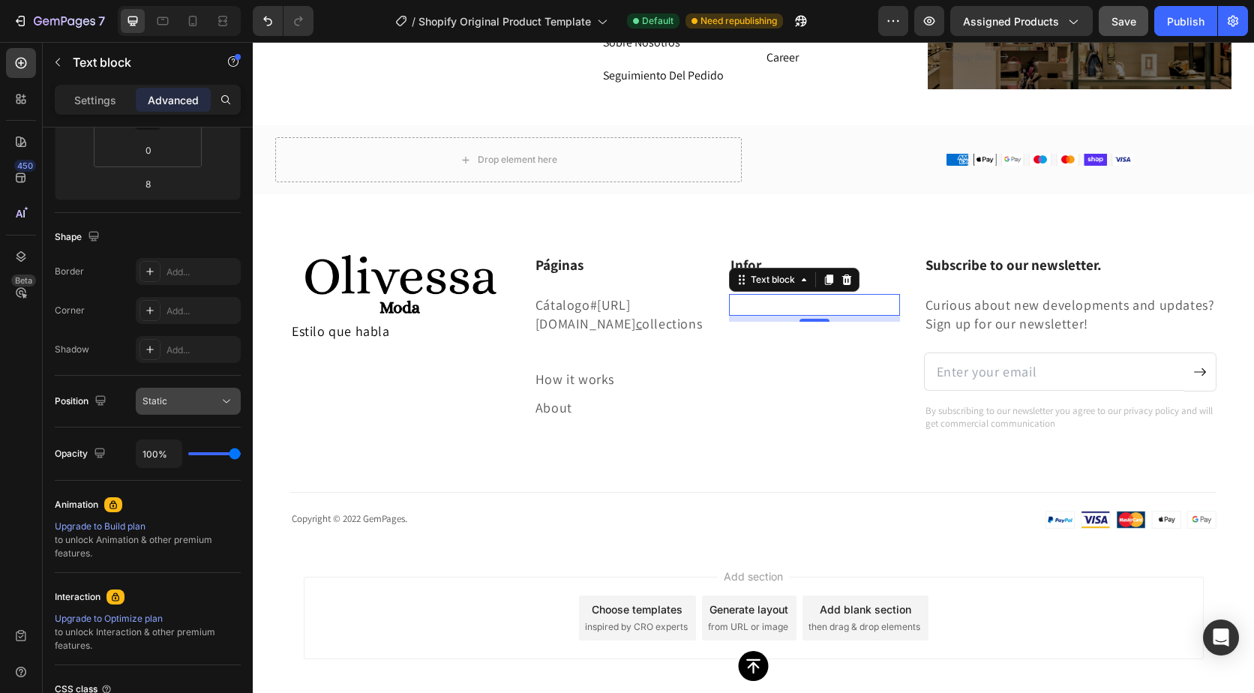
click at [170, 404] on div "Static" at bounding box center [181, 402] width 77 height 14
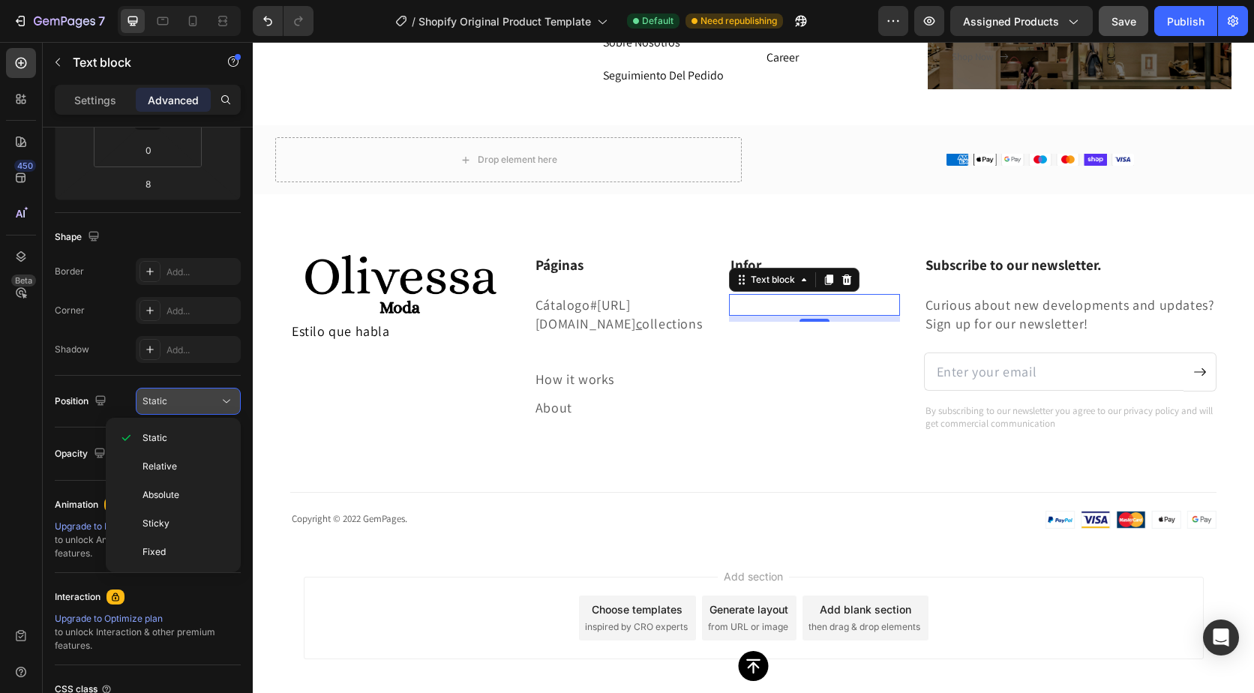
click at [174, 403] on div "Static" at bounding box center [181, 402] width 77 height 14
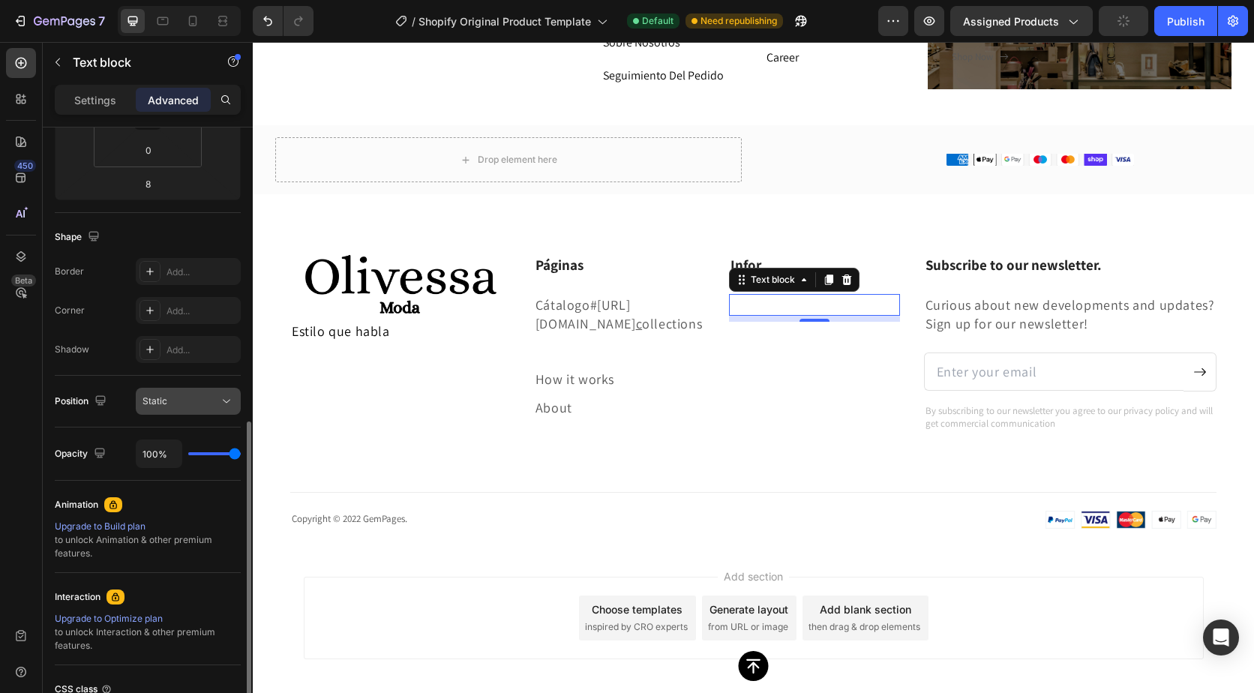
scroll to position [433, 0]
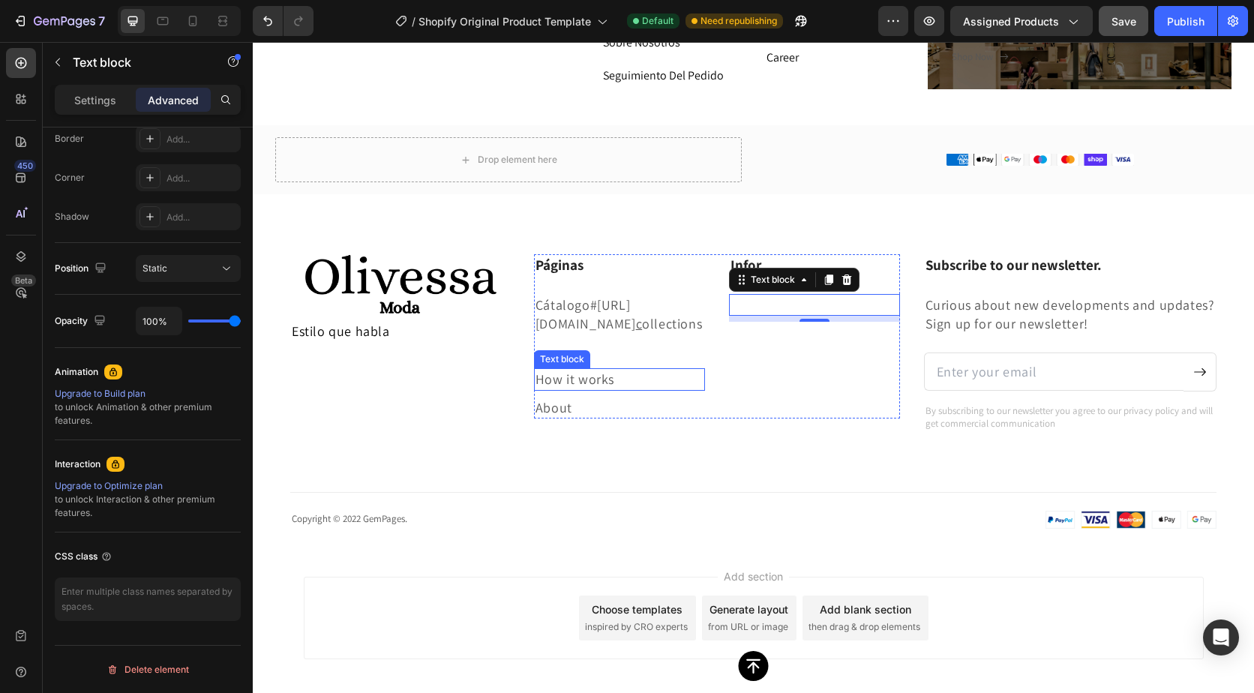
click at [587, 389] on p "How it works" at bounding box center [620, 379] width 168 height 19
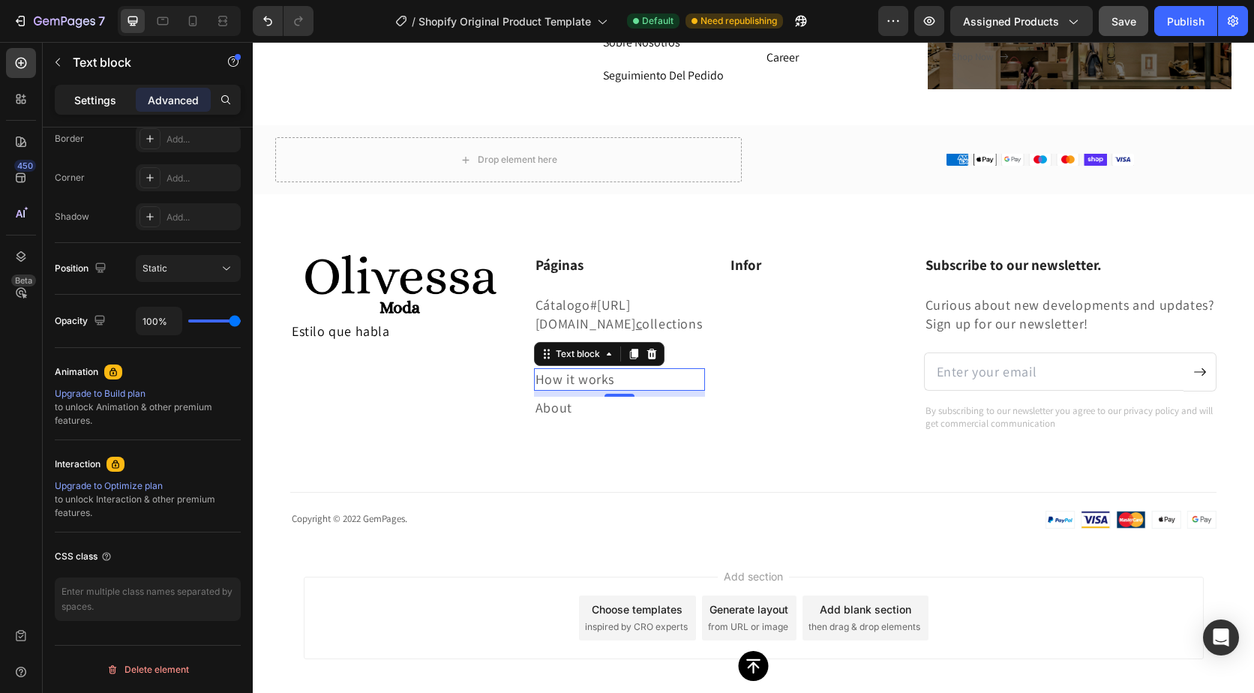
click at [98, 95] on p "Settings" at bounding box center [95, 100] width 42 height 16
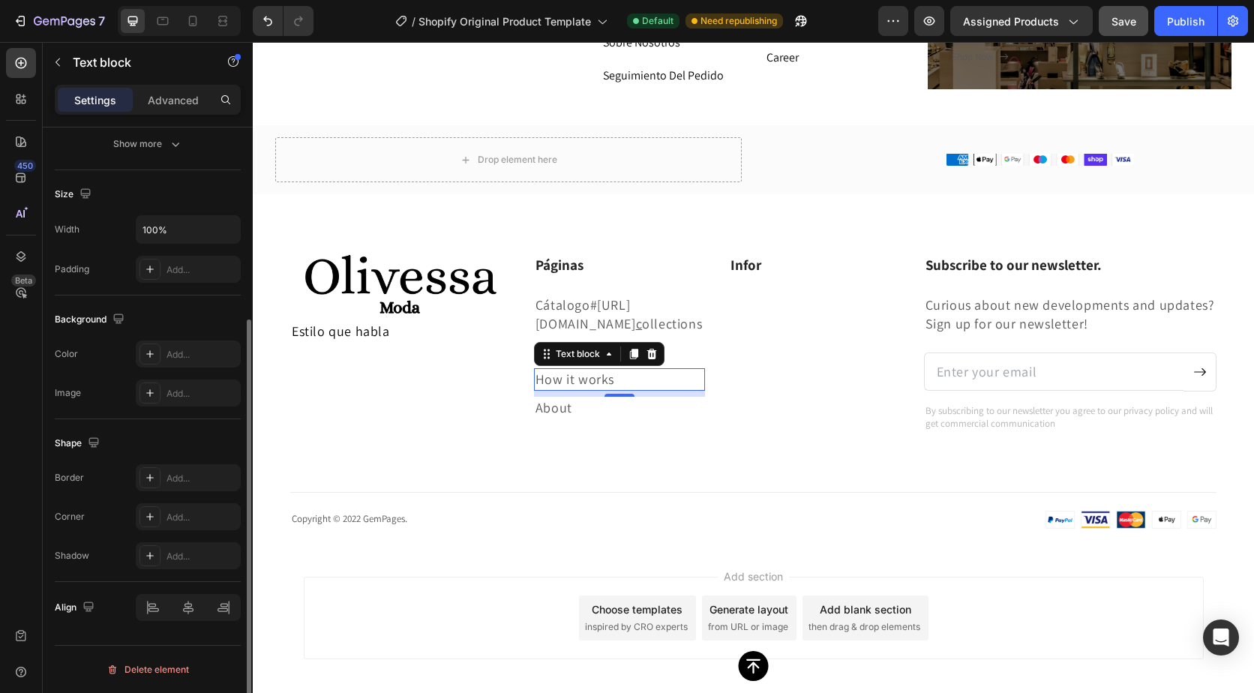
scroll to position [281, 0]
click at [129, 146] on div "Show more" at bounding box center [148, 144] width 70 height 15
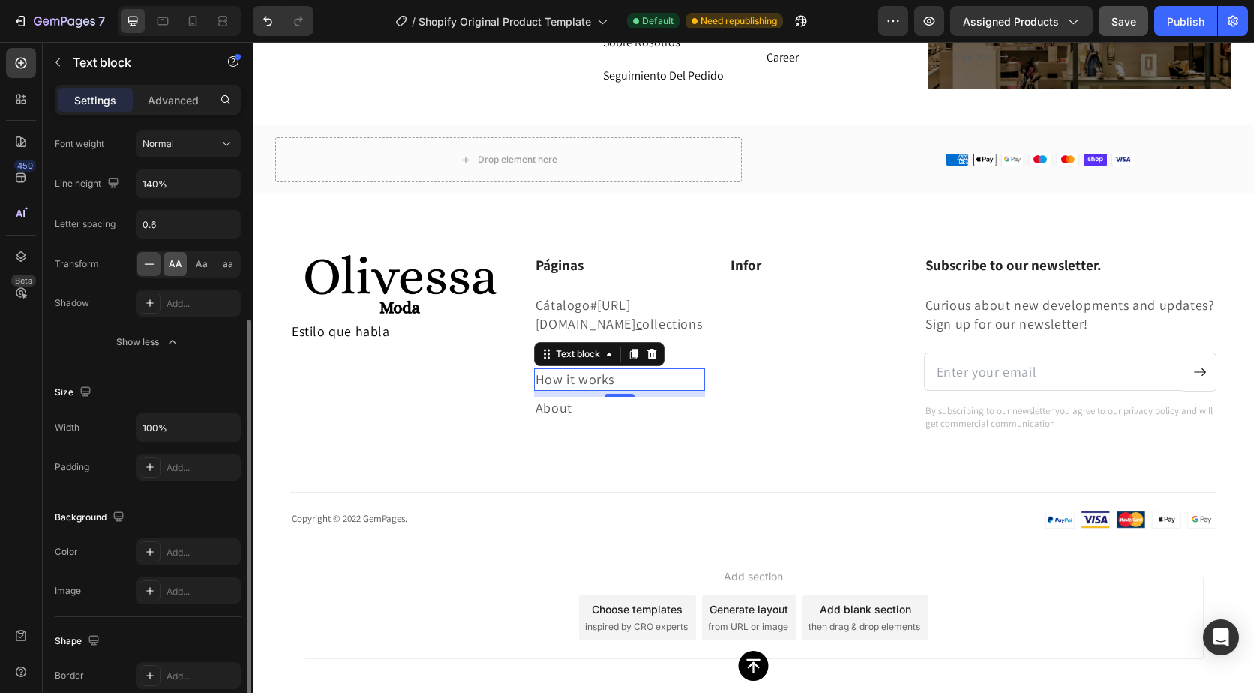
click at [171, 259] on span "AA" at bounding box center [176, 264] width 14 height 14
click at [152, 263] on icon at bounding box center [149, 264] width 15 height 15
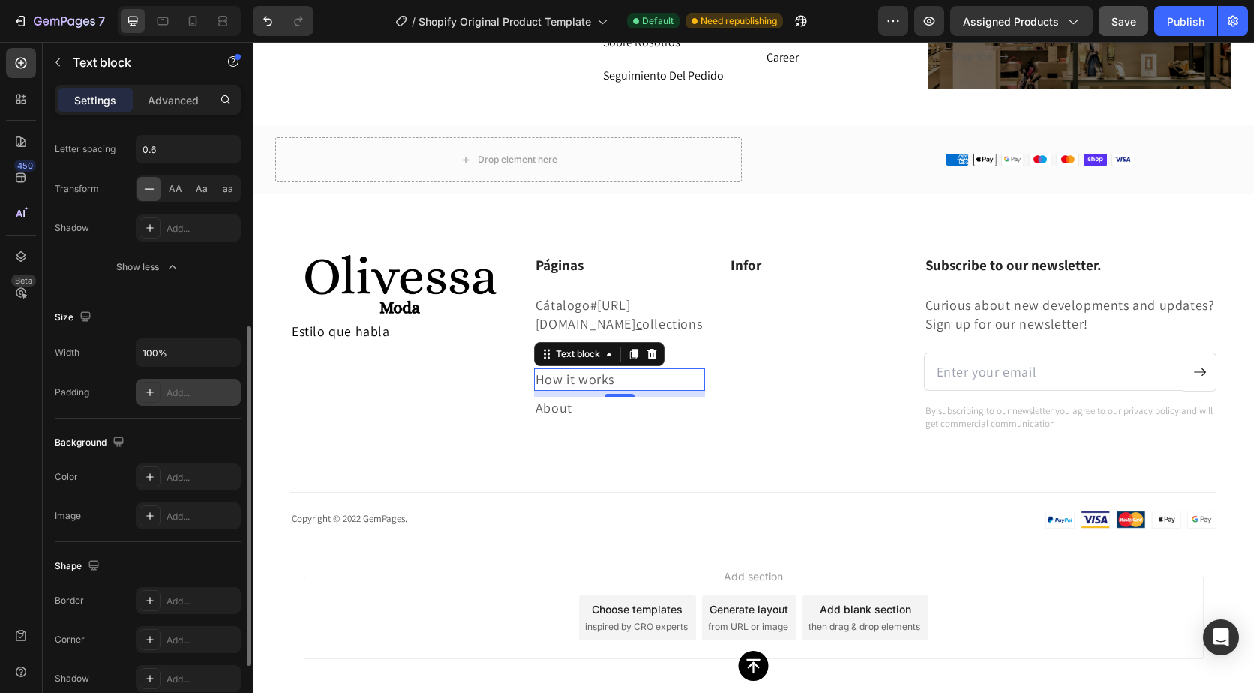
click at [178, 382] on div "Add..." at bounding box center [188, 392] width 105 height 27
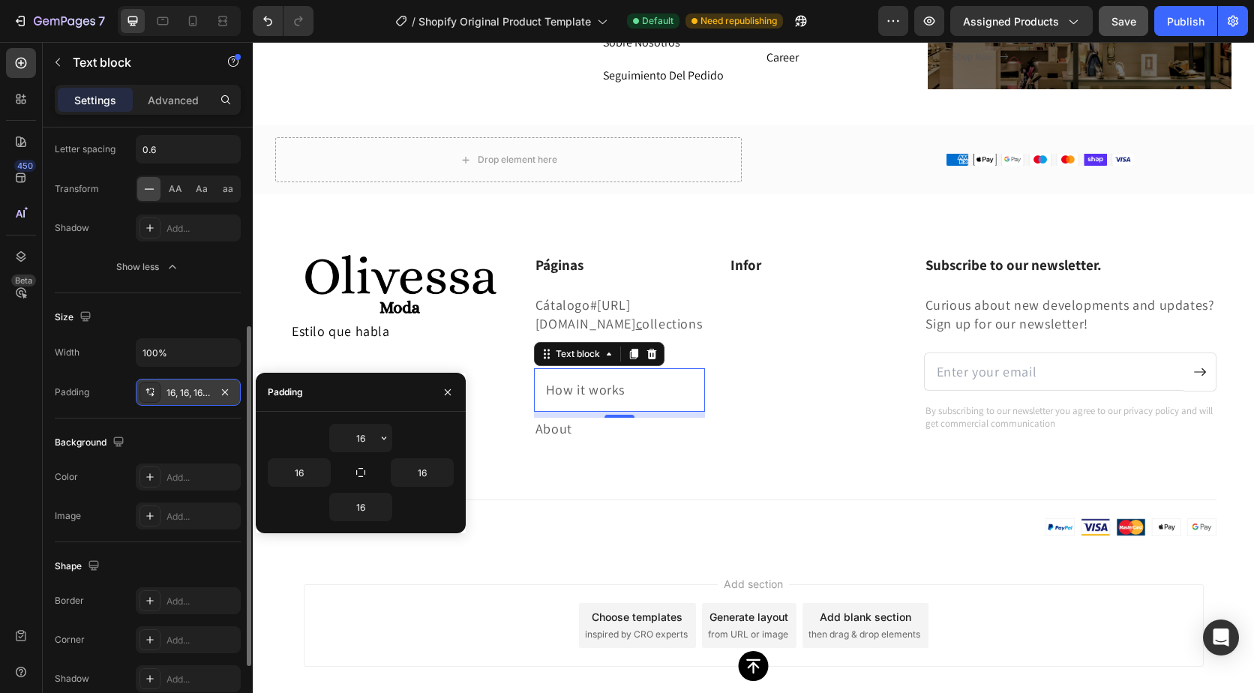
click at [179, 385] on div "16, 16, 16, 16" at bounding box center [188, 392] width 105 height 27
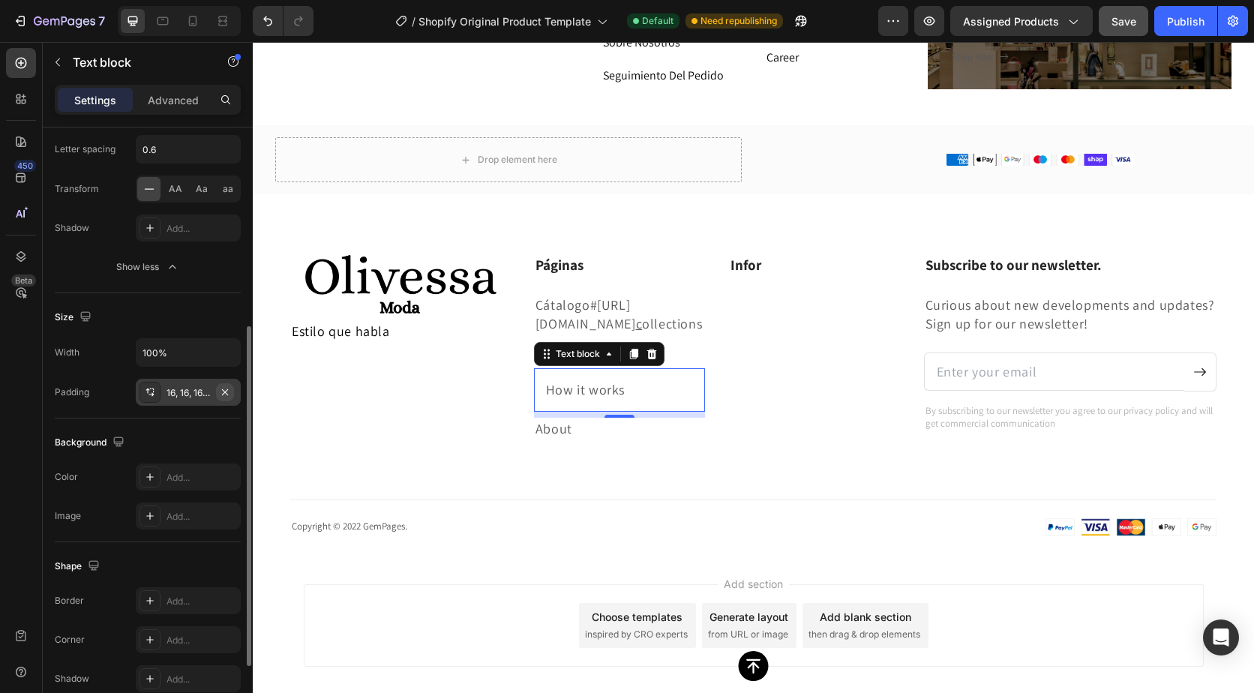
click at [221, 390] on icon "button" at bounding box center [225, 392] width 12 height 12
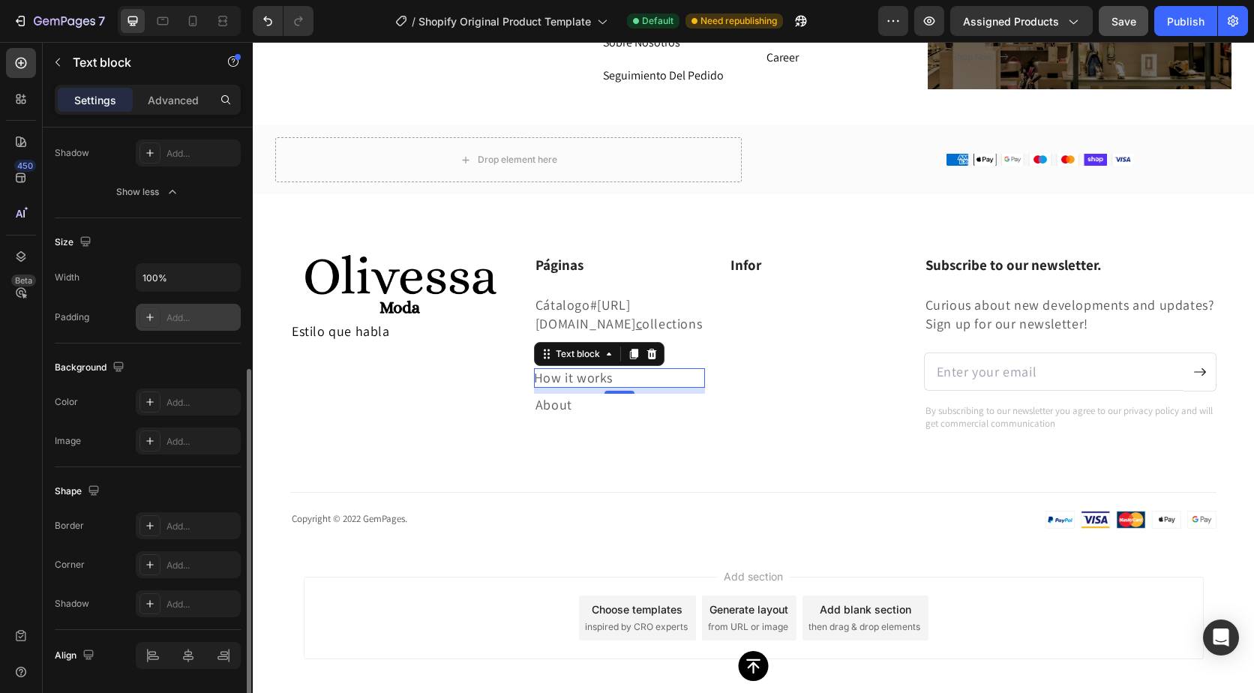
scroll to position [479, 0]
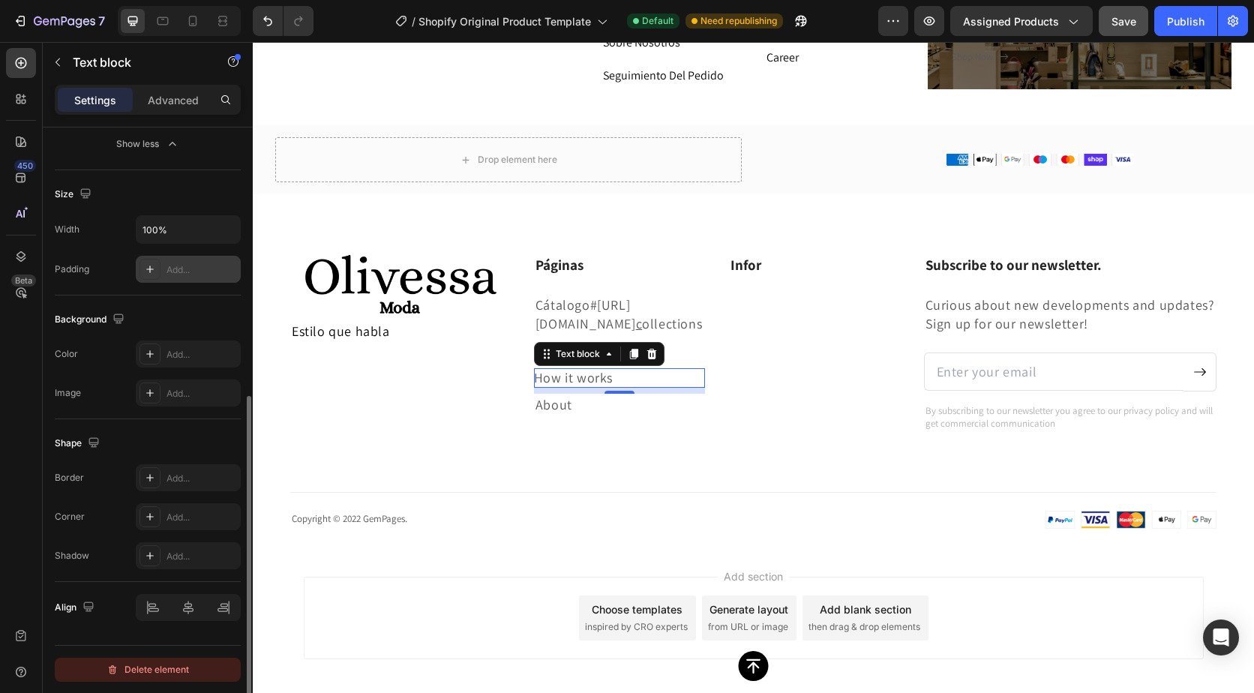
click at [163, 667] on div "Delete element" at bounding box center [148, 670] width 83 height 18
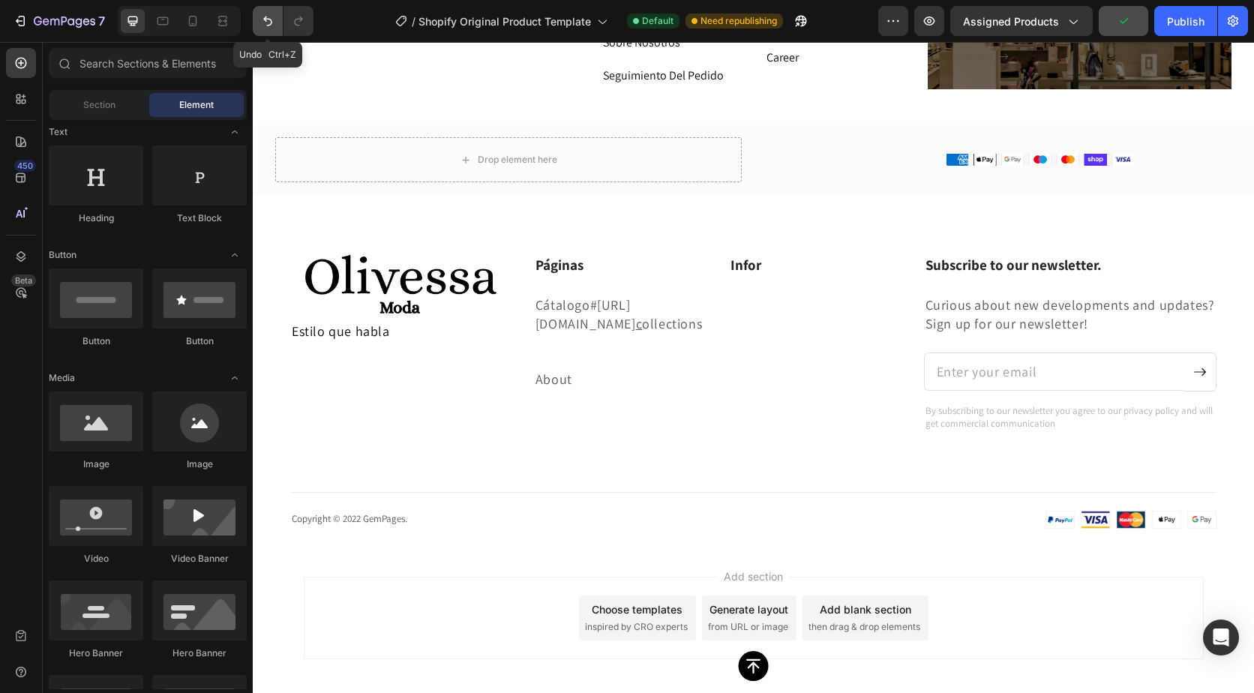
click at [264, 17] on icon "Undo/Redo" at bounding box center [267, 21] width 15 height 15
click at [91, 105] on span "Section" at bounding box center [99, 105] width 32 height 14
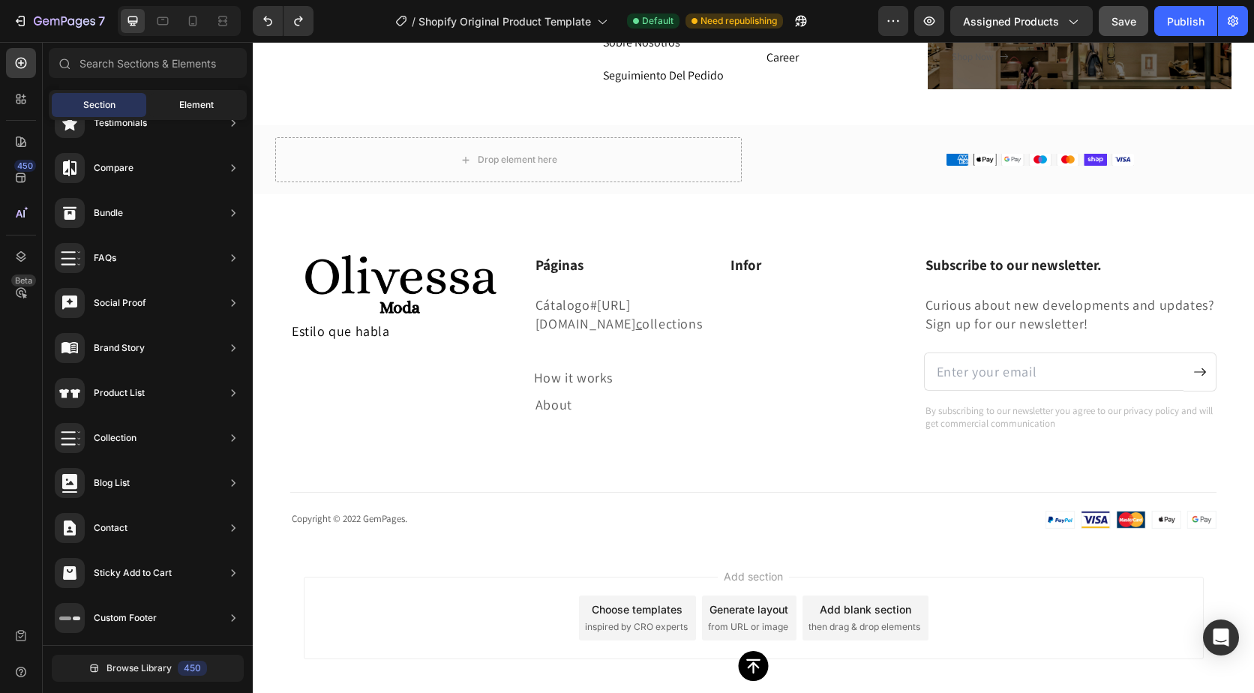
click at [175, 97] on div "Element" at bounding box center [196, 105] width 95 height 24
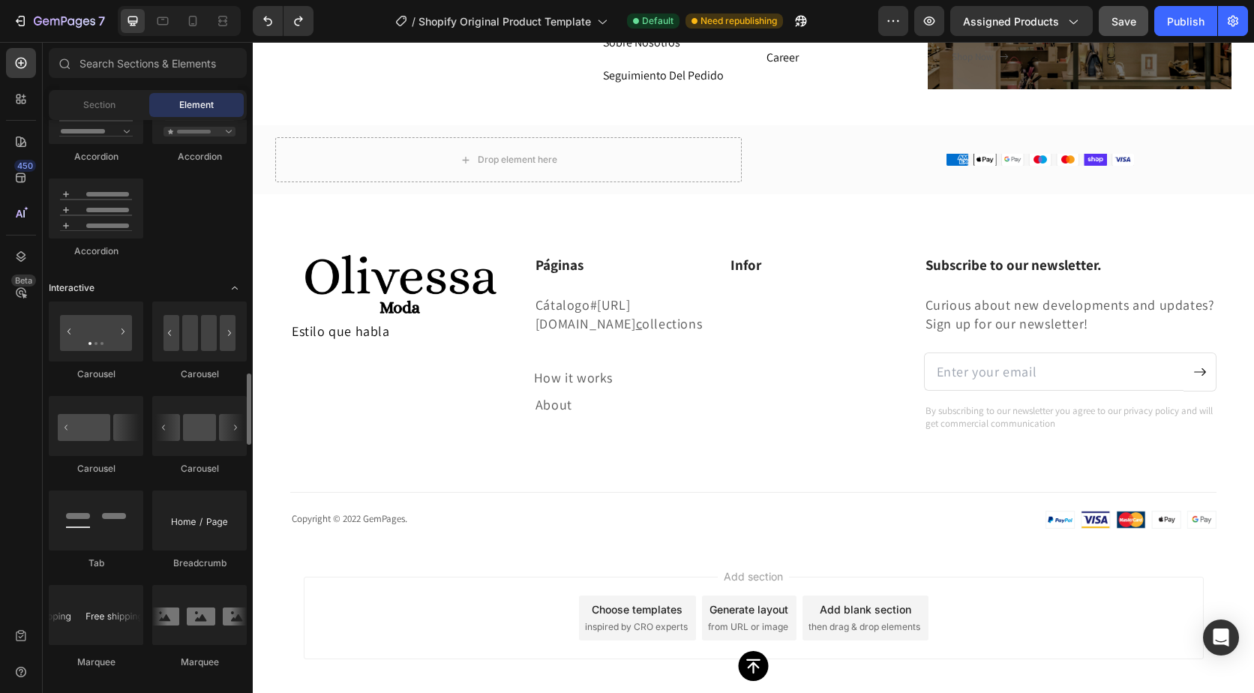
scroll to position [1426, 0]
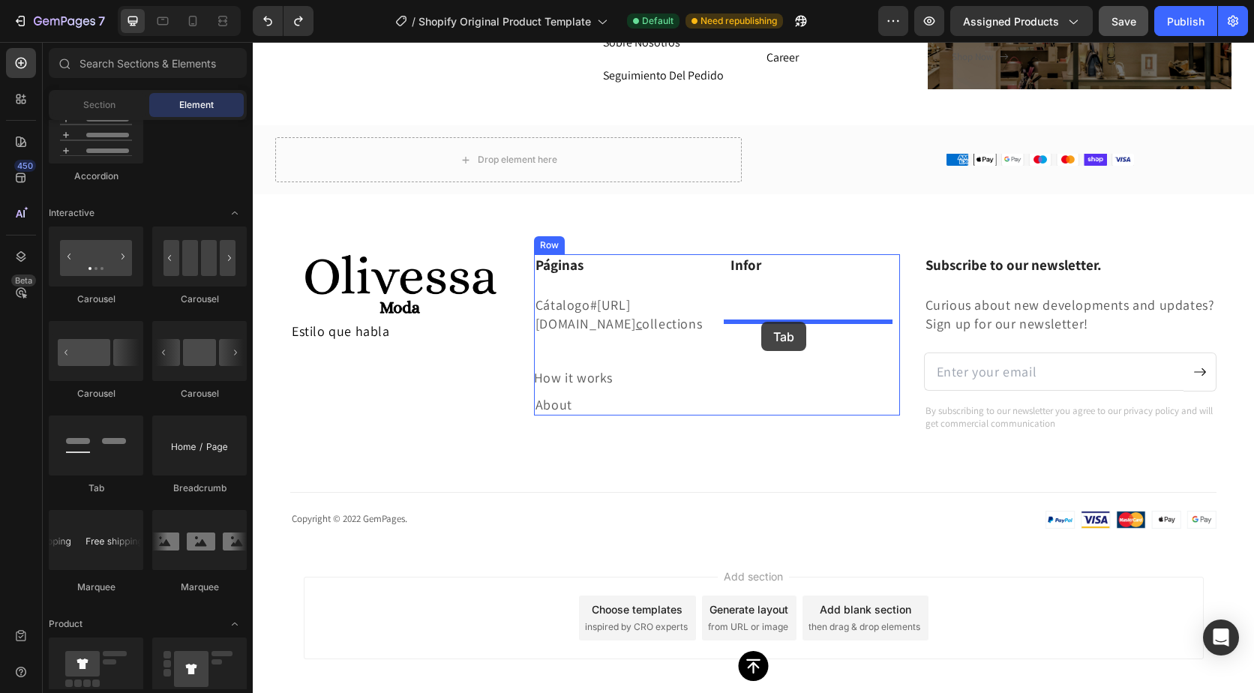
drag, startPoint x: 362, startPoint y: 488, endPoint x: 762, endPoint y: 322, distance: 433.2
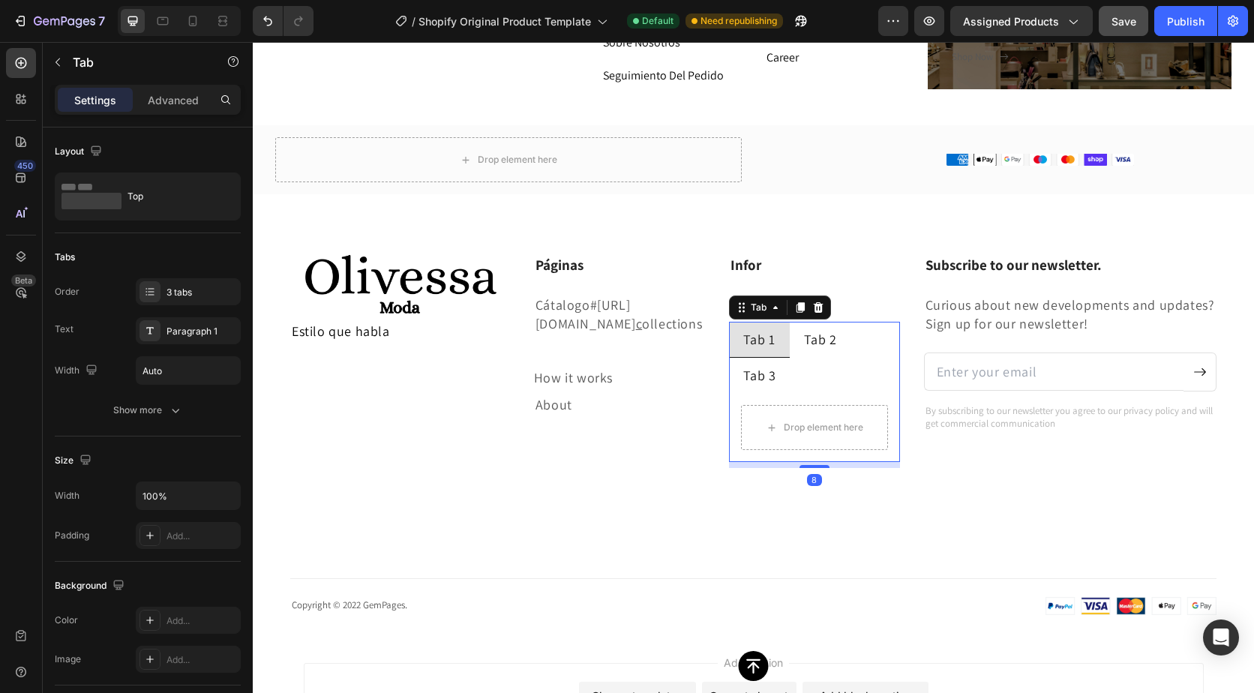
click at [771, 340] on div "Tab 1" at bounding box center [759, 339] width 37 height 23
click at [777, 342] on li "Tab 1" at bounding box center [759, 340] width 61 height 36
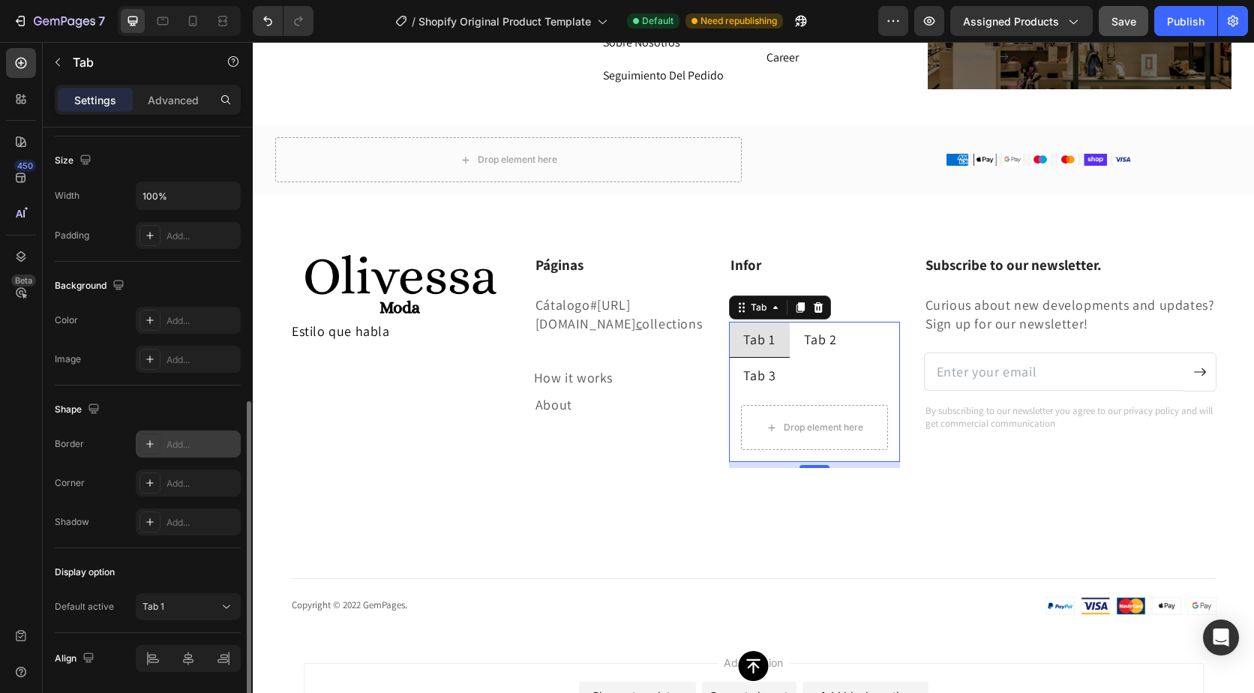
scroll to position [351, 0]
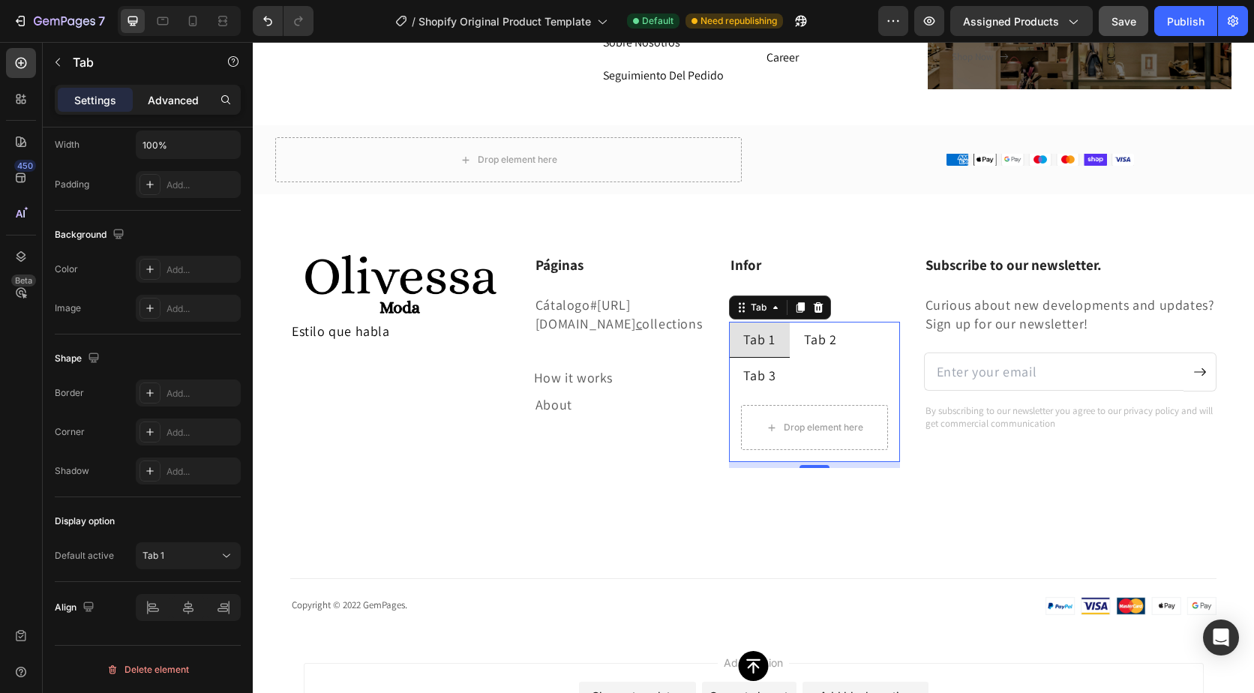
click at [185, 100] on p "Advanced" at bounding box center [173, 100] width 51 height 16
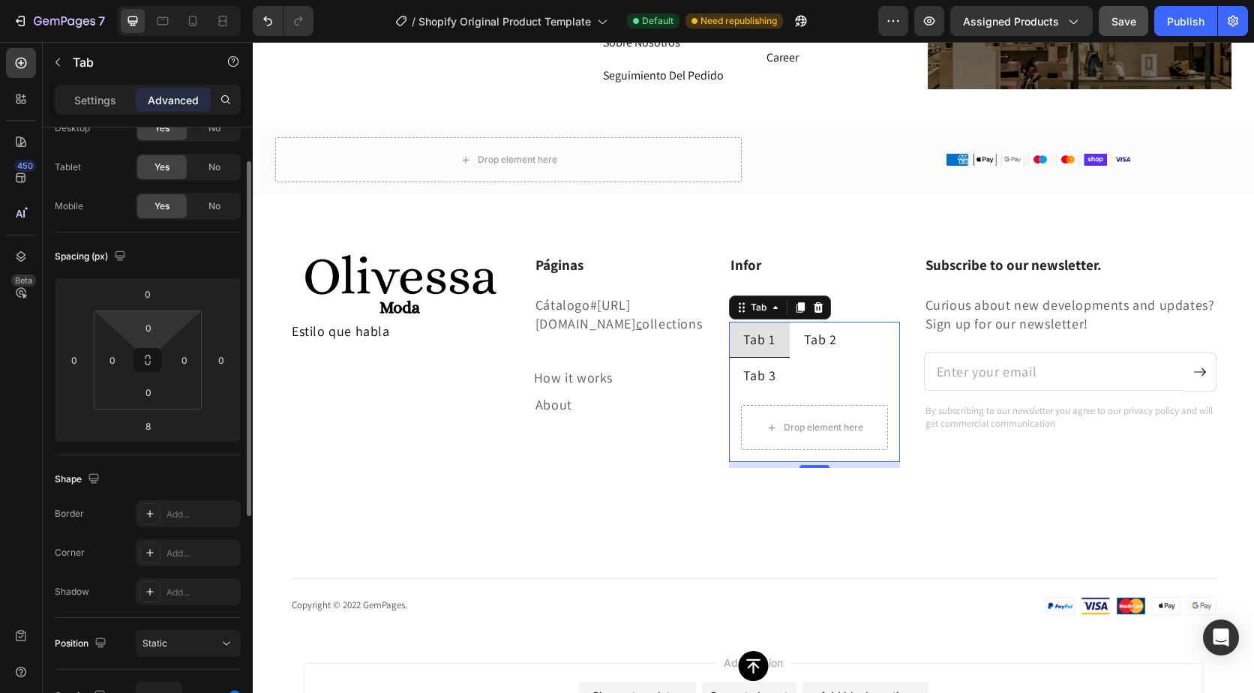
scroll to position [0, 0]
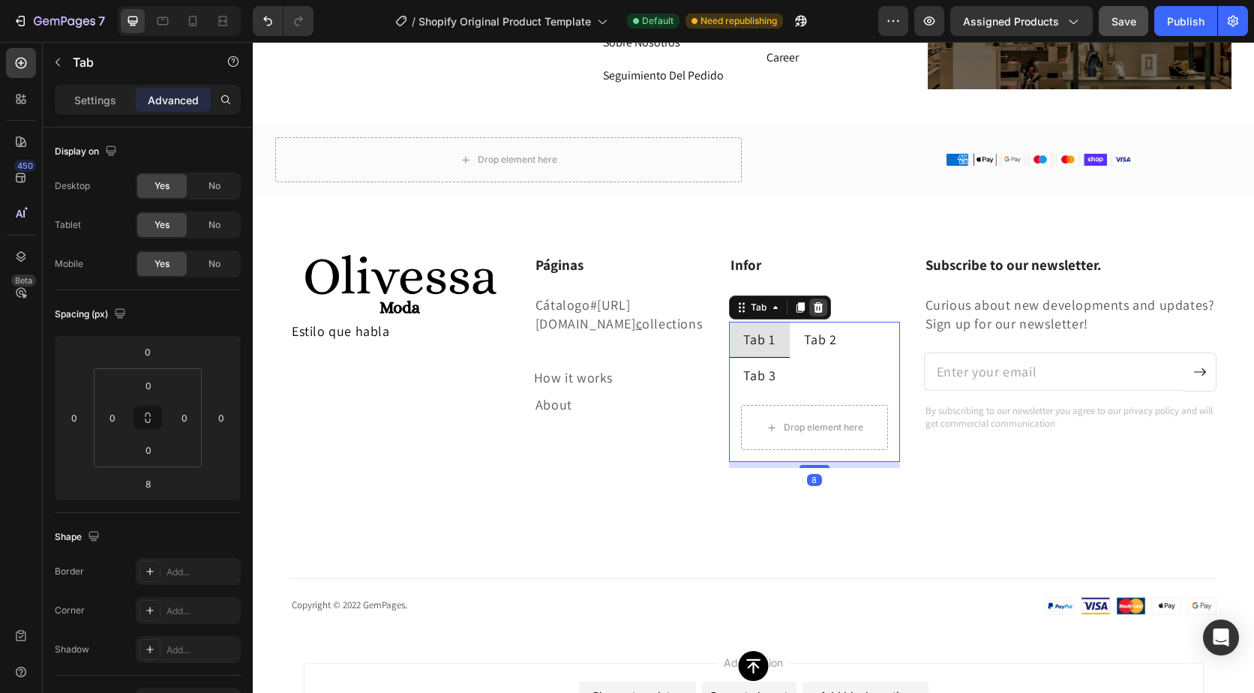
click at [813, 311] on icon at bounding box center [818, 307] width 10 height 11
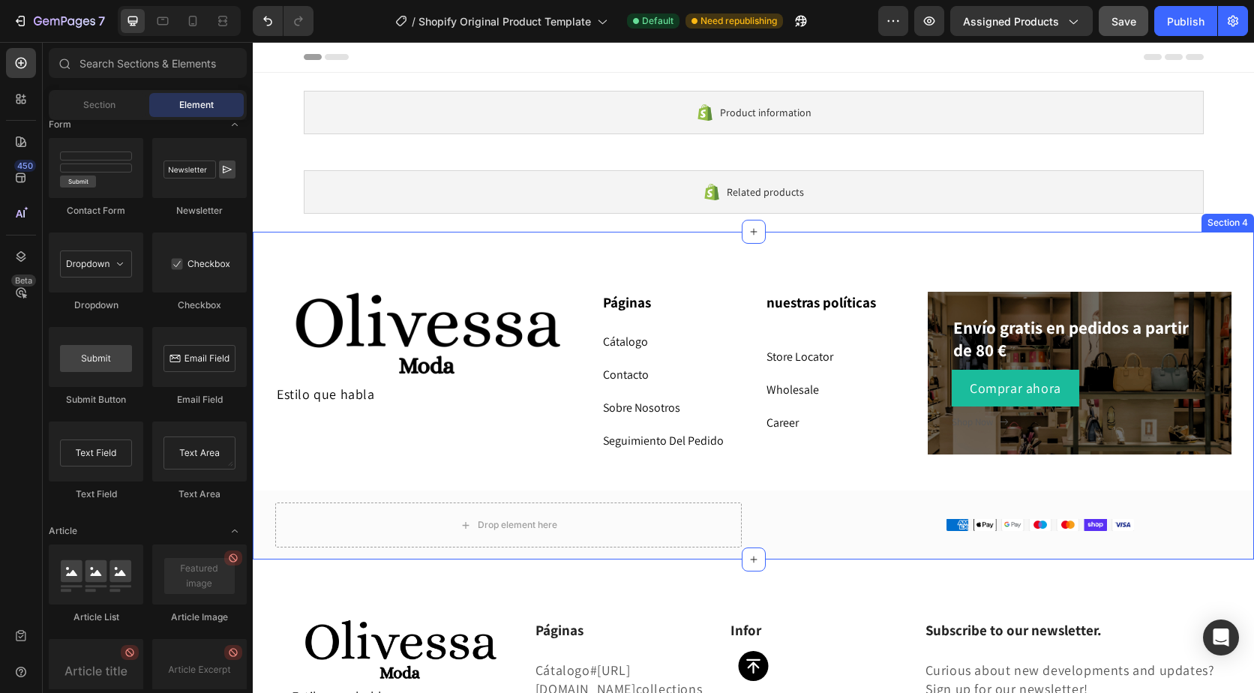
click at [1188, 269] on div "Image Estilo que habla Text Block Páginas Heading Cátalogo Text block Contacto …" at bounding box center [754, 396] width 1002 height 328
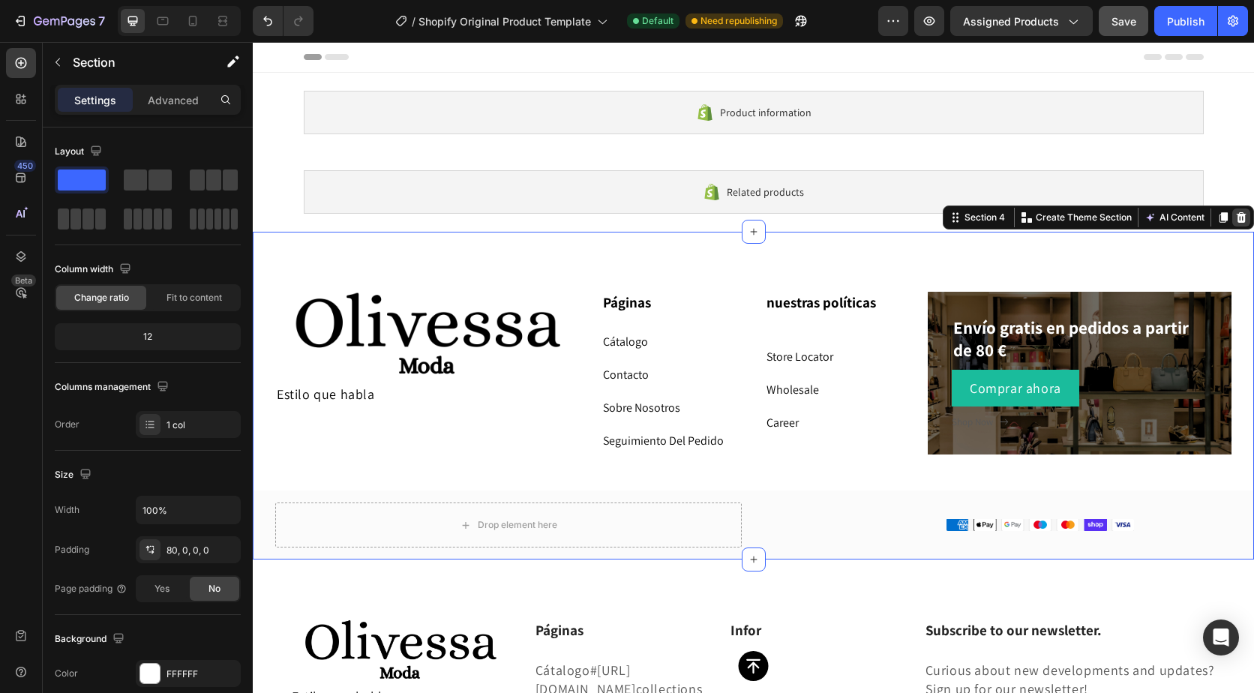
click at [1236, 212] on icon at bounding box center [1242, 218] width 12 height 12
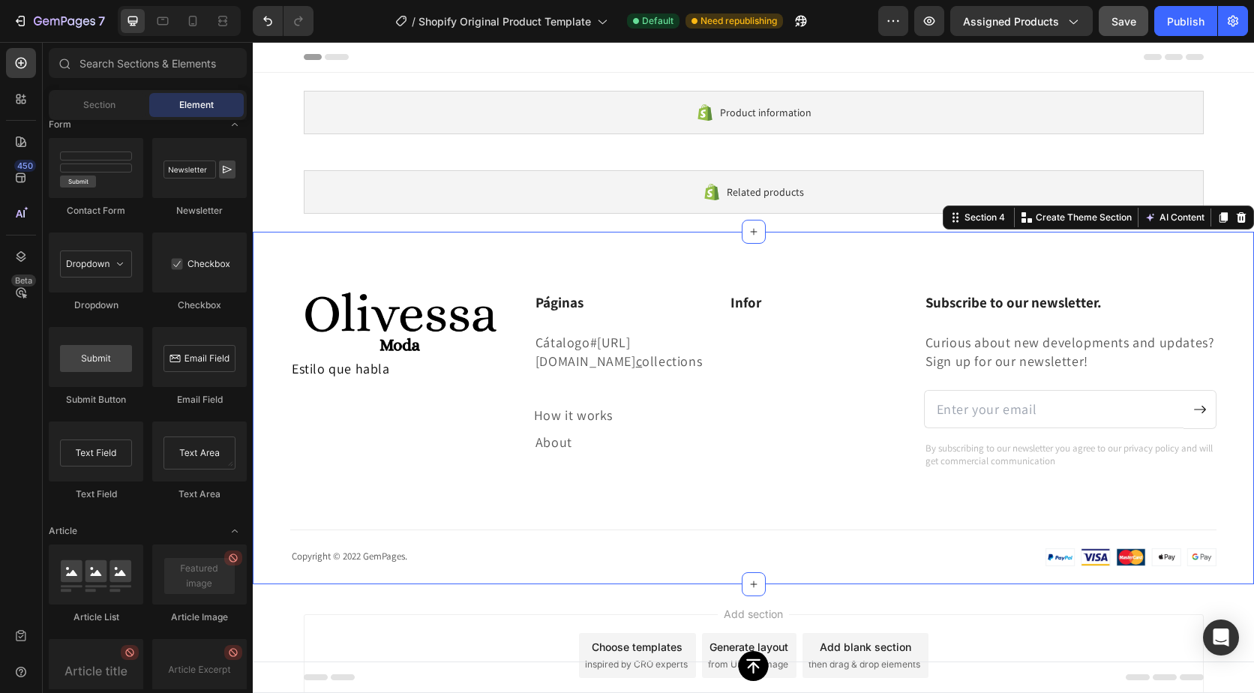
click at [325, 269] on div "Image Estilo que habla Text Block Páginas Heading Cátalogo #https://admin.shopi…" at bounding box center [754, 408] width 1002 height 353
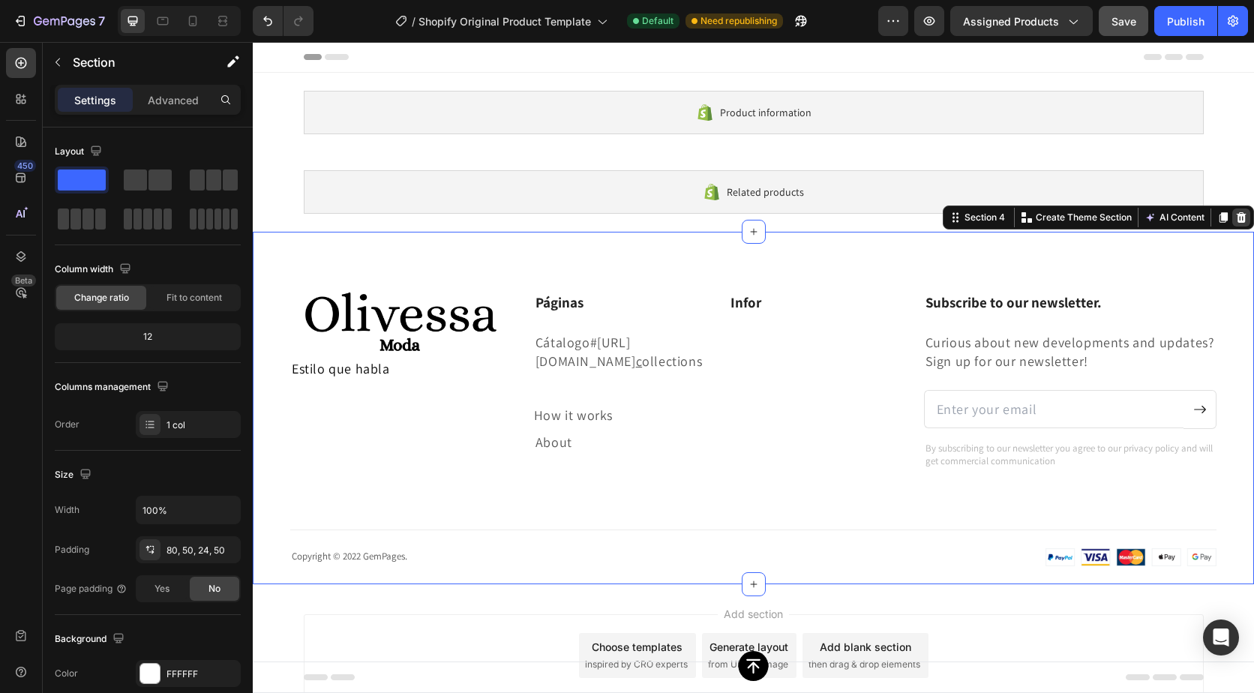
click at [1237, 219] on icon at bounding box center [1242, 217] width 10 height 11
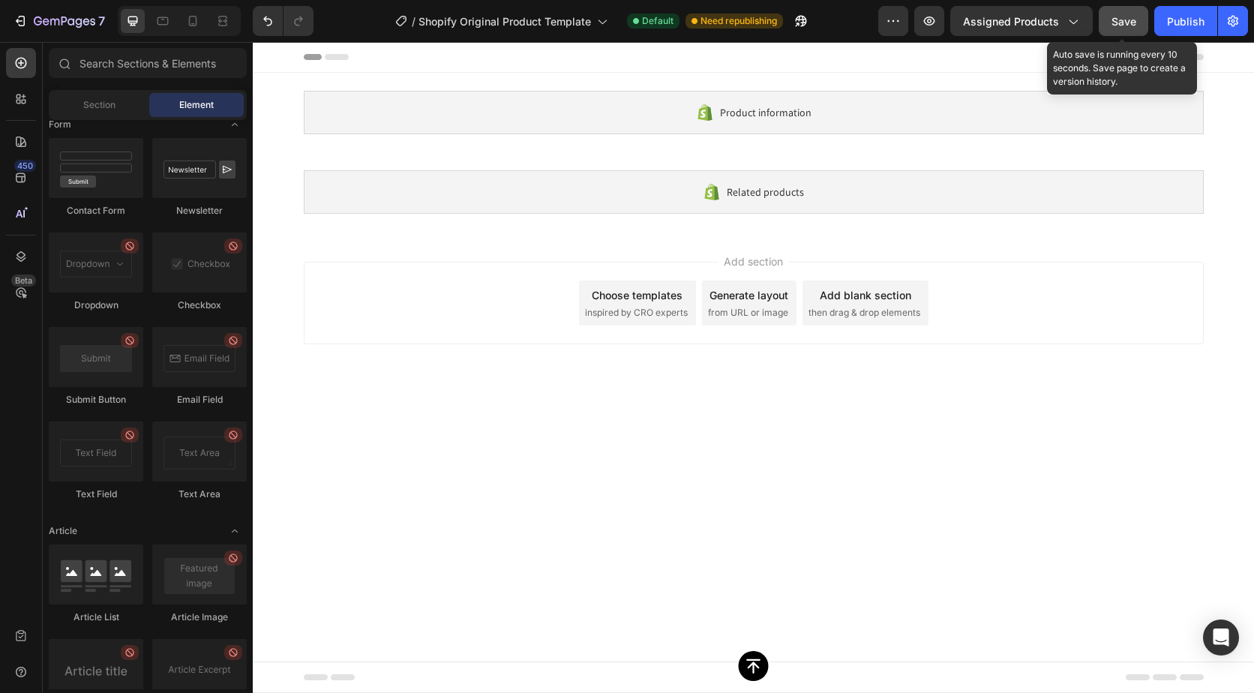
click at [1132, 18] on span "Save" at bounding box center [1124, 21] width 25 height 13
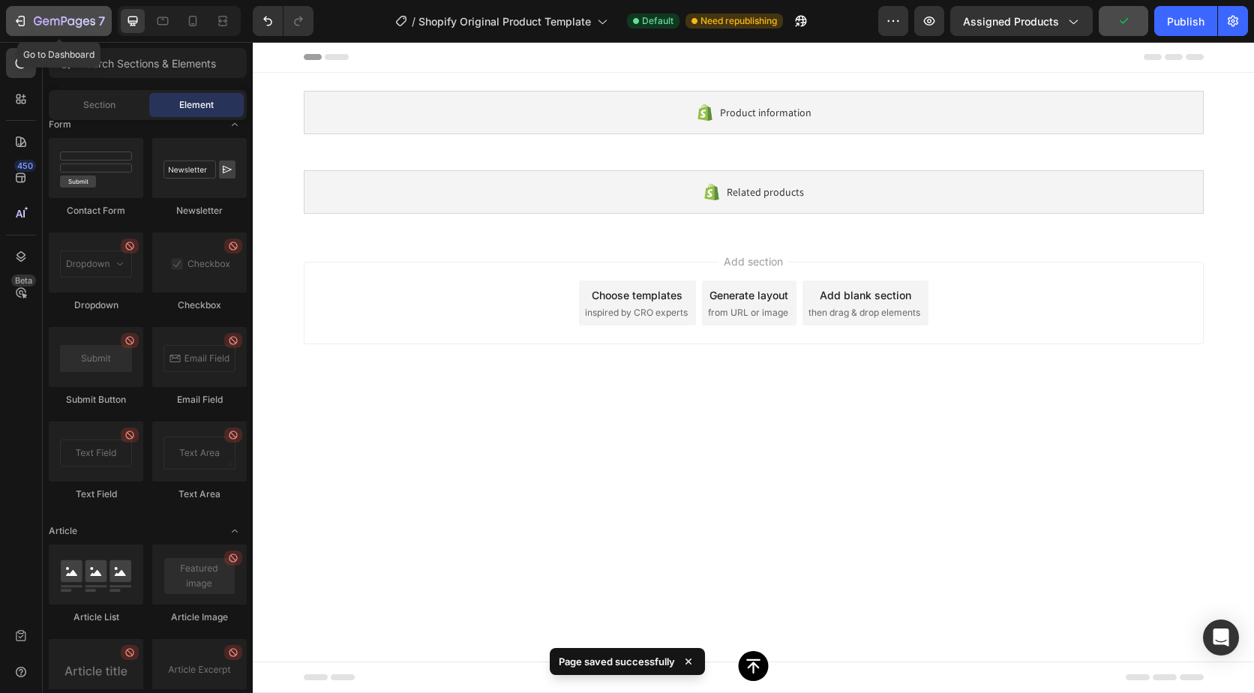
click at [20, 19] on icon "button" at bounding box center [20, 21] width 15 height 15
